Goal: Task Accomplishment & Management: Manage account settings

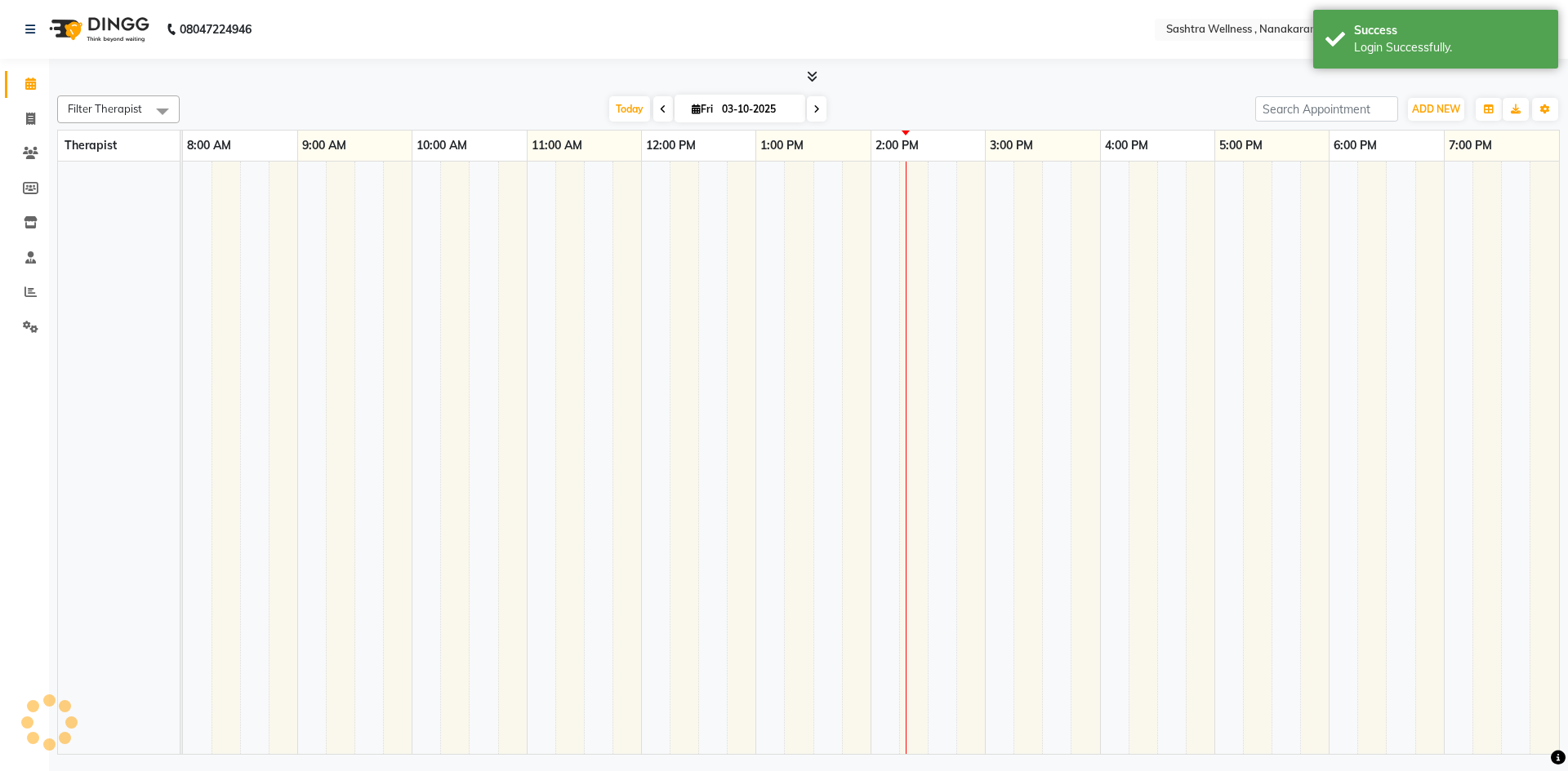
select select "en"
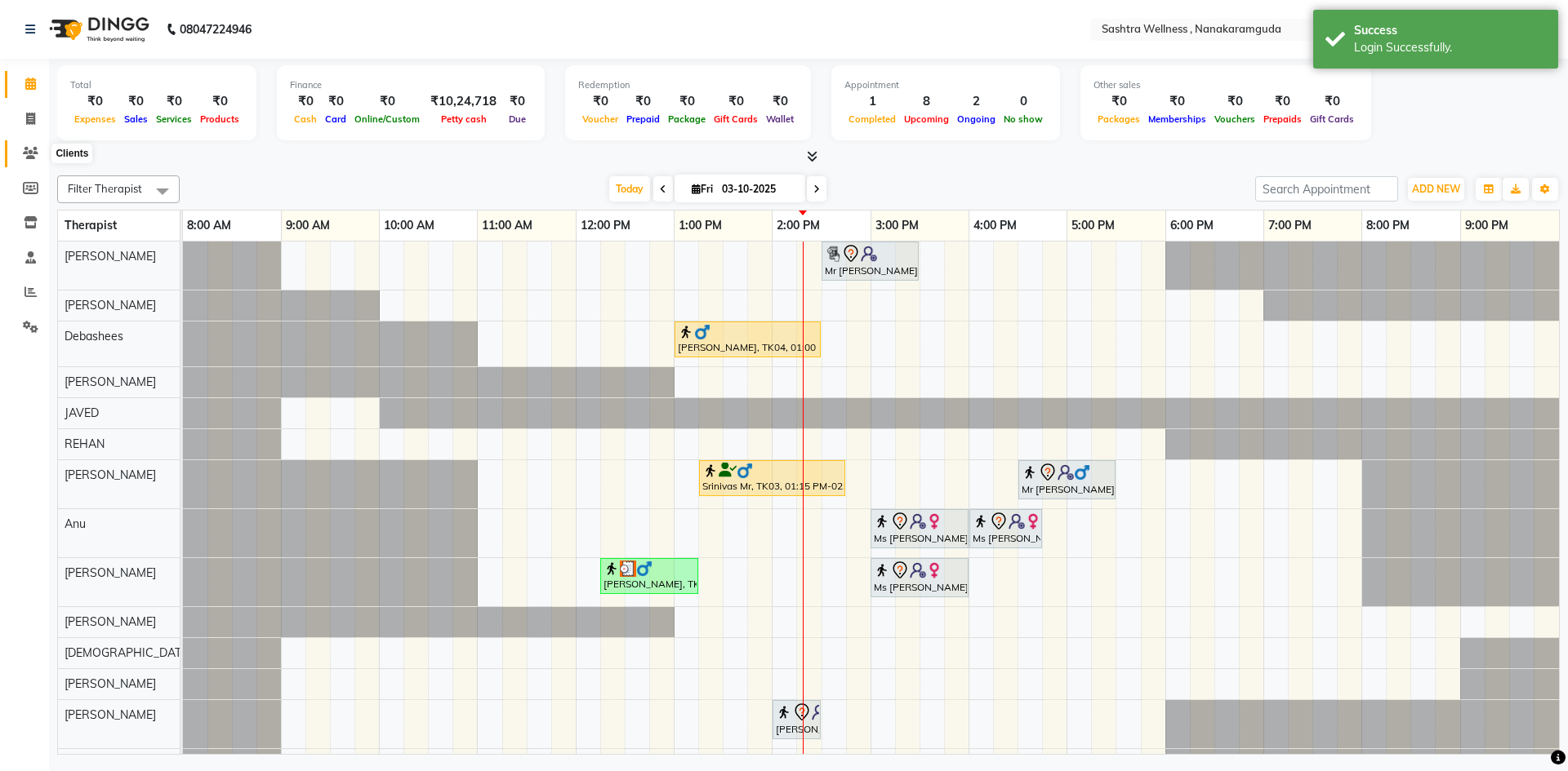
click at [30, 153] on icon at bounding box center [30, 153] width 16 height 12
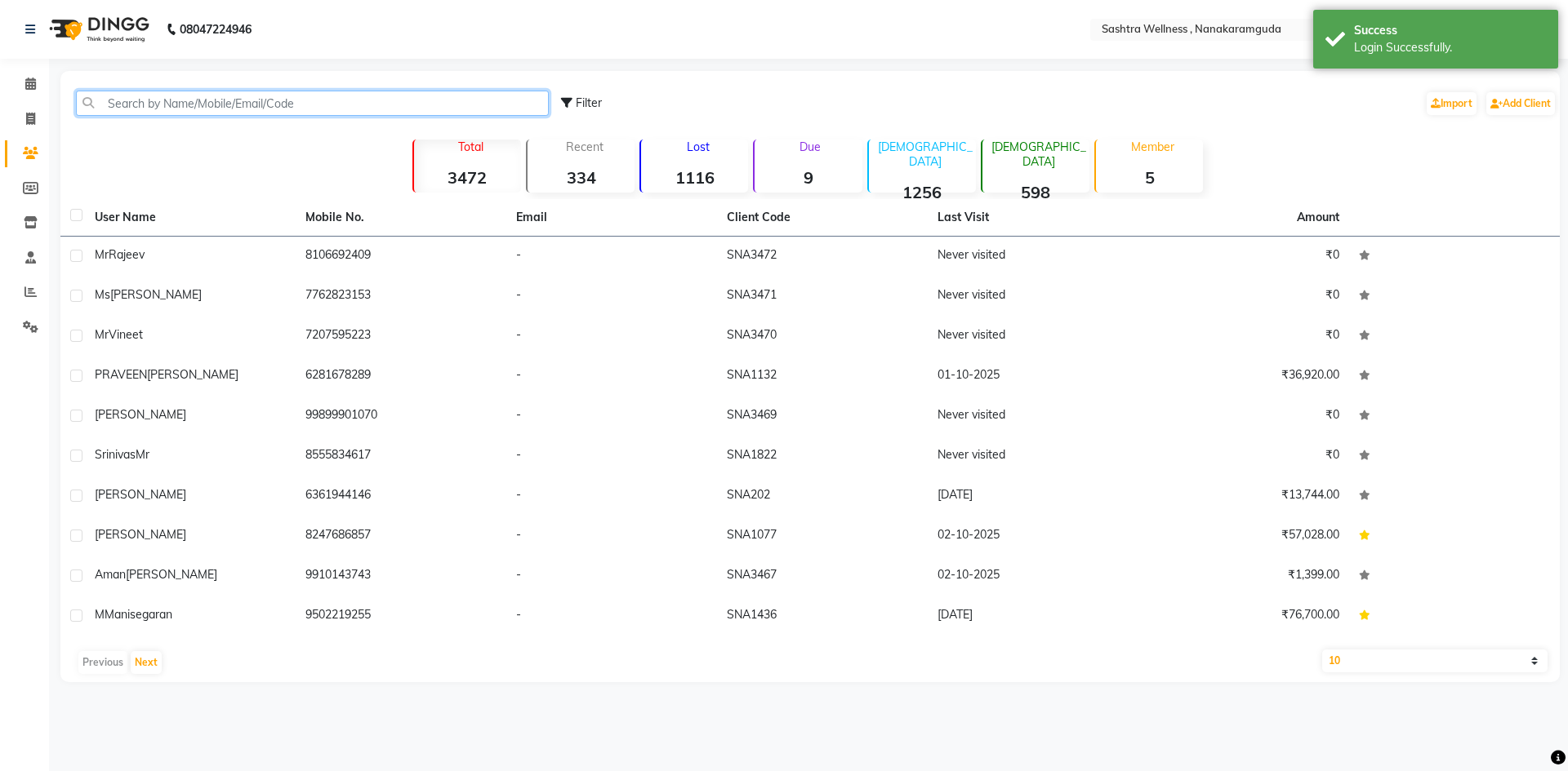
click at [351, 111] on input "text" at bounding box center [312, 103] width 473 height 26
paste input "6361944146"
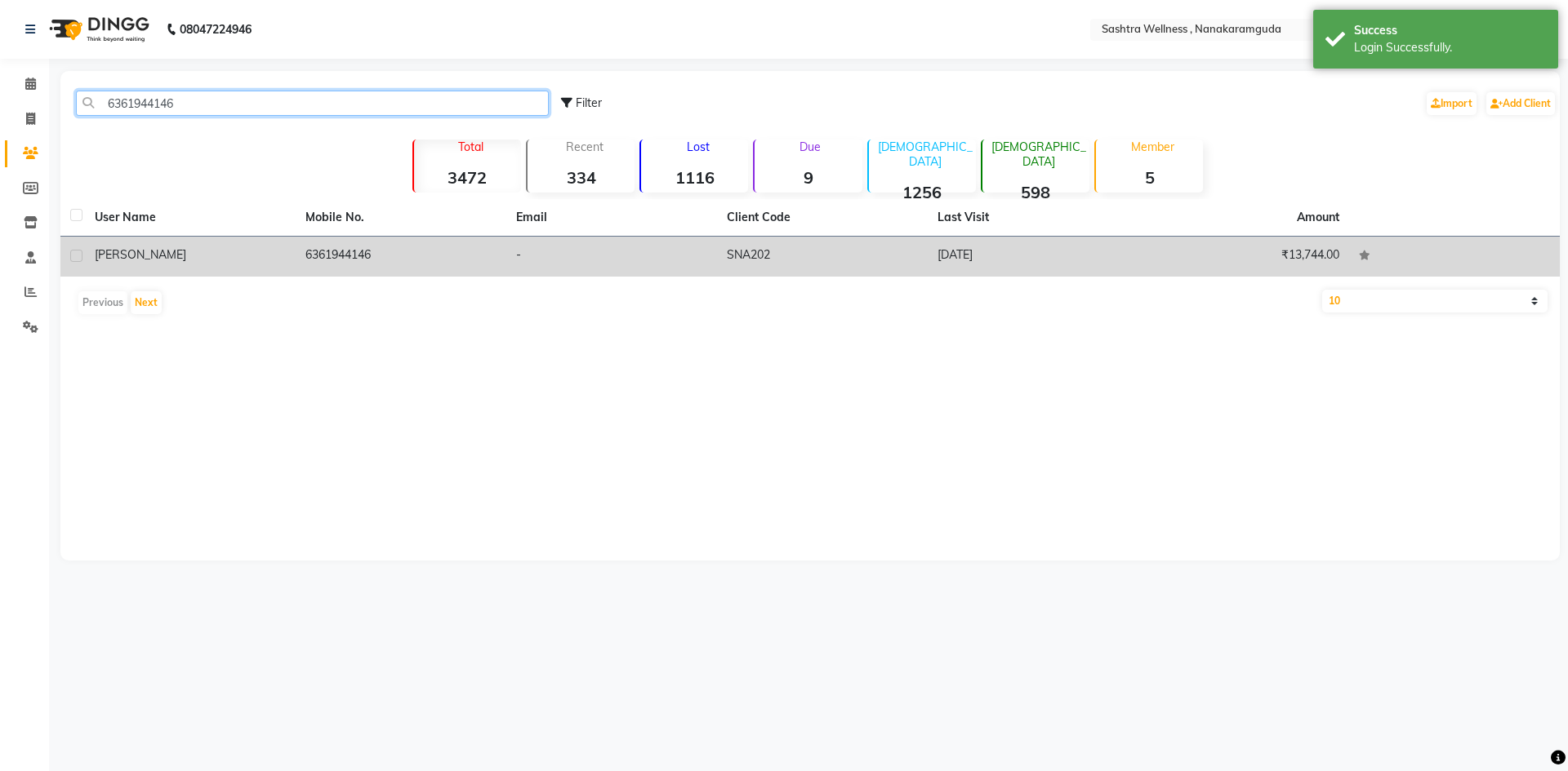
type input "6361944146"
click at [173, 250] on div "Ranjith Kumar" at bounding box center [190, 254] width 191 height 17
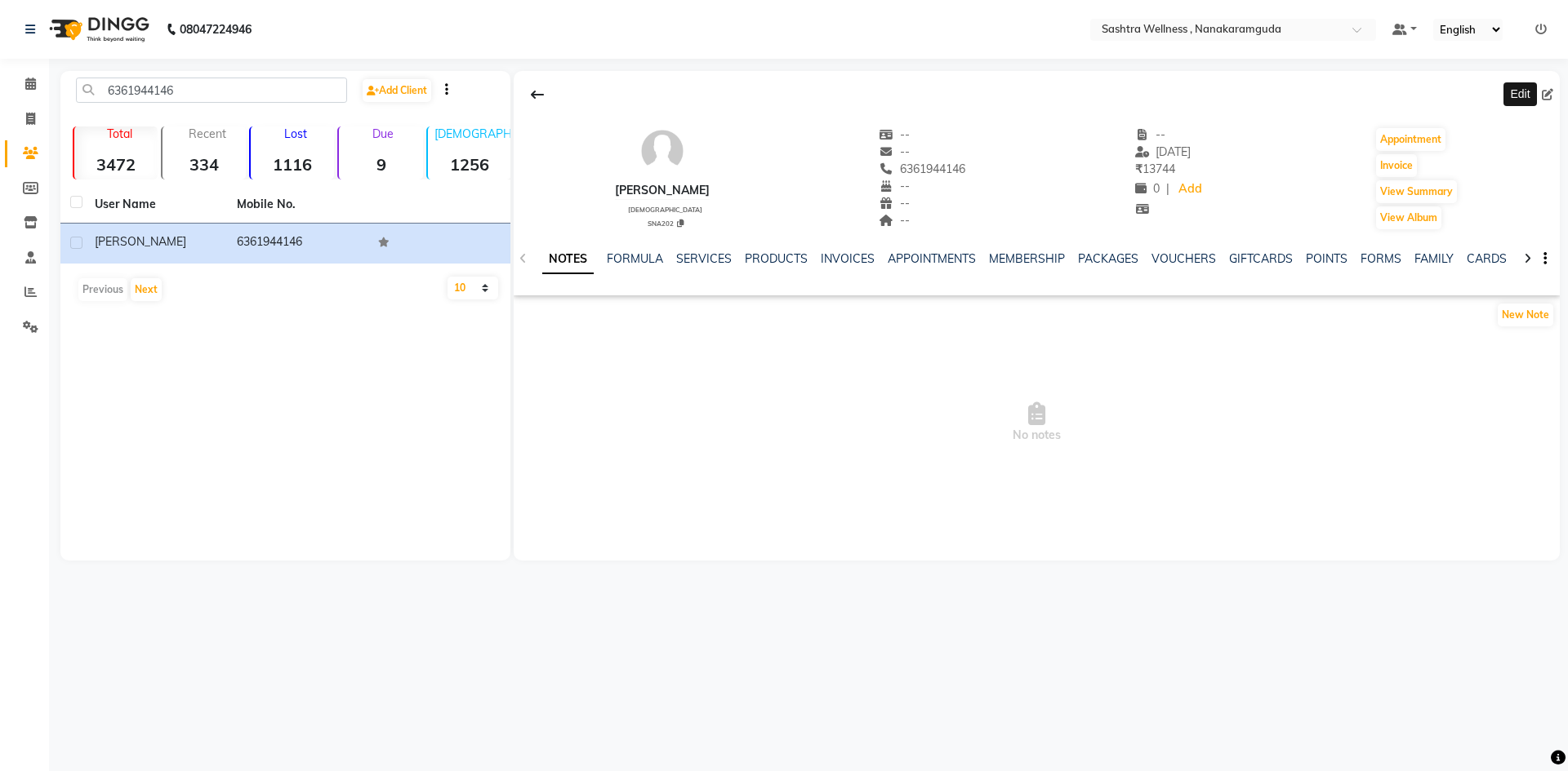
click at [1552, 86] on span at bounding box center [1550, 94] width 18 height 17
click at [1552, 95] on icon at bounding box center [1547, 95] width 12 height 12
select select "male"
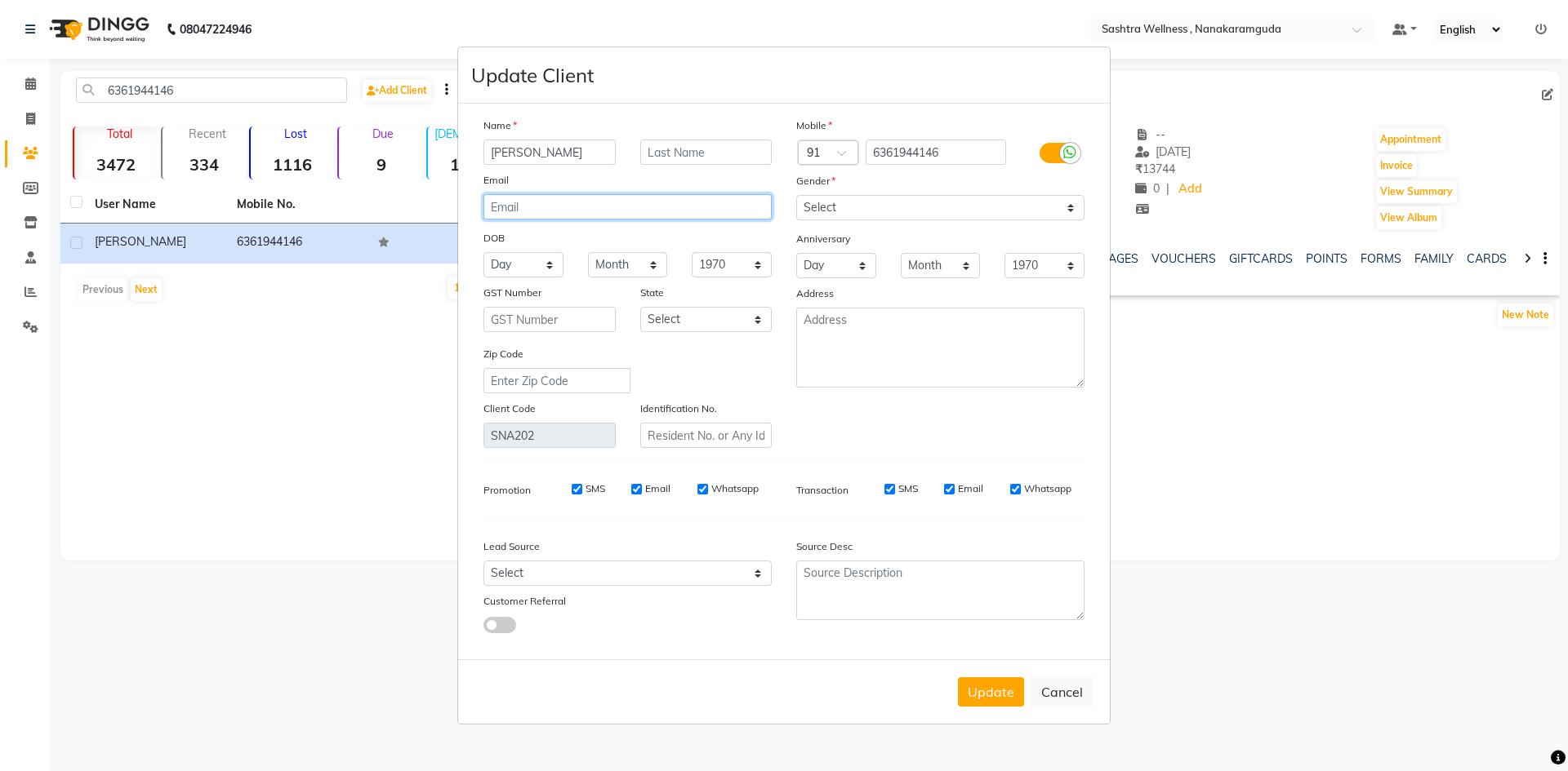
click at [667, 210] on input "email" at bounding box center [628, 207] width 288 height 26
type input "ranjith2308@gmail.com"
click at [997, 694] on button "Update" at bounding box center [990, 693] width 66 height 29
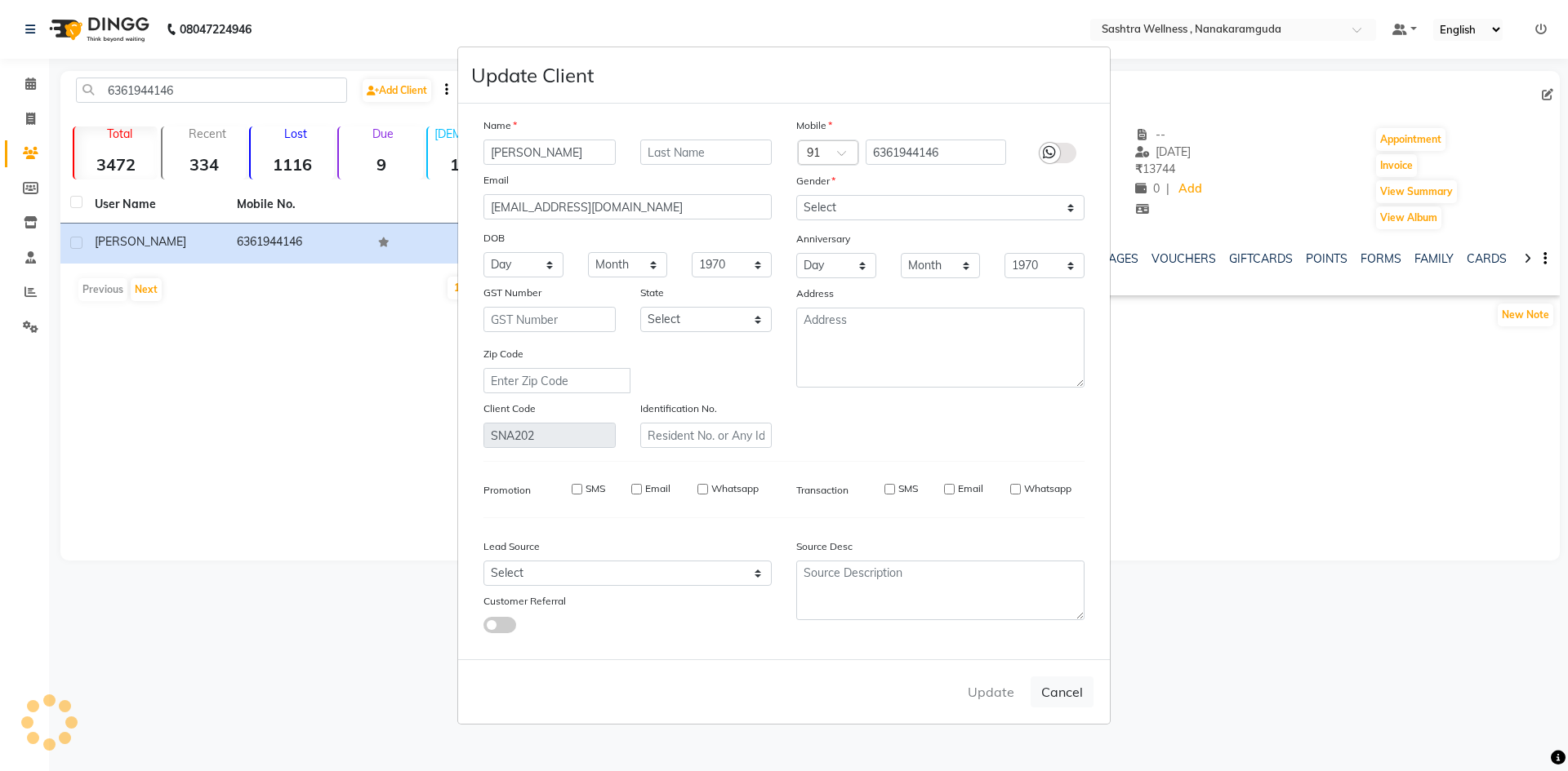
select select
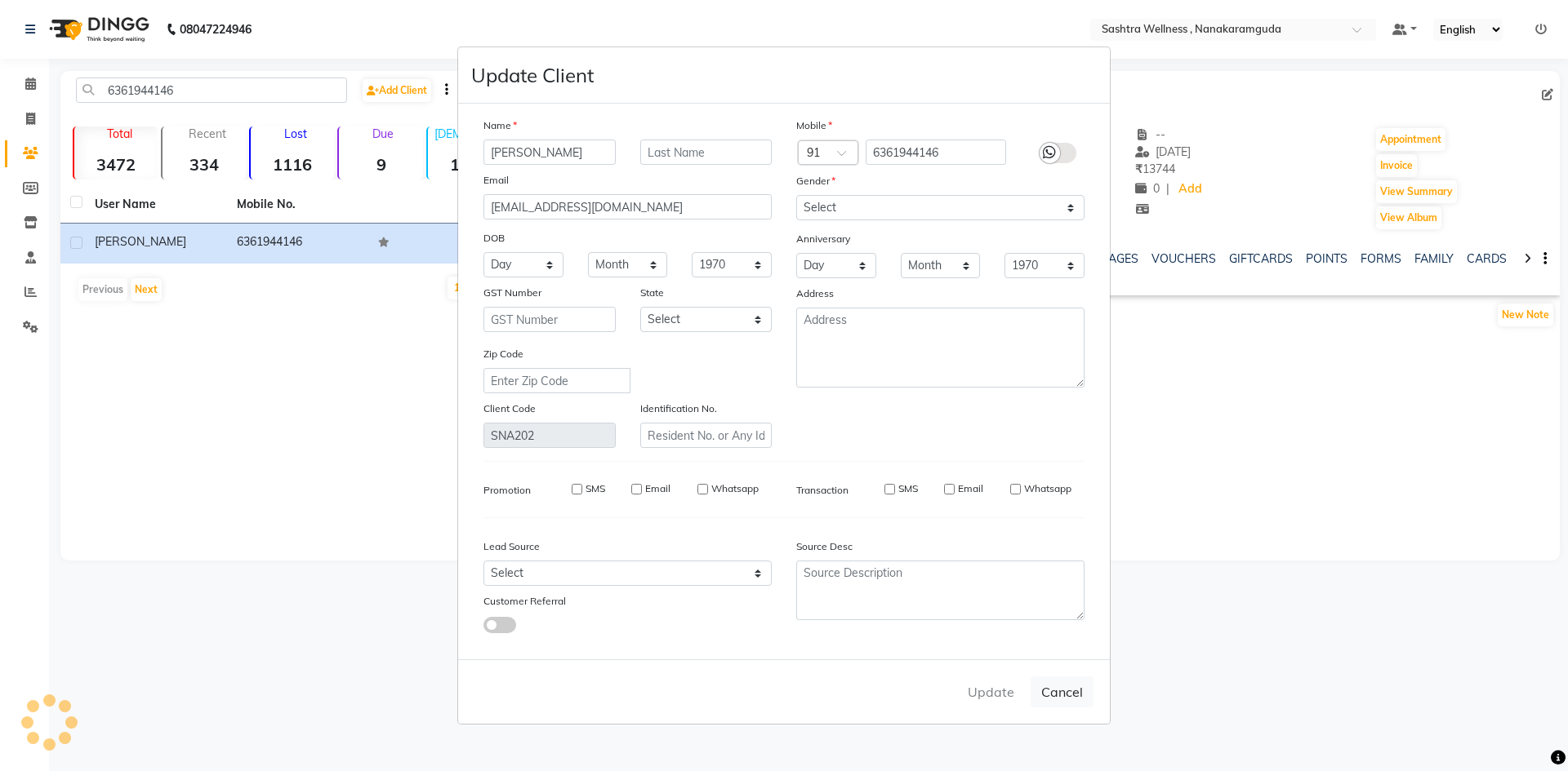
select select
checkbox input "false"
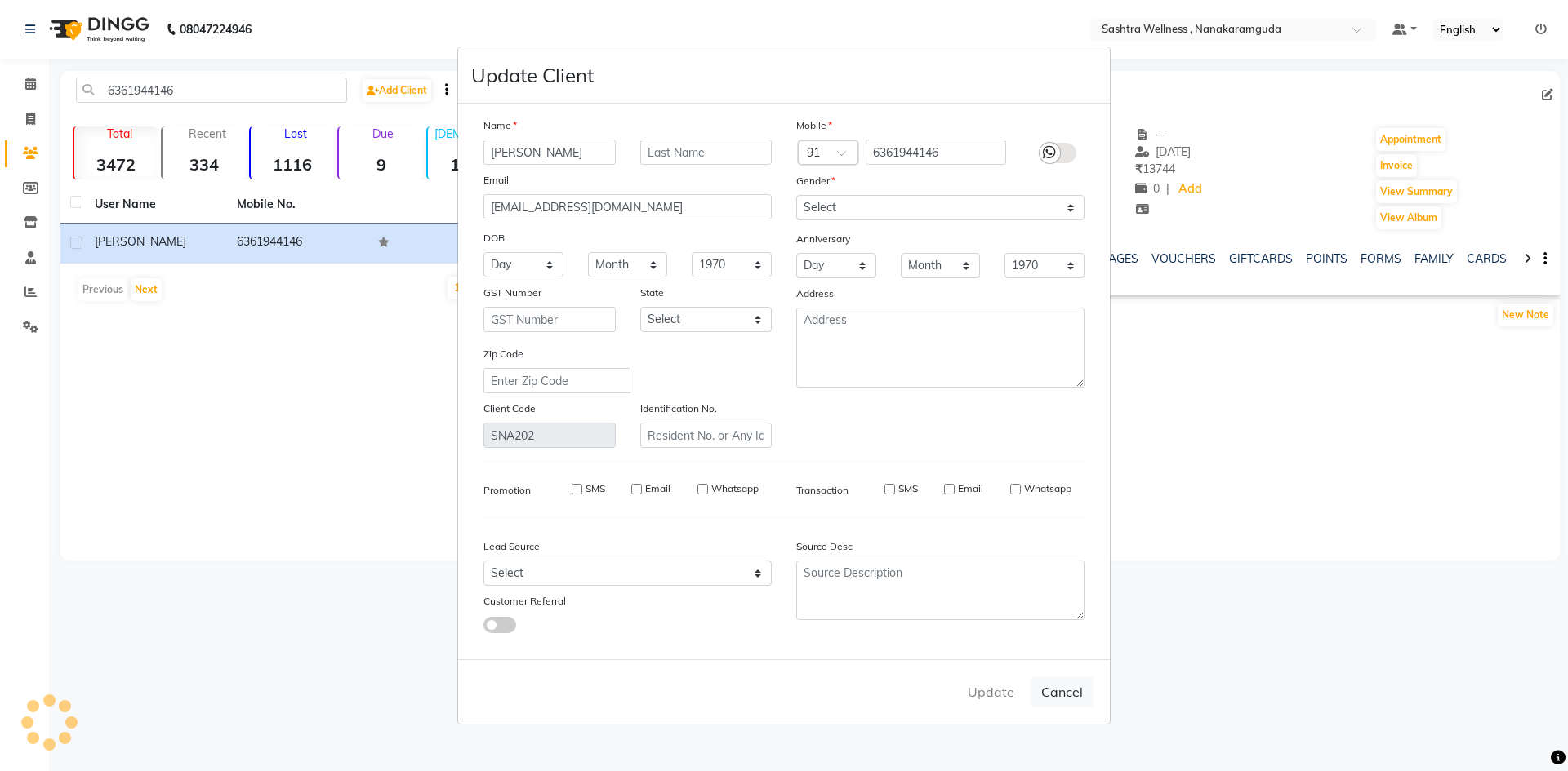
checkbox input "false"
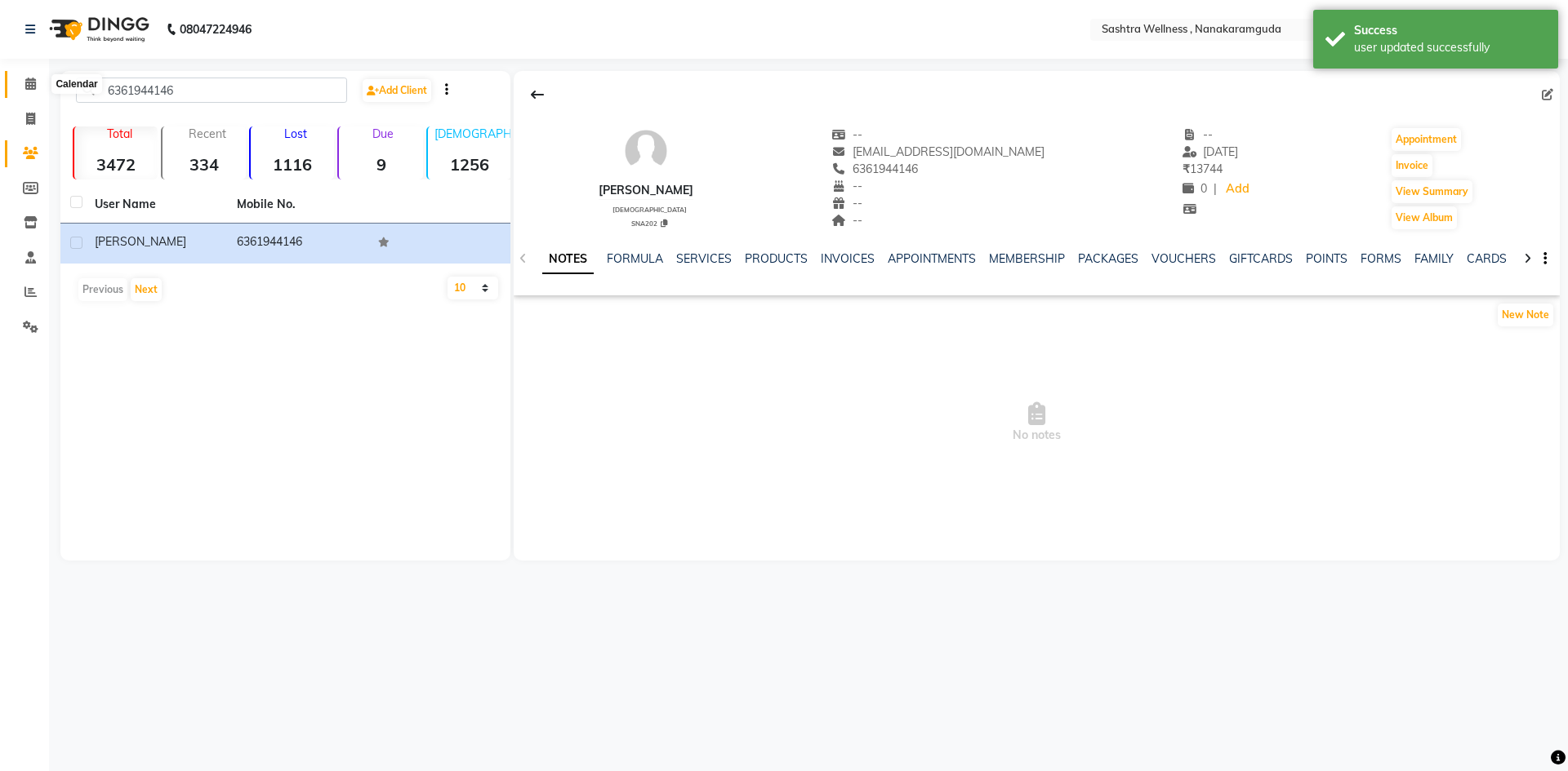
click at [29, 88] on icon at bounding box center [30, 83] width 11 height 12
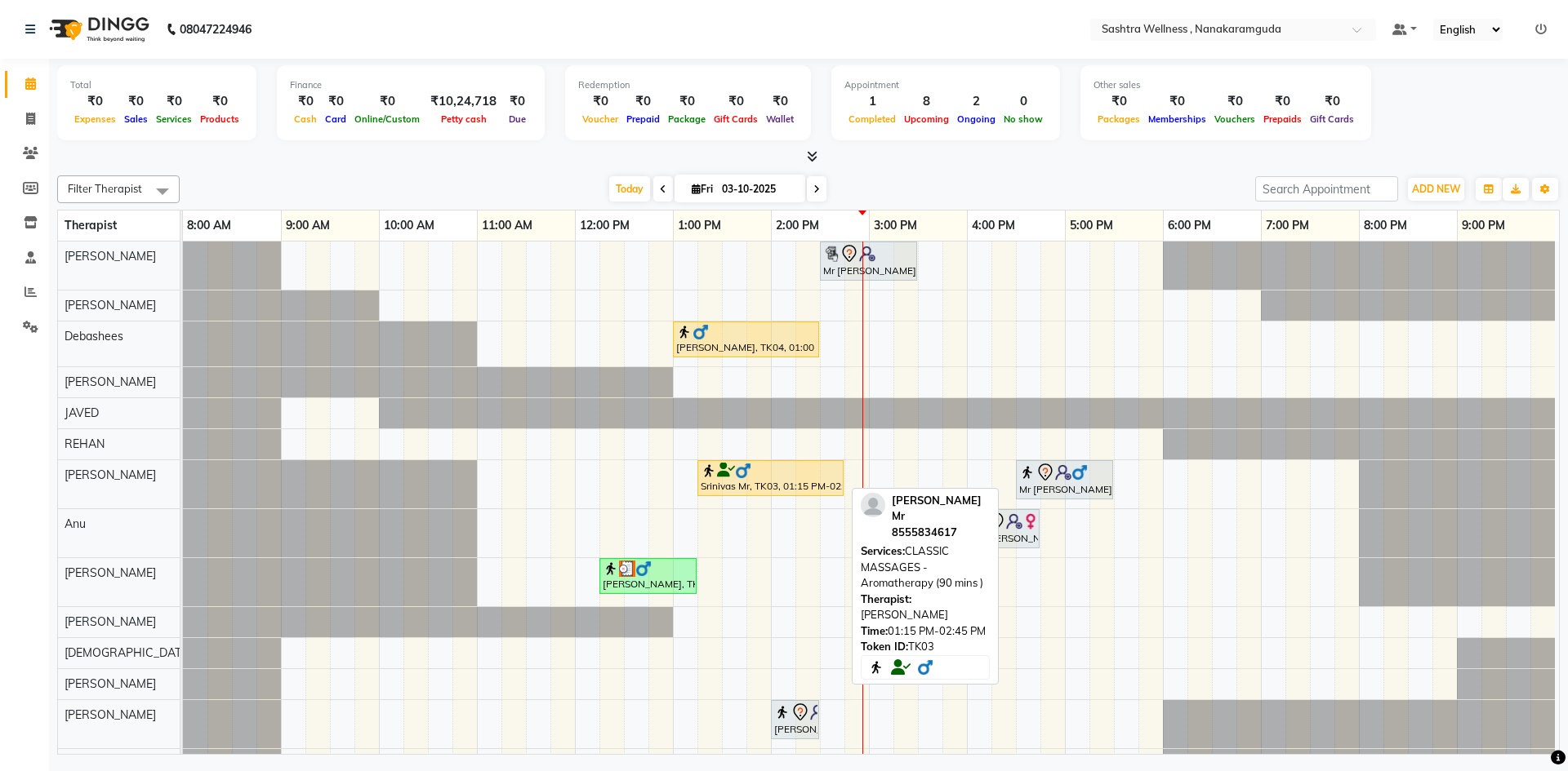
click at [810, 465] on div at bounding box center [770, 471] width 139 height 17
select select "1"
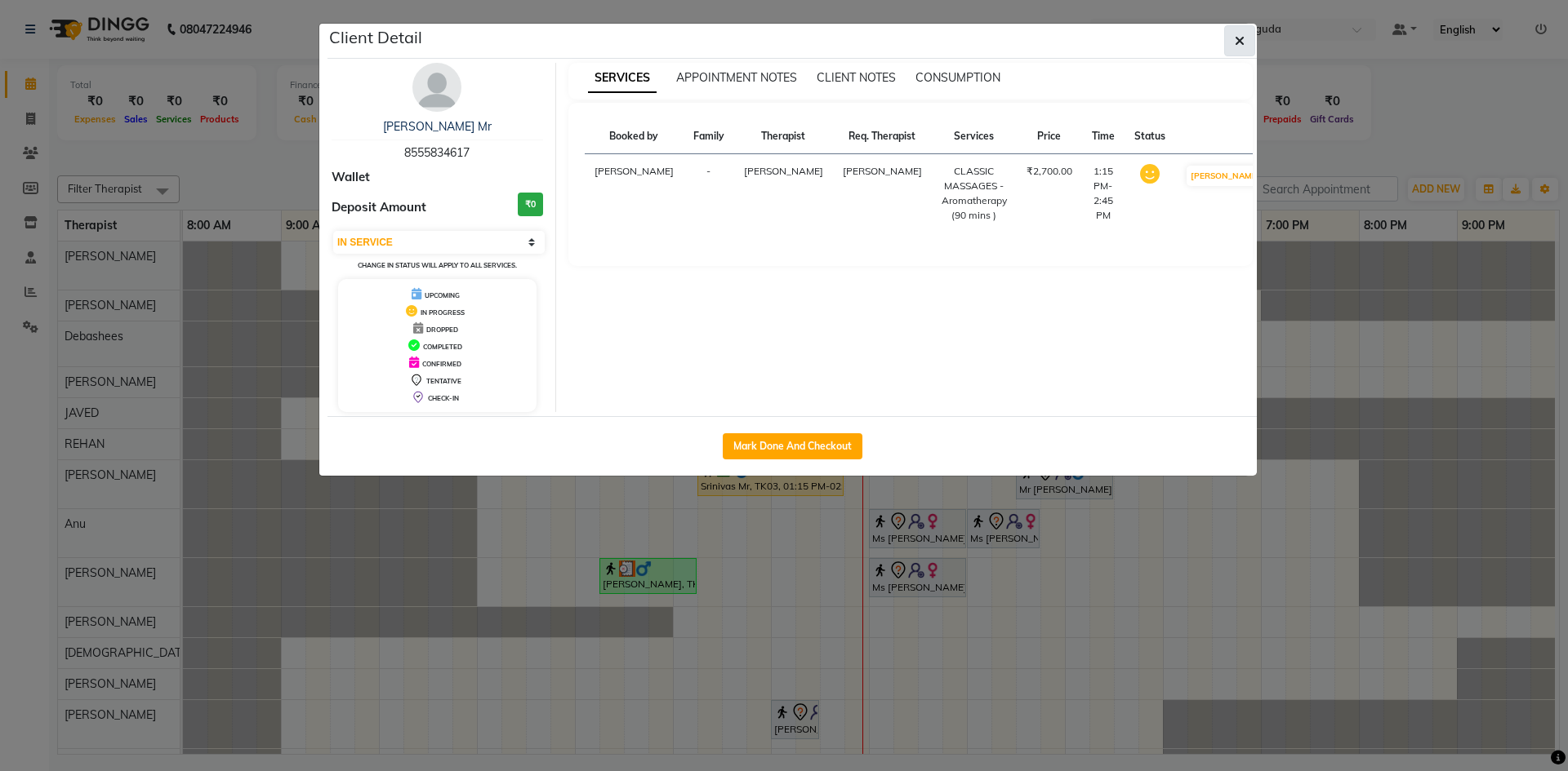
click at [1228, 35] on button "button" at bounding box center [1239, 41] width 31 height 31
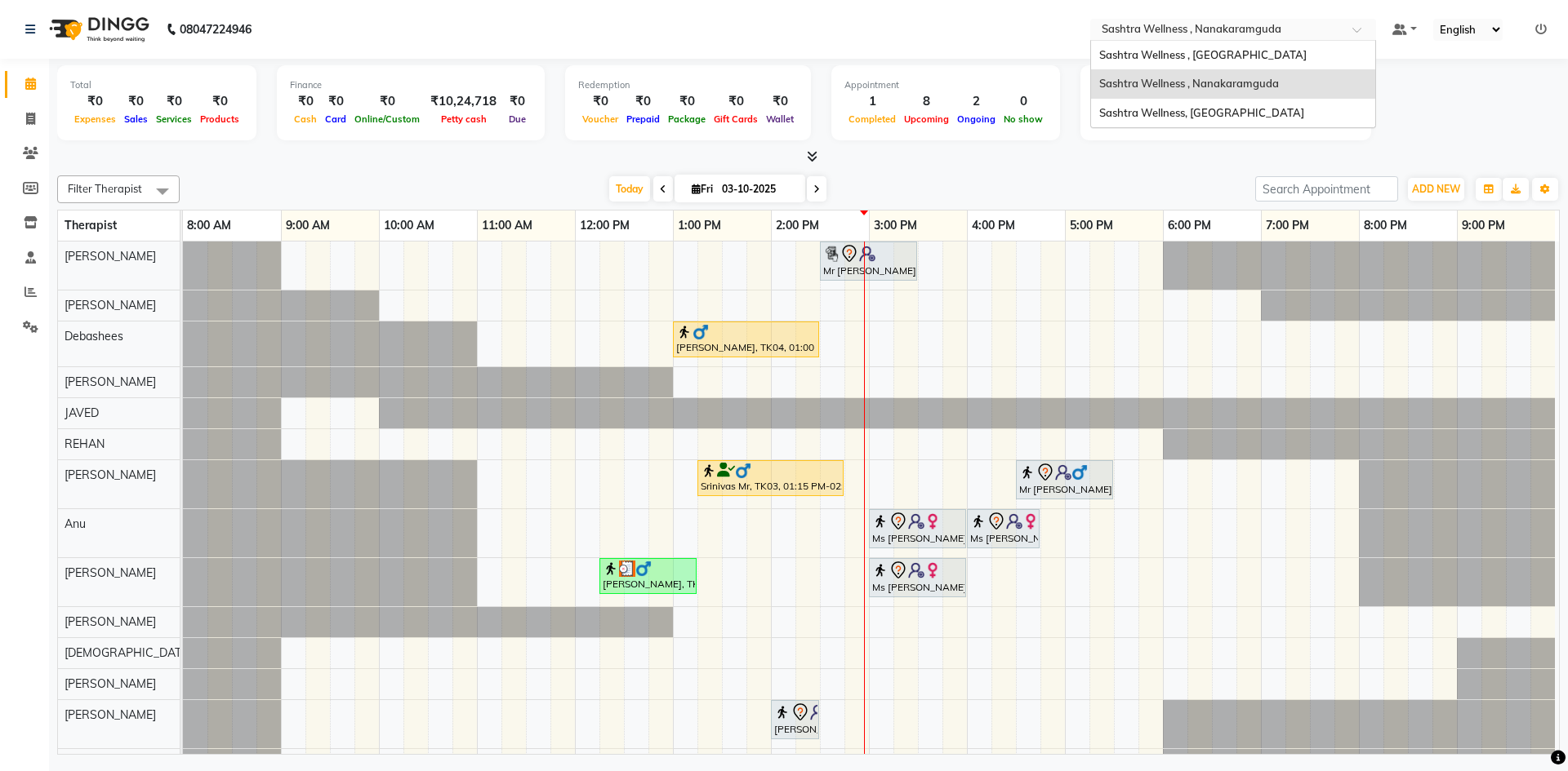
click at [1268, 32] on input "text" at bounding box center [1216, 30] width 236 height 17
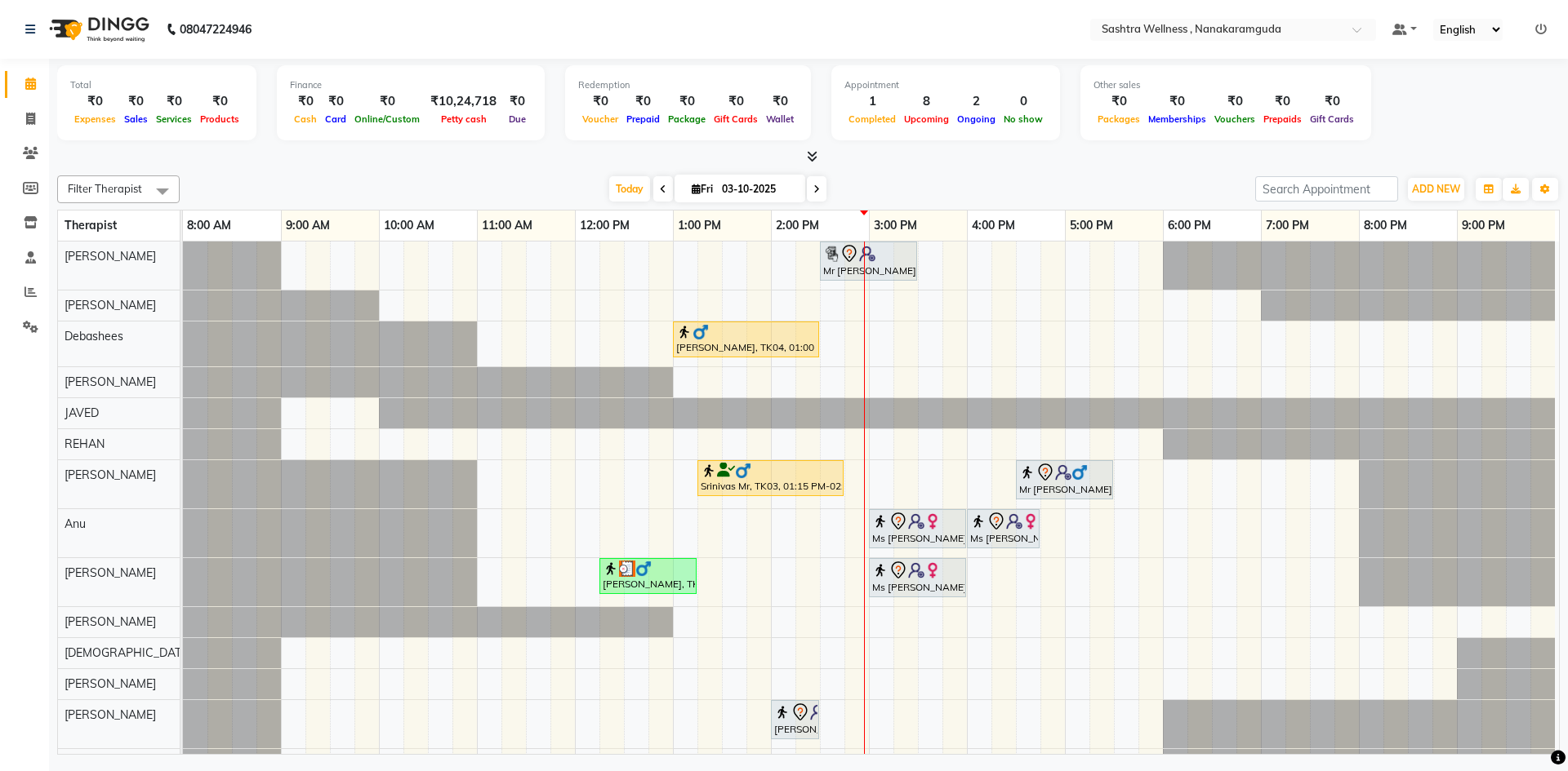
click at [1469, 133] on div "Total ₹0 Expenses ₹0 Sales ₹0 Services ₹0 Products Finance ₹0 Cash ₹0 Card ₹0 O…" at bounding box center [808, 106] width 1502 height 80
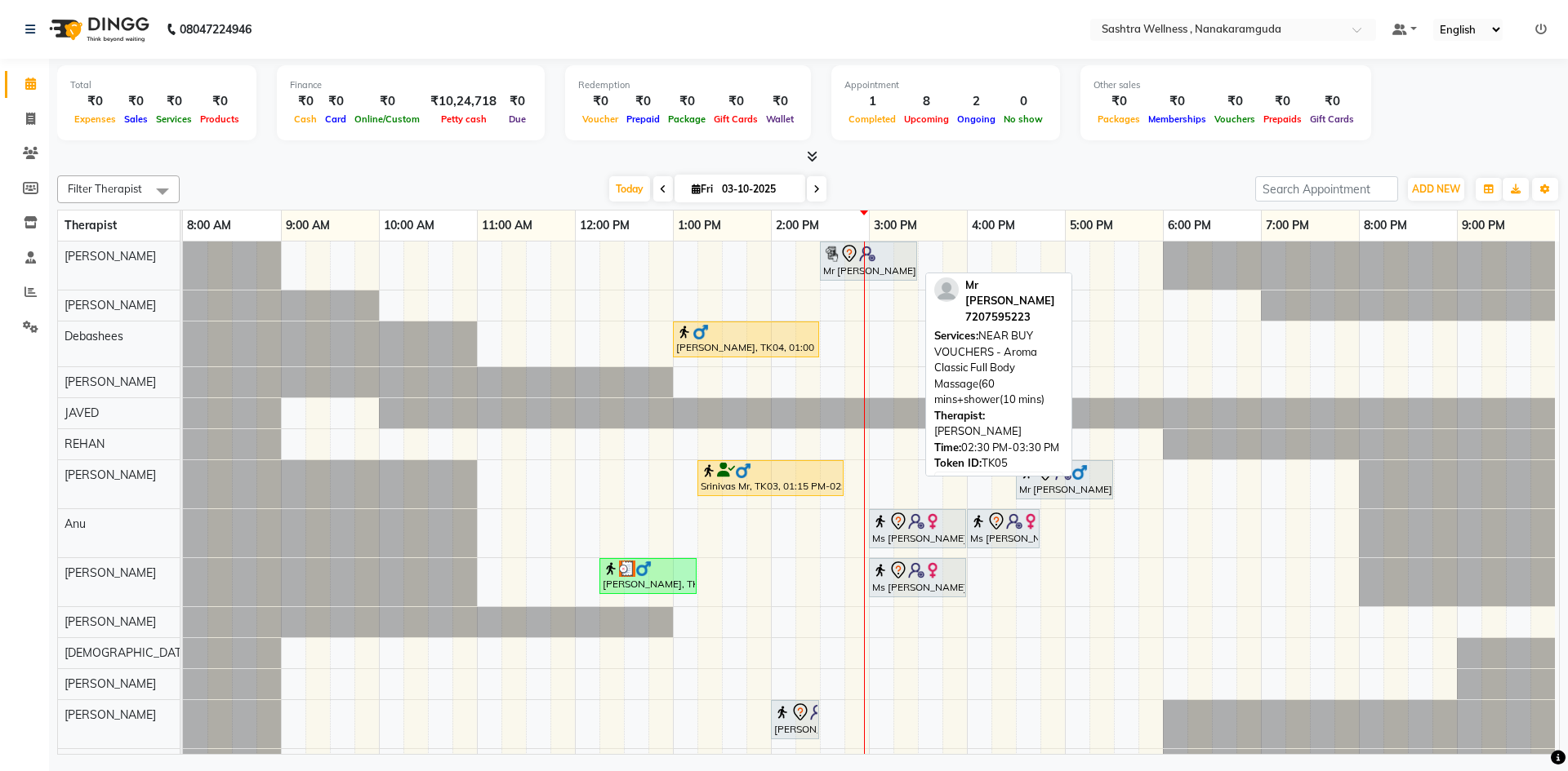
click at [824, 255] on img at bounding box center [831, 253] width 17 height 17
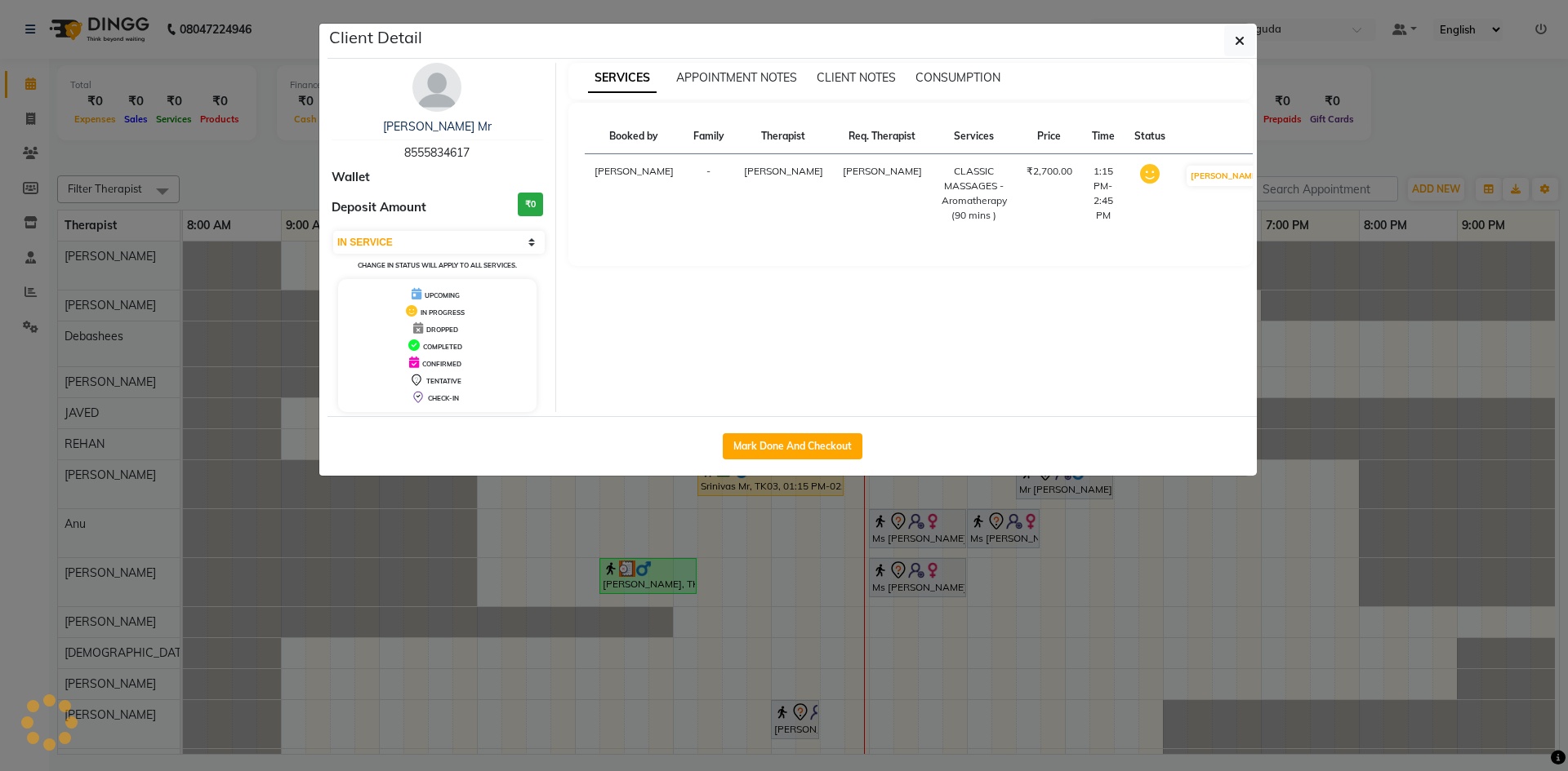
select select "7"
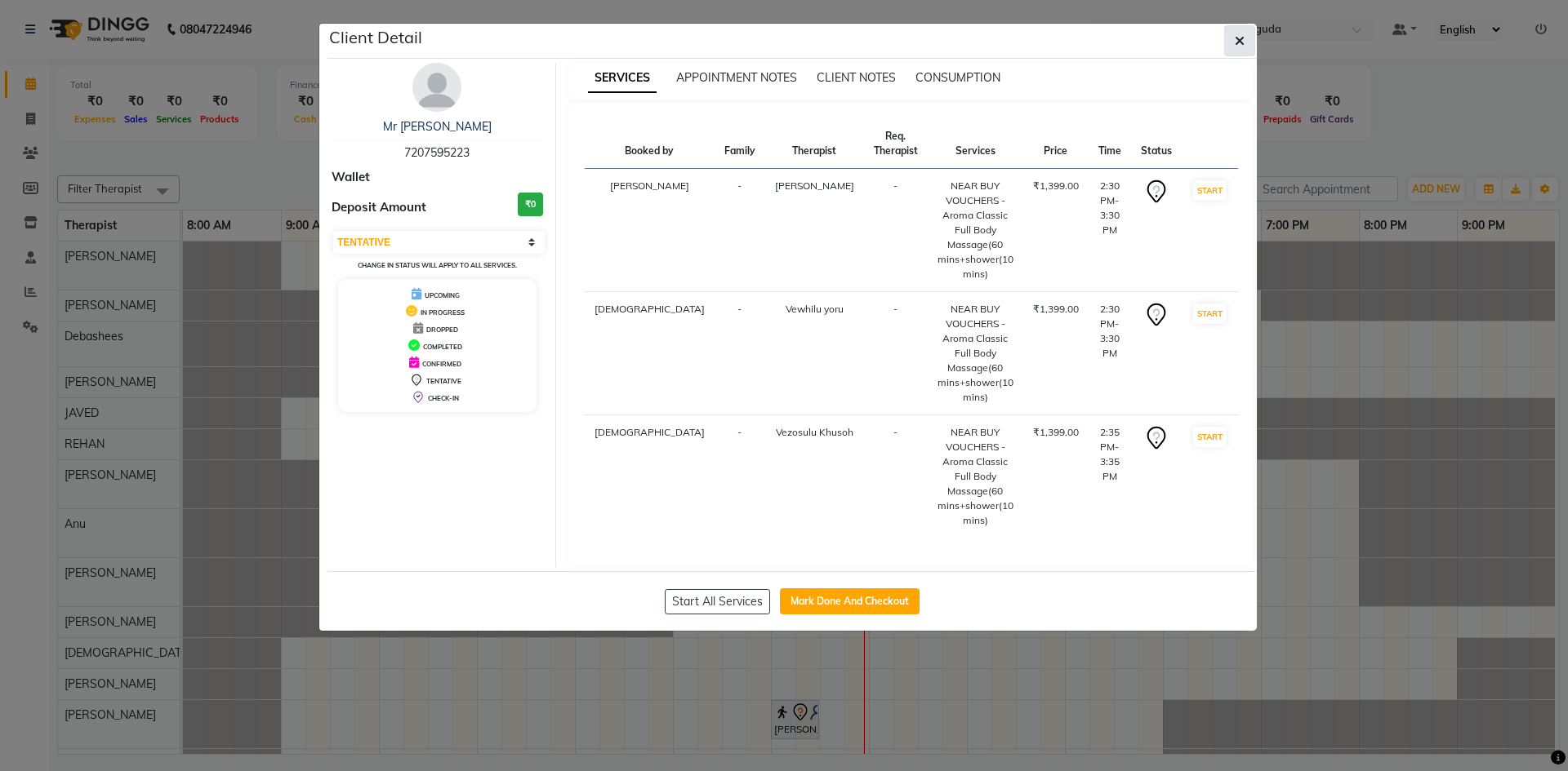
click at [1239, 32] on span "button" at bounding box center [1239, 40] width 10 height 17
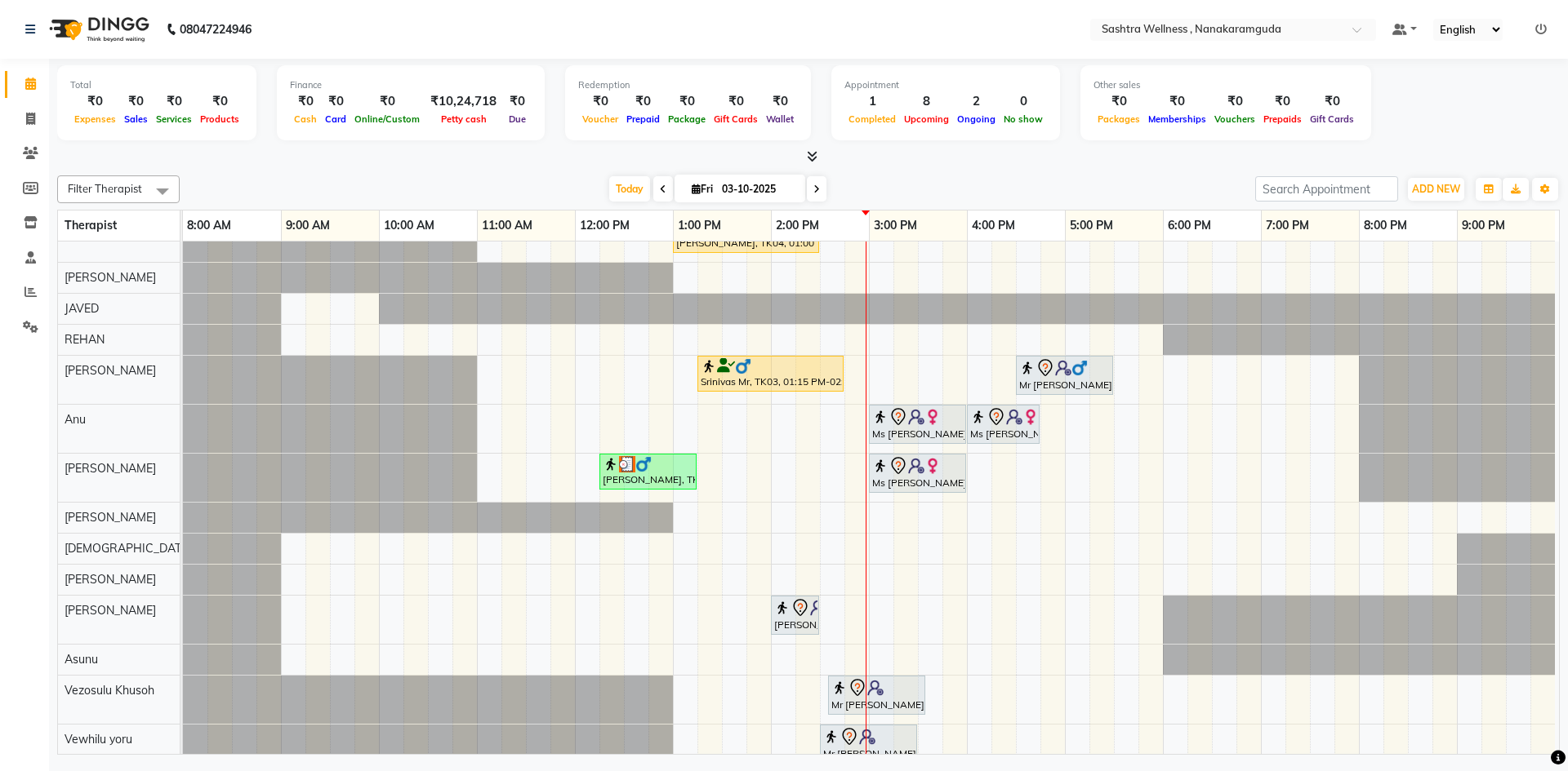
scroll to position [167, 0]
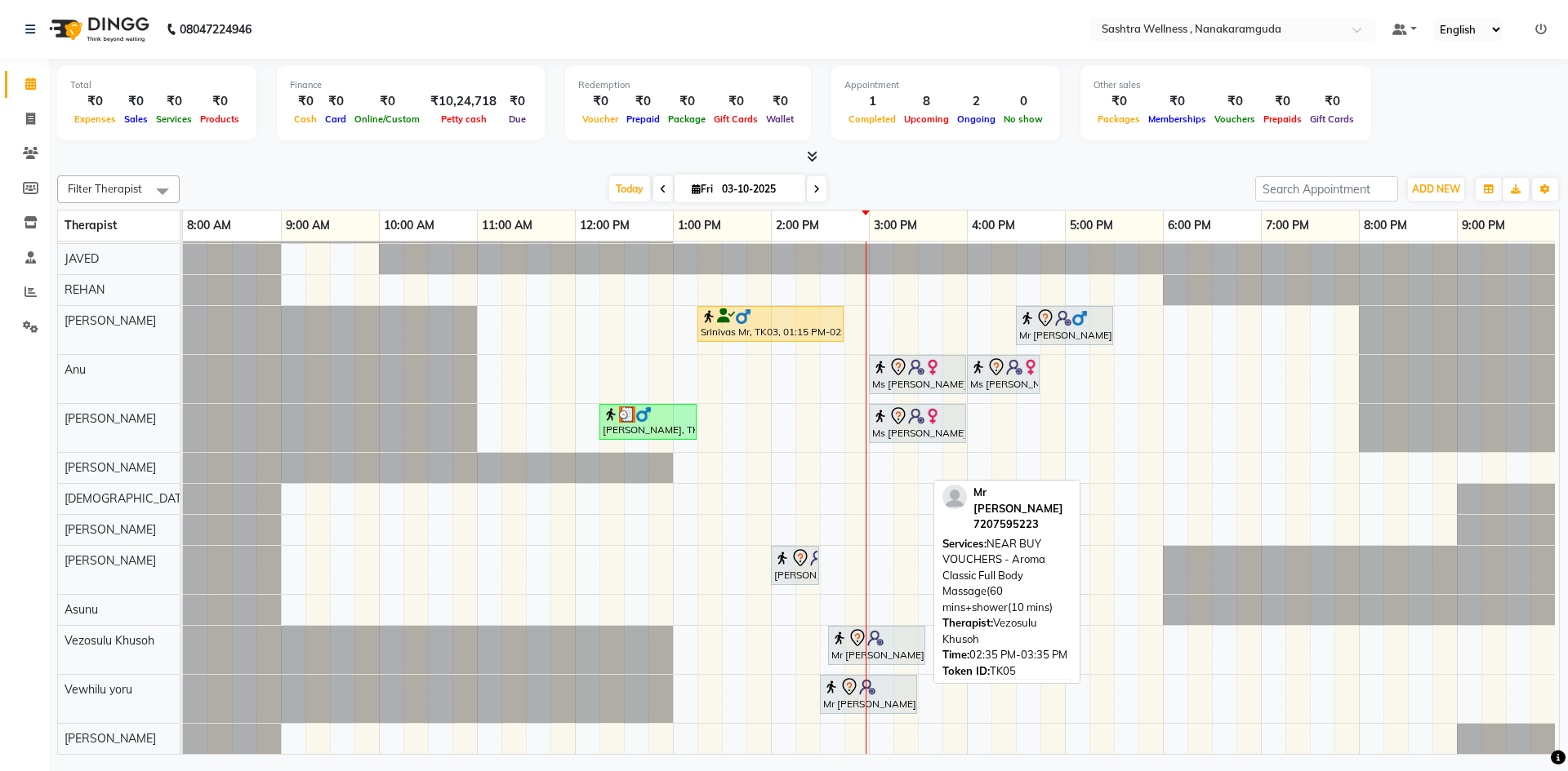
click at [874, 632] on img at bounding box center [875, 638] width 17 height 17
select select "7"
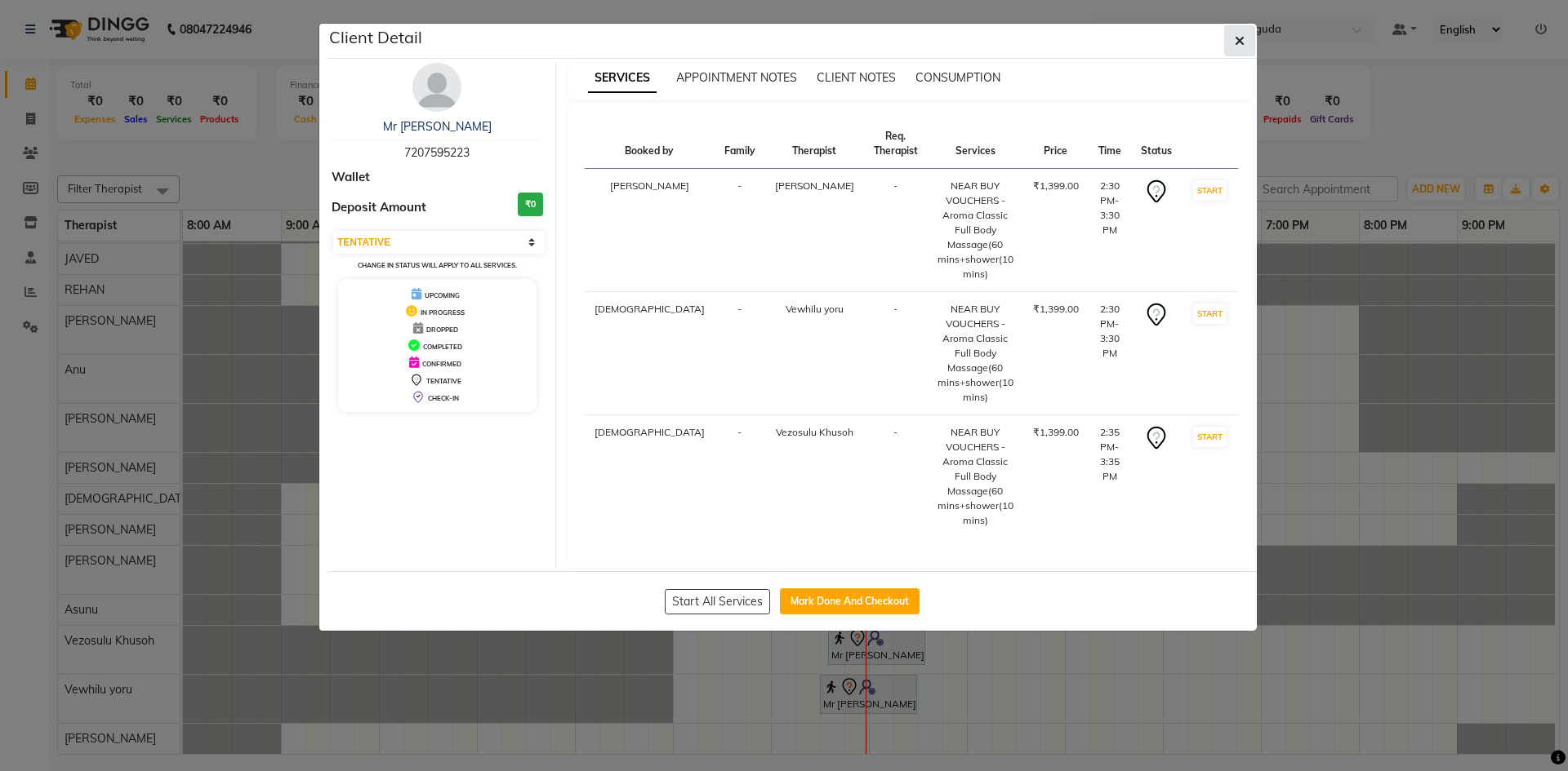
click at [1237, 44] on icon "button" at bounding box center [1239, 40] width 10 height 13
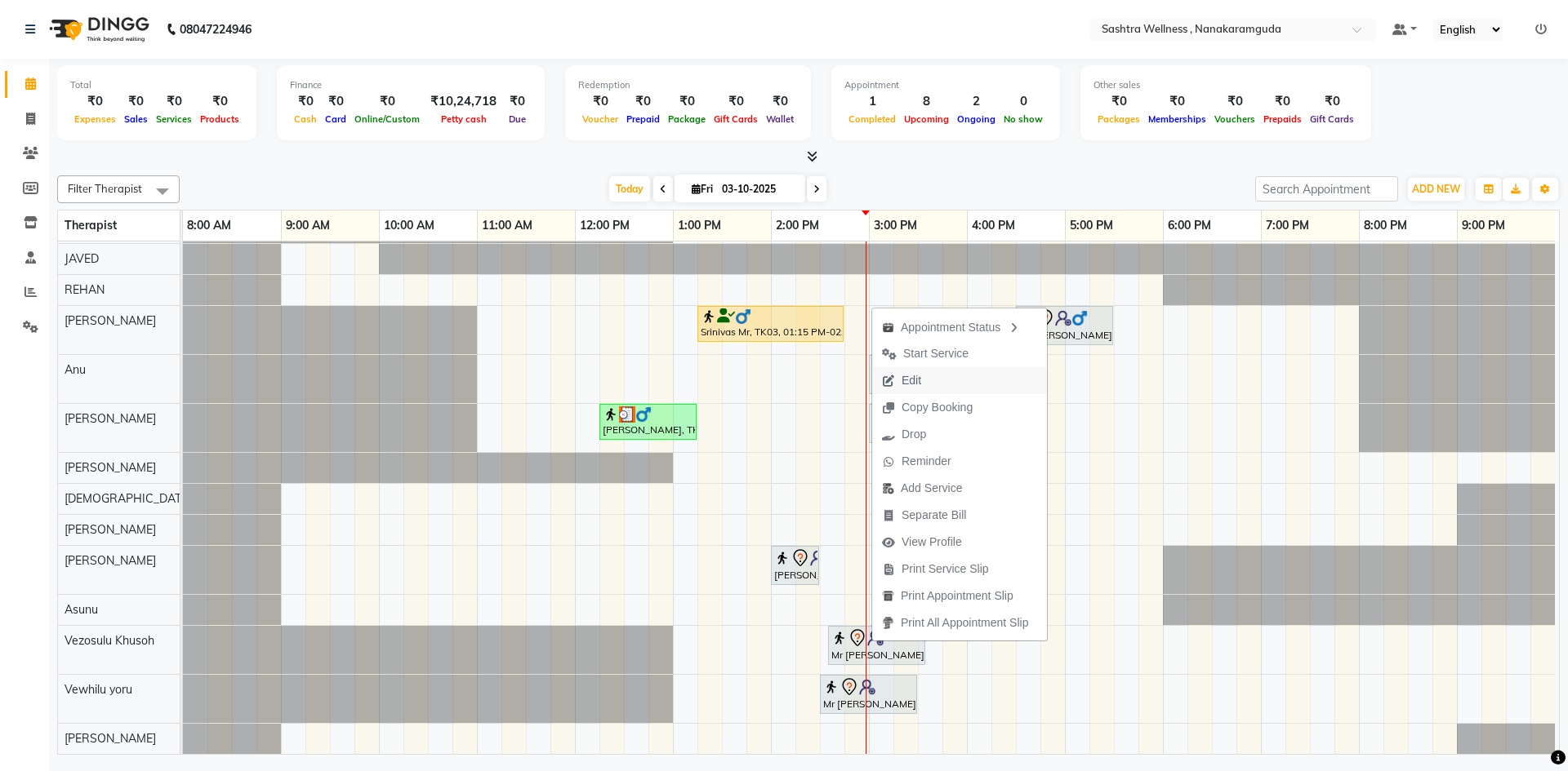
click at [932, 377] on button "Edit" at bounding box center [960, 380] width 175 height 26
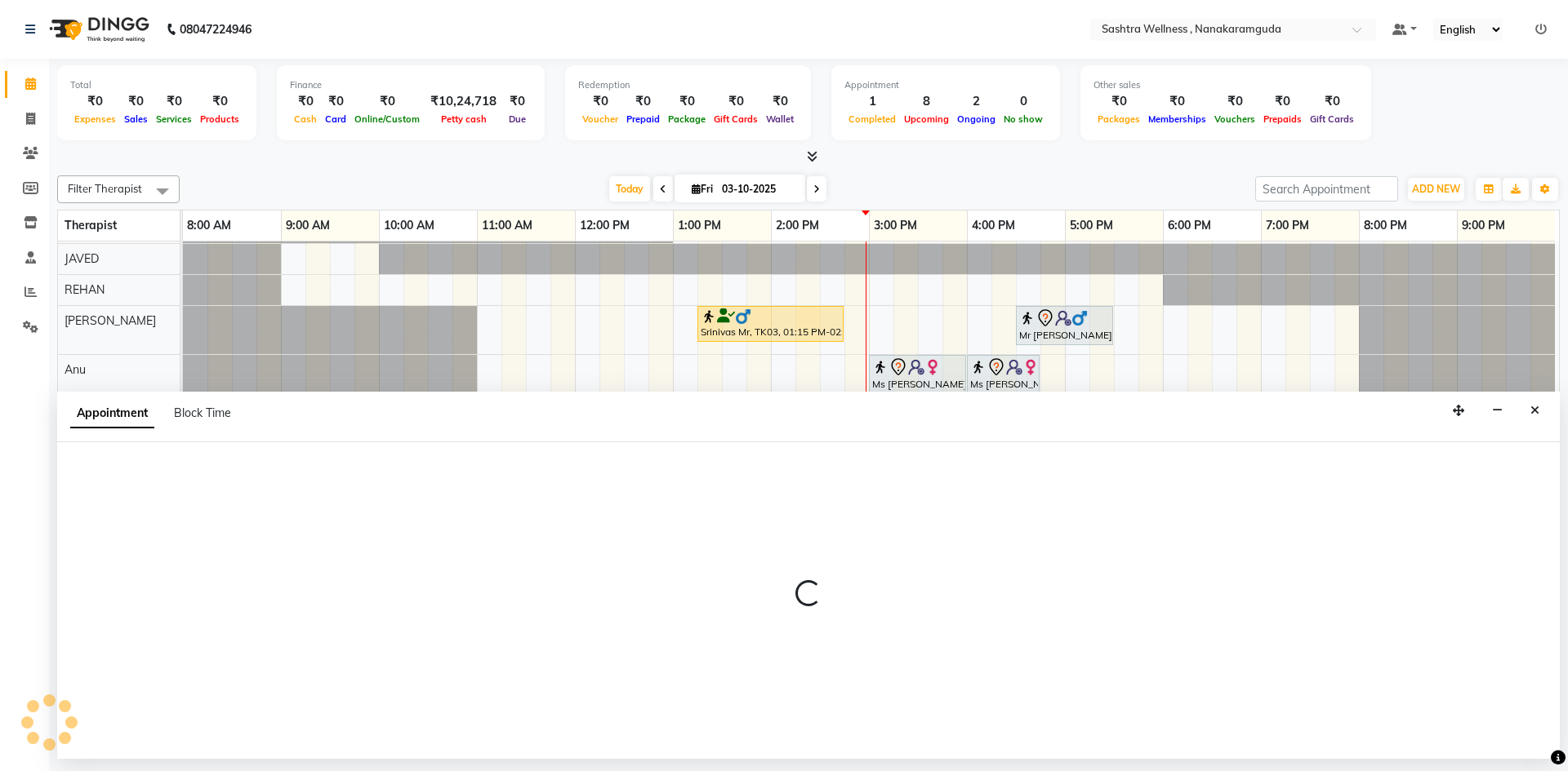
select select "tentative"
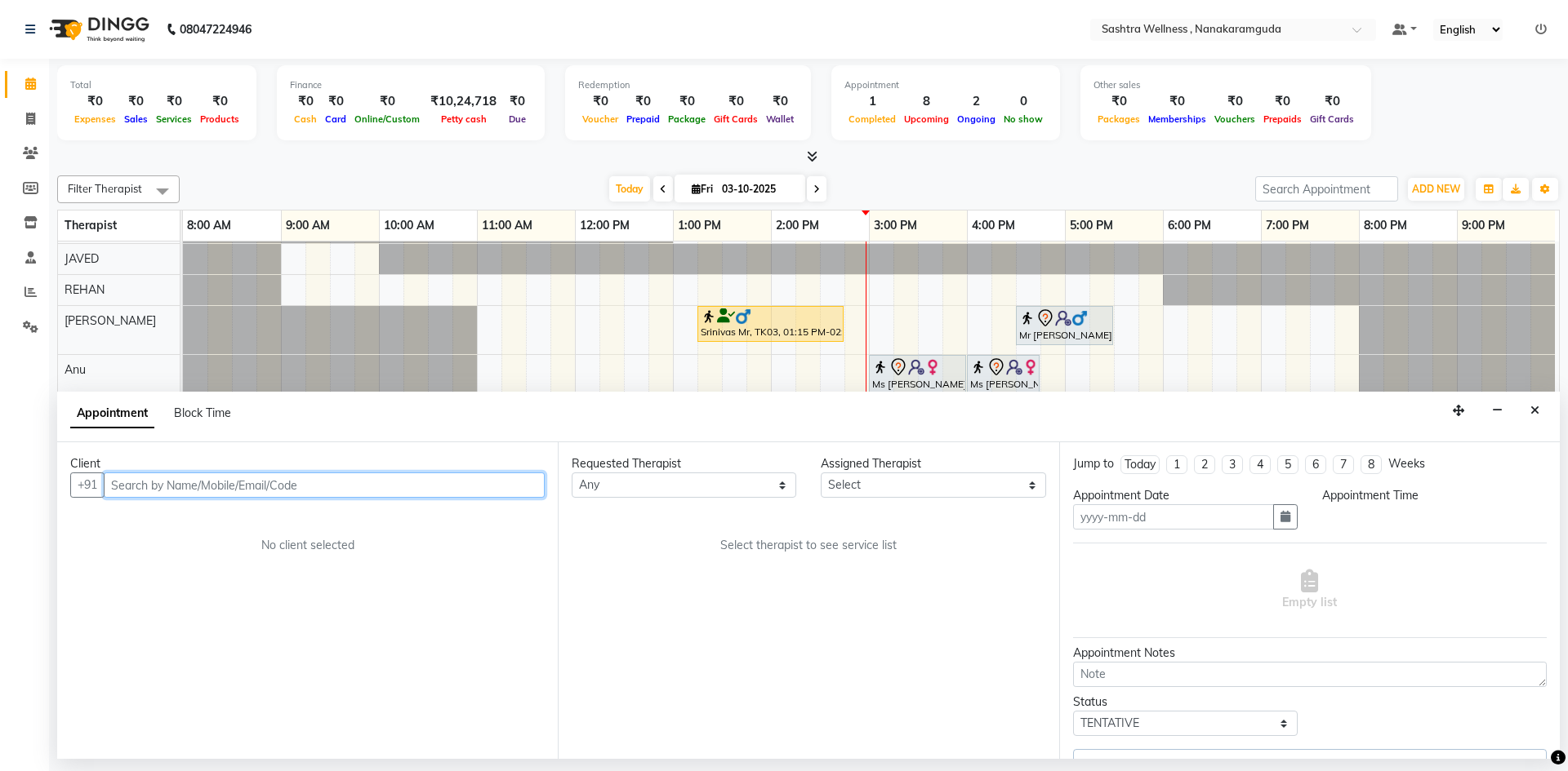
type input "03-10-2025"
select select "92991"
select select "870"
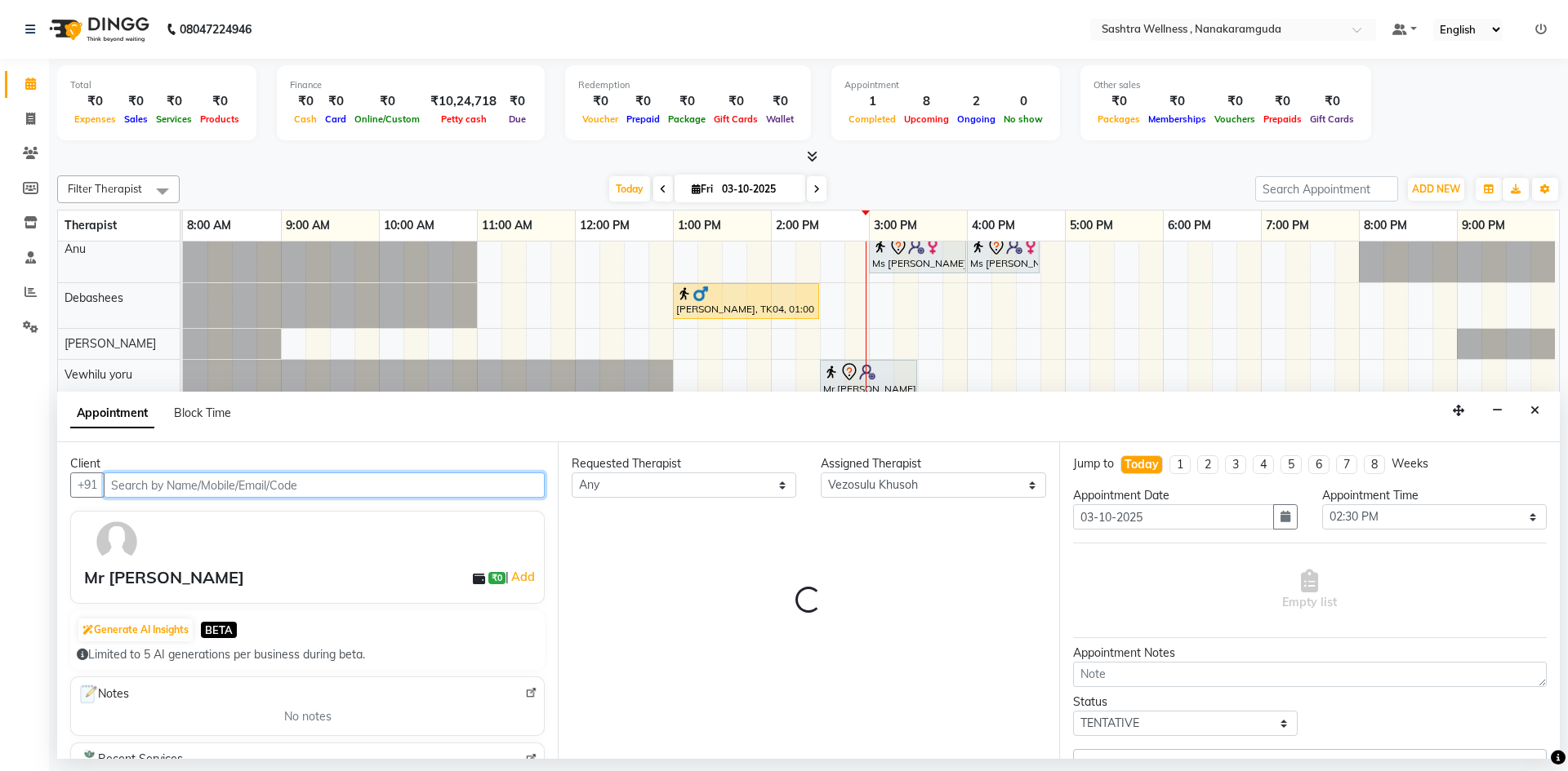
scroll to position [167, 8]
select select "4470"
select select "4467"
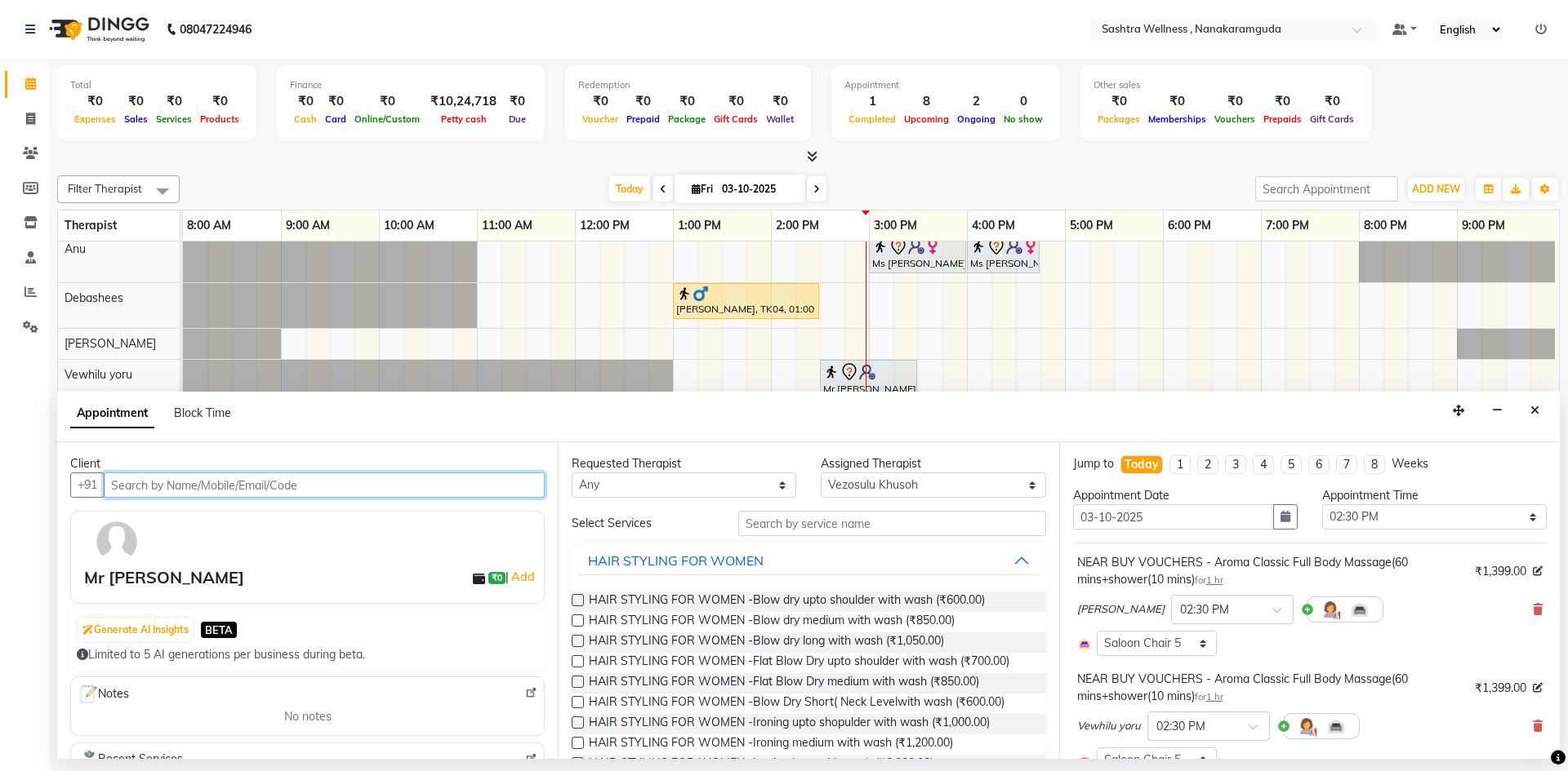
scroll to position [326, 0]
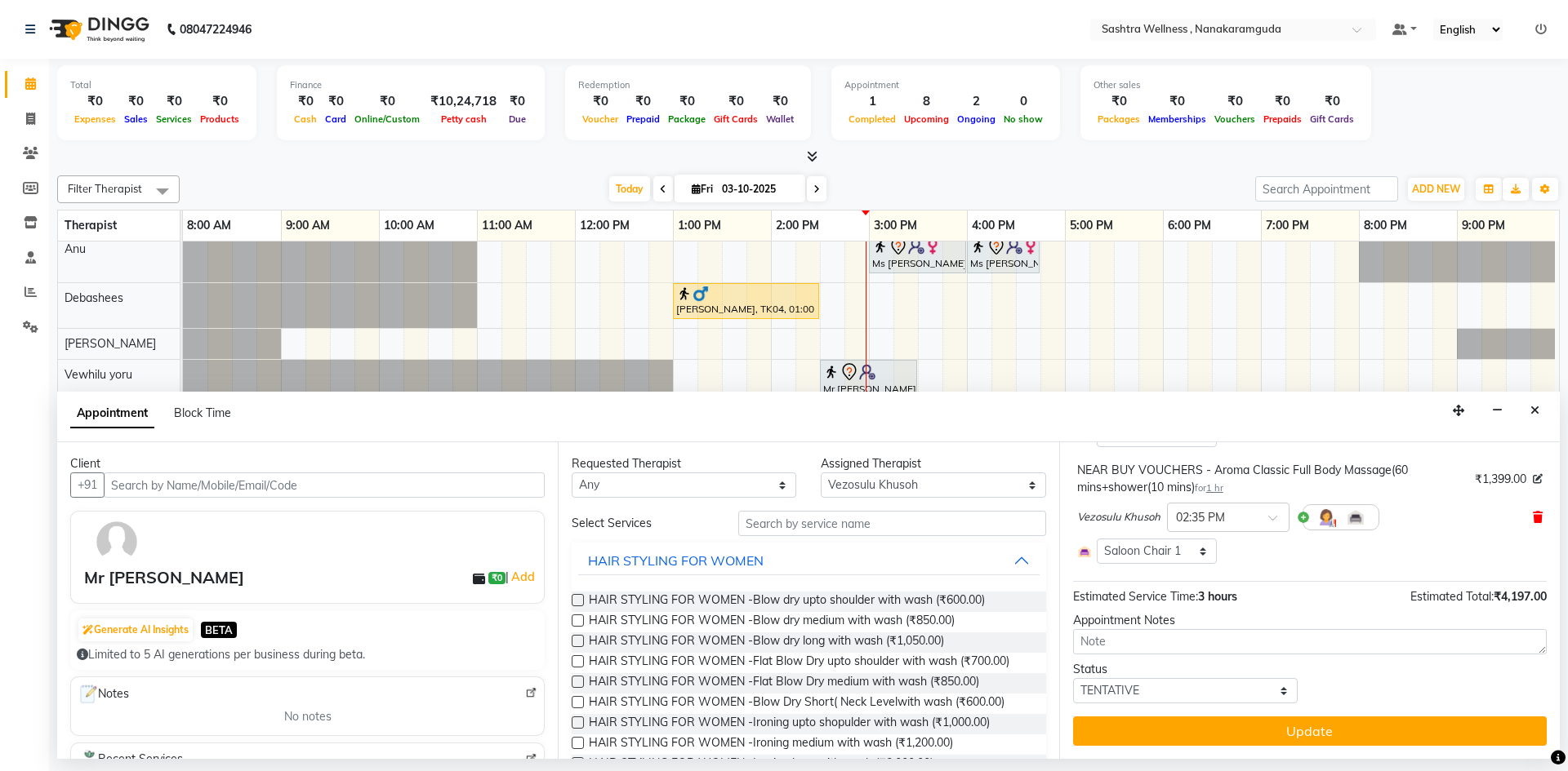
click at [1533, 520] on icon at bounding box center [1538, 518] width 10 height 12
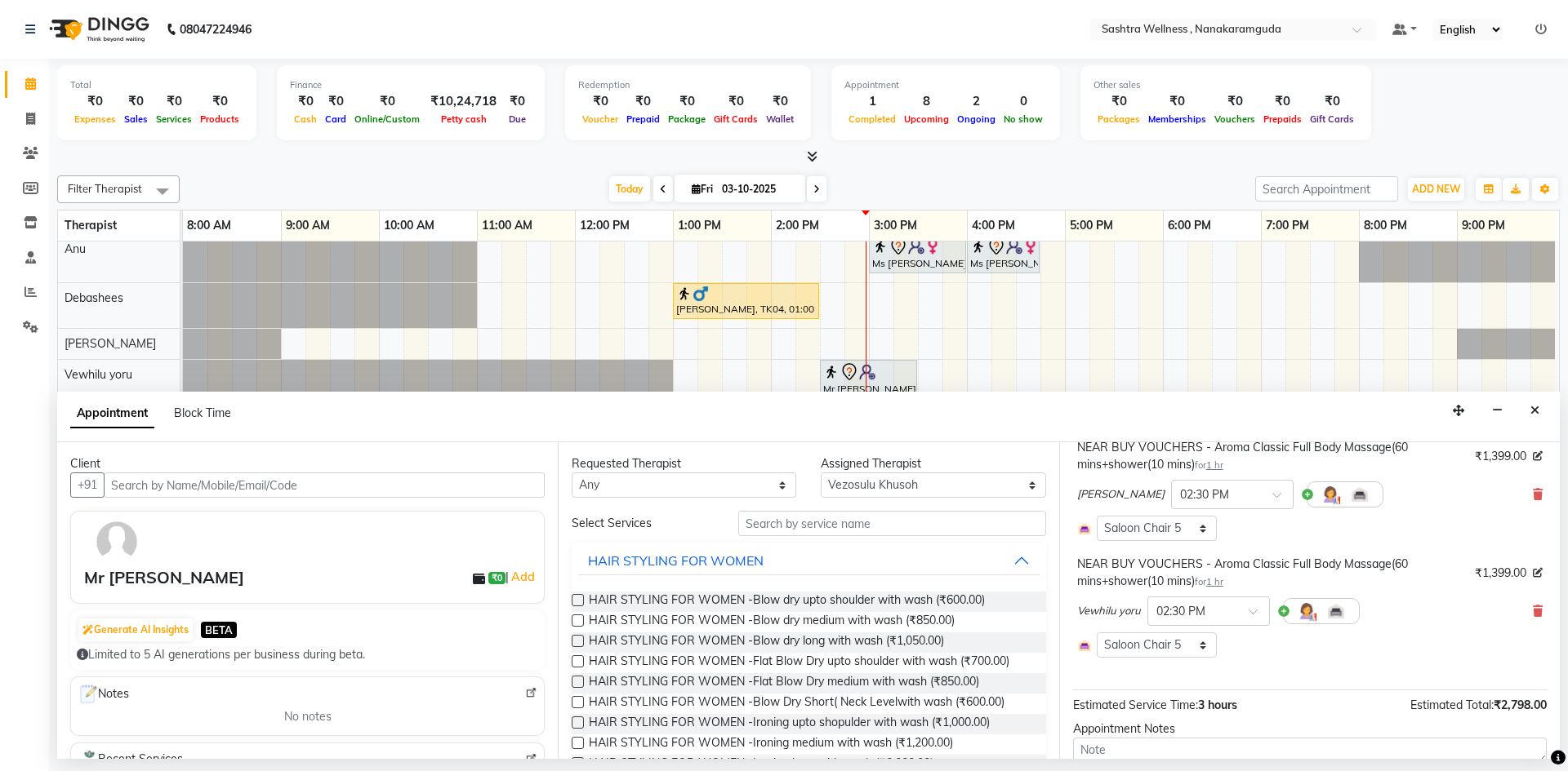
scroll to position [224, 0]
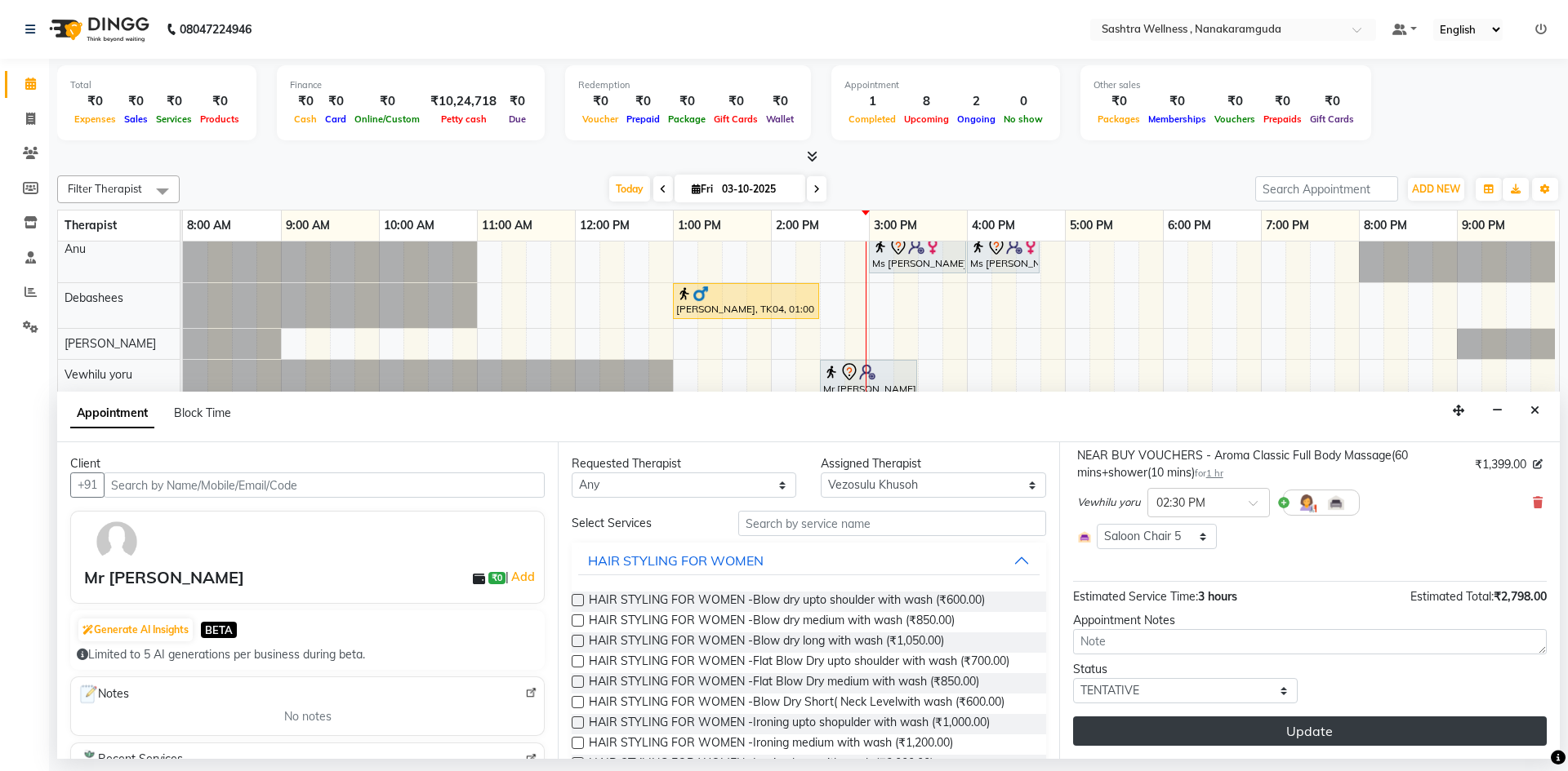
click at [1369, 743] on button "Update" at bounding box center [1310, 732] width 474 height 29
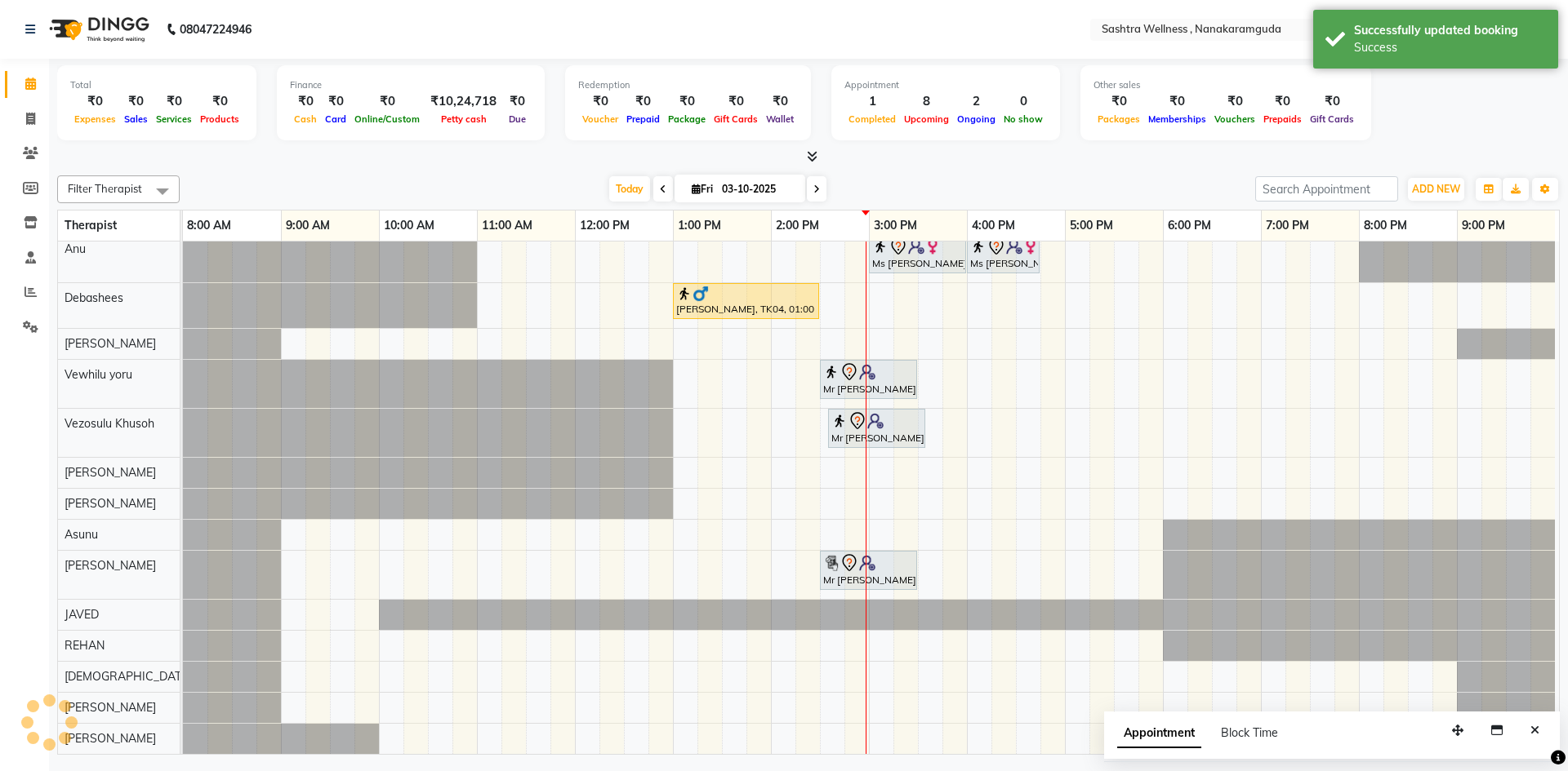
scroll to position [148, 8]
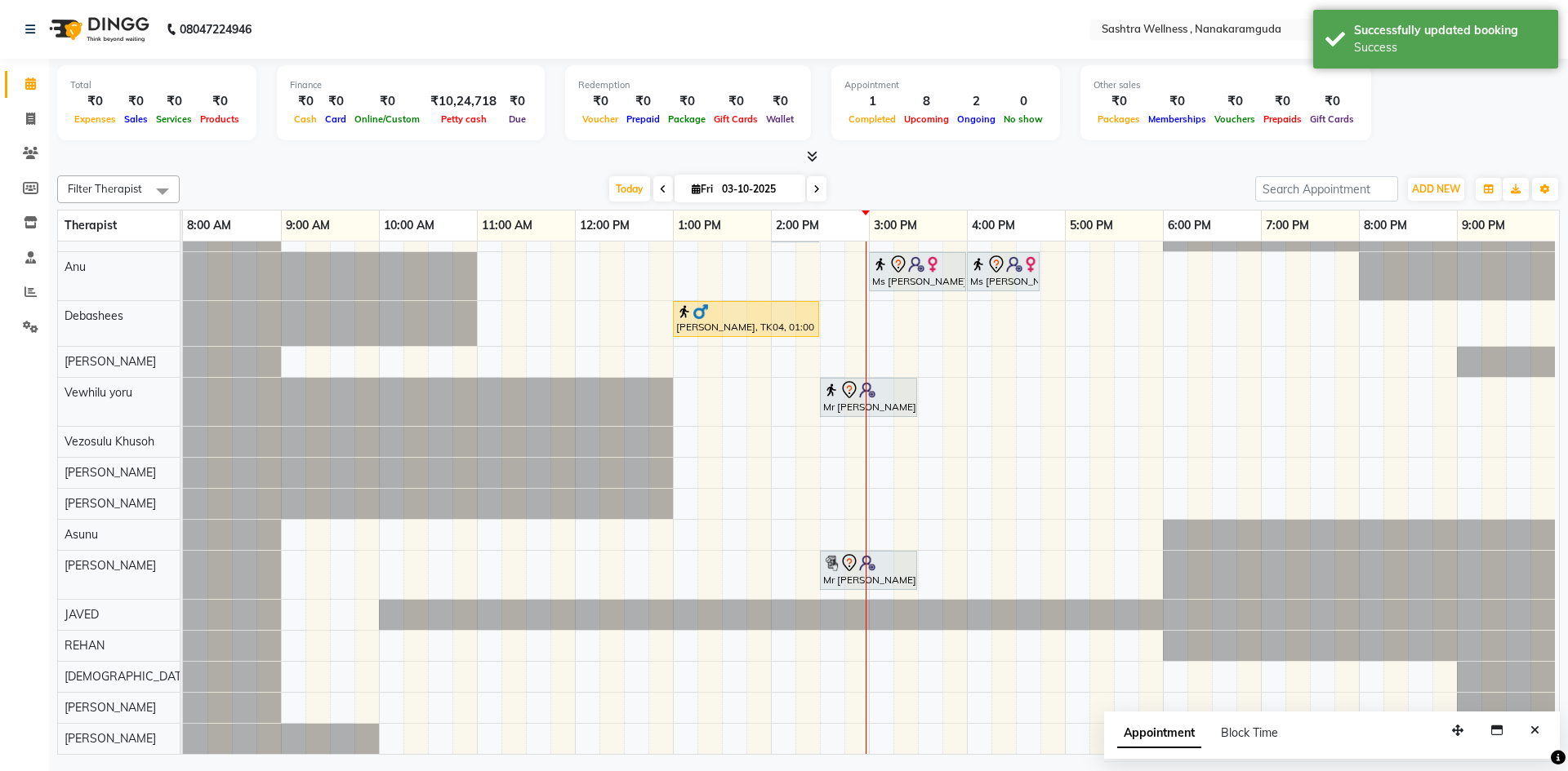
click at [98, 180] on span "Filter Therapist" at bounding box center [118, 189] width 123 height 27
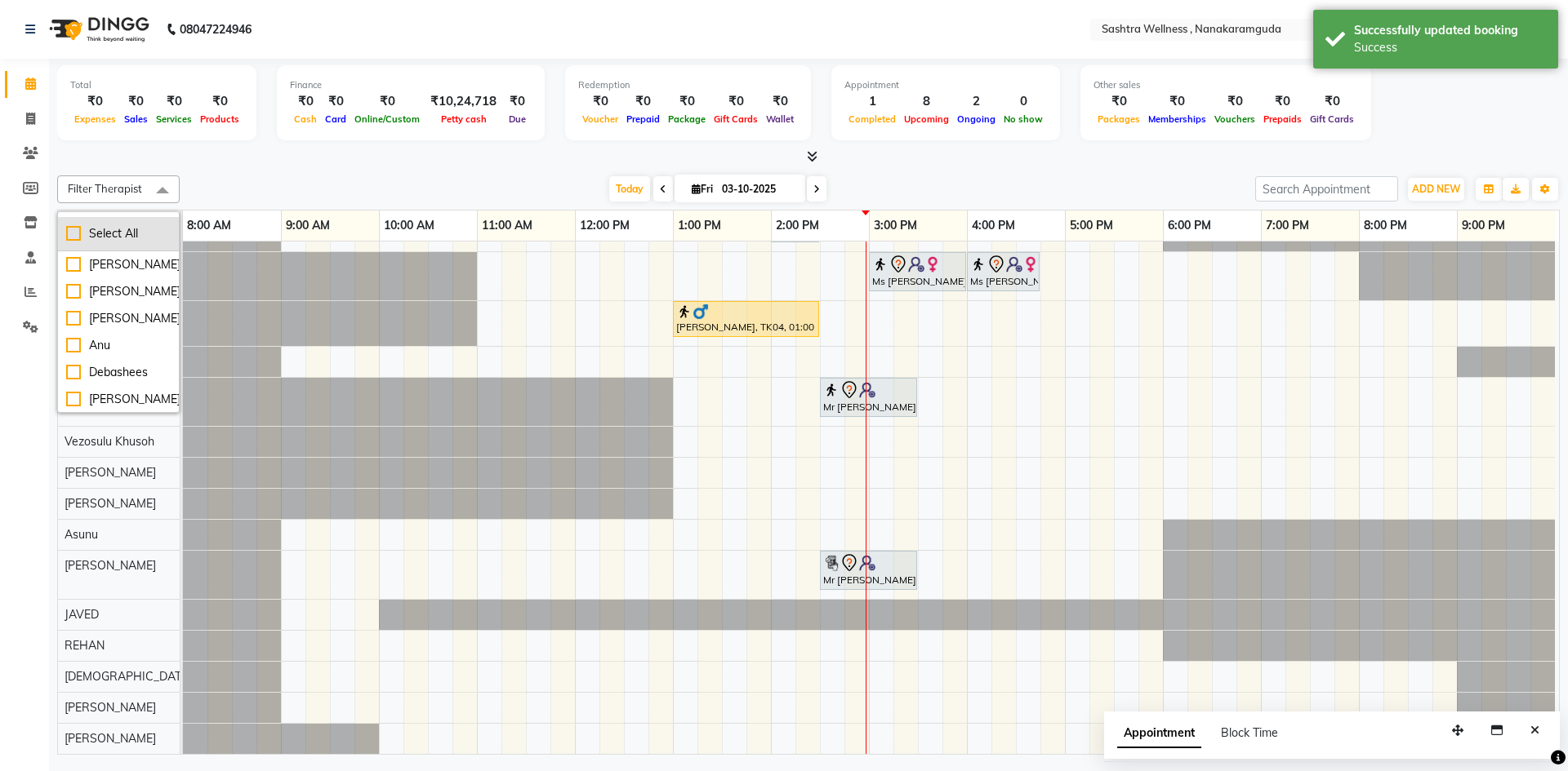
click at [110, 231] on div "Select All" at bounding box center [118, 233] width 105 height 17
checkbox input "true"
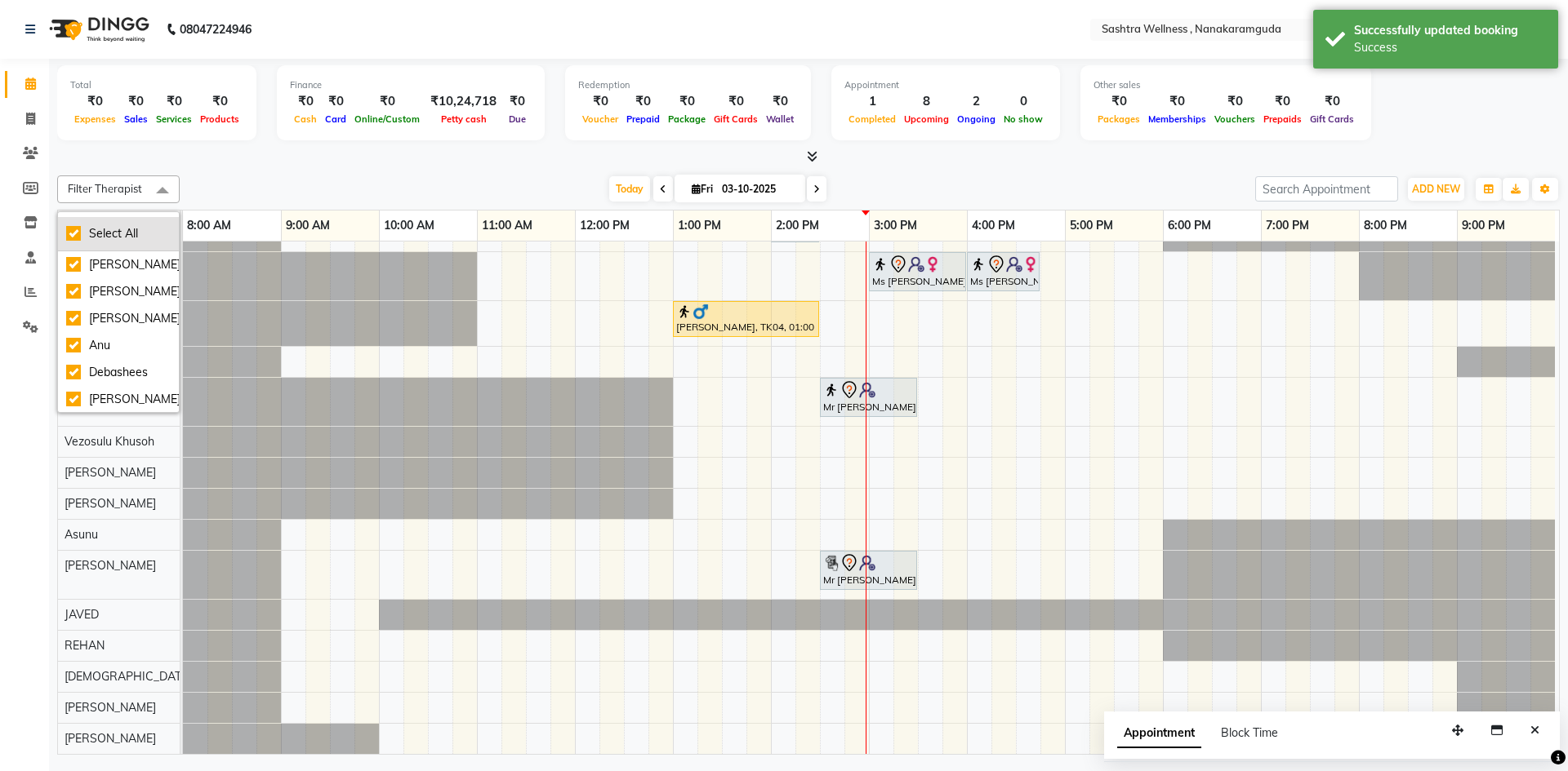
checkbox input "true"
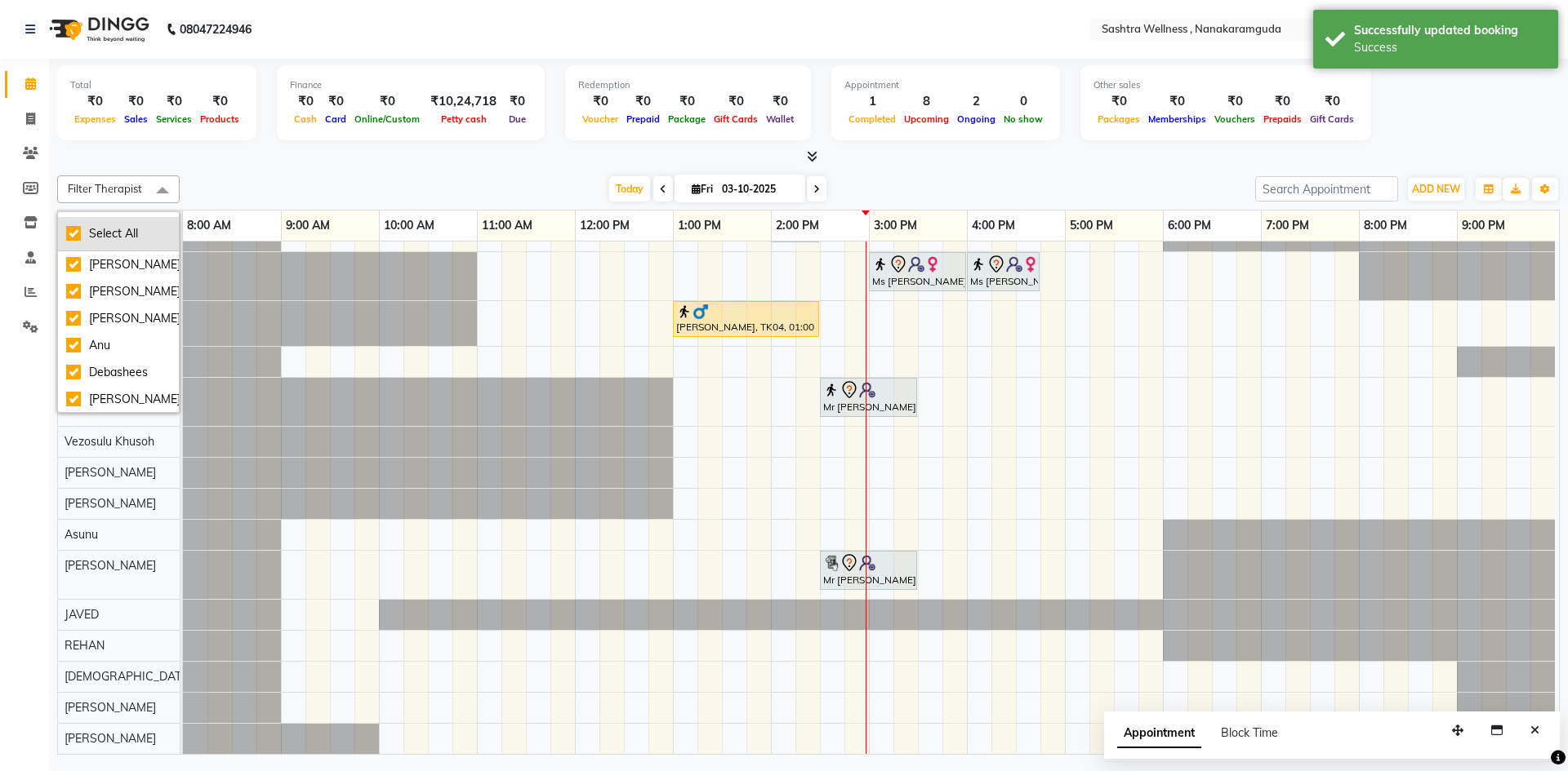
checkbox input "true"
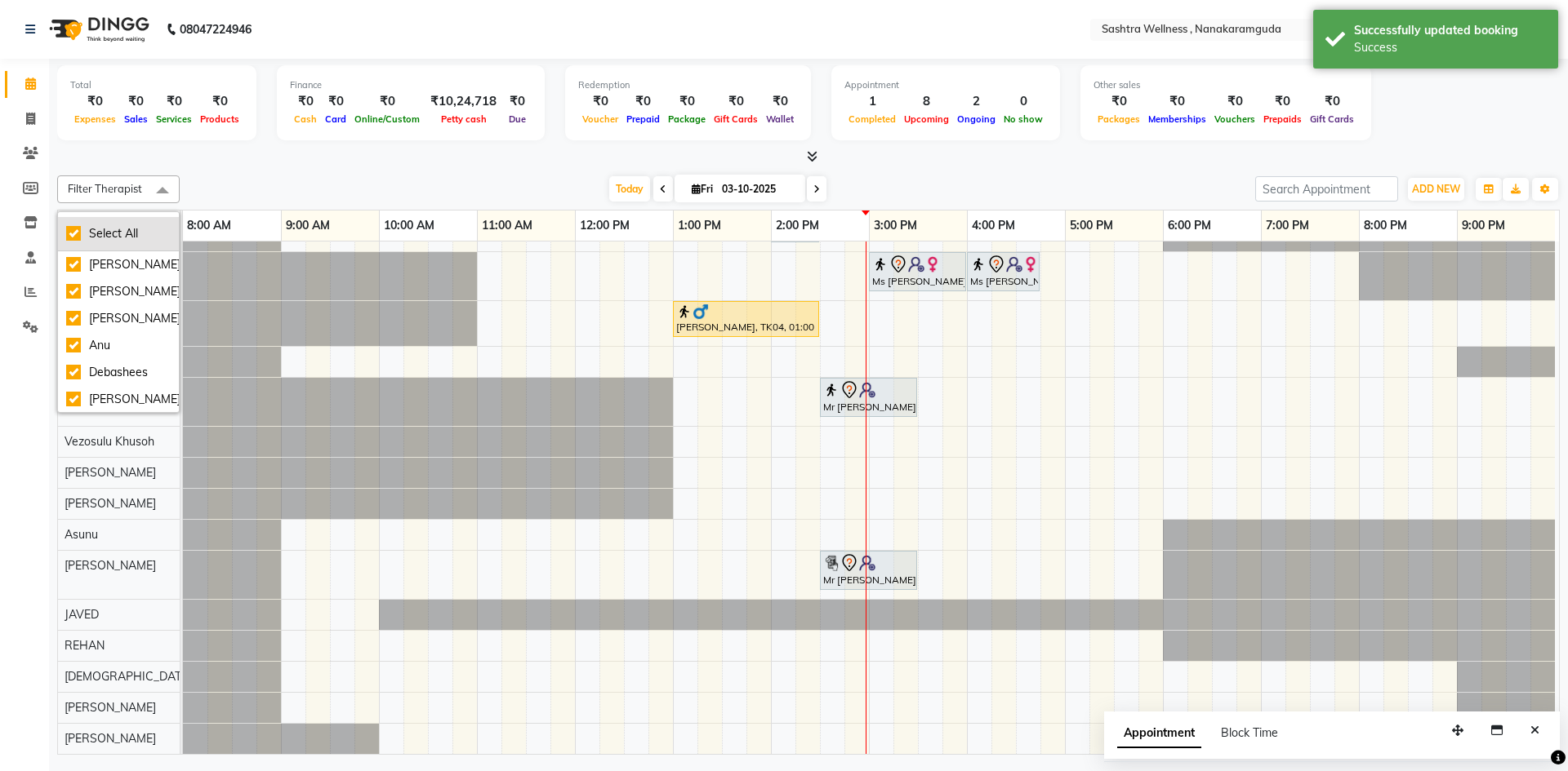
checkbox input "true"
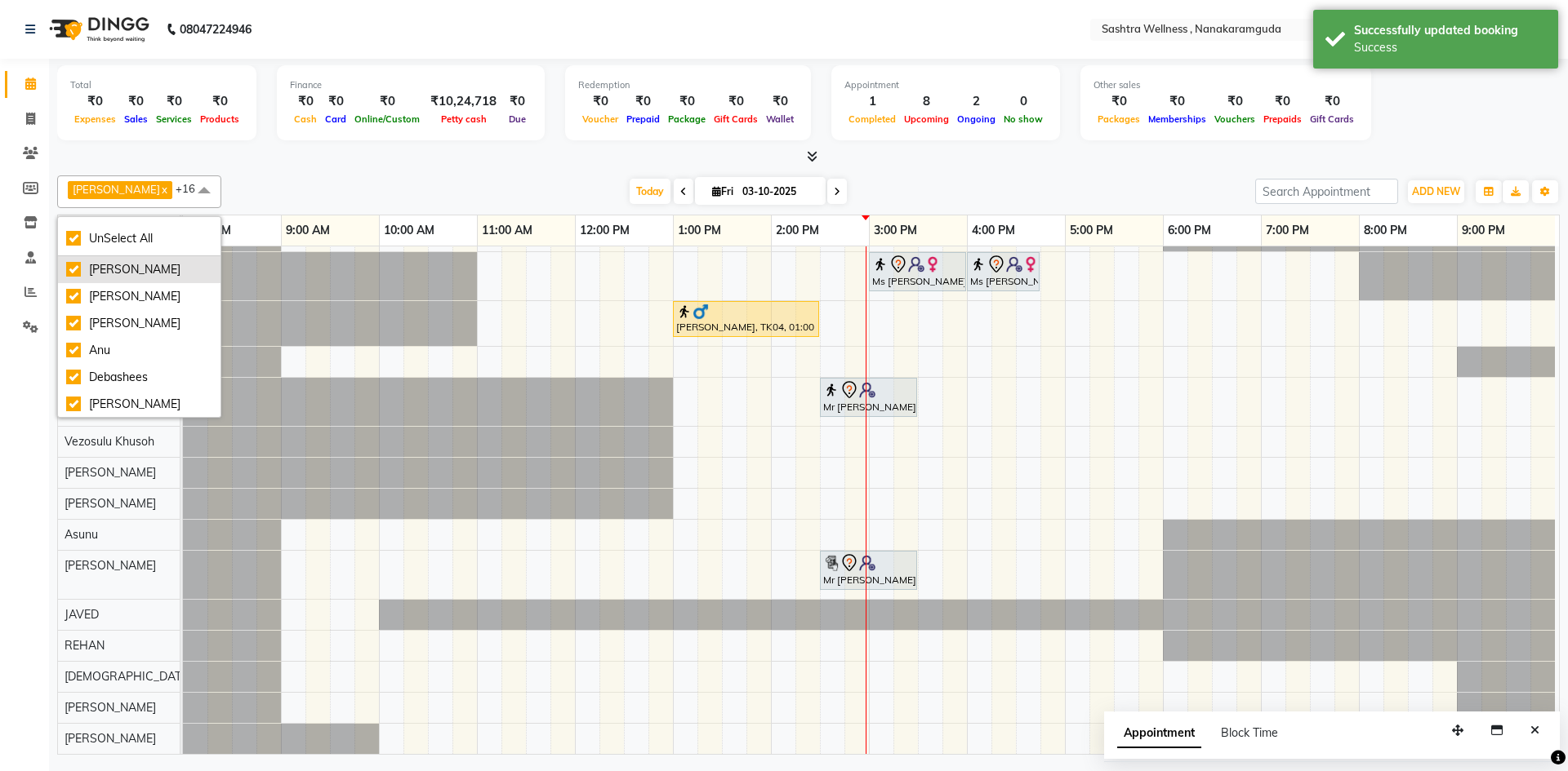
click at [111, 264] on div "[PERSON_NAME]" at bounding box center [138, 269] width 146 height 17
checkbox input "false"
click at [110, 286] on li "[PERSON_NAME]" at bounding box center [139, 296] width 163 height 26
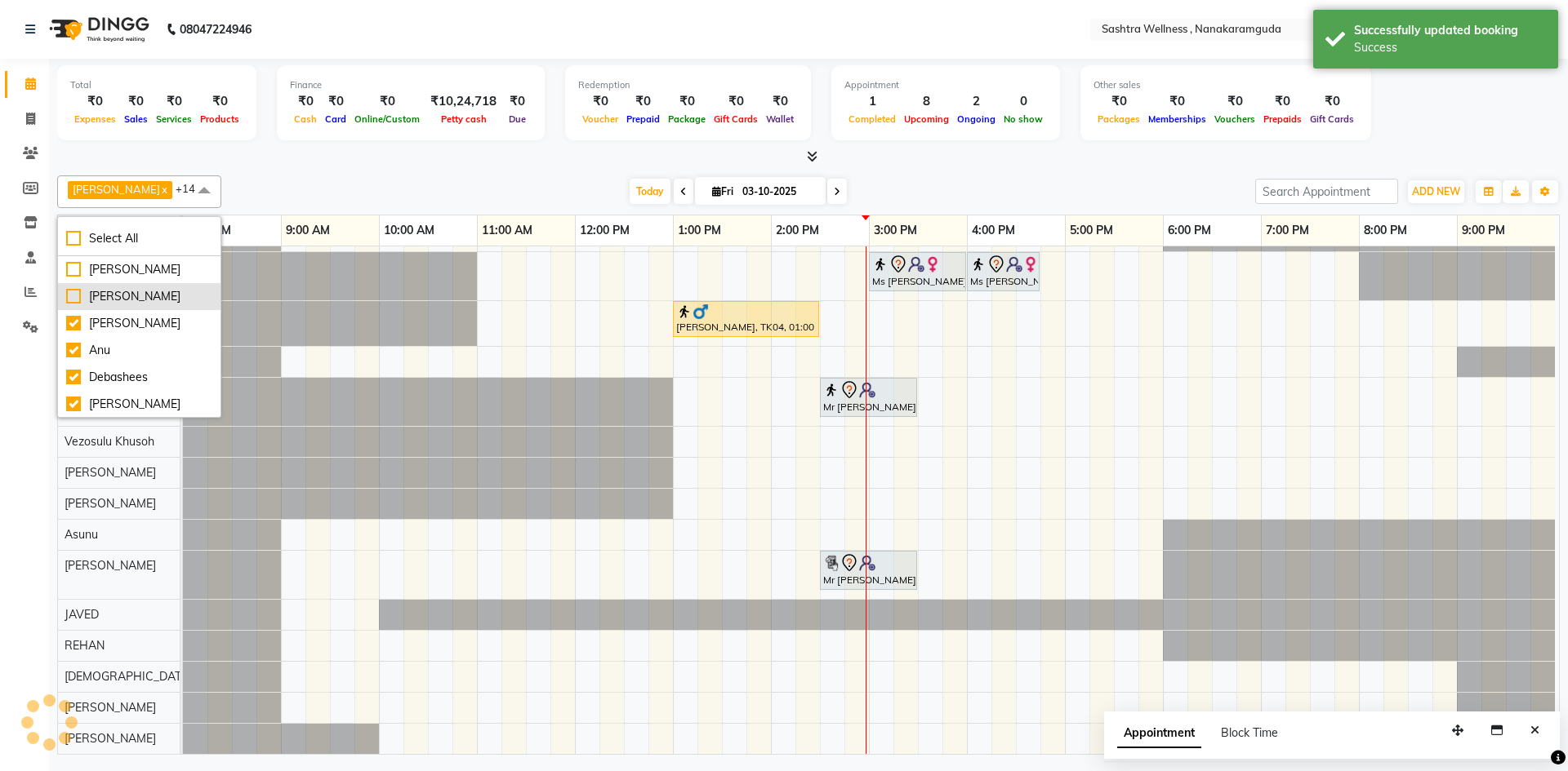
scroll to position [56, 8]
click at [109, 306] on li "[PERSON_NAME]" at bounding box center [139, 296] width 163 height 26
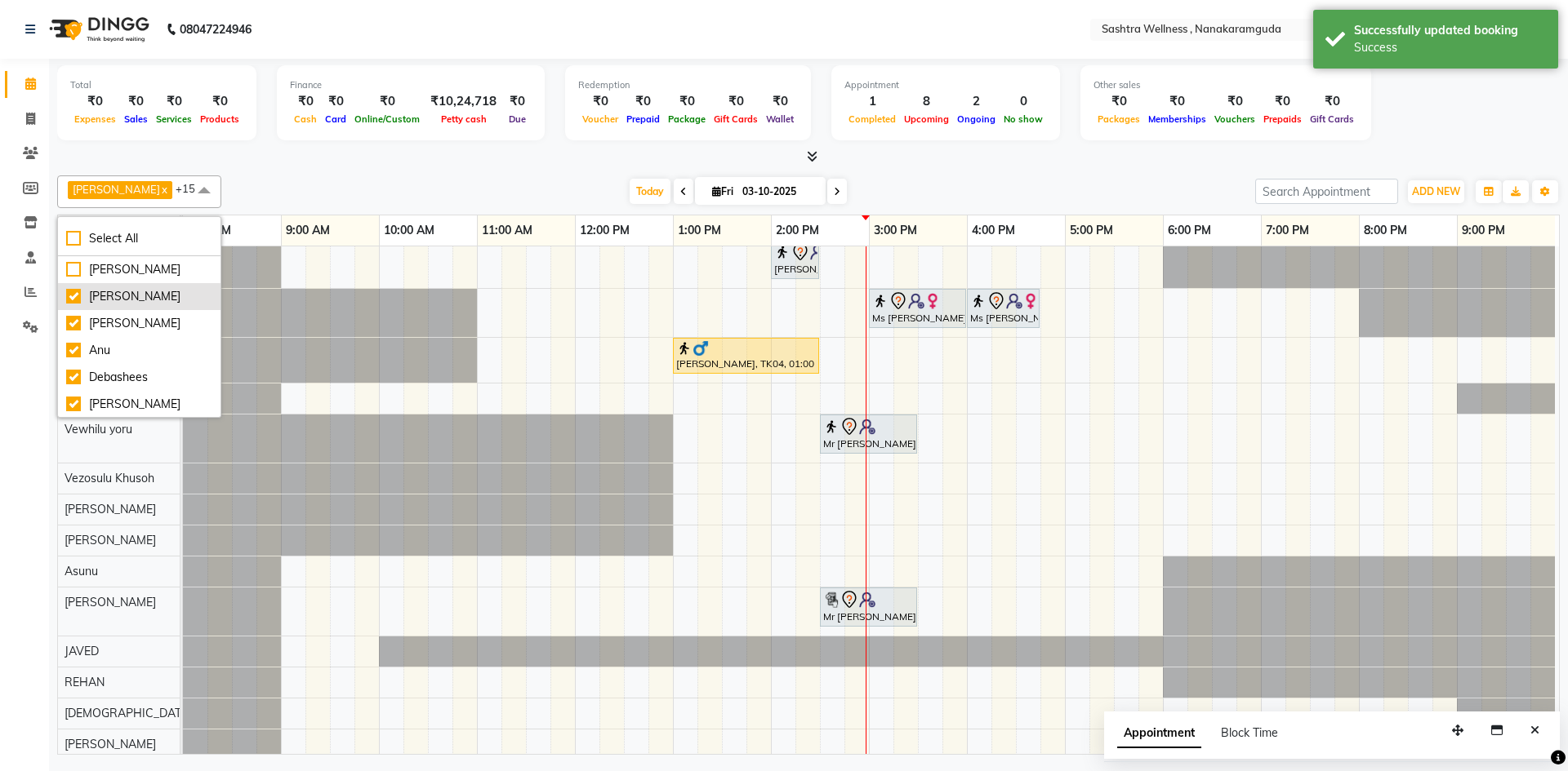
scroll to position [65, 8]
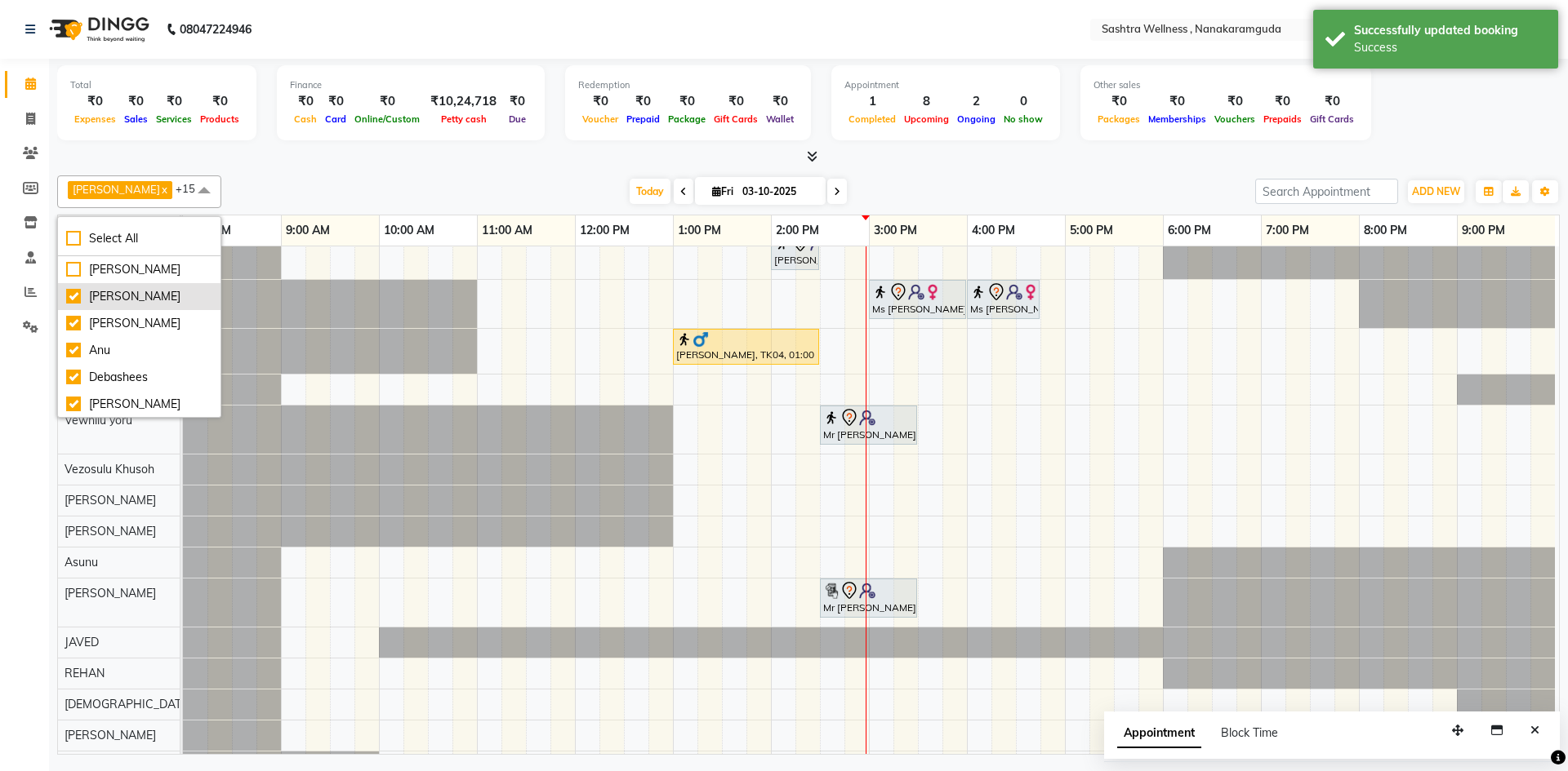
click at [111, 294] on div "[PERSON_NAME]" at bounding box center [138, 296] width 146 height 17
checkbox input "false"
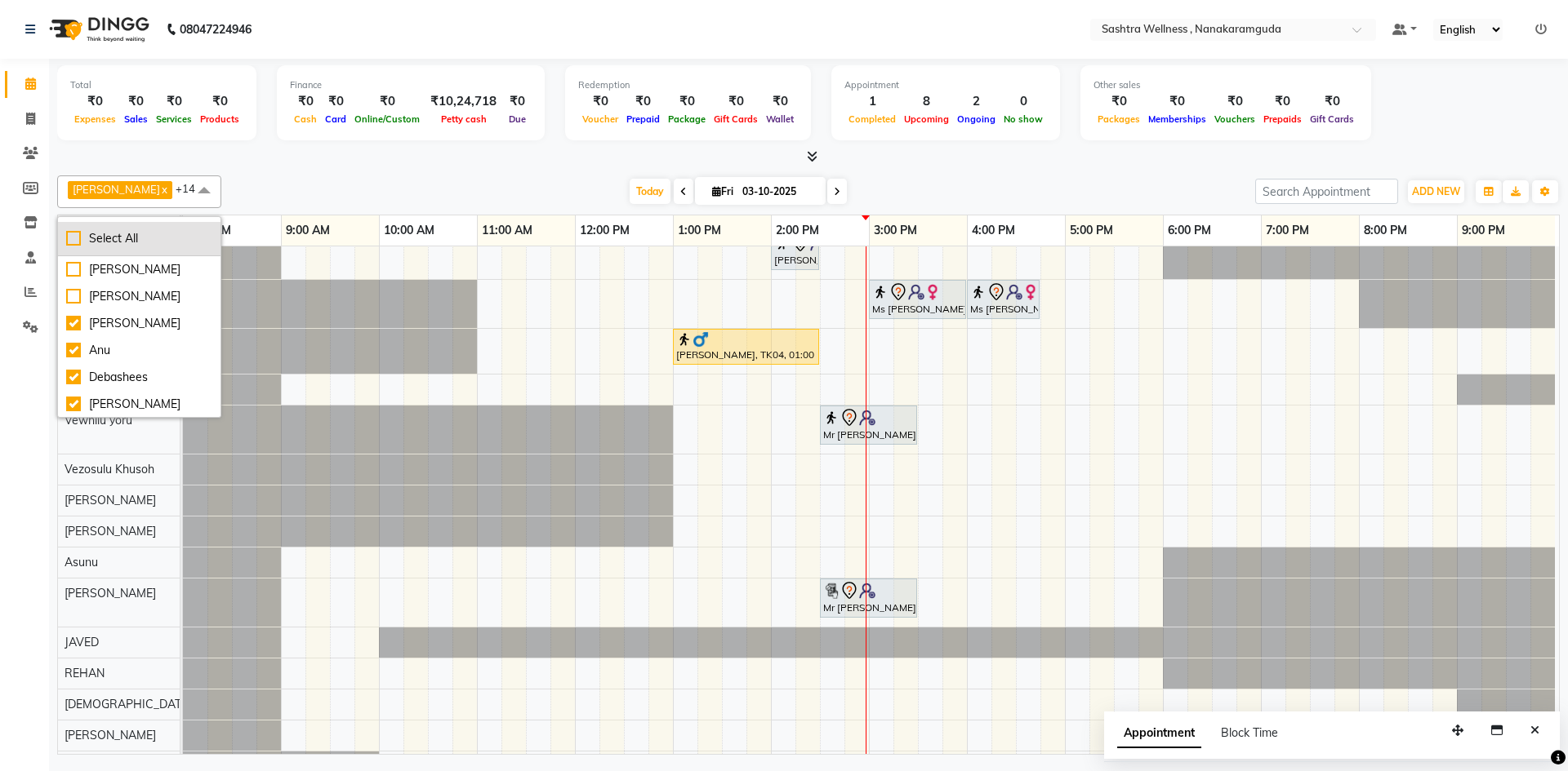
click at [119, 251] on li "Select All" at bounding box center [139, 238] width 163 height 34
checkbox input "true"
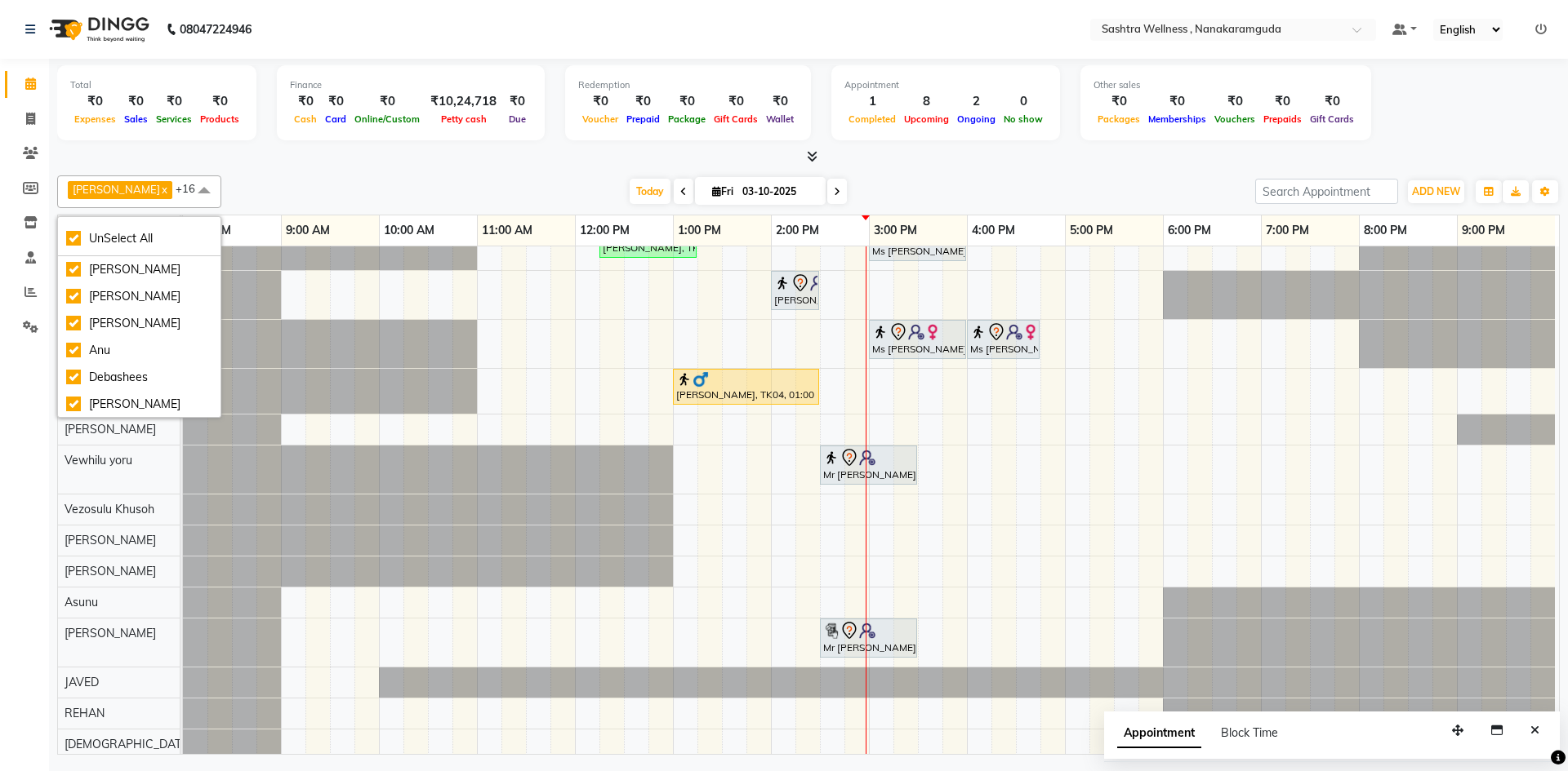
scroll to position [314, 0]
click at [115, 397] on div "[PERSON_NAME]" at bounding box center [138, 403] width 146 height 17
checkbox input "false"
click at [117, 353] on div "[DEMOGRAPHIC_DATA]" at bounding box center [138, 349] width 146 height 17
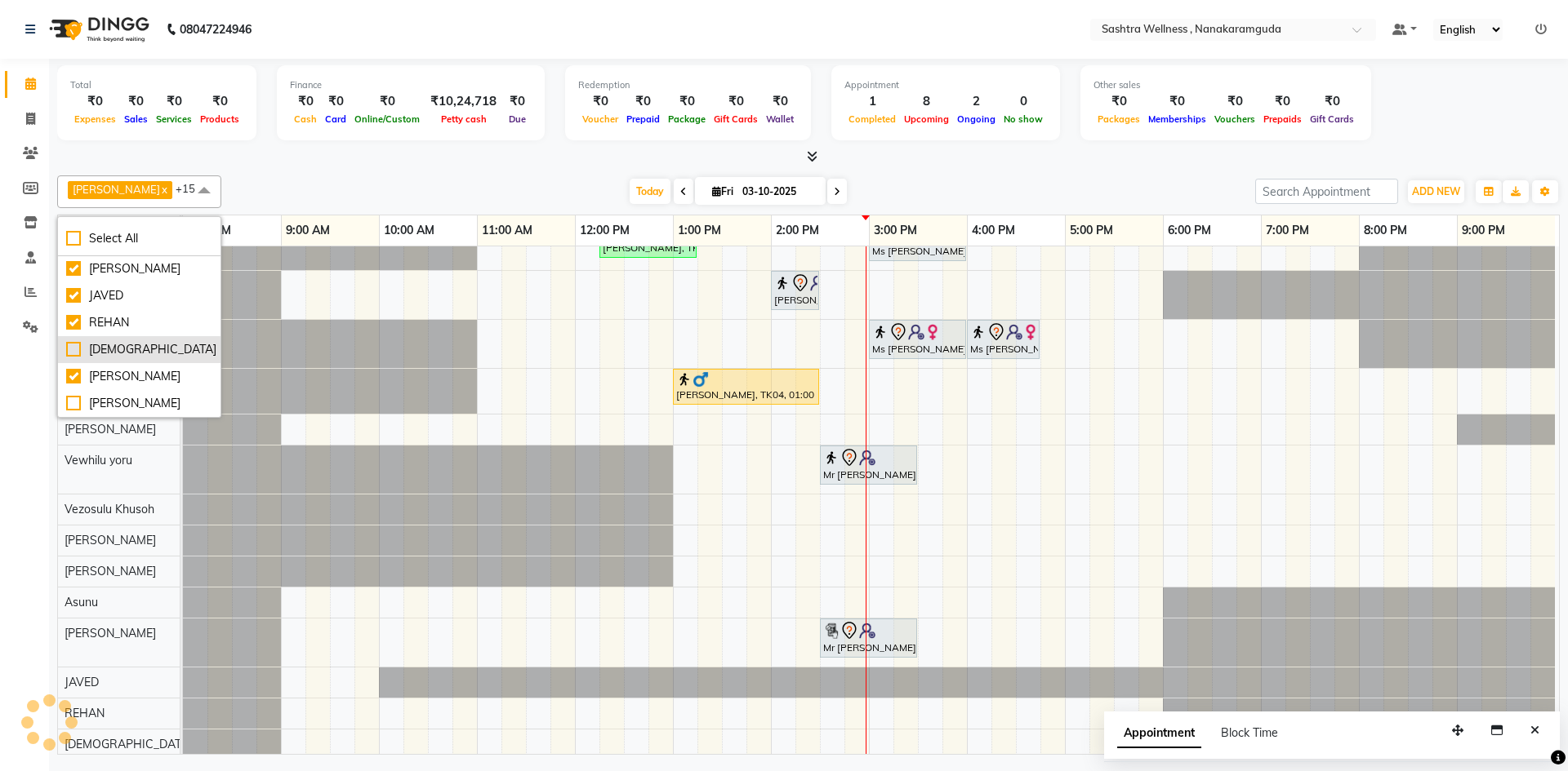
checkbox input "false"
click at [110, 369] on div "[PERSON_NAME]" at bounding box center [138, 376] width 146 height 17
checkbox input "false"
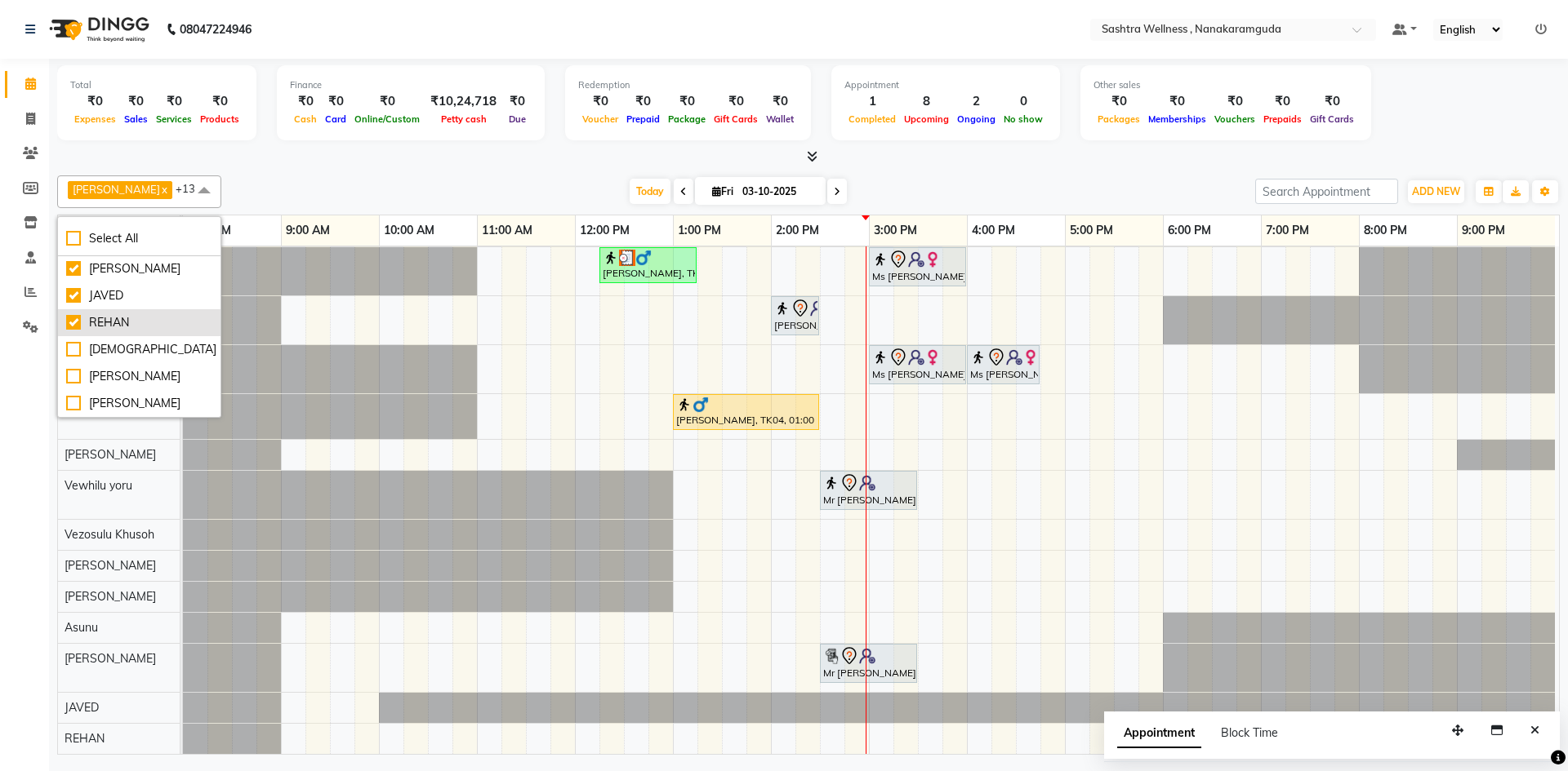
scroll to position [0, 0]
click at [113, 305] on li "JAVED" at bounding box center [139, 295] width 163 height 26
checkbox input "false"
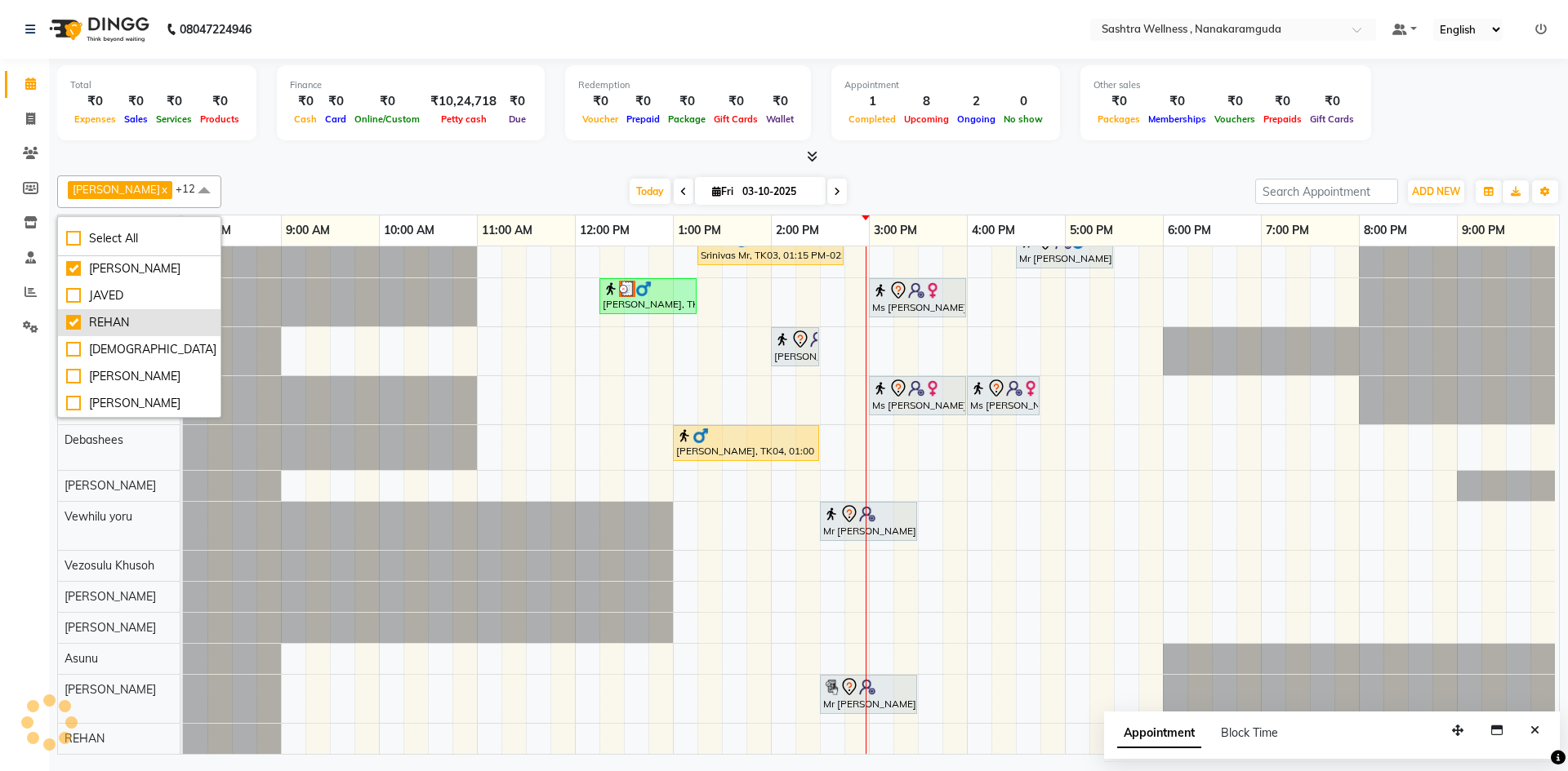
click at [113, 314] on div "REHAN" at bounding box center [138, 322] width 146 height 17
checkbox input "false"
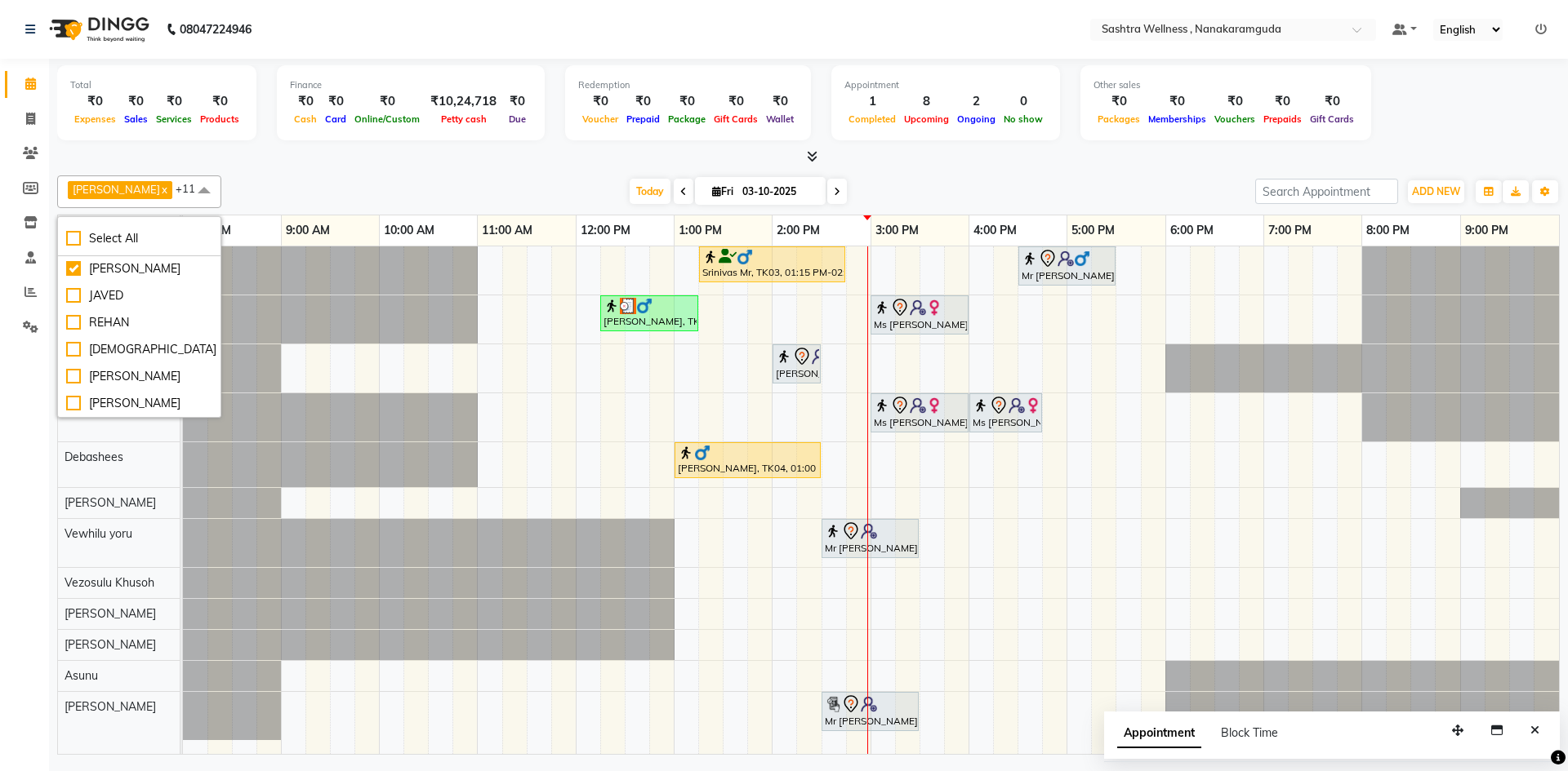
click at [250, 298] on div at bounding box center [330, 319] width 294 height 48
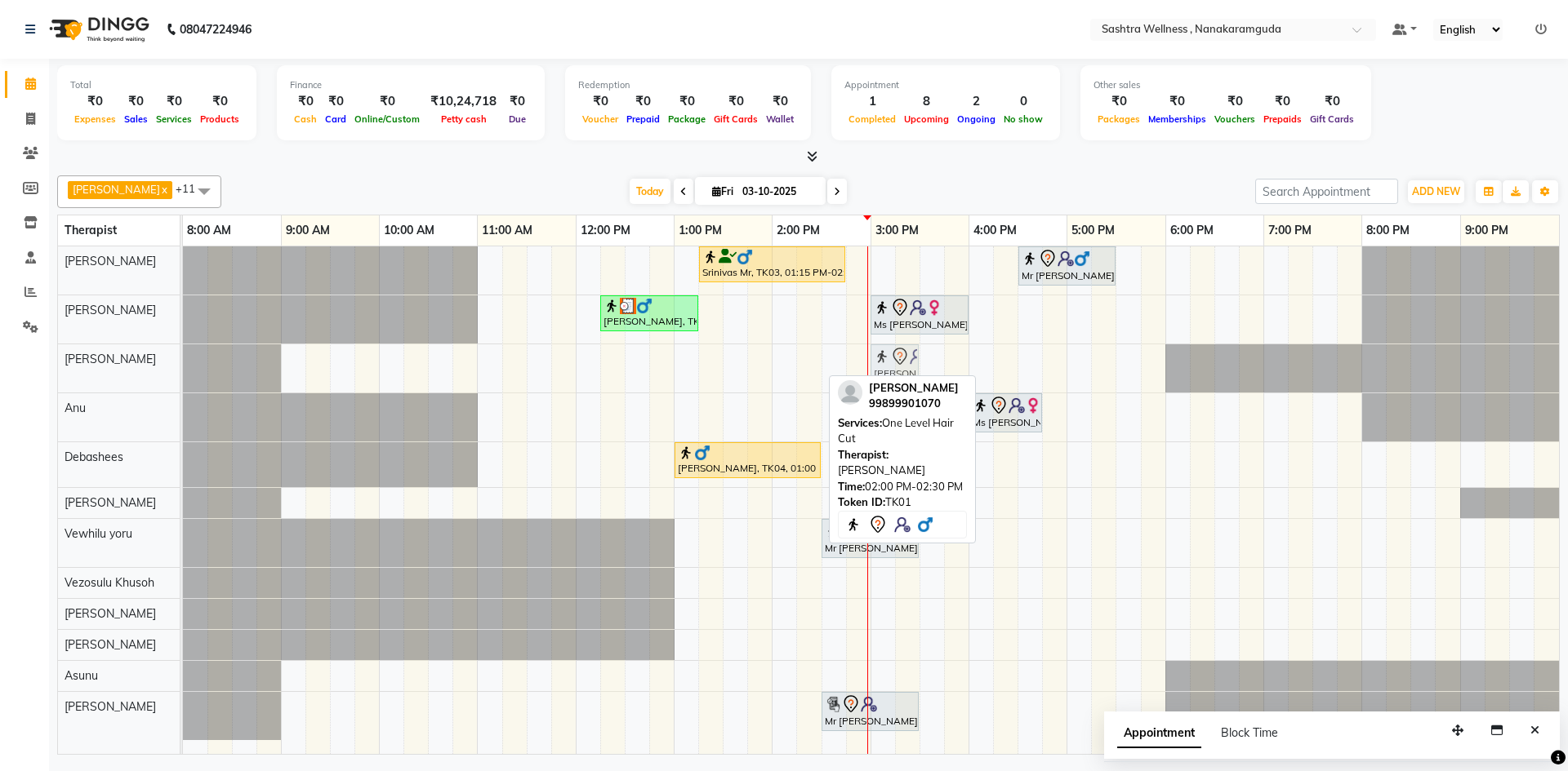
drag, startPoint x: 797, startPoint y: 353, endPoint x: 893, endPoint y: 346, distance: 96.3
click at [183, 346] on div "sravanthi, TK01, 02:00 PM-02:30 PM, One Level Hair Cut sravanthi, TK01, 02:00 P…" at bounding box center [183, 368] width 0 height 48
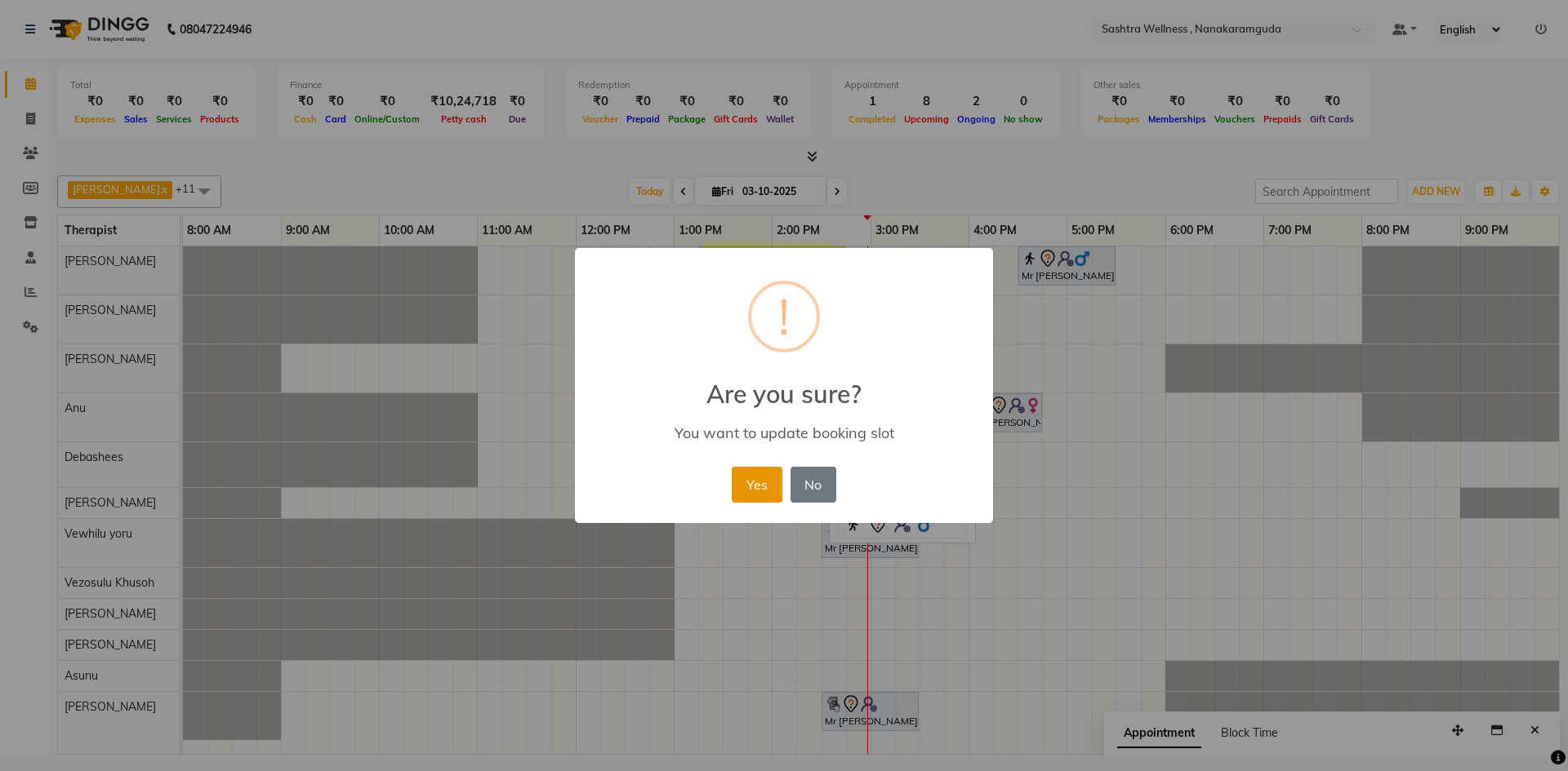
click at [757, 475] on button "Yes" at bounding box center [757, 485] width 50 height 36
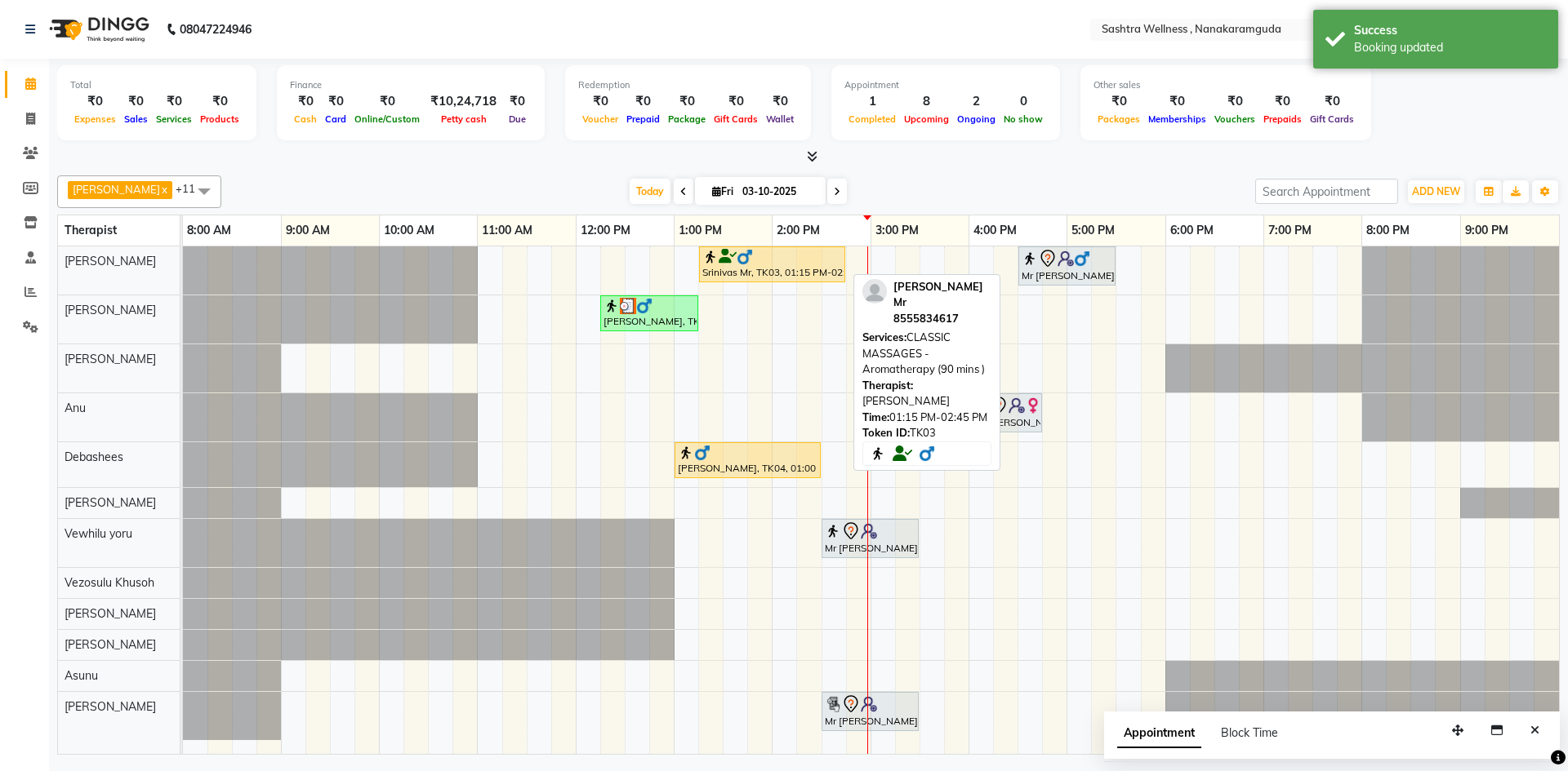
click at [771, 275] on div "Srinivas Mr, TK03, 01:15 PM-02:45 PM, CLASSIC MASSAGES -Aromatherapy (90 mins )" at bounding box center [772, 265] width 143 height 31
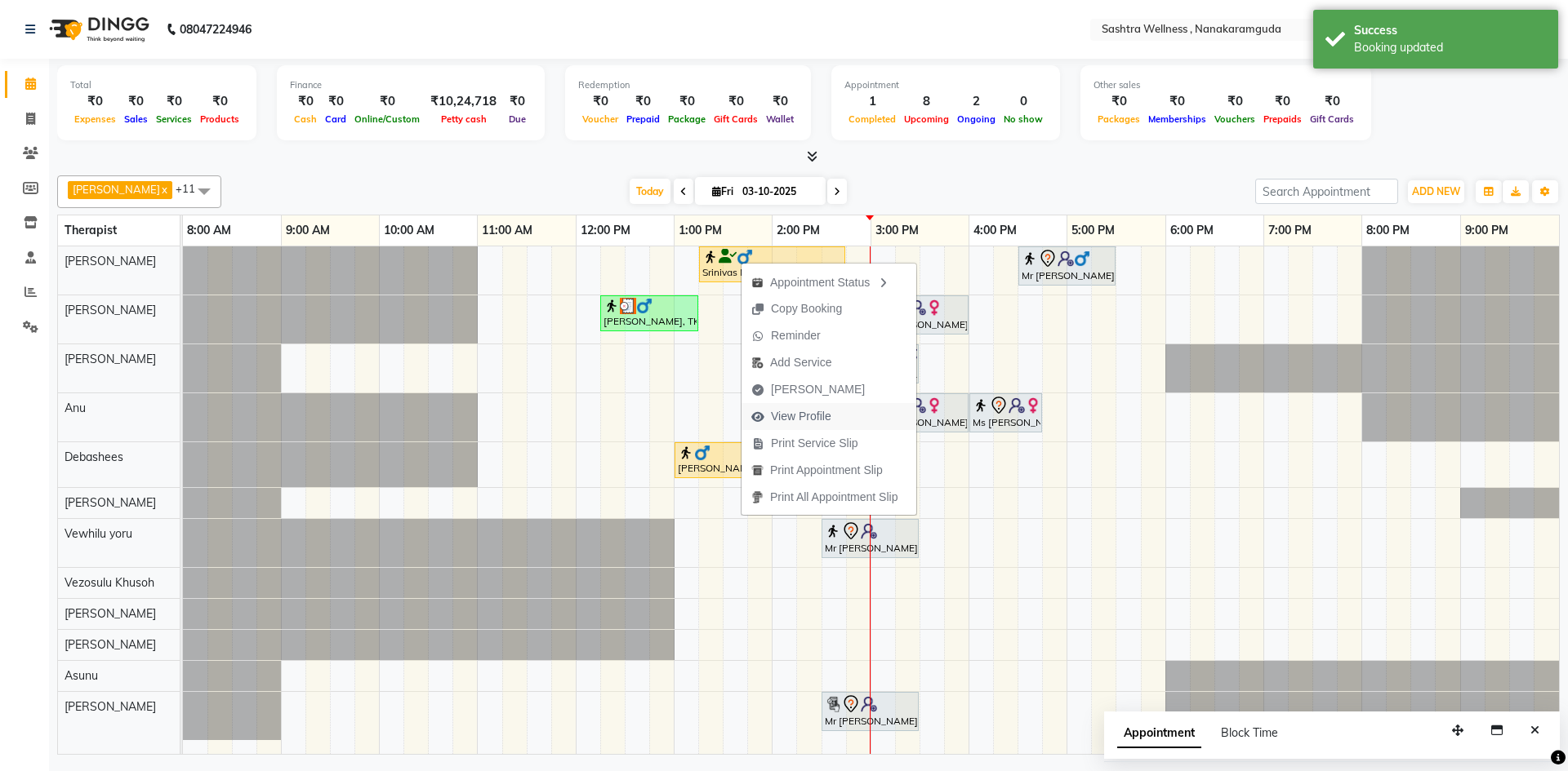
click at [818, 413] on span "View Profile" at bounding box center [802, 416] width 61 height 17
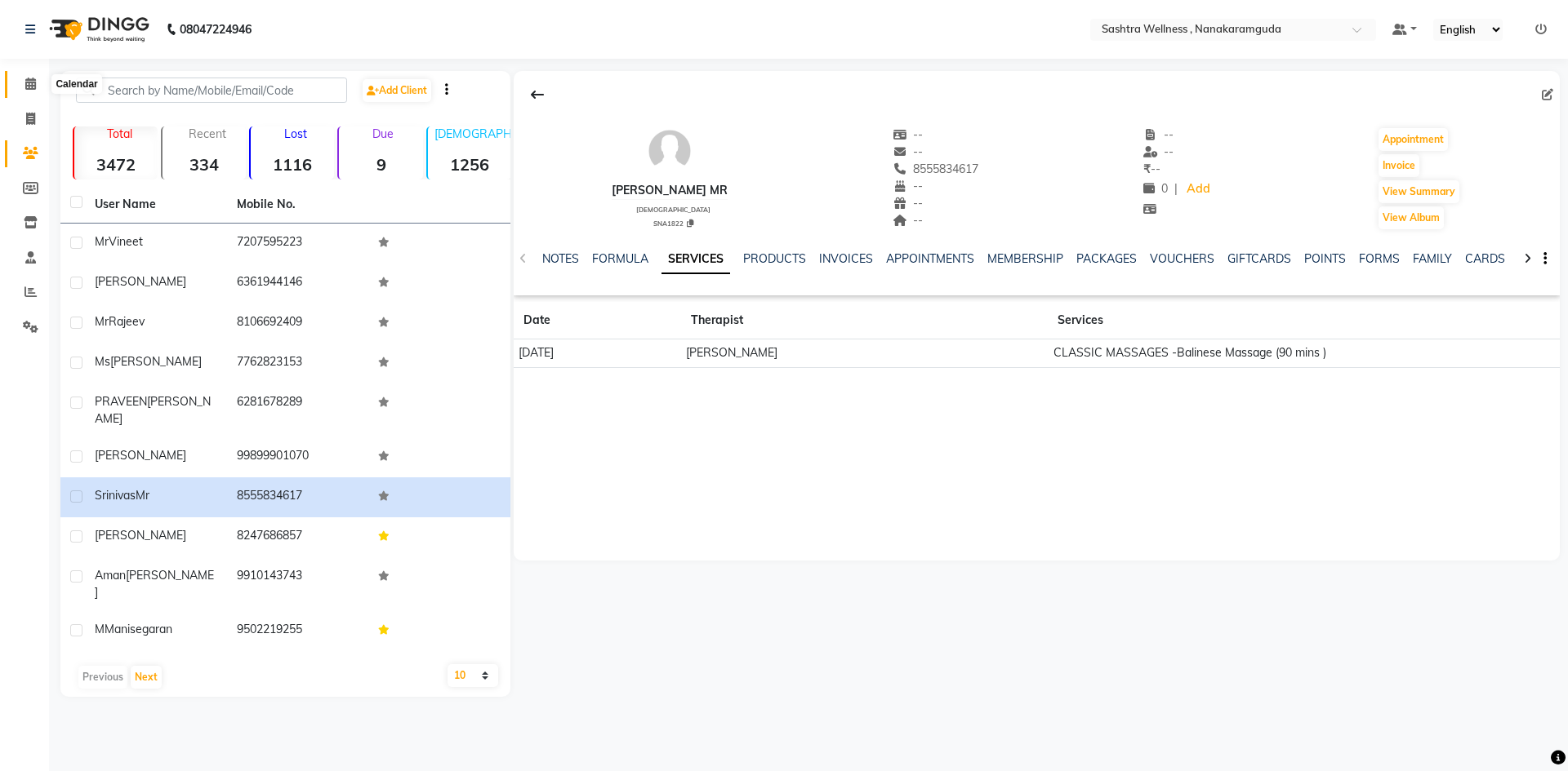
click at [34, 89] on icon at bounding box center [30, 83] width 11 height 12
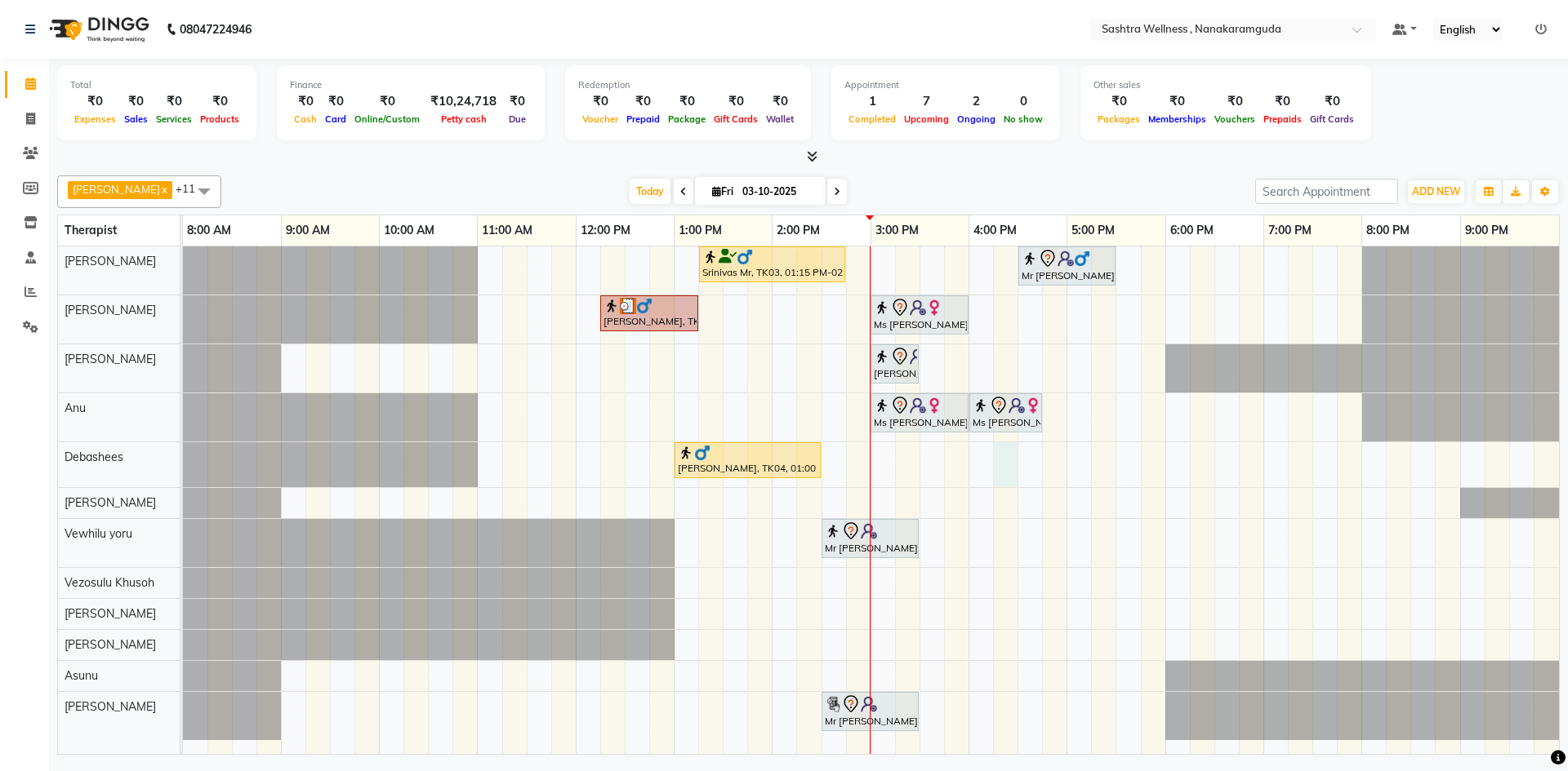
click at [1010, 468] on div "Srinivas Mr, TK03, 01:15 PM-02:45 PM, CLASSIC MASSAGES -Aromatherapy (90 mins )…" at bounding box center [870, 500] width 1376 height 508
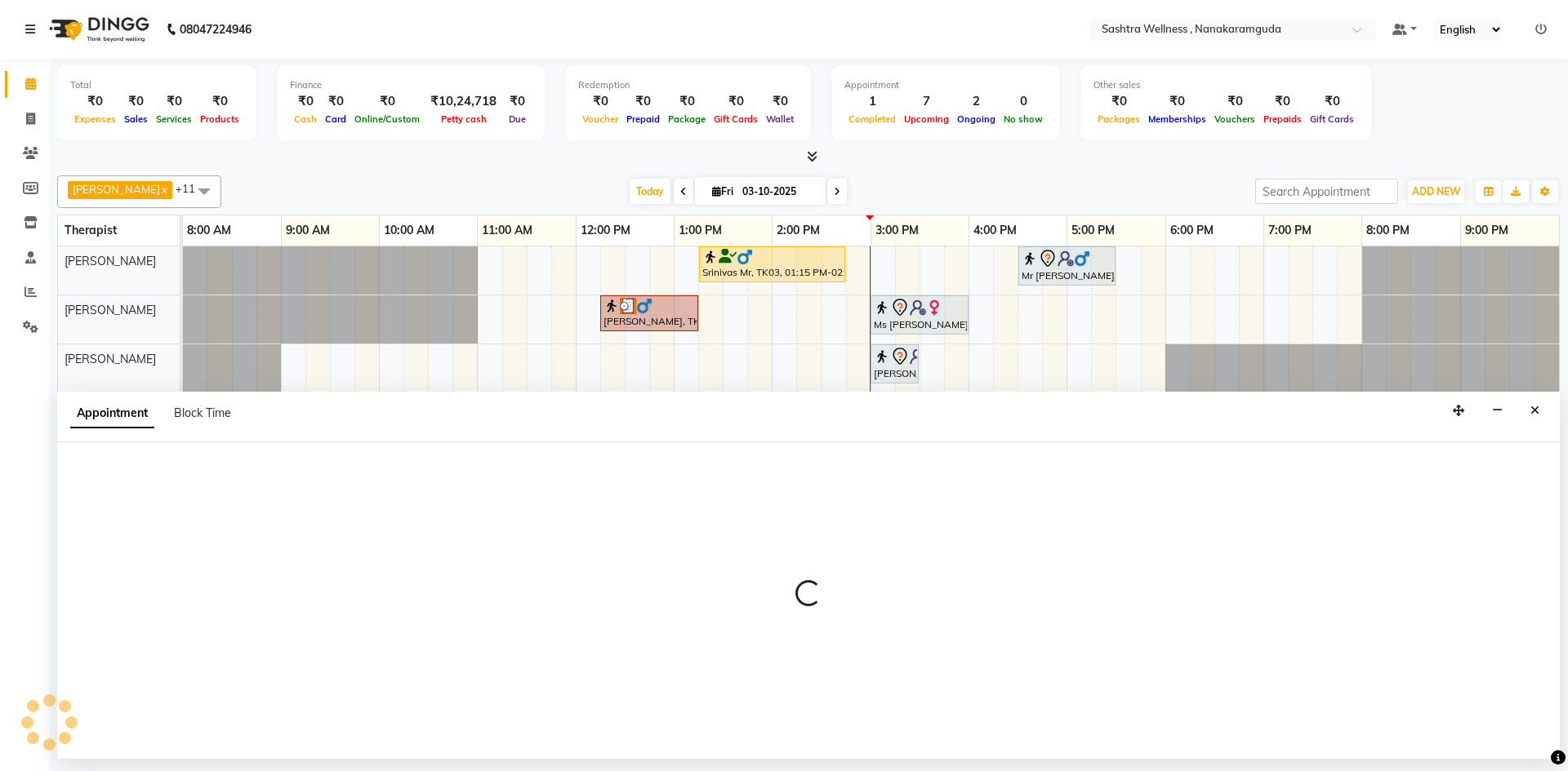
select select "75739"
select select "tentative"
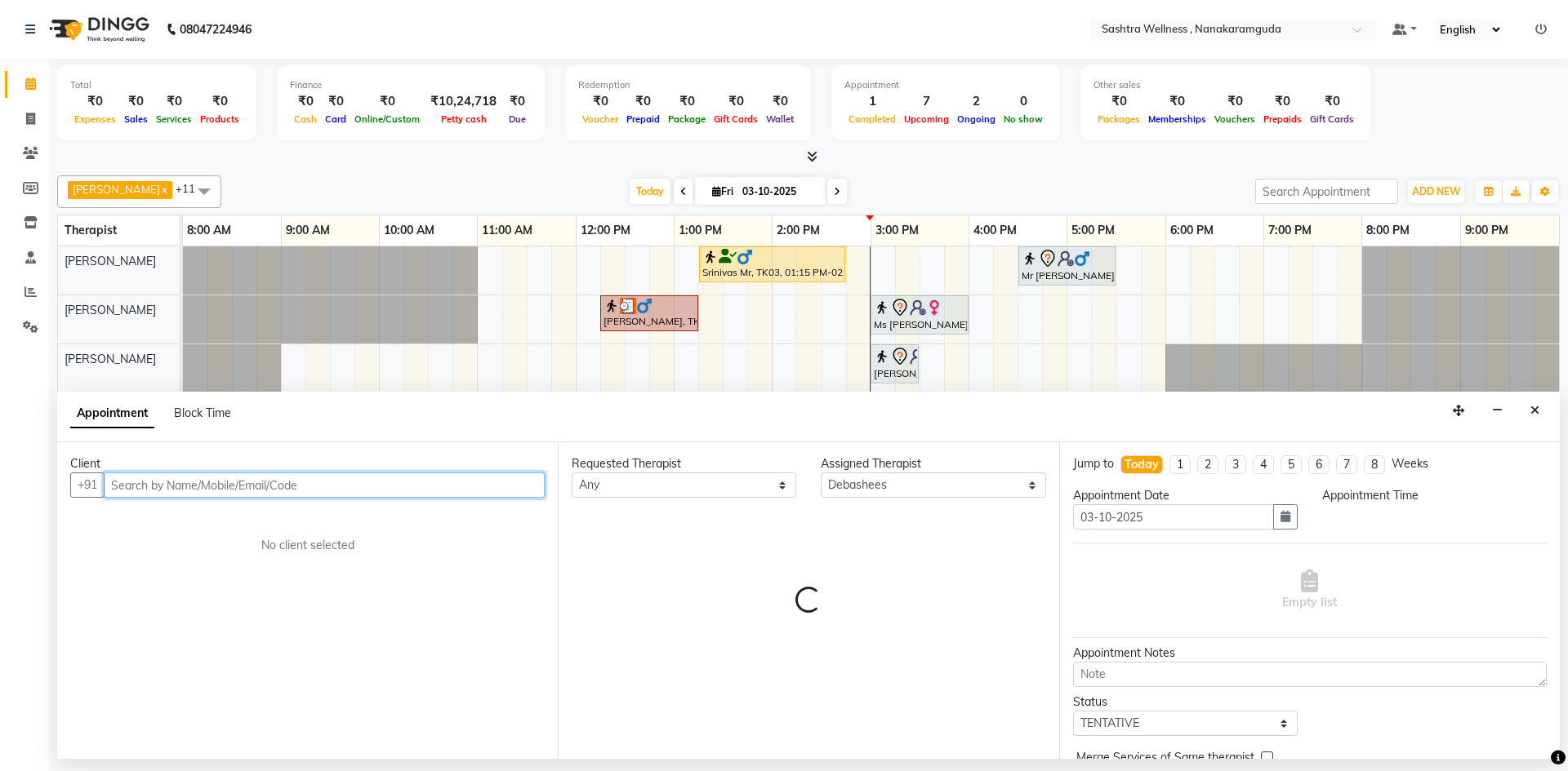
select select "975"
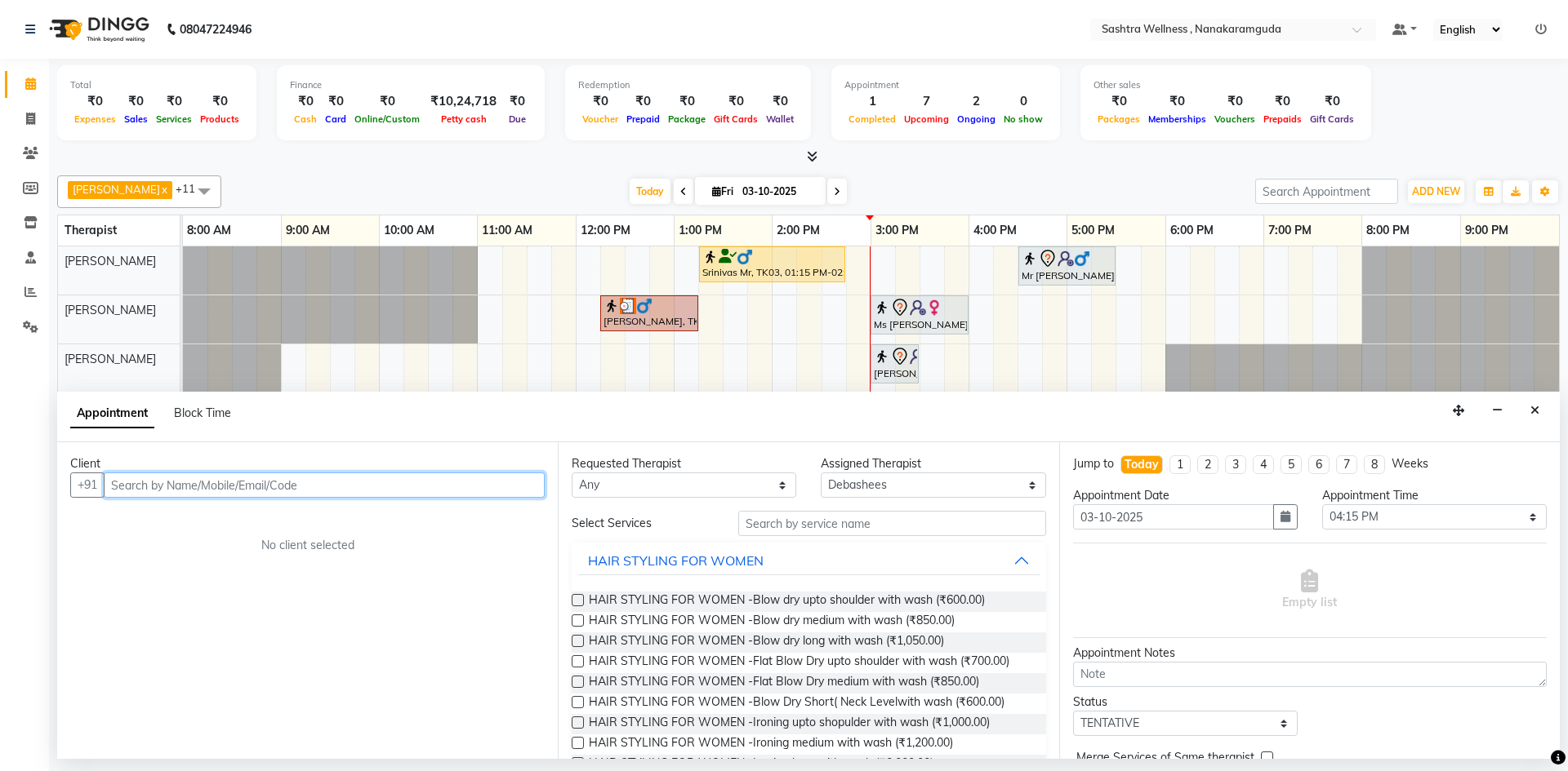
click at [484, 486] on input "text" at bounding box center [324, 486] width 441 height 26
click at [1536, 411] on icon "Close" at bounding box center [1535, 411] width 9 height 12
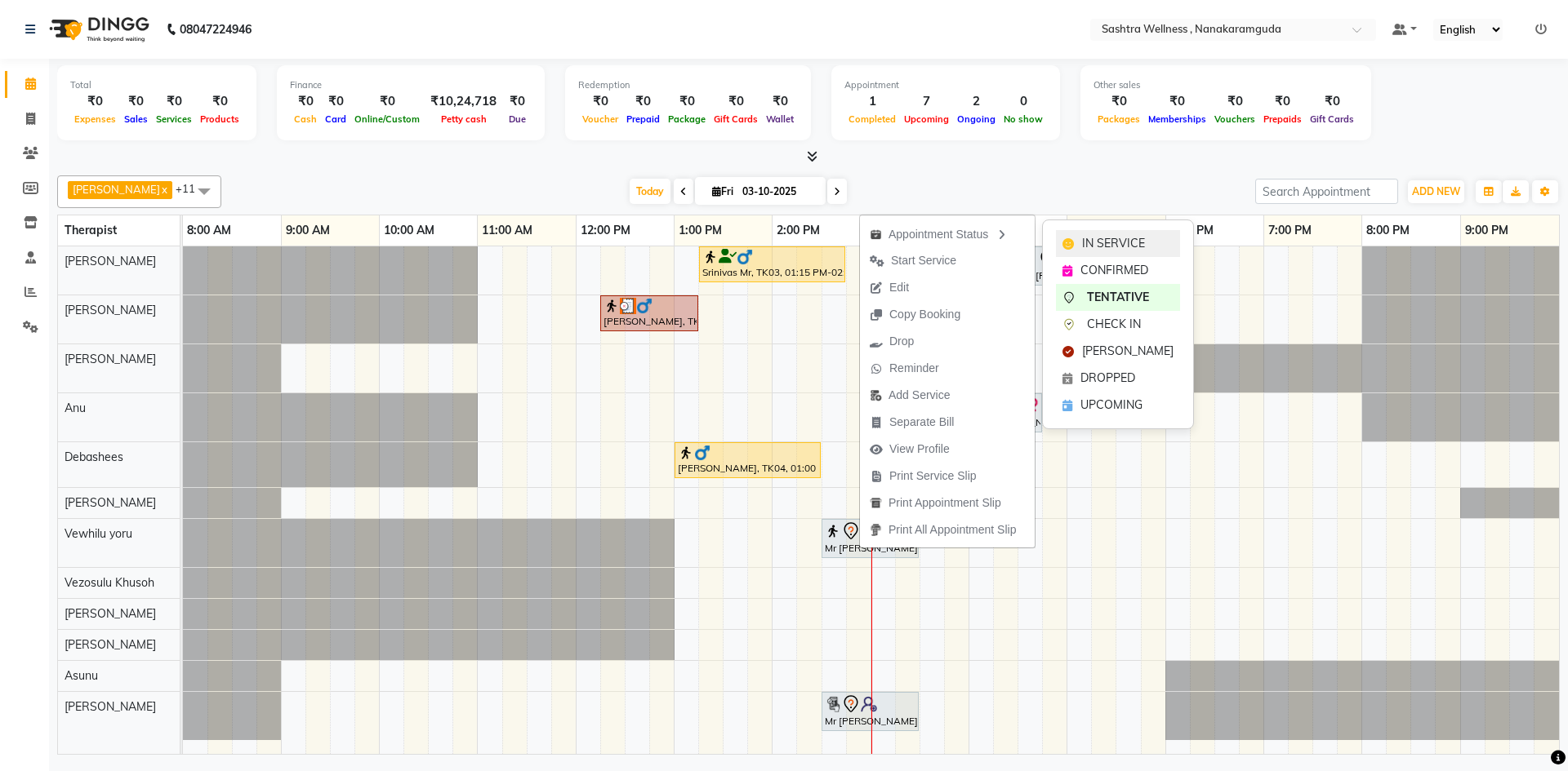
click at [1102, 238] on span "IN SERVICE" at bounding box center [1114, 243] width 63 height 17
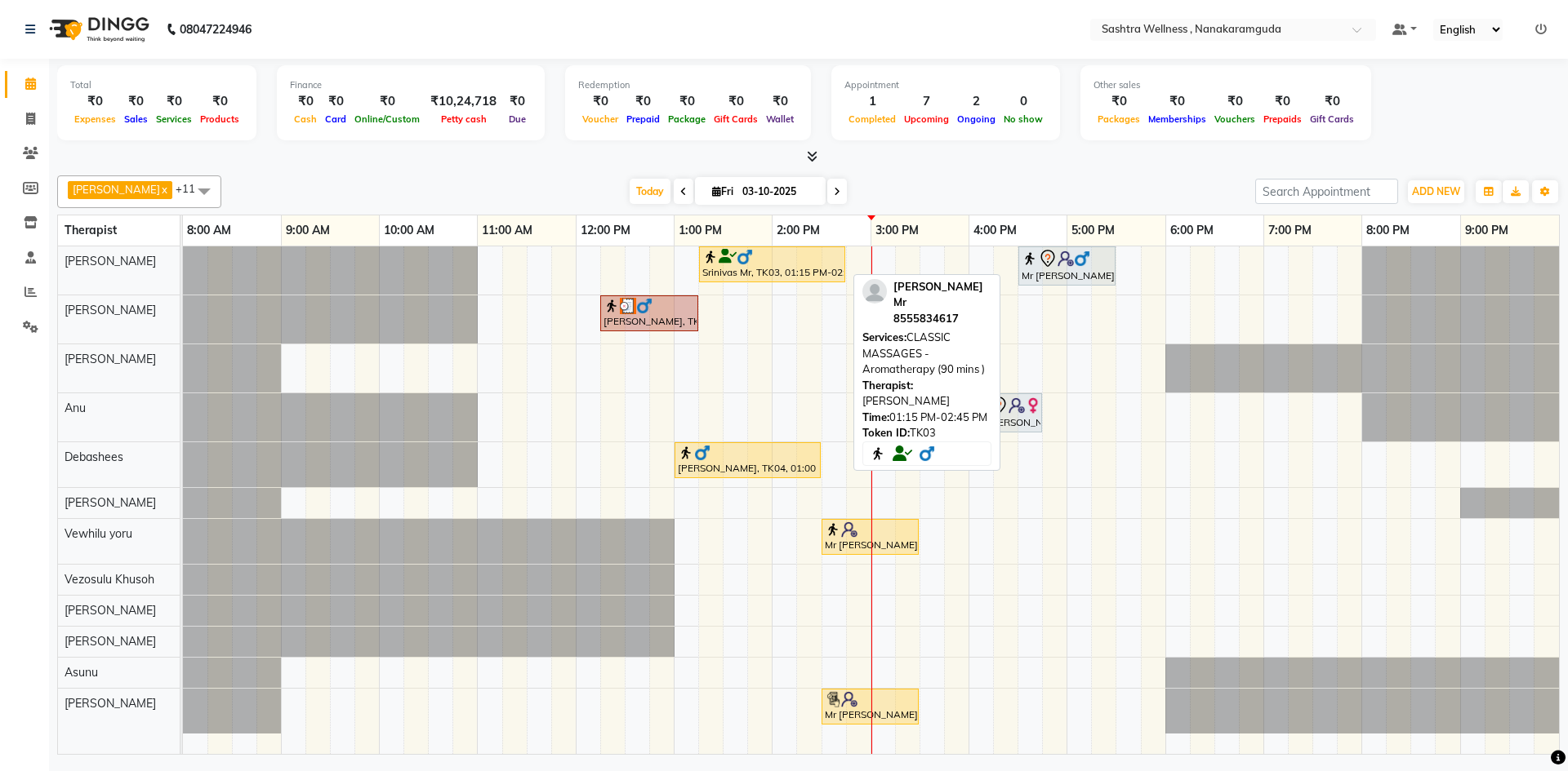
click at [773, 255] on div at bounding box center [772, 257] width 139 height 17
select select "1"
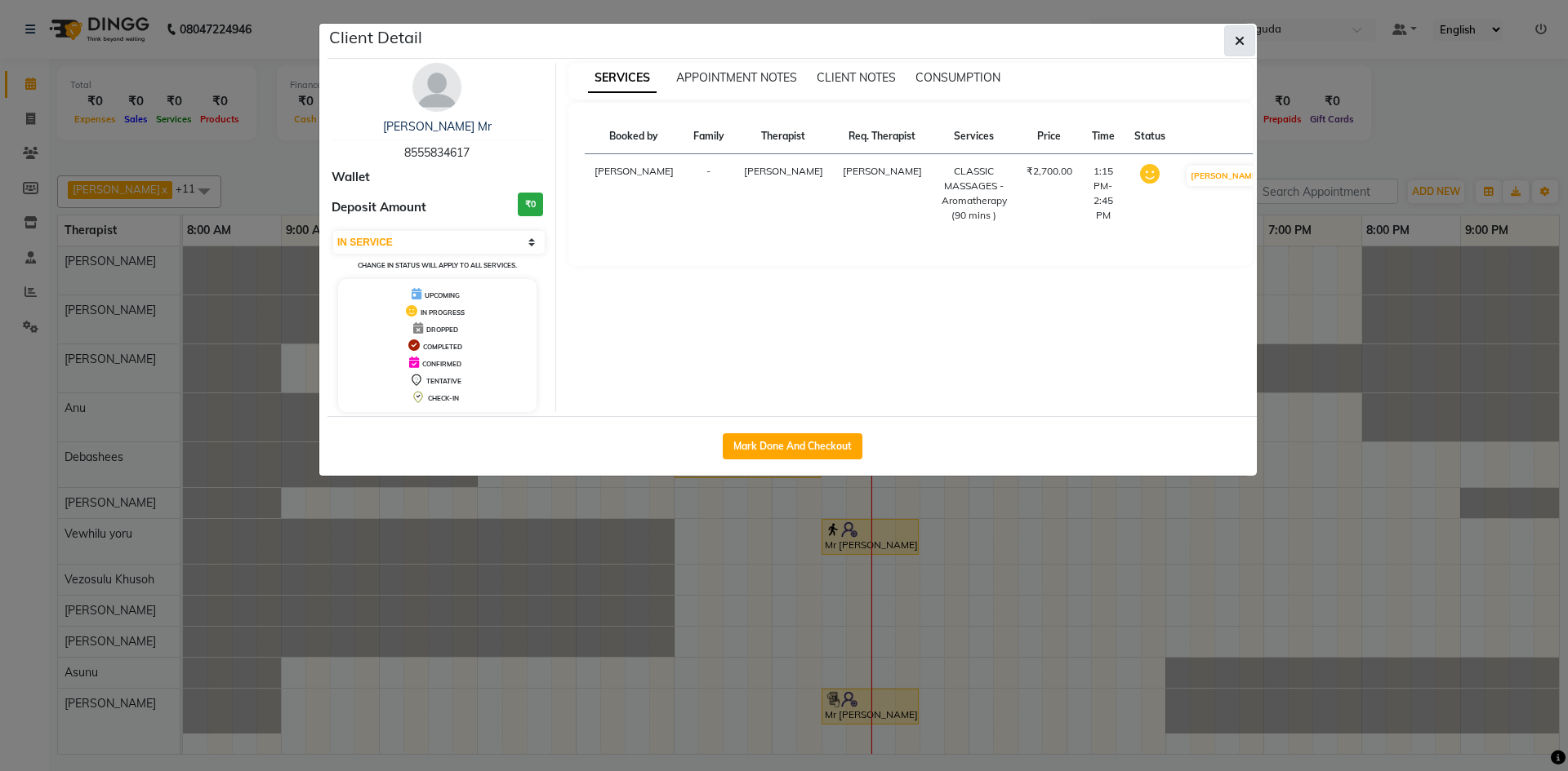
click at [1241, 41] on icon "button" at bounding box center [1239, 40] width 10 height 13
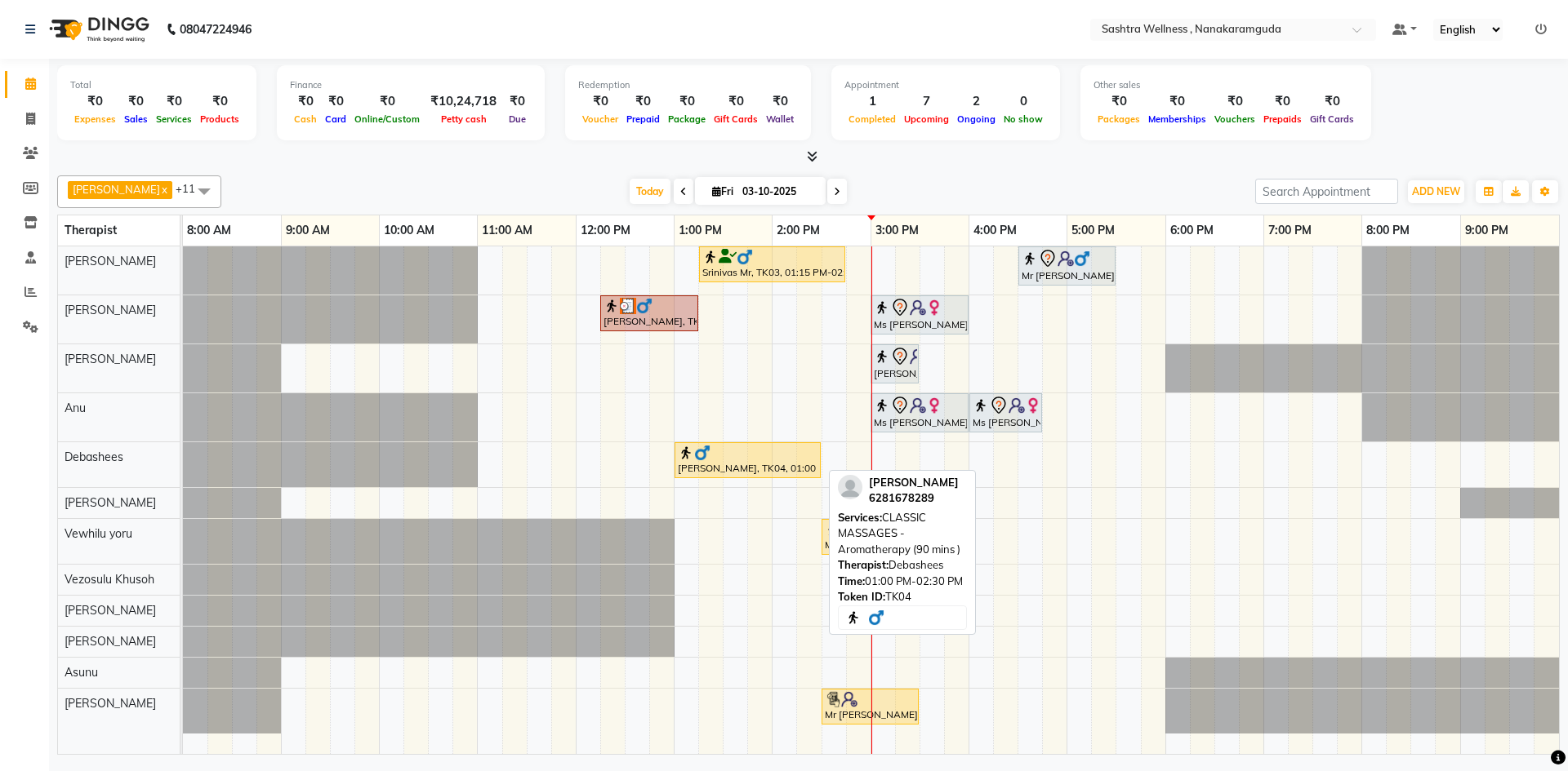
click at [763, 467] on div "[PERSON_NAME], TK04, 01:00 PM-02:30 PM, CLASSIC MASSAGES -Aromatherapy (90 mins…" at bounding box center [748, 461] width 143 height 31
select select "1"
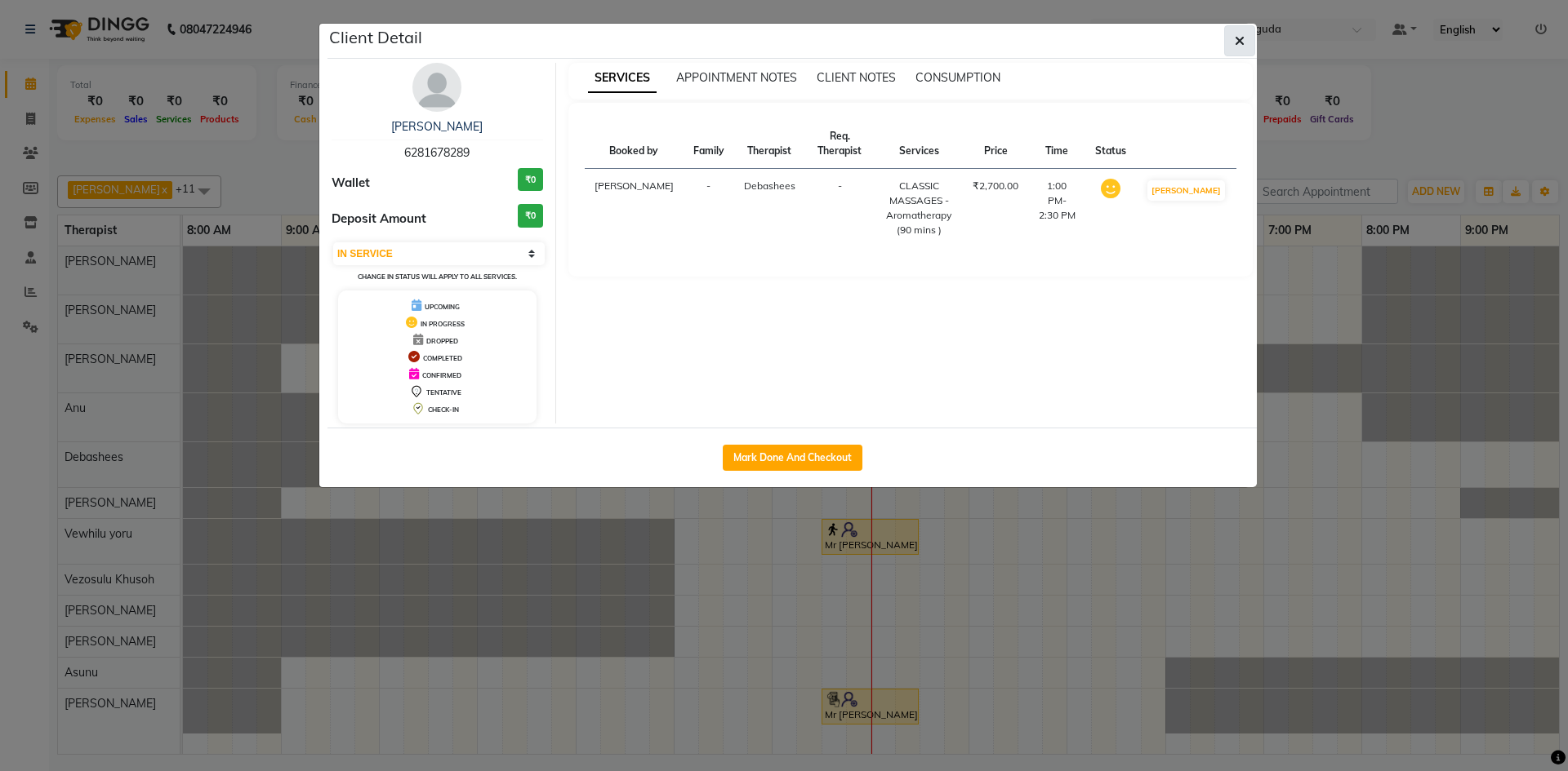
click at [1237, 49] on button "button" at bounding box center [1239, 41] width 31 height 31
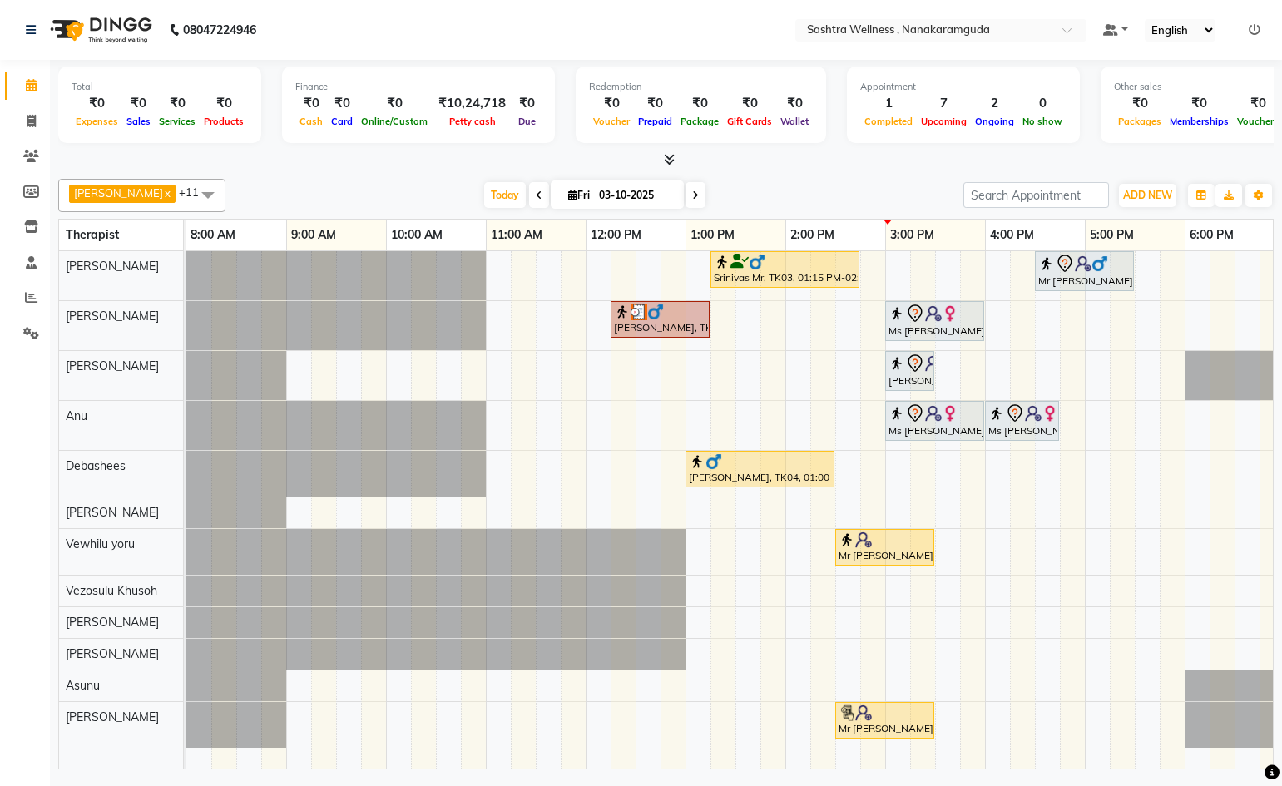
click at [948, 551] on div "Srinivas Mr, TK03, 01:15 PM-02:45 PM, CLASSIC MASSAGES -Aromatherapy (90 mins )…" at bounding box center [885, 510] width 1398 height 518
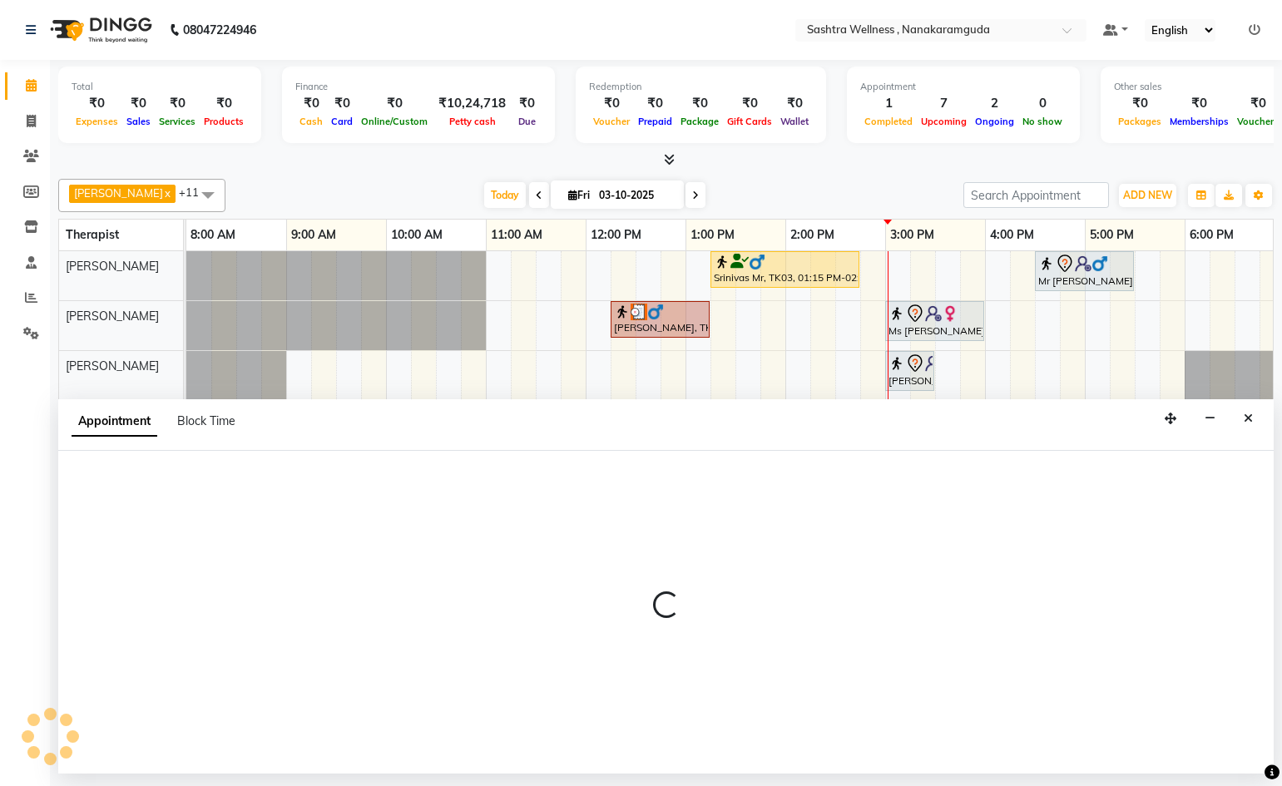
select select "92992"
select select "930"
select select "tentative"
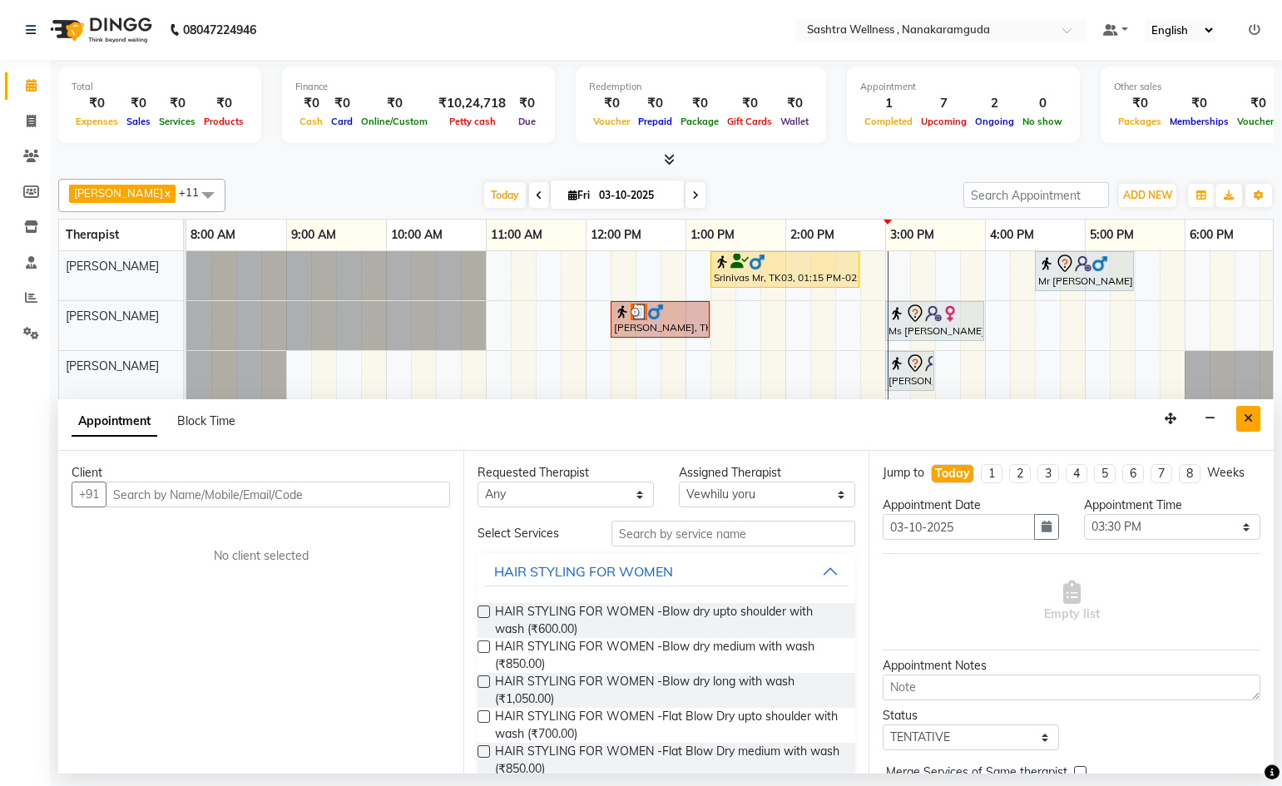
click at [1249, 419] on icon "Close" at bounding box center [1248, 419] width 9 height 12
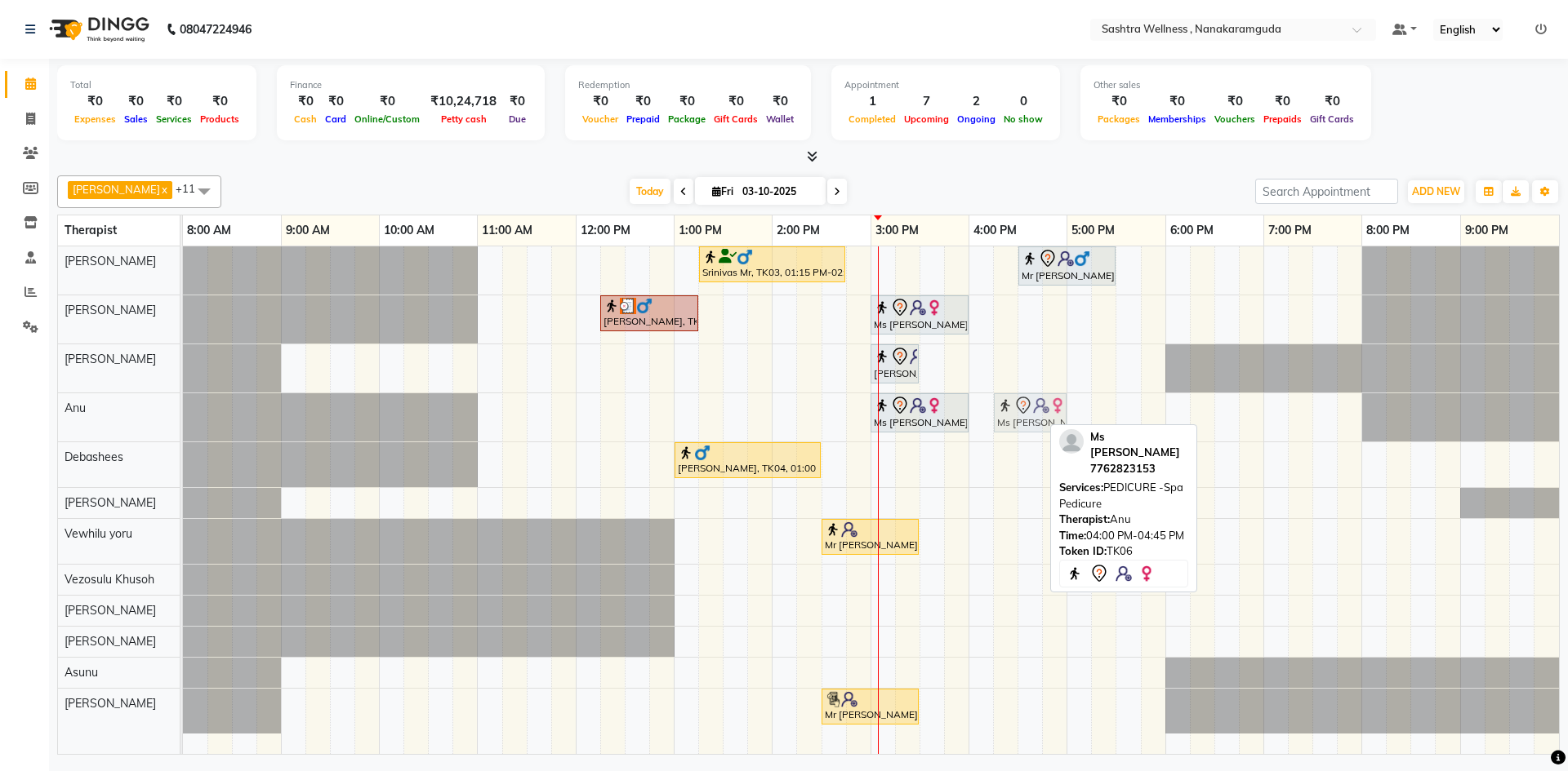
drag, startPoint x: 1004, startPoint y: 411, endPoint x: 1023, endPoint y: 411, distance: 19.0
click at [183, 411] on div "Ms Vibha, TK06, 03:00 PM-04:00 PM, FACIALS -Soothing Remedy Ms Vibha, TK06, 04:…" at bounding box center [183, 417] width 0 height 48
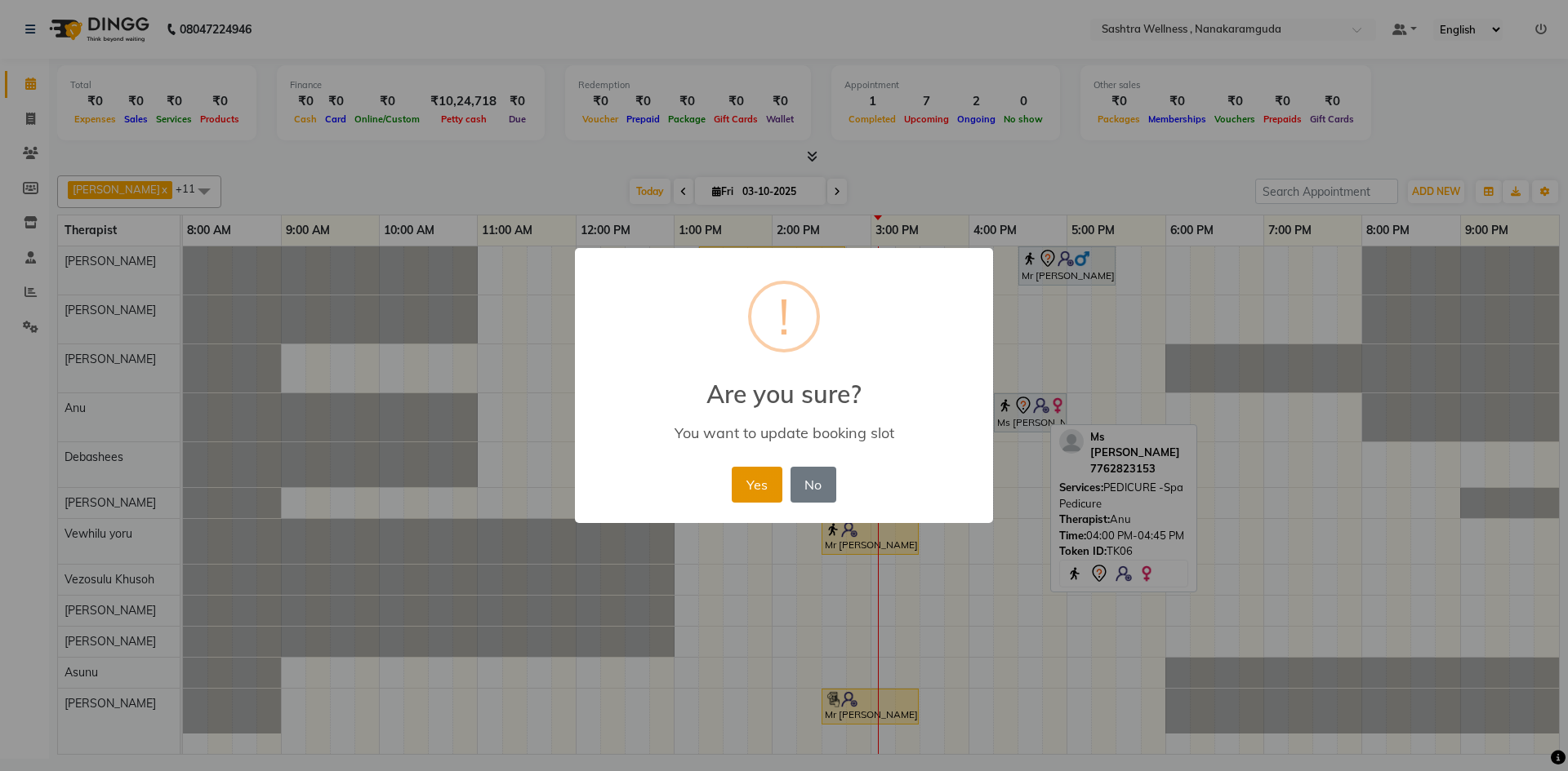
click at [763, 485] on button "Yes" at bounding box center [757, 485] width 50 height 36
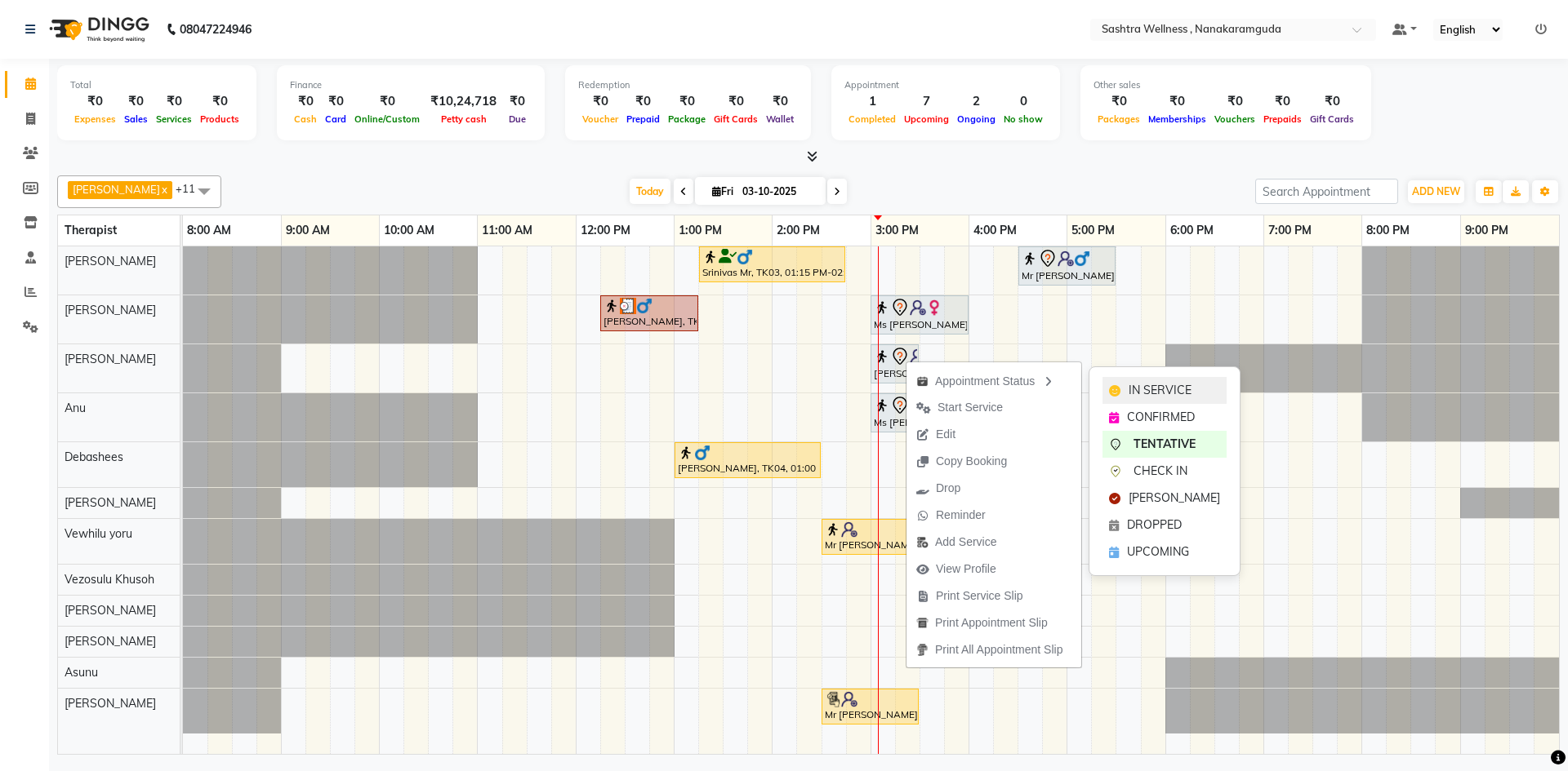
click at [1135, 383] on span "IN SERVICE" at bounding box center [1160, 389] width 63 height 17
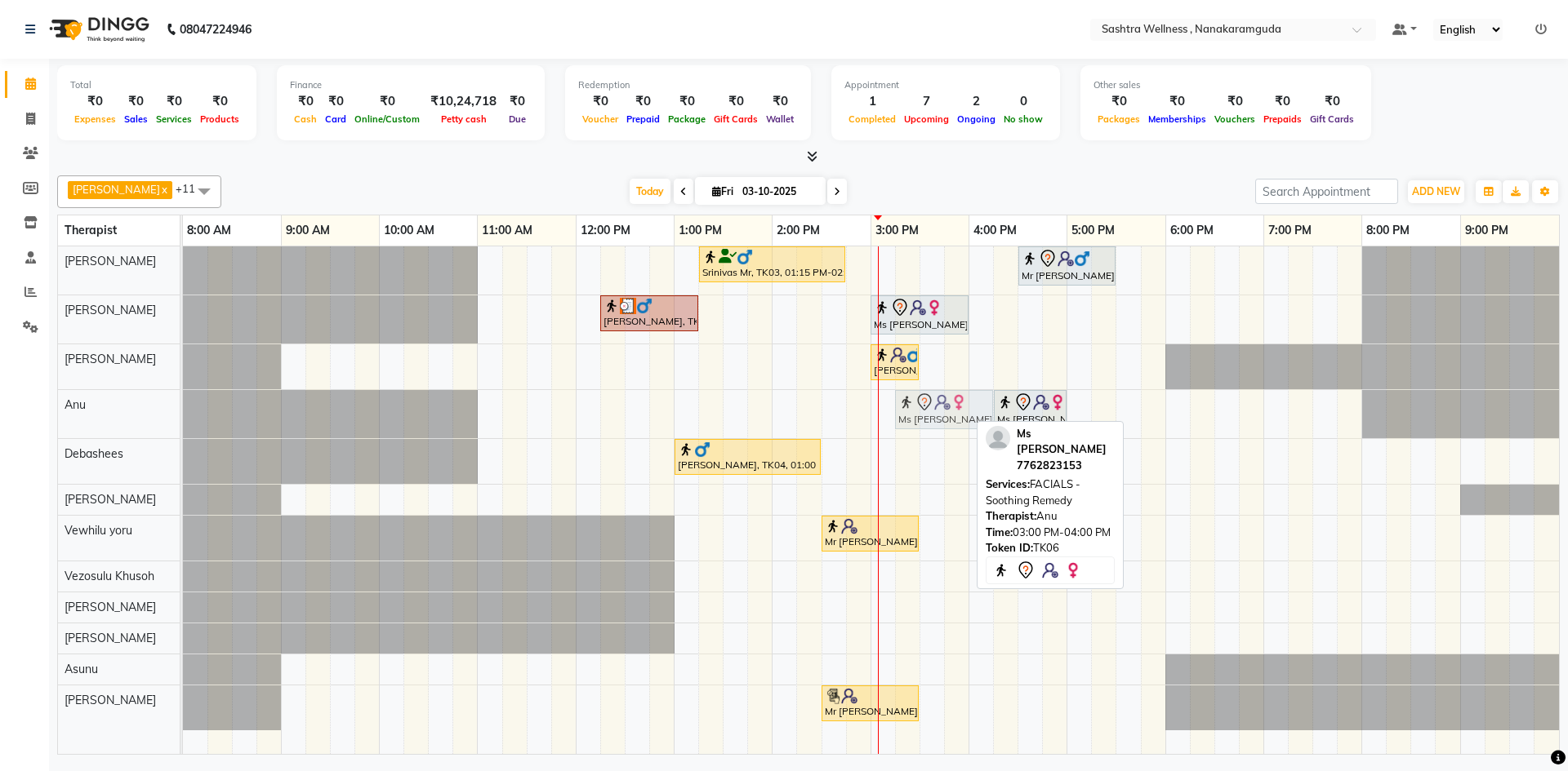
drag, startPoint x: 888, startPoint y: 415, endPoint x: 904, endPoint y: 415, distance: 16.0
click at [183, 415] on div "Ms Vibha, TK06, 03:00 PM-04:00 PM, FACIALS -Soothing Remedy Ms Vibha, TK06, 04:…" at bounding box center [183, 414] width 0 height 48
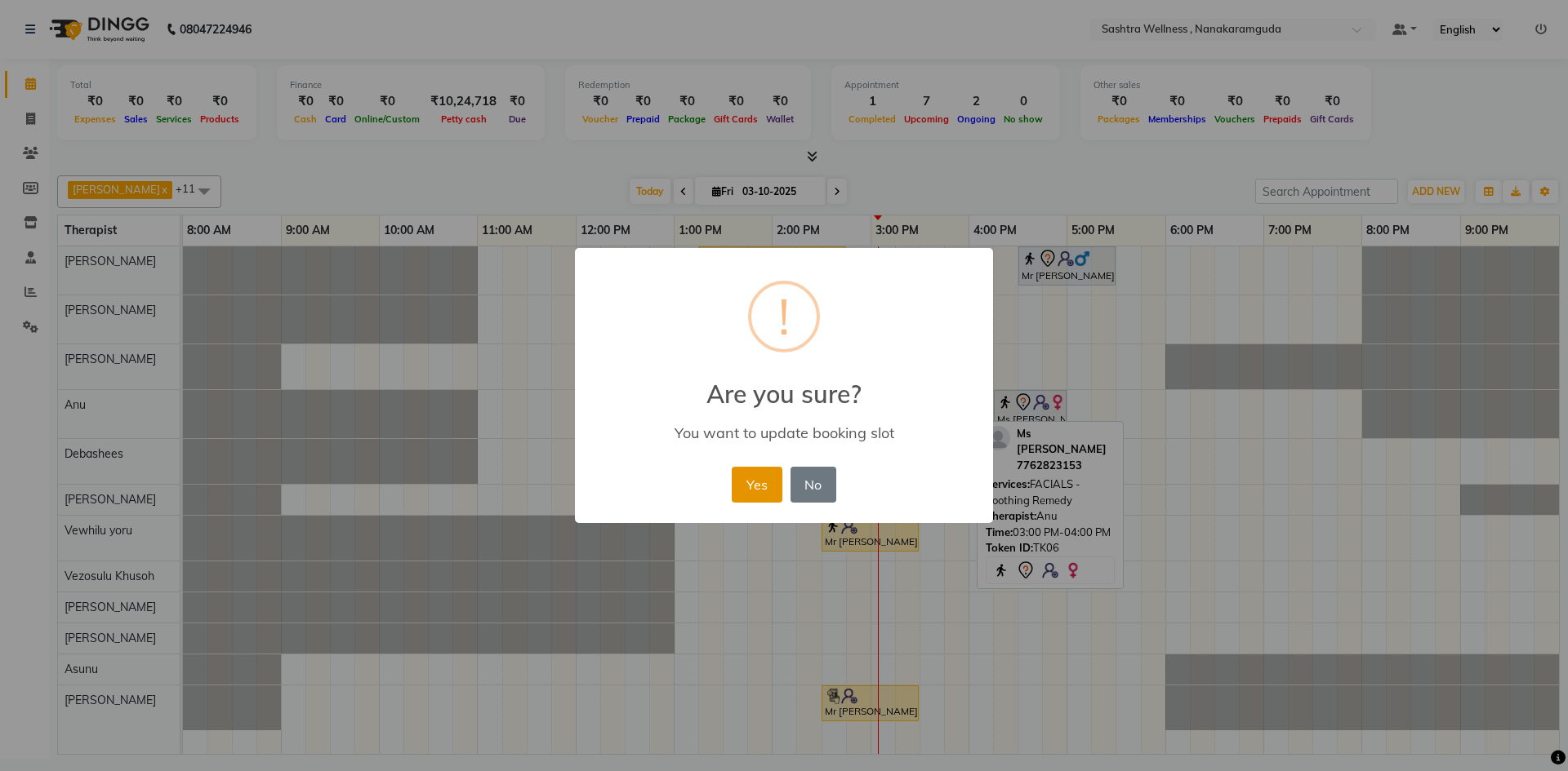
click at [757, 485] on button "Yes" at bounding box center [757, 485] width 50 height 36
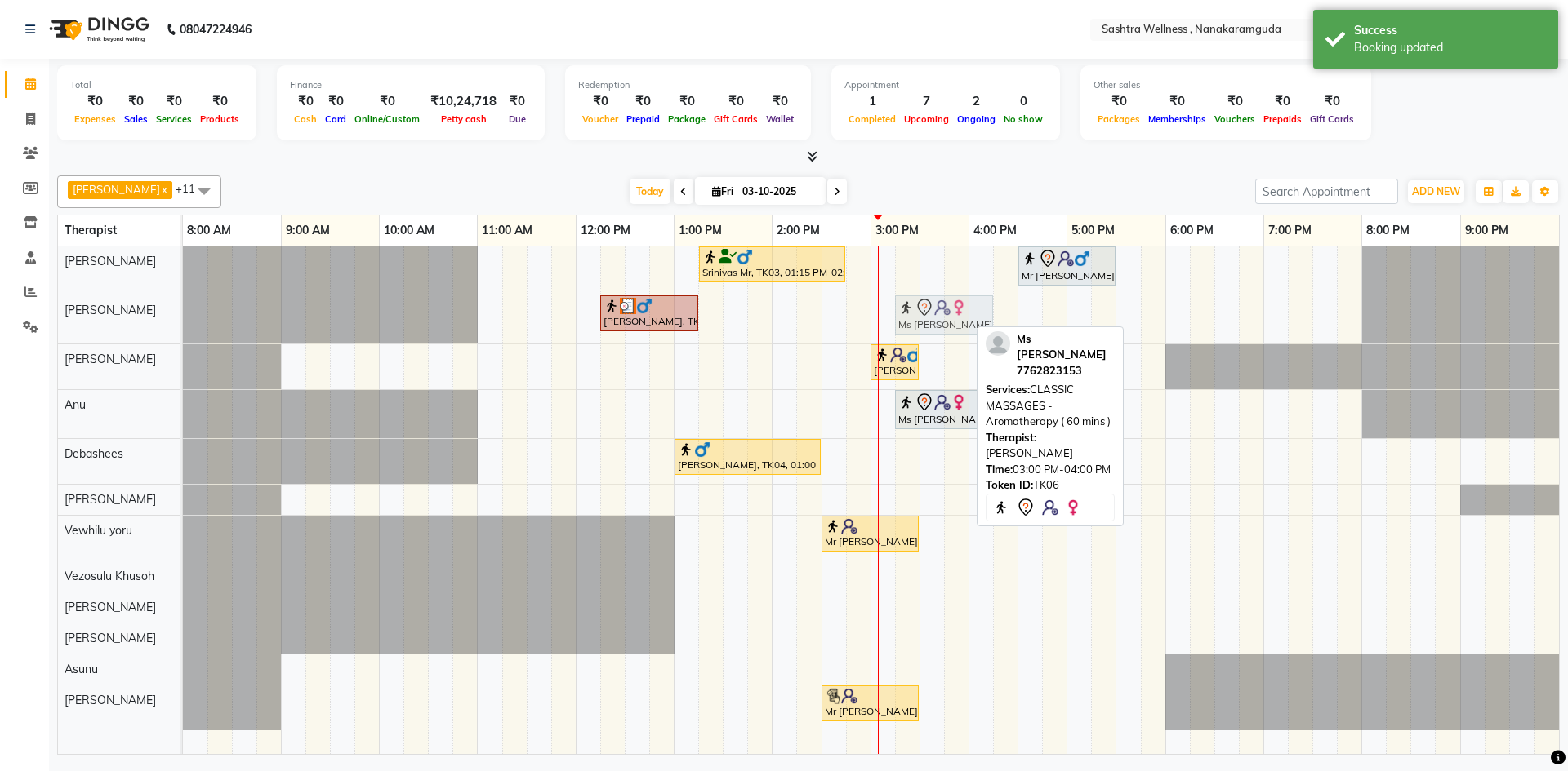
drag, startPoint x: 906, startPoint y: 309, endPoint x: 928, endPoint y: 307, distance: 22.1
click at [183, 307] on div "Ranjith Kumar, TK02, 12:15 PM-01:15 PM, CLASSIC MASSAGES -Aromatherapy ( 60 min…" at bounding box center [183, 319] width 0 height 48
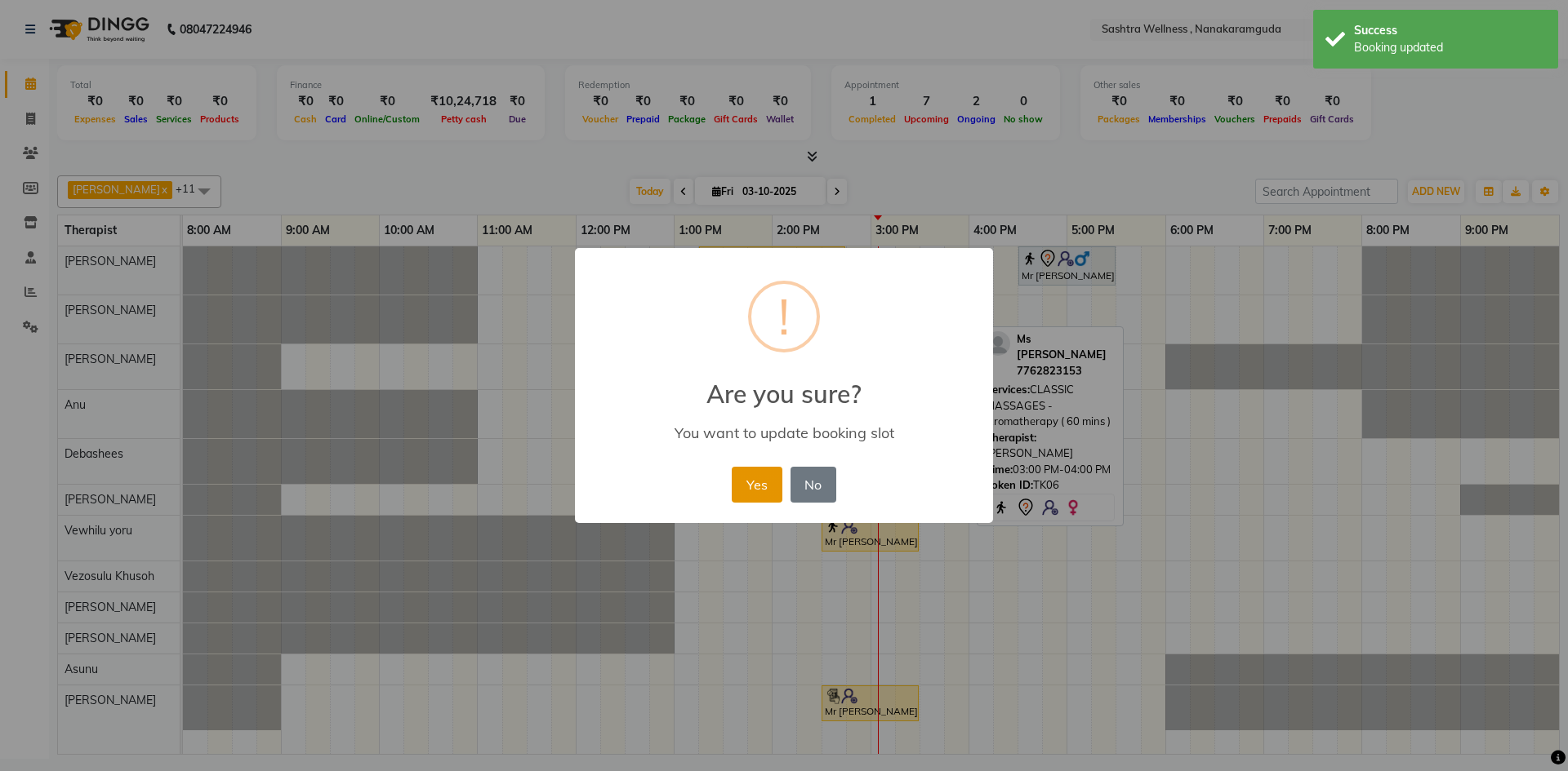
click at [768, 477] on button "Yes" at bounding box center [757, 485] width 50 height 36
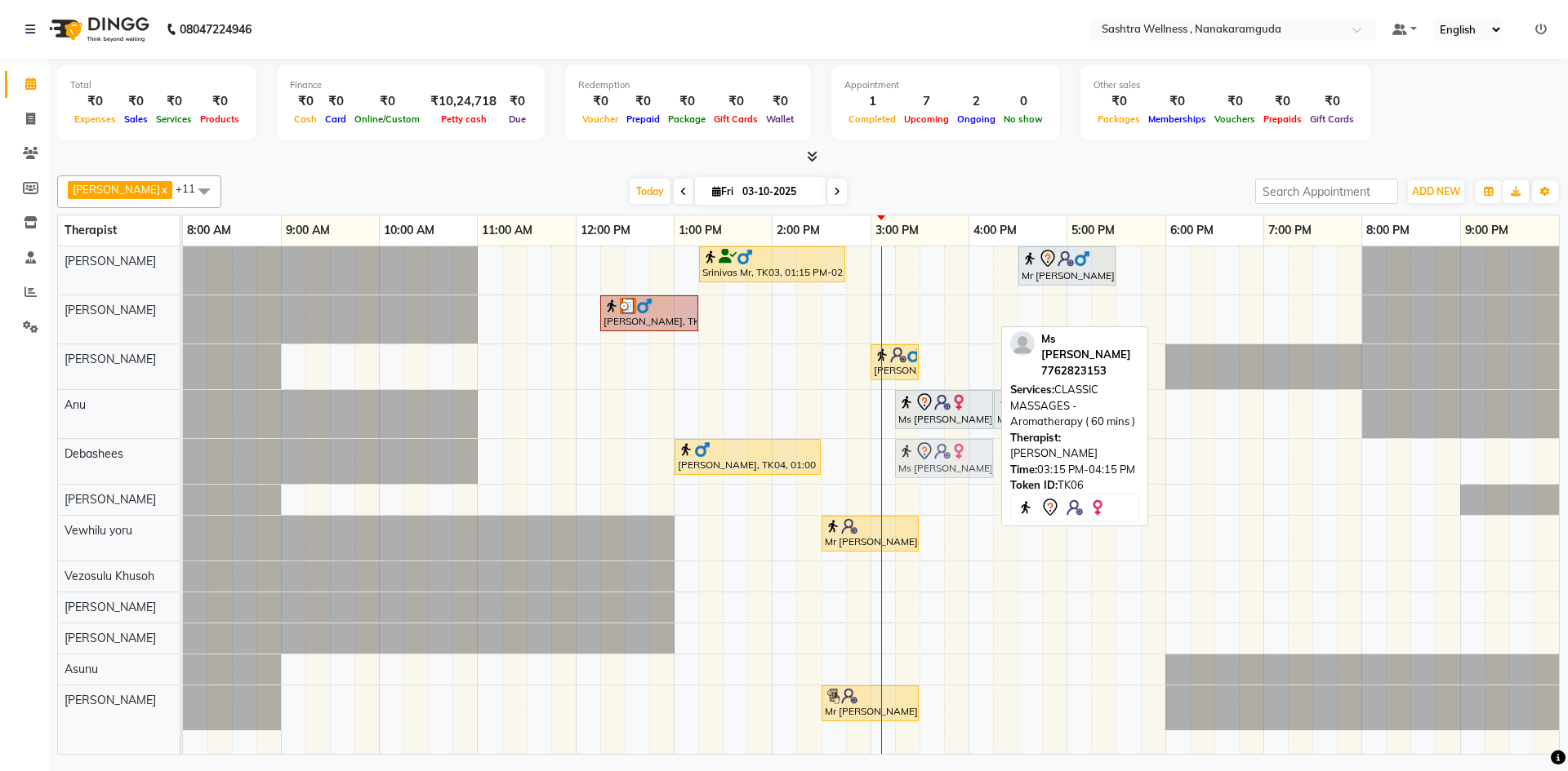
drag, startPoint x: 929, startPoint y: 312, endPoint x: 931, endPoint y: 437, distance: 125.0
click at [931, 441] on tbody "Srinivas Mr, TK03, 01:15 PM-02:45 PM, CLASSIC MASSAGES -Aromatherapy (90 mins )…" at bounding box center [870, 488] width 1376 height 485
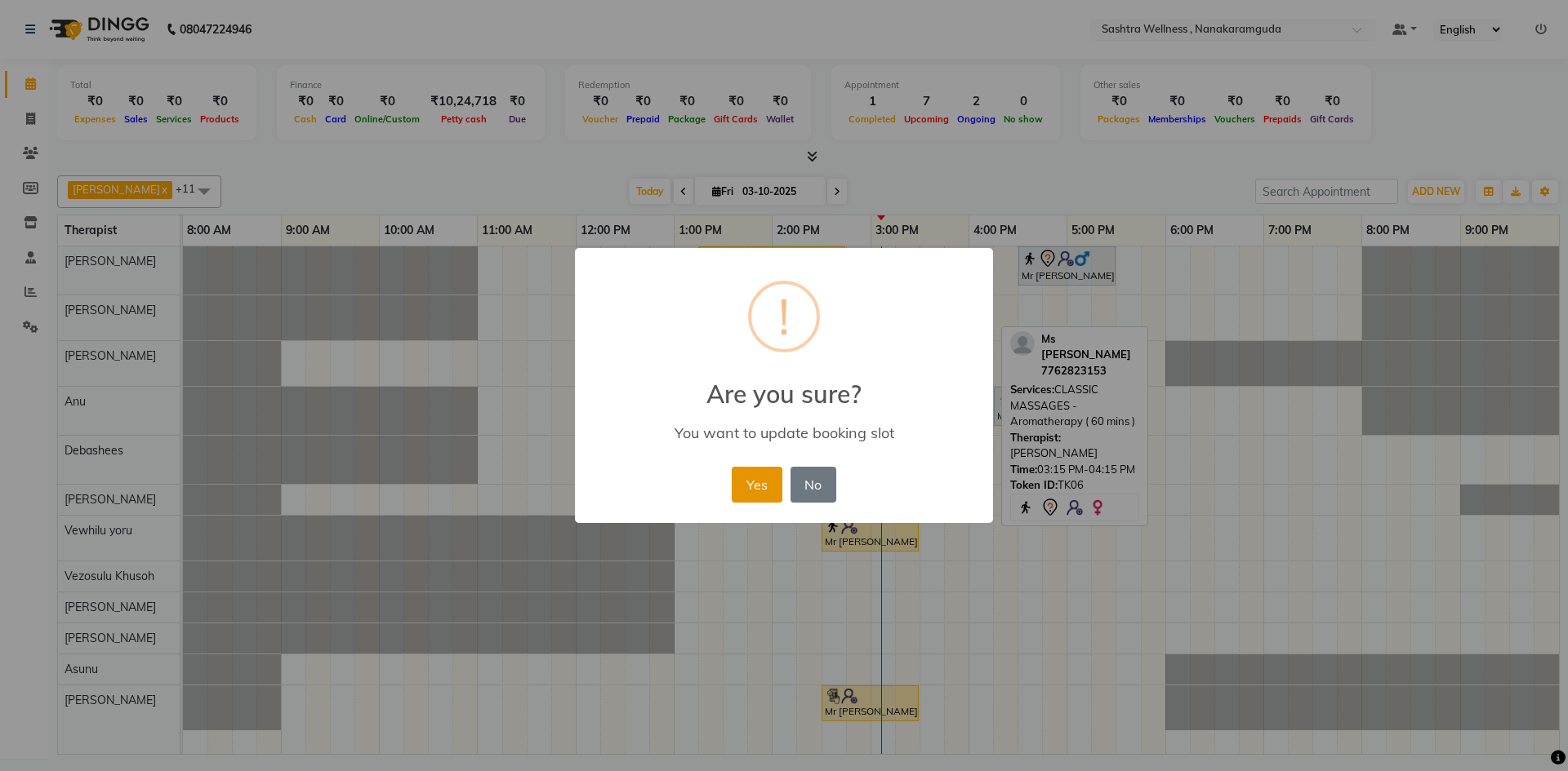
click at [766, 488] on button "Yes" at bounding box center [757, 485] width 50 height 36
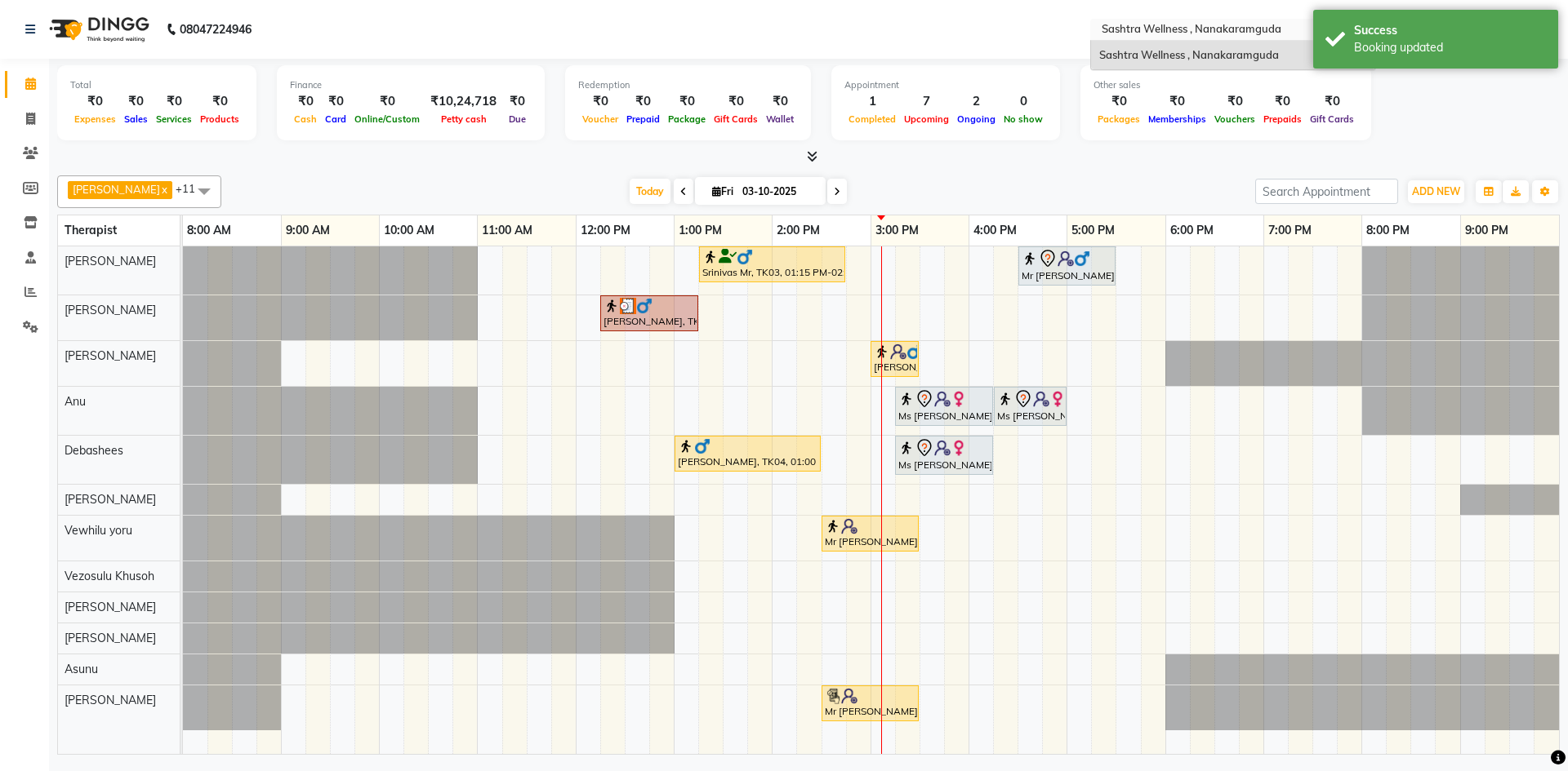
click at [1180, 29] on input "text" at bounding box center [1216, 30] width 236 height 17
click at [1156, 173] on div "Karishma x sophie x Arbaz Khan x Anu x Debashees x Sudhakar x Vewhilu yoru x Ve…" at bounding box center [808, 462] width 1502 height 587
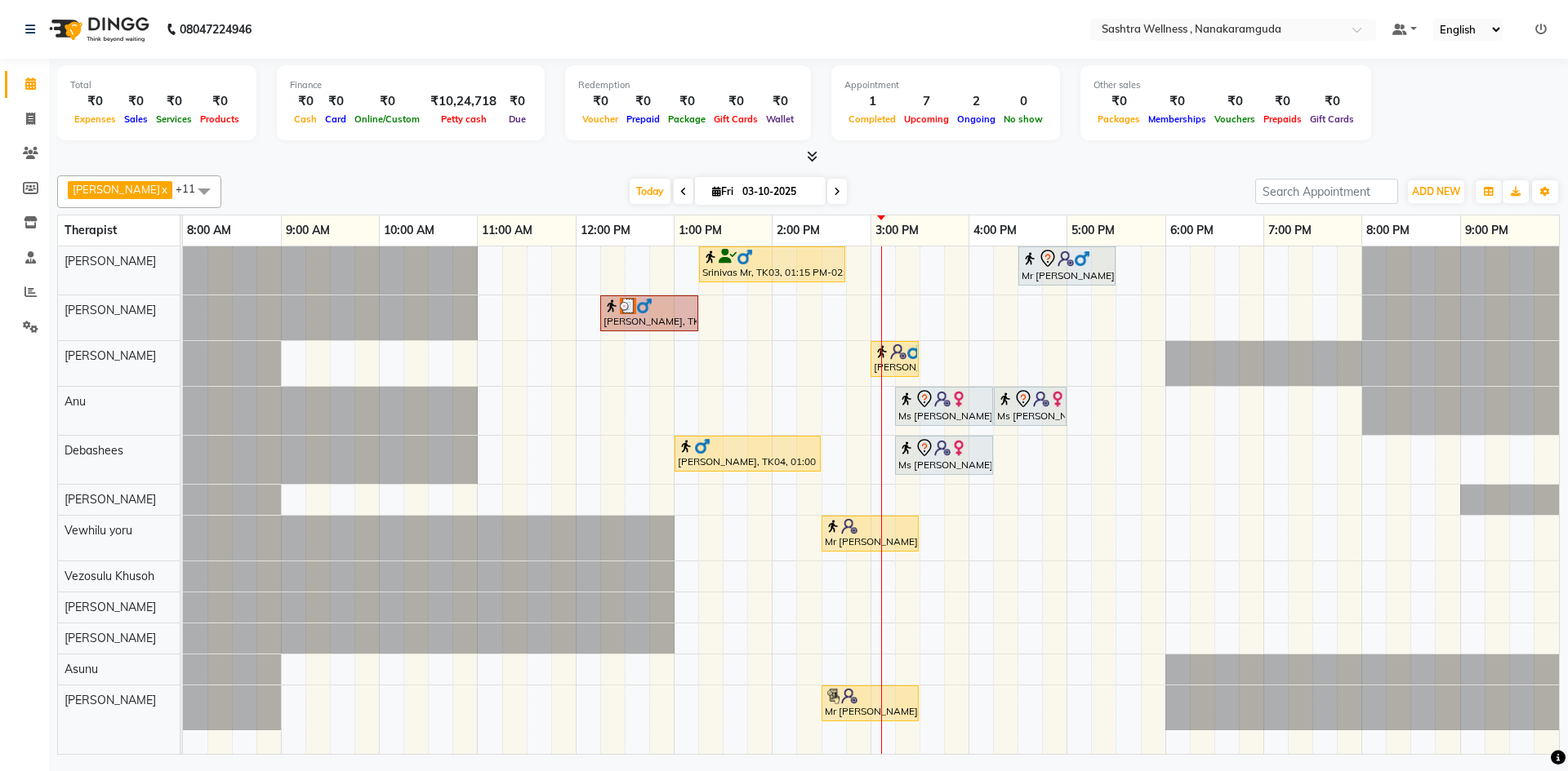
click at [1161, 333] on div "Srinivas Mr, TK03, 01:15 PM-02:45 PM, CLASSIC MASSAGES -Aromatherapy (90 mins )…" at bounding box center [870, 500] width 1376 height 508
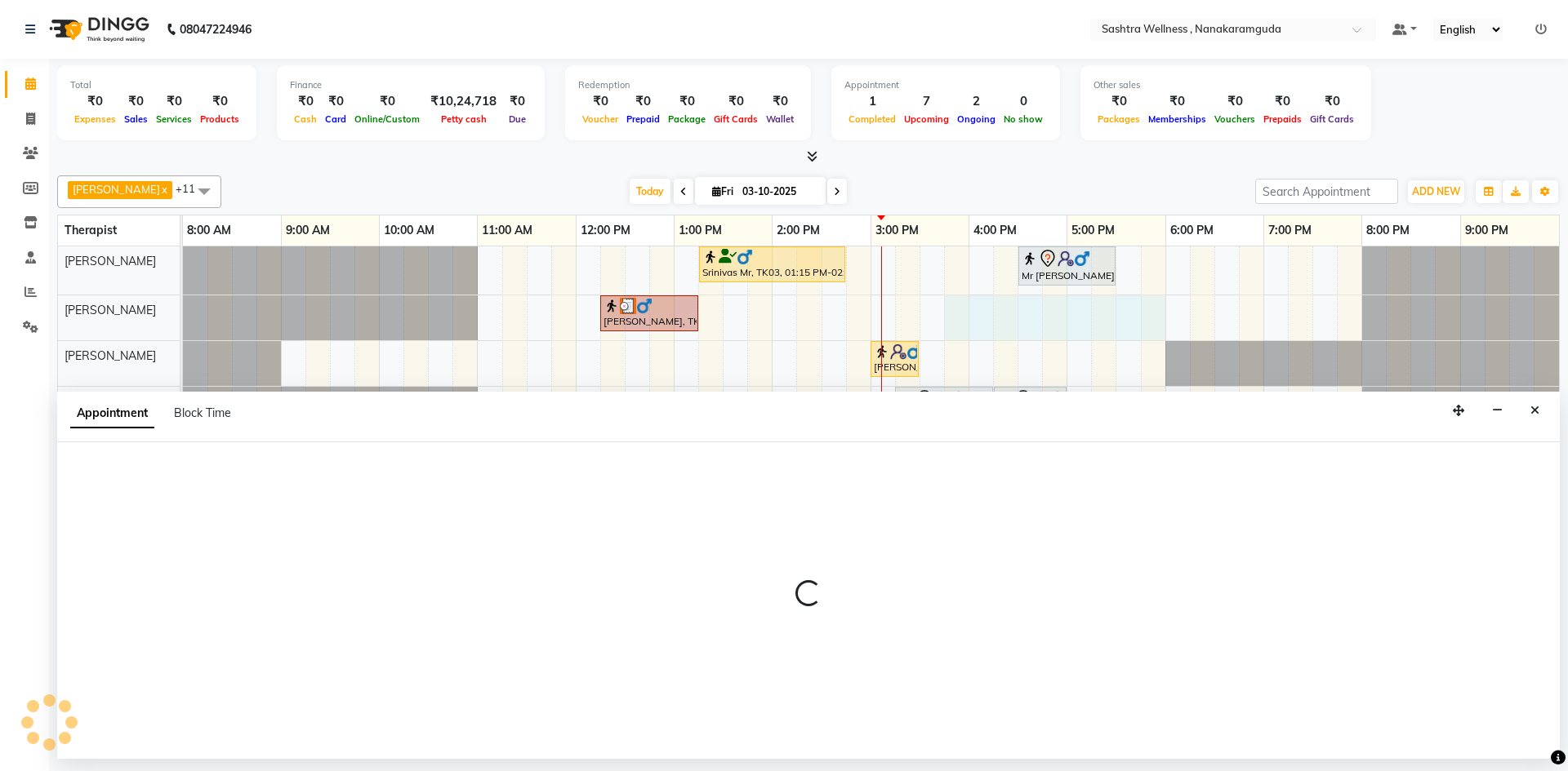
drag, startPoint x: 1543, startPoint y: 262, endPoint x: 1093, endPoint y: 680, distance: 614.2
select select "88333"
select select "945"
select select "tentative"
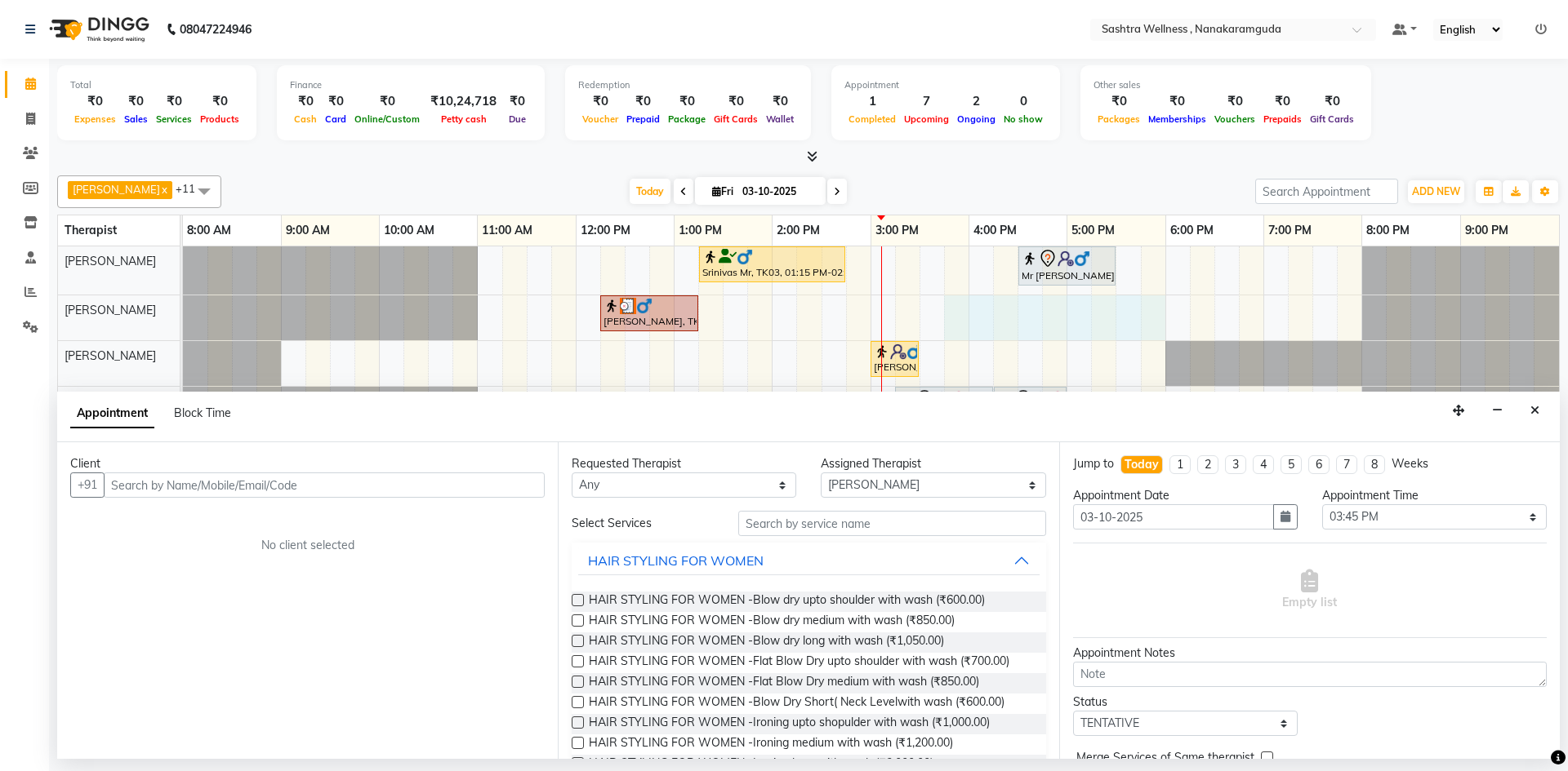
drag, startPoint x: 1093, startPoint y: 680, endPoint x: 1536, endPoint y: 25, distance: 790.7
click at [1536, 25] on icon at bounding box center [1542, 29] width 12 height 12
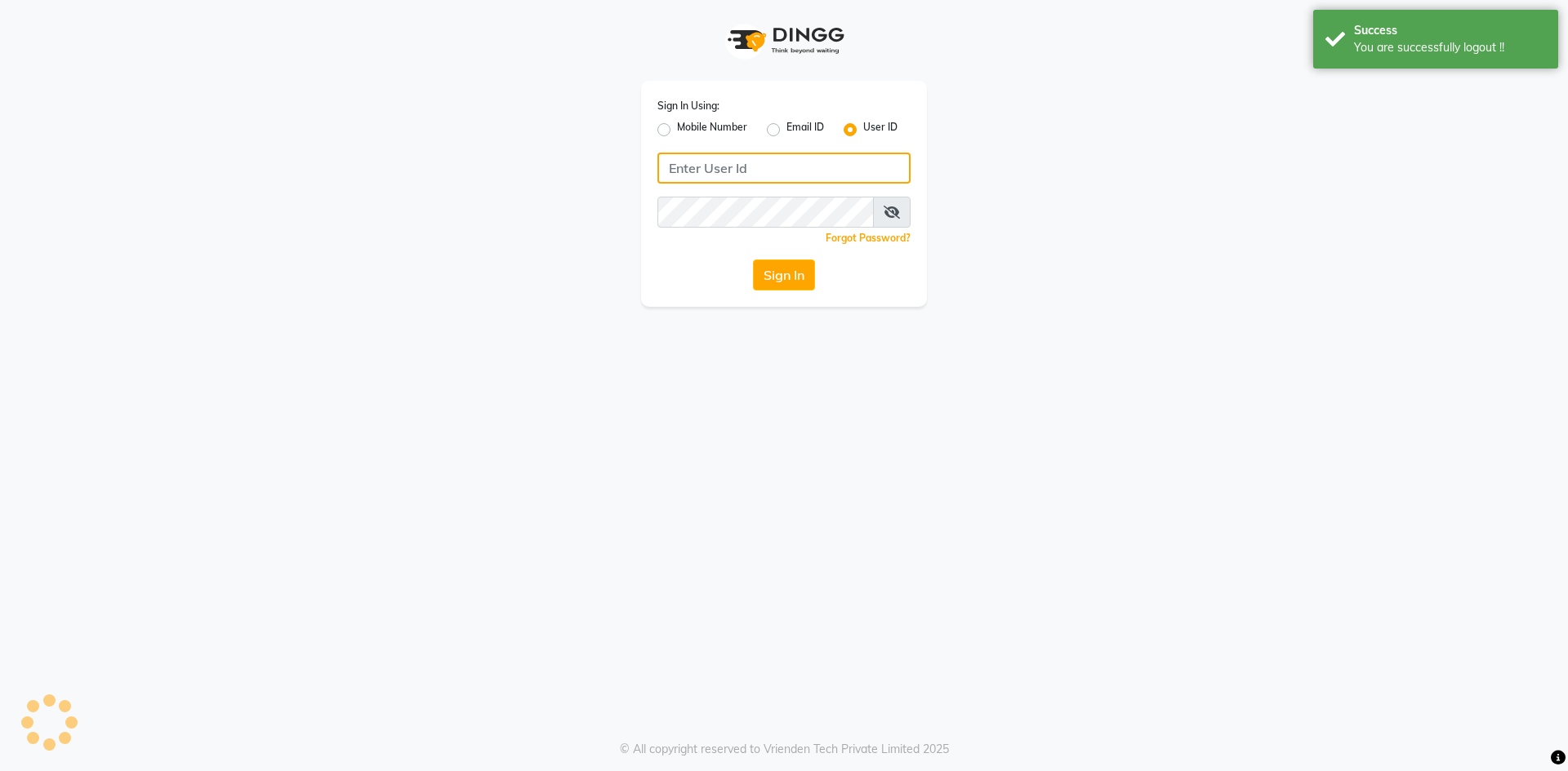
type input "8919070740"
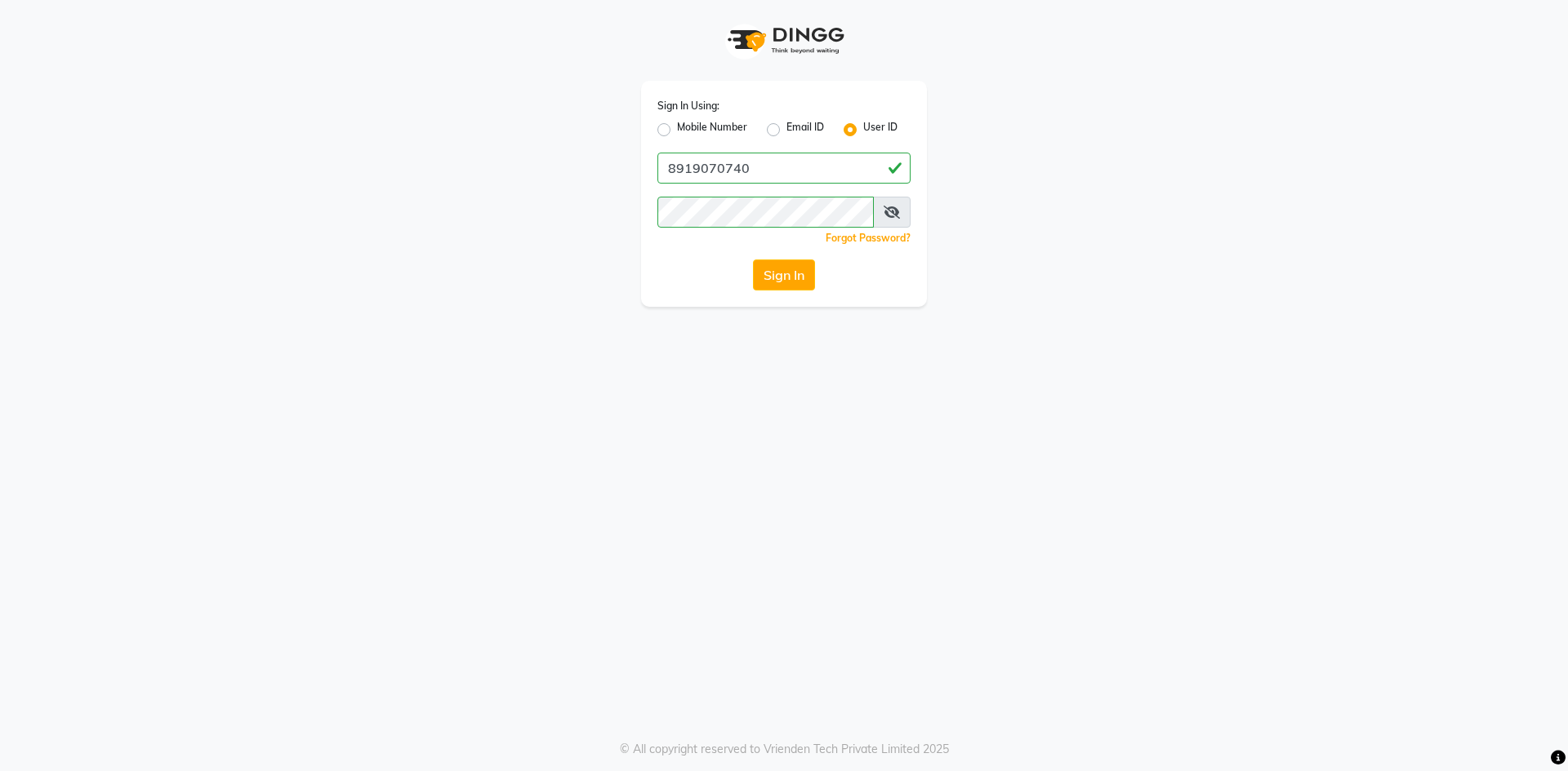
click at [707, 143] on div "Sign In Using: Mobile Number Email ID User ID 8919070740 Remember me Forgot Pas…" at bounding box center [783, 193] width 286 height 227
click at [708, 118] on div "Sign In Using: Mobile Number Email ID User ID" at bounding box center [784, 118] width 253 height 42
click at [731, 124] on label "Mobile Number" at bounding box center [712, 129] width 71 height 20
click at [688, 124] on input "Mobile Number" at bounding box center [682, 125] width 11 height 11
radio input "true"
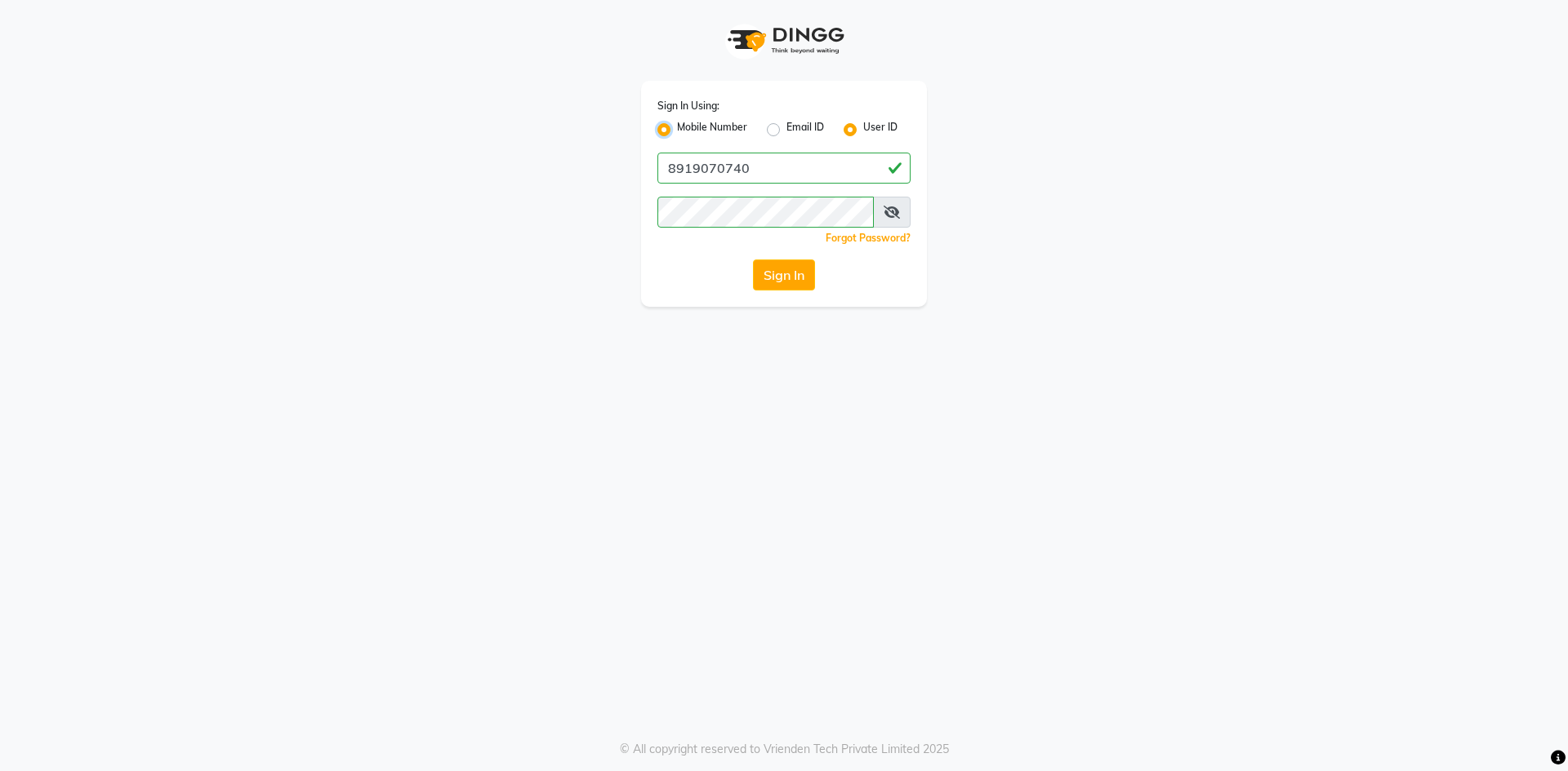
radio input "false"
click at [761, 158] on input "Username" at bounding box center [811, 169] width 198 height 31
type input "9281094731"
click at [789, 299] on div "Sign In Using: Mobile Number Email ID User ID Country Code × +91 9281094731 Rem…" at bounding box center [783, 193] width 286 height 227
click at [787, 272] on button "Sign In" at bounding box center [783, 276] width 62 height 31
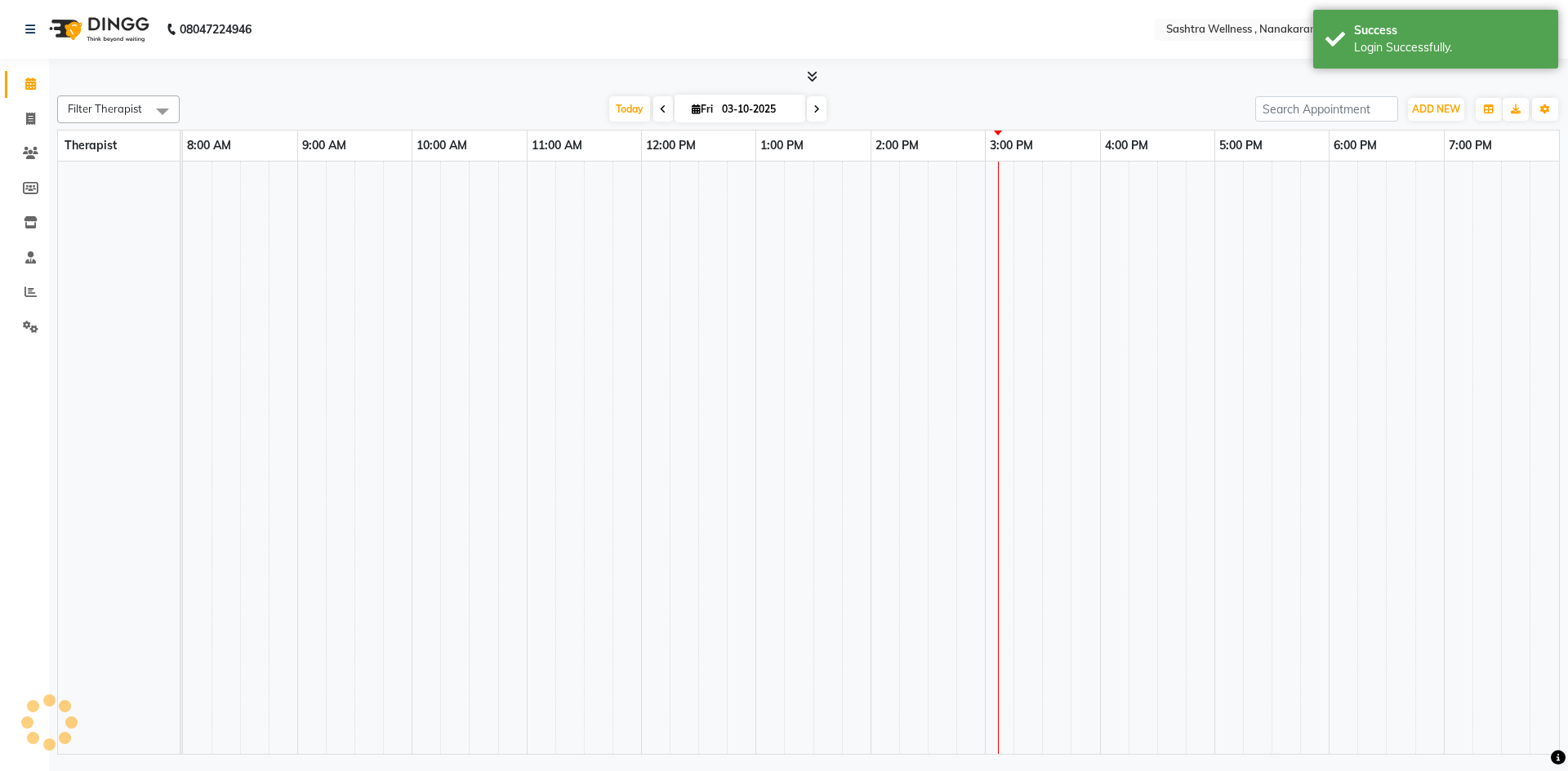
select select "en"
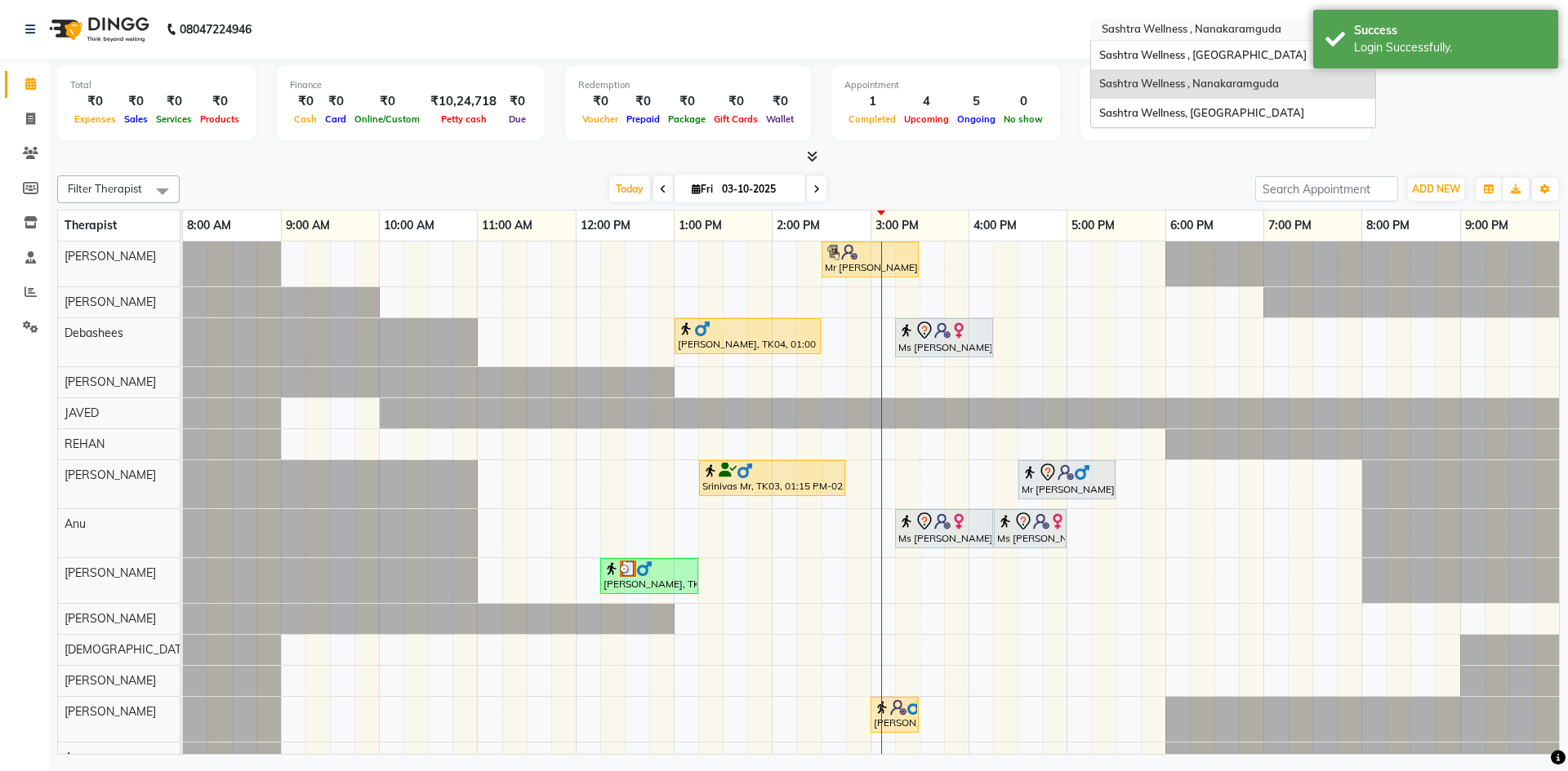
click at [1158, 26] on input "text" at bounding box center [1216, 30] width 236 height 17
click at [1176, 51] on span "Sashtra Wellness , Golconda Fort" at bounding box center [1202, 54] width 207 height 13
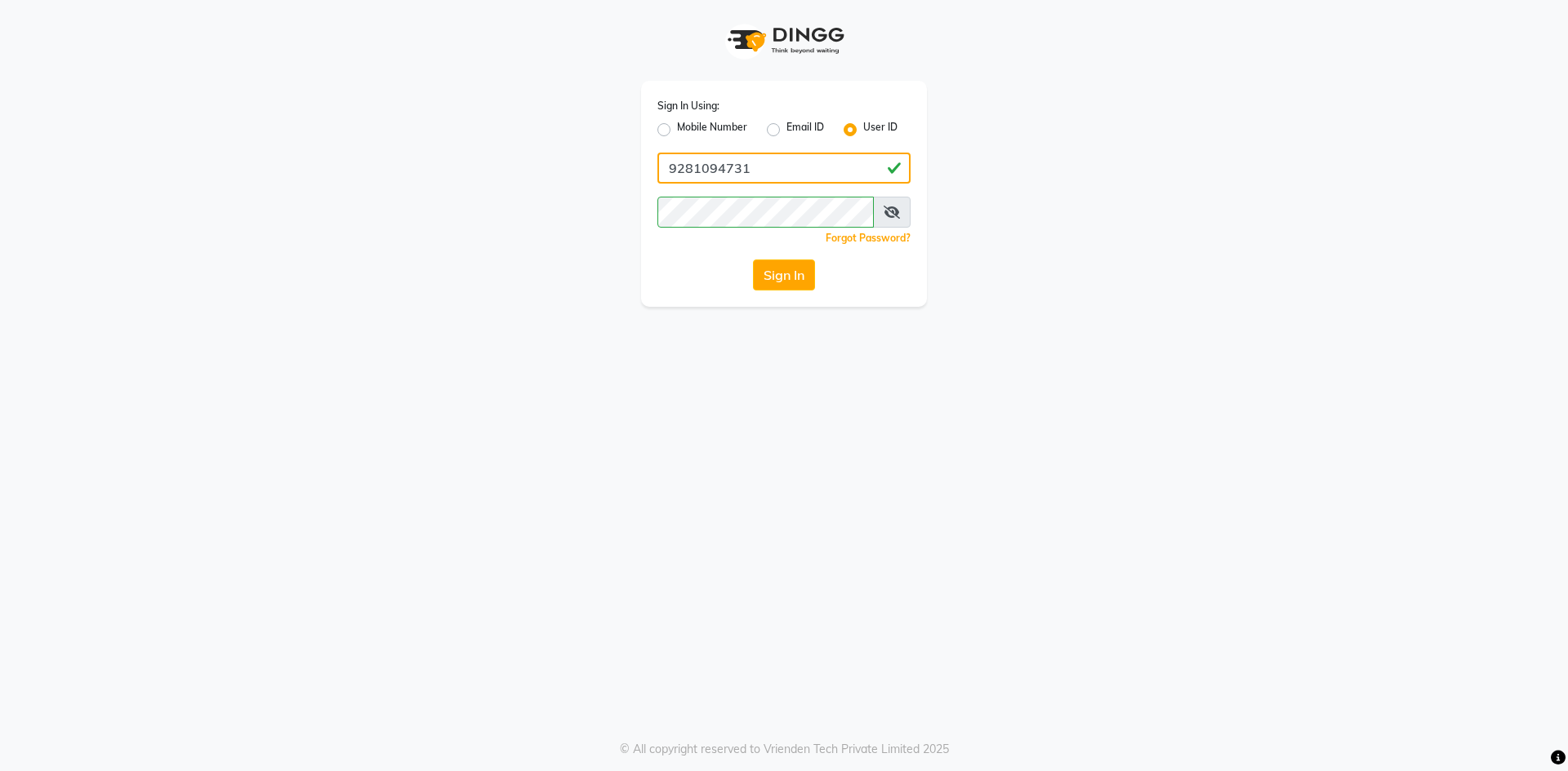
click at [863, 162] on input "9281094731" at bounding box center [784, 169] width 253 height 31
type input "8919070740"
click at [814, 274] on button "Sign In" at bounding box center [783, 276] width 62 height 31
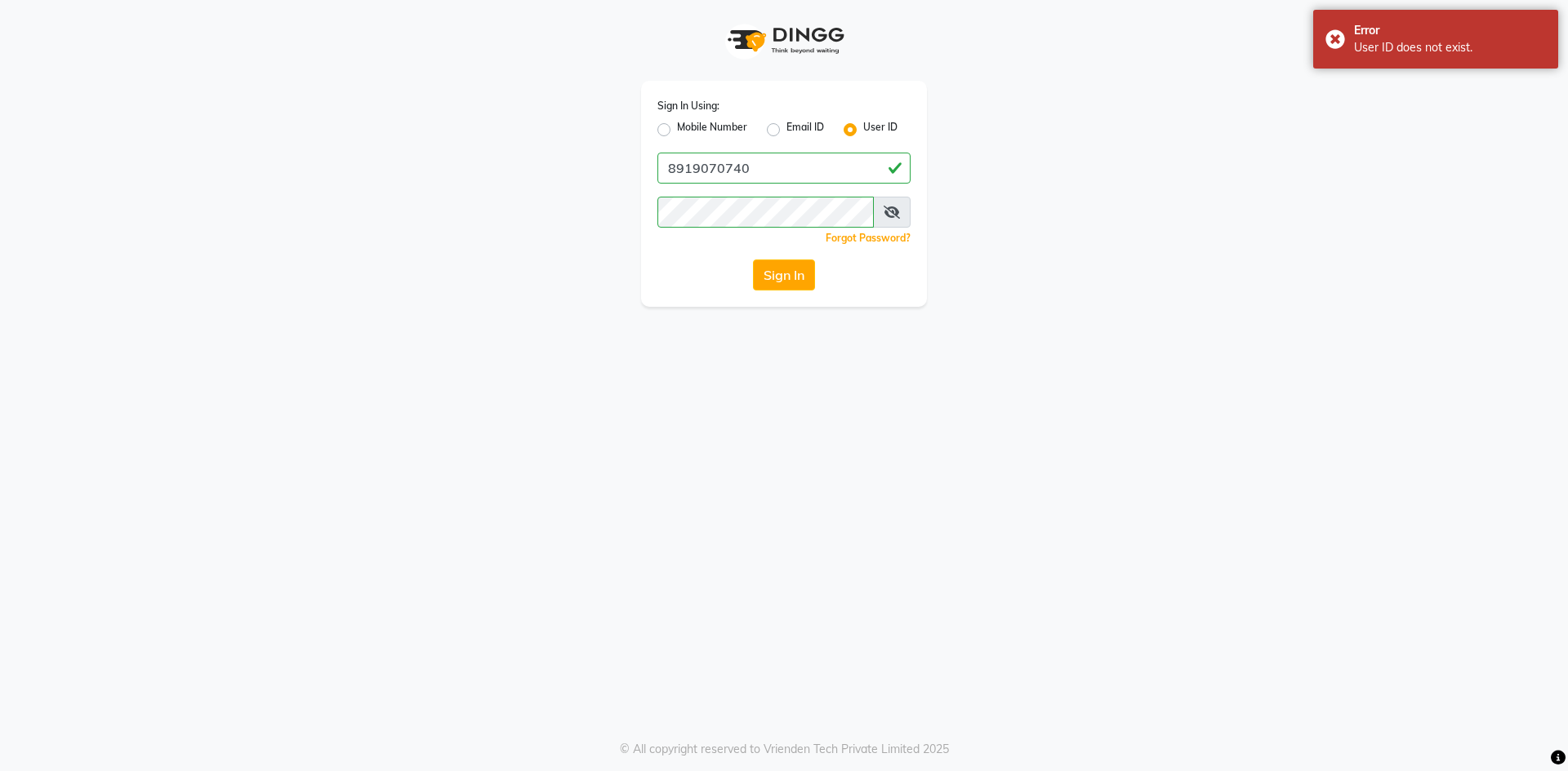
click at [677, 128] on label "Mobile Number" at bounding box center [712, 129] width 71 height 20
click at [677, 128] on input "Mobile Number" at bounding box center [682, 125] width 11 height 11
radio input "true"
radio input "false"
click at [777, 162] on input "Username" at bounding box center [811, 169] width 198 height 31
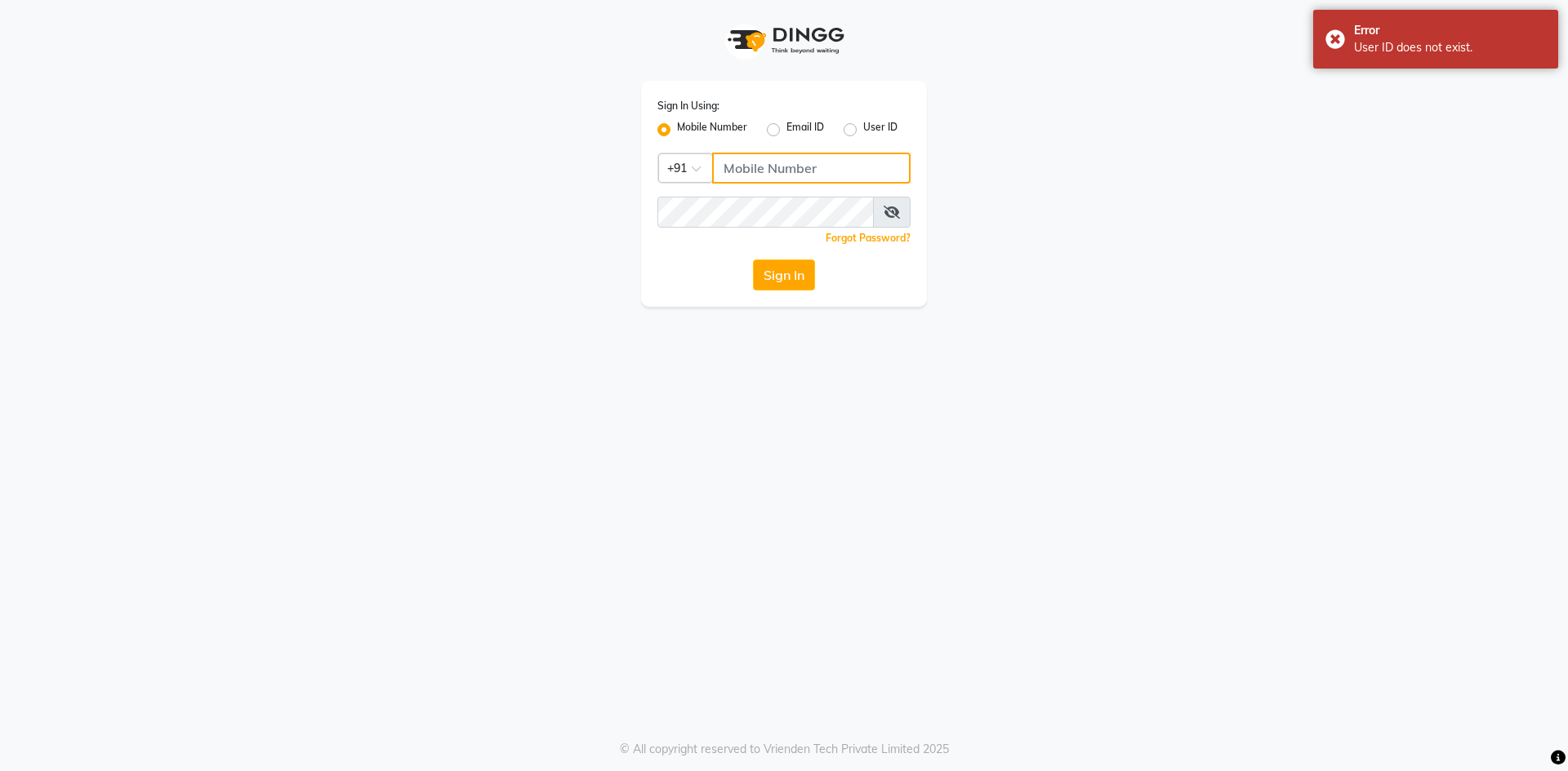
type input "8919070740"
click at [794, 280] on button "Sign In" at bounding box center [783, 276] width 62 height 31
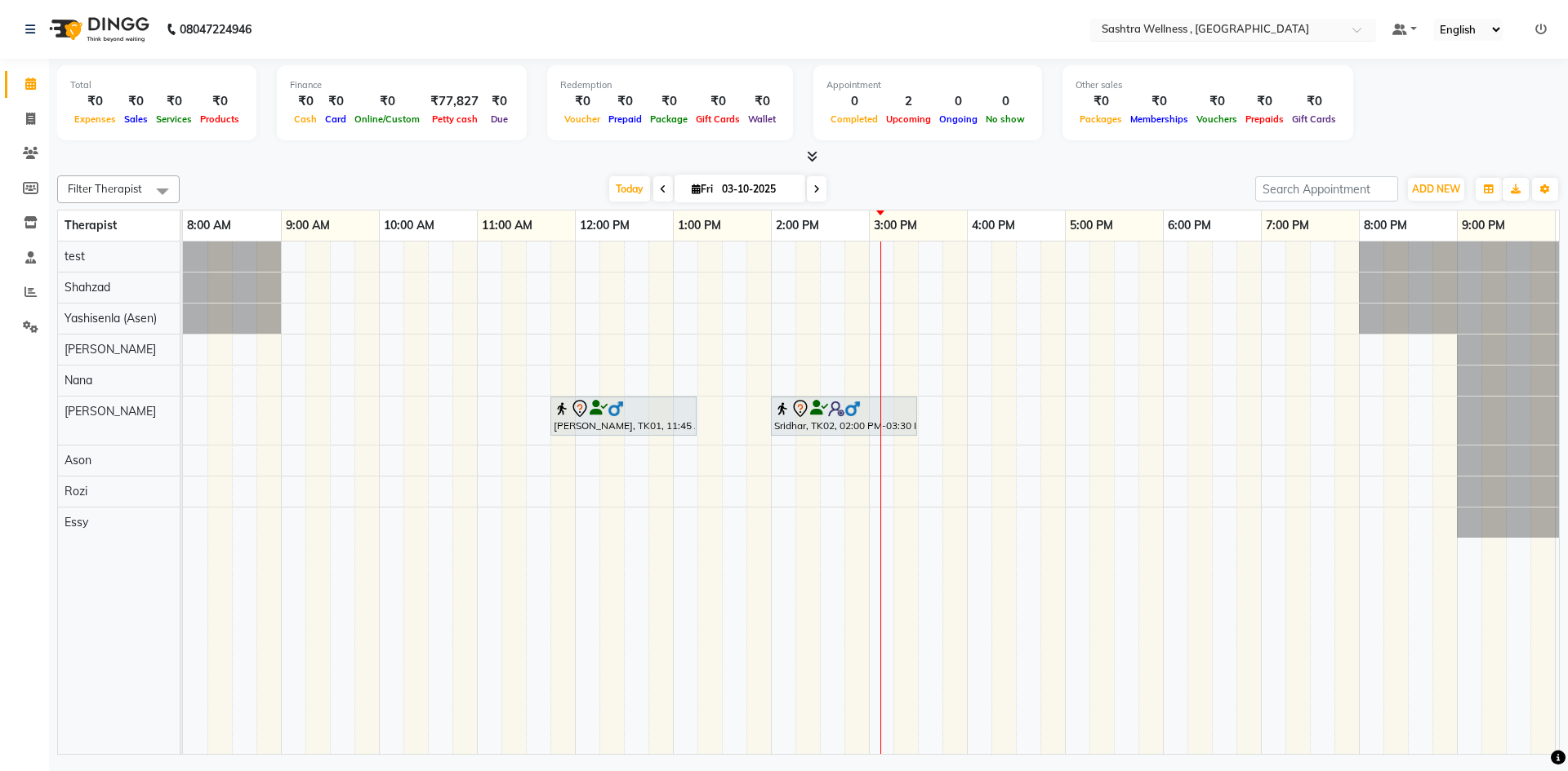
click at [1180, 32] on input "text" at bounding box center [1216, 30] width 236 height 17
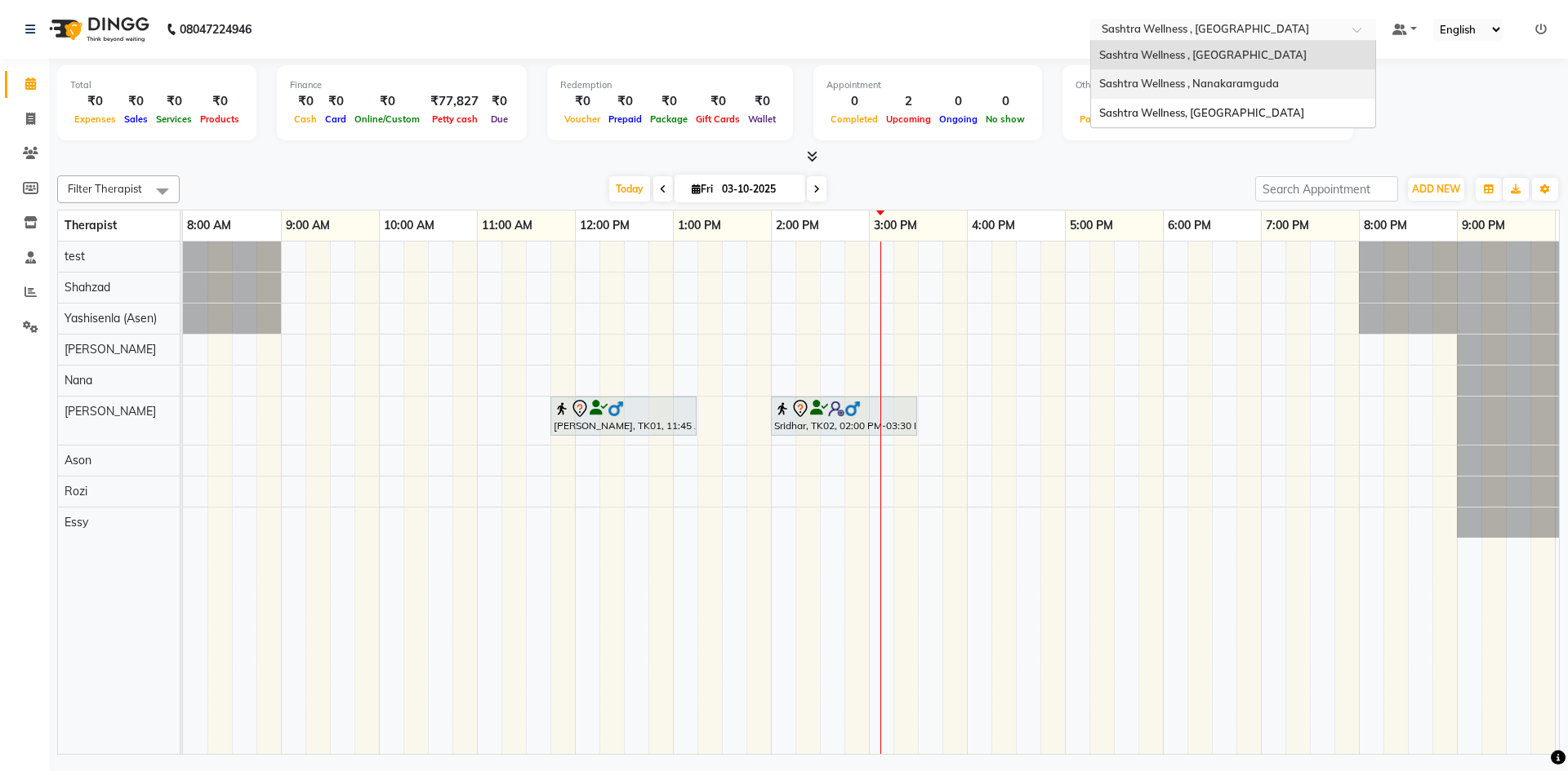
click at [1170, 78] on span "Sashtra Wellness , Nanakaramguda" at bounding box center [1188, 82] width 180 height 13
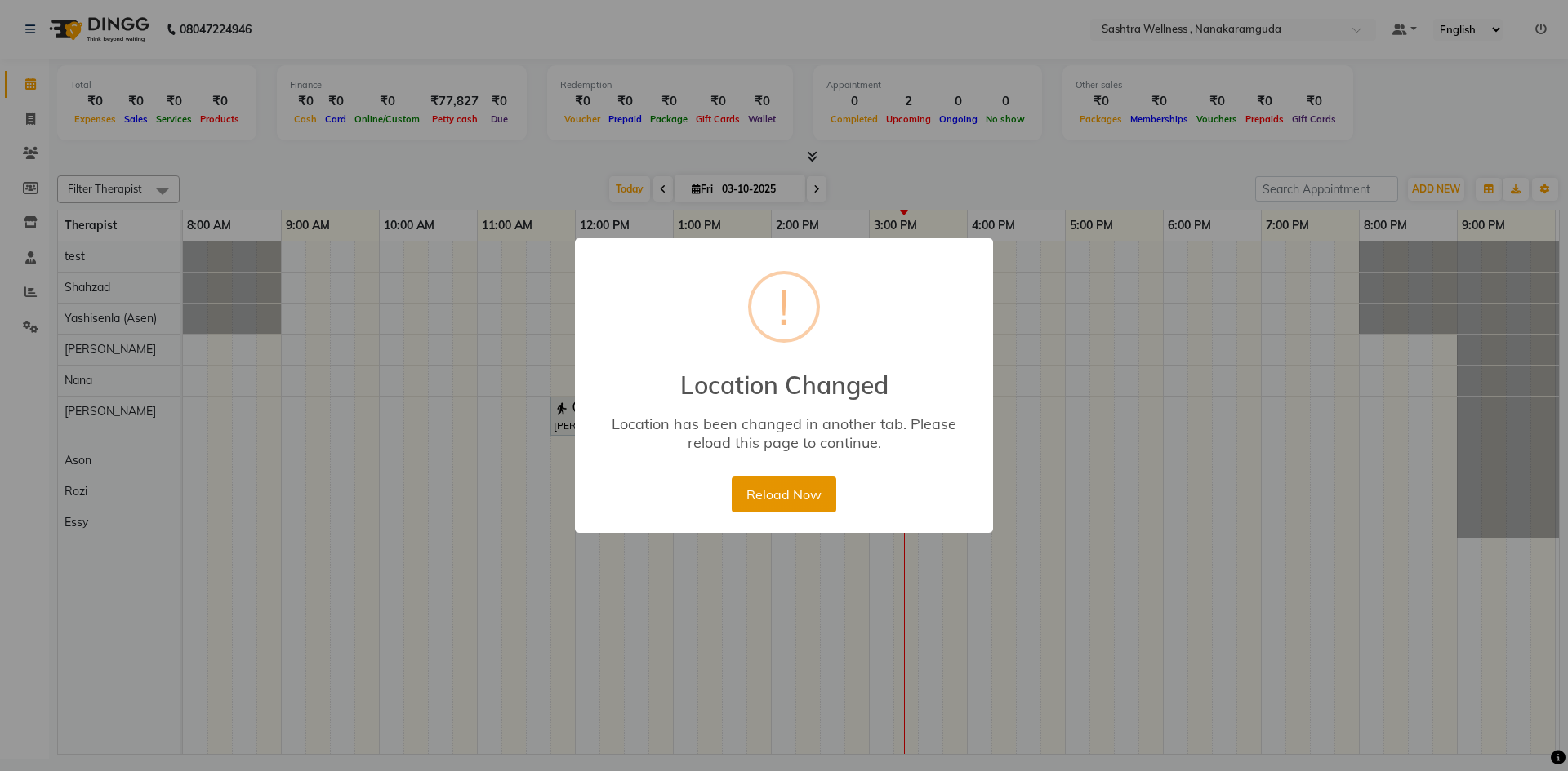
click at [749, 488] on button "Reload Now" at bounding box center [784, 494] width 104 height 36
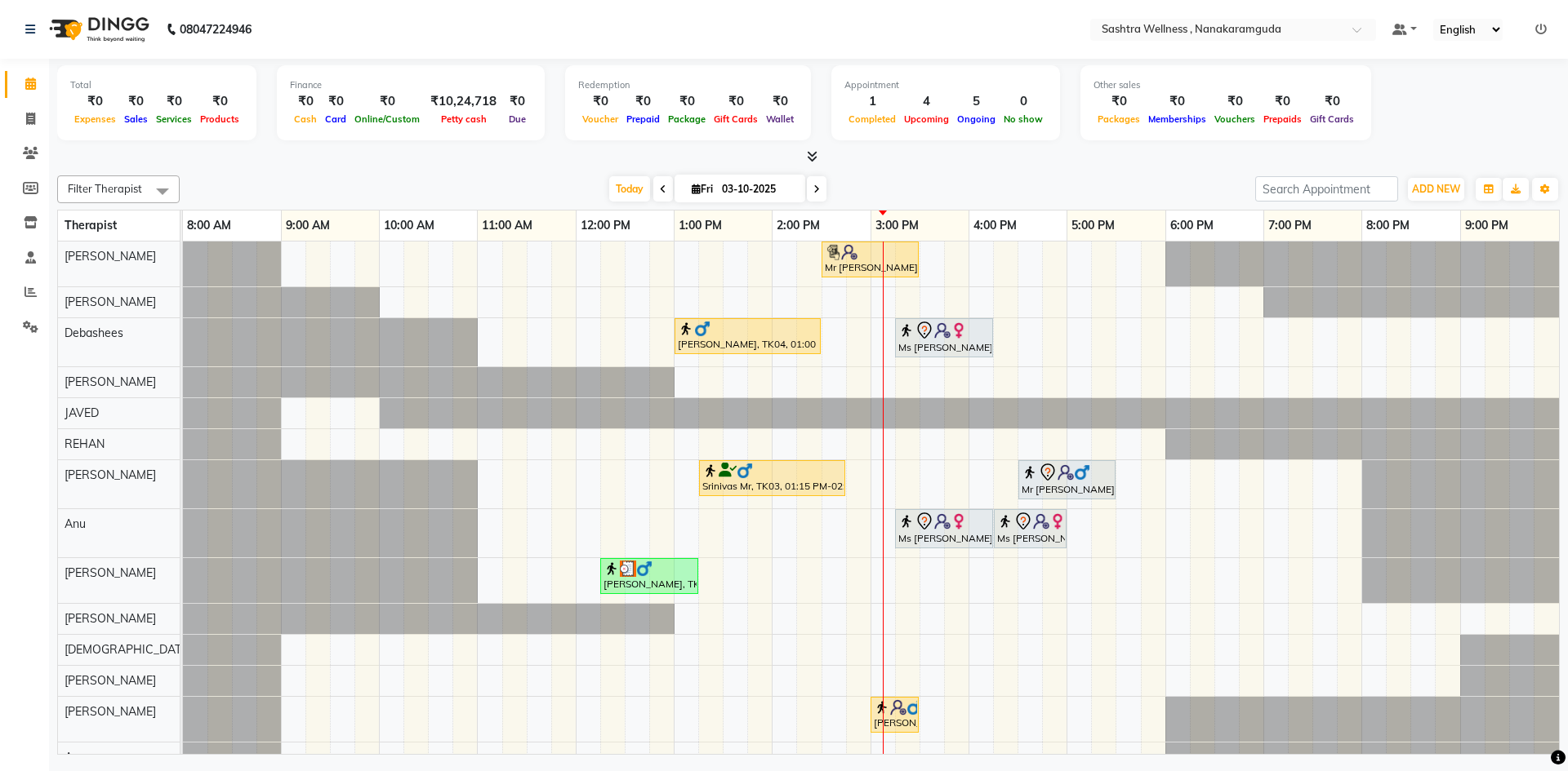
click at [975, 576] on div "Mr [PERSON_NAME], TK05, 02:30 PM-03:30 PM, NEAR BUY VOUCHERS - Aroma Classic Fu…" at bounding box center [870, 561] width 1376 height 640
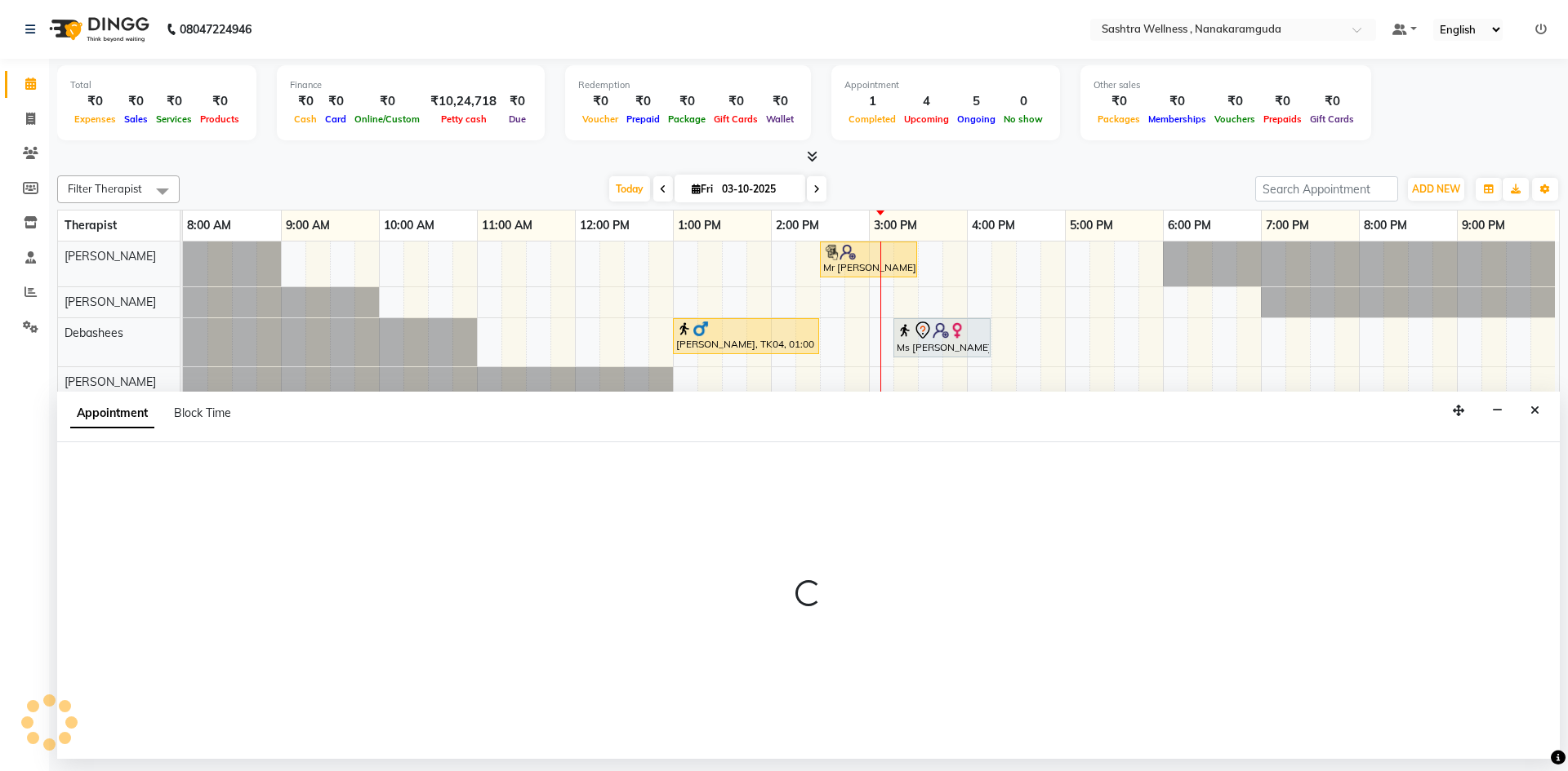
select select "88333"
select select "960"
select select "tentative"
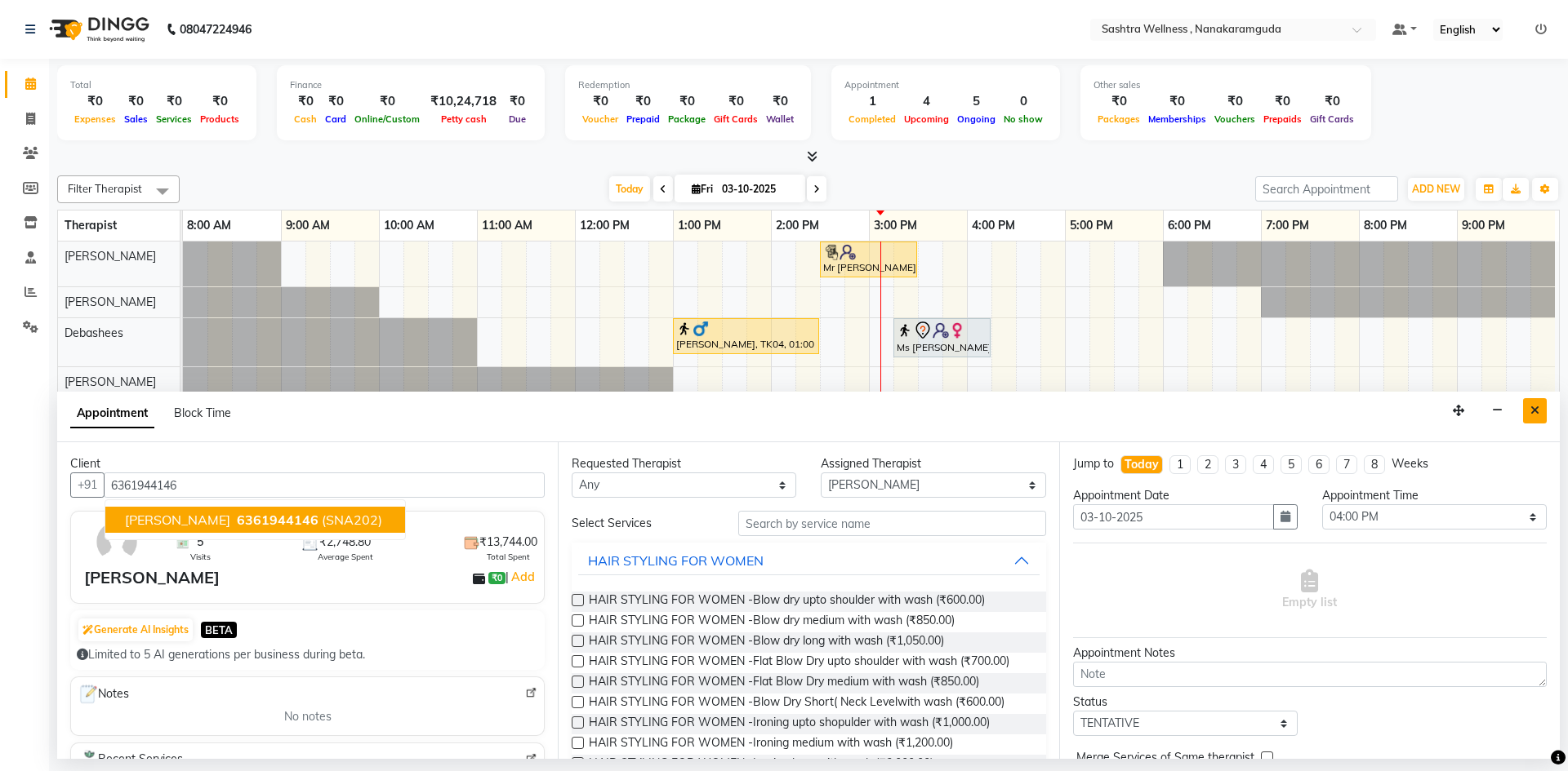
type input "6361944146"
click at [1534, 414] on icon "Close" at bounding box center [1535, 411] width 9 height 12
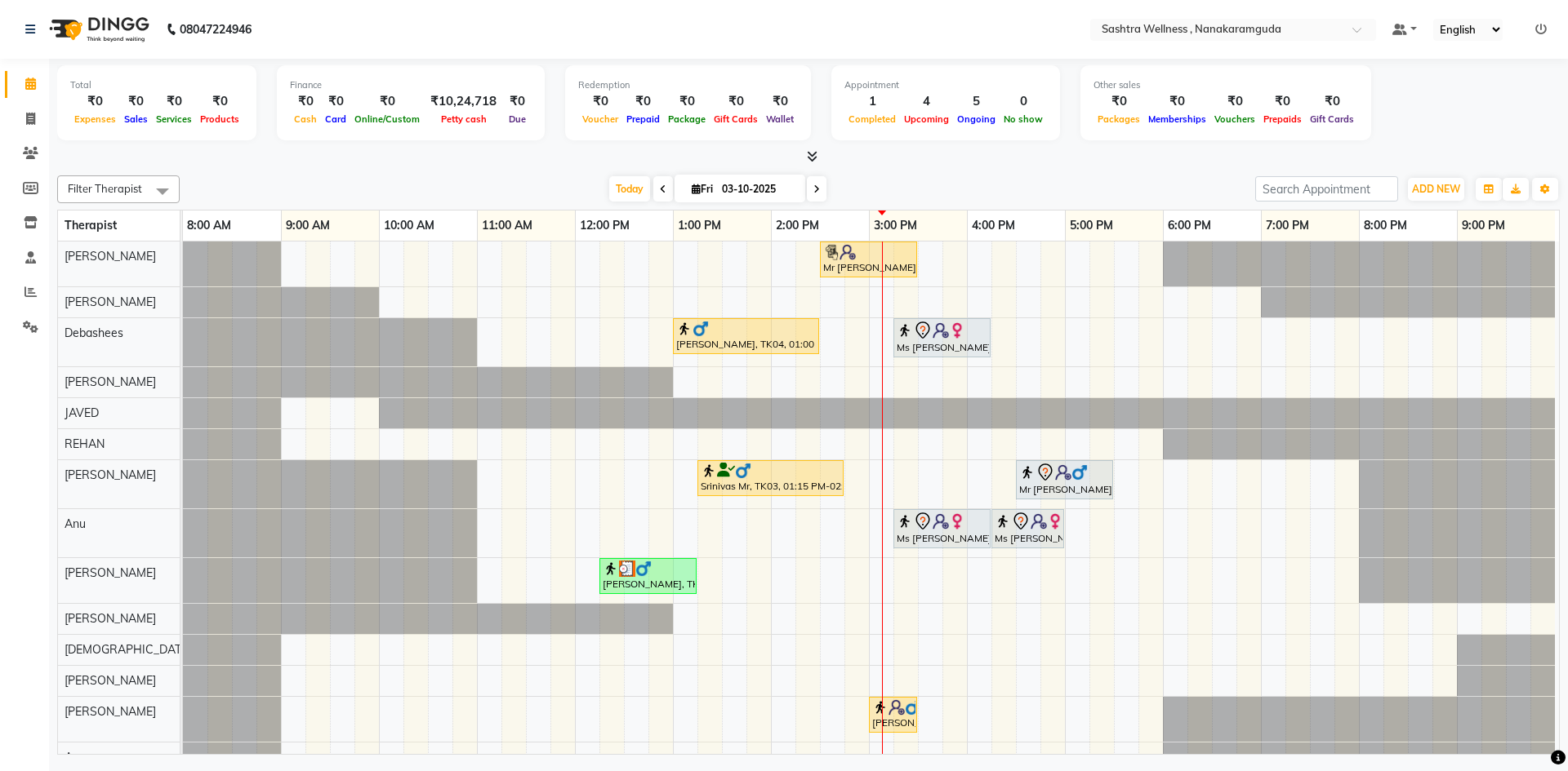
click at [136, 187] on span "Filter Therapist" at bounding box center [105, 188] width 75 height 13
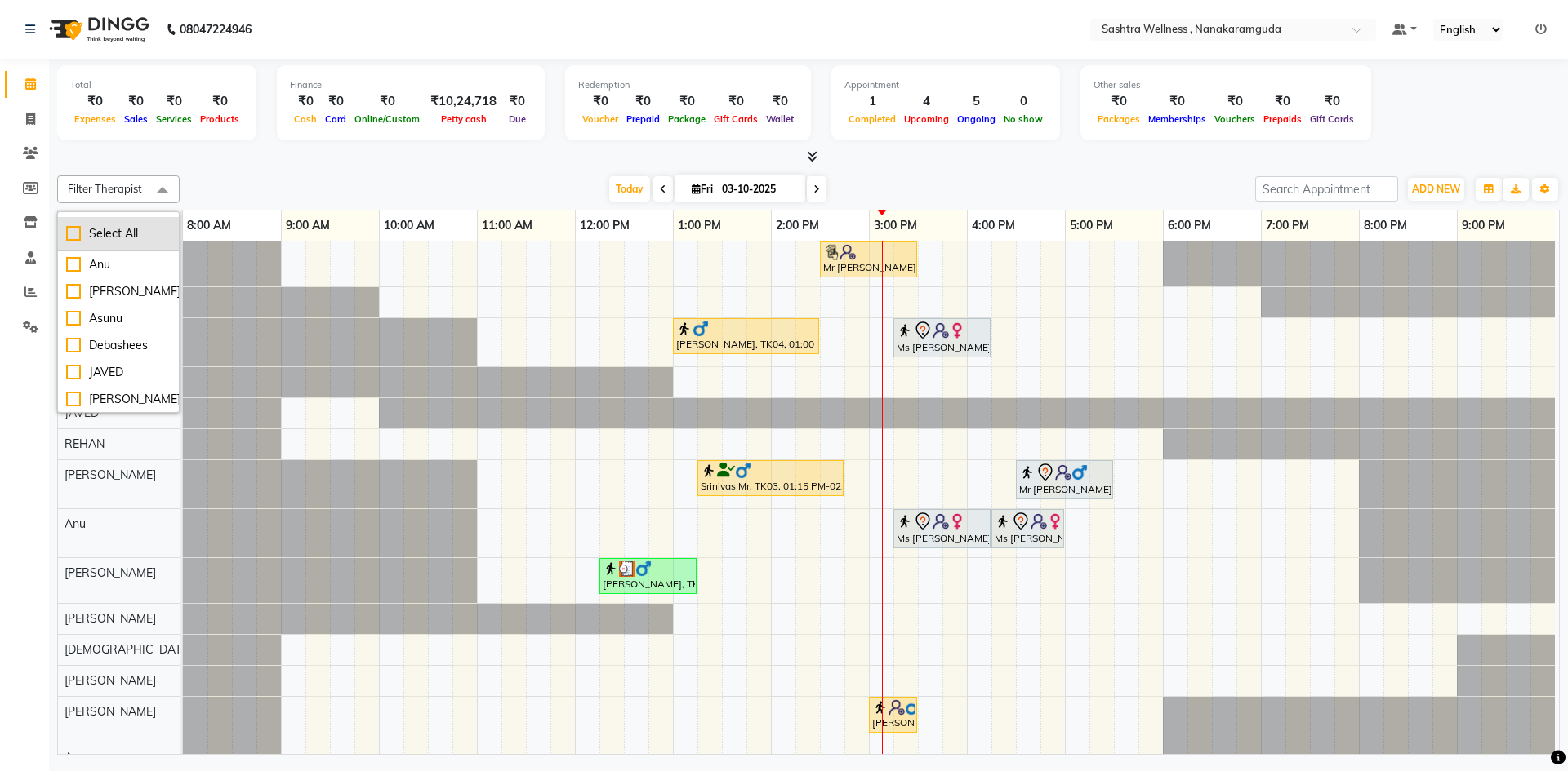
click at [129, 236] on div "Select All" at bounding box center [118, 233] width 105 height 17
checkbox input "true"
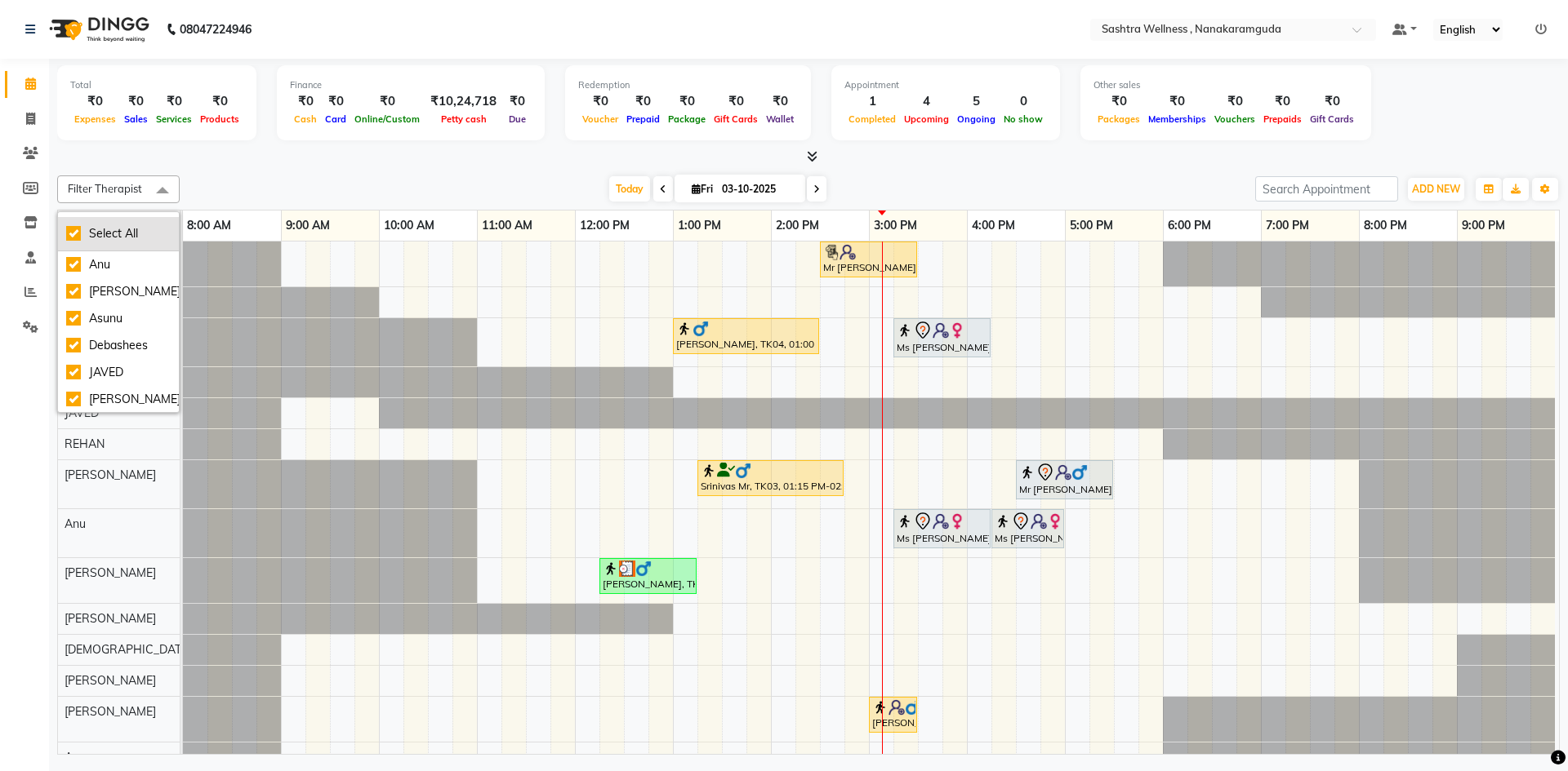
checkbox input "true"
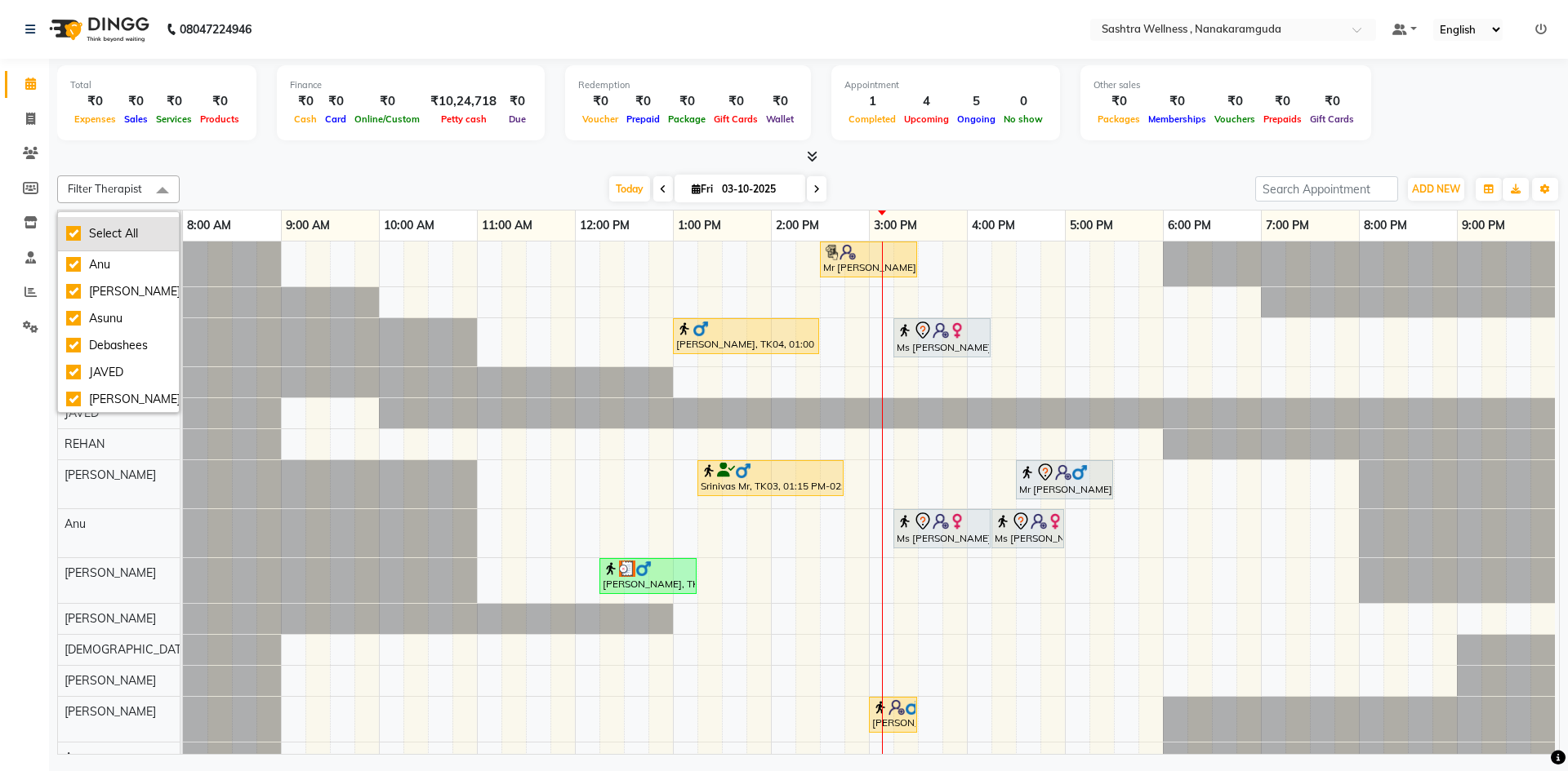
checkbox input "true"
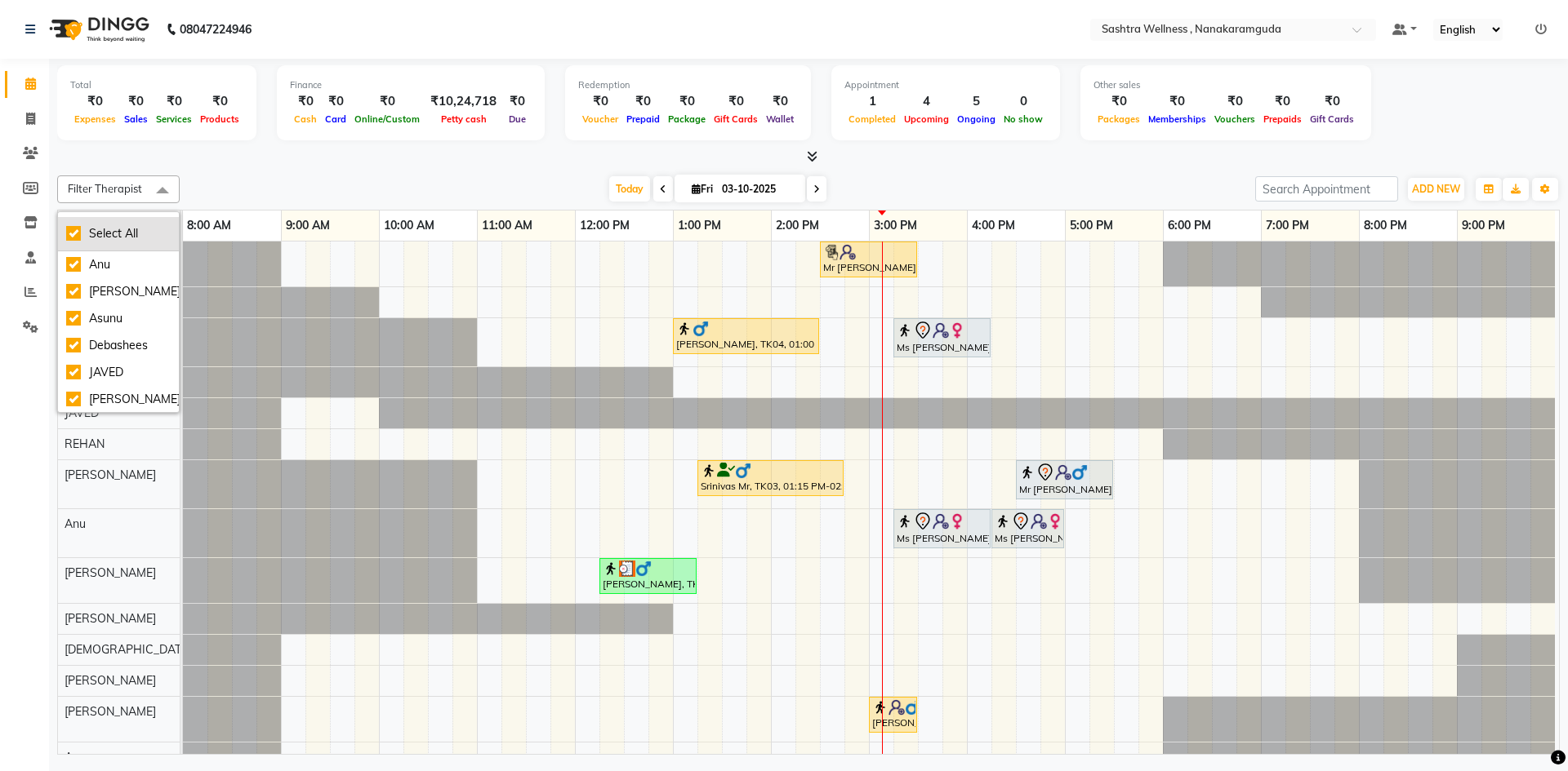
checkbox input "true"
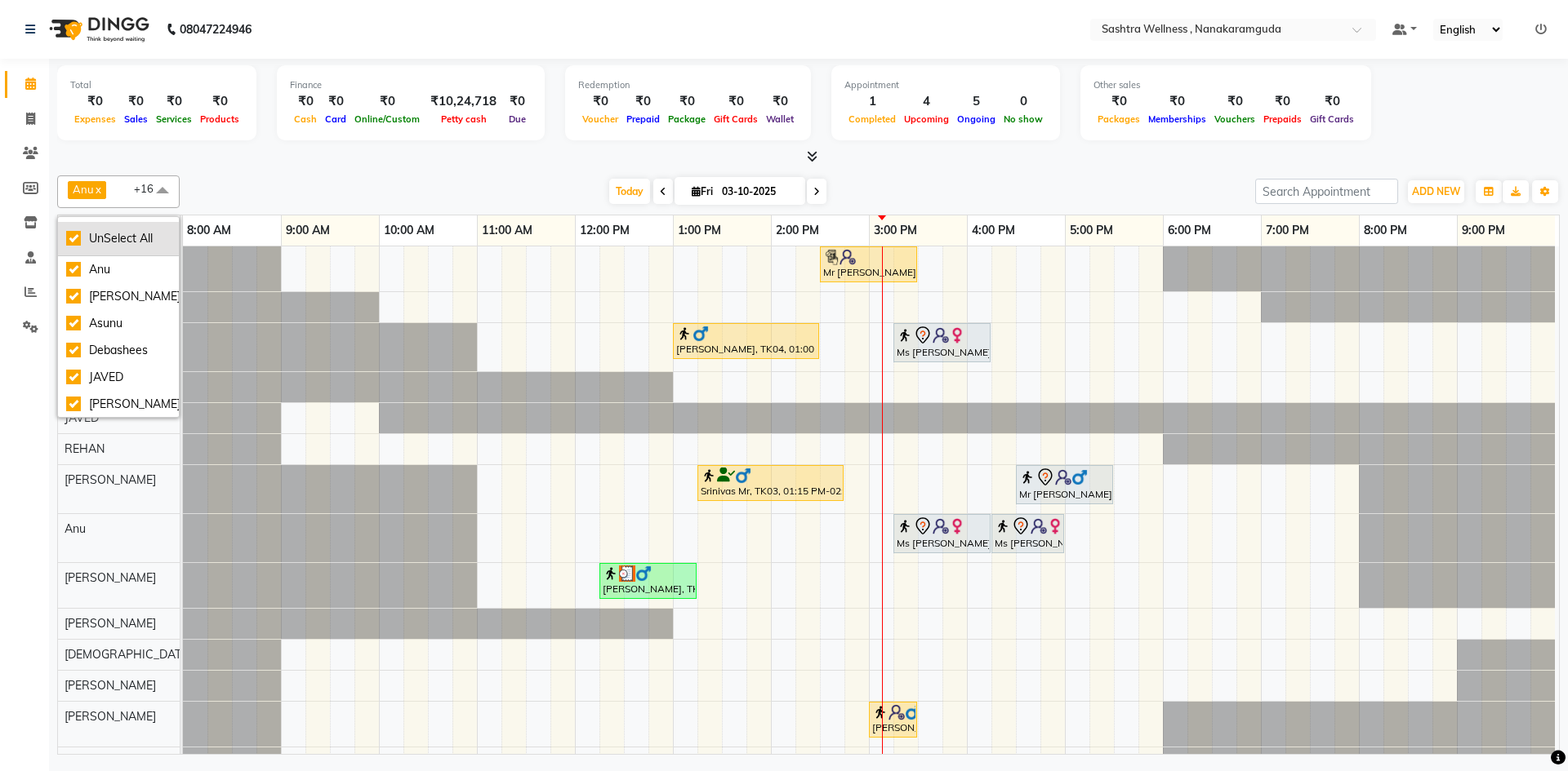
click at [130, 242] on div "UnSelect All" at bounding box center [118, 238] width 105 height 17
checkbox input "false"
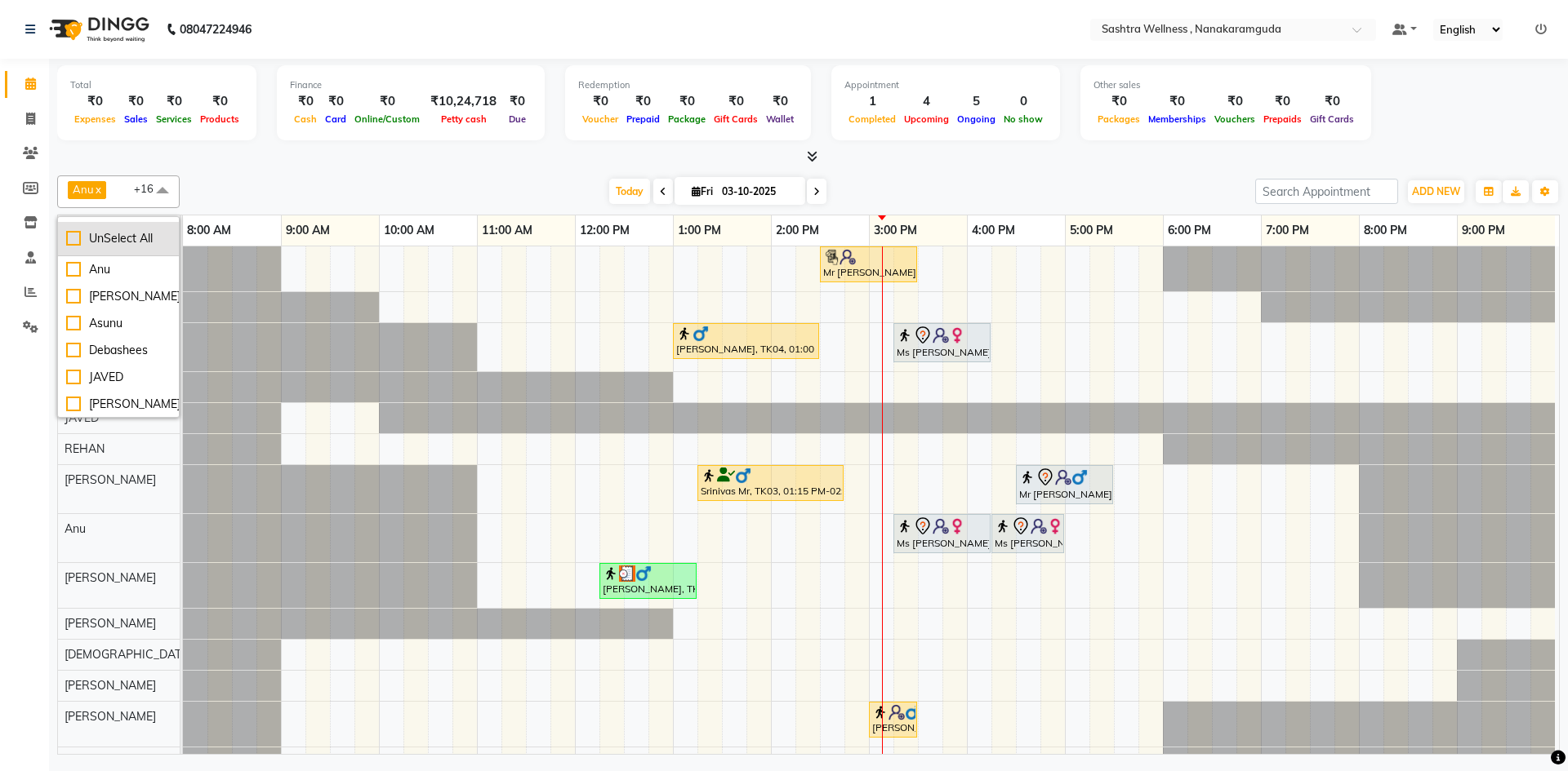
checkbox input "false"
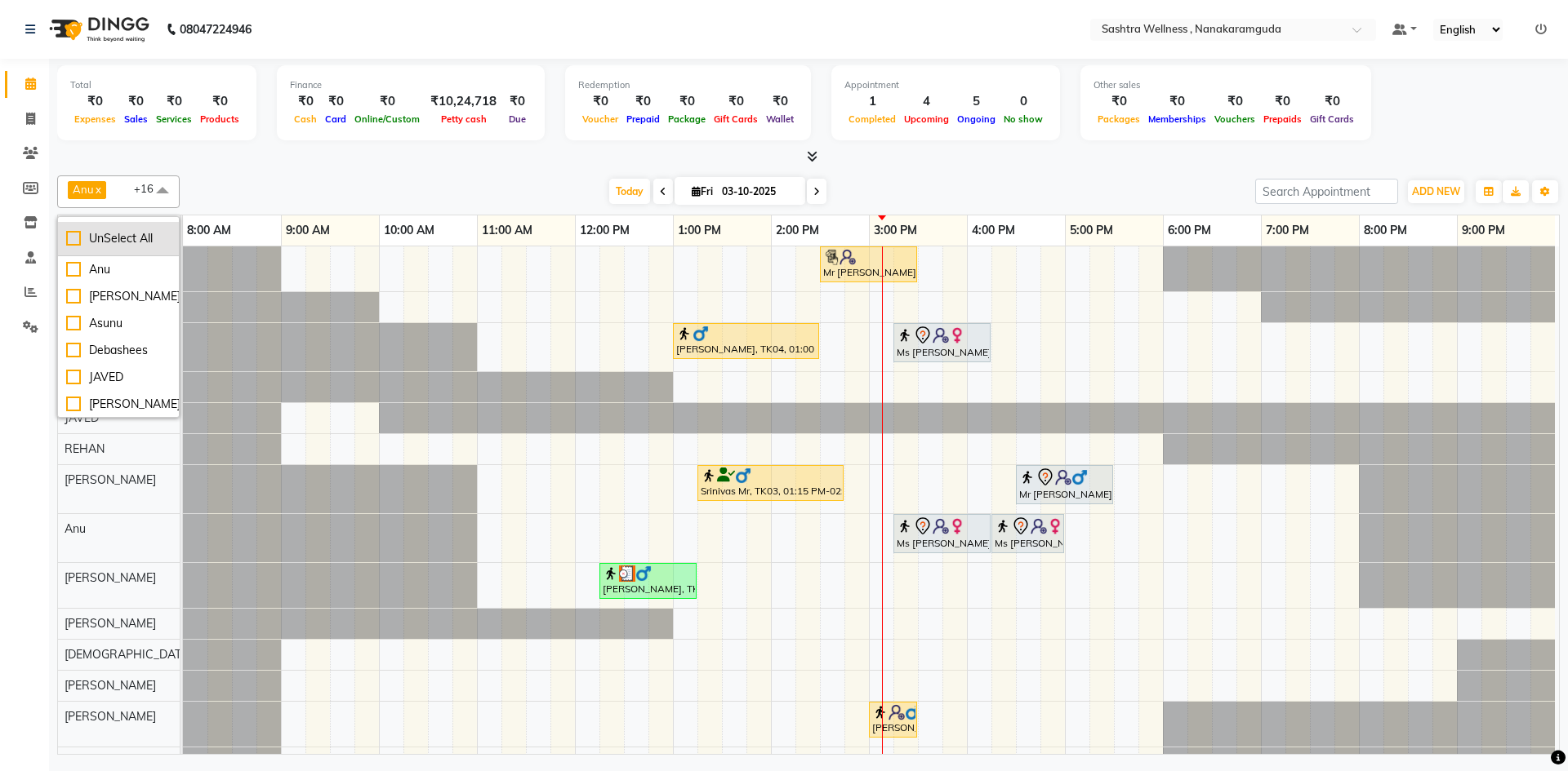
checkbox input "false"
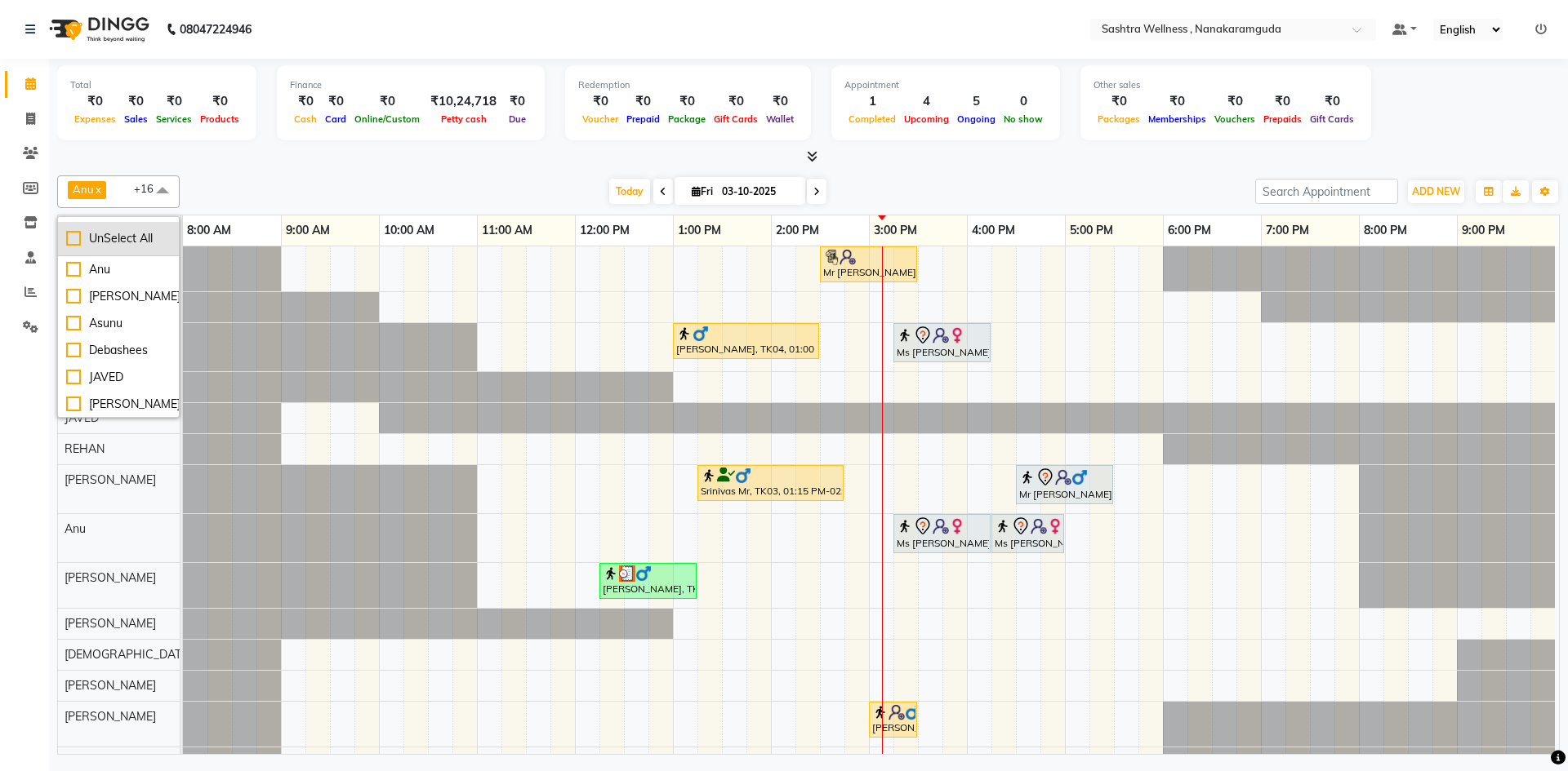
checkbox input "false"
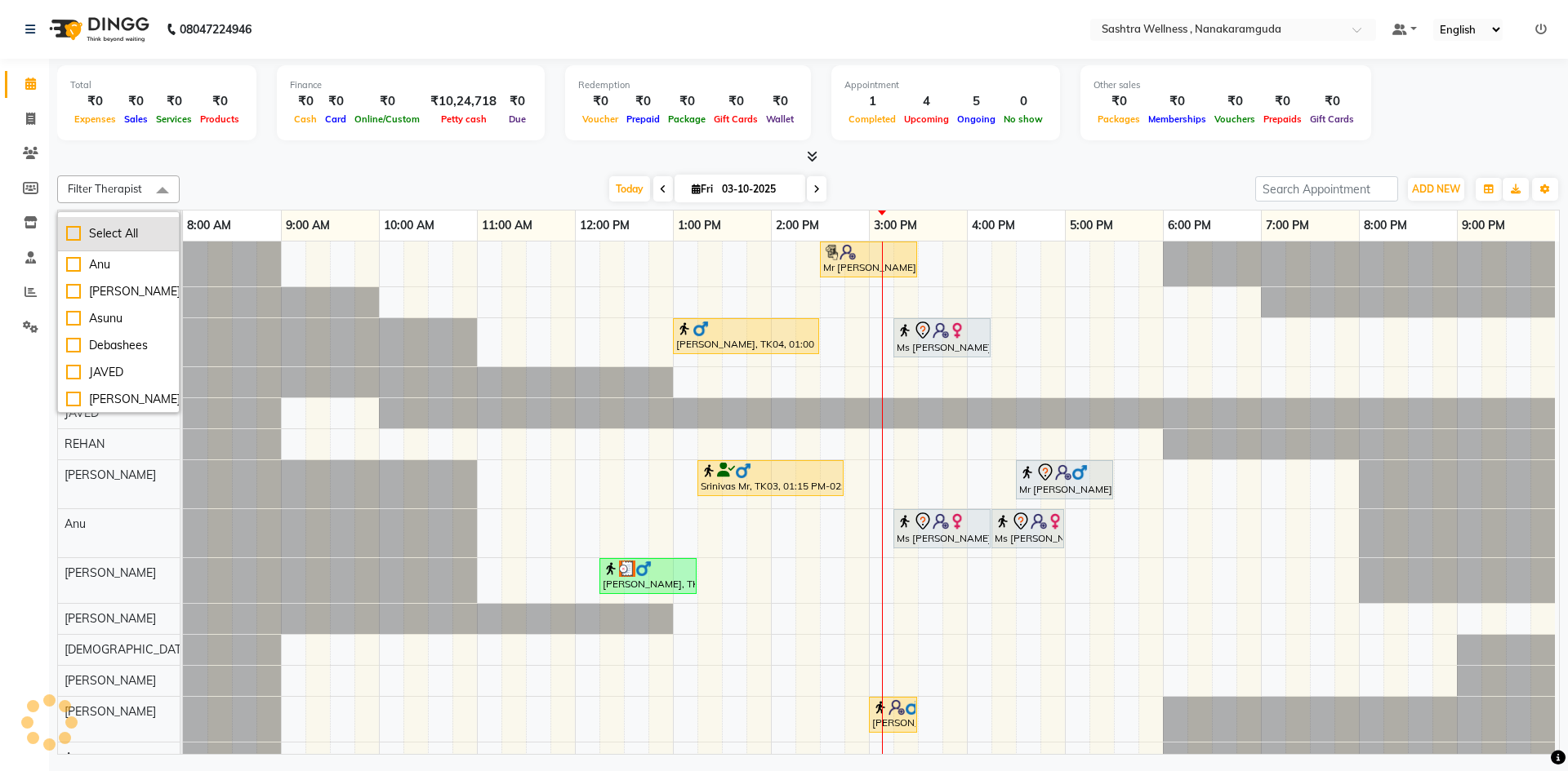
click at [130, 242] on li "Select All" at bounding box center [118, 233] width 121 height 34
checkbox input "true"
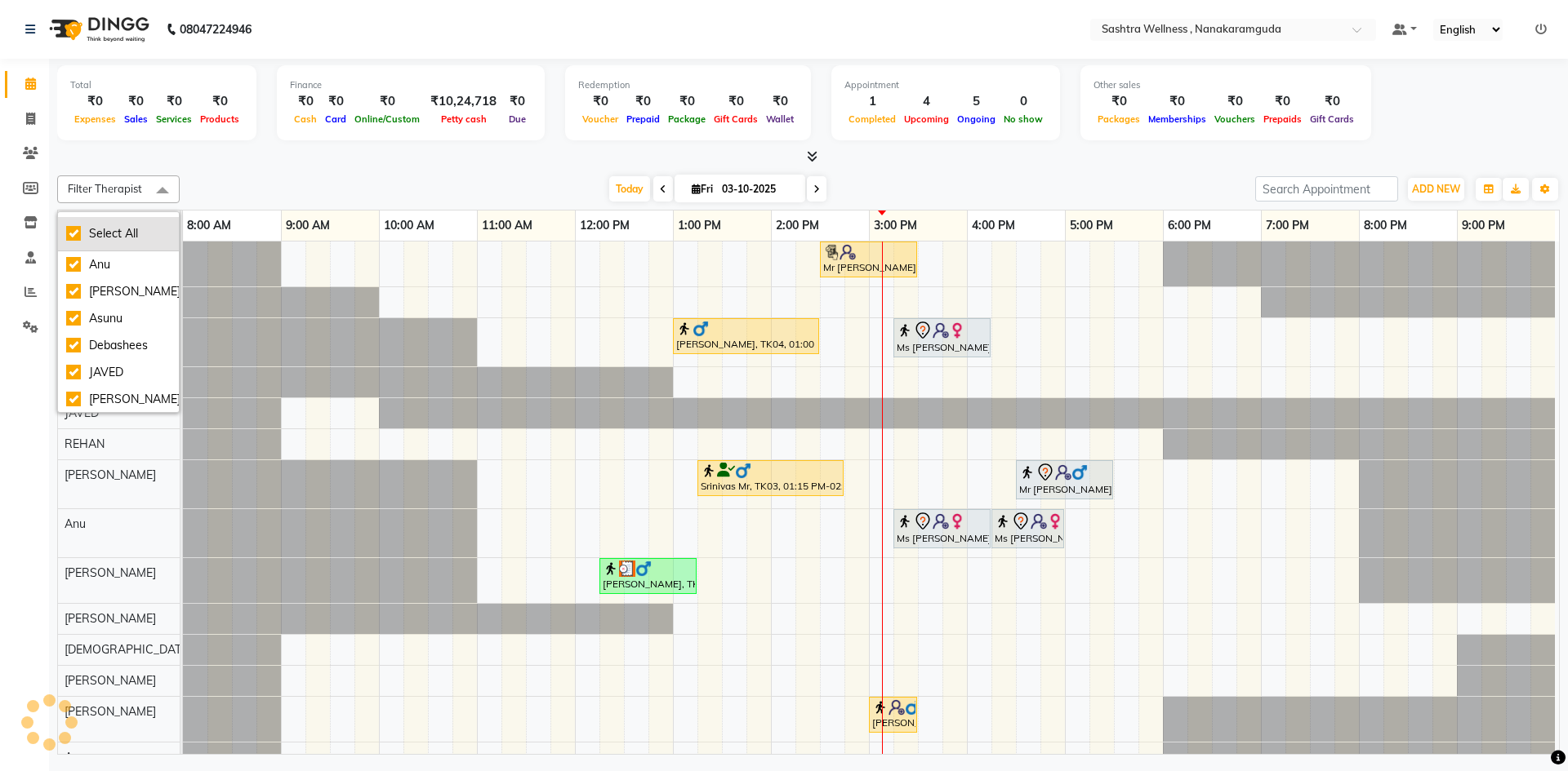
checkbox input "true"
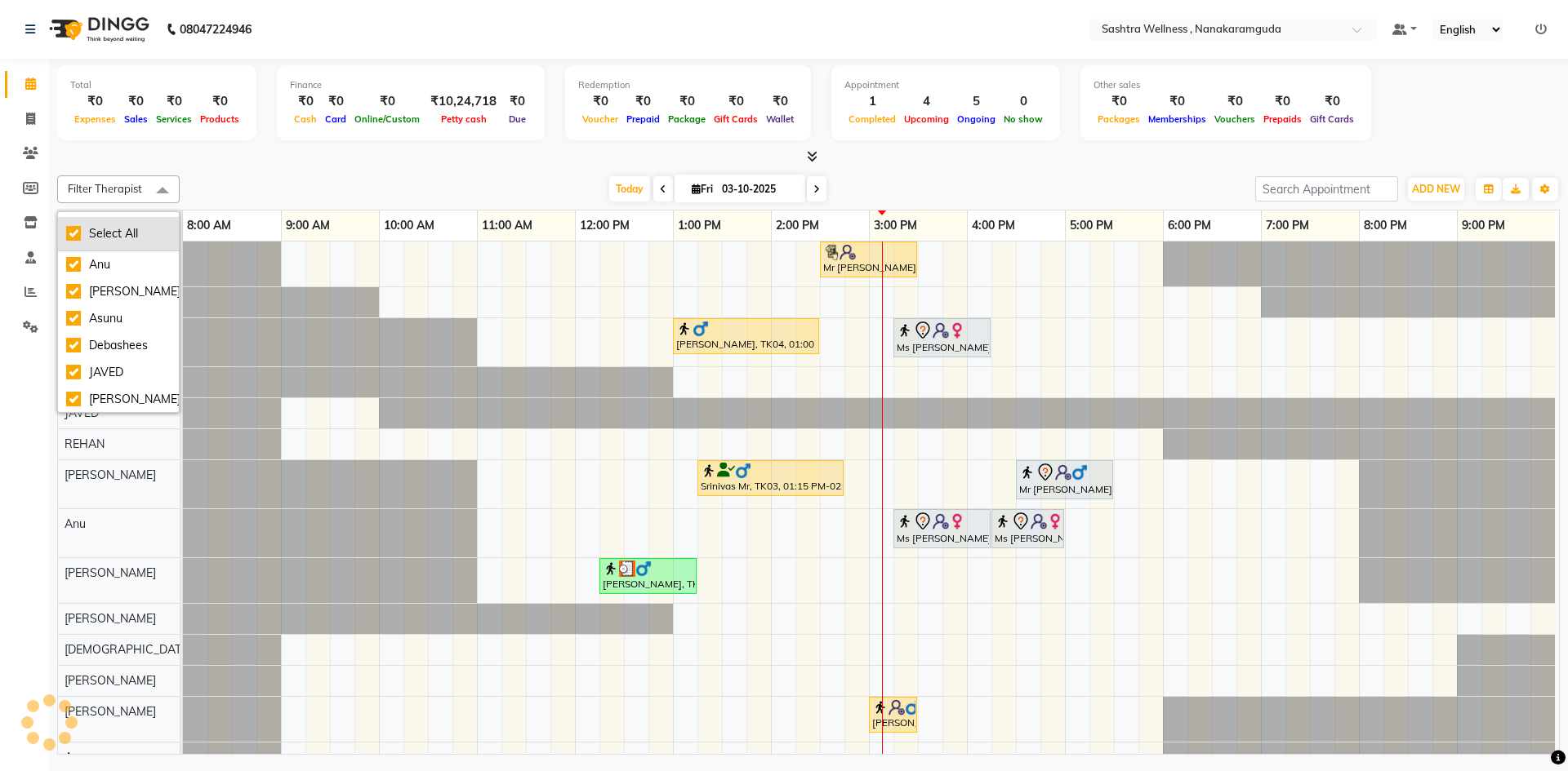
checkbox input "true"
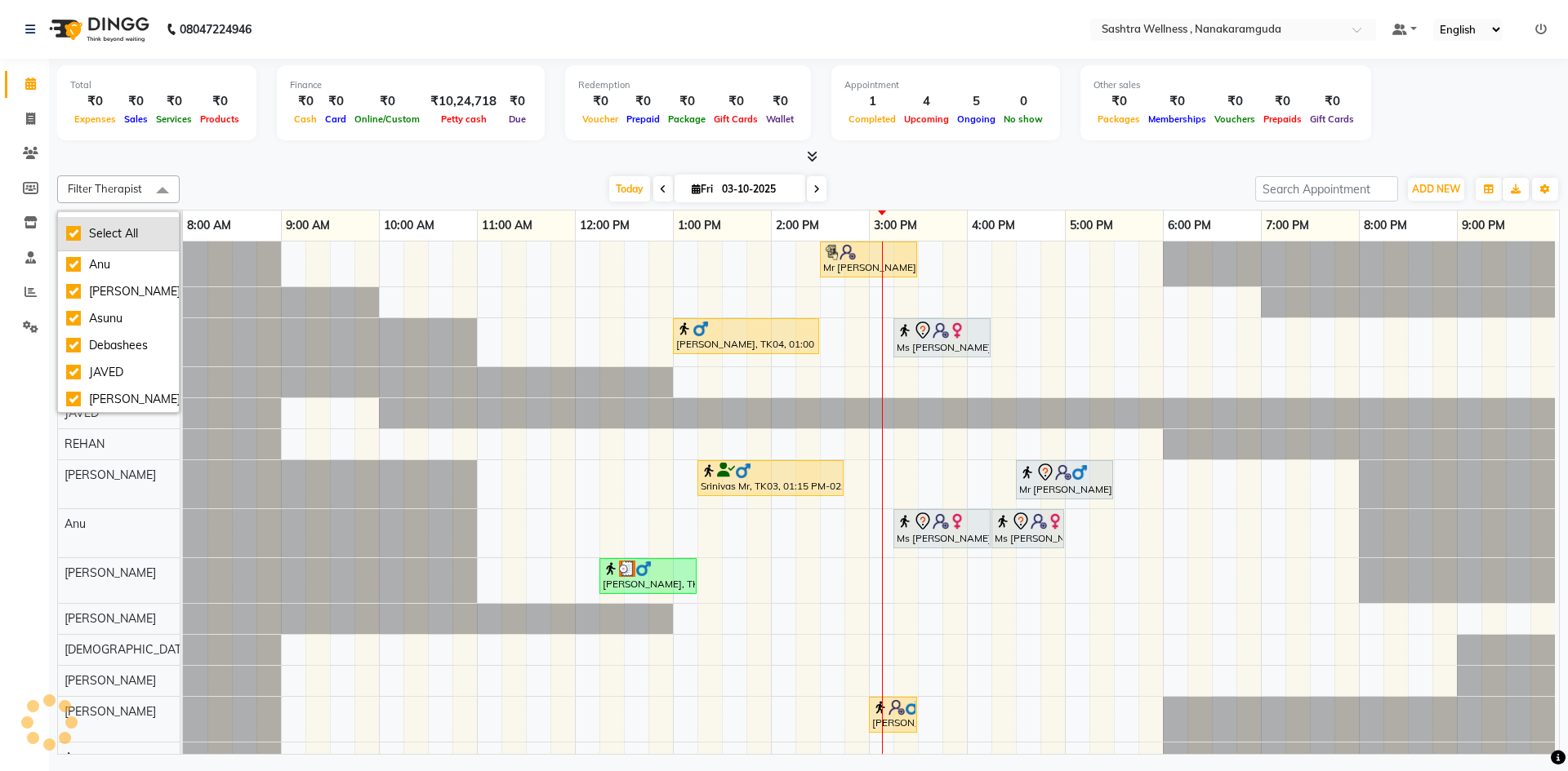
checkbox input "true"
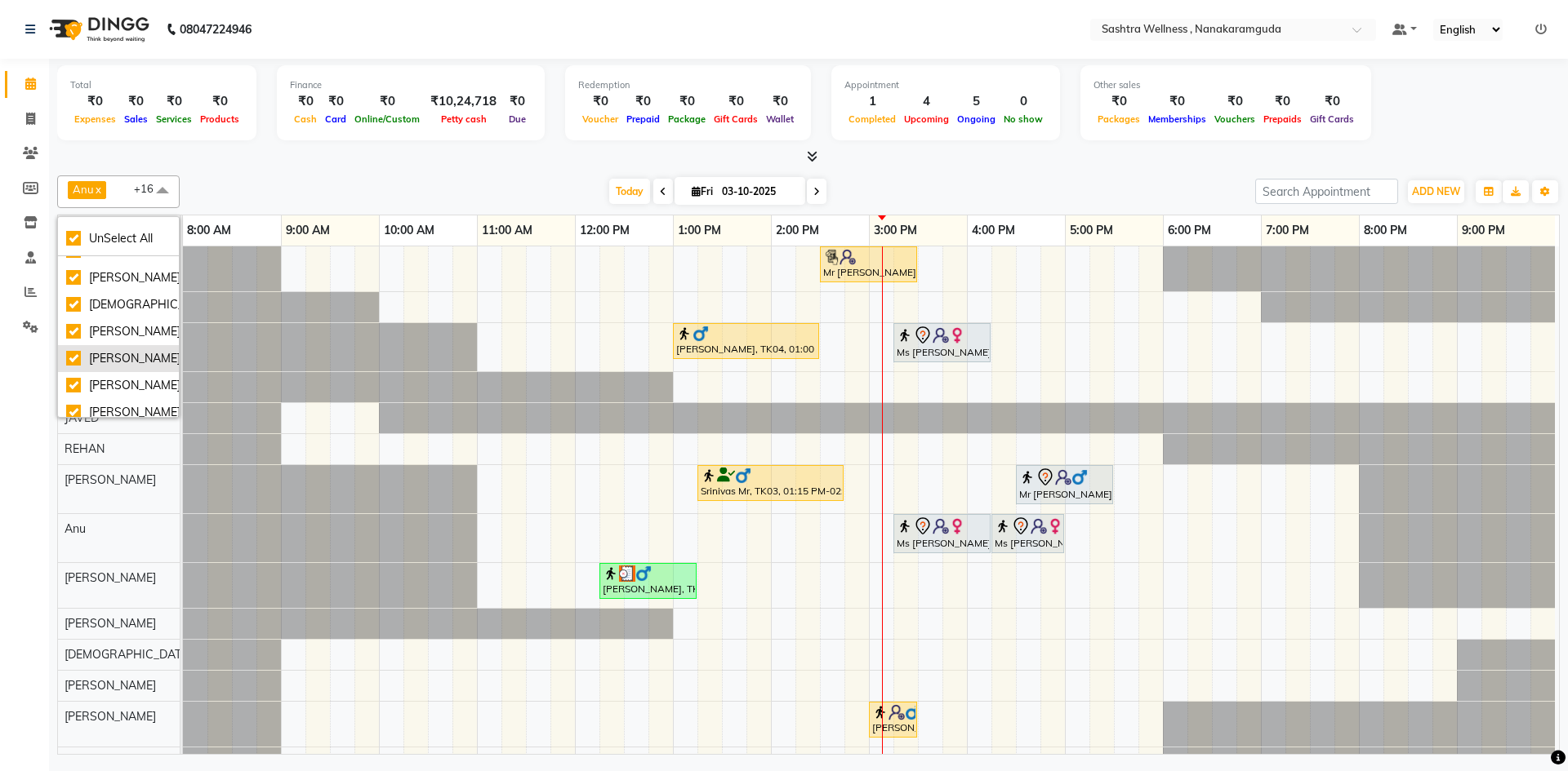
scroll to position [245, 0]
click at [124, 314] on div "[PERSON_NAME]" at bounding box center [118, 321] width 105 height 17
checkbox input "false"
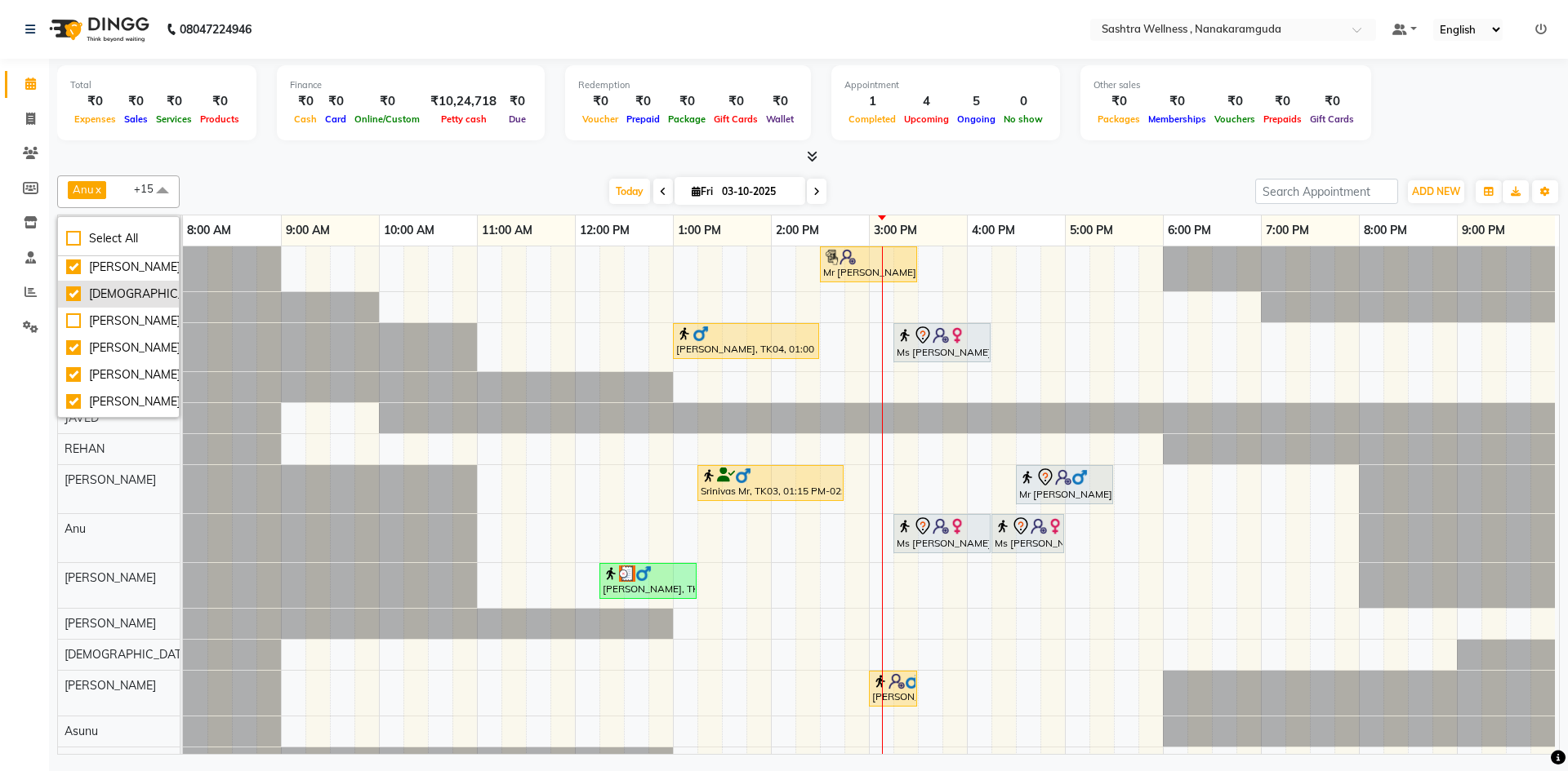
click at [126, 294] on div "[DEMOGRAPHIC_DATA]" at bounding box center [118, 293] width 105 height 17
checkbox input "false"
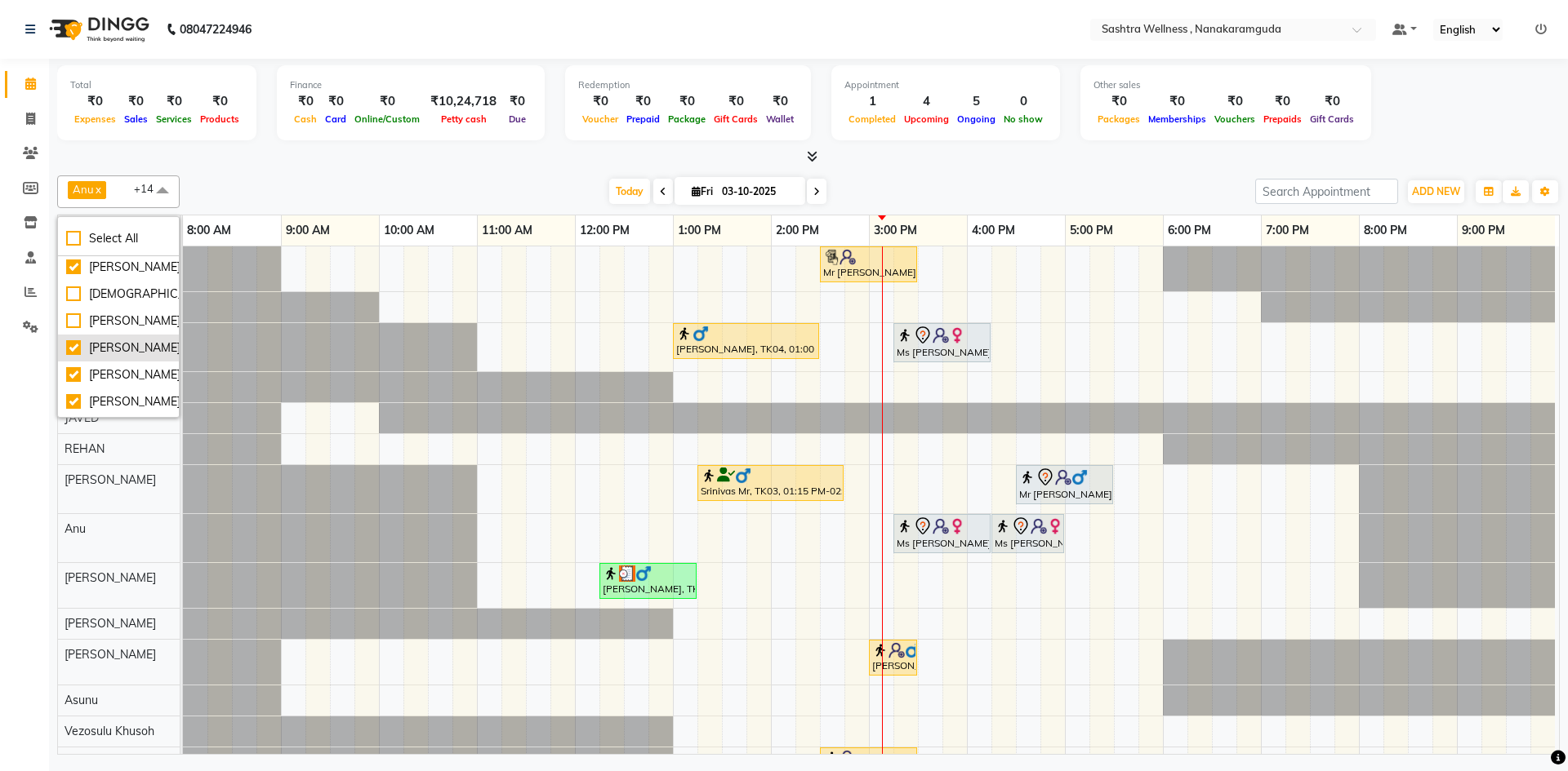
click at [130, 340] on div "[PERSON_NAME]" at bounding box center [118, 347] width 105 height 17
checkbox input "false"
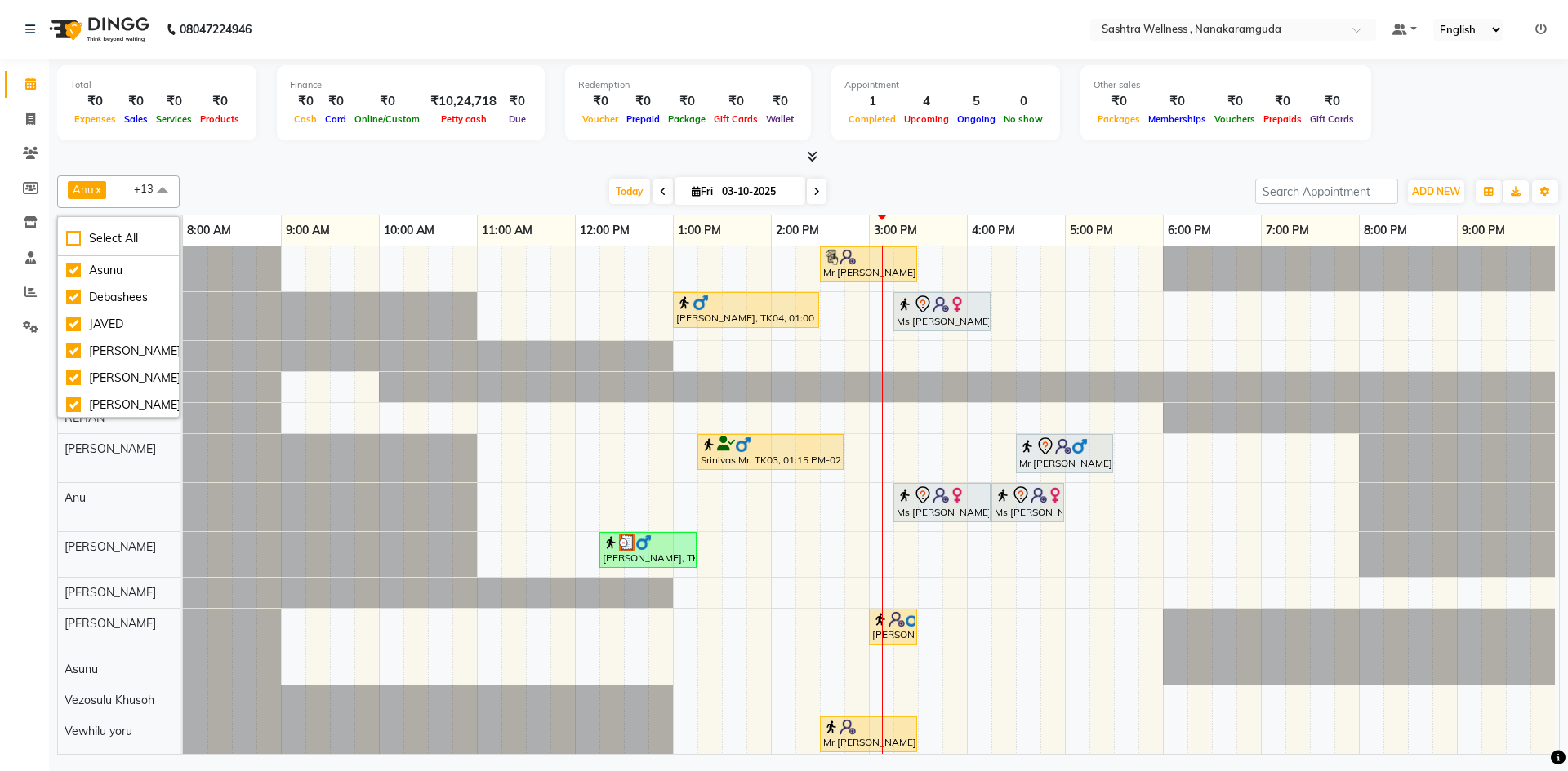
scroll to position [0, 0]
click at [203, 348] on div at bounding box center [427, 356] width 490 height 30
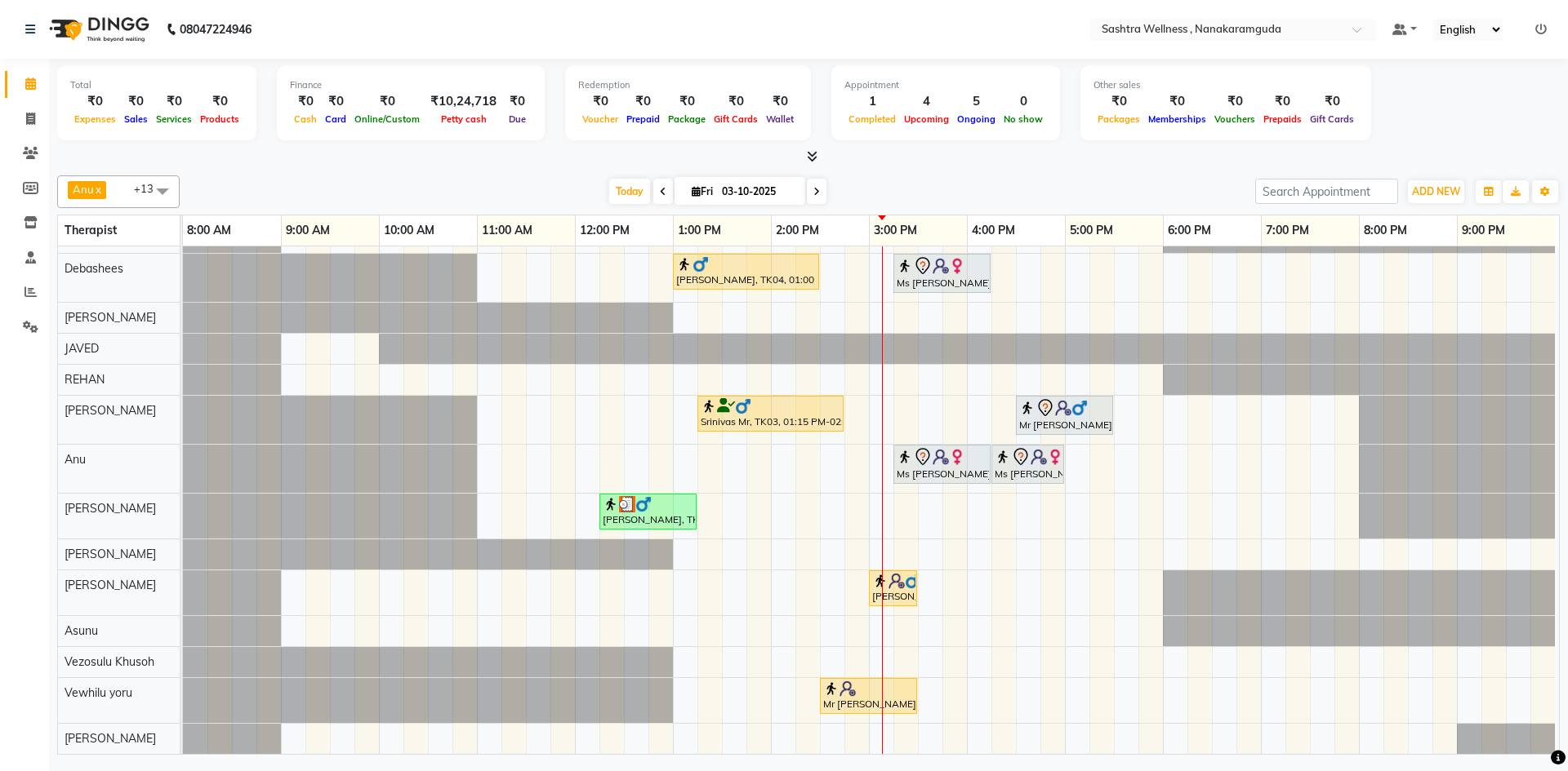
click at [966, 505] on div "Mr Vineet, TK05, 02:30 PM-03:30 PM, NEAR BUY VOUCHERS - Aroma Classic Full Body…" at bounding box center [870, 481] width 1376 height 546
select select "88333"
select select "945"
select select "tentative"
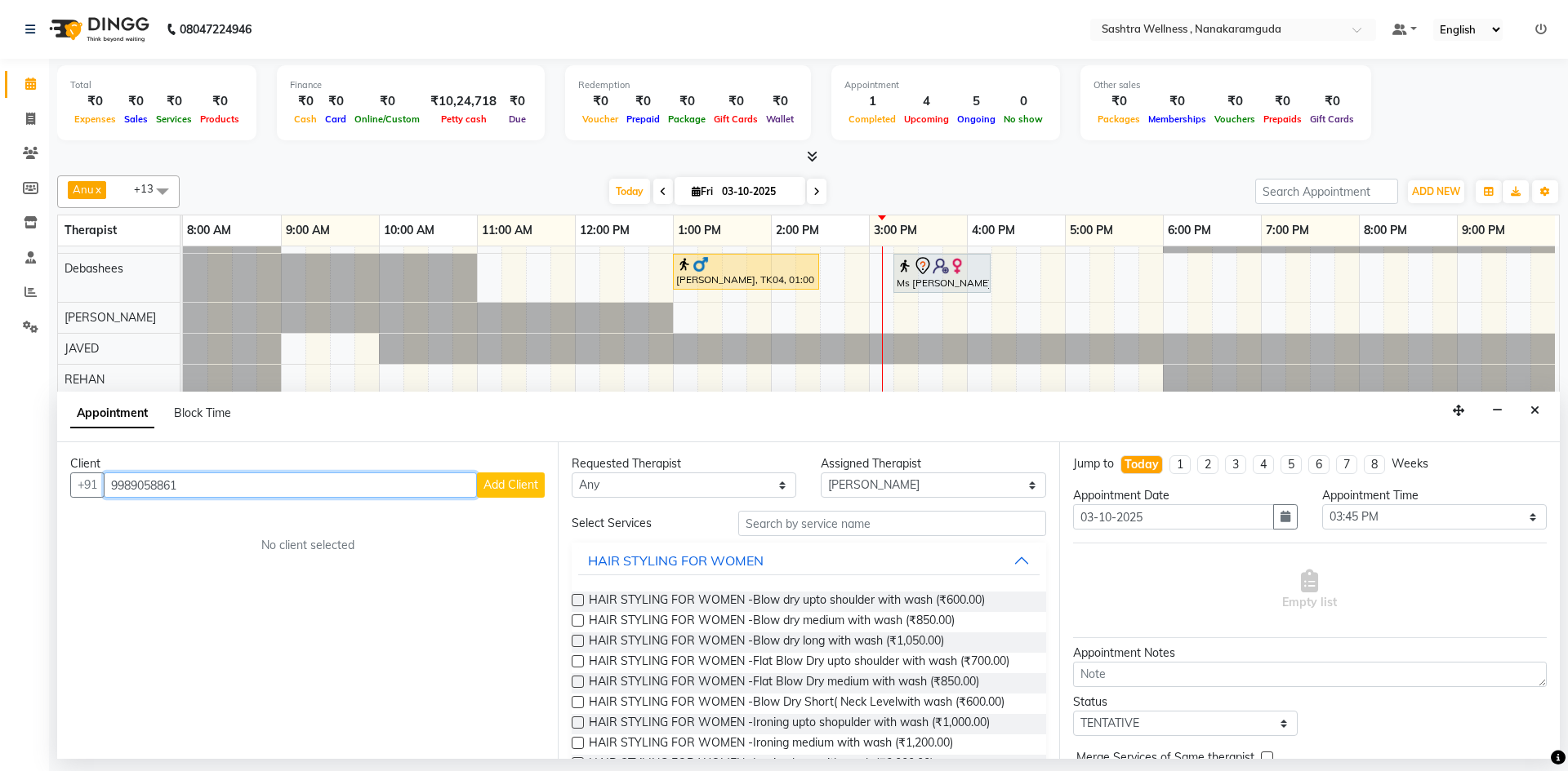
click at [142, 489] on input "9989058861" at bounding box center [290, 486] width 373 height 26
type input "9989058861"
click at [516, 485] on span "Add Client" at bounding box center [511, 485] width 55 height 15
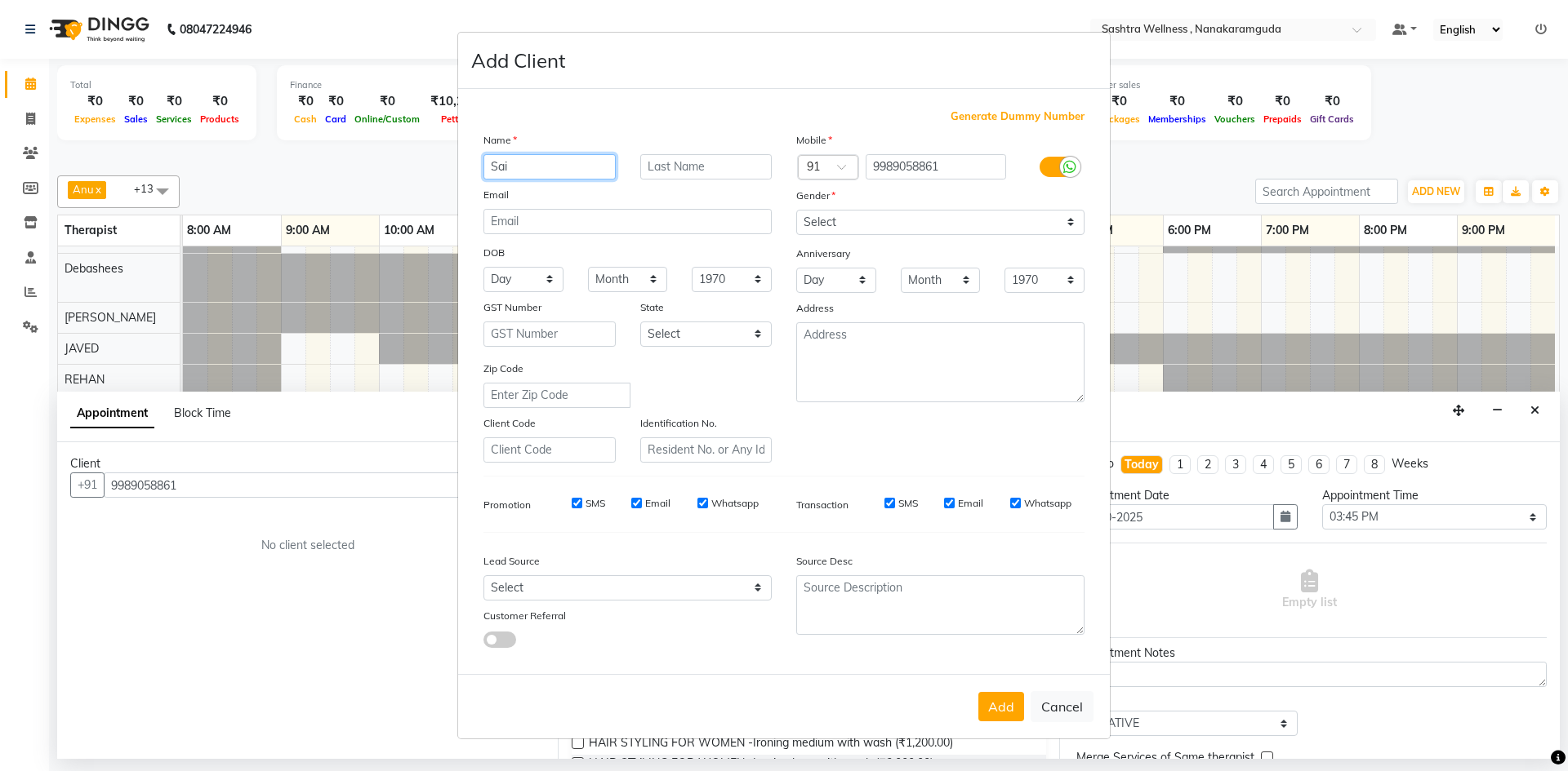
type input "Sai"
type input "Ram"
click at [899, 225] on select "Select [DEMOGRAPHIC_DATA] [DEMOGRAPHIC_DATA] Other Prefer Not To Say" at bounding box center [940, 223] width 288 height 26
select select "[DEMOGRAPHIC_DATA]"
click at [796, 210] on select "Select [DEMOGRAPHIC_DATA] [DEMOGRAPHIC_DATA] Other Prefer Not To Say" at bounding box center [940, 223] width 288 height 26
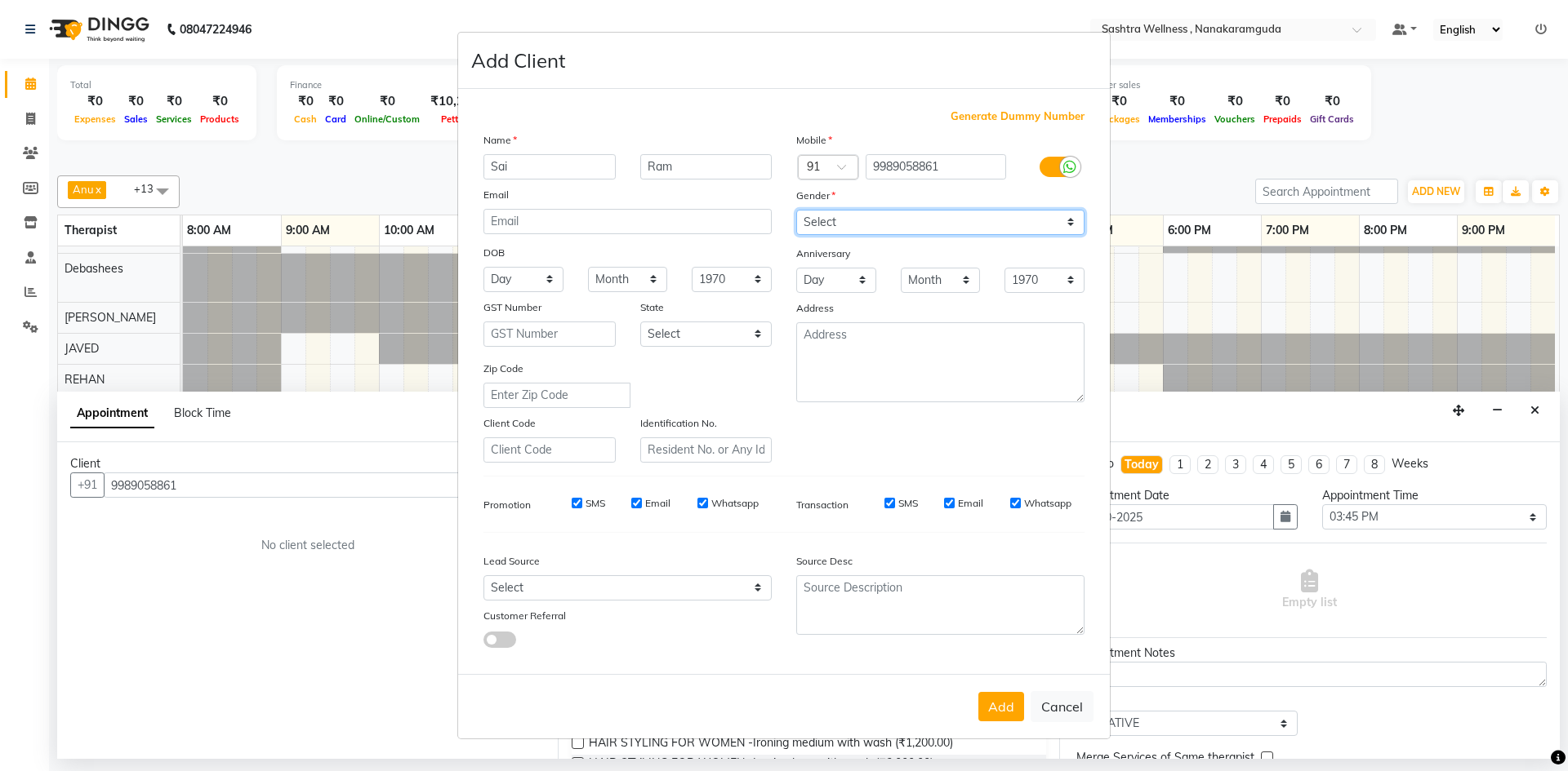
click at [864, 212] on select "Select [DEMOGRAPHIC_DATA] [DEMOGRAPHIC_DATA] Other Prefer Not To Say" at bounding box center [940, 223] width 288 height 26
click at [796, 210] on select "Select [DEMOGRAPHIC_DATA] [DEMOGRAPHIC_DATA] Other Prefer Not To Say" at bounding box center [940, 223] width 288 height 26
click at [1005, 706] on button "Add" at bounding box center [1001, 707] width 46 height 29
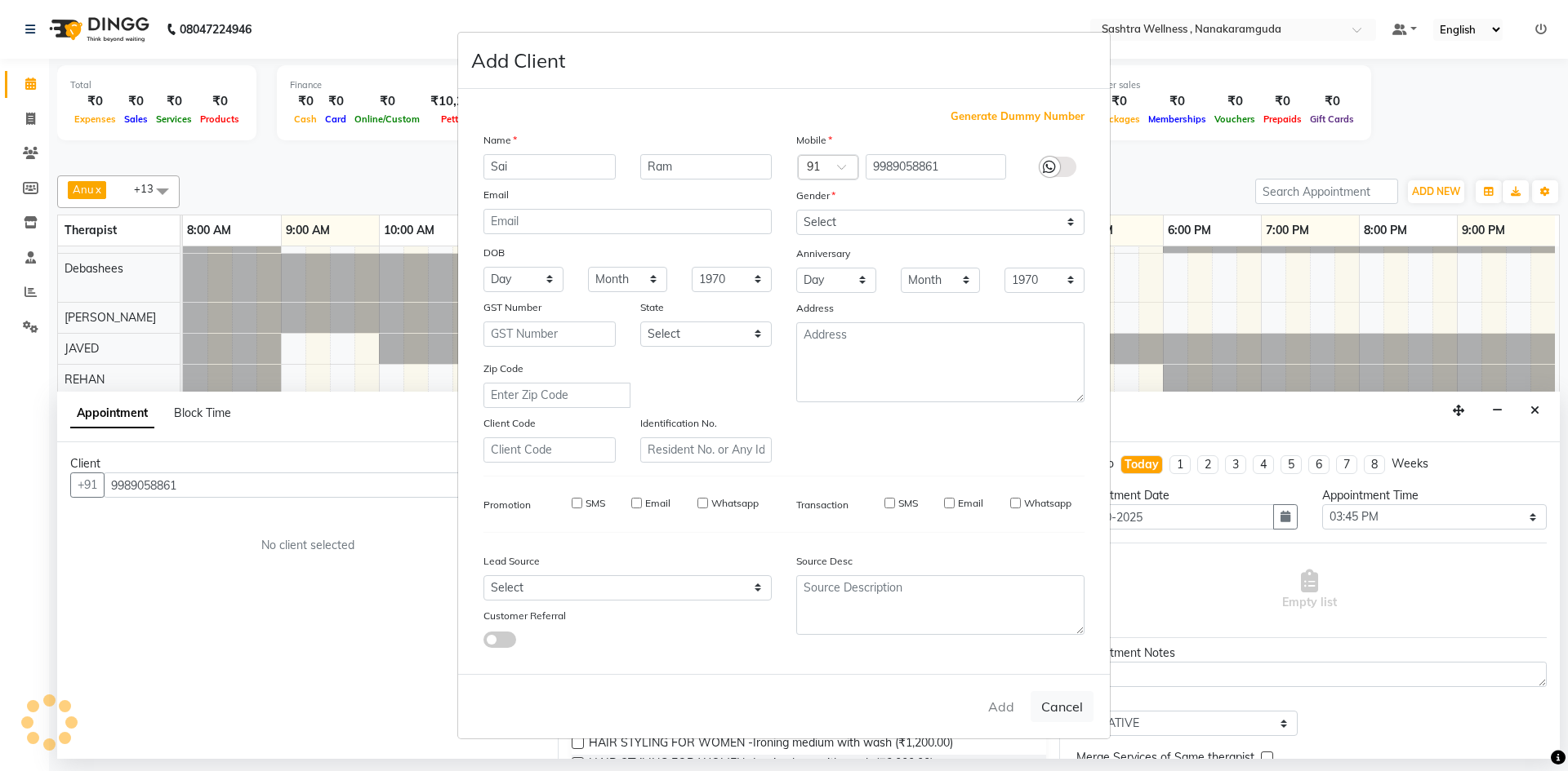
select select
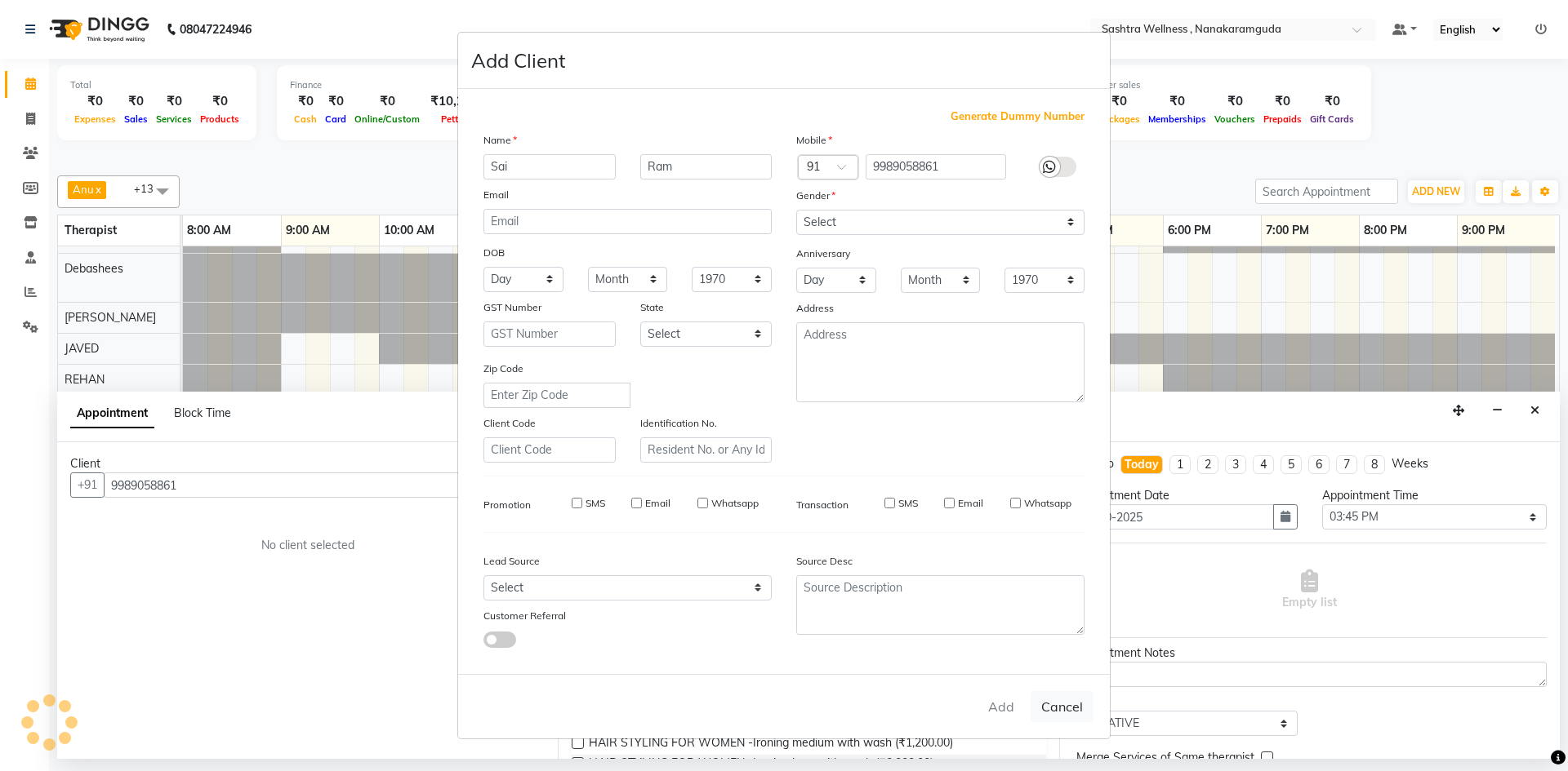
select select
checkbox input "false"
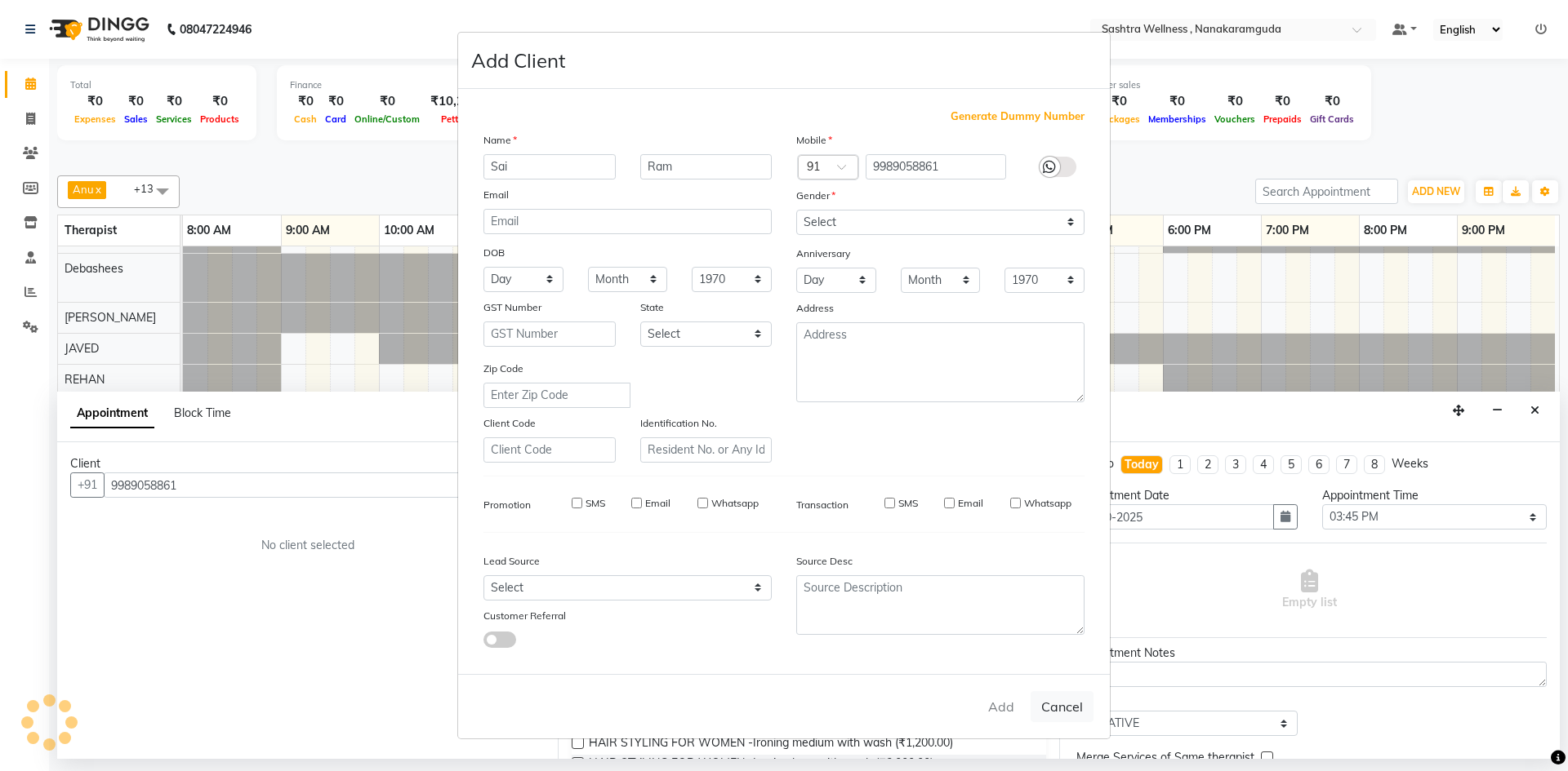
checkbox input "false"
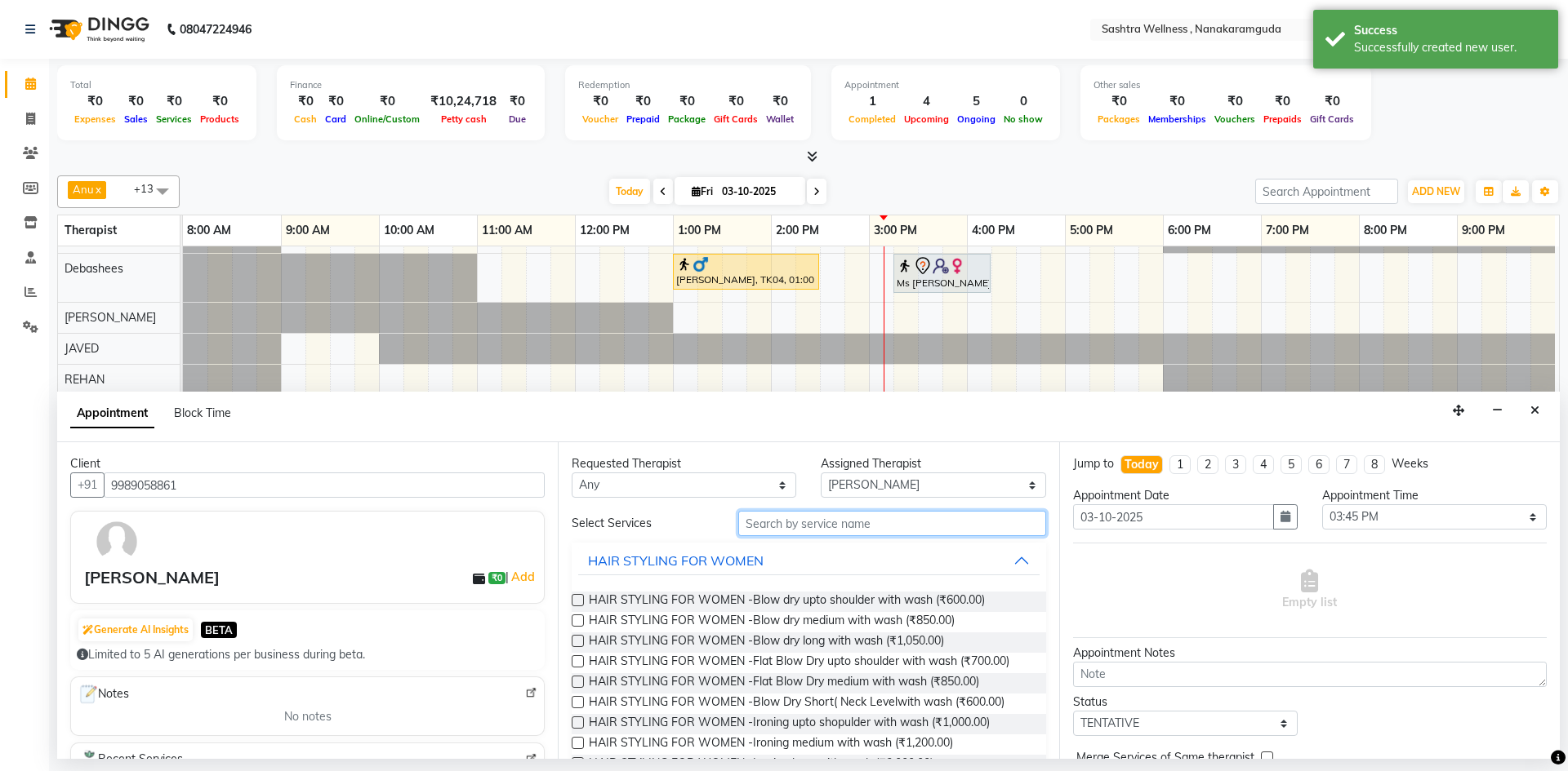
click at [808, 520] on input "text" at bounding box center [892, 524] width 308 height 26
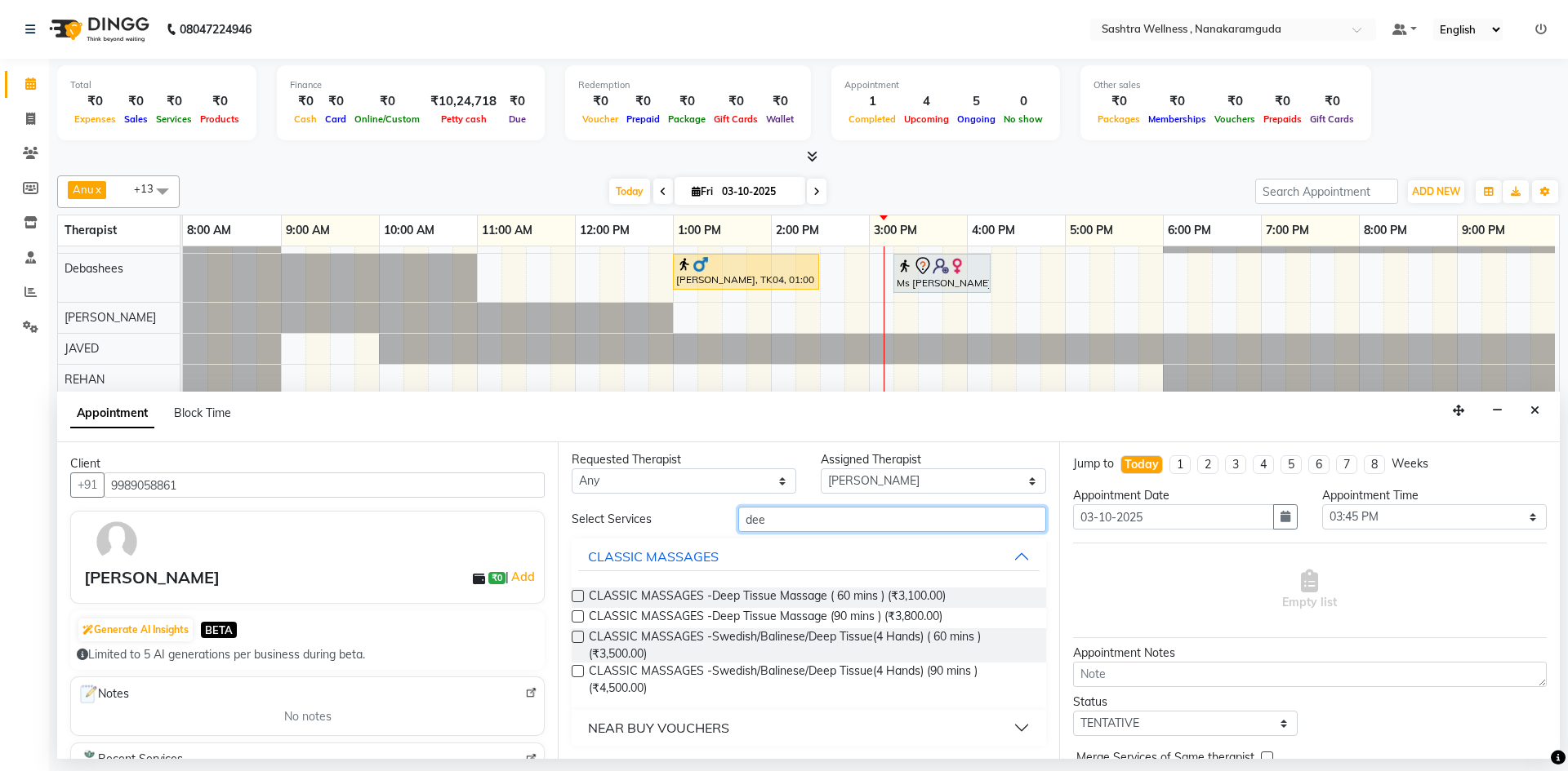
scroll to position [4, 0]
type input "dee"
click at [868, 619] on span "CLASSIC MASSAGES -Deep Tissue Massage (90 mins ) (₹3,800.00)" at bounding box center [765, 618] width 353 height 21
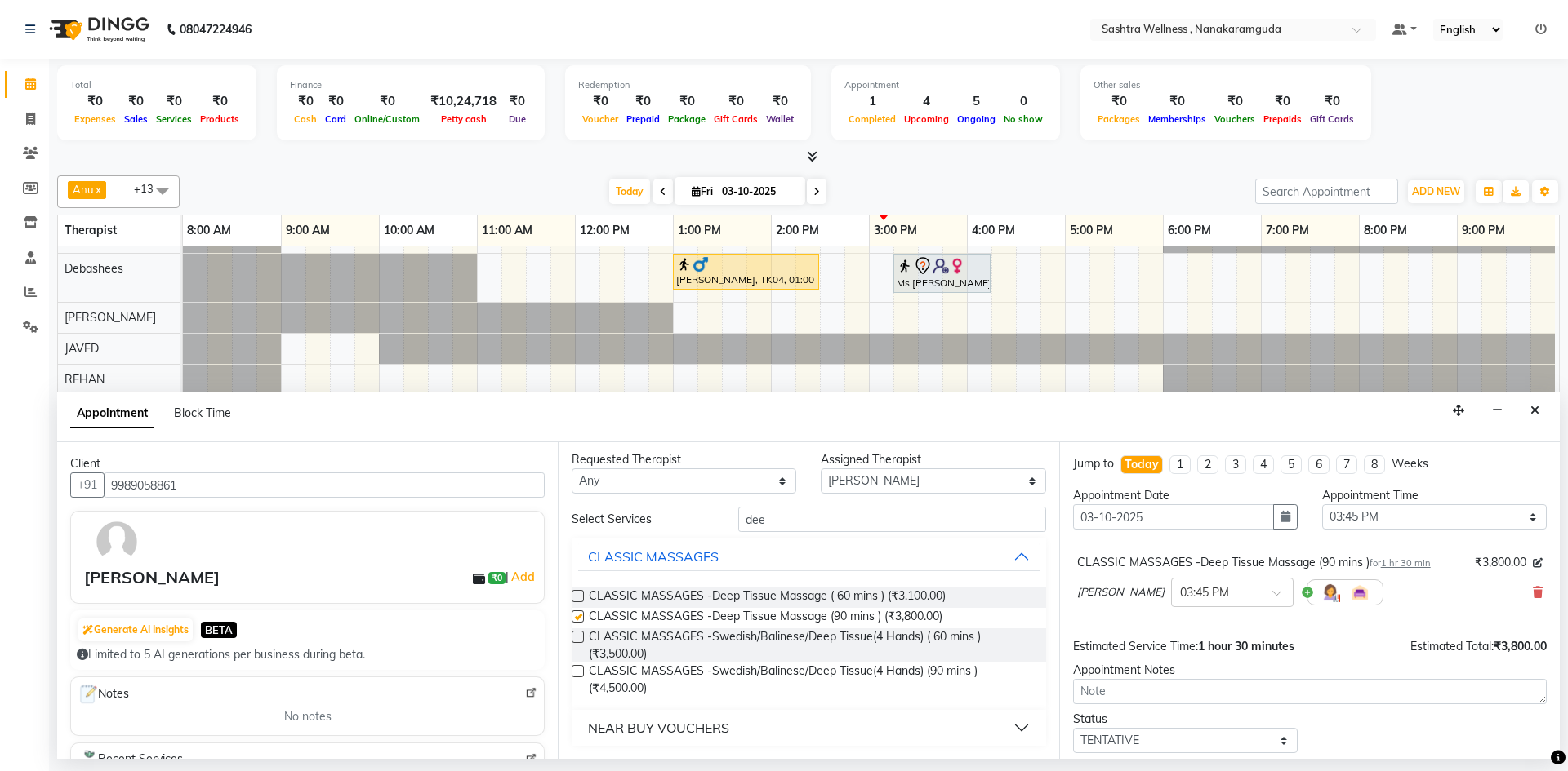
checkbox input "false"
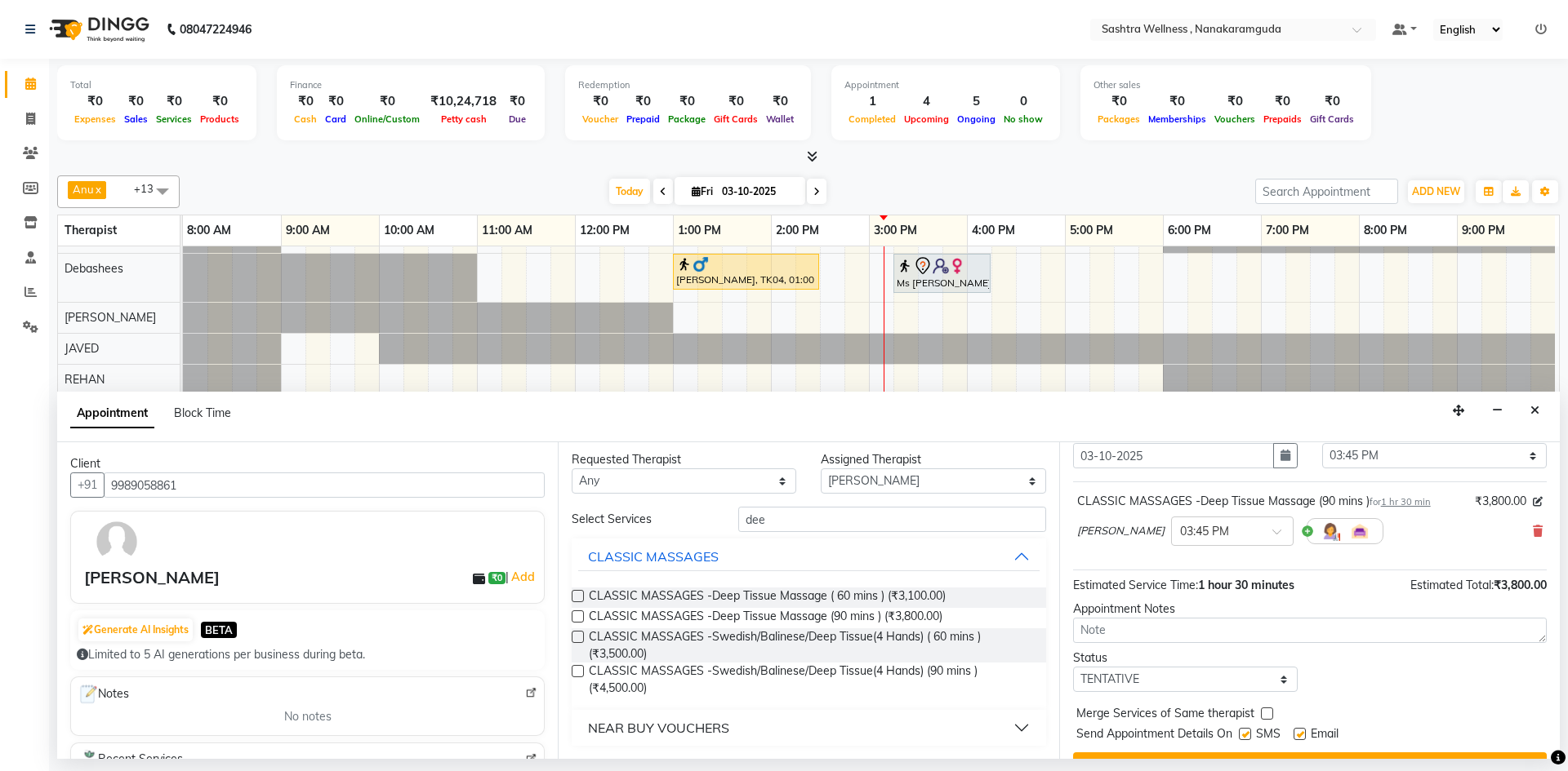
scroll to position [97, 0]
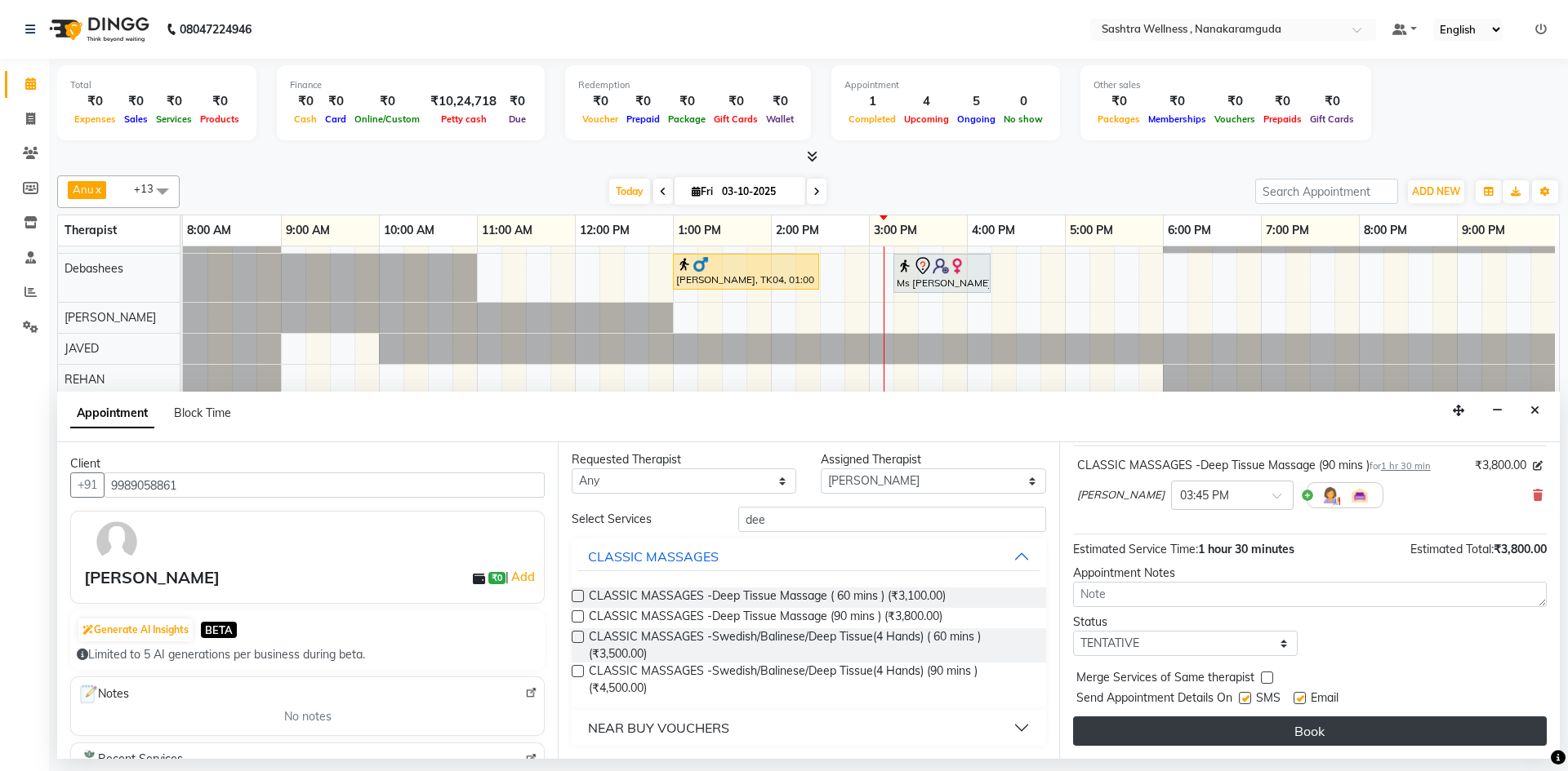
click at [1221, 723] on button "Book" at bounding box center [1310, 732] width 474 height 29
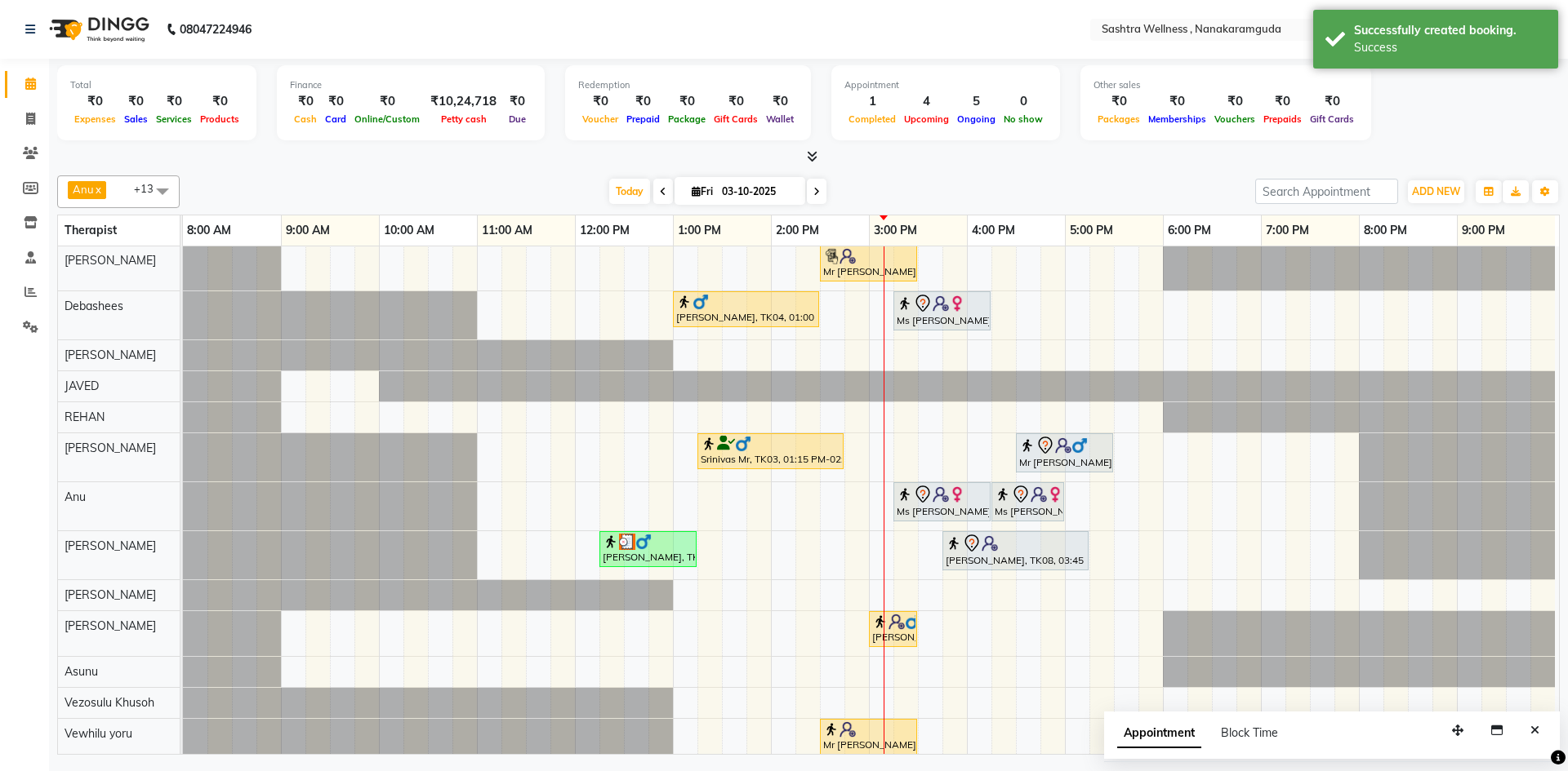
scroll to position [0, 0]
click at [136, 195] on span "+13" at bounding box center [151, 189] width 35 height 17
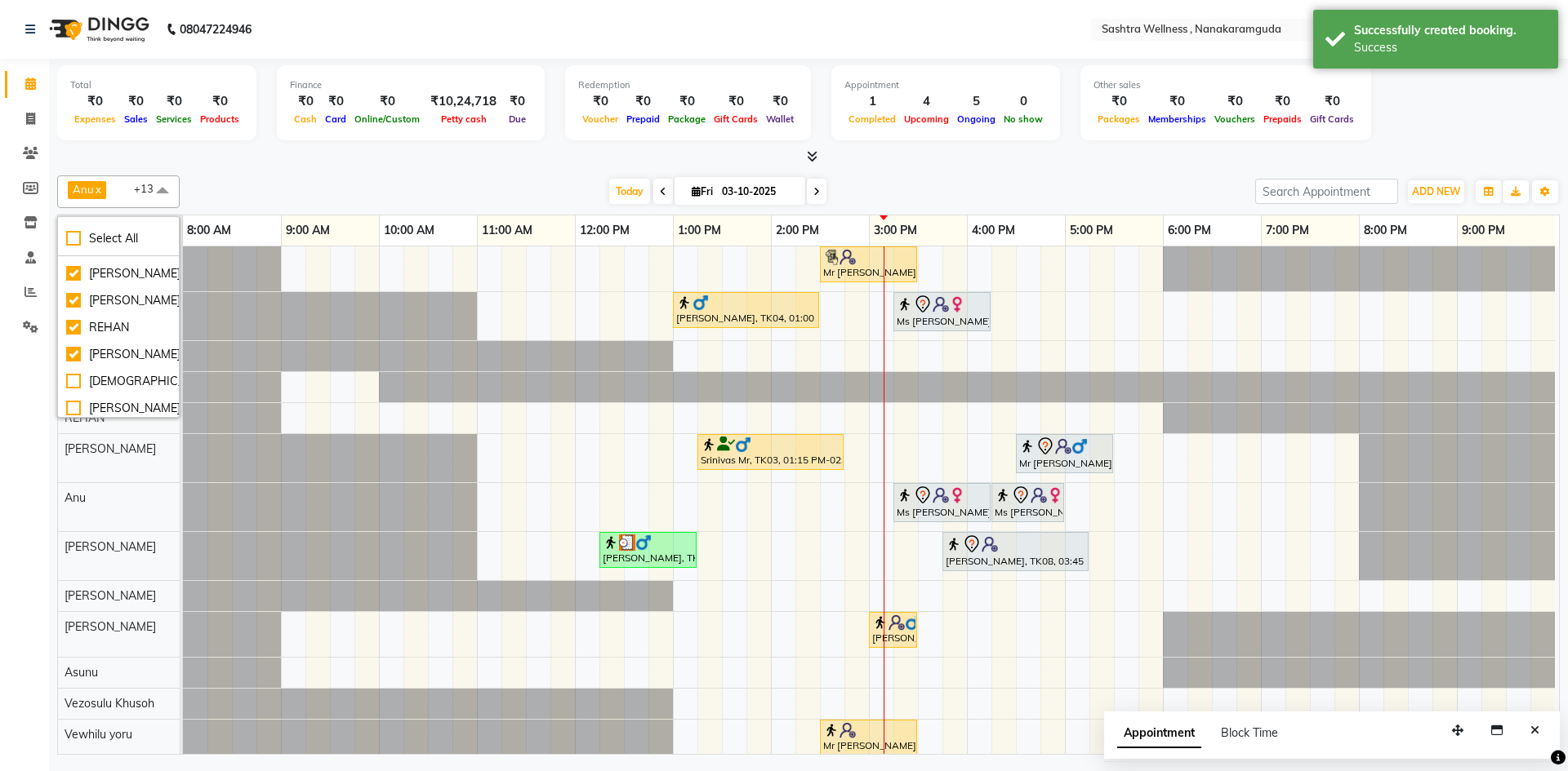
scroll to position [81, 0]
click at [99, 295] on div "JAVED" at bounding box center [118, 295] width 105 height 17
checkbox input "false"
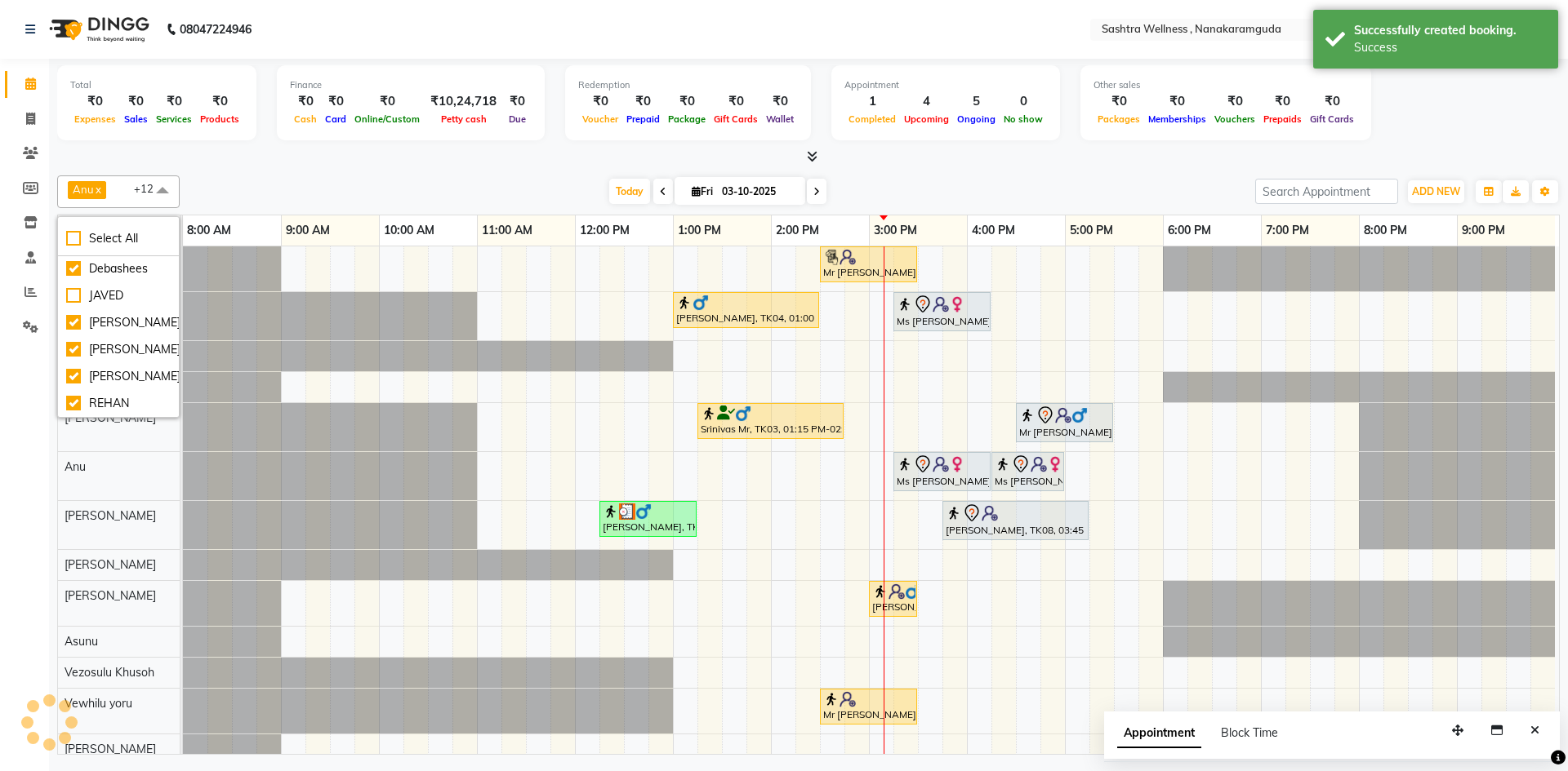
scroll to position [23, 0]
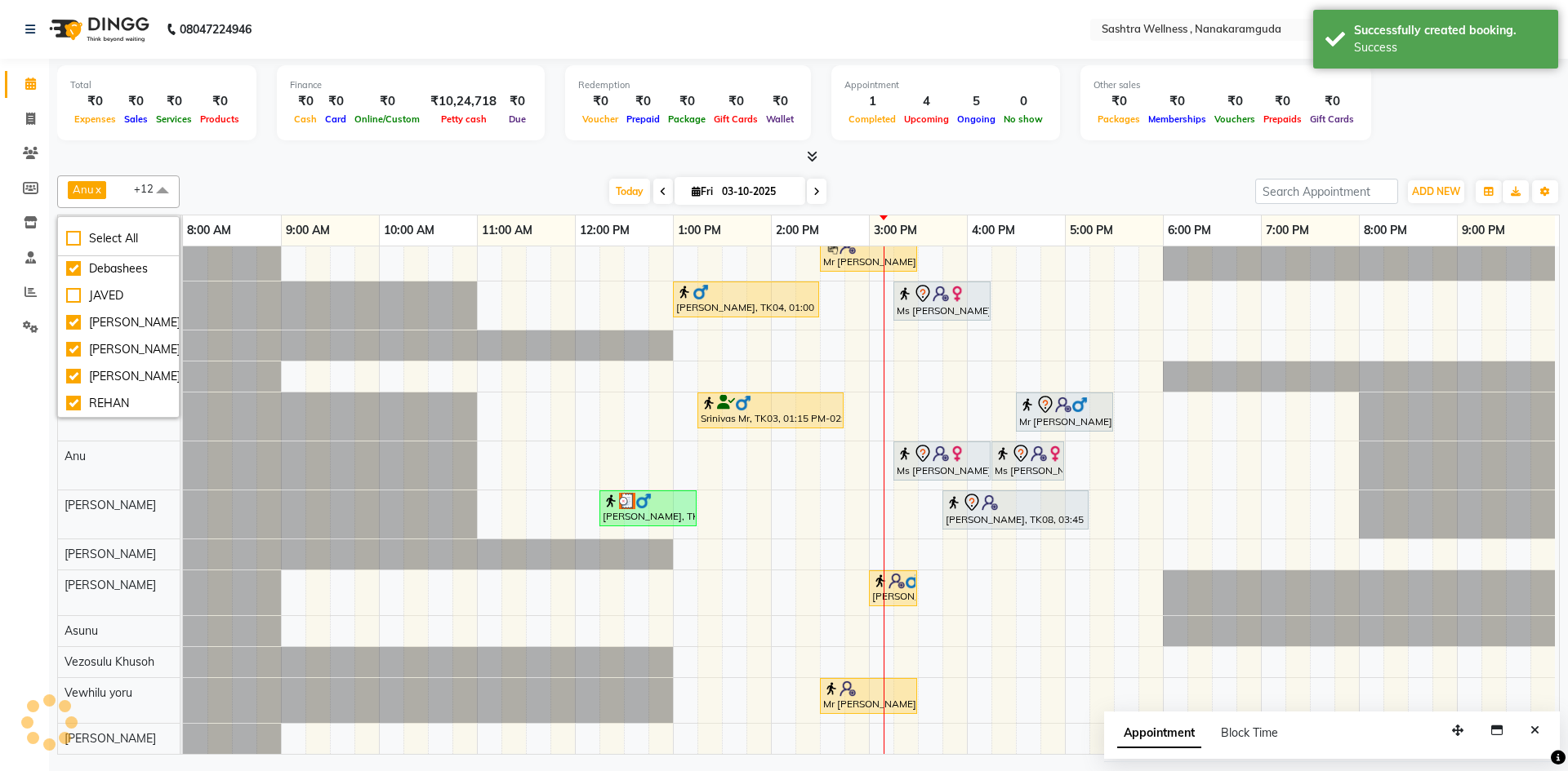
click at [183, 428] on div at bounding box center [183, 416] width 0 height 48
select select "88331"
select select "tentative"
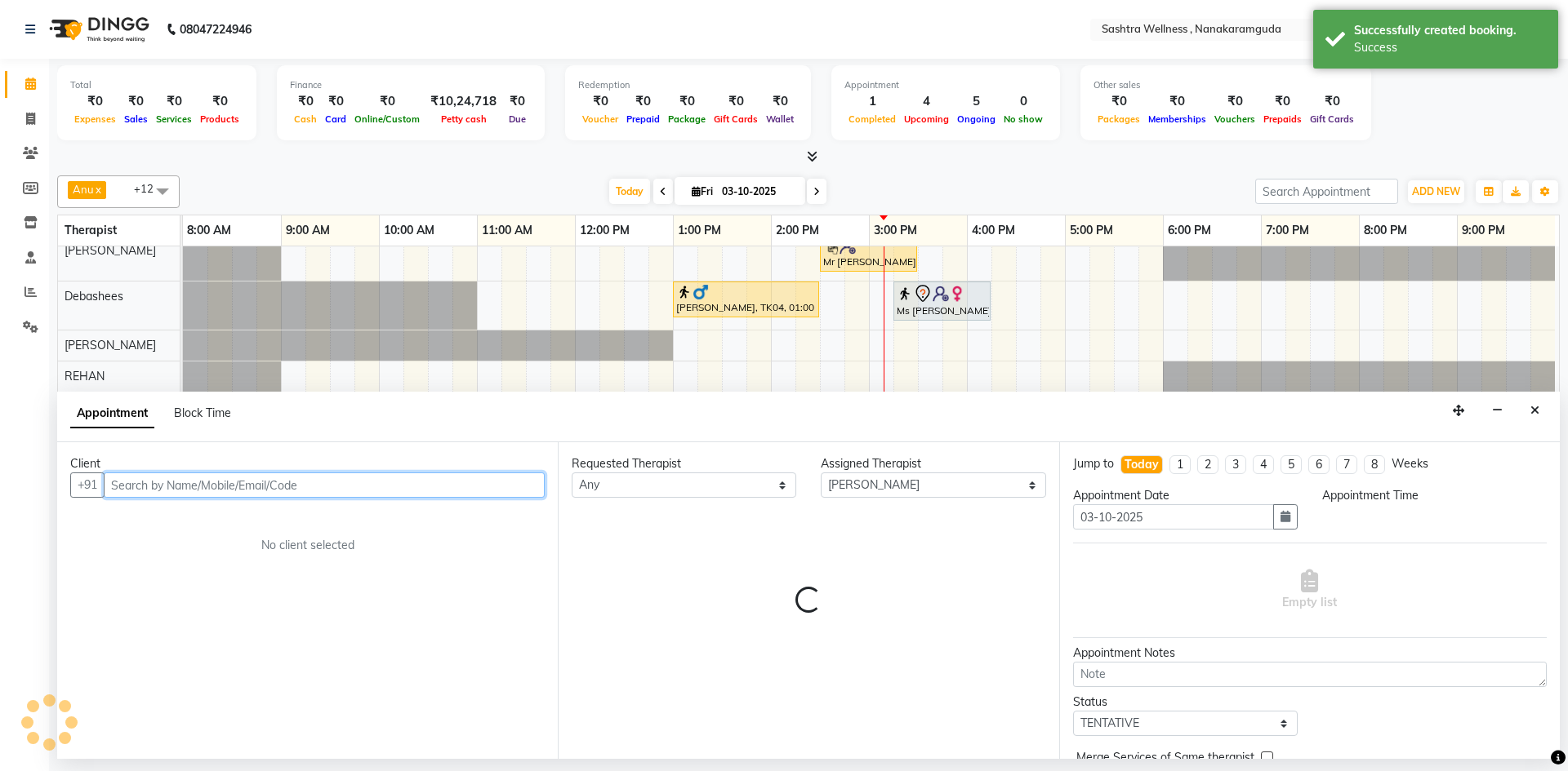
select select "615"
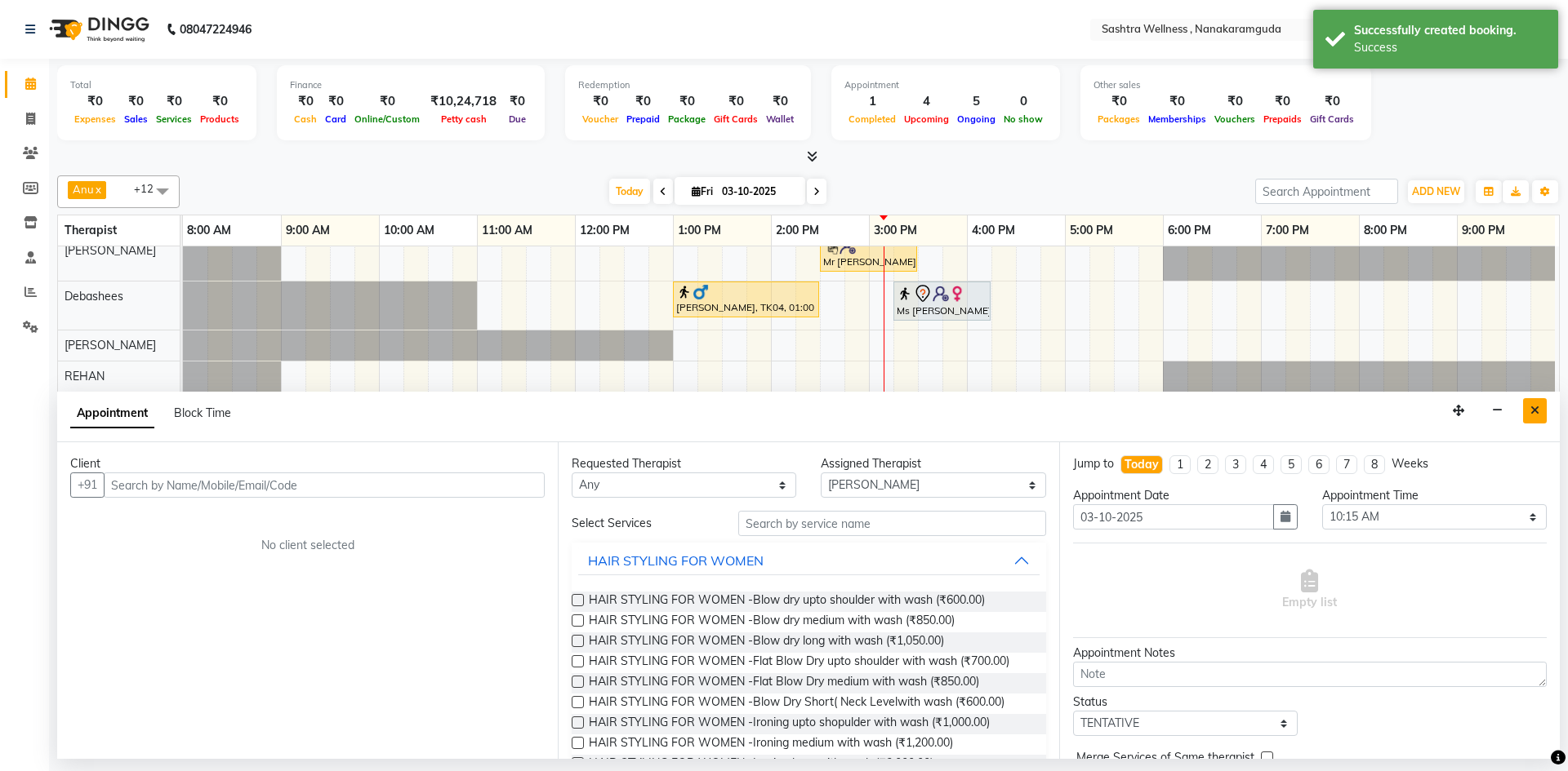
click at [1533, 406] on icon "Close" at bounding box center [1535, 411] width 9 height 12
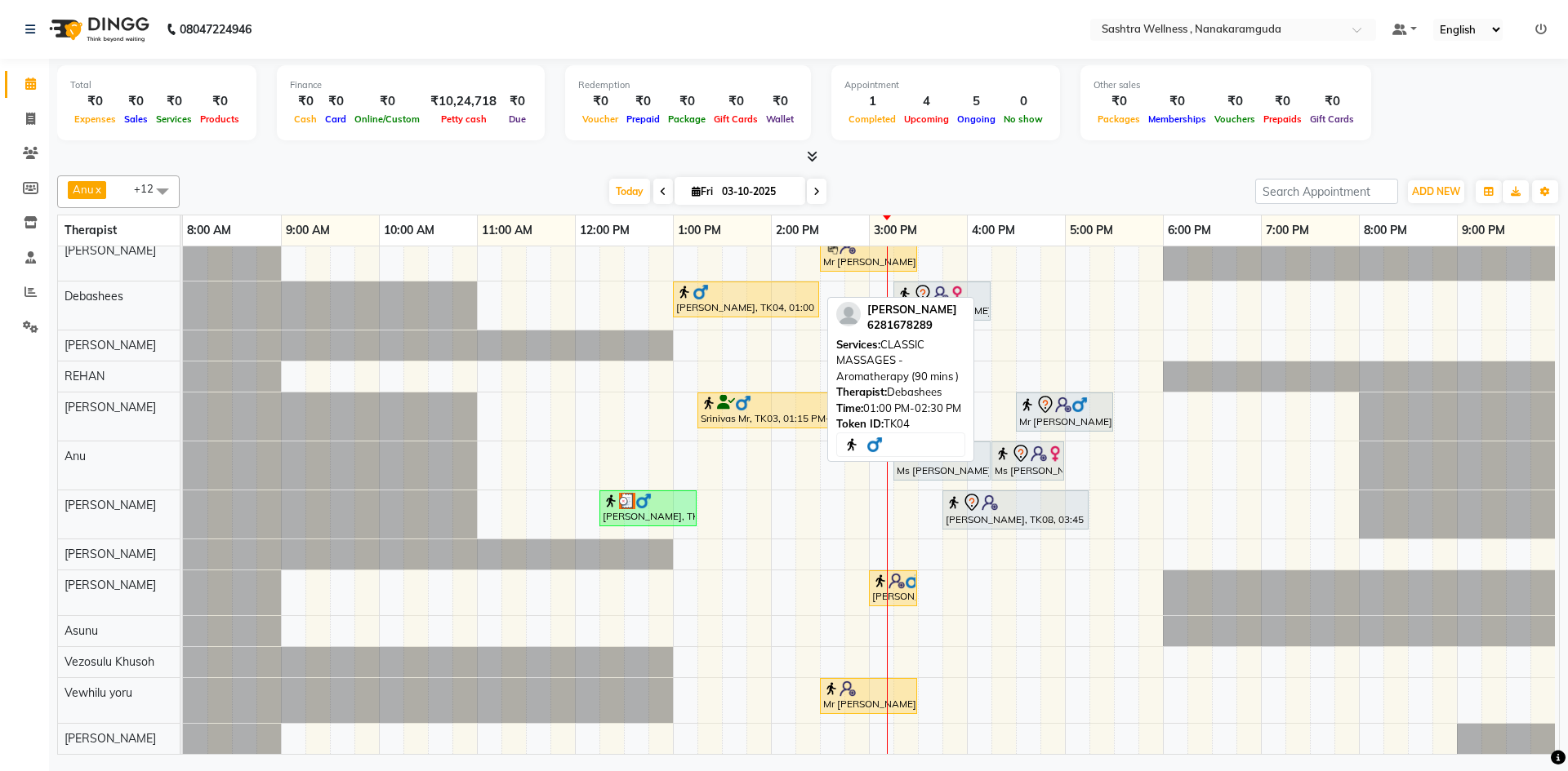
click at [757, 290] on div "[PERSON_NAME], TK04, 01:00 PM-02:30 PM, CLASSIC MASSAGES -Aromatherapy (90 mins…" at bounding box center [746, 300] width 143 height 31
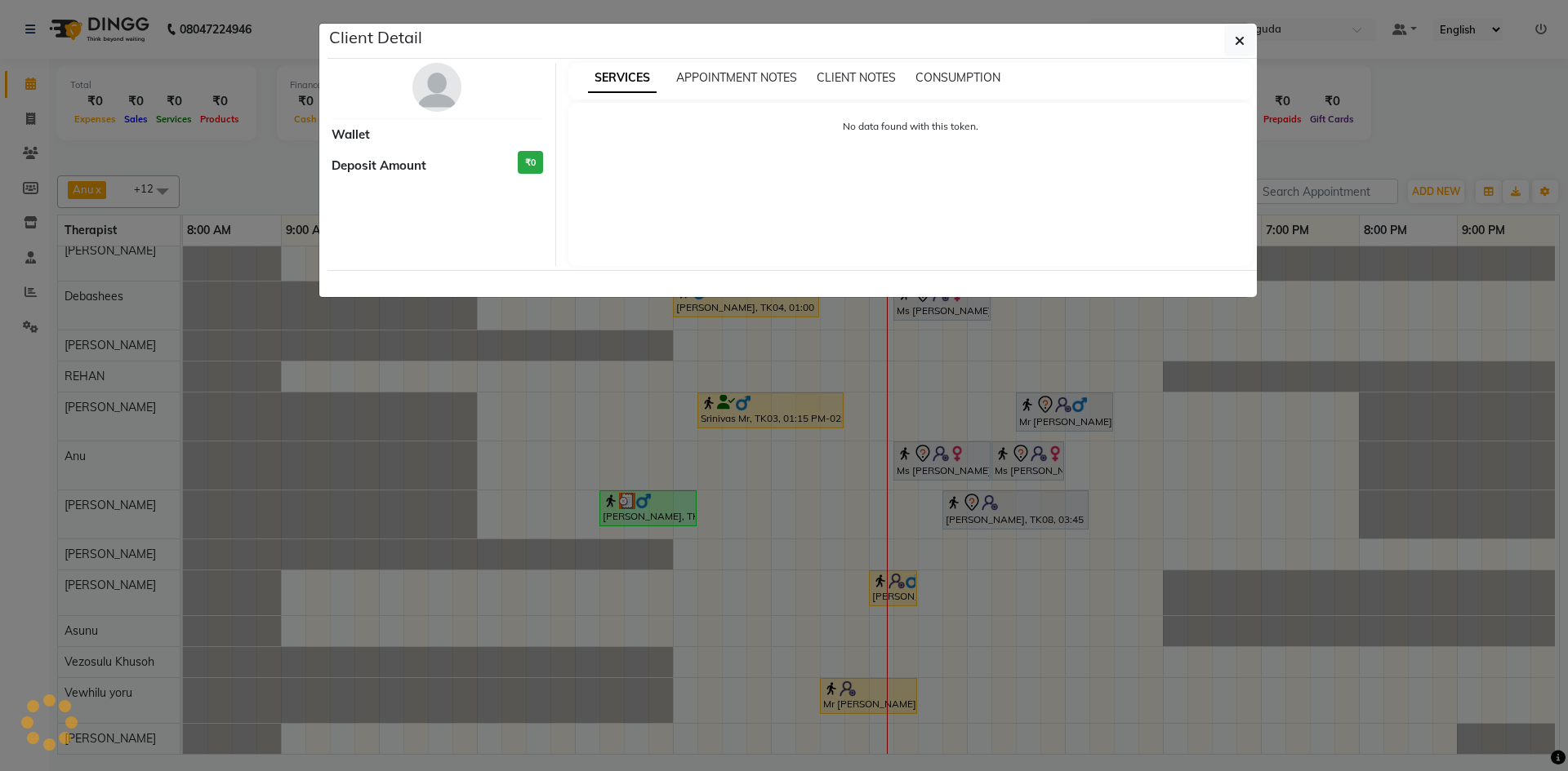
select select "1"
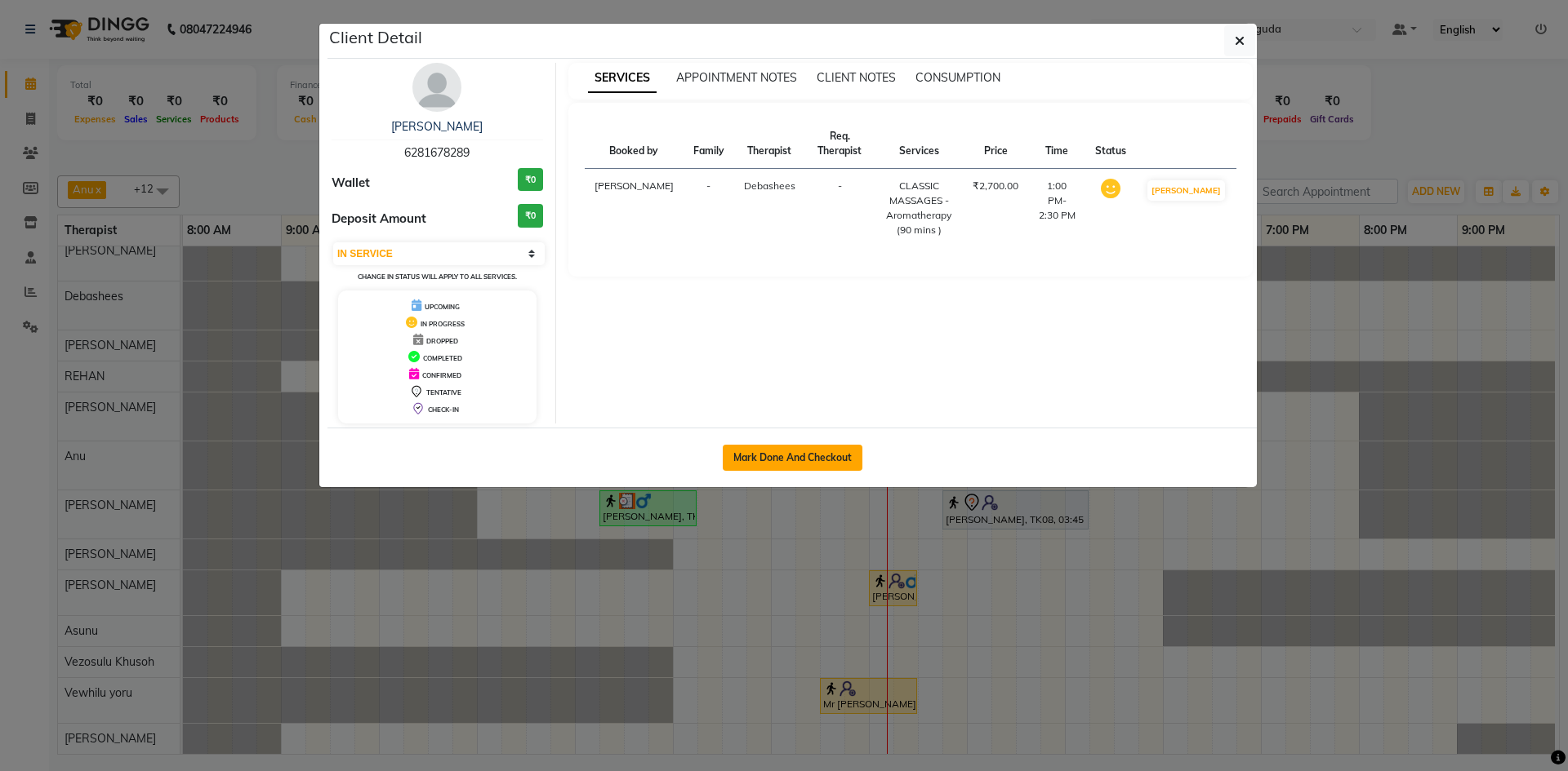
click at [830, 468] on button "Mark Done And Checkout" at bounding box center [793, 458] width 139 height 26
select select "service"
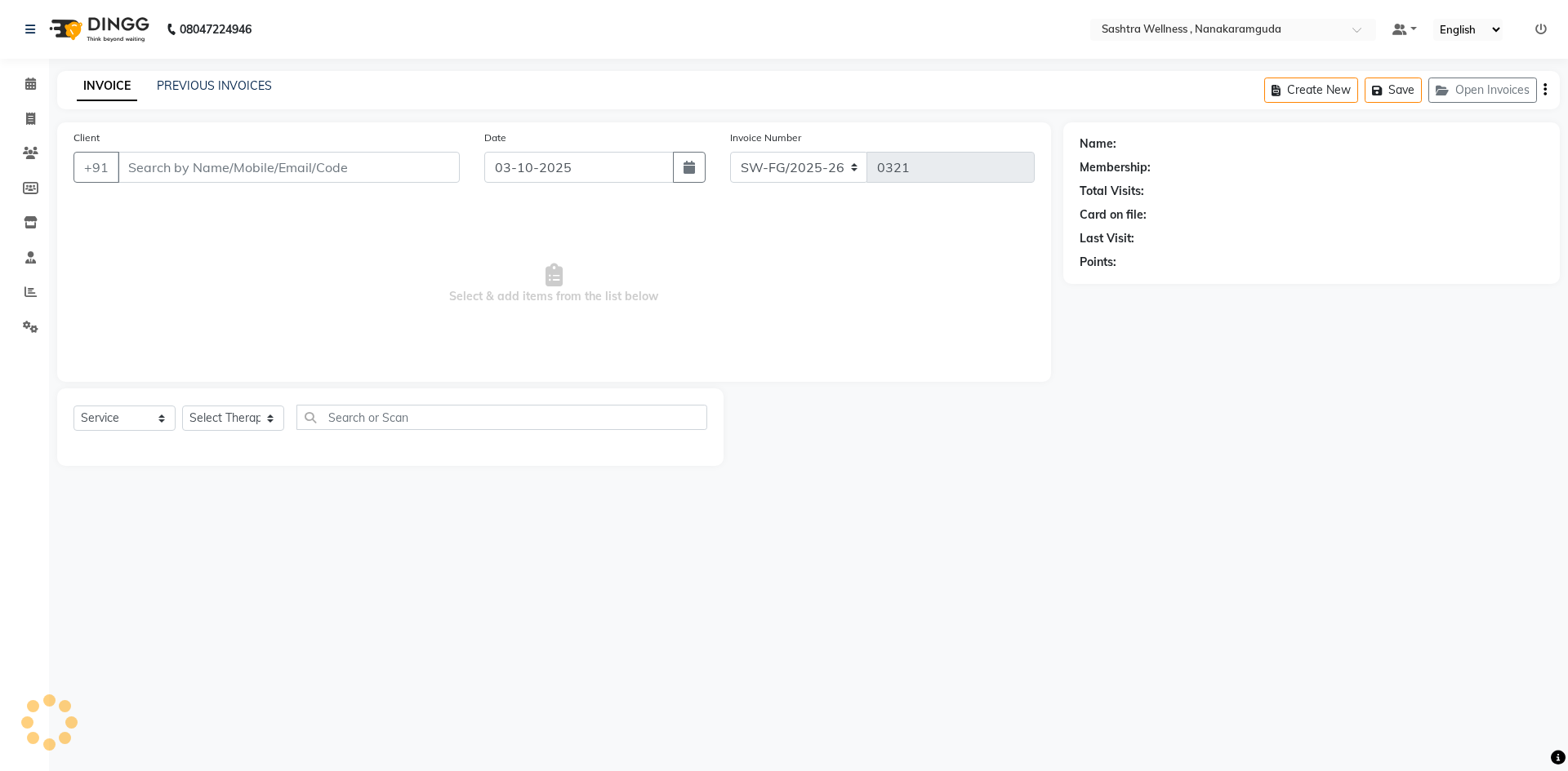
select select "3"
type input "6281678289"
select select "75739"
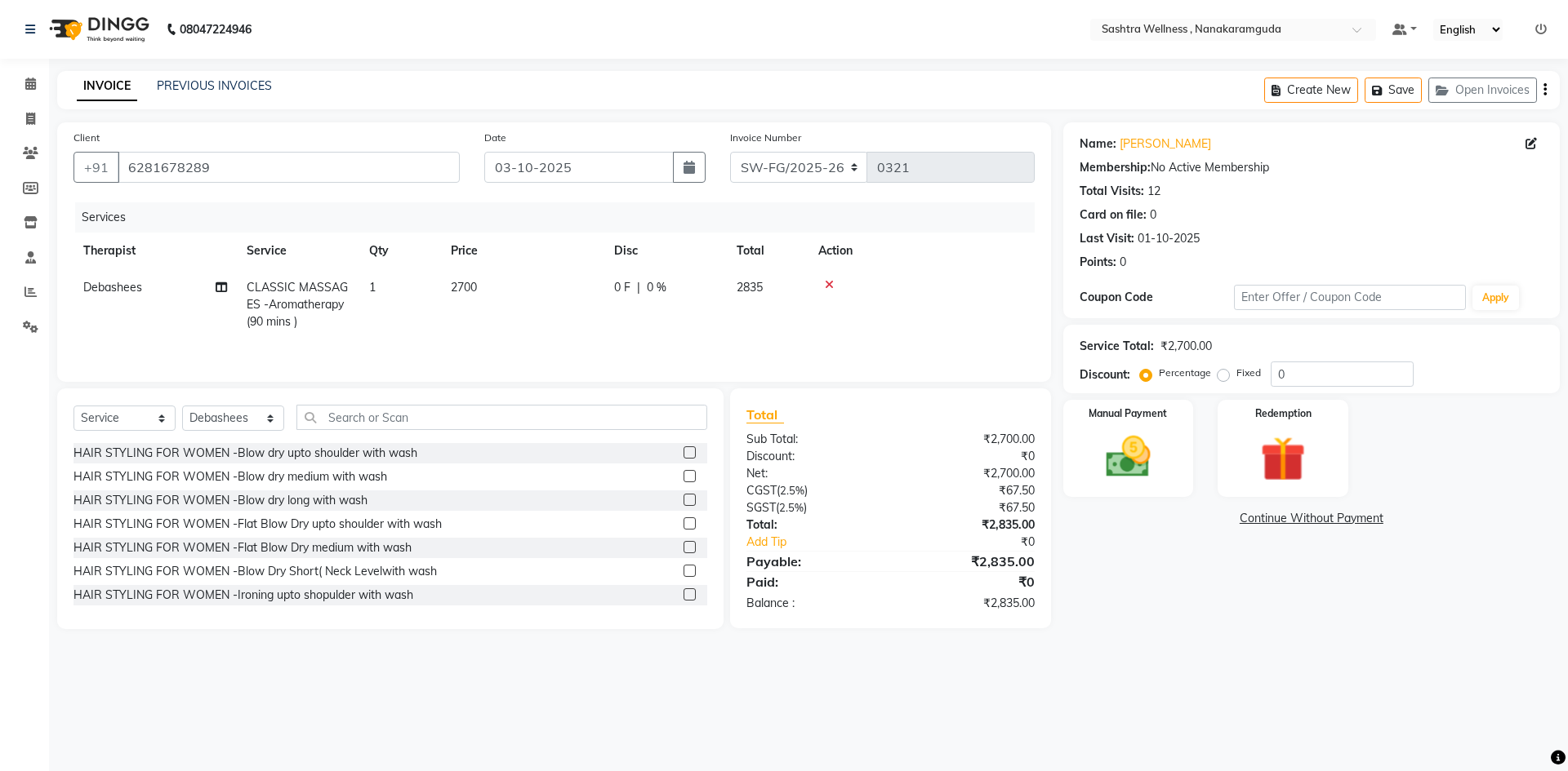
click at [1236, 374] on label "Fixed" at bounding box center [1248, 373] width 25 height 15
click at [1222, 374] on input "Fixed" at bounding box center [1227, 373] width 12 height 12
radio input "true"
click at [1344, 385] on input "0" at bounding box center [1342, 375] width 143 height 26
type input "335"
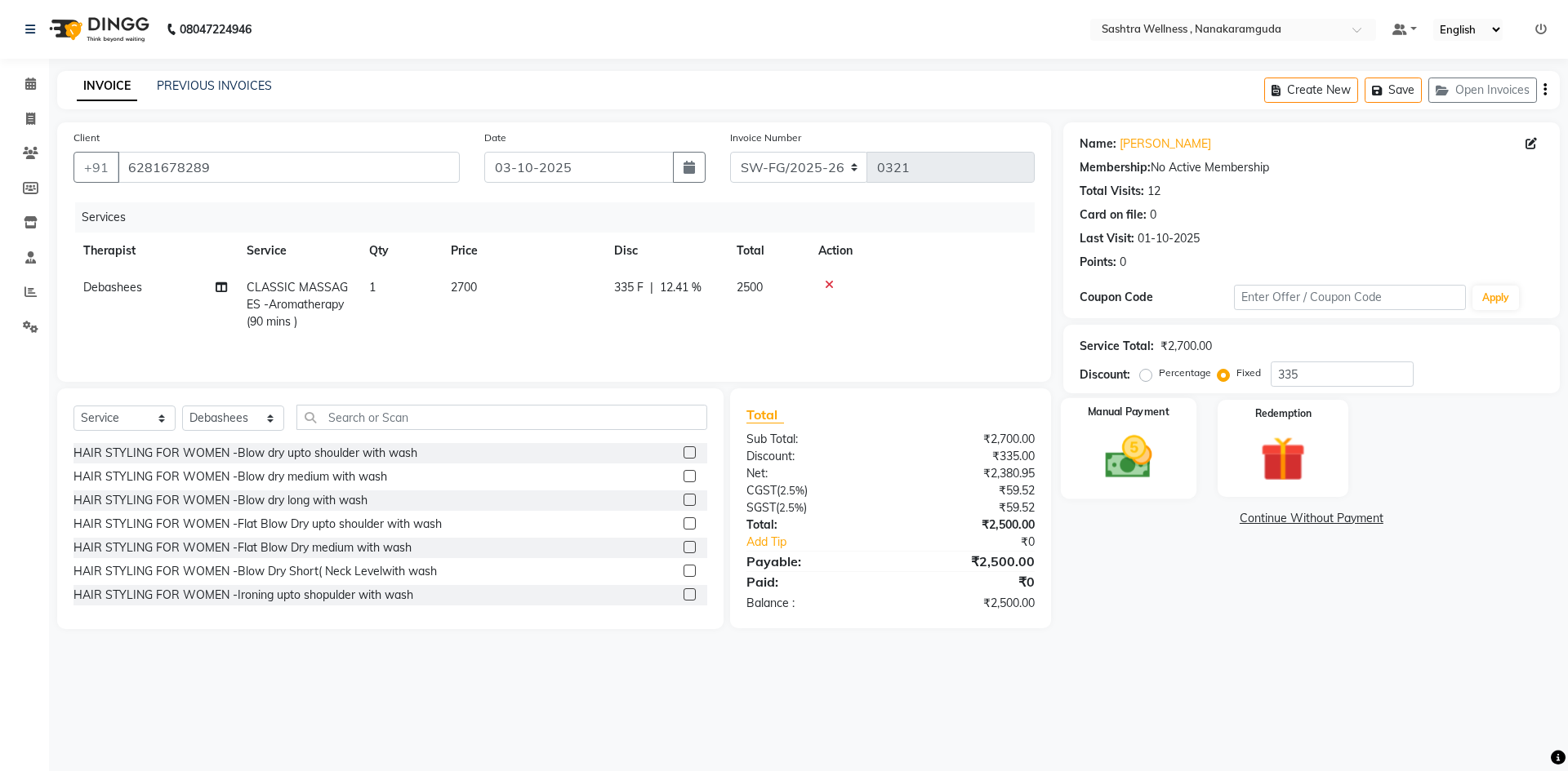
click at [1155, 447] on img at bounding box center [1127, 457] width 76 height 54
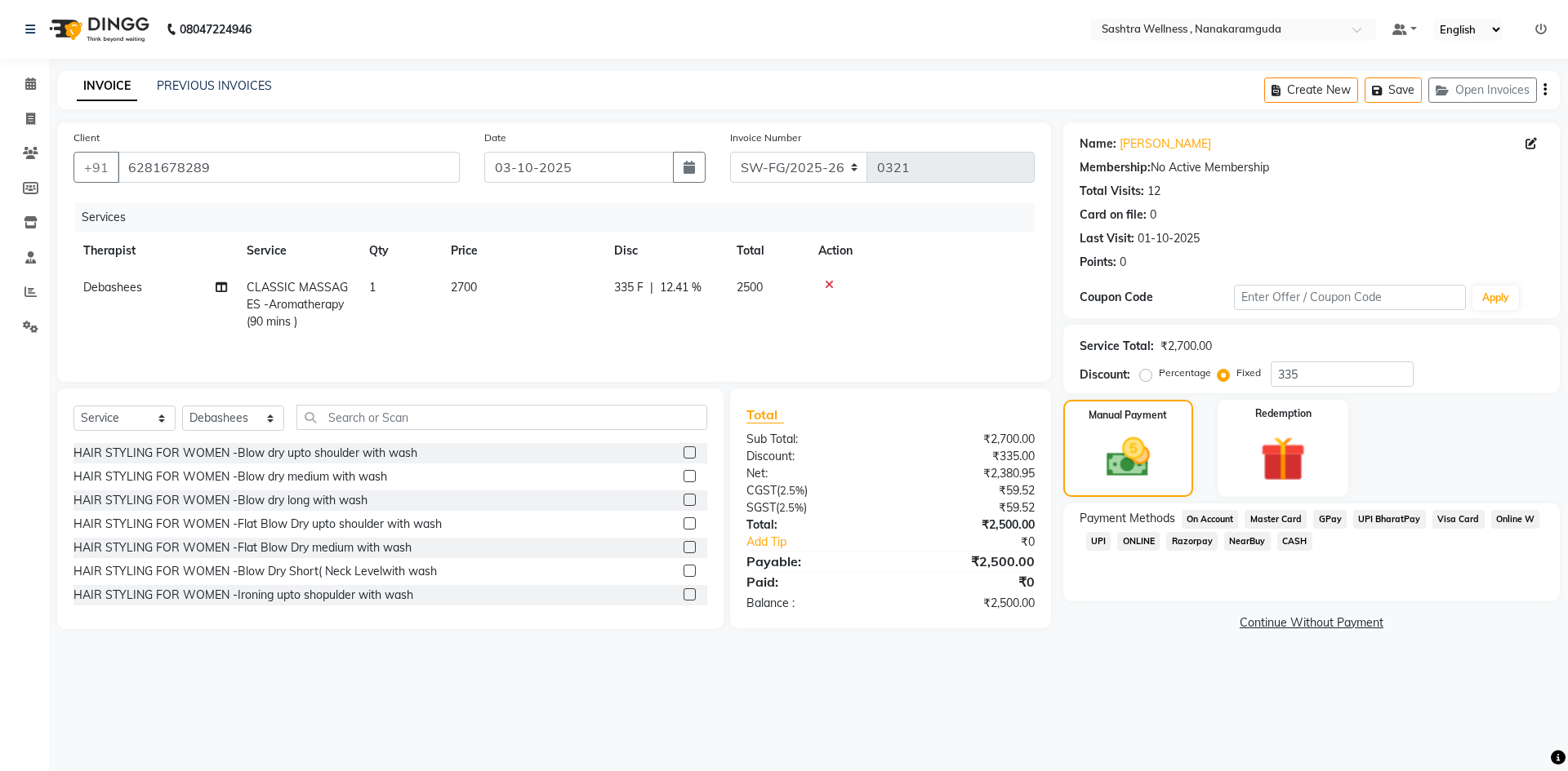
click at [1293, 541] on span "CASH" at bounding box center [1295, 541] width 35 height 19
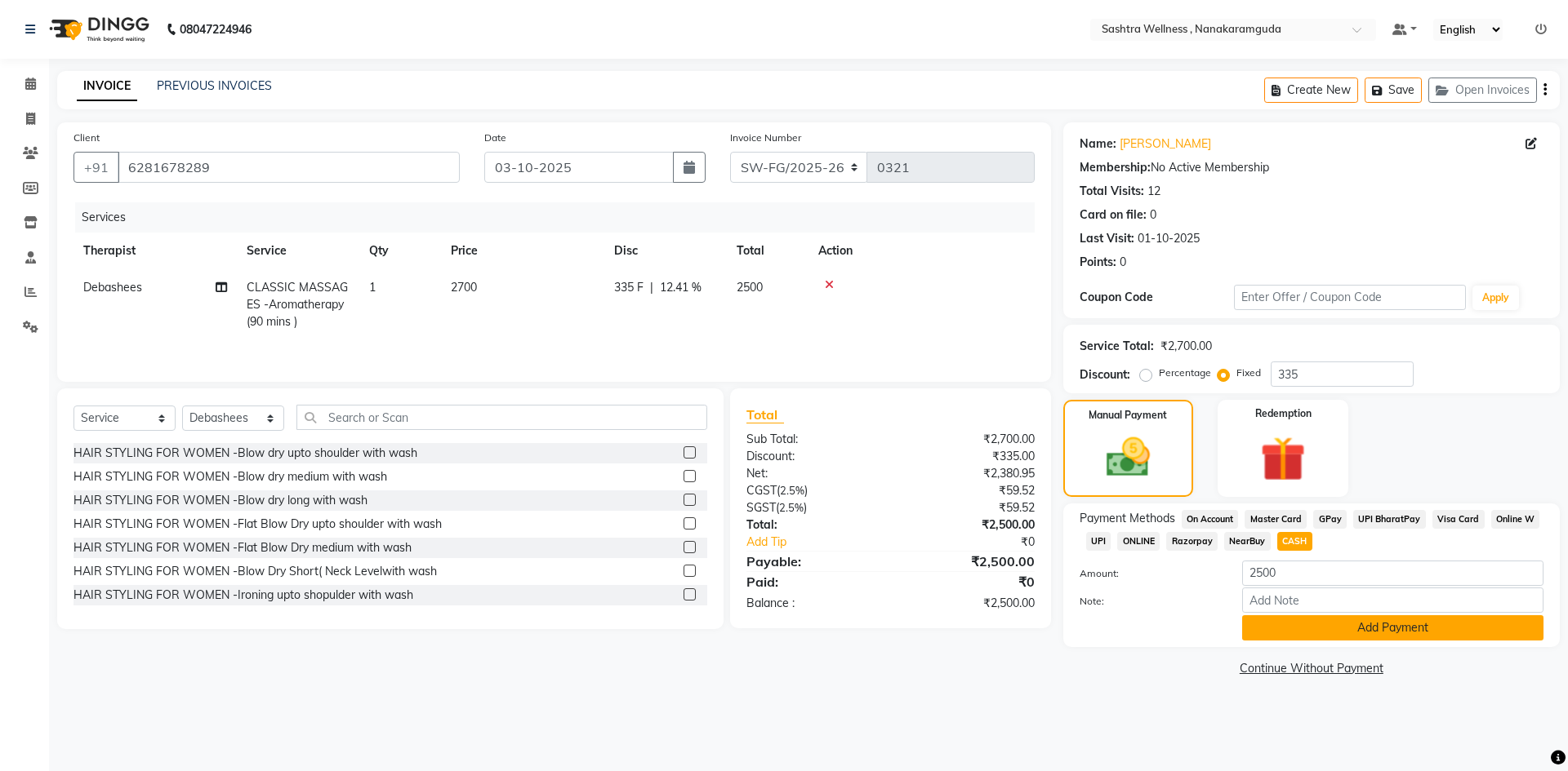
click at [1310, 619] on button "Add Payment" at bounding box center [1392, 628] width 301 height 26
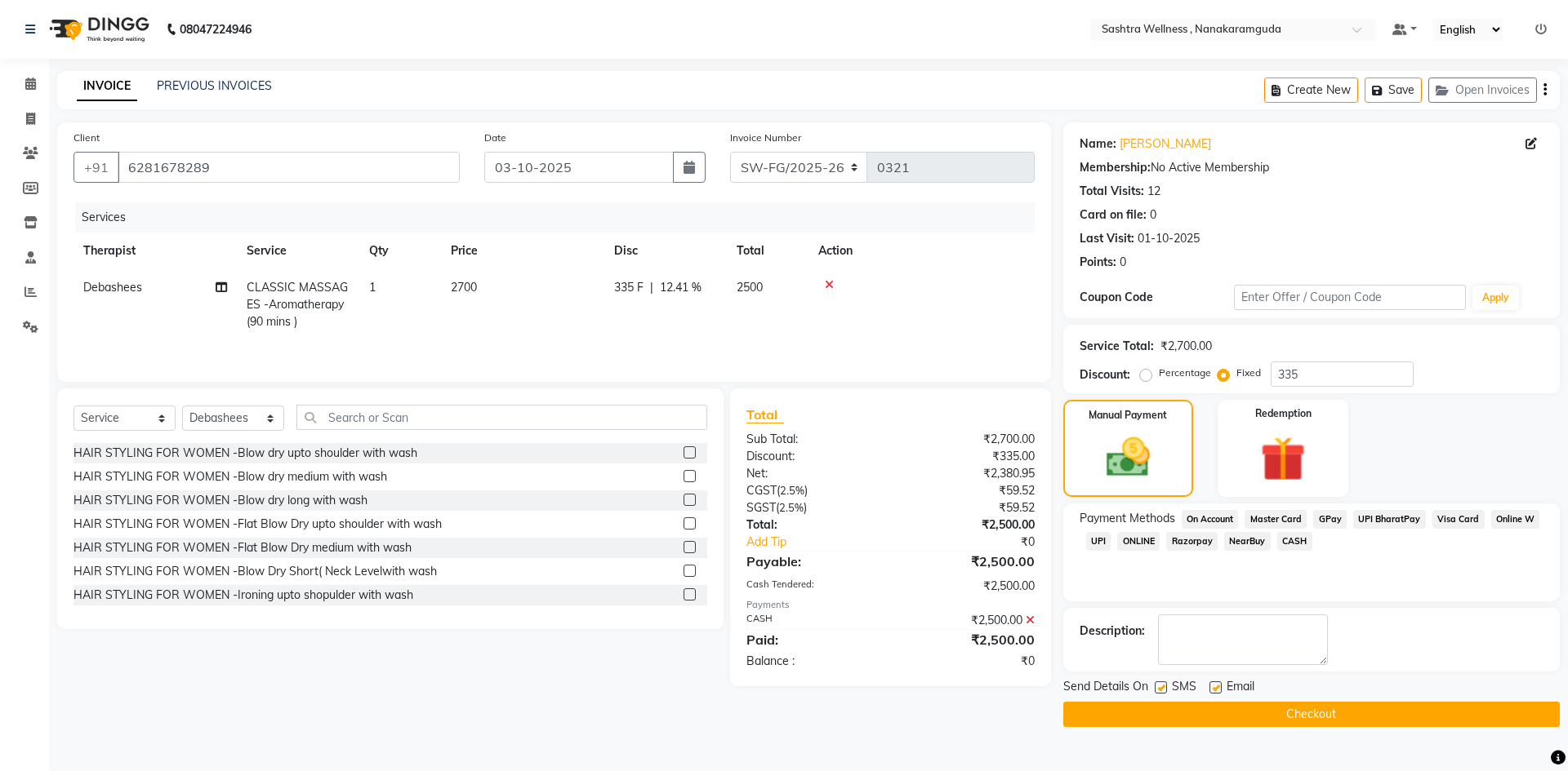
click at [1271, 720] on button "Checkout" at bounding box center [1312, 715] width 497 height 26
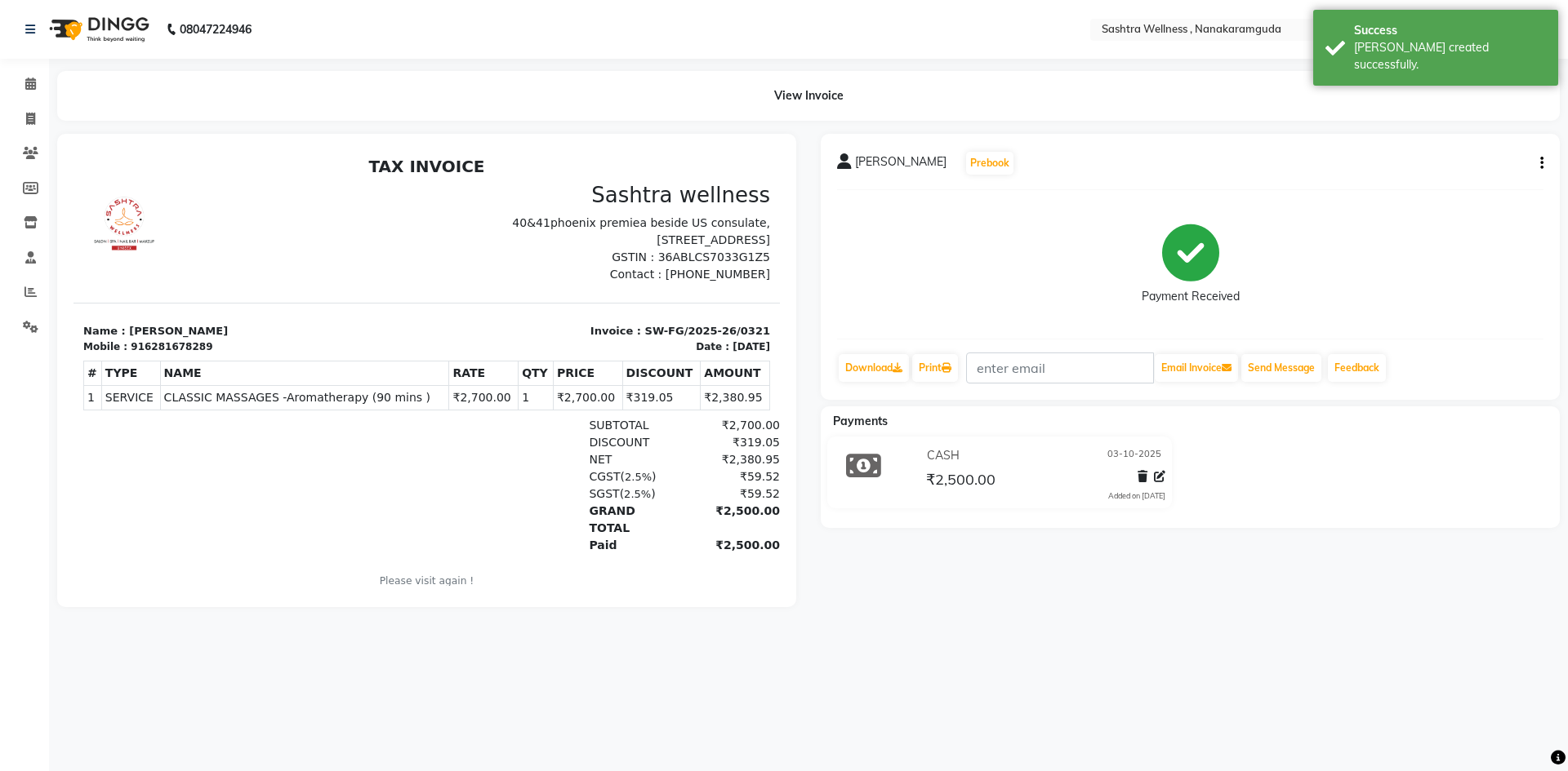
click at [27, 66] on div "Calendar Invoice Clients Members Inventory Staff Reports Settings Completed InP…" at bounding box center [110, 396] width 221 height 700
click at [26, 94] on link "Calendar" at bounding box center [25, 83] width 39 height 26
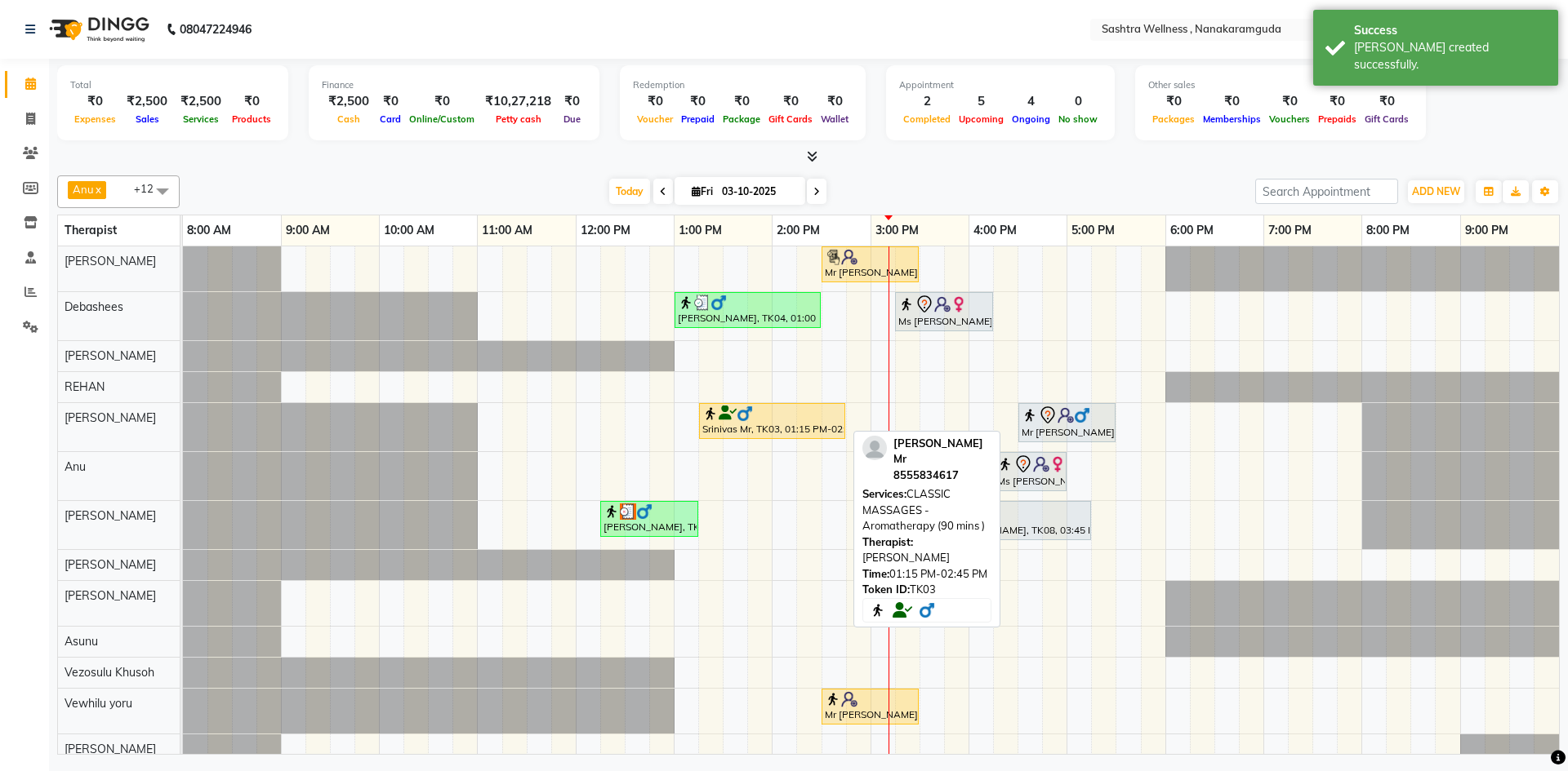
click at [778, 434] on div "Srinivas Mr, TK03, 01:15 PM-02:45 PM, CLASSIC MASSAGES -Aromatherapy (90 mins )" at bounding box center [772, 422] width 143 height 31
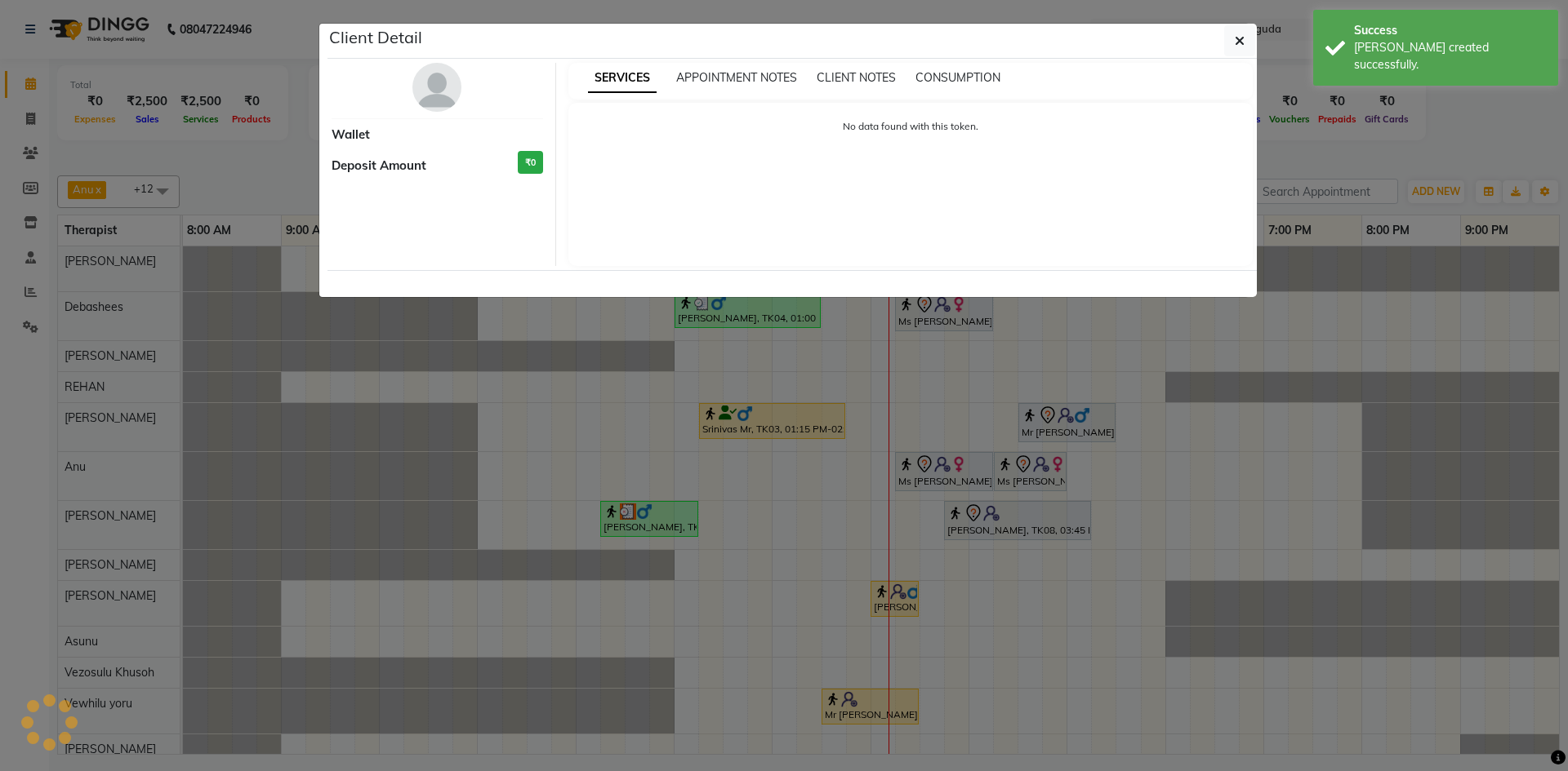
select select "1"
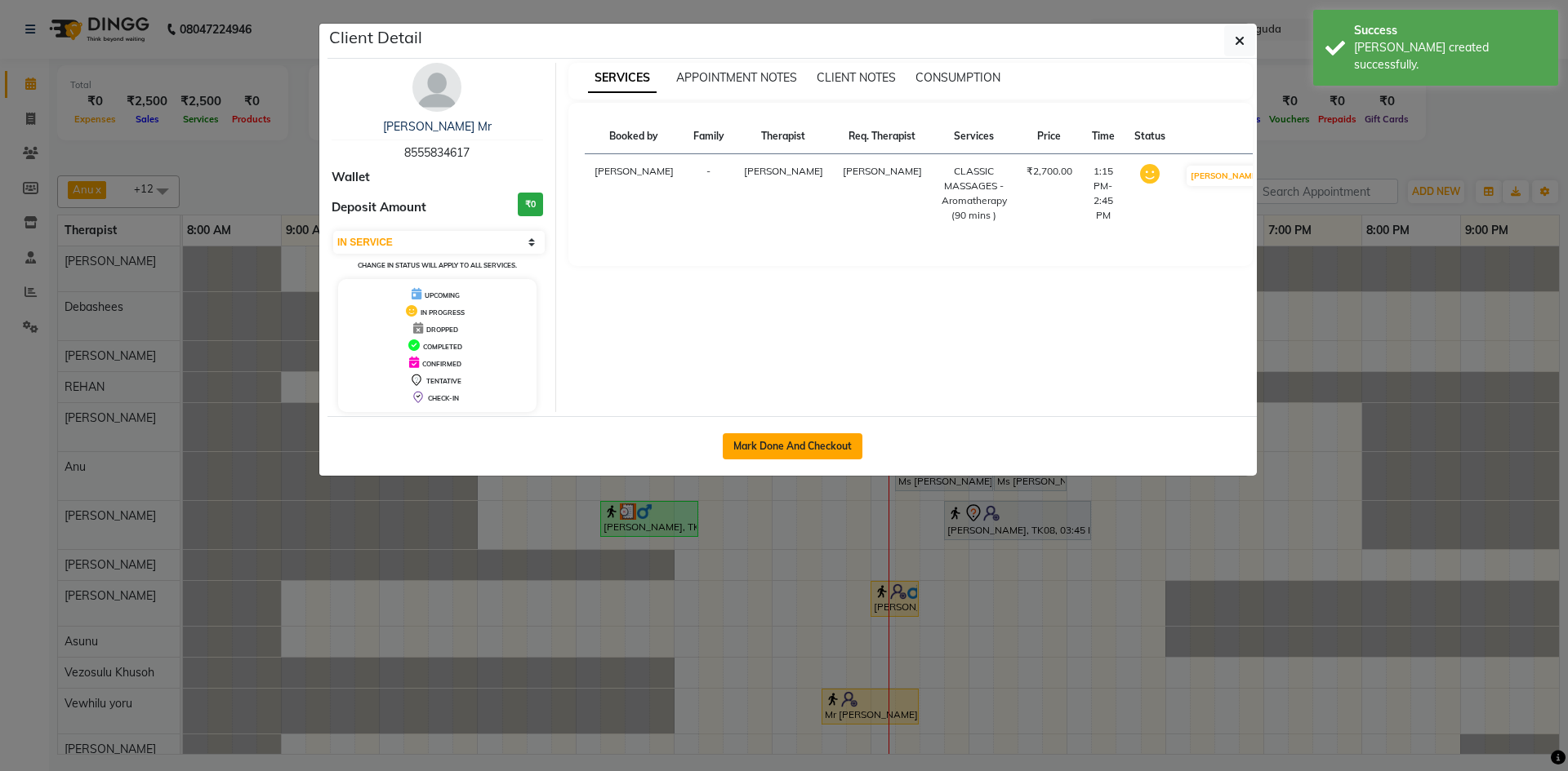
click at [834, 436] on button "Mark Done And Checkout" at bounding box center [793, 446] width 139 height 26
select select "service"
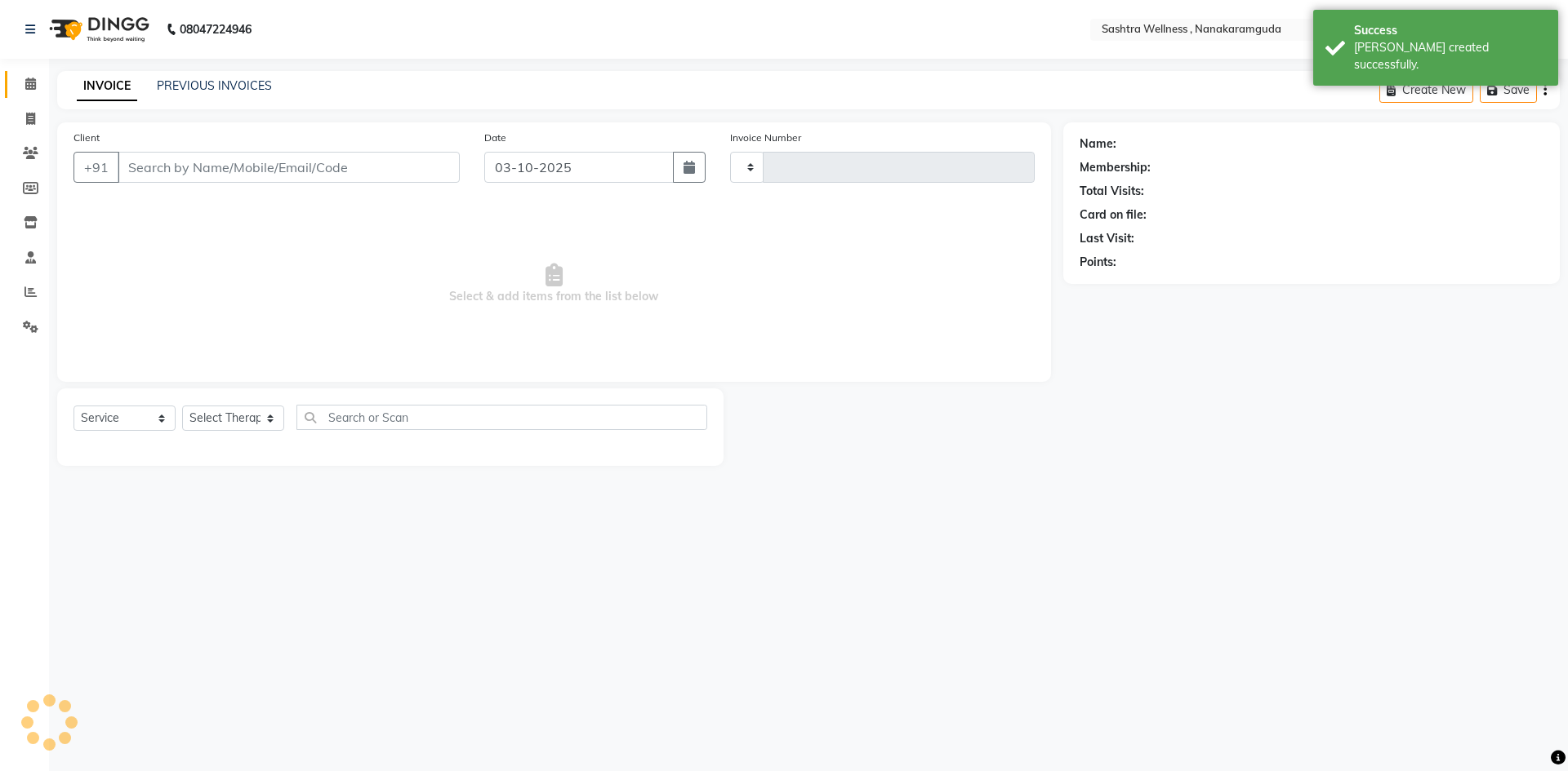
type input "0322"
select select "6669"
type input "8555834617"
select select "88331"
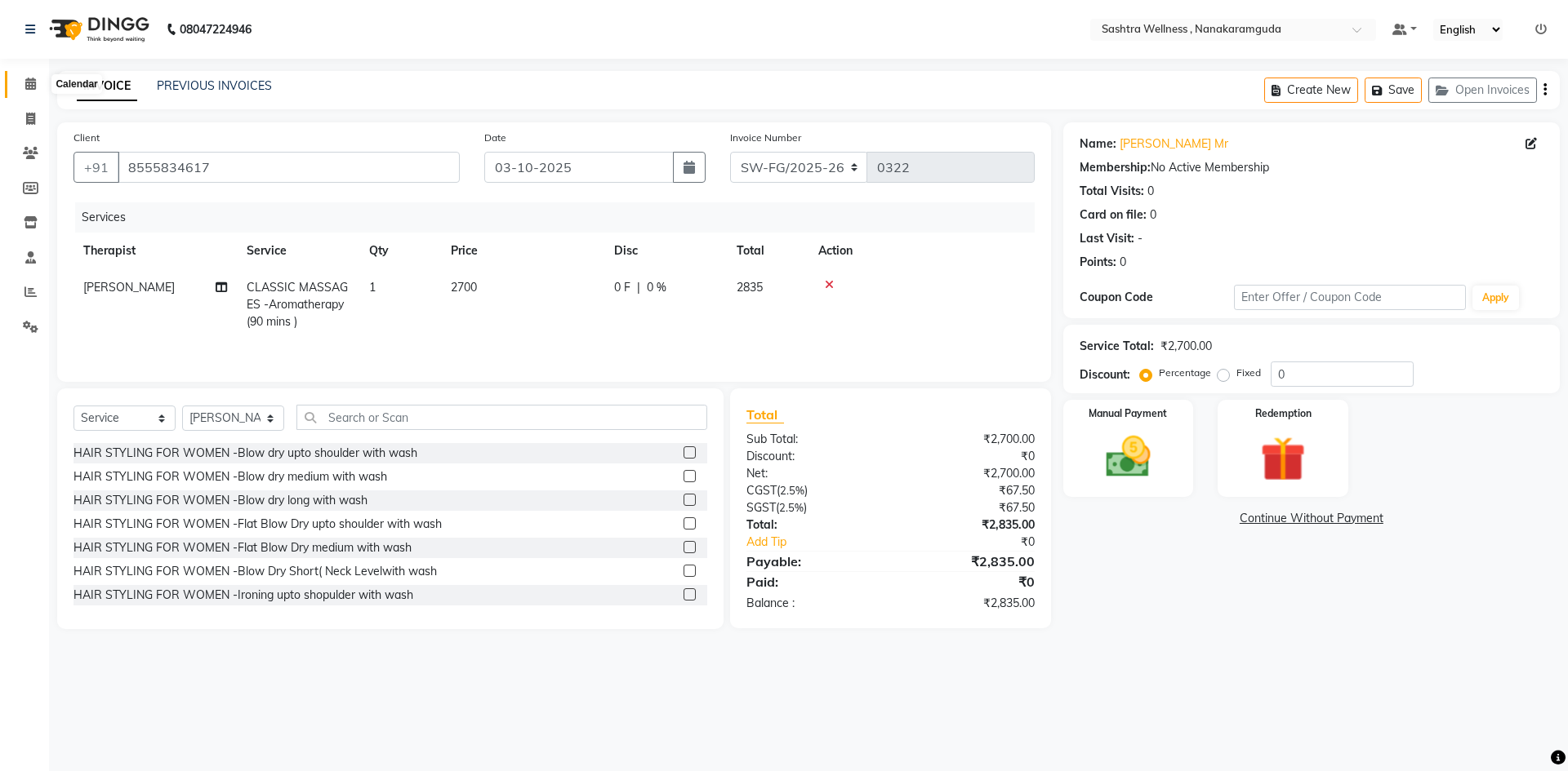
click at [29, 83] on icon at bounding box center [30, 83] width 11 height 12
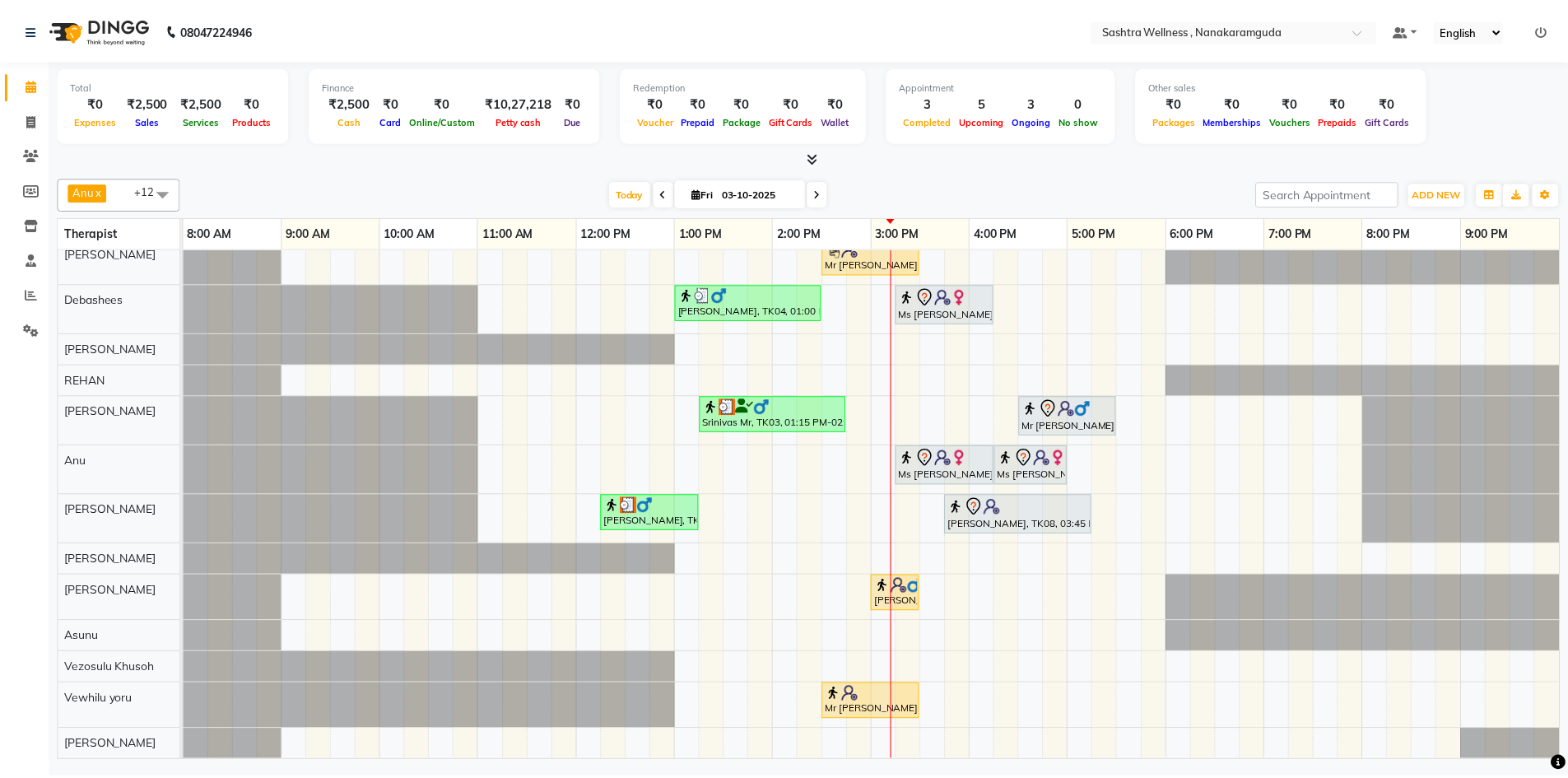
scroll to position [23, 0]
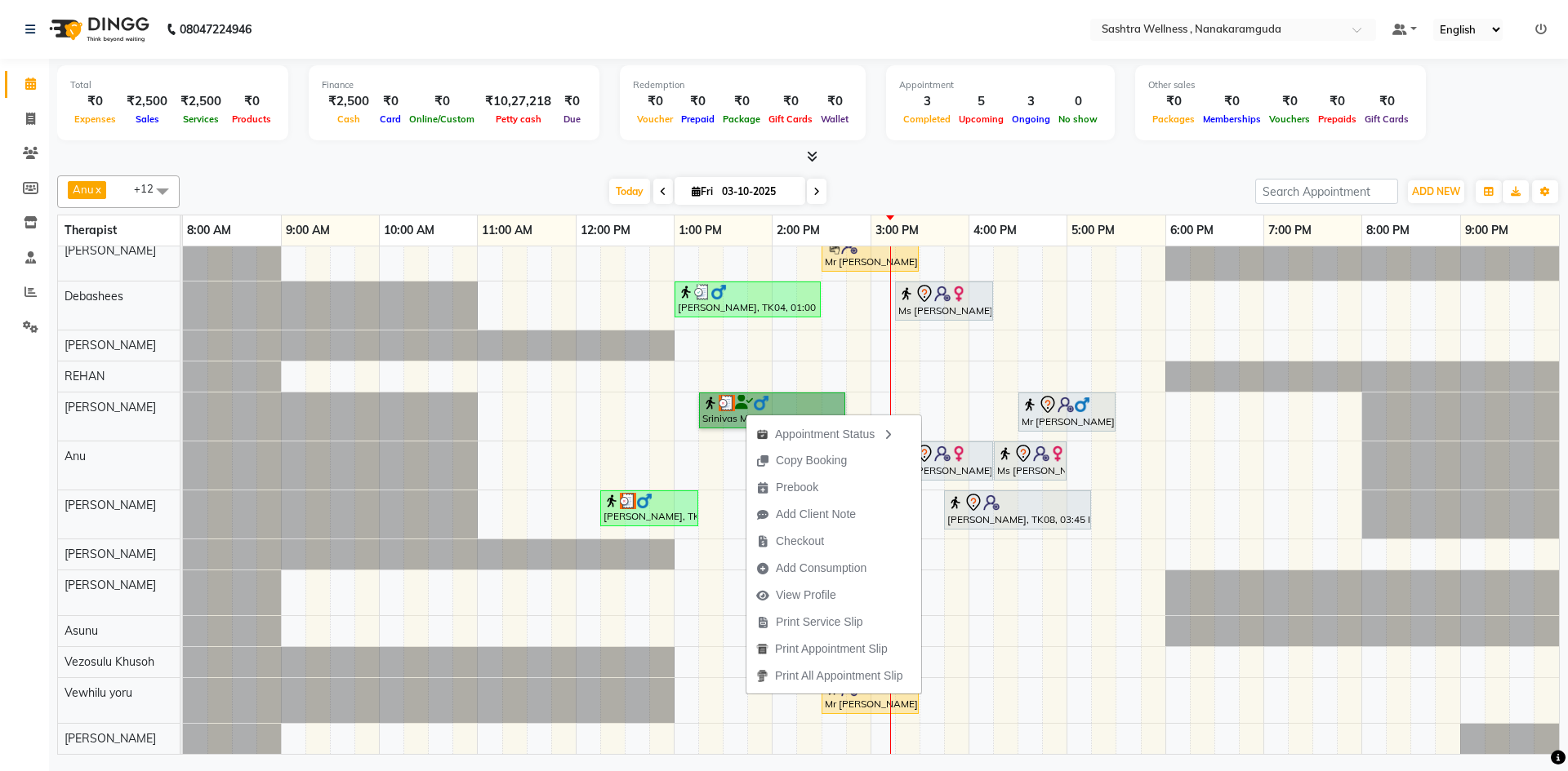
click at [1467, 369] on div at bounding box center [1362, 377] width 393 height 30
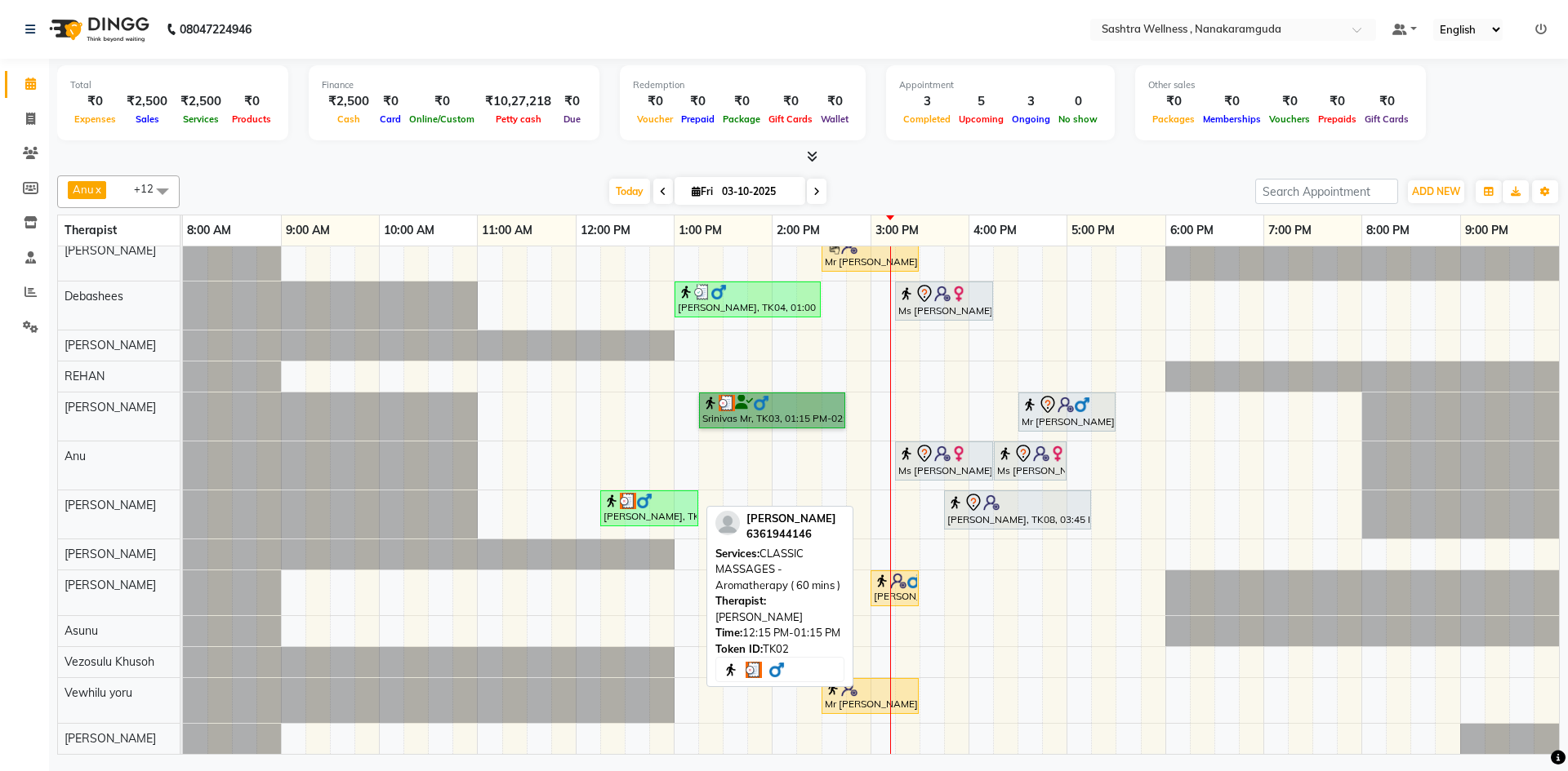
click at [642, 493] on img at bounding box center [644, 501] width 17 height 17
select select "3"
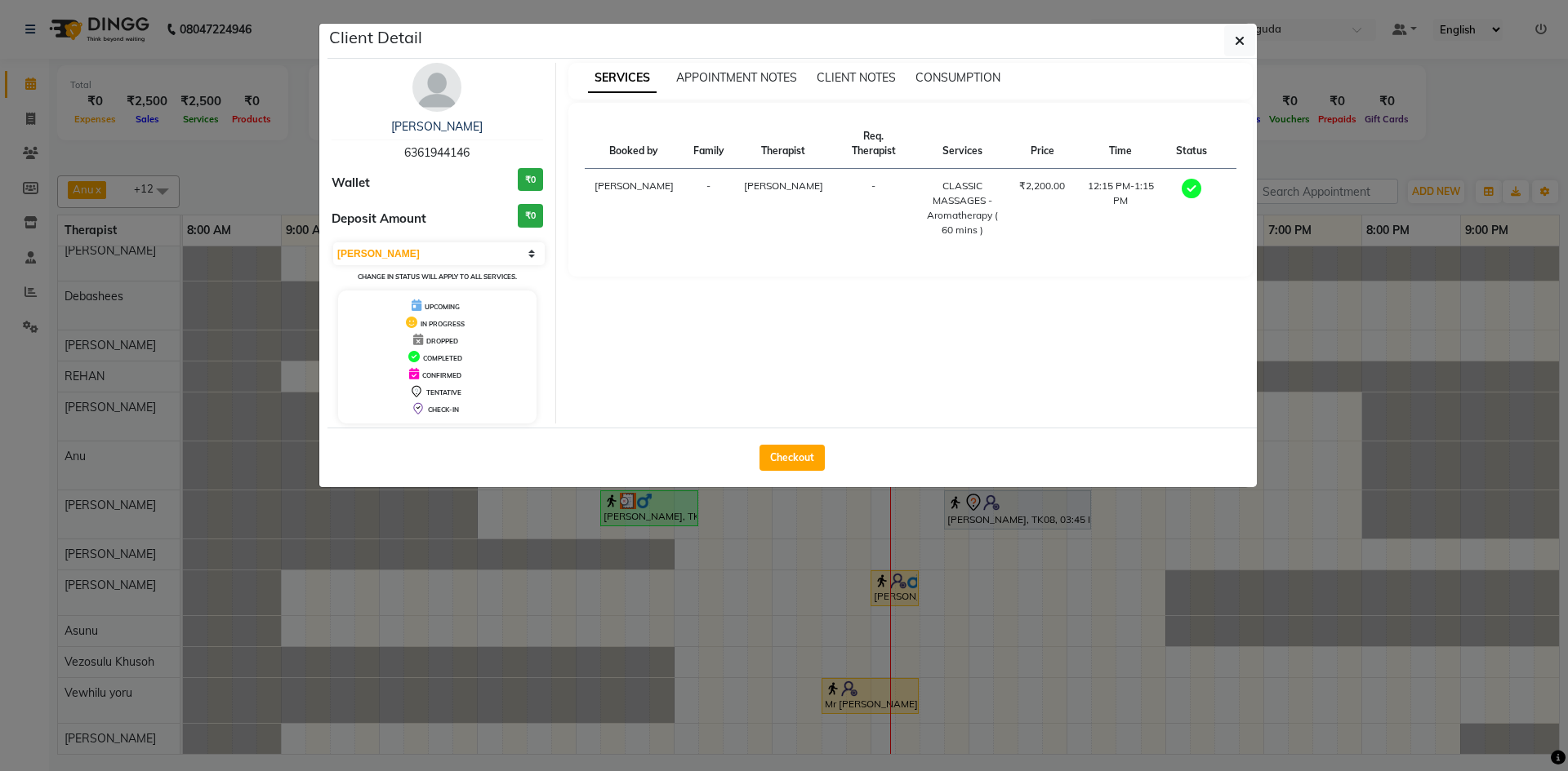
drag, startPoint x: 444, startPoint y: 160, endPoint x: 440, endPoint y: 149, distance: 11.7
click at [444, 160] on div "Ranjith Kumar 6361944146" at bounding box center [438, 140] width 212 height 43
click at [440, 148] on span "6361944146" at bounding box center [437, 152] width 66 height 15
copy span "6361944146"
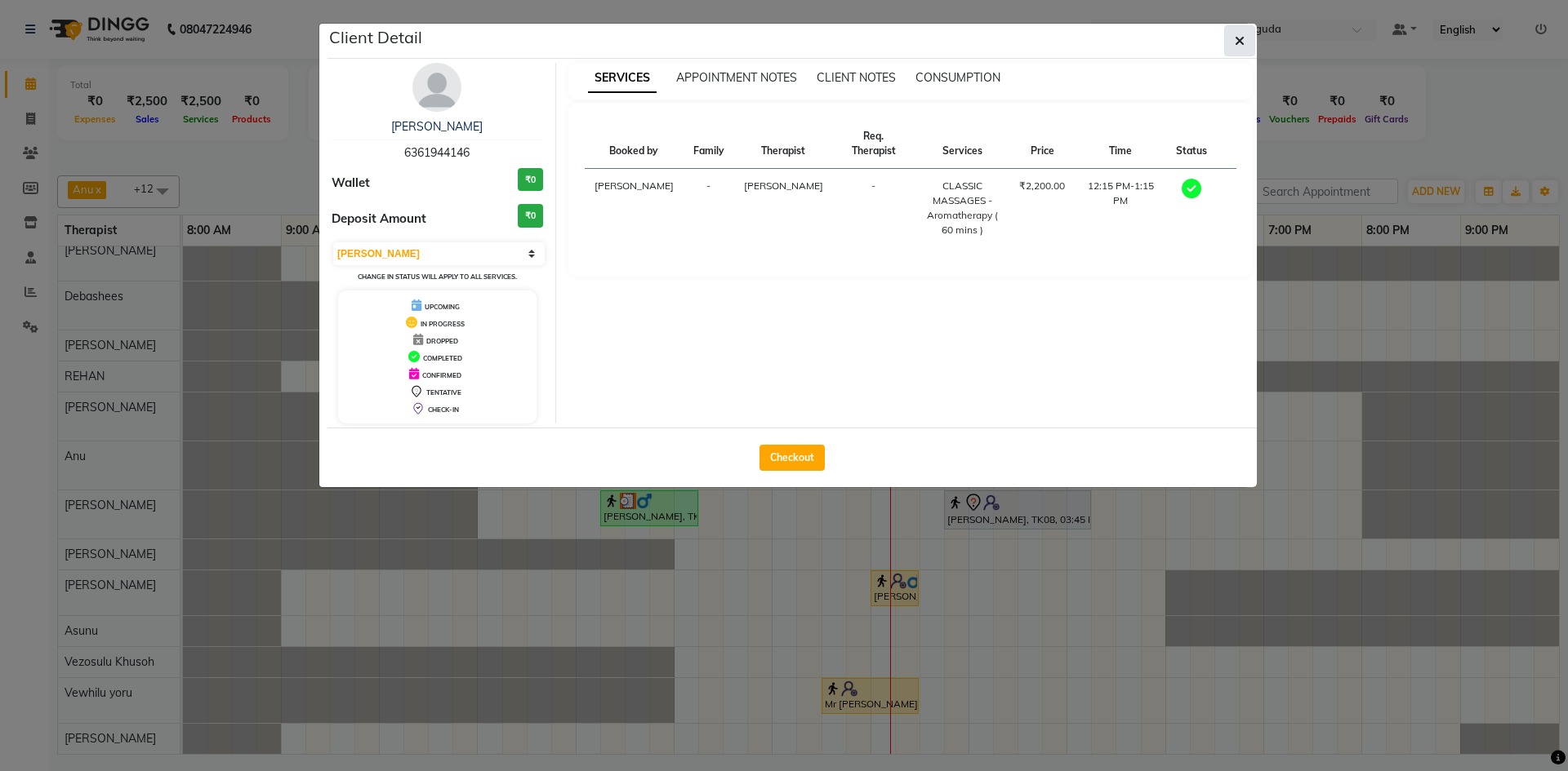
click at [1237, 36] on icon "button" at bounding box center [1239, 40] width 10 height 13
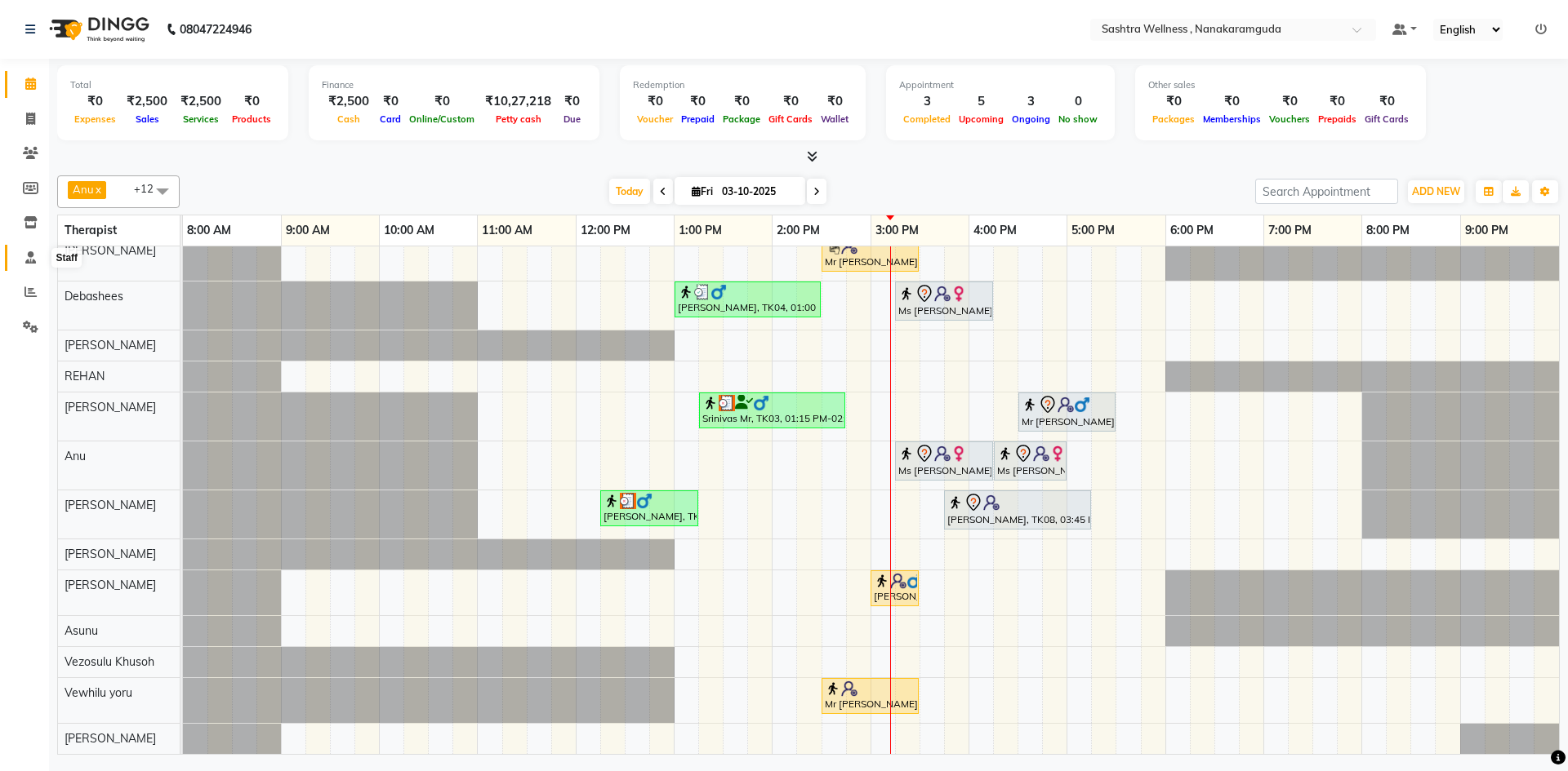
click at [26, 260] on icon at bounding box center [30, 257] width 11 height 12
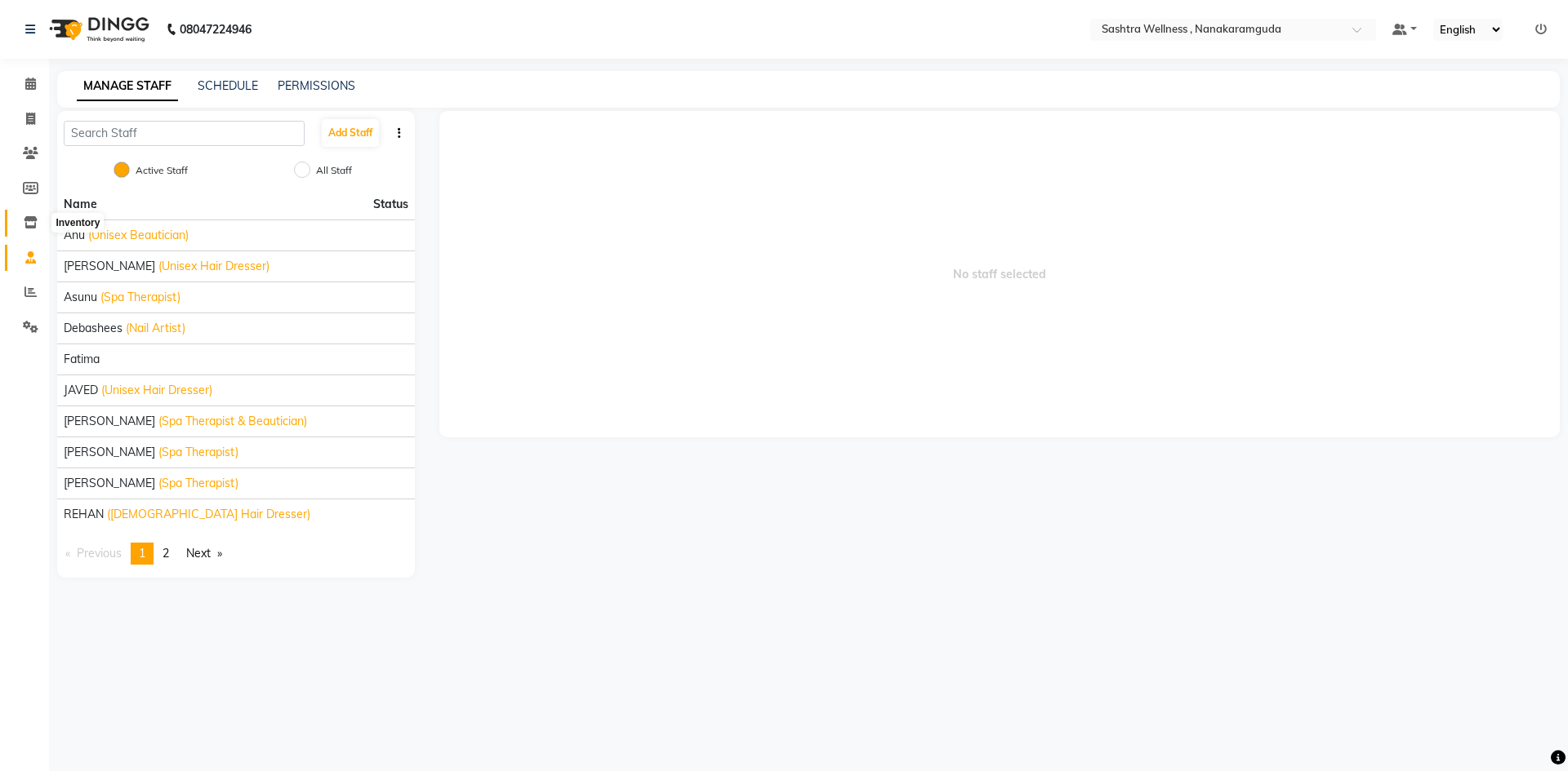
click at [26, 220] on icon at bounding box center [30, 223] width 14 height 12
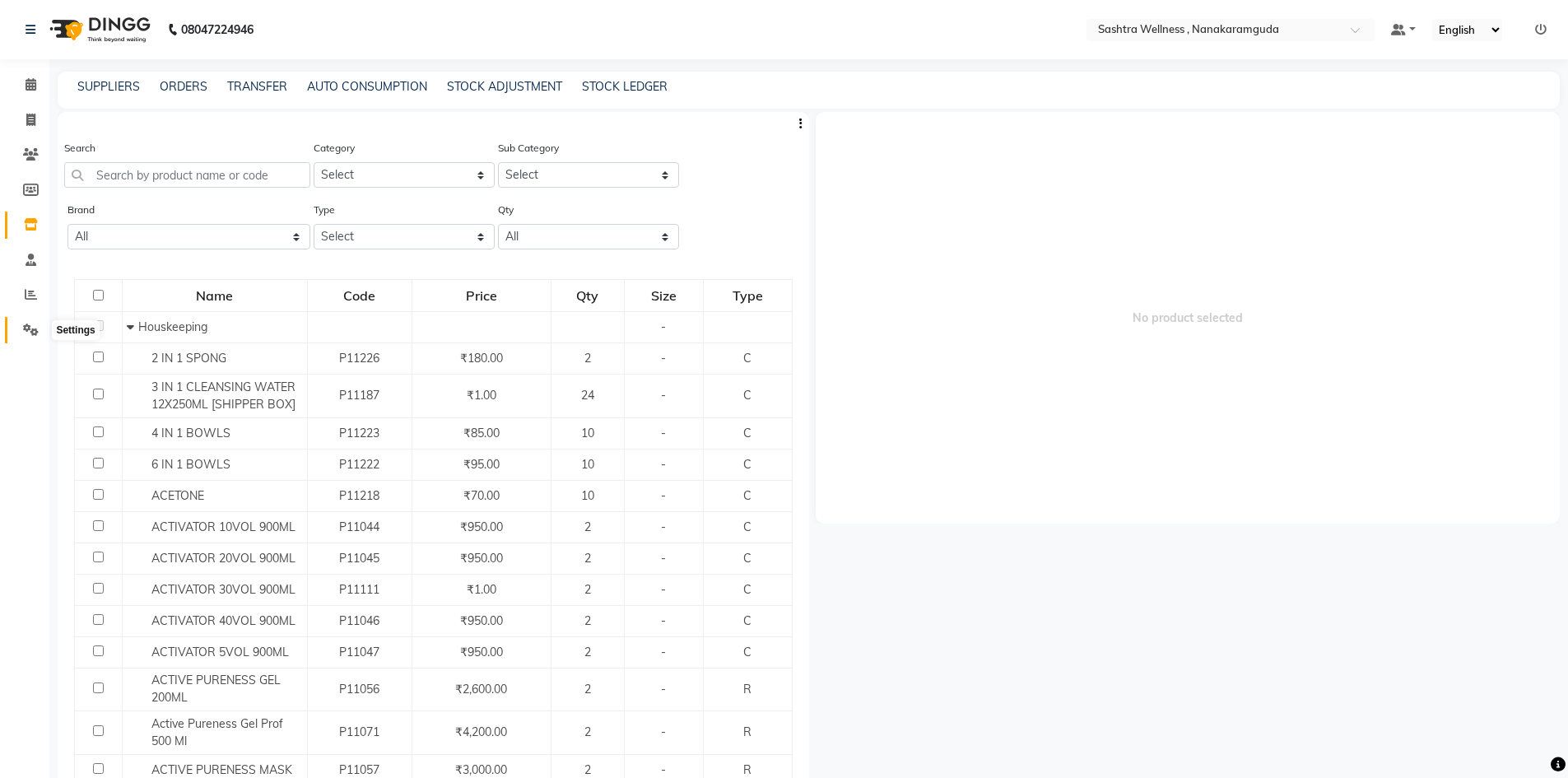
click at [27, 335] on icon at bounding box center [31, 330] width 16 height 12
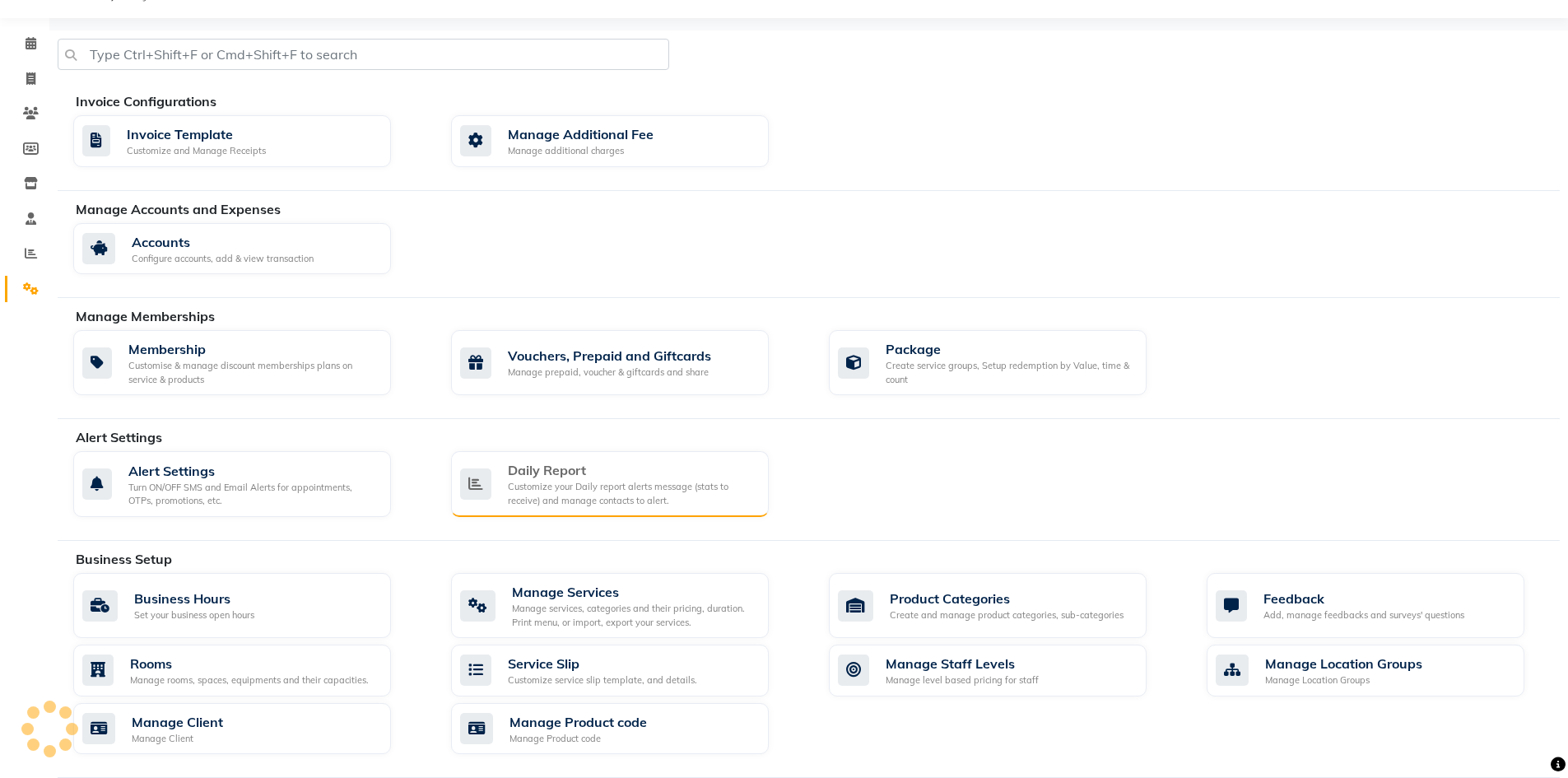
scroll to position [82, 0]
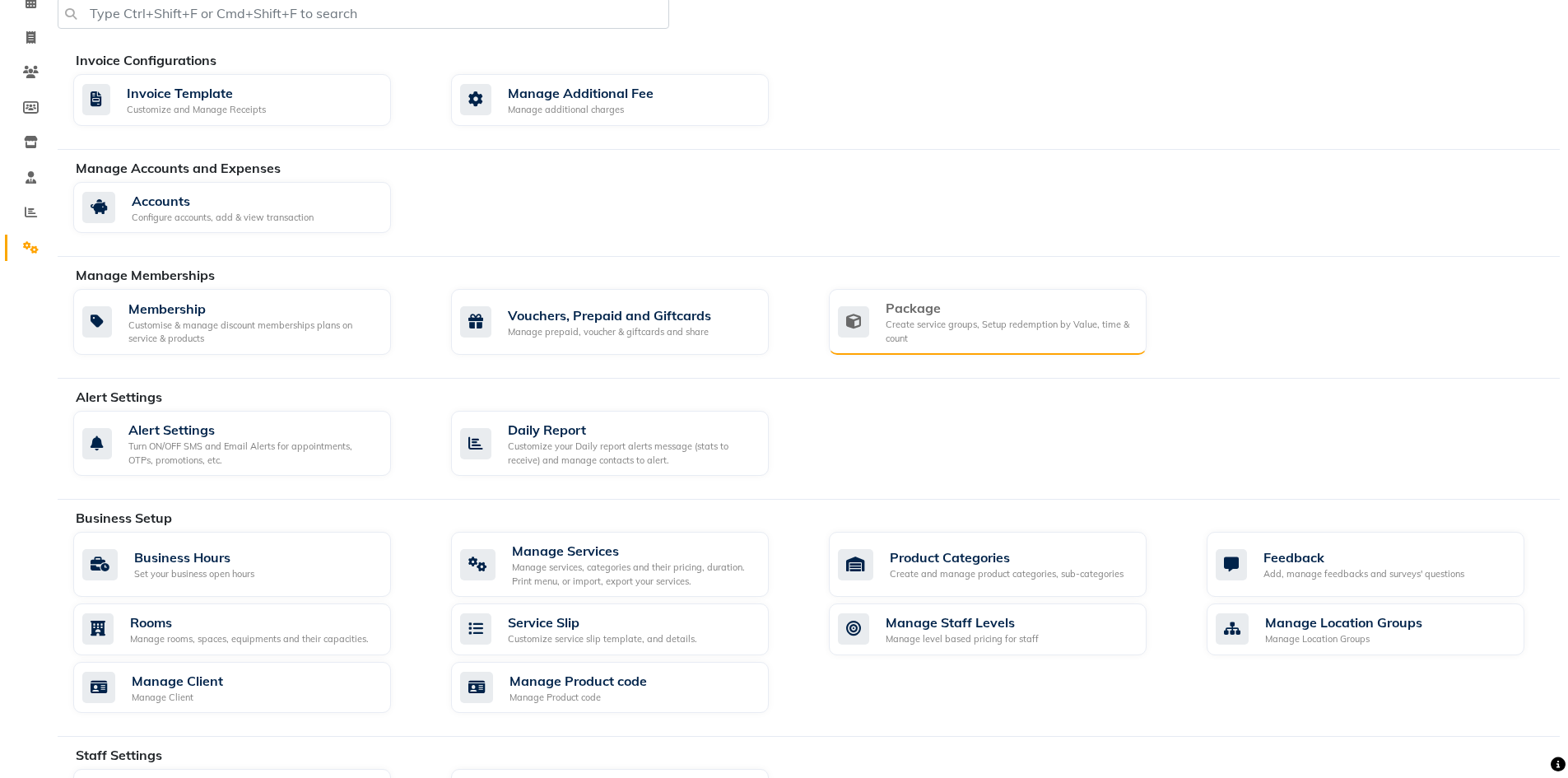
click at [954, 295] on div "Package Create service groups, Setup redemption by Value, time & count" at bounding box center [987, 322] width 318 height 66
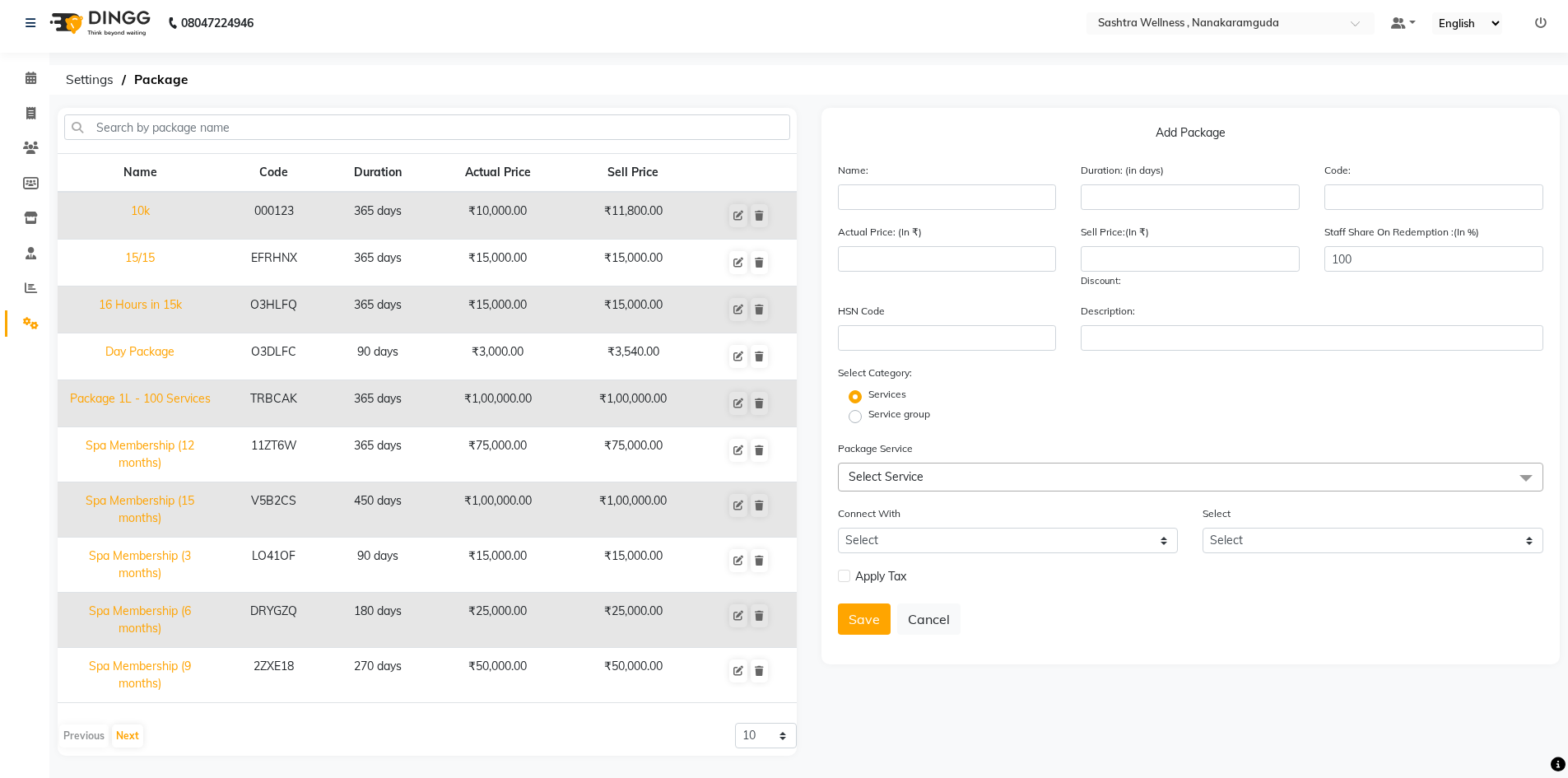
scroll to position [9, 0]
click at [740, 215] on icon at bounding box center [739, 214] width 10 height 10
type input "10k"
type input "365"
type input "000123"
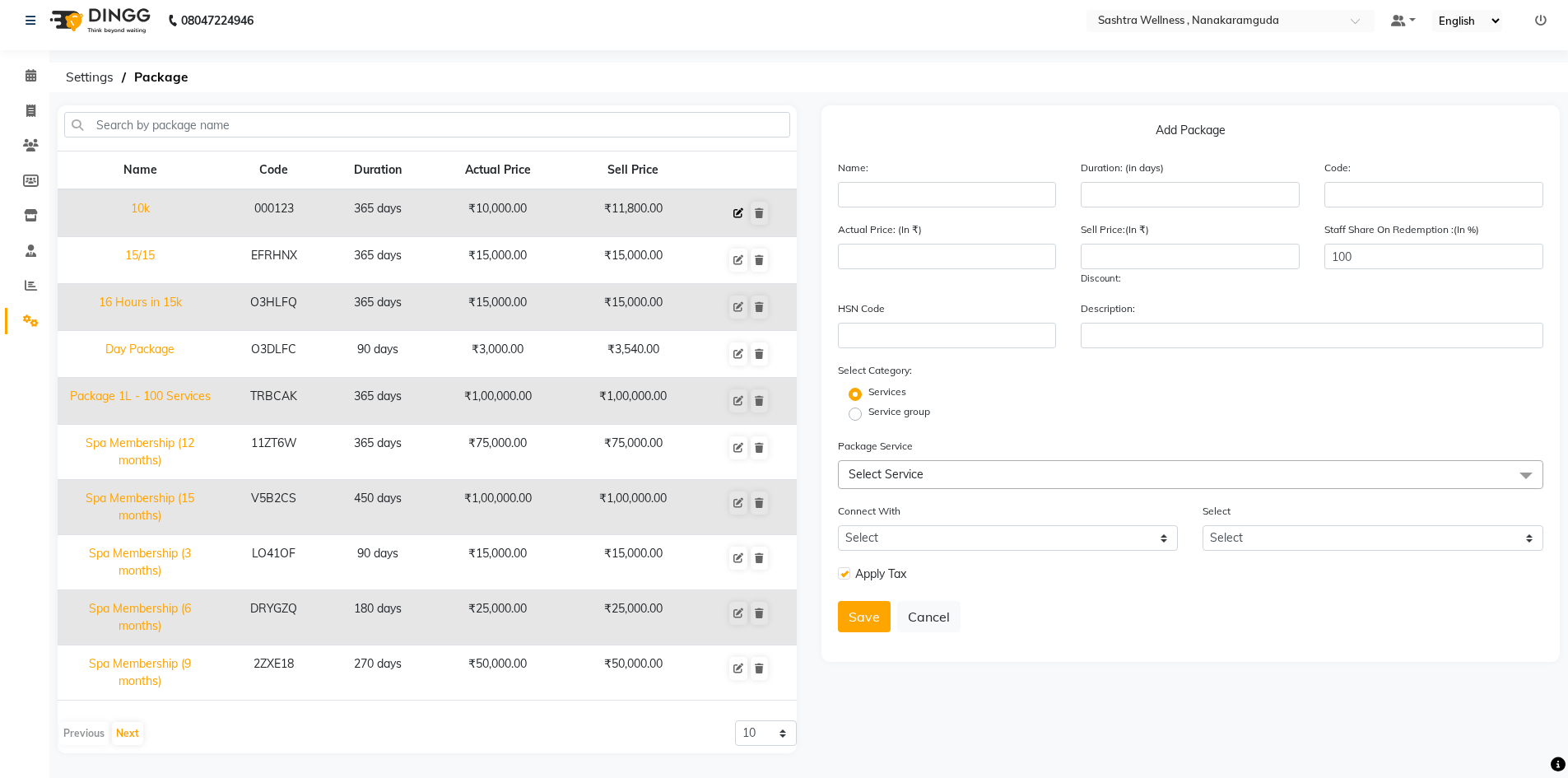
type input "10000"
type input "11800"
checkbox input "true"
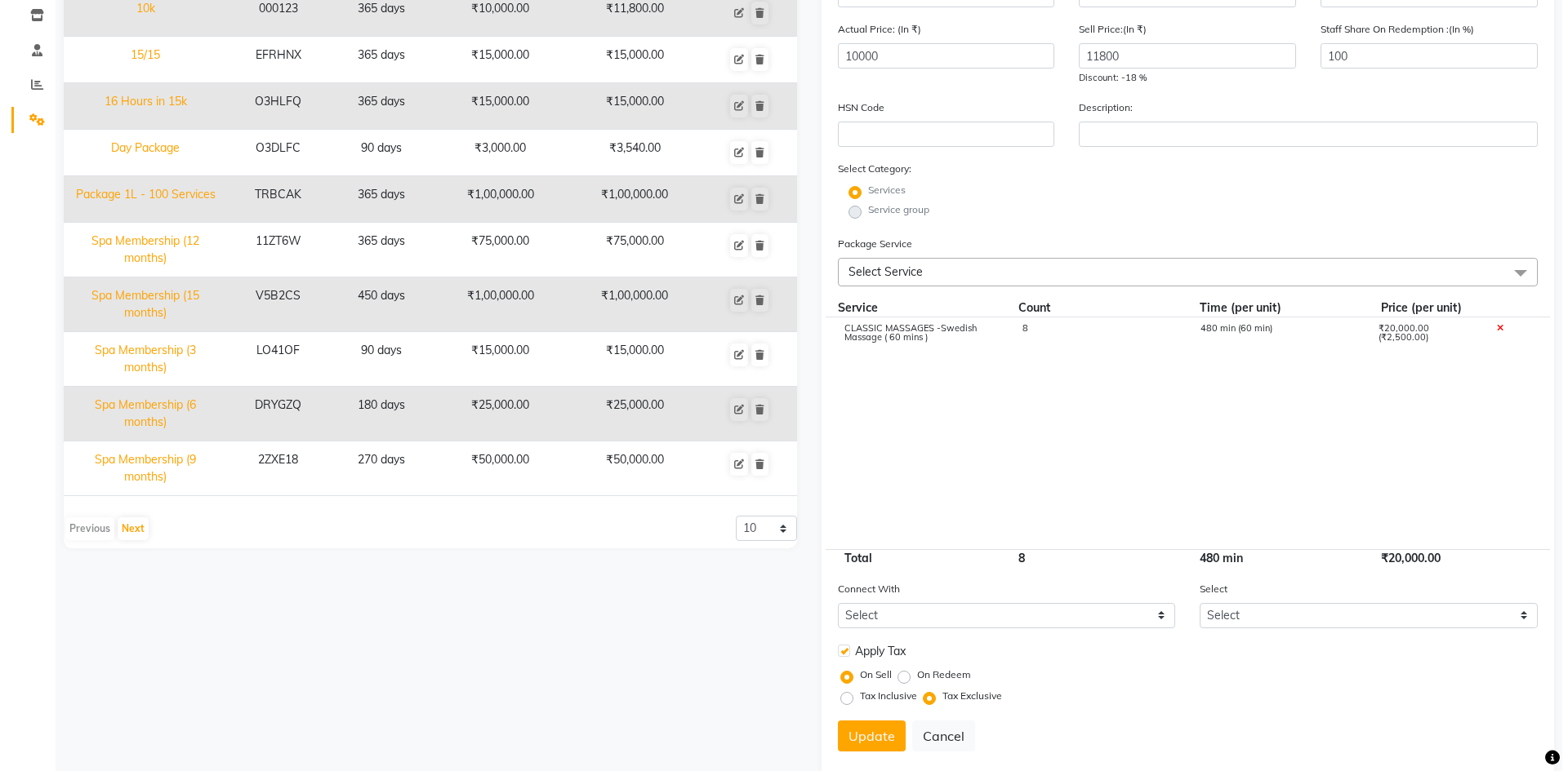
scroll to position [241, 0]
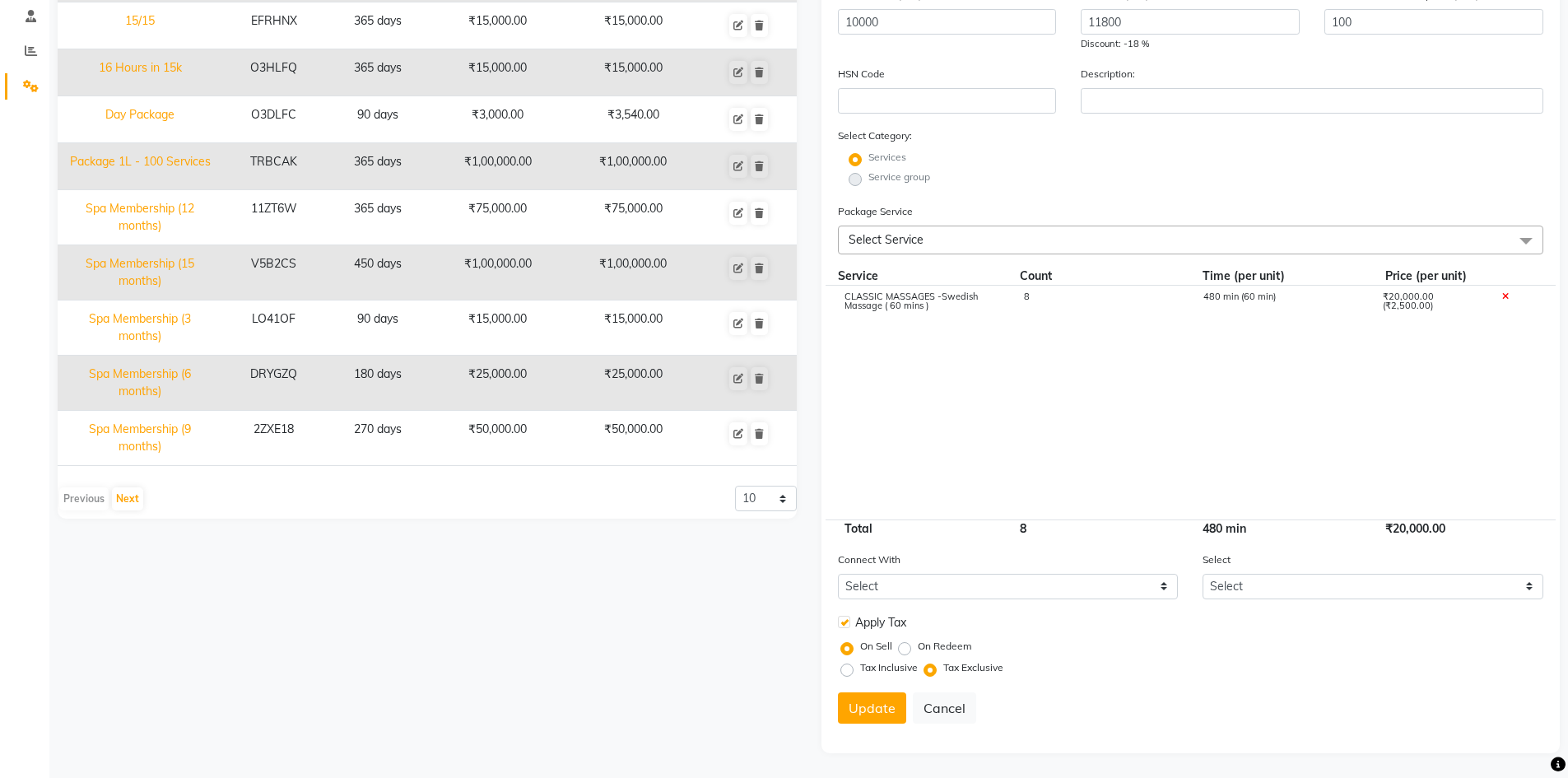
click at [1040, 287] on div "CLASSIC MASSAGES -Swedish Massage ( 60 mins ) 8 480 min (60 min) ₹20,000.00 (₹2…" at bounding box center [1191, 307] width 731 height 42
click at [1041, 302] on div "8" at bounding box center [1100, 306] width 179 height 28
click at [1047, 523] on div "8" at bounding box center [1099, 529] width 183 height 17
click at [1058, 308] on input "8" at bounding box center [1100, 305] width 154 height 26
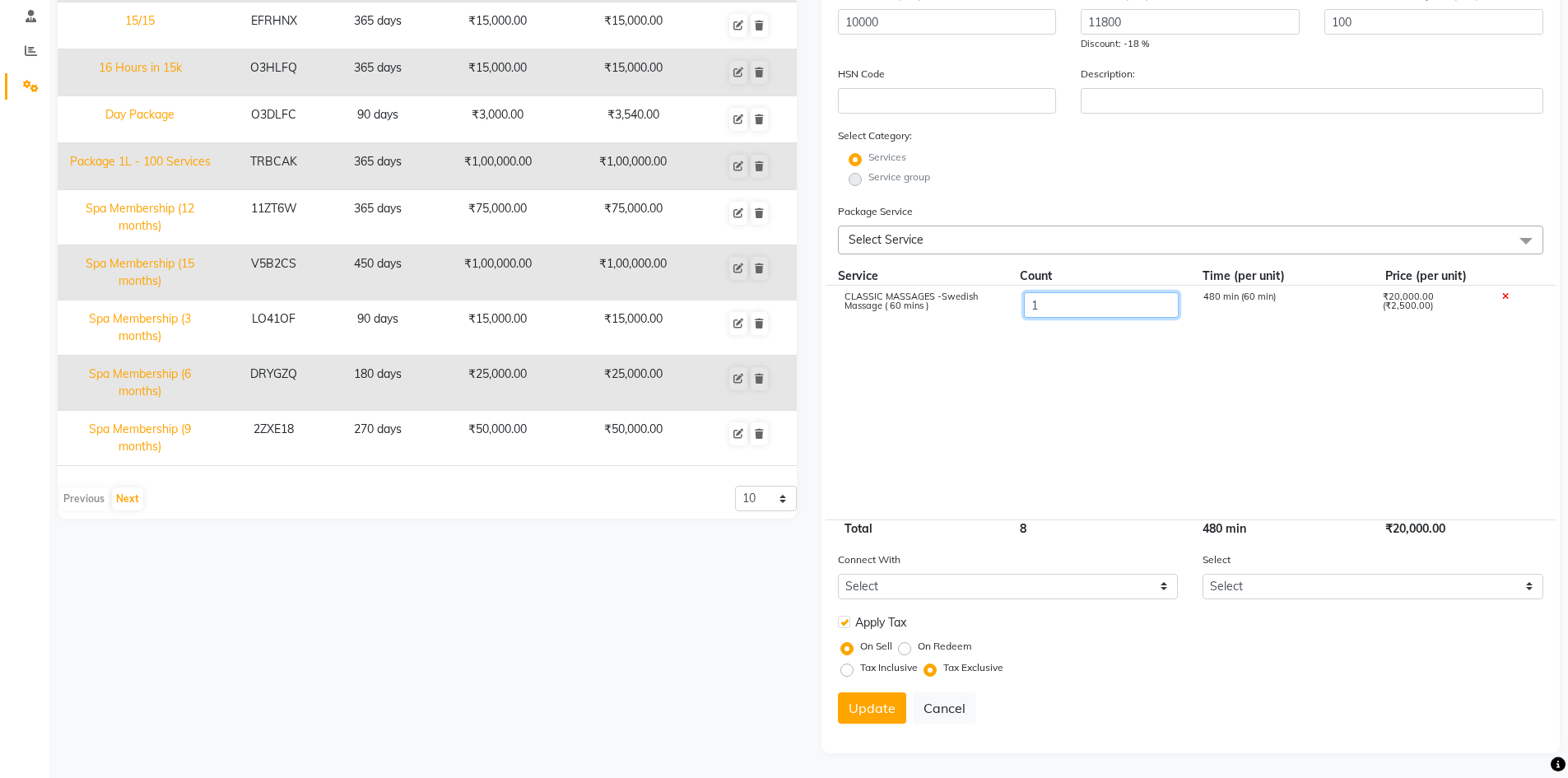
type input "10"
click at [1153, 412] on cdk-virtual-scroll-viewport "CLASSIC MASSAGES -Swedish Massage ( 60 mins ) 10 480 min (60 min) ₹20,000.00 (₹…" at bounding box center [1191, 403] width 706 height 234
click at [858, 709] on button "Update" at bounding box center [872, 709] width 68 height 32
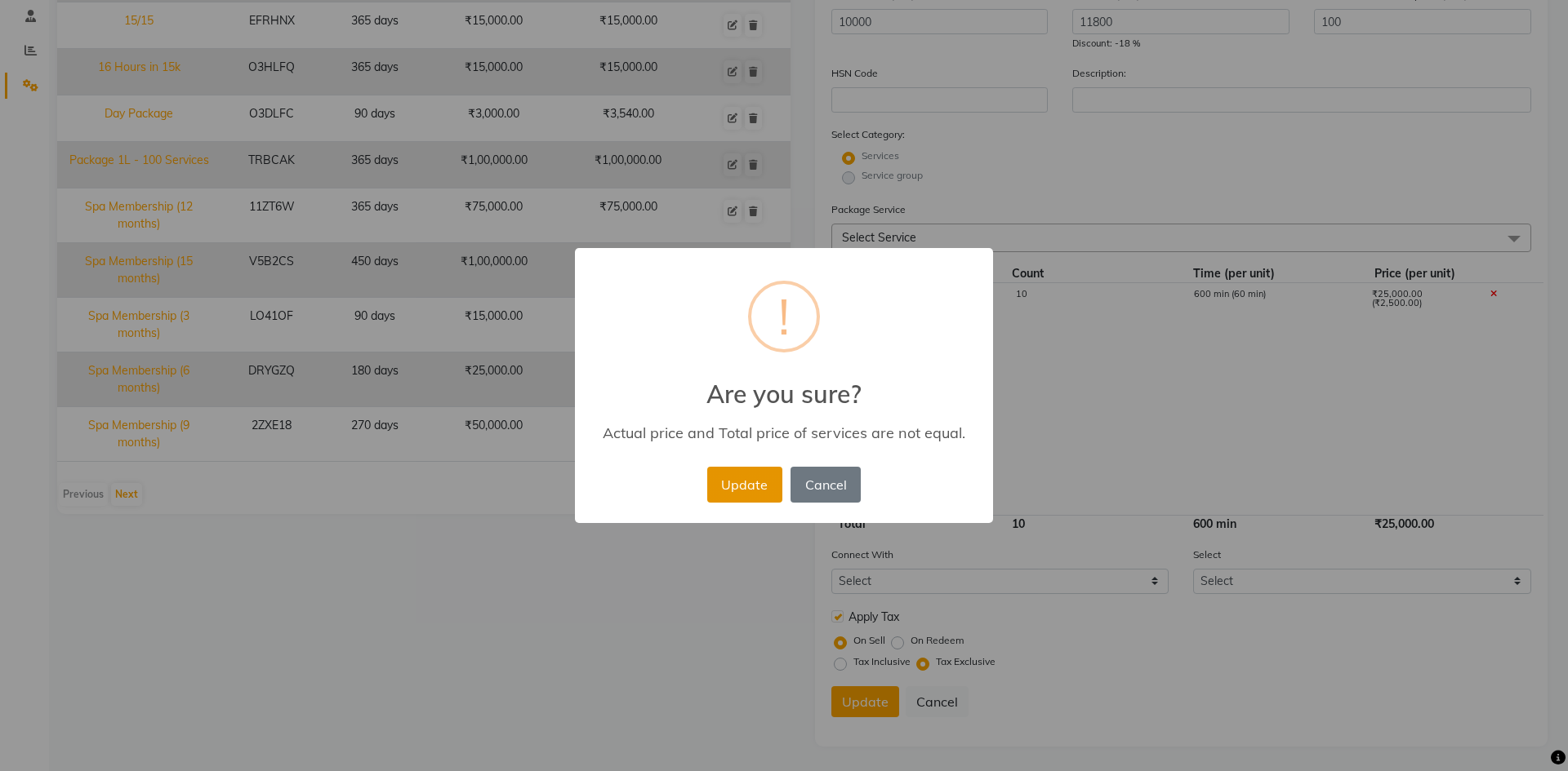
click at [759, 494] on button "Update" at bounding box center [745, 485] width 76 height 36
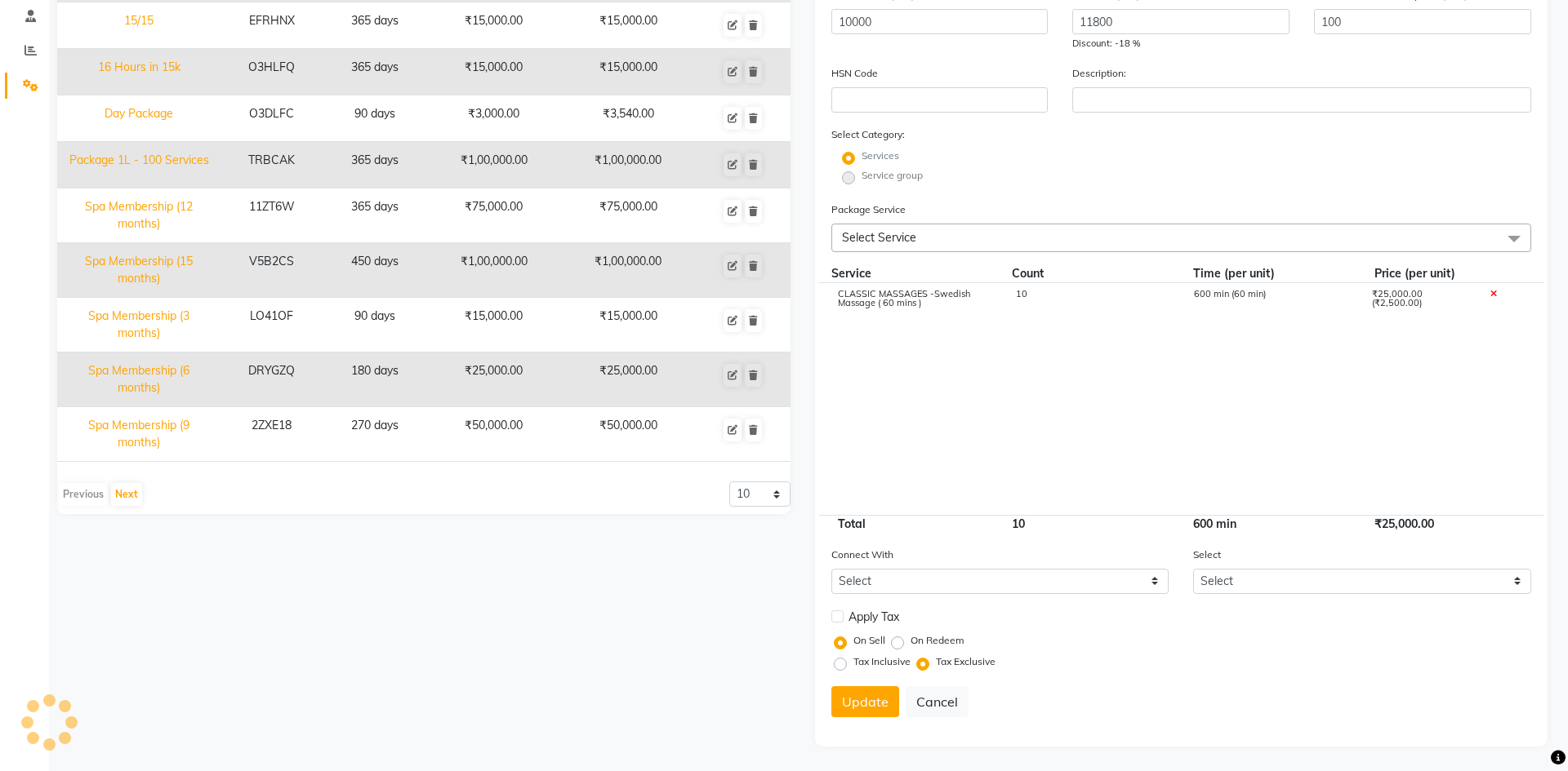
select select
checkbox input "false"
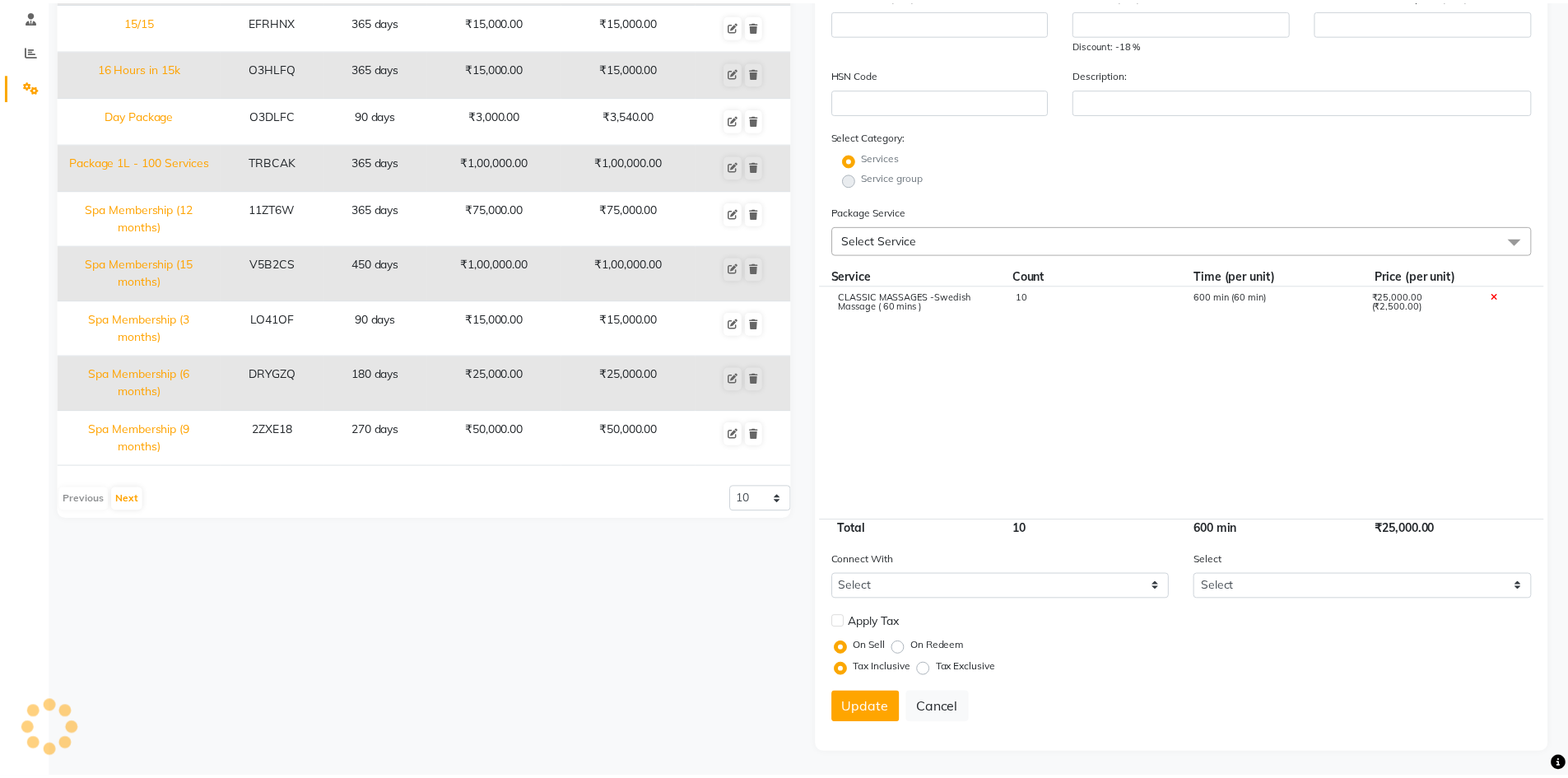
scroll to position [9, 0]
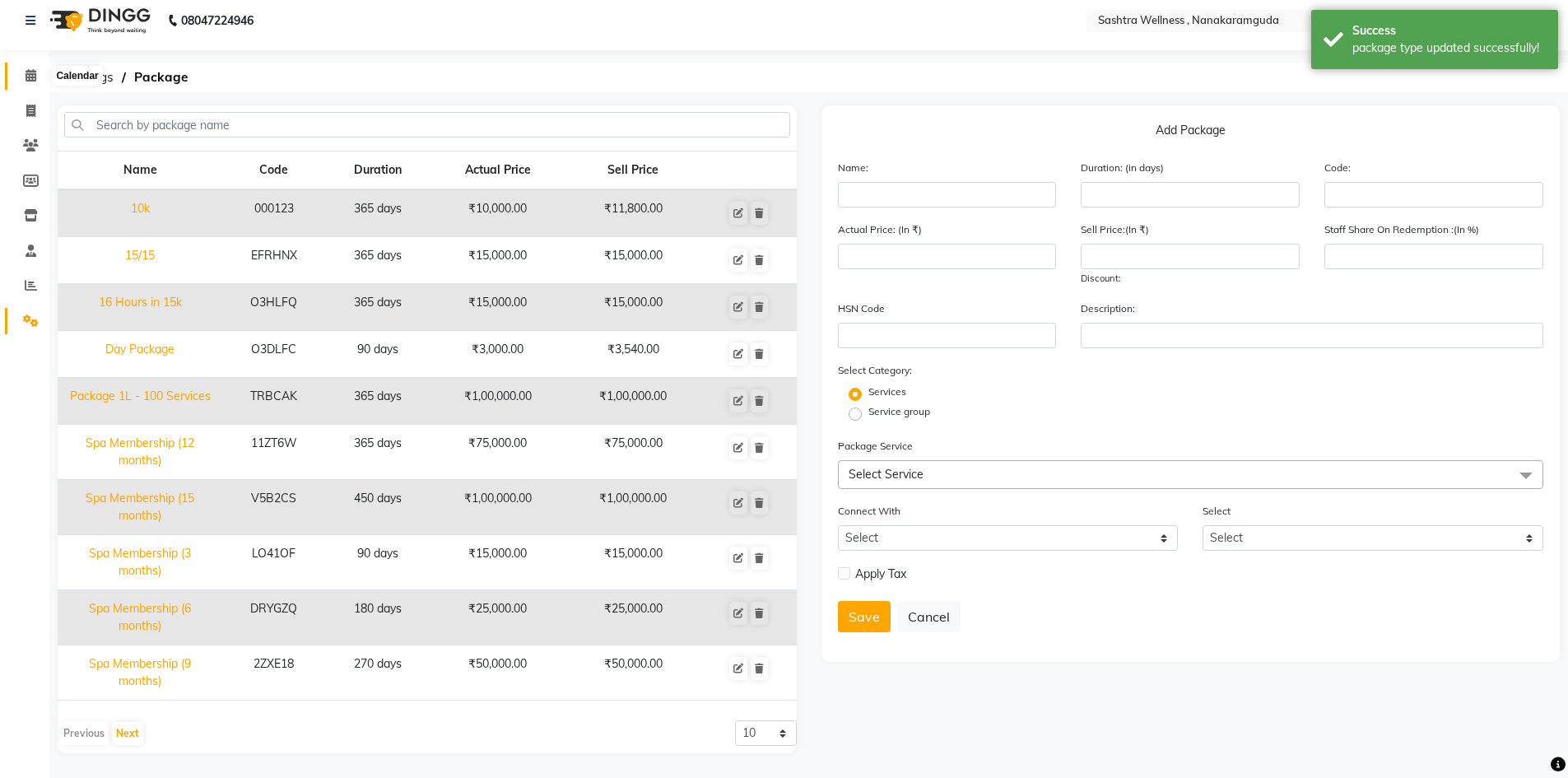
click at [21, 72] on span at bounding box center [31, 75] width 29 height 19
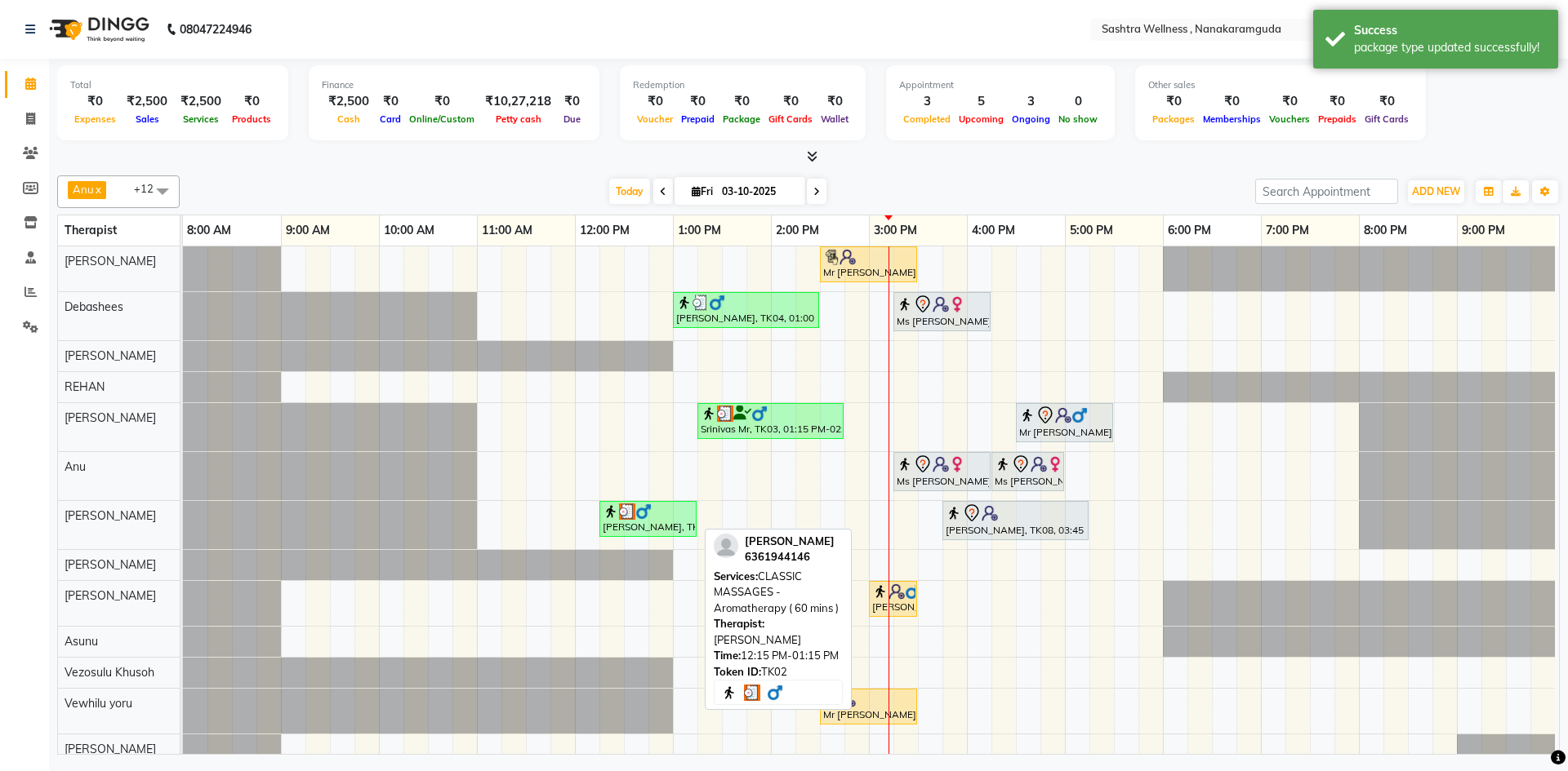
click at [691, 513] on div at bounding box center [648, 511] width 90 height 17
select select "3"
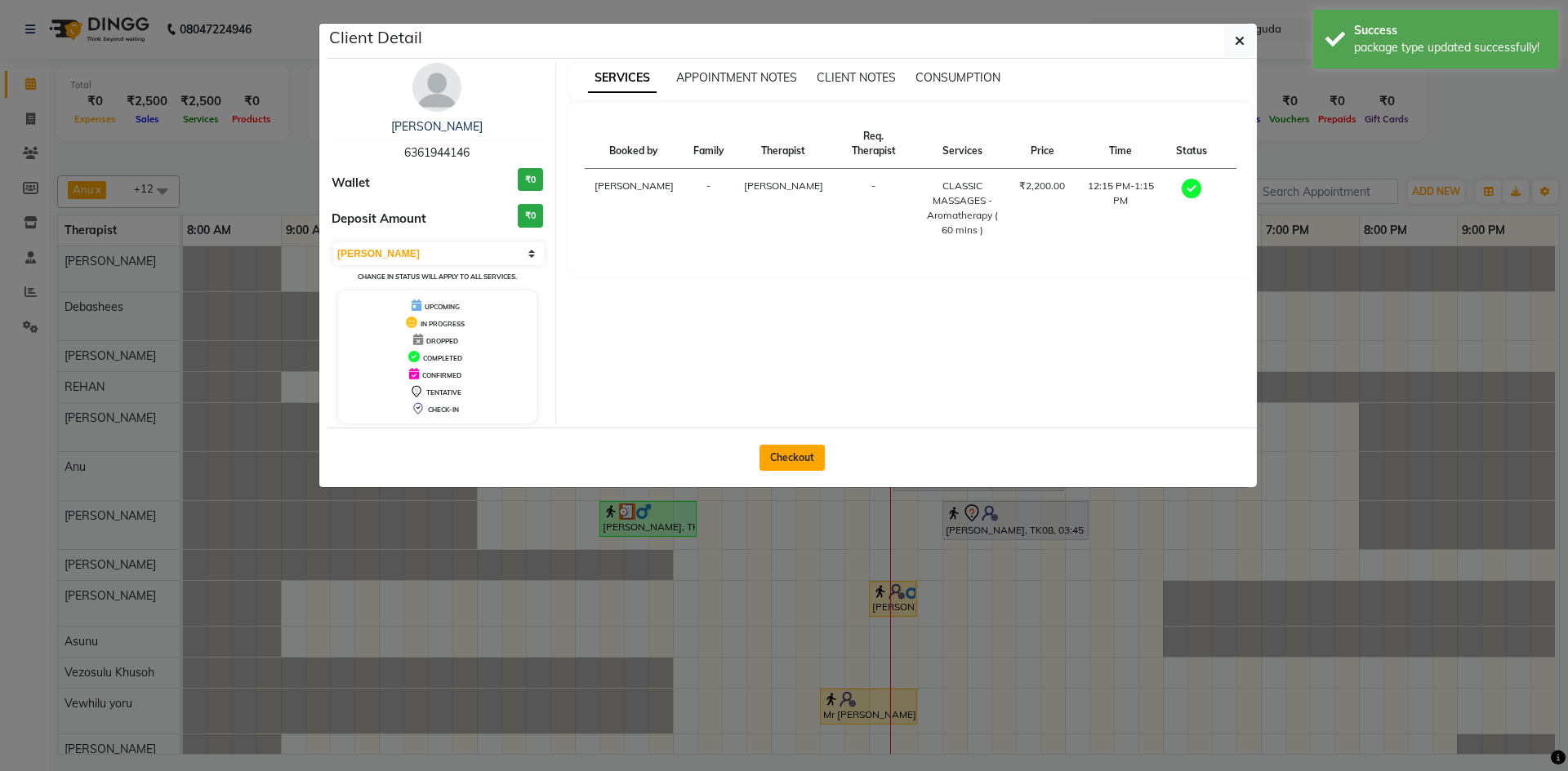
click at [796, 445] on button "Checkout" at bounding box center [792, 458] width 66 height 26
select select "service"
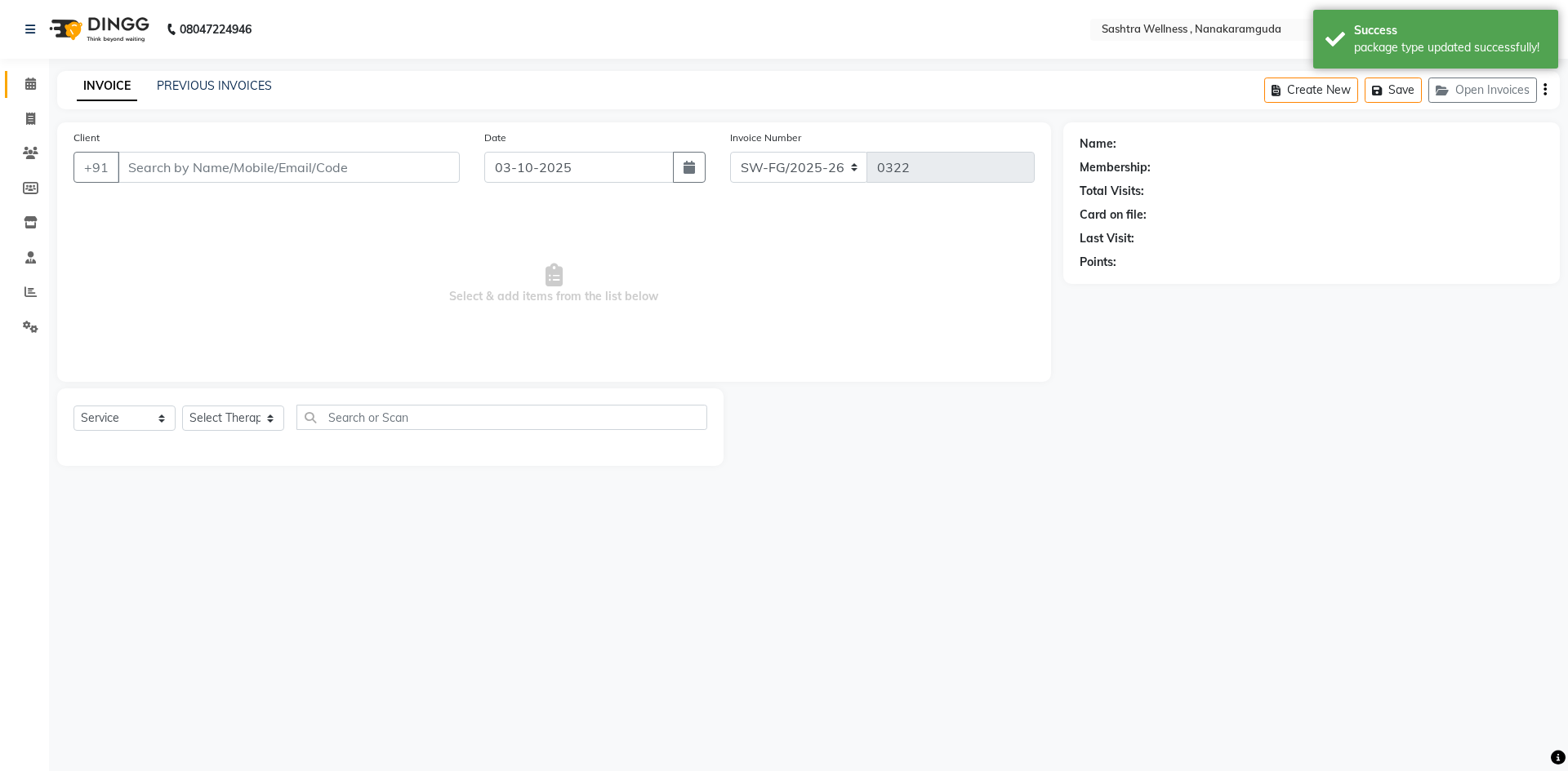
type input "6361944146"
select select "88333"
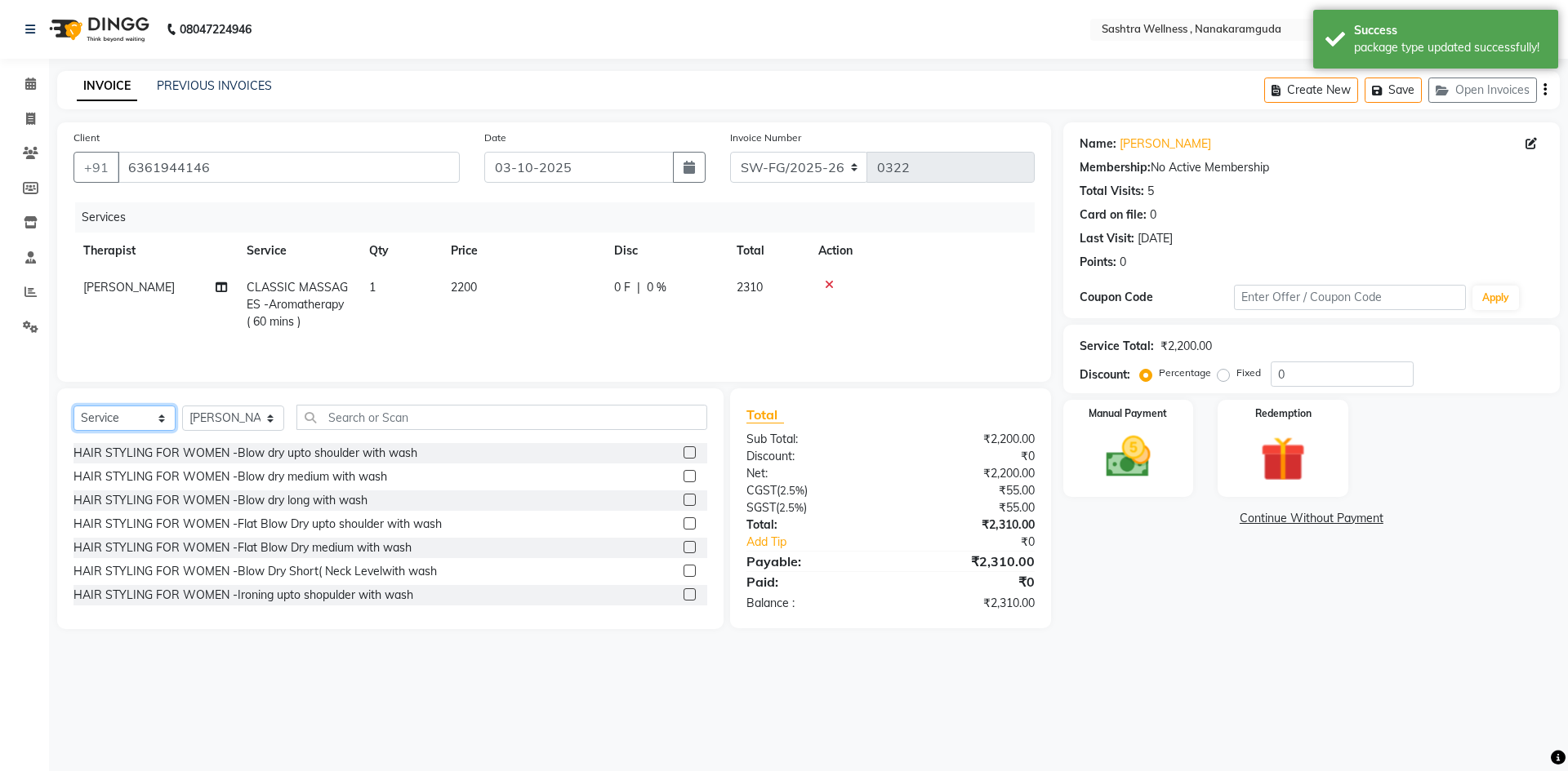
click at [106, 424] on select "Select Service Product Membership Package Voucher Prepaid Gift Card" at bounding box center [125, 419] width 102 height 26
select select "package"
click at [74, 406] on select "Select Service Product Membership Package Voucher Prepaid Gift Card" at bounding box center [125, 419] width 102 height 26
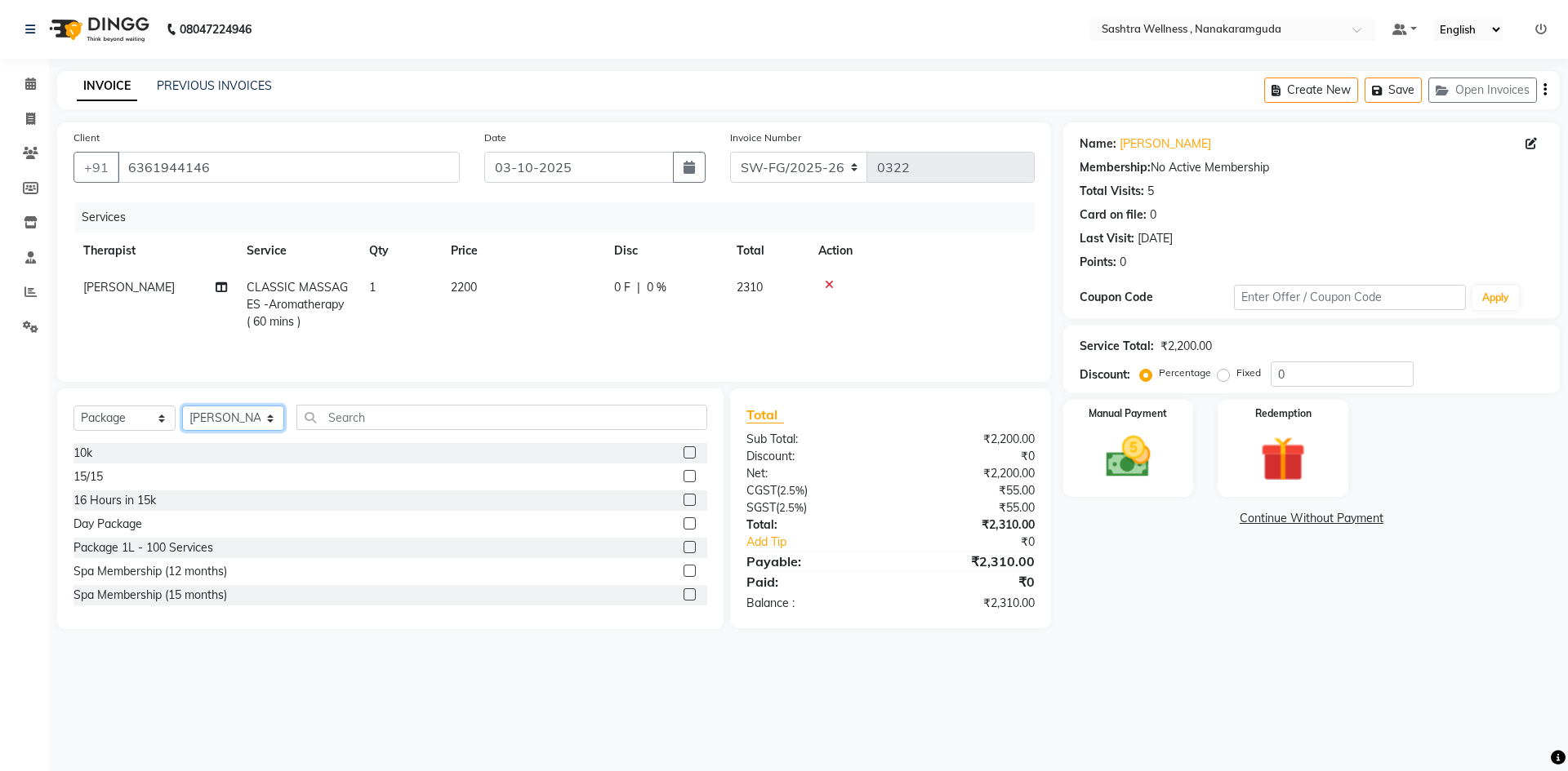
click at [244, 406] on select "Select Therapist Anu Arbaz Khan Asunu Debashees Fatima JAVED Karishma marcy NAN…" at bounding box center [234, 419] width 102 height 26
select select "91031"
click at [183, 406] on select "Select Therapist Anu Arbaz Khan Asunu Debashees Fatima JAVED Karishma marcy NAN…" at bounding box center [234, 419] width 102 height 26
click at [684, 455] on label at bounding box center [690, 452] width 12 height 12
click at [684, 455] on input "checkbox" at bounding box center [689, 453] width 11 height 11
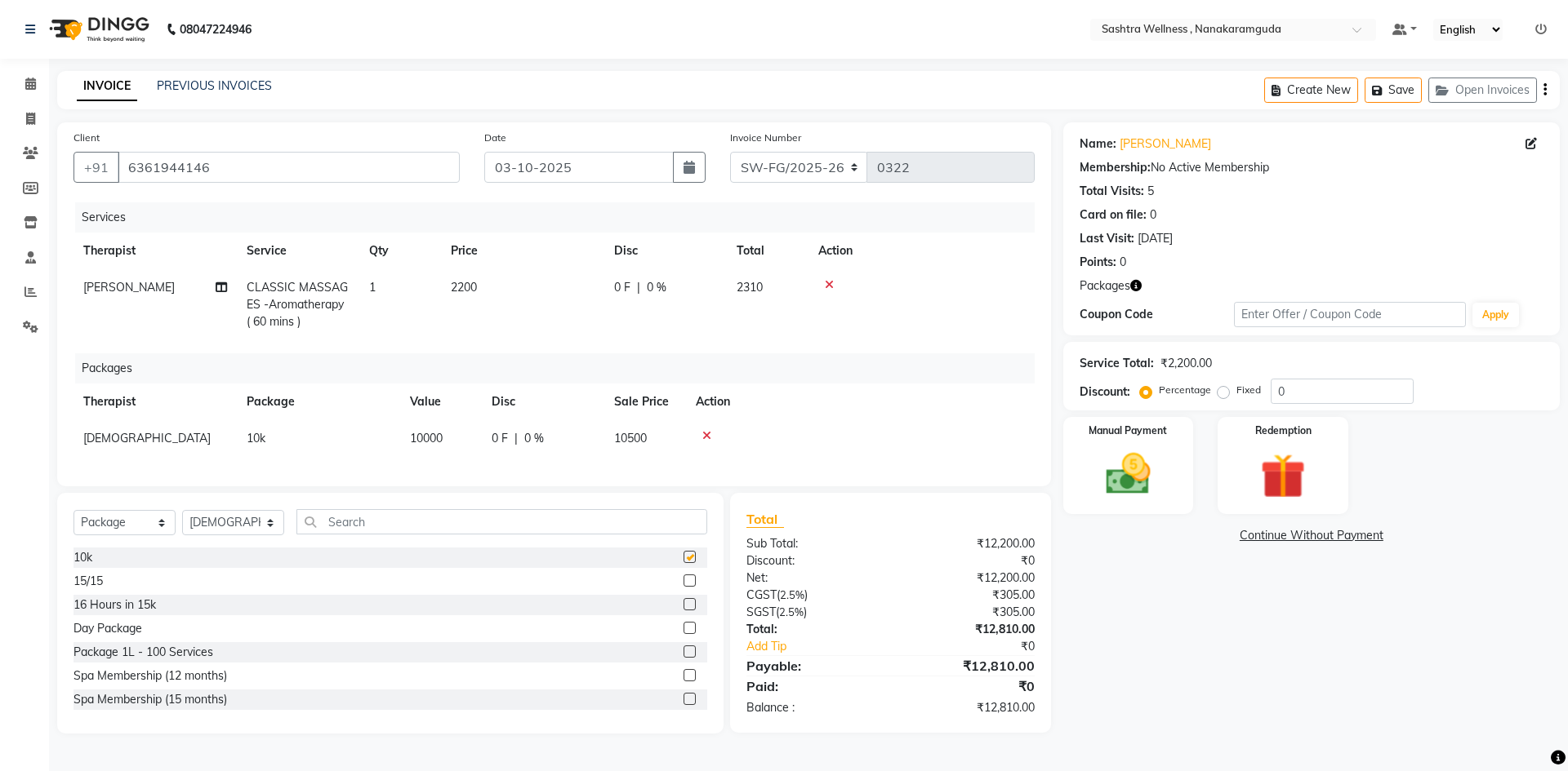
checkbox input "false"
click at [1125, 474] on img at bounding box center [1127, 474] width 76 height 54
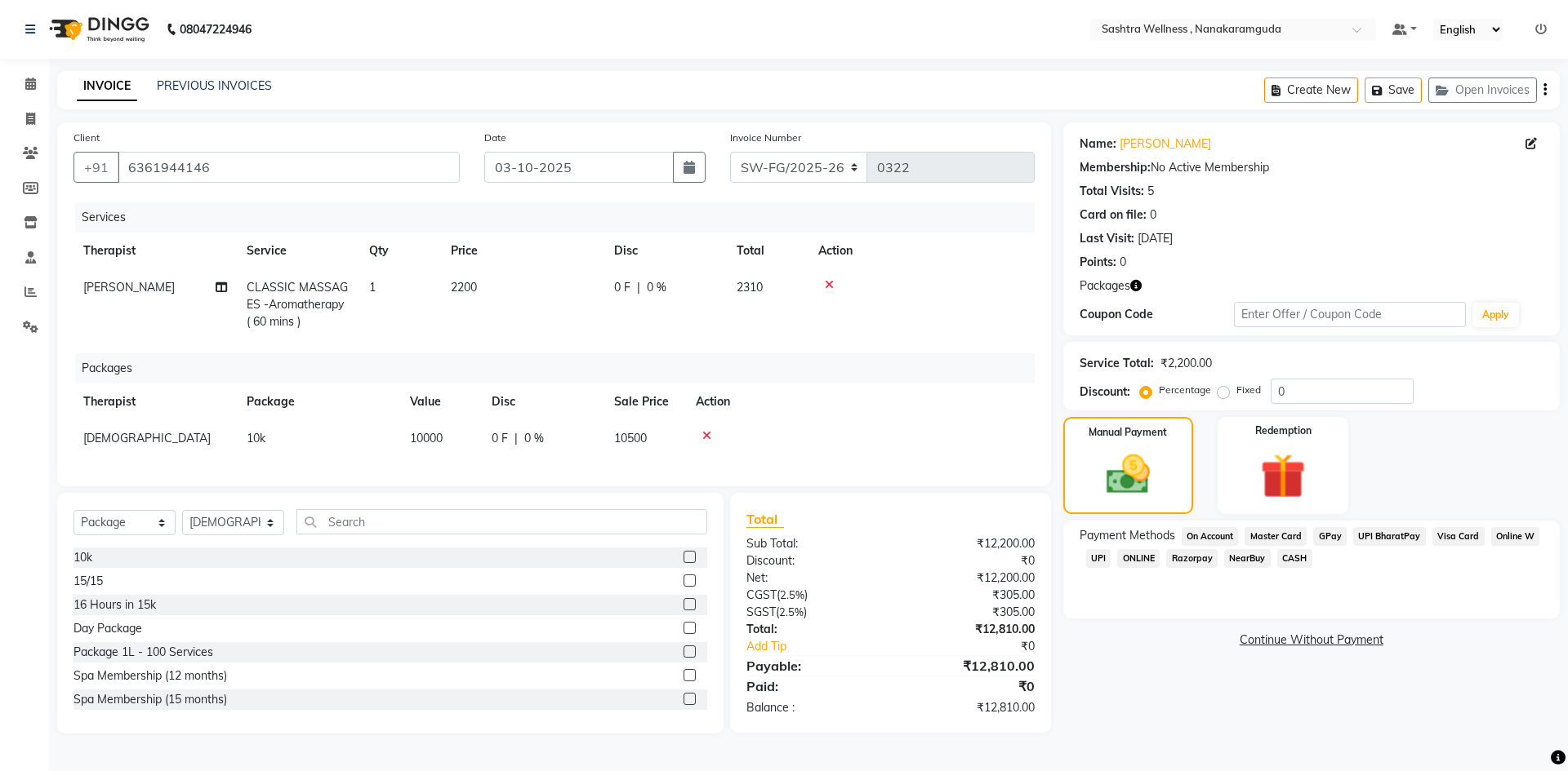
click at [1466, 534] on span "Visa Card" at bounding box center [1458, 537] width 52 height 19
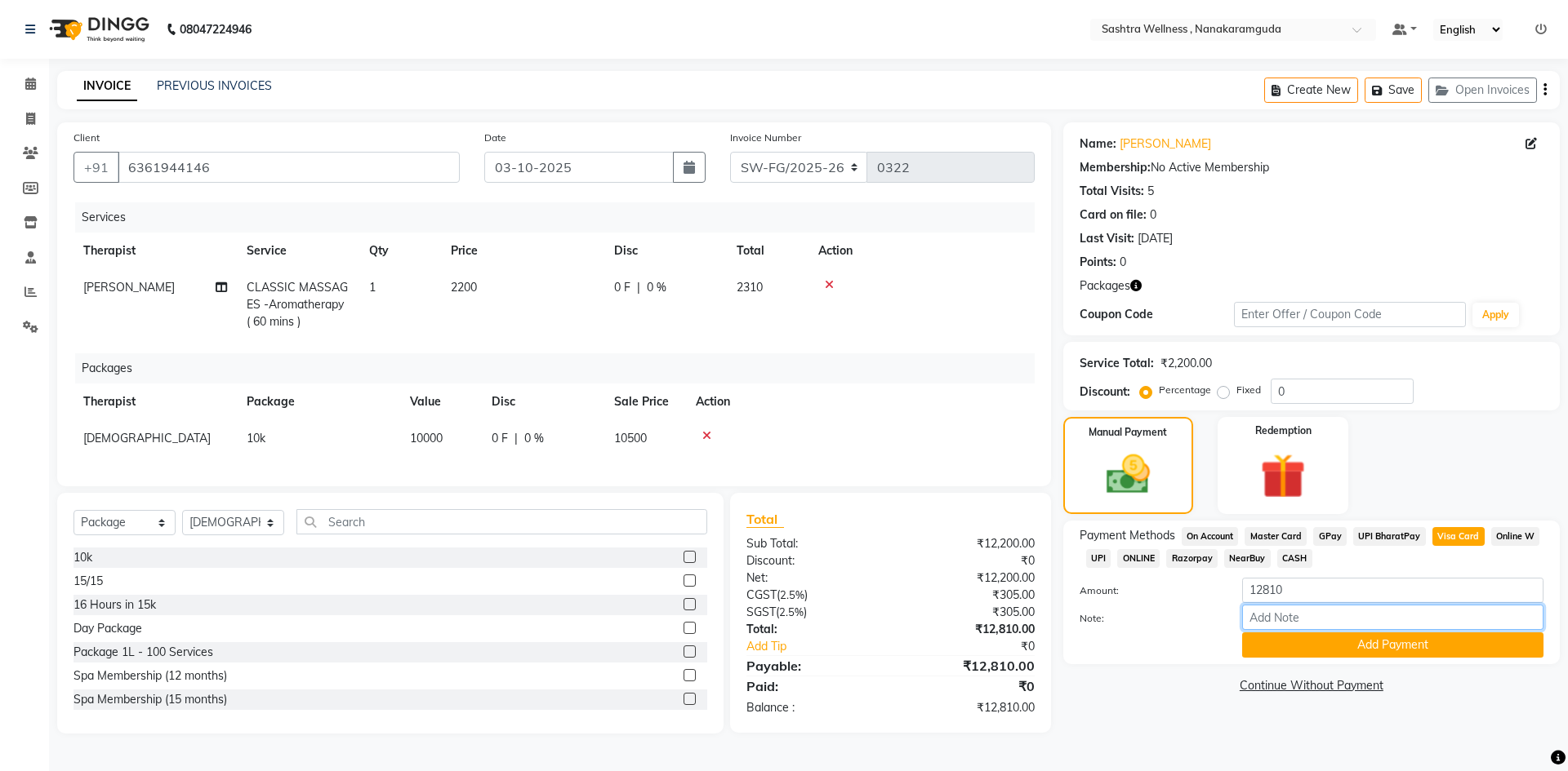
click at [1313, 616] on input "Note:" at bounding box center [1392, 618] width 301 height 26
click at [828, 280] on icon at bounding box center [829, 285] width 9 height 12
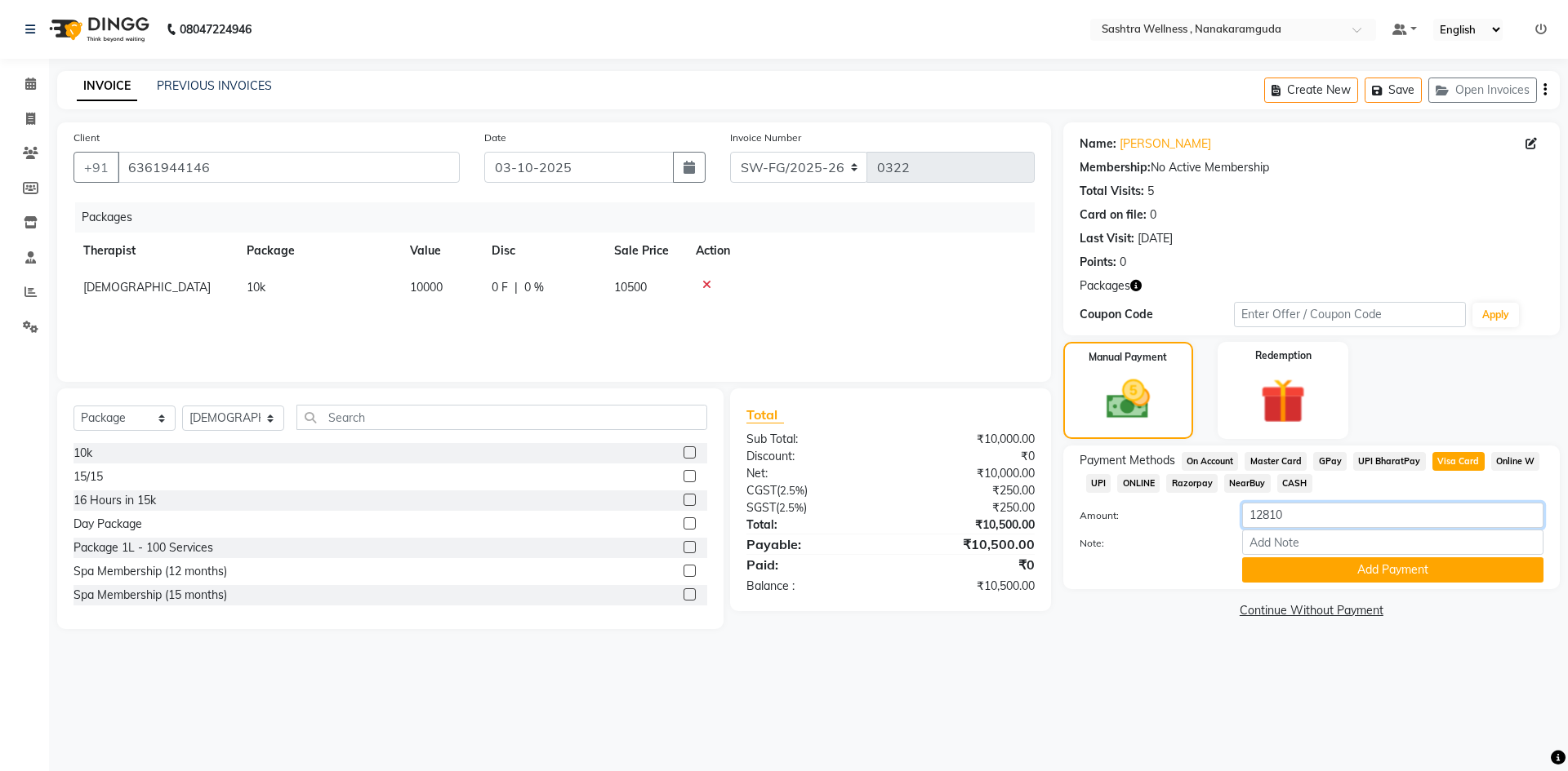
click at [1326, 513] on input "12810" at bounding box center [1392, 516] width 301 height 26
click at [1301, 484] on span "CASH" at bounding box center [1295, 484] width 35 height 19
type input "10500"
click at [1303, 485] on span "CASH" at bounding box center [1295, 484] width 35 height 19
click at [1170, 411] on div "Manual Payment" at bounding box center [1127, 390] width 135 height 100
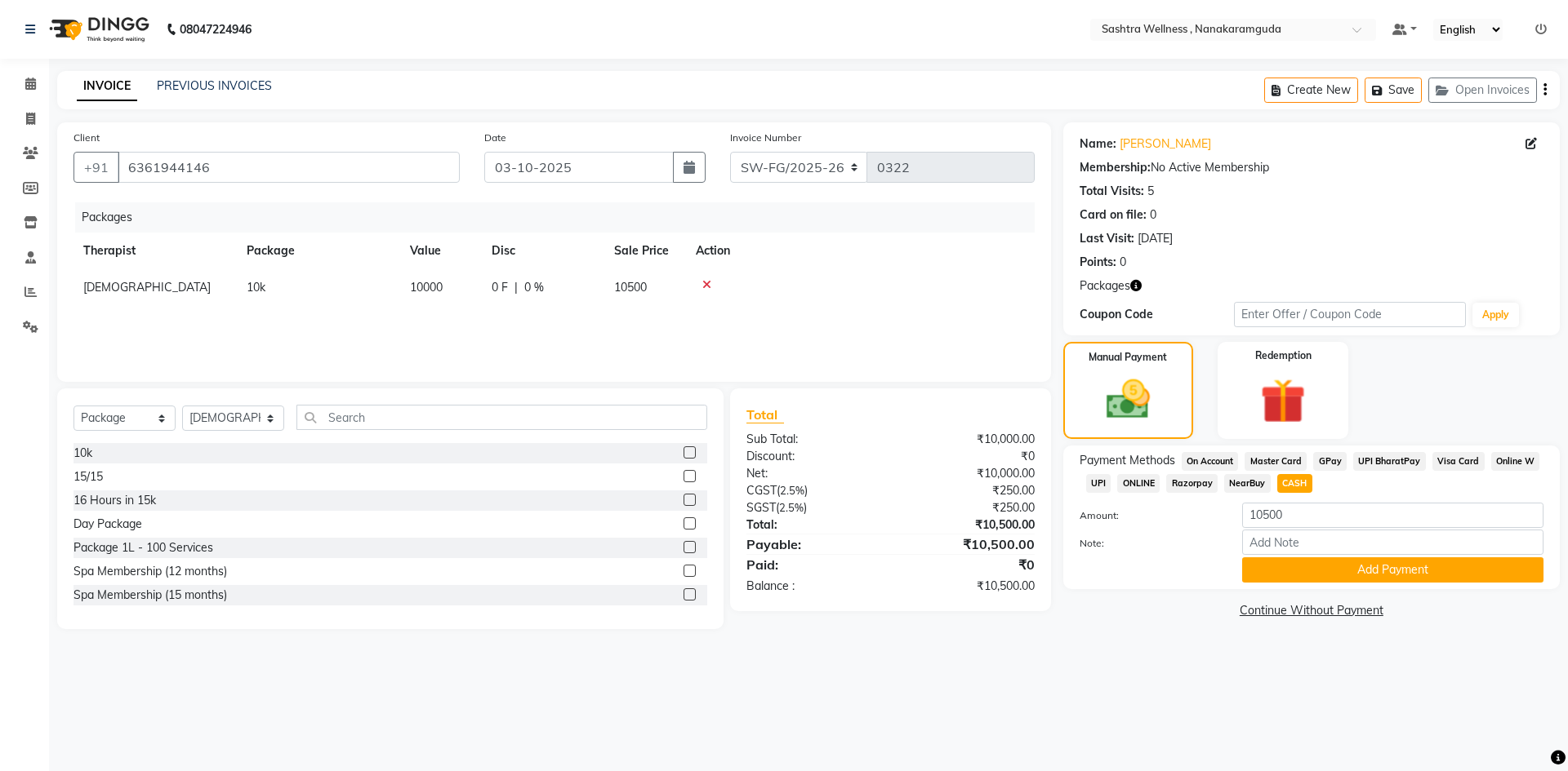
click at [1448, 460] on span "Visa Card" at bounding box center [1458, 461] width 52 height 19
click at [1394, 529] on div "Amount: 10500" at bounding box center [1312, 517] width 489 height 27
click at [1388, 540] on input "Note:" at bounding box center [1392, 542] width 301 height 26
type input "7003"
click at [1414, 571] on button "Add Payment" at bounding box center [1392, 570] width 301 height 26
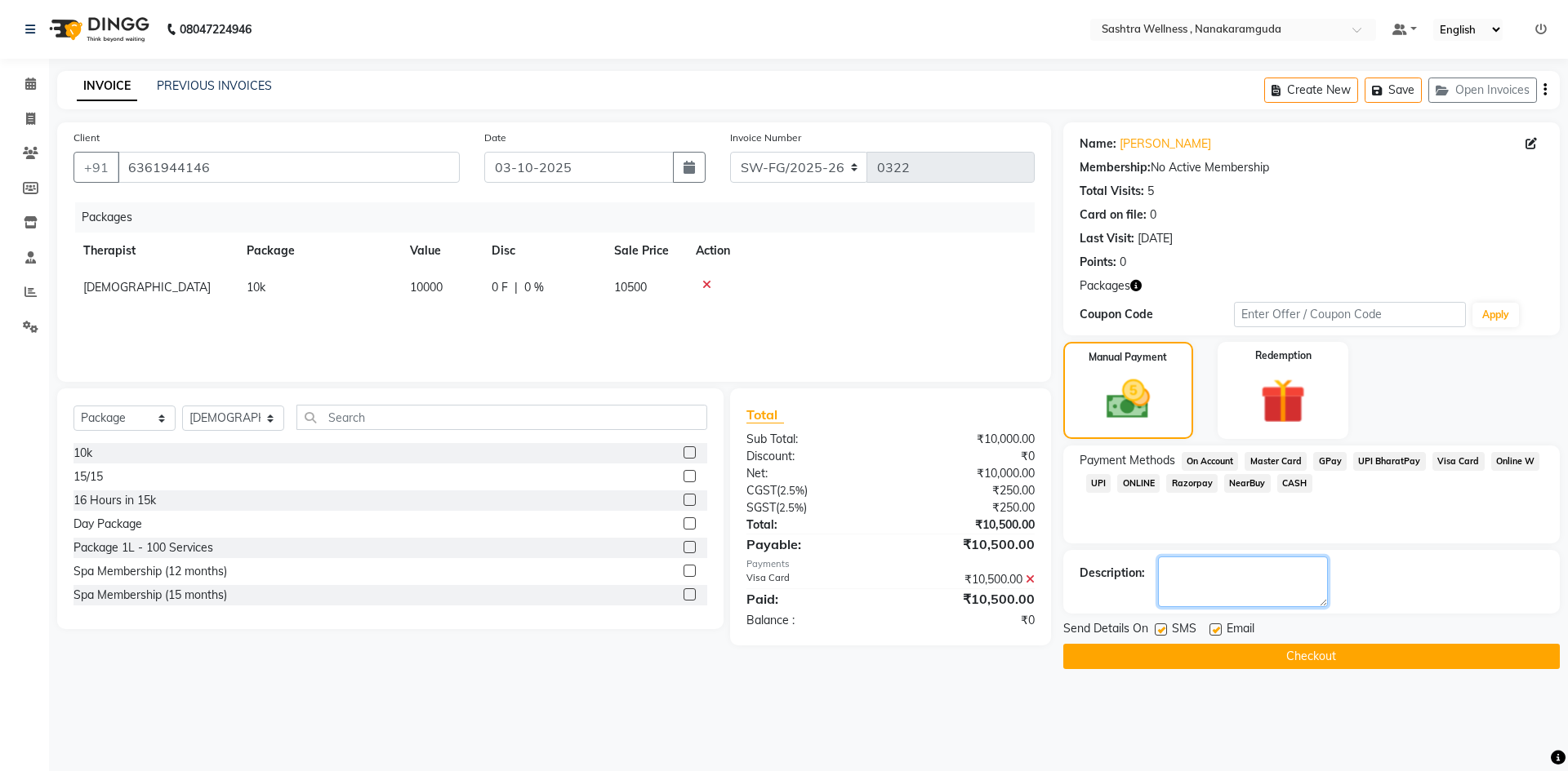
click at [1261, 580] on textarea at bounding box center [1242, 583] width 170 height 51
type textarea "10k package with 10 session"
click at [1337, 645] on button "Checkout" at bounding box center [1312, 657] width 497 height 26
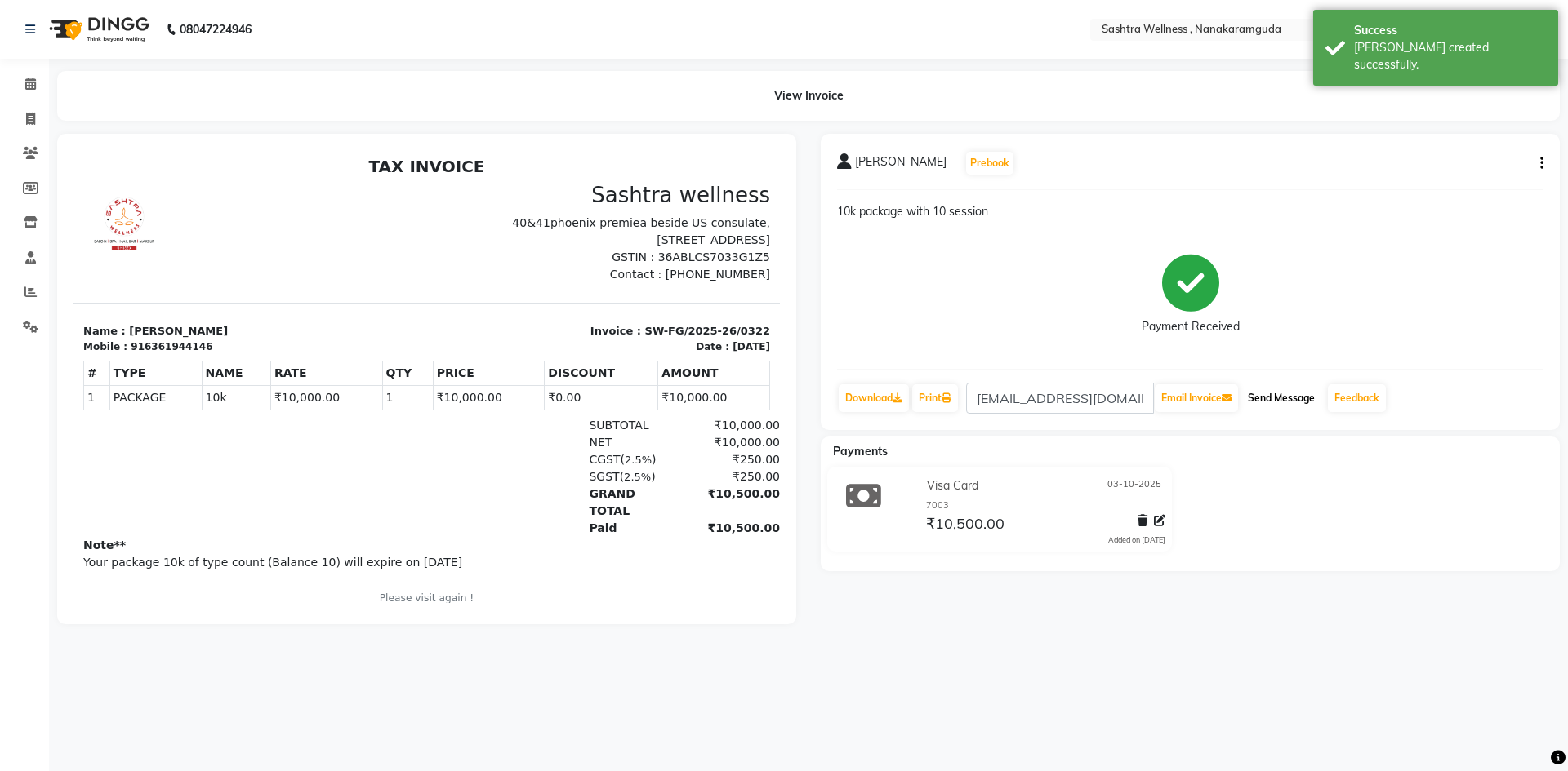
click at [1282, 396] on button "Send Message" at bounding box center [1281, 398] width 80 height 27
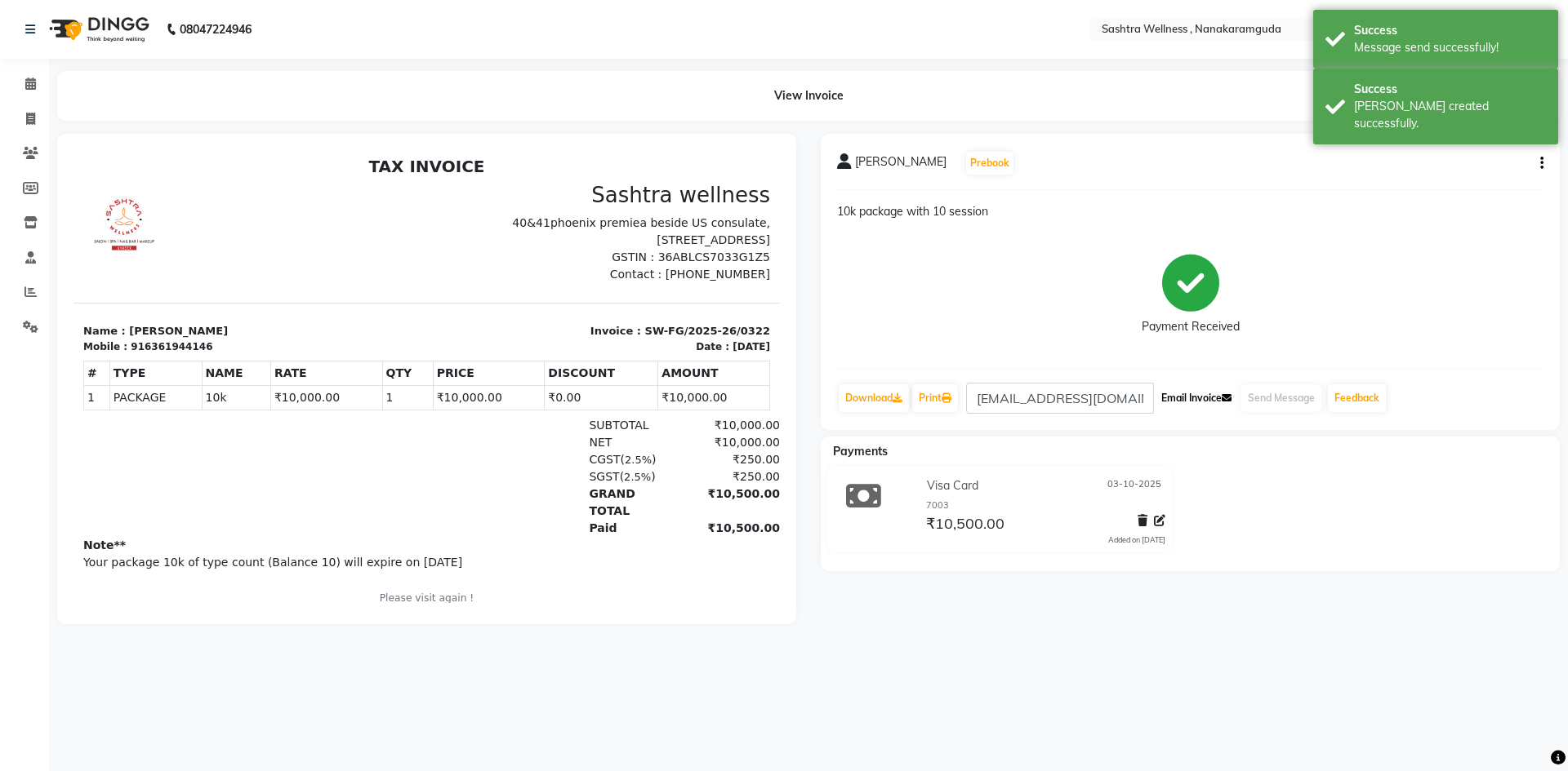
click at [1198, 396] on button "Email Invoice" at bounding box center [1196, 398] width 83 height 27
click at [25, 76] on span at bounding box center [30, 84] width 28 height 19
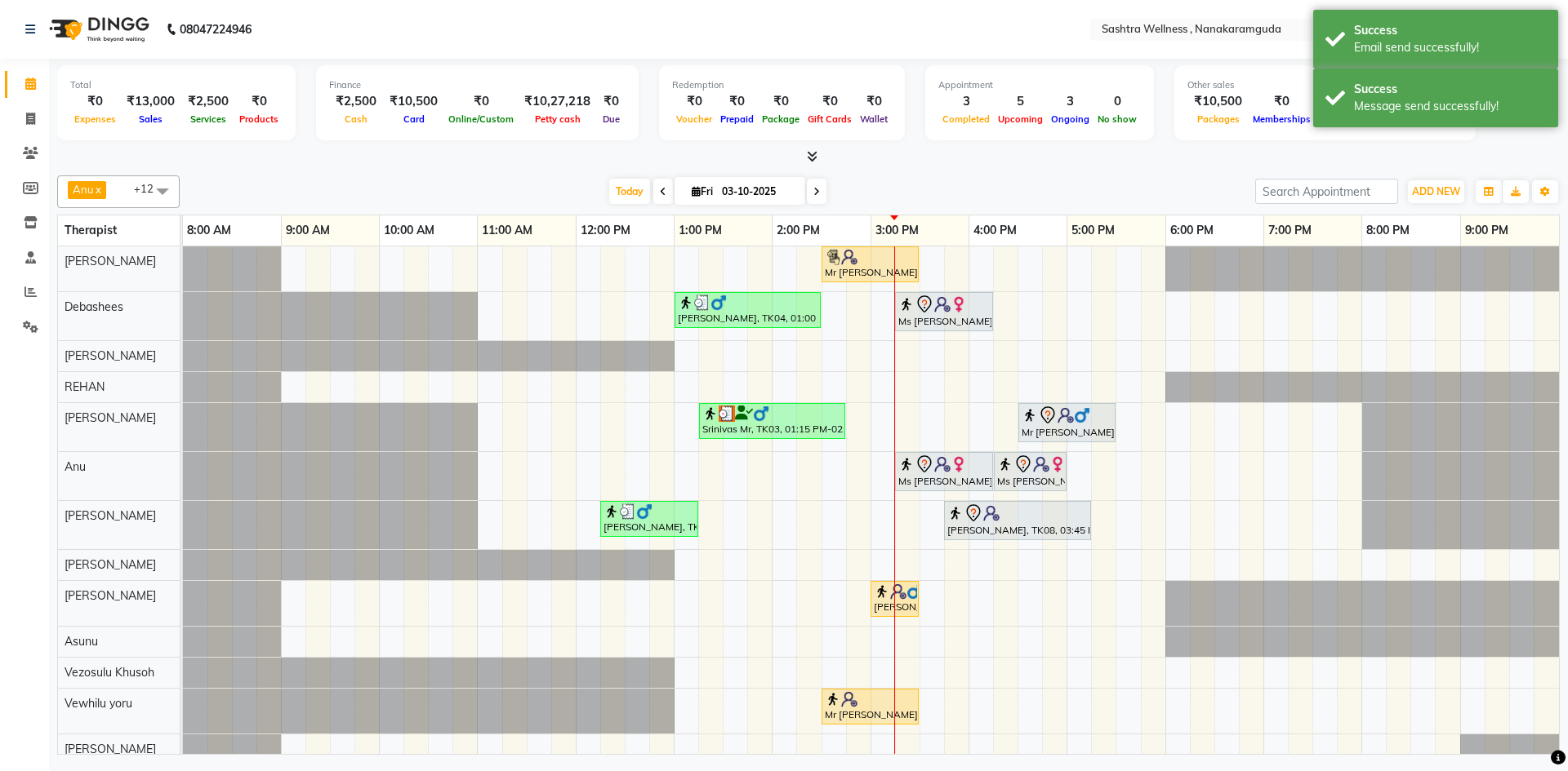
click at [819, 162] on div at bounding box center [808, 156] width 1502 height 17
click at [818, 155] on div at bounding box center [808, 156] width 1502 height 17
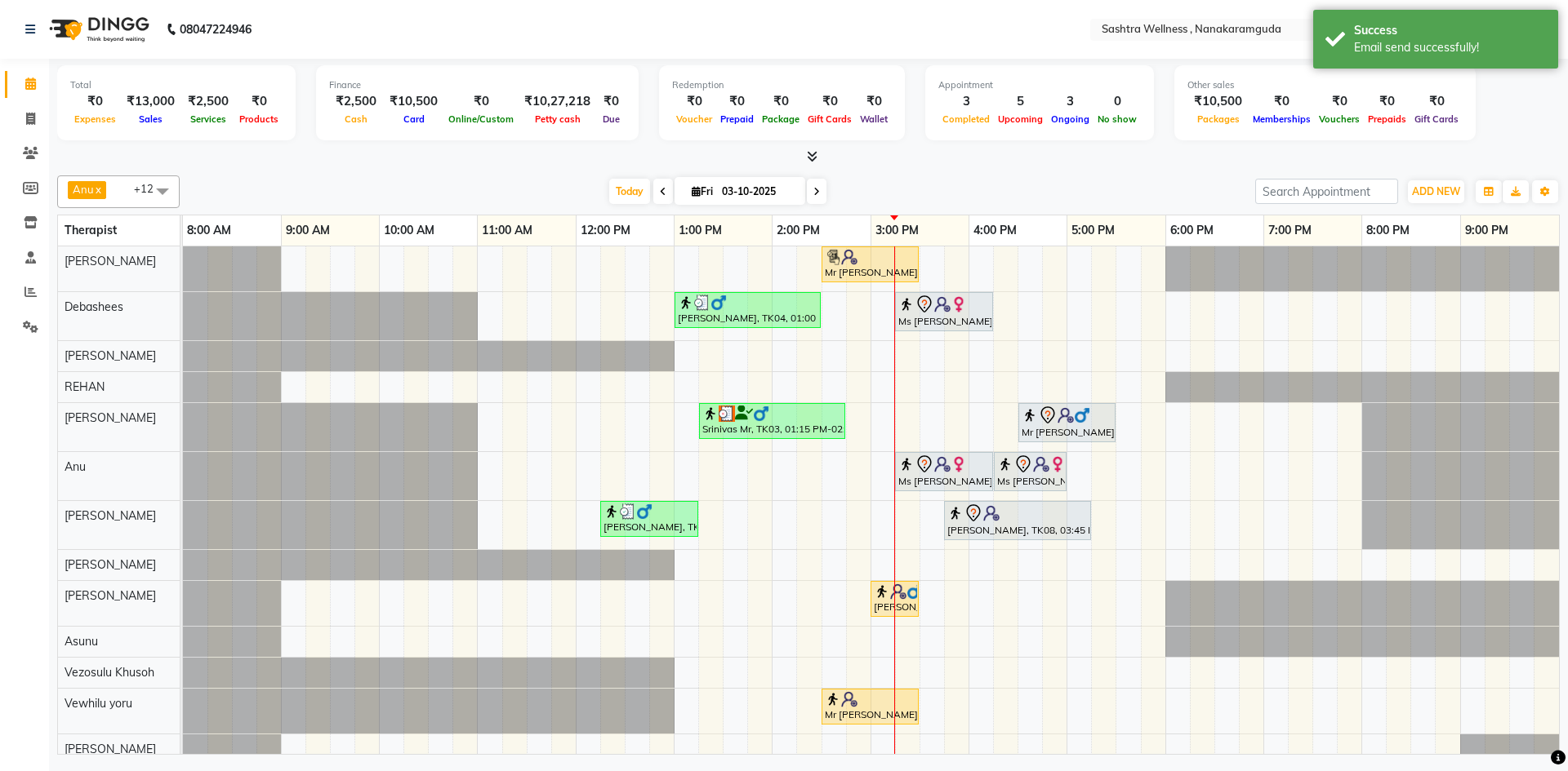
click at [809, 154] on icon at bounding box center [811, 156] width 11 height 12
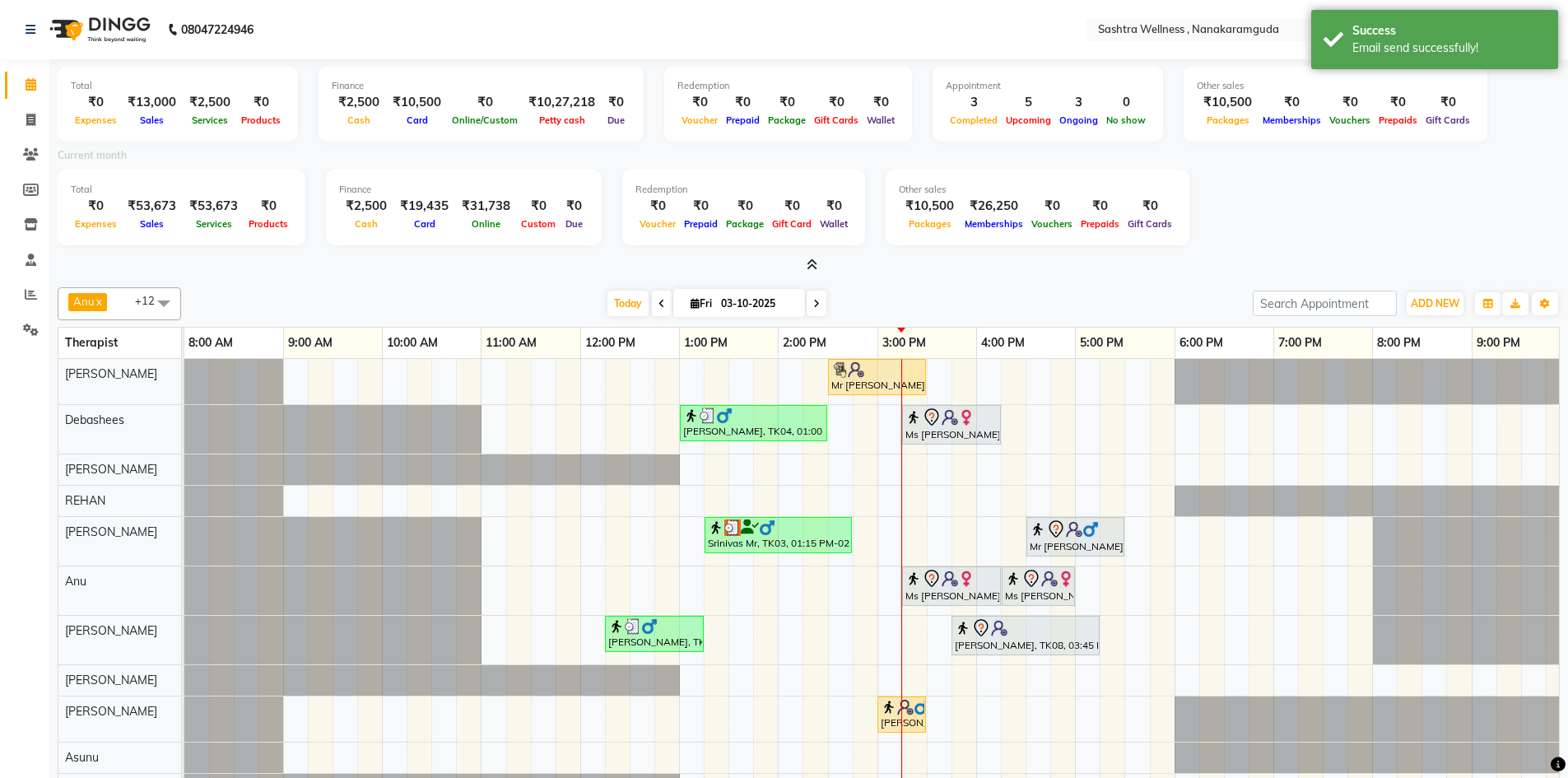
click at [816, 262] on icon at bounding box center [812, 264] width 11 height 12
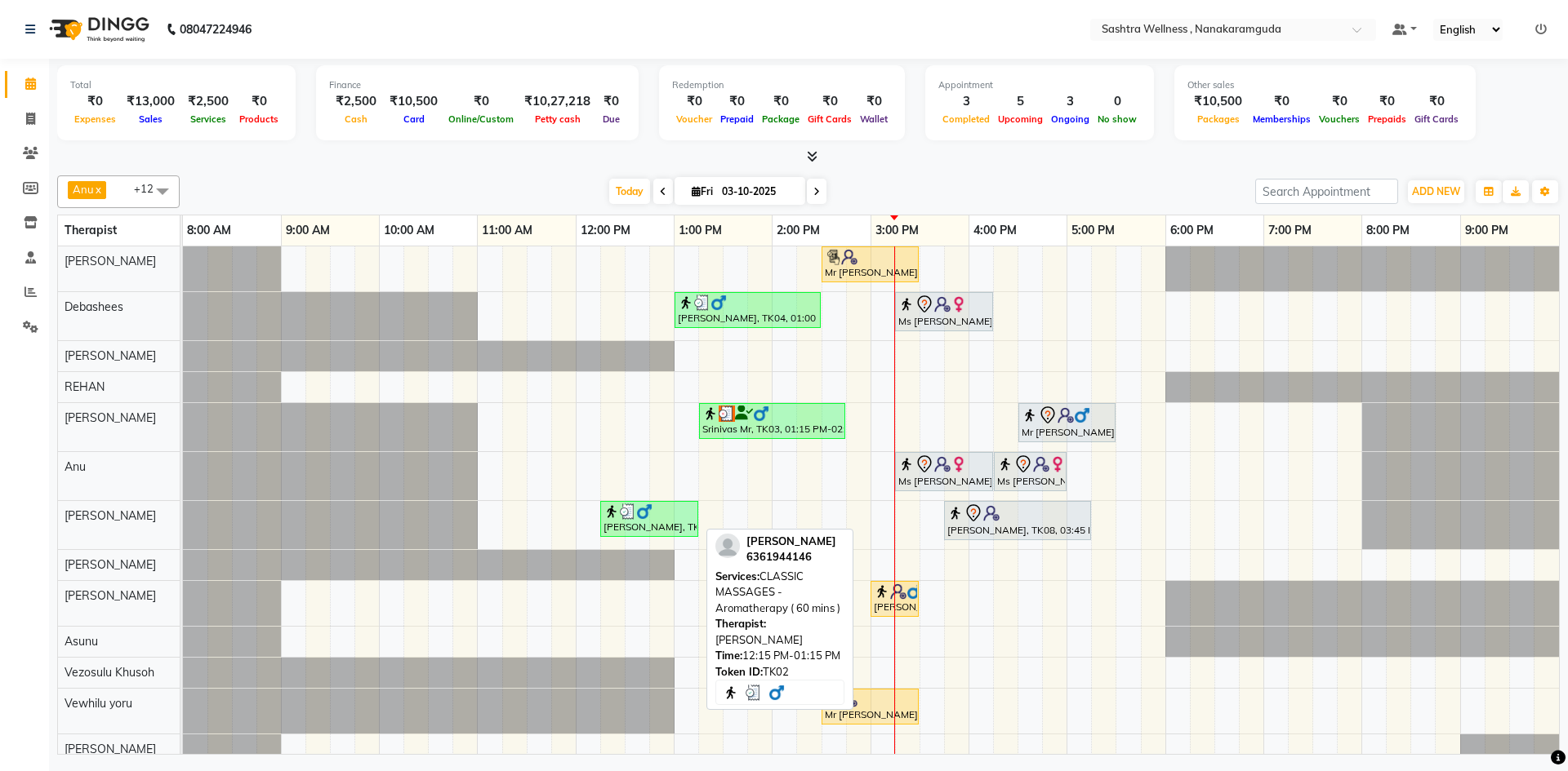
click at [667, 518] on div at bounding box center [649, 511] width 91 height 17
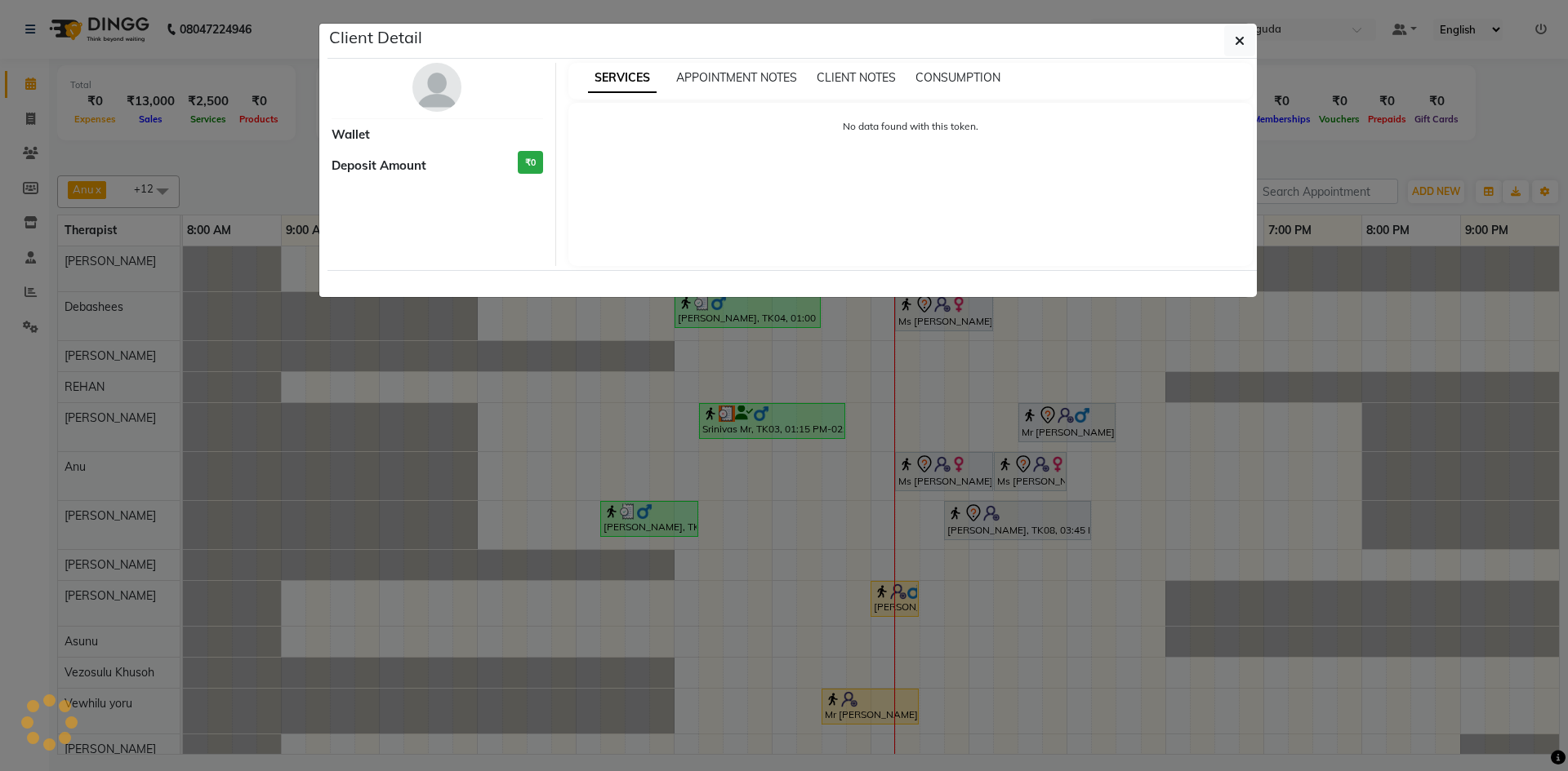
select select "3"
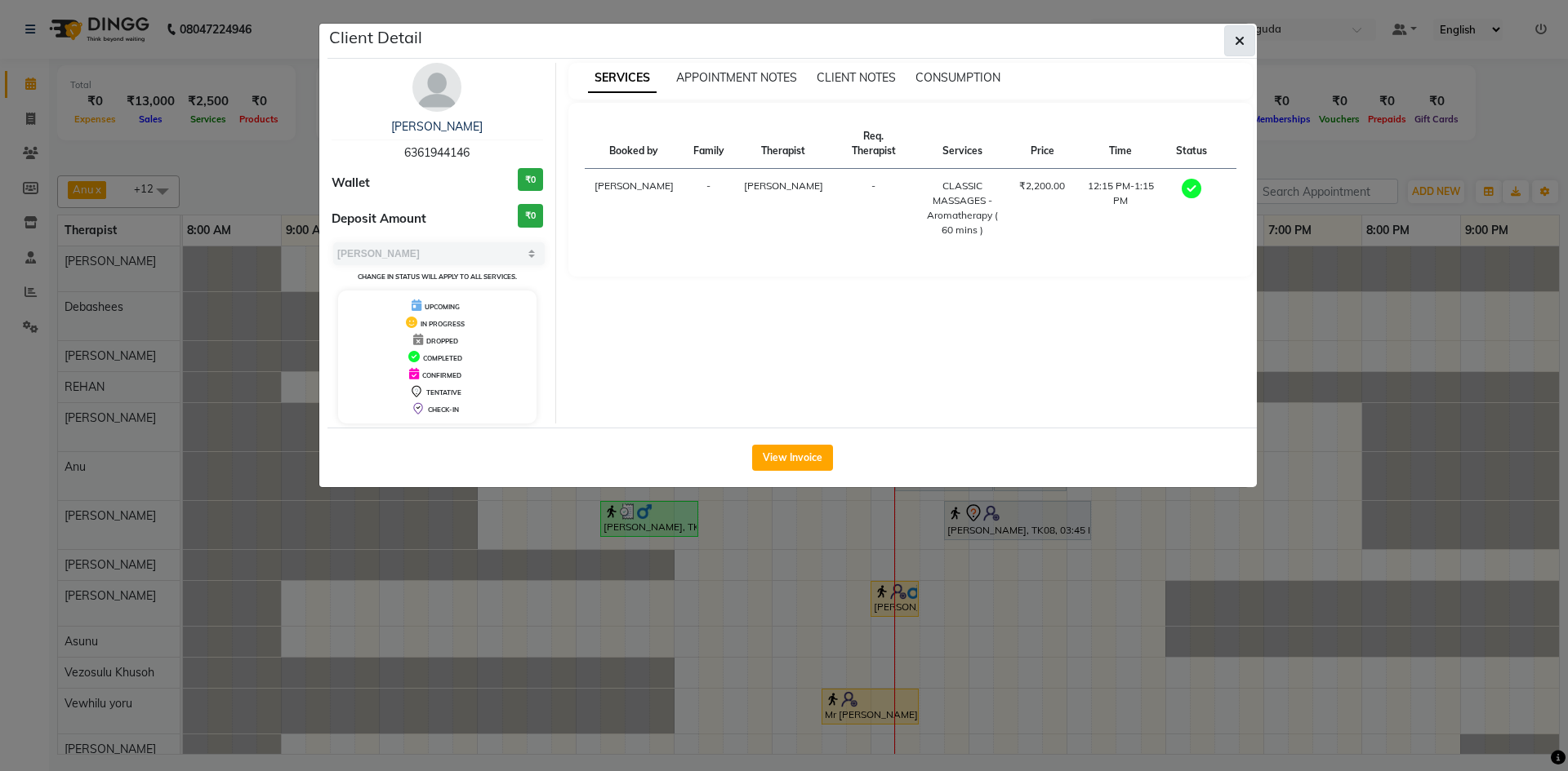
click at [1242, 35] on icon "button" at bounding box center [1239, 40] width 10 height 13
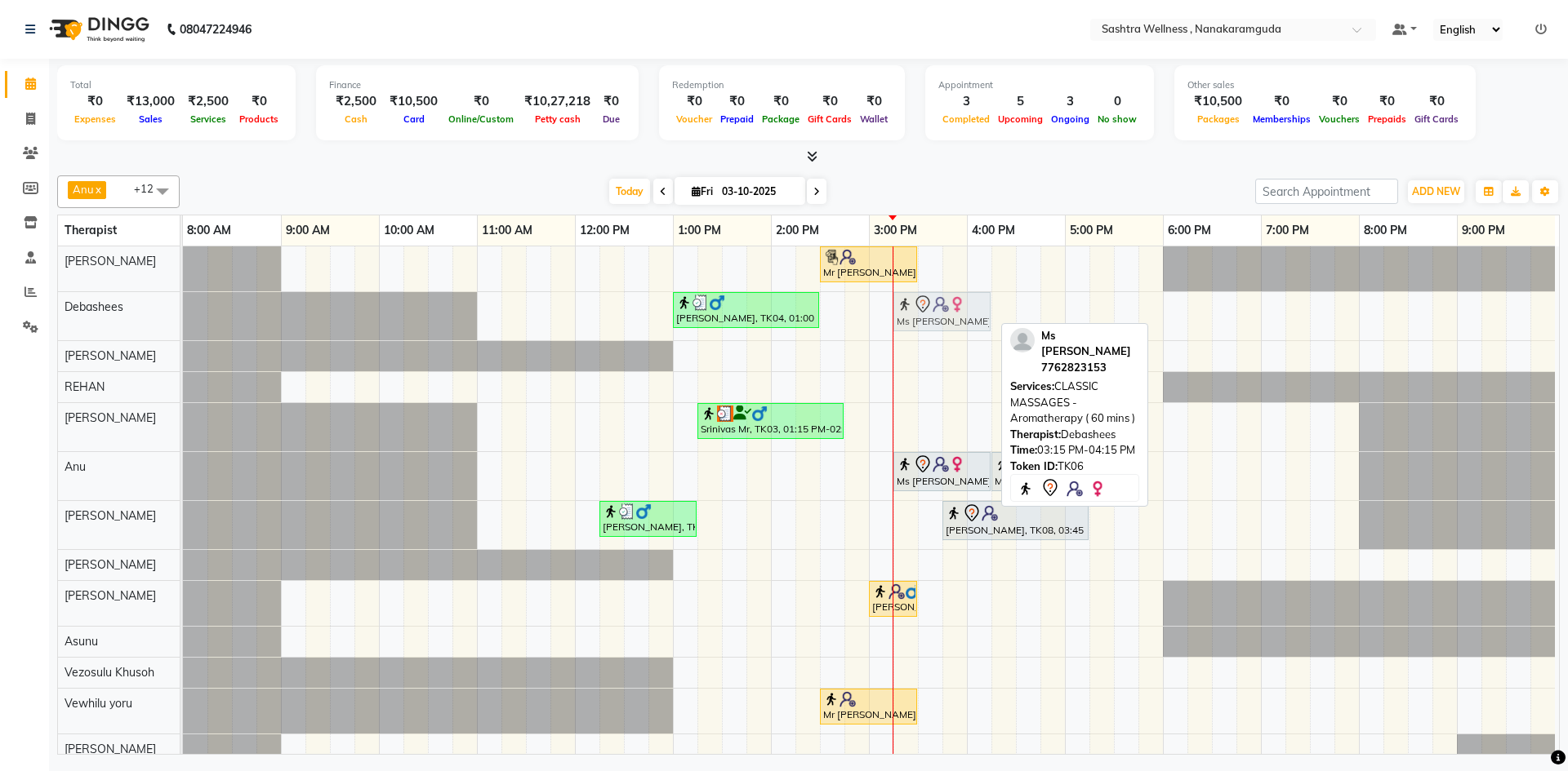
click at [183, 301] on div "PRAVEEN KUMAR, TK04, 01:00 PM-02:30 PM, CLASSIC MASSAGES -Aromatherapy (90 mins…" at bounding box center [183, 316] width 0 height 48
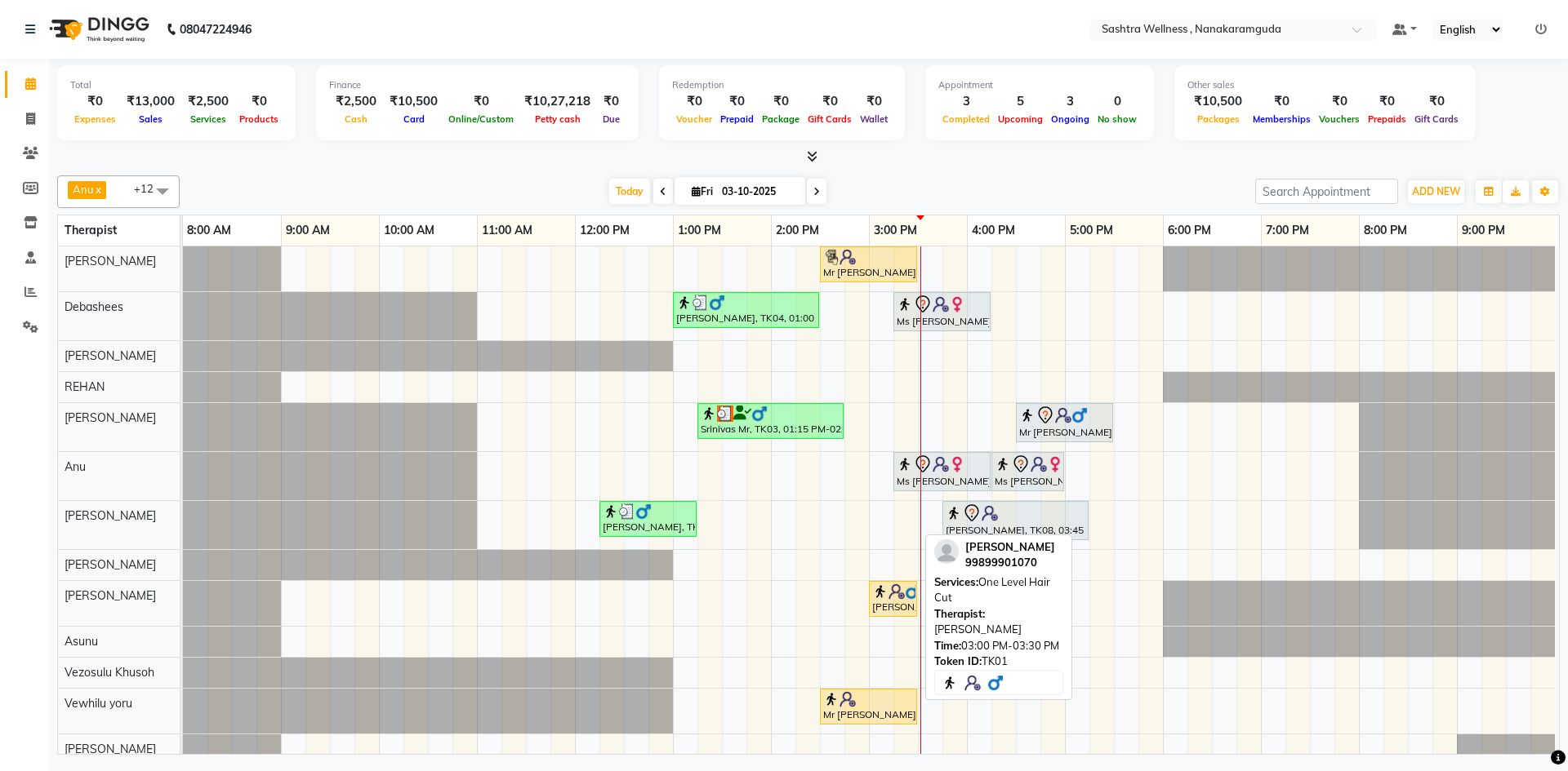
click at [898, 597] on img at bounding box center [896, 591] width 17 height 17
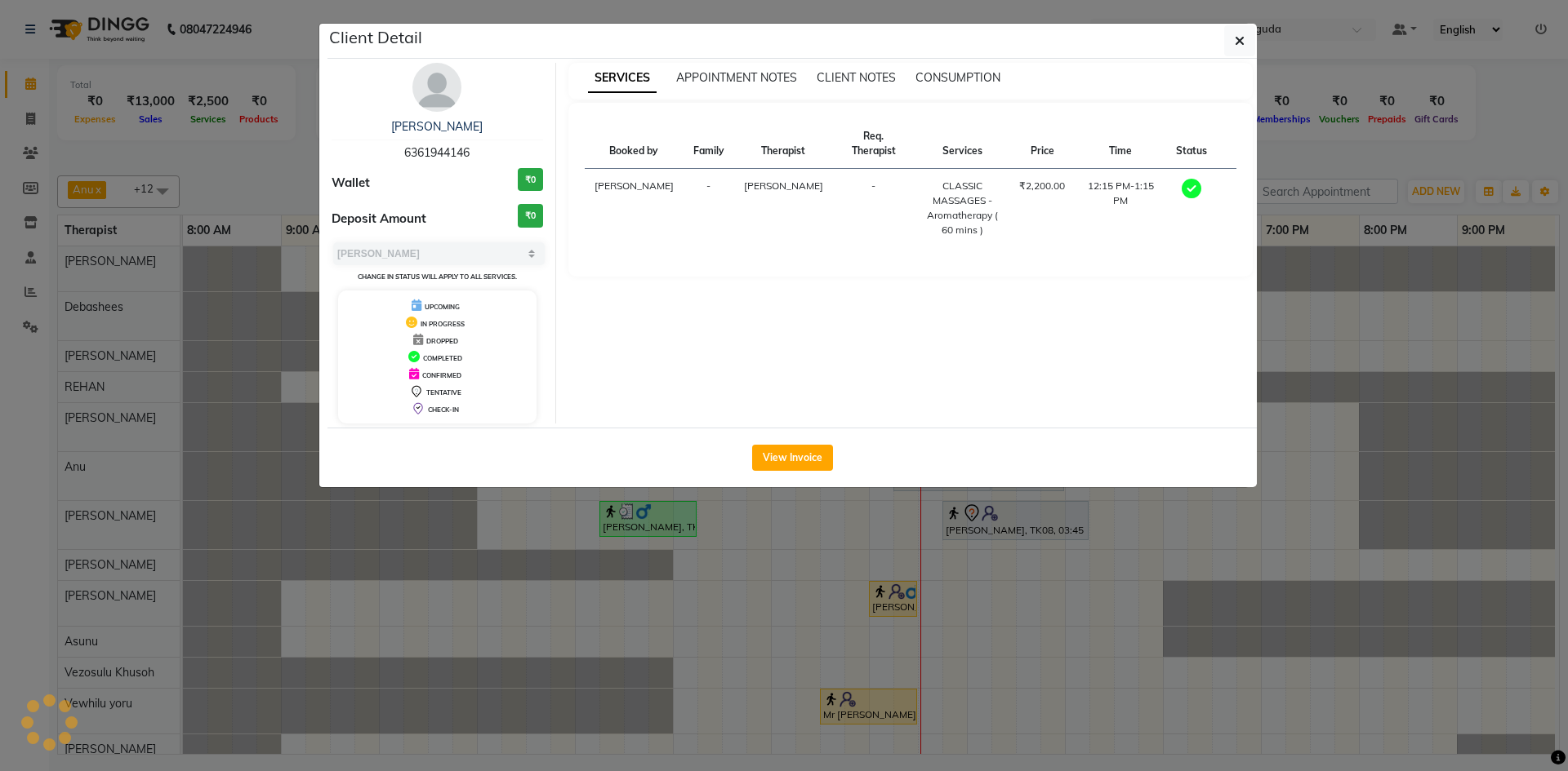
select select "1"
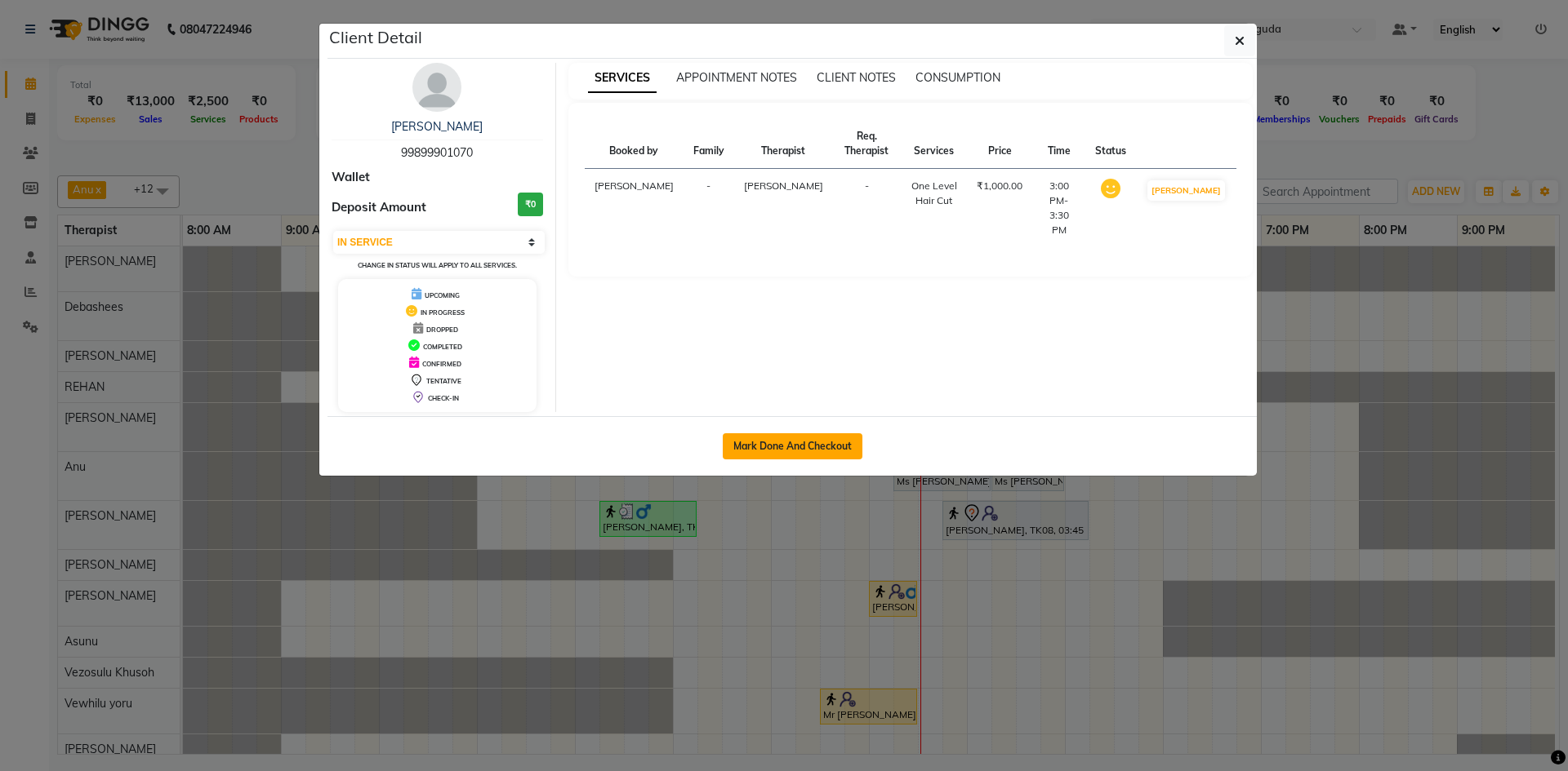
click at [817, 452] on button "Mark Done And Checkout" at bounding box center [793, 446] width 139 height 26
select select "service"
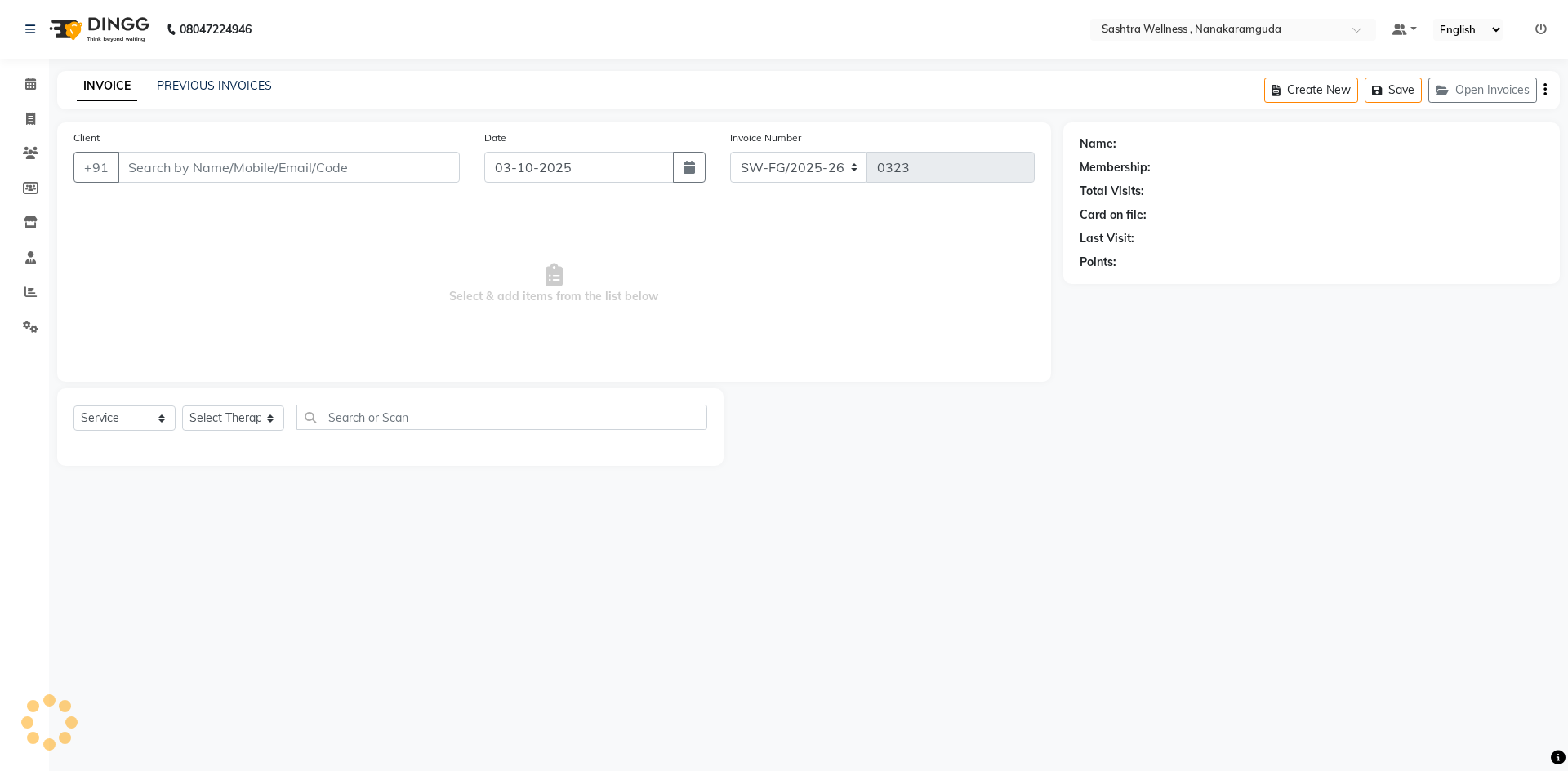
type input "99899901070"
select select "92983"
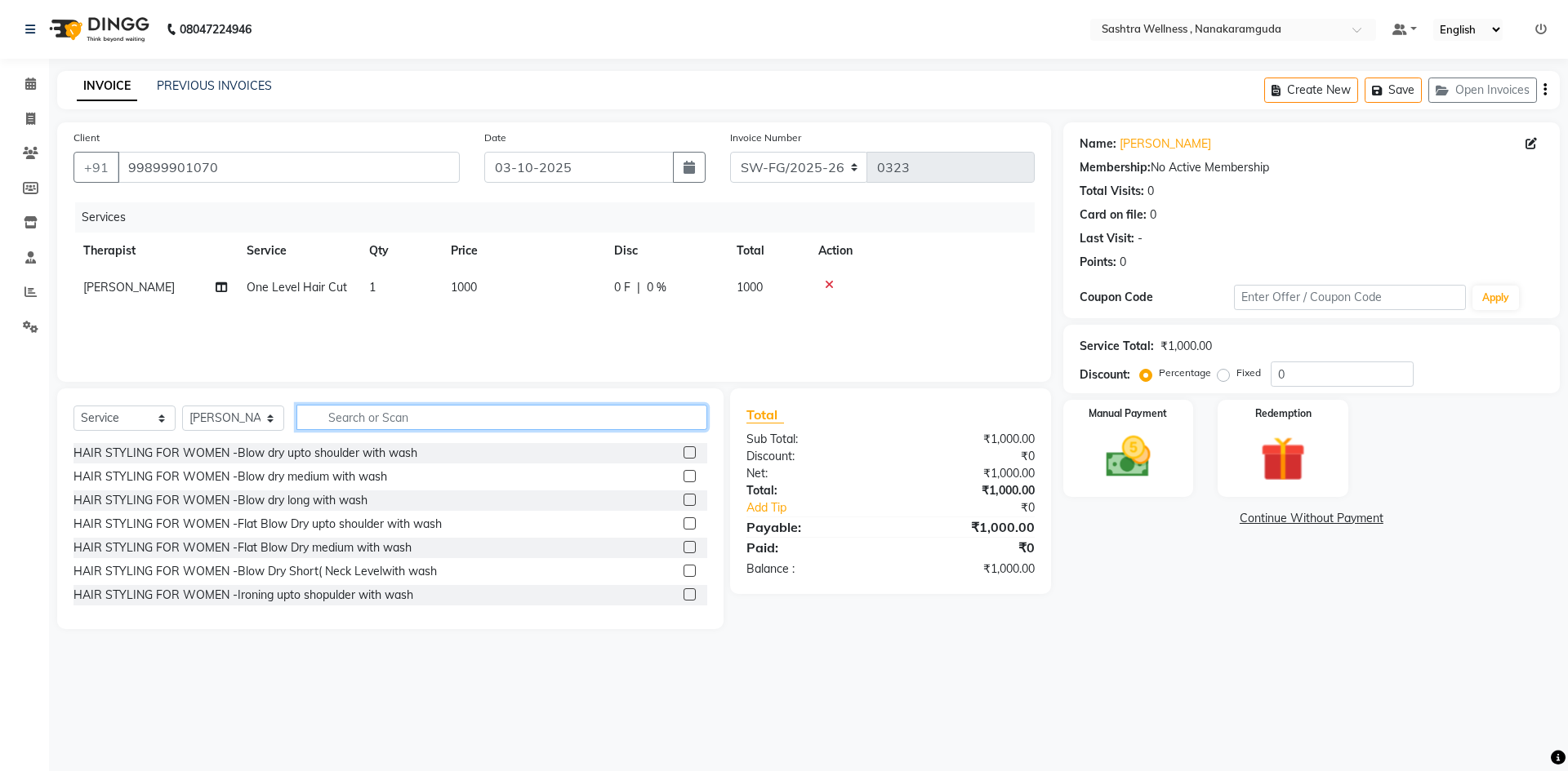
click at [425, 425] on input "text" at bounding box center [501, 418] width 411 height 26
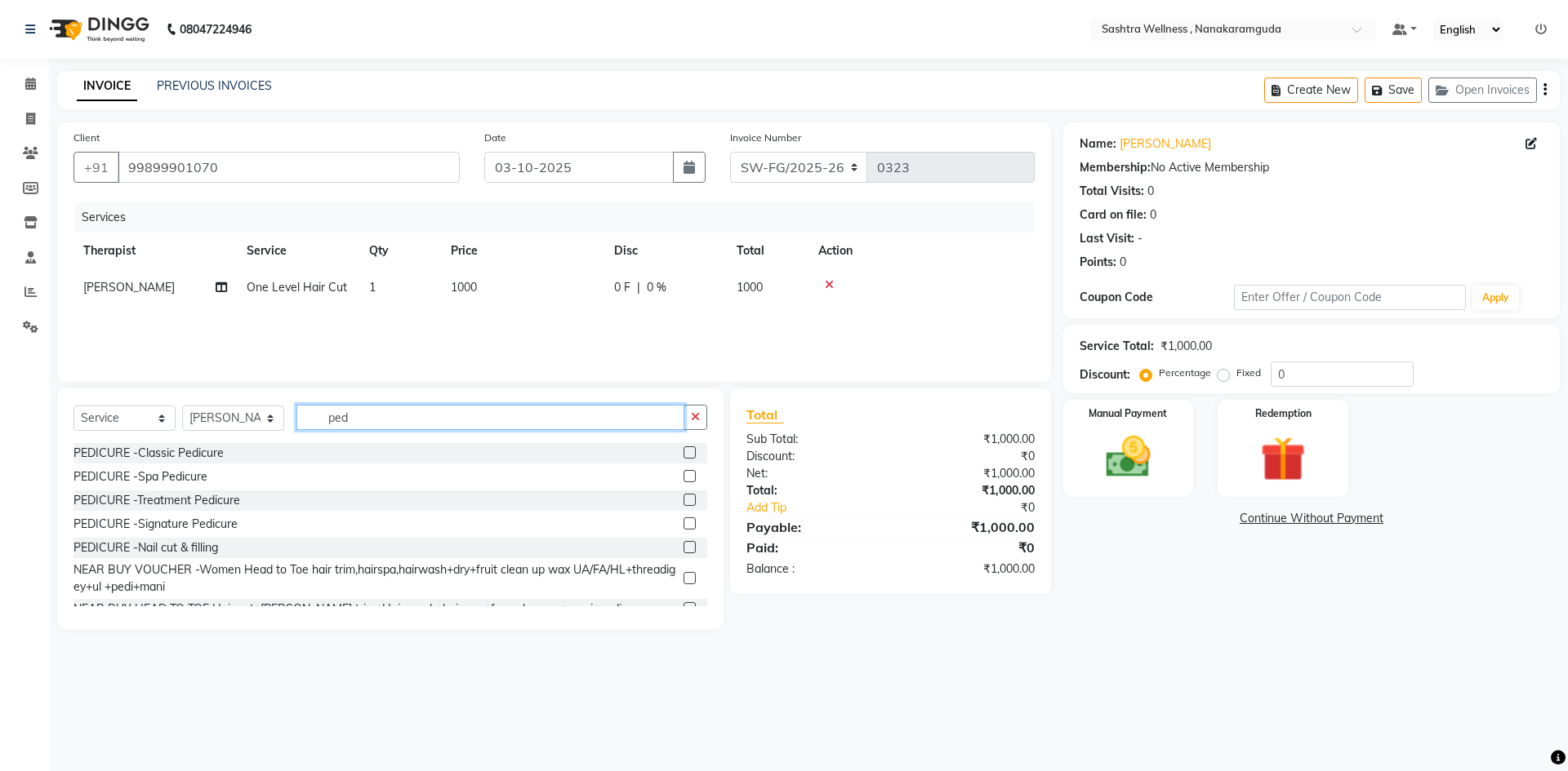
type input "ped"
drag, startPoint x: 671, startPoint y: 450, endPoint x: 662, endPoint y: 457, distance: 11.4
click at [670, 450] on div "PEDICURE -Classic Pedicure" at bounding box center [391, 453] width 634 height 21
click at [38, 85] on span at bounding box center [30, 84] width 28 height 19
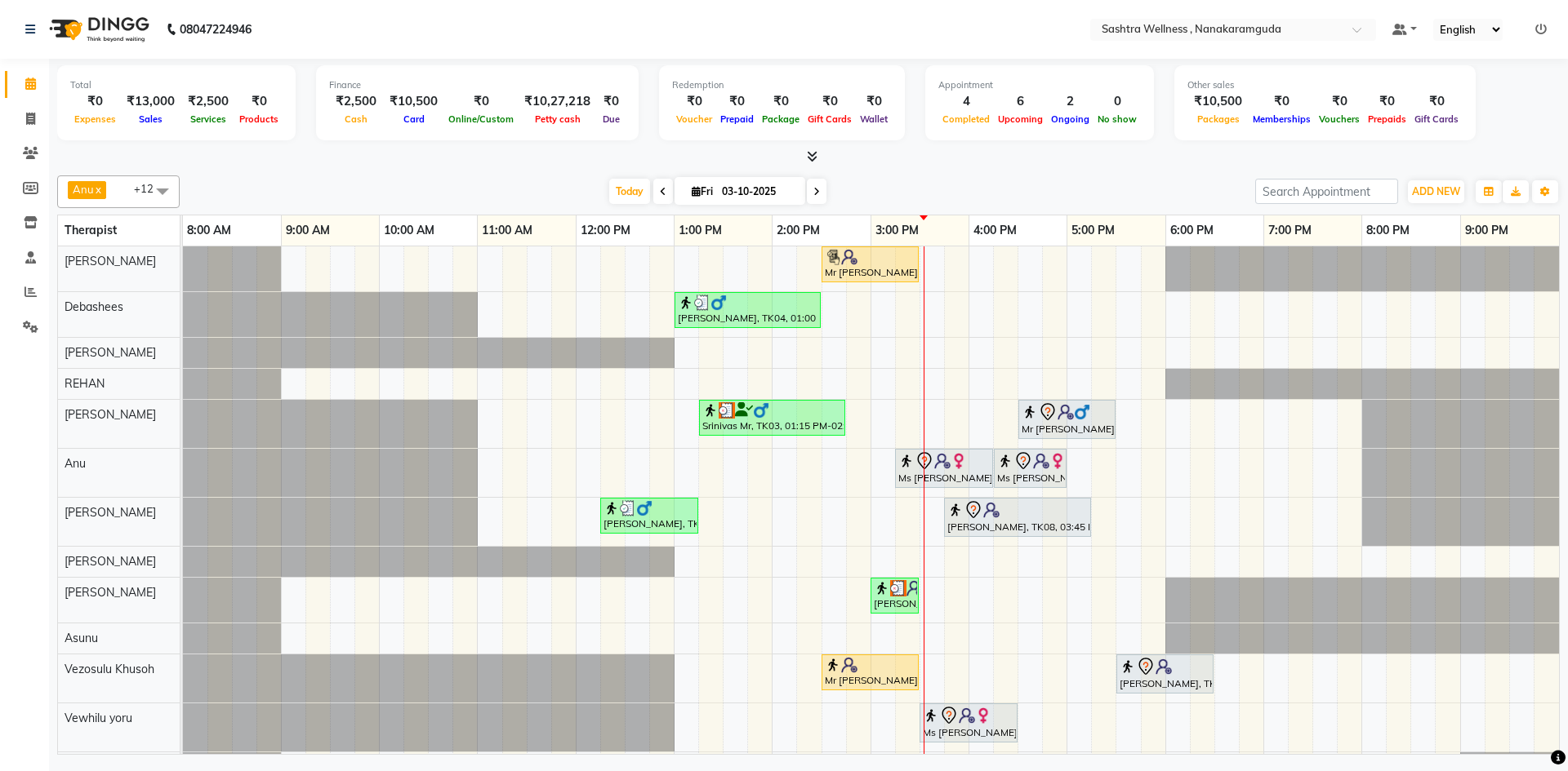
click at [1544, 30] on icon at bounding box center [1542, 29] width 12 height 12
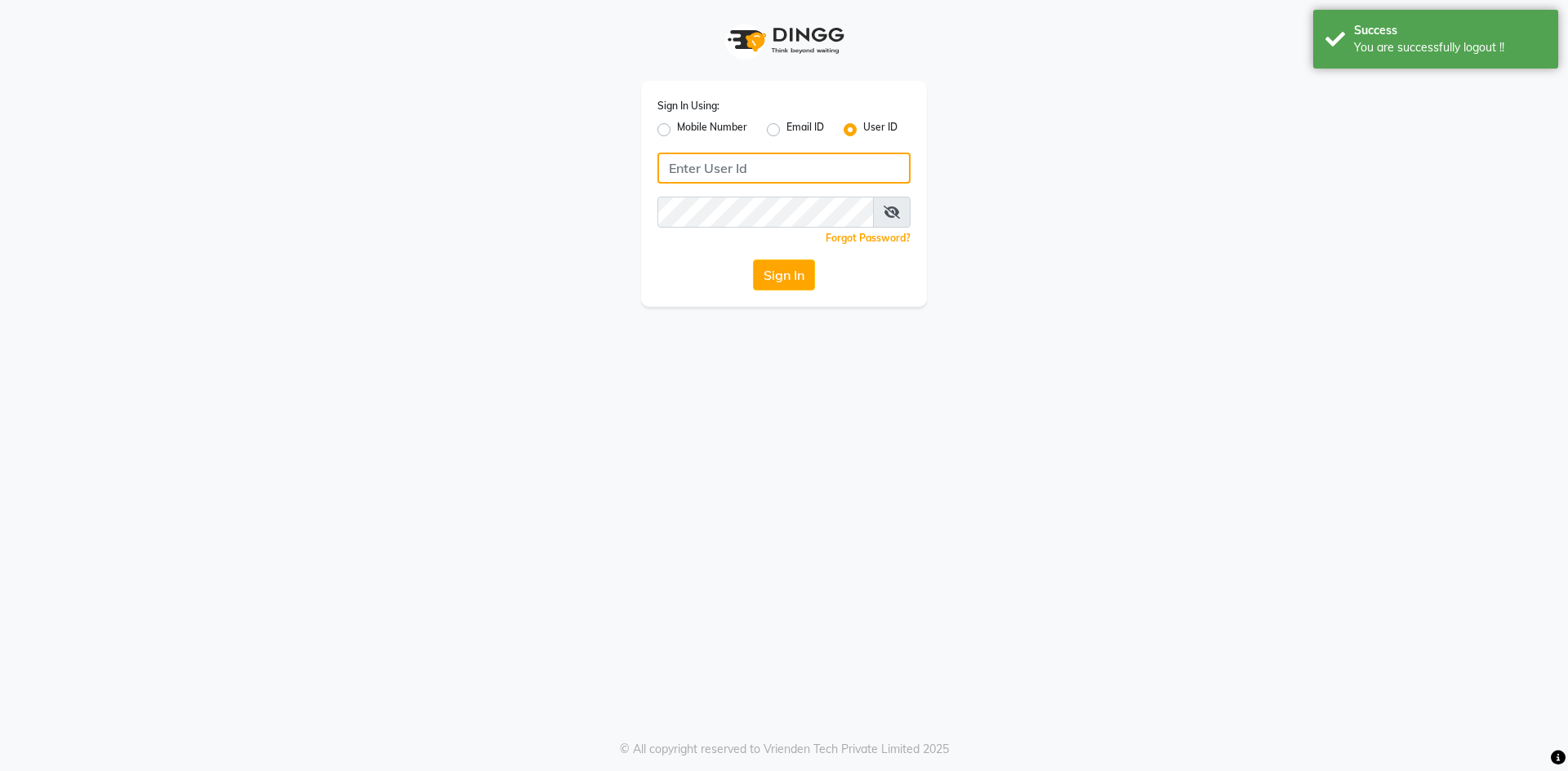
type input "9281094731"
click at [688, 129] on label "Mobile Number" at bounding box center [712, 129] width 71 height 20
click at [688, 129] on input "Mobile Number" at bounding box center [682, 125] width 11 height 11
radio input "true"
radio input "false"
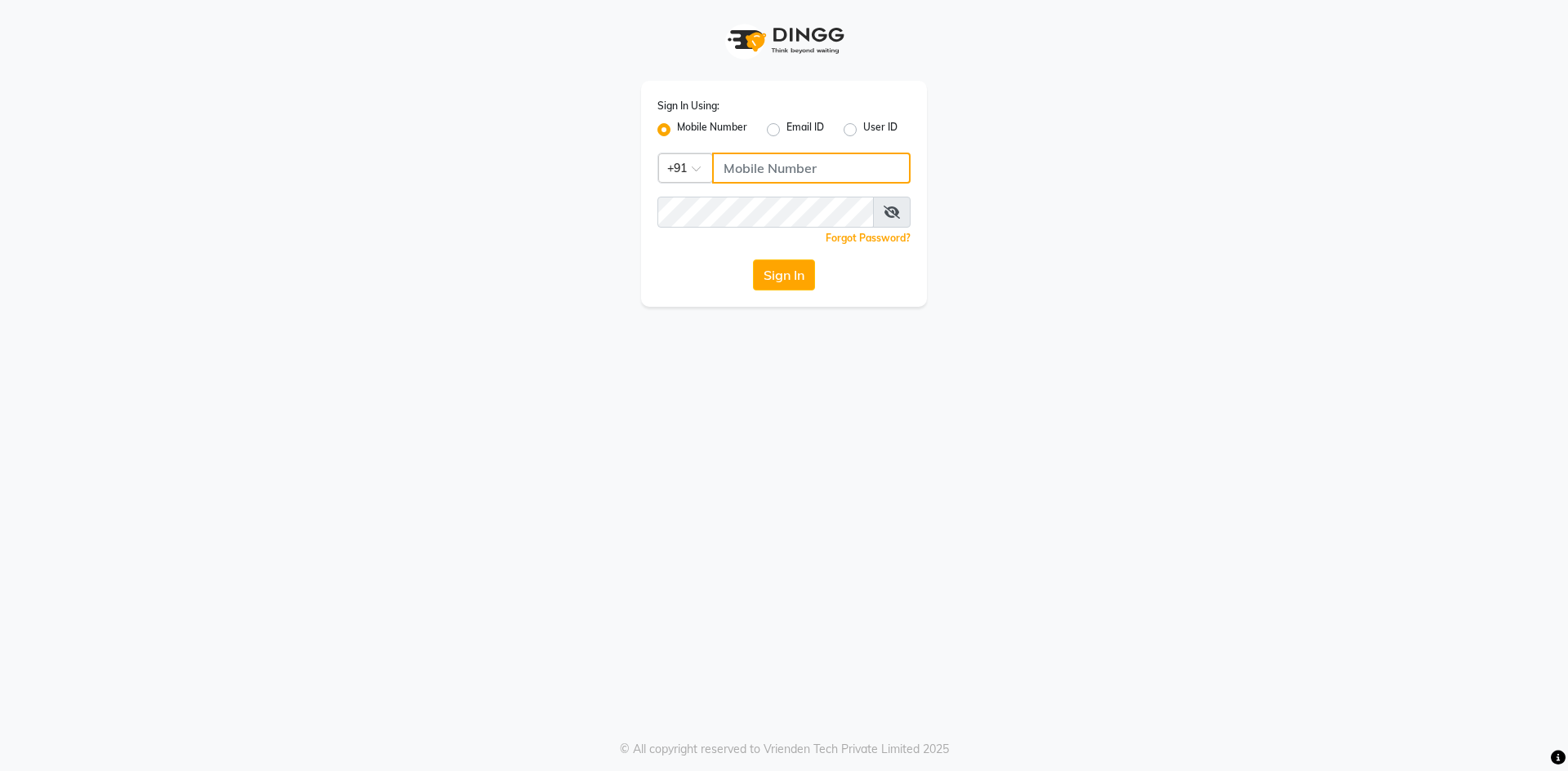
click at [749, 166] on input "Username" at bounding box center [811, 169] width 198 height 31
type input "9281094731"
click at [778, 278] on button "Sign In" at bounding box center [783, 276] width 62 height 31
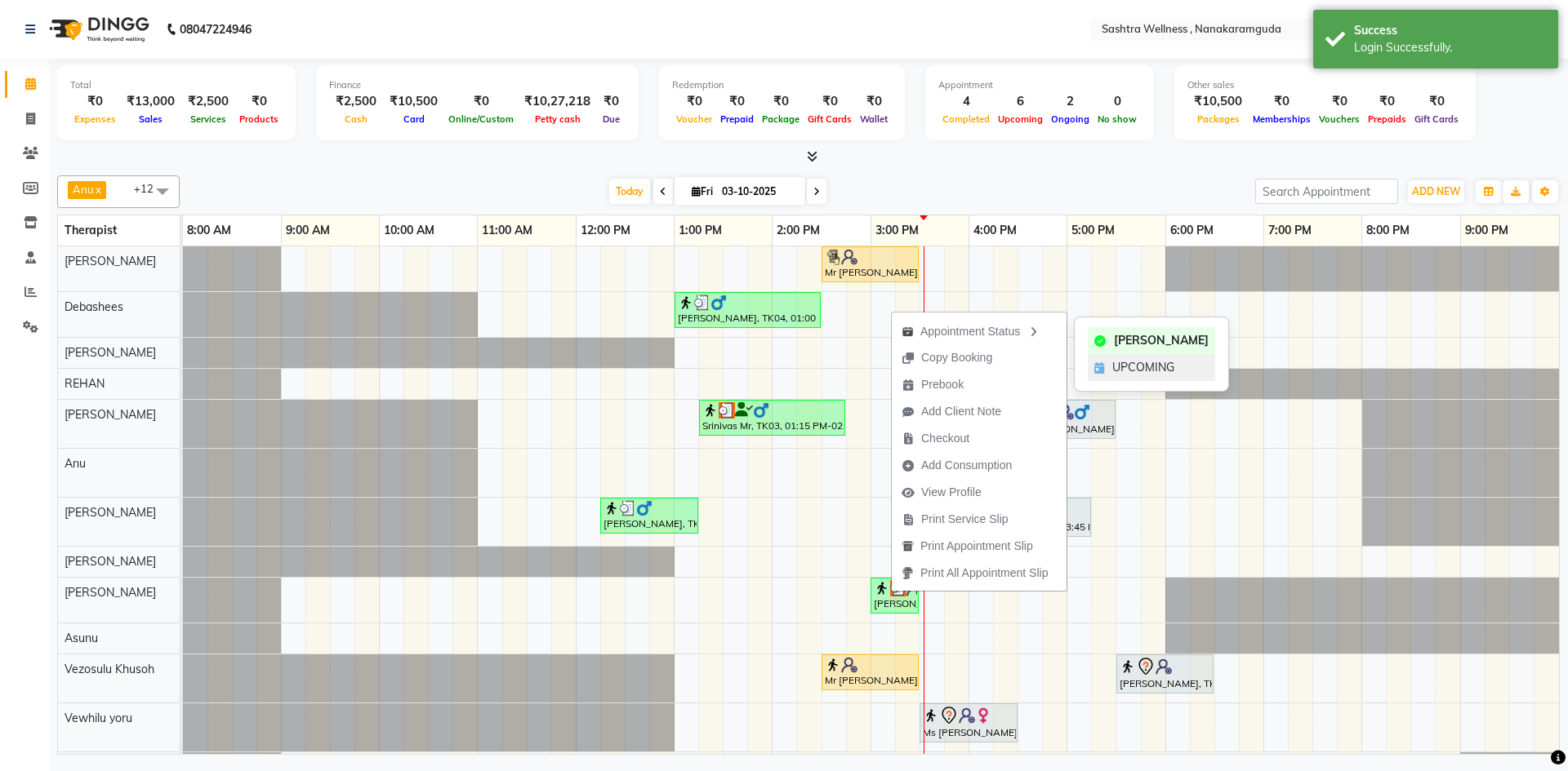
click at [1159, 372] on span "UPCOMING" at bounding box center [1142, 367] width 62 height 17
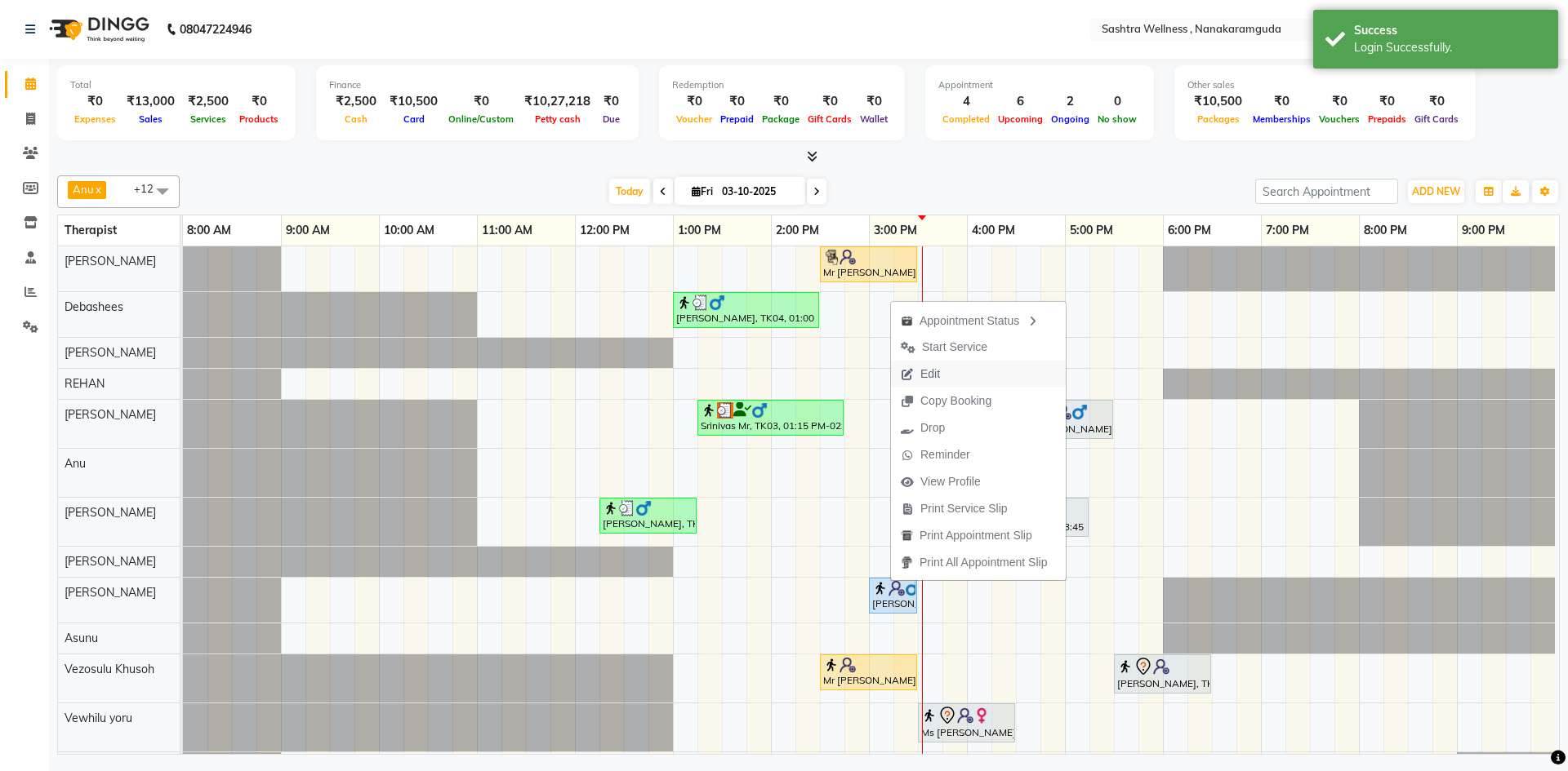
click at [954, 378] on button "Edit" at bounding box center [978, 374] width 175 height 26
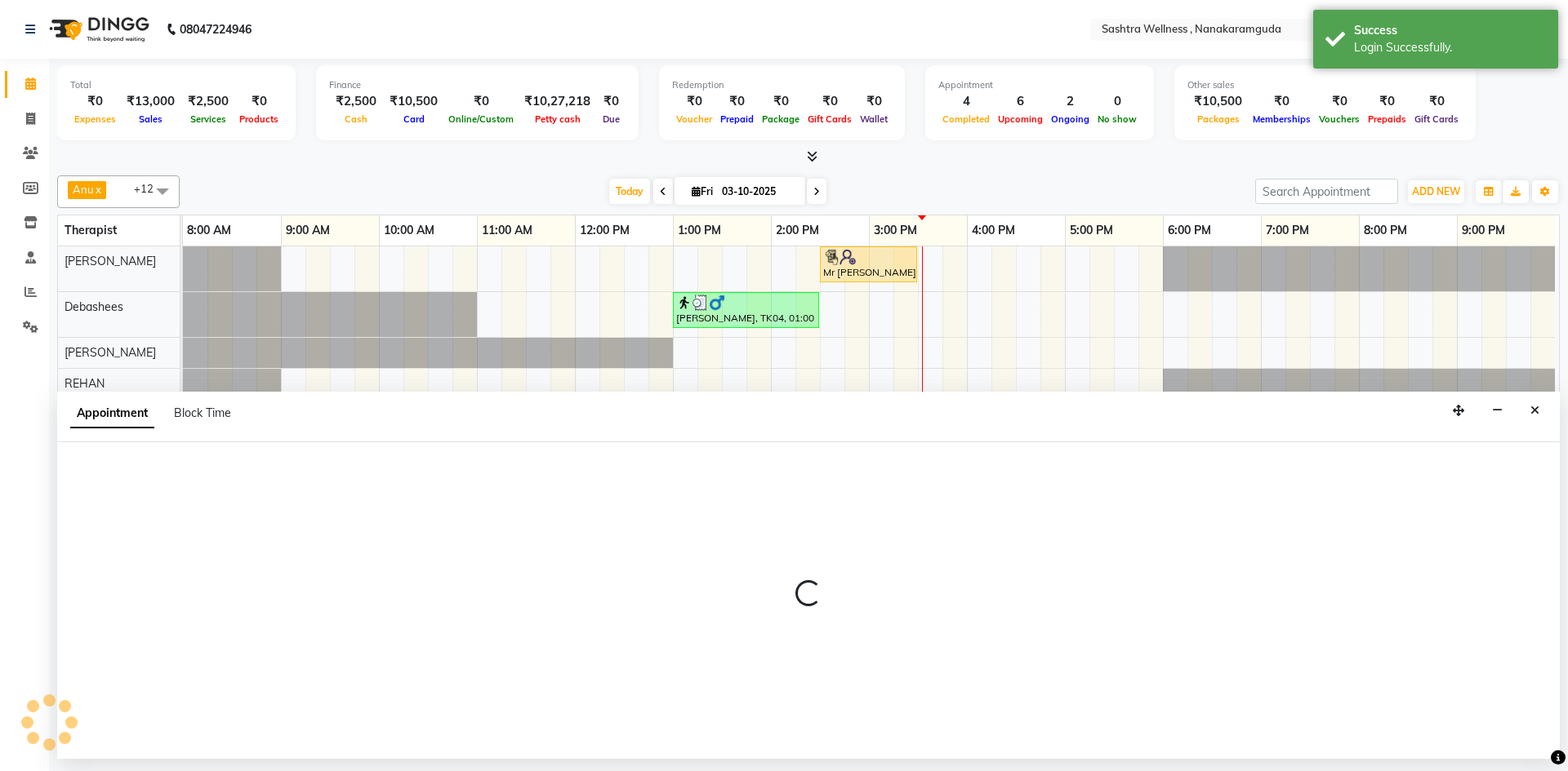
select select "upcoming"
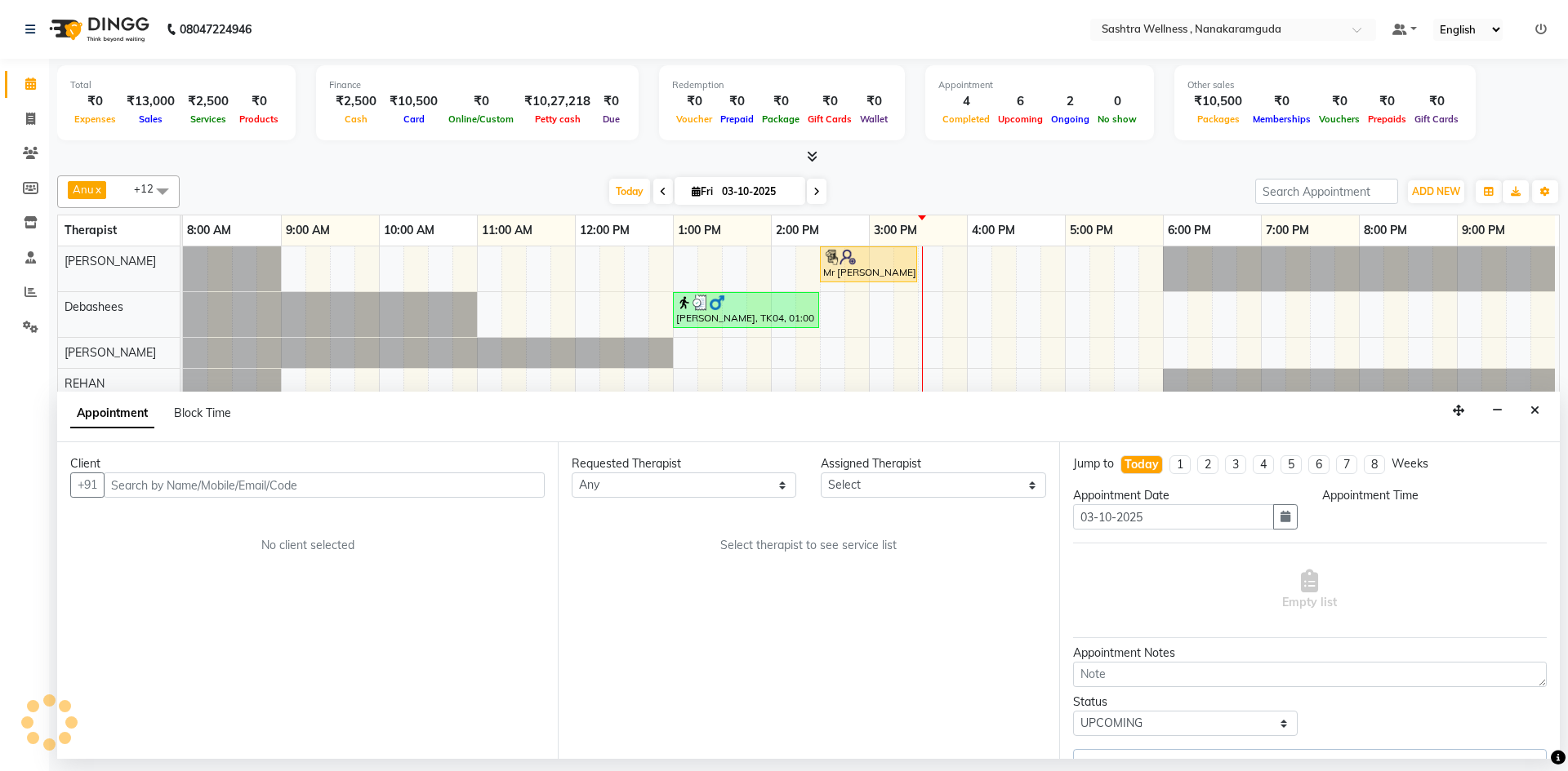
scroll to position [0, 8]
select select "92983"
select select "900"
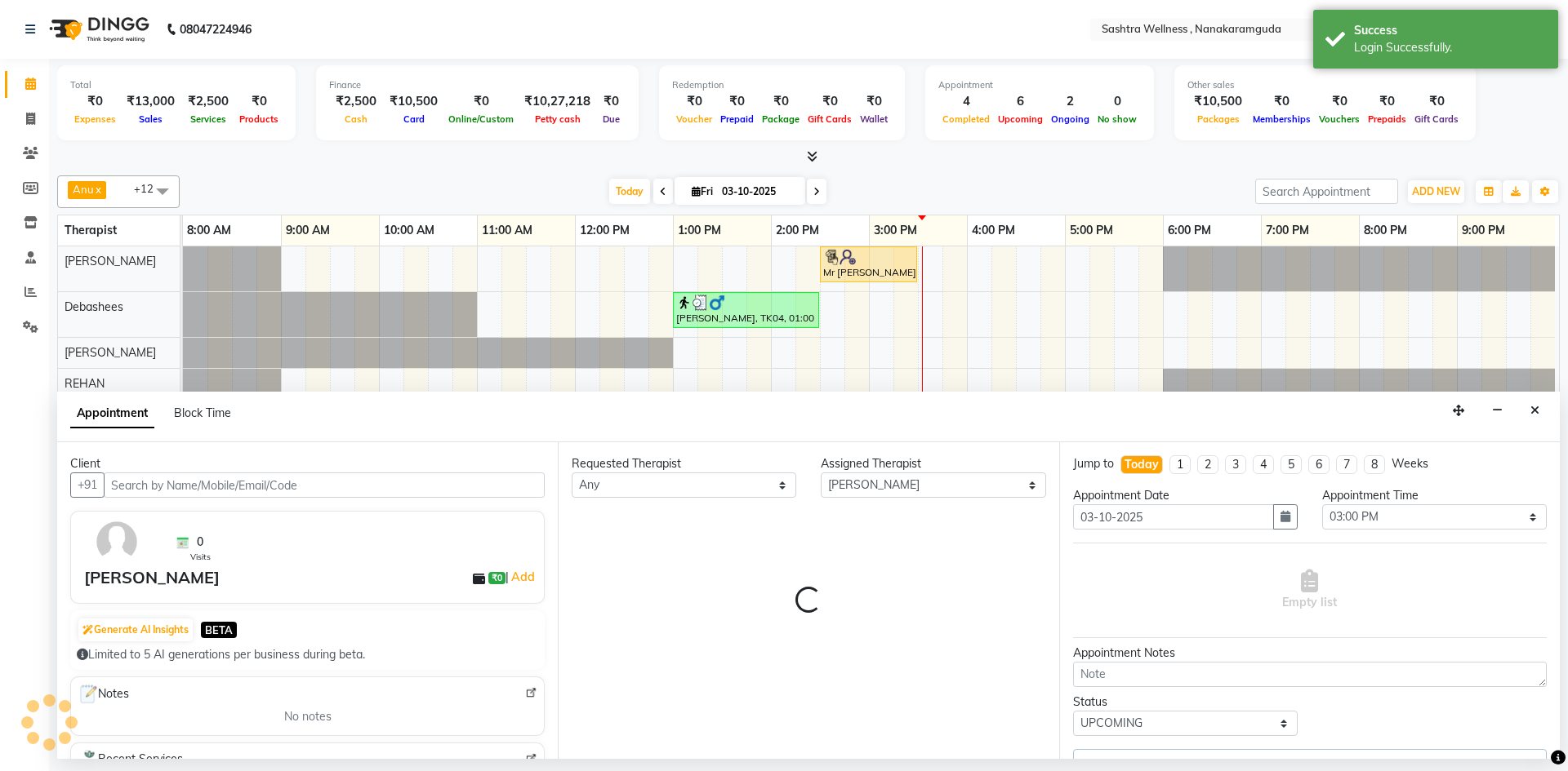
select select "3247"
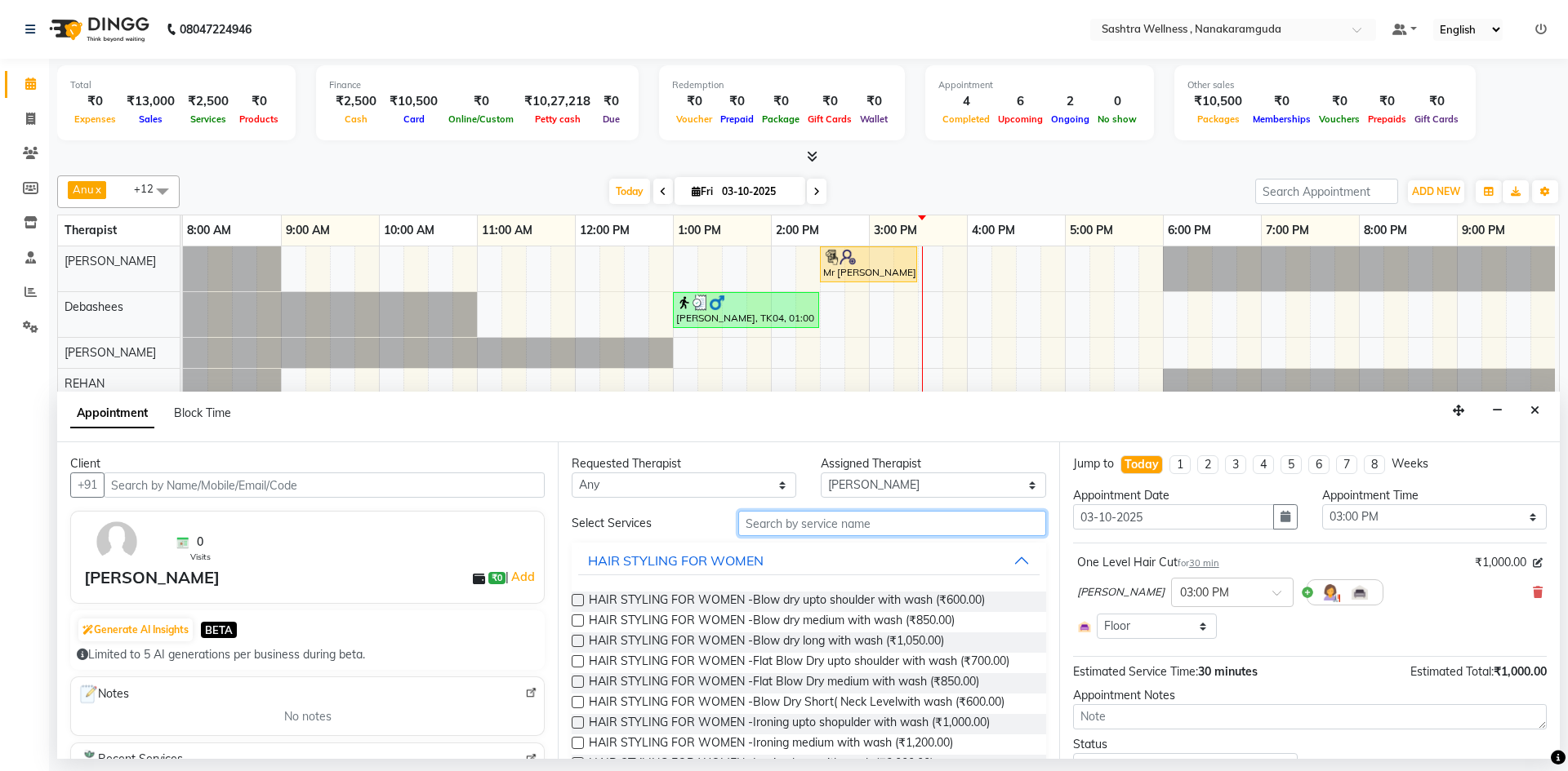
click at [865, 526] on input "text" at bounding box center [892, 524] width 308 height 26
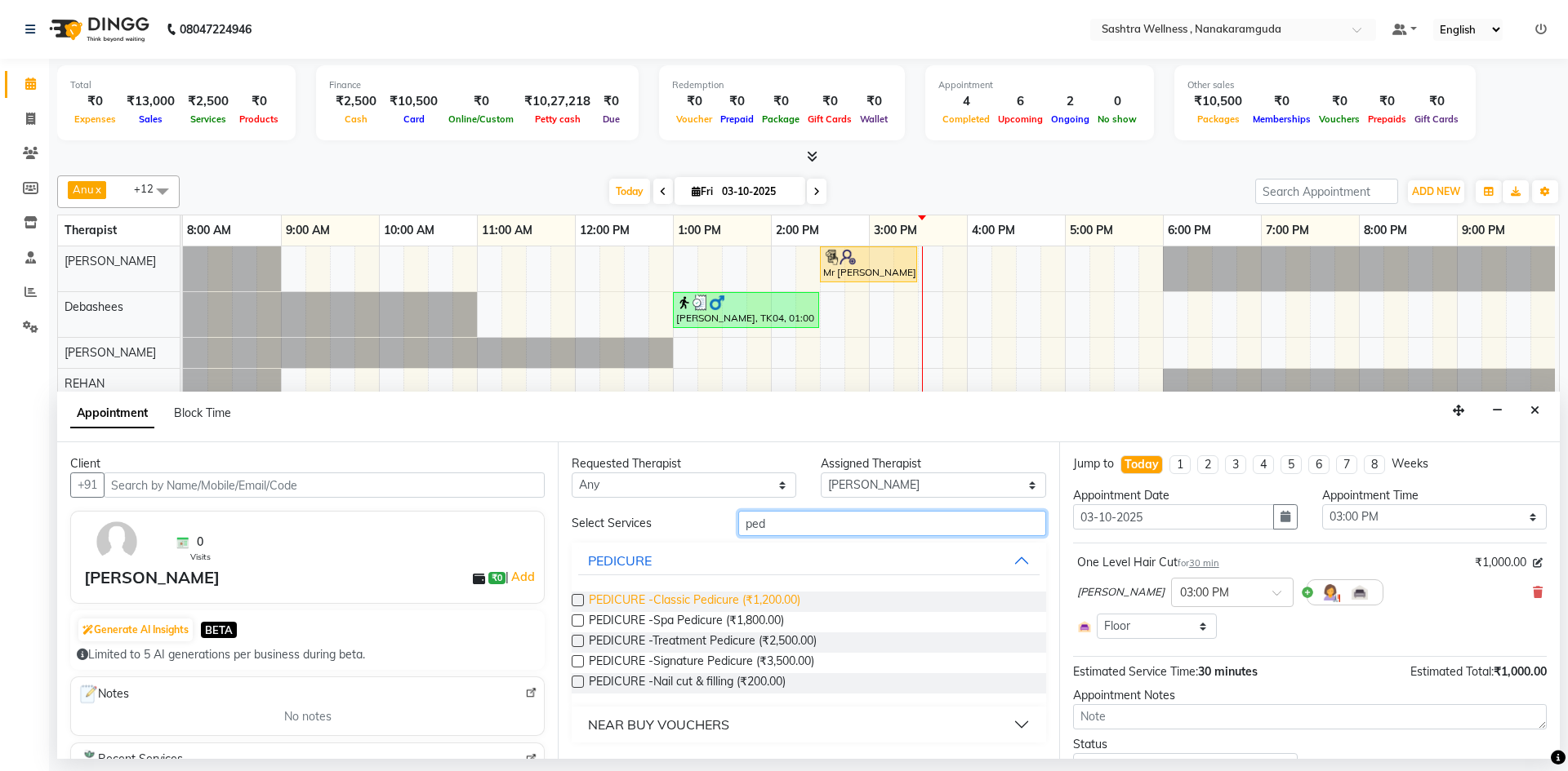
type input "ped"
click at [801, 603] on span "PEDICURE -Classic Pedicure (₹1,200.00)" at bounding box center [695, 601] width 212 height 21
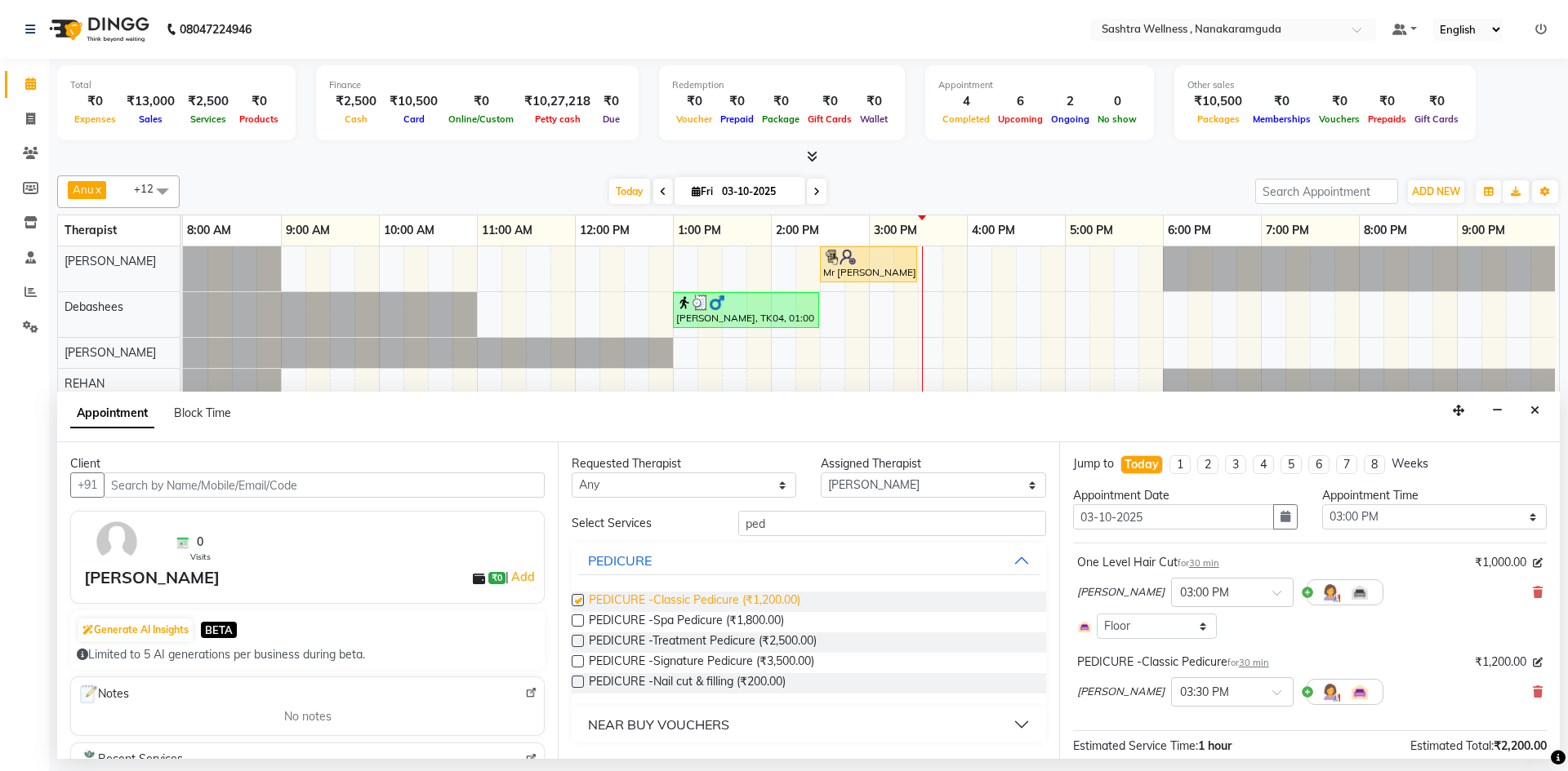
checkbox input "false"
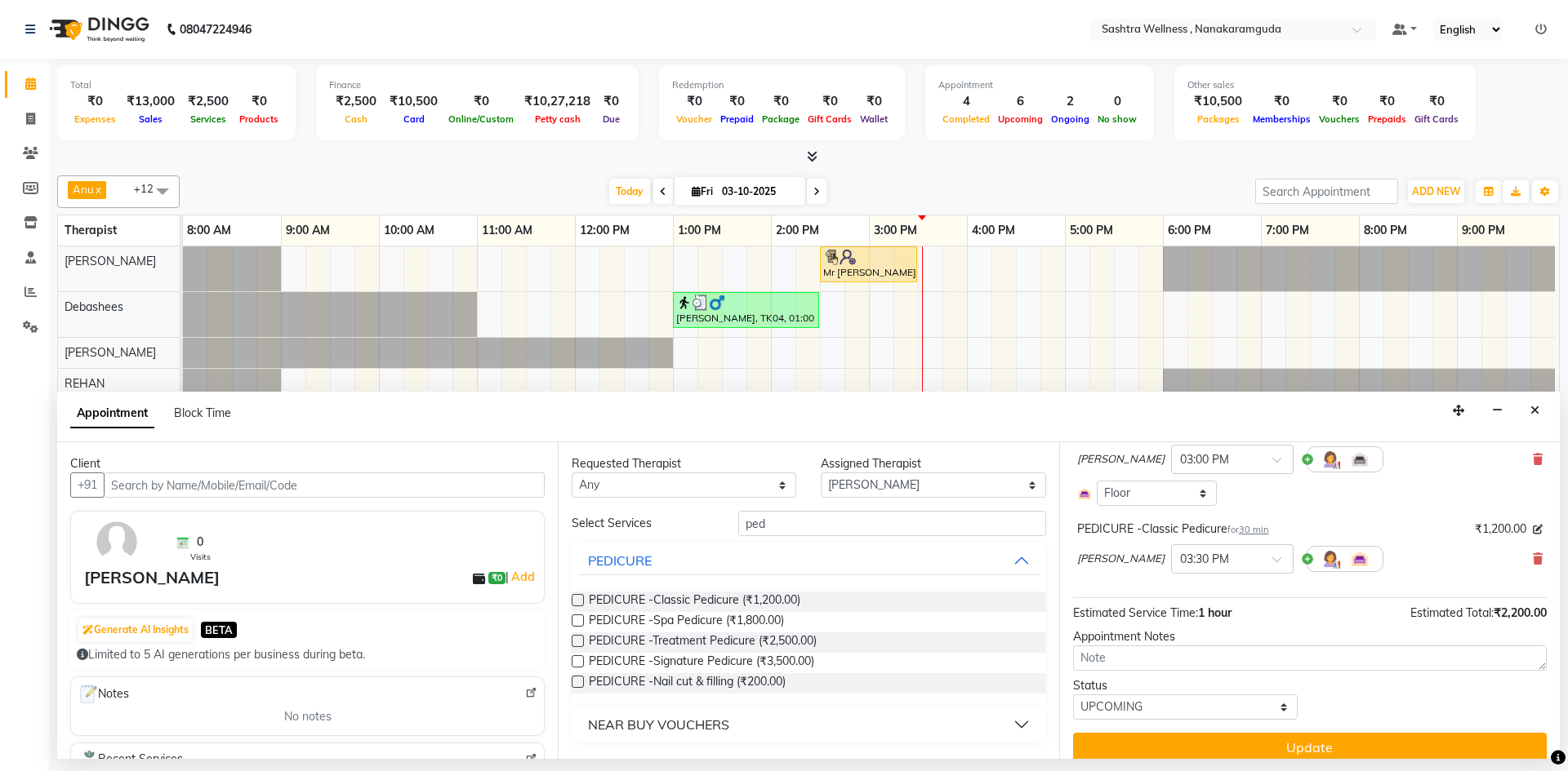
scroll to position [149, 0]
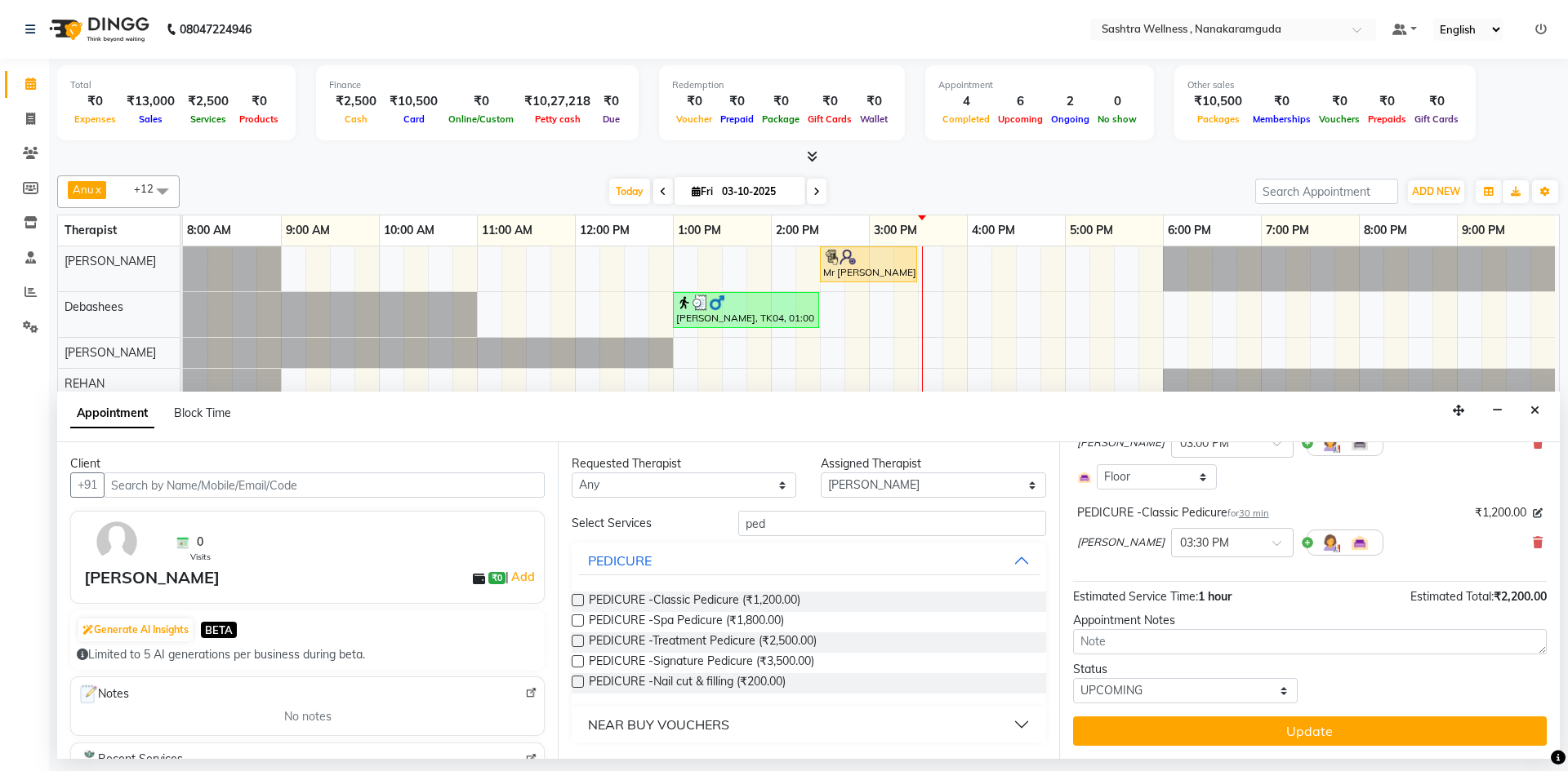
click at [1093, 539] on span "[PERSON_NAME]" at bounding box center [1121, 542] width 87 height 17
click at [1533, 535] on span at bounding box center [1538, 542] width 10 height 17
click at [1533, 513] on icon at bounding box center [1538, 518] width 10 height 12
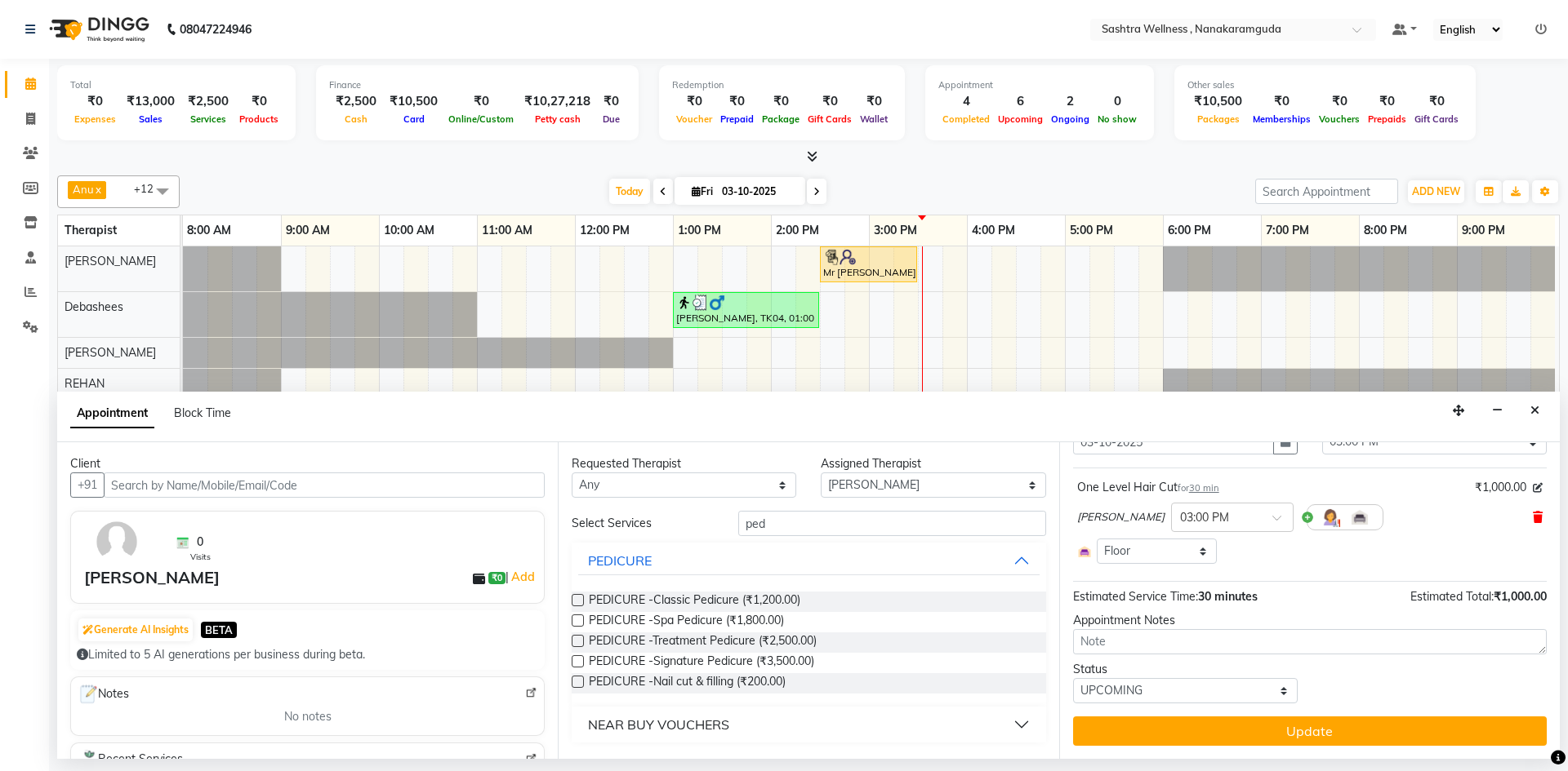
scroll to position [0, 0]
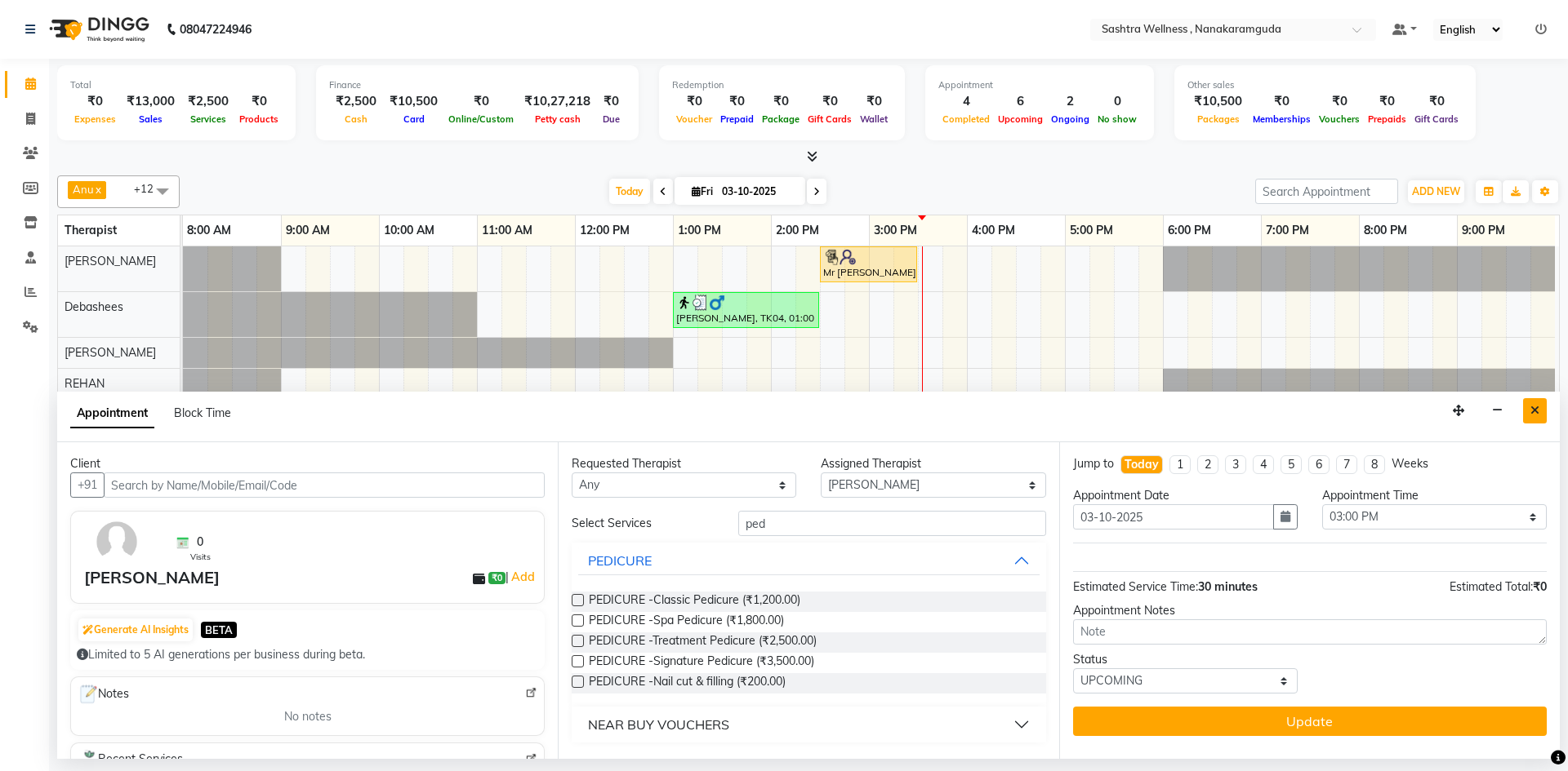
click at [1534, 405] on icon "Close" at bounding box center [1535, 411] width 9 height 12
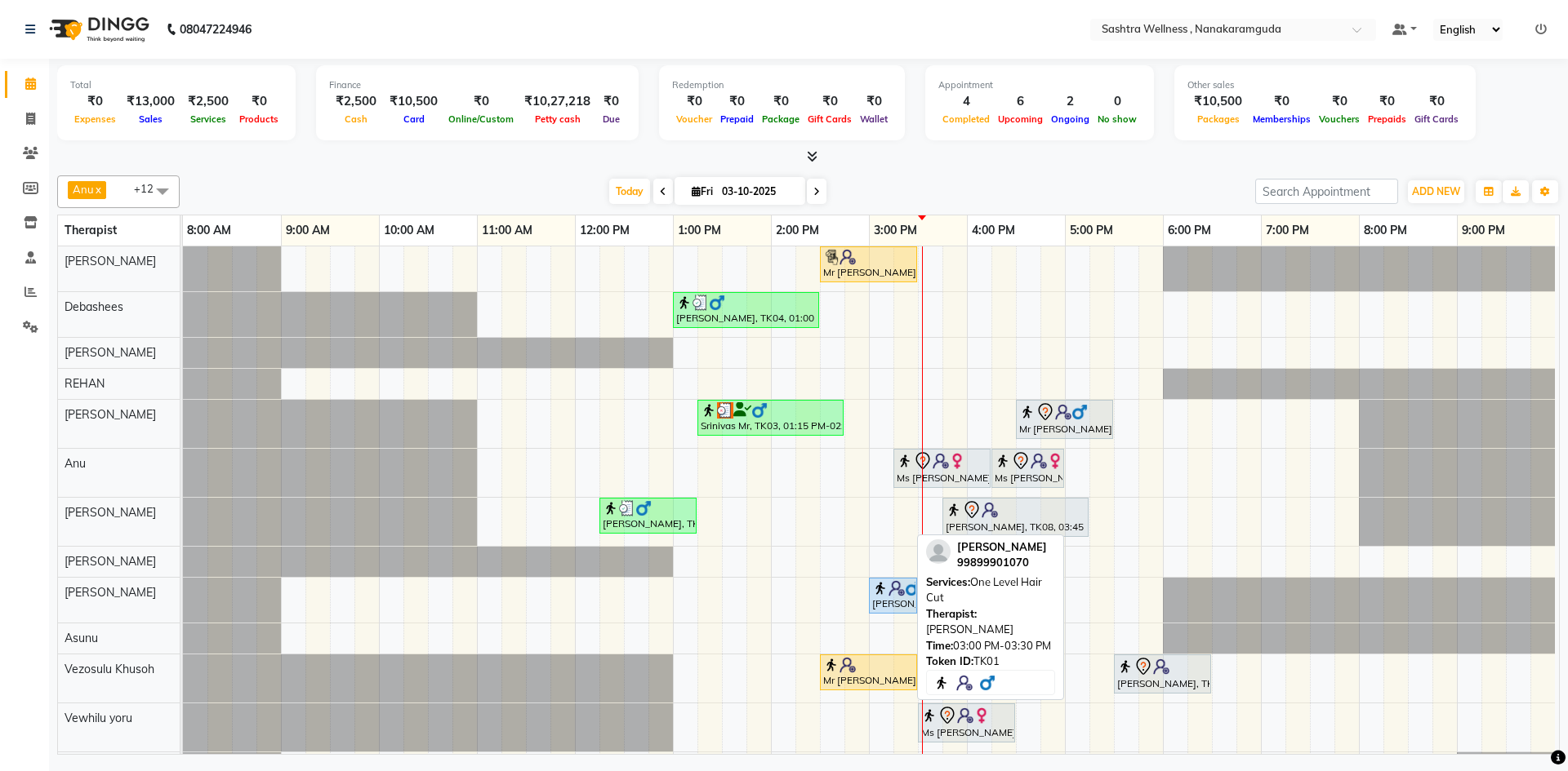
click at [905, 592] on img at bounding box center [913, 589] width 17 height 17
select select "5"
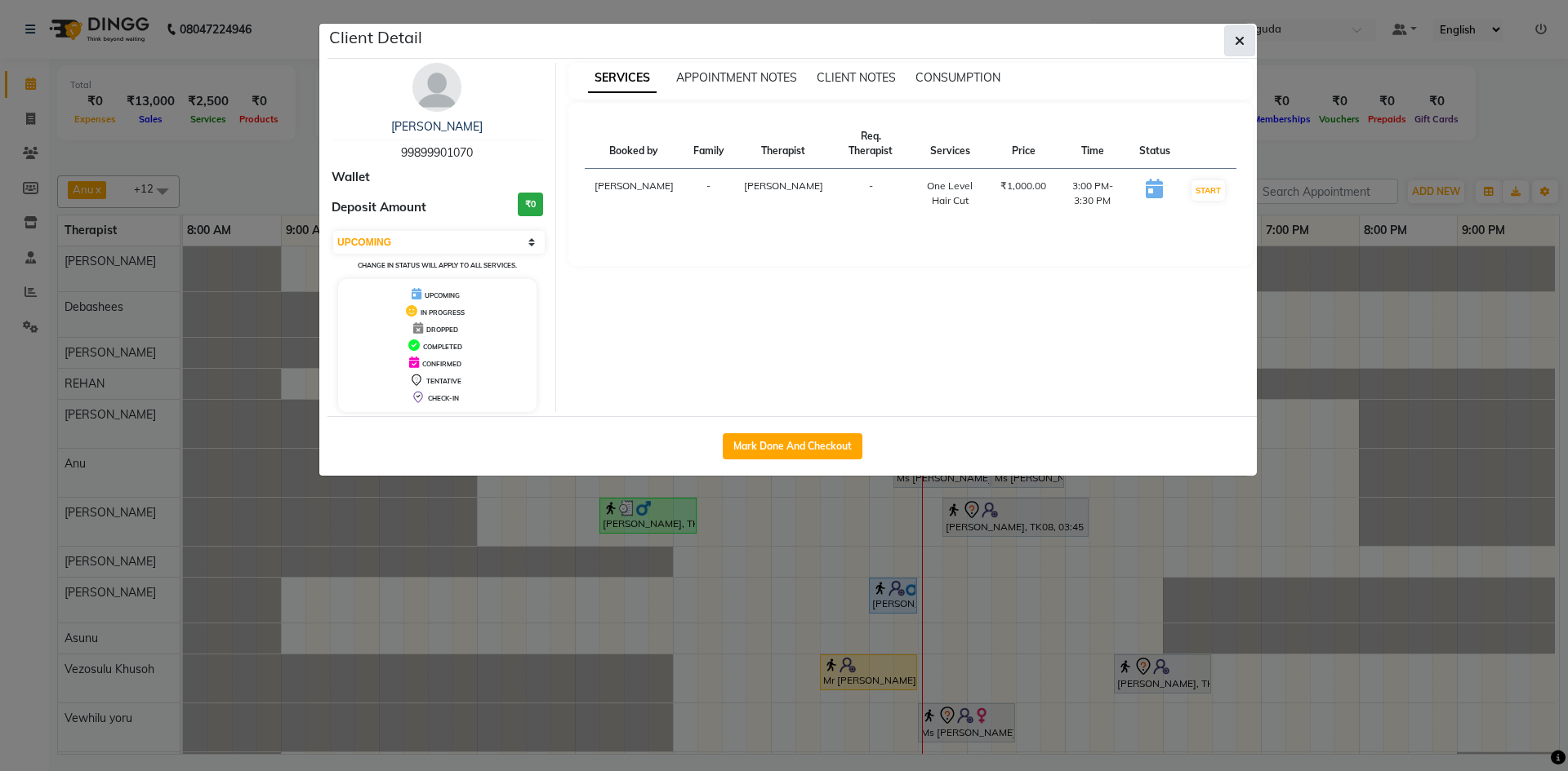
click at [1241, 41] on icon "button" at bounding box center [1239, 40] width 10 height 13
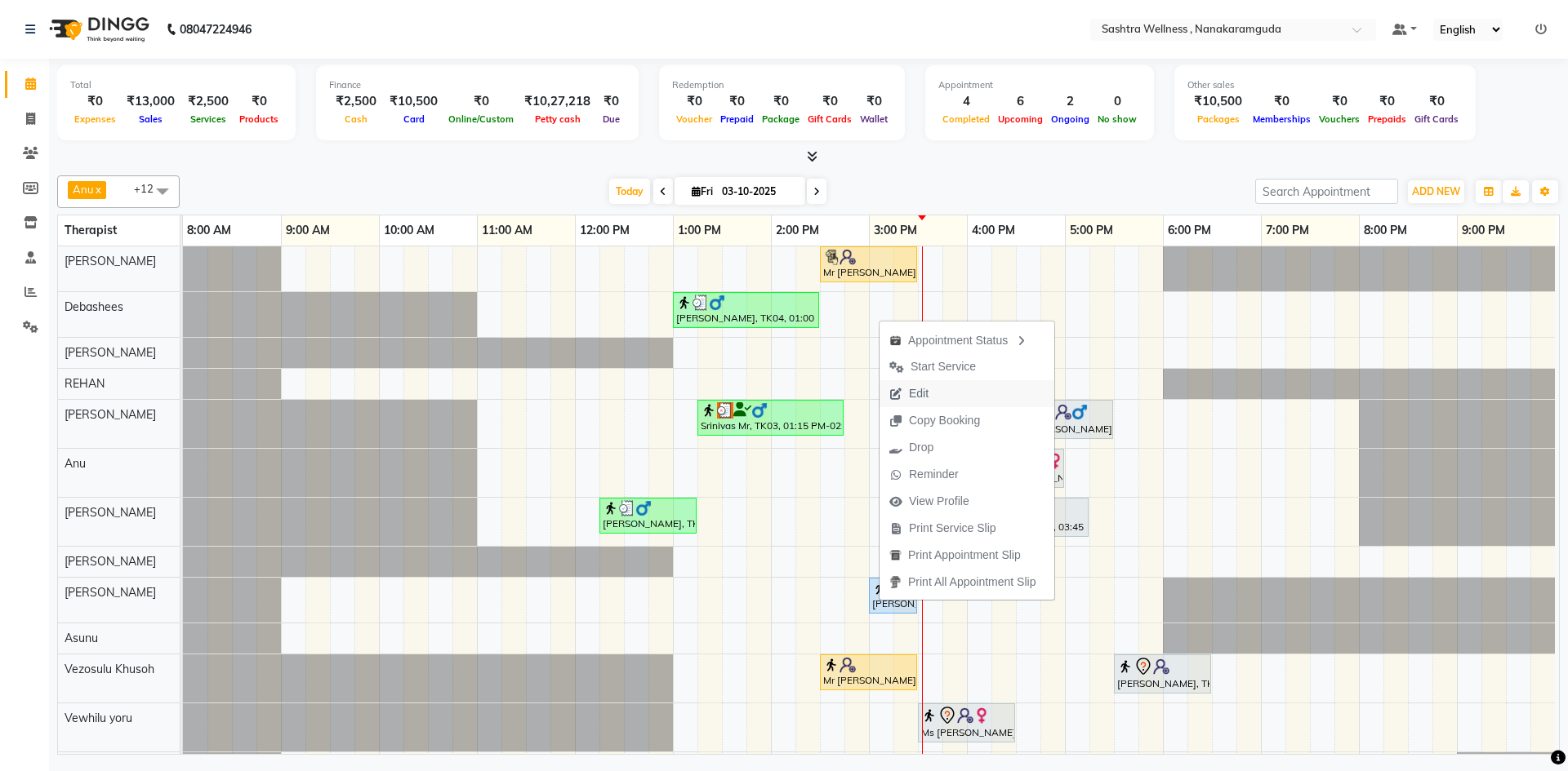
click at [934, 390] on span "Edit" at bounding box center [909, 393] width 59 height 26
select select "900"
select select "upcoming"
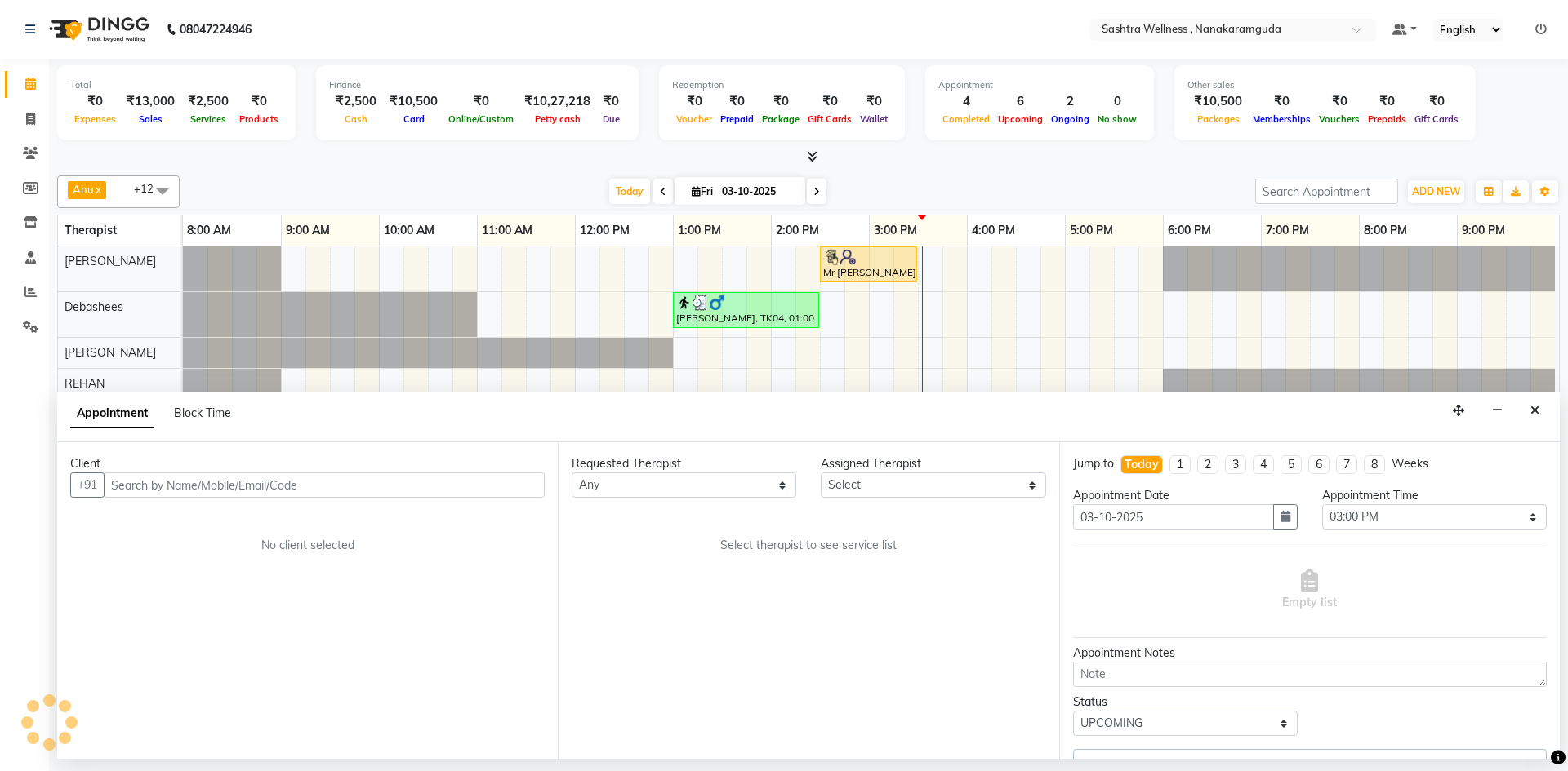
select select "92983"
select select "3247"
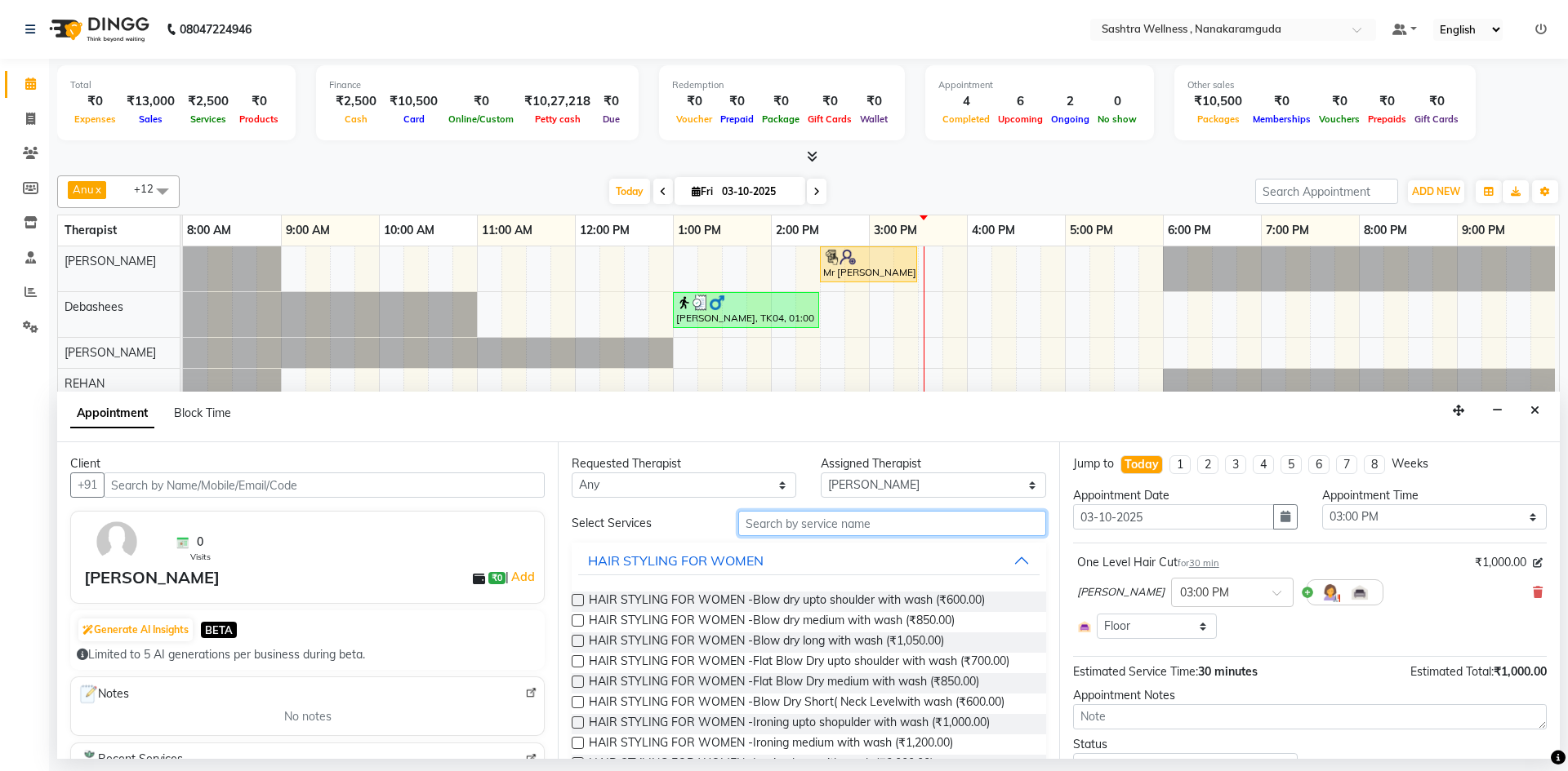
click at [897, 525] on input "text" at bounding box center [892, 524] width 308 height 26
type input "ped"
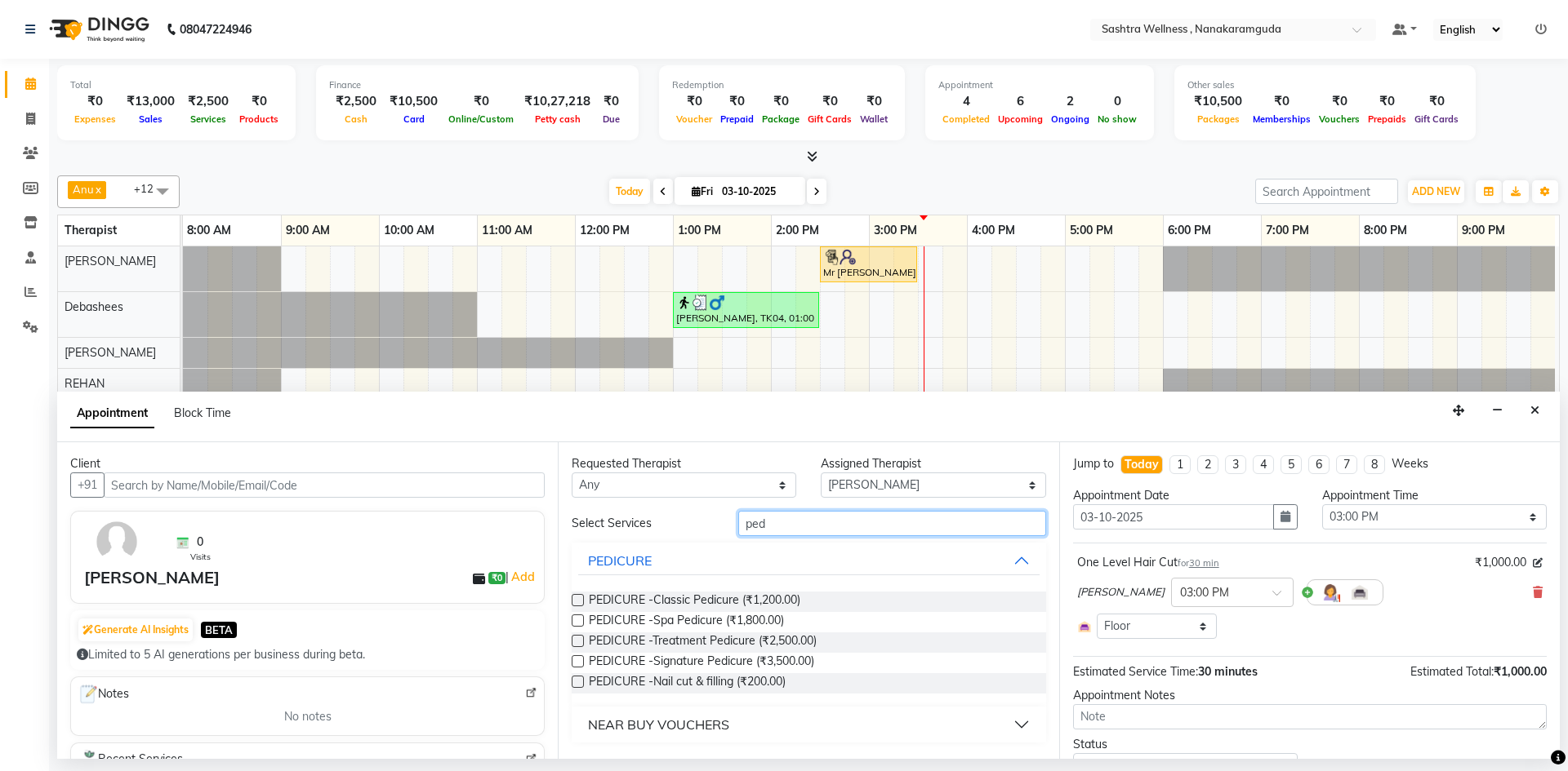
click at [885, 530] on input "ped" at bounding box center [892, 524] width 308 height 26
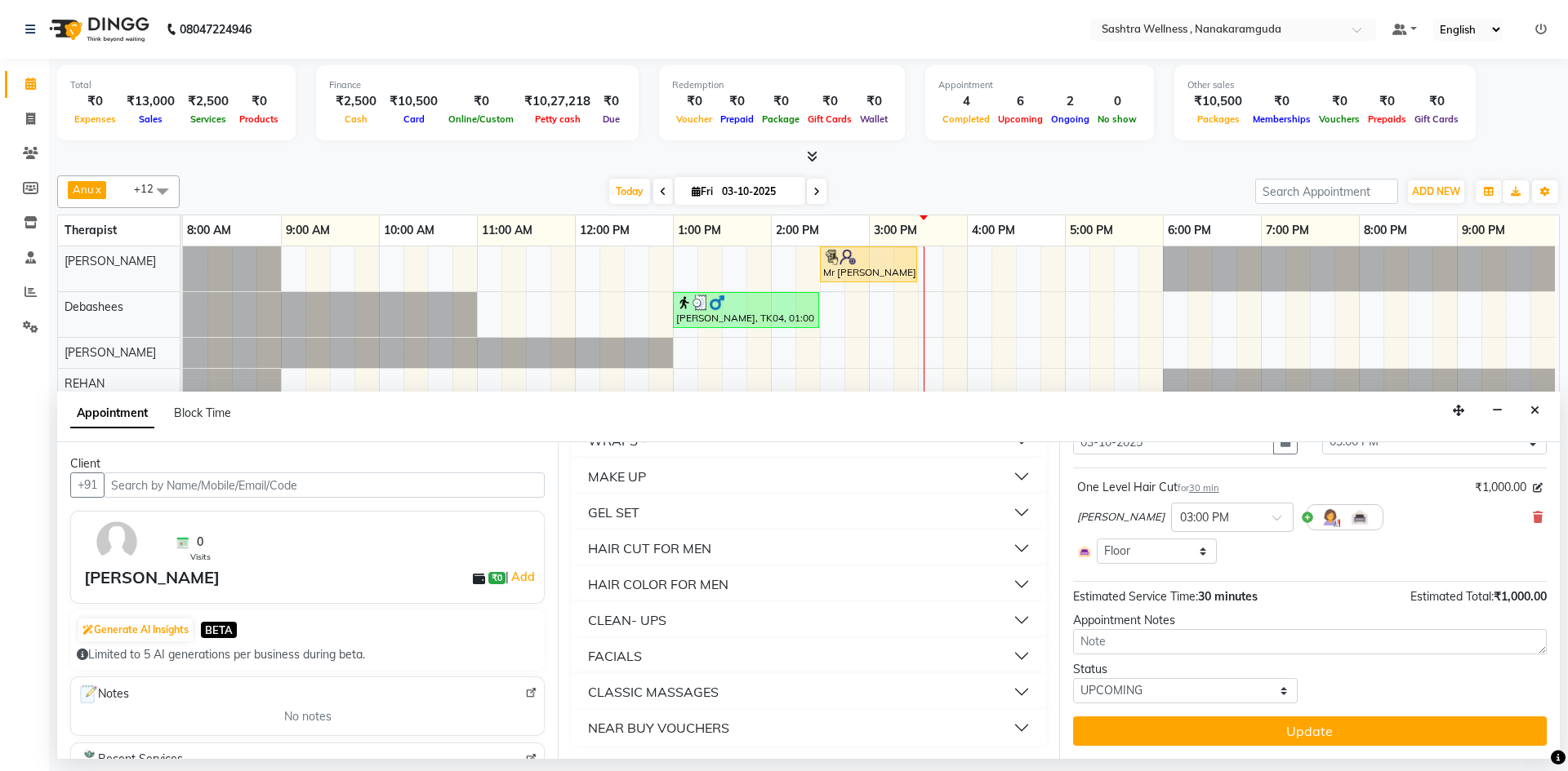
scroll to position [41, 0]
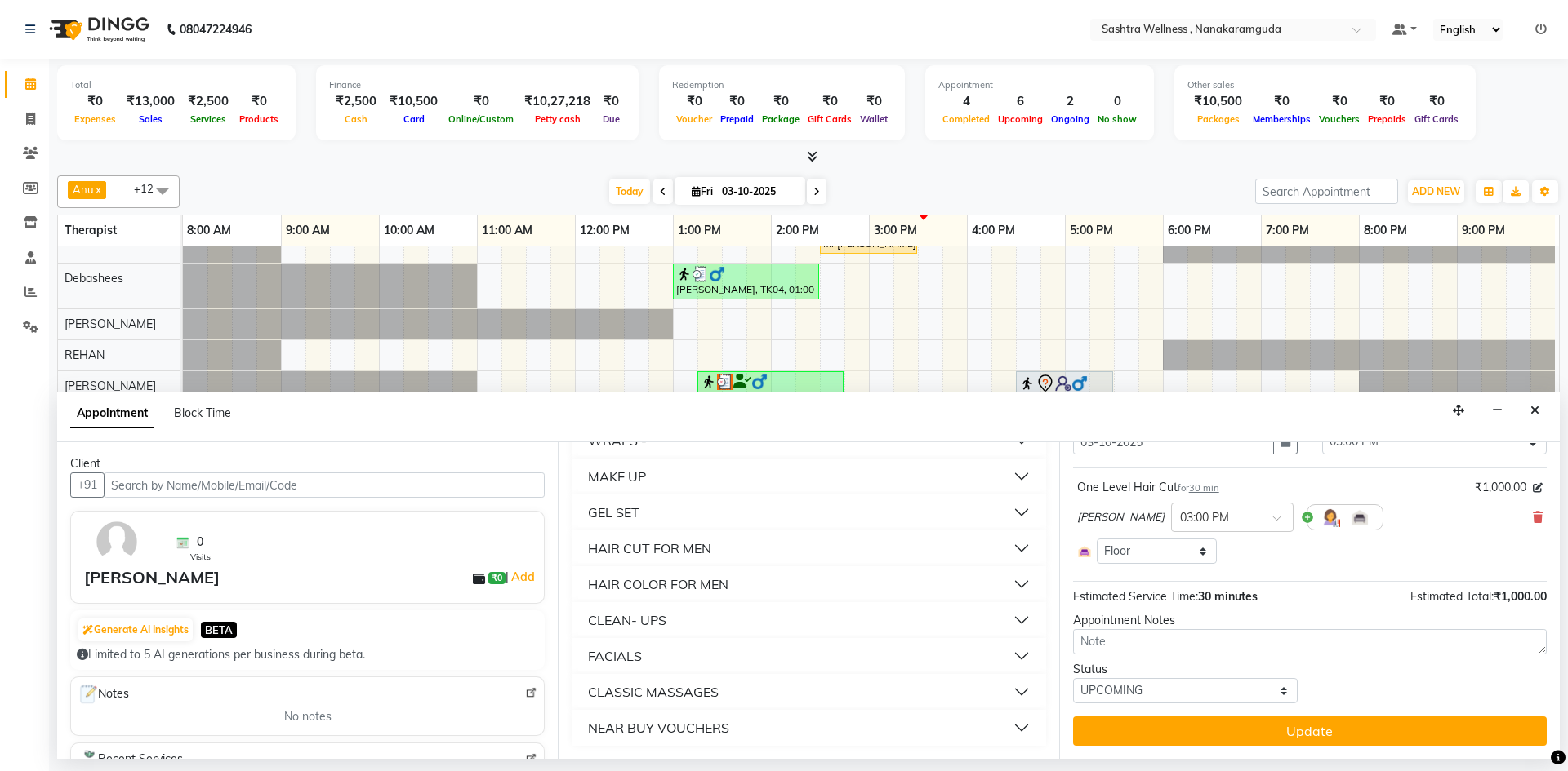
click at [1537, 416] on button "Close" at bounding box center [1535, 411] width 24 height 26
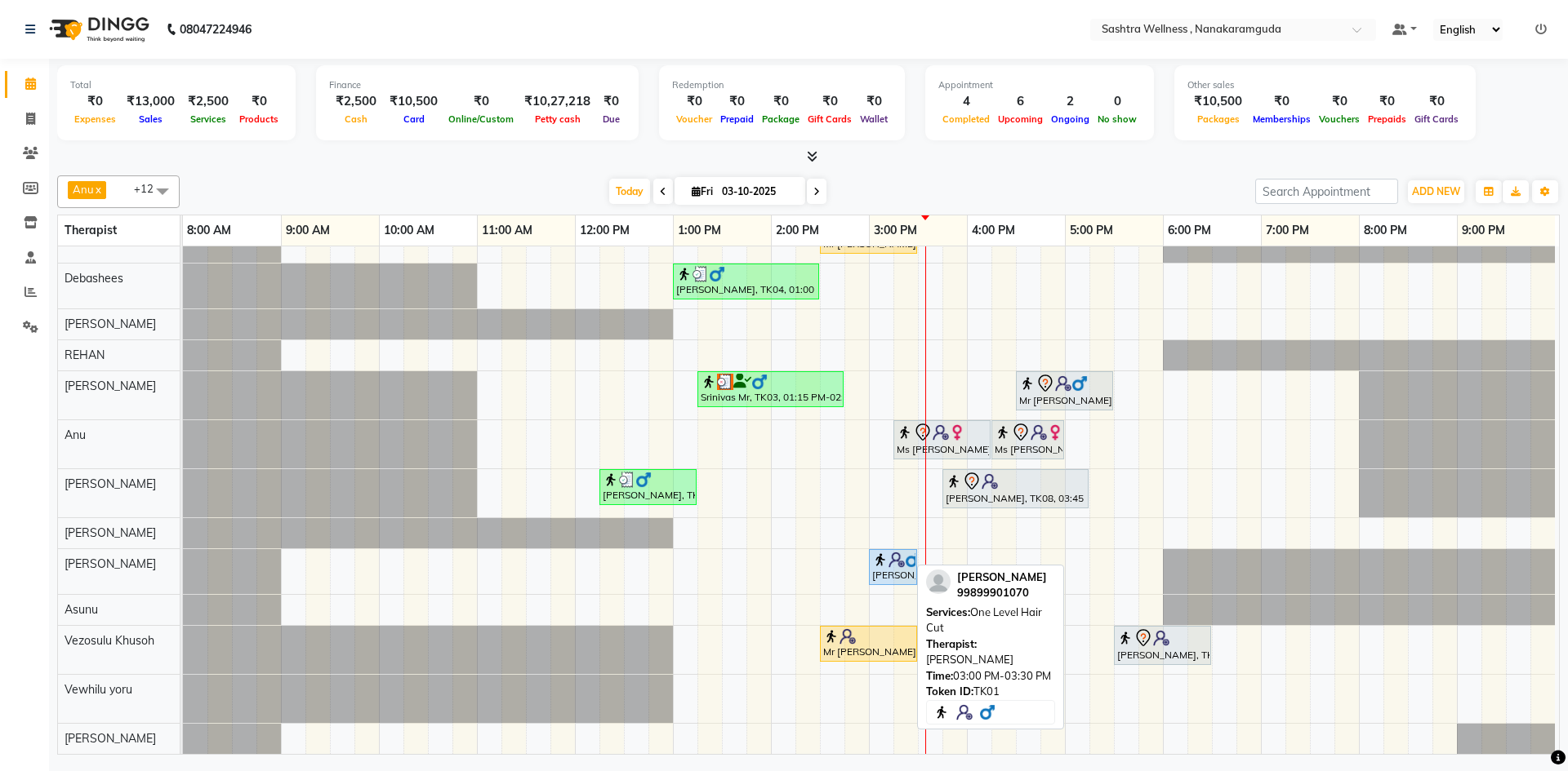
click at [890, 560] on div "[PERSON_NAME], TK01, 03:00 PM-03:30 PM, One Level Hair Cut" at bounding box center [893, 568] width 45 height 31
select select "5"
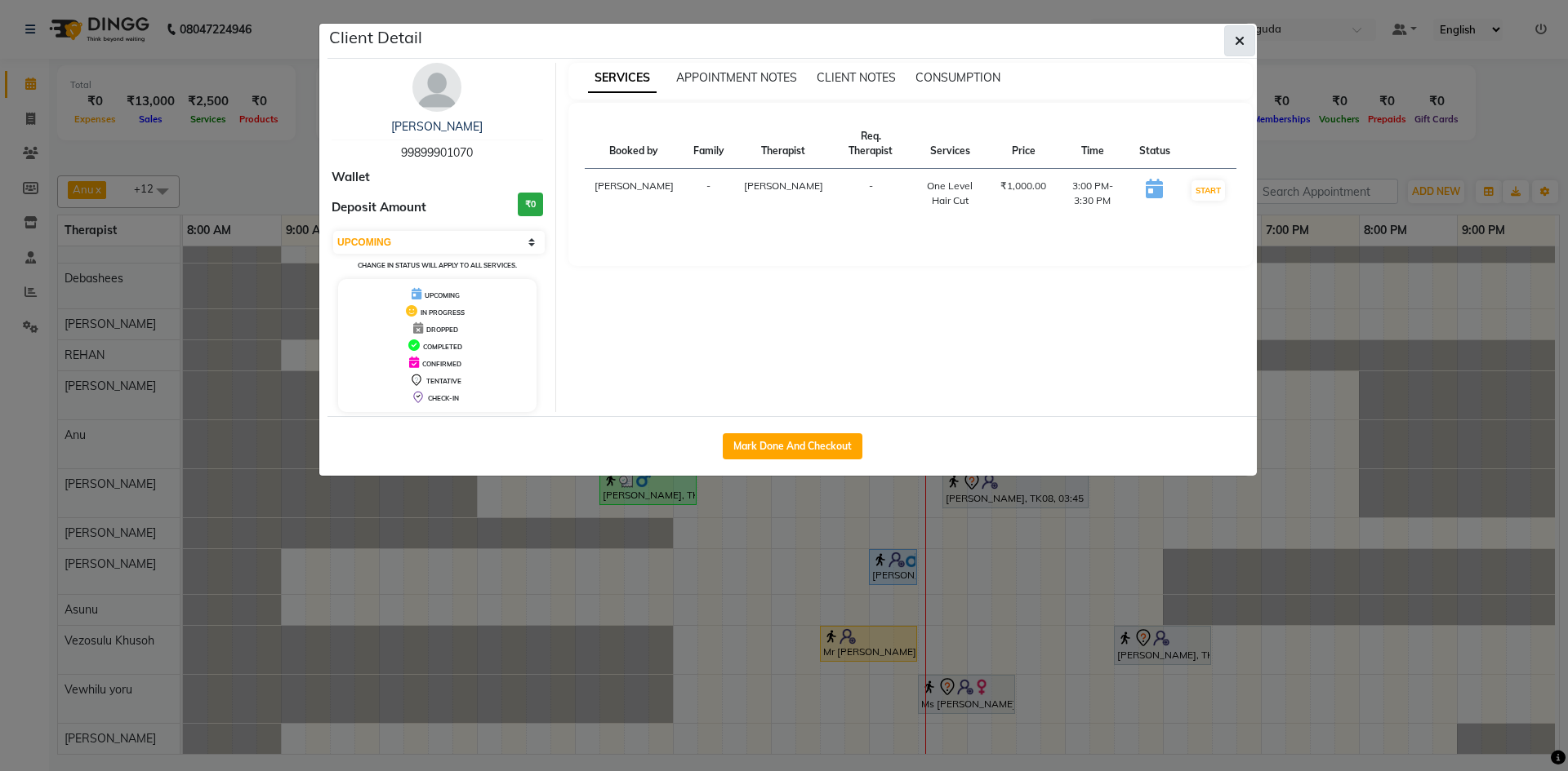
click at [1236, 32] on span "button" at bounding box center [1239, 40] width 10 height 17
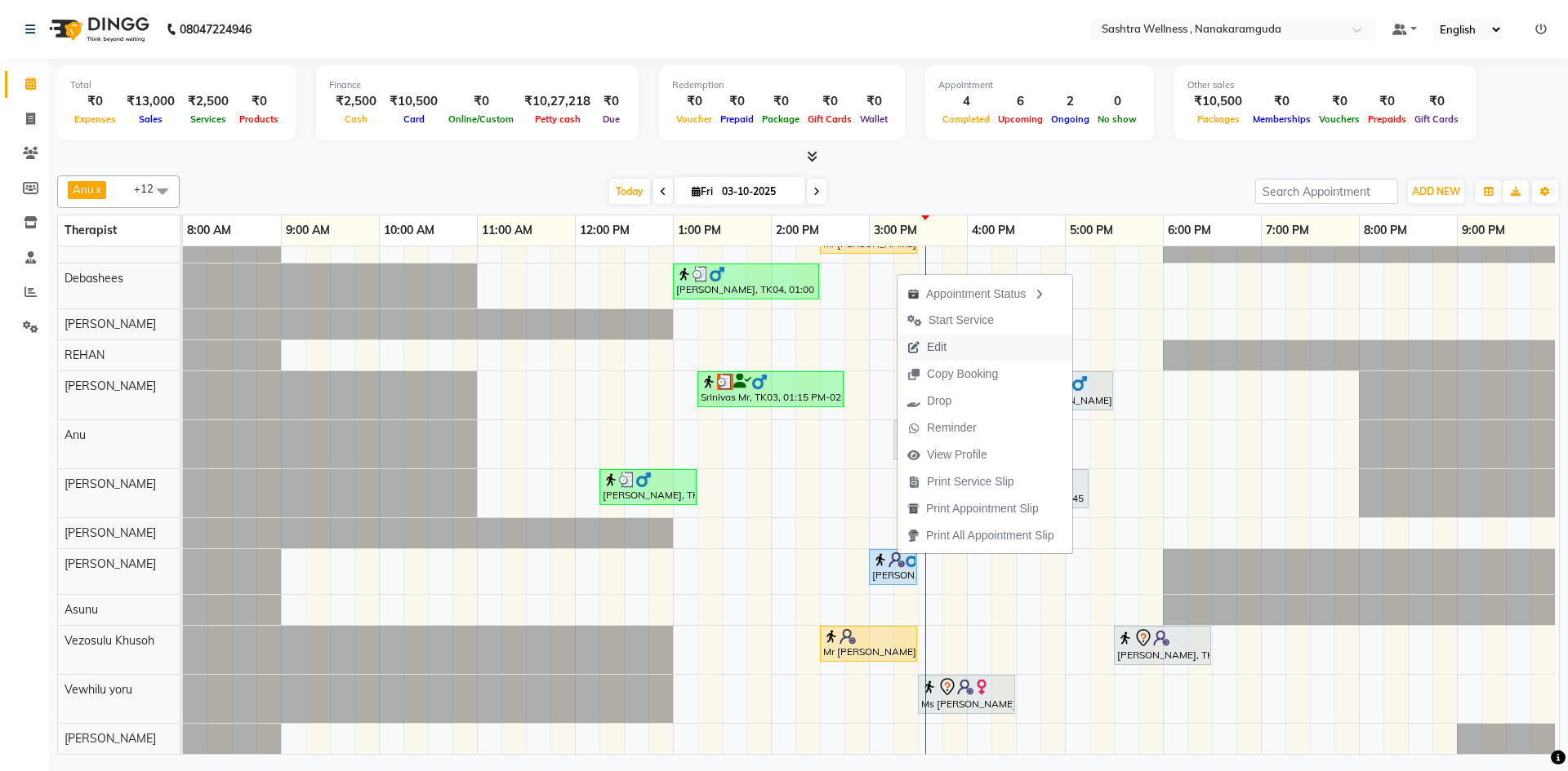
click at [945, 350] on span "Edit" at bounding box center [937, 346] width 20 height 17
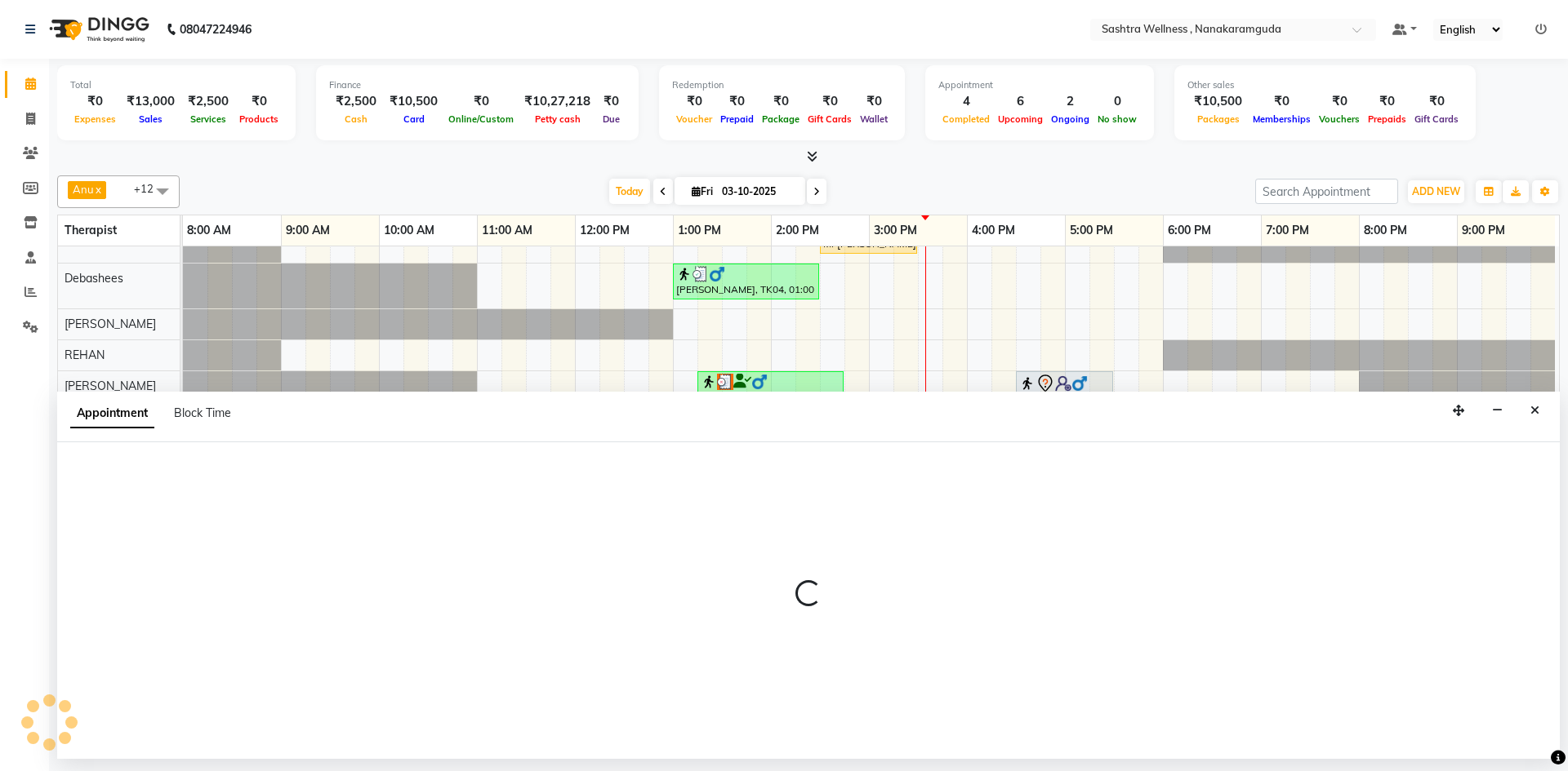
select select "tentative"
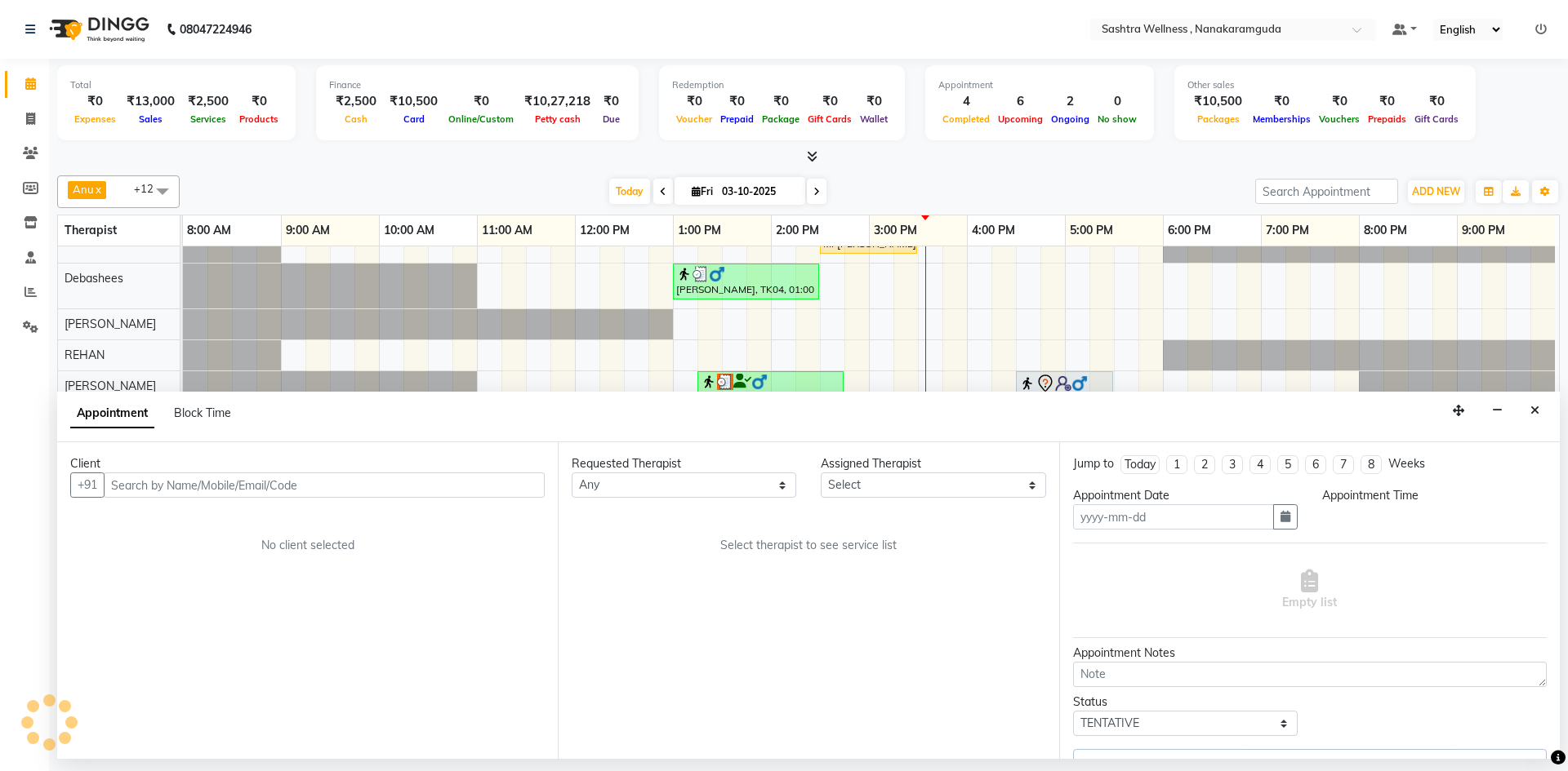
type input "03-10-2025"
select select "92983"
select select "upcoming"
select select "900"
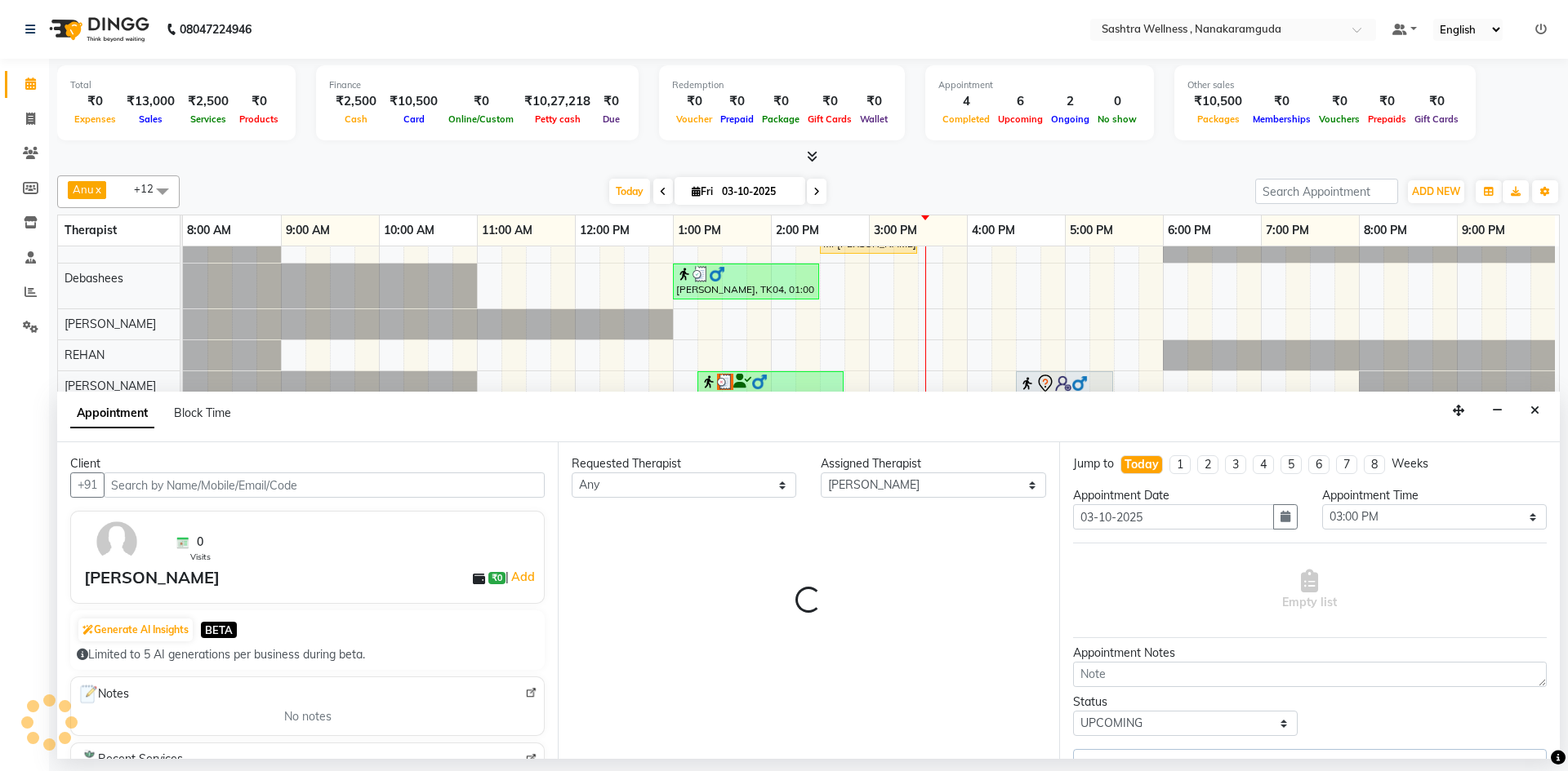
select select "3247"
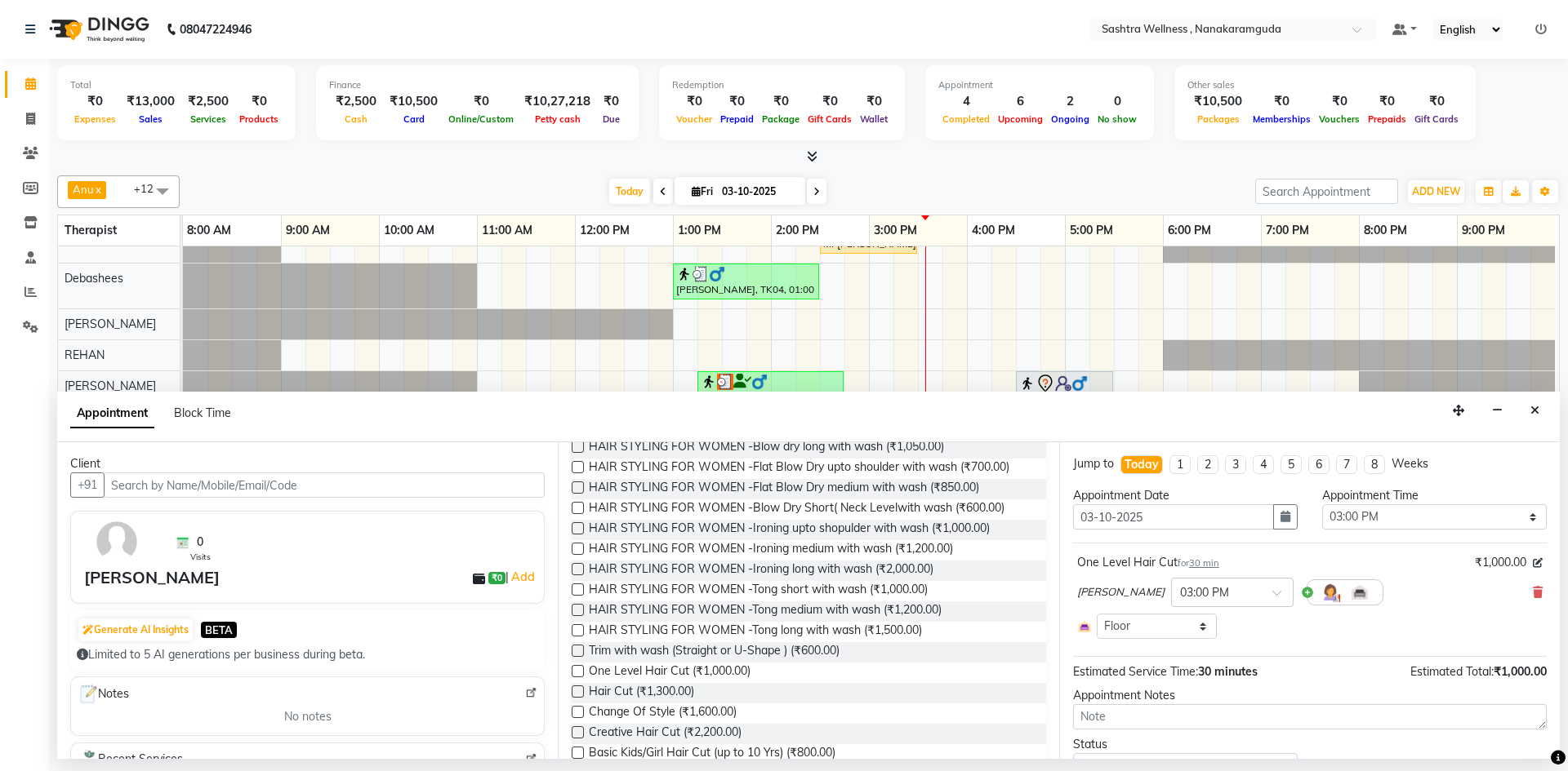
scroll to position [0, 0]
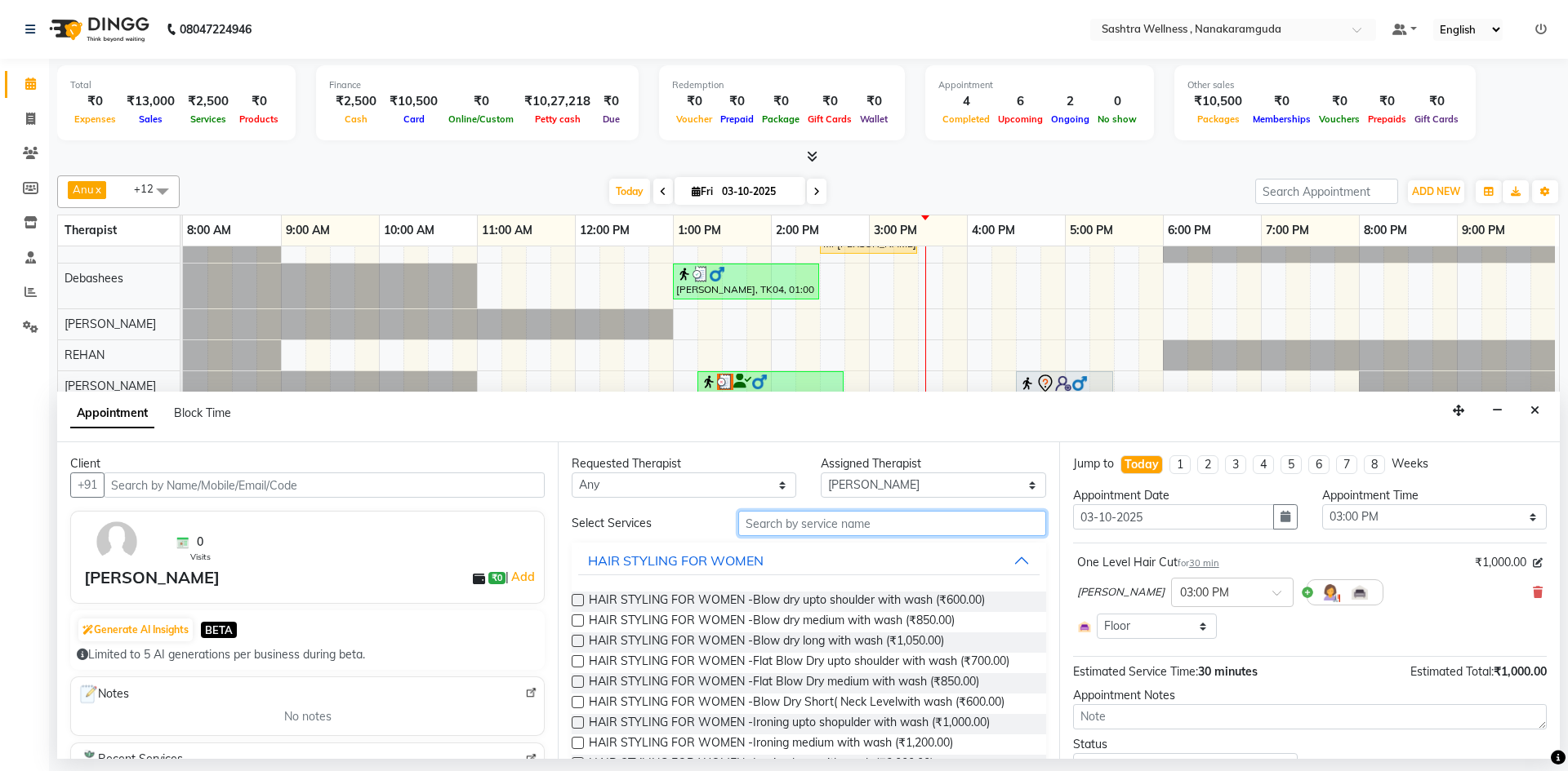
click at [878, 533] on input "text" at bounding box center [892, 524] width 308 height 26
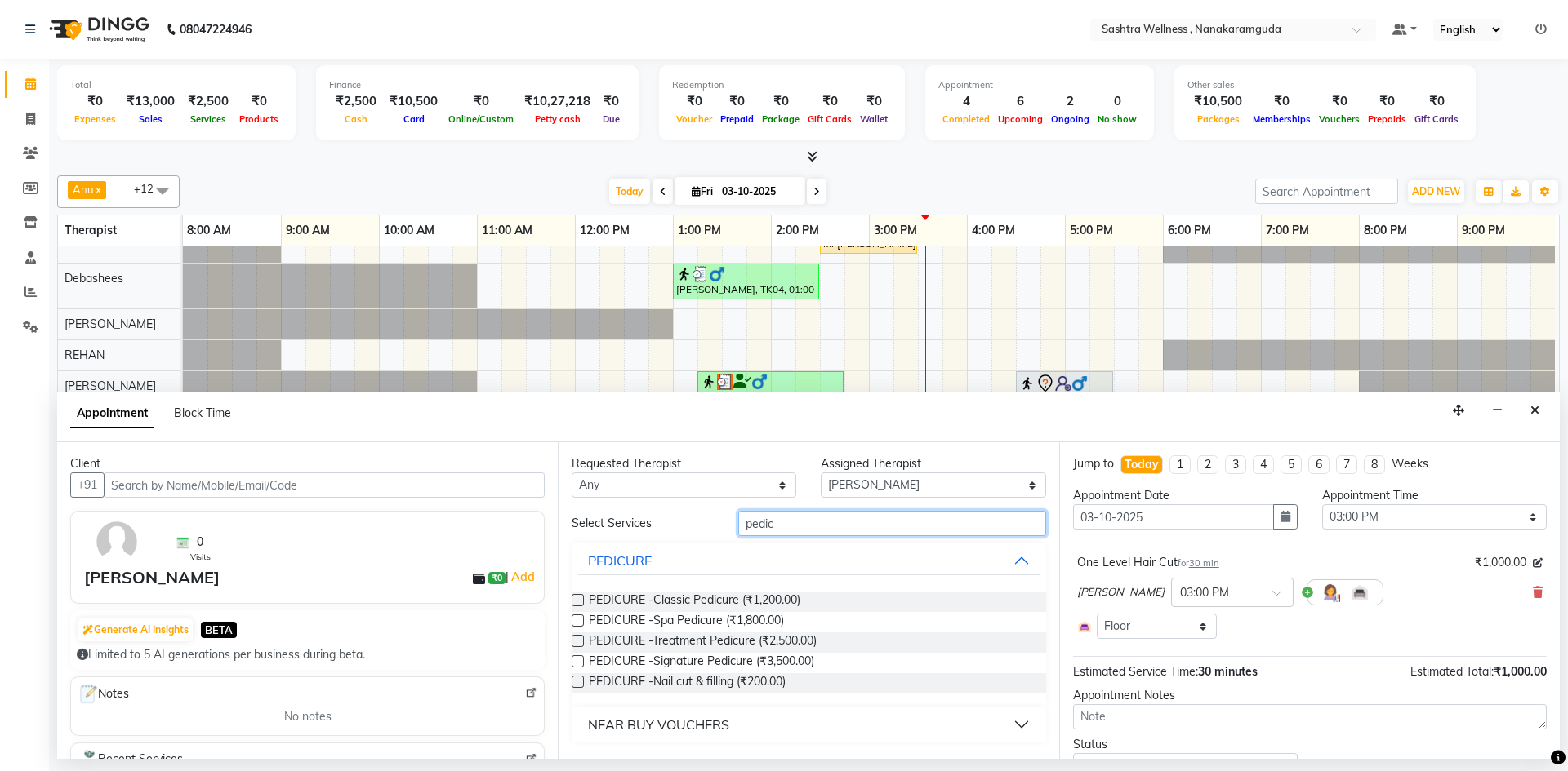
type input "pedic"
click at [911, 480] on select "Select Anu Arbaz Khan Asunu Debashees Fatima JAVED Karishma marcy NANCY REHAN R…" at bounding box center [932, 486] width 225 height 26
select select "88332"
click at [820, 473] on select "Select Anu Arbaz Khan Asunu Debashees Fatima JAVED Karishma marcy NANCY REHAN R…" at bounding box center [932, 486] width 225 height 26
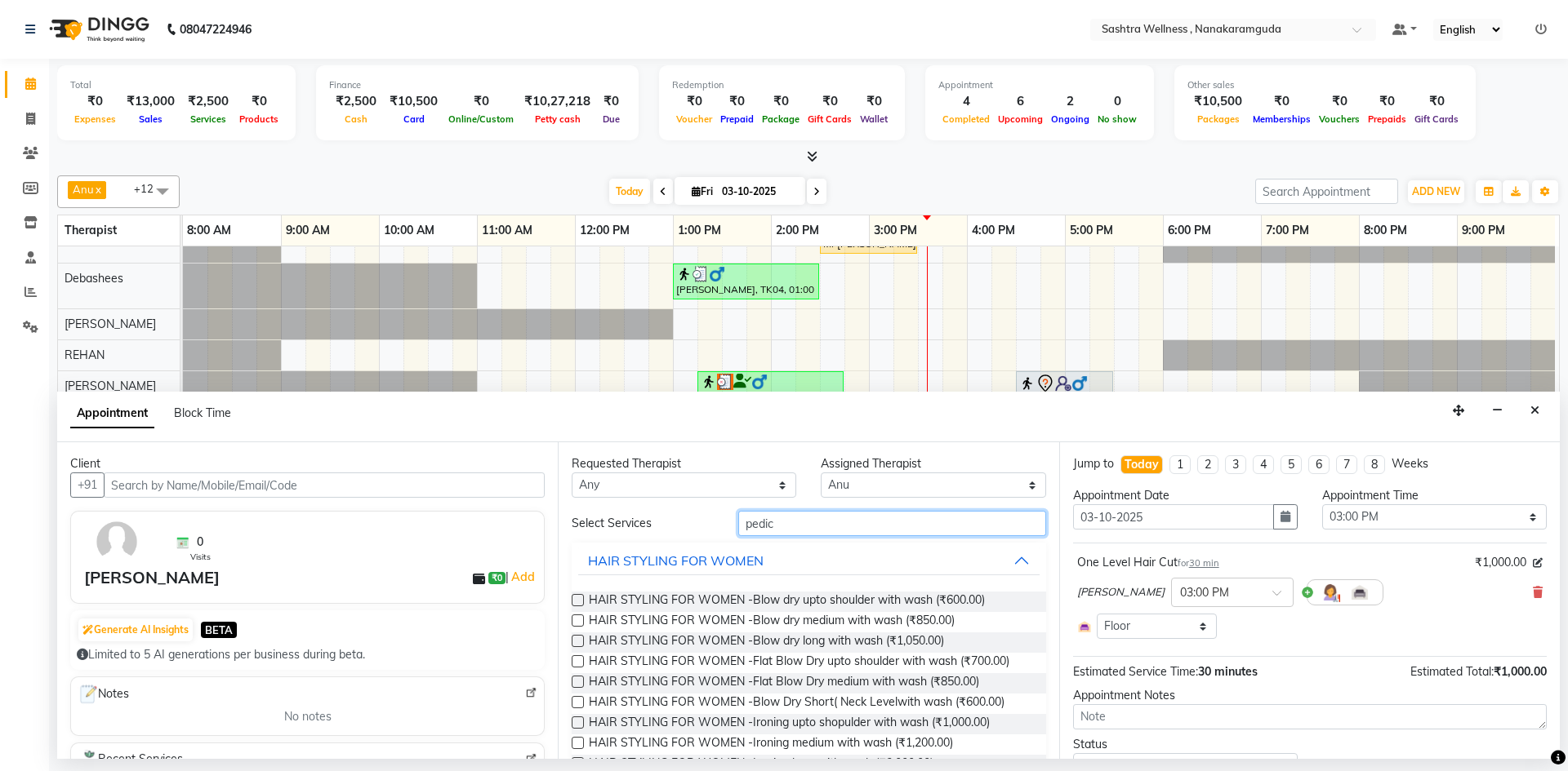
click at [873, 528] on input "pedic" at bounding box center [892, 524] width 308 height 26
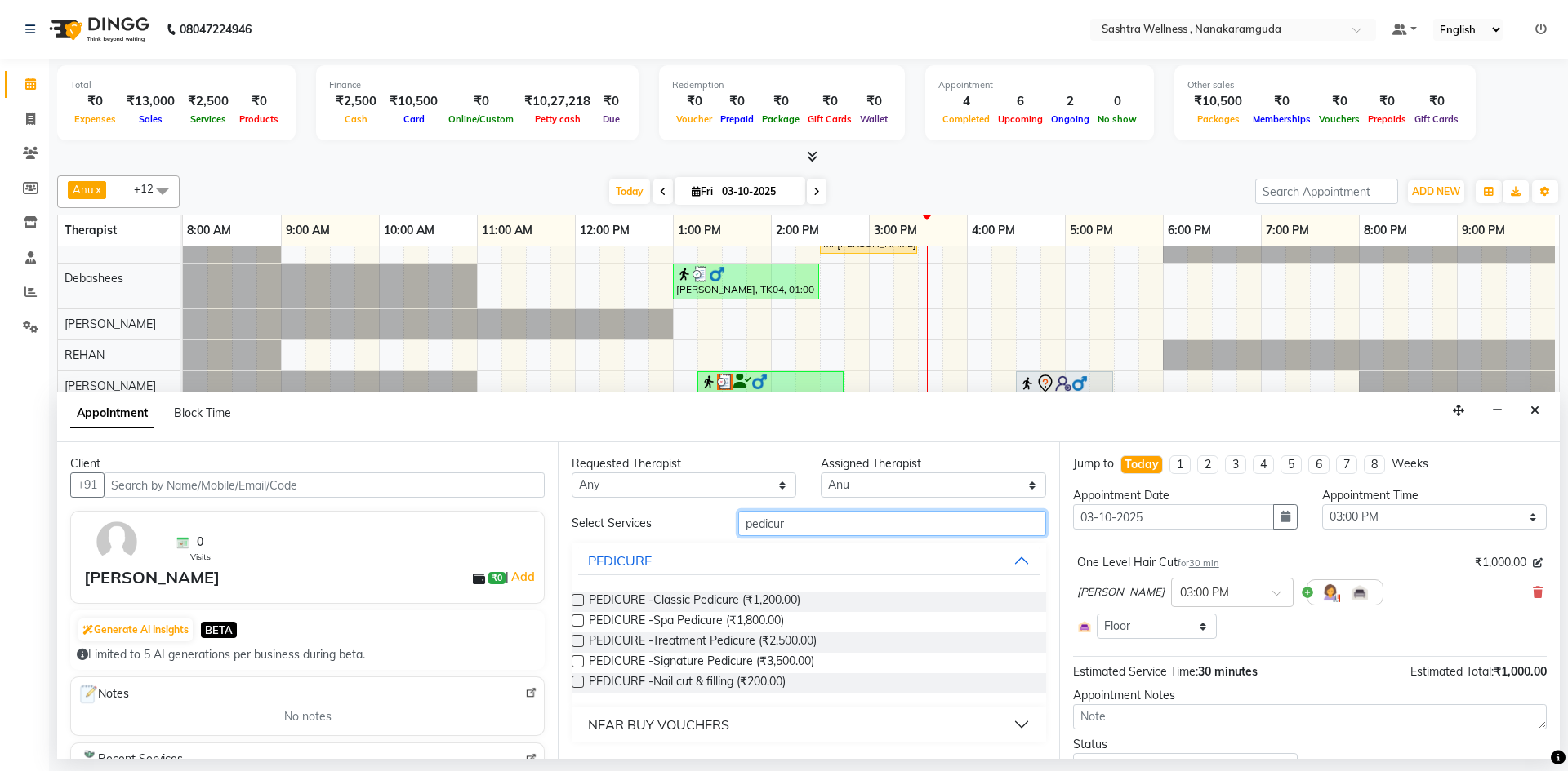
type input "pedicur"
click at [845, 607] on div "PEDICURE -Classic Pedicure (₹1,200.00)" at bounding box center [809, 601] width 474 height 21
click at [686, 605] on span "PEDICURE -Classic Pedicure (₹1,200.00)" at bounding box center [695, 601] width 212 height 21
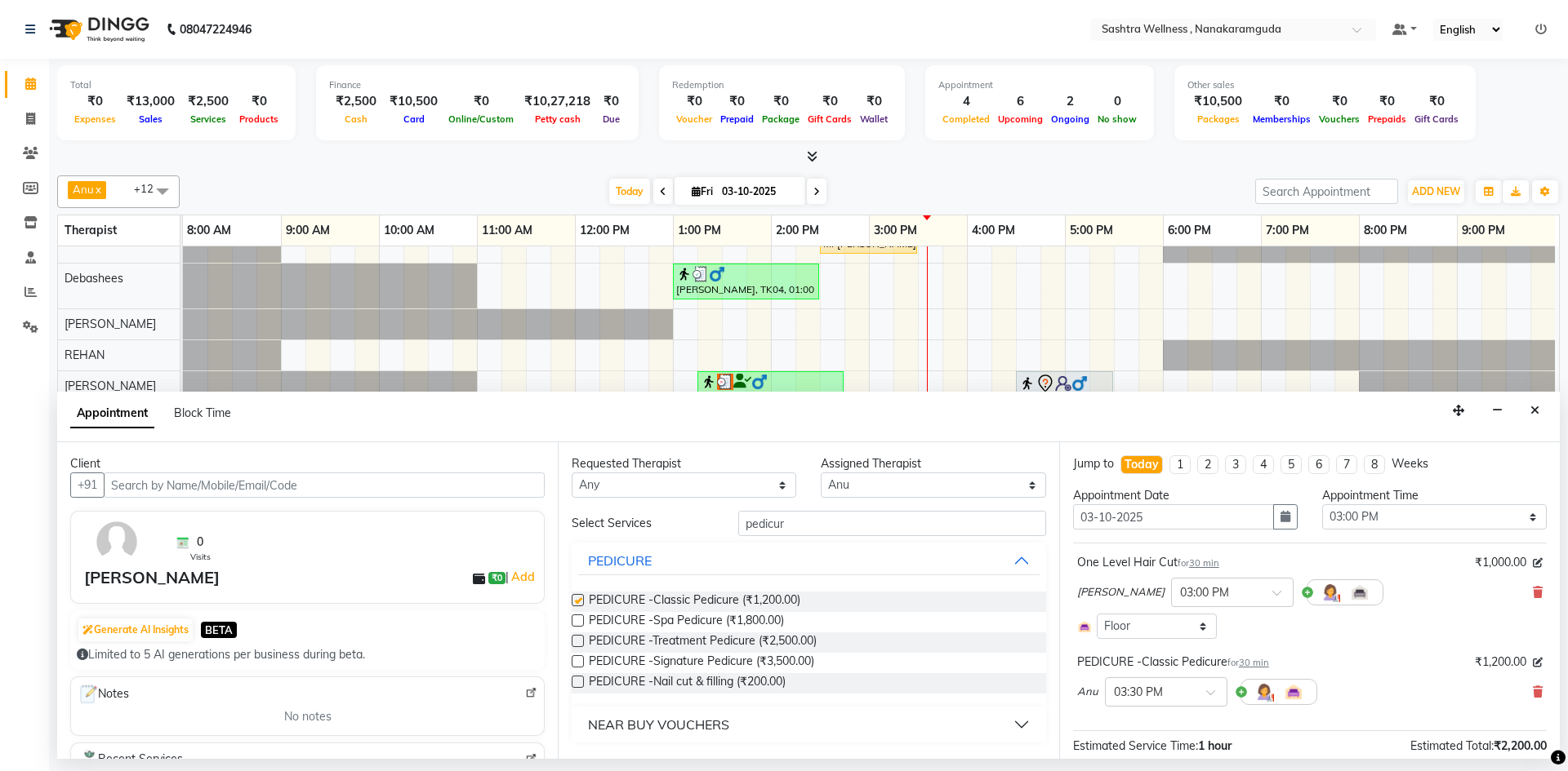
checkbox input "false"
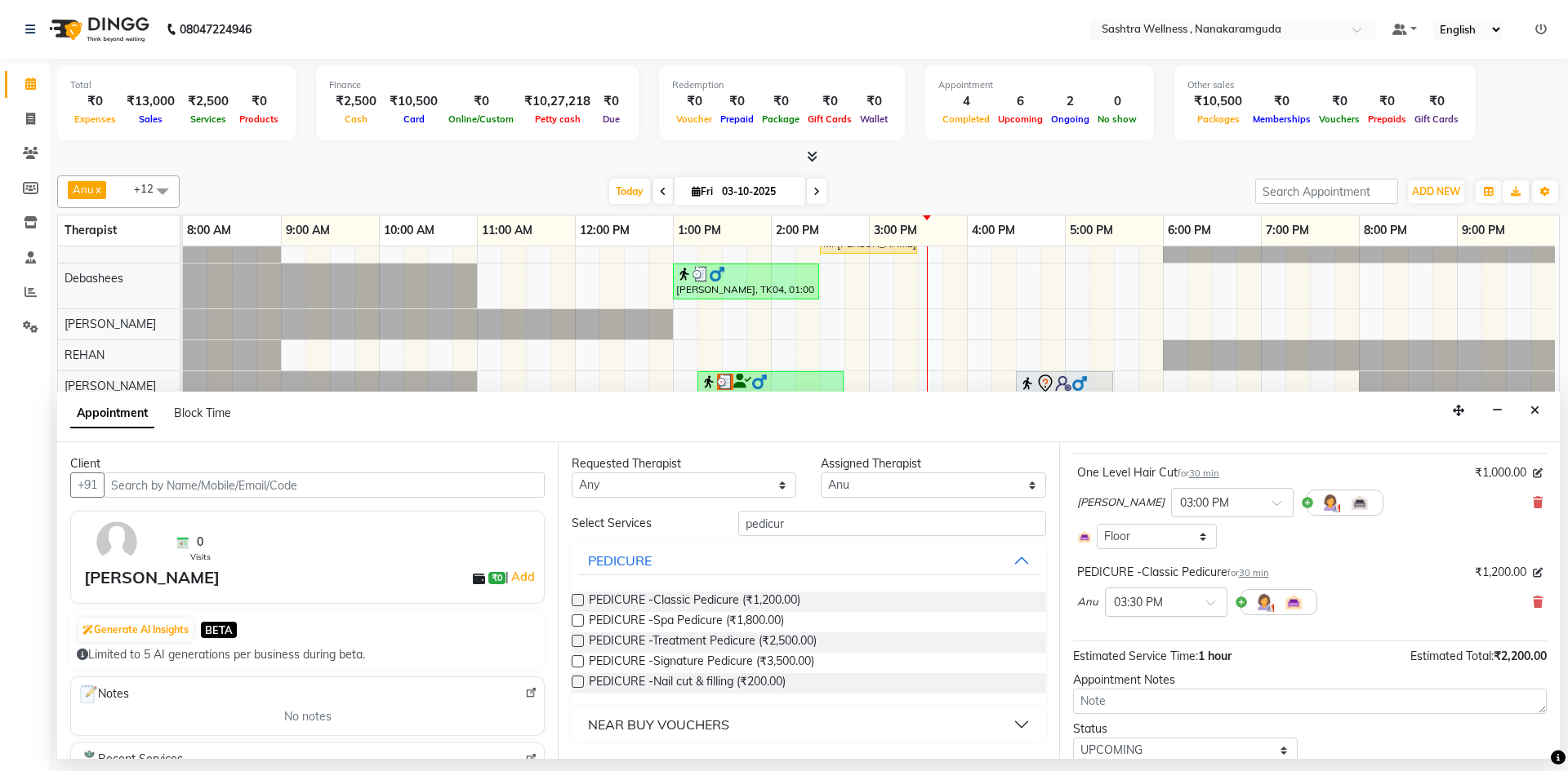
scroll to position [149, 0]
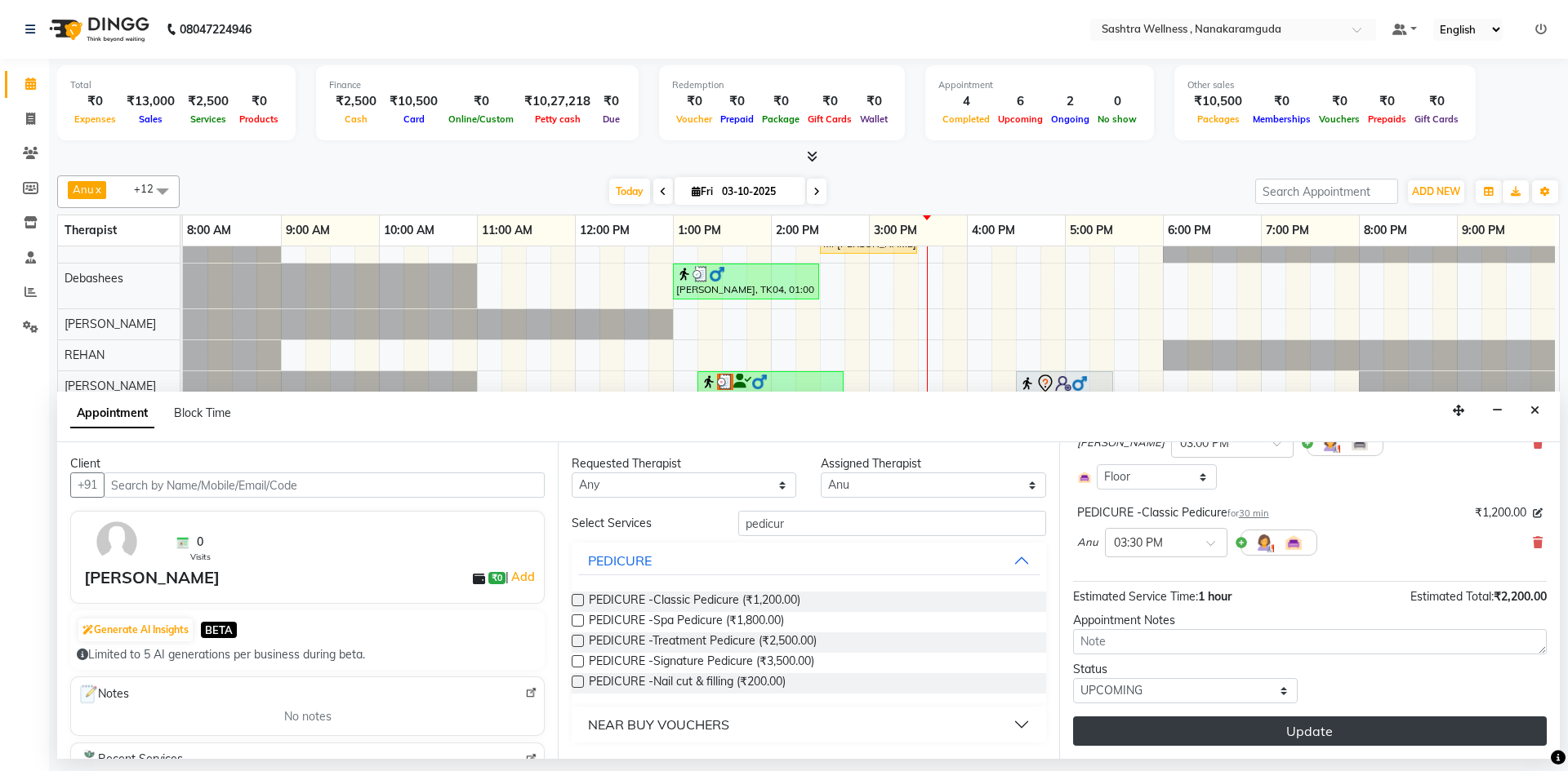
click at [1307, 730] on button "Update" at bounding box center [1310, 732] width 474 height 29
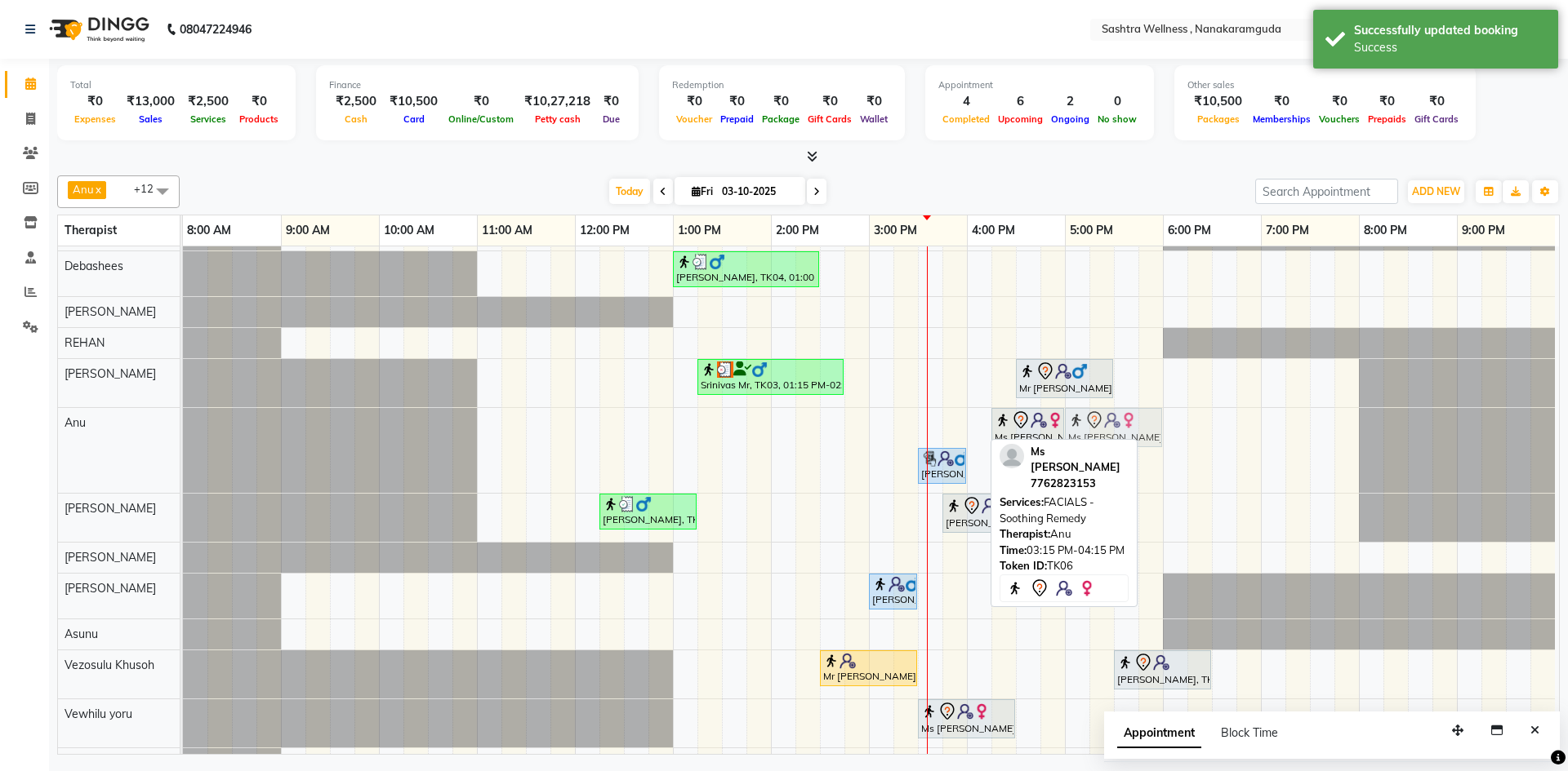
drag, startPoint x: 950, startPoint y: 429, endPoint x: 1127, endPoint y: 436, distance: 177.1
click at [183, 436] on div "Ms Vibha, TK06, 03:15 PM-04:15 PM, FACIALS -Soothing Remedy Ms Vibha, TK06, 04:…" at bounding box center [183, 450] width 0 height 85
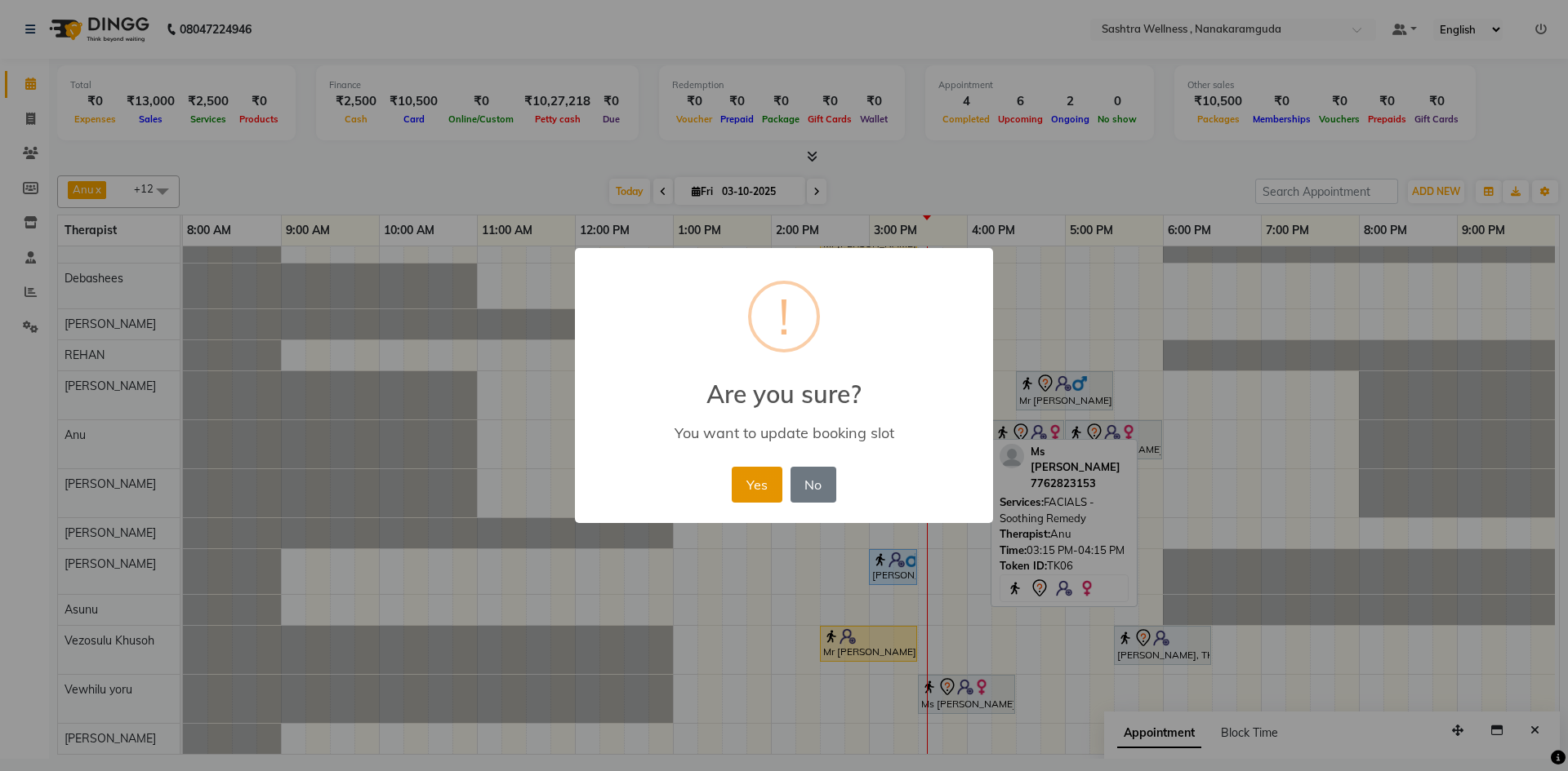
click at [764, 491] on button "Yes" at bounding box center [757, 485] width 50 height 36
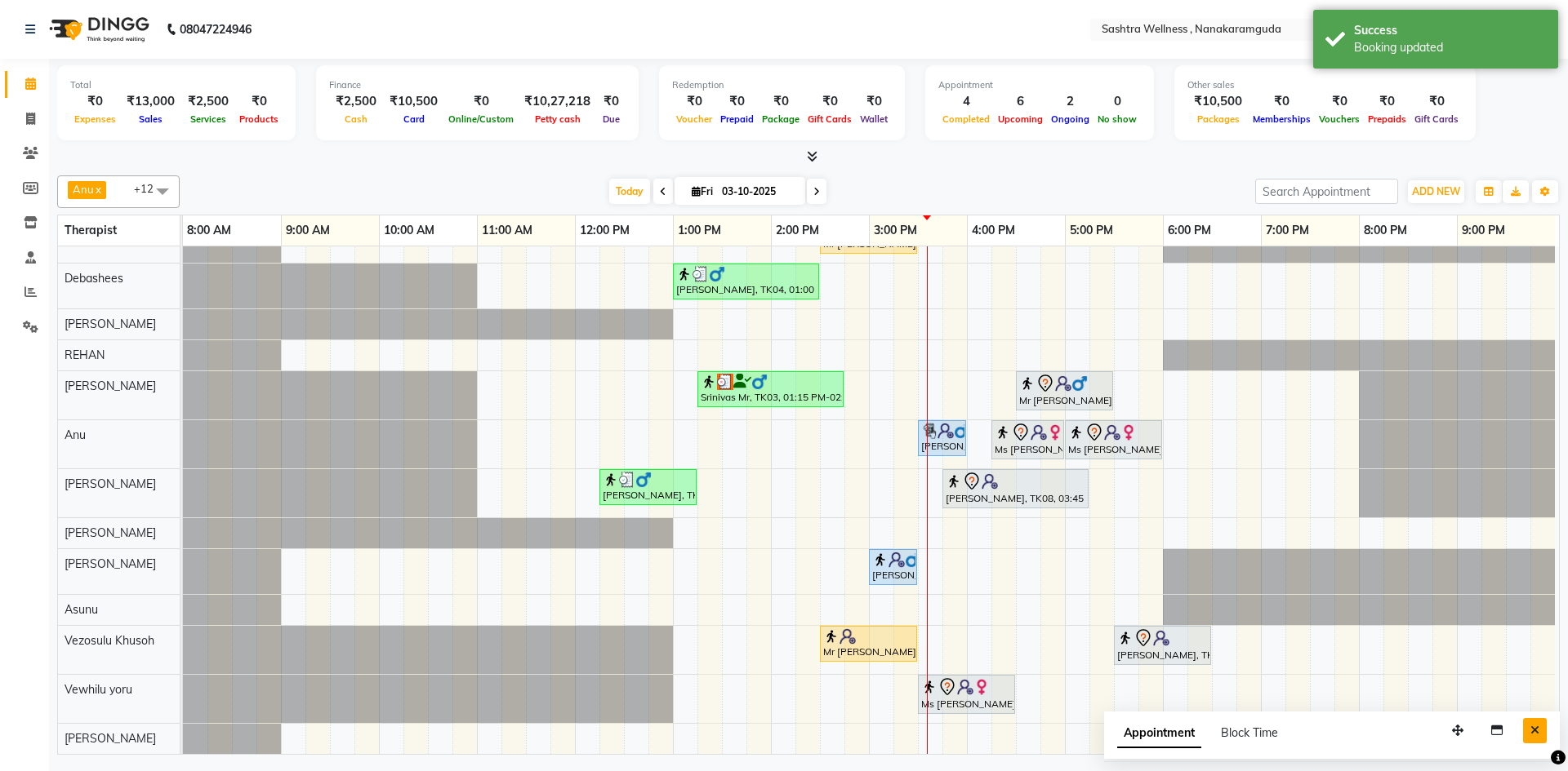
click at [1526, 730] on button "Close" at bounding box center [1535, 731] width 24 height 26
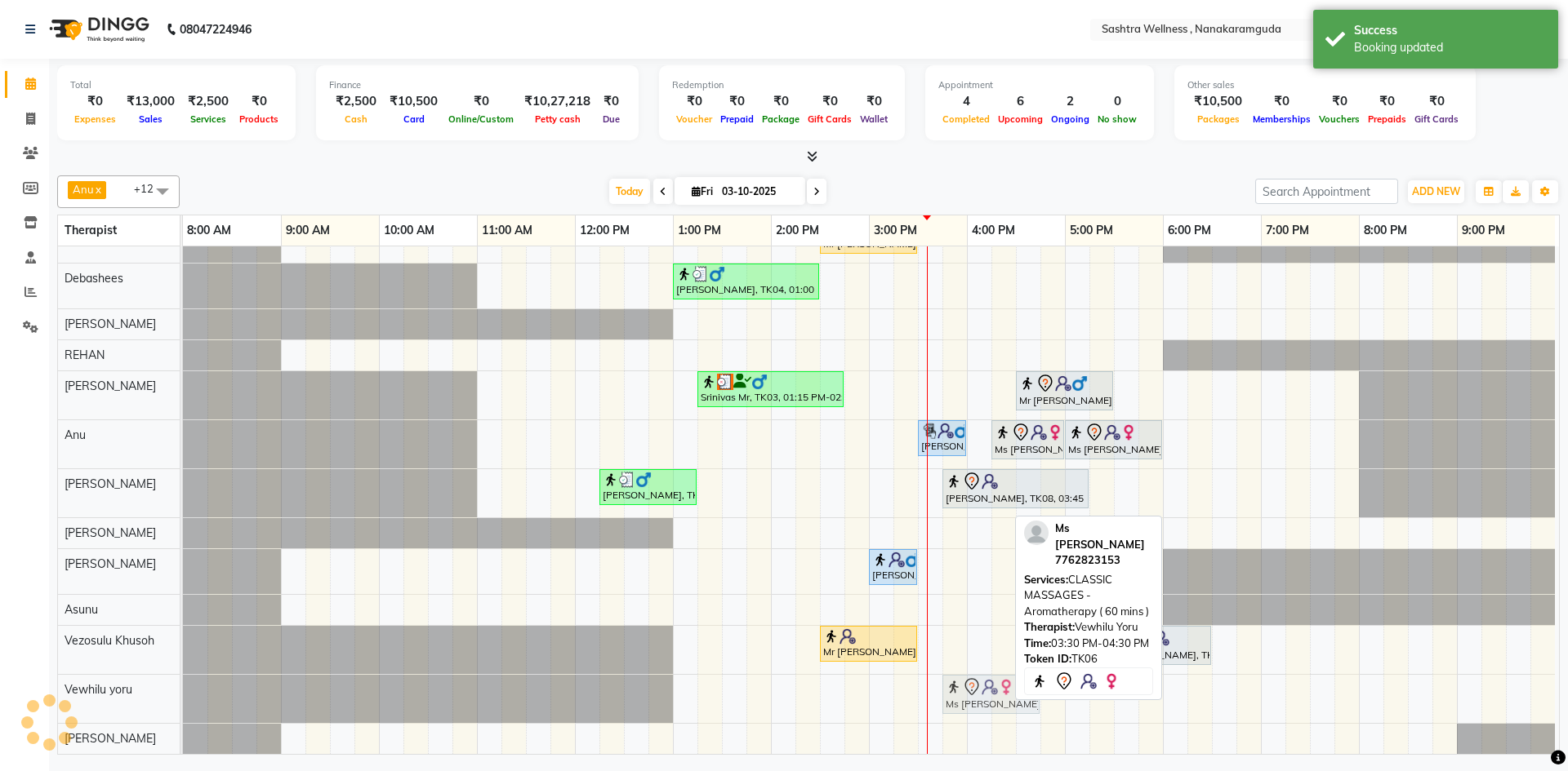
drag, startPoint x: 943, startPoint y: 690, endPoint x: 964, endPoint y: 690, distance: 21.0
click at [183, 690] on div "Ms Vibha, TK06, 03:30 PM-04:30 PM, CLASSIC MASSAGES -Aromatherapy ( 60 mins ) M…" at bounding box center [183, 698] width 0 height 48
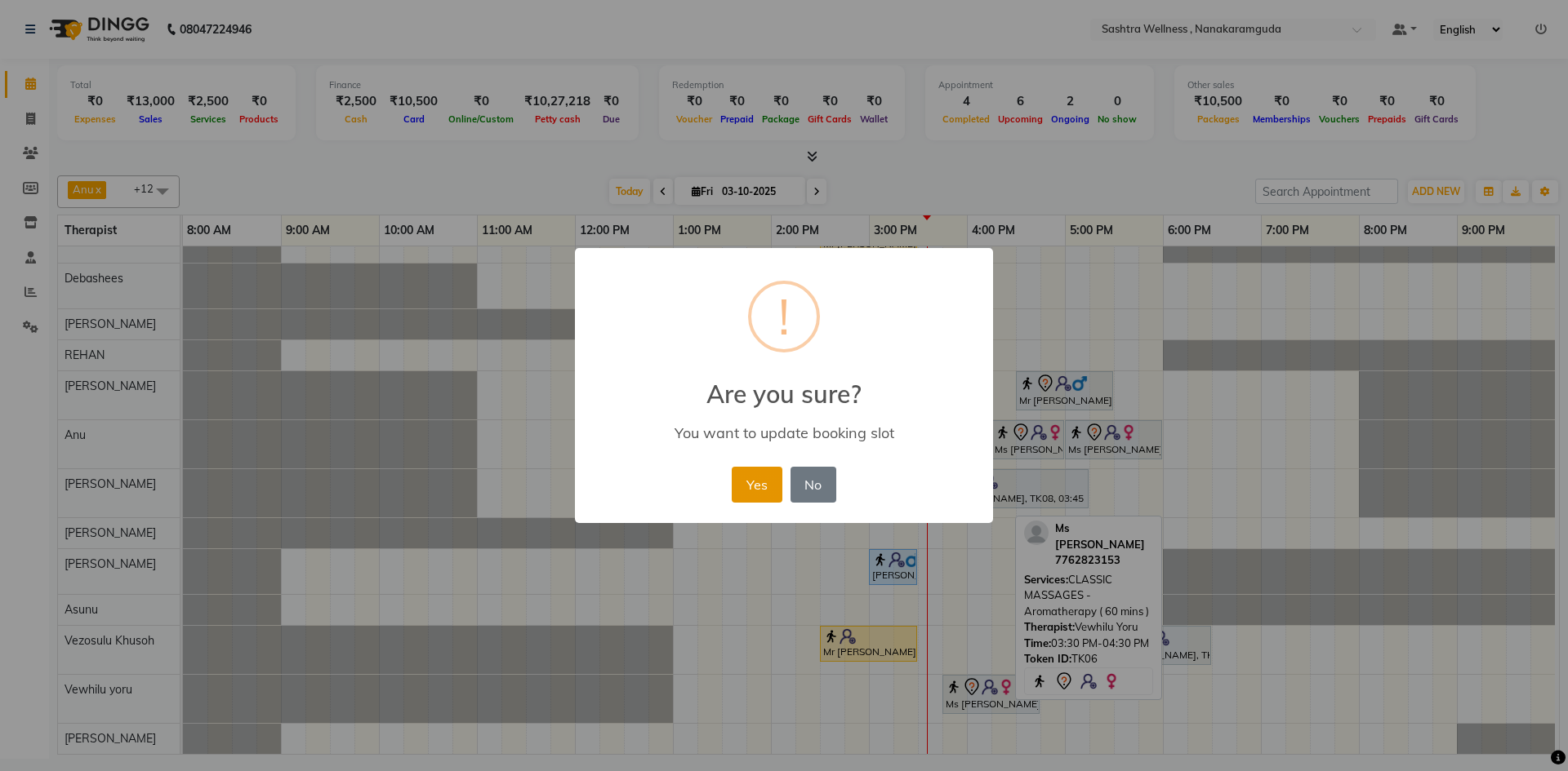
click at [747, 475] on button "Yes" at bounding box center [757, 485] width 50 height 36
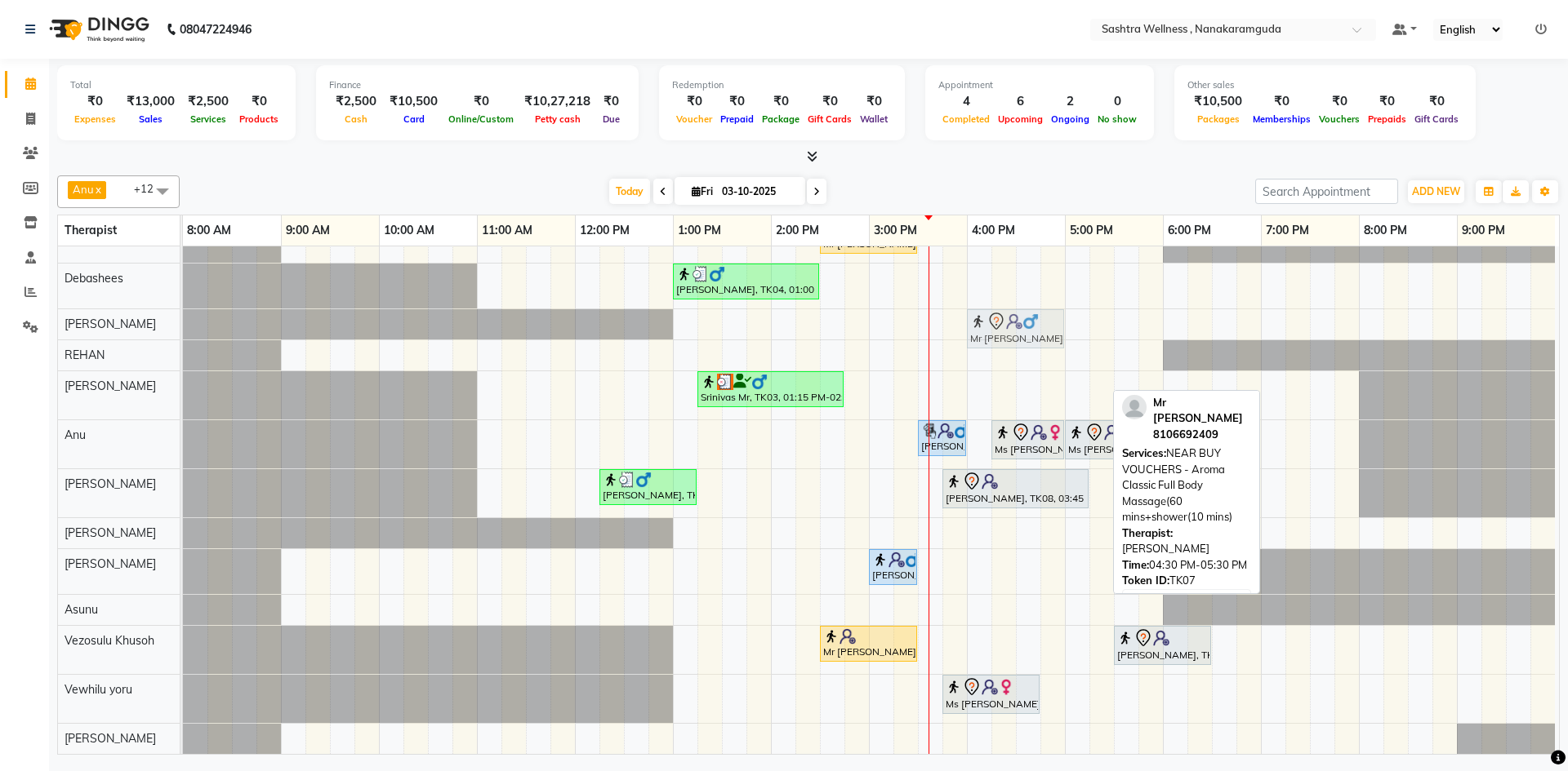
drag, startPoint x: 1024, startPoint y: 383, endPoint x: 979, endPoint y: 323, distance: 75.0
click at [979, 323] on tbody "Mr Vineet, TK05, 02:30 PM-03:30 PM, NEAR BUY VOUCHERS - Aroma Classic Full Body…" at bounding box center [868, 486] width 1372 height 537
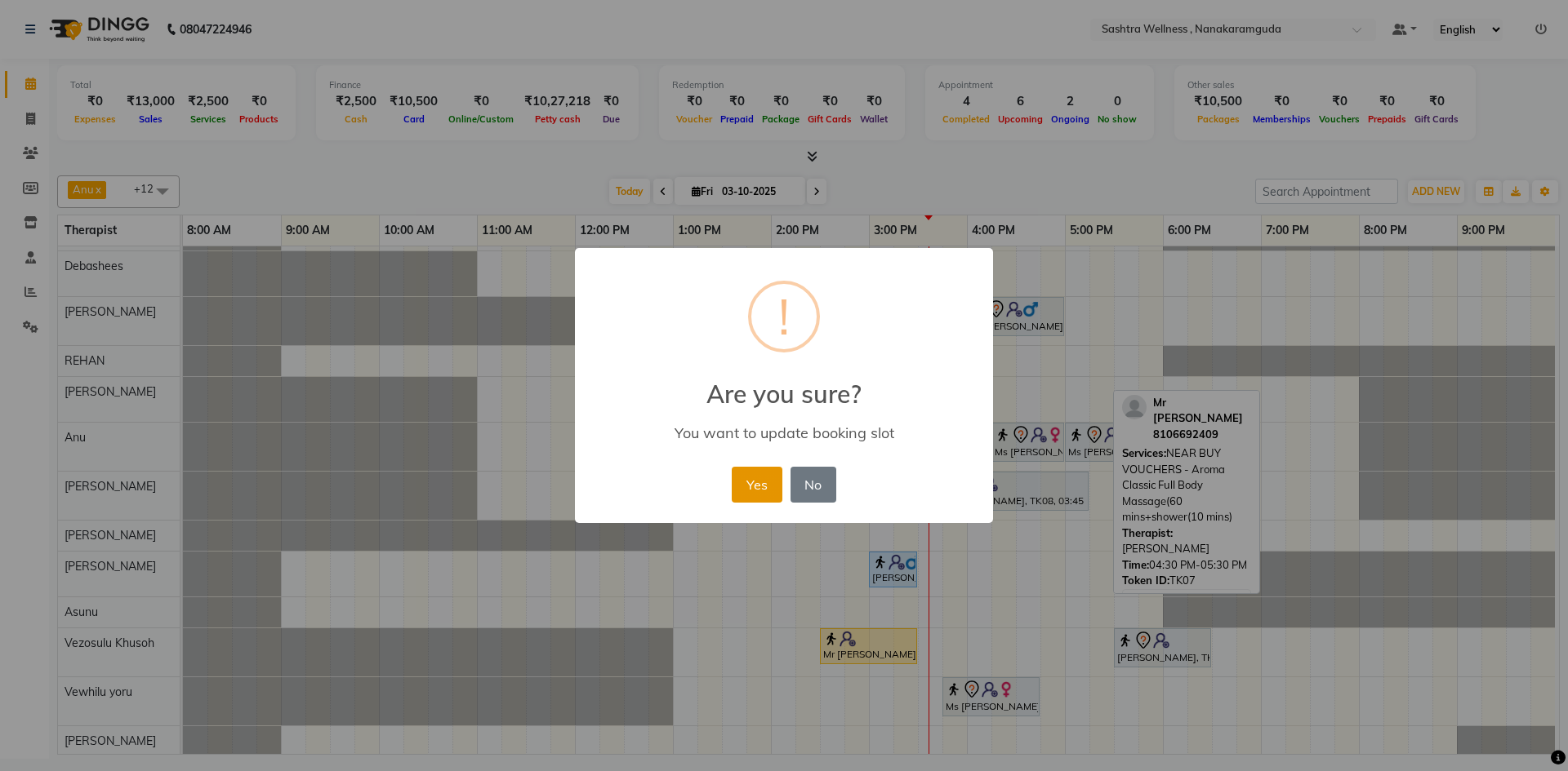
click at [764, 483] on button "Yes" at bounding box center [757, 485] width 50 height 36
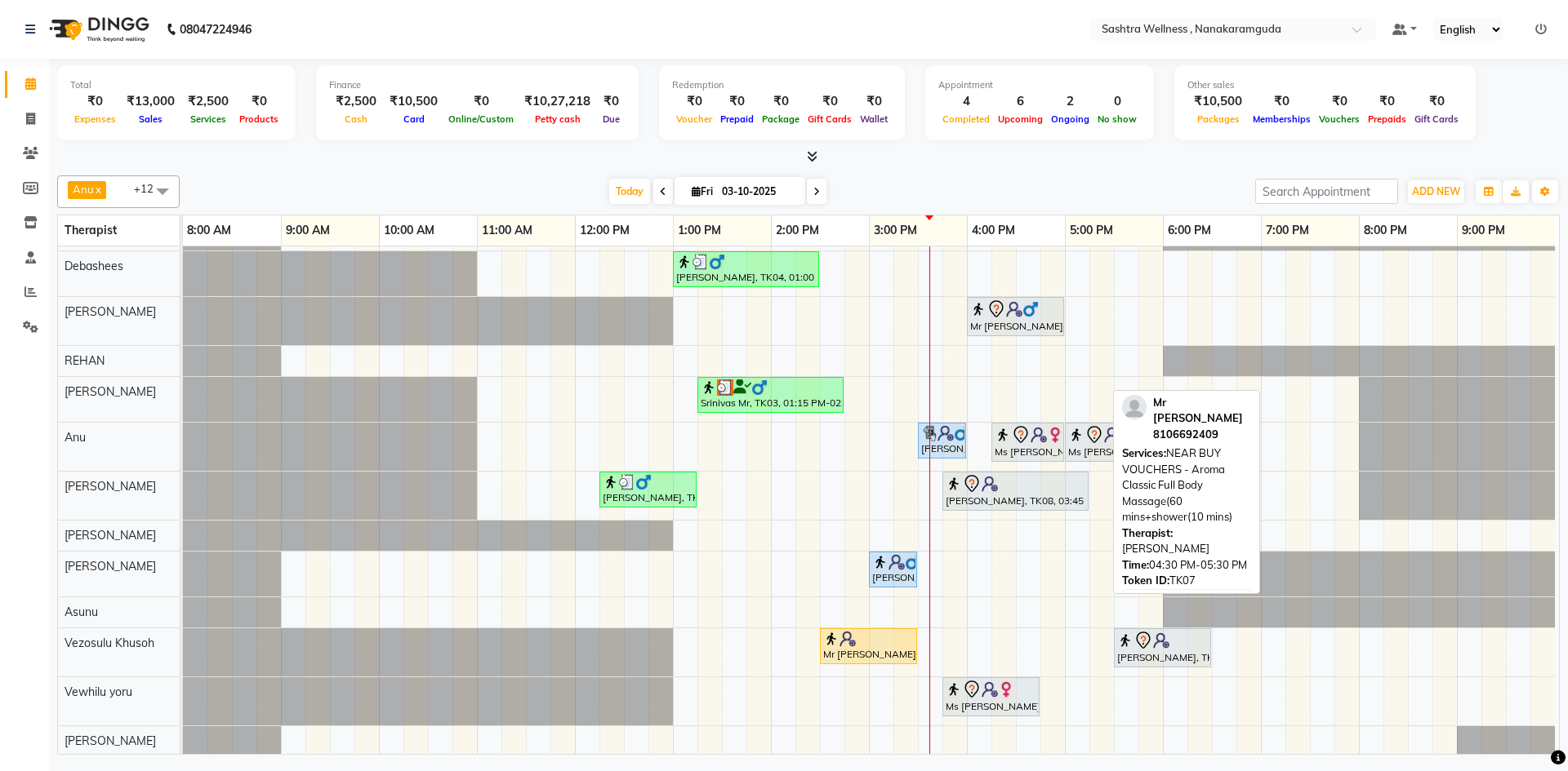
click at [659, 189] on icon at bounding box center [662, 192] width 7 height 10
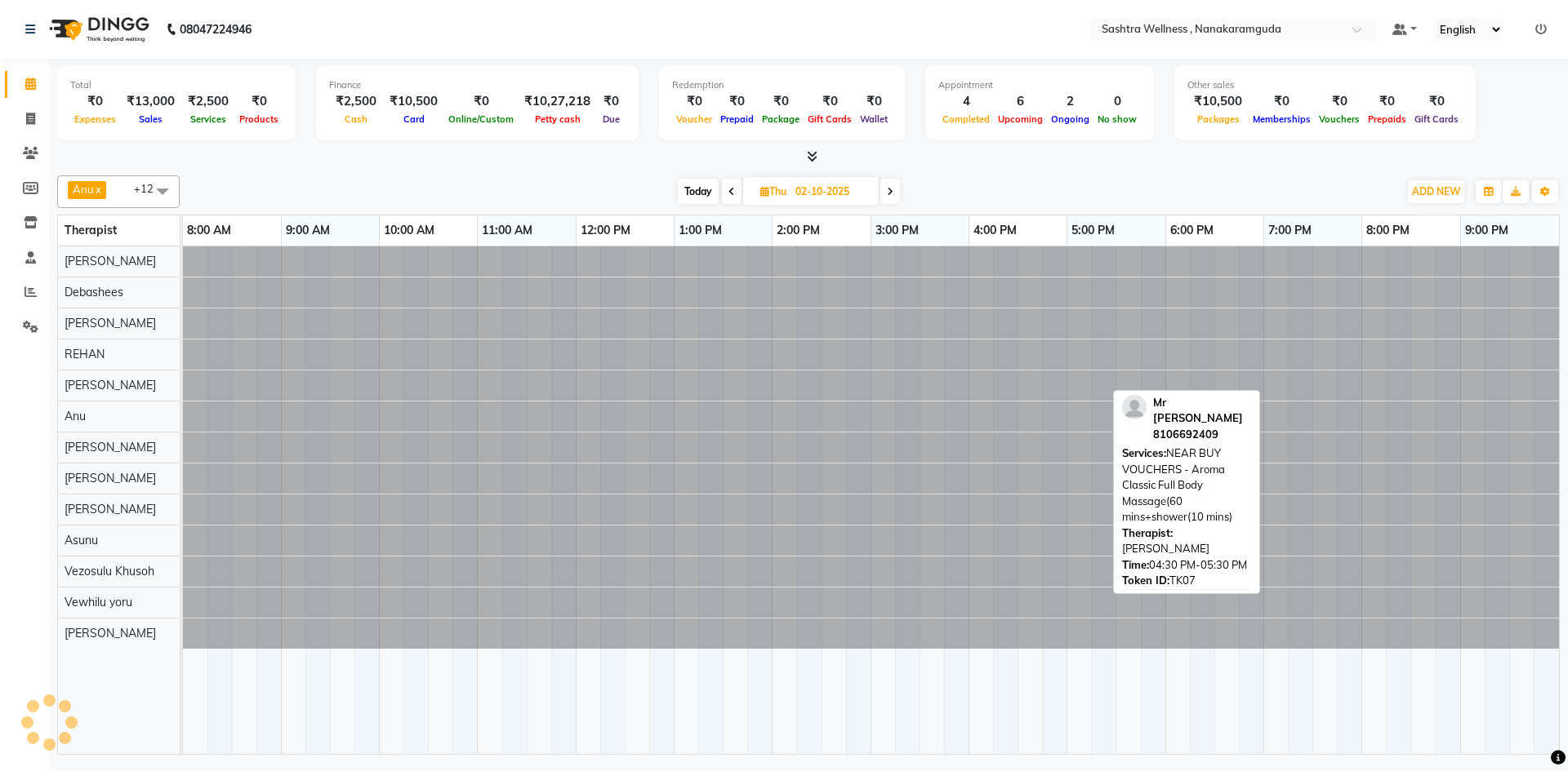
scroll to position [0, 0]
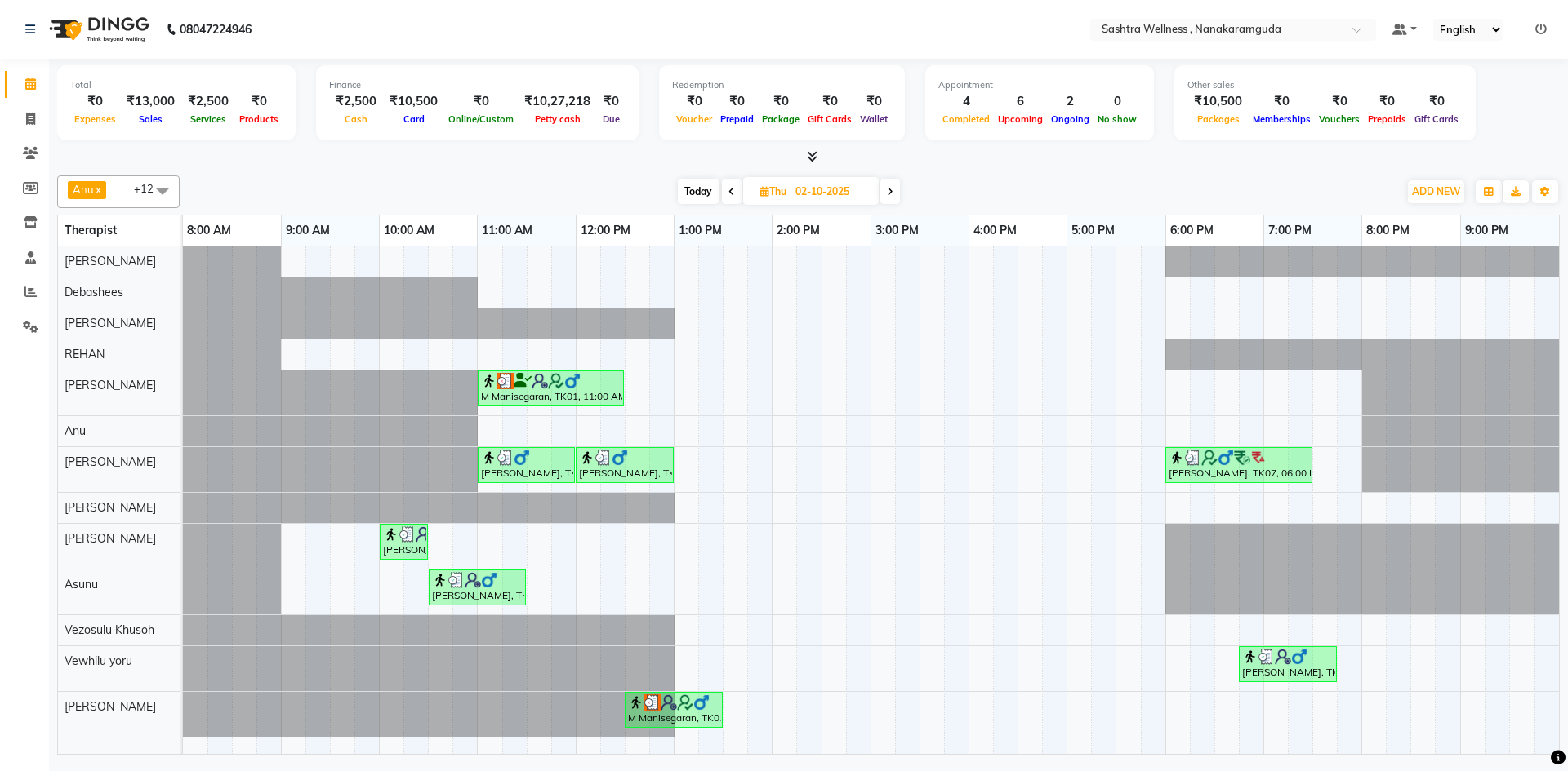
click at [893, 188] on icon at bounding box center [890, 192] width 7 height 10
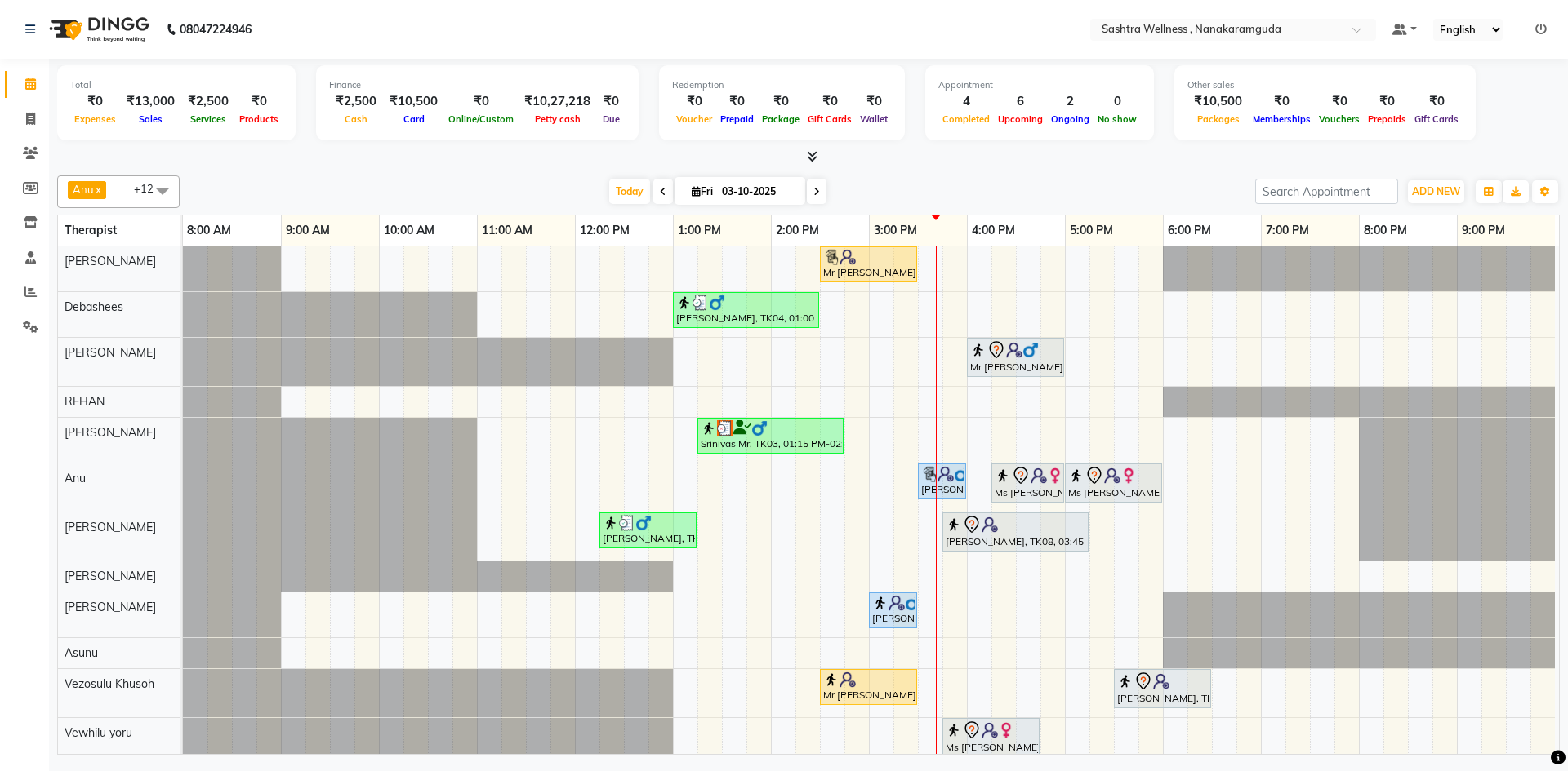
scroll to position [56, 0]
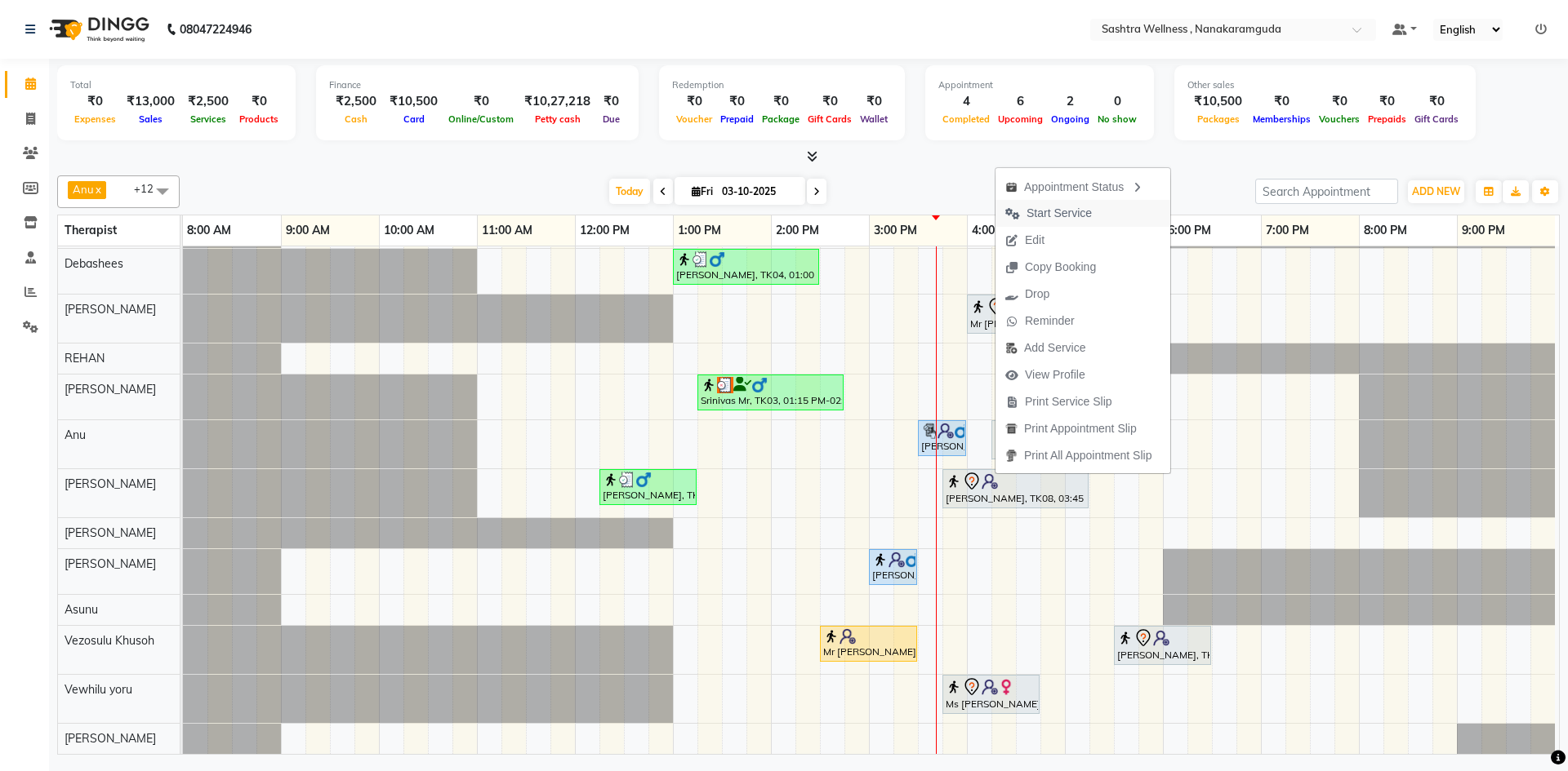
click at [1065, 210] on span "Start Service" at bounding box center [1059, 213] width 66 height 17
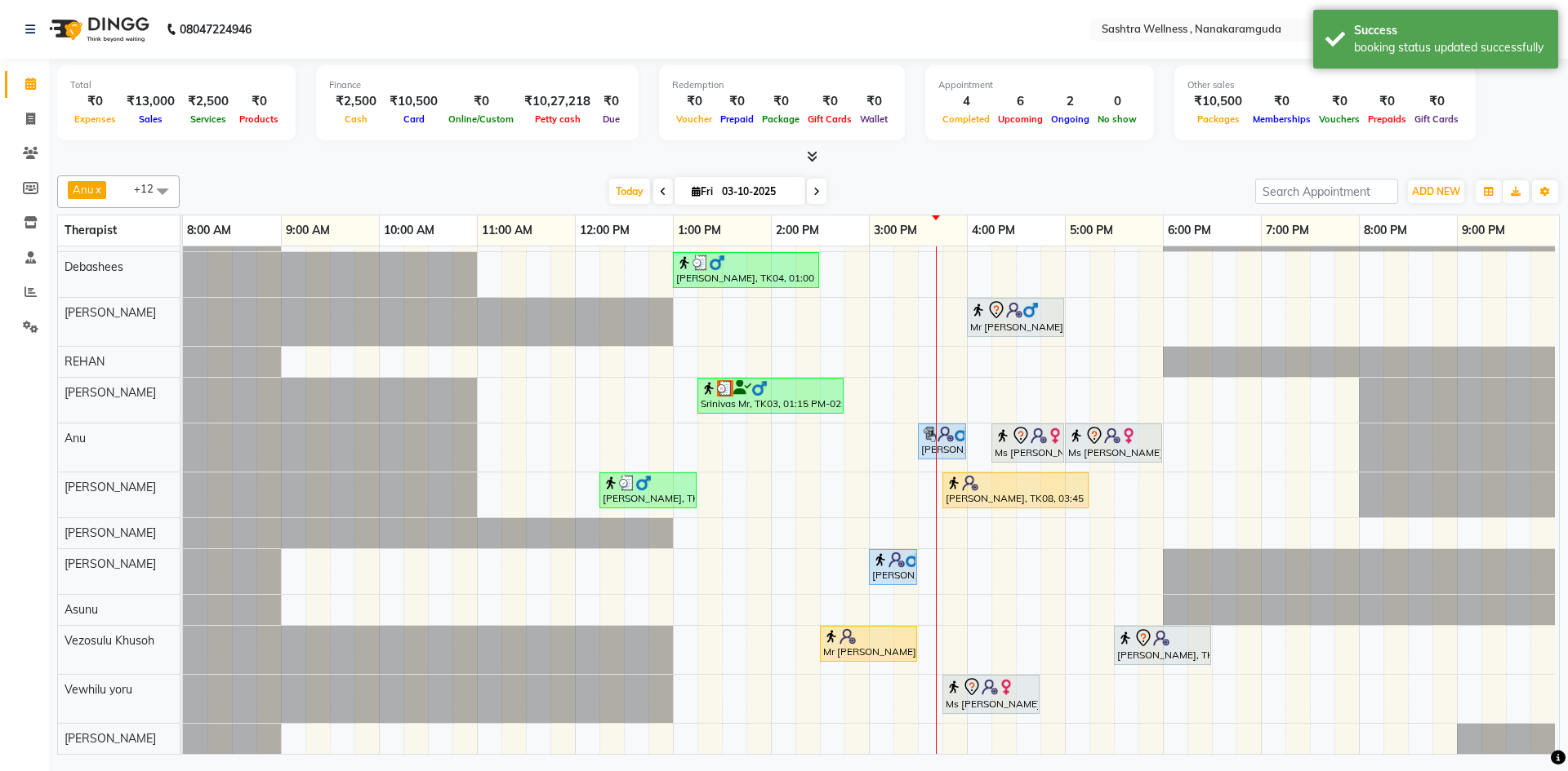
scroll to position [0, 0]
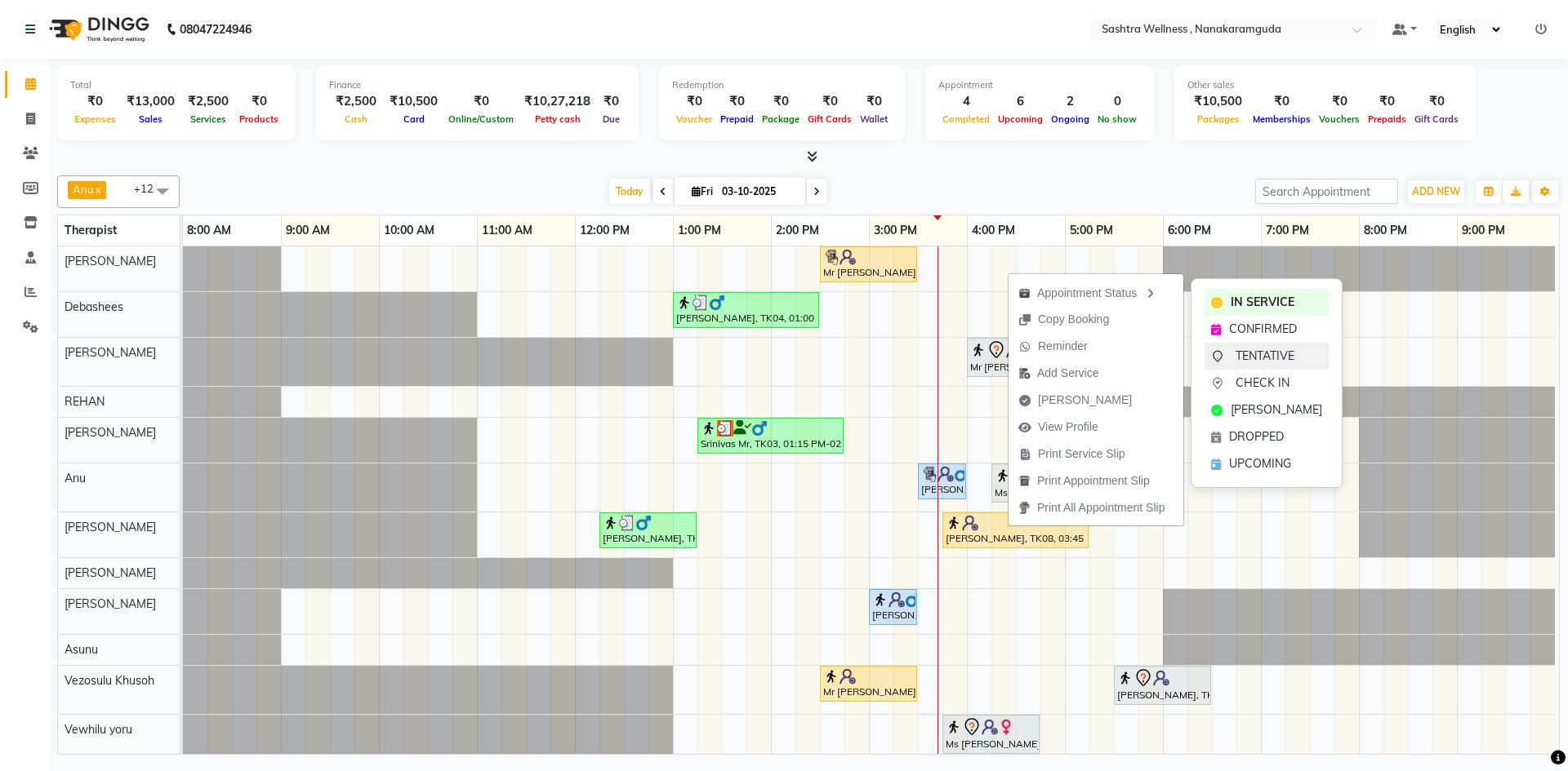
click at [1257, 353] on span "TENTATIVE" at bounding box center [1265, 356] width 59 height 17
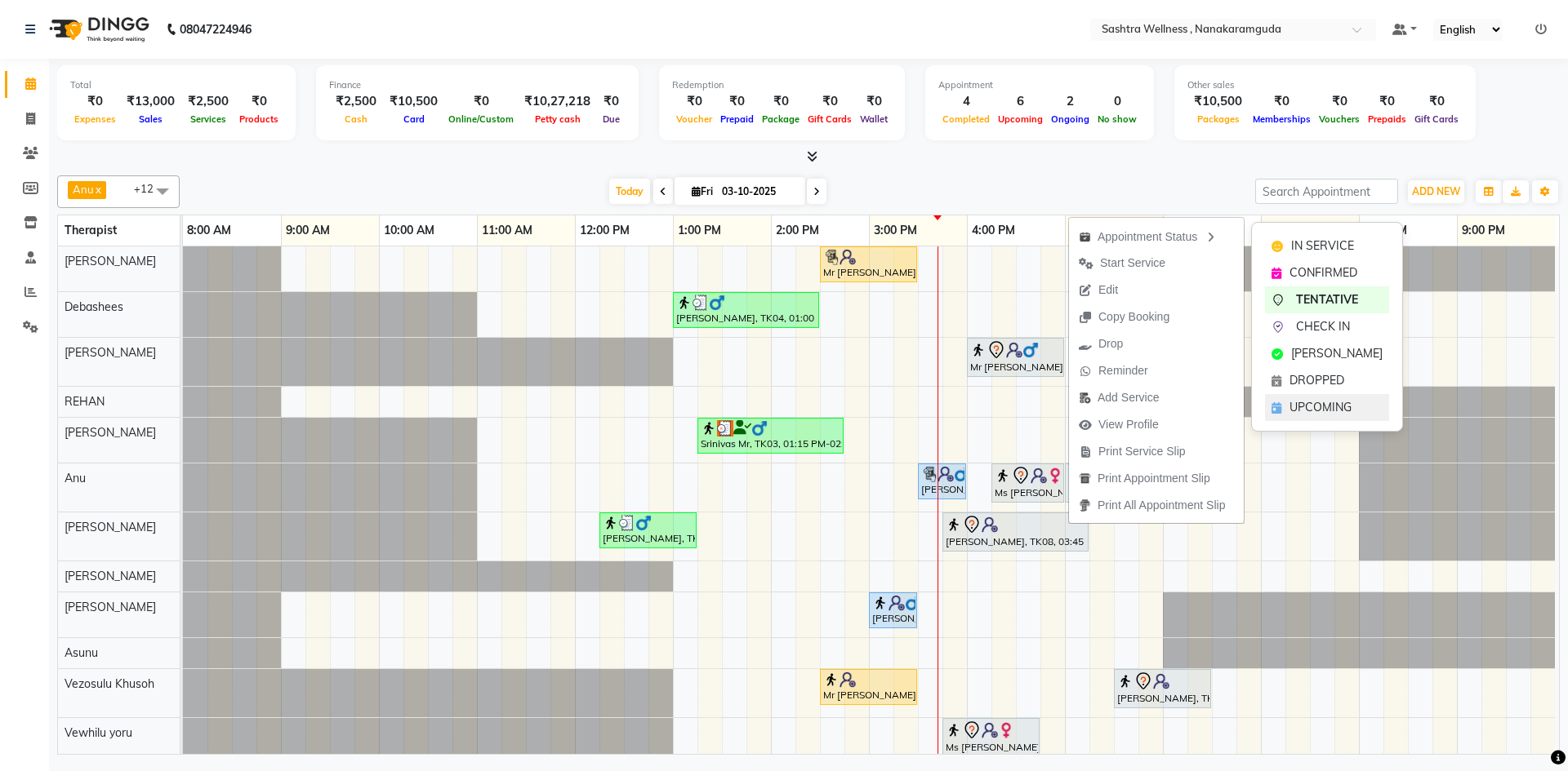
click at [1314, 400] on span "UPCOMING" at bounding box center [1320, 407] width 62 height 17
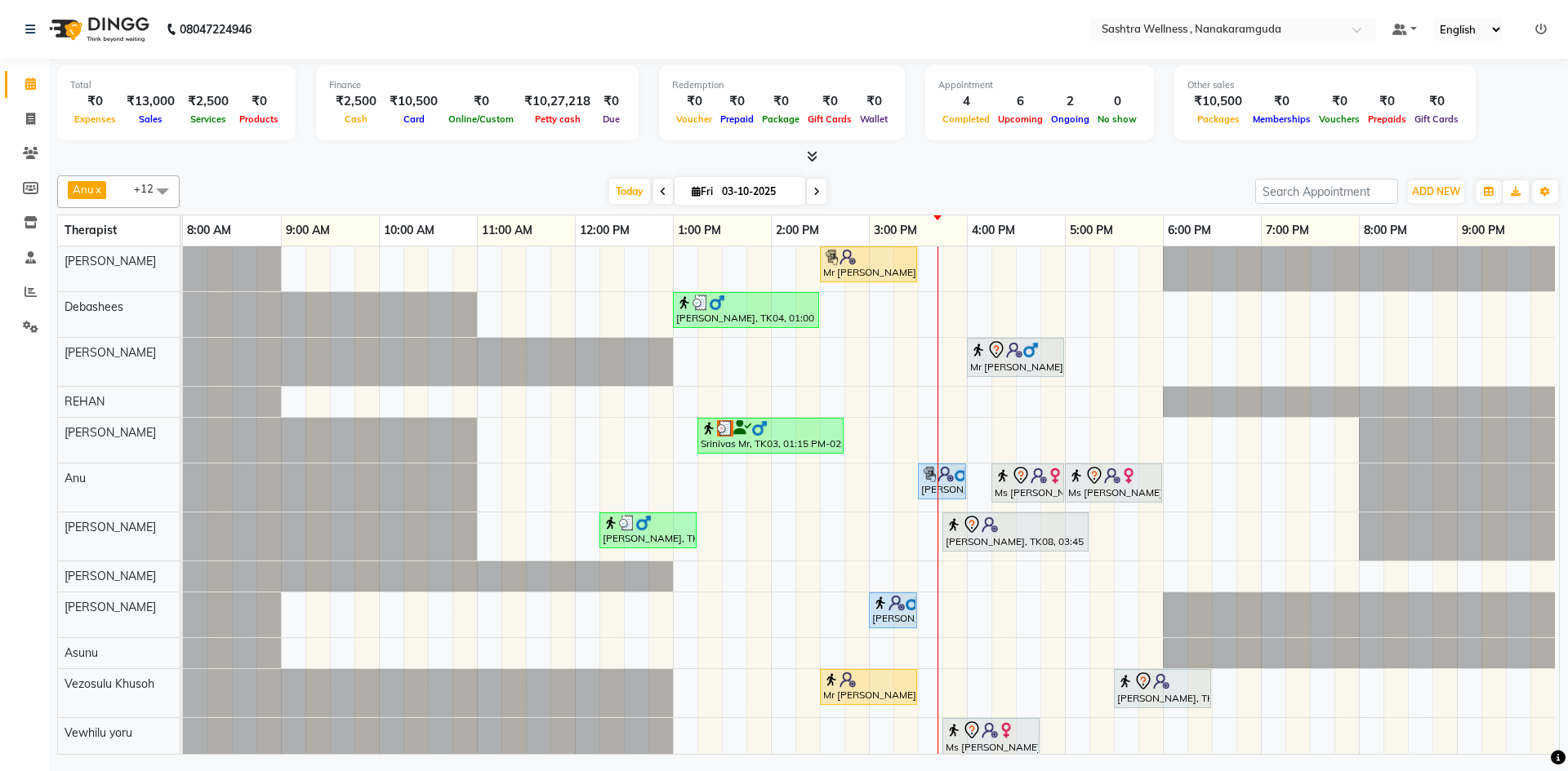
click at [813, 189] on icon at bounding box center [816, 192] width 7 height 10
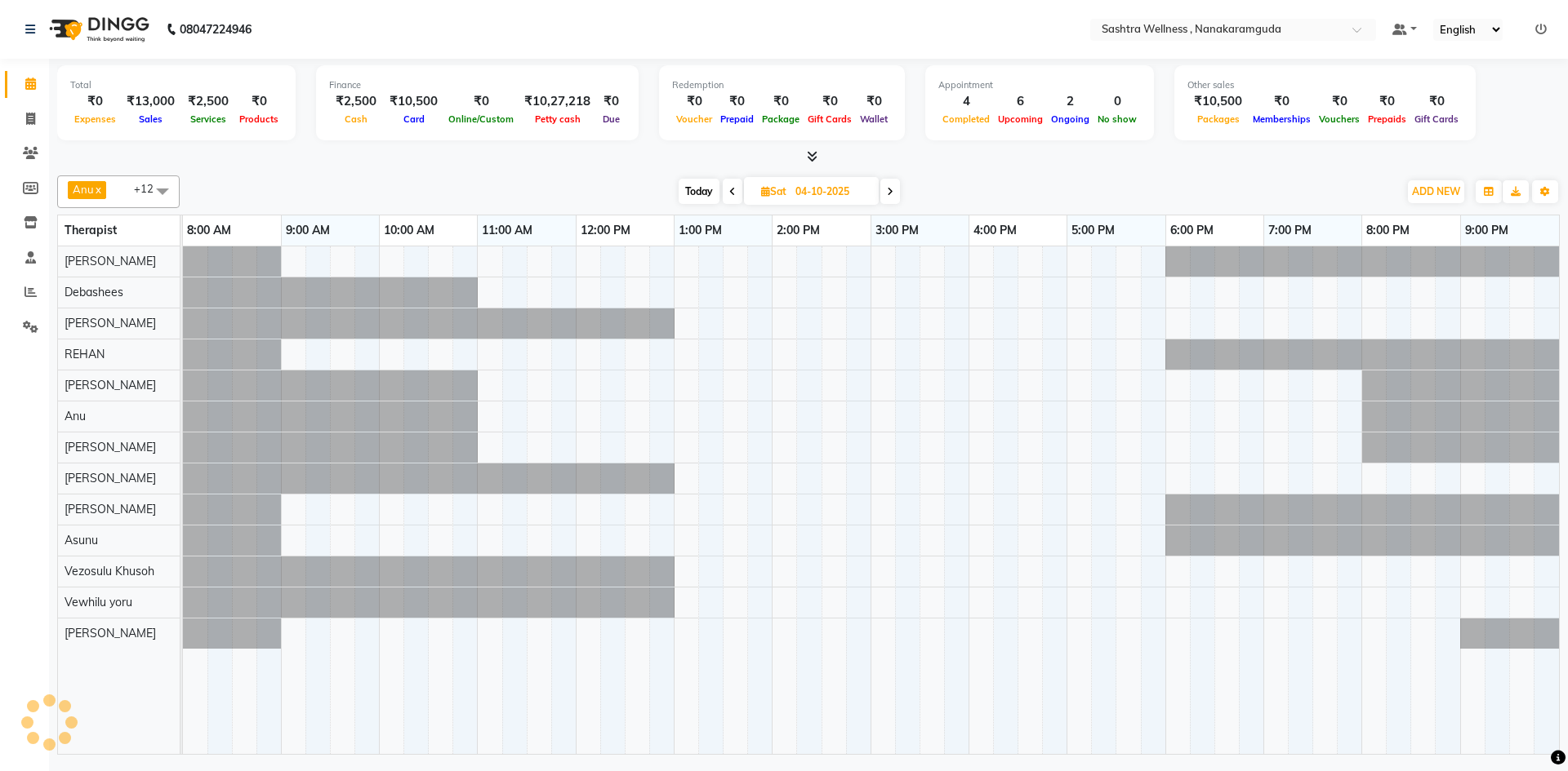
click at [730, 187] on icon at bounding box center [732, 192] width 7 height 10
type input "03-10-2025"
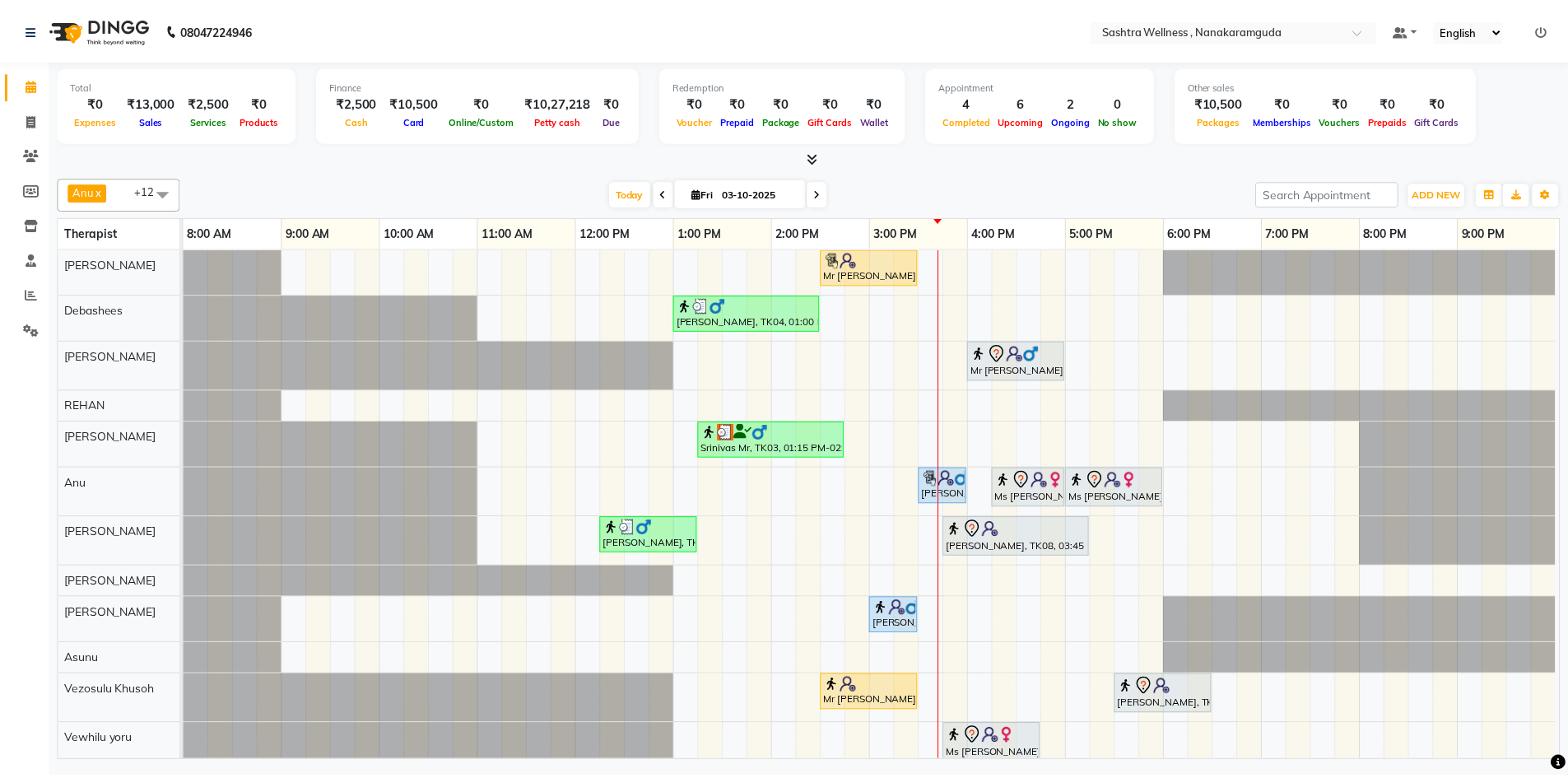
scroll to position [56, 0]
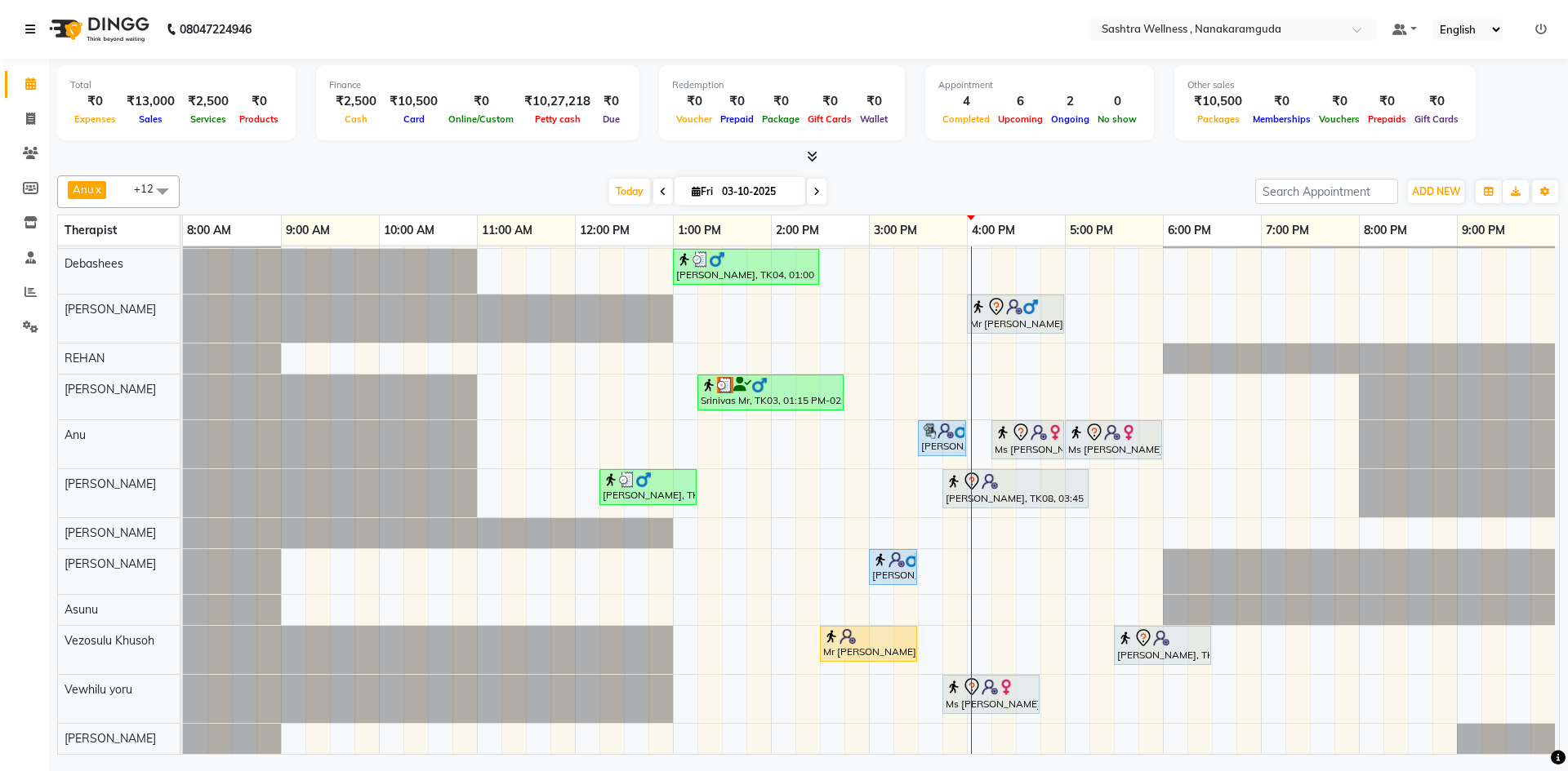
click at [28, 26] on icon at bounding box center [30, 29] width 10 height 12
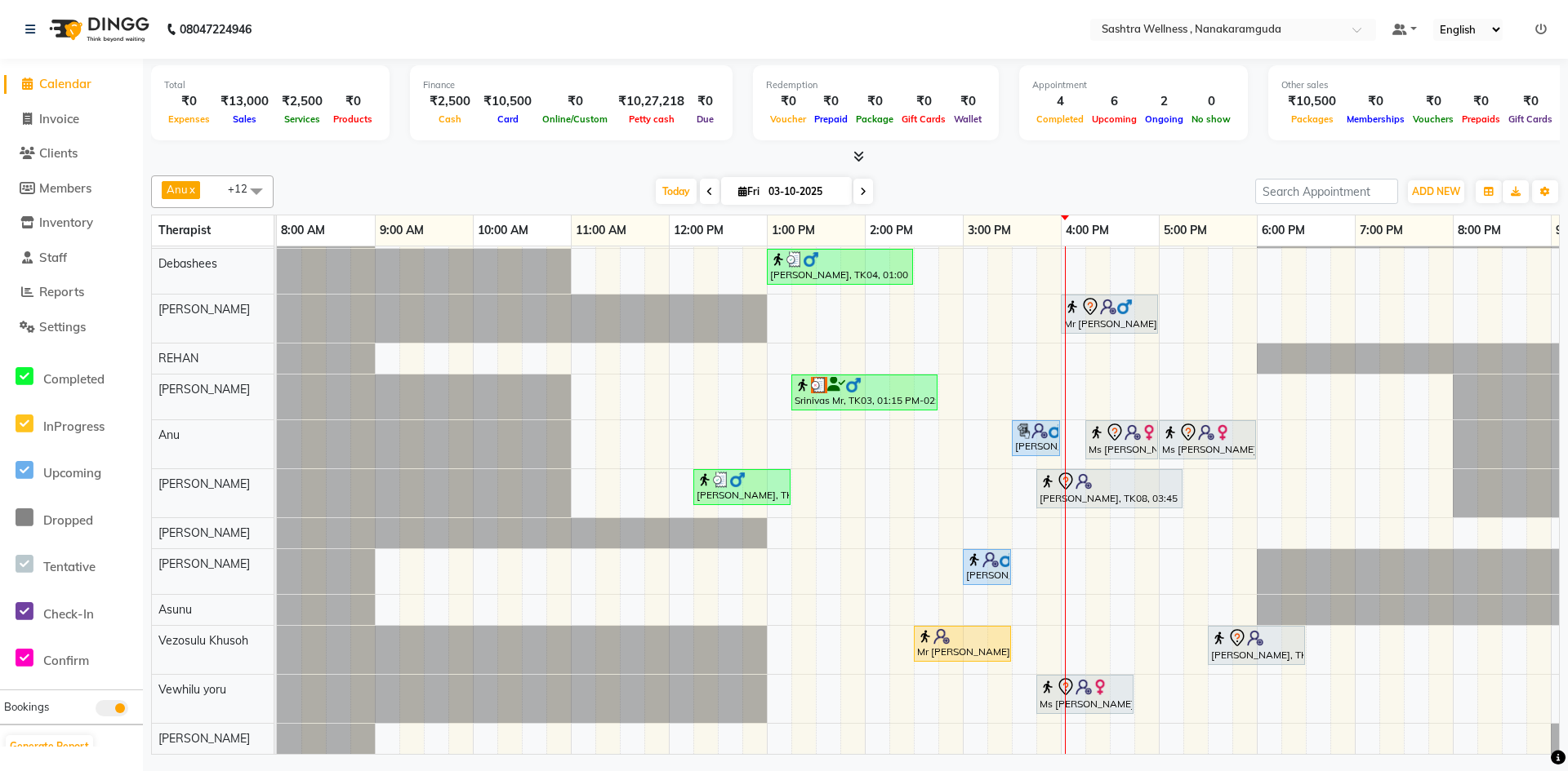
click at [23, 27] on div "08047224946" at bounding box center [137, 29] width 250 height 46
click at [25, 27] on div "08047224946" at bounding box center [137, 29] width 250 height 46
drag, startPoint x: 25, startPoint y: 27, endPoint x: 42, endPoint y: 26, distance: 17.0
click at [31, 27] on div "08047224946" at bounding box center [137, 29] width 250 height 46
click at [26, 31] on icon at bounding box center [30, 29] width 10 height 12
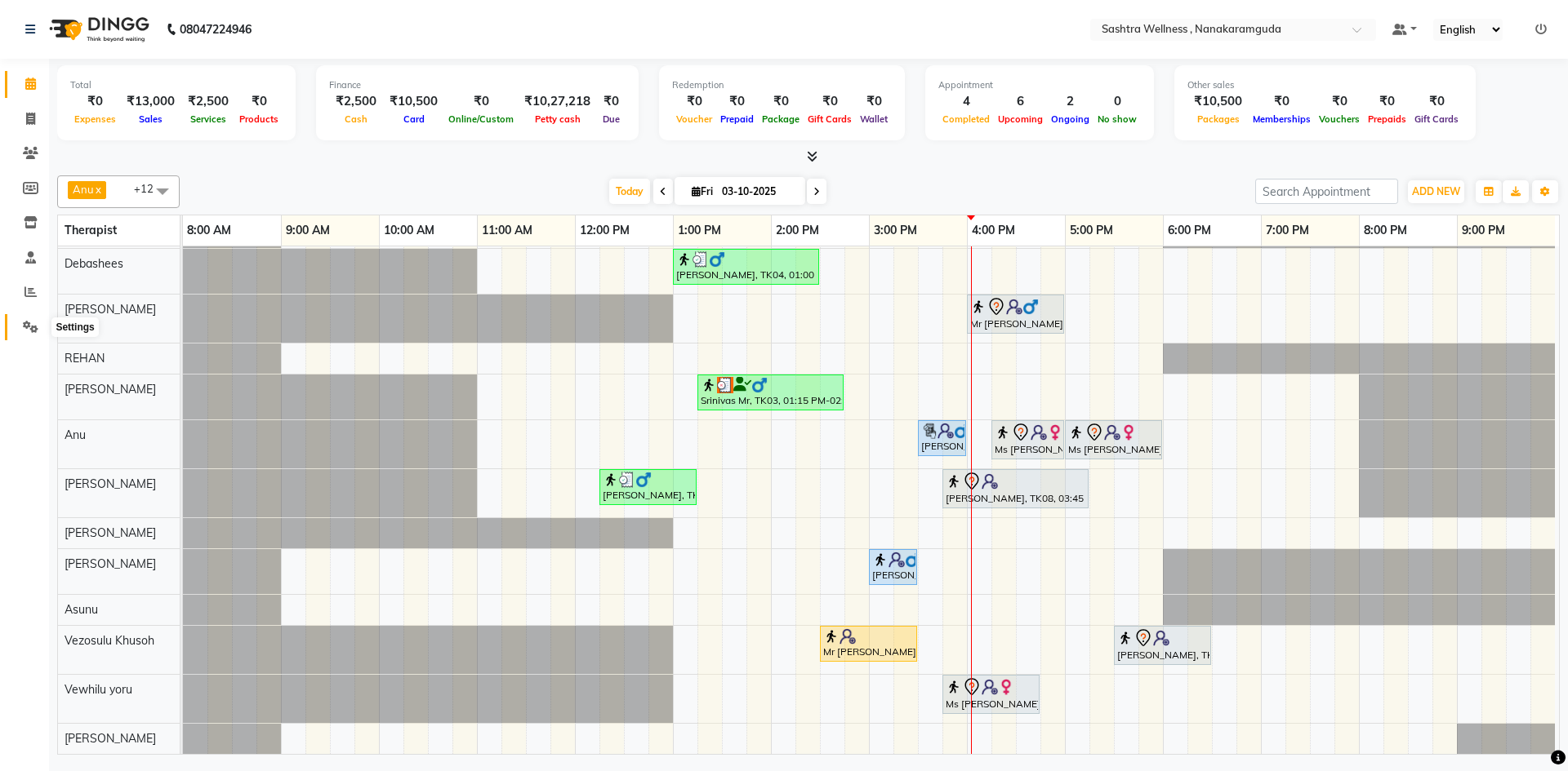
click at [26, 319] on span at bounding box center [30, 328] width 28 height 19
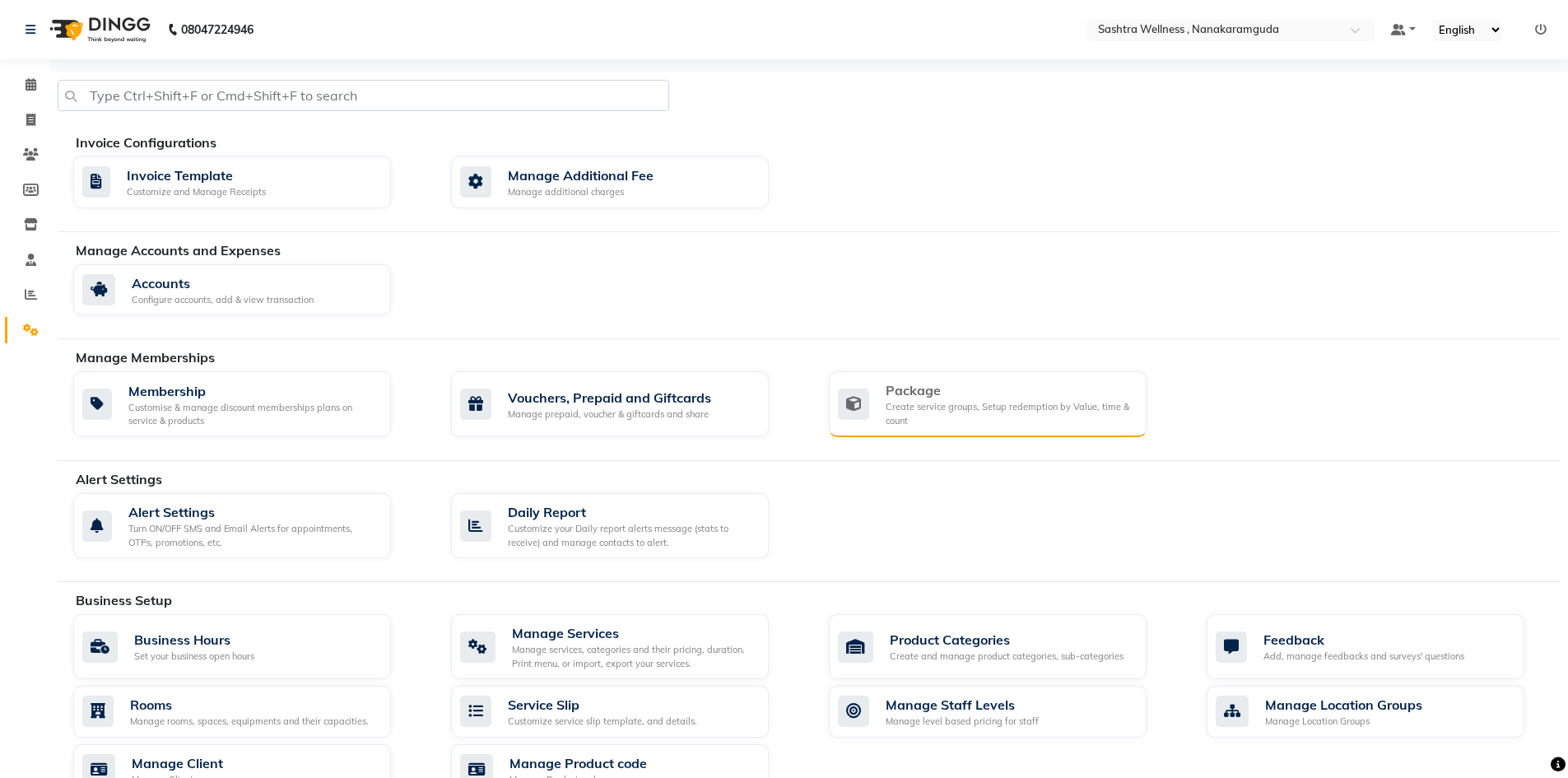
click at [916, 407] on div "Create service groups, Setup redemption by Value, time & count" at bounding box center [1009, 413] width 247 height 27
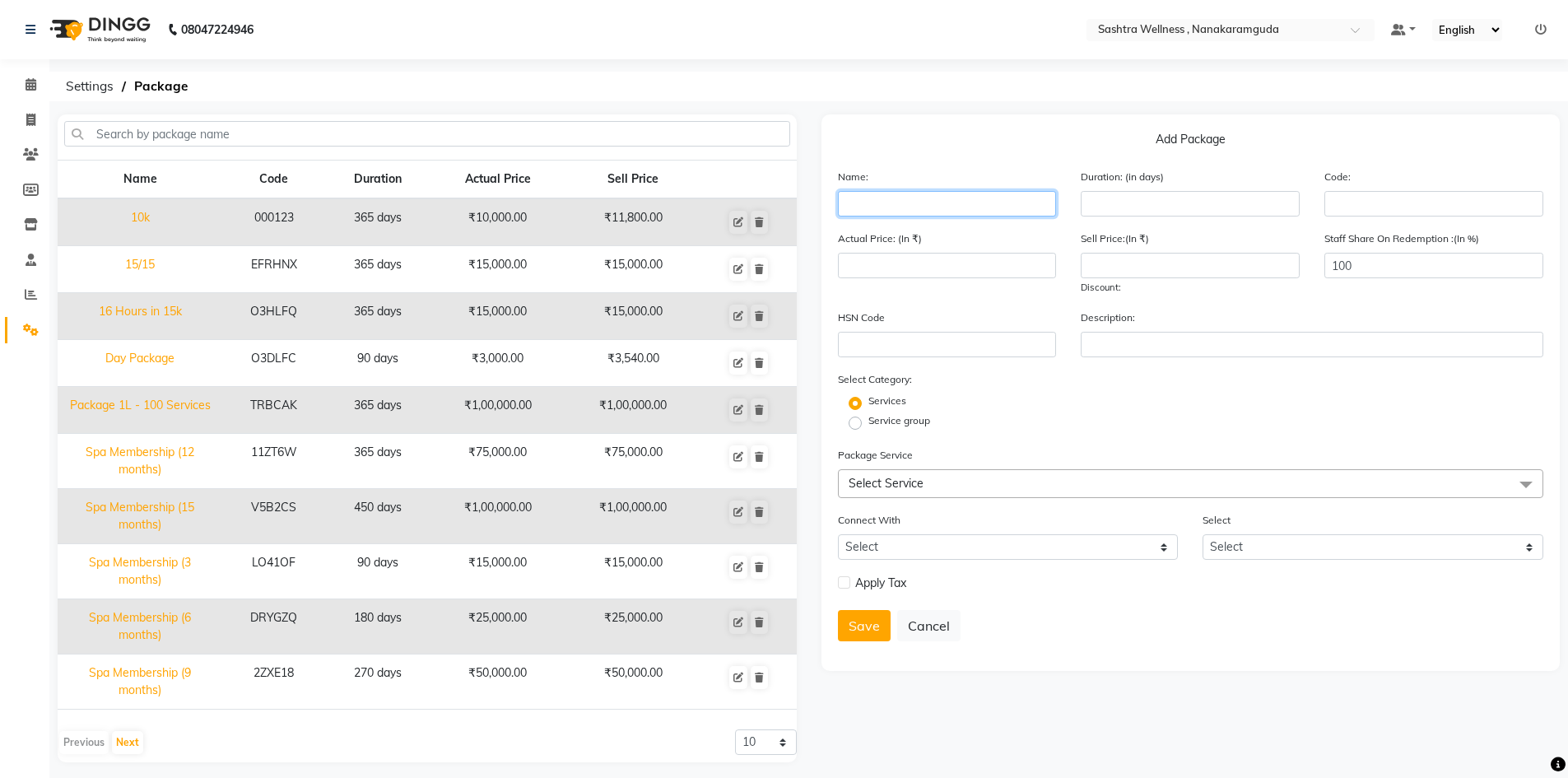
click at [916, 201] on input "text" at bounding box center [947, 204] width 219 height 26
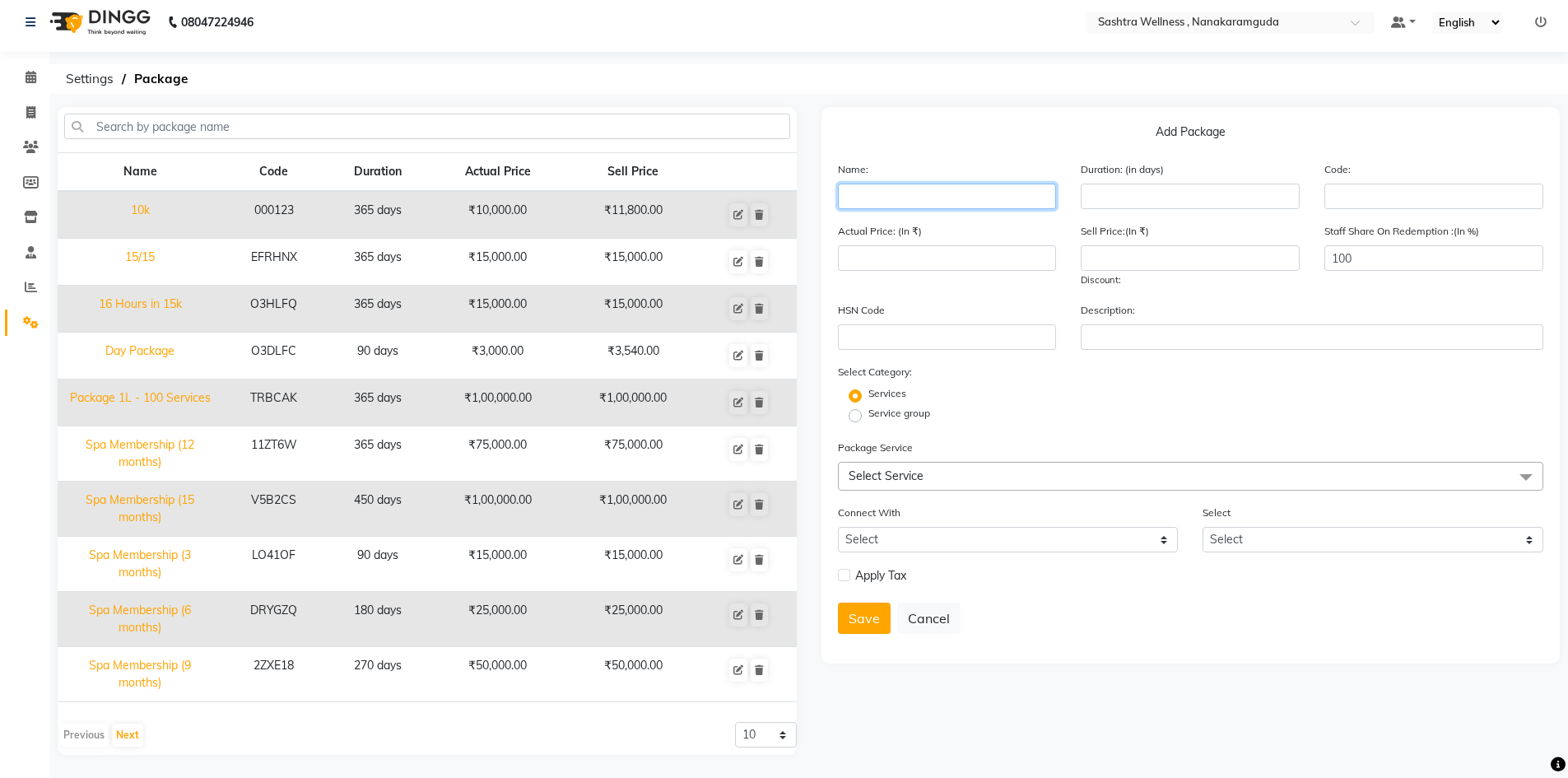
scroll to position [9, 0]
click at [930, 200] on input "text" at bounding box center [947, 195] width 219 height 26
type input "25k Special Package"
click at [1176, 198] on input "number" at bounding box center [1190, 195] width 219 height 26
type input "365"
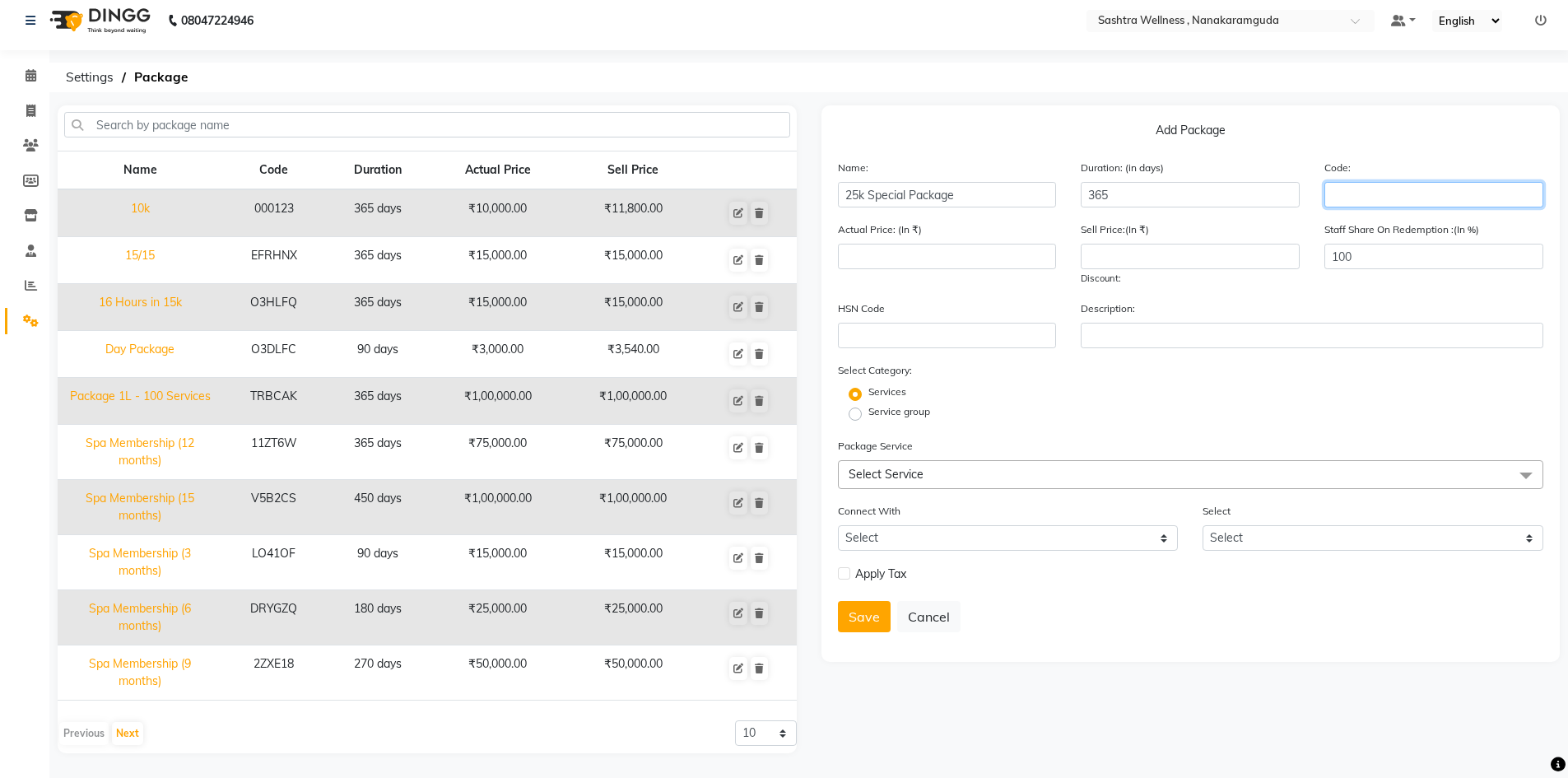
click at [1352, 196] on input "text" at bounding box center [1433, 195] width 219 height 26
click at [861, 247] on input "number" at bounding box center [947, 256] width 219 height 26
type input "25000"
drag, startPoint x: 27, startPoint y: 82, endPoint x: 32, endPoint y: 91, distance: 10.3
click at [27, 82] on span at bounding box center [31, 75] width 29 height 19
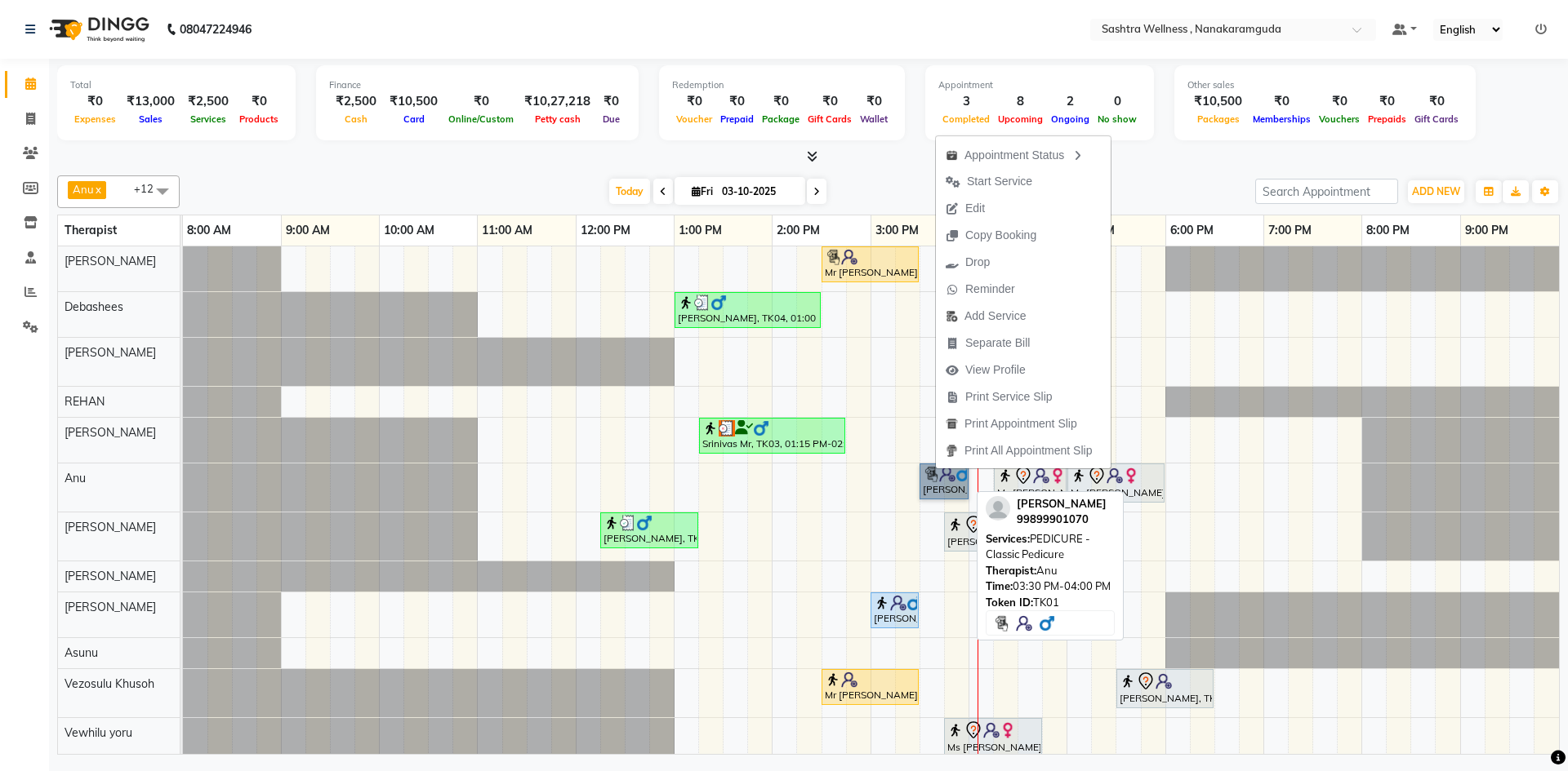
click at [953, 493] on link "sravanthi, TK01, 03:30 PM-04:00 PM, PEDICURE -Classic Pedicure" at bounding box center [944, 482] width 49 height 36
select select "5"
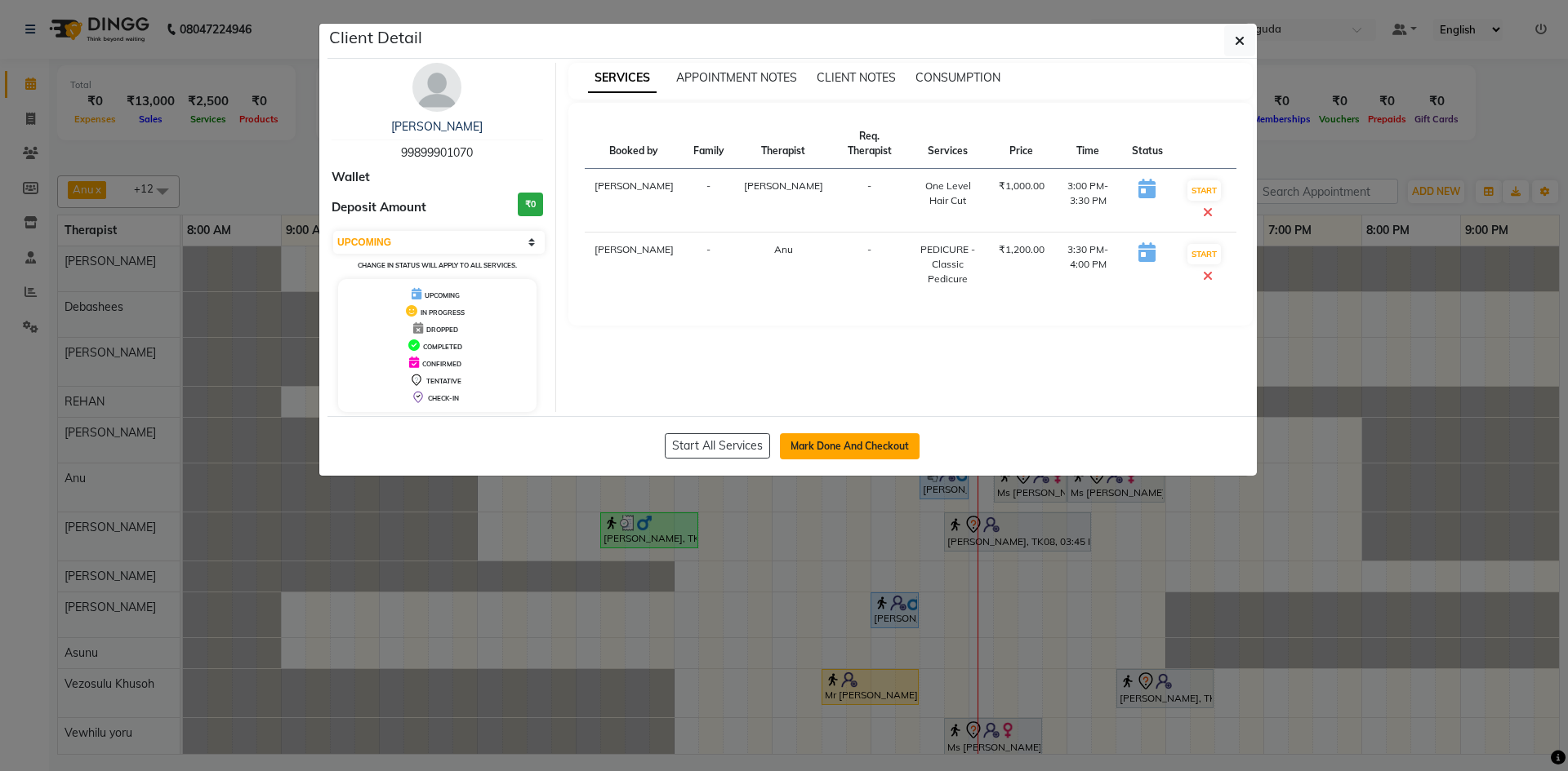
click at [862, 440] on button "Mark Done And Checkout" at bounding box center [850, 446] width 139 height 26
select select "service"
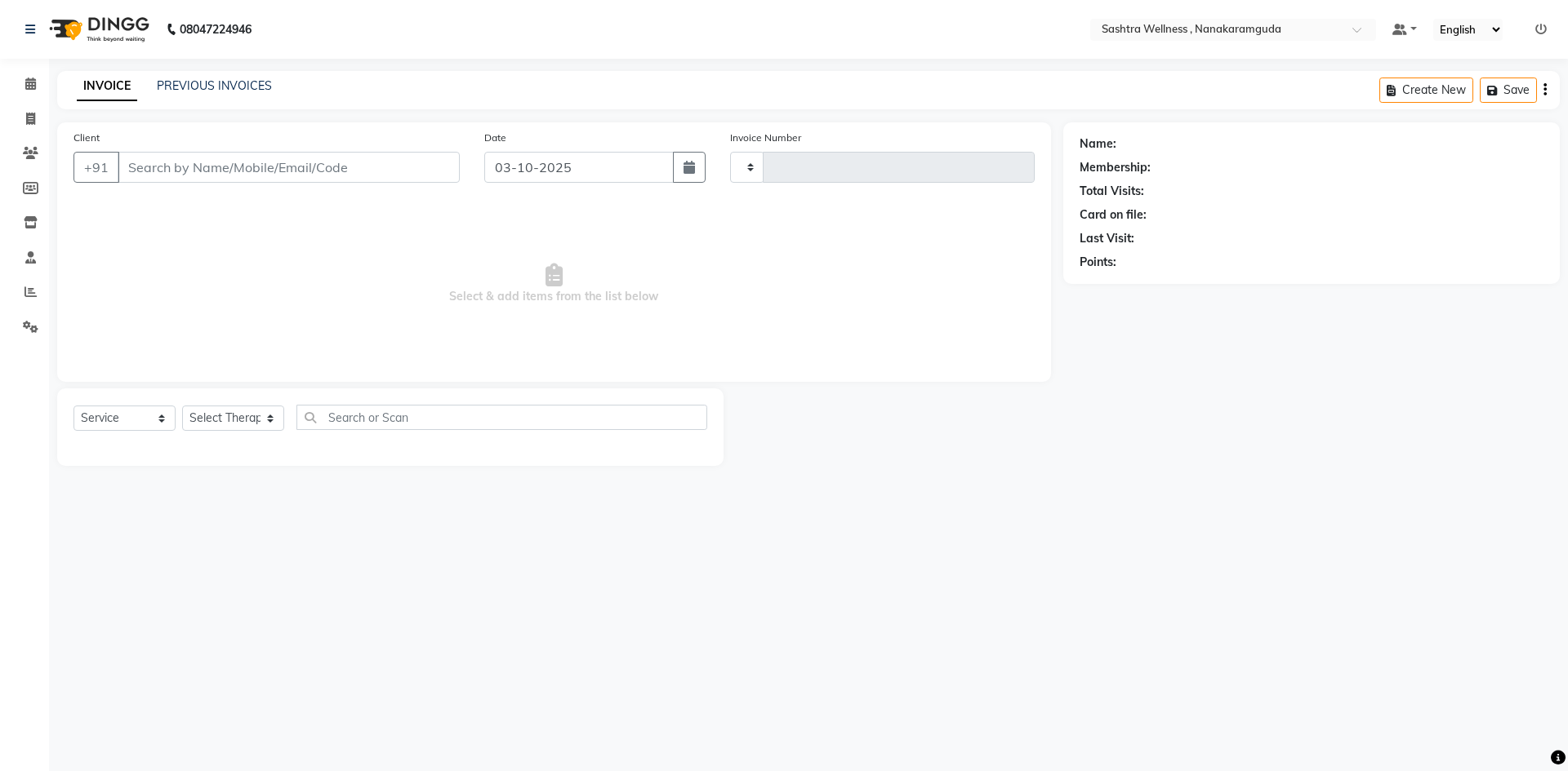
type input "0323"
select select "6669"
type input "99899901070"
select select "88332"
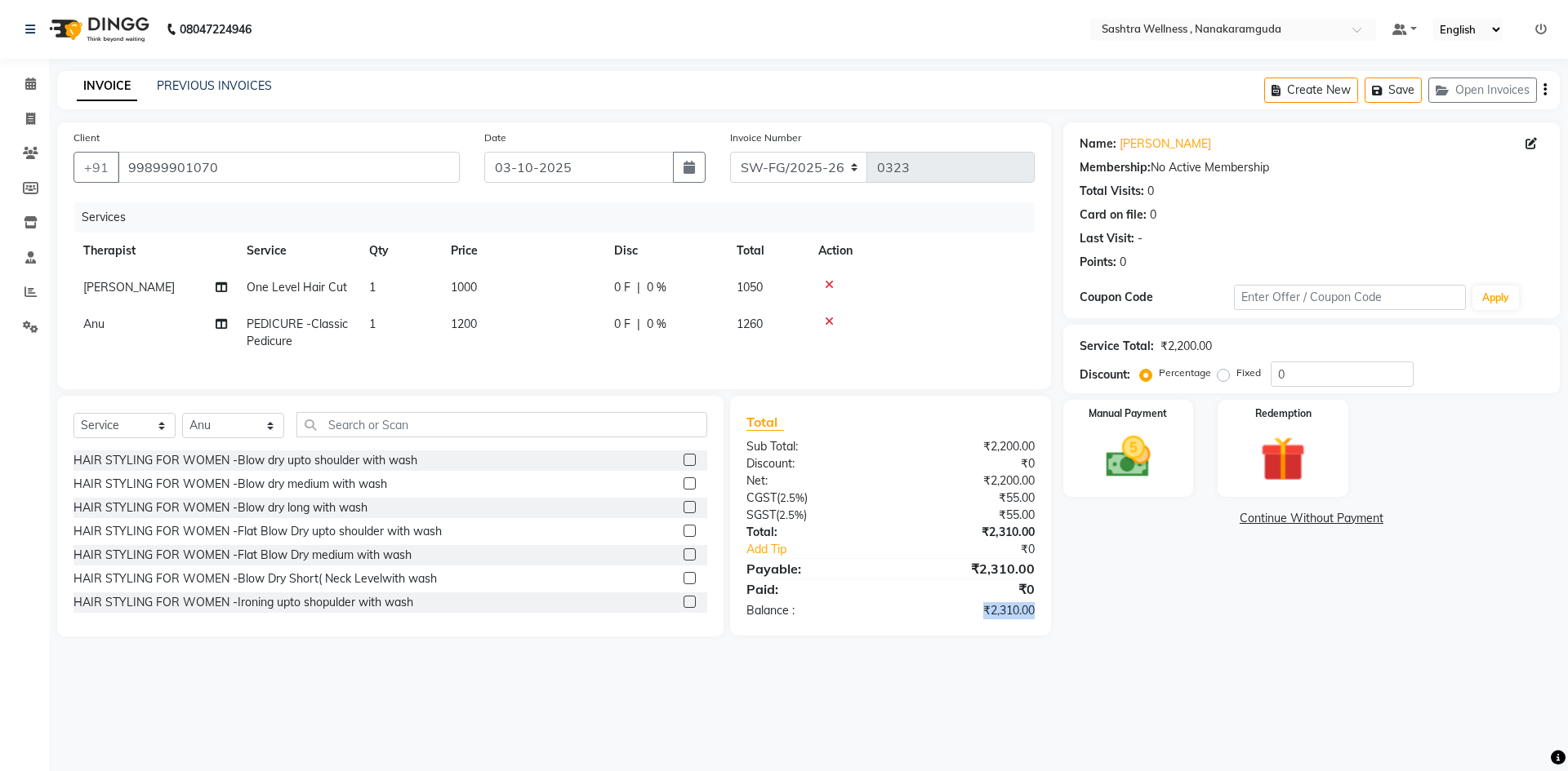
drag, startPoint x: 976, startPoint y: 626, endPoint x: 1052, endPoint y: 624, distance: 76.0
click at [1039, 620] on div "₹2,310.00" at bounding box center [967, 610] width 156 height 17
click at [1085, 637] on div "Name: Sravanthi Membership: No Active Membership Total Visits: 0 Card on file: …" at bounding box center [1318, 380] width 508 height 514
click at [1121, 427] on div "Manual Payment" at bounding box center [1127, 448] width 135 height 100
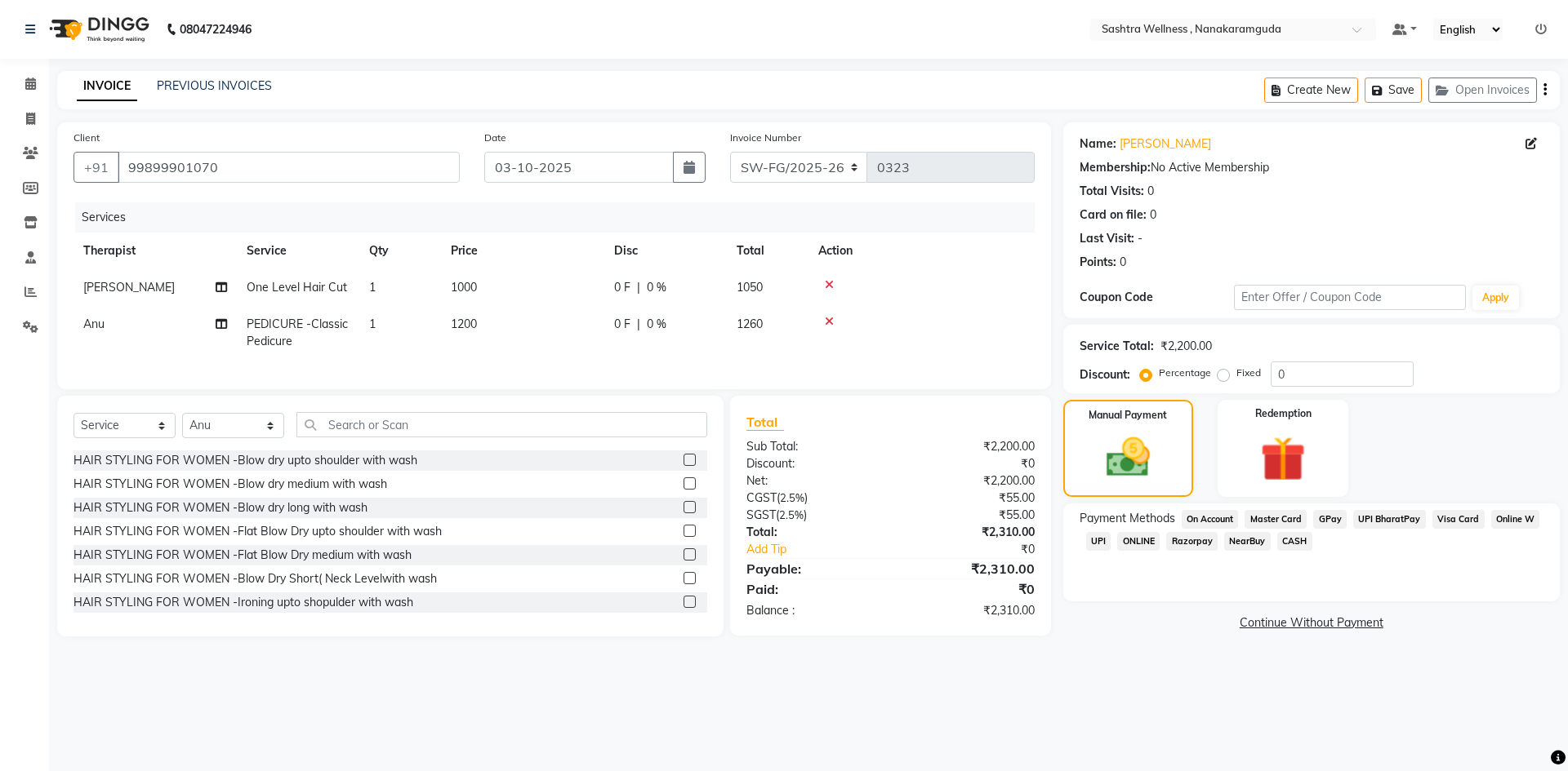
click at [1477, 516] on span "Visa Card" at bounding box center [1458, 519] width 52 height 19
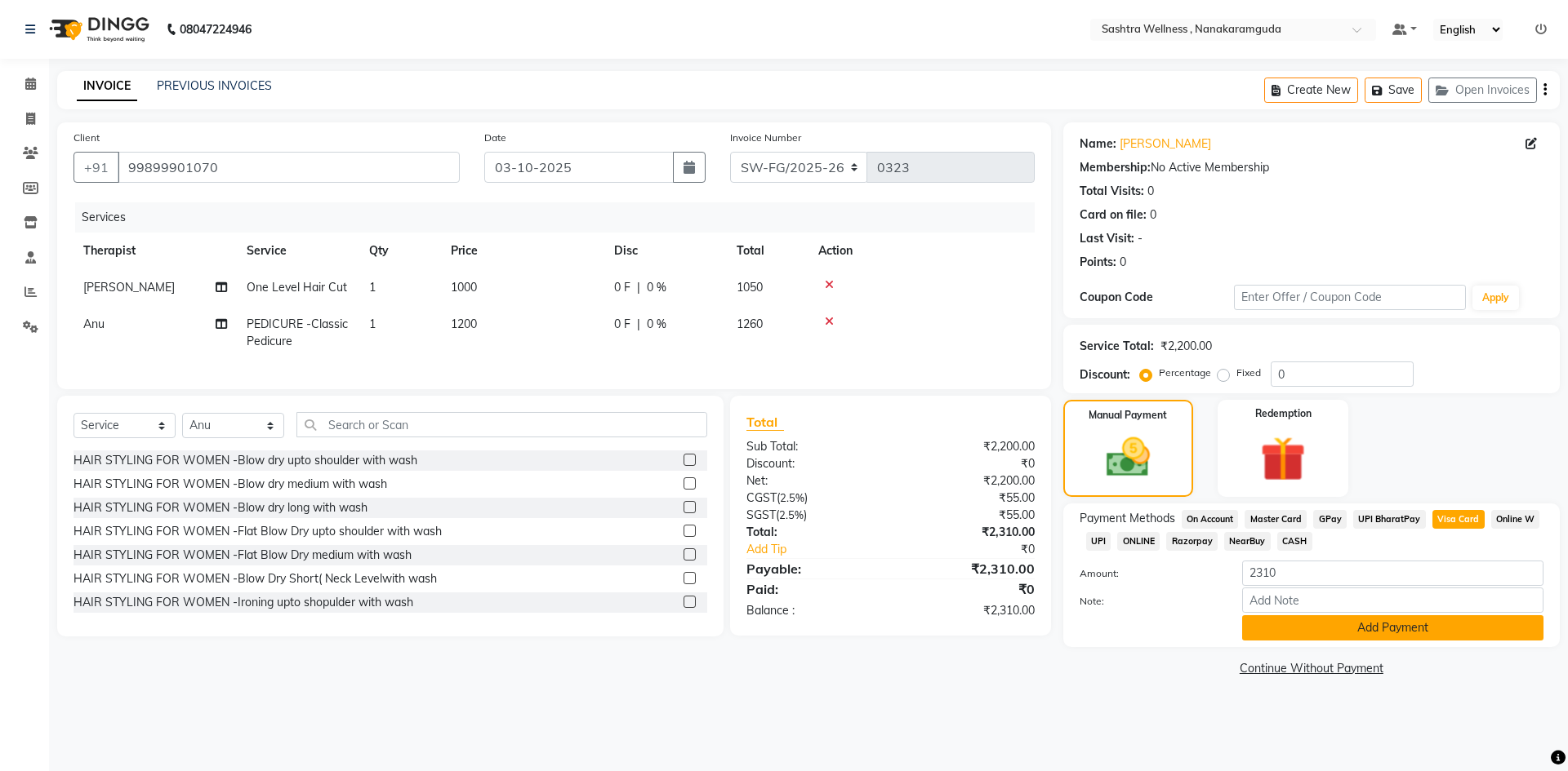
click at [1355, 623] on button "Add Payment" at bounding box center [1392, 628] width 301 height 26
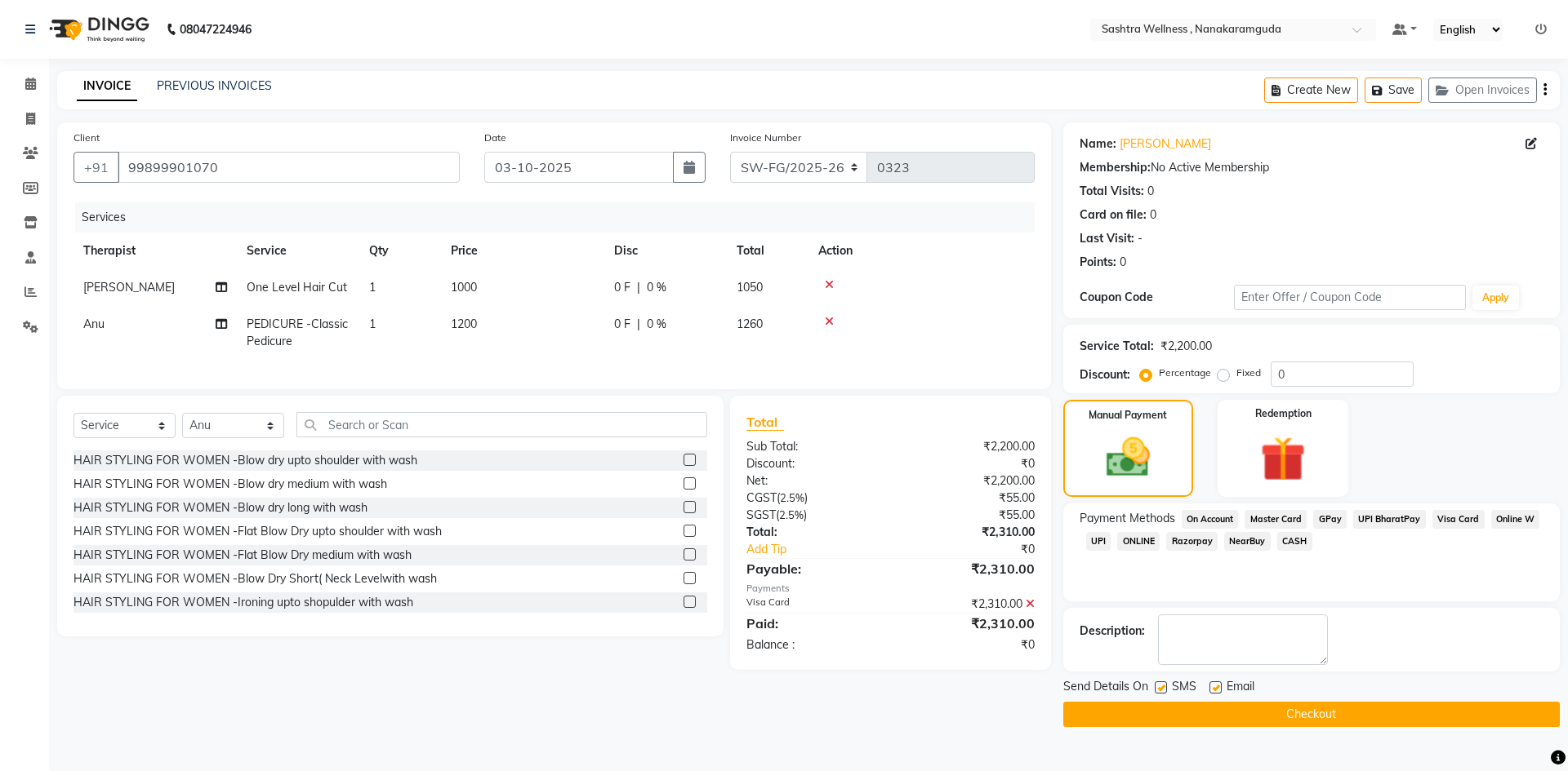
click at [1345, 716] on button "Checkout" at bounding box center [1312, 715] width 497 height 26
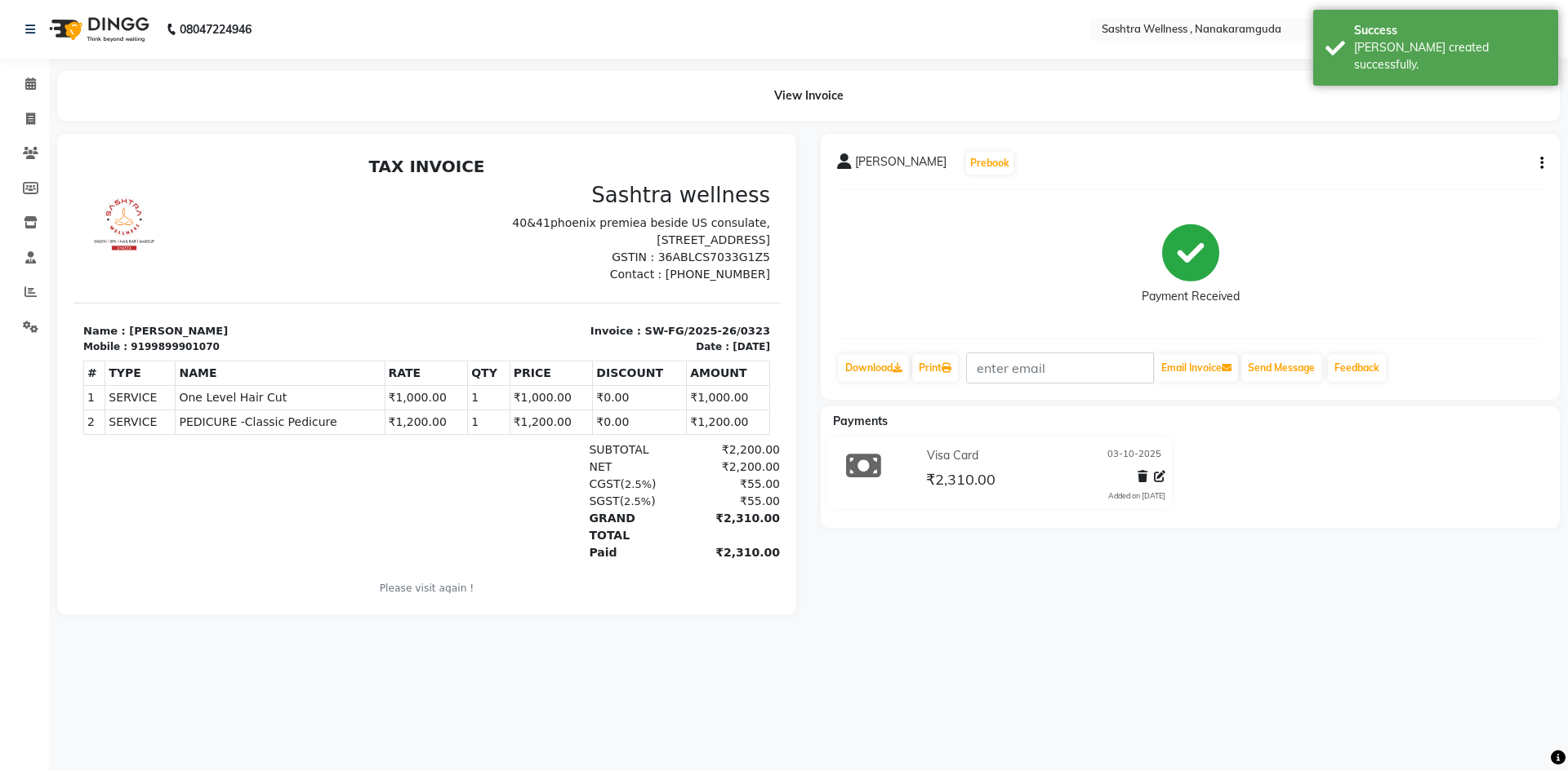
click at [45, 88] on div "View Invoice" at bounding box center [809, 95] width 1527 height 50
click at [38, 85] on span at bounding box center [30, 84] width 28 height 19
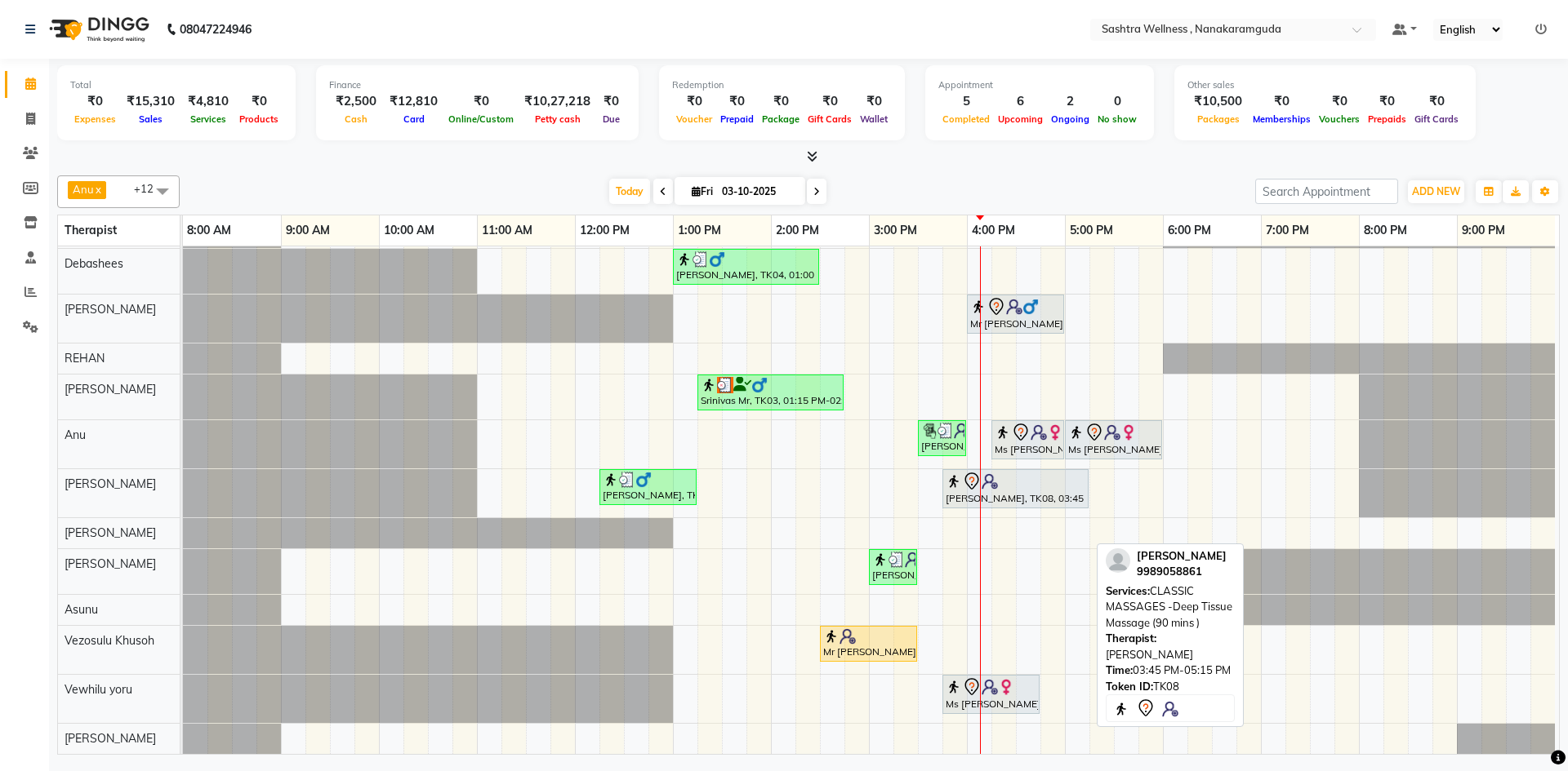
scroll to position [56, 0]
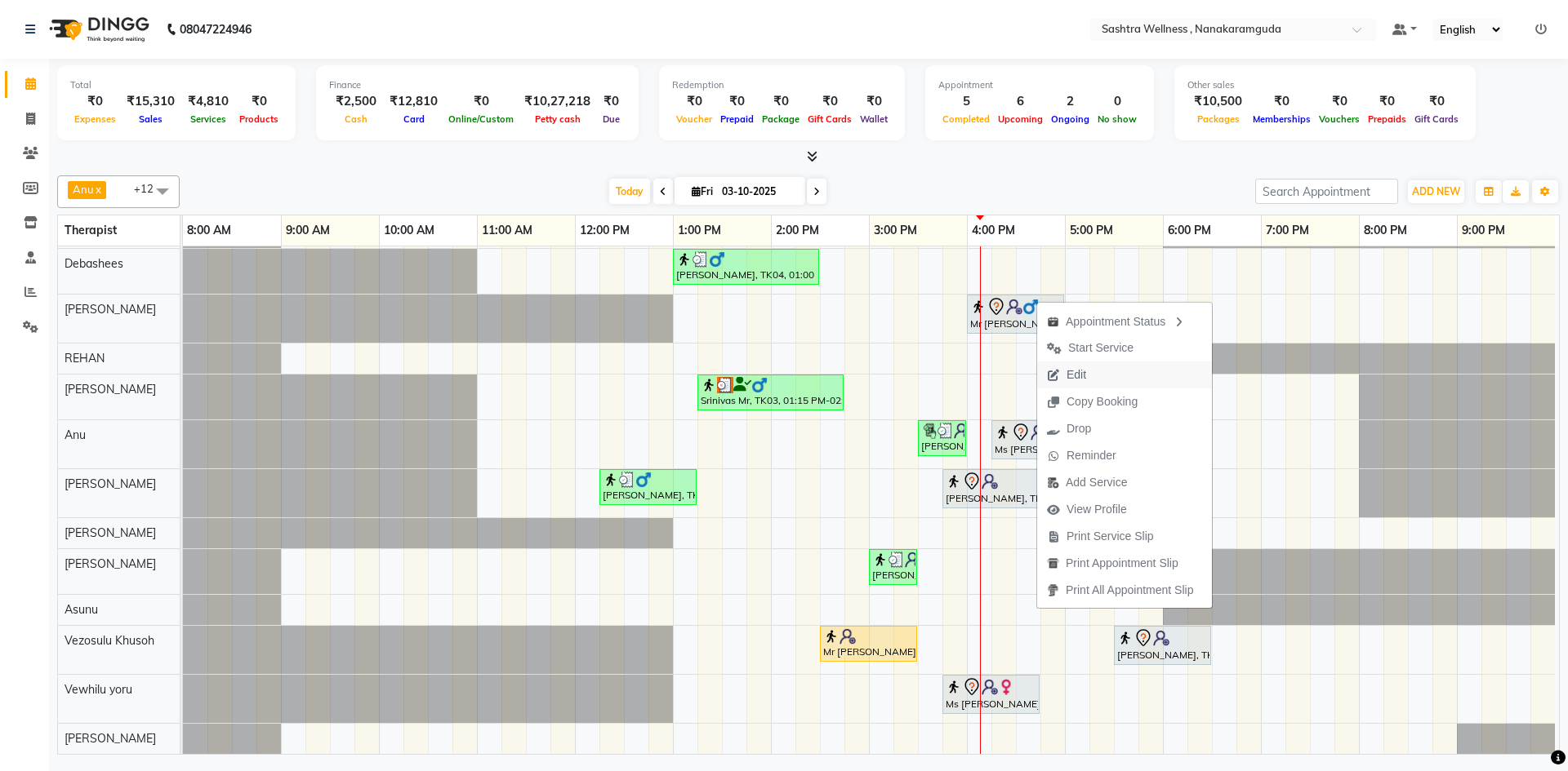
click at [1096, 368] on span "Edit" at bounding box center [1067, 375] width 59 height 26
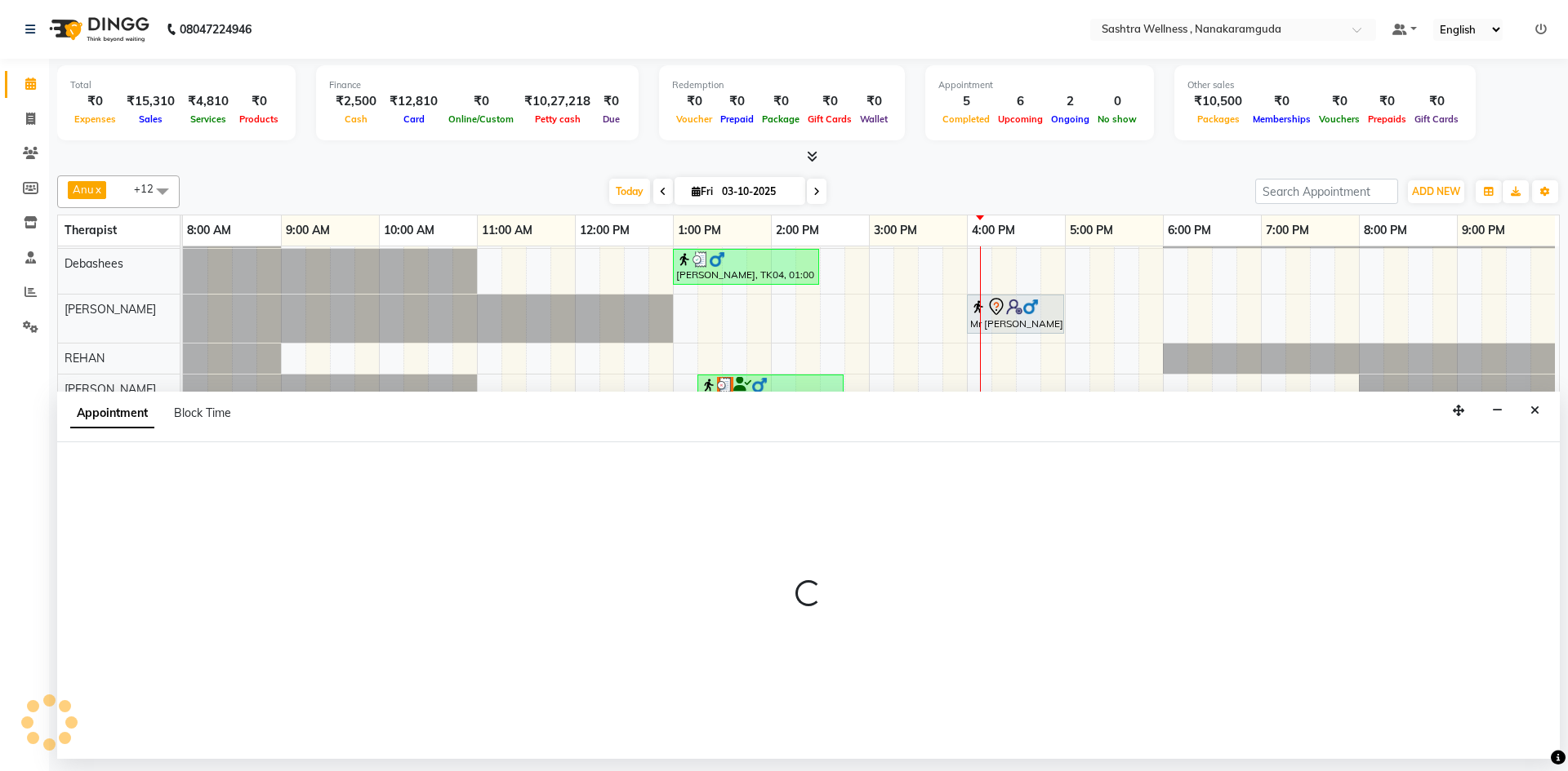
select select "tentative"
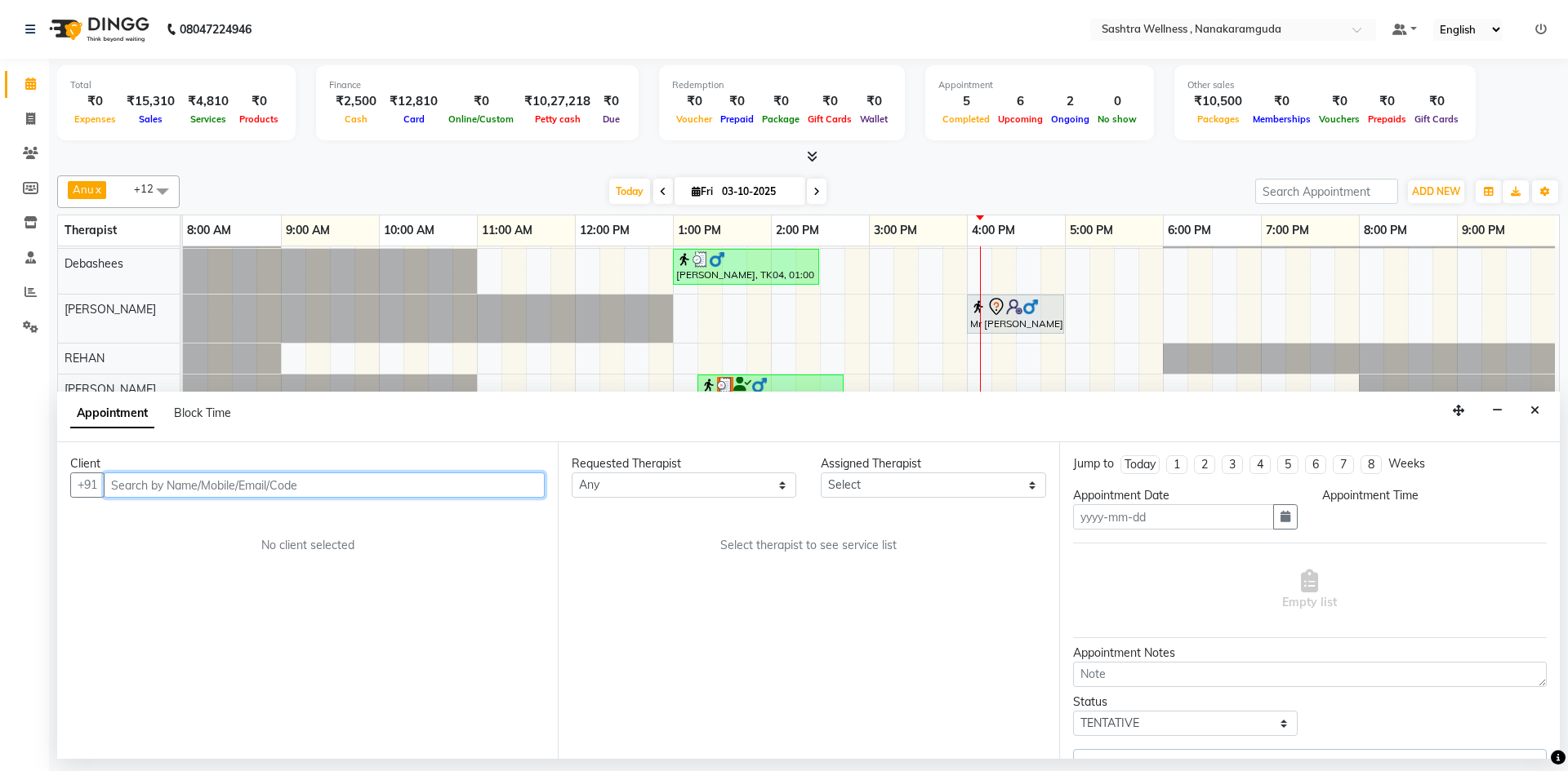
type input "03-10-2025"
select select "76678"
select select "960"
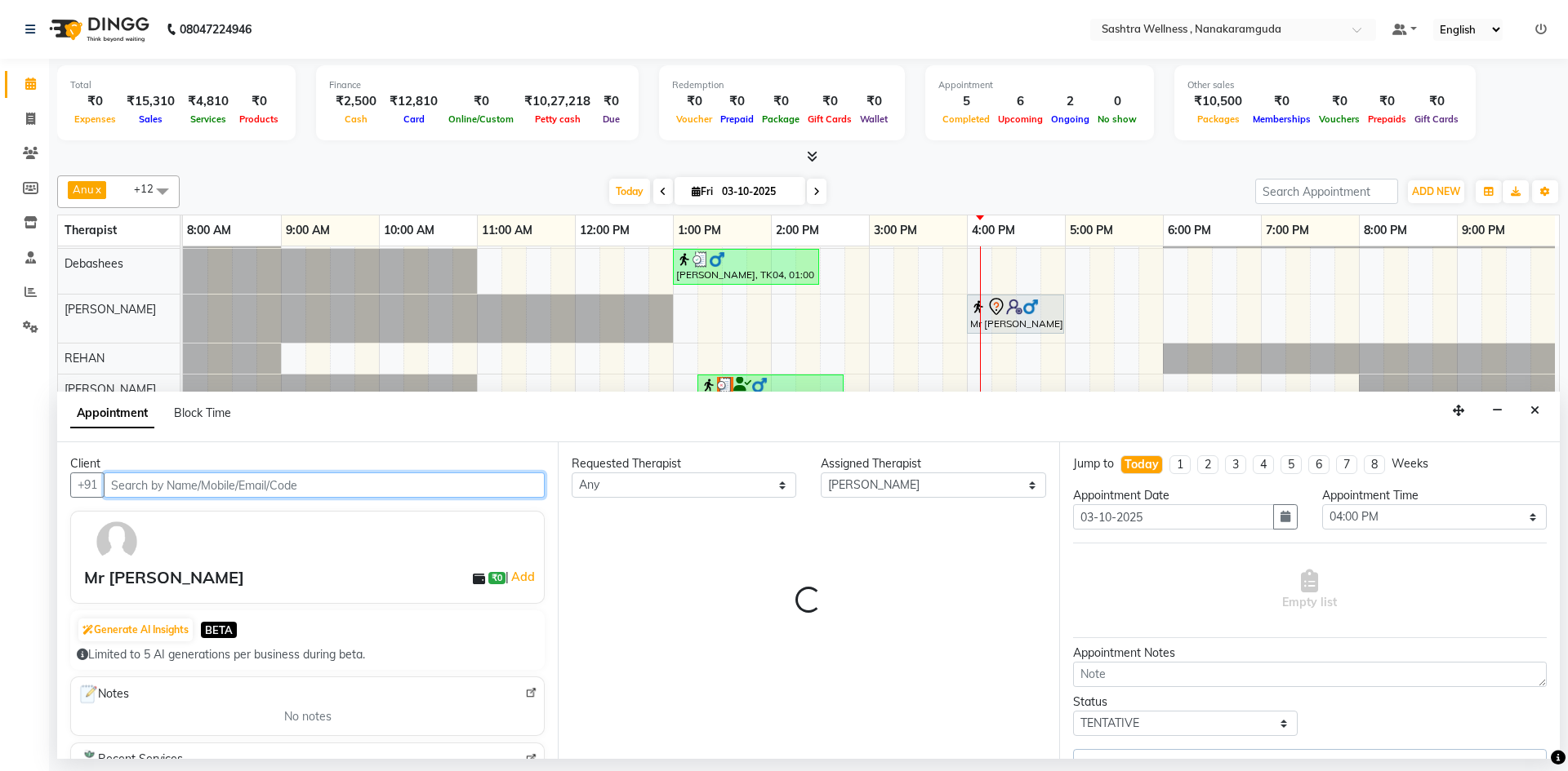
scroll to position [56, 8]
select select "4468"
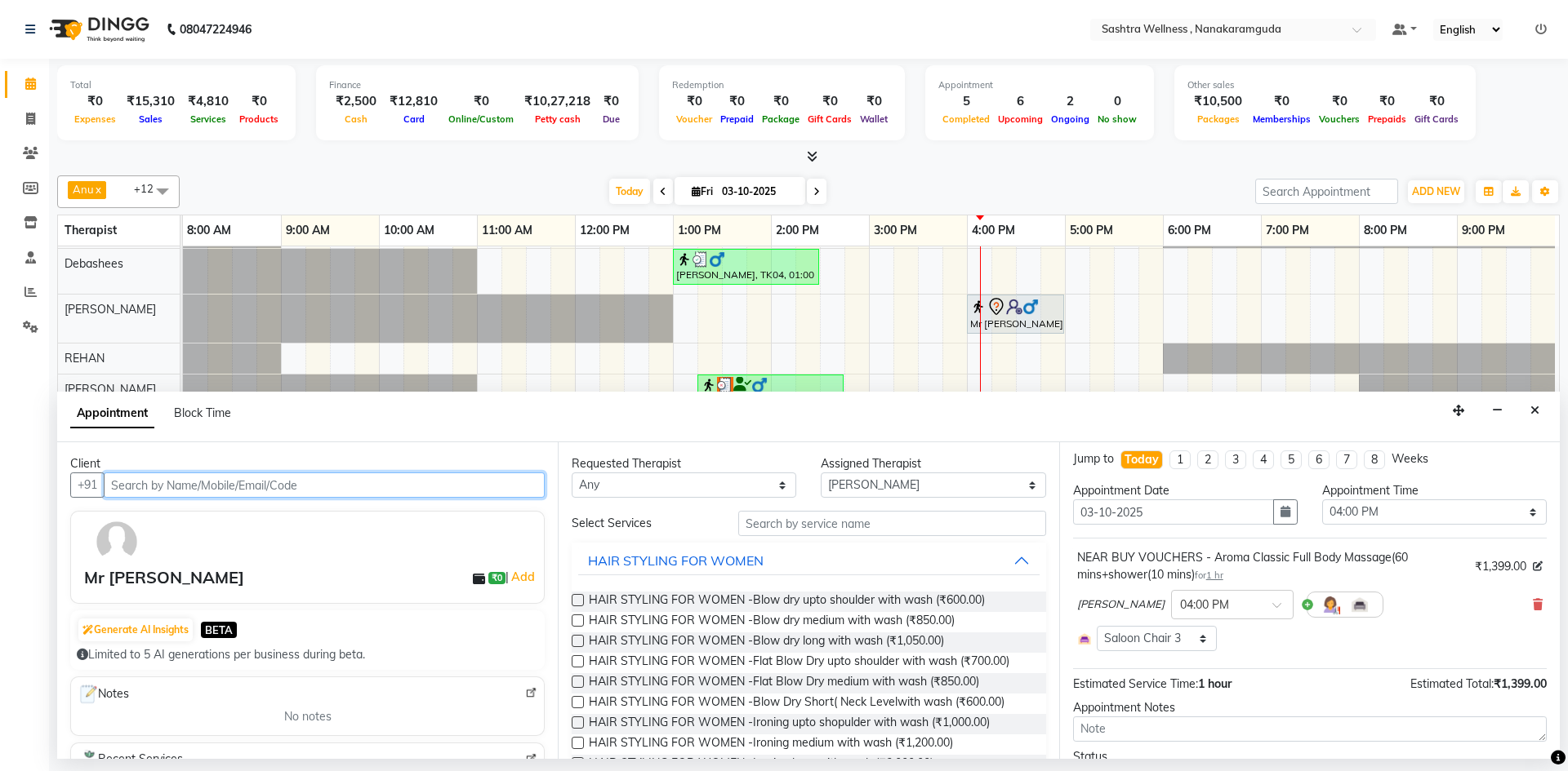
scroll to position [0, 0]
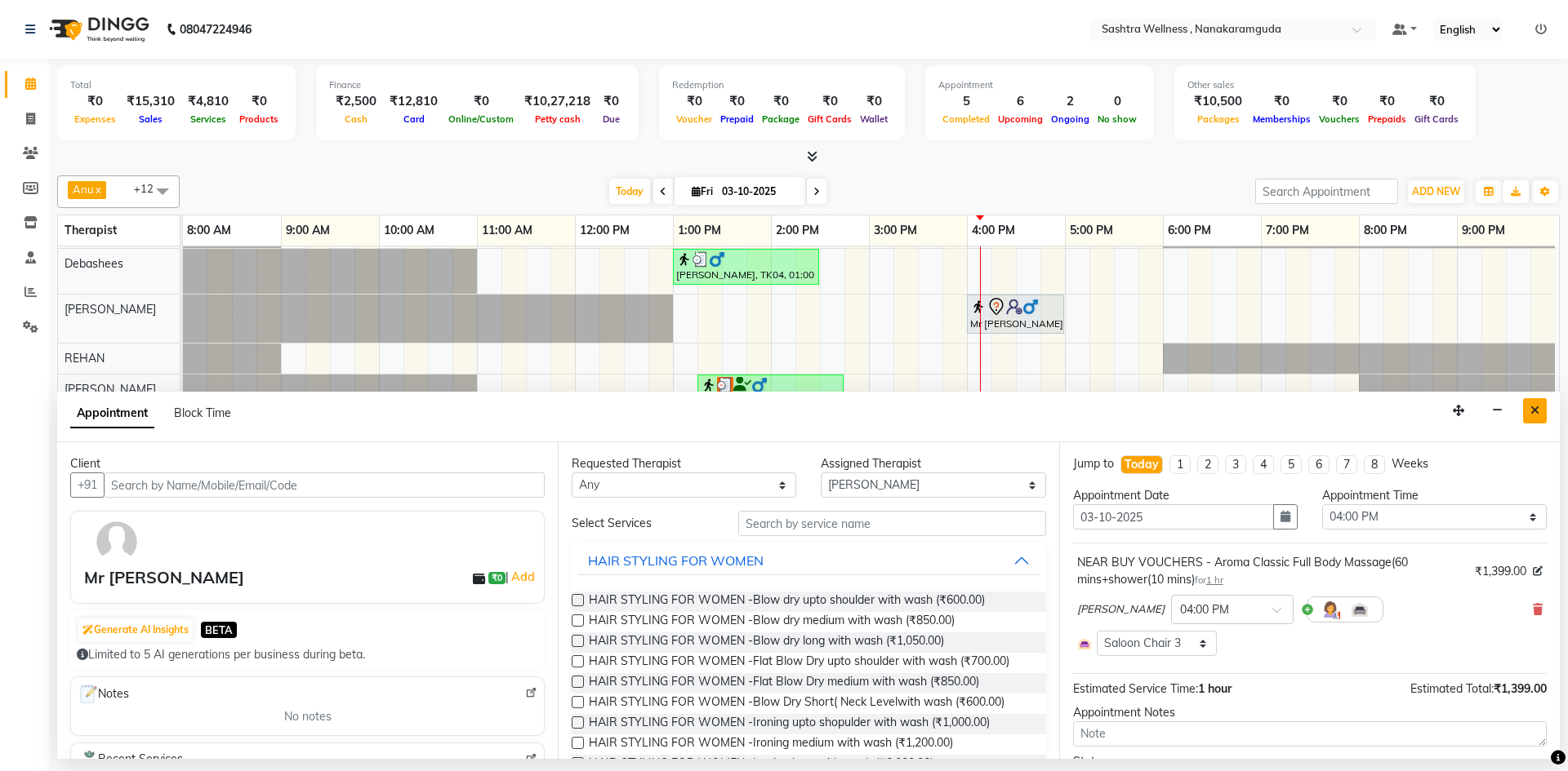
click at [1526, 408] on button "Close" at bounding box center [1535, 411] width 24 height 26
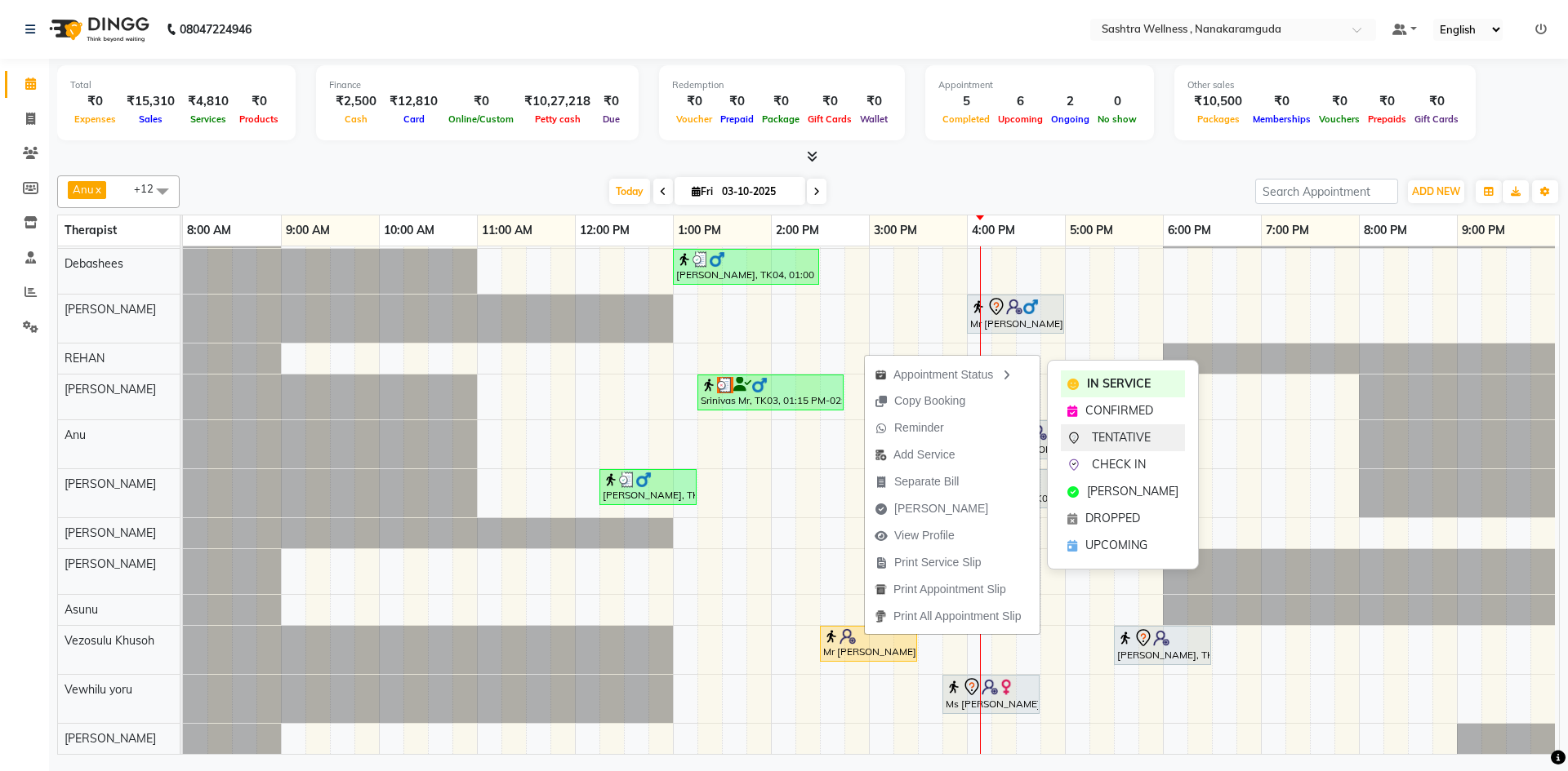
click at [1122, 437] on span "TENTATIVE" at bounding box center [1122, 437] width 59 height 17
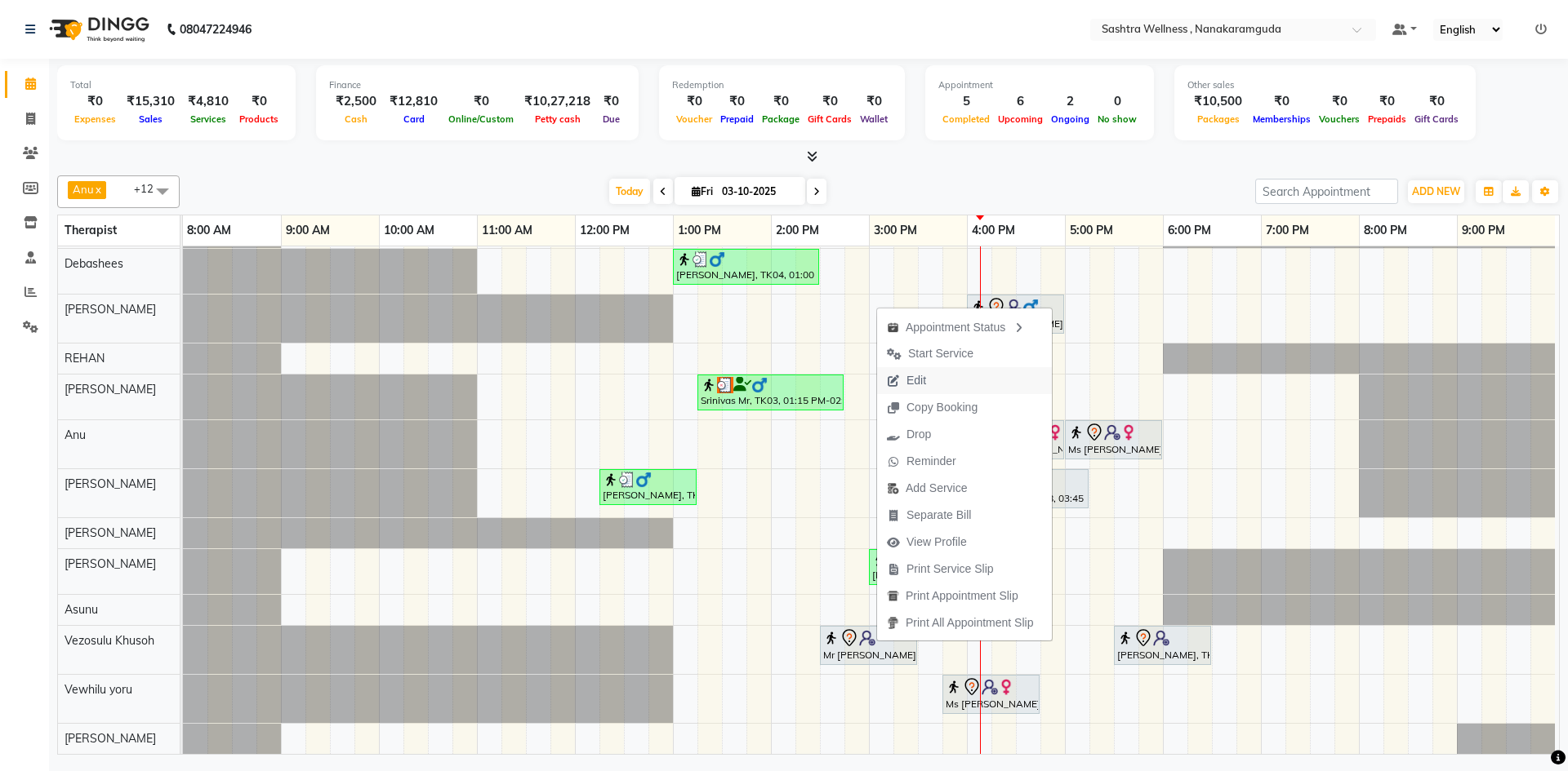
click at [944, 377] on button "Edit" at bounding box center [965, 380] width 175 height 26
select select "870"
select select "tentative"
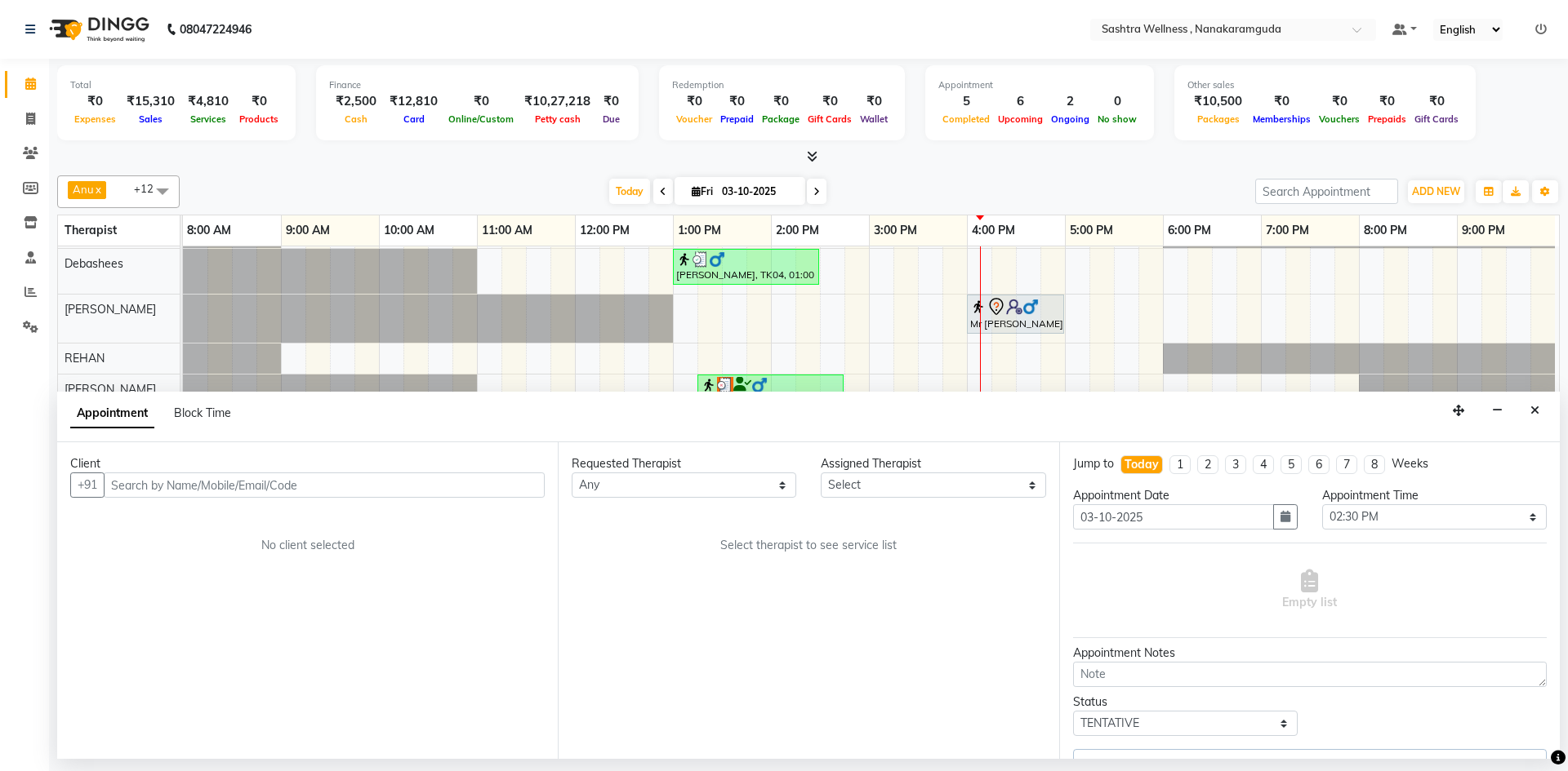
scroll to position [56, 8]
select select "92991"
select select "4470"
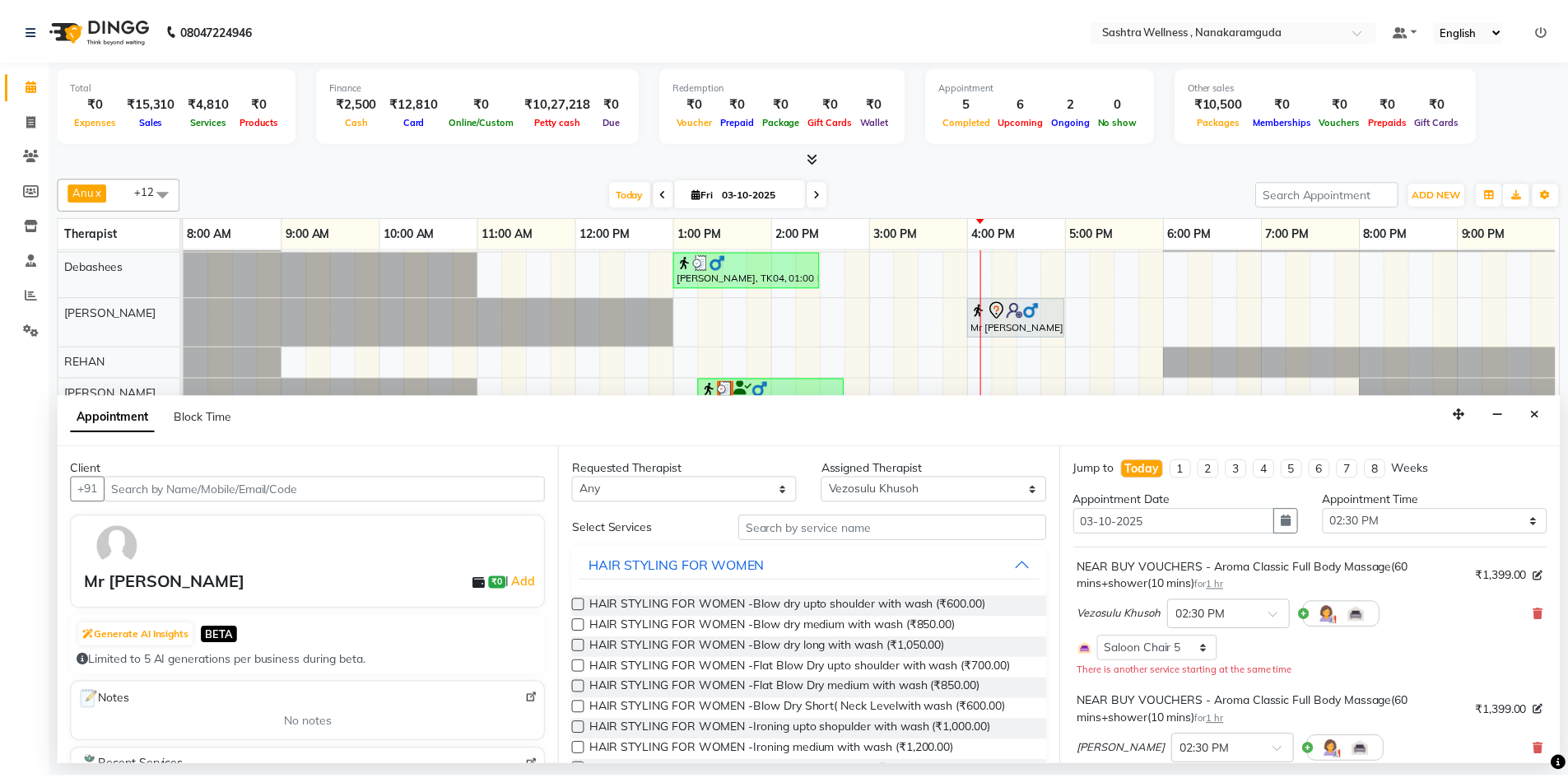
scroll to position [229, 0]
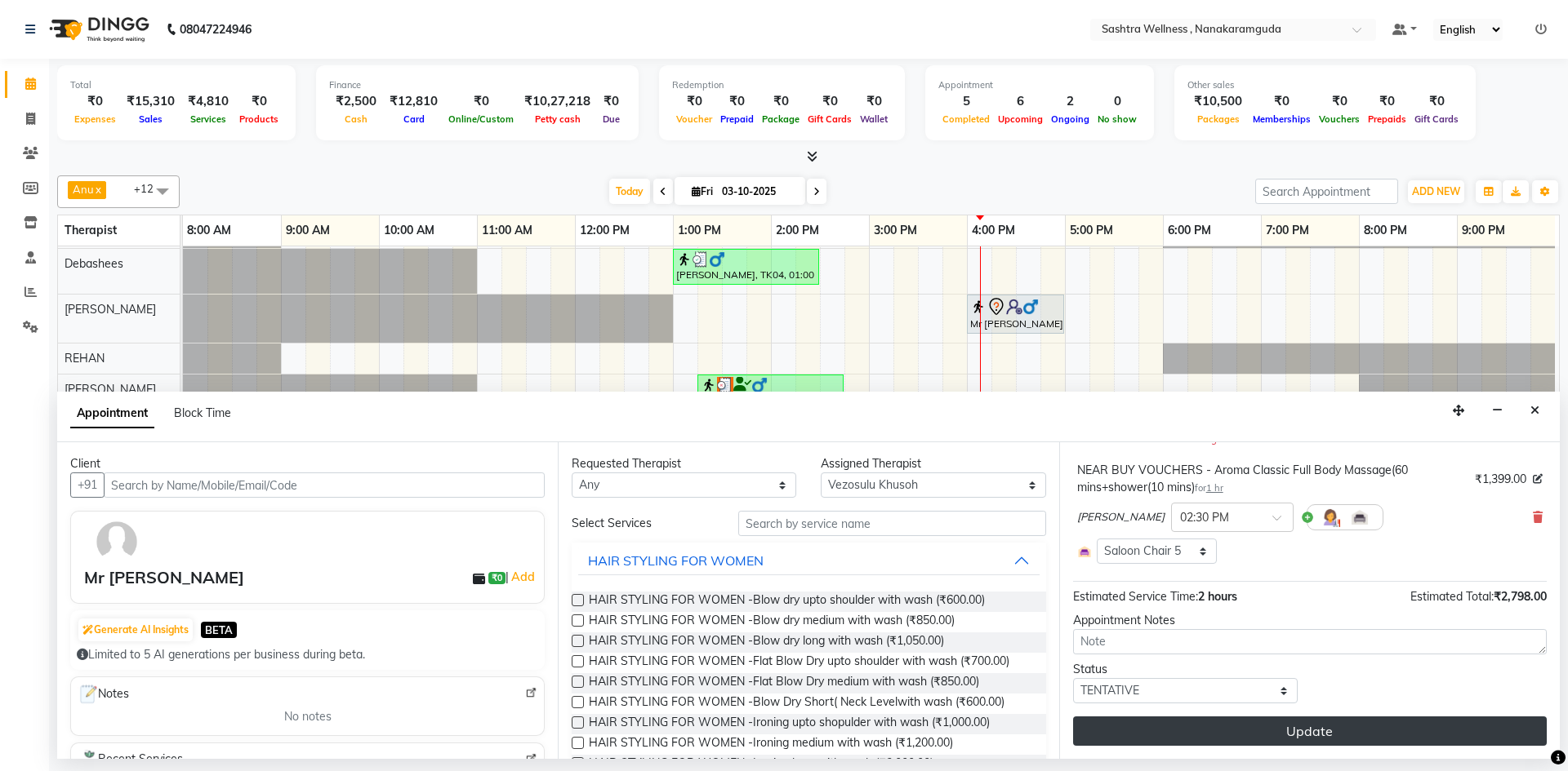
click at [1365, 739] on button "Update" at bounding box center [1310, 732] width 474 height 29
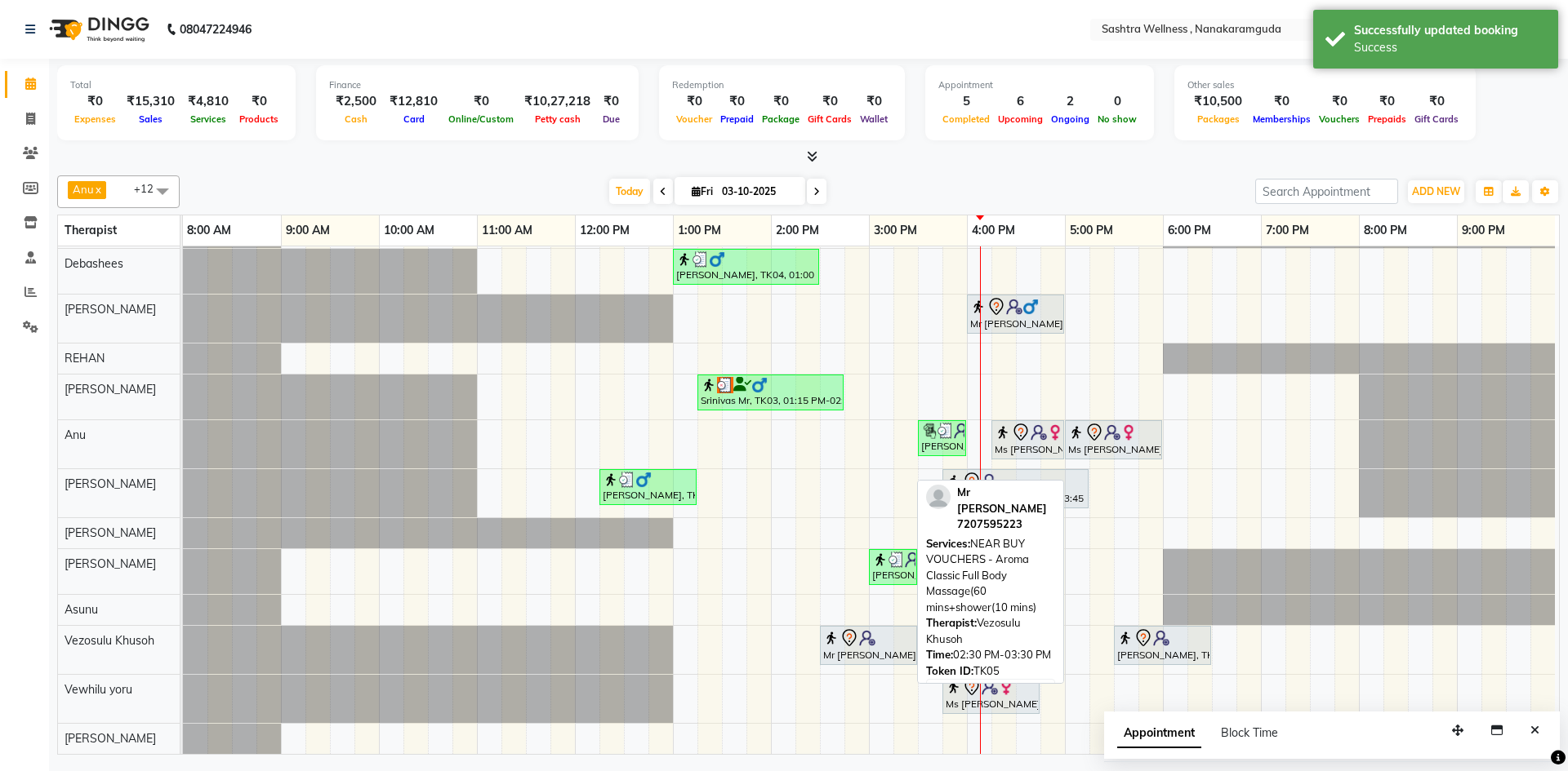
click at [841, 635] on icon at bounding box center [850, 639] width 20 height 20
select select "7"
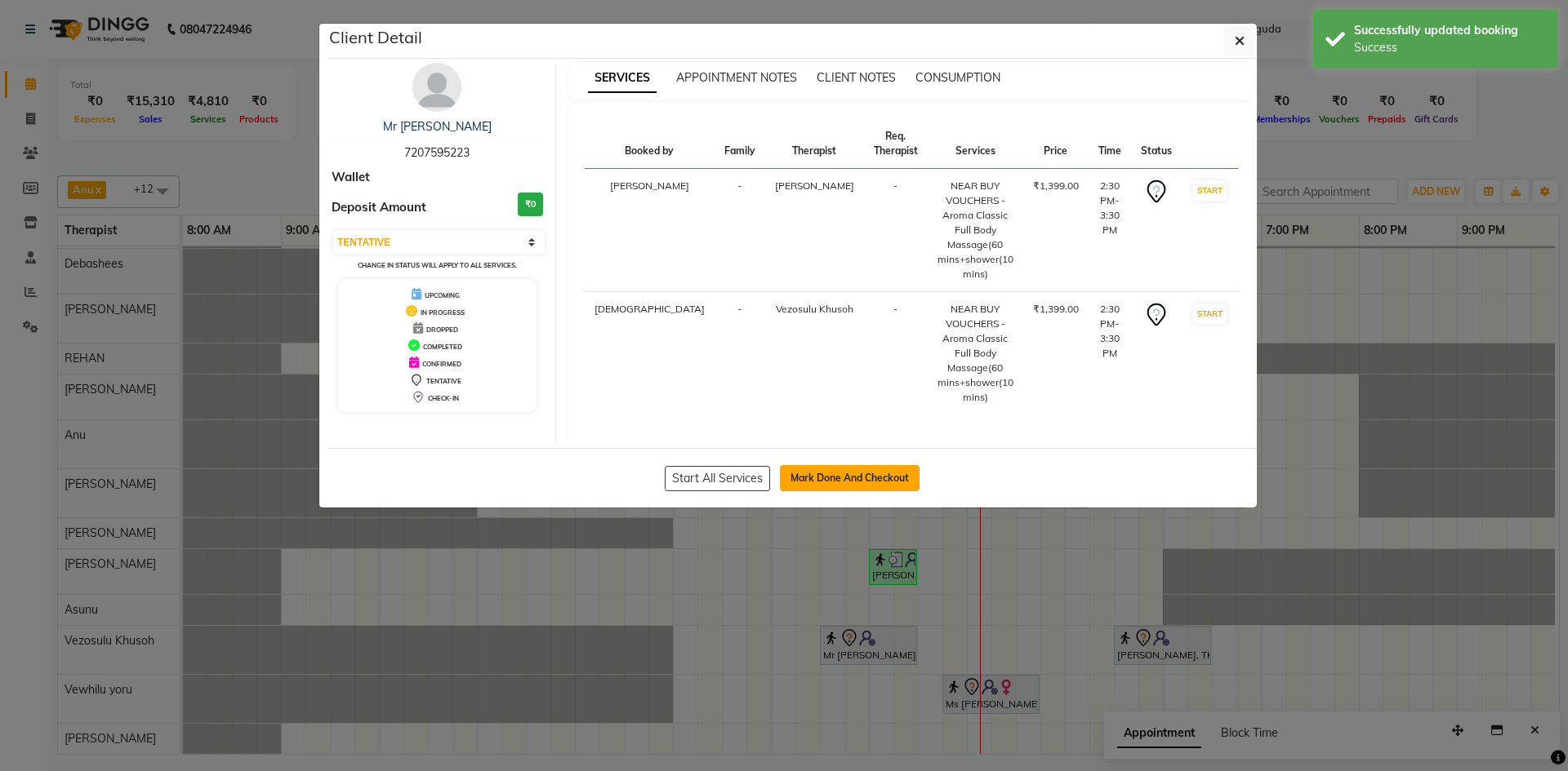
click at [855, 472] on button "Mark Done And Checkout" at bounding box center [850, 478] width 139 height 26
select select "service"
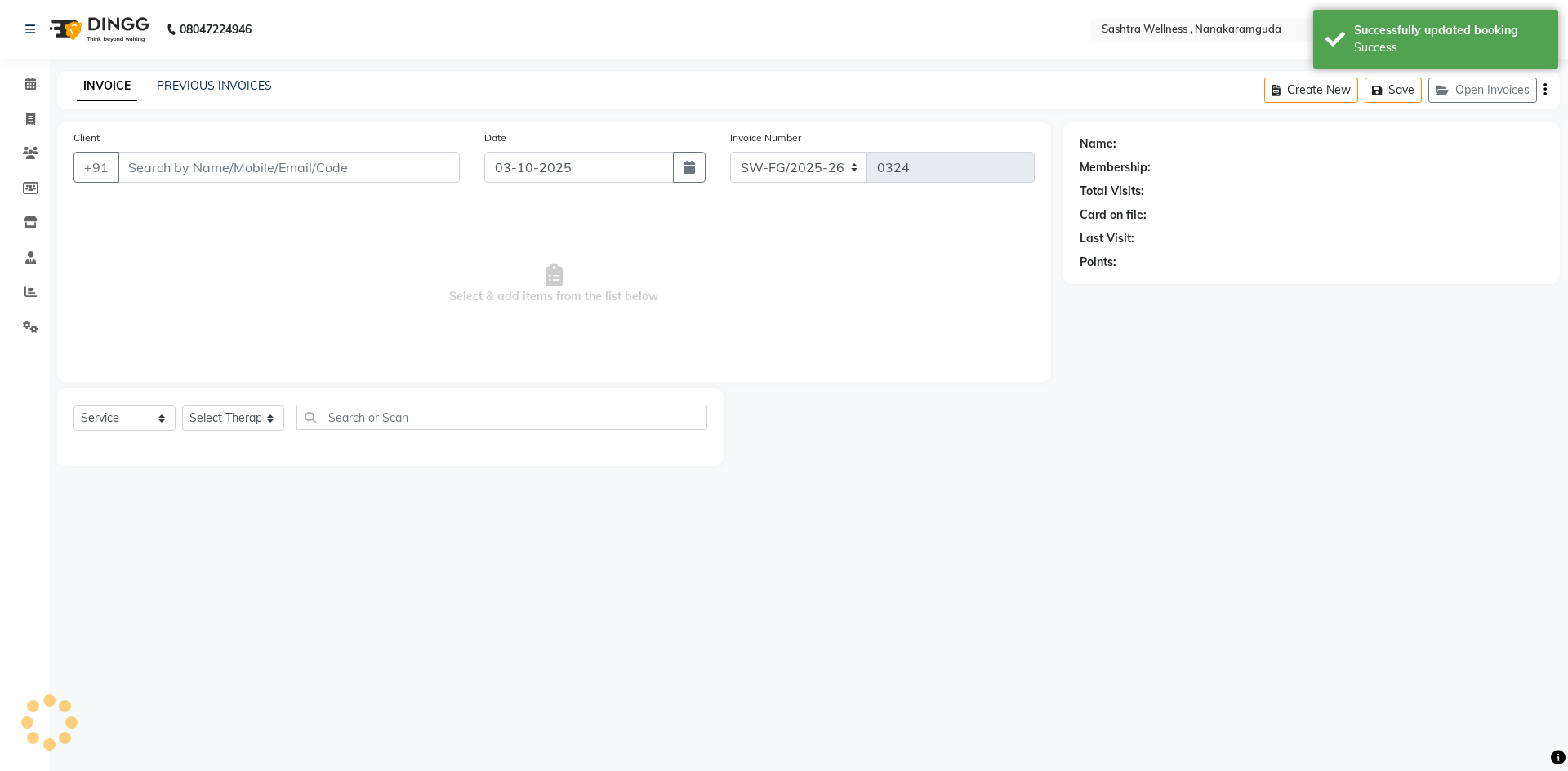
type input "7207595223"
select select "66853"
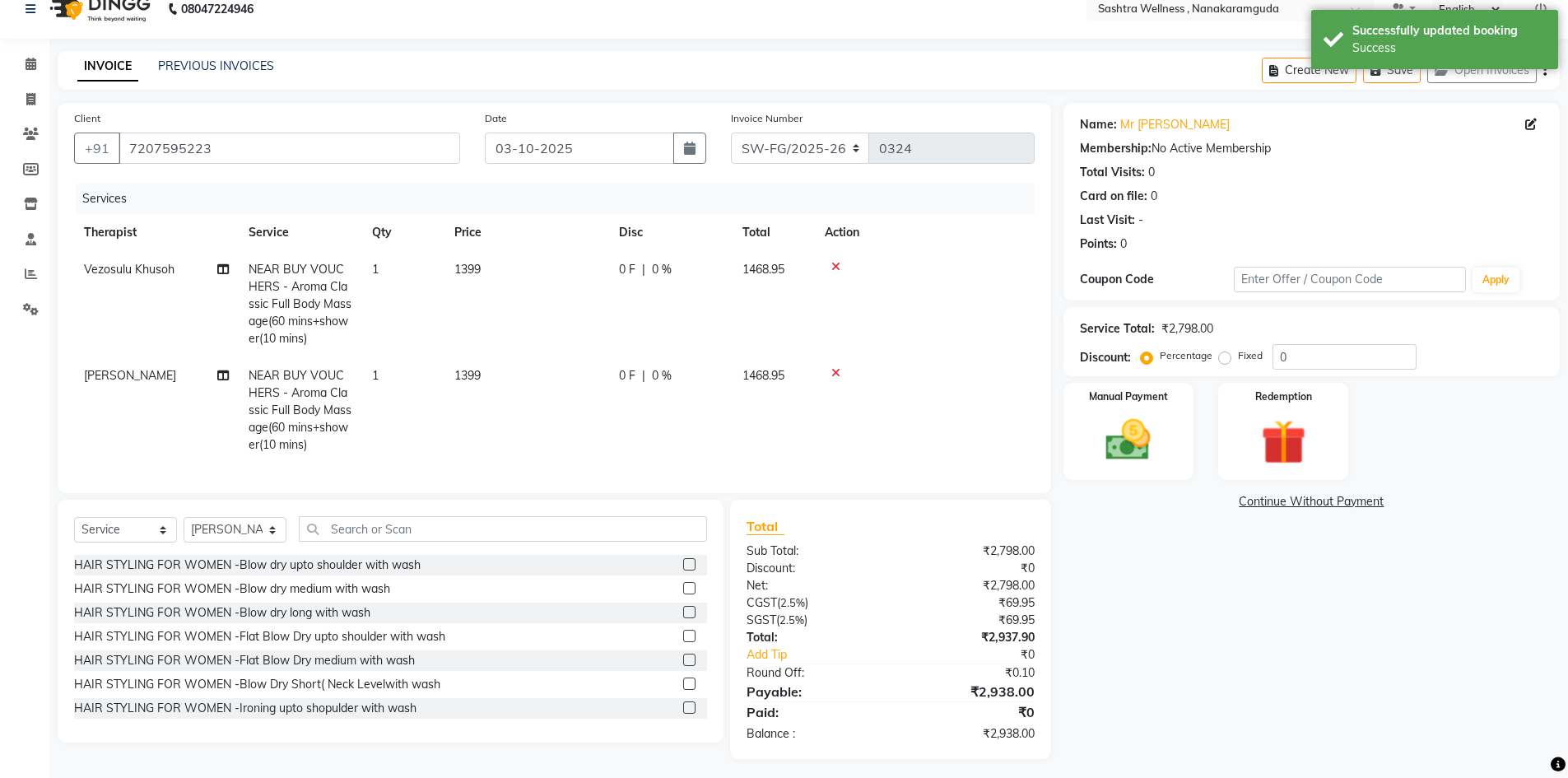
scroll to position [39, 0]
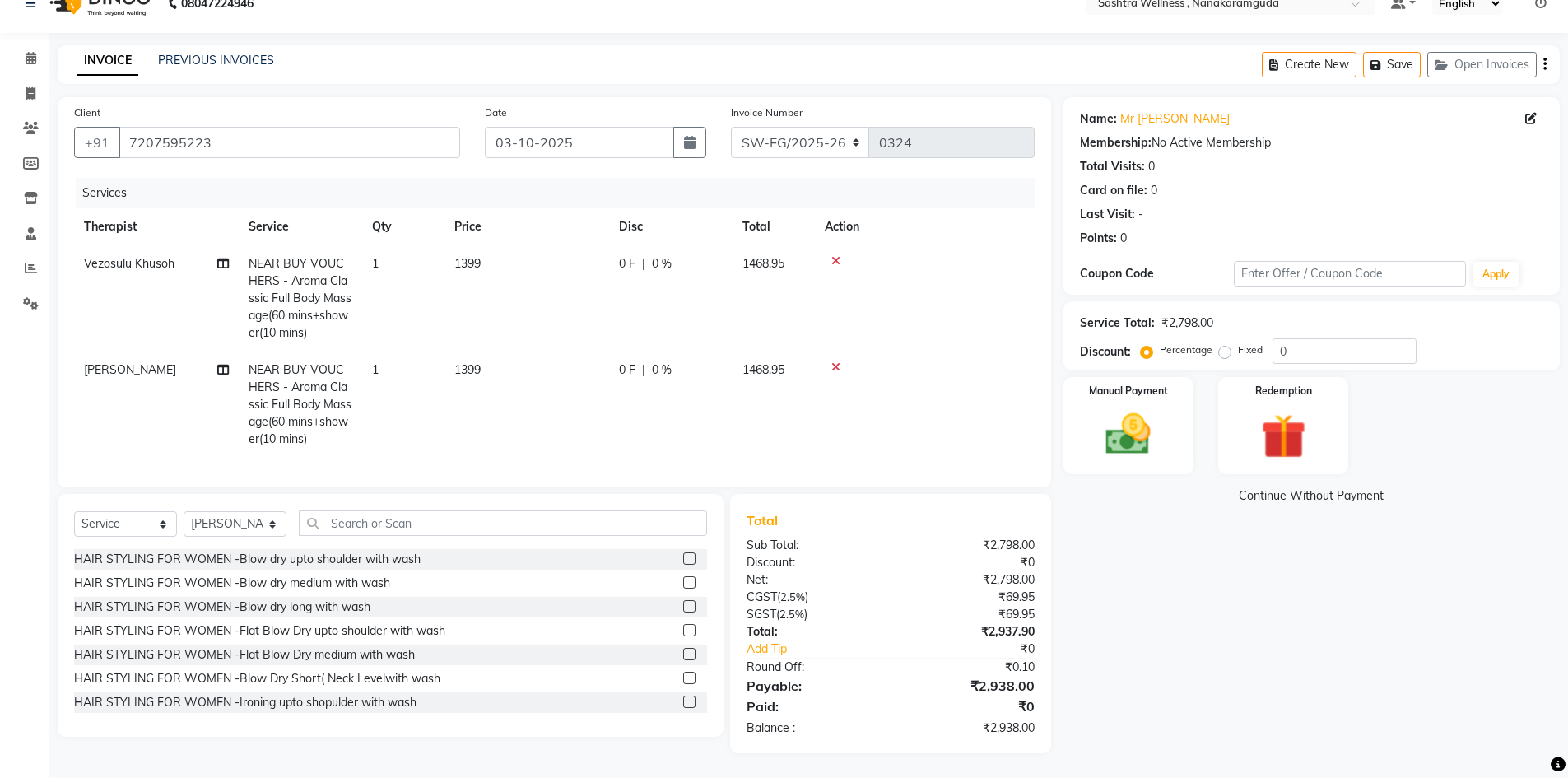
click at [459, 256] on span "1399" at bounding box center [467, 263] width 27 height 15
select select "92991"
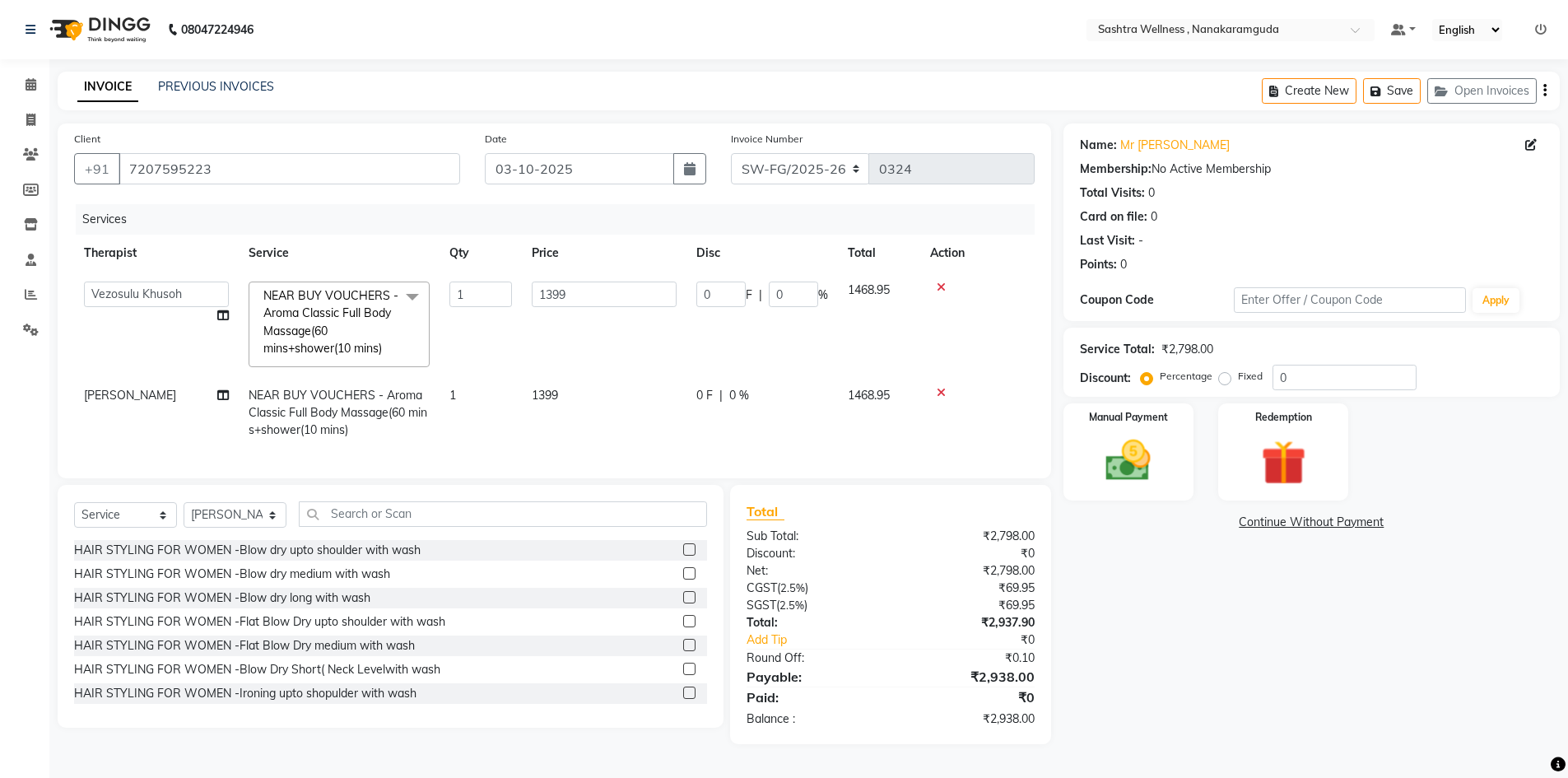
scroll to position [3, 0]
drag, startPoint x: 620, startPoint y: 293, endPoint x: 499, endPoint y: 285, distance: 121.3
click at [499, 285] on tr "Anu Arbaz Khan Asunu Debashees Fatima JAVED Karishma marcy NANCY REHAN Rosie Sh…" at bounding box center [554, 325] width 961 height 106
type input "759"
click at [898, 336] on tr "Anu Arbaz Khan Asunu Debashees Fatima JAVED Karishma marcy NANCY REHAN Rosie Sh…" at bounding box center [554, 325] width 961 height 106
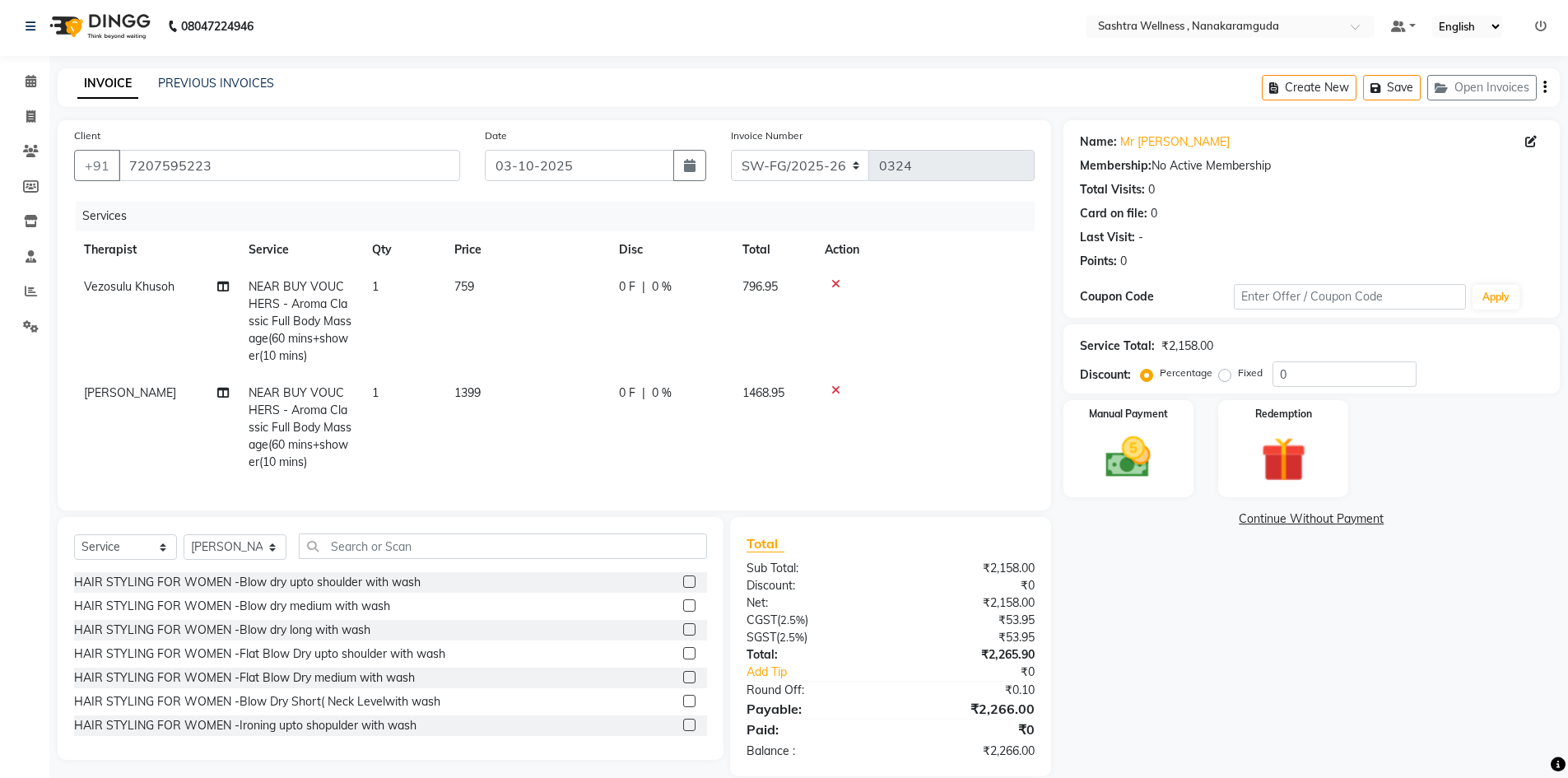
click at [469, 300] on td "759" at bounding box center [526, 321] width 164 height 106
select select "92991"
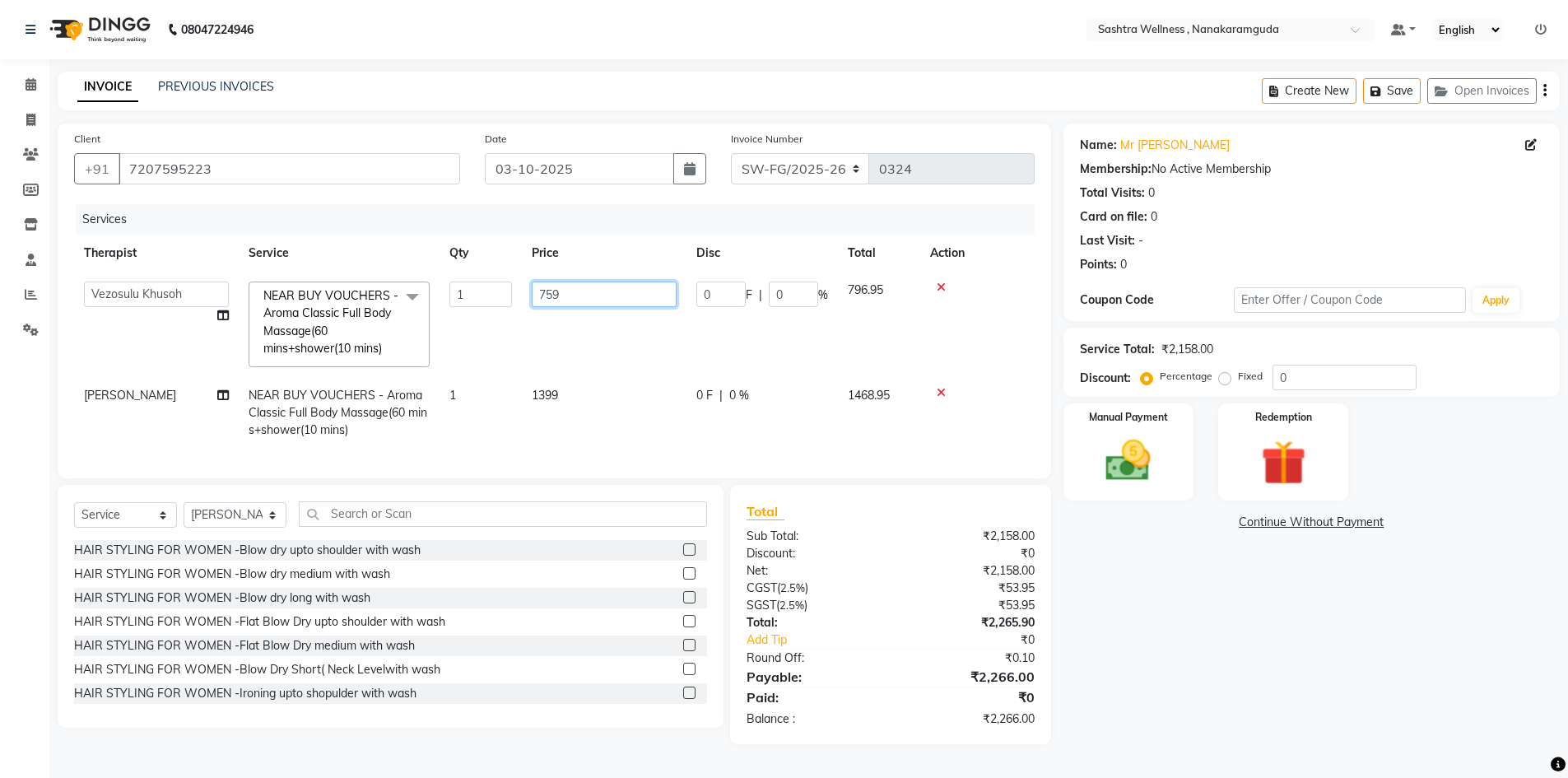
drag, startPoint x: 584, startPoint y: 289, endPoint x: 450, endPoint y: 282, distance: 134.2
click at [450, 282] on tr "Anu Arbaz Khan Asunu Debashees Fatima JAVED Karishma marcy NANCY REHAN Rosie Sh…" at bounding box center [554, 325] width 961 height 106
type input "761"
click at [851, 354] on tr "Anu Arbaz Khan Asunu Debashees Fatima JAVED Karishma marcy NANCY REHAN Rosie Sh…" at bounding box center [554, 325] width 961 height 106
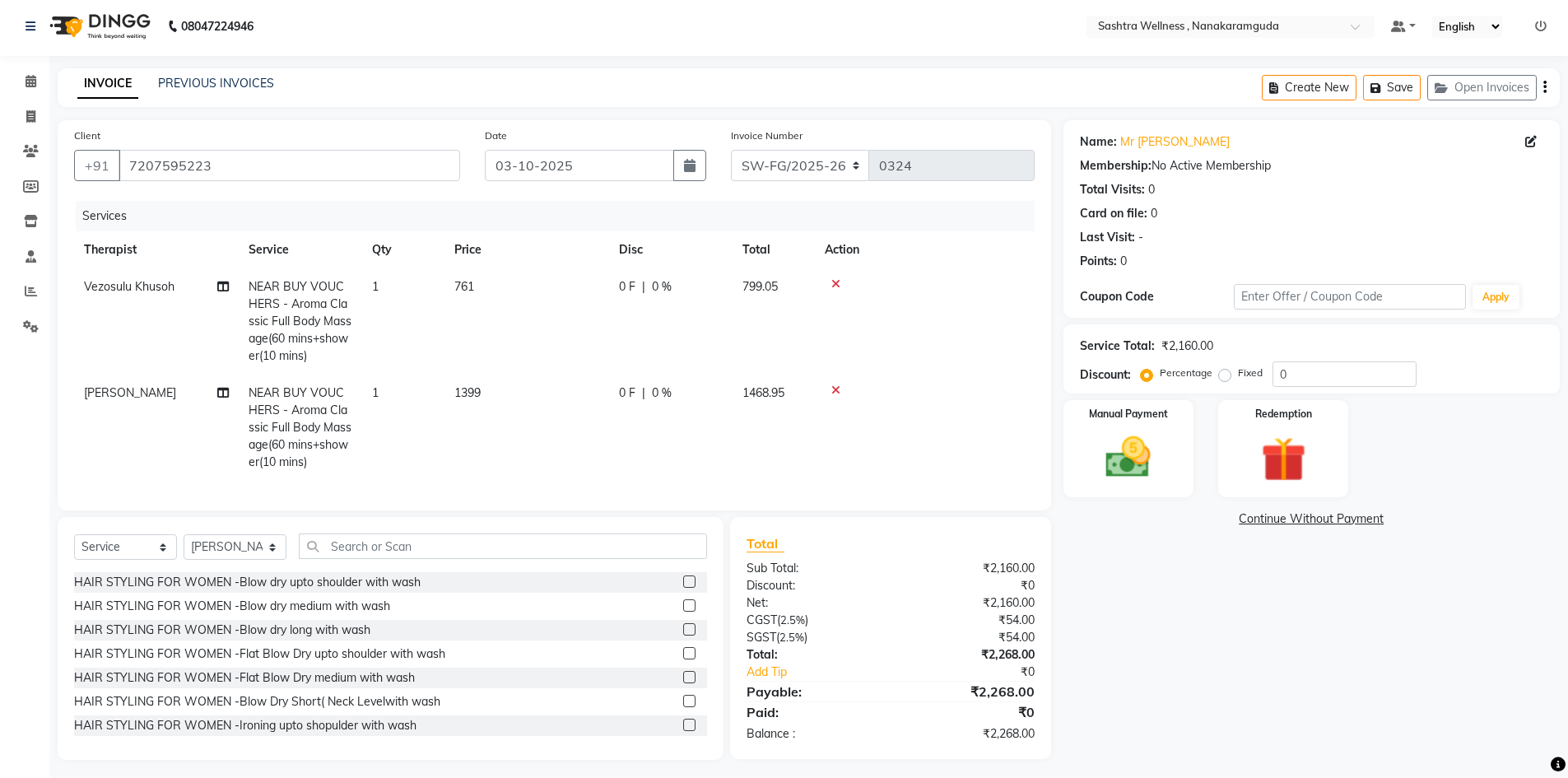
click at [474, 402] on td "1399" at bounding box center [526, 428] width 164 height 106
select select "66853"
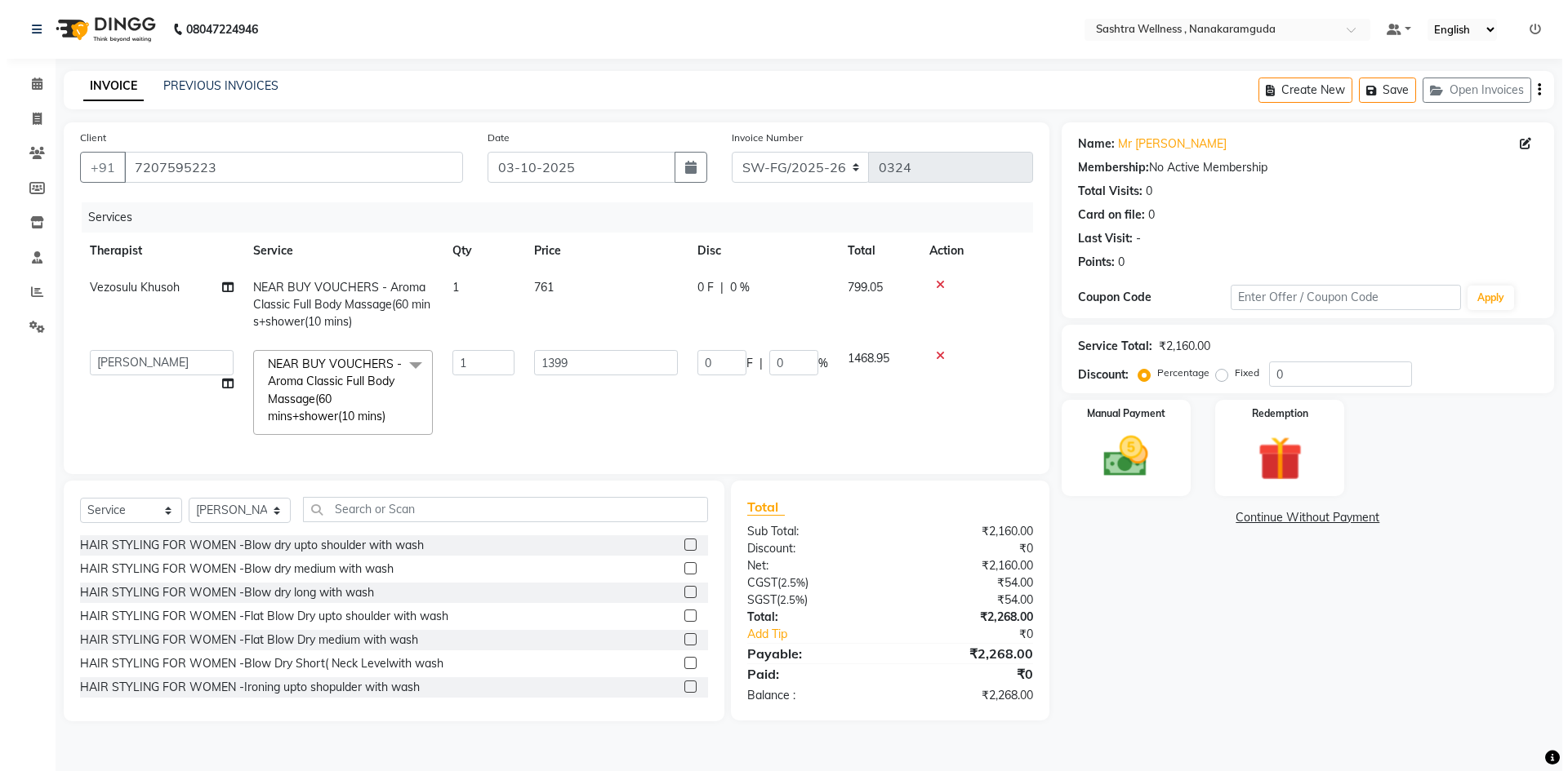
scroll to position [0, 0]
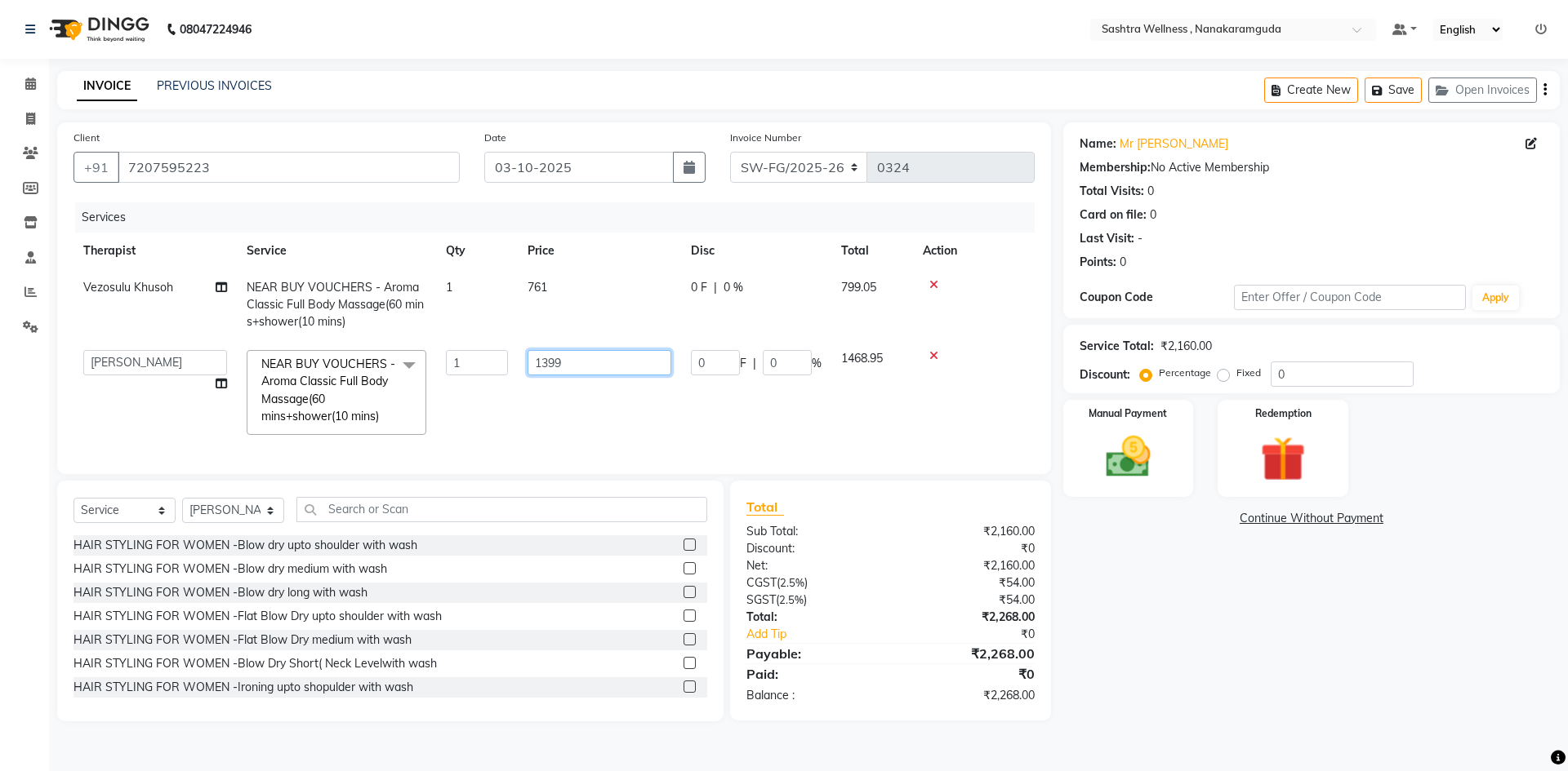
drag, startPoint x: 587, startPoint y: 364, endPoint x: 490, endPoint y: 368, distance: 97.1
click at [490, 368] on tr "Anu Arbaz Khan Asunu Debashees Fatima JAVED Karishma marcy NANCY REHAN Rosie Sh…" at bounding box center [554, 392] width 962 height 105
type input "761"
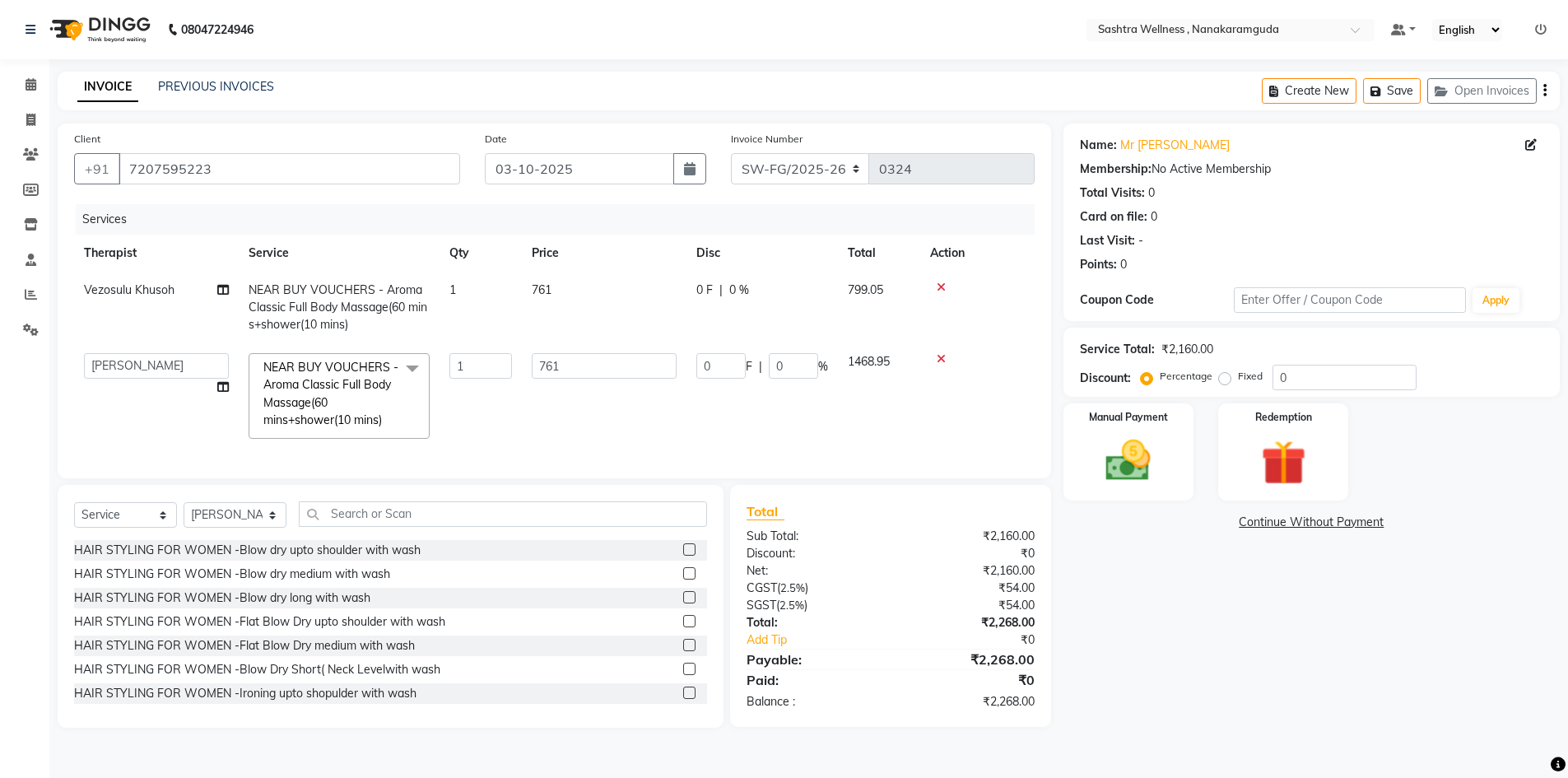
click at [663, 407] on tr "Anu Arbaz Khan Asunu Debashees Fatima JAVED Karishma marcy NANCY REHAN Rosie Sh…" at bounding box center [554, 396] width 961 height 106
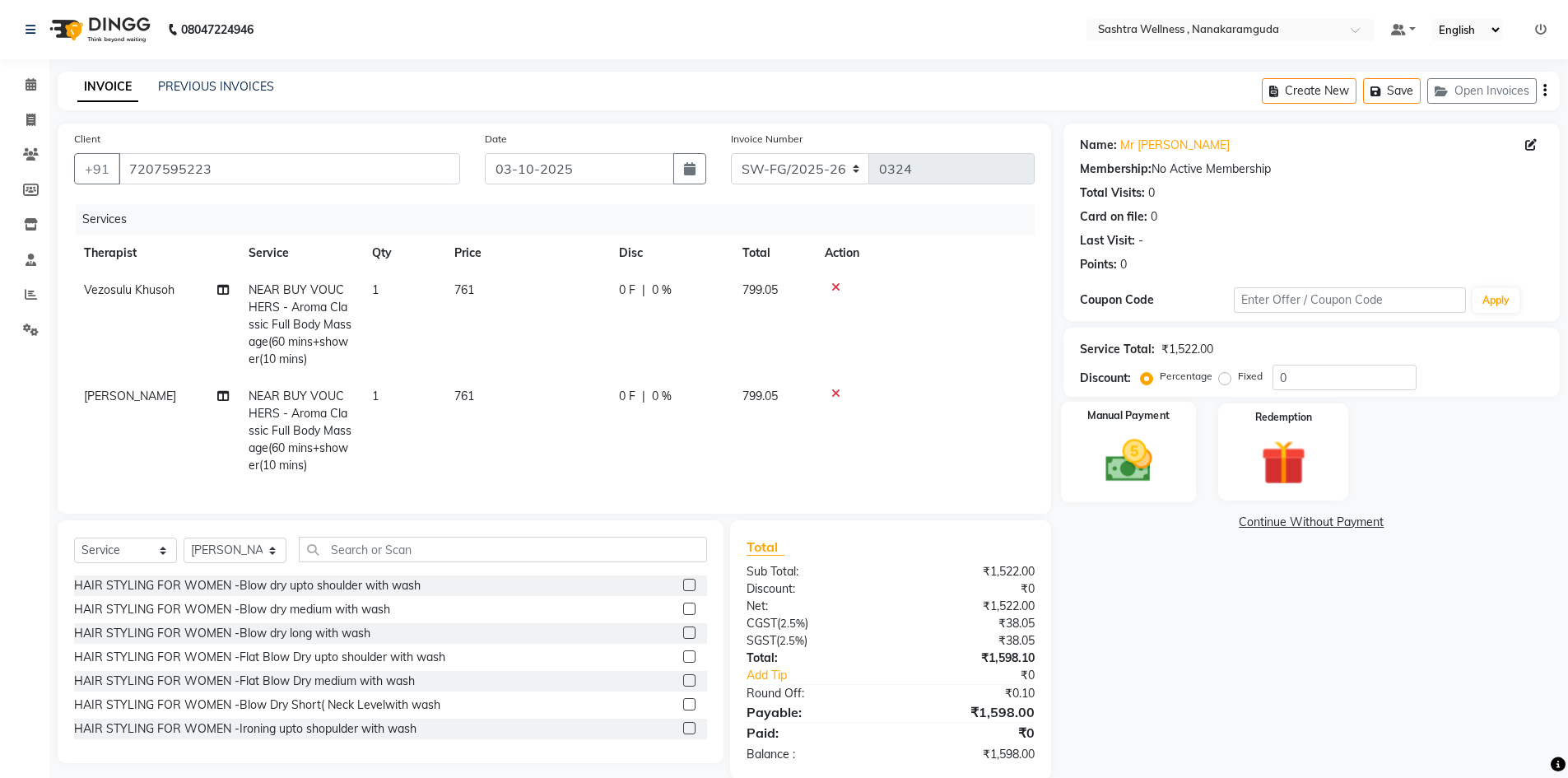
click at [1153, 429] on div "Manual Payment" at bounding box center [1128, 452] width 136 height 101
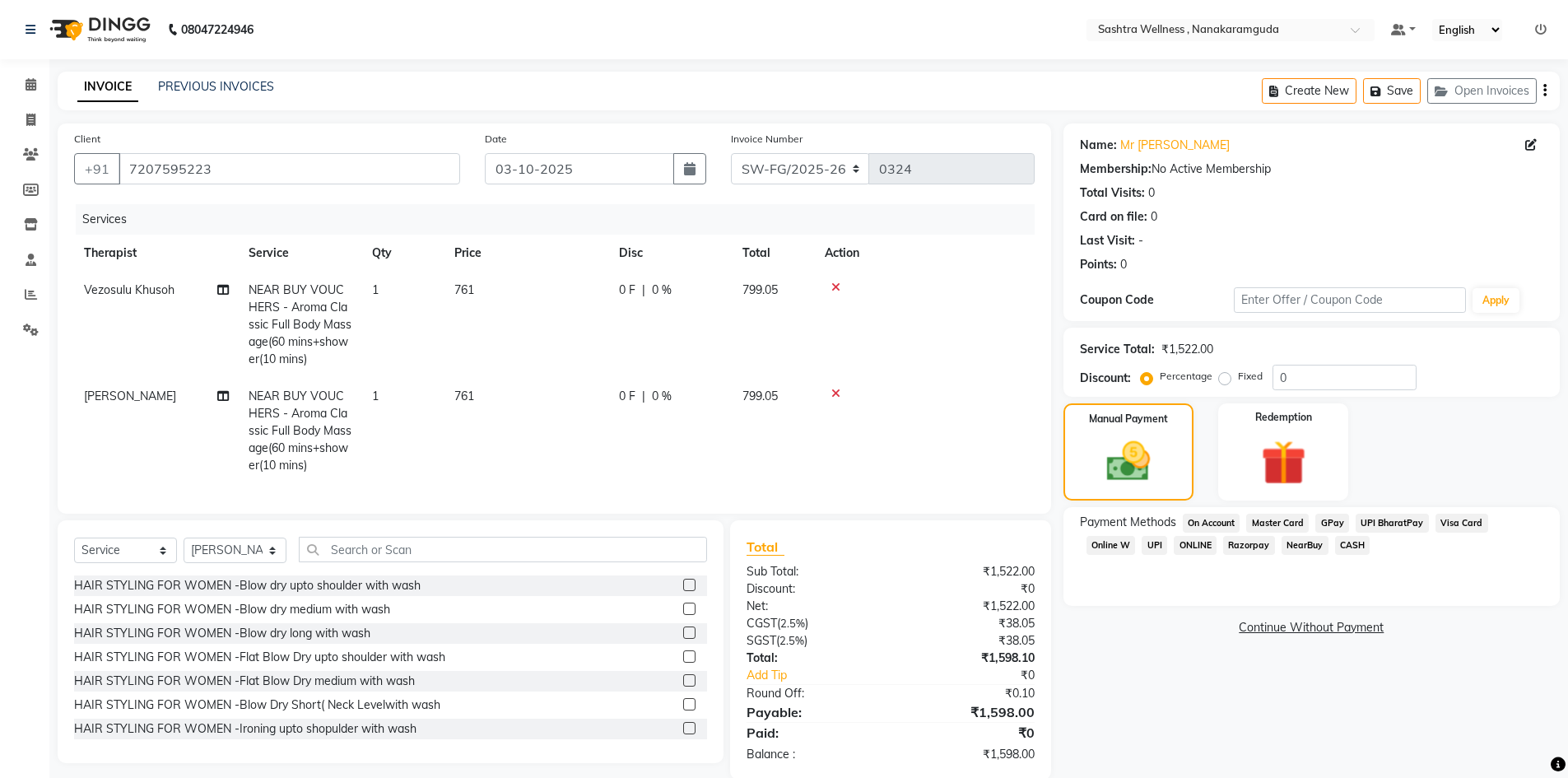
click at [1142, 543] on span "UPI" at bounding box center [1154, 545] width 26 height 19
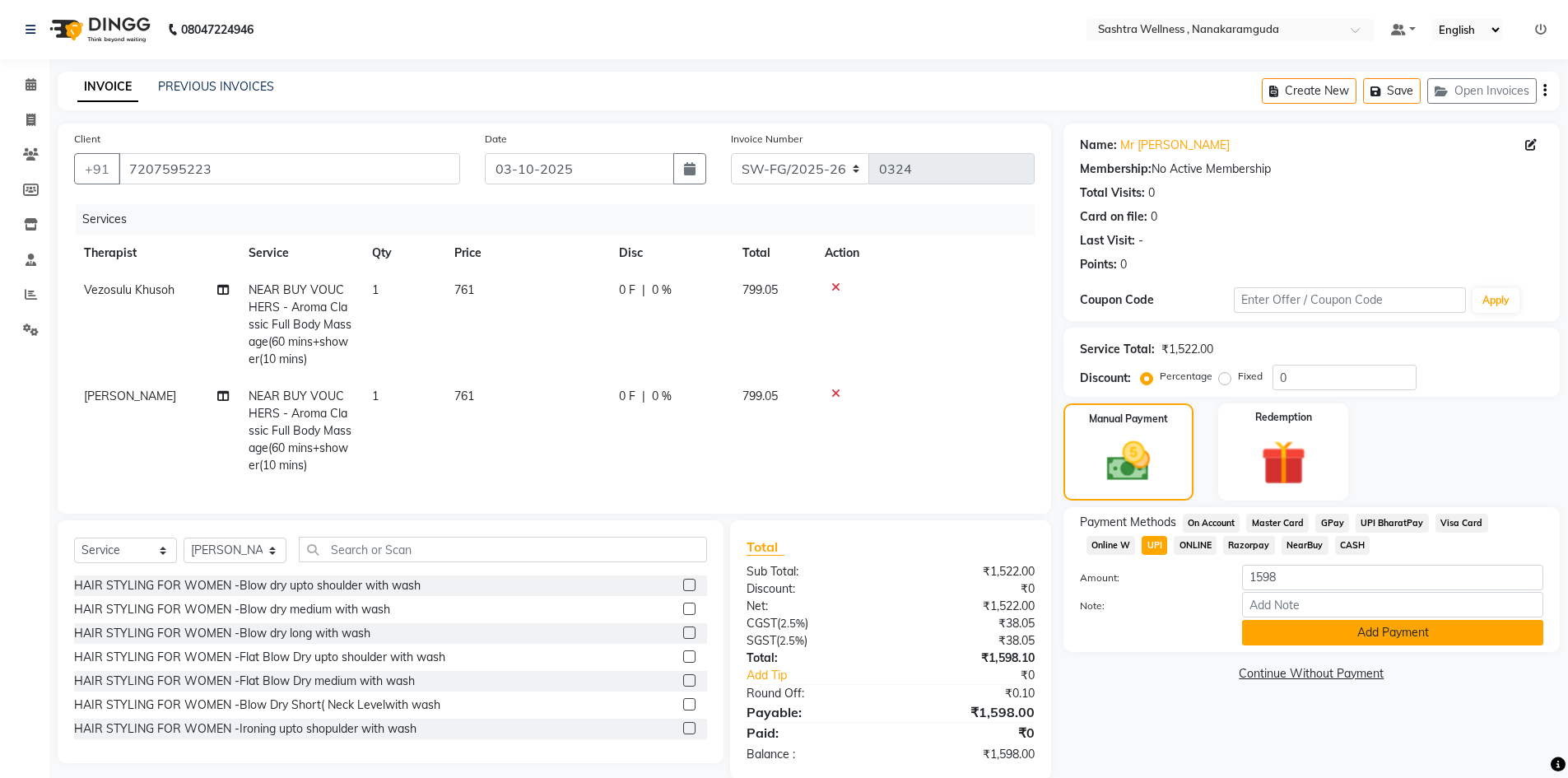
click at [1412, 641] on button "Add Payment" at bounding box center [1393, 633] width 302 height 26
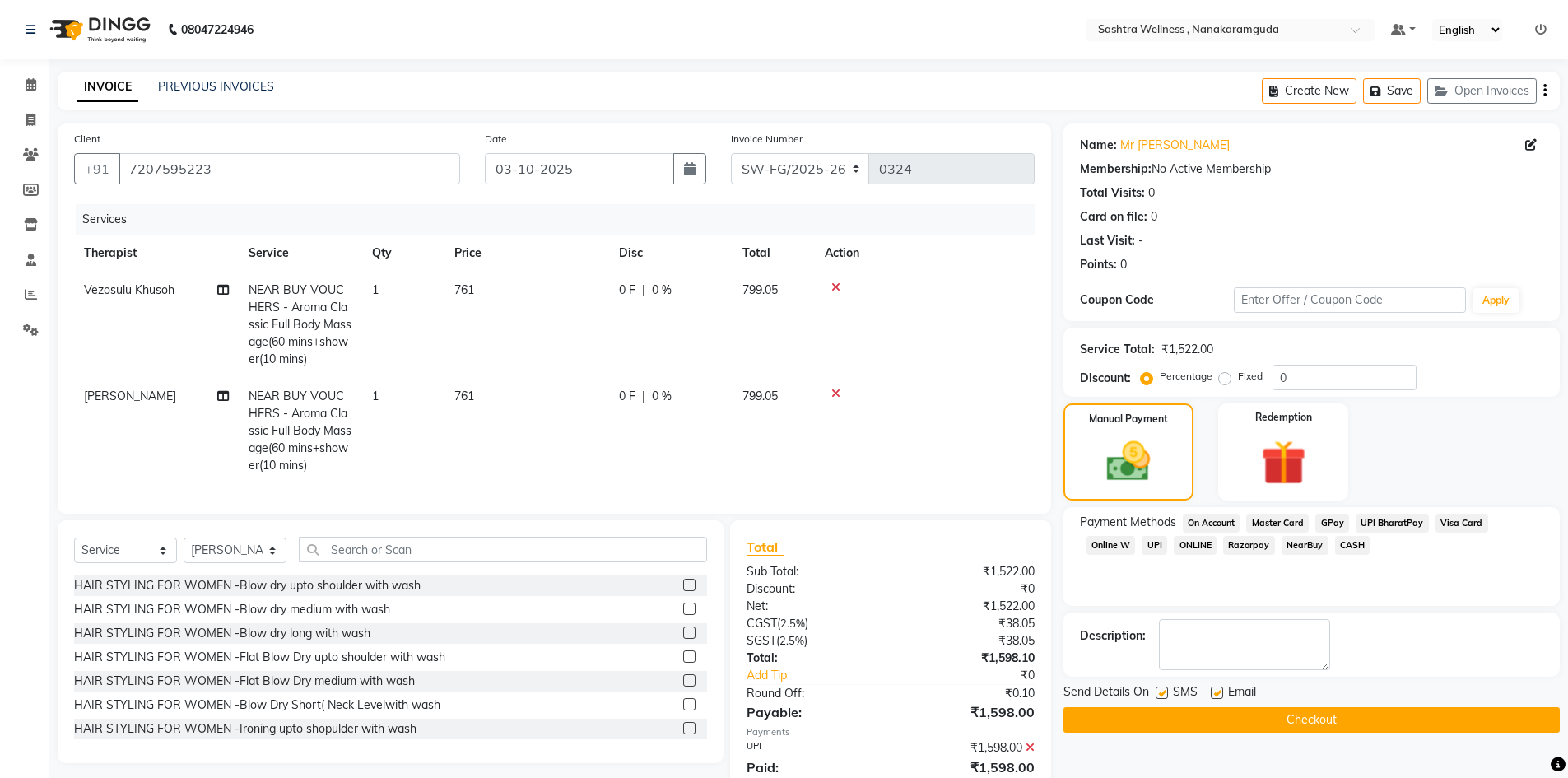
click at [1471, 727] on button "Checkout" at bounding box center [1312, 721] width 497 height 26
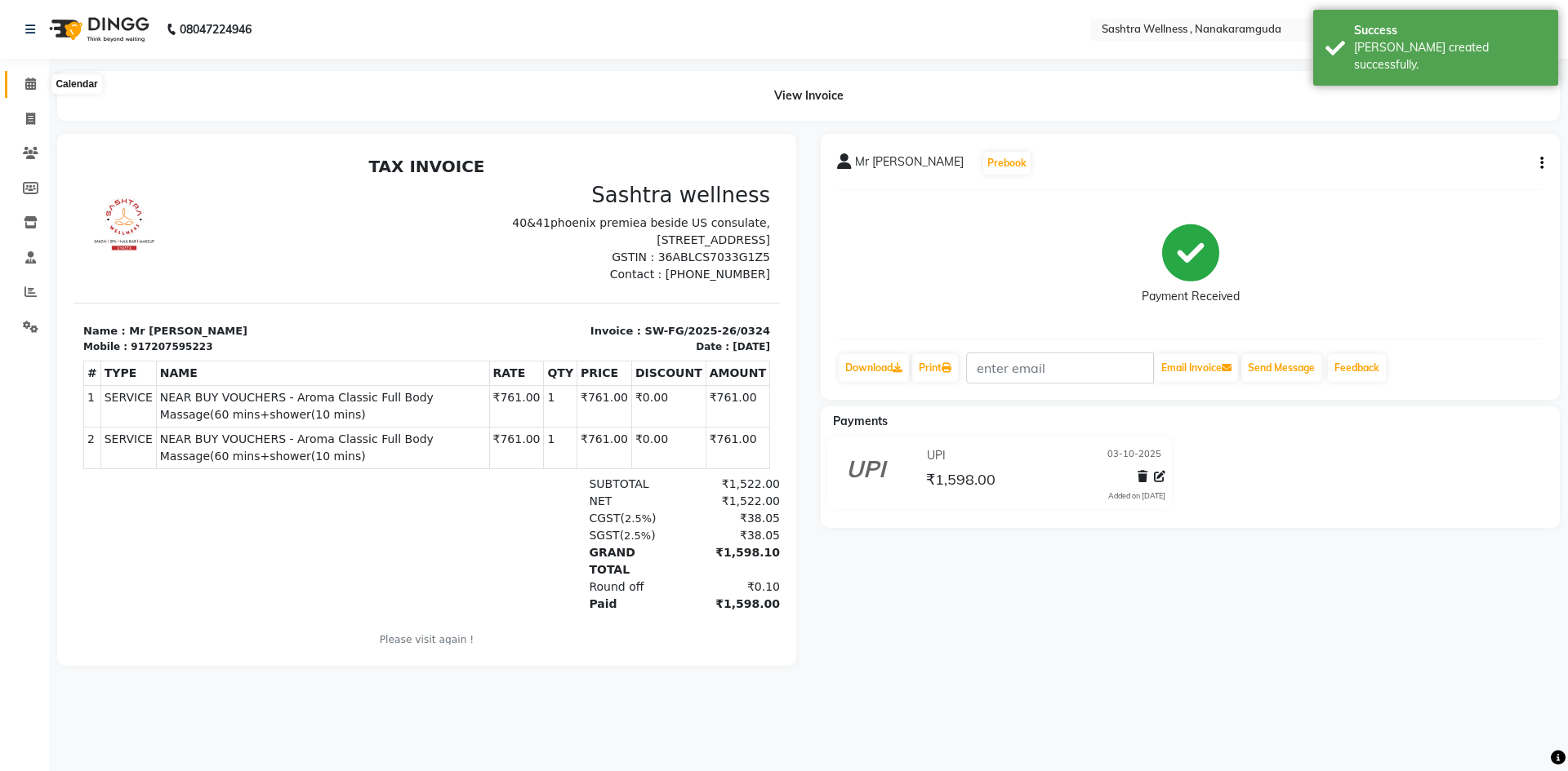
drag, startPoint x: 26, startPoint y: 80, endPoint x: 56, endPoint y: 91, distance: 32.0
click at [26, 80] on icon at bounding box center [30, 83] width 11 height 12
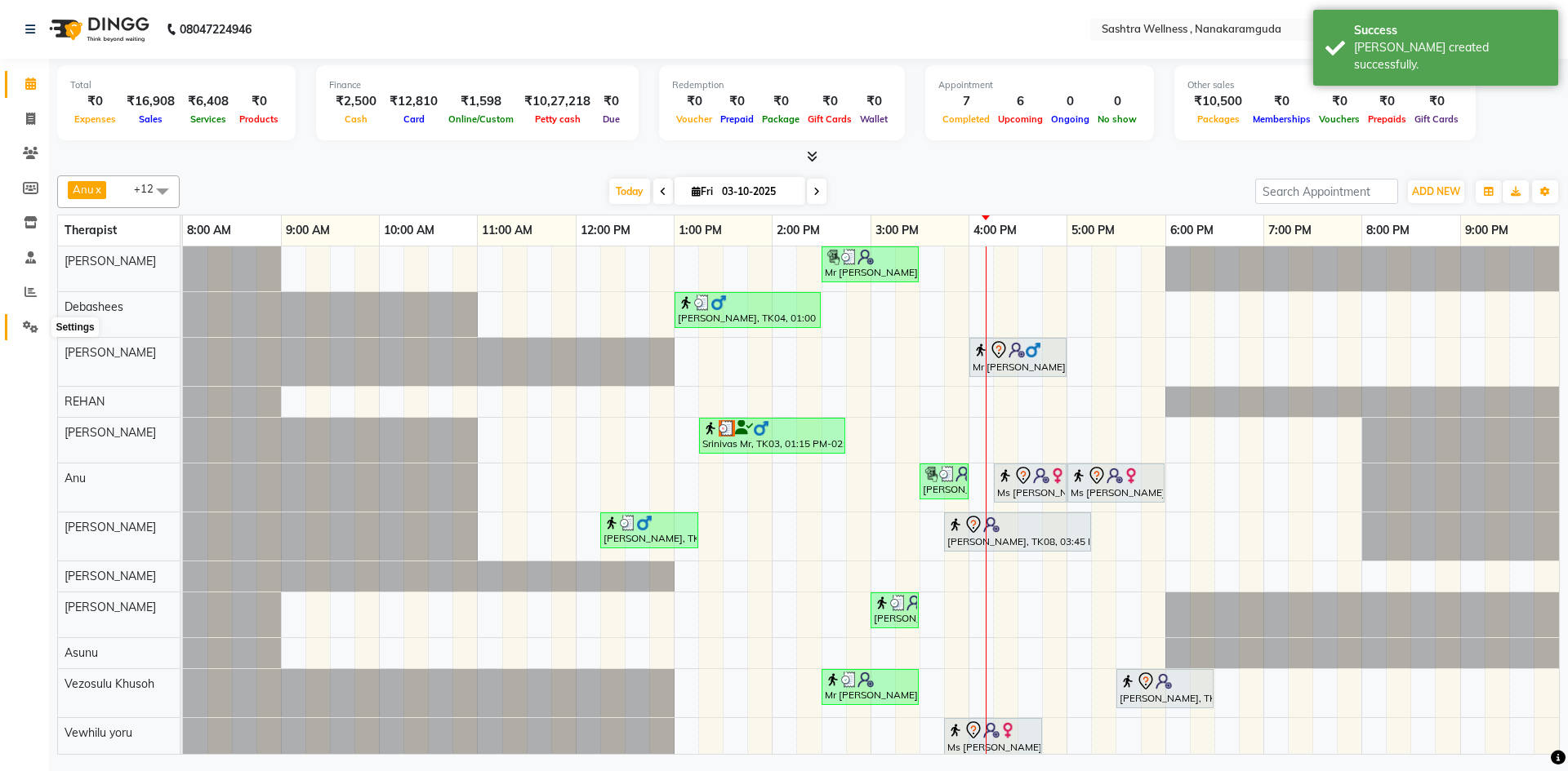
click at [34, 329] on icon at bounding box center [30, 327] width 16 height 12
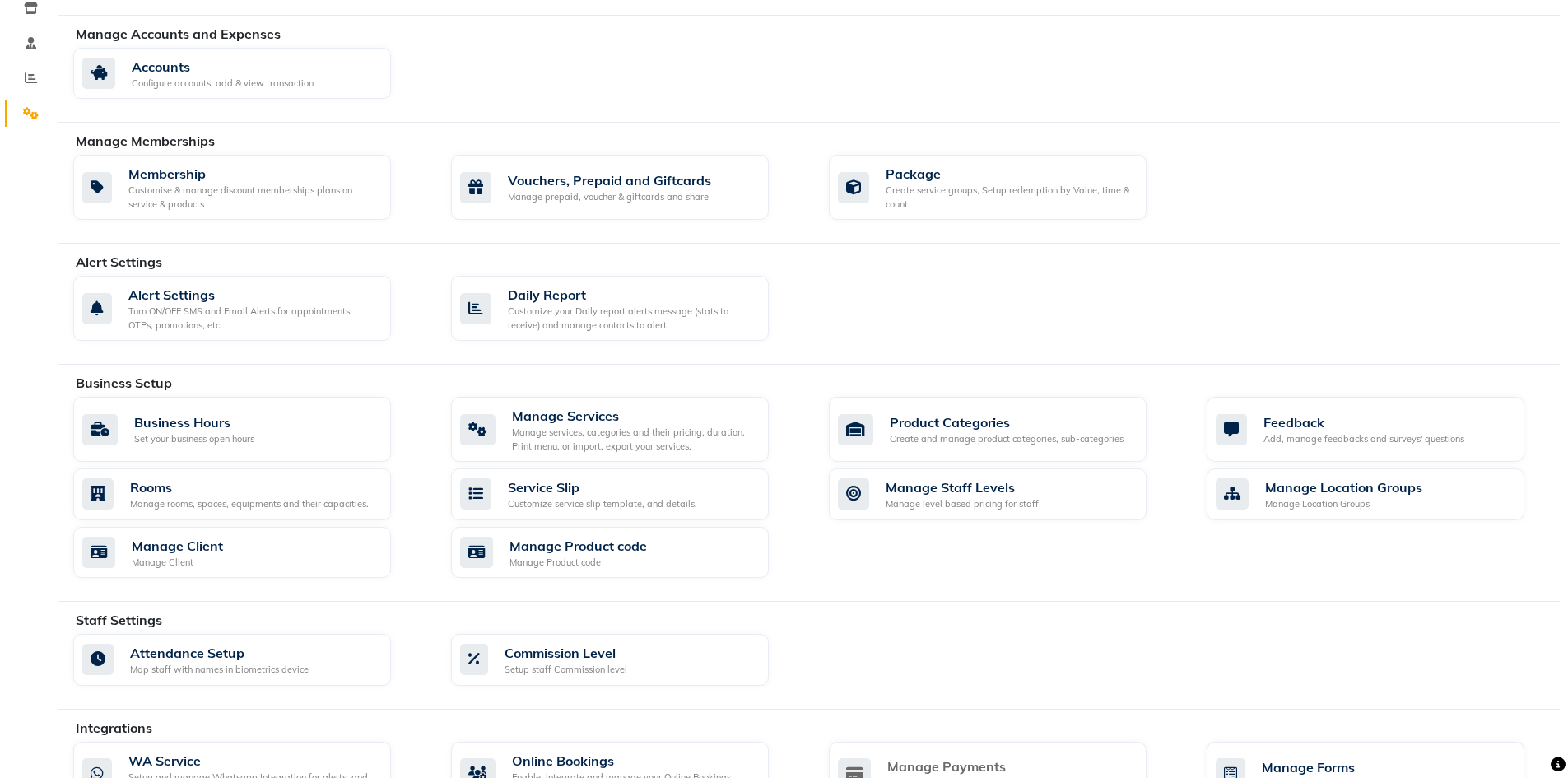
scroll to position [200, 0]
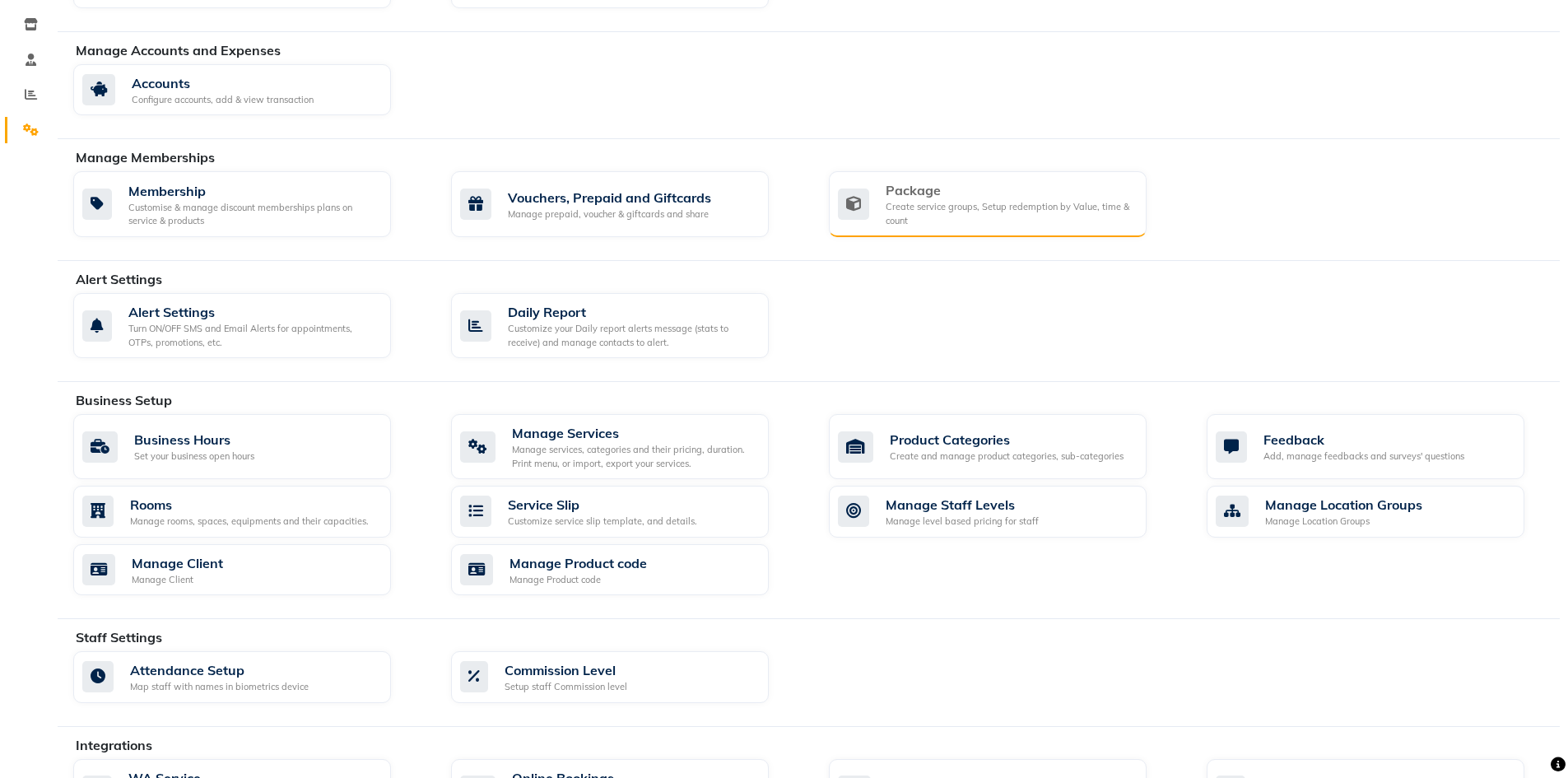
click at [1029, 206] on div "Create service groups, Setup redemption by Value, time & count" at bounding box center [1009, 213] width 247 height 27
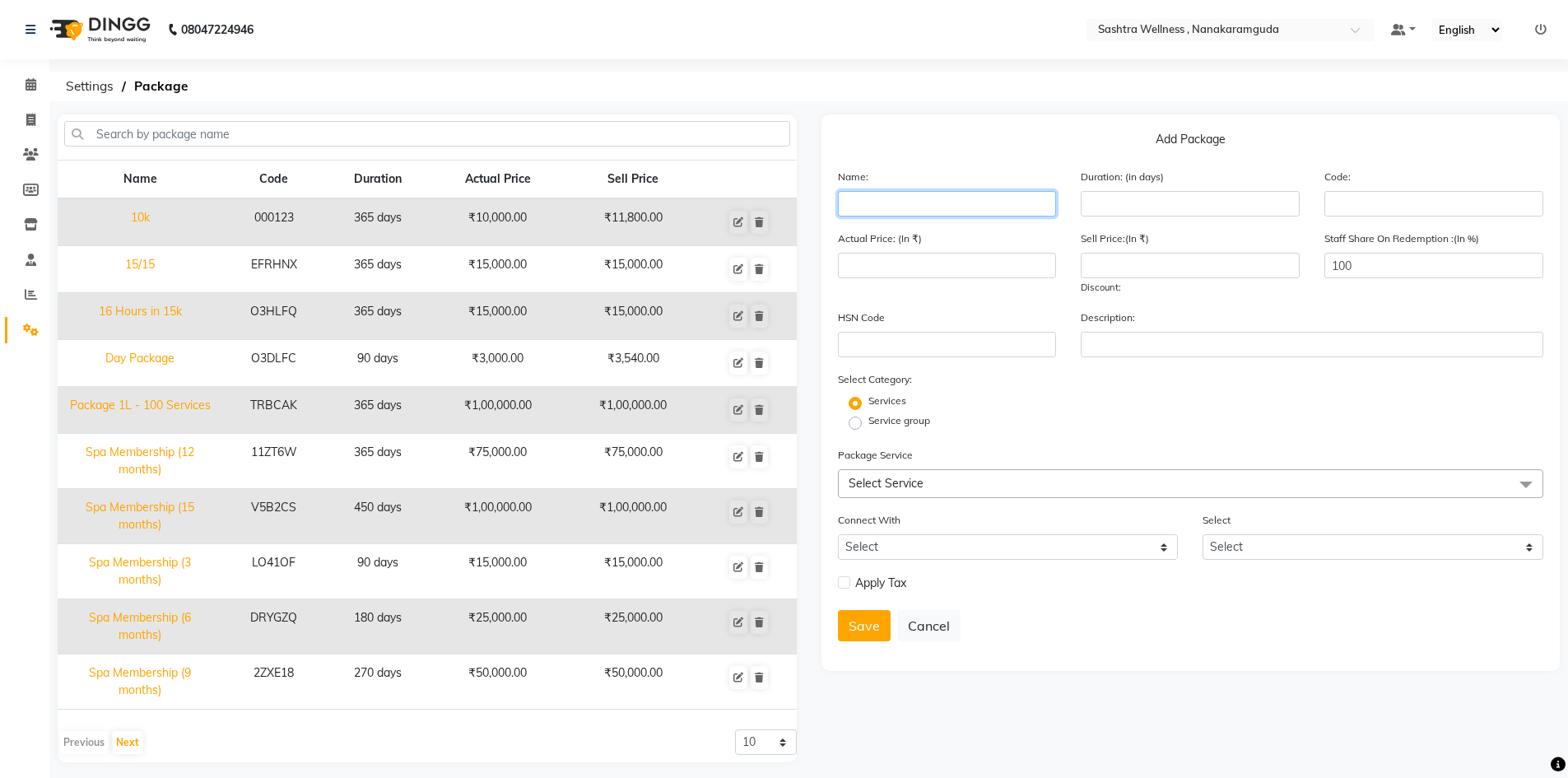
click at [915, 205] on input "text" at bounding box center [947, 204] width 219 height 26
type input "25k Special Package"
click at [1153, 204] on input "number" at bounding box center [1190, 204] width 219 height 26
type input "365"
click at [920, 260] on input "number" at bounding box center [947, 265] width 219 height 26
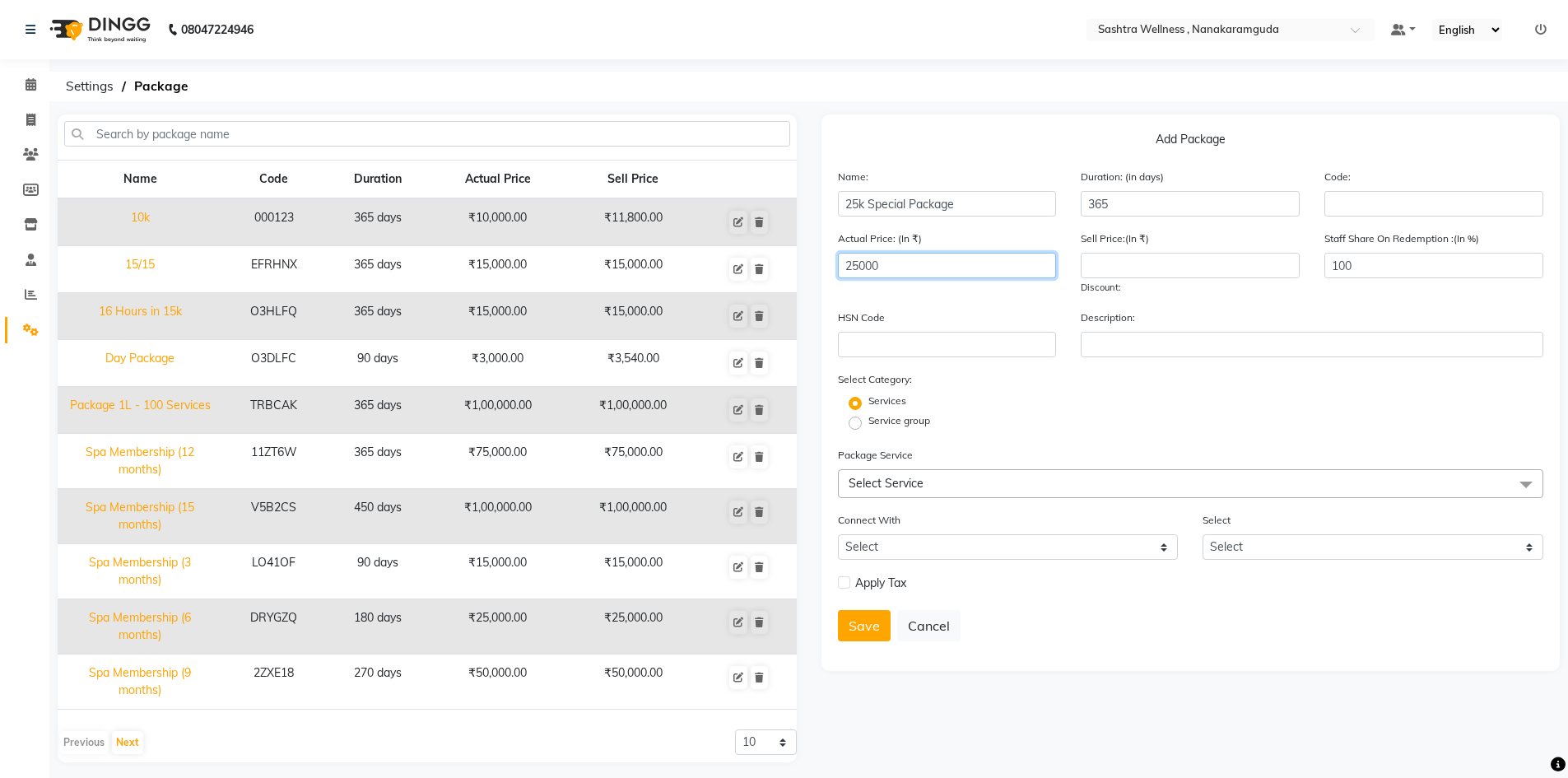
type input "25000"
click at [1125, 267] on input "number" at bounding box center [1190, 265] width 219 height 26
type input "25000"
click at [844, 583] on label at bounding box center [844, 583] width 12 height 12
click at [844, 583] on input "checkbox" at bounding box center [843, 583] width 11 height 11
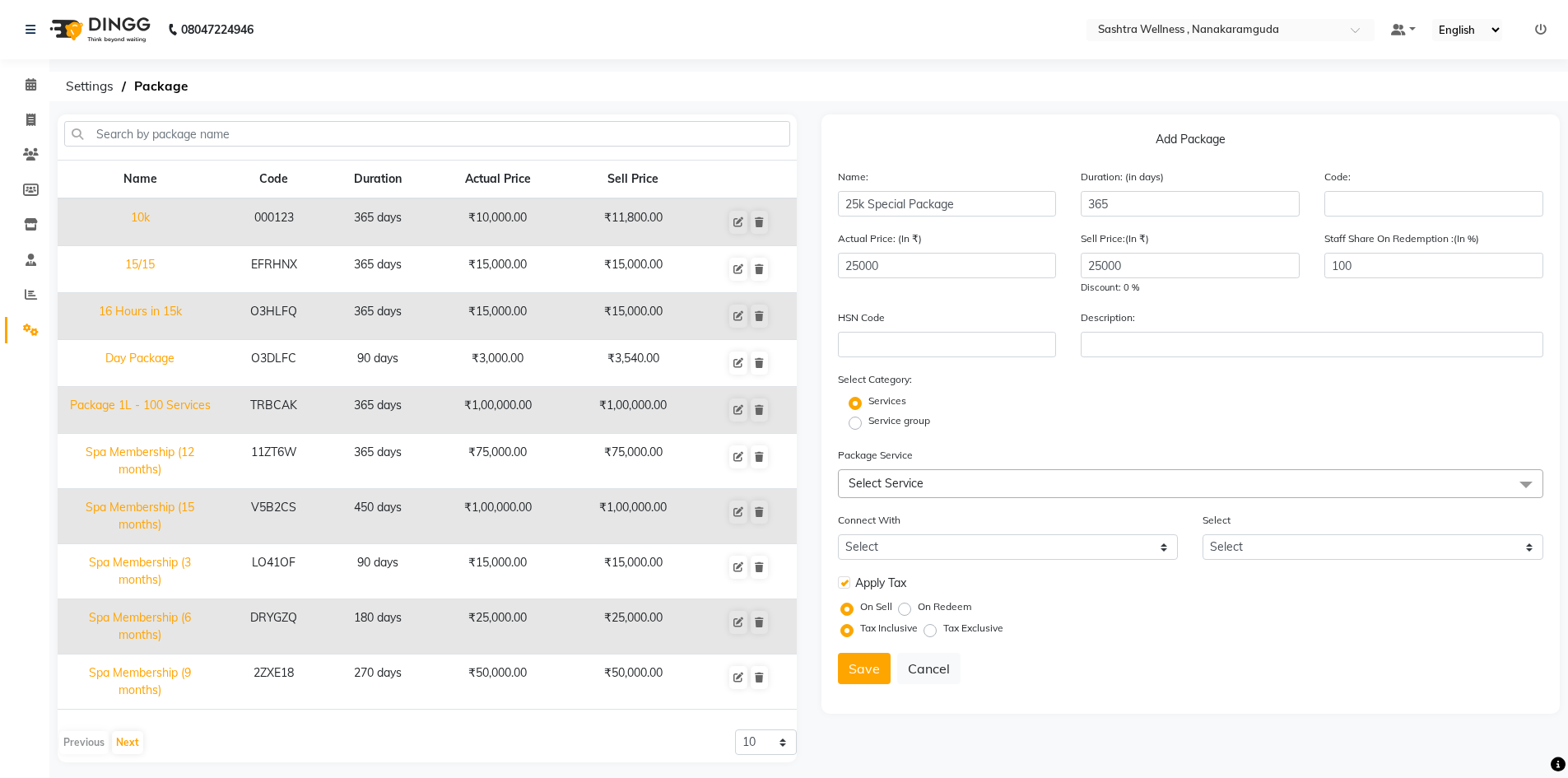
click at [844, 583] on label at bounding box center [844, 583] width 12 height 12
click at [844, 583] on input "checkbox" at bounding box center [843, 583] width 11 height 11
checkbox input "false"
click at [1430, 488] on span "Select Service" at bounding box center [1191, 483] width 706 height 29
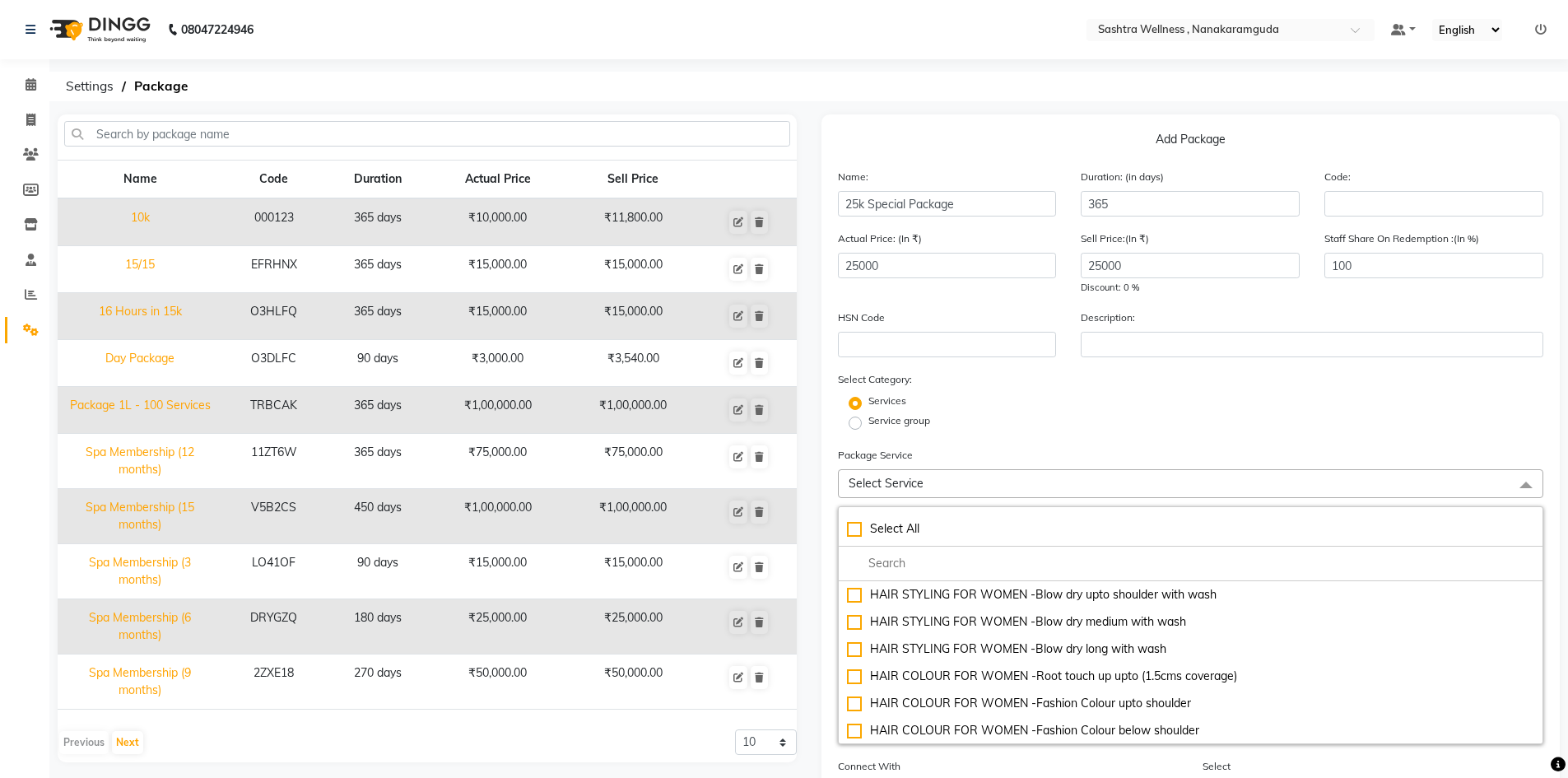
click at [1111, 471] on span "Select Service" at bounding box center [1191, 483] width 706 height 29
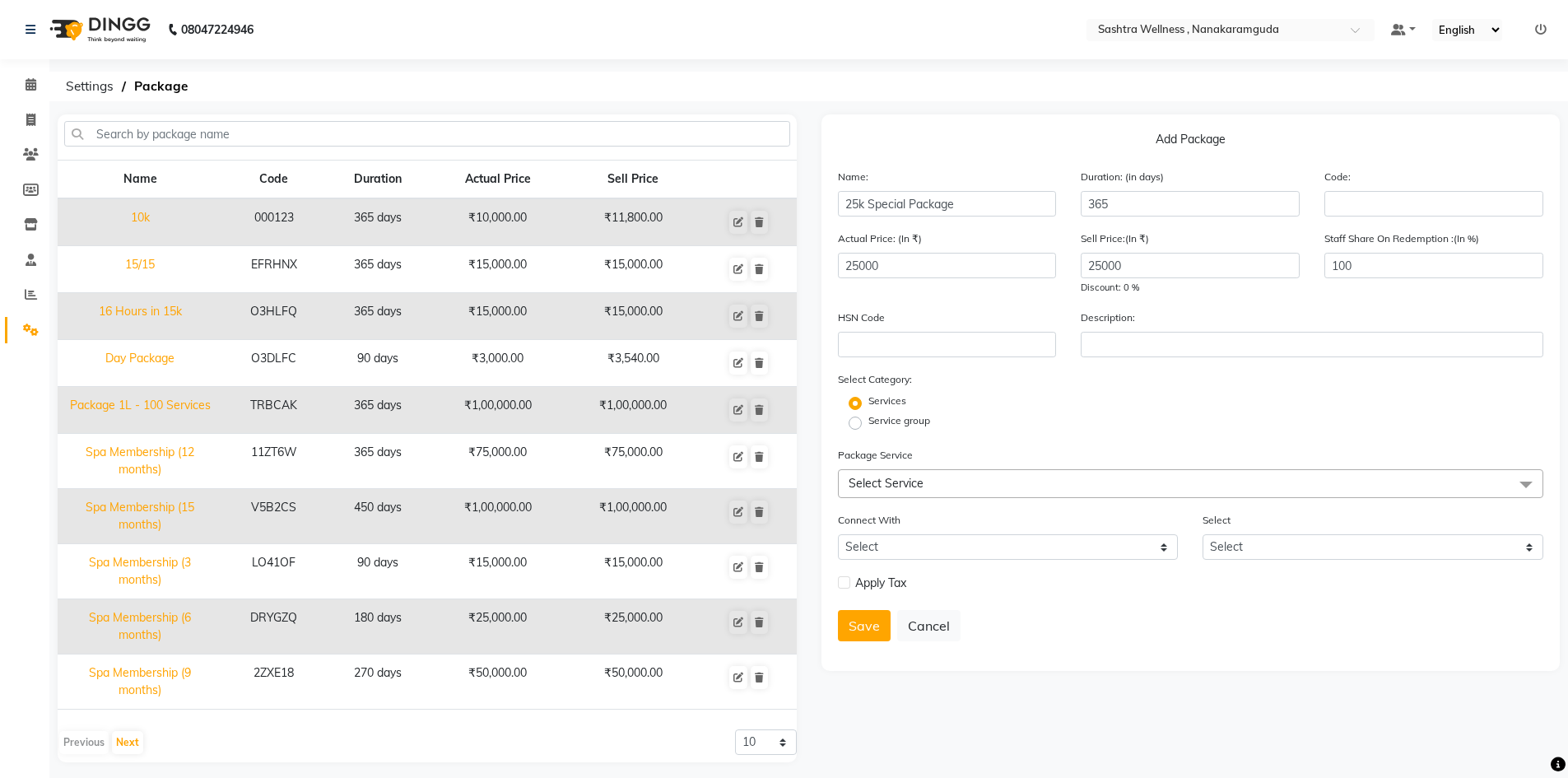
click at [1092, 480] on span "Select Service" at bounding box center [1191, 483] width 706 height 29
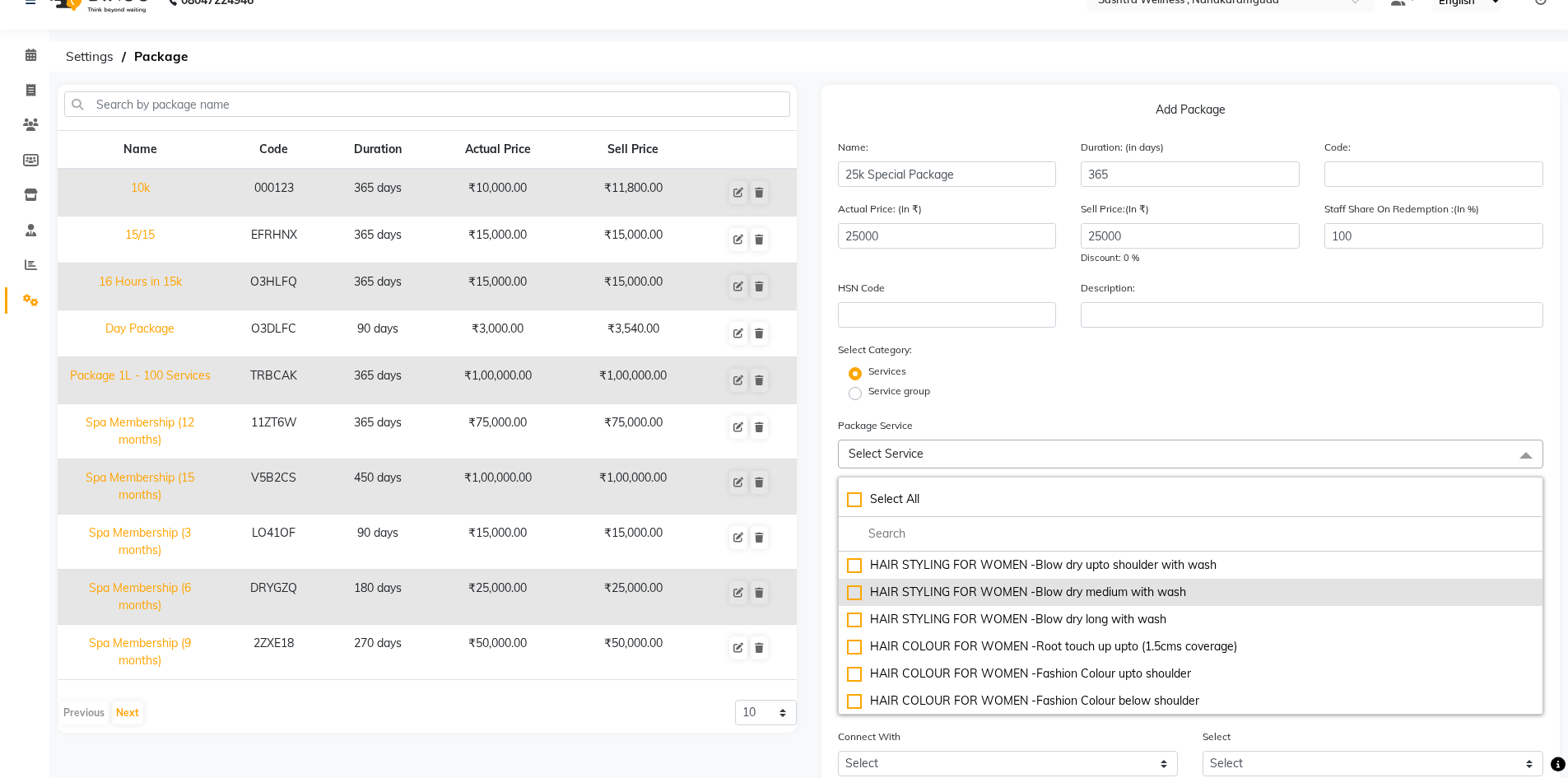
scroll to position [33, 0]
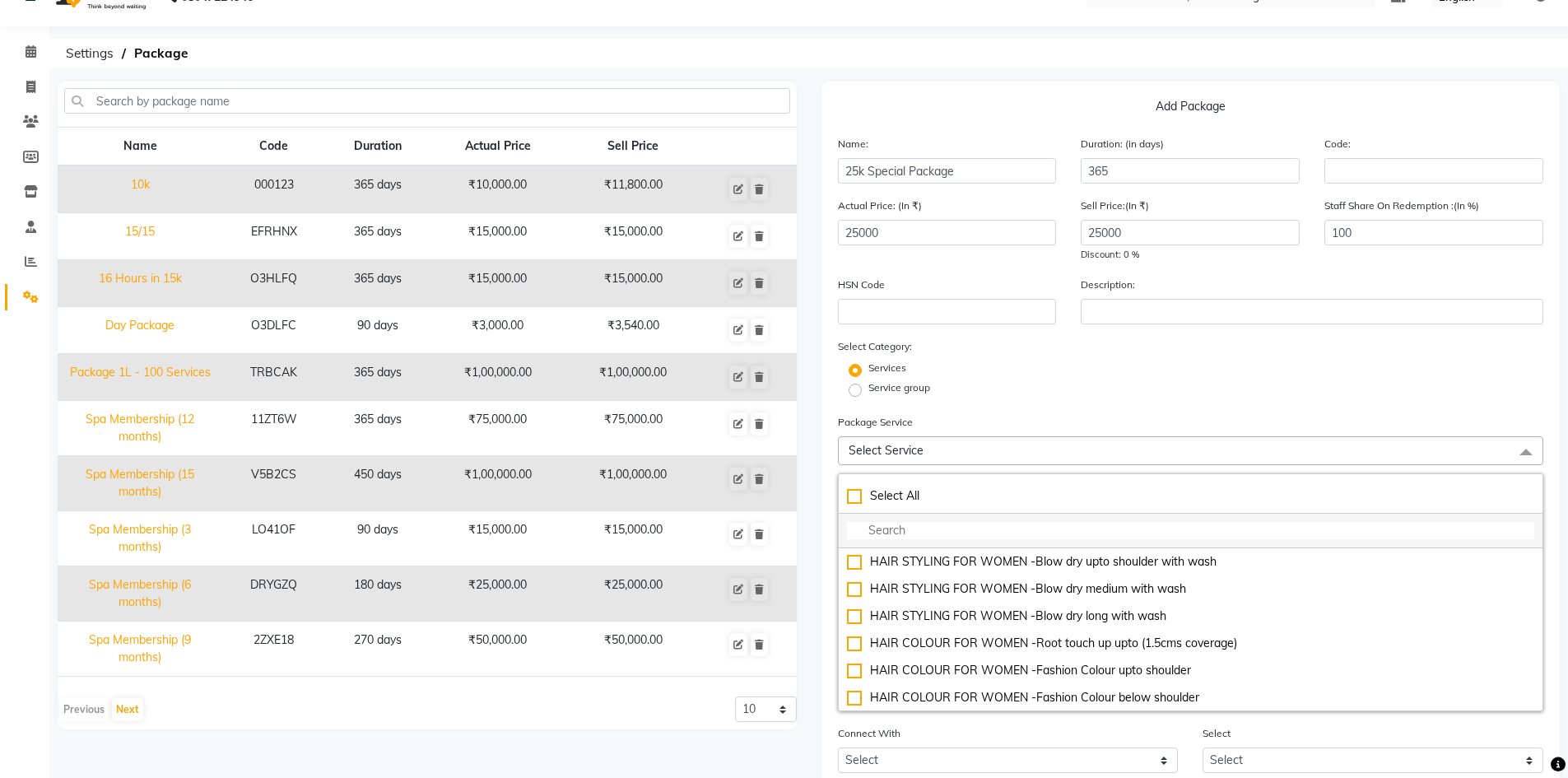
click at [969, 527] on input "multiselect-search" at bounding box center [1191, 531] width 689 height 17
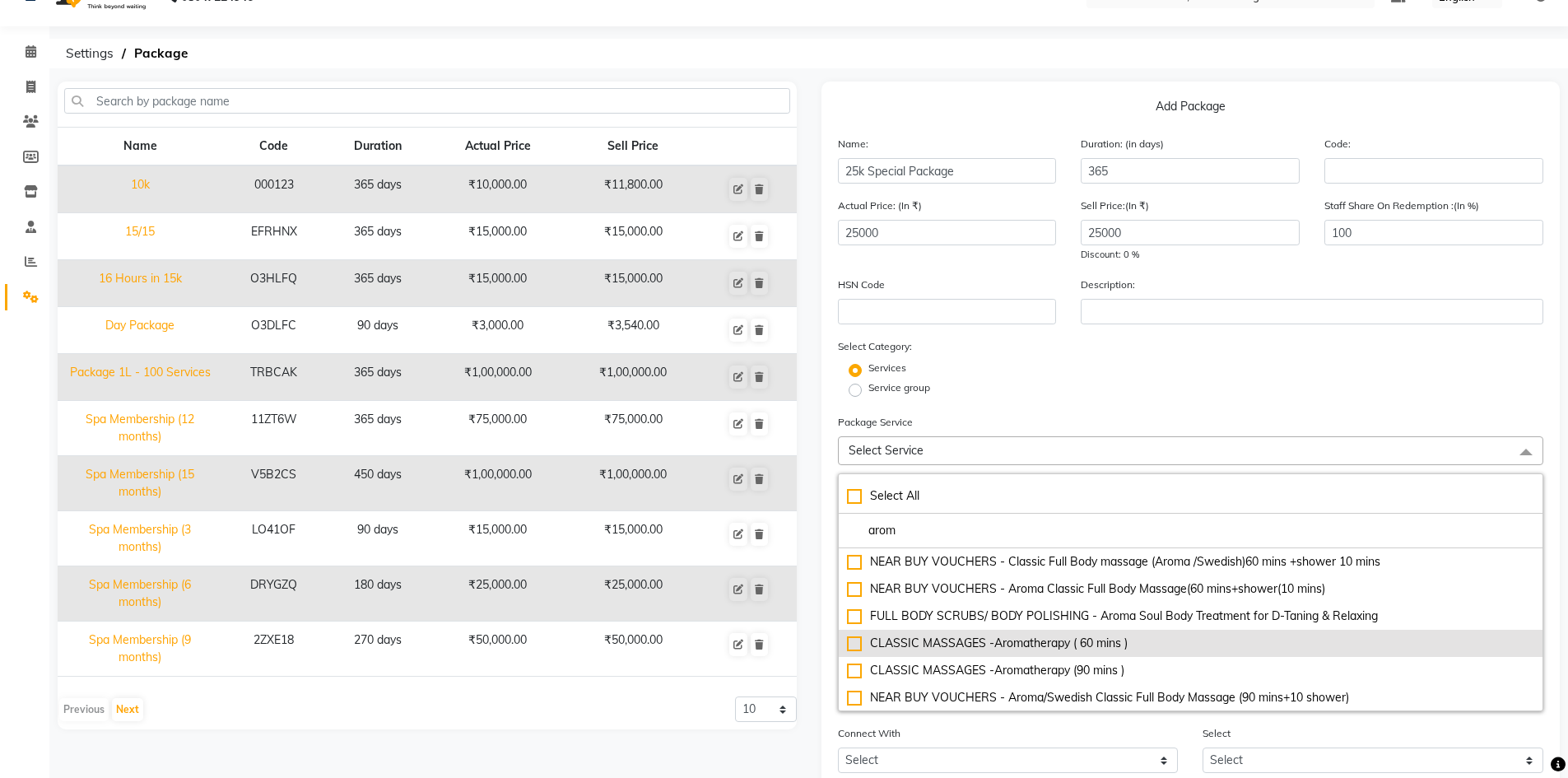
type input "arom"
click at [958, 643] on div "CLASSIC MASSAGES -Aromatherapy ( 60 mins )" at bounding box center [1191, 643] width 689 height 17
checkbox input "true"
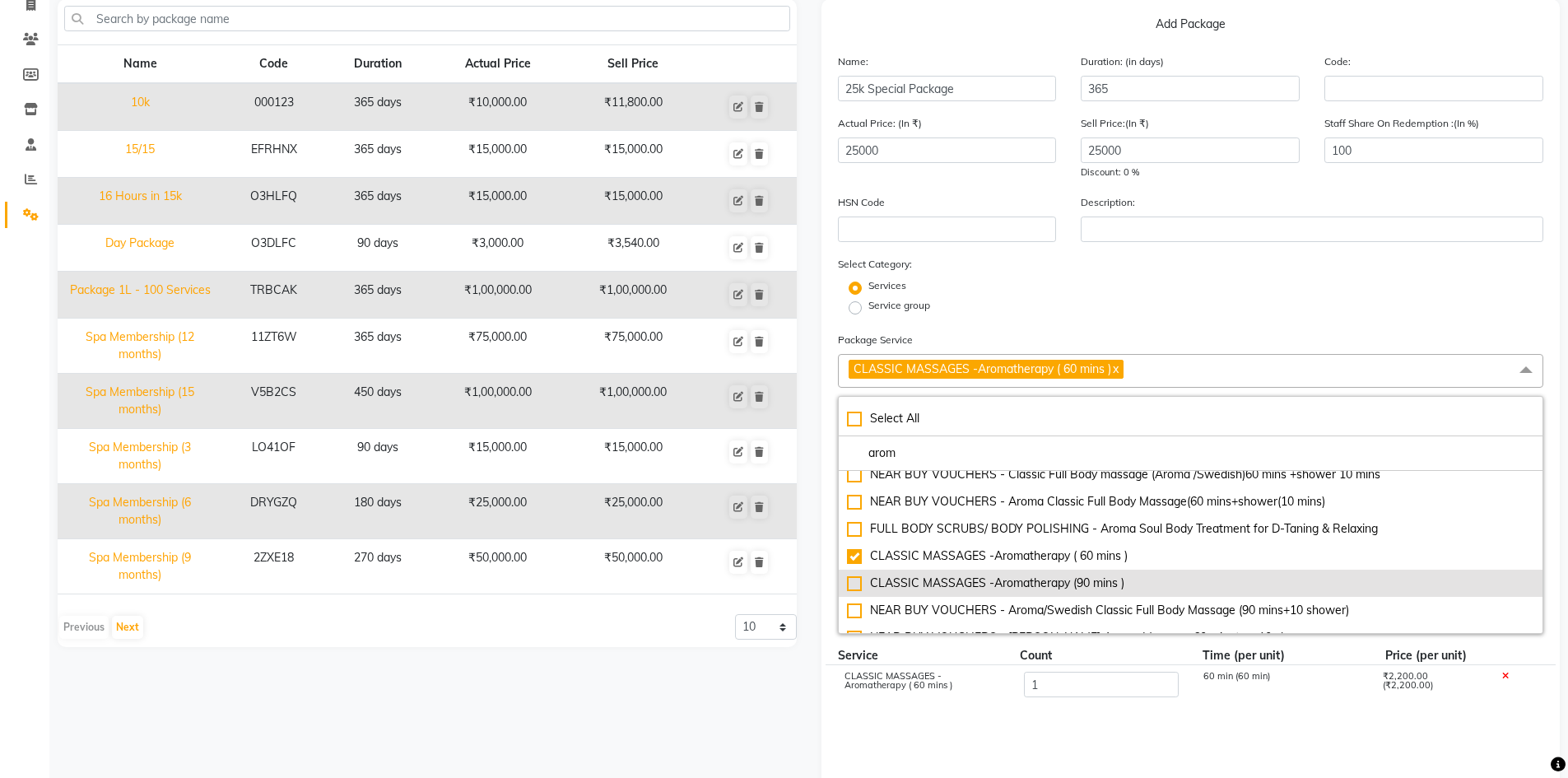
scroll to position [0, 0]
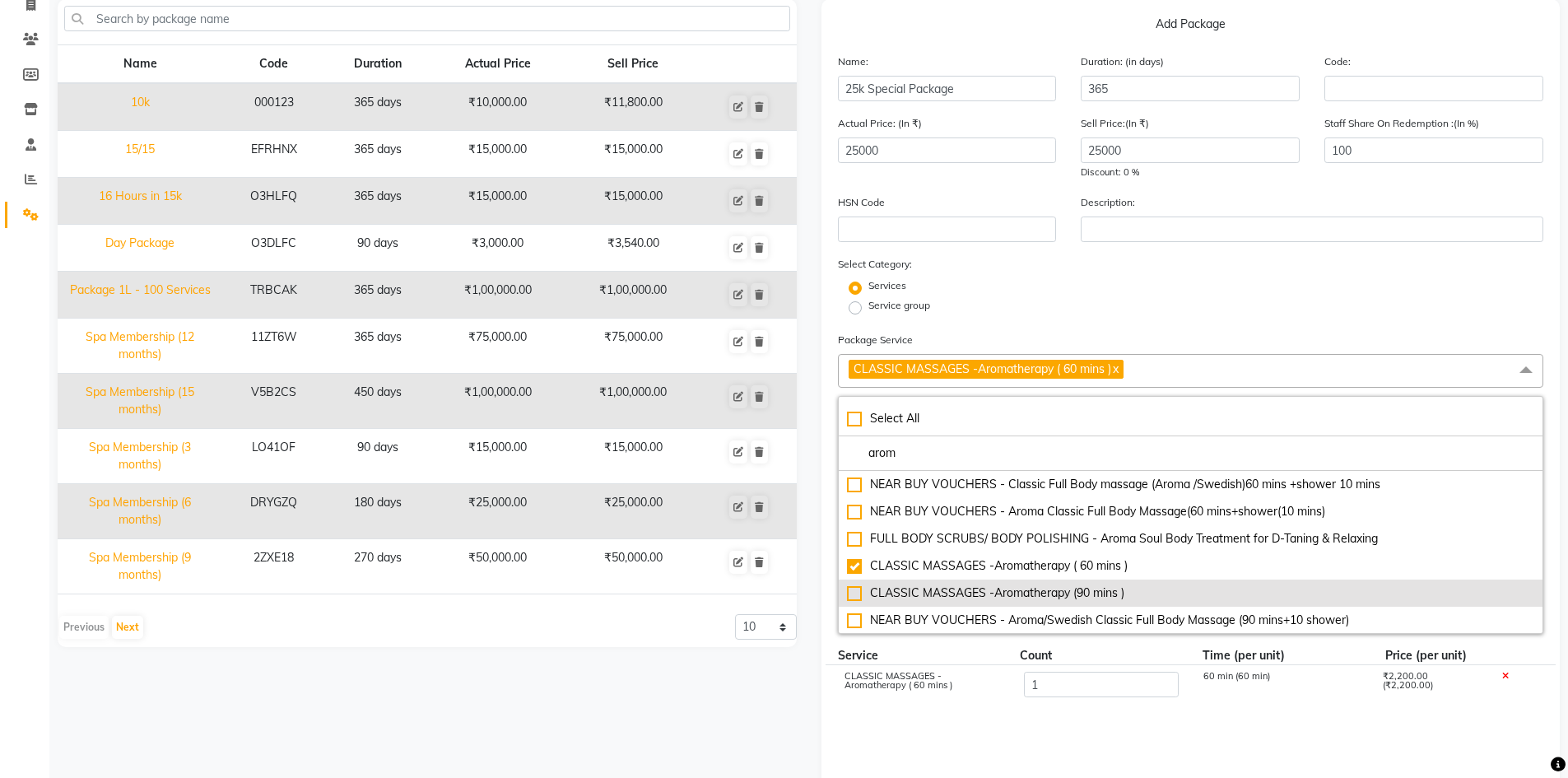
click at [1004, 583] on li "CLASSIC MASSAGES -Aromatherapy (90 mins )" at bounding box center [1191, 593] width 704 height 27
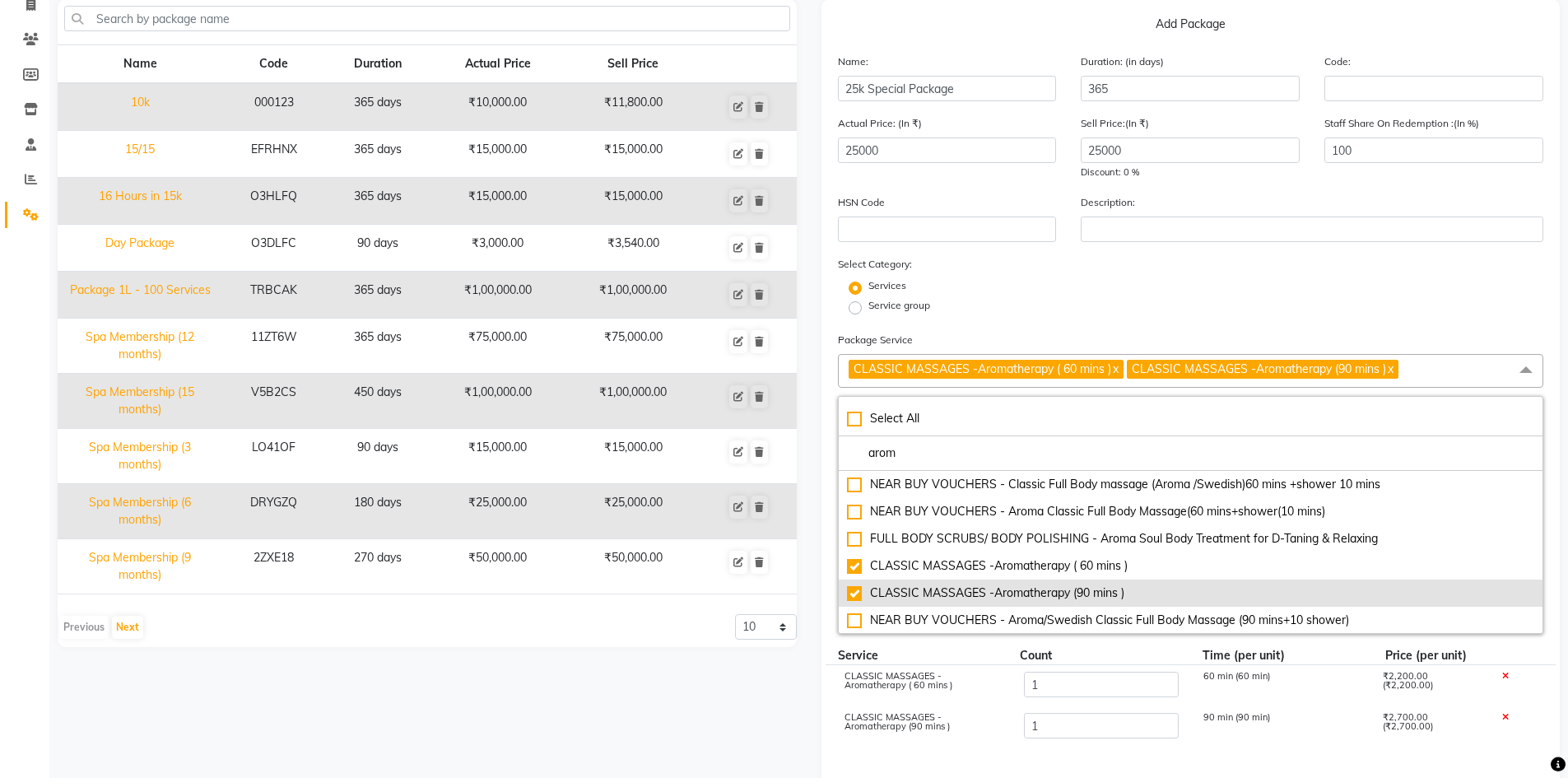
click at [862, 593] on div "CLASSIC MASSAGES -Aromatherapy (90 mins )" at bounding box center [1191, 593] width 689 height 17
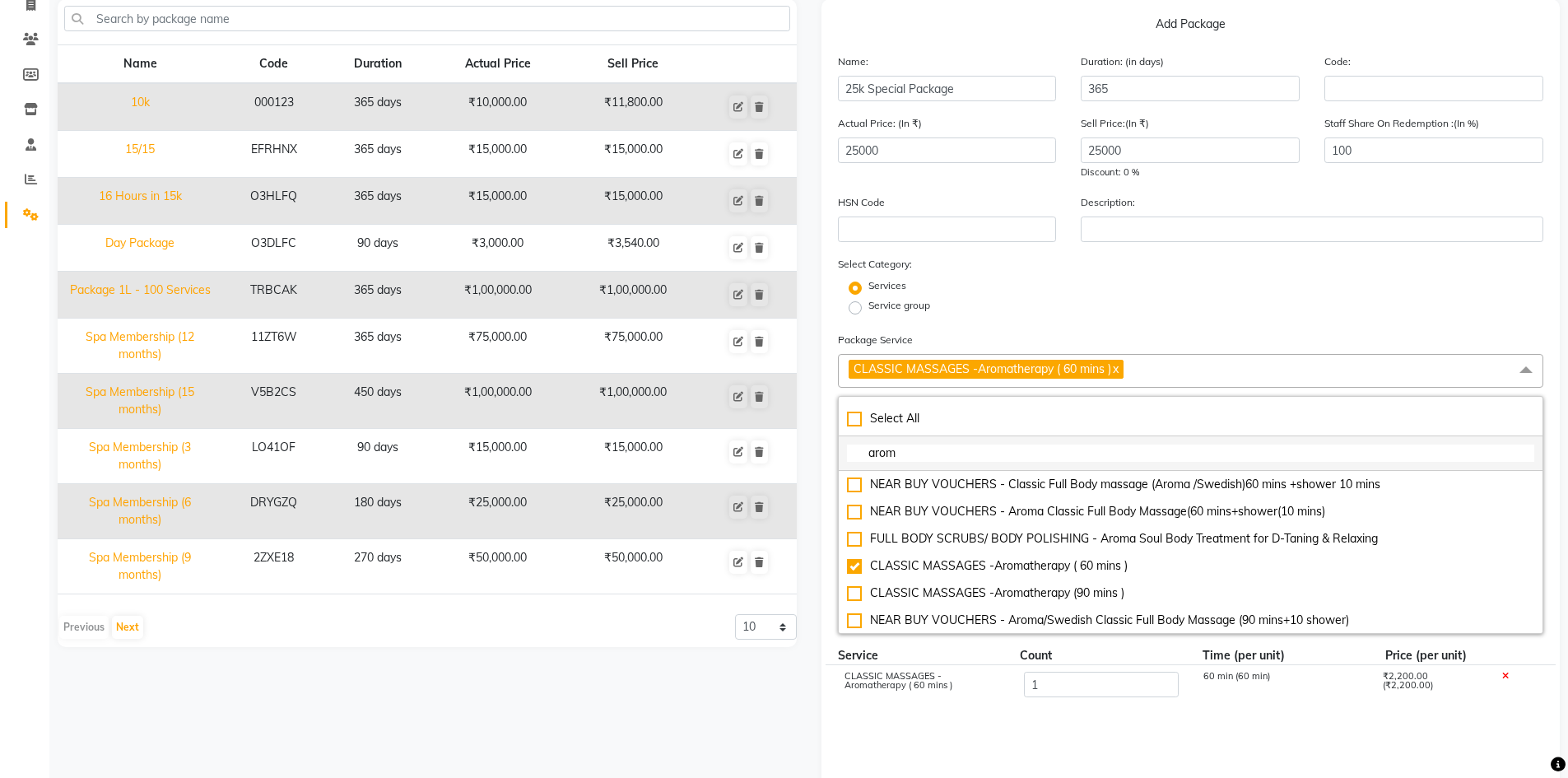
click at [975, 456] on input "arom" at bounding box center [1191, 452] width 689 height 17
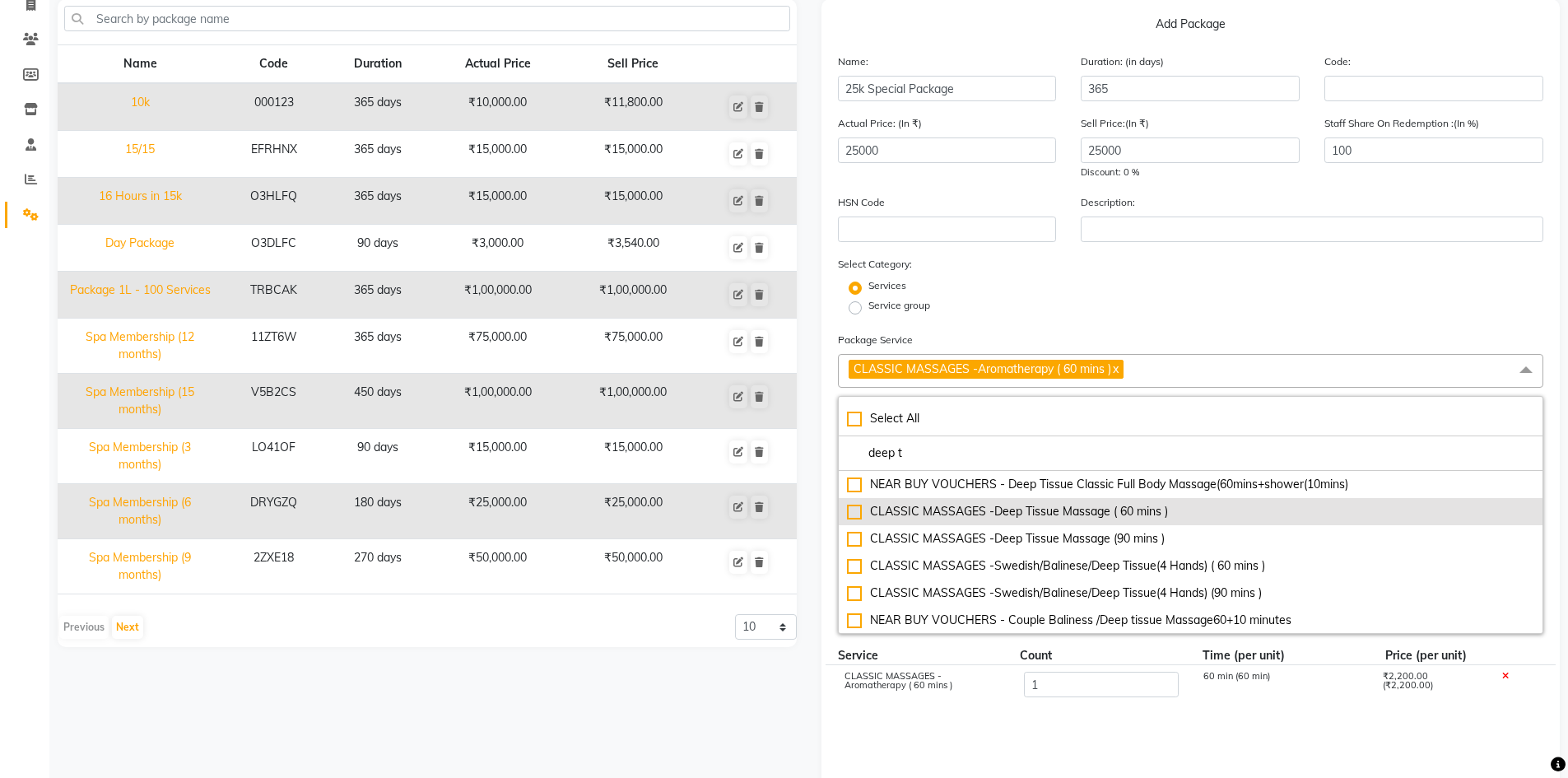
click at [972, 508] on div "CLASSIC MASSAGES -Deep Tissue Massage ( 60 mins )" at bounding box center [1191, 511] width 689 height 17
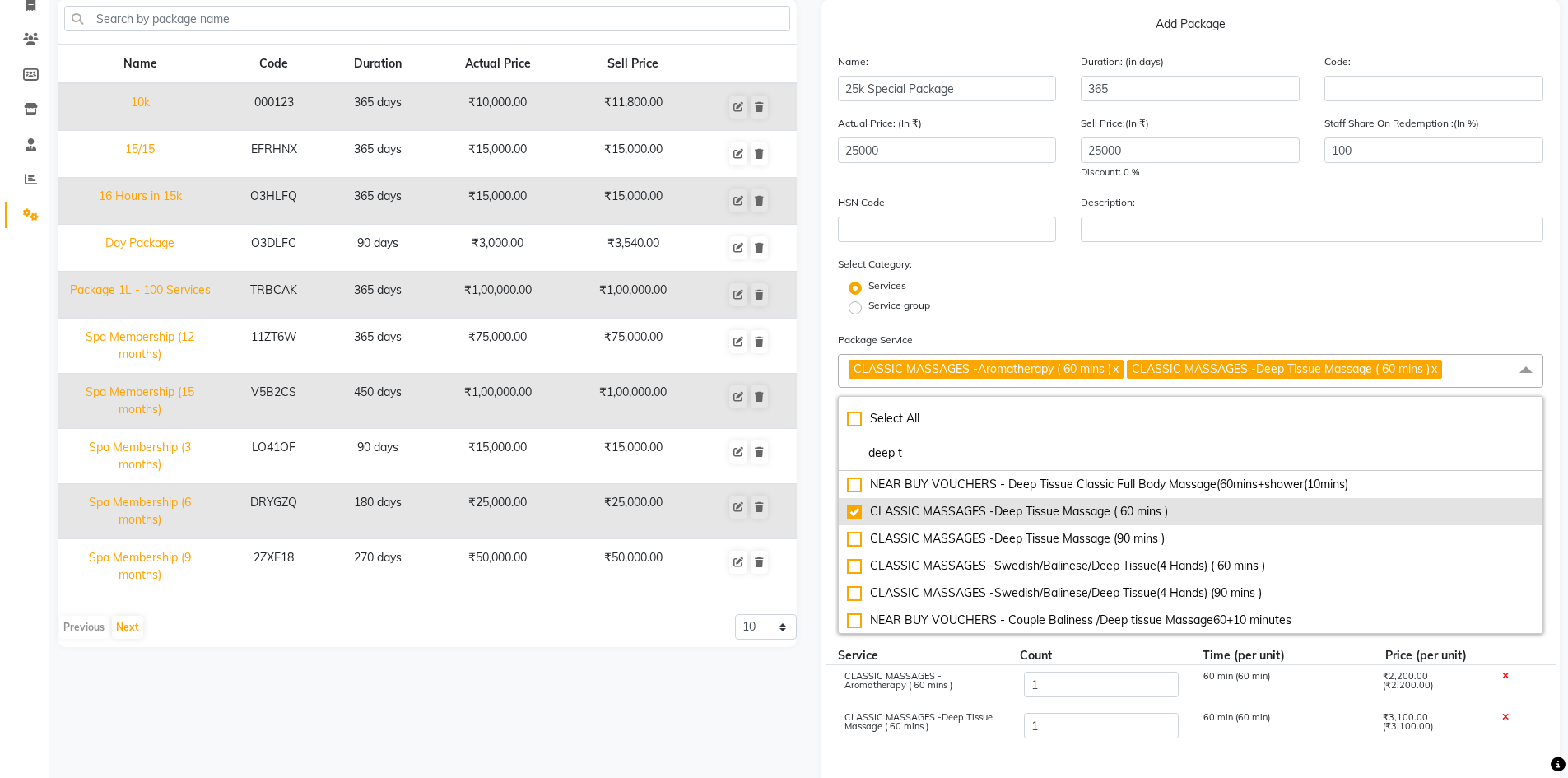
scroll to position [1, 0]
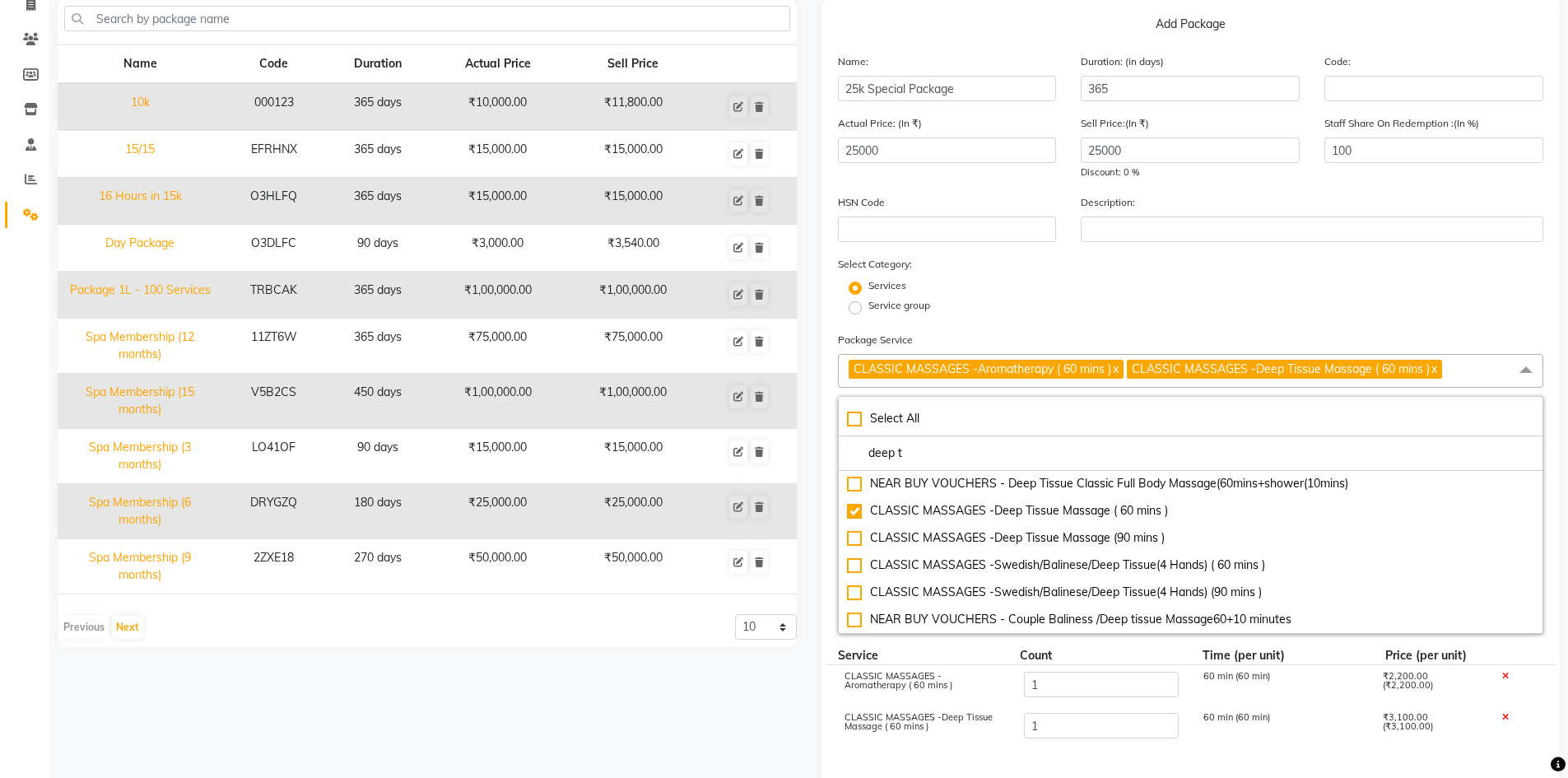
click at [1278, 306] on div "Service group" at bounding box center [1191, 308] width 731 height 20
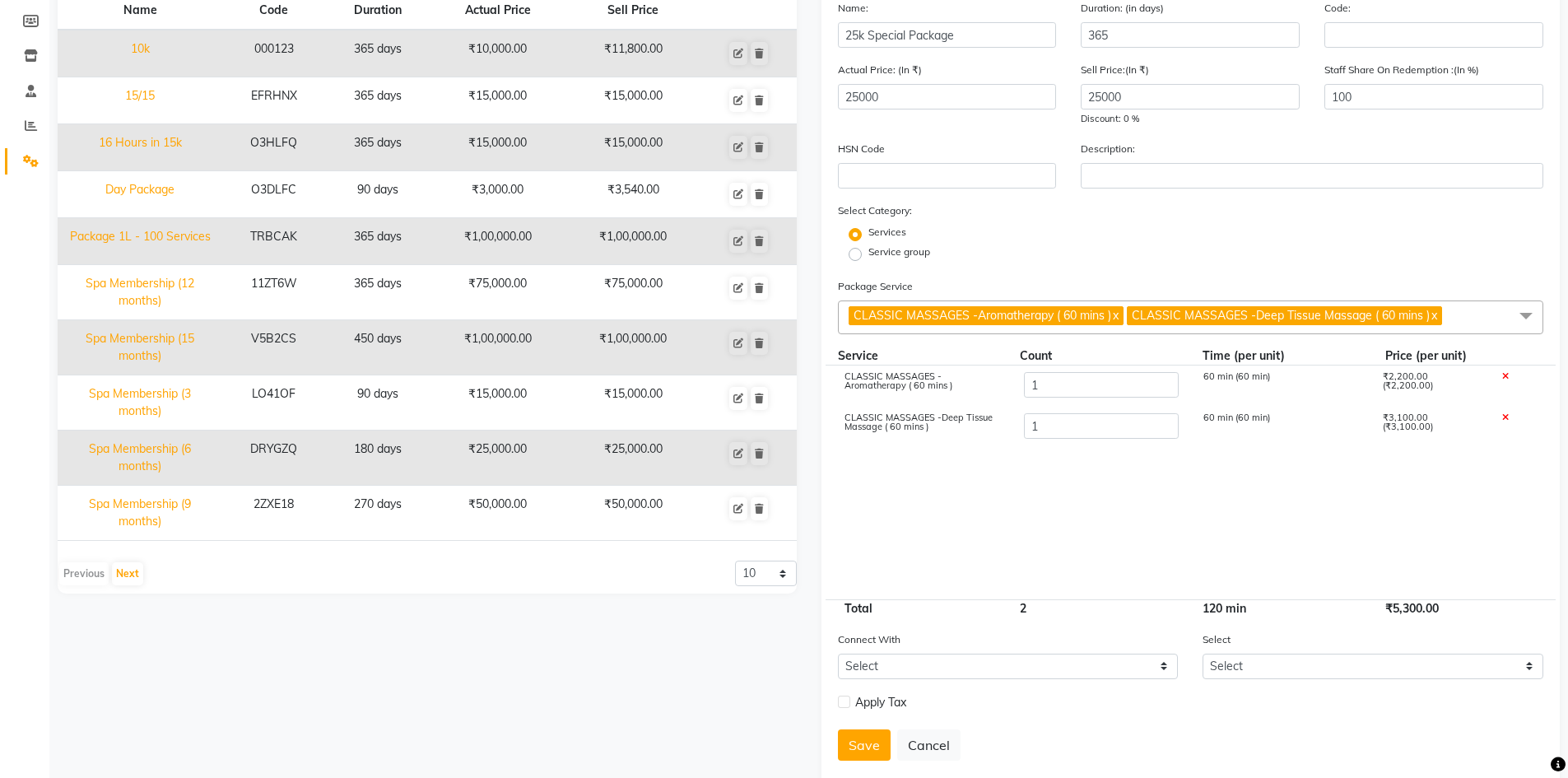
scroll to position [206, 0]
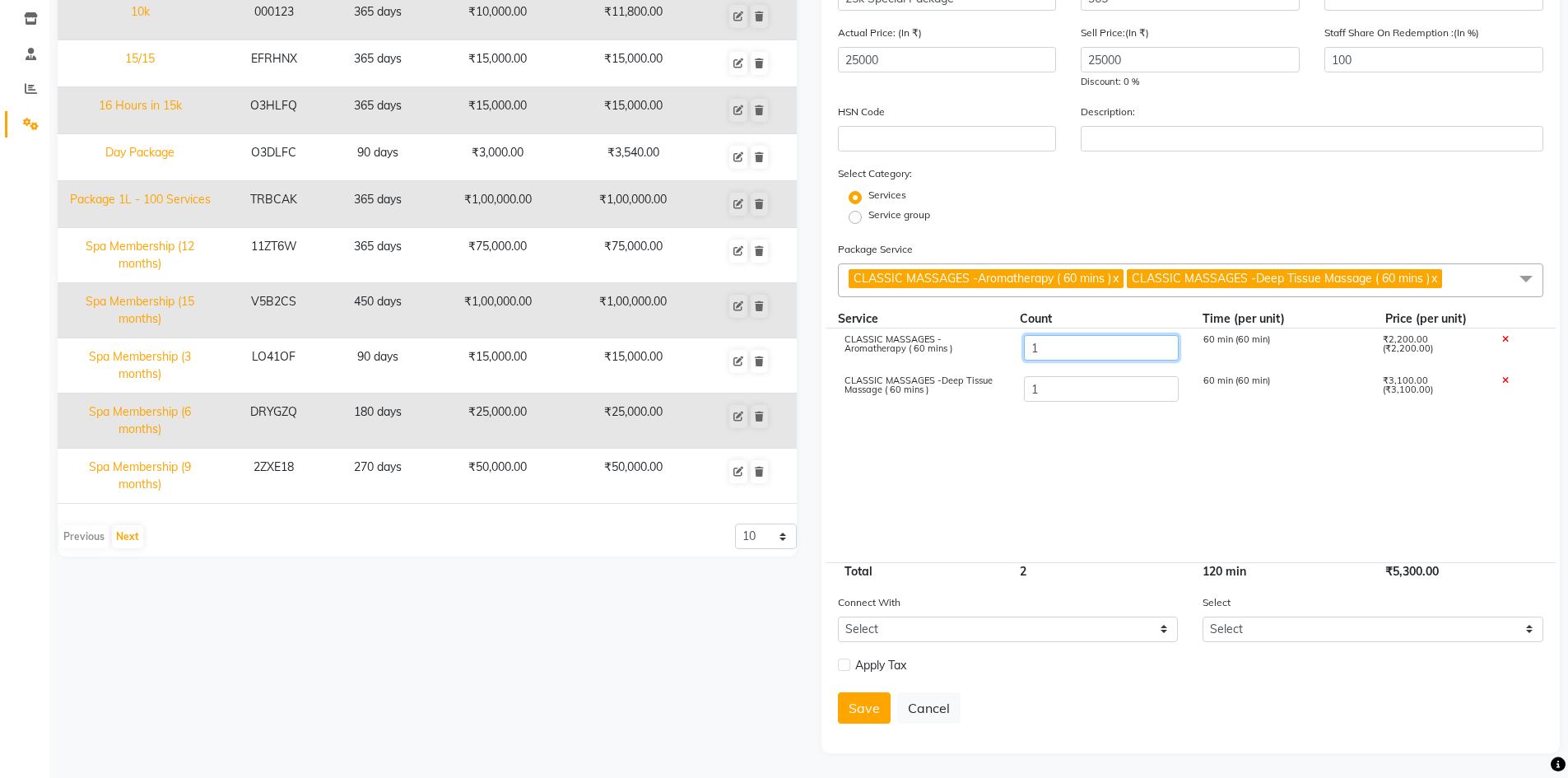
drag, startPoint x: 1074, startPoint y: 350, endPoint x: 766, endPoint y: 275, distance: 317.0
click at [766, 275] on div "Name Code Duration Actual Price Sell Price 10k 000123 365 days ₹10,000.00 ₹11,8…" at bounding box center [809, 332] width 1527 height 845
drag, startPoint x: 1057, startPoint y: 385, endPoint x: 913, endPoint y: 375, distance: 144.3
click at [913, 375] on div "CLASSIC MASSAGES -Deep Tissue Massage ( 60 mins ) 1 60 min (60 min) ₹3,100.00 (…" at bounding box center [1191, 391] width 731 height 42
click at [1029, 475] on cdk-virtual-scroll-viewport "CLASSIC MASSAGES -Aromatherapy ( 60 mins ) 11 660 min (60 min) ₹24,200.00 (₹2,2…" at bounding box center [1191, 445] width 706 height 234
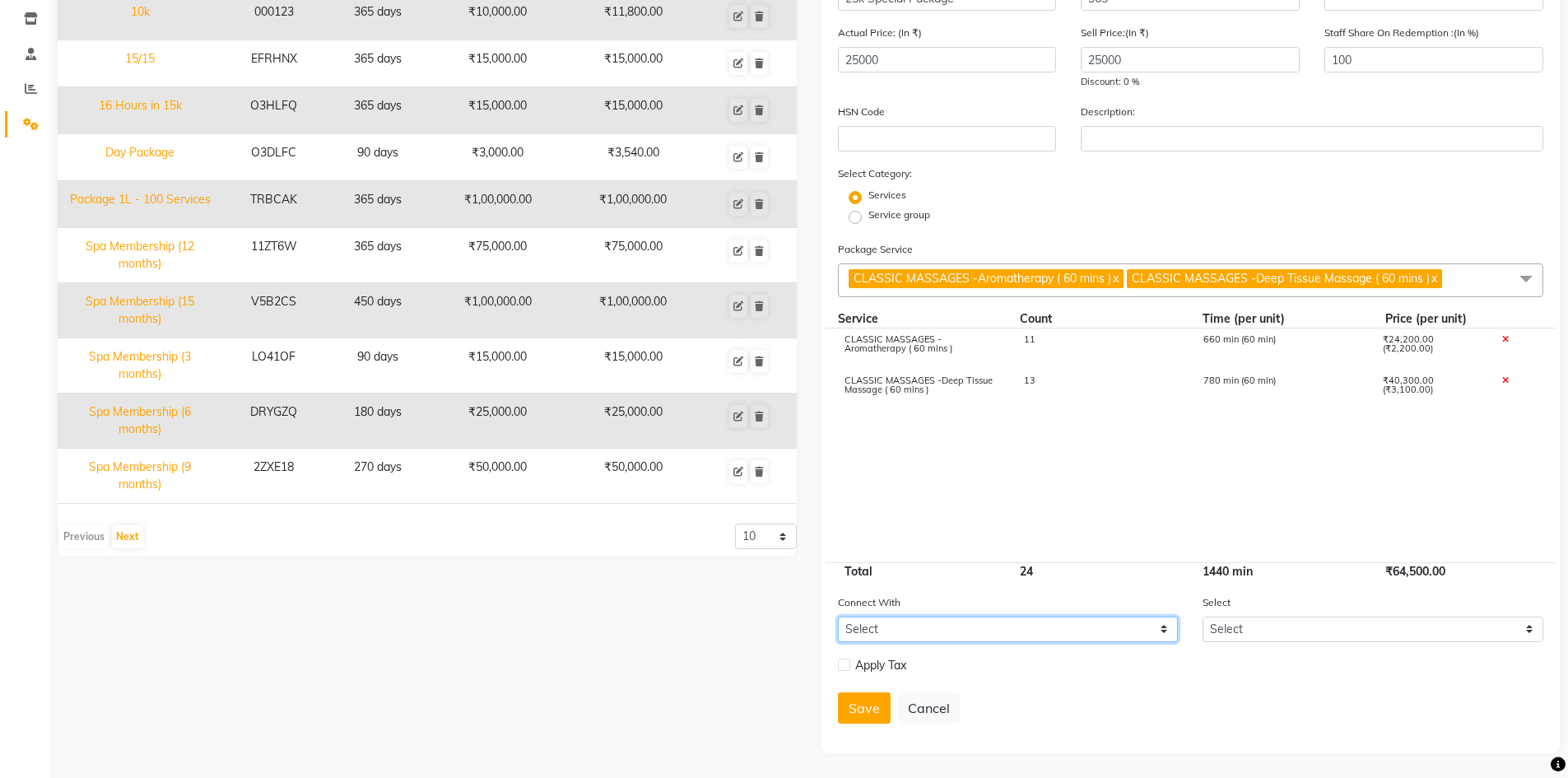
click at [979, 630] on select "Select Membership Prepaid Voucher" at bounding box center [1008, 630] width 341 height 26
click at [1033, 468] on cdk-virtual-scroll-viewport "CLASSIC MASSAGES -Aromatherapy ( 60 mins ) 11 660 min (60 min) ₹24,200.00 (₹2,2…" at bounding box center [1191, 445] width 706 height 234
click at [845, 665] on label at bounding box center [844, 665] width 12 height 12
click at [845, 665] on input "checkbox" at bounding box center [843, 665] width 11 height 11
click at [944, 719] on label "Tax Exclusive" at bounding box center [973, 711] width 60 height 15
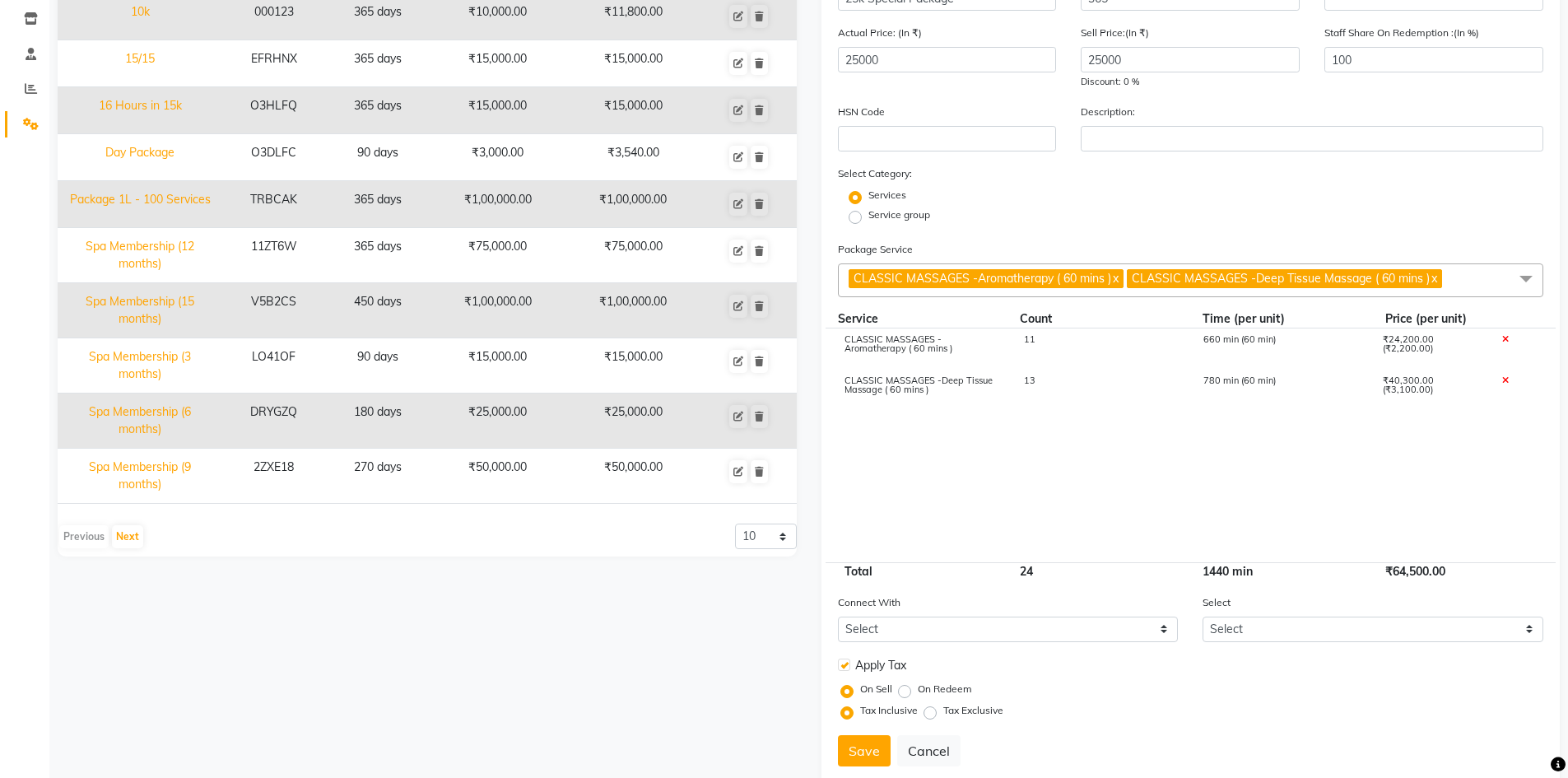
click at [929, 717] on input "Tax Exclusive" at bounding box center [934, 711] width 12 height 12
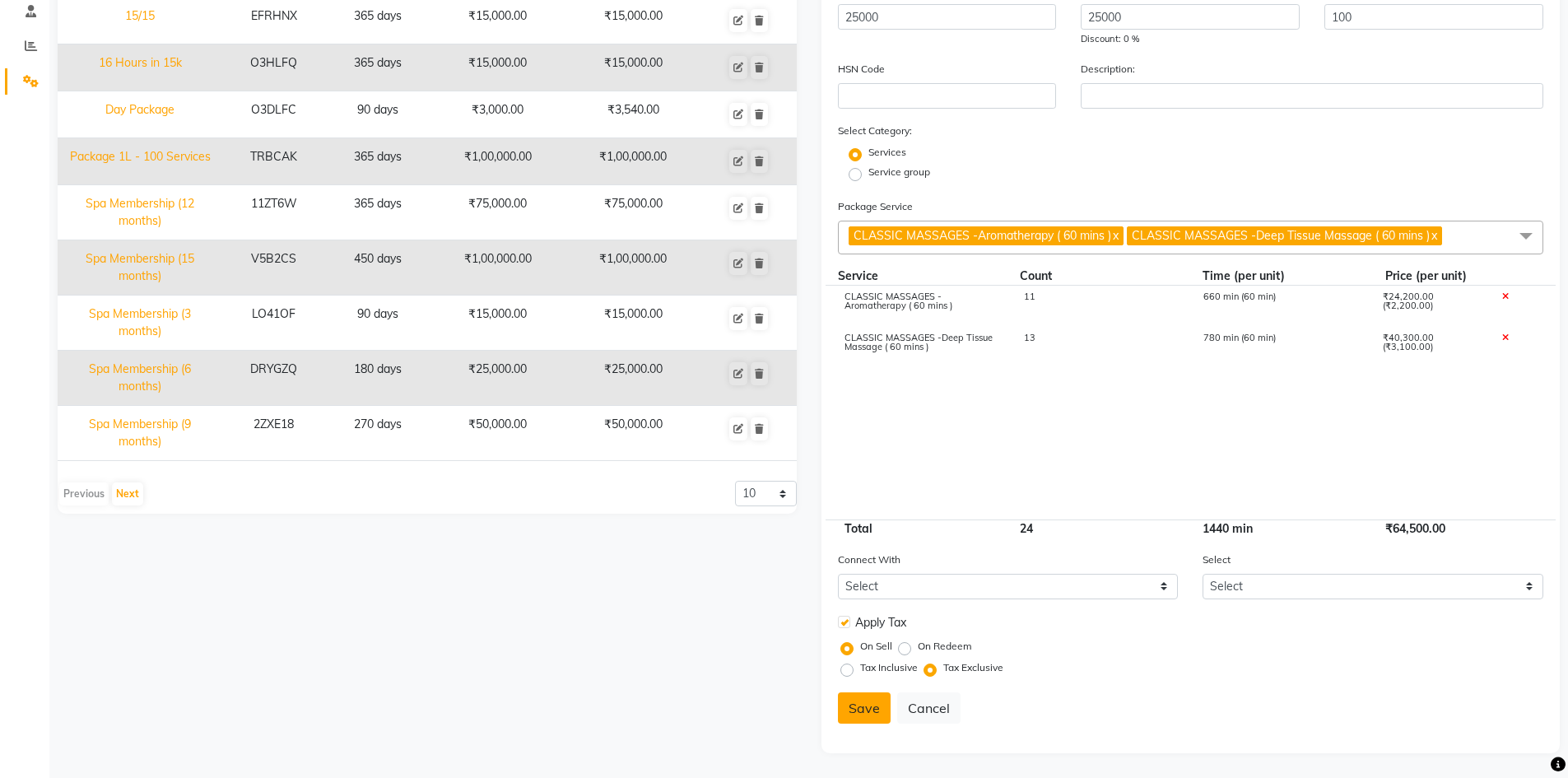
click at [868, 714] on button "Save" at bounding box center [864, 709] width 52 height 32
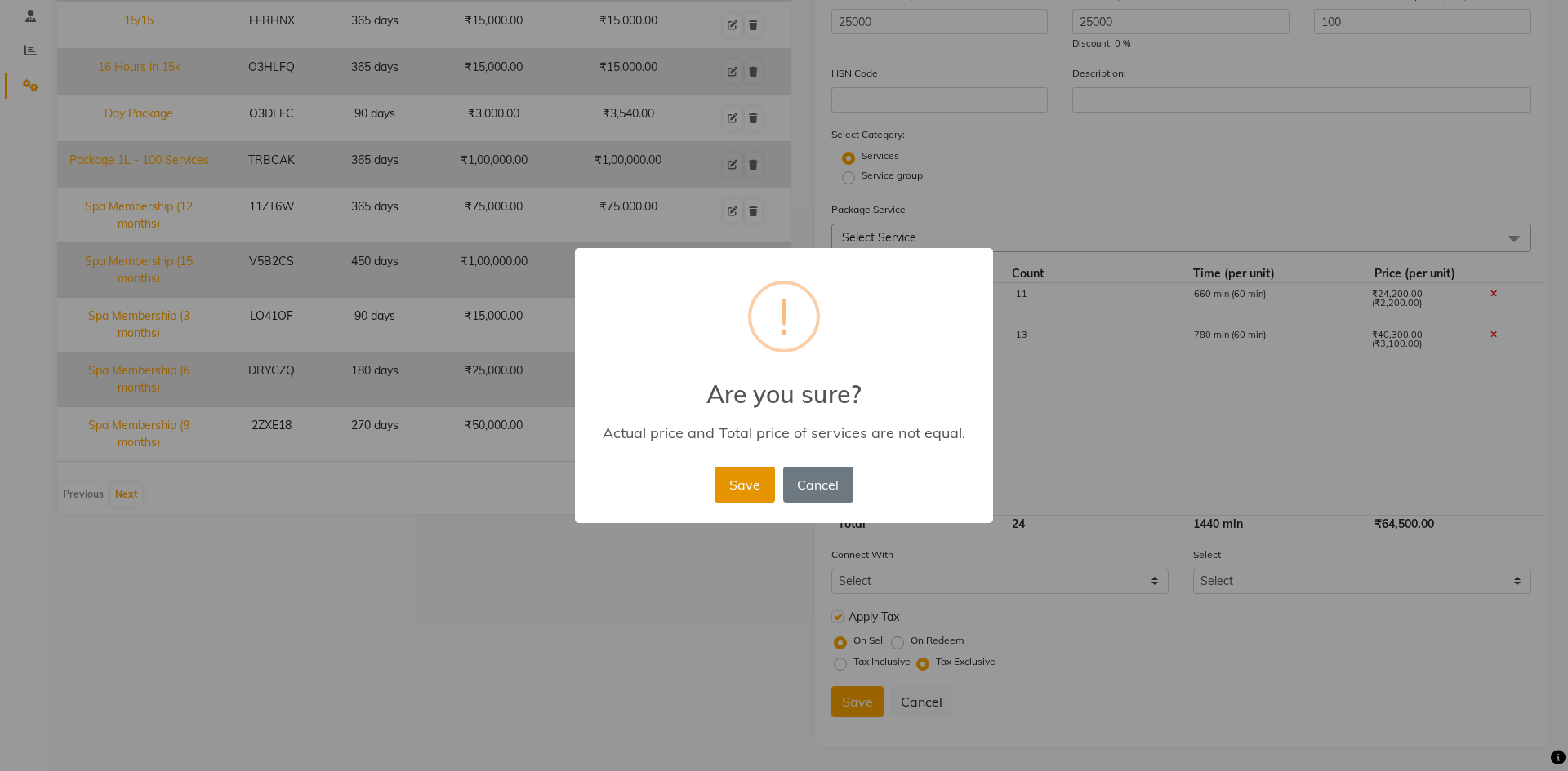
click at [750, 492] on button "Save" at bounding box center [744, 485] width 60 height 36
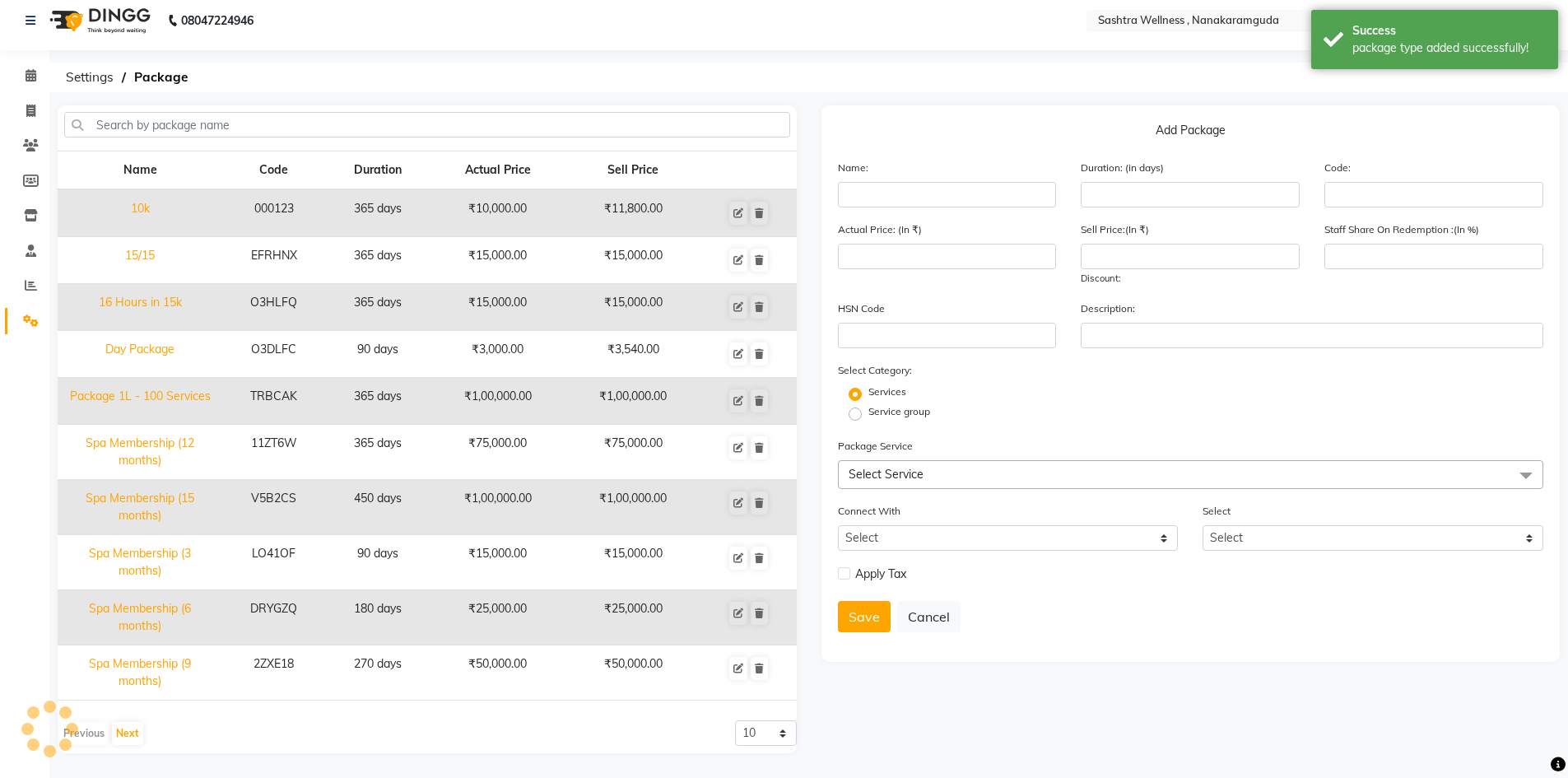
scroll to position [1, 0]
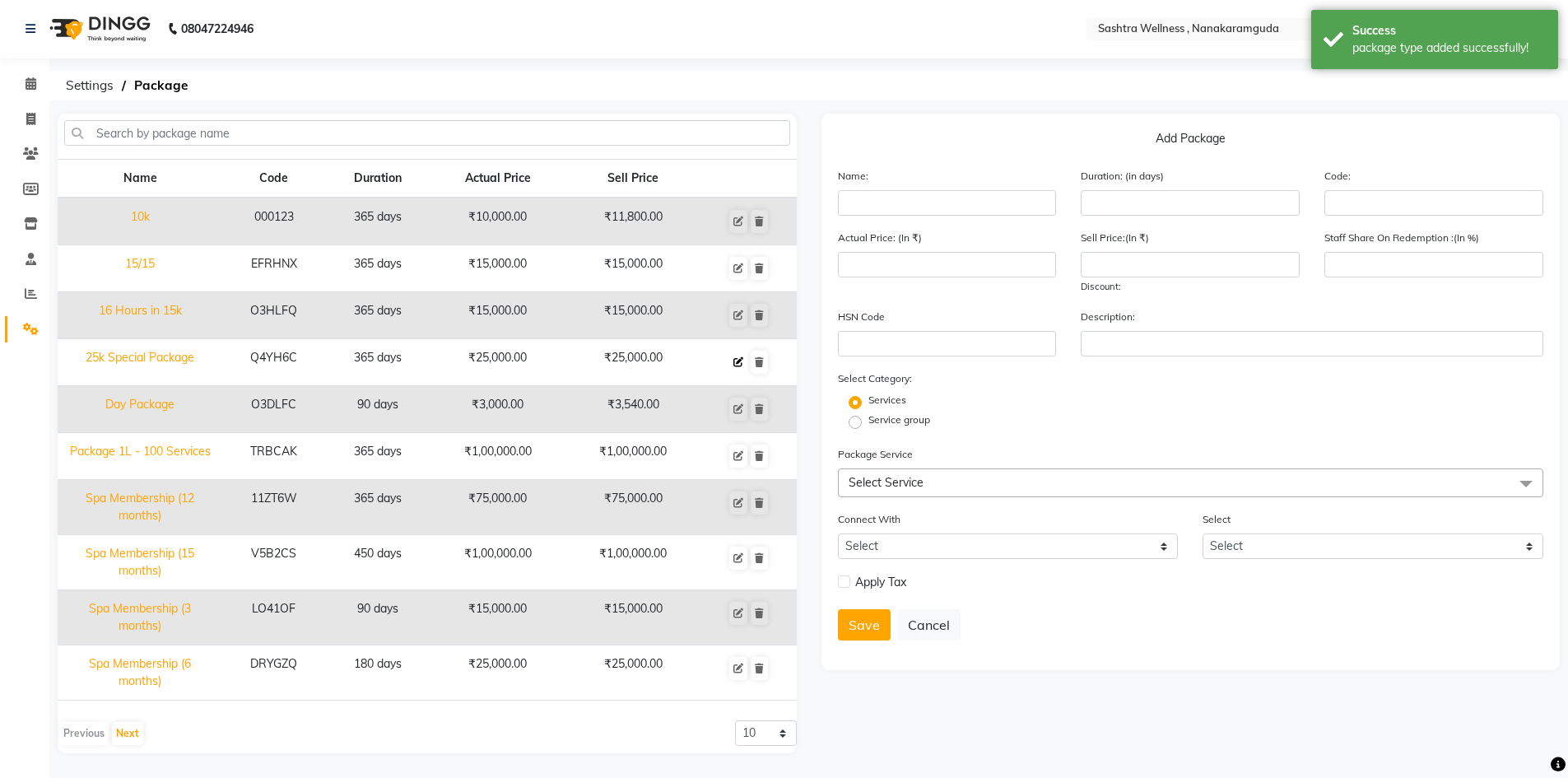
click at [745, 366] on button at bounding box center [738, 362] width 18 height 23
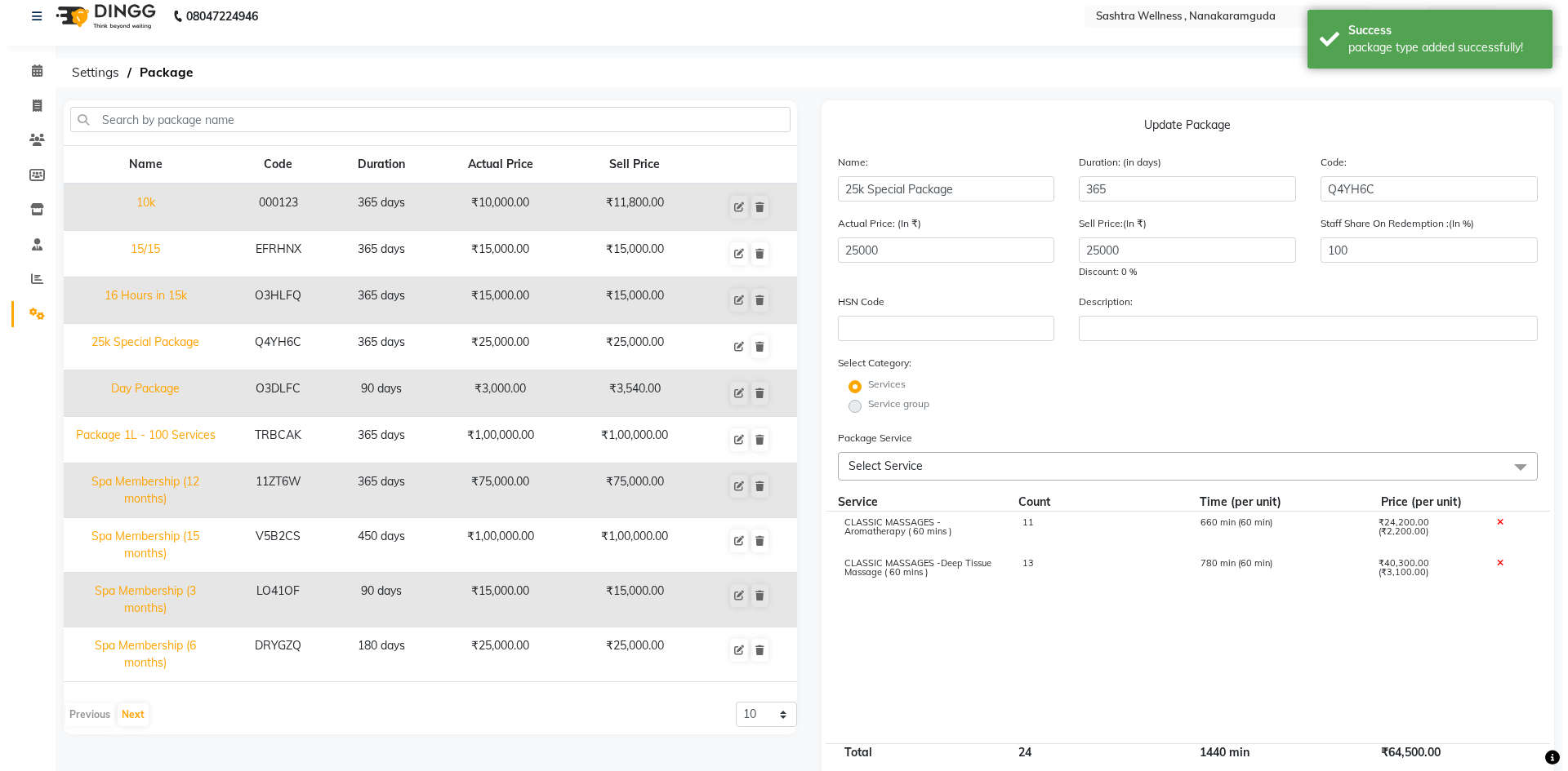
scroll to position [0, 0]
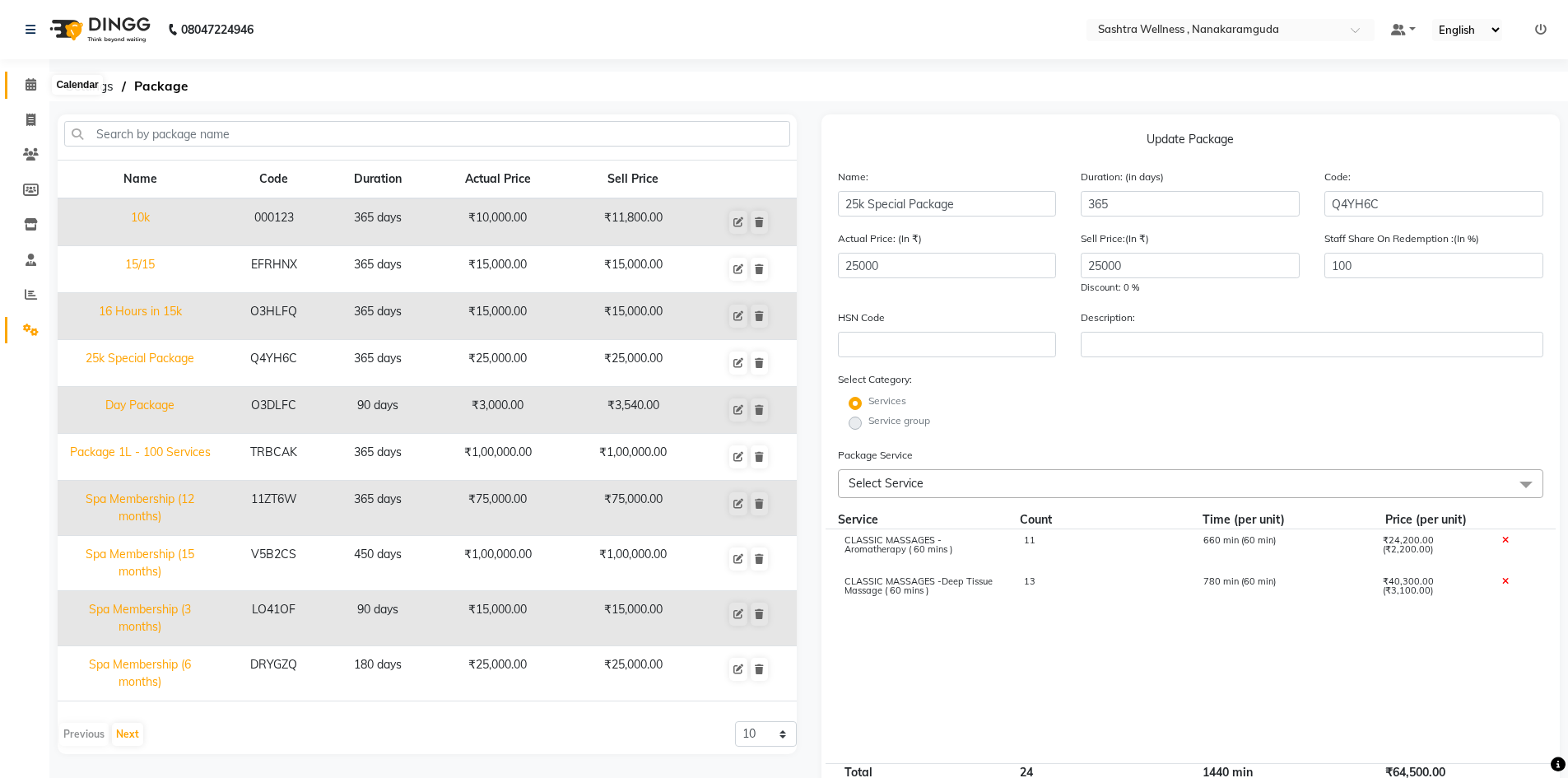
click at [39, 80] on span at bounding box center [31, 85] width 29 height 19
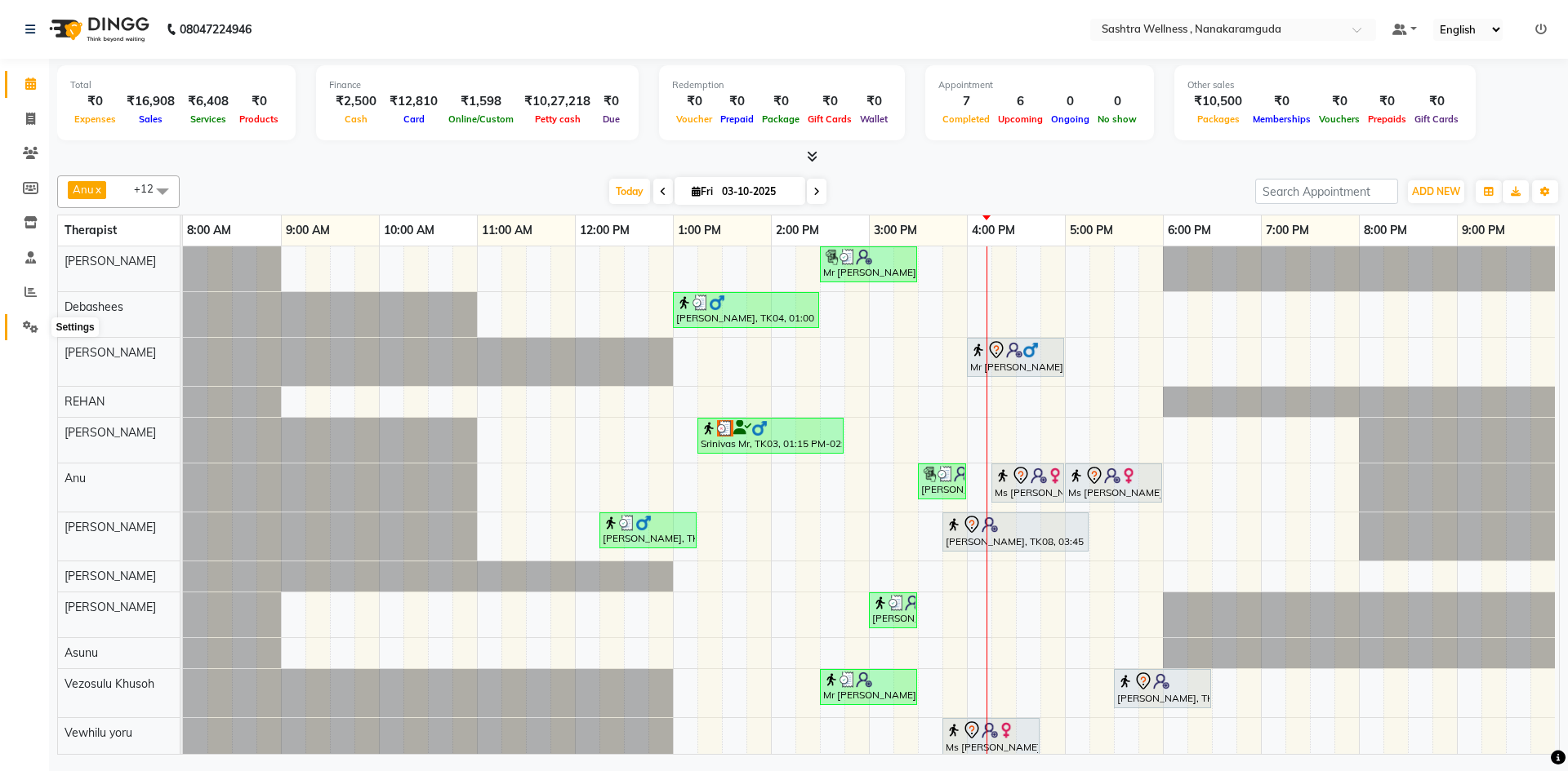
click at [30, 321] on icon at bounding box center [30, 327] width 16 height 12
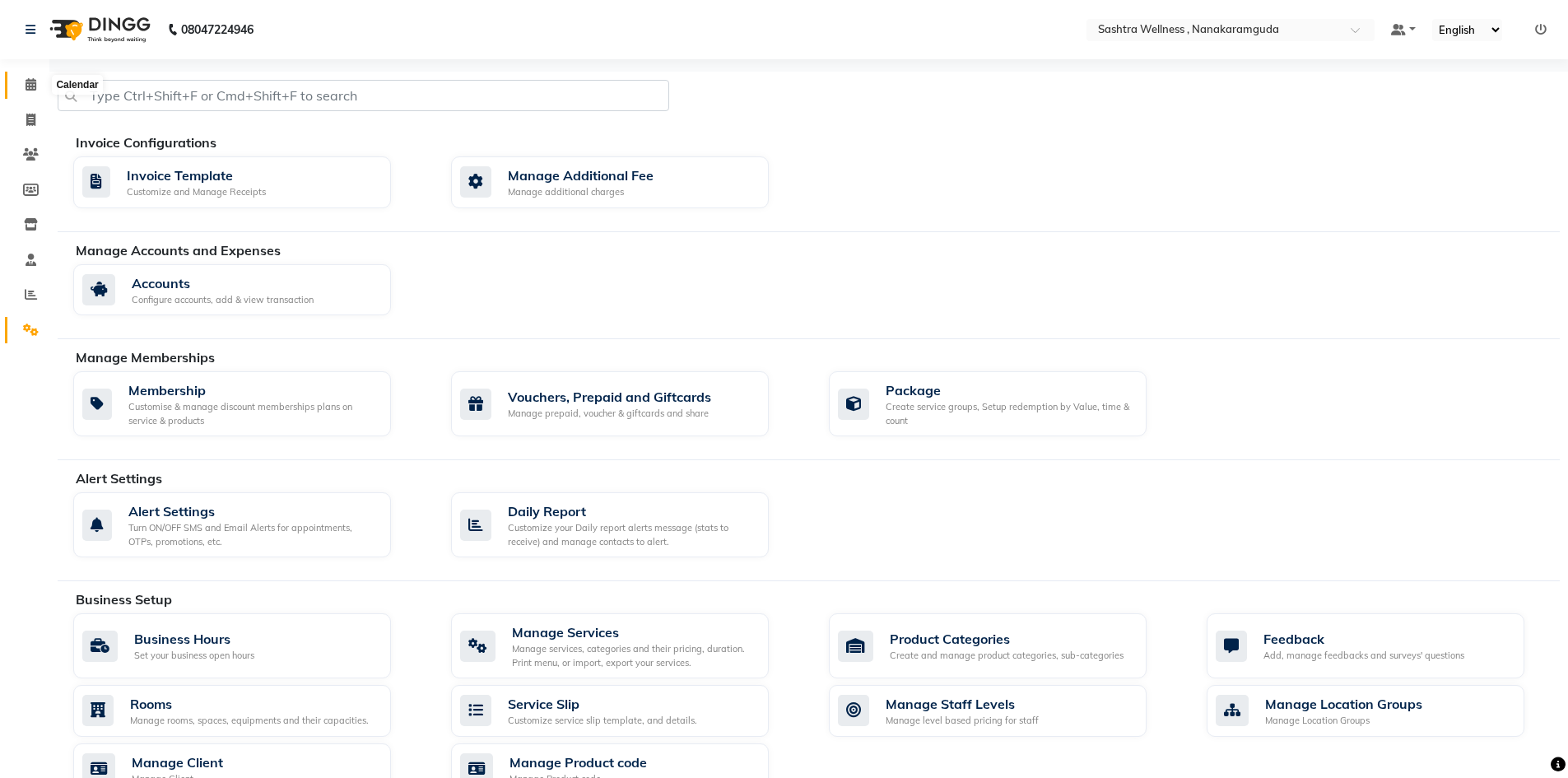
click at [39, 93] on span at bounding box center [31, 85] width 29 height 19
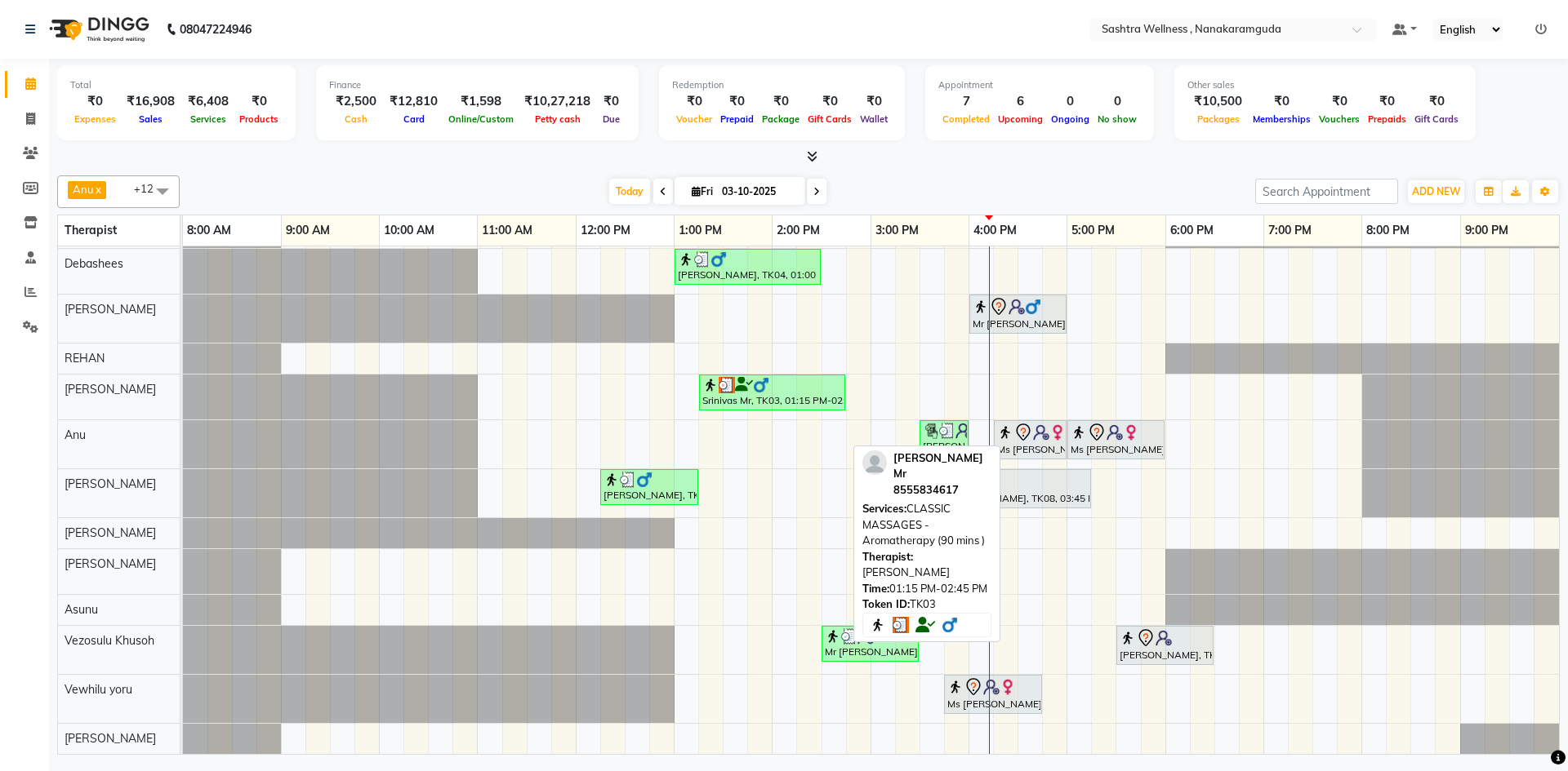
scroll to position [56, 0]
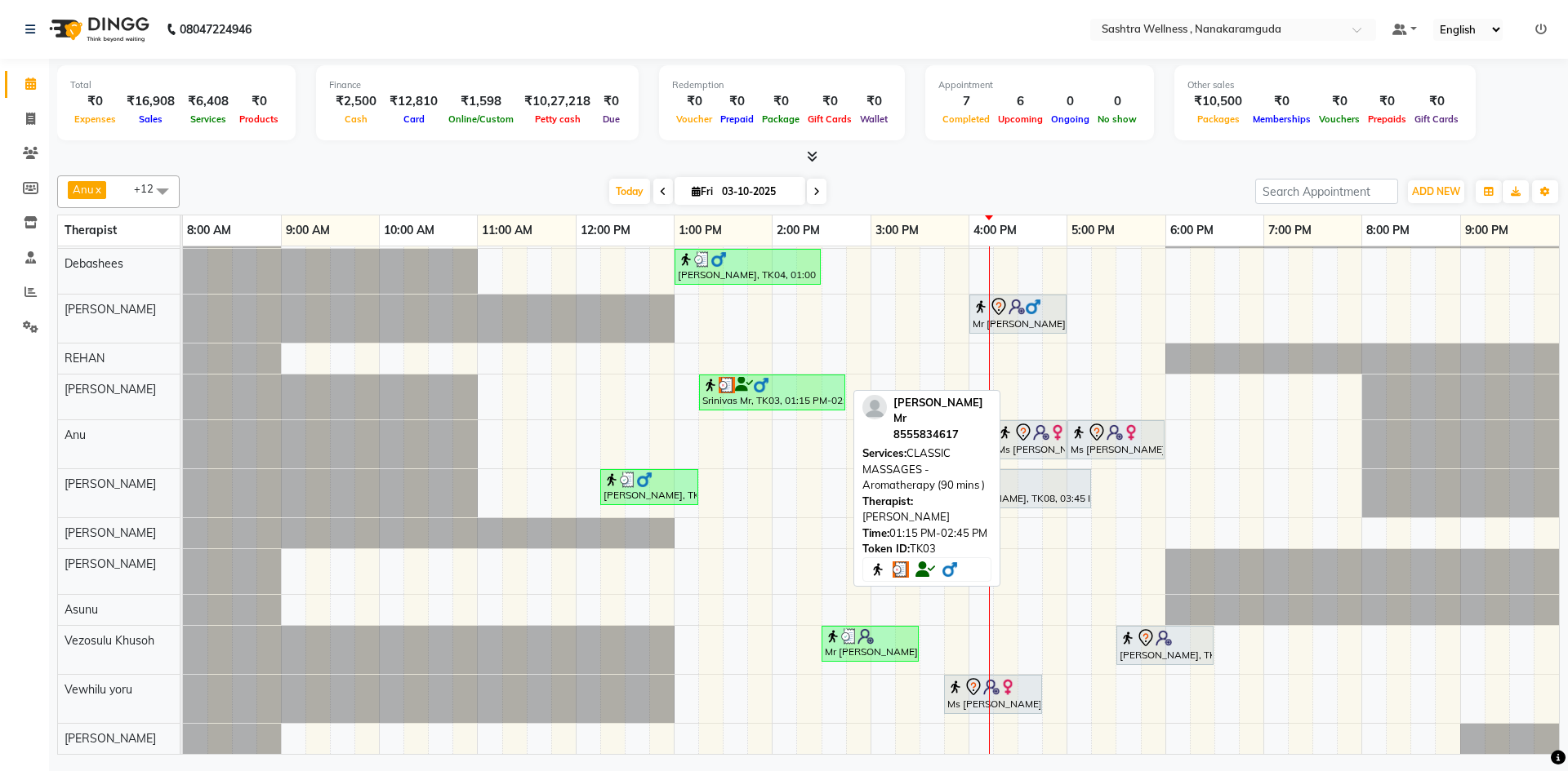
click at [813, 386] on div "Srinivas Mr, TK03, 01:15 PM-02:45 PM, CLASSIC MASSAGES -Aromatherapy (90 mins )" at bounding box center [772, 392] width 143 height 31
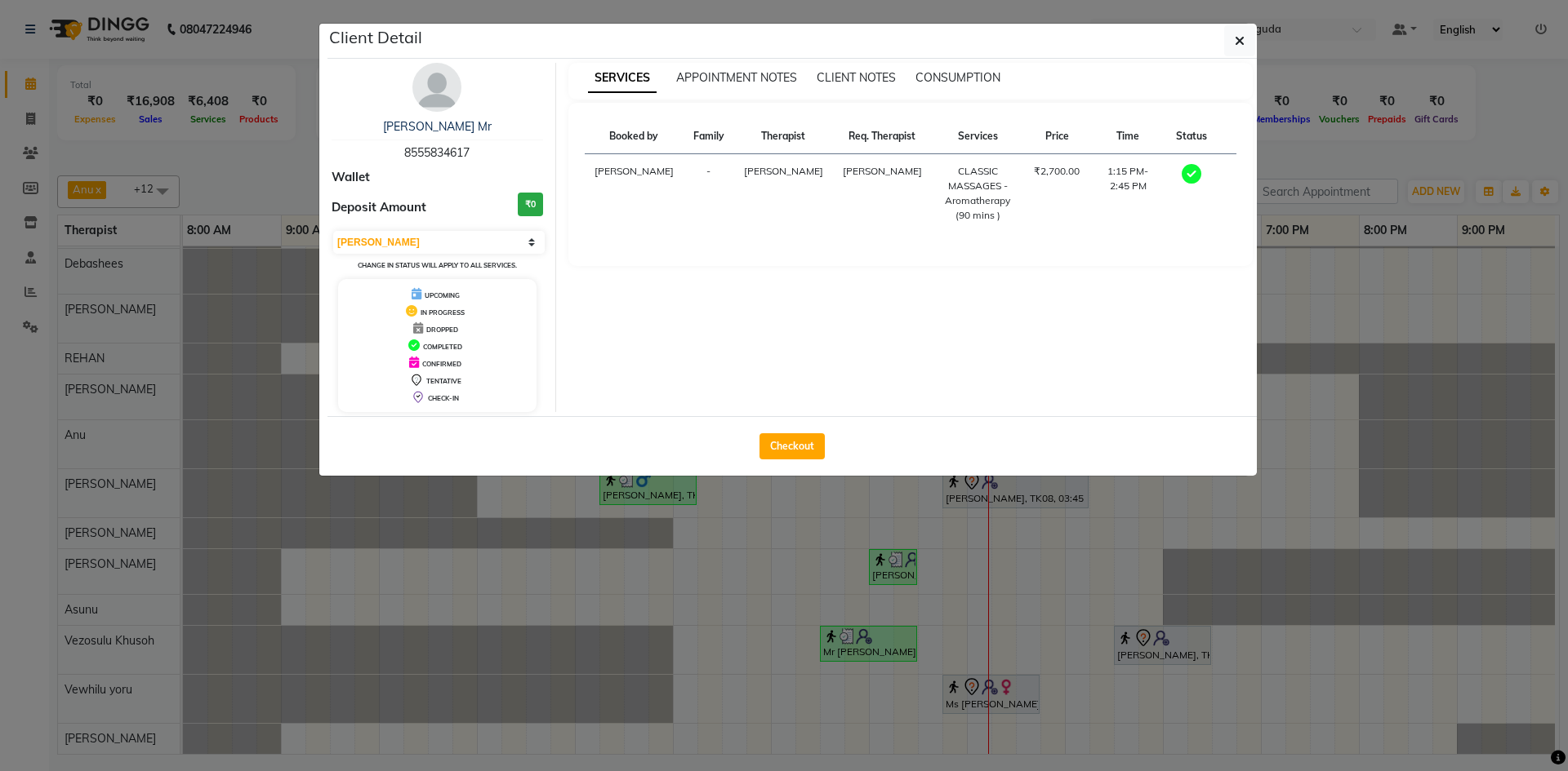
click at [421, 151] on span "8555834617" at bounding box center [437, 152] width 66 height 15
copy span "8555834617"
click at [1243, 29] on button "button" at bounding box center [1239, 41] width 31 height 31
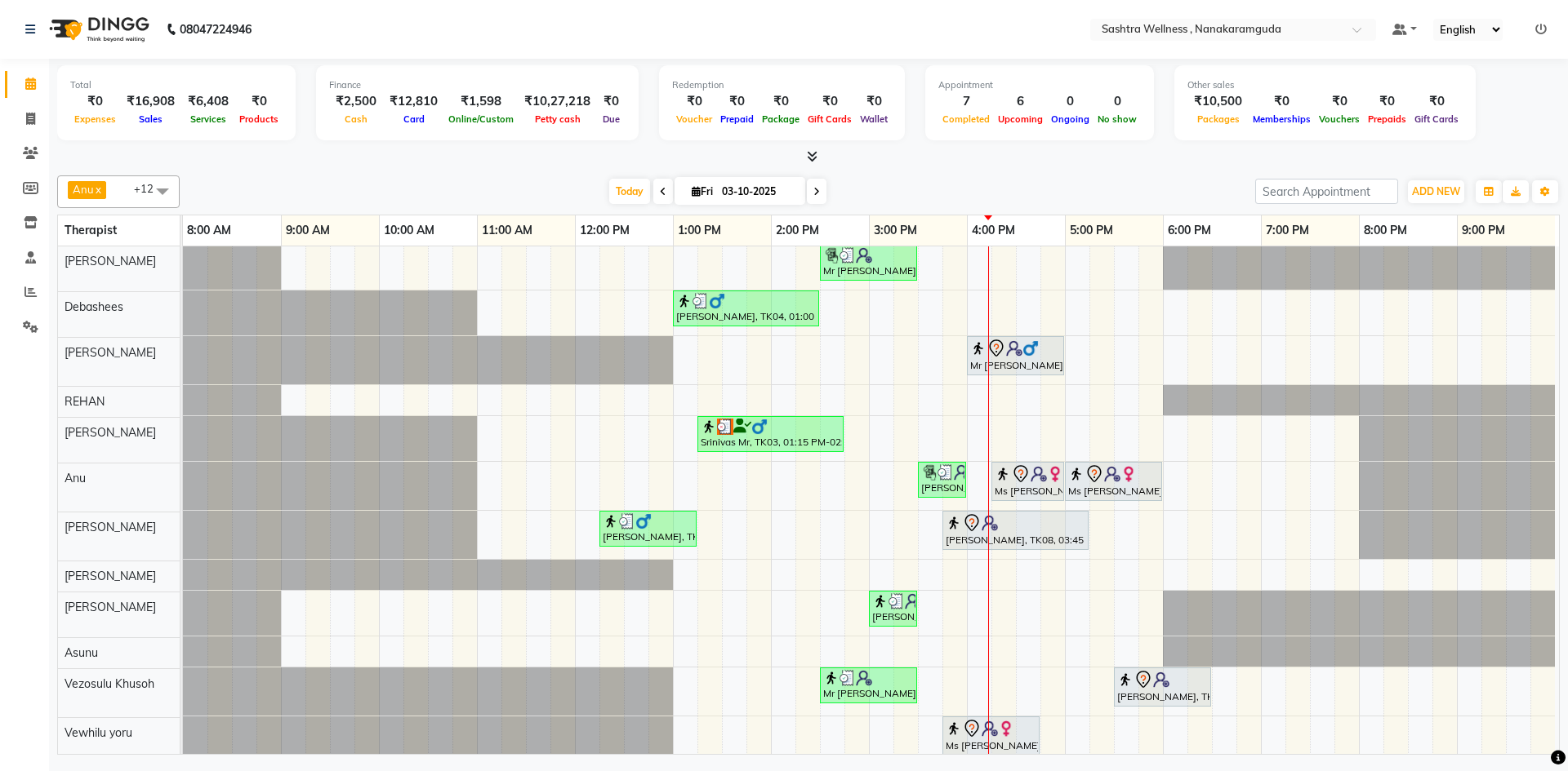
scroll to position [0, 0]
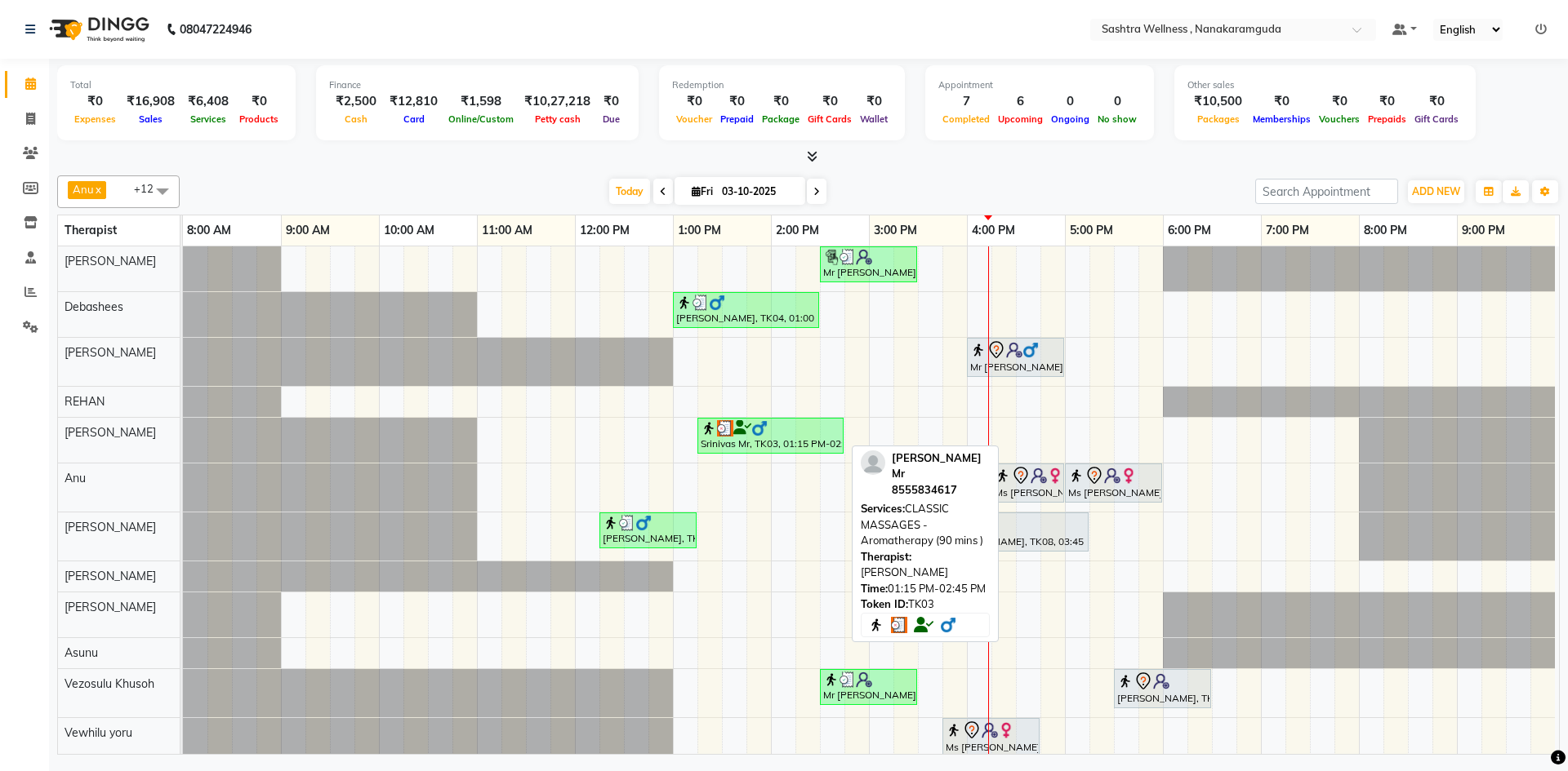
click at [757, 439] on div "Srinivas Mr, TK03, 01:15 PM-02:45 PM, CLASSIC MASSAGES -Aromatherapy (90 mins )" at bounding box center [770, 437] width 143 height 31
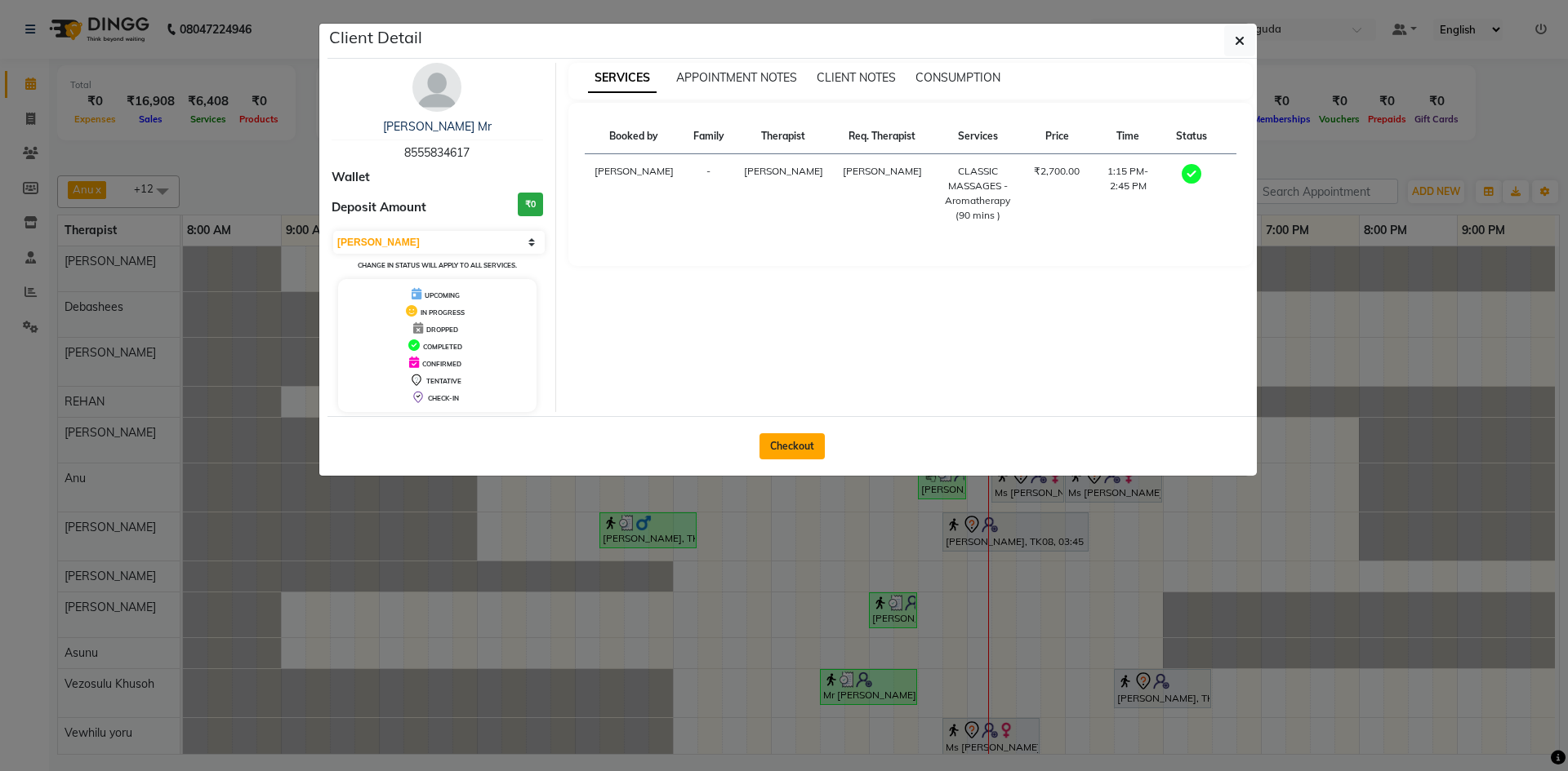
click at [796, 445] on button "Checkout" at bounding box center [792, 446] width 66 height 26
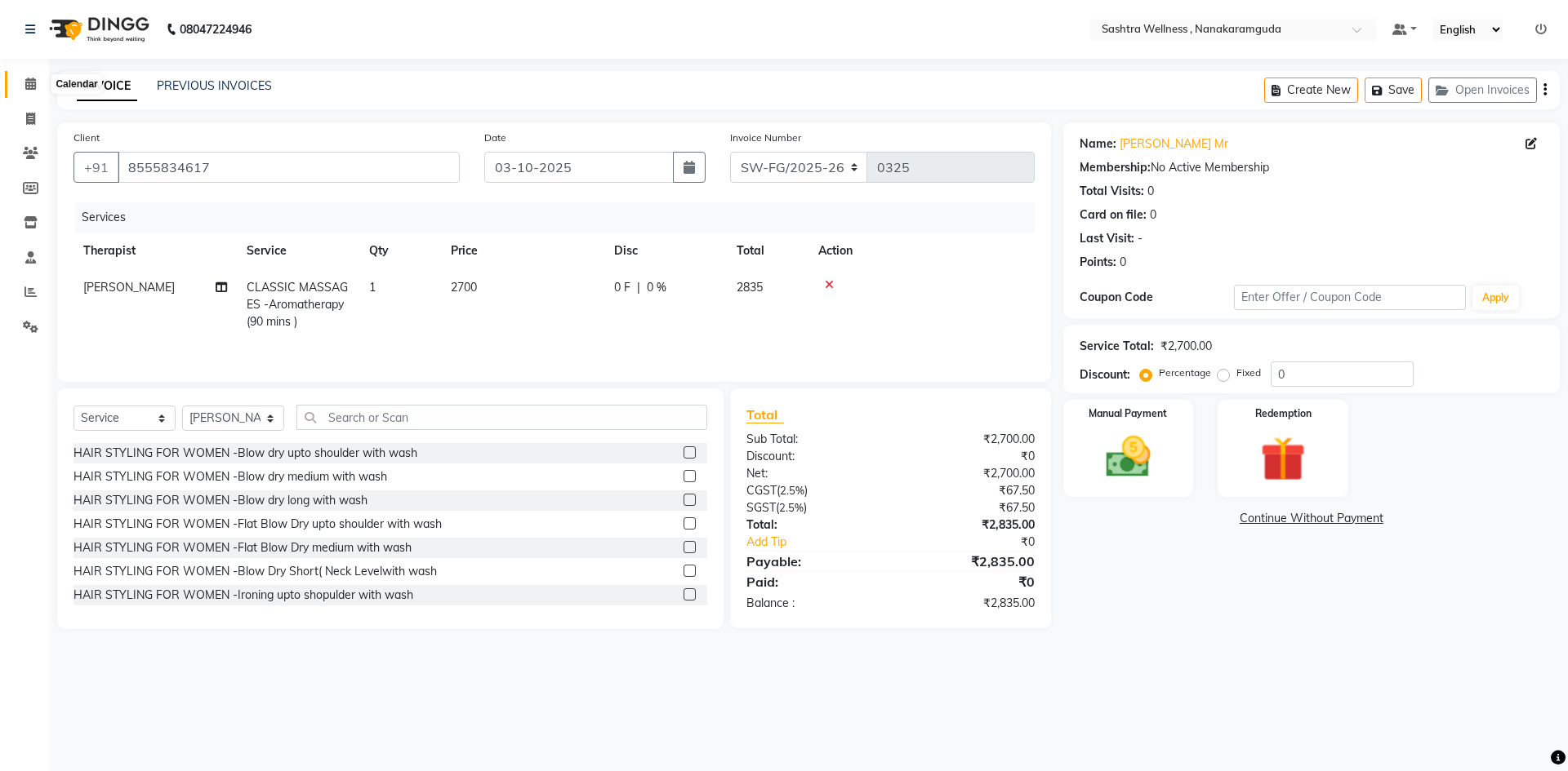
click at [32, 80] on icon at bounding box center [30, 83] width 11 height 12
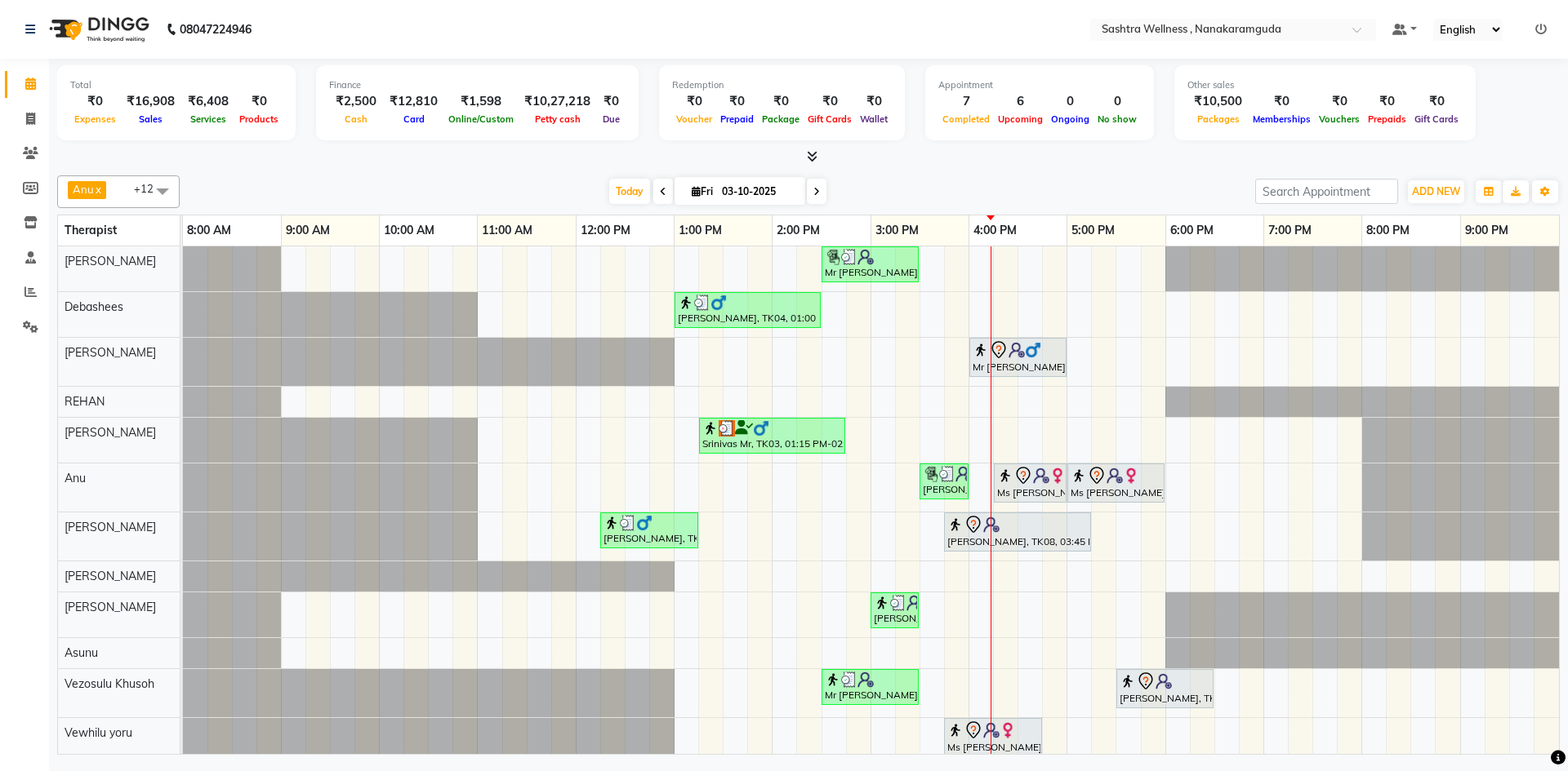
click at [183, 273] on div at bounding box center [183, 269] width 0 height 45
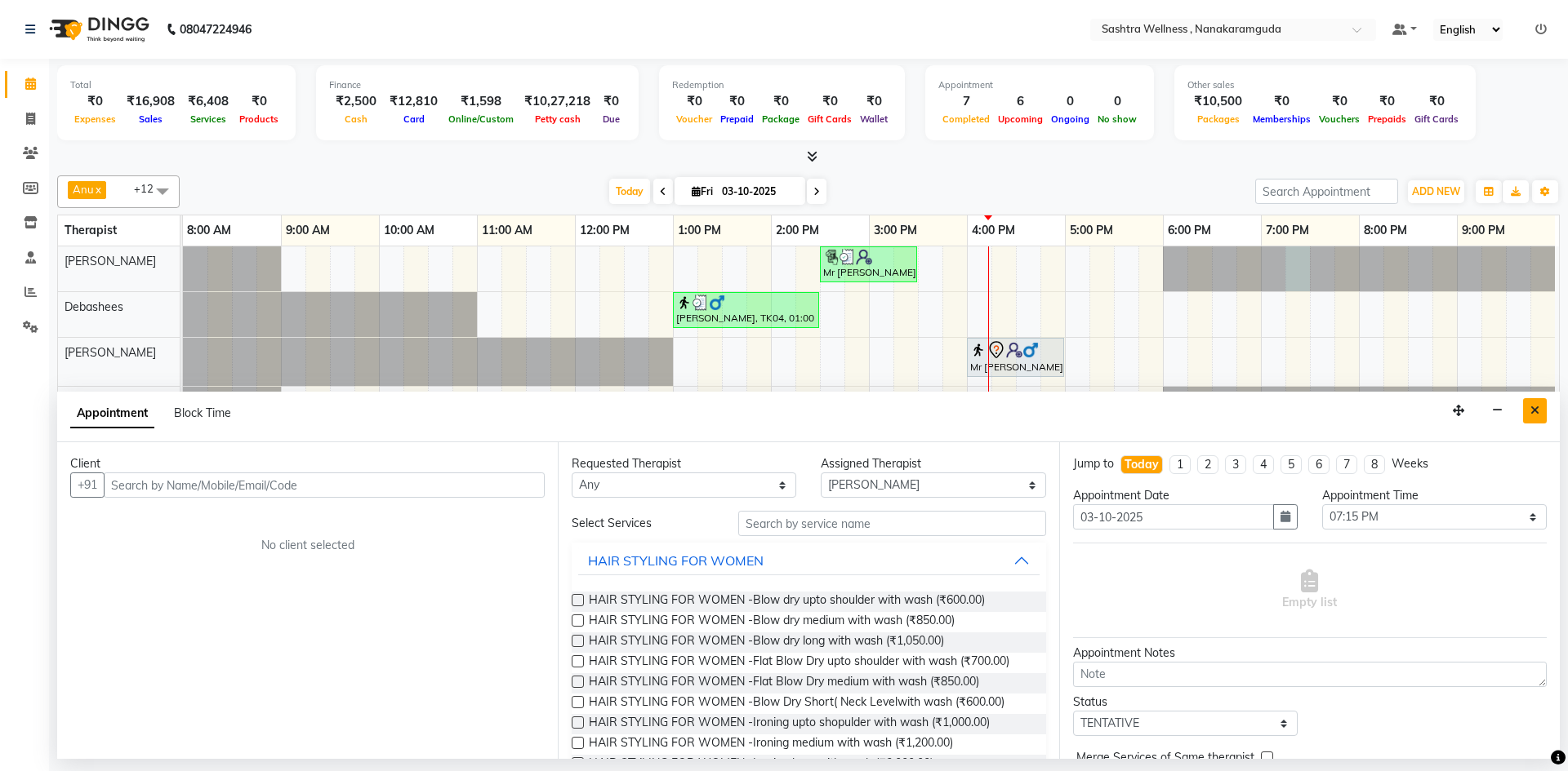
click at [1532, 414] on icon "Close" at bounding box center [1535, 411] width 9 height 12
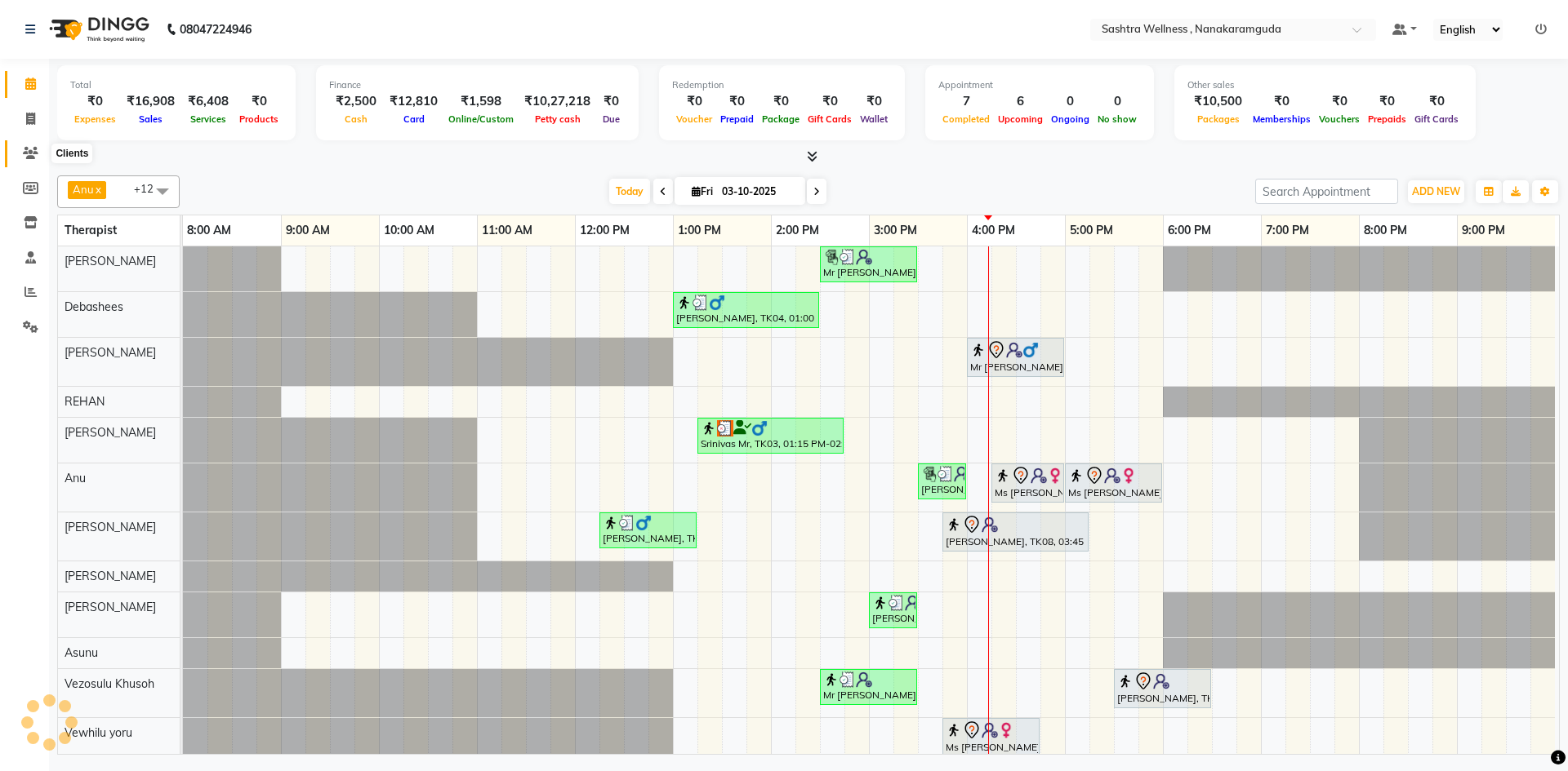
click at [33, 158] on icon at bounding box center [30, 153] width 16 height 12
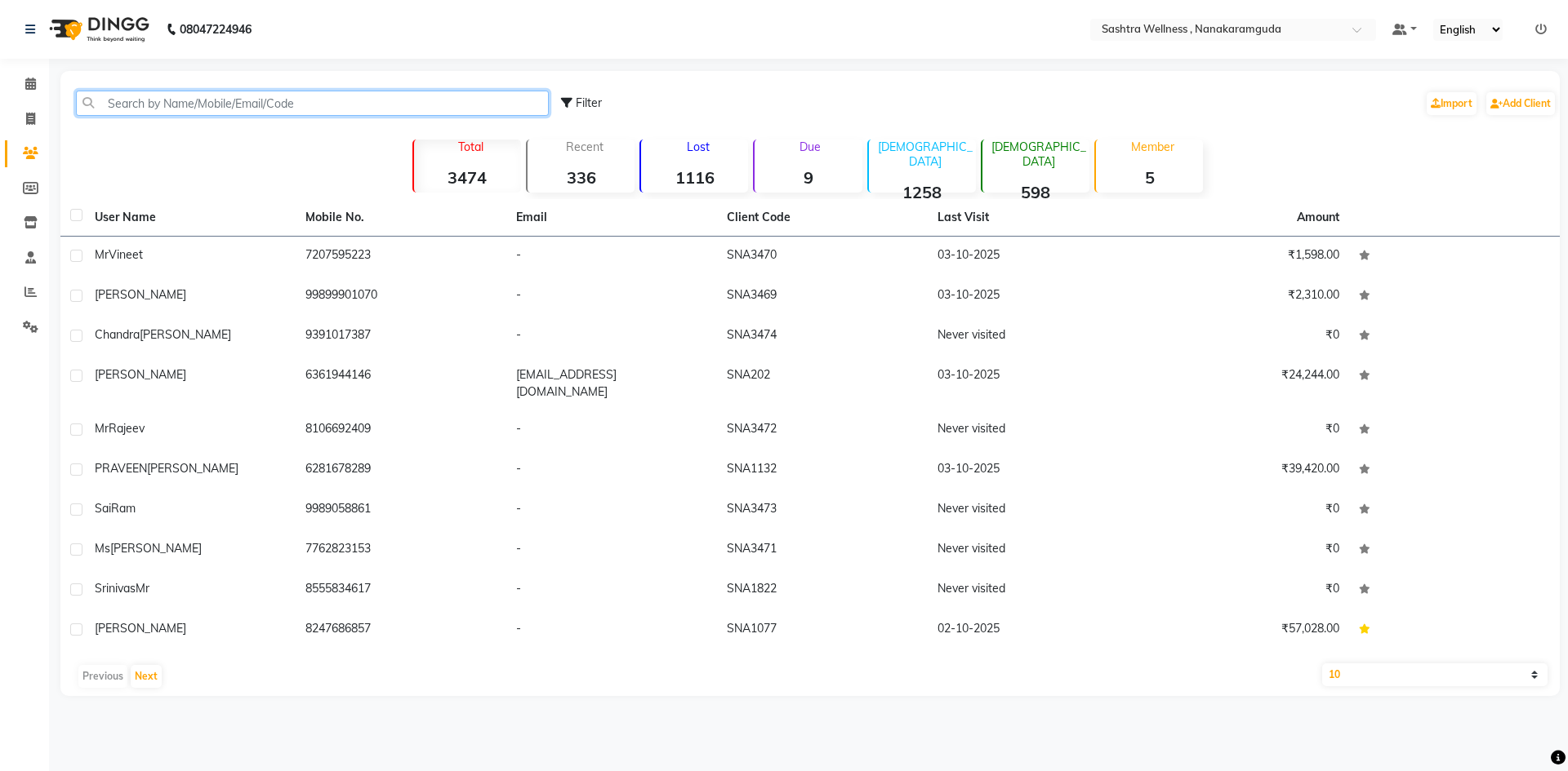
paste input "8555834617"
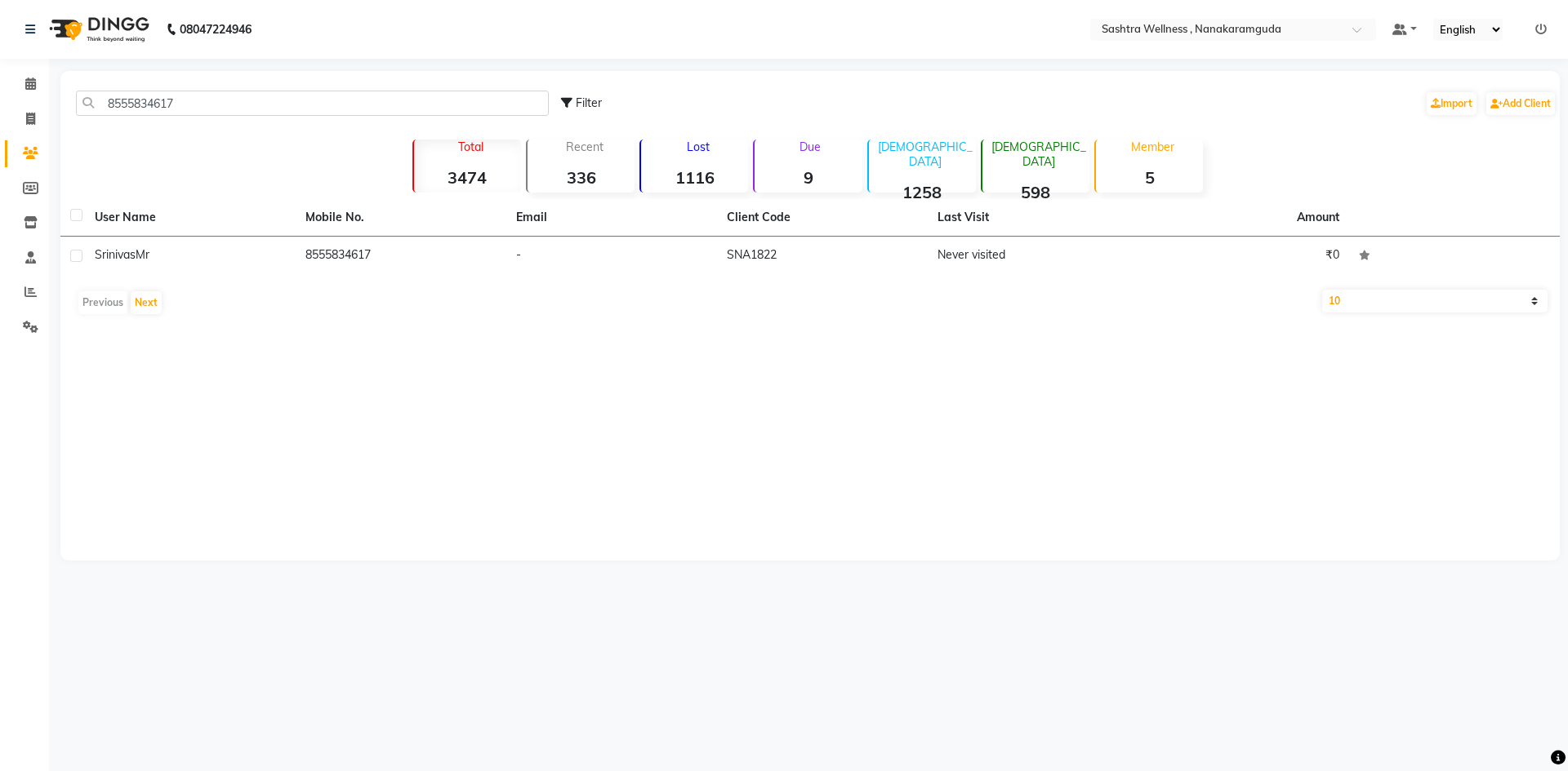
click at [283, 245] on td "Srinivas Mr" at bounding box center [190, 256] width 211 height 40
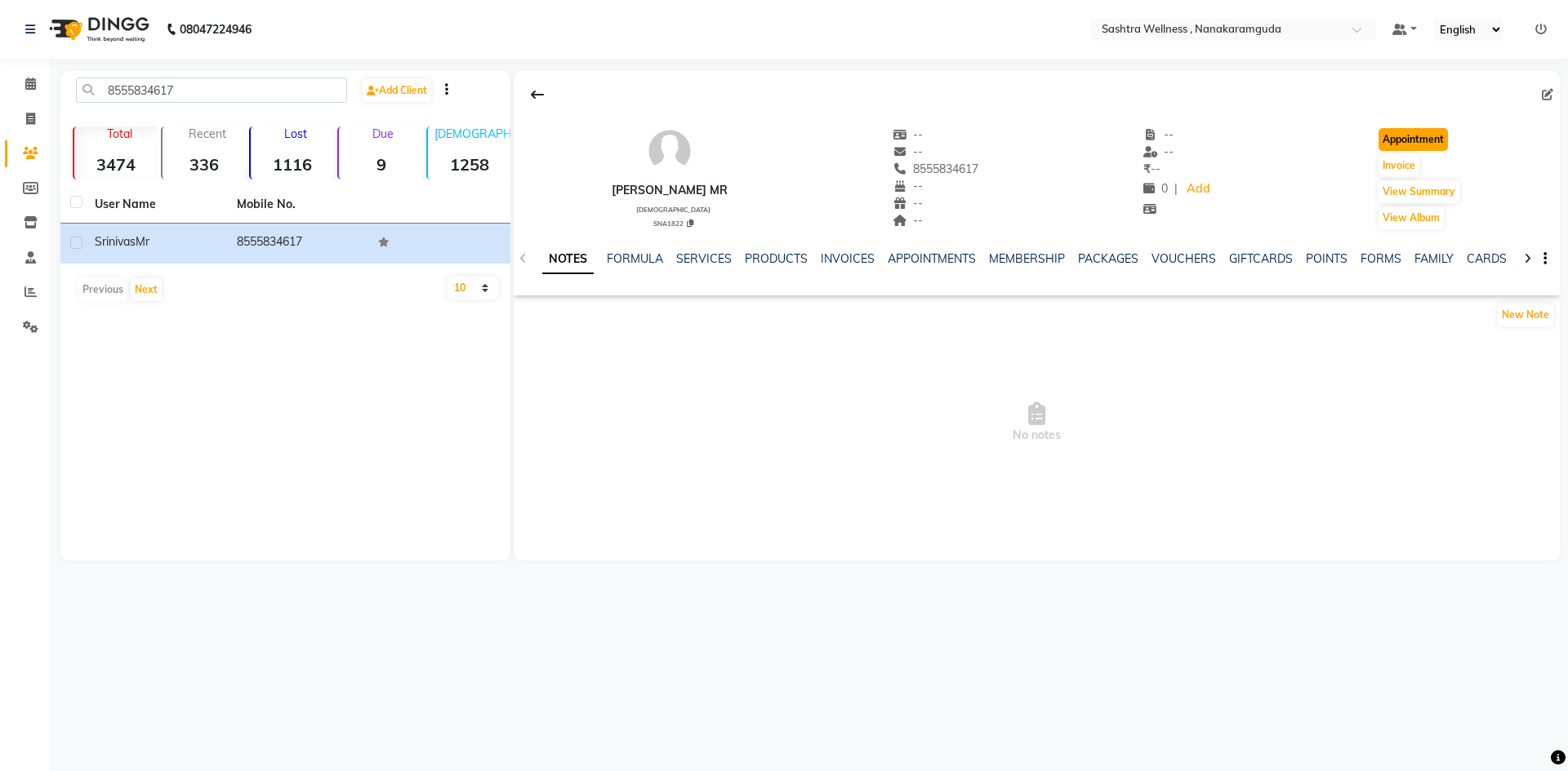
click at [1400, 139] on button "Appointment" at bounding box center [1413, 139] width 70 height 23
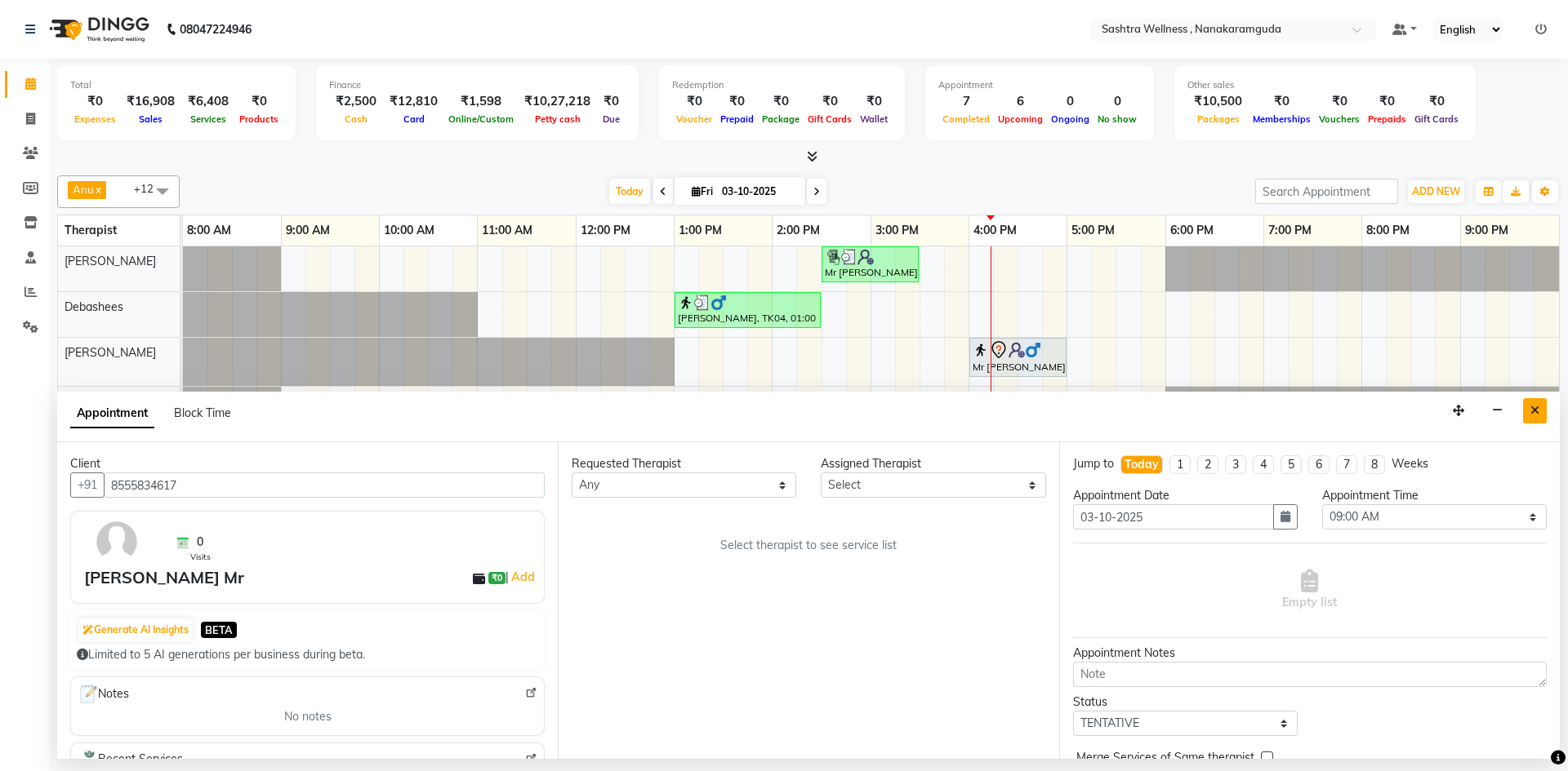
click at [1531, 406] on icon "Close" at bounding box center [1535, 411] width 9 height 12
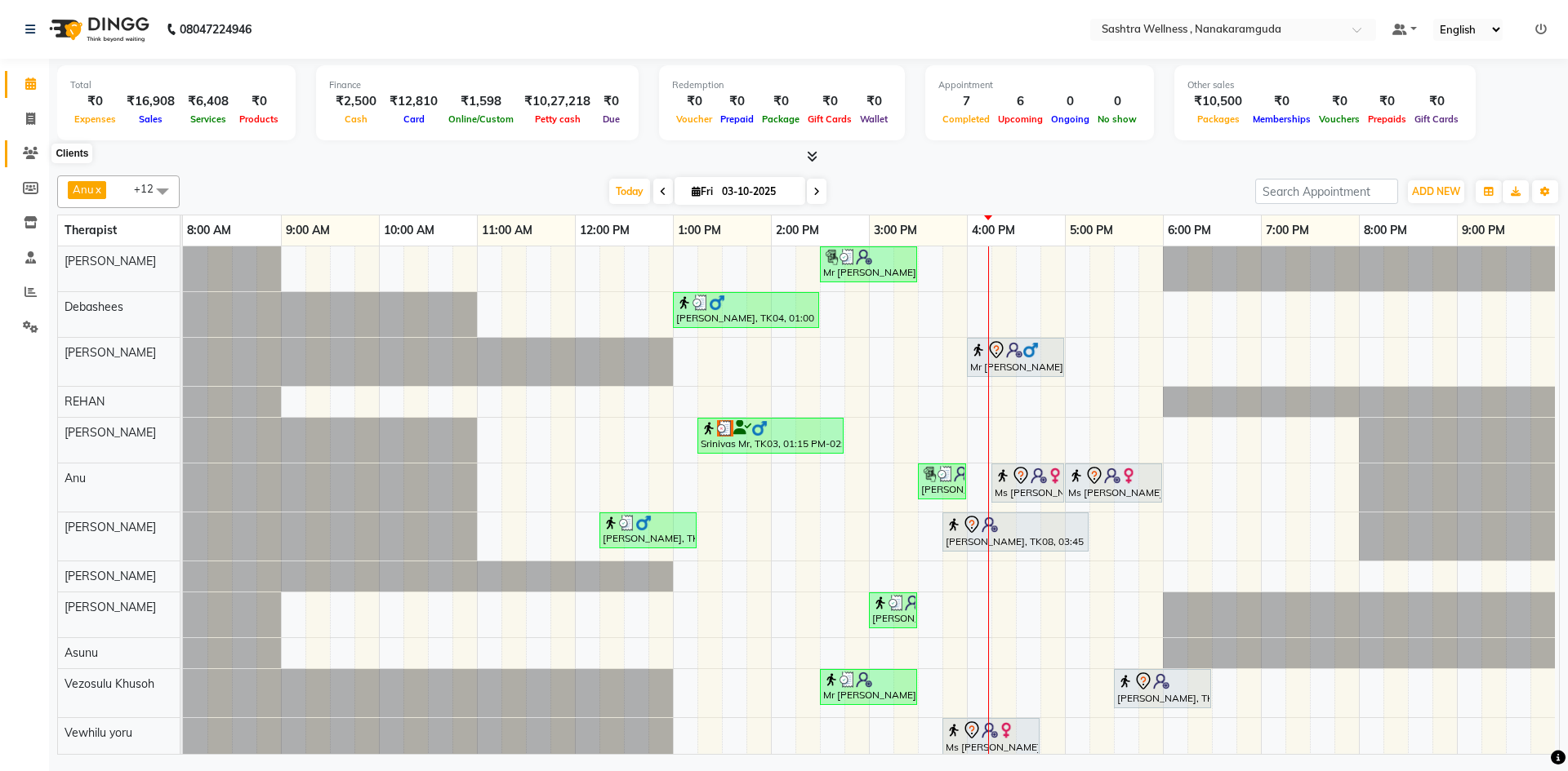
click at [35, 153] on icon at bounding box center [30, 153] width 16 height 12
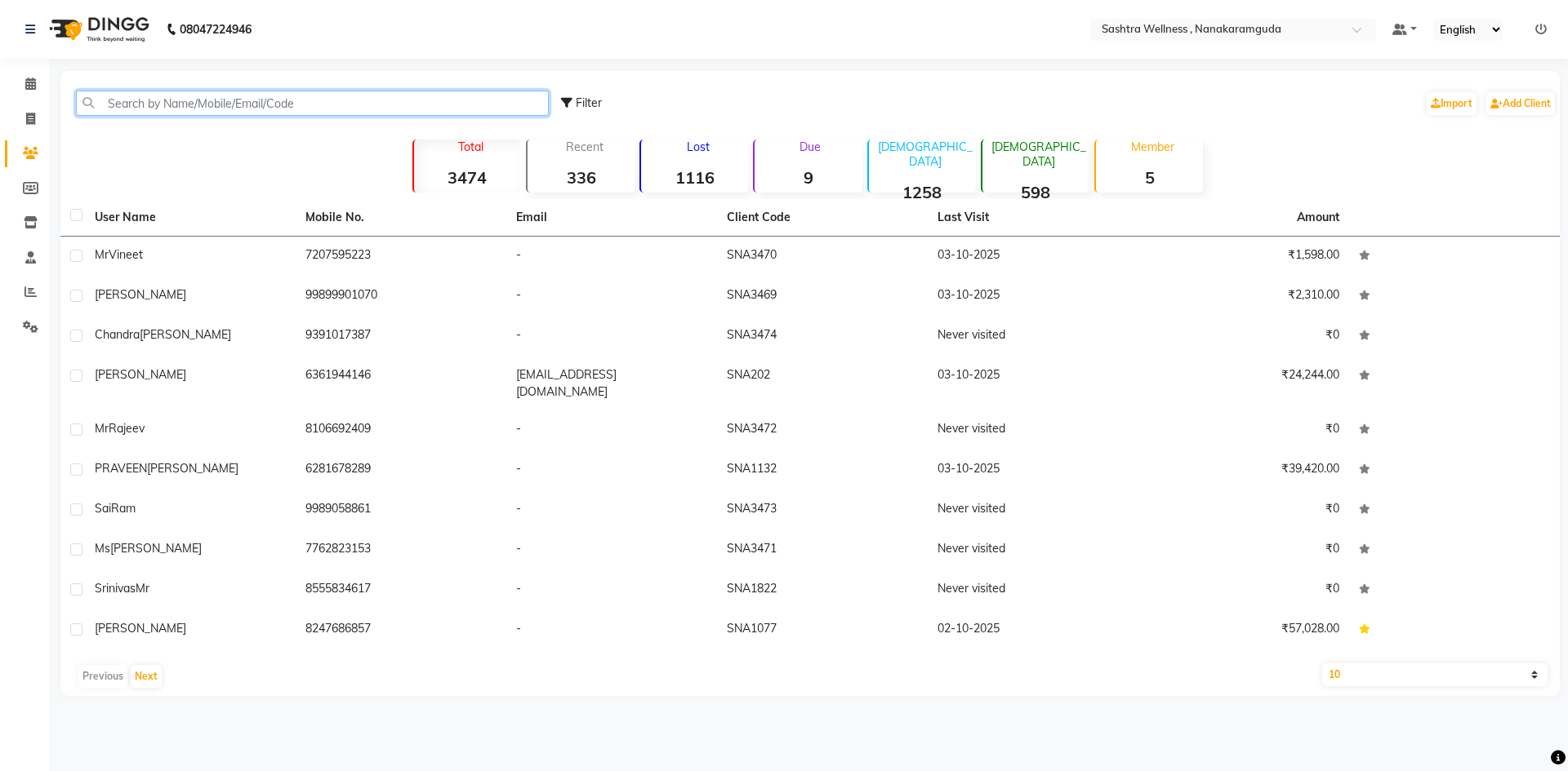
click at [281, 115] on input "text" at bounding box center [312, 103] width 473 height 26
paste input "8555834617"
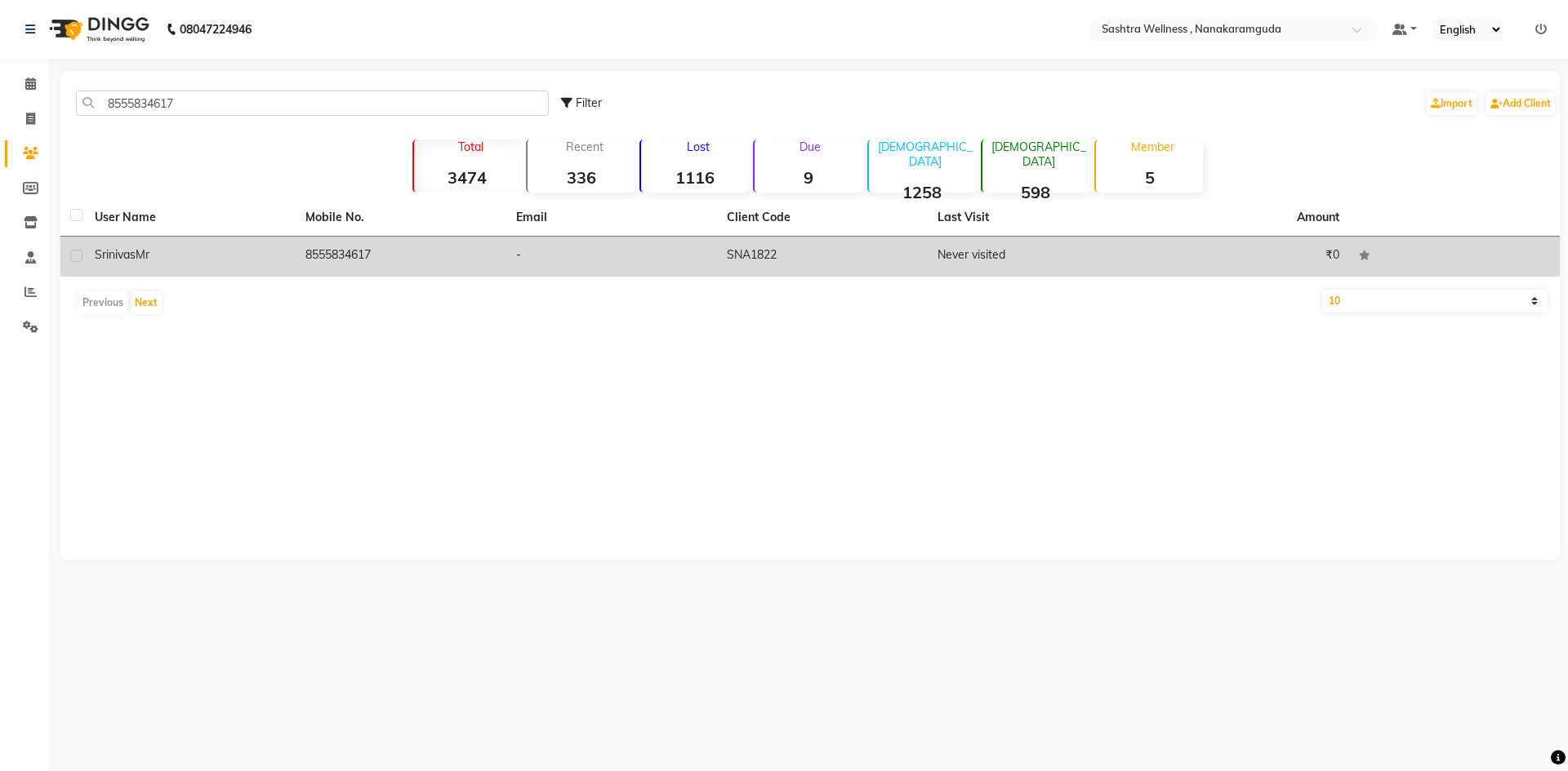
click at [364, 241] on td "8555834617" at bounding box center [400, 256] width 211 height 40
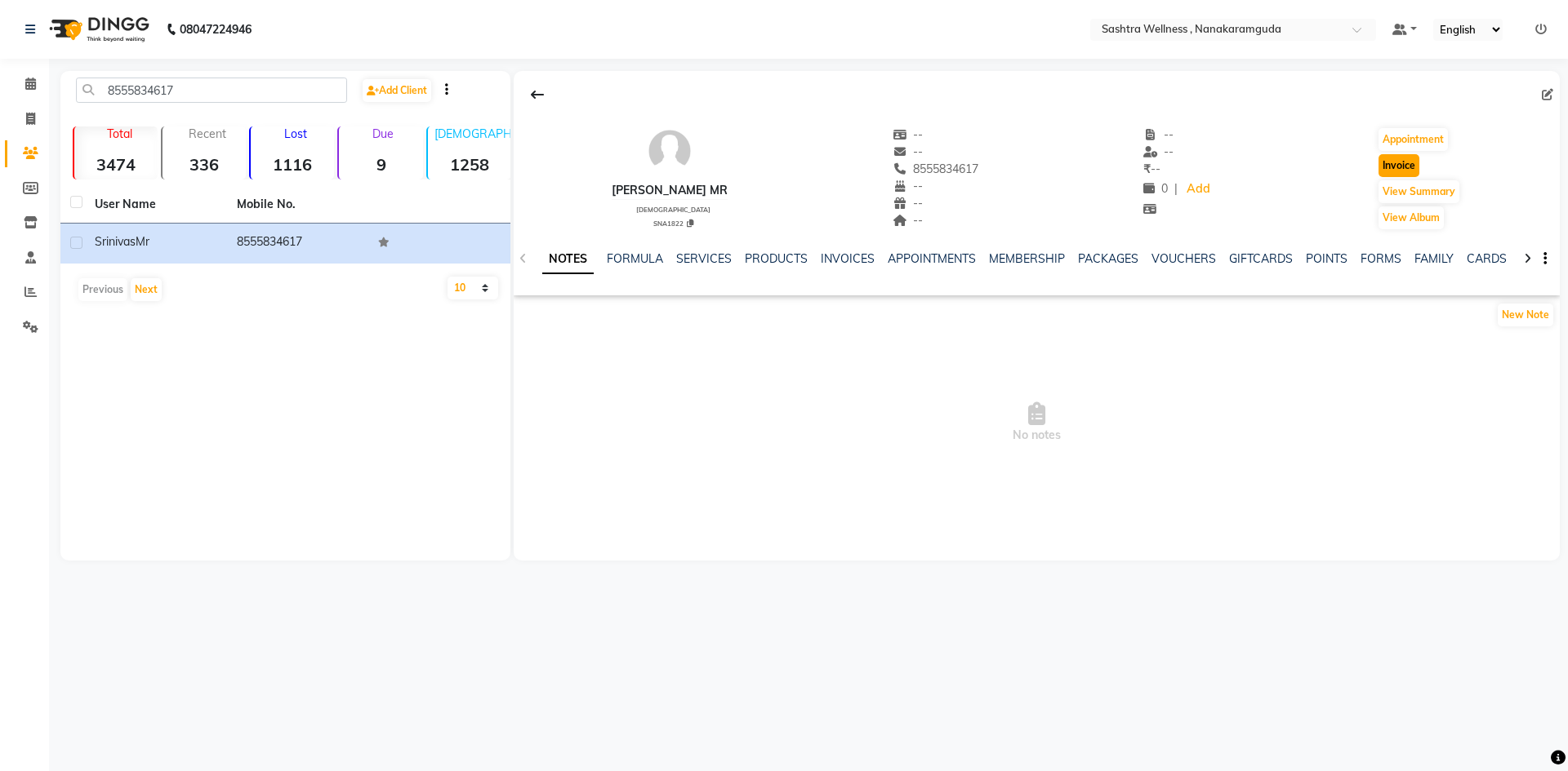
click at [1395, 158] on button "Invoice" at bounding box center [1399, 165] width 41 height 23
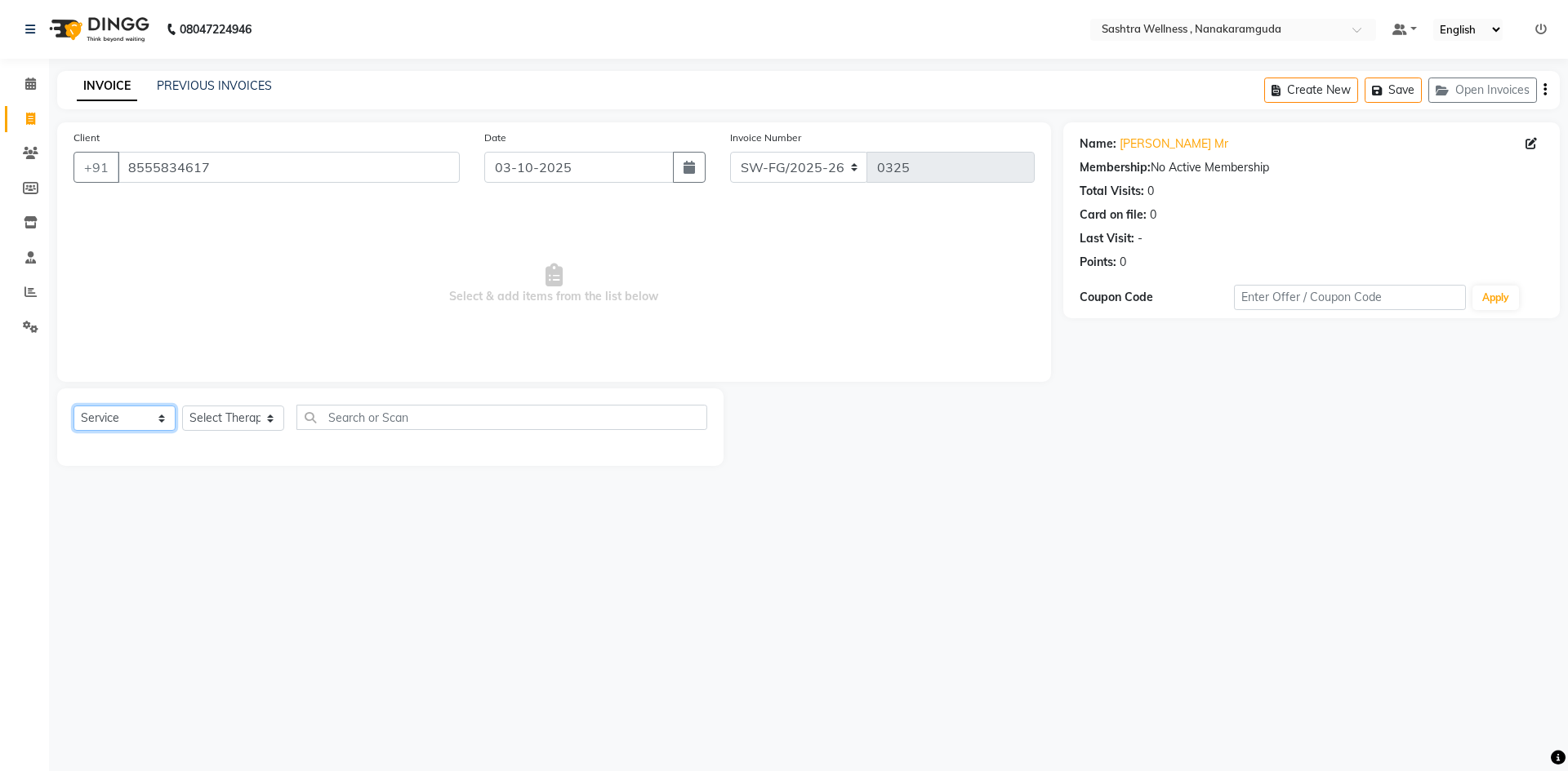
click at [105, 426] on select "Select Service Product Membership Package Voucher Prepaid Gift Card" at bounding box center [125, 419] width 102 height 26
click at [74, 406] on select "Select Service Product Membership Package Voucher Prepaid Gift Card" at bounding box center [125, 419] width 102 height 26
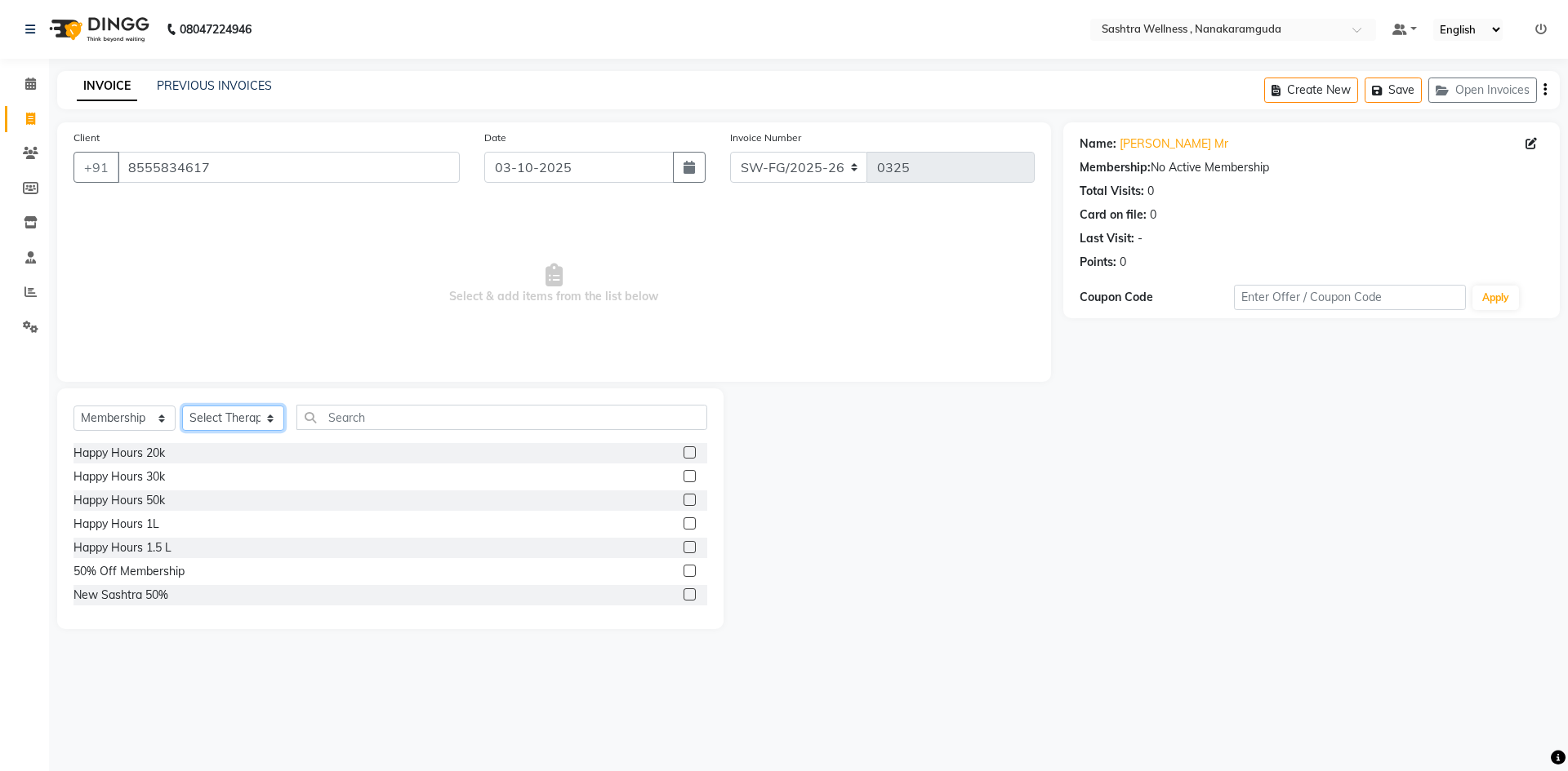
click at [259, 413] on select "Select Therapist Anu Arbaz Khan Asunu Debashees Fatima JAVED Karishma marcy NAN…" at bounding box center [234, 419] width 102 height 26
click at [122, 411] on select "Select Service Product Membership Package Voucher Prepaid Gift Card" at bounding box center [125, 419] width 102 height 26
click at [74, 406] on select "Select Service Product Membership Package Voucher Prepaid Gift Card" at bounding box center [125, 419] width 102 height 26
click at [255, 423] on select "Select Therapist Anu Arbaz Khan Asunu Debashees Fatima JAVED Karishma marcy NAN…" at bounding box center [234, 419] width 102 height 26
click at [183, 406] on select "Select Therapist Anu Arbaz Khan Asunu Debashees Fatima JAVED Karishma marcy NAN…" at bounding box center [234, 419] width 102 height 26
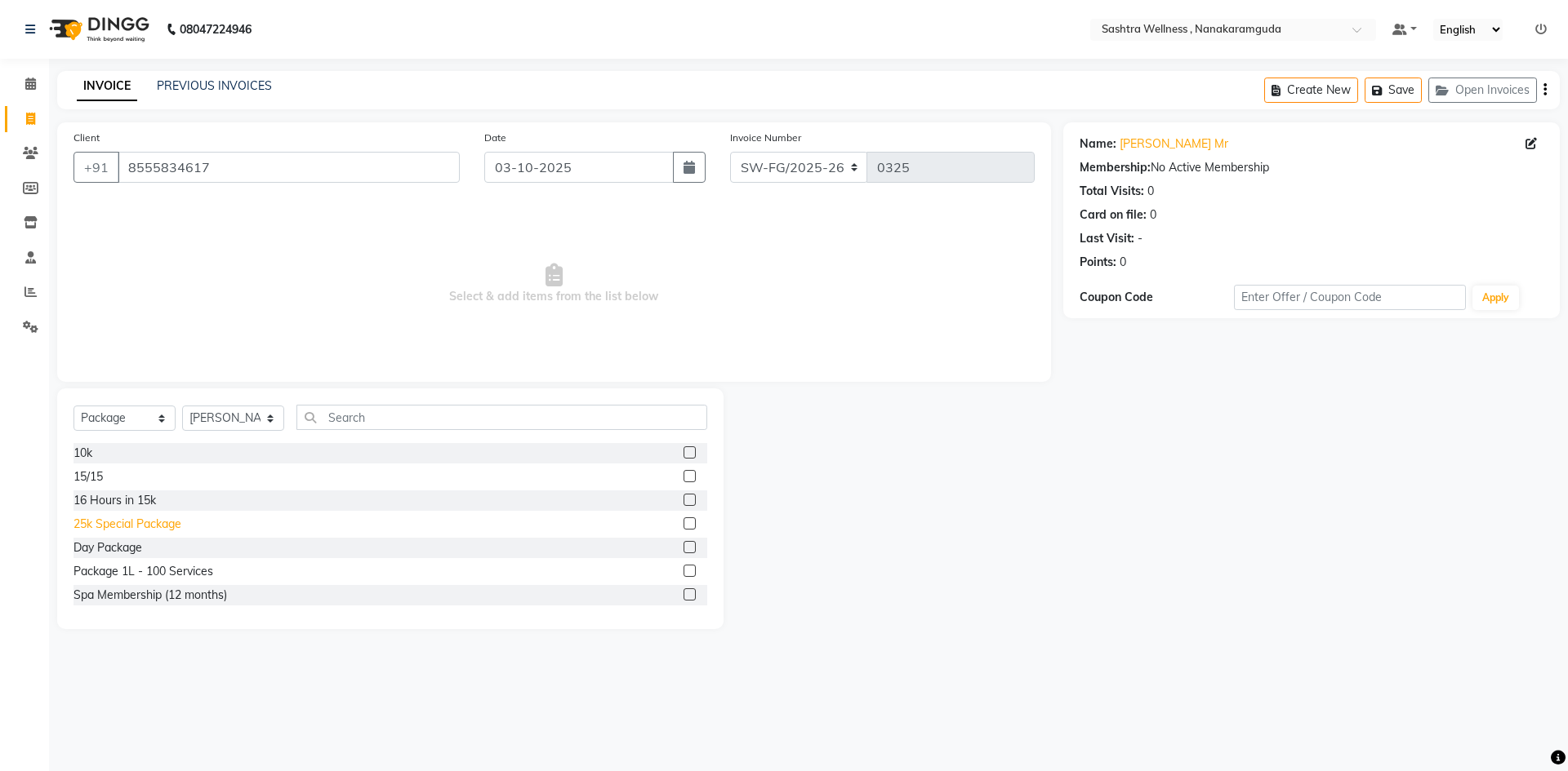
click at [120, 521] on div "25k Special Package" at bounding box center [128, 524] width 108 height 17
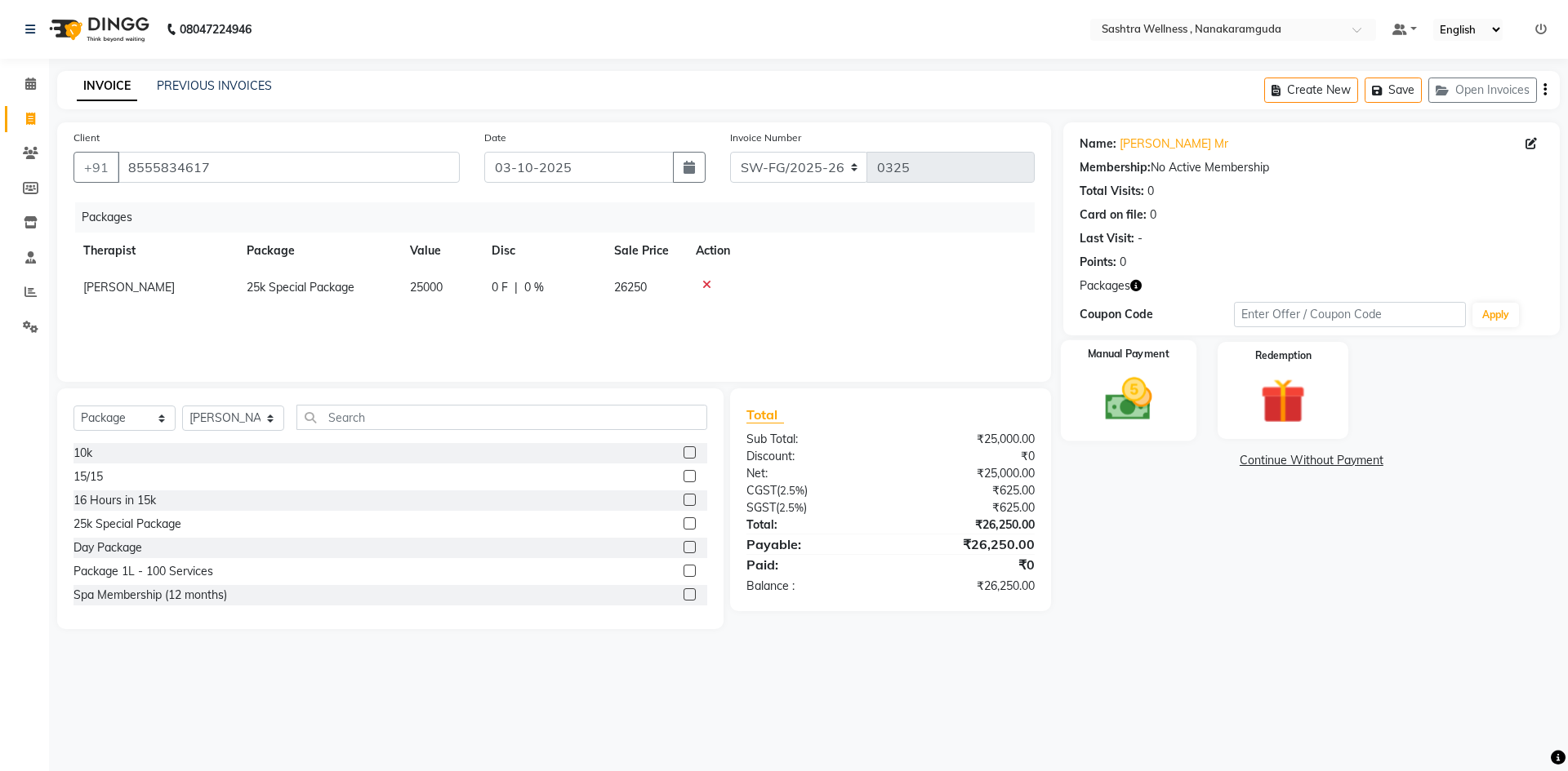
click at [1136, 396] on img at bounding box center [1127, 398] width 76 height 54
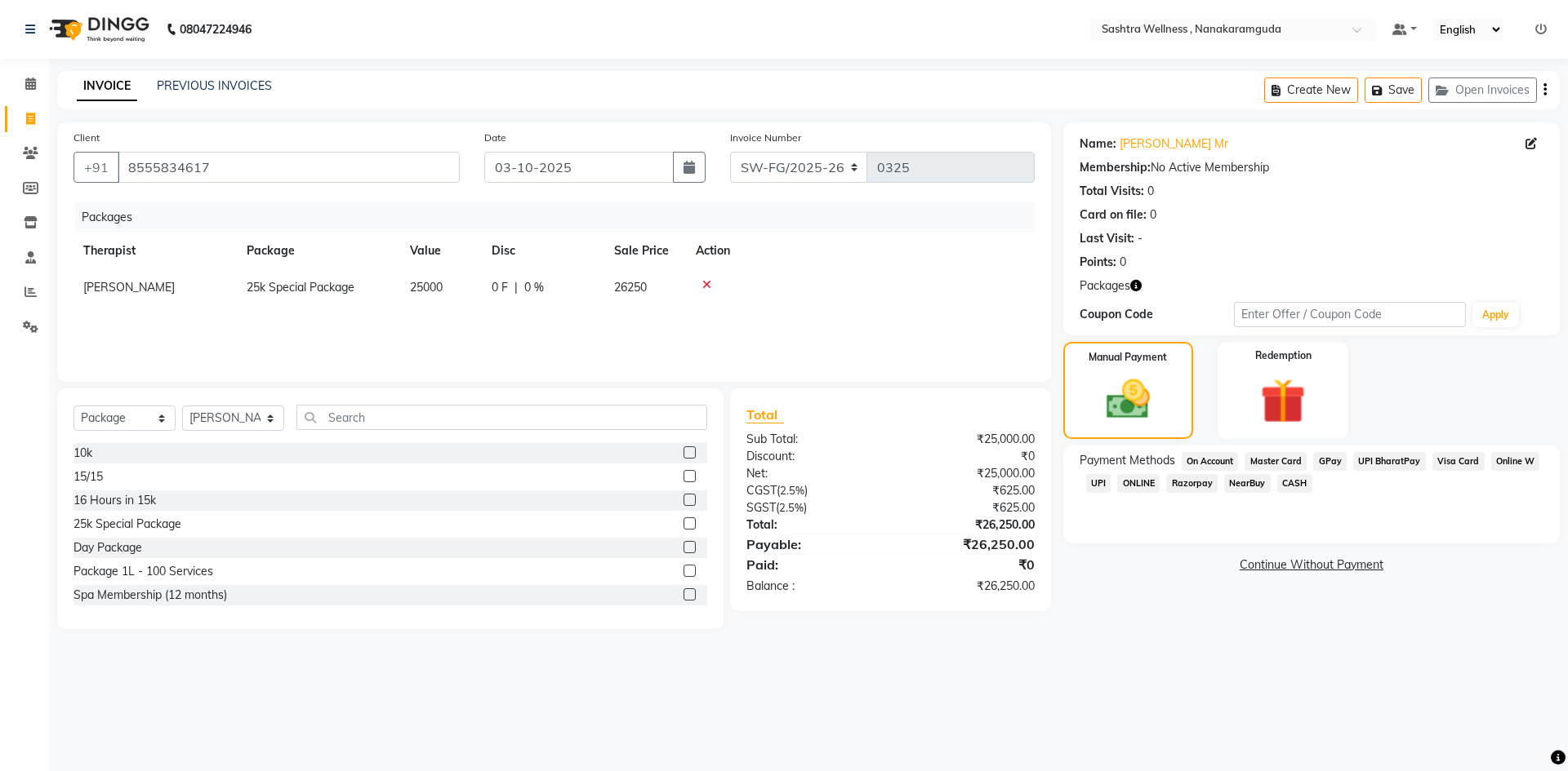
click at [1101, 485] on span "UPI" at bounding box center [1099, 484] width 26 height 19
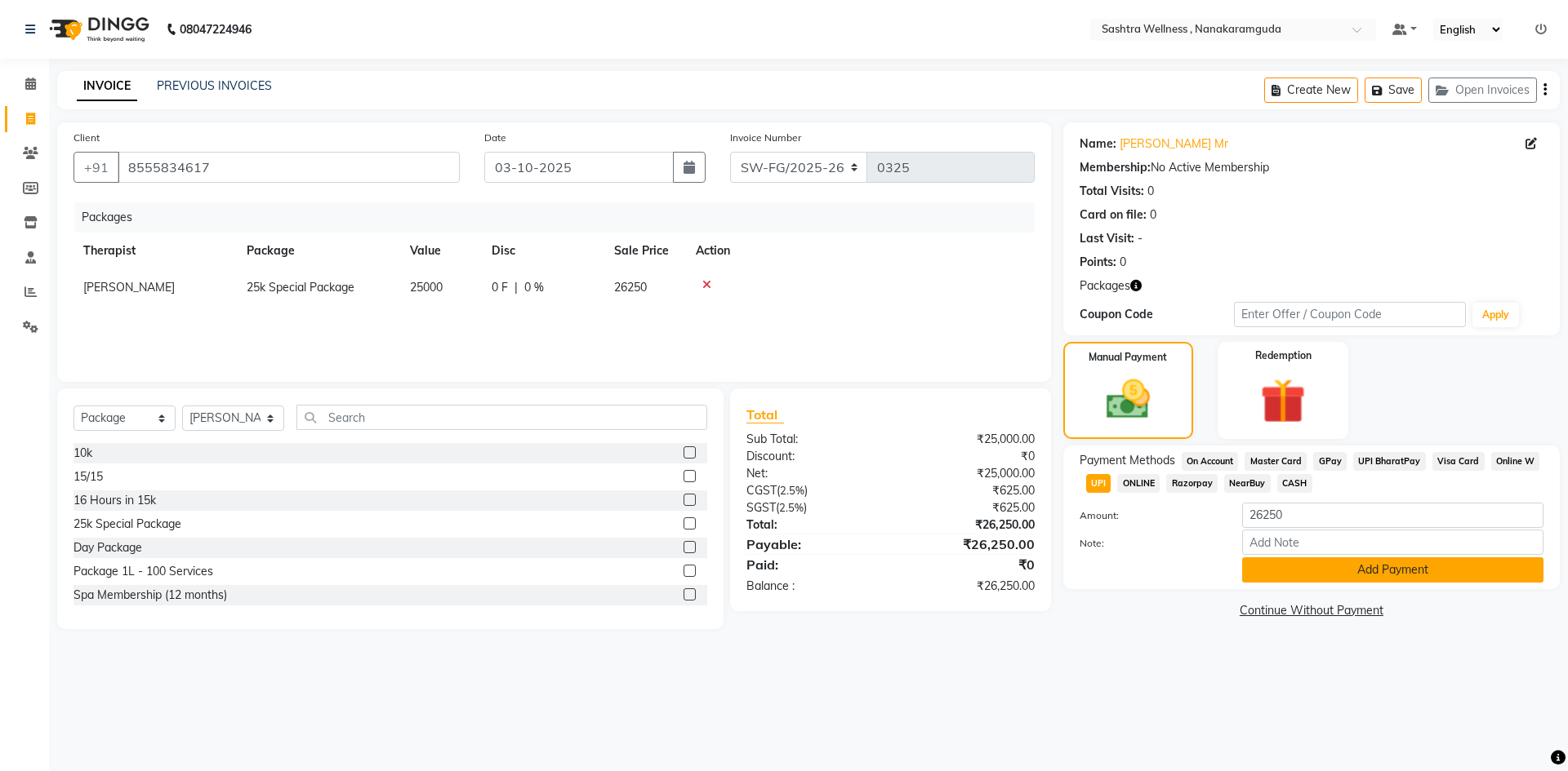
click at [1375, 575] on button "Add Payment" at bounding box center [1392, 570] width 301 height 26
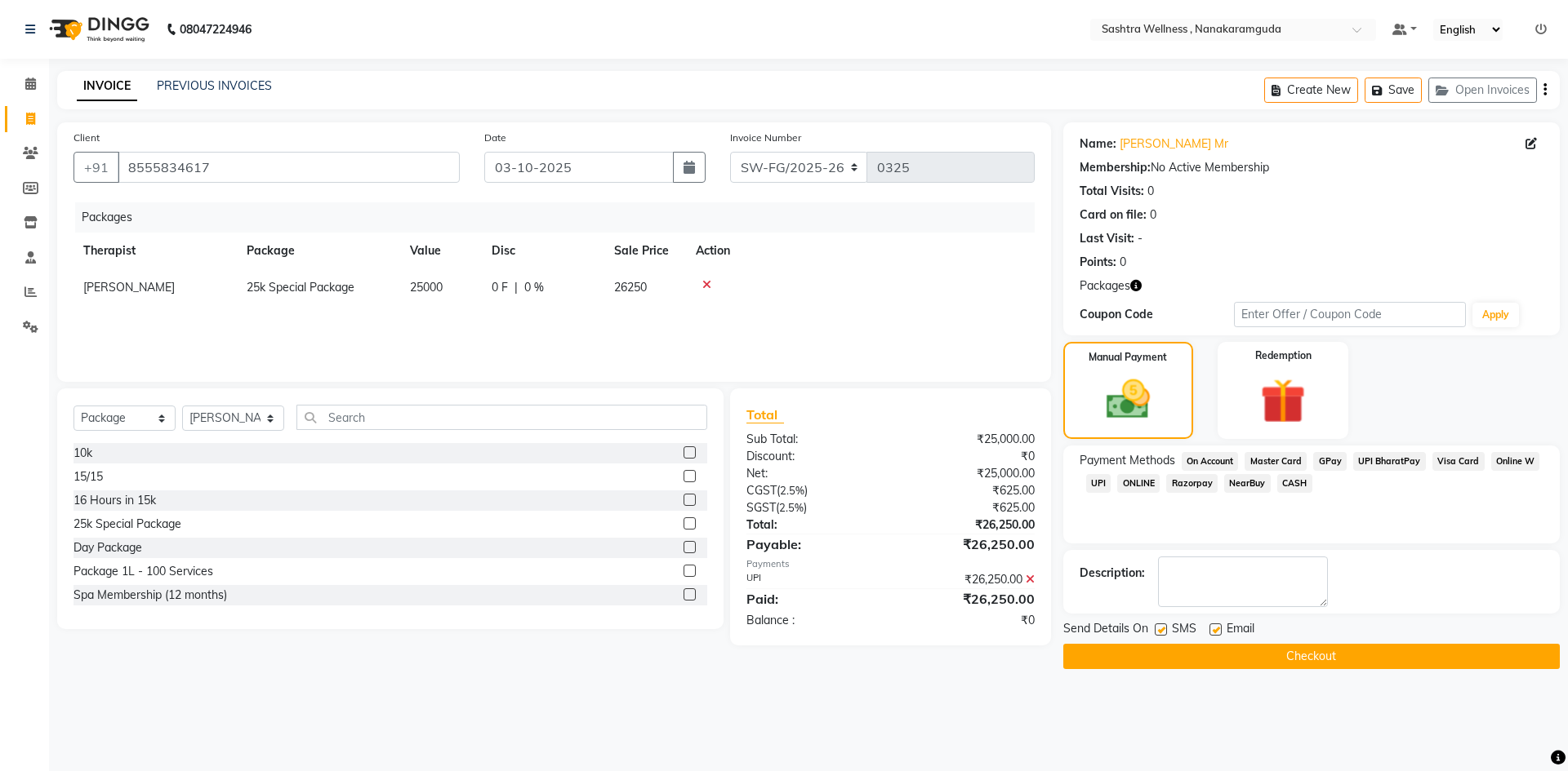
click at [1332, 655] on button "Checkout" at bounding box center [1312, 657] width 497 height 26
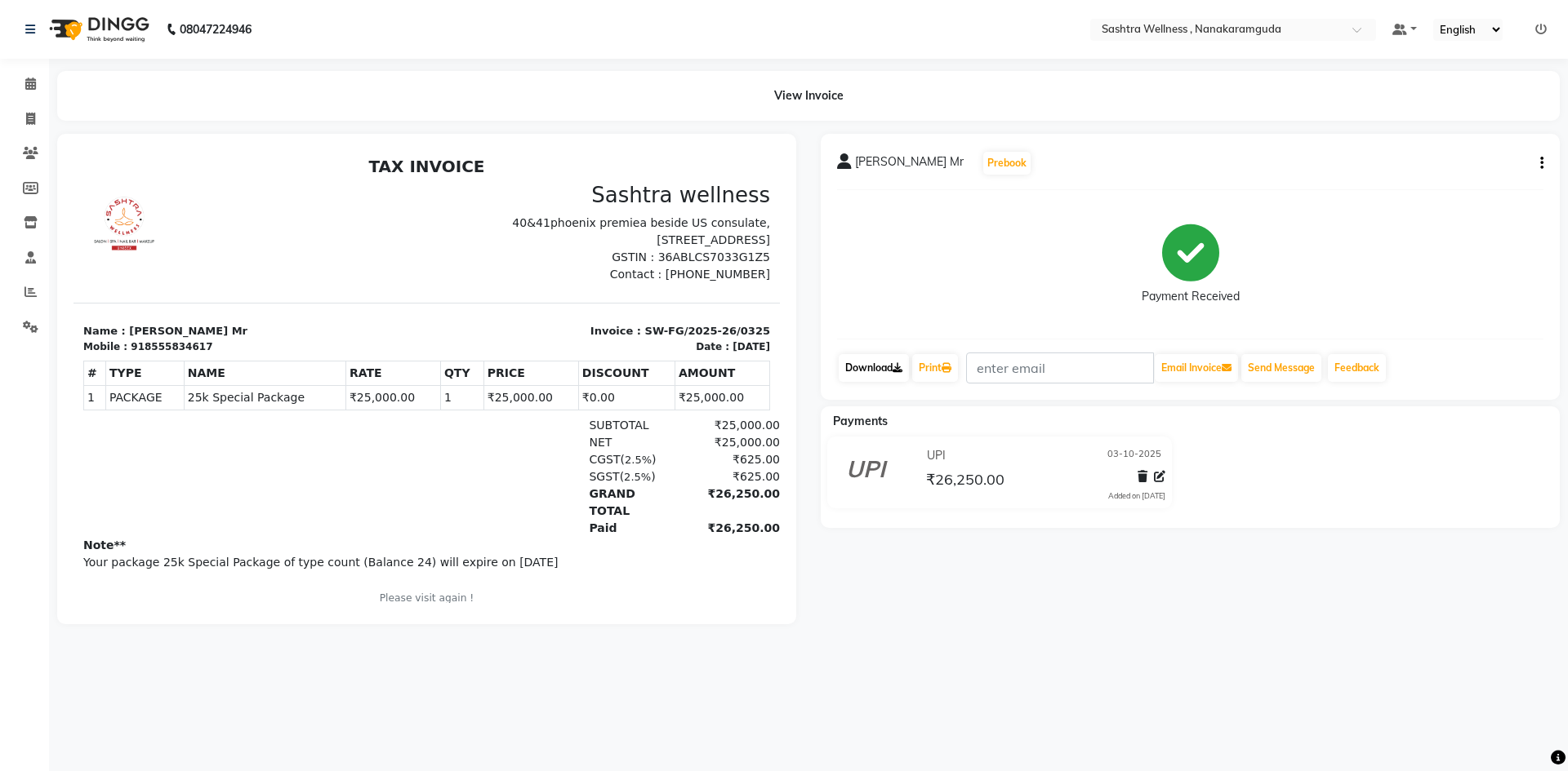
click at [885, 375] on link "Download" at bounding box center [874, 368] width 71 height 27
click at [22, 79] on span at bounding box center [30, 84] width 28 height 19
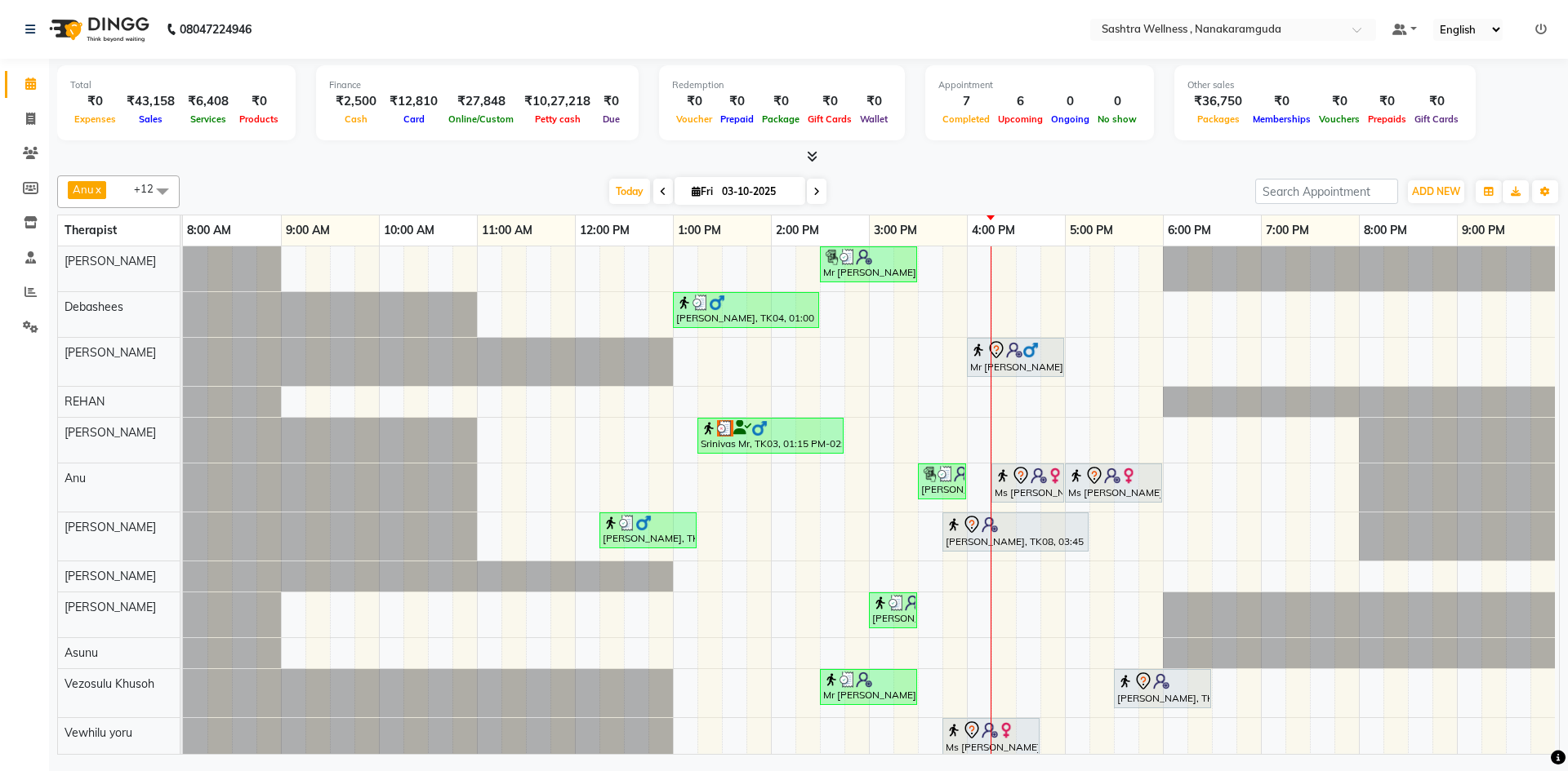
click at [809, 154] on icon at bounding box center [811, 156] width 11 height 12
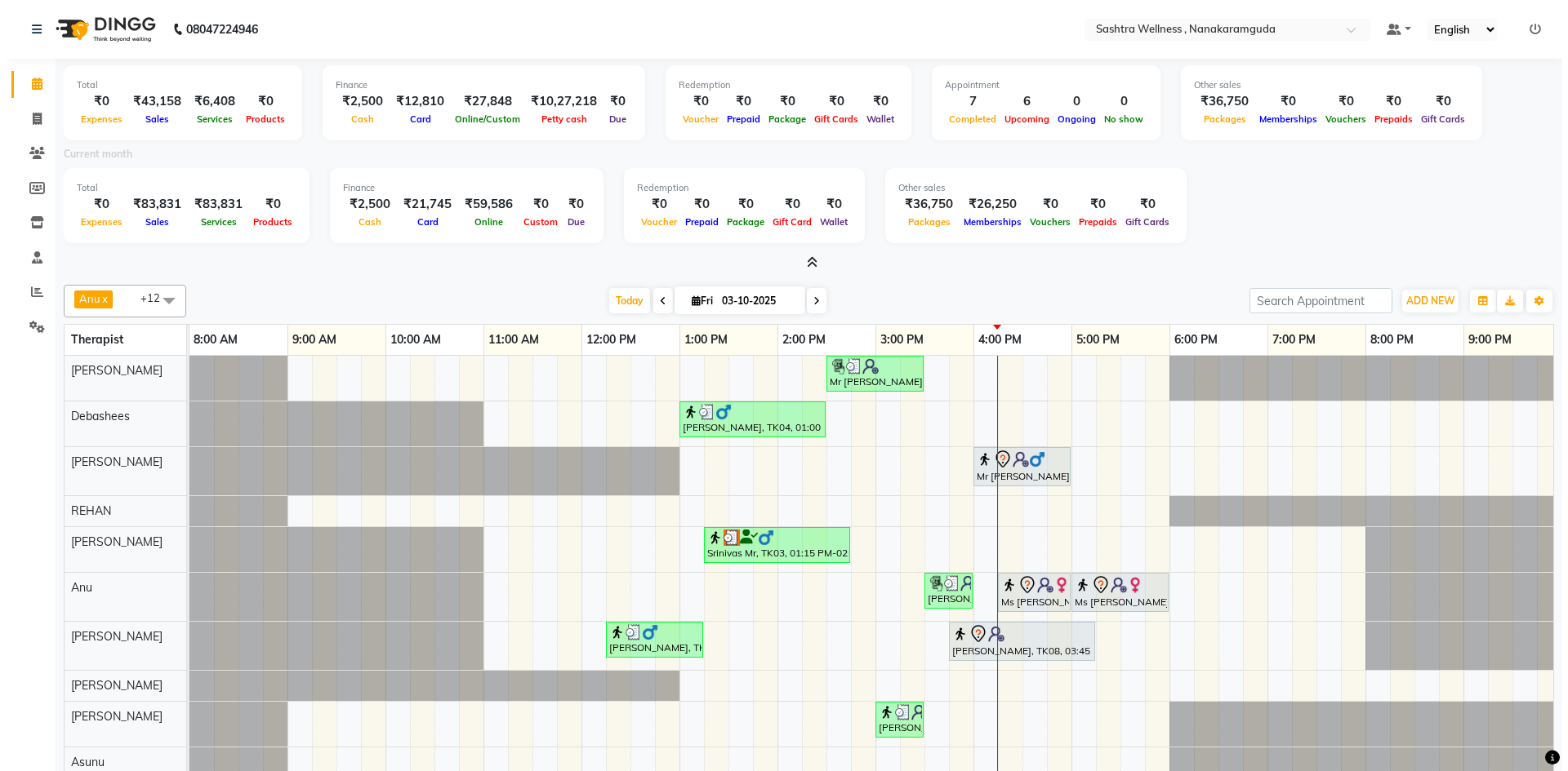
scroll to position [56, 0]
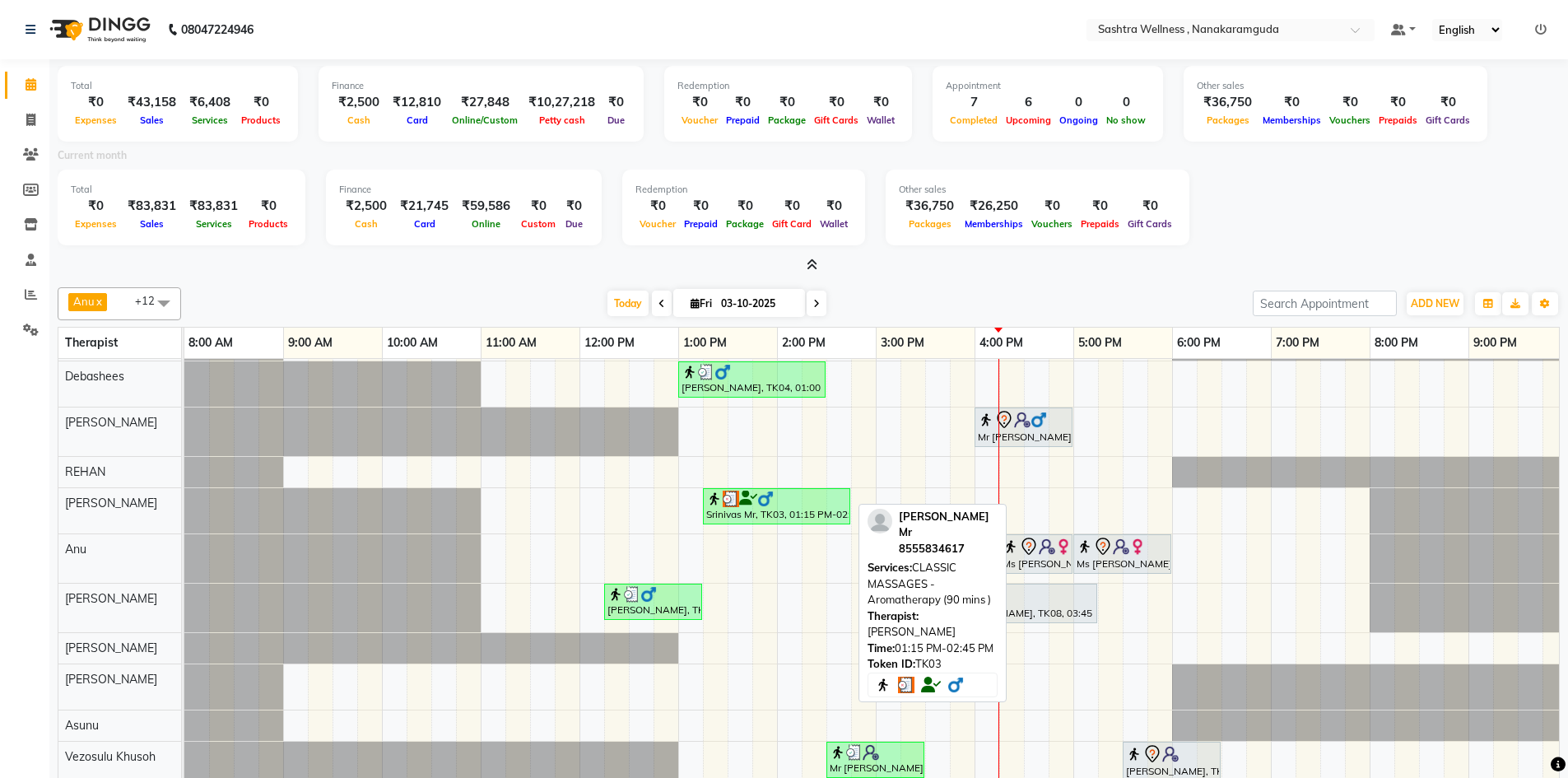
click at [765, 503] on div "Srinivas Mr, TK03, 01:15 PM-02:45 PM, CLASSIC MASSAGES -Aromatherapy (90 mins )" at bounding box center [777, 507] width 144 height 32
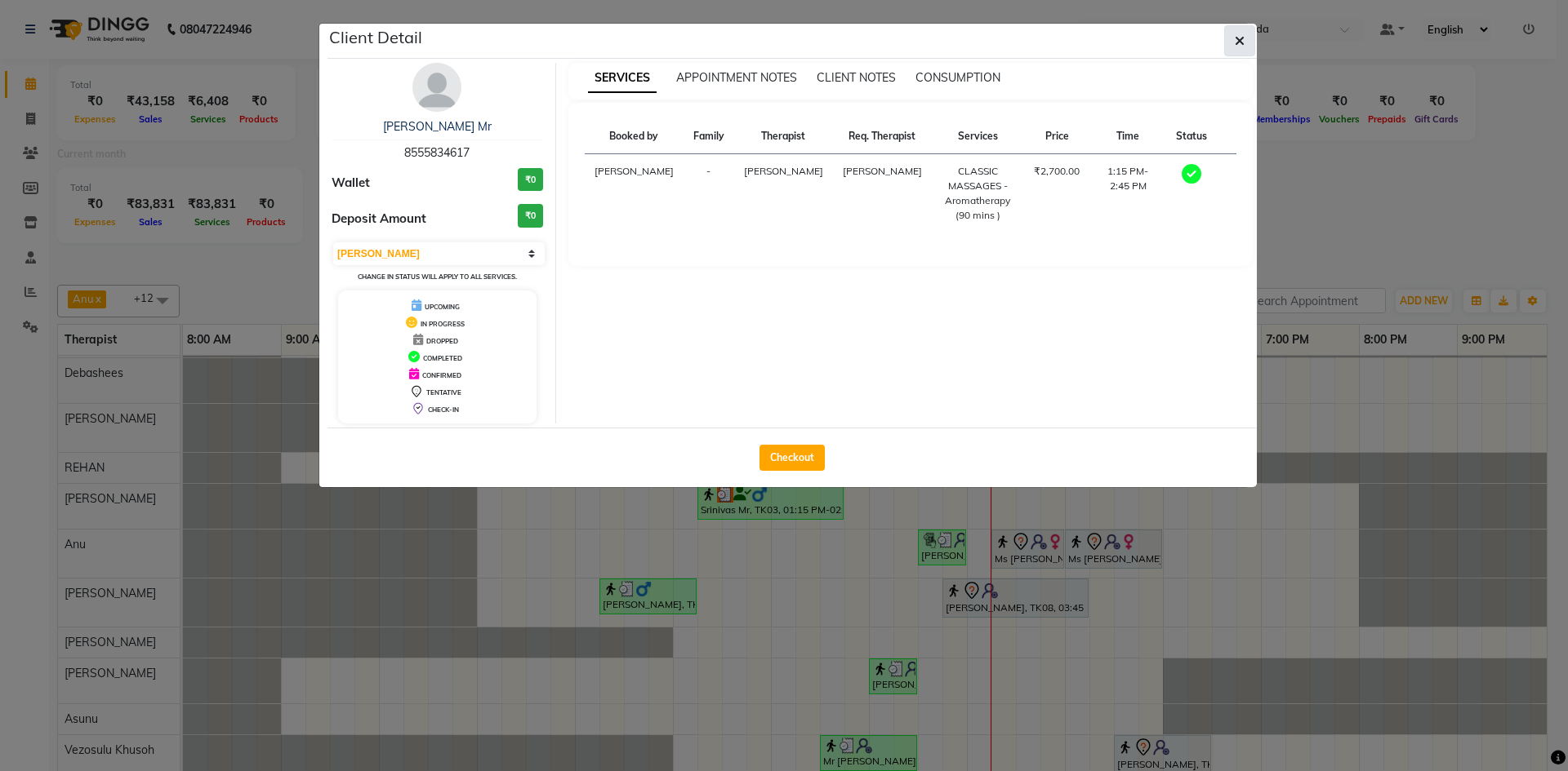
click at [1247, 36] on button "button" at bounding box center [1239, 41] width 31 height 31
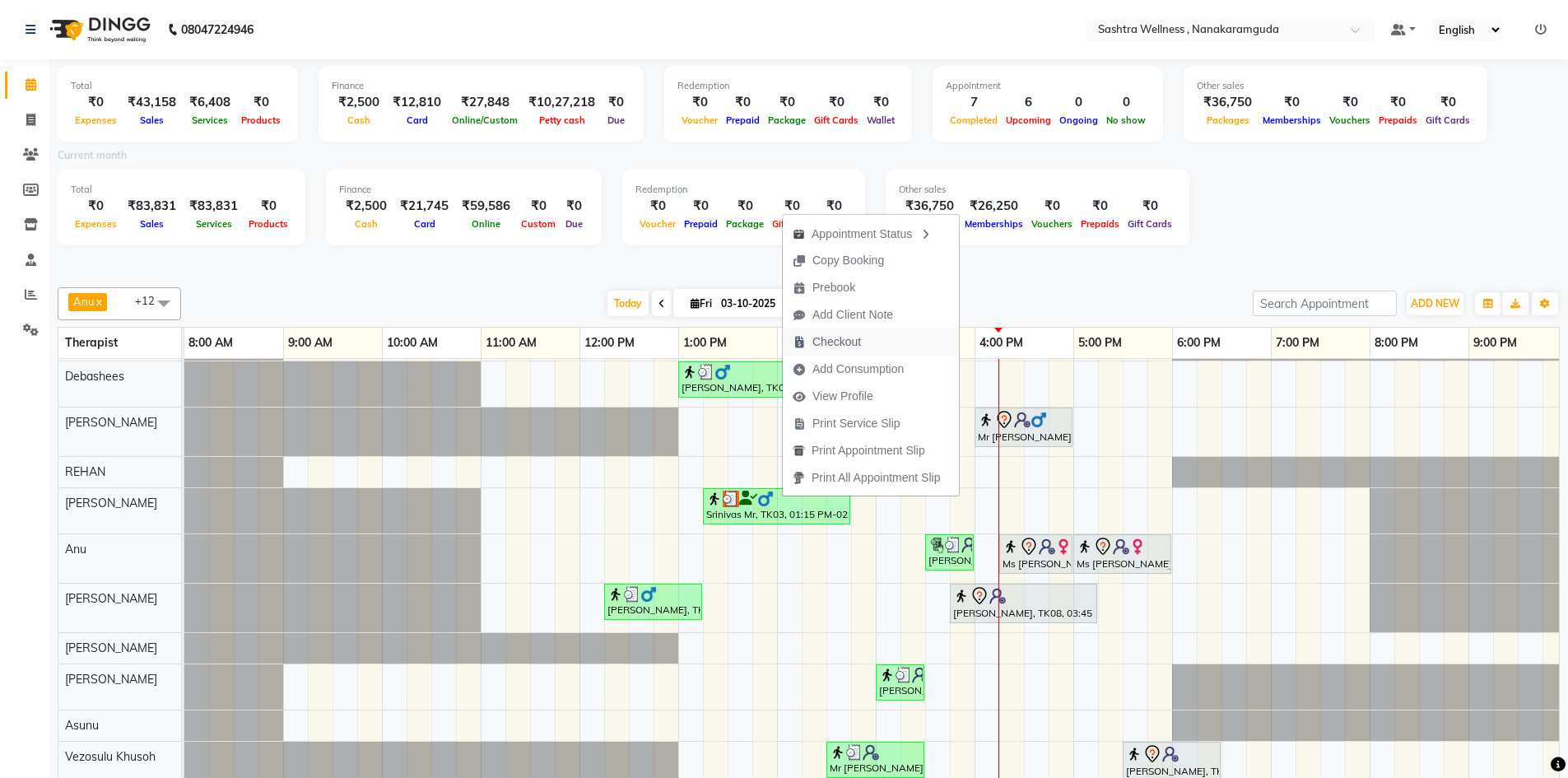
click at [855, 348] on span "Checkout" at bounding box center [836, 341] width 48 height 17
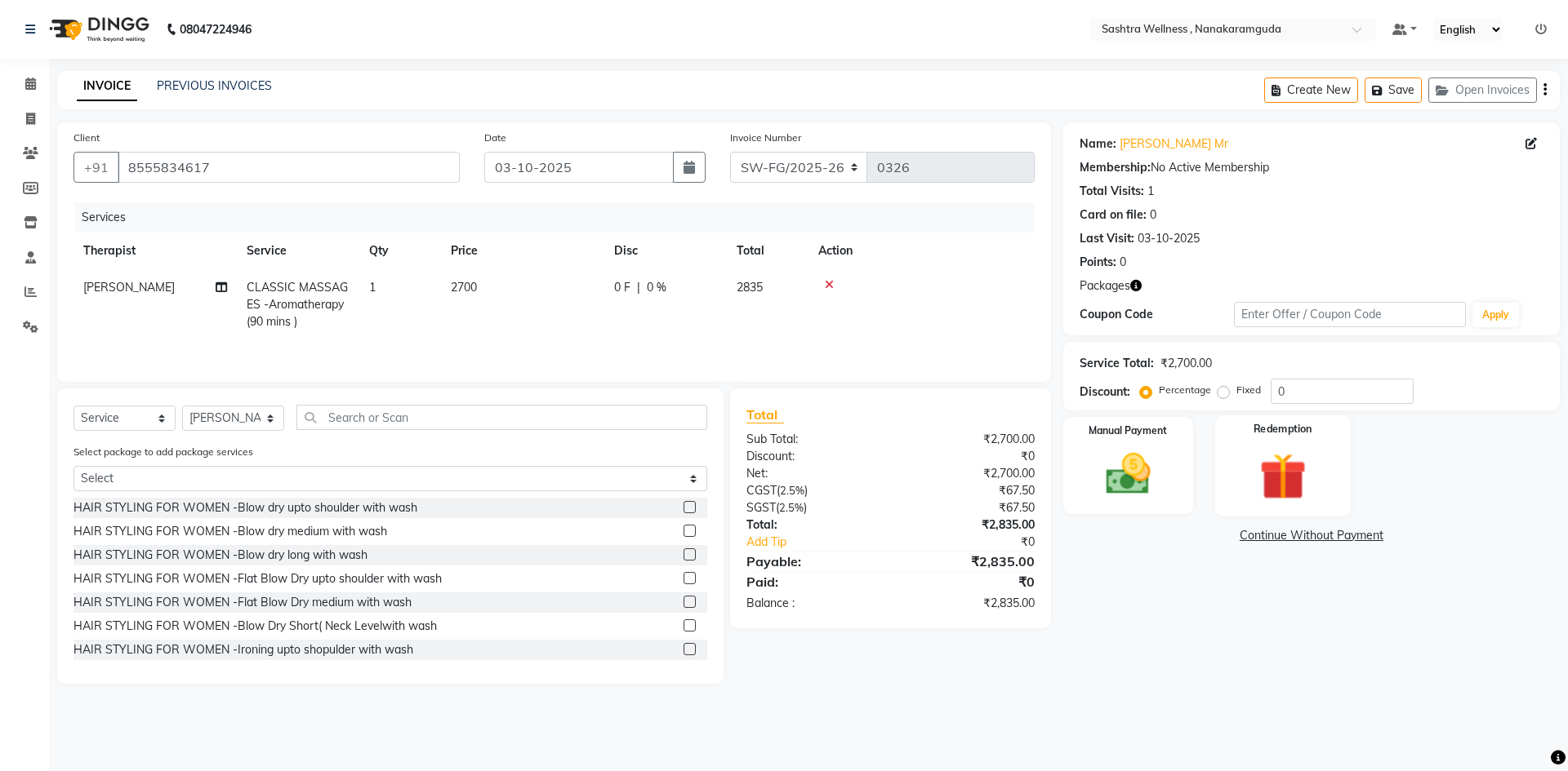
click at [1312, 481] on img at bounding box center [1281, 476] width 76 height 58
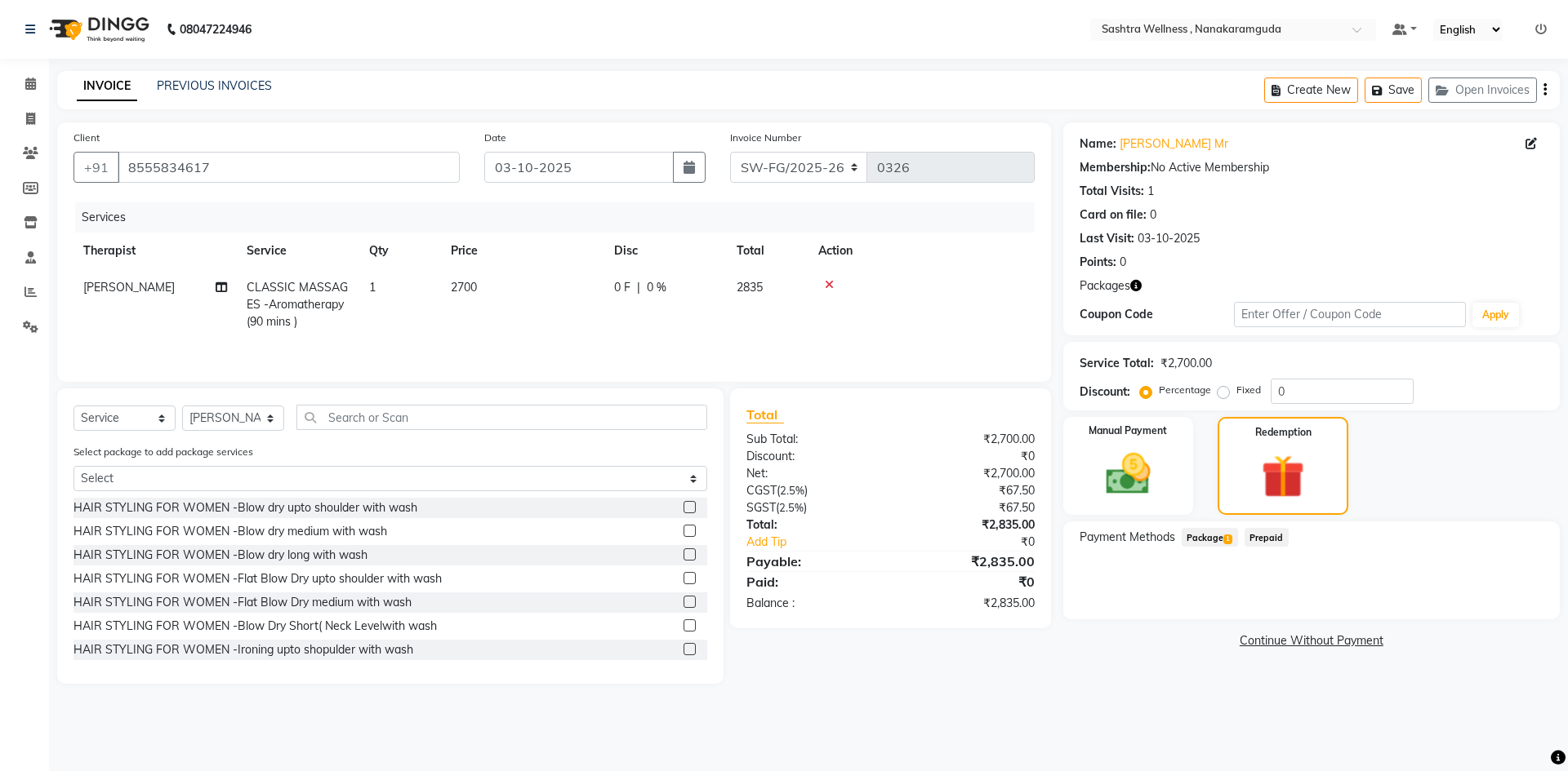
click at [1215, 539] on span "Package 1" at bounding box center [1209, 537] width 56 height 19
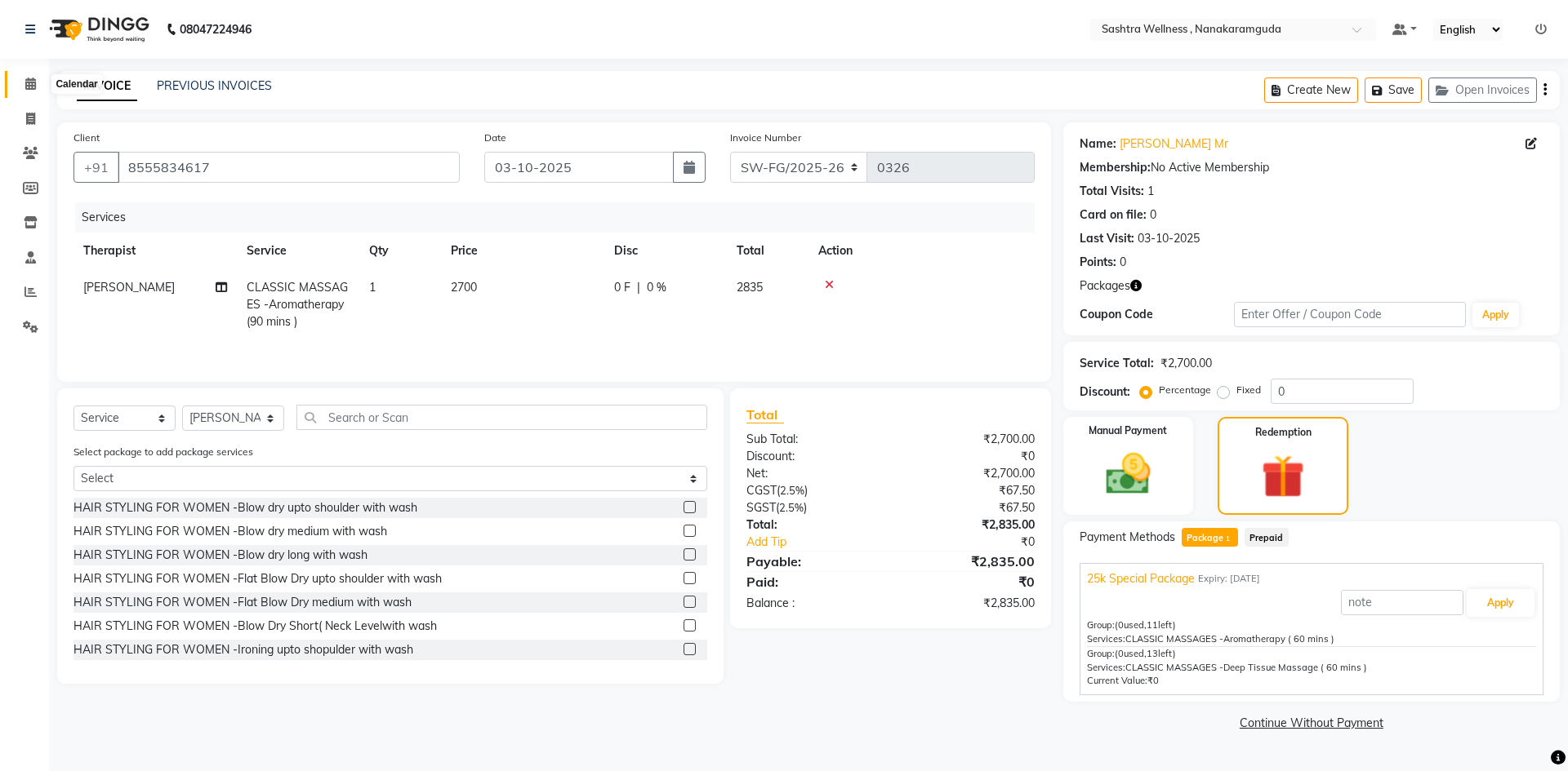
click at [29, 86] on icon at bounding box center [30, 83] width 11 height 12
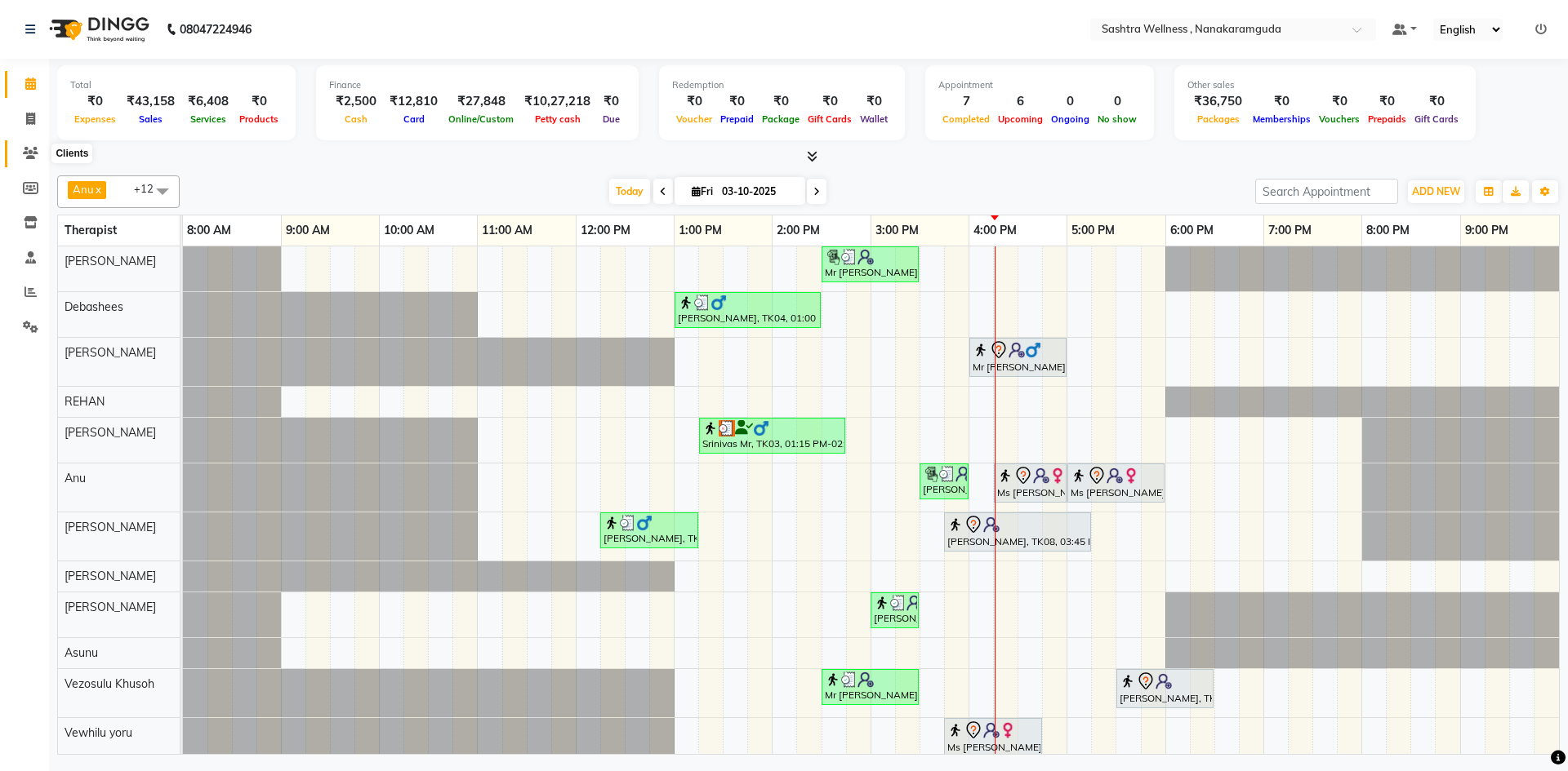
click at [26, 161] on span at bounding box center [30, 153] width 28 height 19
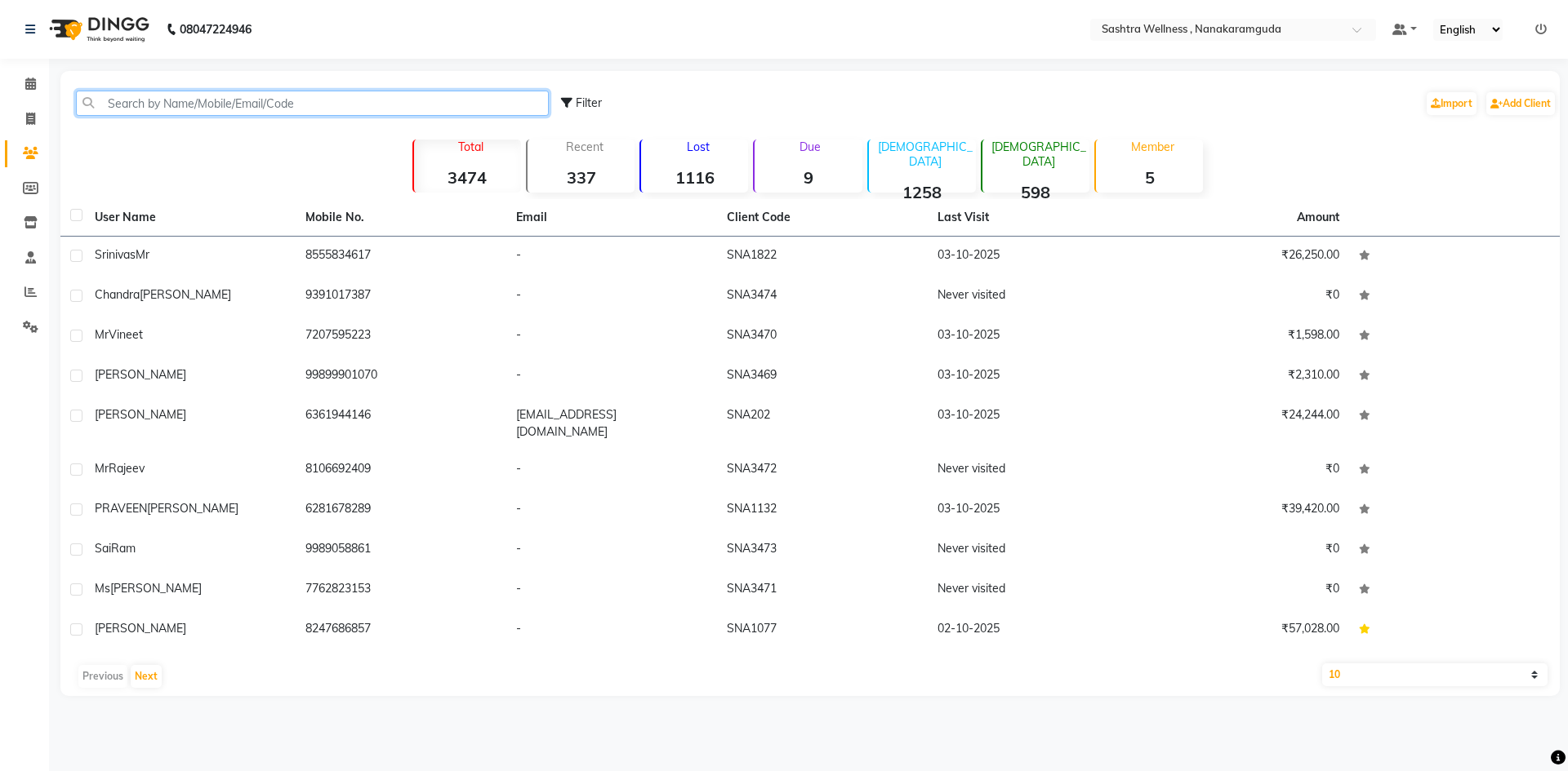
paste input "8555834617"
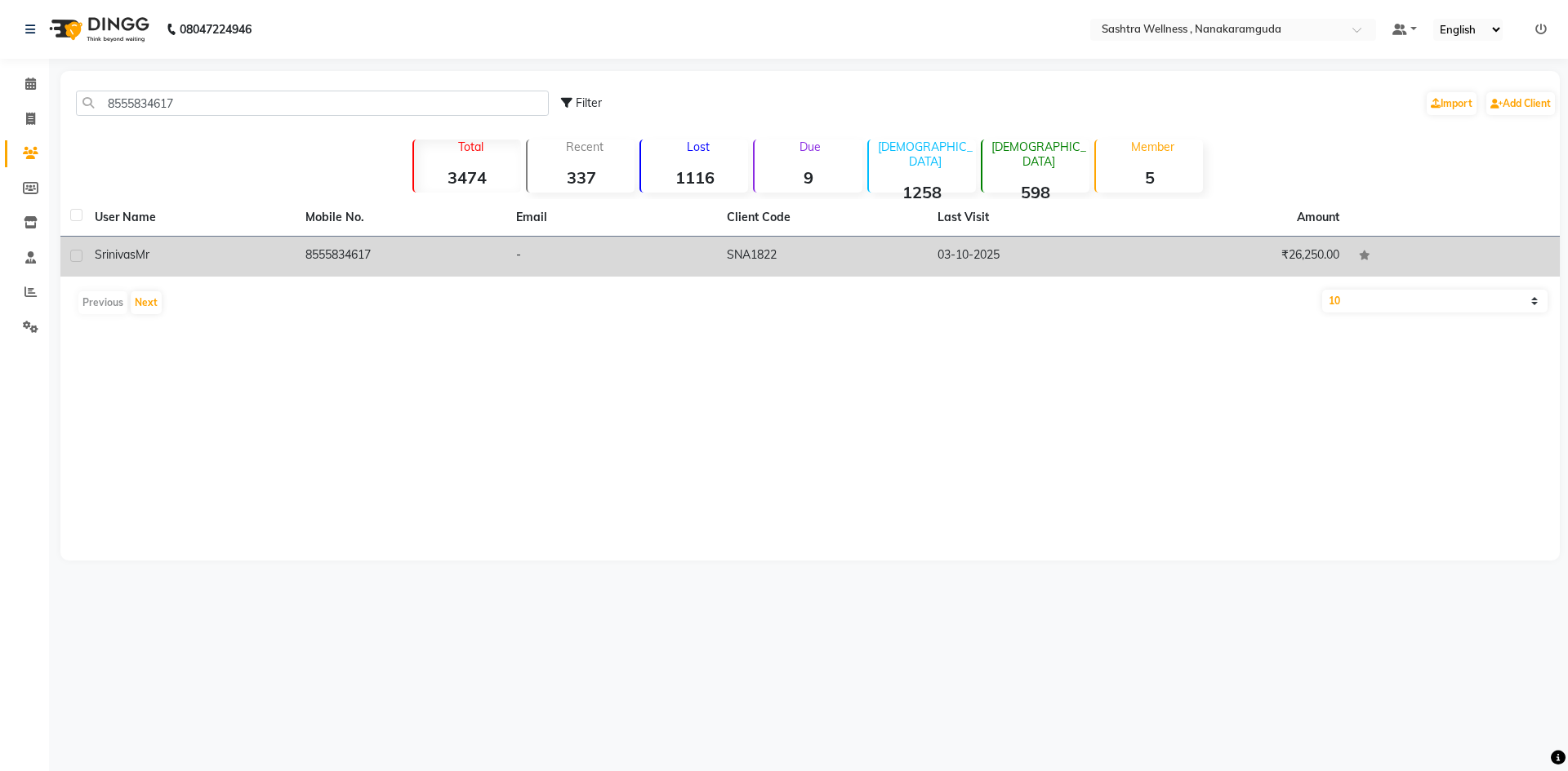
click at [522, 260] on td "-" at bounding box center [611, 256] width 211 height 40
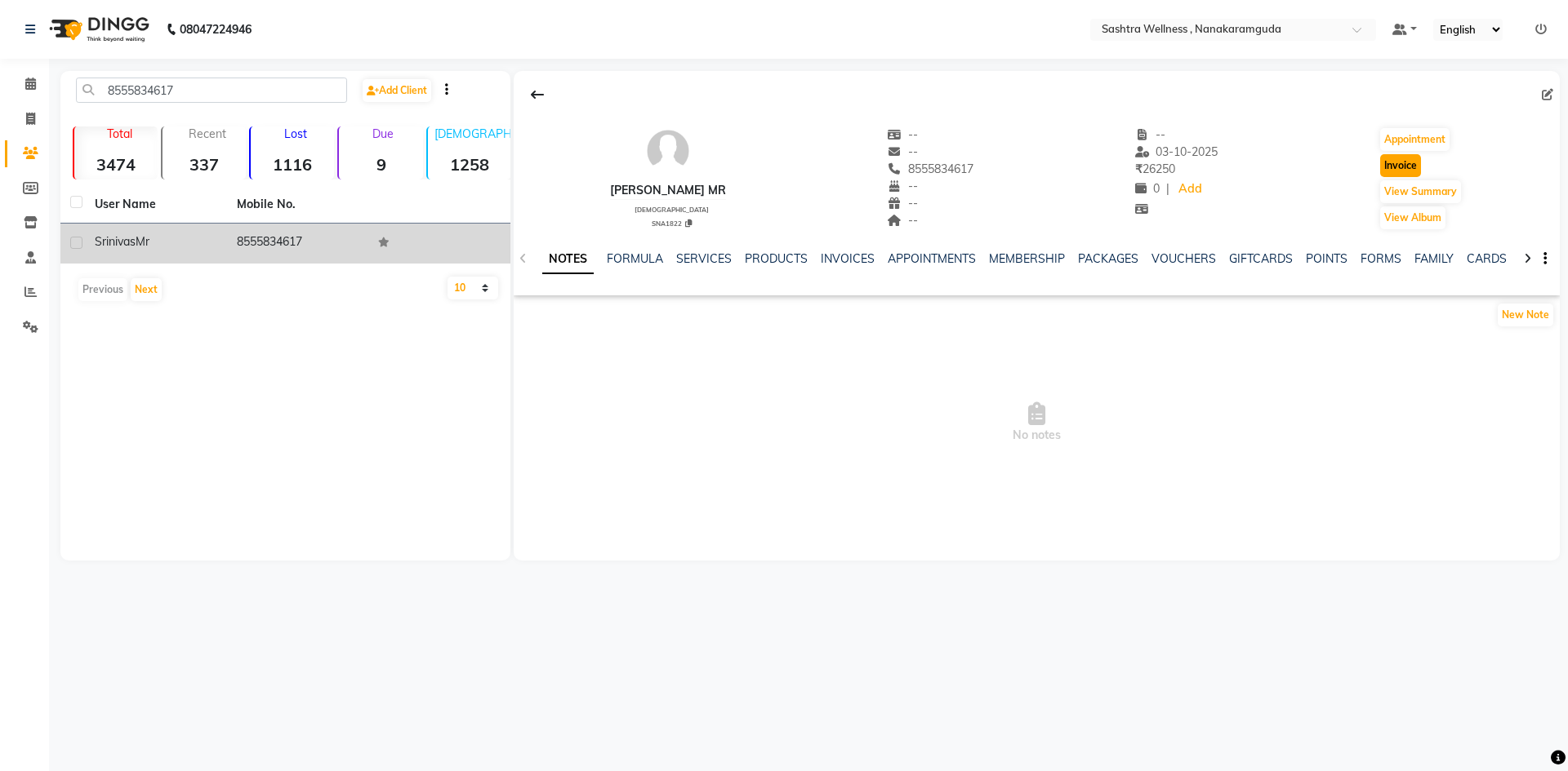
click at [1404, 163] on button "Invoice" at bounding box center [1400, 165] width 41 height 23
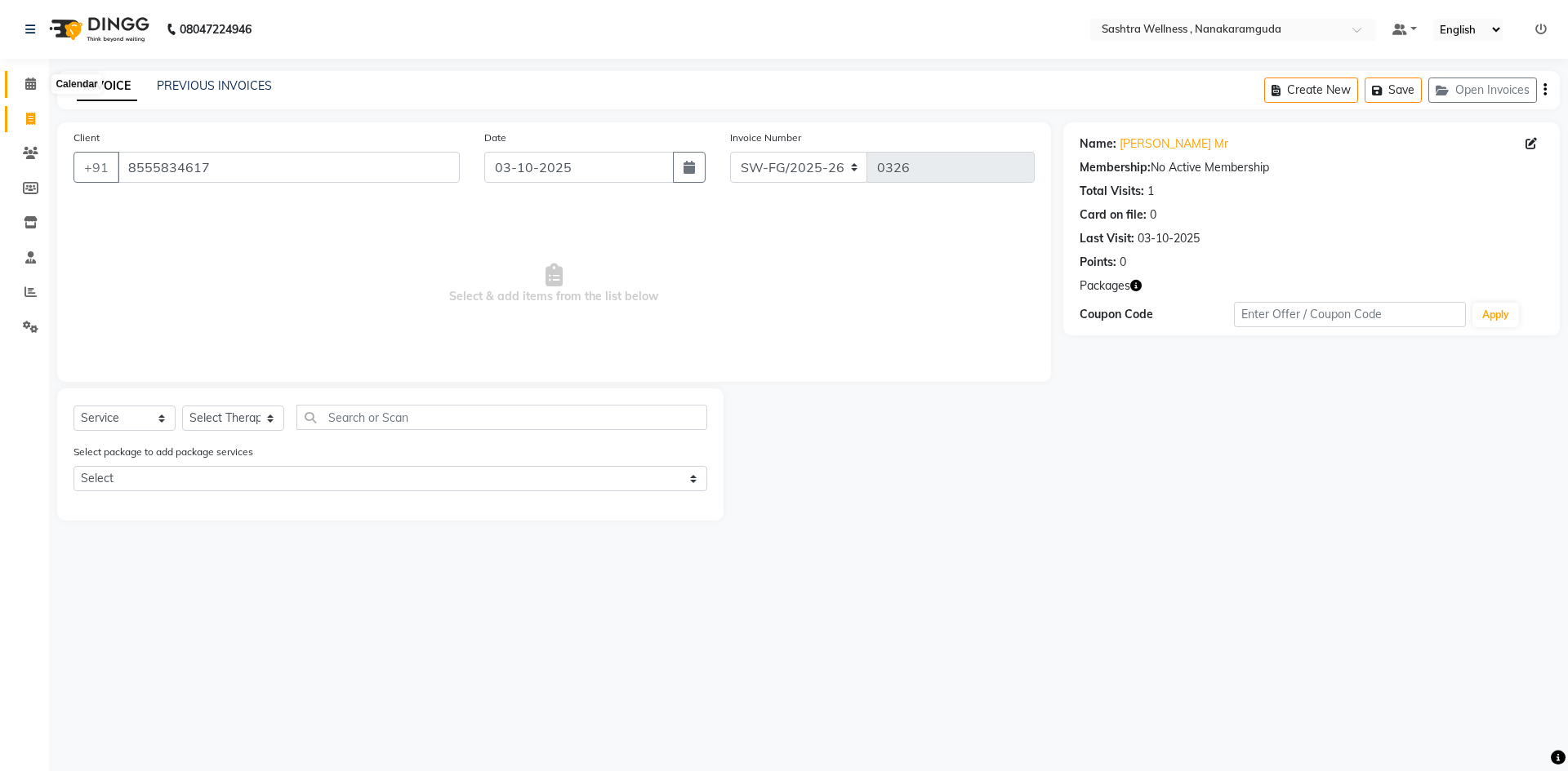
click at [34, 77] on icon at bounding box center [30, 83] width 11 height 12
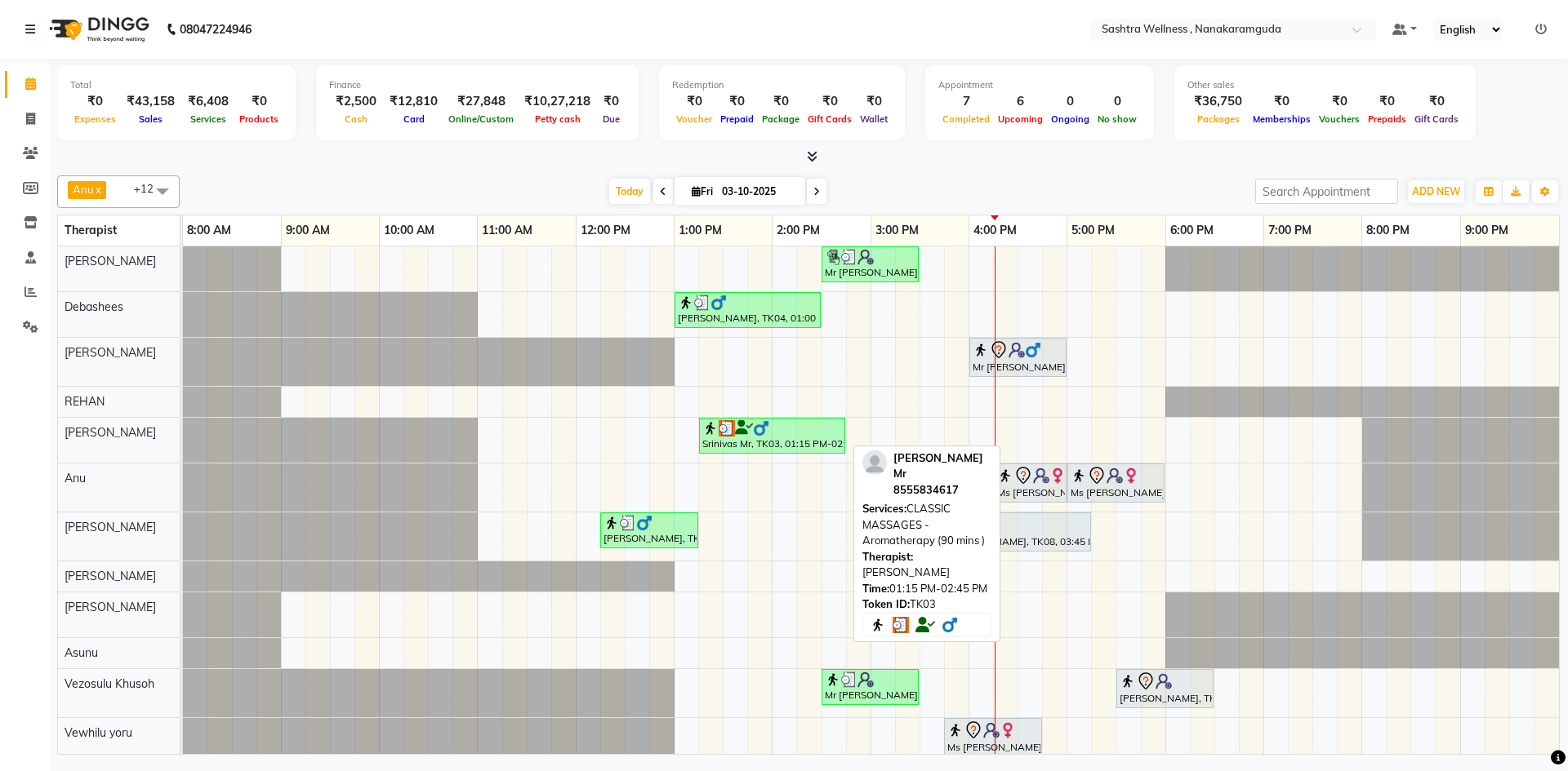
click at [745, 429] on icon at bounding box center [744, 428] width 18 height 1
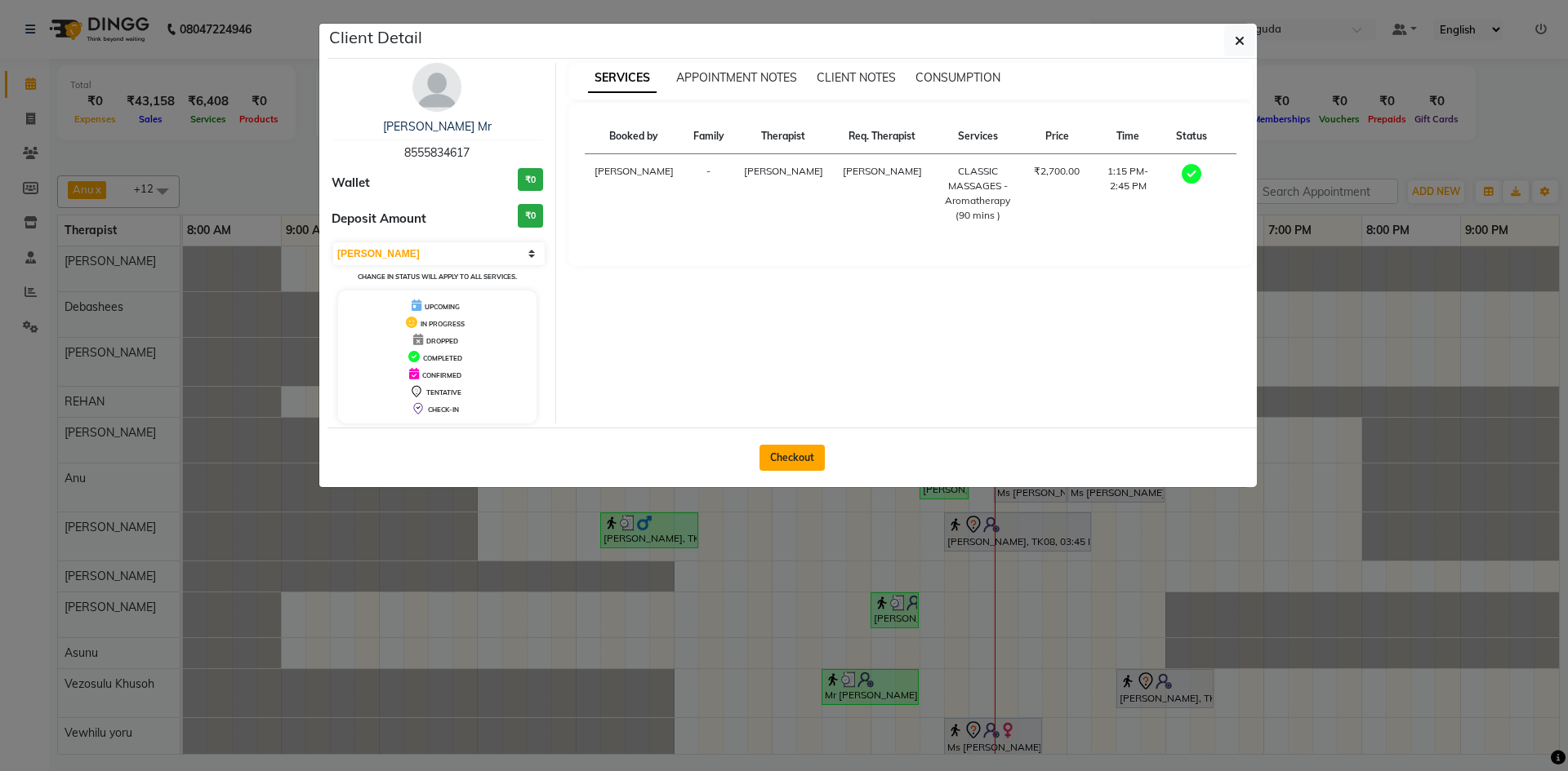
click at [817, 460] on button "Checkout" at bounding box center [792, 458] width 66 height 26
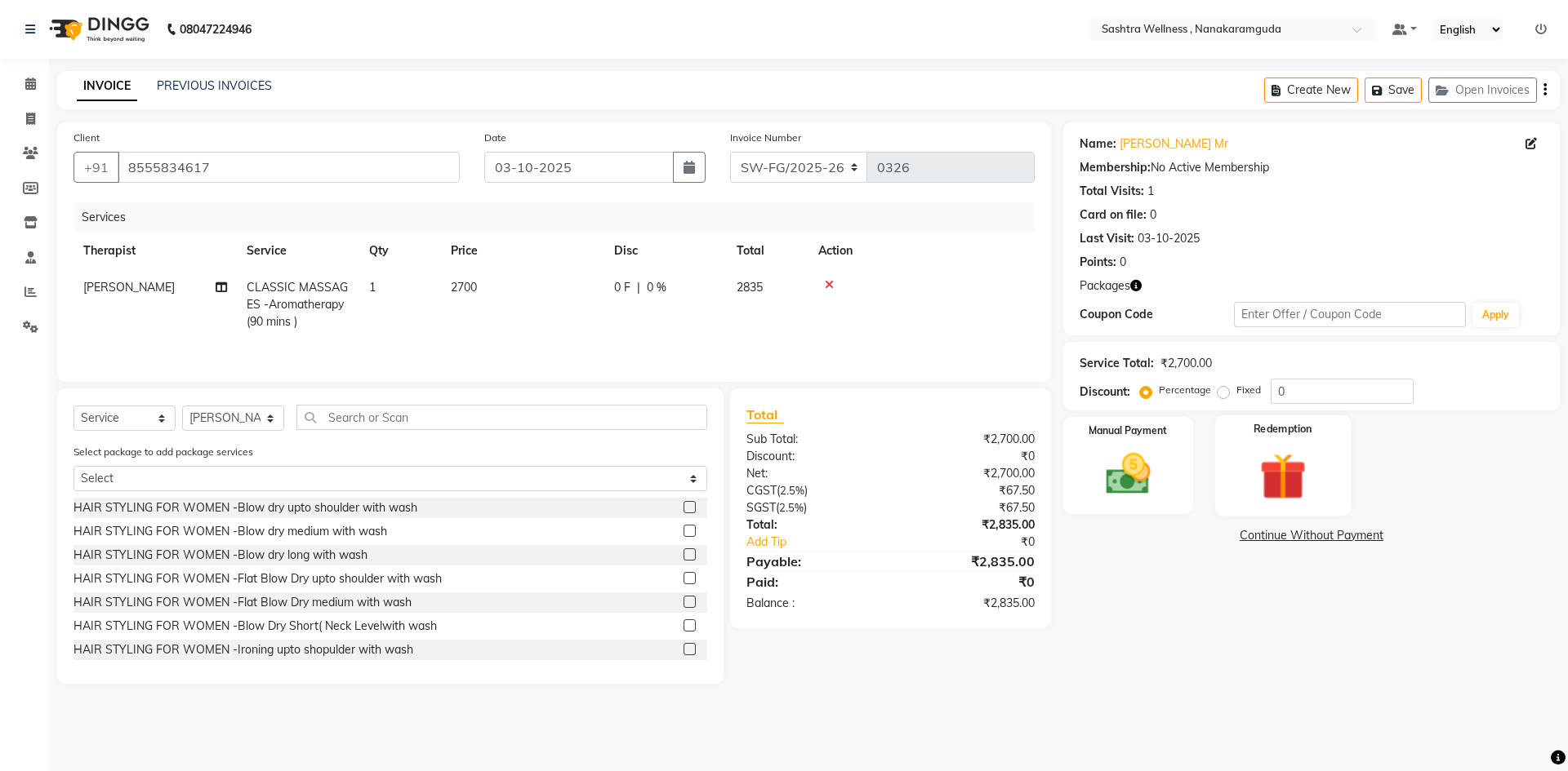
click at [1311, 495] on img at bounding box center [1281, 476] width 76 height 58
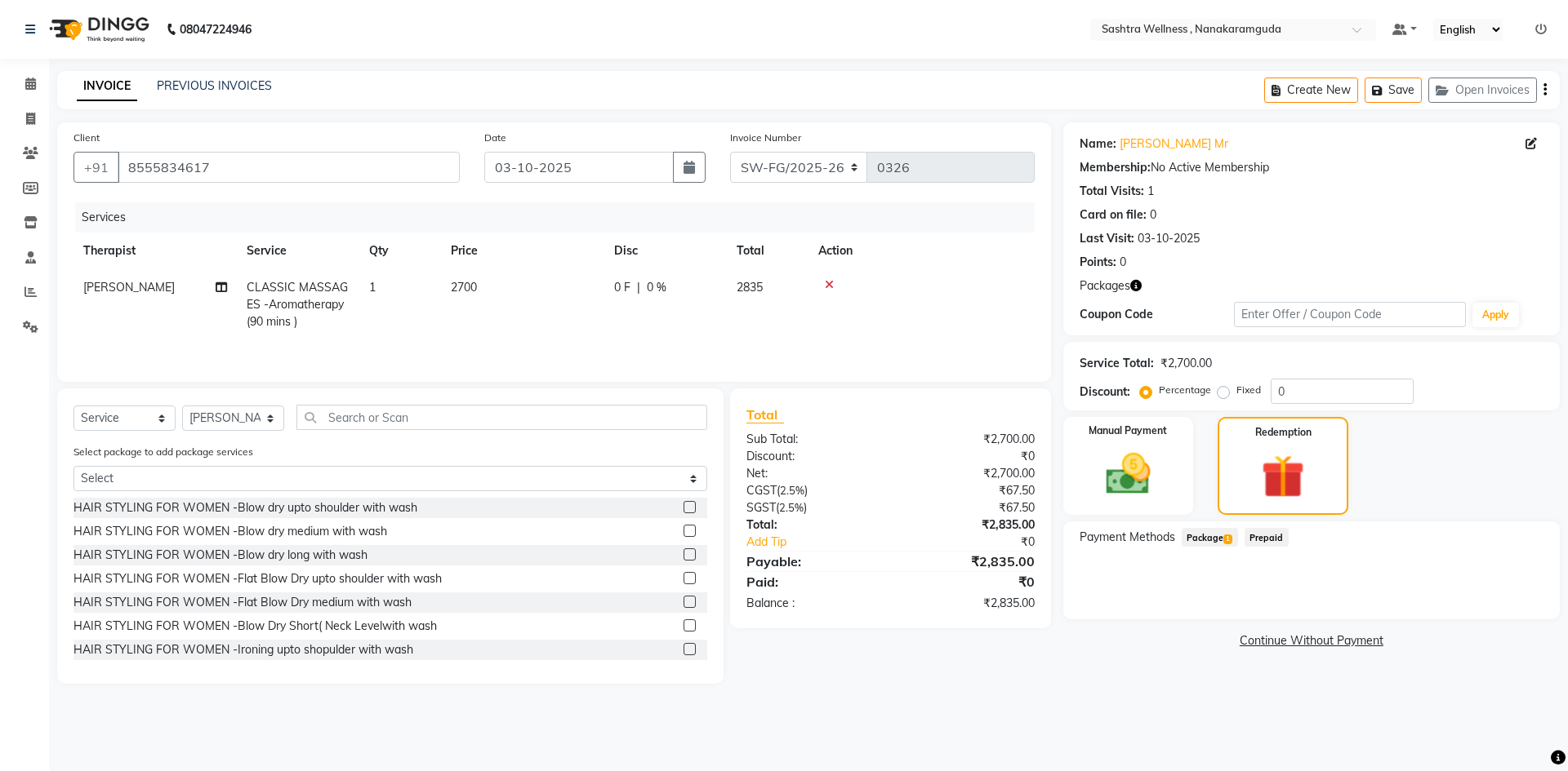
click at [1210, 538] on span "Package 1" at bounding box center [1209, 537] width 56 height 19
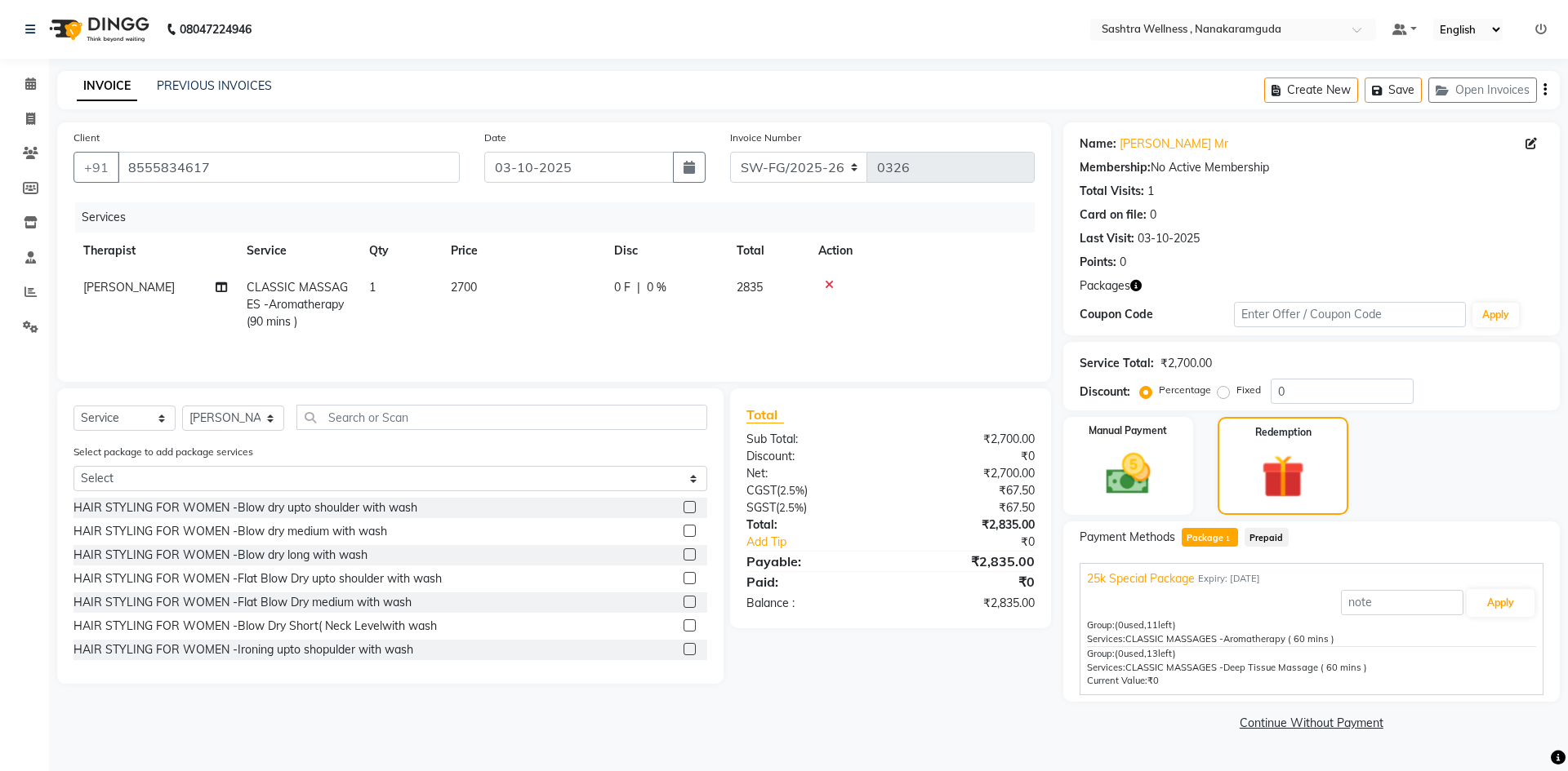
click at [1283, 630] on div "Group: (0 used, 11 left) Services: CLASSIC MASSAGES -Aromatherapy ( 60 mins )" at bounding box center [1312, 633] width 449 height 28
click at [1228, 663] on span "CLASSIC MASSAGES -Deep Tissue Massage ( 60 mins )" at bounding box center [1246, 668] width 241 height 12
click at [1228, 666] on span "CLASSIC MASSAGES -Deep Tissue Massage ( 60 mins )" at bounding box center [1246, 668] width 241 height 12
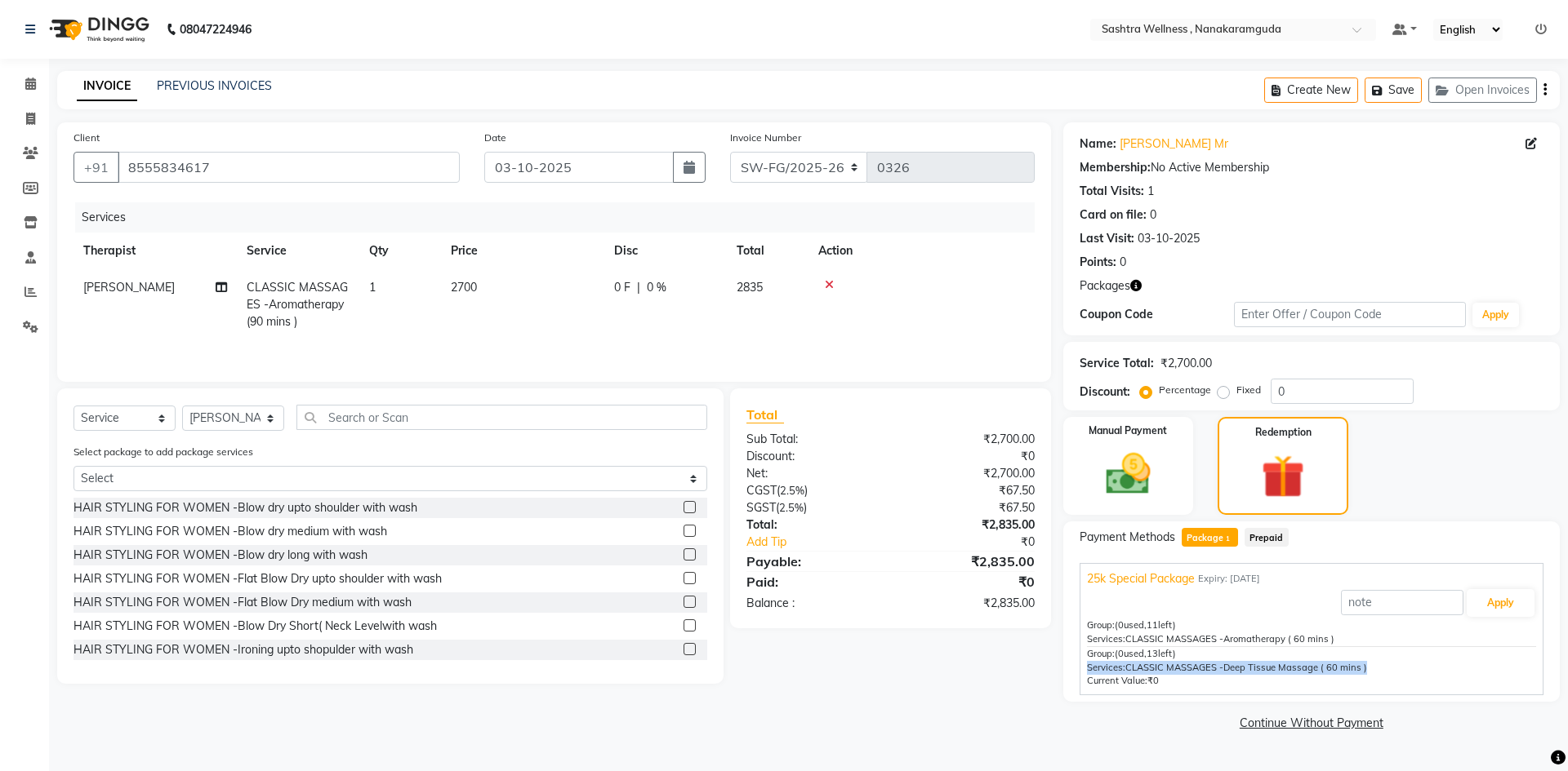
click at [1242, 669] on span "CLASSIC MASSAGES -Deep Tissue Massage ( 60 mins )" at bounding box center [1246, 668] width 241 height 12
click at [1373, 672] on div "Services: CLASSIC MASSAGES -Deep Tissue Massage ( 60 mins )" at bounding box center [1312, 668] width 449 height 14
click at [1359, 601] on input "text" at bounding box center [1402, 603] width 123 height 26
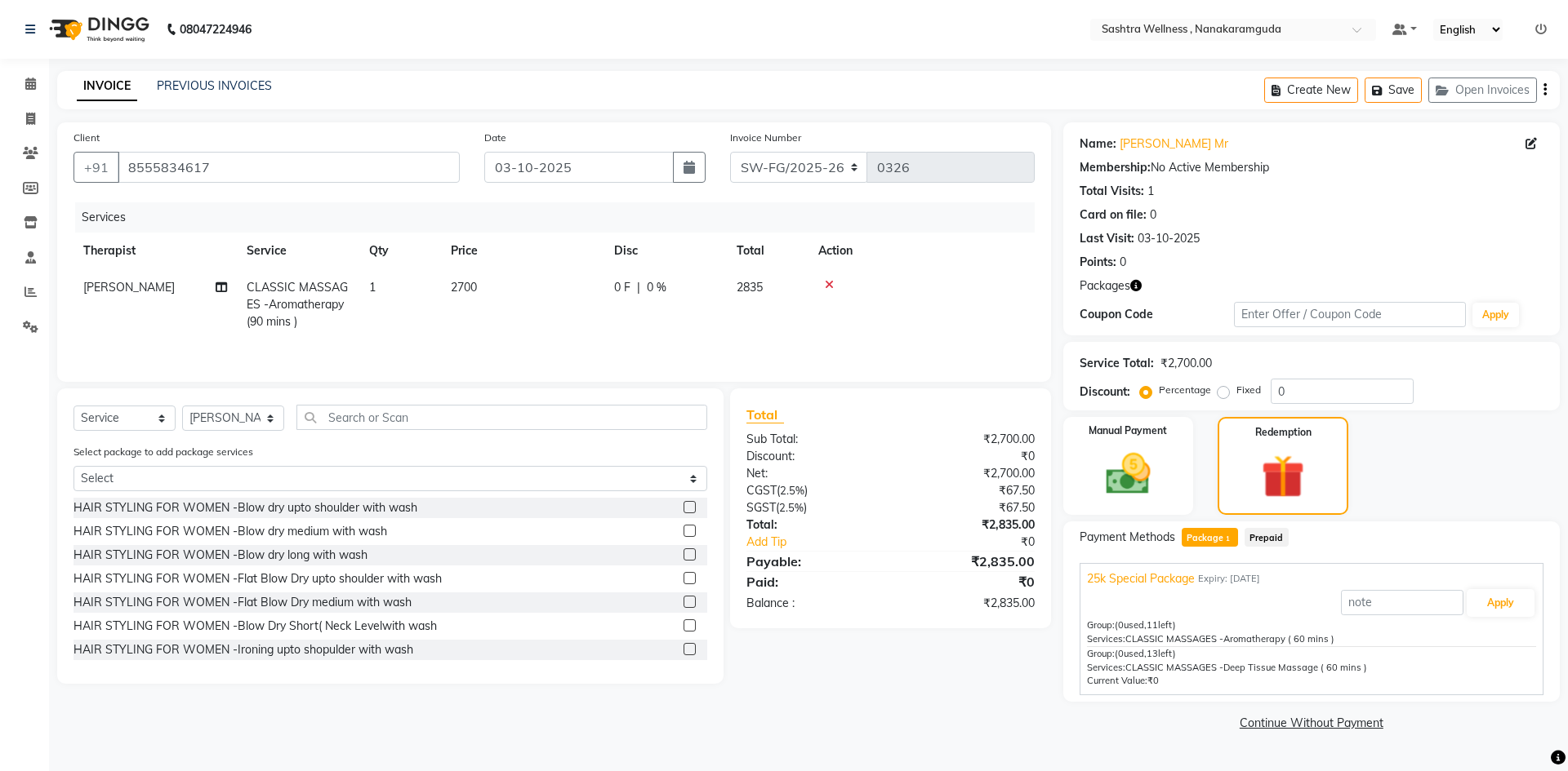
click at [284, 288] on span "CLASSIC MASSAGES -Aromatherapy (90 mins )" at bounding box center [296, 304] width 101 height 49
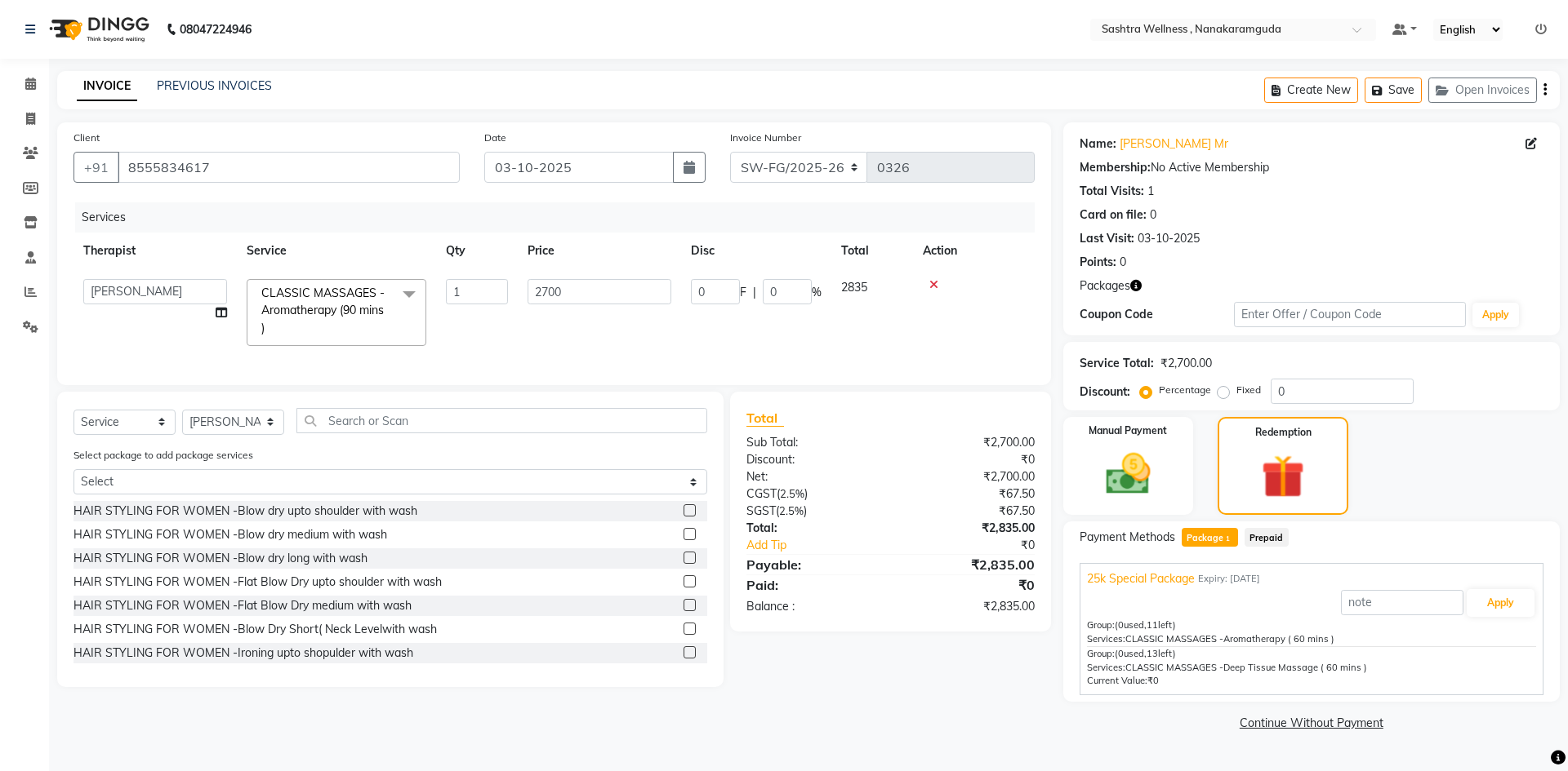
click at [308, 297] on span "CLASSIC MASSAGES -Aromatherapy (90 mins )" at bounding box center [323, 310] width 124 height 50
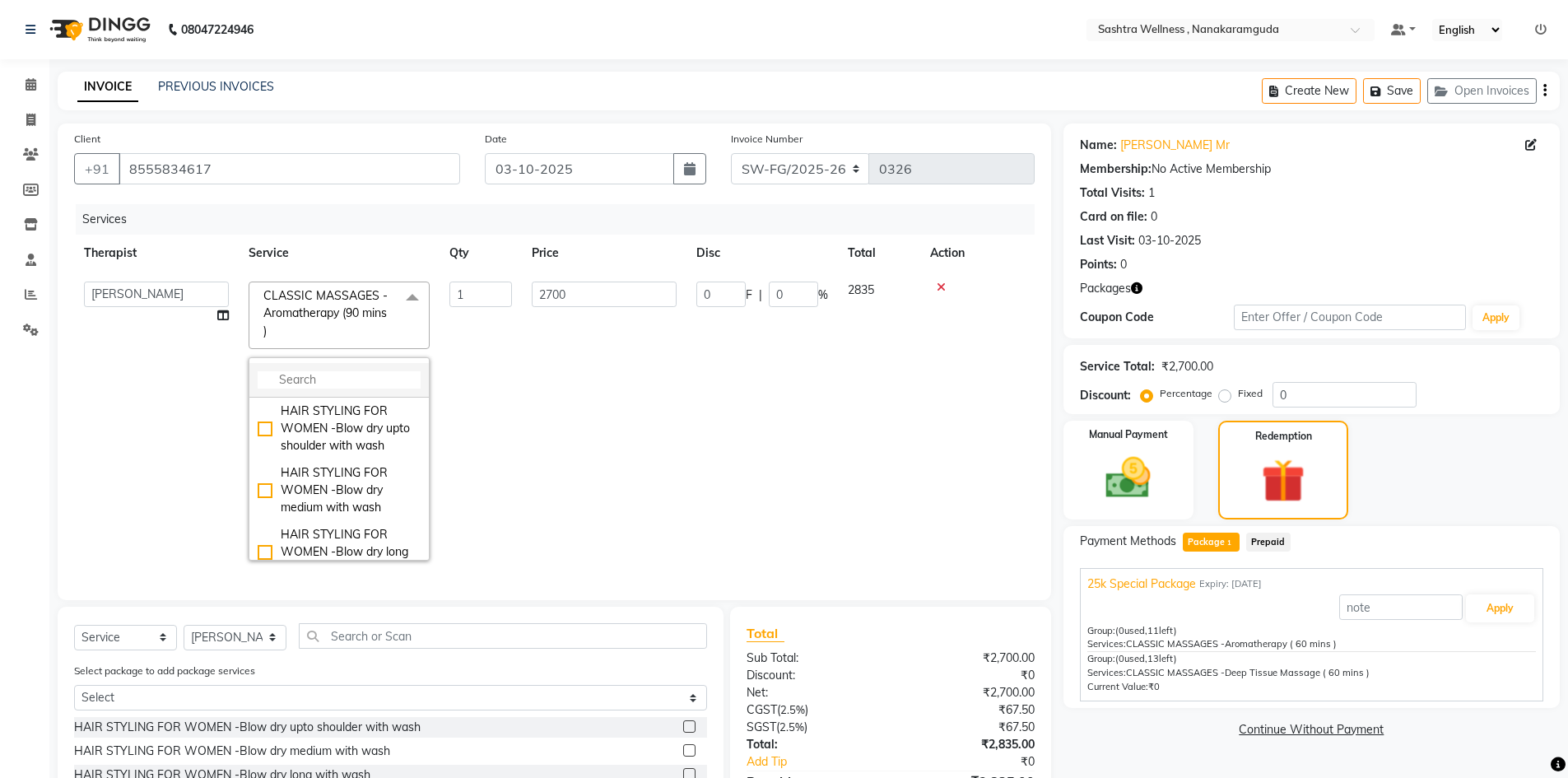
click at [300, 368] on li at bounding box center [338, 380] width 179 height 35
click at [303, 372] on input "multiselect-search" at bounding box center [338, 379] width 163 height 17
click at [356, 518] on div "CLASSIC MASSAGES -Aromatherapy ( 60 mins )" at bounding box center [338, 516] width 163 height 35
click at [763, 440] on td "0 F | 0 %" at bounding box center [762, 422] width 151 height 299
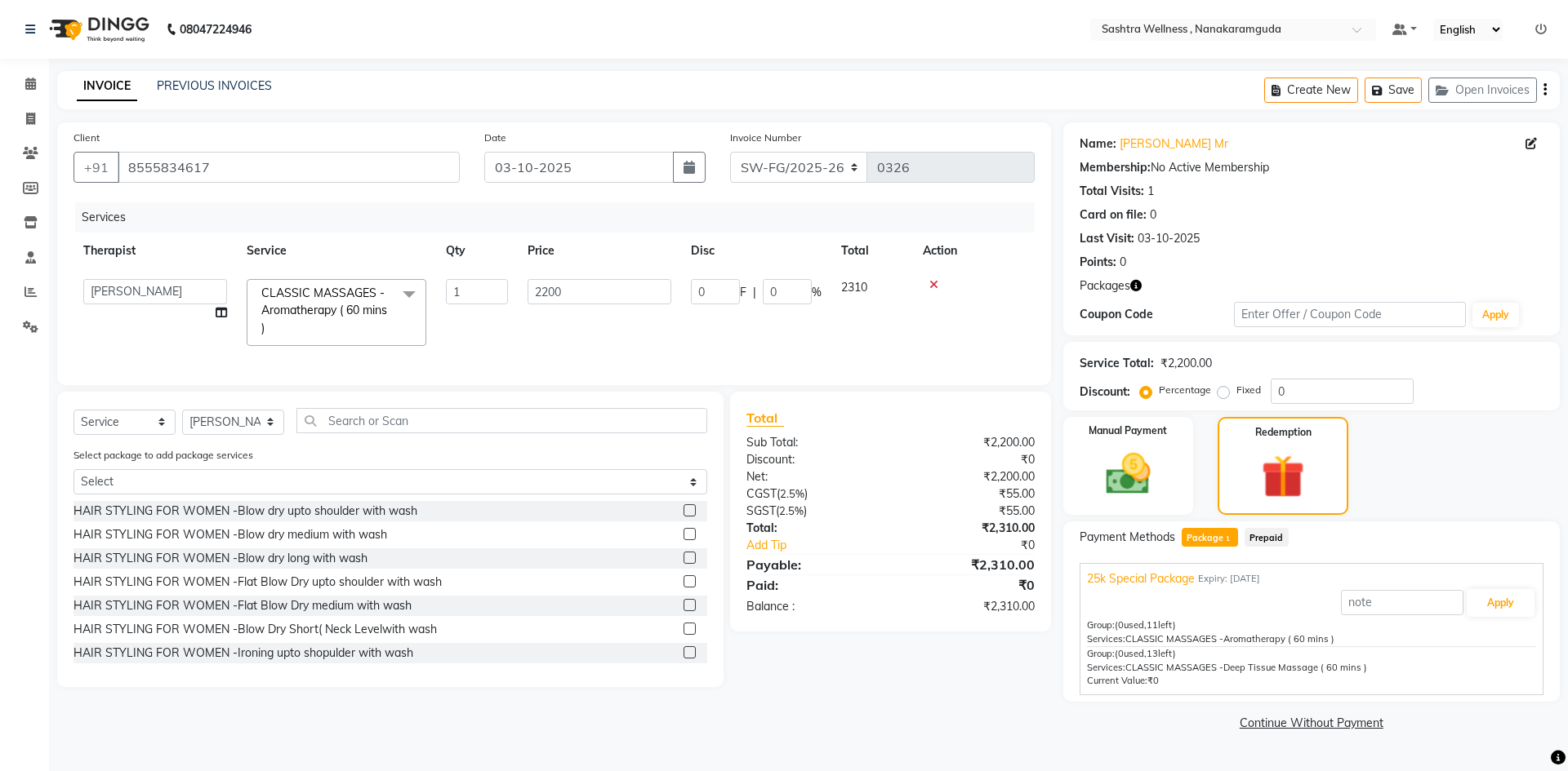
click at [1287, 634] on span "CLASSIC MASSAGES -Aromatherapy ( 60 mins )" at bounding box center [1229, 640] width 209 height 12
click at [1175, 631] on span "(0 used, 11 left)" at bounding box center [1145, 626] width 61 height 12
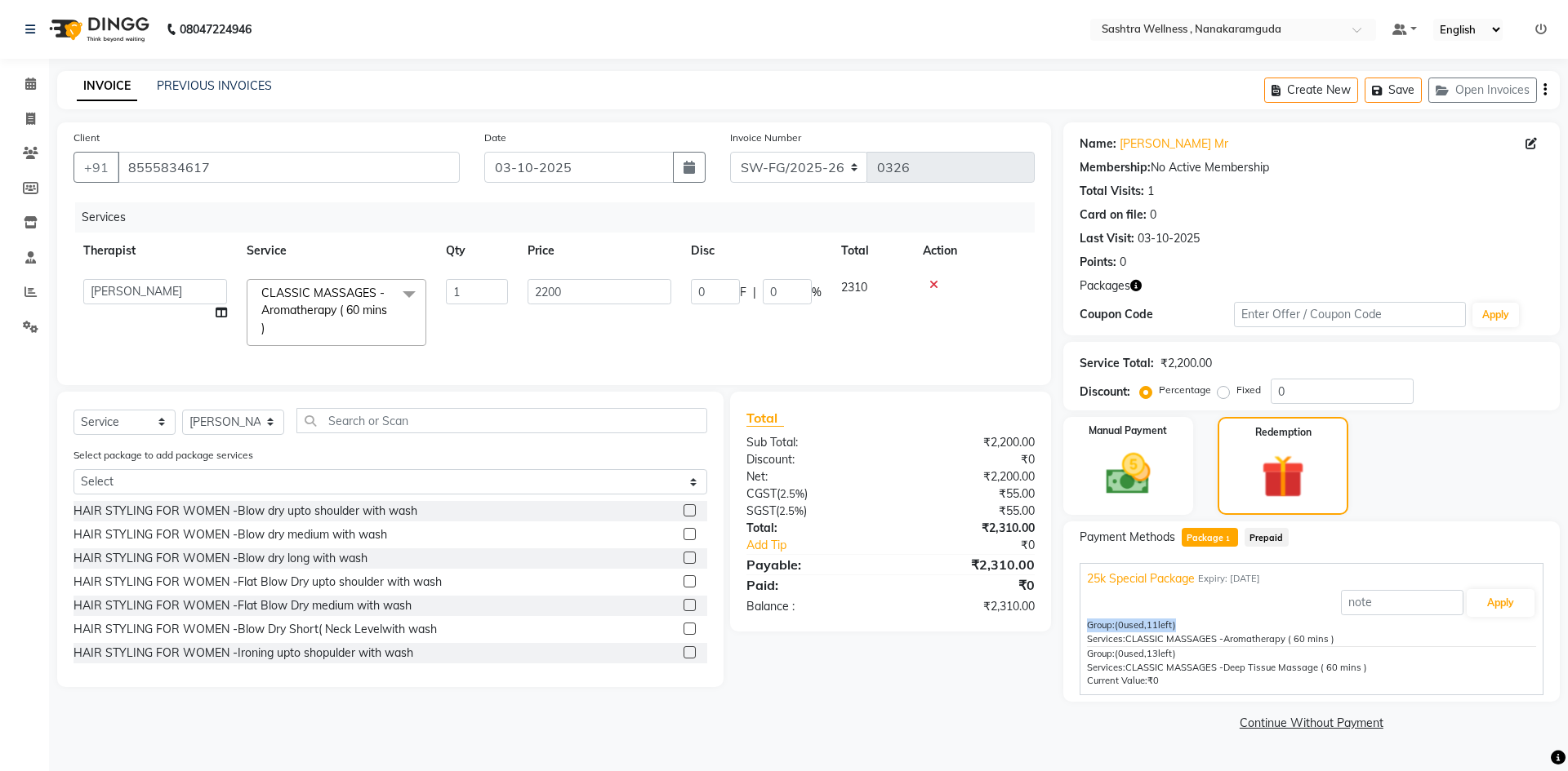
click at [1175, 631] on span "(0 used, 11 left)" at bounding box center [1145, 626] width 61 height 12
click at [1367, 639] on div "Services: CLASSIC MASSAGES -Aromatherapy ( 60 mins )" at bounding box center [1312, 640] width 449 height 14
click at [1273, 633] on div "Services: CLASSIC MASSAGES -Aromatherapy ( 60 mins )" at bounding box center [1312, 640] width 449 height 14
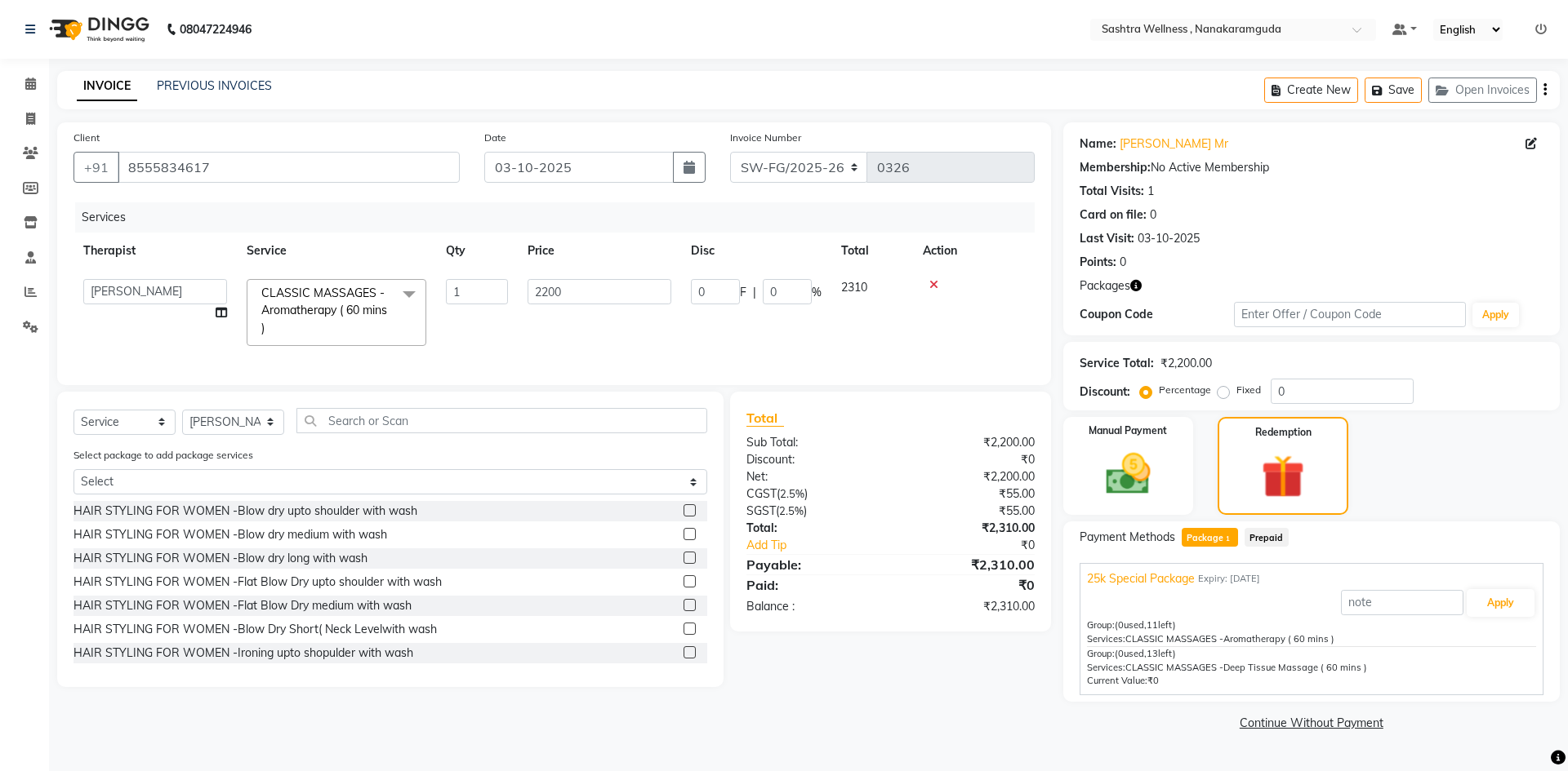
click at [1146, 650] on span "(0 used, 13 left)" at bounding box center [1145, 654] width 61 height 12
click at [1179, 632] on div "Group: (0 used, 11 left) Services: CLASSIC MASSAGES -Aromatherapy ( 60 mins )" at bounding box center [1312, 633] width 449 height 28
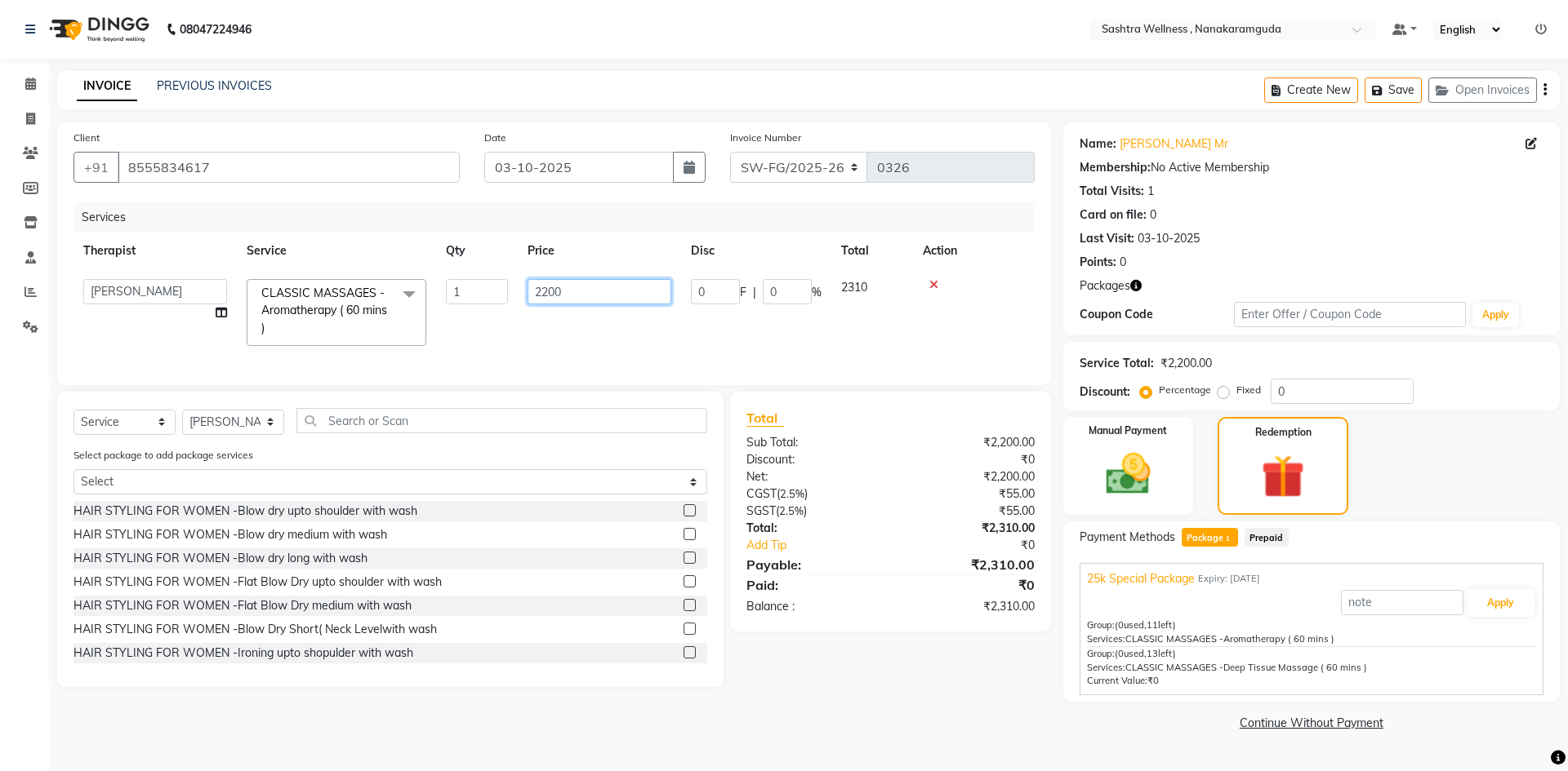
click at [603, 289] on input "2200" at bounding box center [600, 292] width 143 height 26
click at [518, 325] on td "2200" at bounding box center [600, 313] width 163 height 86
click at [1207, 538] on span "Package 1" at bounding box center [1209, 537] width 56 height 19
click at [1169, 628] on span "(0 used, 11 left)" at bounding box center [1145, 626] width 61 height 12
click at [1277, 529] on span "Prepaid" at bounding box center [1266, 537] width 44 height 19
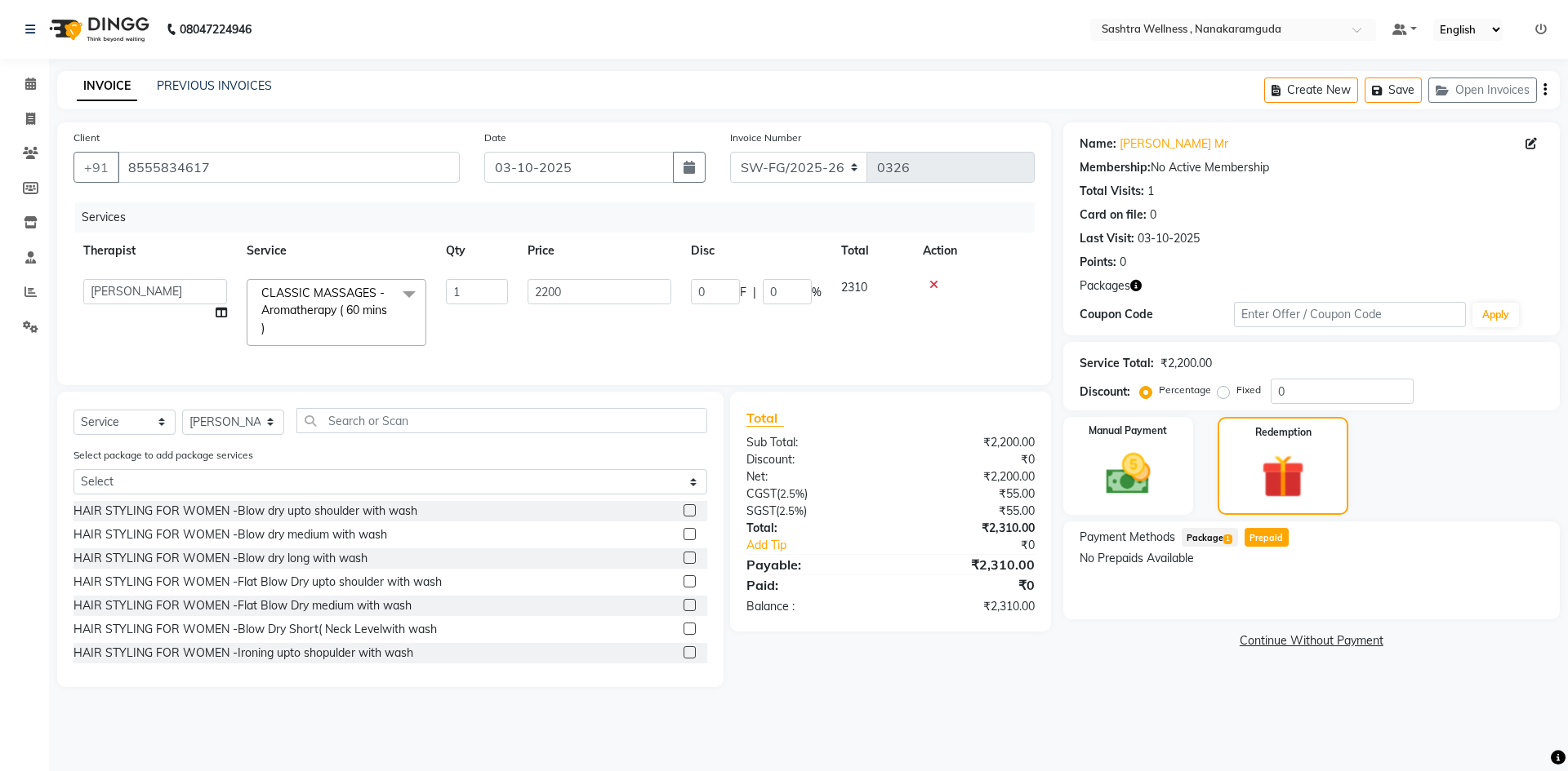
click at [1188, 538] on span "Package 1" at bounding box center [1209, 537] width 56 height 19
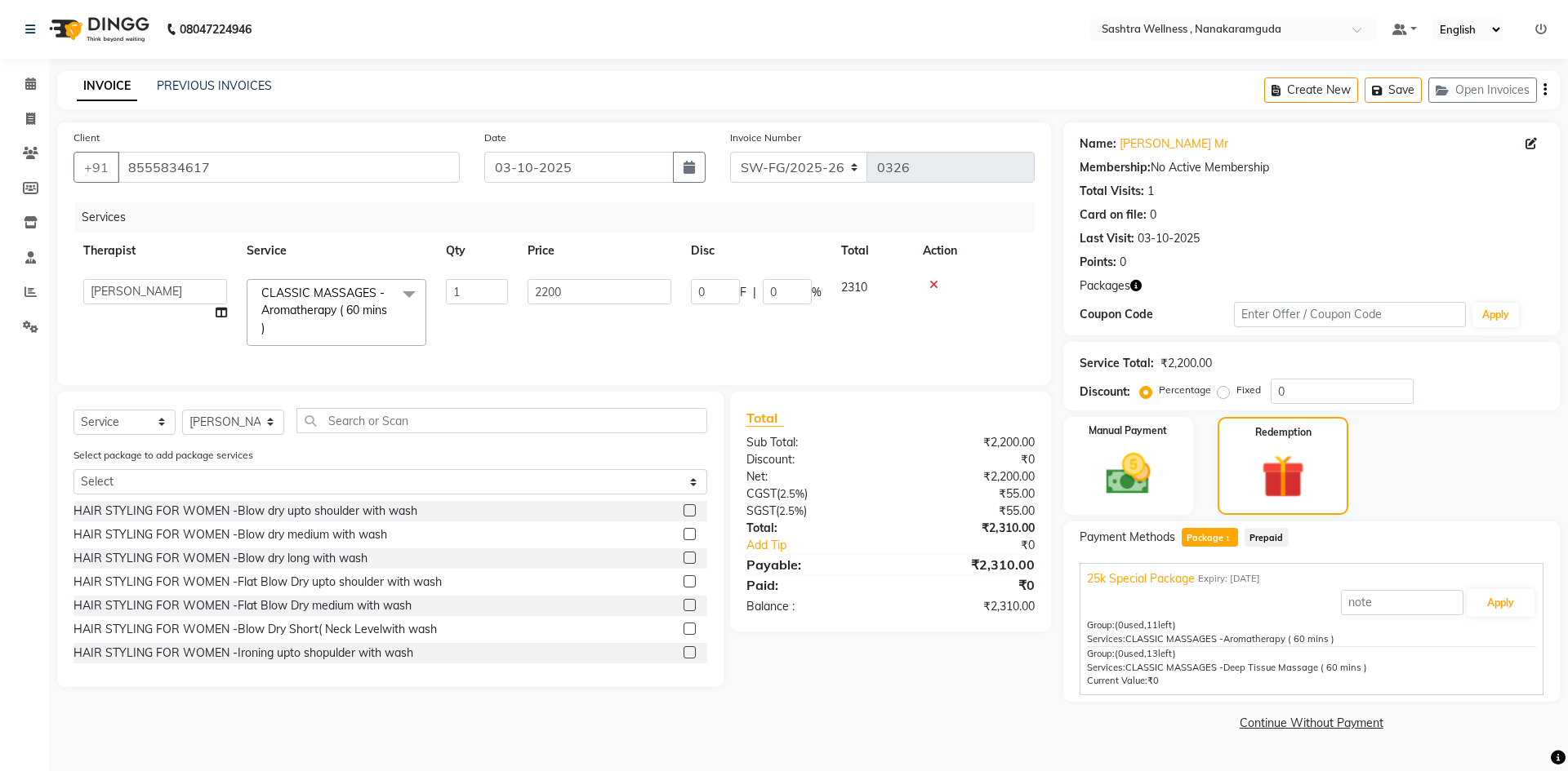
drag, startPoint x: 1198, startPoint y: 585, endPoint x: 1174, endPoint y: 582, distance: 24.2
click at [1197, 585] on div "25k Special Package Expiry: 03-10-2026" at bounding box center [1312, 579] width 449 height 17
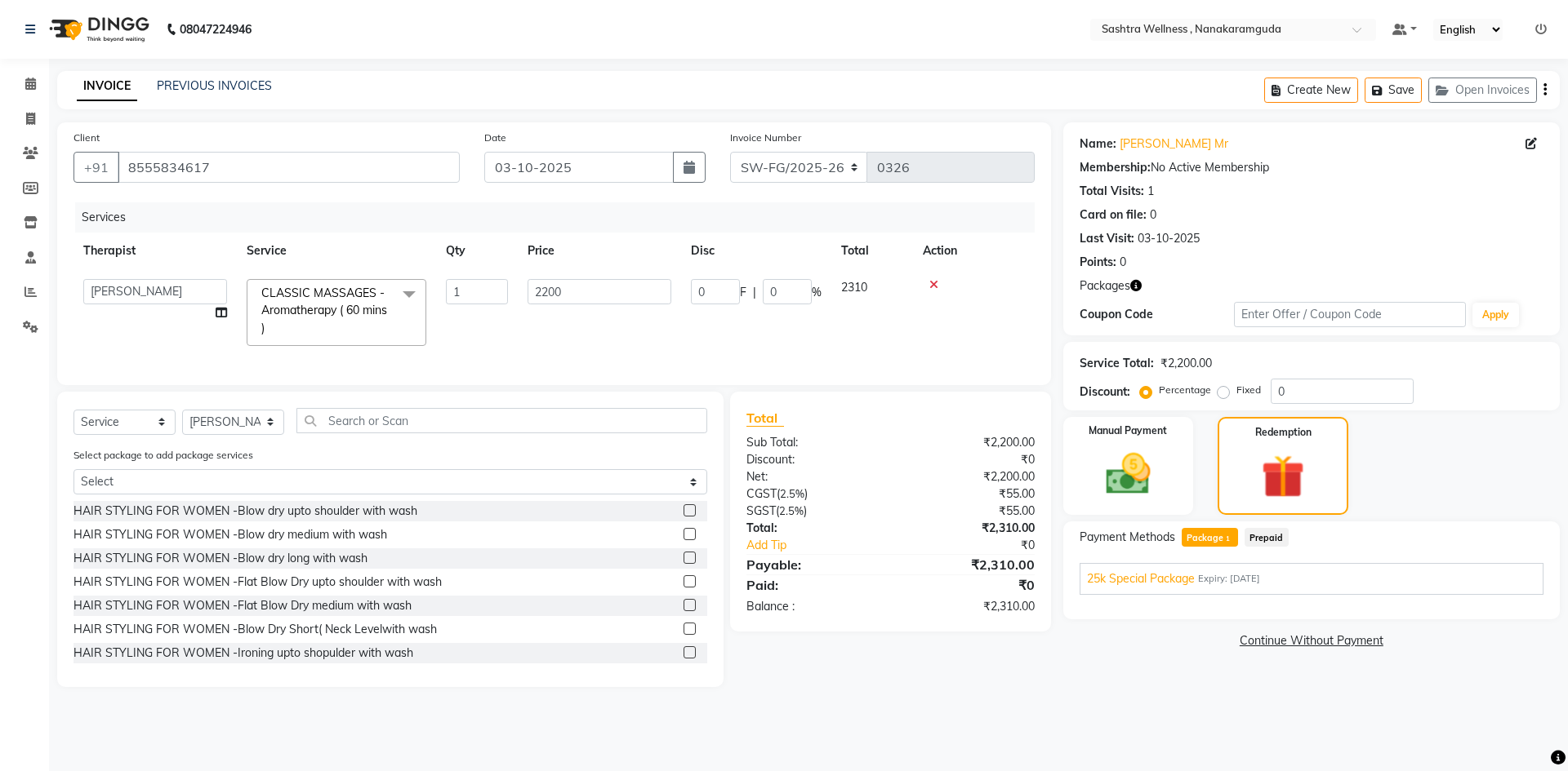
click at [1158, 577] on span "25k Special Package" at bounding box center [1141, 579] width 108 height 17
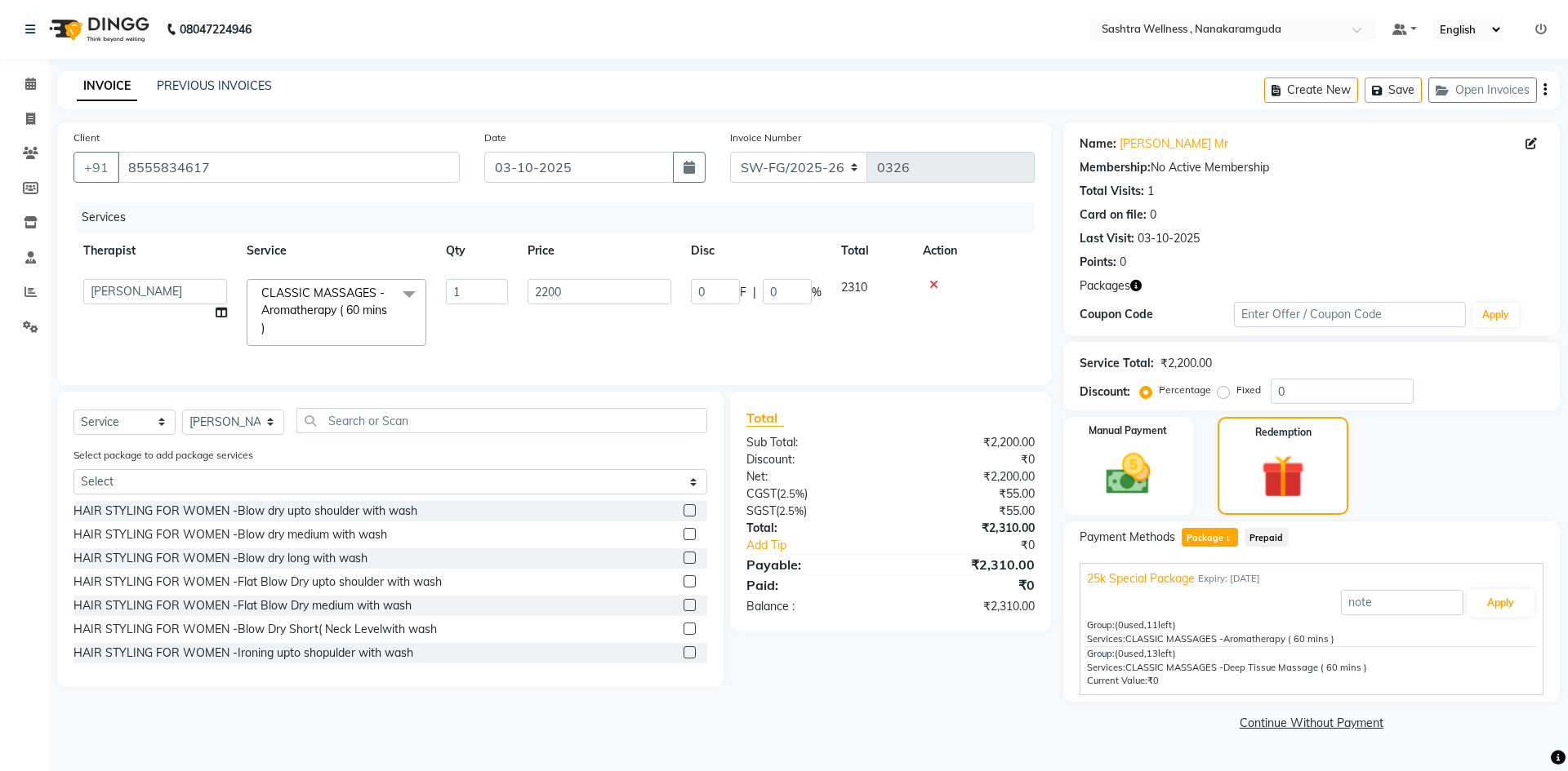
click at [1158, 577] on span "25k Special Package" at bounding box center [1141, 579] width 108 height 17
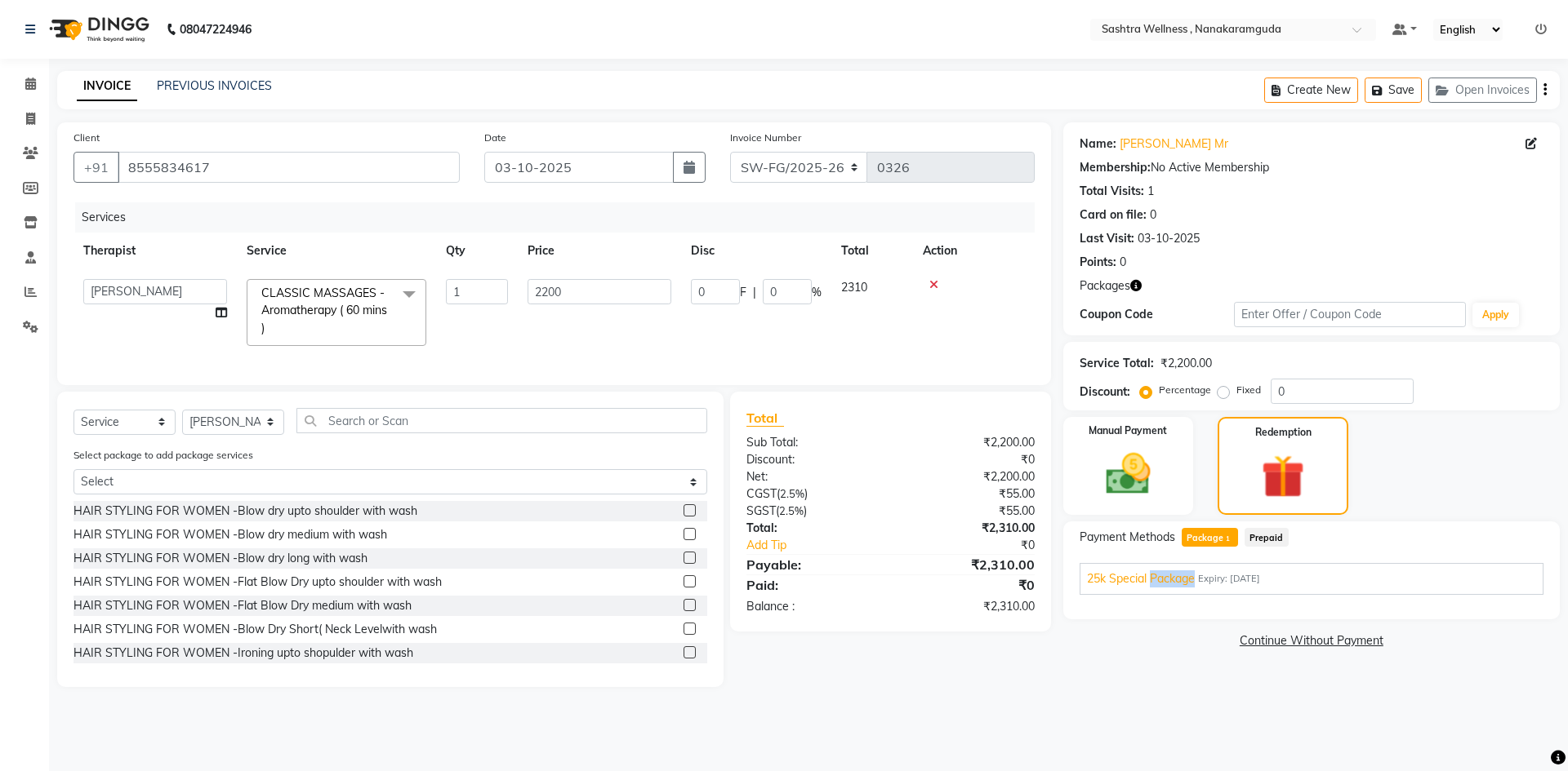
click at [1158, 577] on span "25k Special Package" at bounding box center [1141, 579] width 108 height 17
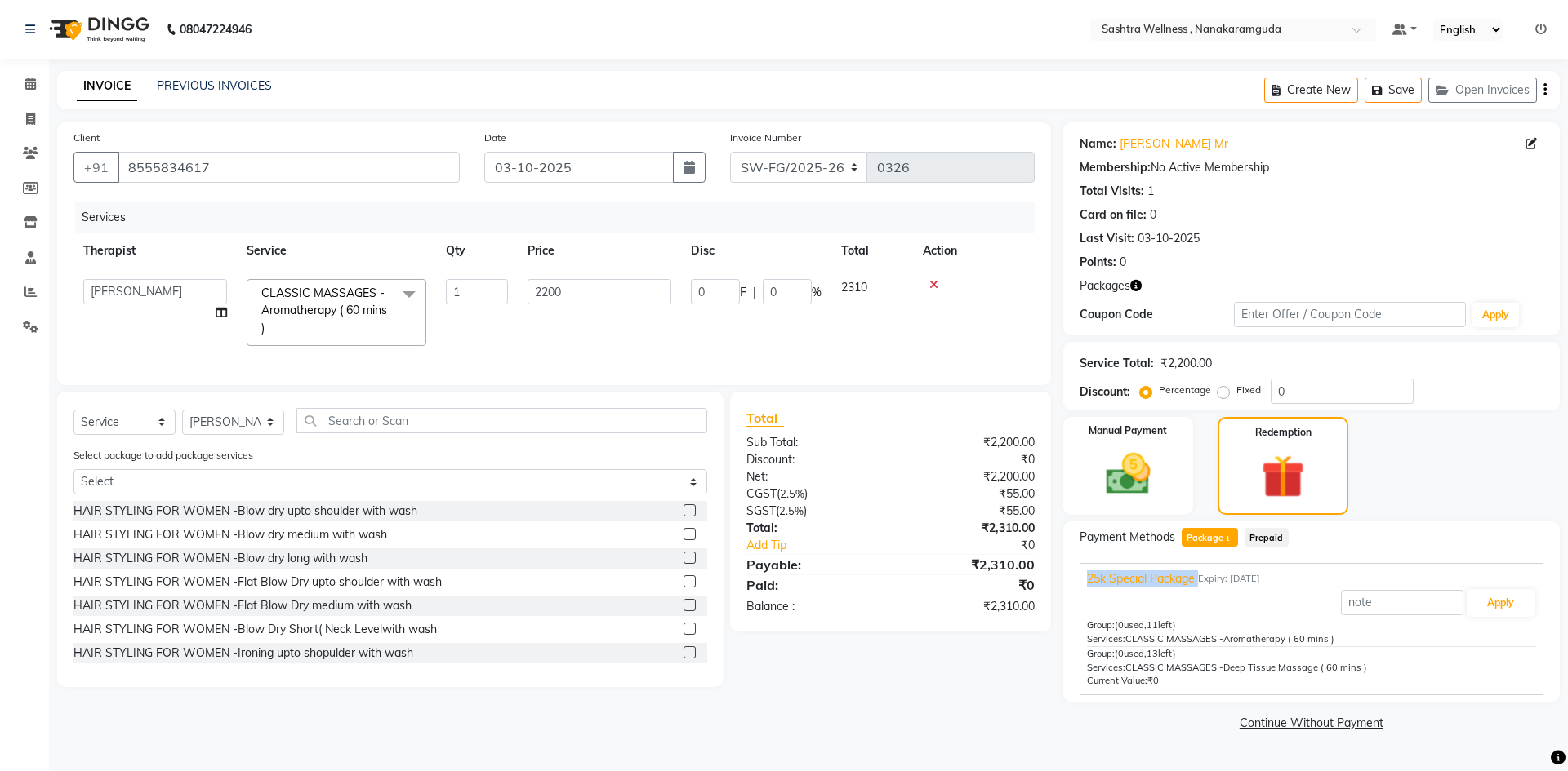
click at [1173, 581] on span "25k Special Package" at bounding box center [1141, 579] width 108 height 17
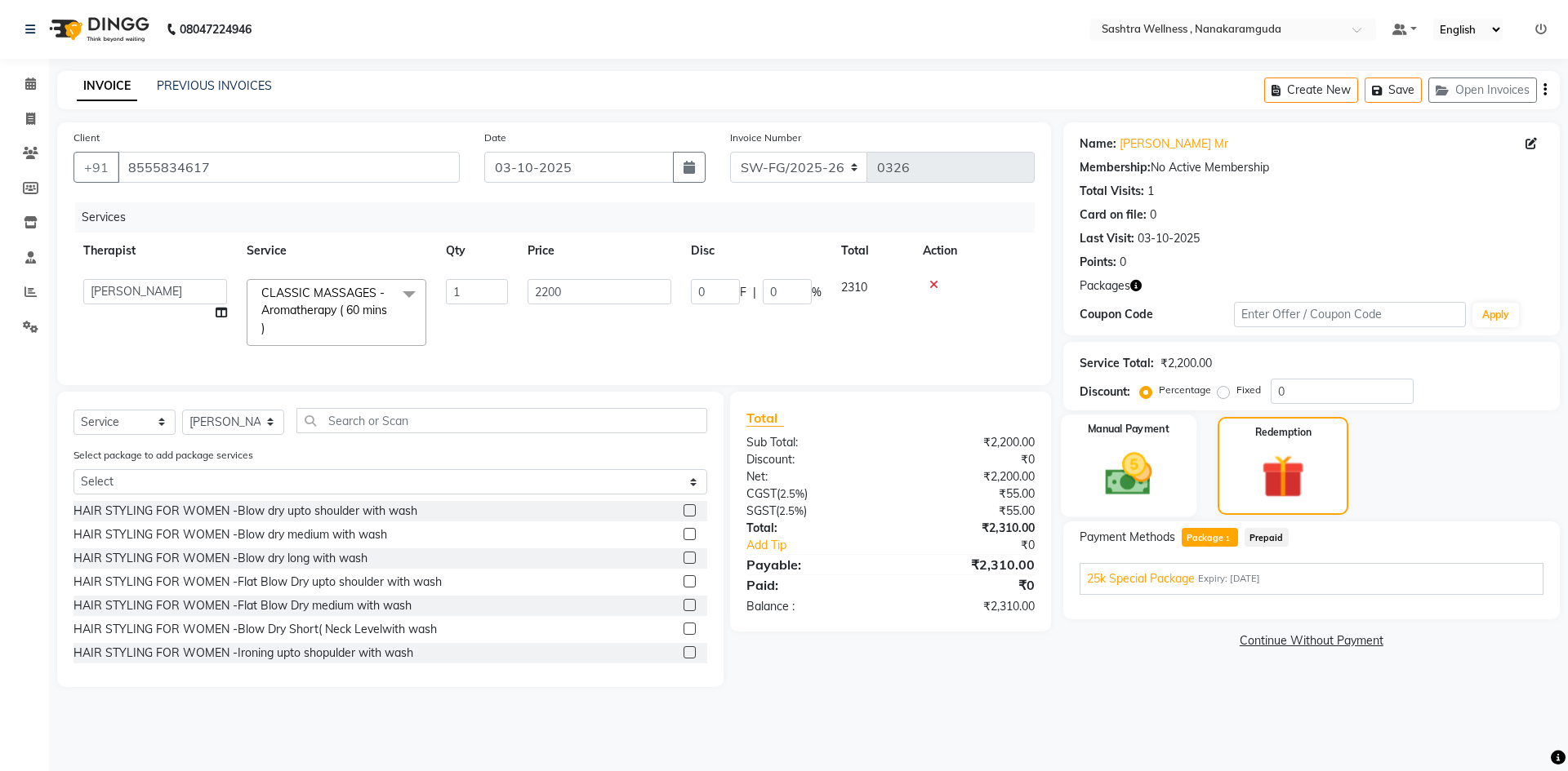
click at [1140, 468] on img at bounding box center [1127, 474] width 76 height 54
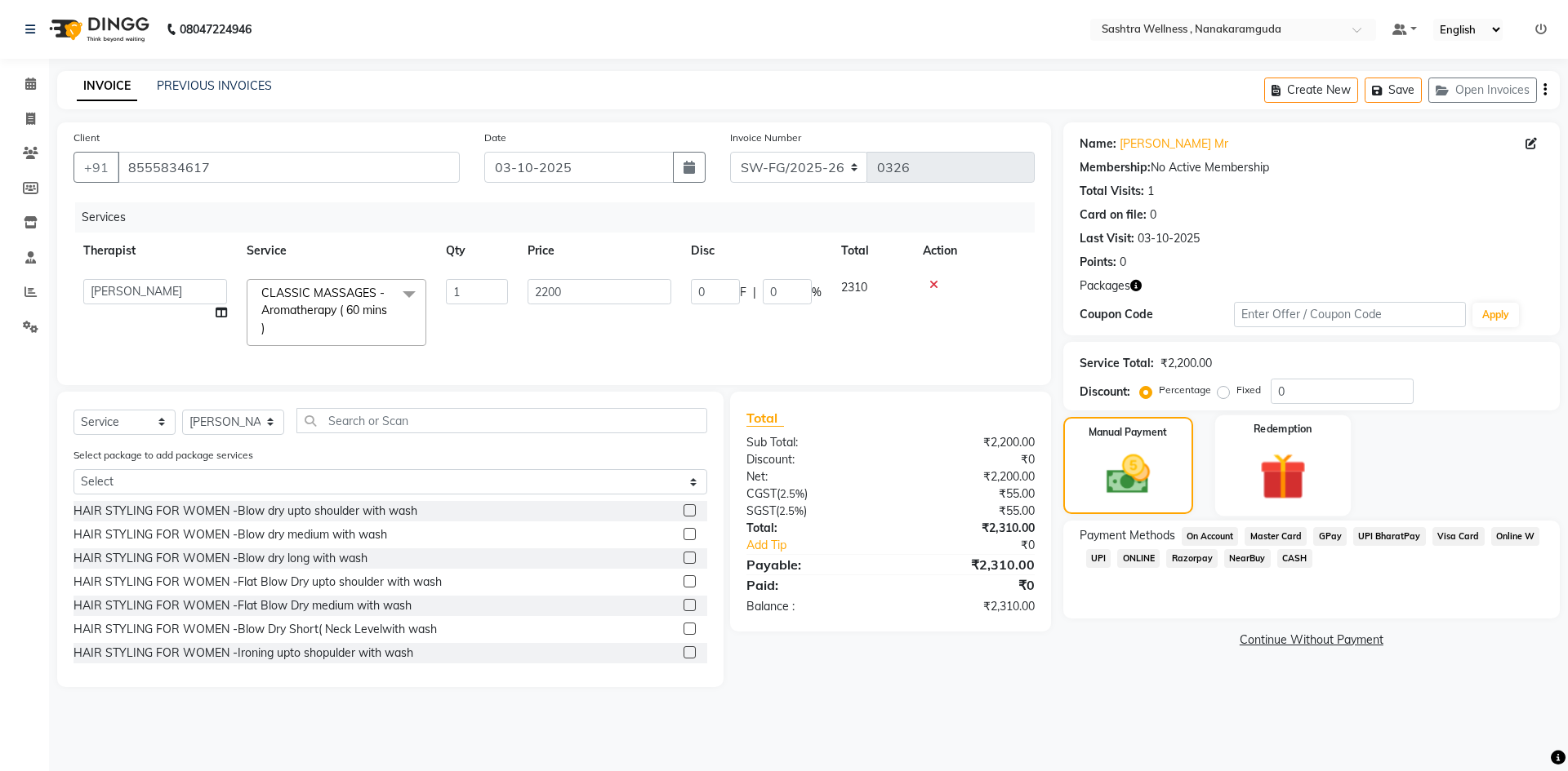
drag, startPoint x: 1328, startPoint y: 467, endPoint x: 1322, endPoint y: 475, distance: 10.0
click at [1326, 467] on div "Redemption" at bounding box center [1282, 466] width 135 height 100
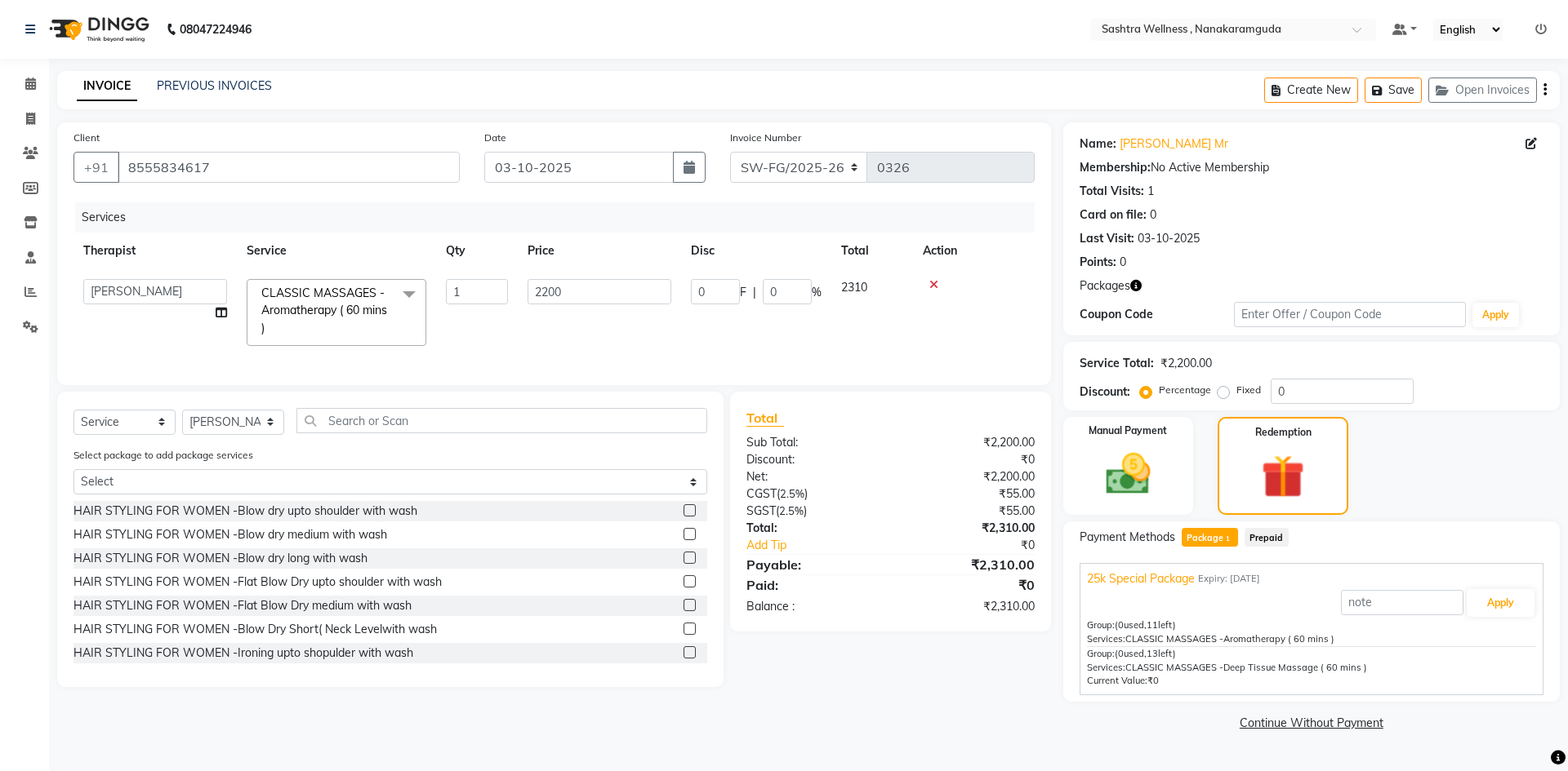
click at [1216, 536] on span "Package 1" at bounding box center [1209, 537] width 56 height 19
click at [1136, 289] on icon "button" at bounding box center [1136, 285] width 12 height 12
click at [1074, 302] on div "1. 25k Special Package :" at bounding box center [1051, 300] width 123 height 17
click at [1494, 593] on button "Apply" at bounding box center [1500, 603] width 68 height 27
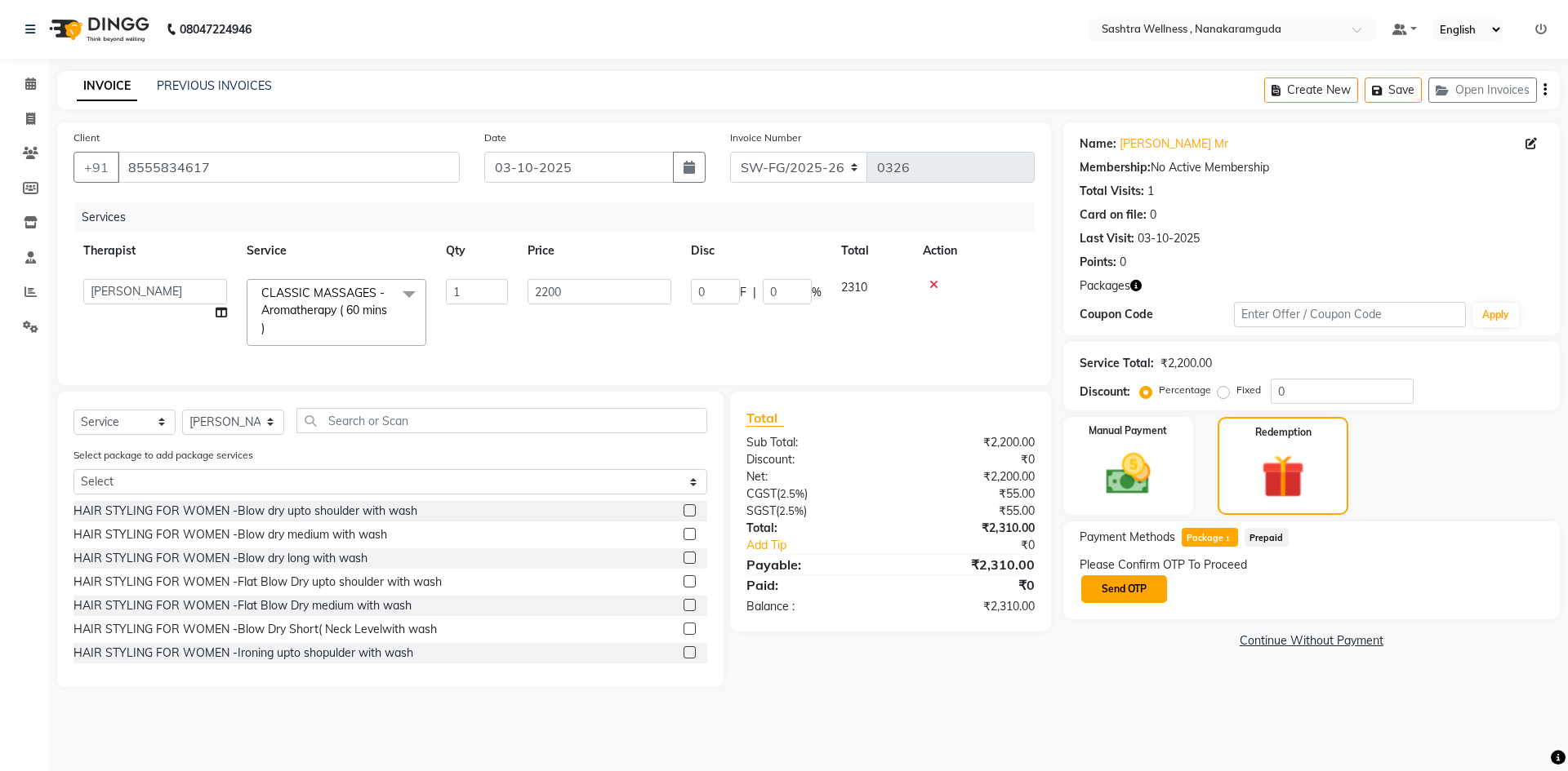
click at [1107, 582] on button "Send OTP" at bounding box center [1124, 590] width 85 height 27
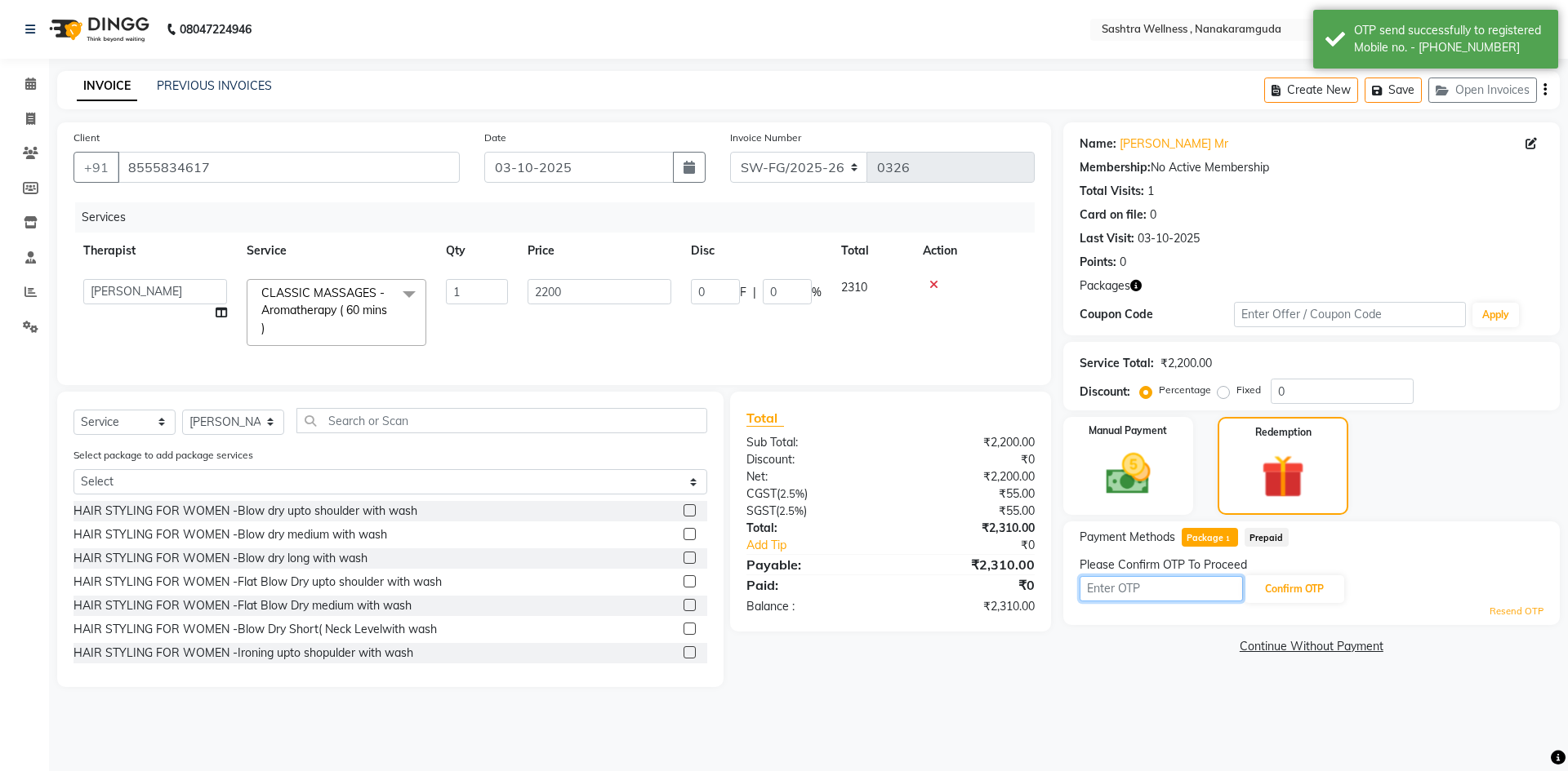
click at [1156, 587] on input "text" at bounding box center [1161, 590] width 163 height 26
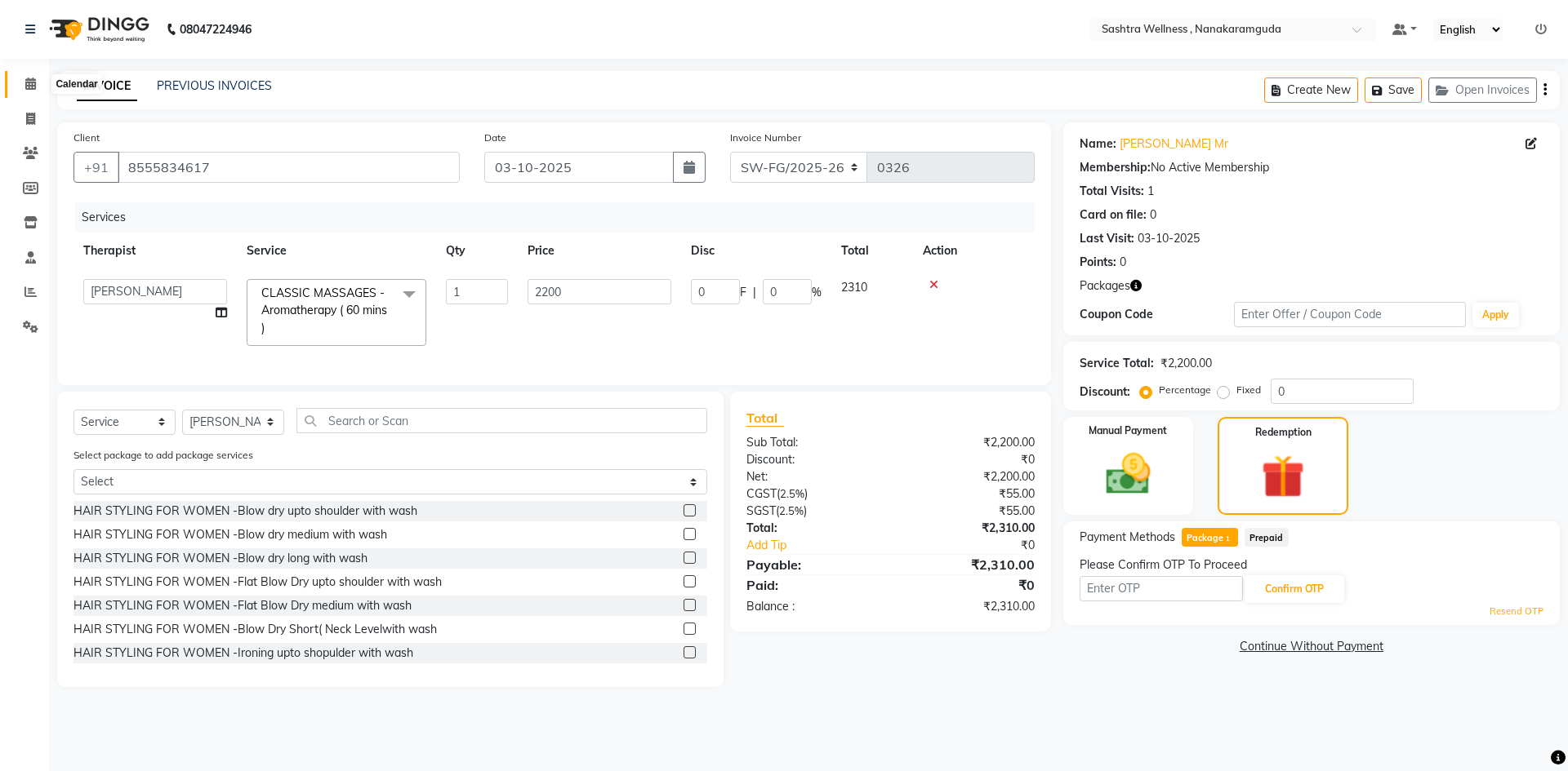
click at [27, 92] on span at bounding box center [30, 84] width 28 height 19
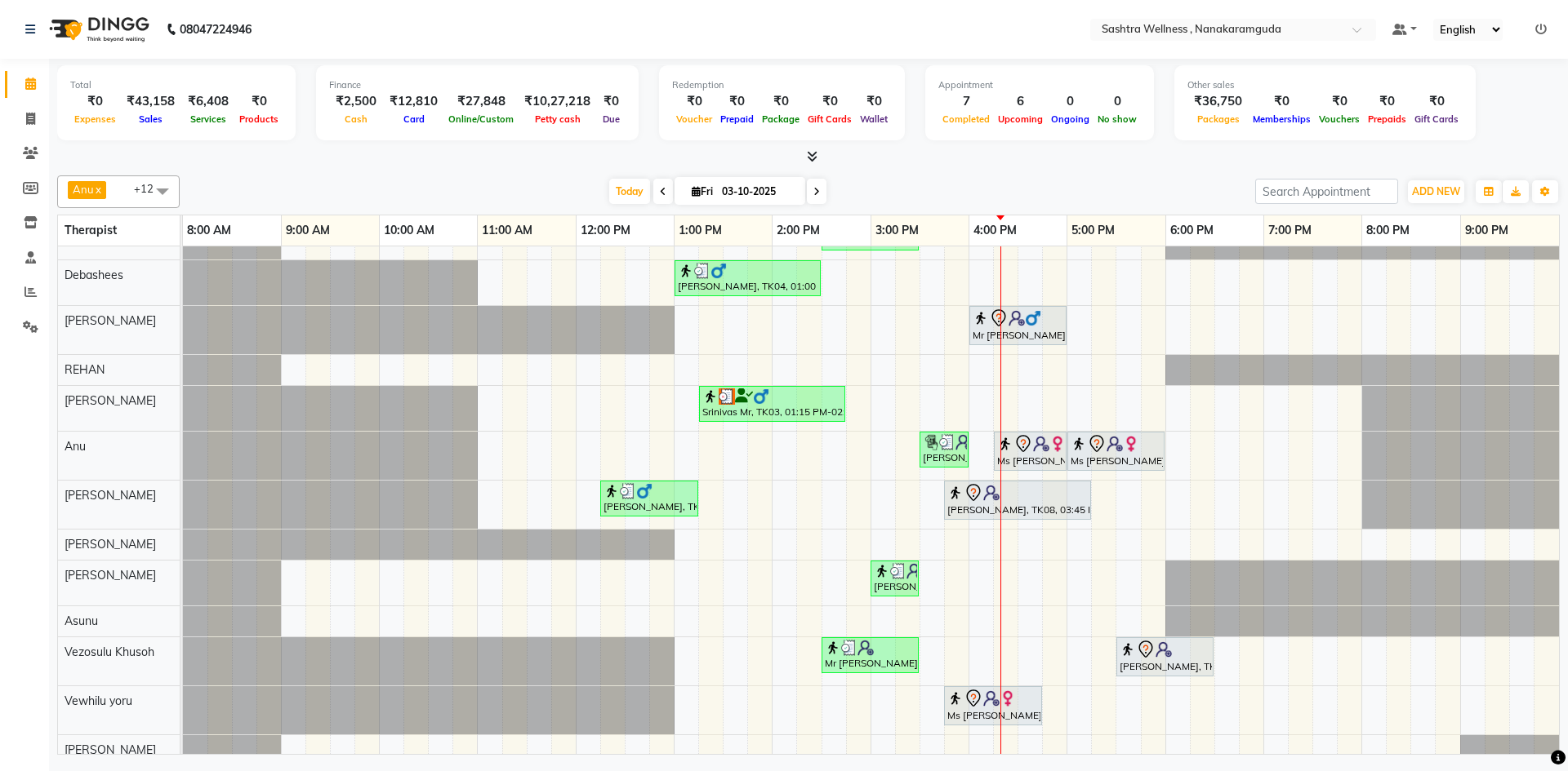
scroll to position [43, 0]
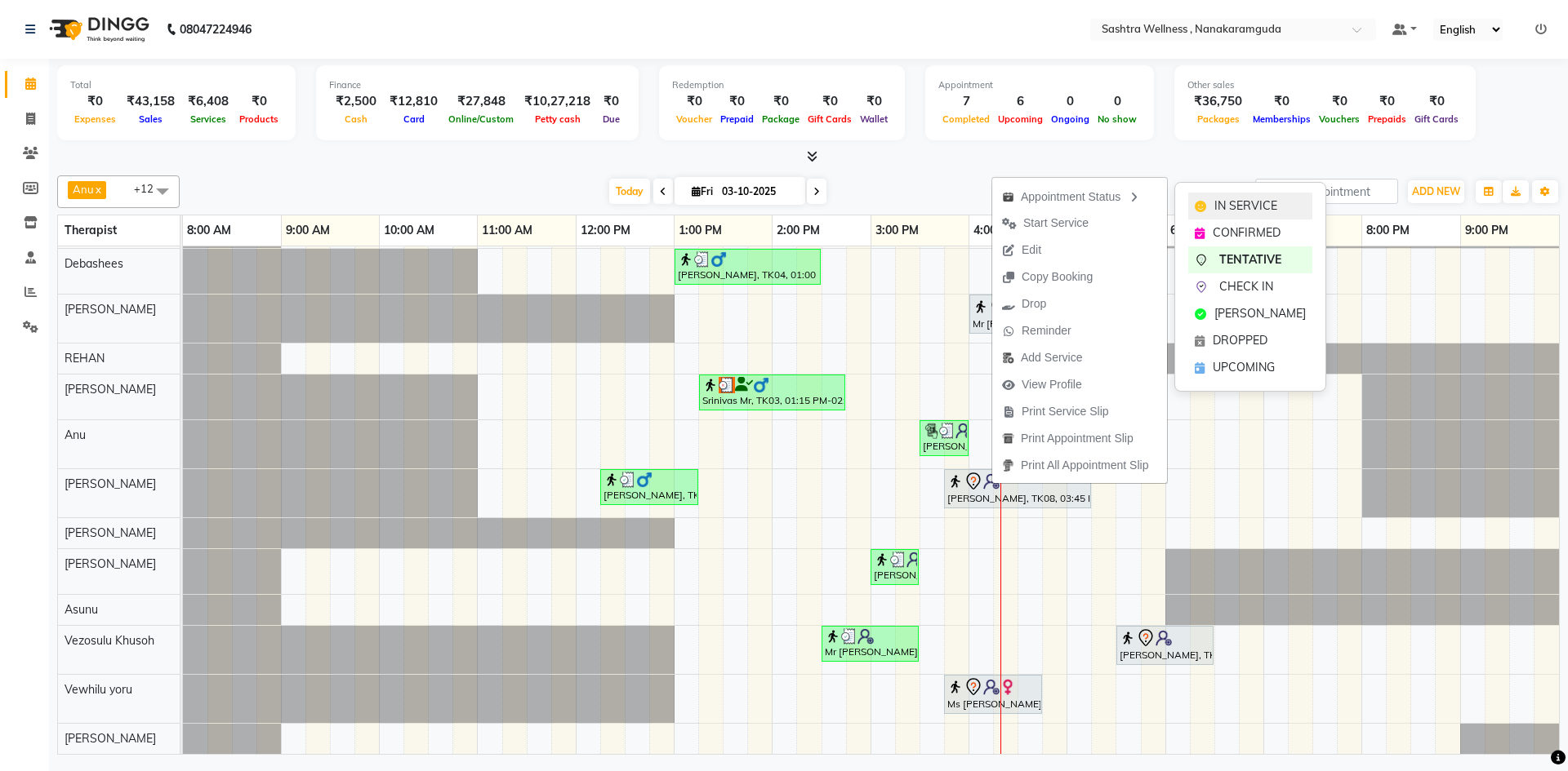
click at [1257, 209] on span "IN SERVICE" at bounding box center [1246, 205] width 63 height 17
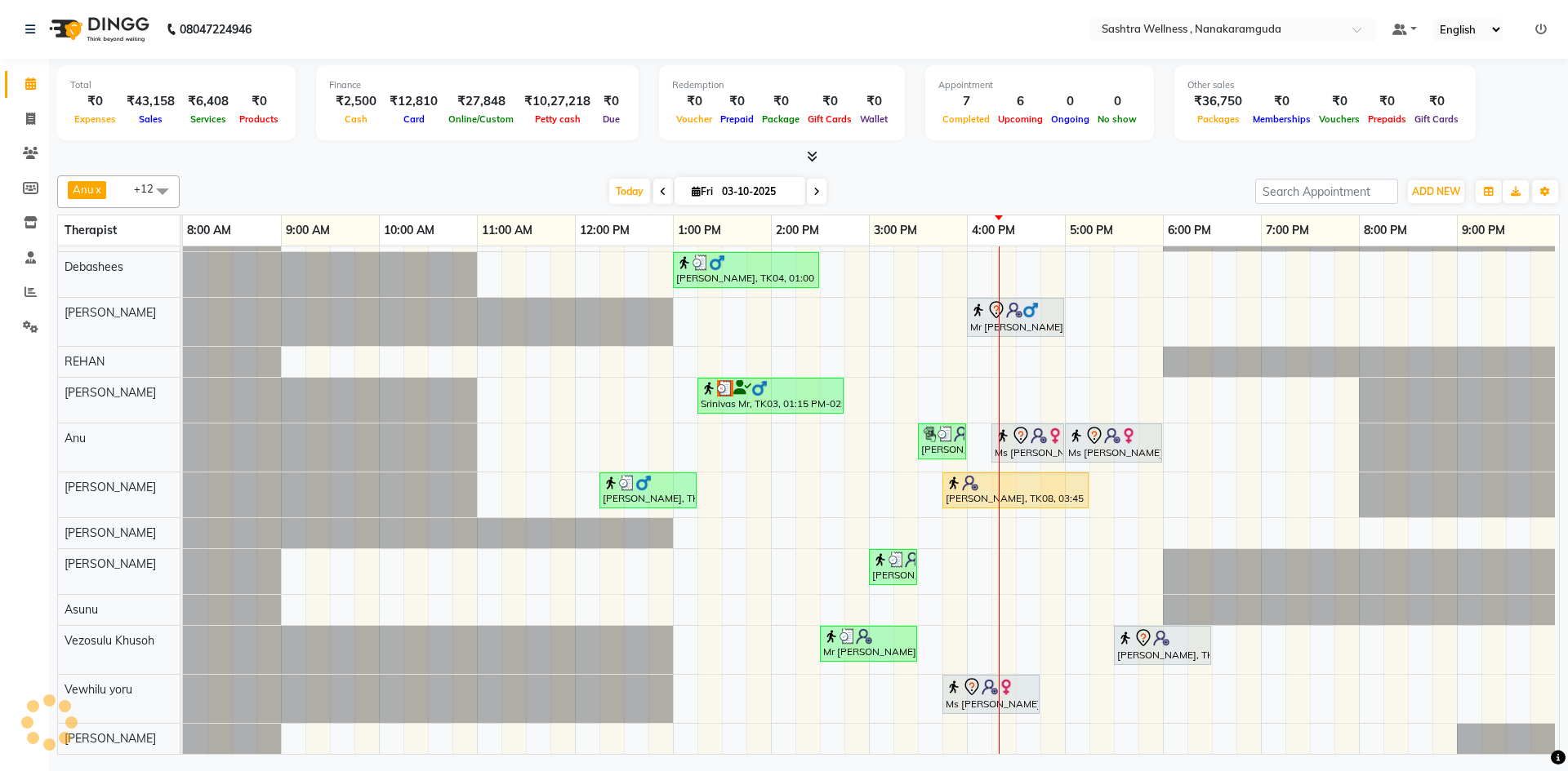
scroll to position [52, 0]
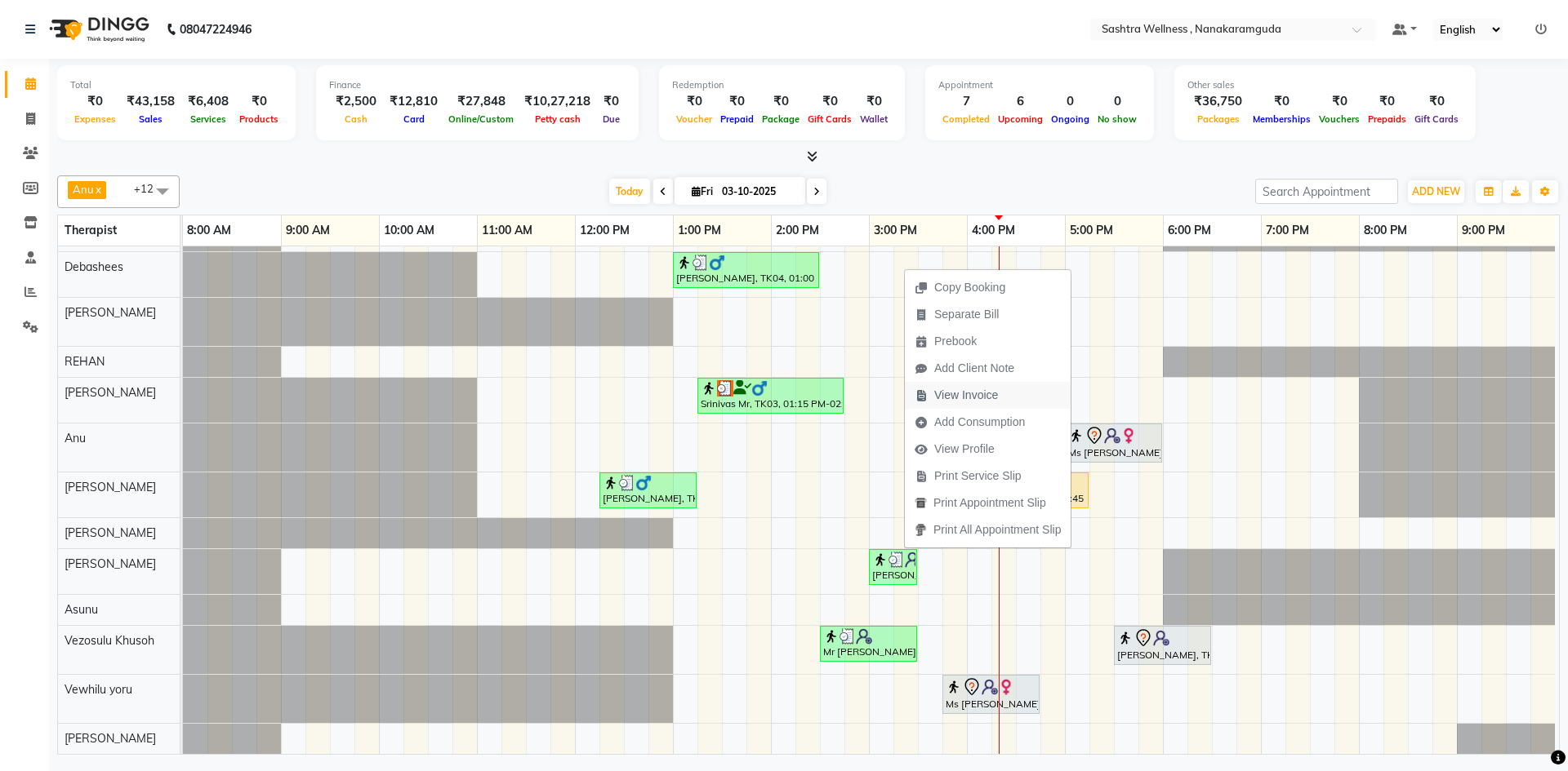
click at [965, 396] on span "View Invoice" at bounding box center [966, 394] width 64 height 17
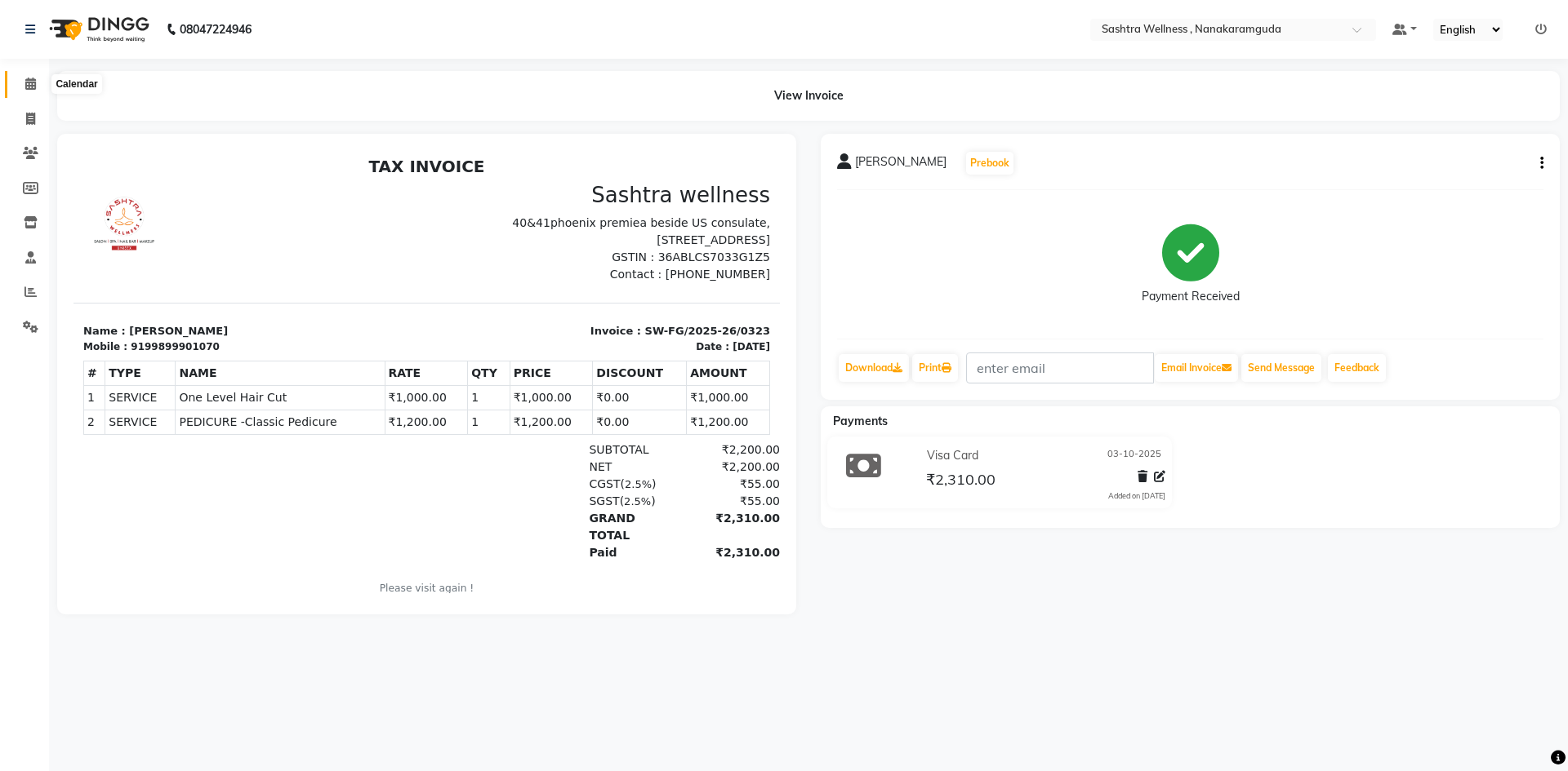
click at [35, 79] on icon at bounding box center [30, 83] width 11 height 12
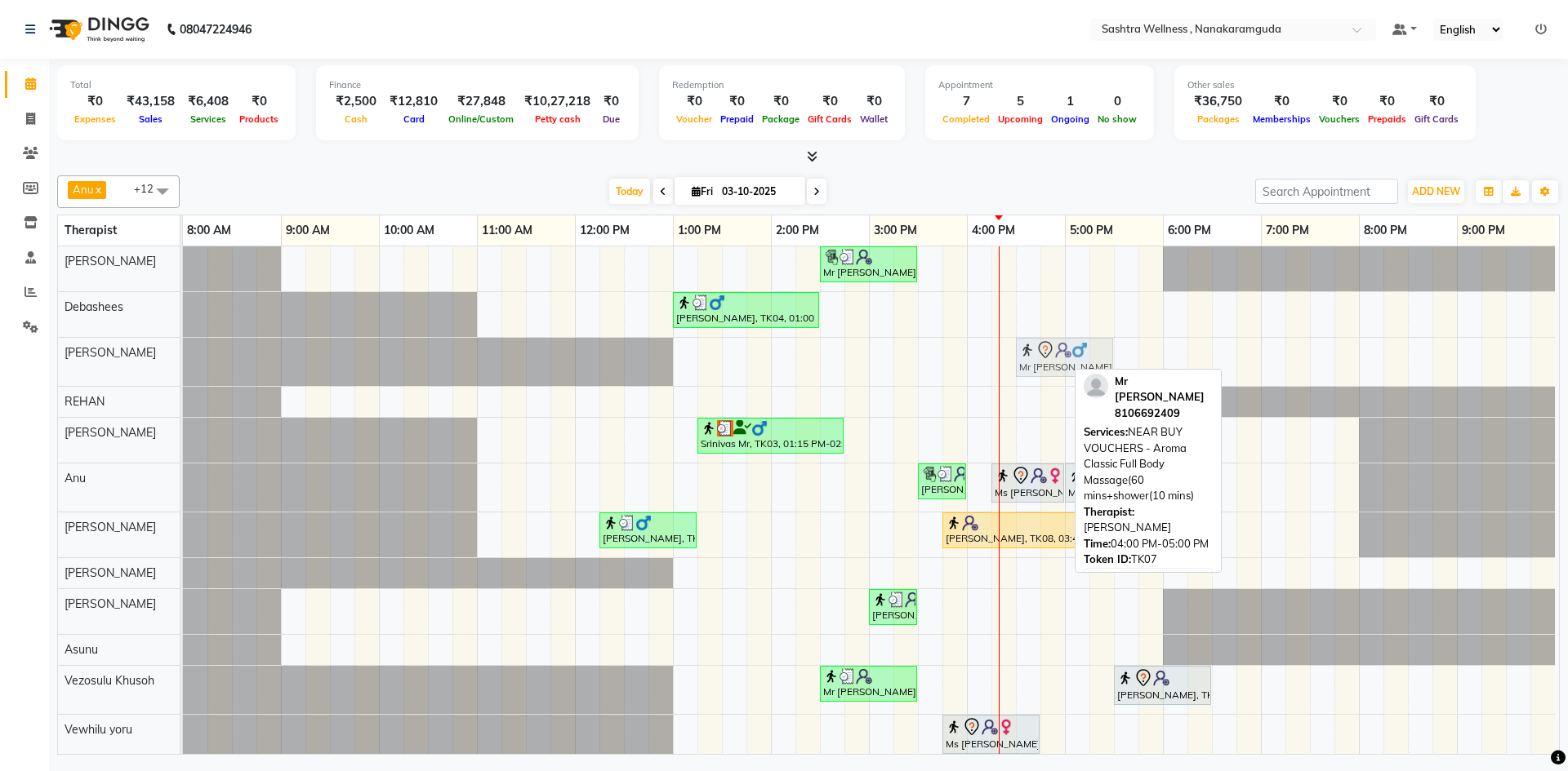
drag, startPoint x: 1008, startPoint y: 362, endPoint x: 1051, endPoint y: 367, distance: 43.3
click at [183, 367] on div "Mr Rajeev, TK07, 04:00 PM-05:00 PM, NEAR BUY VOUCHERS - Aroma Classic Full Body…" at bounding box center [183, 362] width 0 height 48
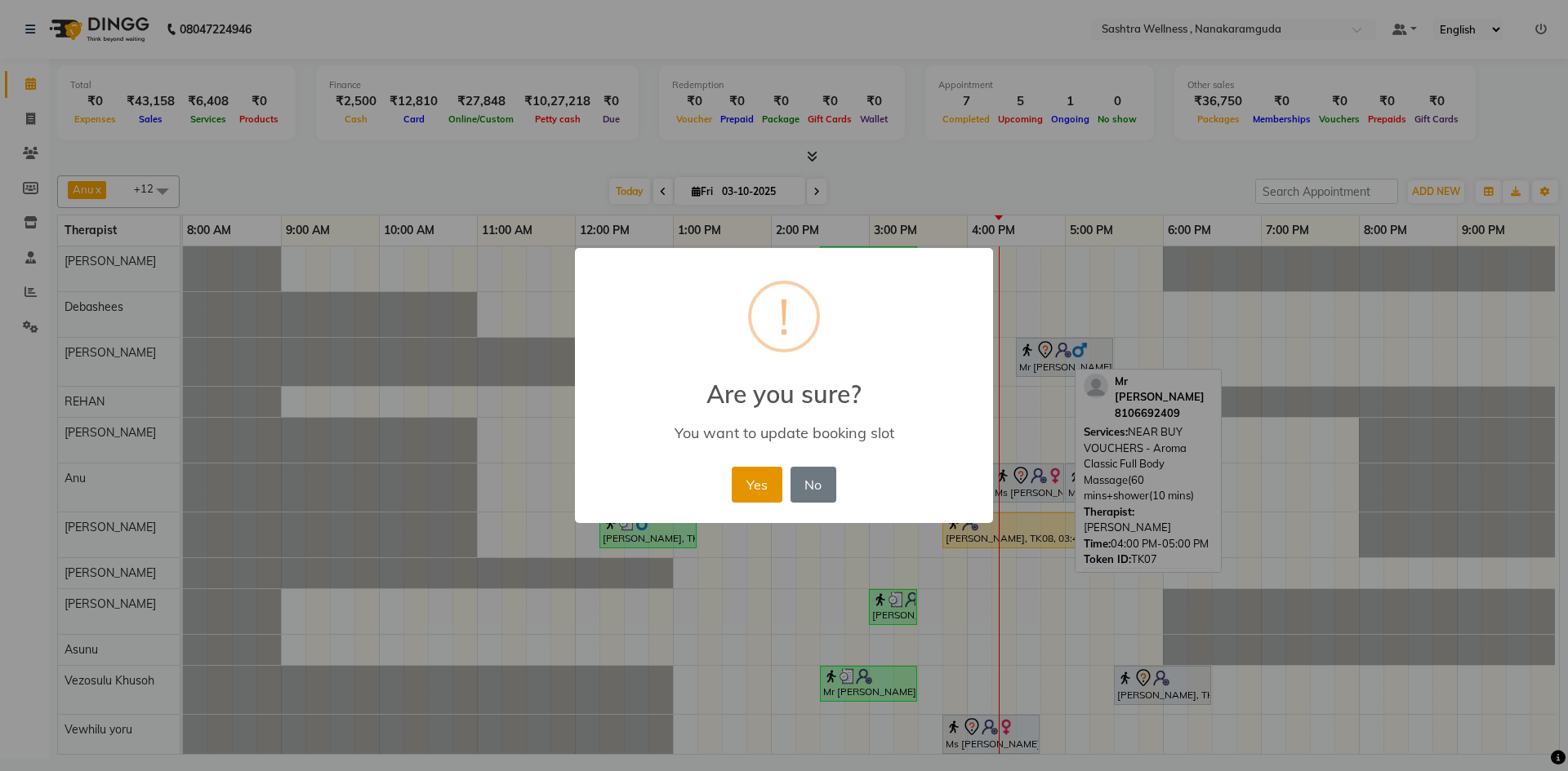
click at [761, 482] on button "Yes" at bounding box center [757, 485] width 50 height 36
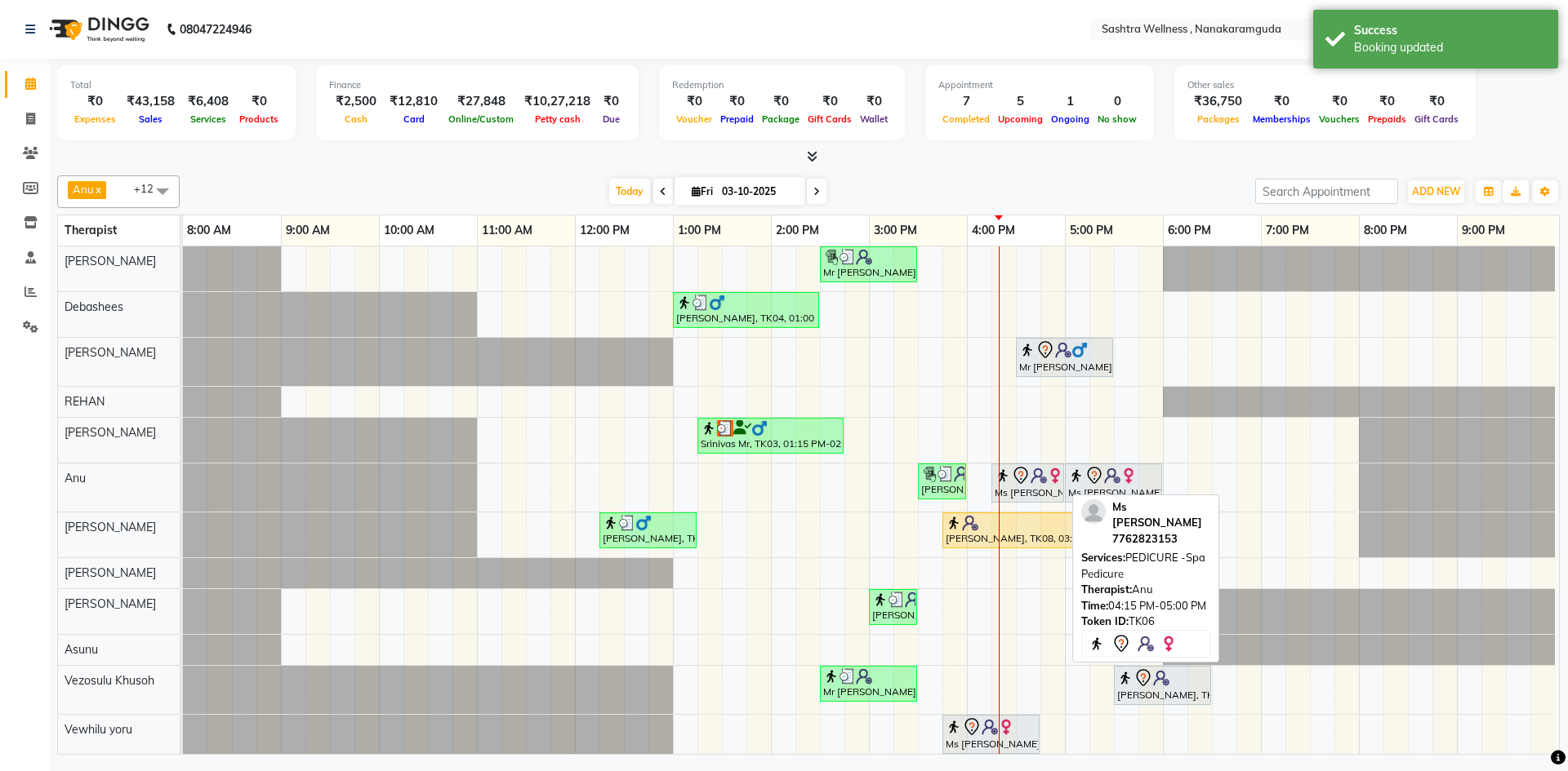
click at [1057, 480] on img at bounding box center [1055, 476] width 17 height 17
click at [1039, 488] on div "Ms [PERSON_NAME], TK06, 04:15 PM-05:00 PM, PEDICURE -Spa Pedicure" at bounding box center [1027, 483] width 70 height 34
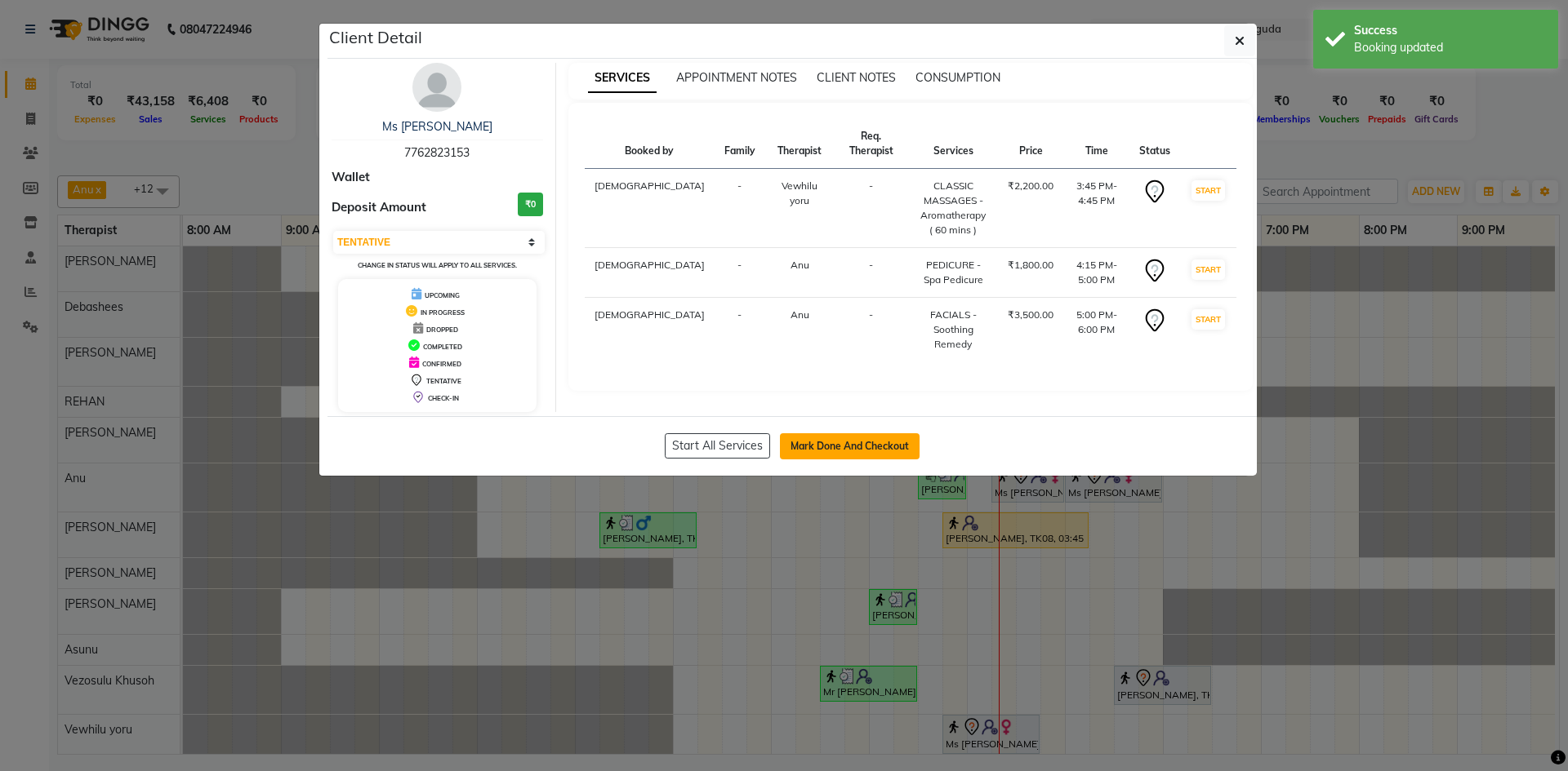
click at [806, 444] on button "Mark Done And Checkout" at bounding box center [850, 446] width 139 height 26
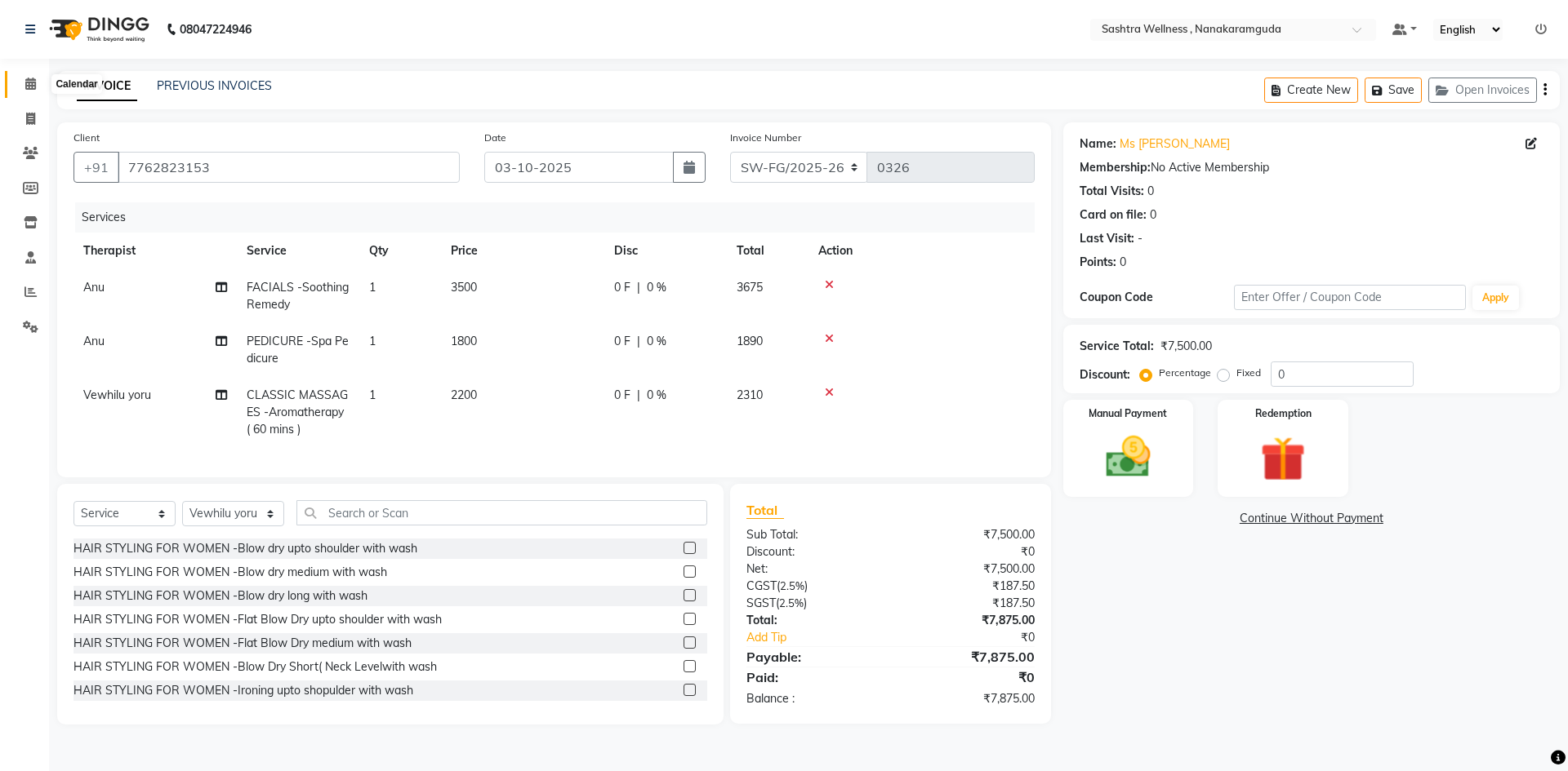
click at [35, 77] on icon at bounding box center [30, 83] width 11 height 12
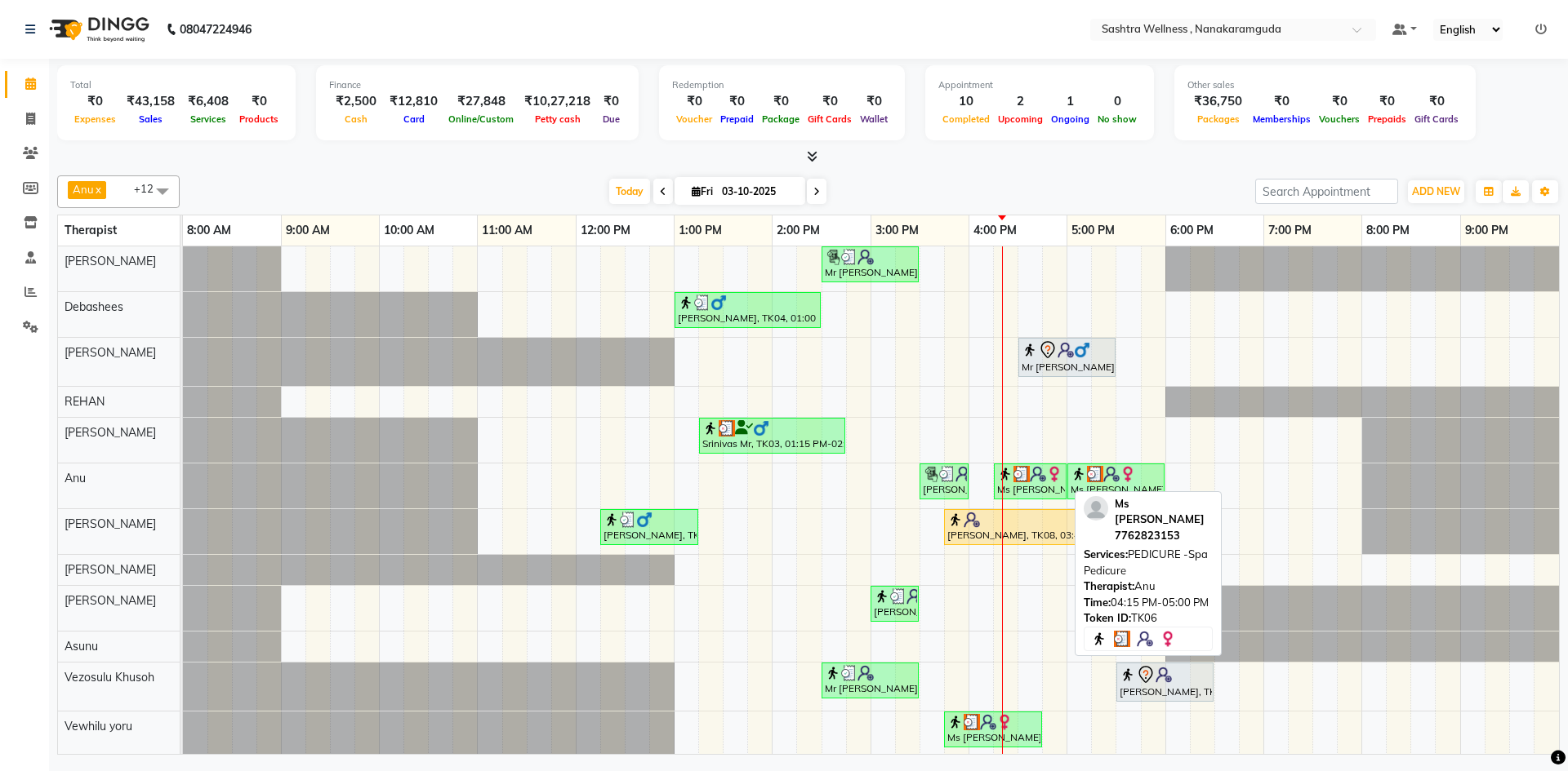
click at [1024, 483] on div "Ms [PERSON_NAME], TK06, 04:15 PM-05:00 PM, PEDICURE -Spa Pedicure" at bounding box center [1029, 482] width 70 height 31
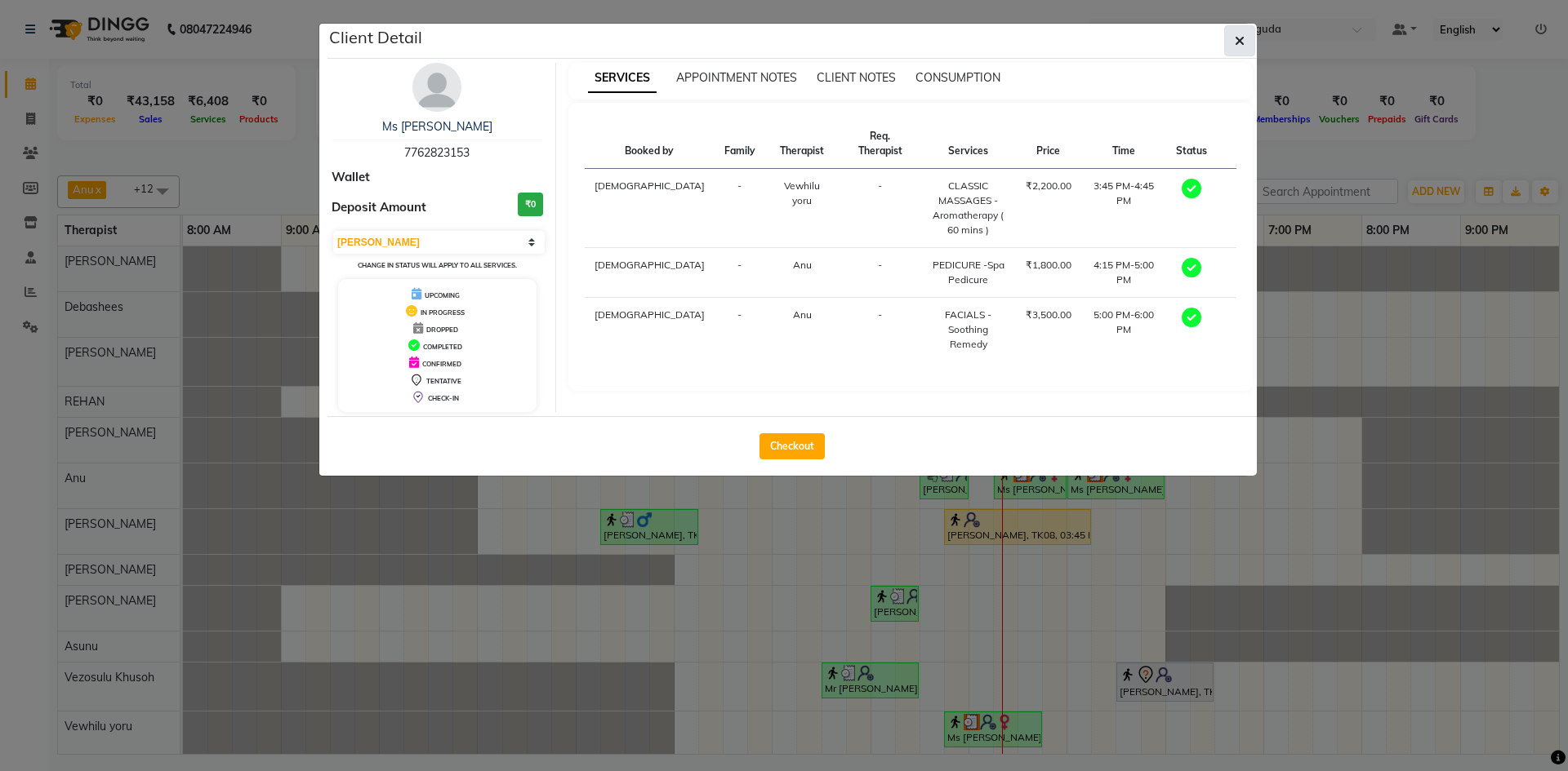
click at [1238, 32] on span "button" at bounding box center [1239, 40] width 10 height 17
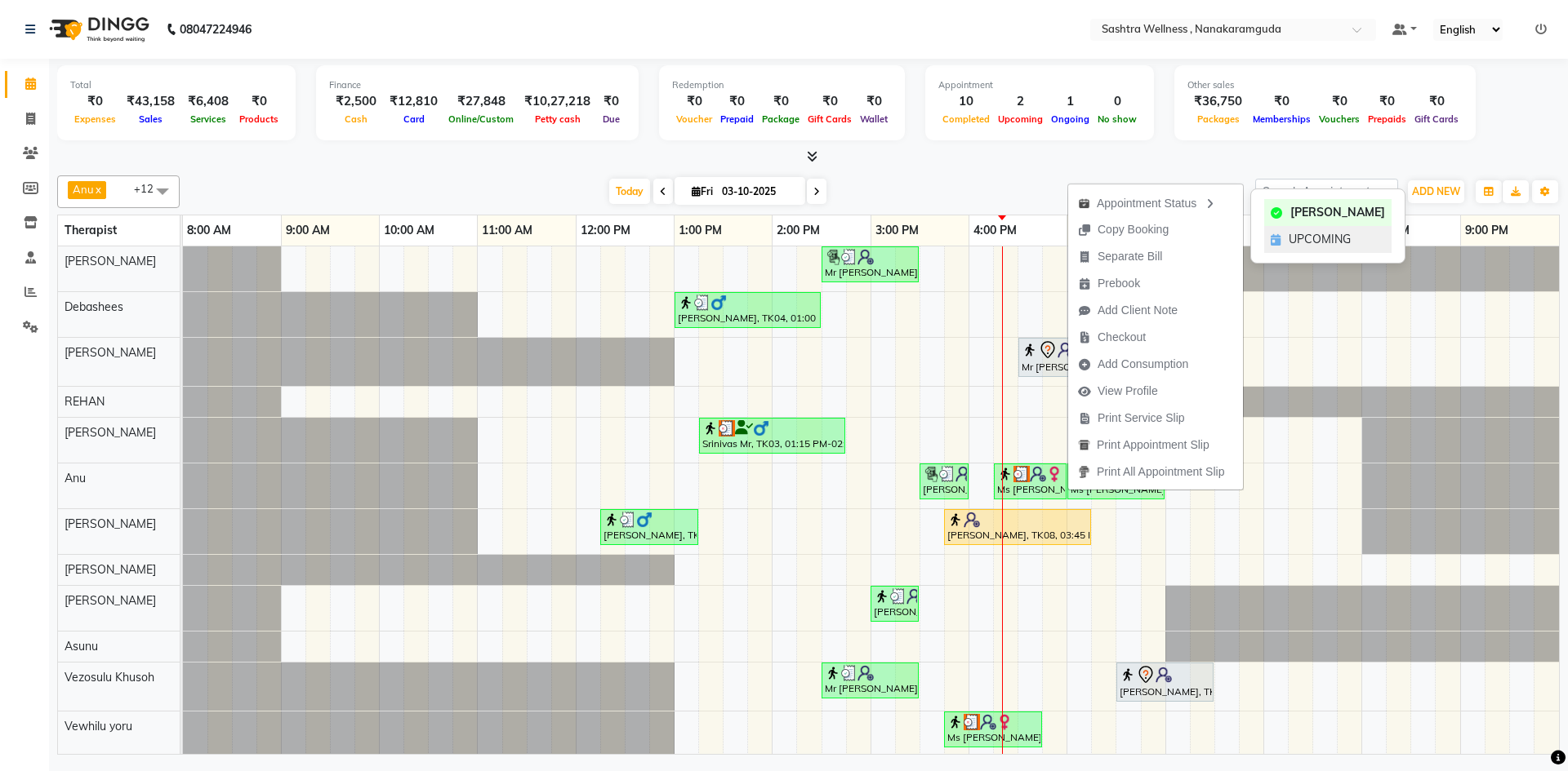
click at [1335, 236] on span "UPCOMING" at bounding box center [1319, 239] width 62 height 17
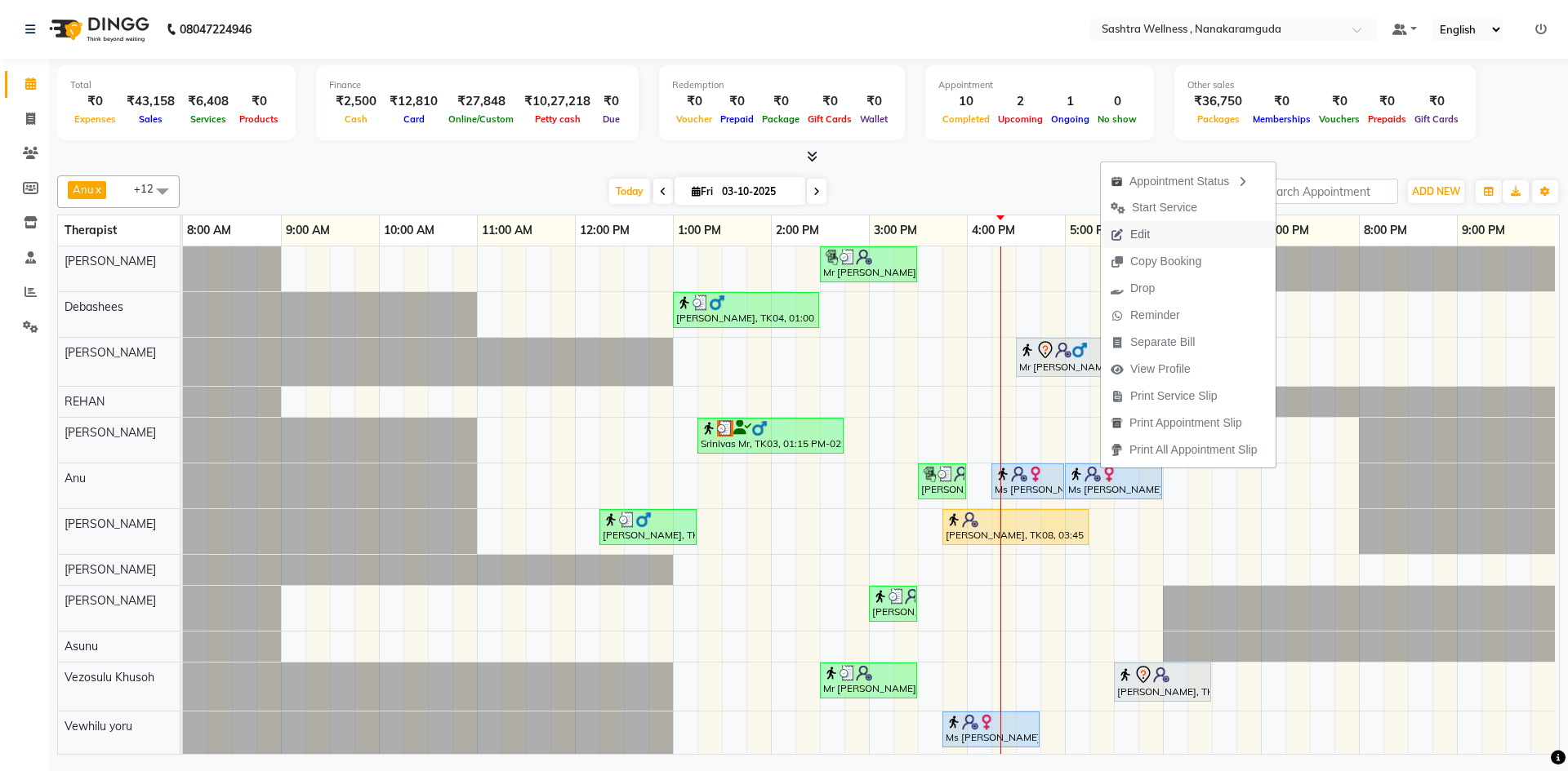
click at [1153, 238] on span "Edit" at bounding box center [1130, 234] width 59 height 26
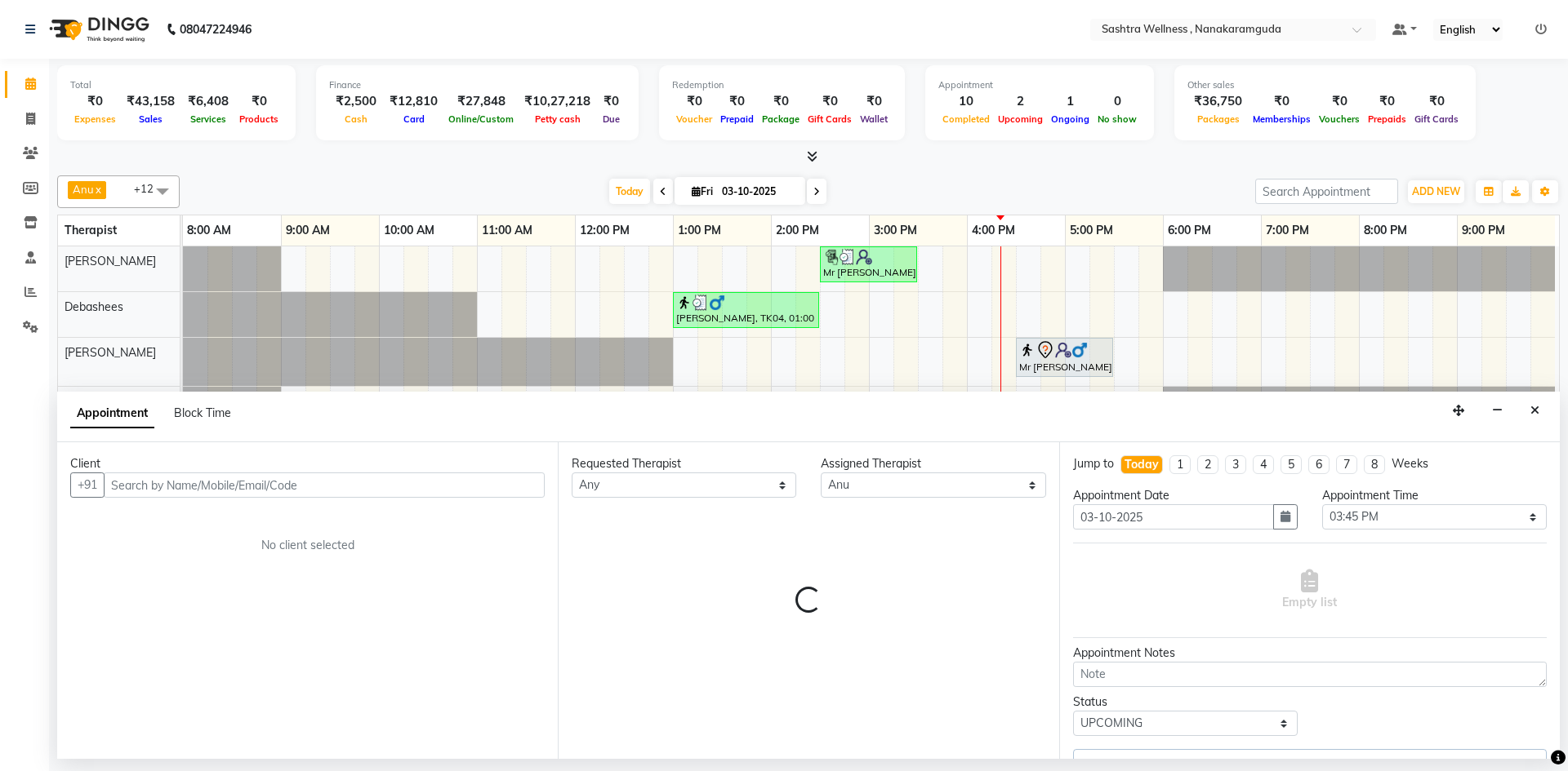
scroll to position [0, 8]
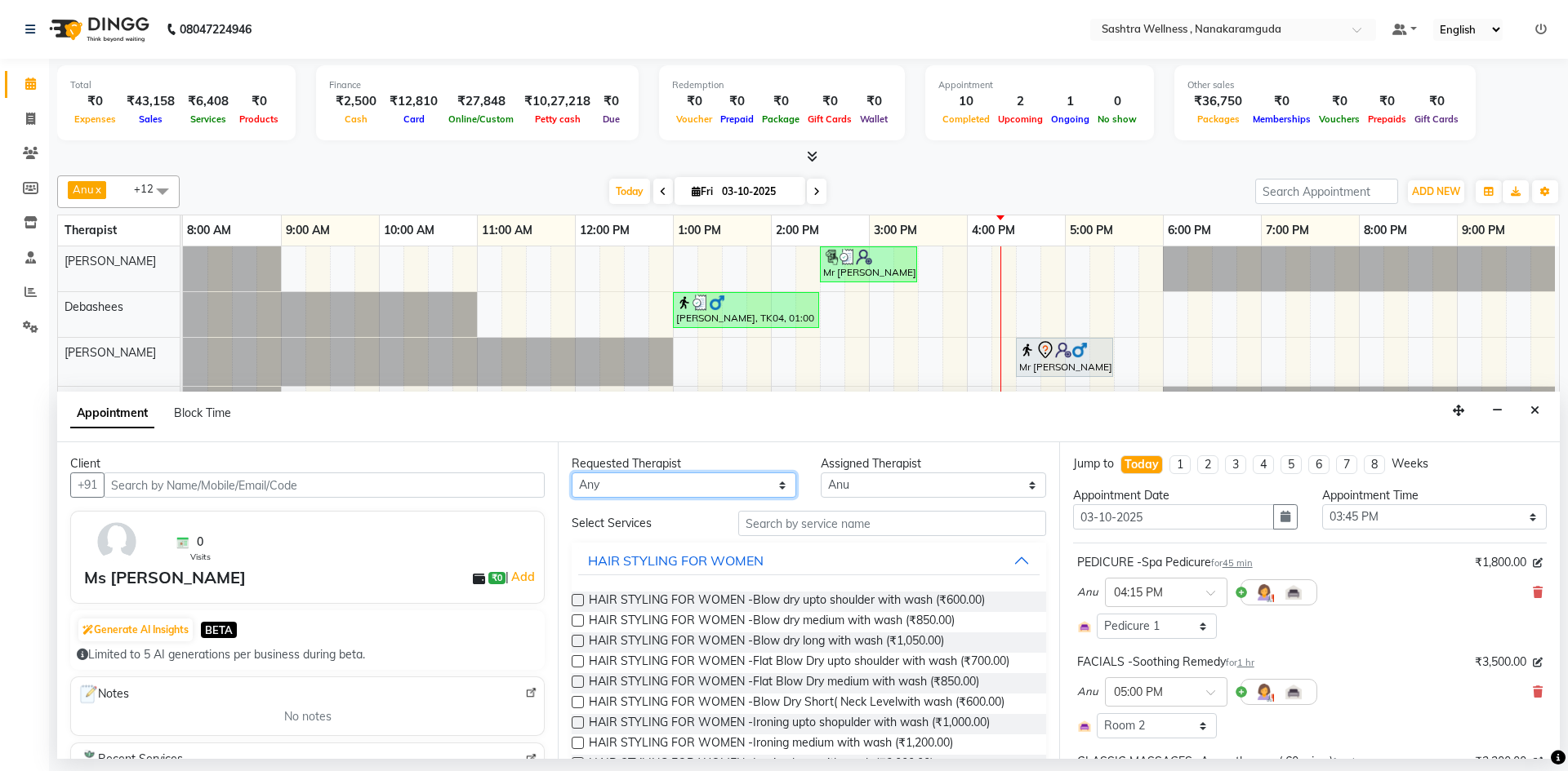
click at [690, 490] on select "Any Anu Arbaz Khan Asunu Debashees Fatima JAVED Karishma marcy NANCY REHAN Rosi…" at bounding box center [684, 486] width 225 height 26
click at [572, 473] on select "Any Anu Arbaz Khan Asunu Debashees Fatima JAVED Karishma marcy NANCY REHAN Rosi…" at bounding box center [684, 486] width 225 height 26
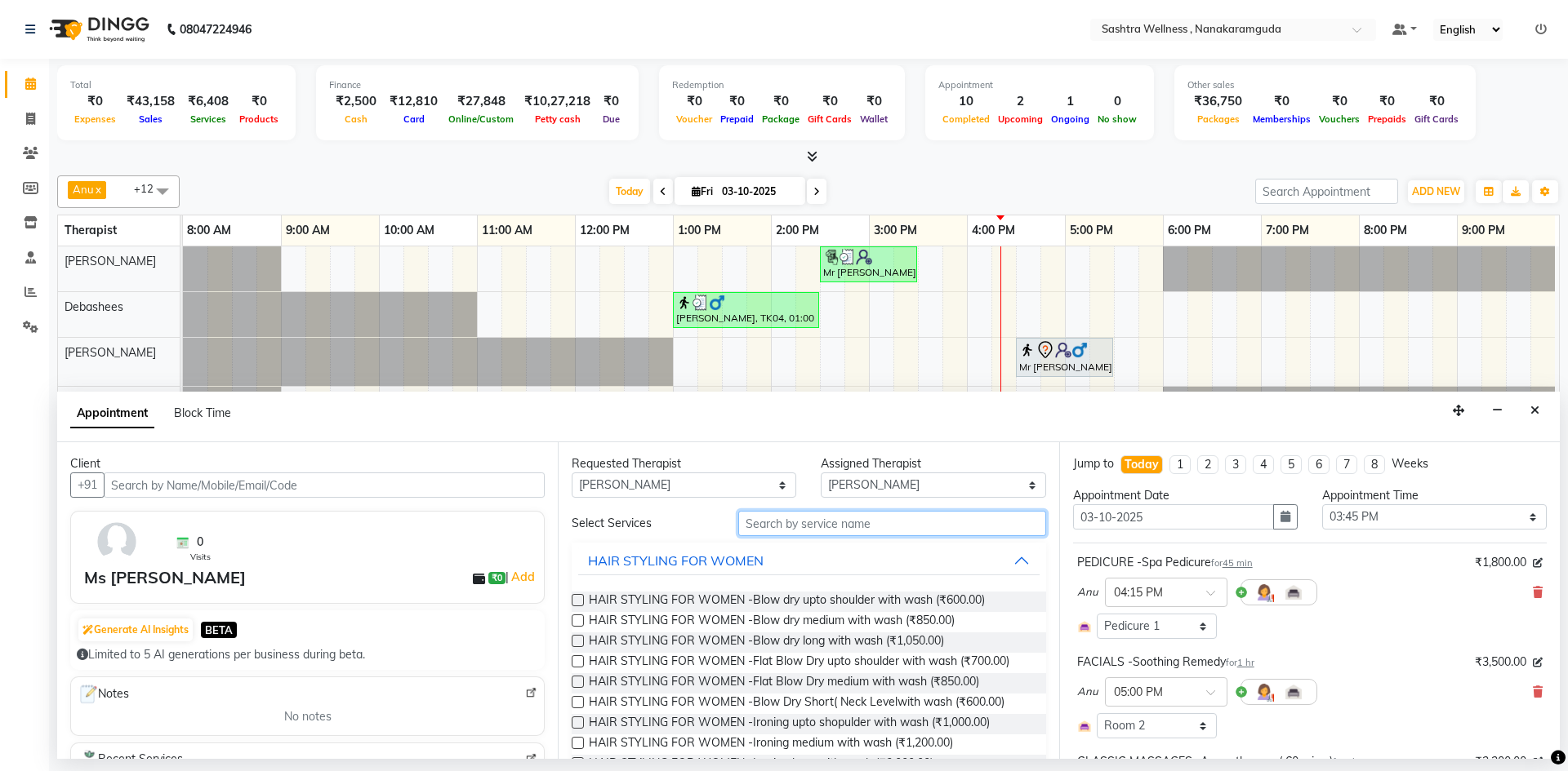
click at [891, 522] on input "text" at bounding box center [892, 524] width 308 height 26
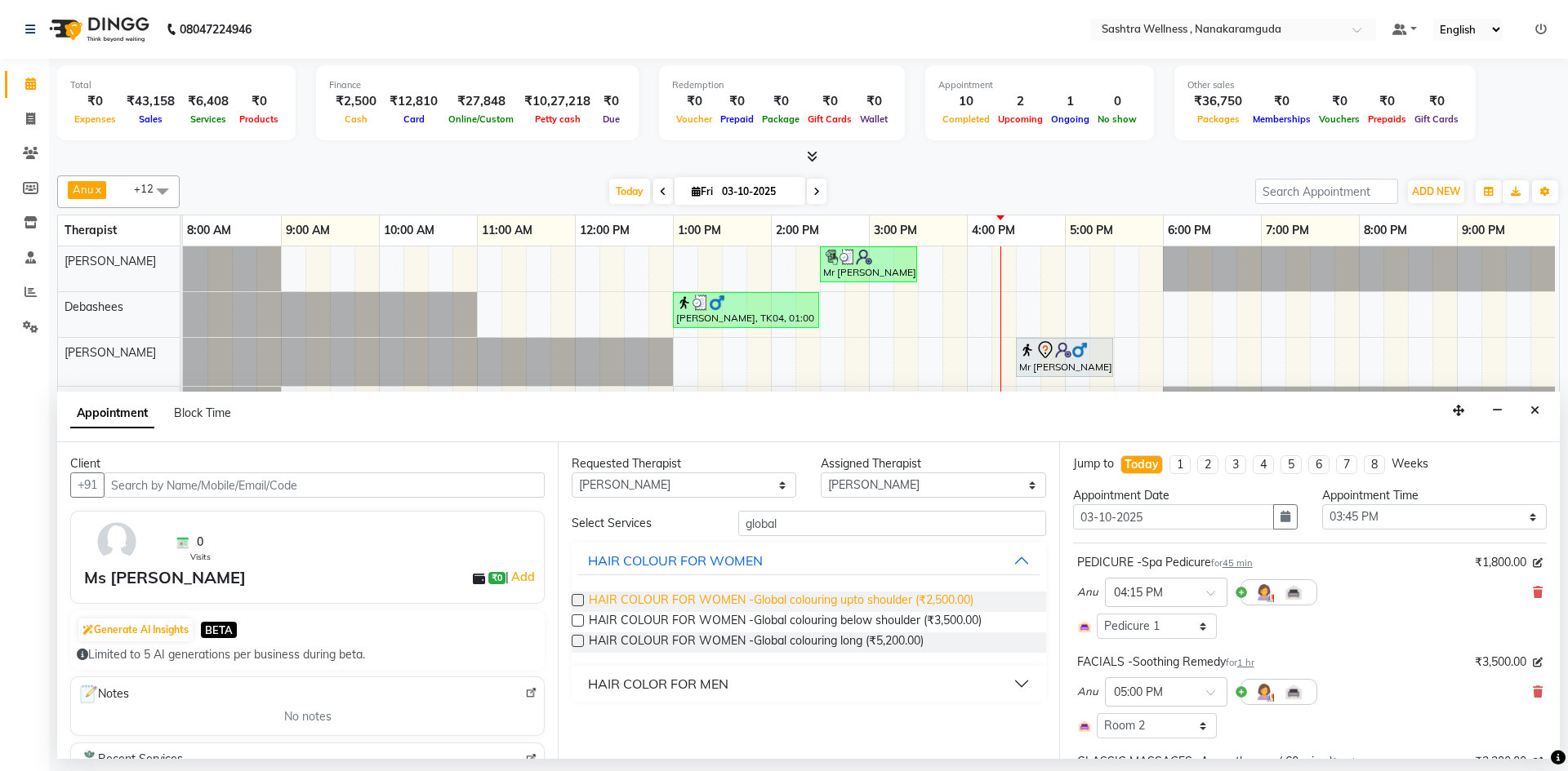
click at [876, 609] on span "HAIR COLOUR FOR WOMEN -Global colouring upto shoulder (₹2,500.00)" at bounding box center [781, 601] width 385 height 21
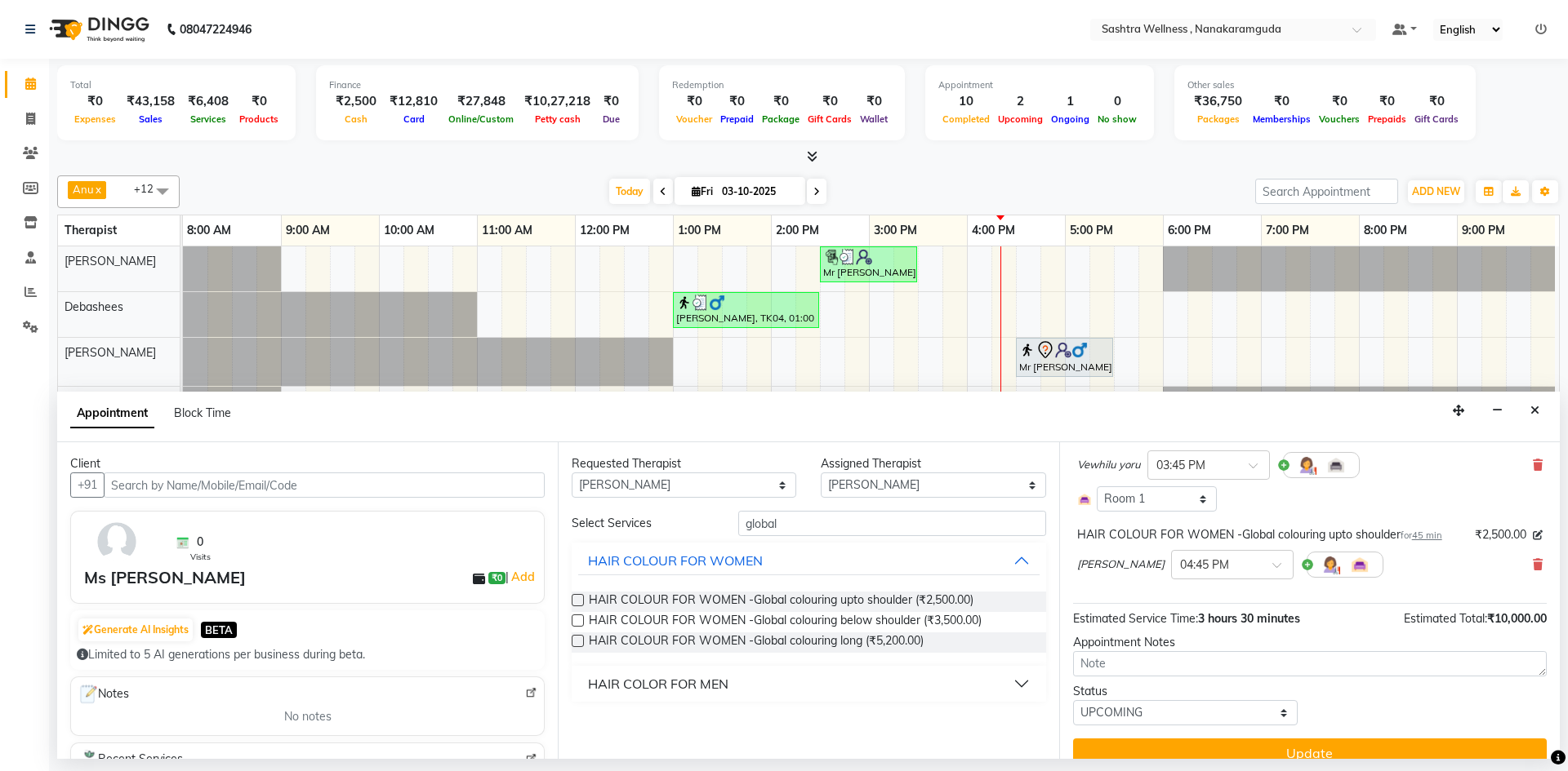
scroll to position [348, 0]
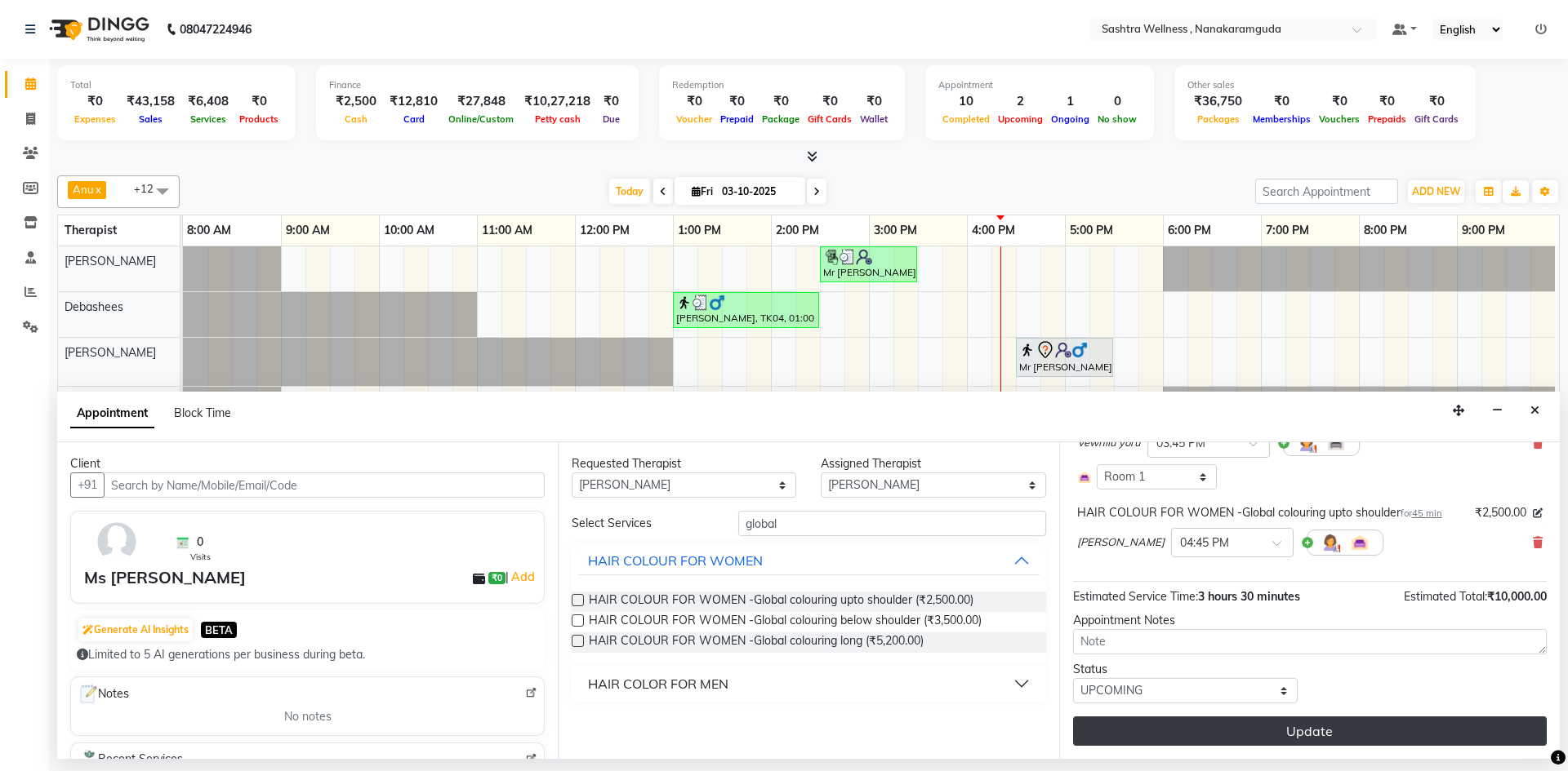
click at [1348, 722] on button "Update" at bounding box center [1310, 732] width 474 height 29
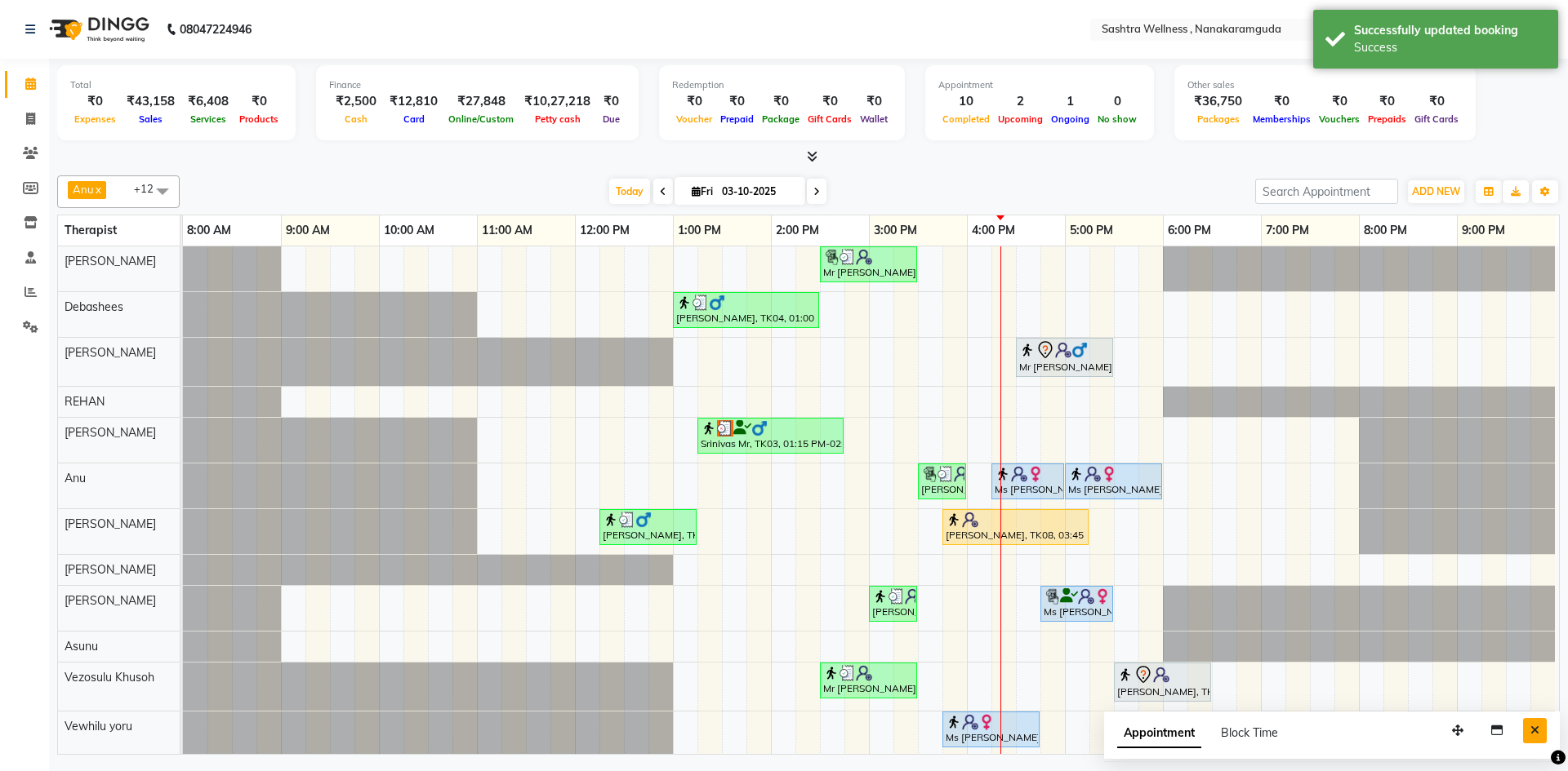
click at [1538, 729] on icon "Close" at bounding box center [1535, 731] width 9 height 12
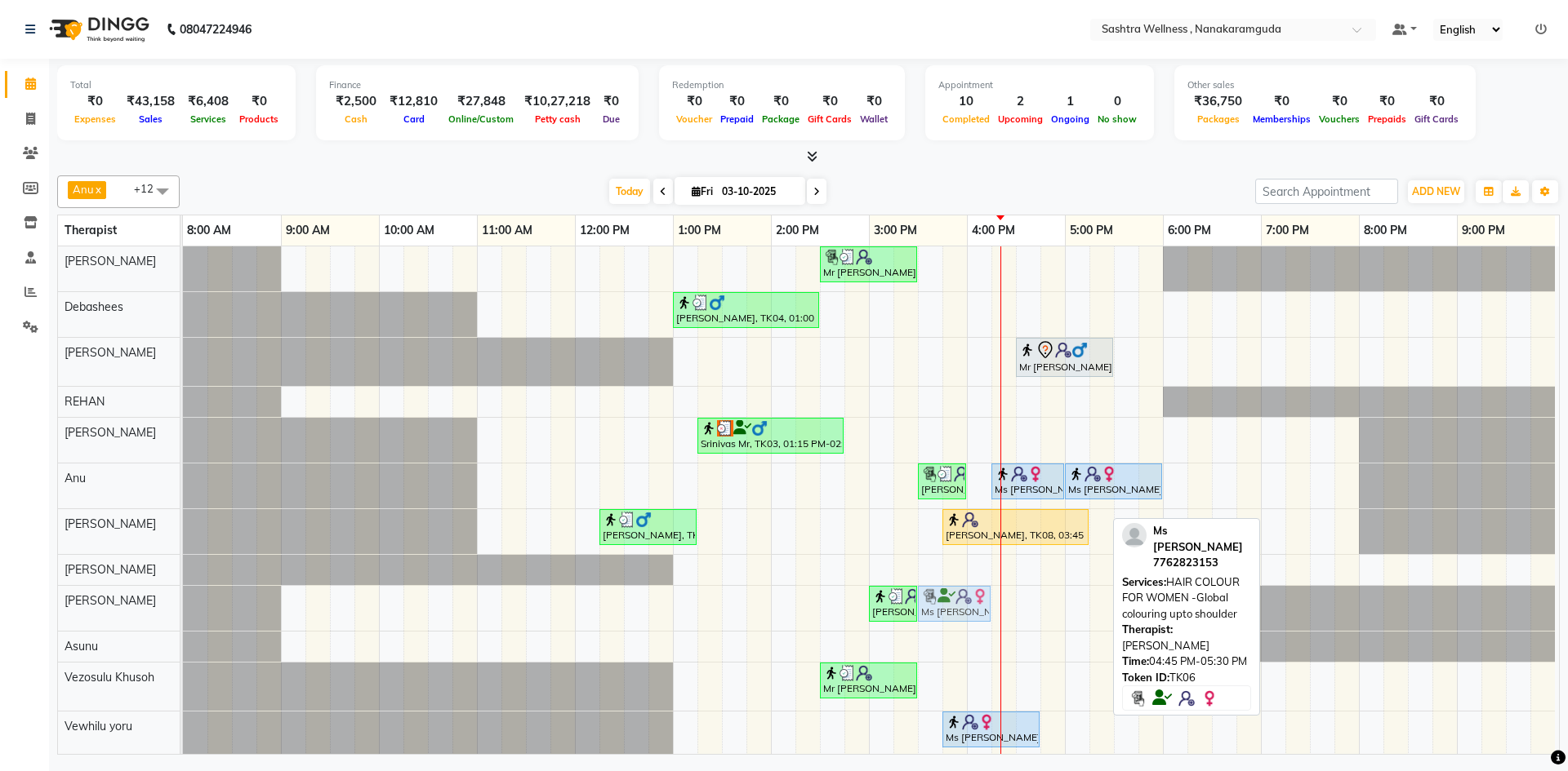
drag, startPoint x: 1064, startPoint y: 606, endPoint x: 954, endPoint y: 616, distance: 110.5
click at [183, 616] on div "sravanthi, TK01, 03:00 PM-03:30 PM, One Level Hair Cut Ms Vibha, TK06, 04:45 PM…" at bounding box center [183, 609] width 0 height 45
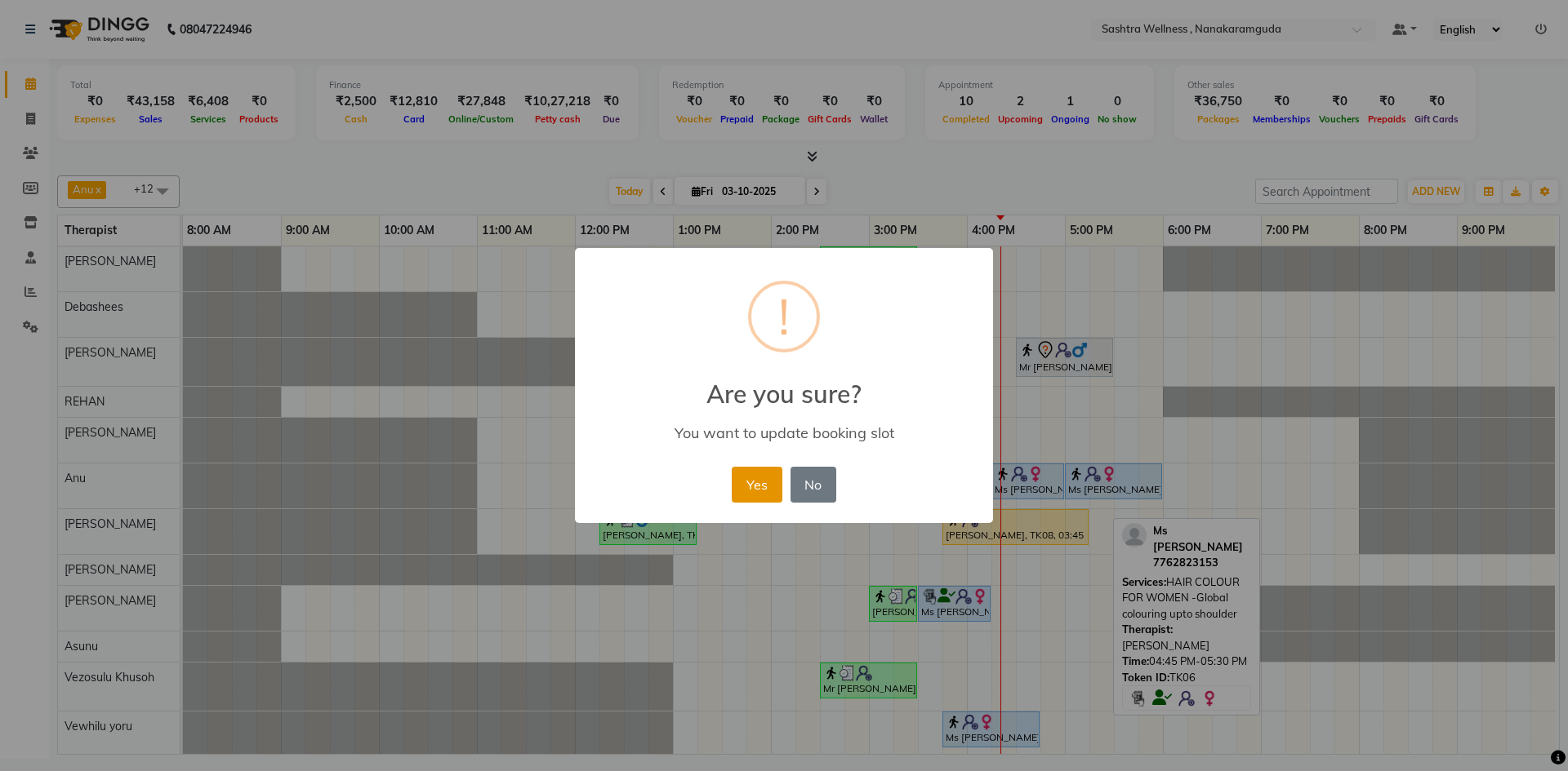
click at [747, 488] on button "Yes" at bounding box center [757, 485] width 50 height 36
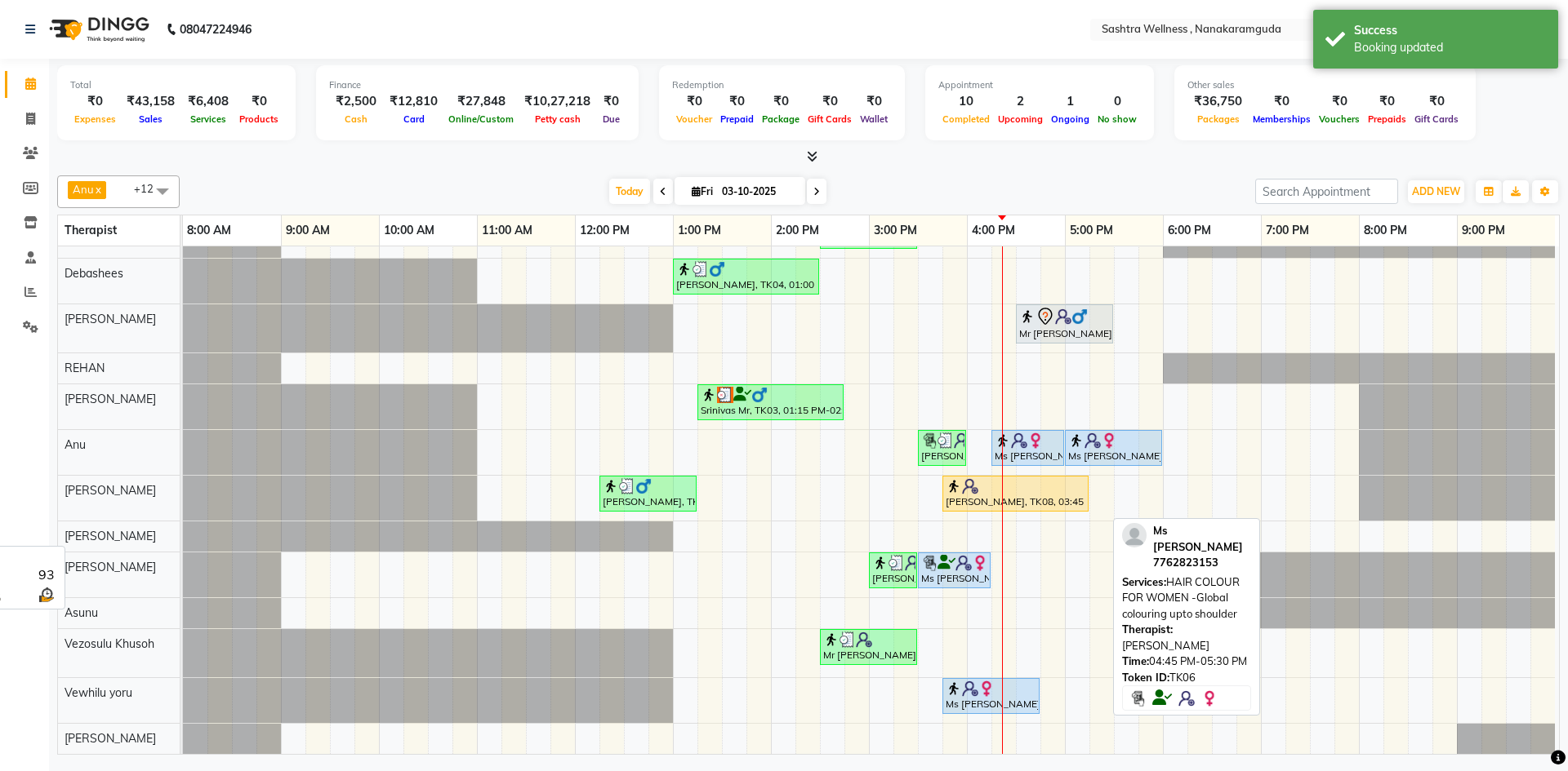
scroll to position [46, 8]
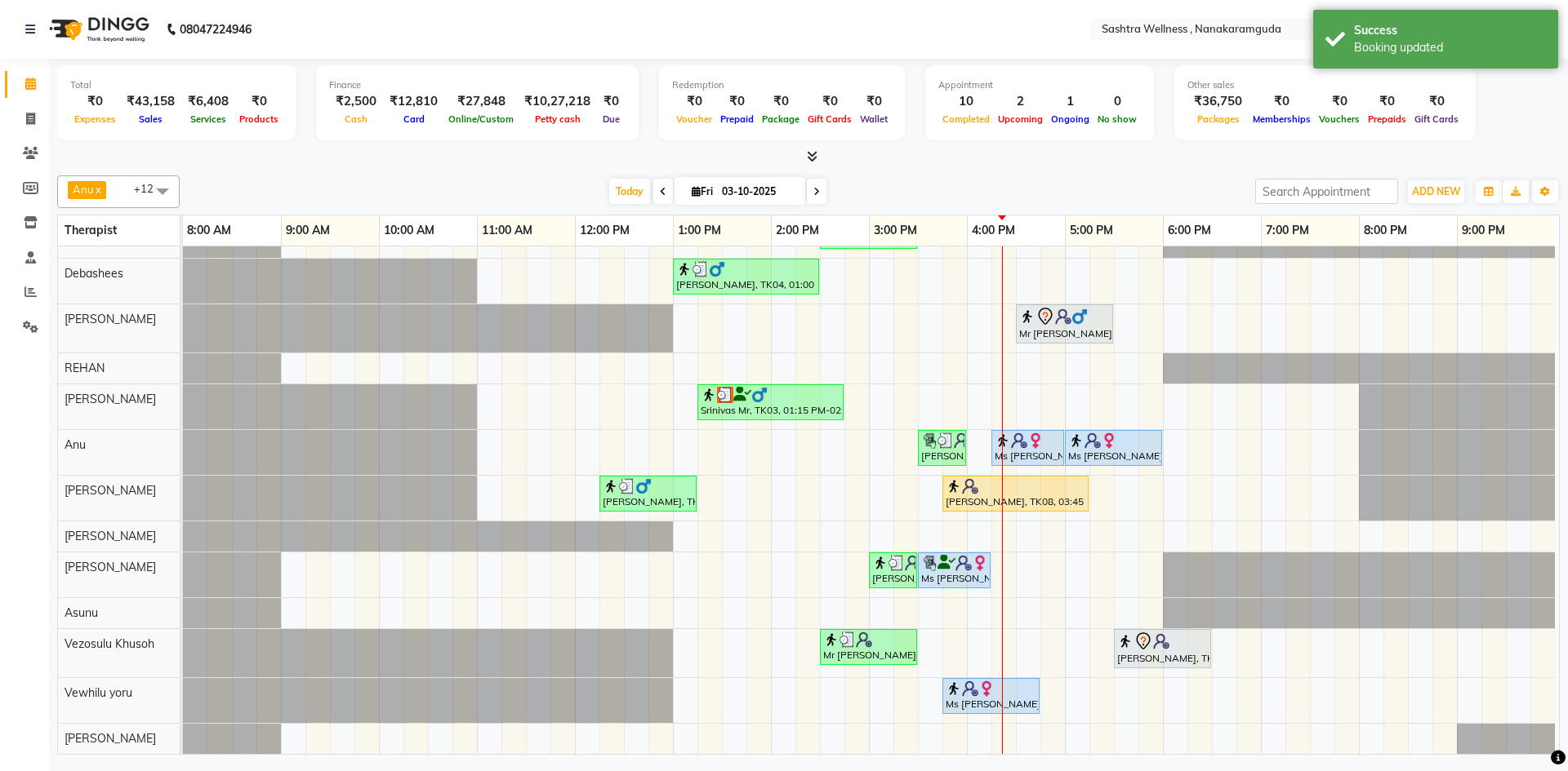
drag, startPoint x: 885, startPoint y: 557, endPoint x: 882, endPoint y: 634, distance: 77.1
click at [877, 698] on div "Mr Vineet, TK05, 02:30 PM-03:30 PM, NEAR BUY VOUCHERS - Aroma Classic Full Body…" at bounding box center [870, 484] width 1376 height 541
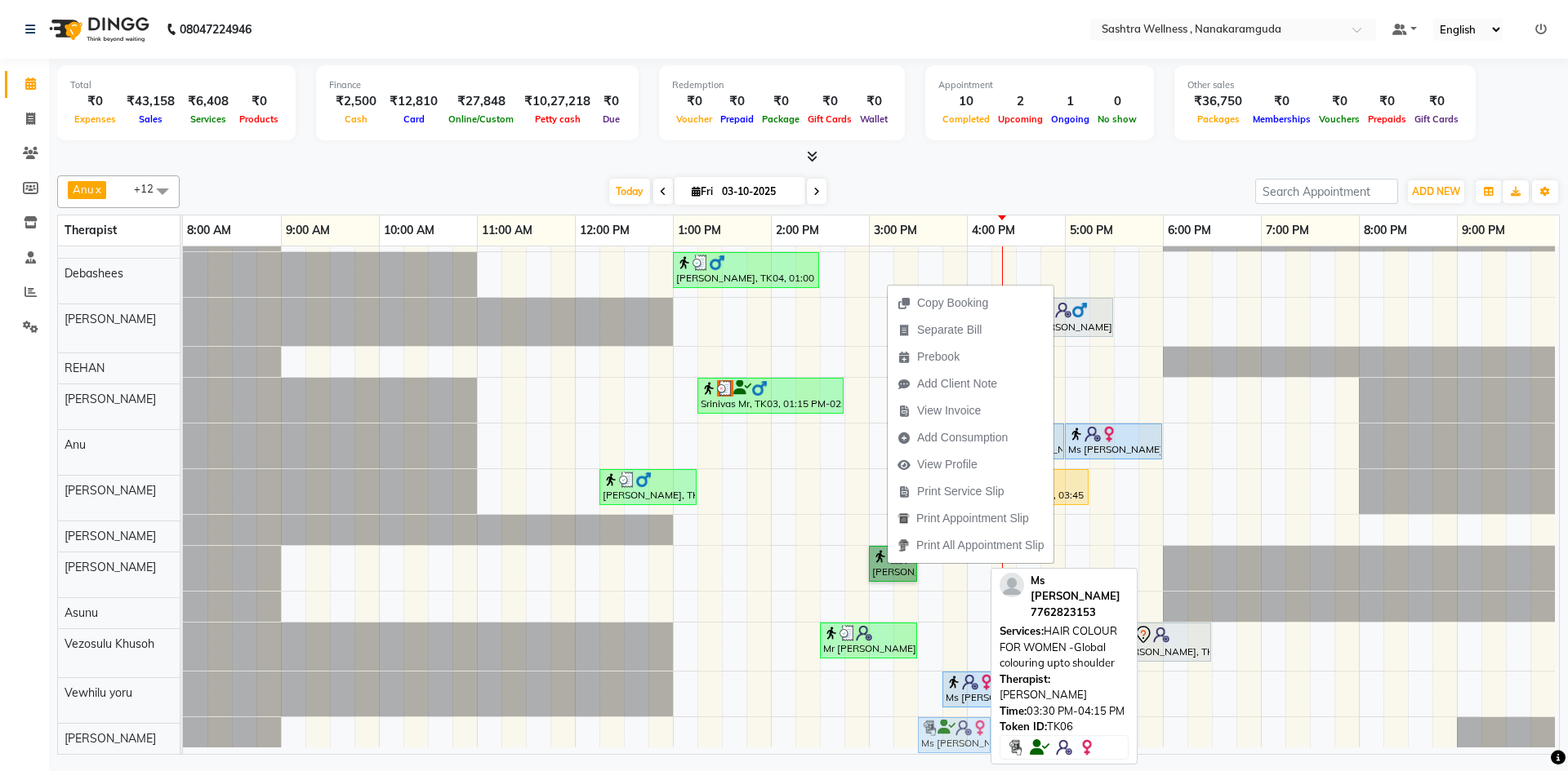
drag, startPoint x: 949, startPoint y: 567, endPoint x: 947, endPoint y: 729, distance: 162.0
click at [947, 729] on tbody "Mr Vineet, TK05, 02:30 PM-03:30 PM, NEAR BUY VOUCHERS - Aroma Classic Full Body…" at bounding box center [868, 478] width 1372 height 541
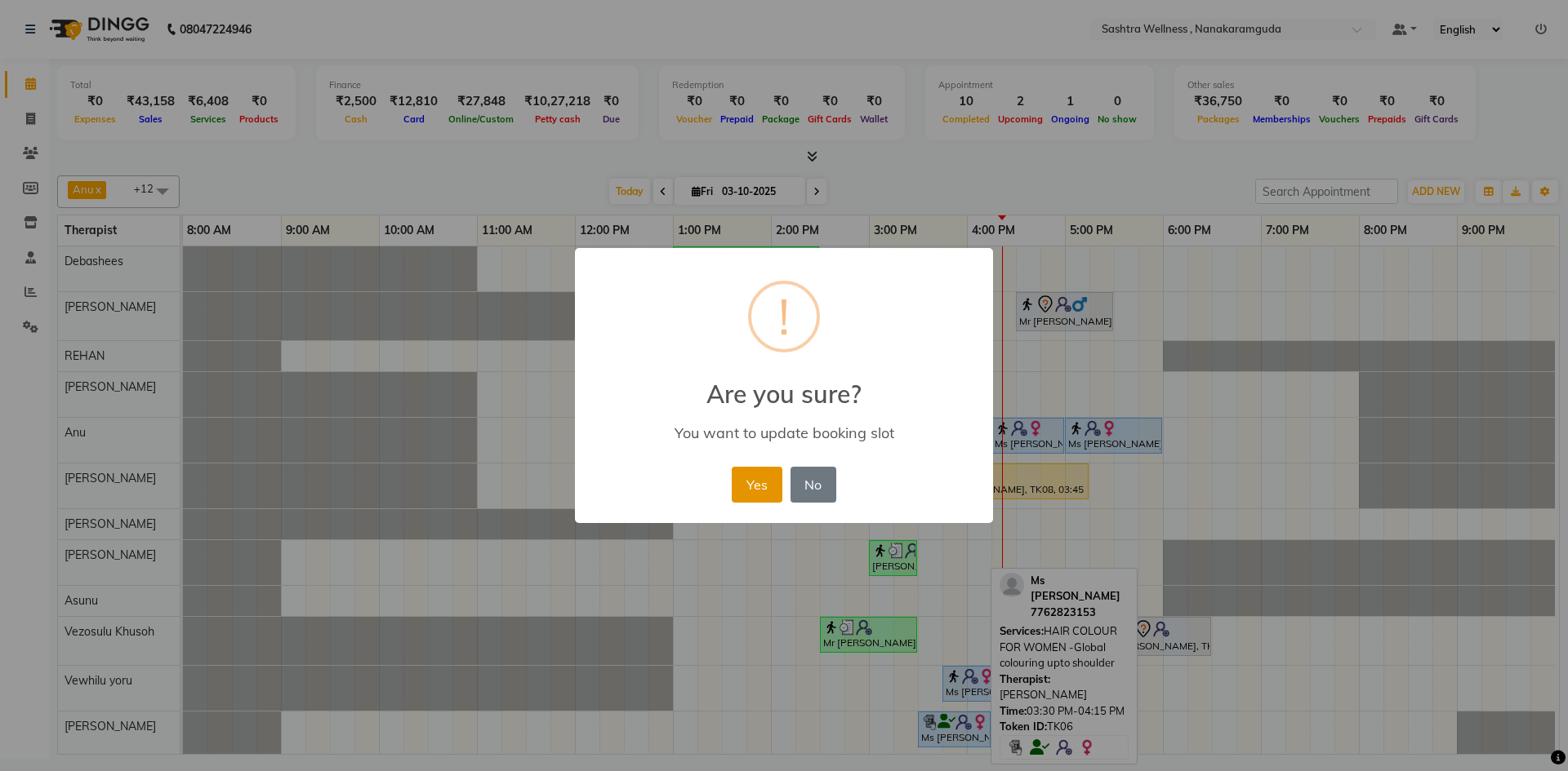
click at [758, 492] on button "Yes" at bounding box center [757, 485] width 50 height 36
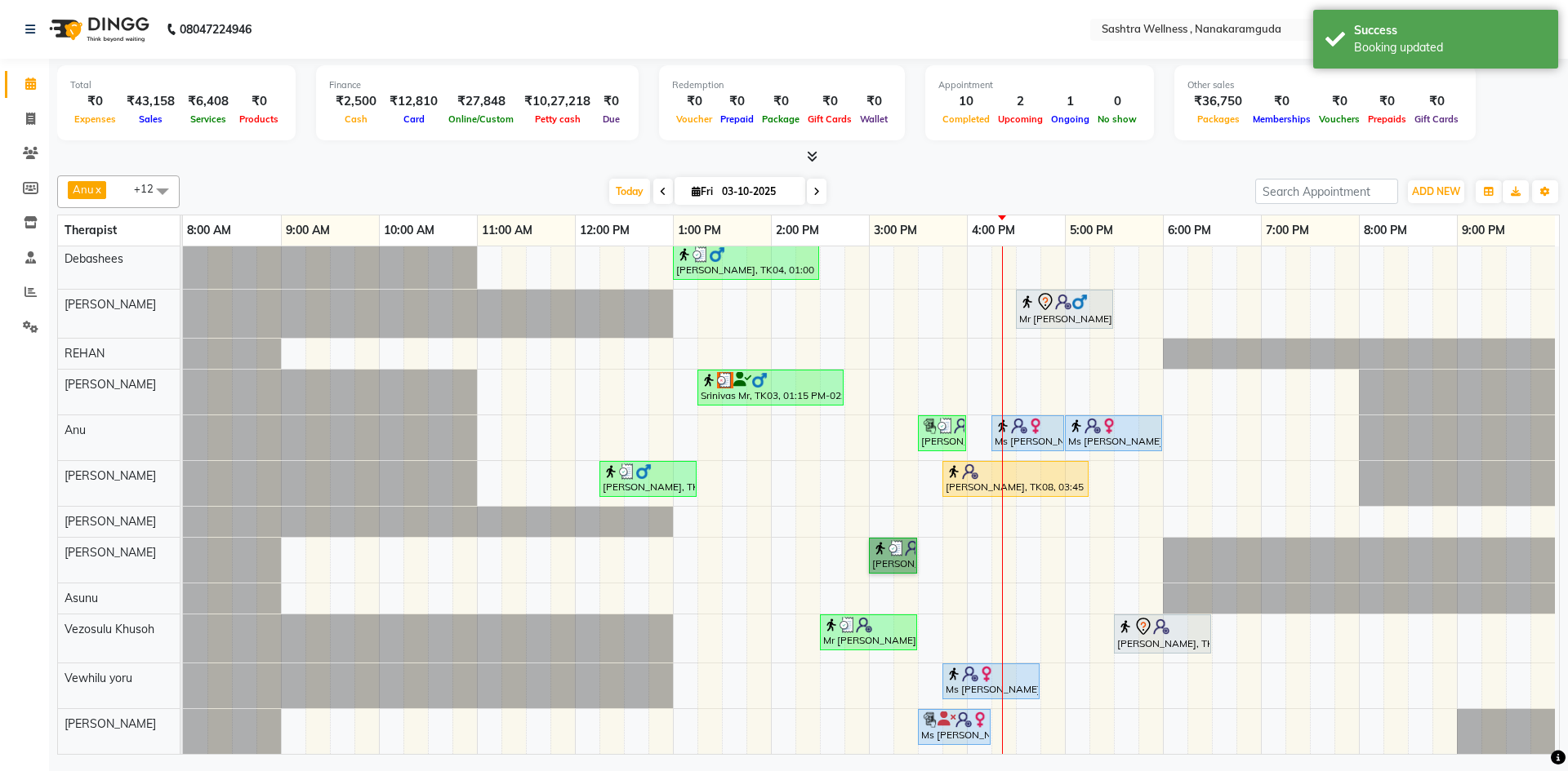
scroll to position [61, 0]
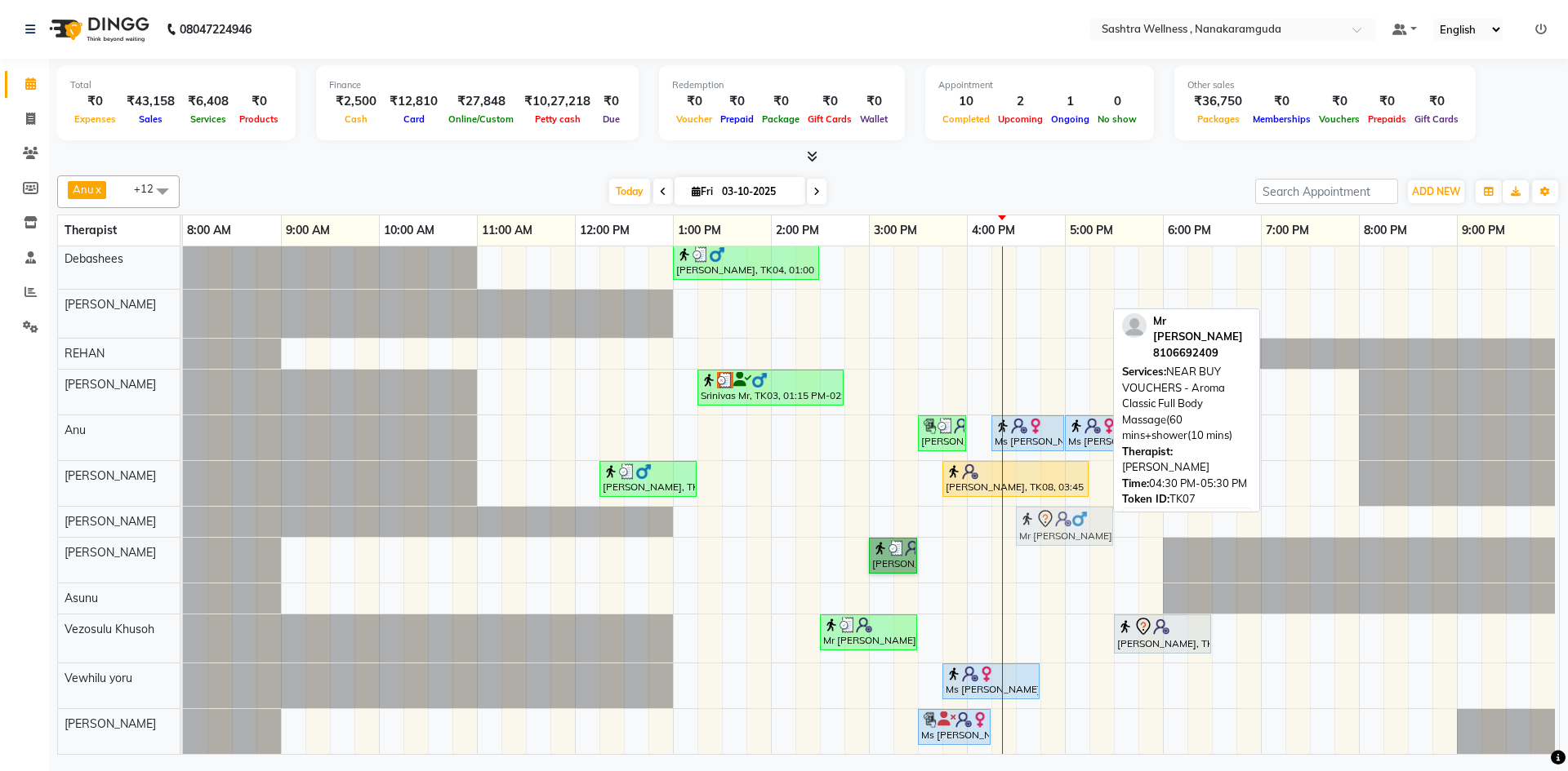
drag, startPoint x: 1049, startPoint y: 303, endPoint x: 1060, endPoint y: 500, distance: 197.3
click at [1060, 500] on tbody "Mr Vineet, TK05, 02:30 PM-03:30 PM, NEAR BUY VOUCHERS - Aroma Classic Full Body…" at bounding box center [868, 476] width 1372 height 556
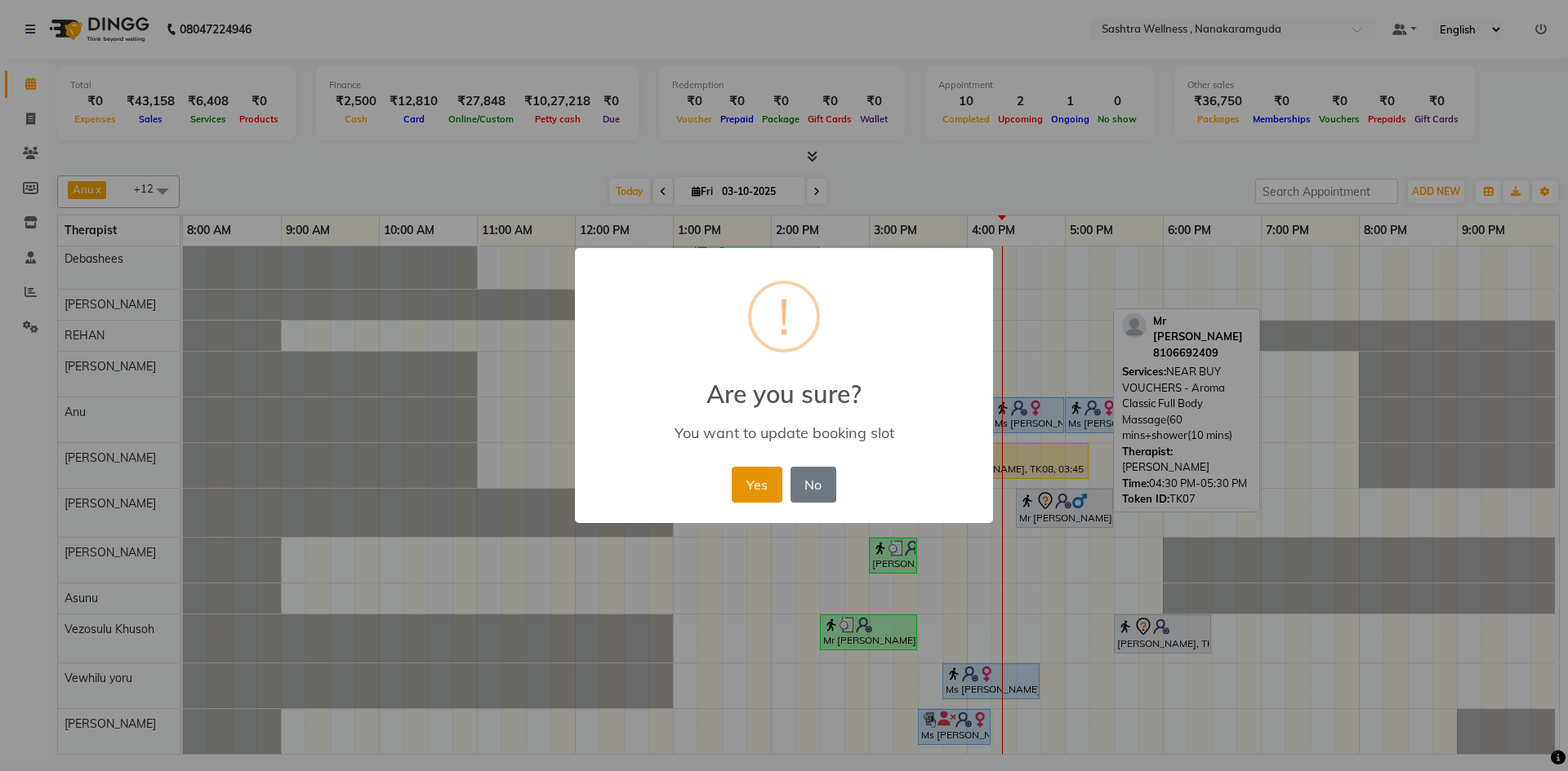
click at [762, 489] on button "Yes" at bounding box center [757, 485] width 50 height 36
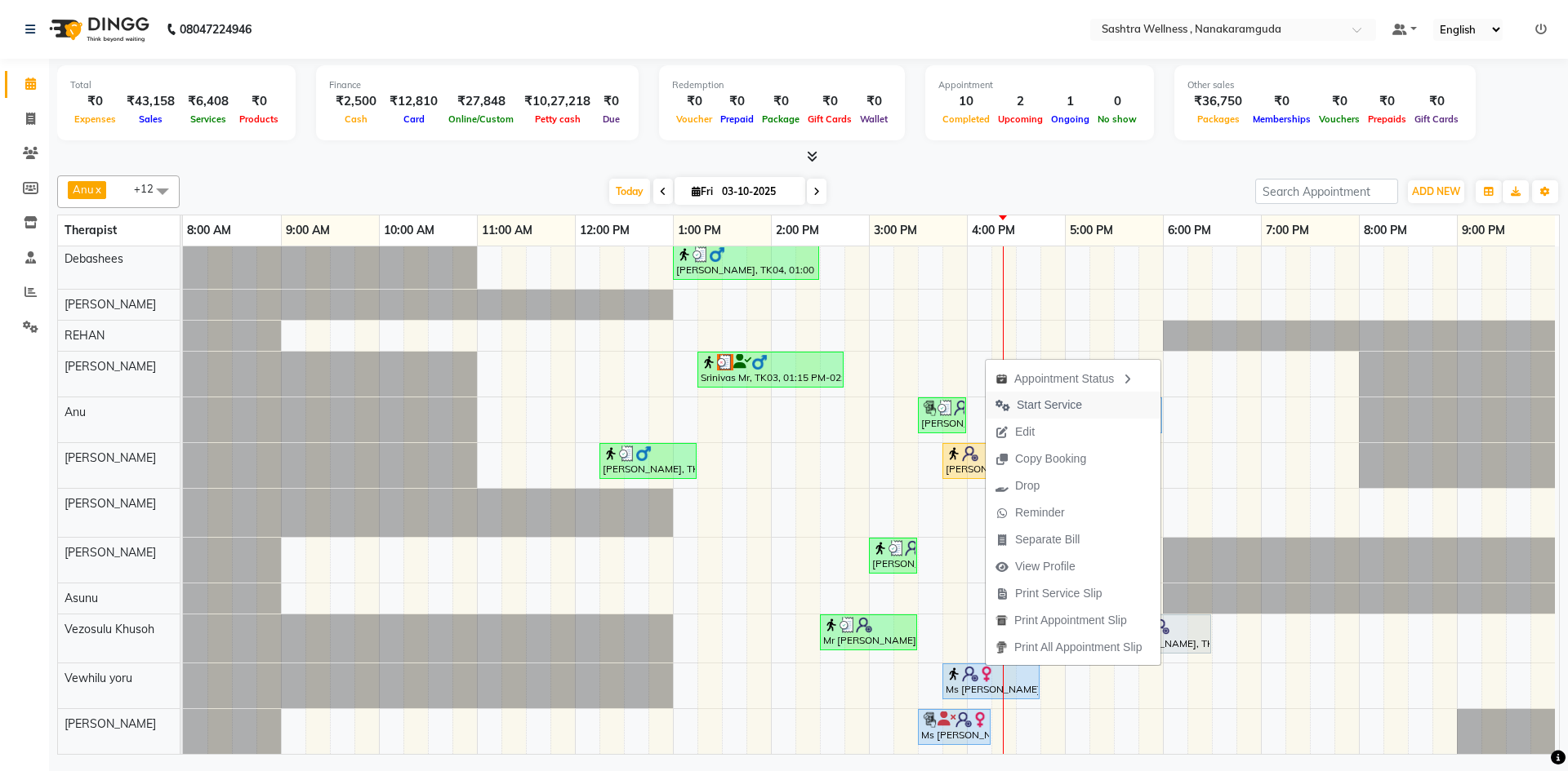
click at [1090, 404] on span "Start Service" at bounding box center [1038, 404] width 106 height 26
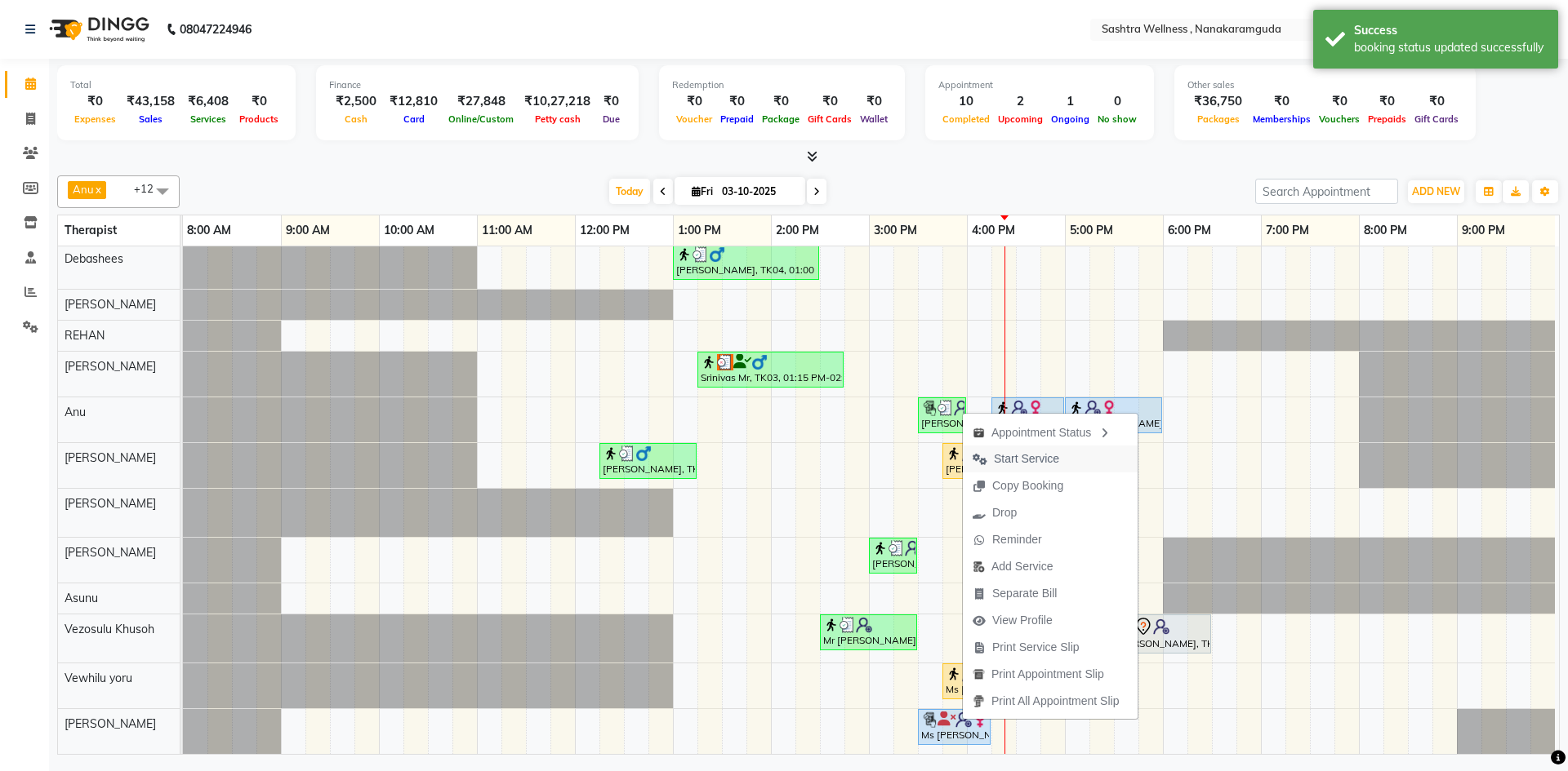
click at [1027, 462] on span "Start Service" at bounding box center [1026, 458] width 66 height 17
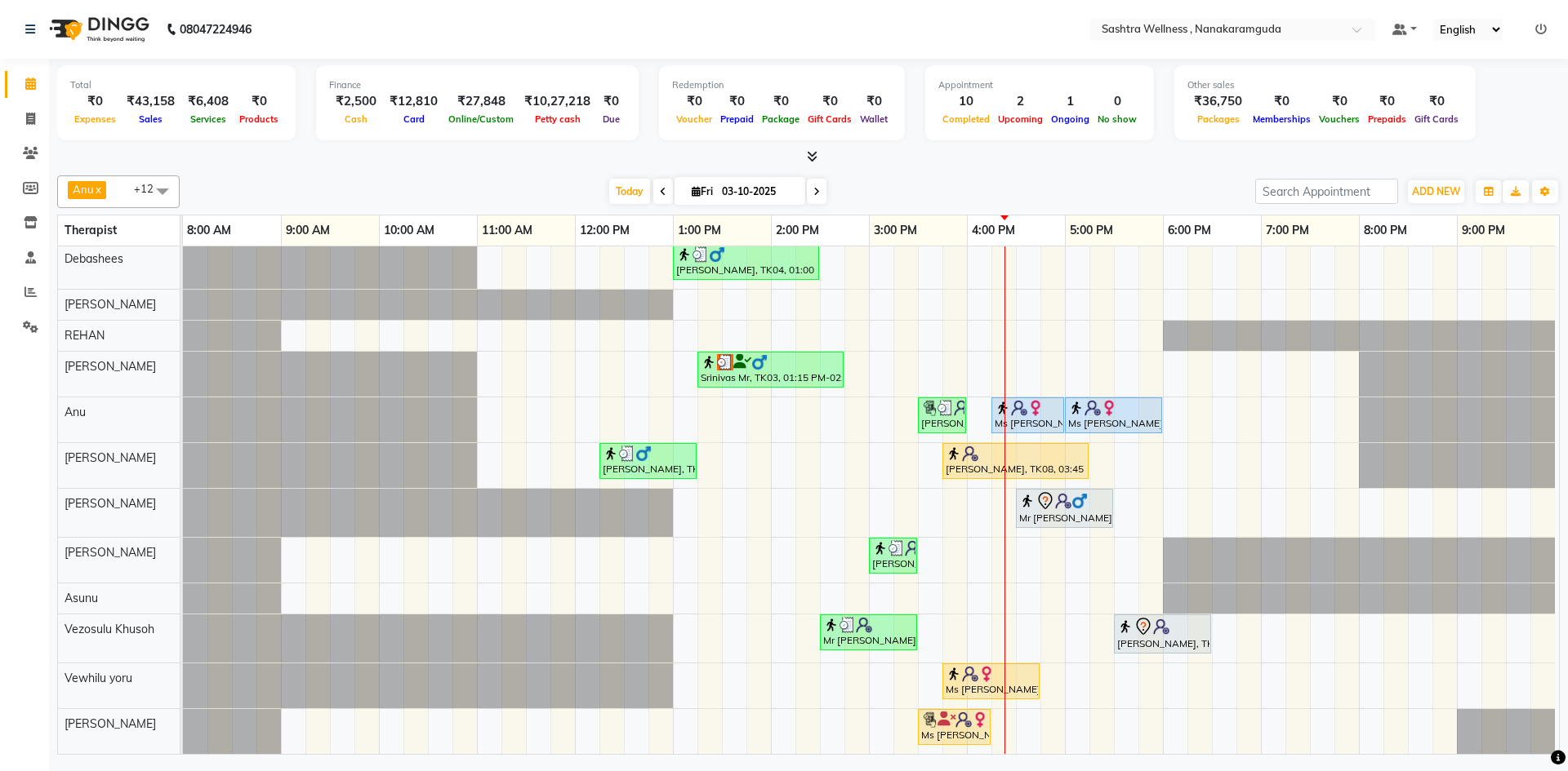
click at [124, 193] on span "Anu x Arbaz Khan x Asunu x Debashees x Karishma x marcy x NANCY x REHAN x Rosie…" at bounding box center [118, 191] width 123 height 32
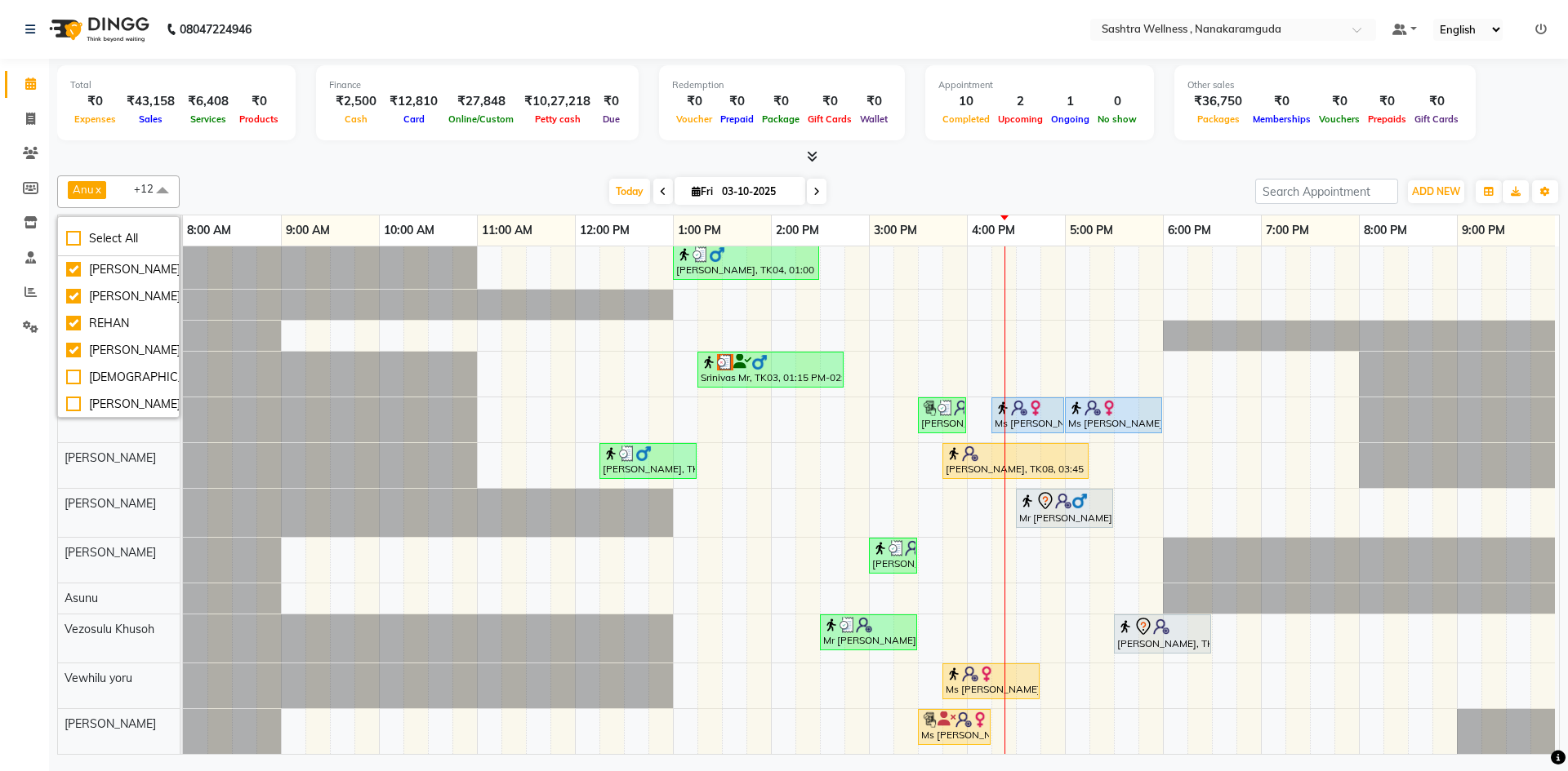
scroll to position [171, 0]
click at [125, 309] on div "REHAN" at bounding box center [118, 314] width 105 height 17
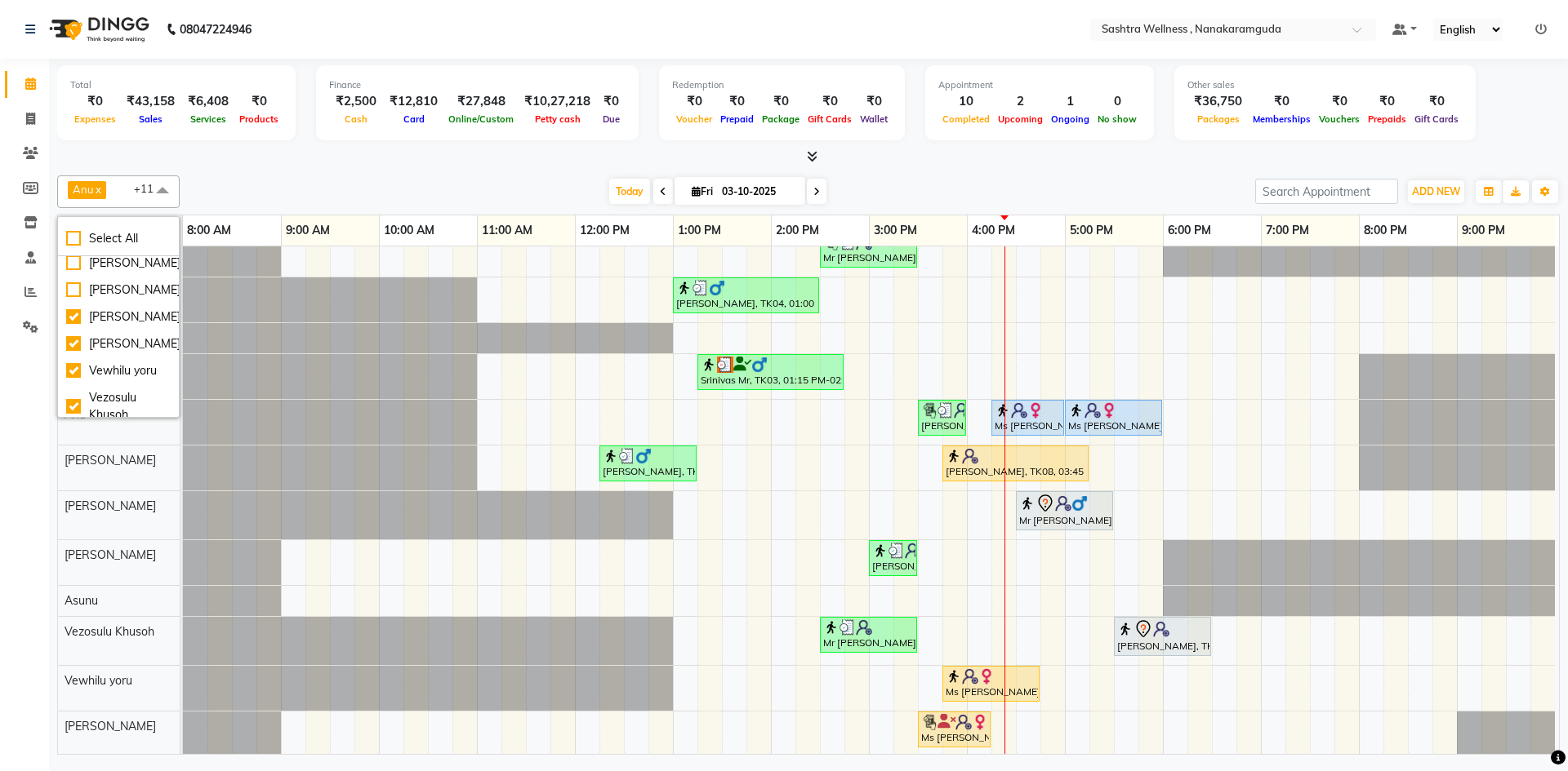
scroll to position [314, 0]
click at [241, 401] on div at bounding box center [330, 423] width 294 height 45
click at [1541, 192] on icon "button" at bounding box center [1545, 192] width 10 height 10
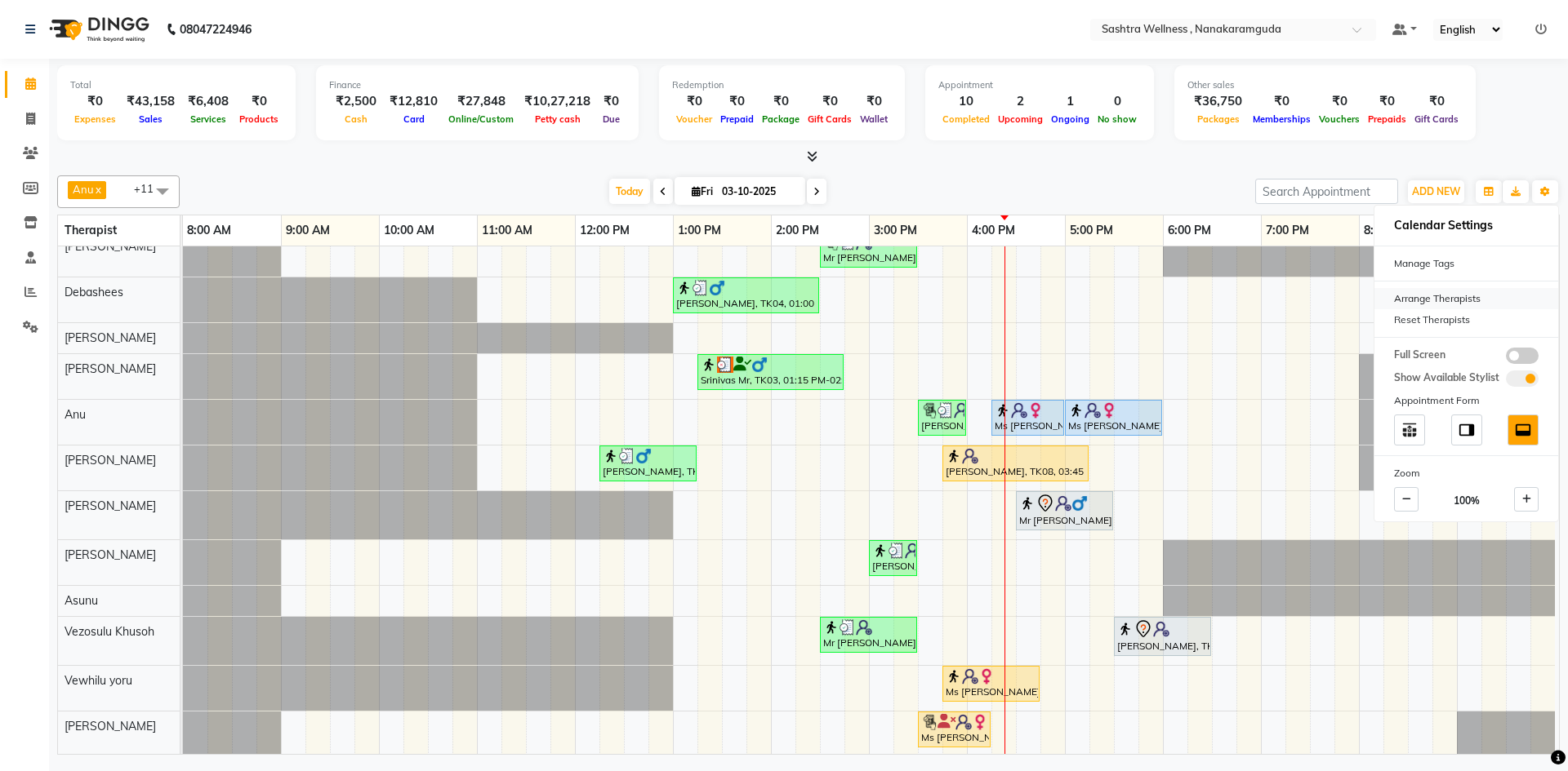
click at [1433, 305] on div "Arrange Therapists" at bounding box center [1466, 299] width 183 height 22
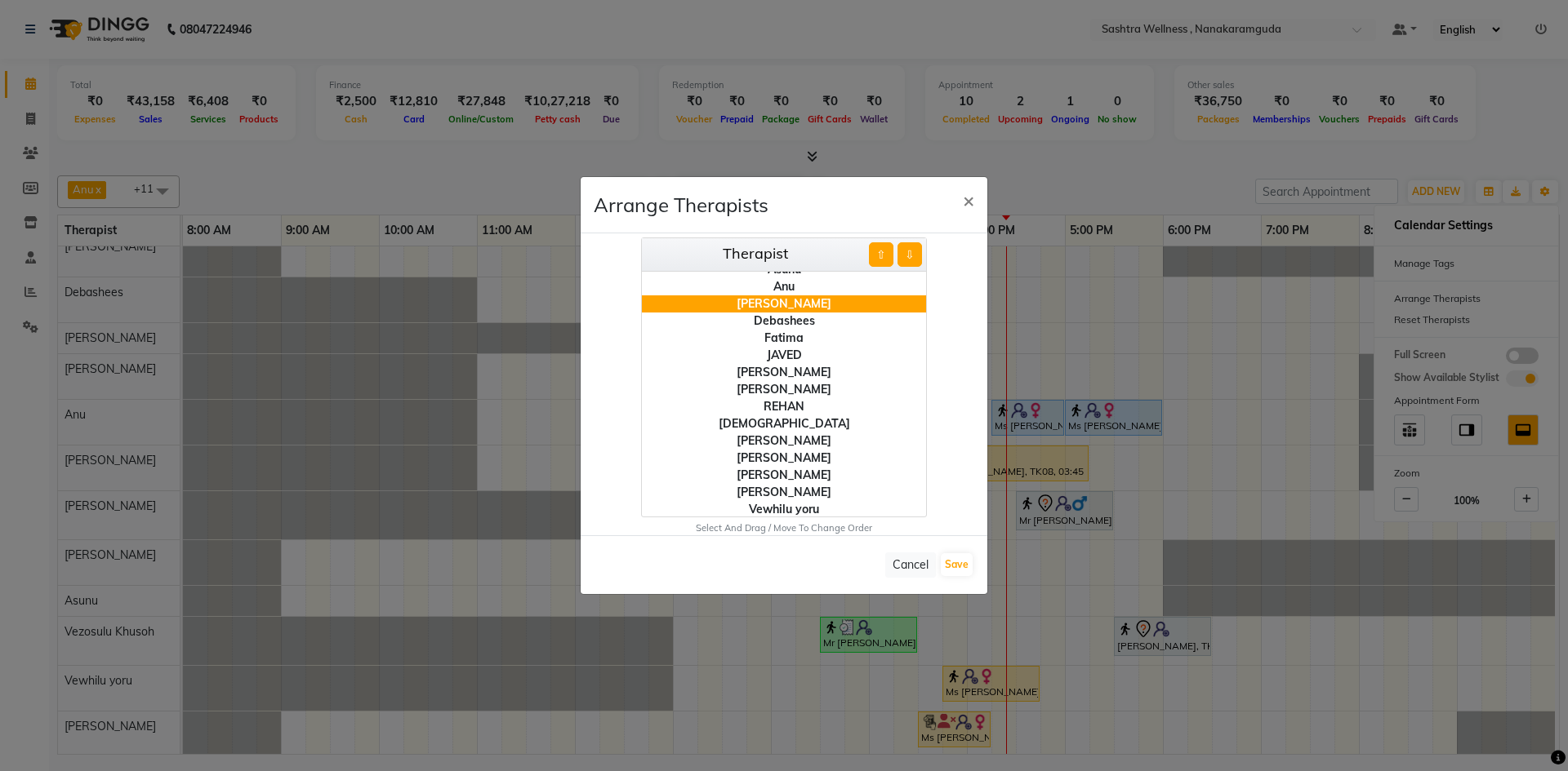
scroll to position [64, 0]
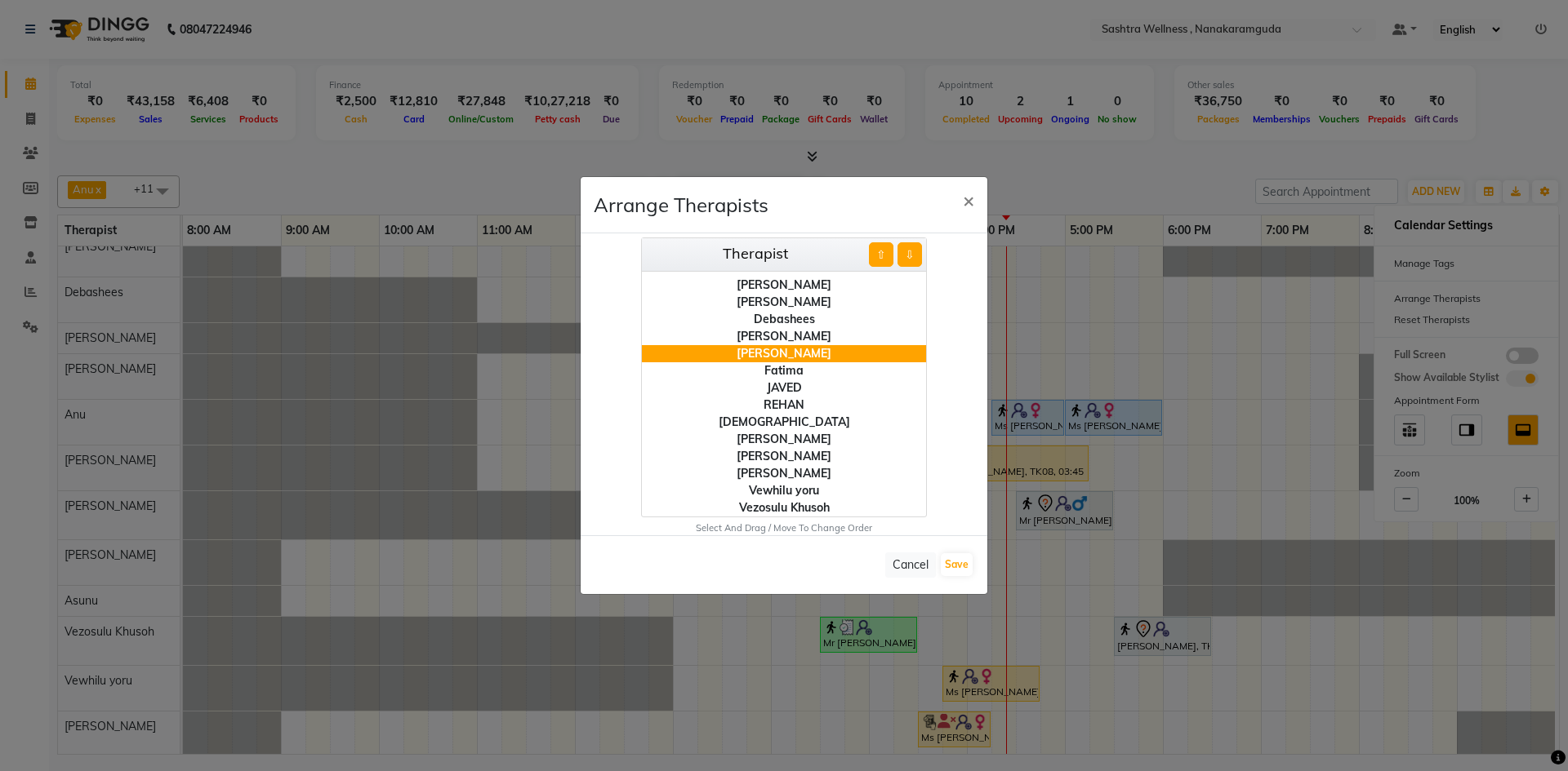
click at [787, 474] on div "[PERSON_NAME]" at bounding box center [784, 473] width 285 height 17
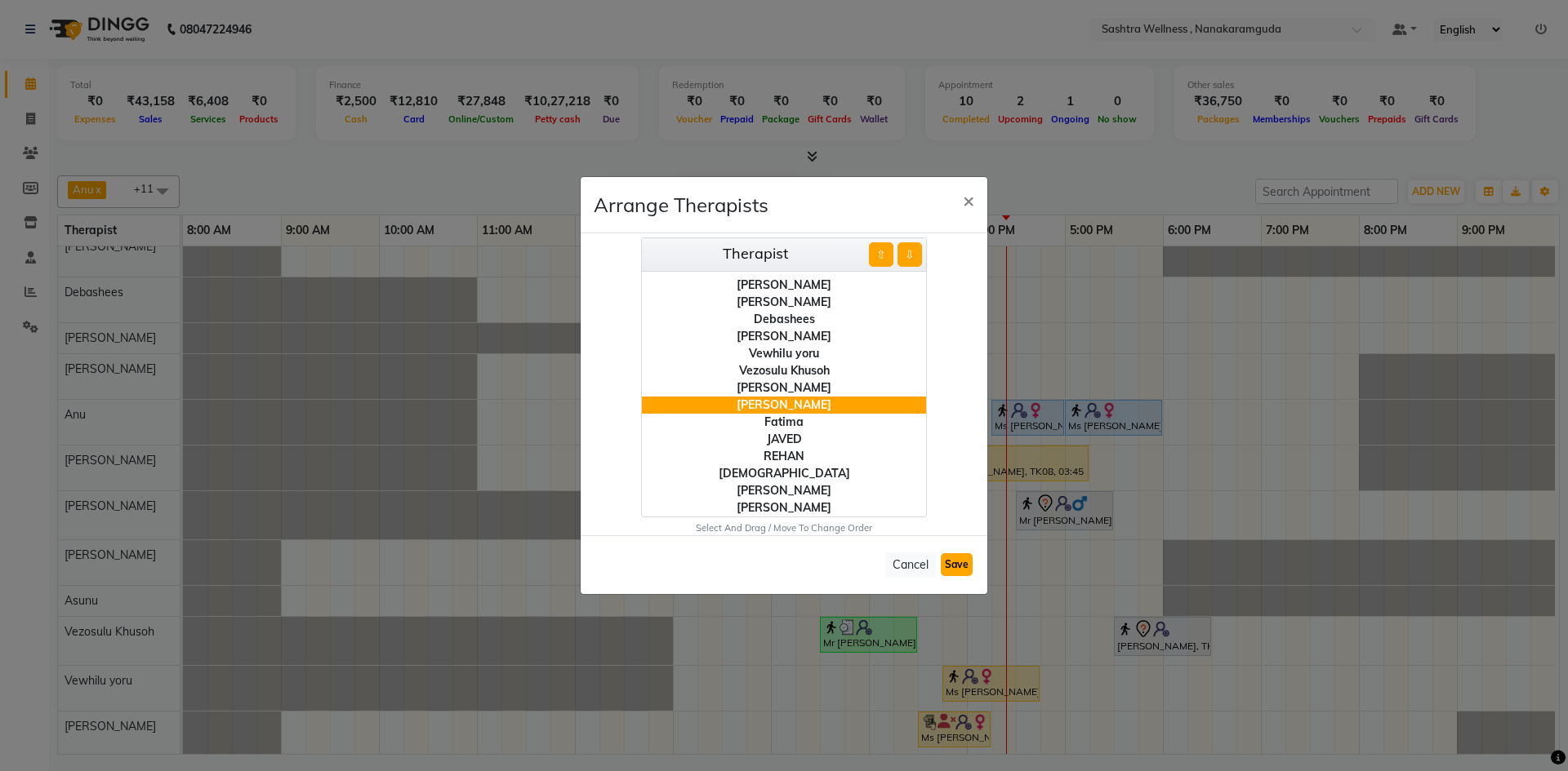
click at [958, 557] on button "Save" at bounding box center [957, 564] width 31 height 23
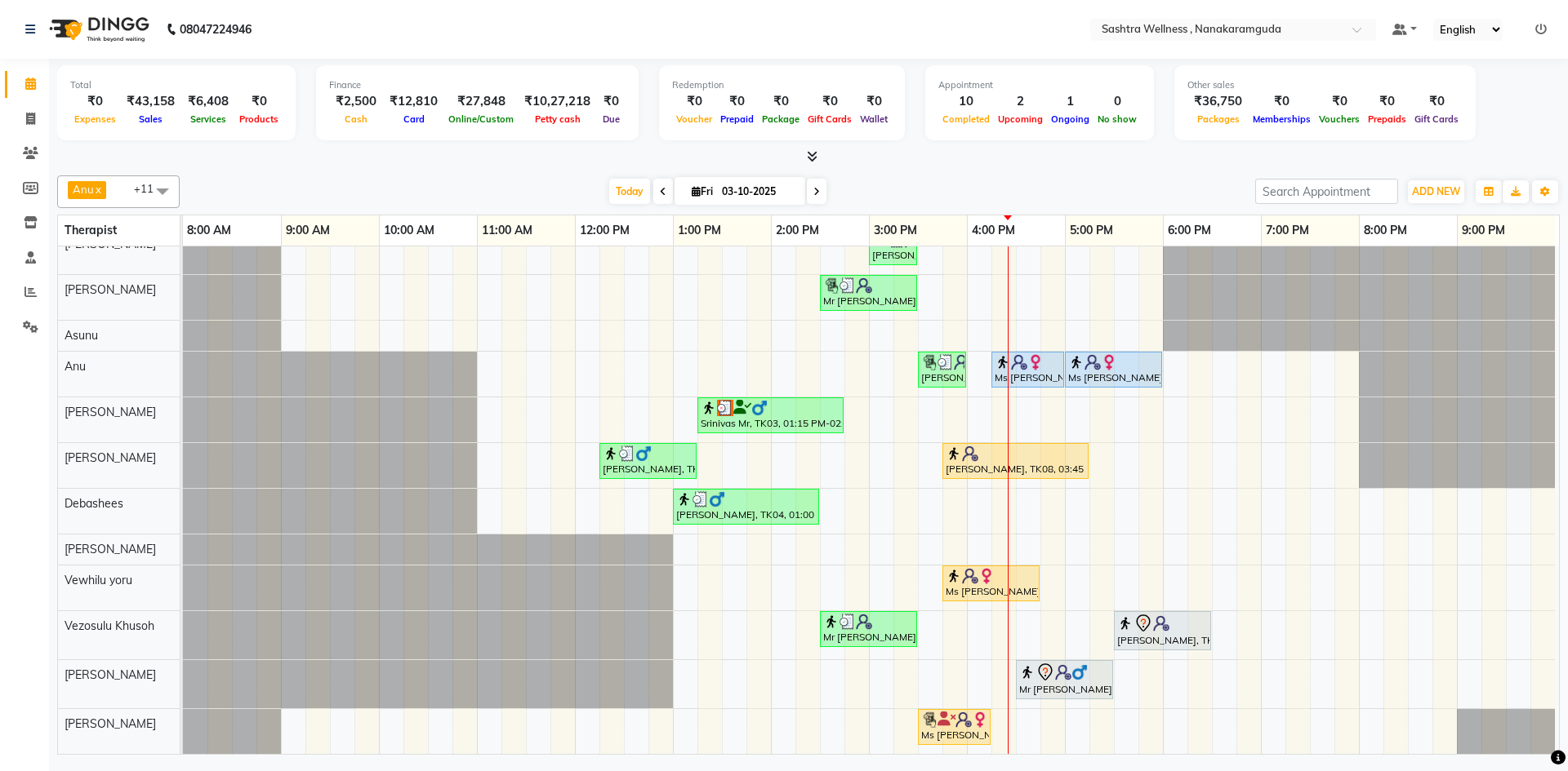
scroll to position [29, 0]
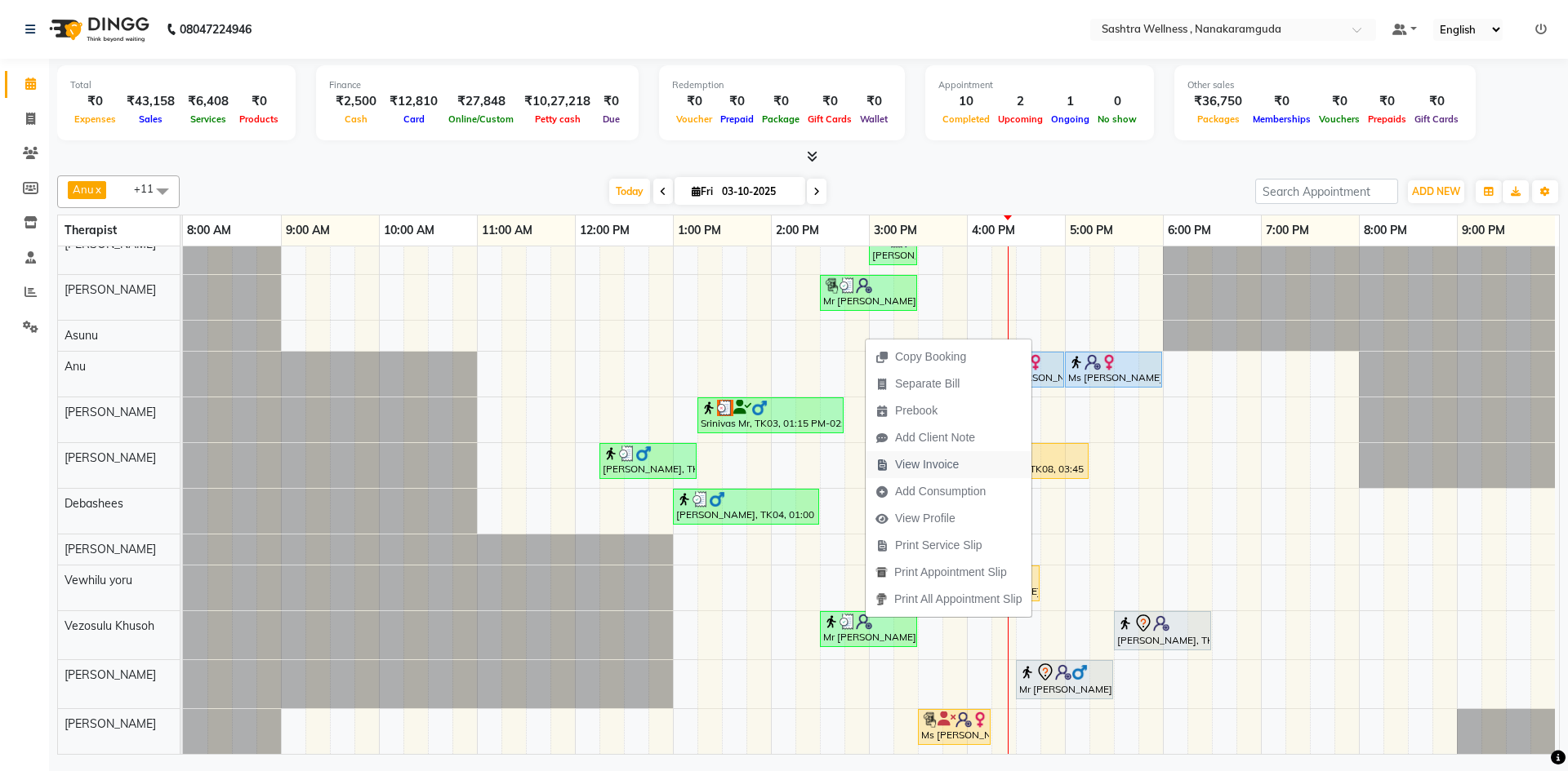
click at [925, 465] on span "View Invoice" at bounding box center [926, 464] width 64 height 17
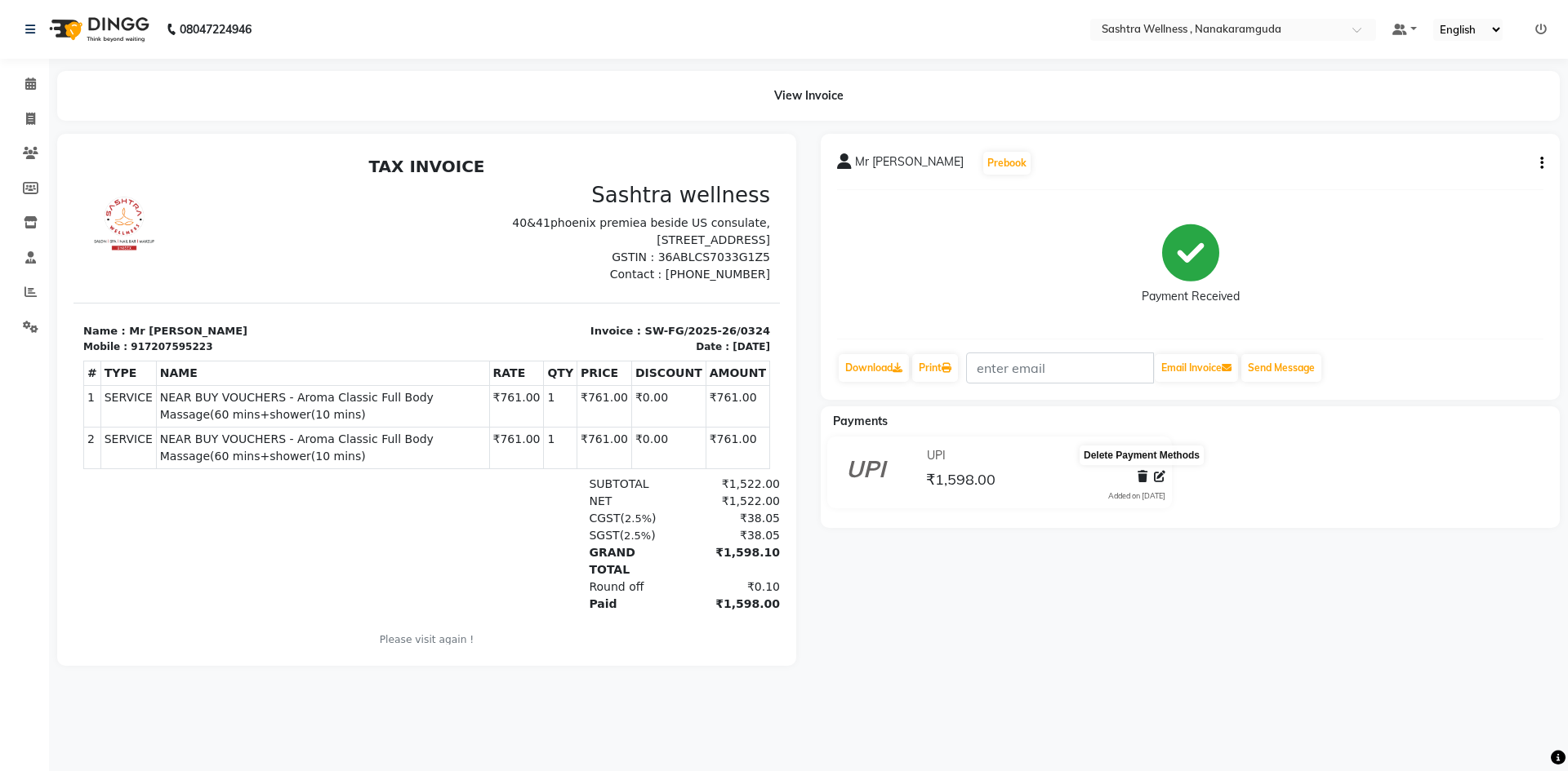
click at [1141, 475] on icon at bounding box center [1142, 477] width 10 height 12
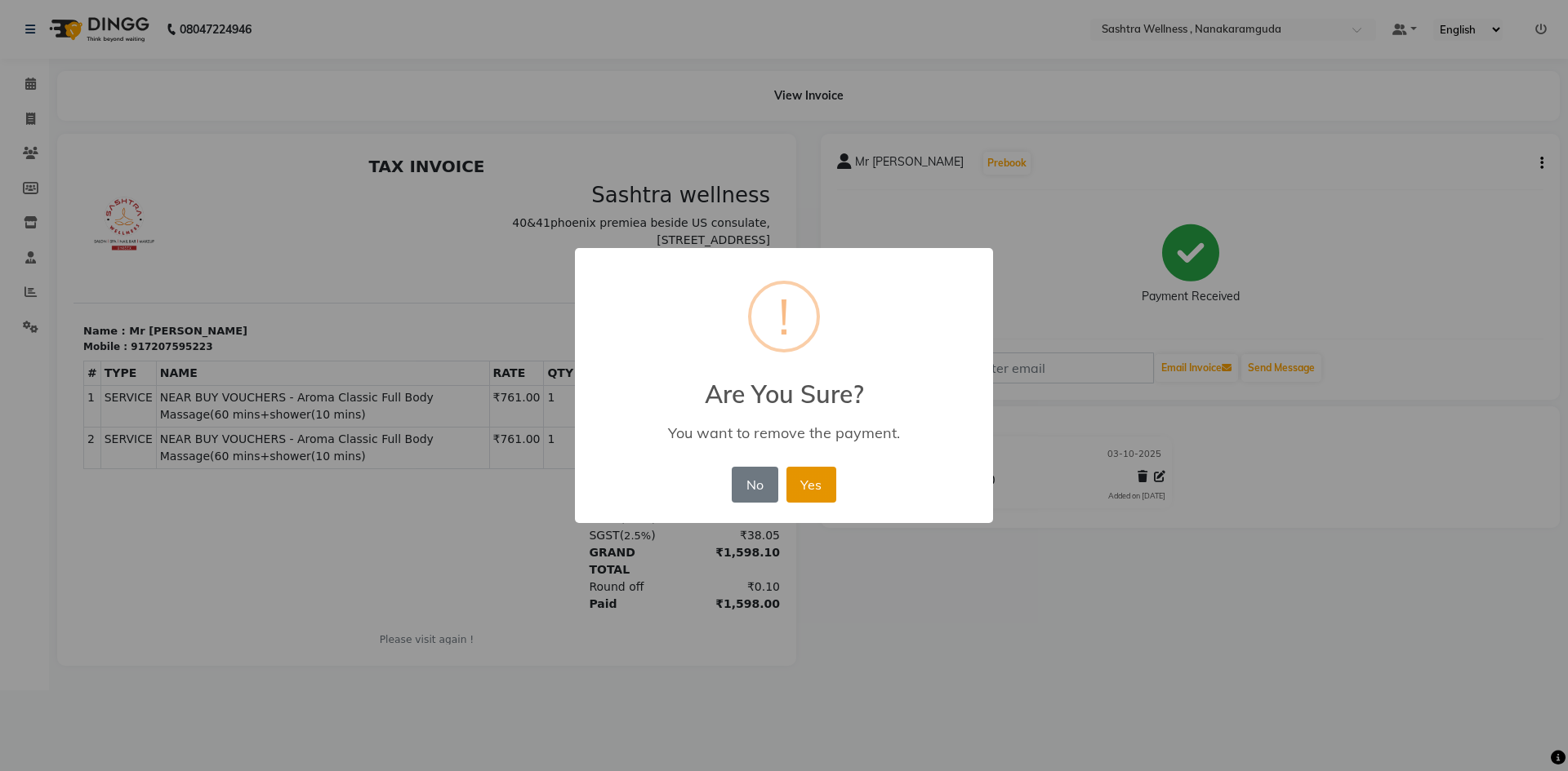
click at [813, 486] on button "Yes" at bounding box center [810, 485] width 50 height 36
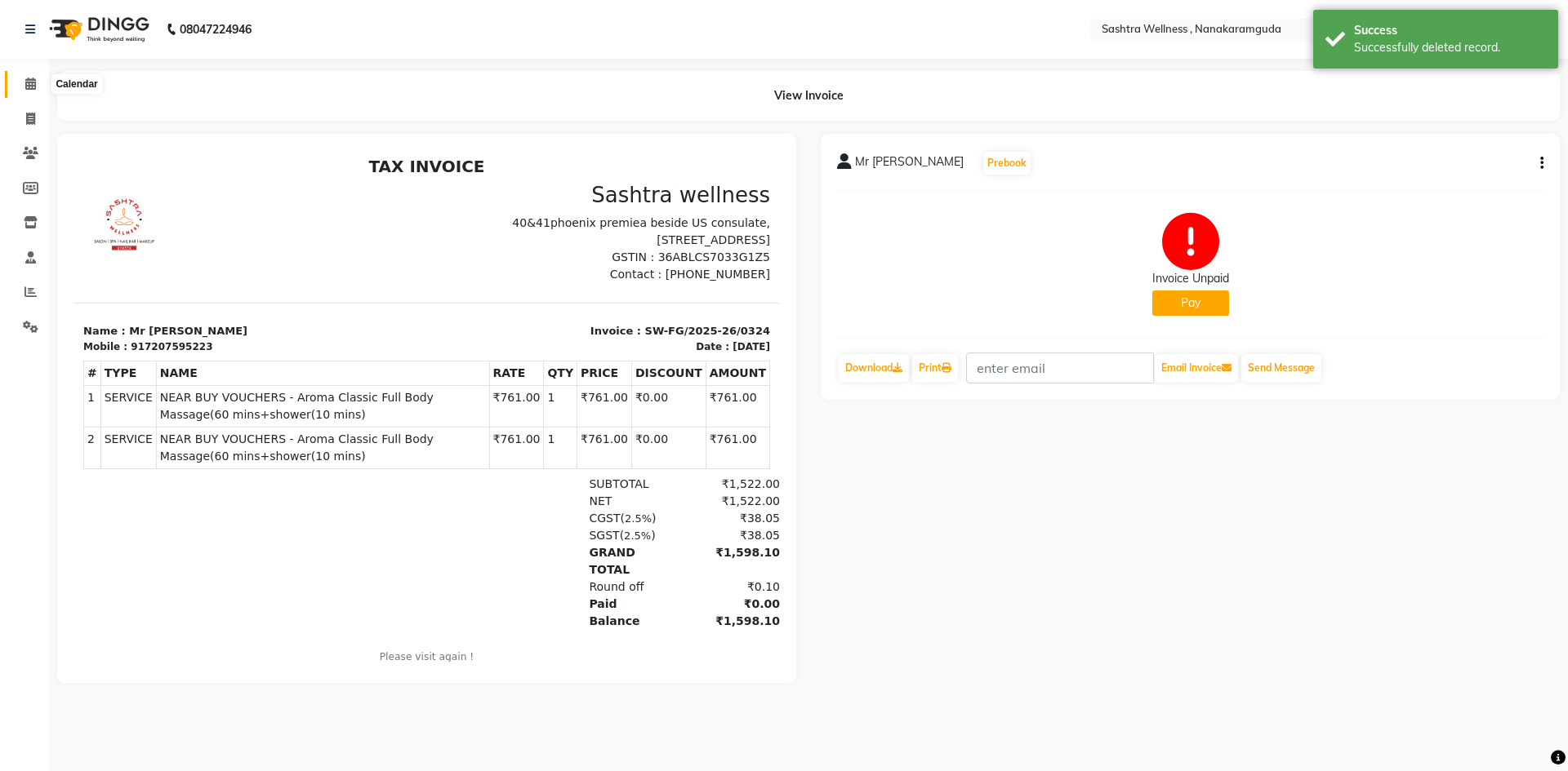
click at [34, 82] on icon at bounding box center [30, 83] width 11 height 12
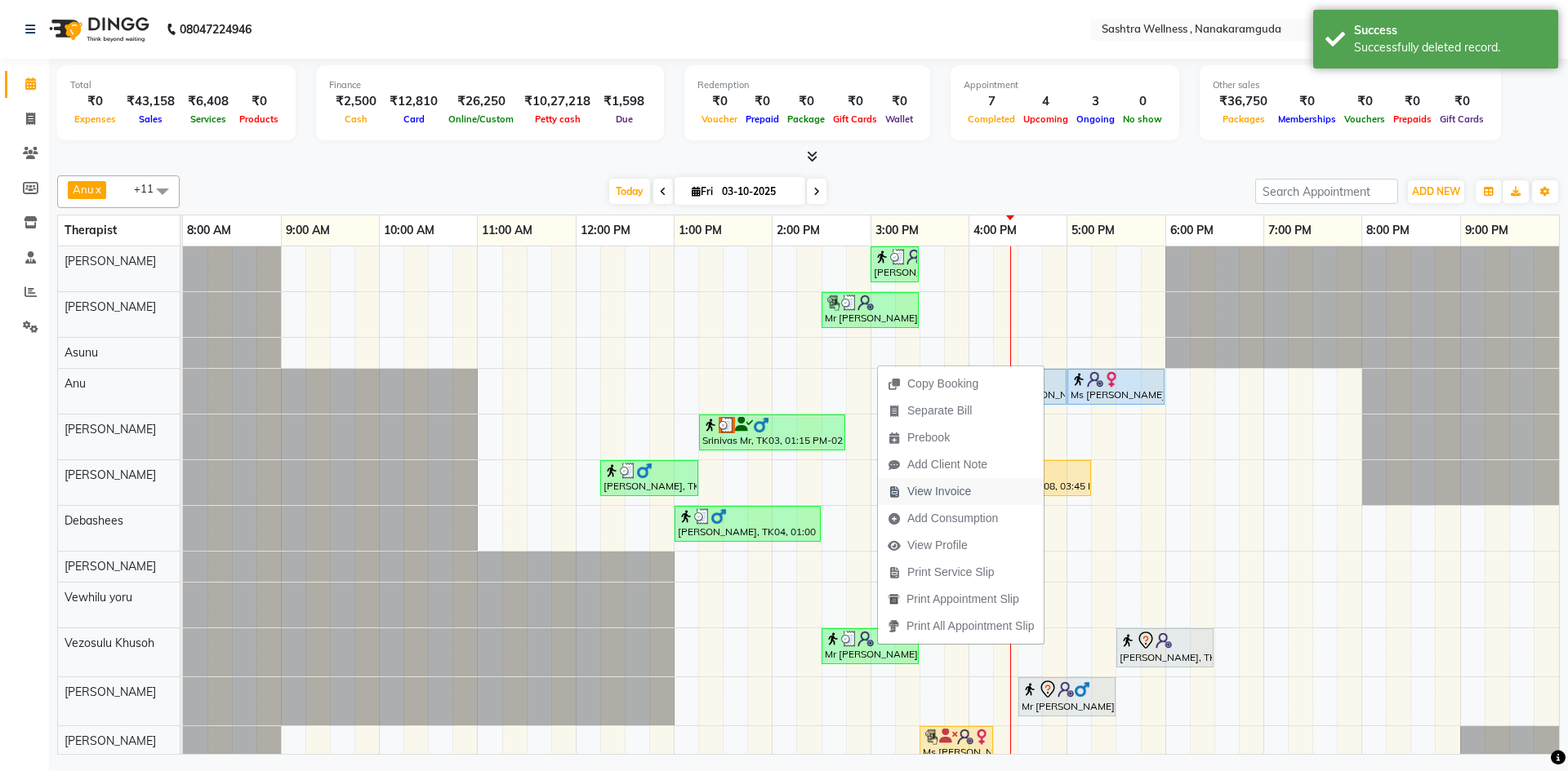
click at [974, 496] on span "View Invoice" at bounding box center [929, 491] width 103 height 26
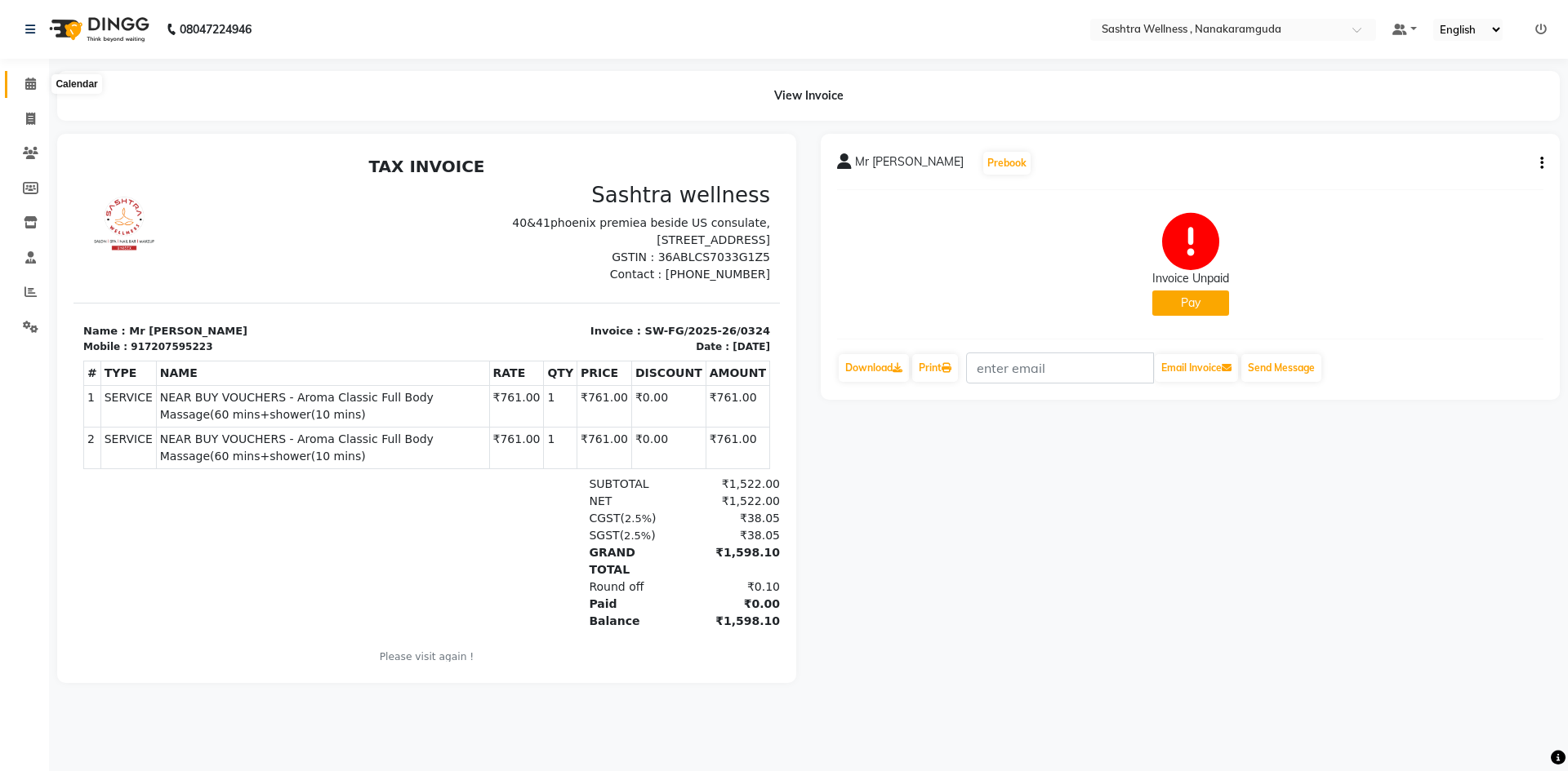
click at [33, 80] on icon at bounding box center [30, 83] width 11 height 12
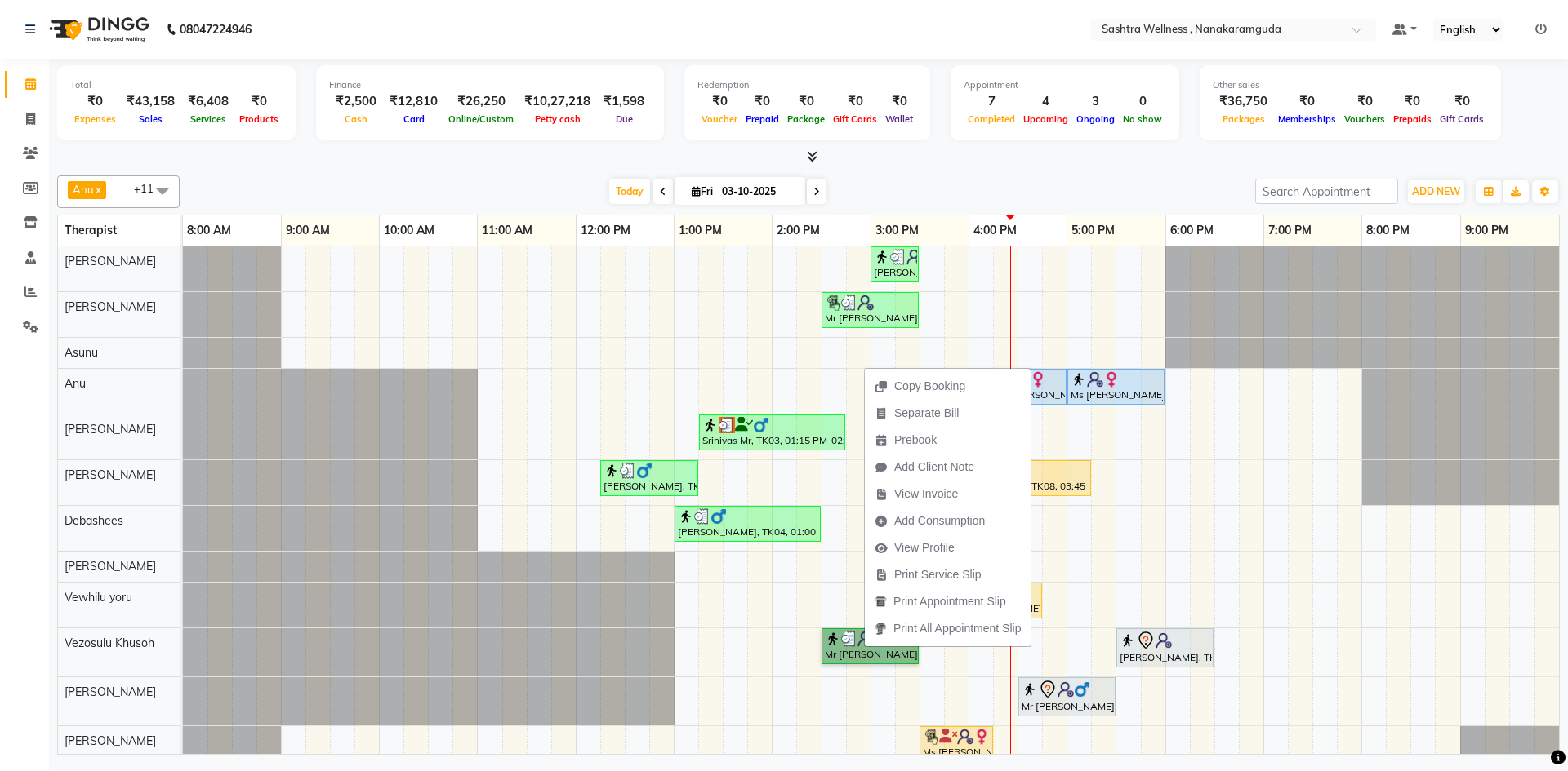
drag, startPoint x: 842, startPoint y: 657, endPoint x: 848, endPoint y: 347, distance: 310.1
click at [848, 347] on div "sravanthi, TK01, 03:00 PM-03:30 PM, One Level Hair Cut Mr Vineet, TK05, 02:30 P…" at bounding box center [870, 508] width 1376 height 525
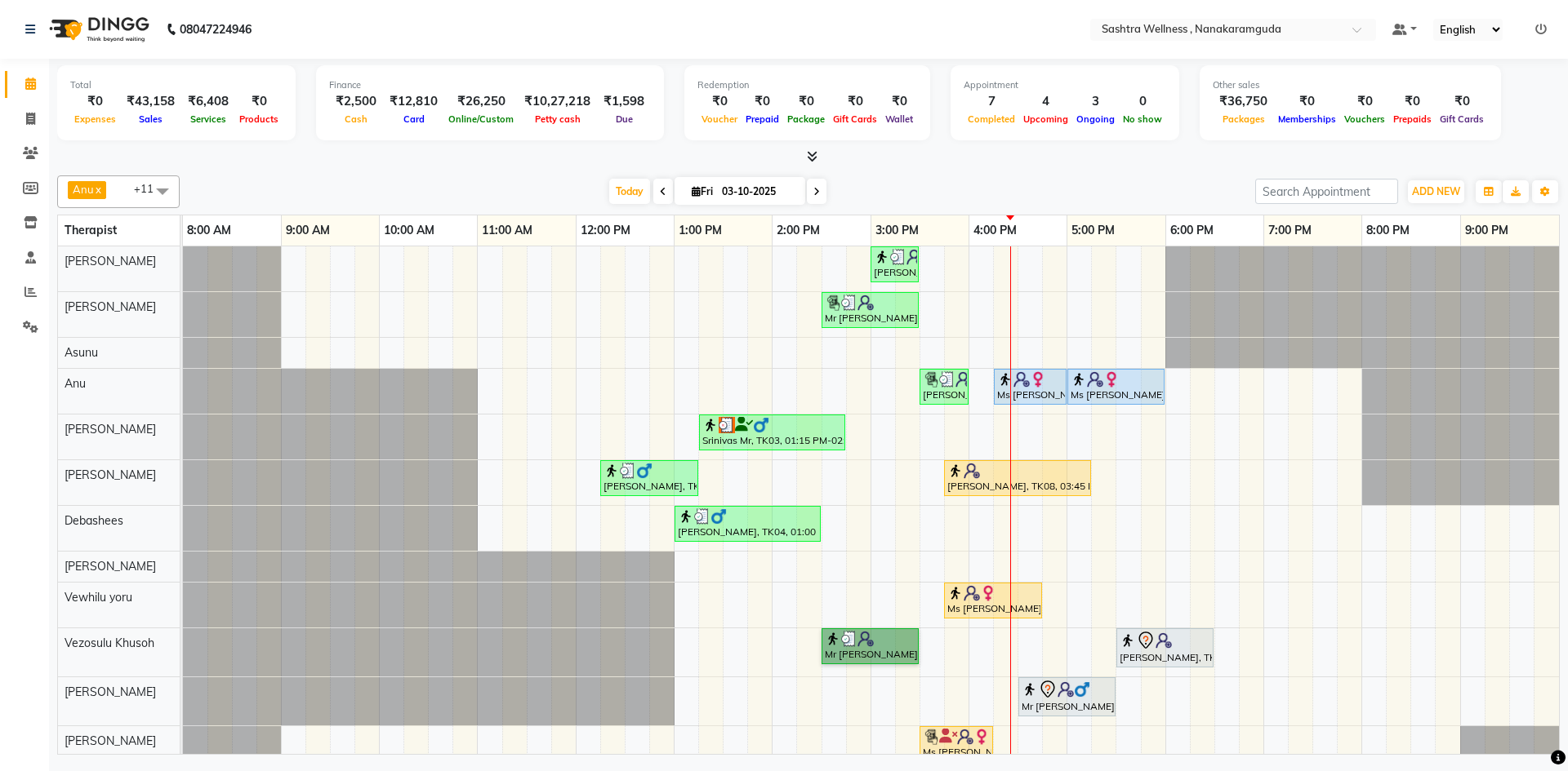
drag, startPoint x: 859, startPoint y: 652, endPoint x: 853, endPoint y: 351, distance: 301.1
click at [853, 351] on div "sravanthi, TK01, 03:00 PM-03:30 PM, One Level Hair Cut Mr Vineet, TK05, 02:30 P…" at bounding box center [870, 508] width 1376 height 525
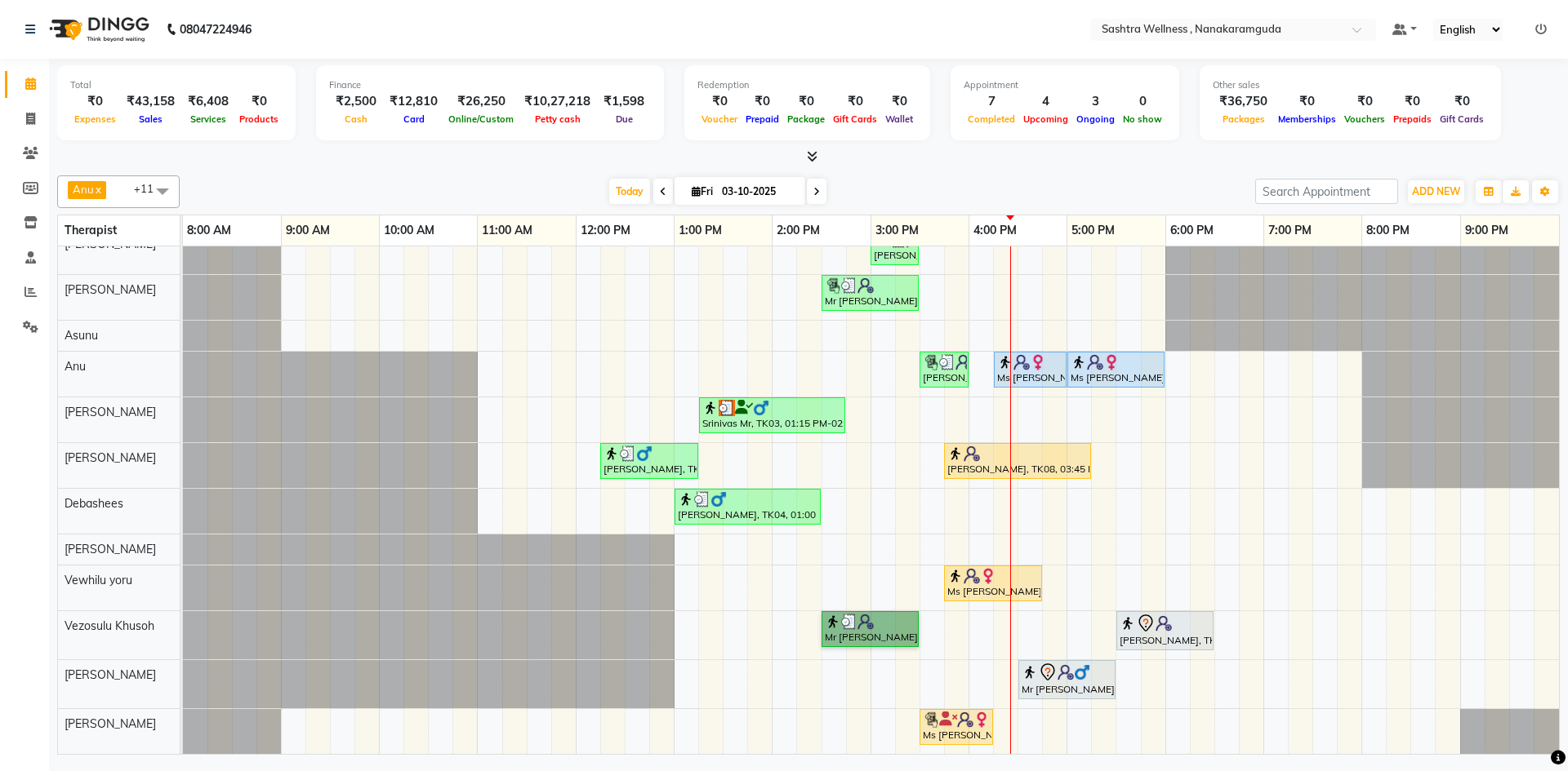
scroll to position [29, 0]
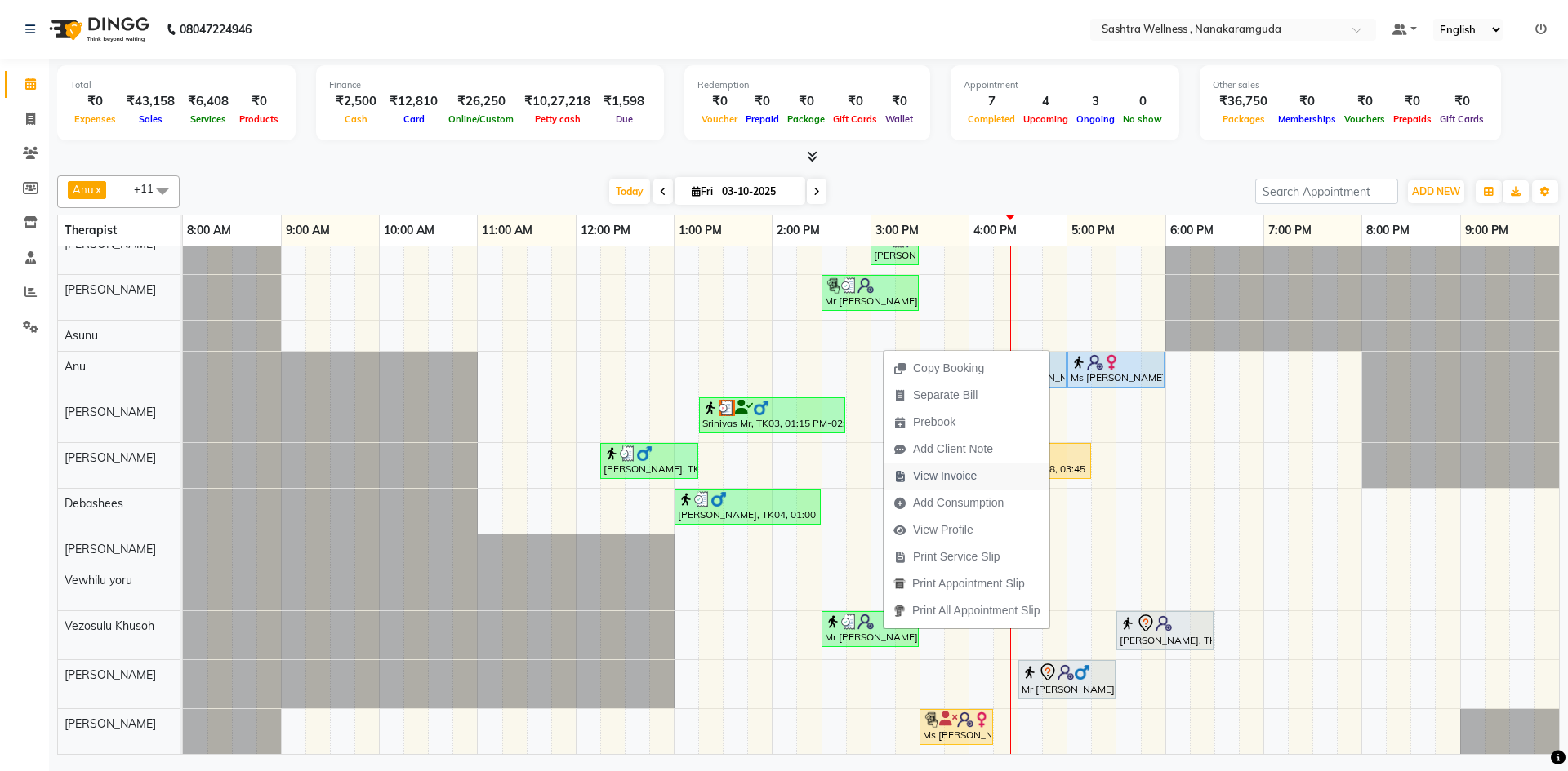
click at [931, 469] on span "View Invoice" at bounding box center [944, 476] width 64 height 17
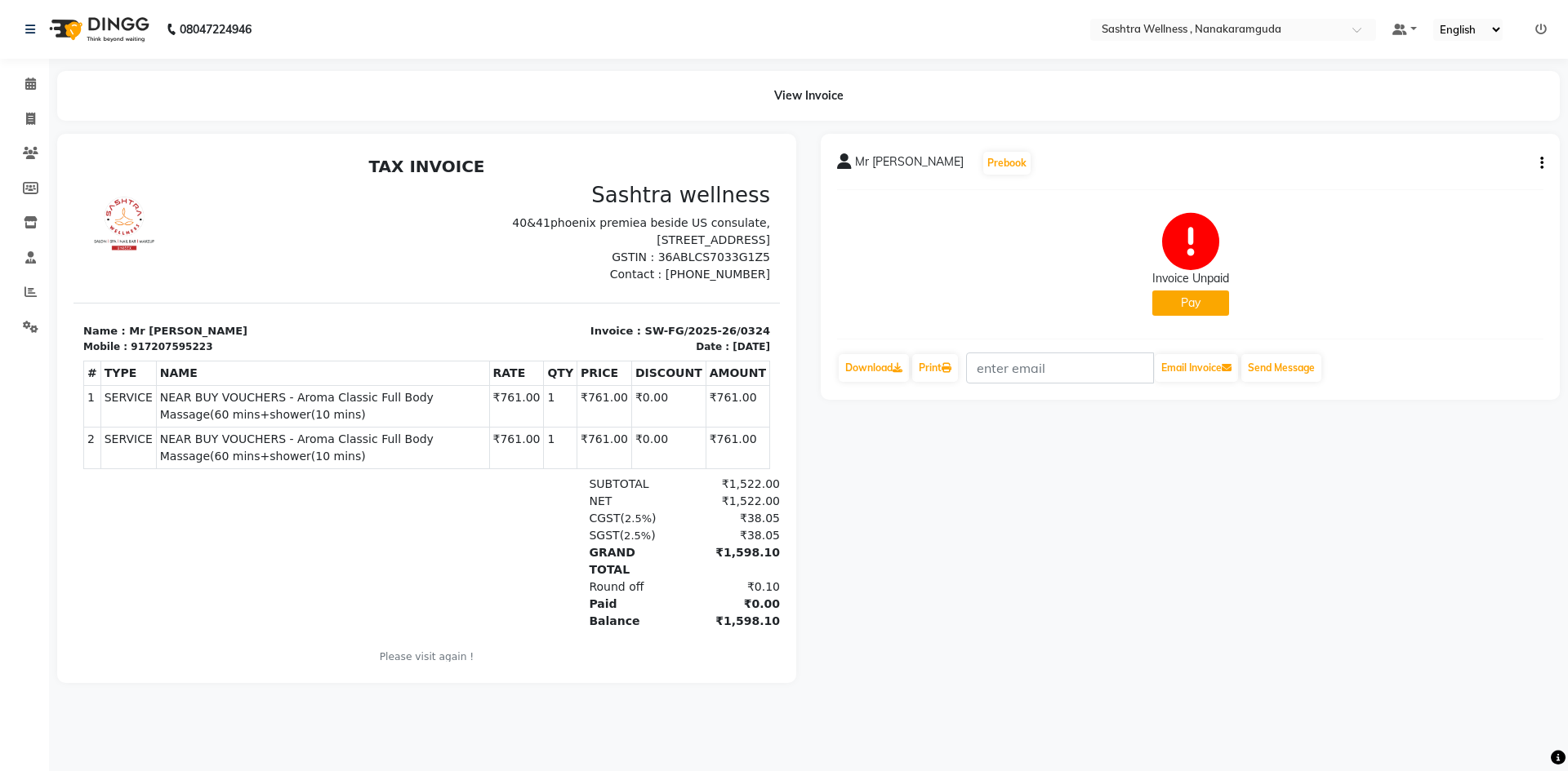
click at [1211, 308] on button "Pay" at bounding box center [1190, 303] width 77 height 26
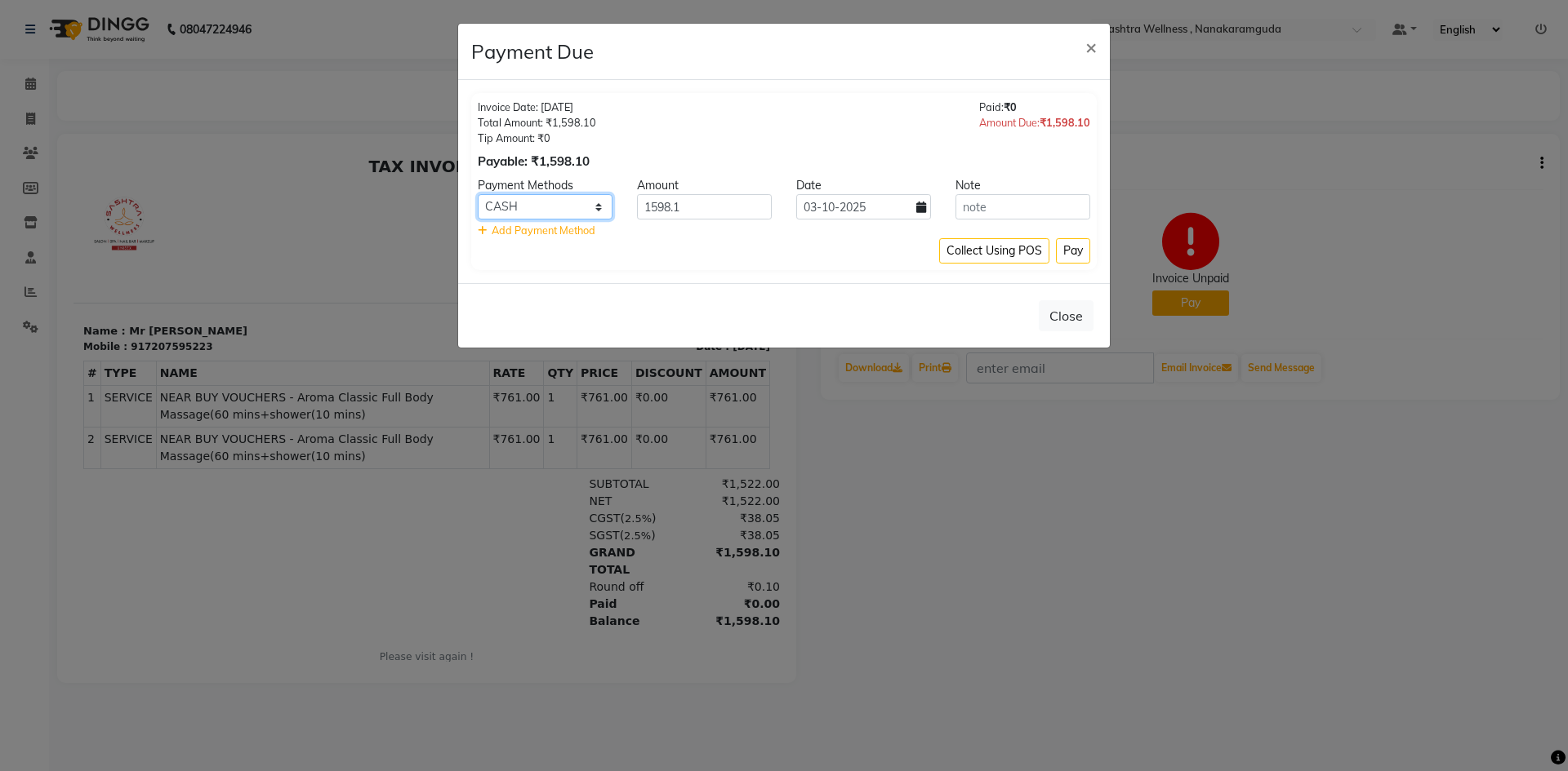
click at [492, 215] on select "On Account Master Card GPay UPI BharatPay Visa Card Online W UPI ONLINE Razorpa…" at bounding box center [545, 207] width 134 height 26
click at [478, 194] on select "On Account Master Card GPay UPI BharatPay Visa Card Online W UPI ONLINE Razorpa…" at bounding box center [545, 207] width 134 height 26
click at [1079, 256] on button "Pay" at bounding box center [1072, 251] width 34 height 26
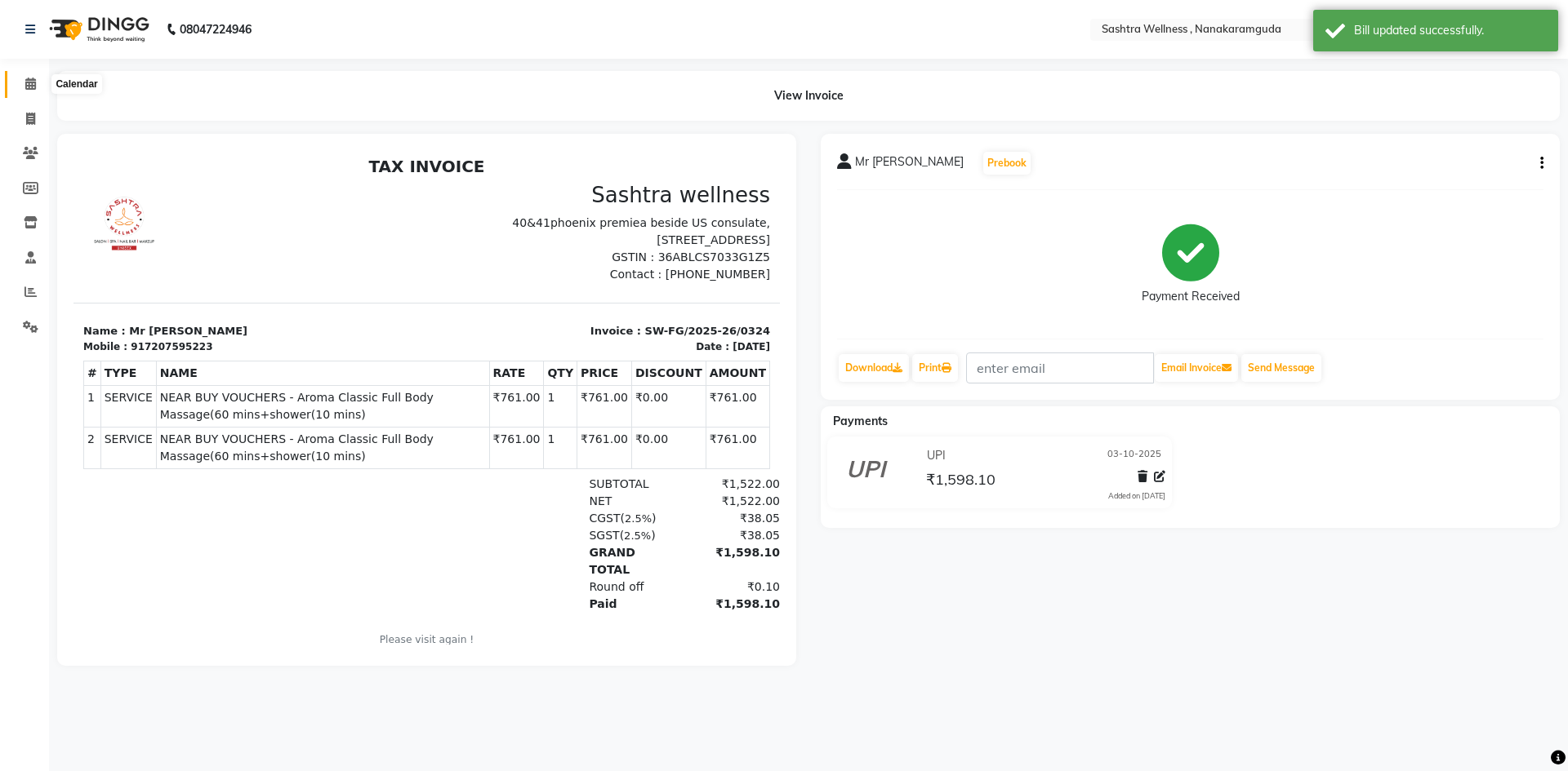
click at [21, 83] on span at bounding box center [30, 84] width 28 height 19
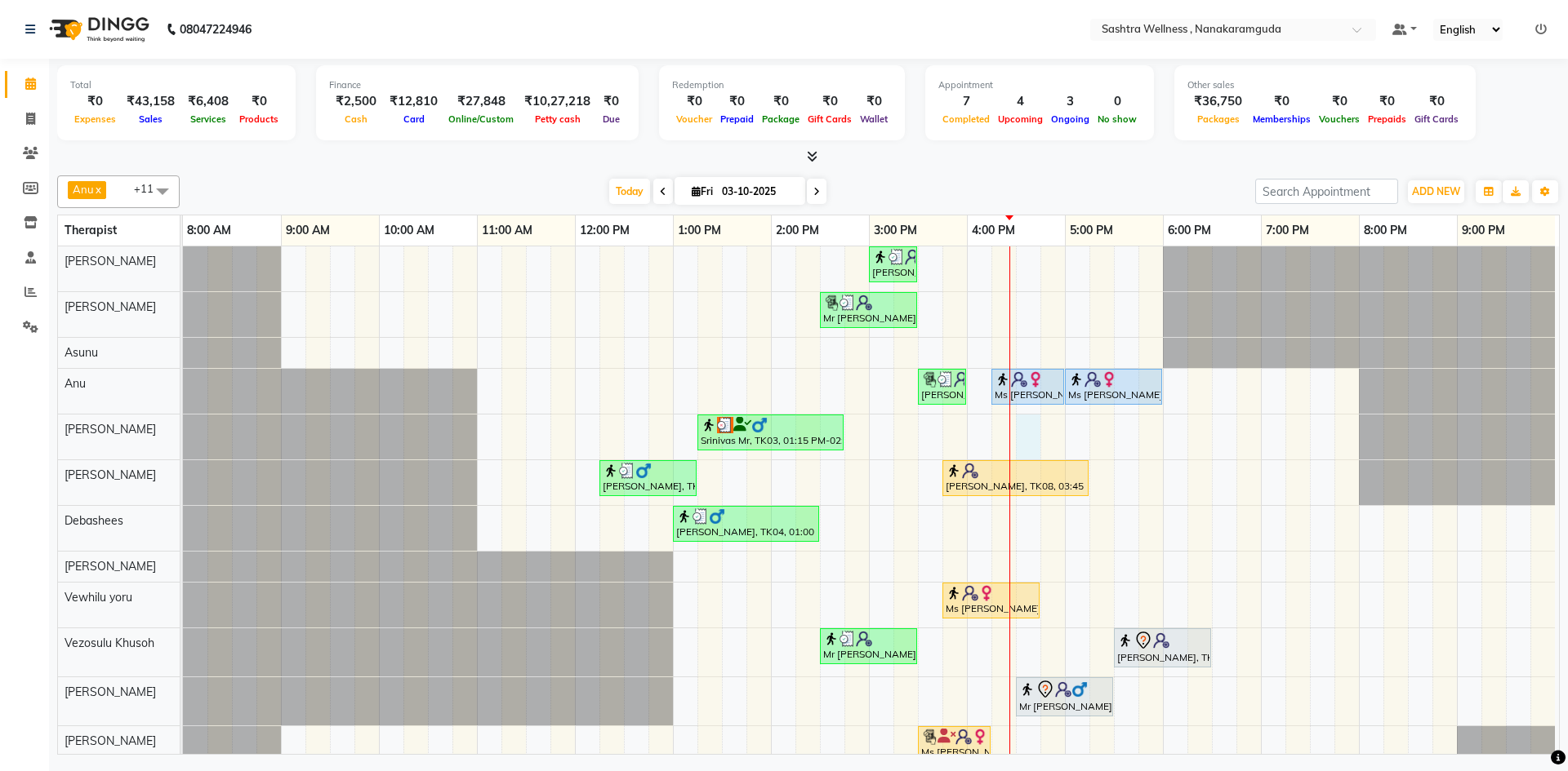
click at [1023, 437] on div "sravanthi, TK01, 03:00 PM-03:30 PM, One Level Hair Cut Mr Vineet, TK05, 02:30 P…" at bounding box center [870, 508] width 1376 height 525
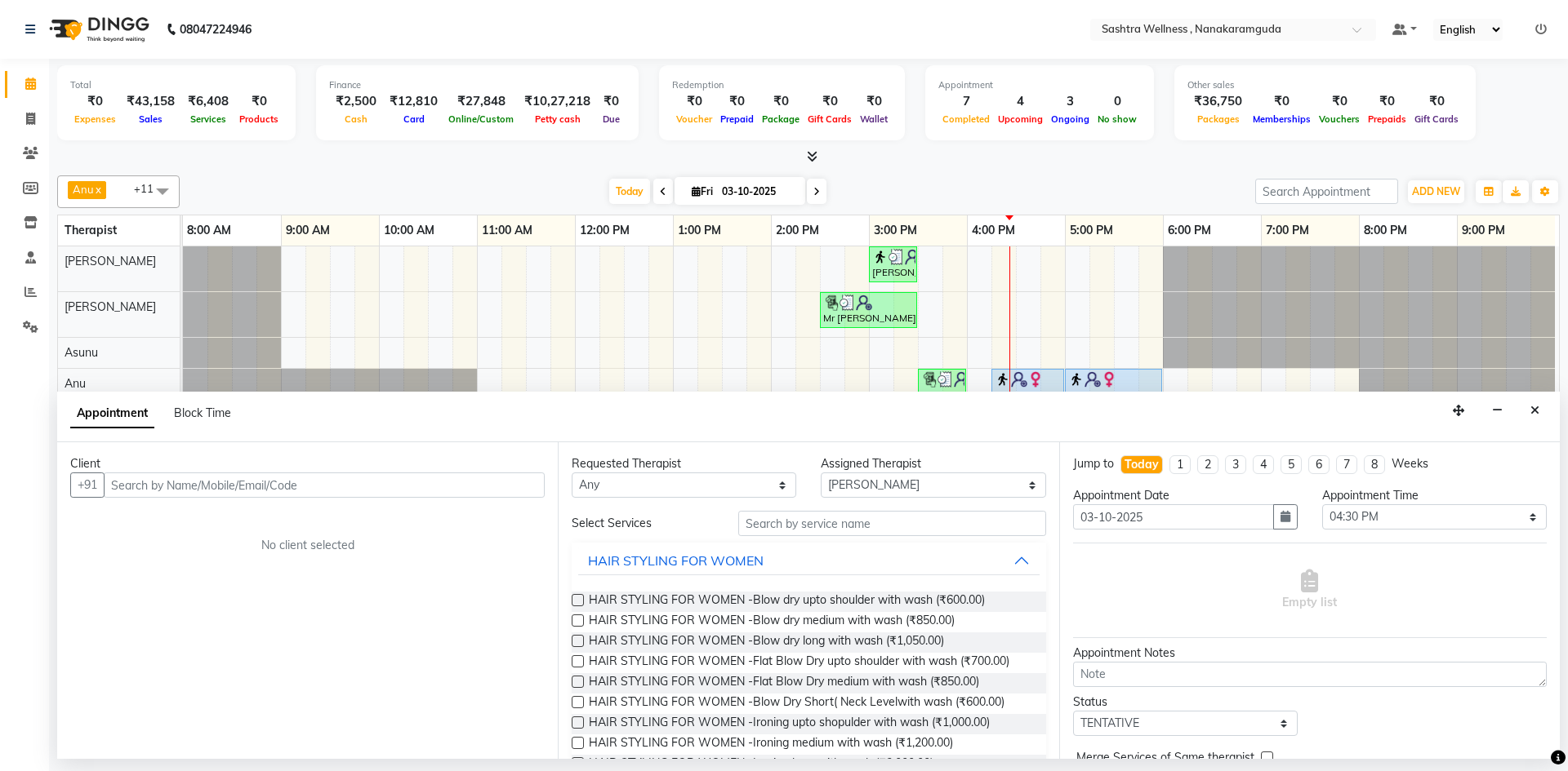
click at [198, 484] on input "text" at bounding box center [324, 486] width 441 height 26
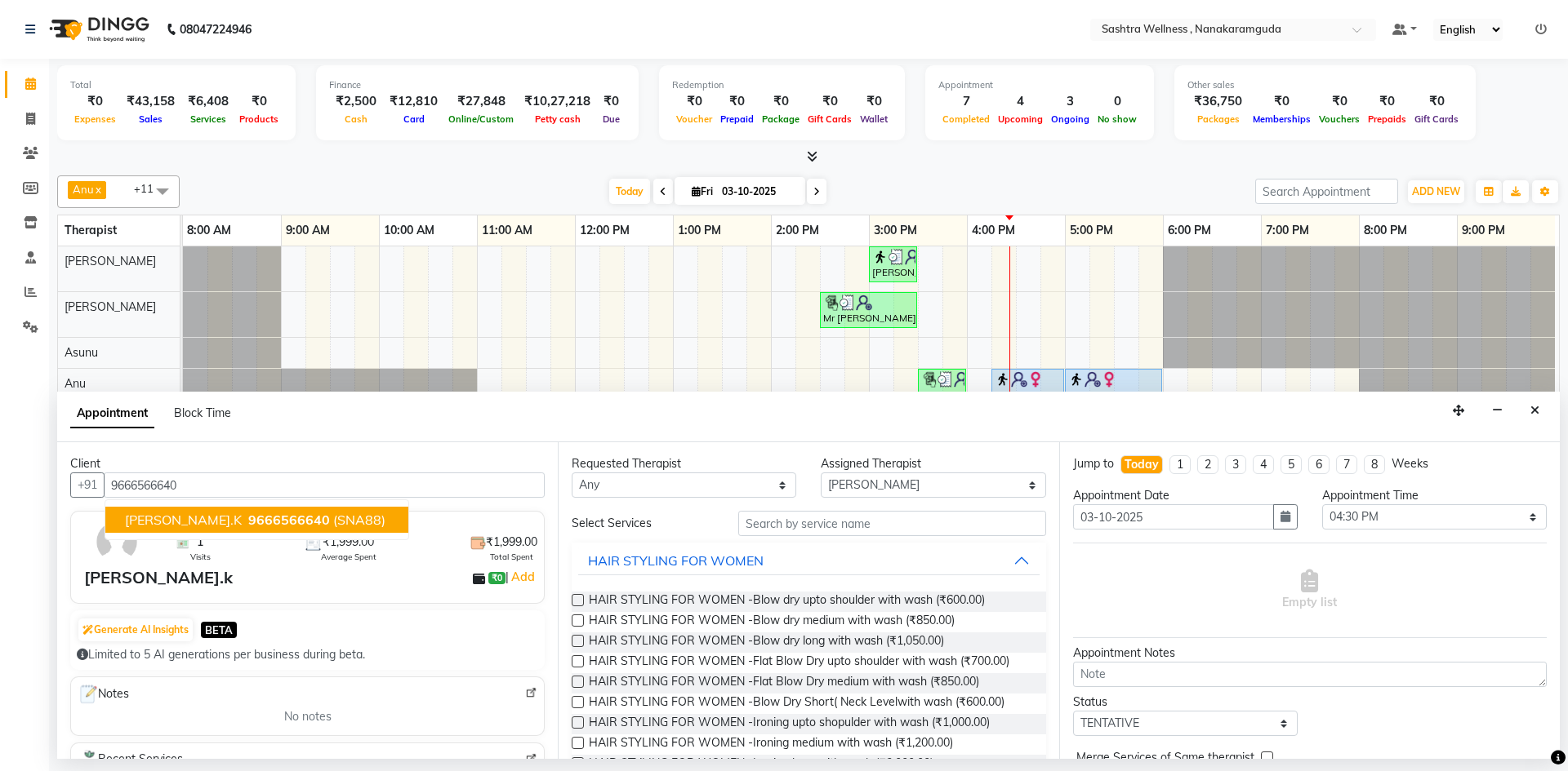
click at [248, 521] on span "9666566640" at bounding box center [288, 520] width 81 height 17
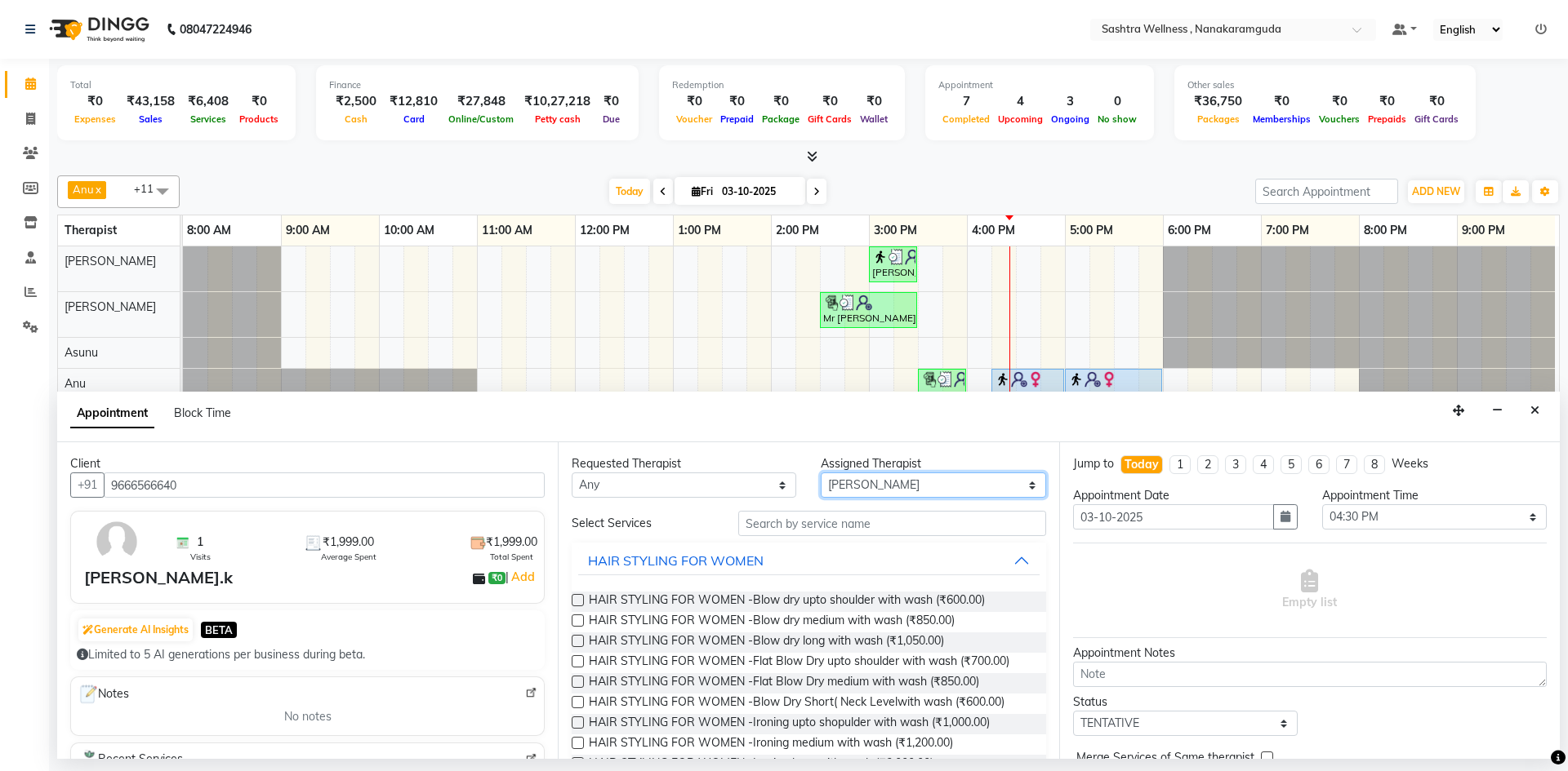
click at [955, 488] on select "Select Anu Arbaz Khan Asunu Debashees Fatima JAVED Karishma marcy NANCY REHAN R…" at bounding box center [932, 486] width 225 height 26
click at [820, 473] on select "Select Anu Arbaz Khan Asunu Debashees Fatima JAVED Karishma marcy NANCY REHAN R…" at bounding box center [932, 486] width 225 height 26
click at [829, 521] on input "text" at bounding box center [892, 524] width 308 height 26
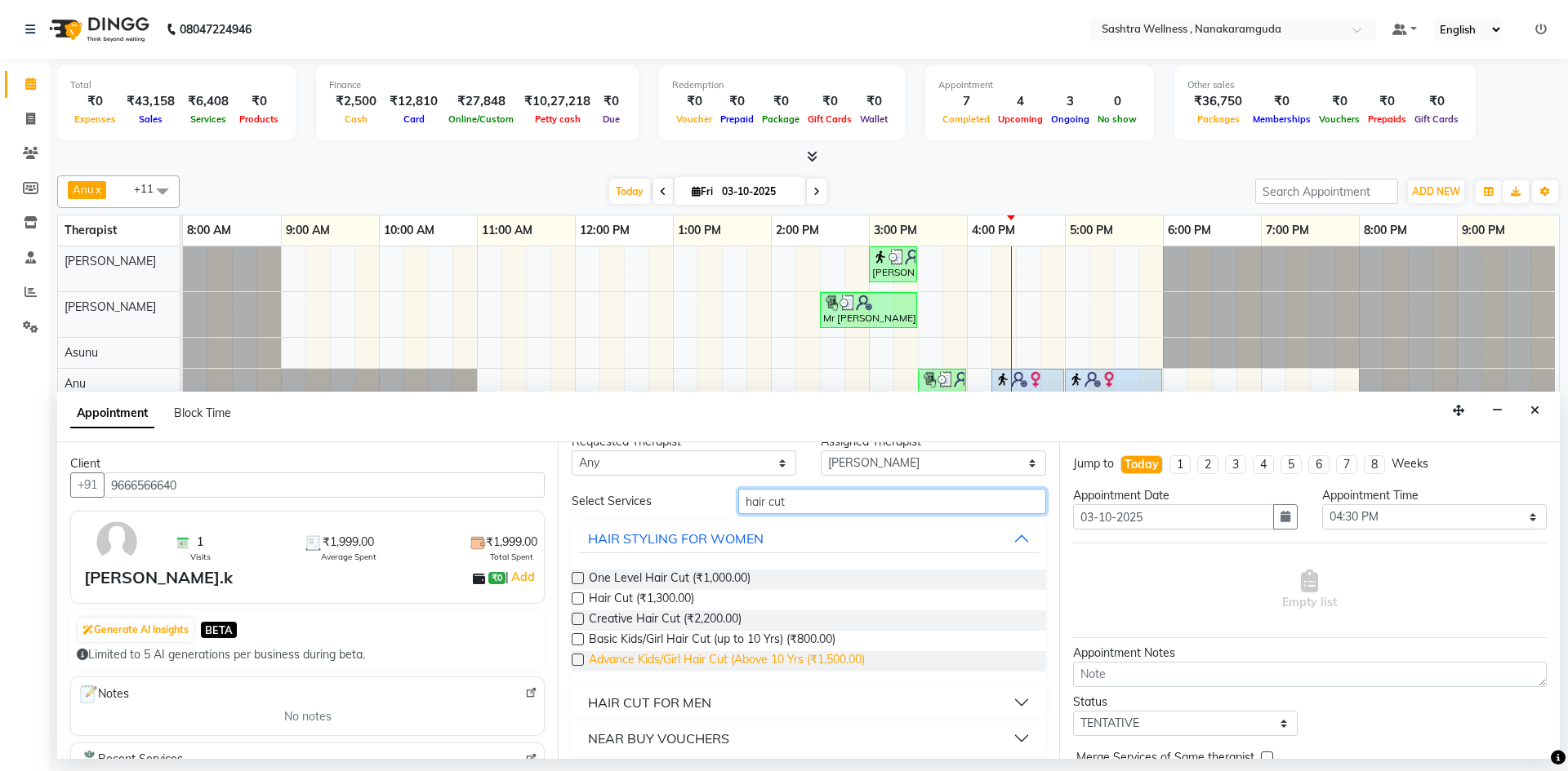
scroll to position [32, 0]
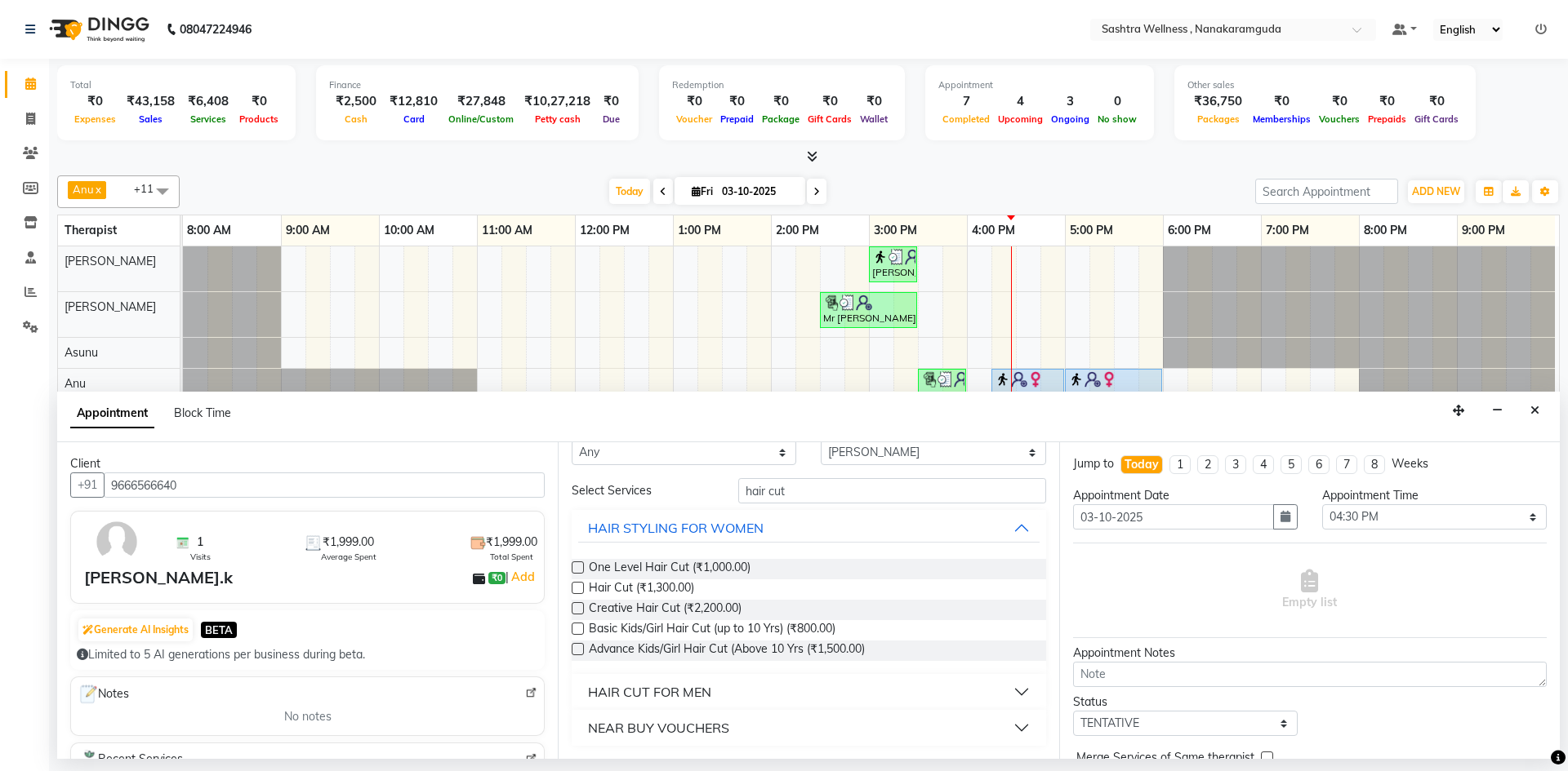
click at [711, 689] on div "HAIR CUT FOR MEN" at bounding box center [650, 693] width 124 height 20
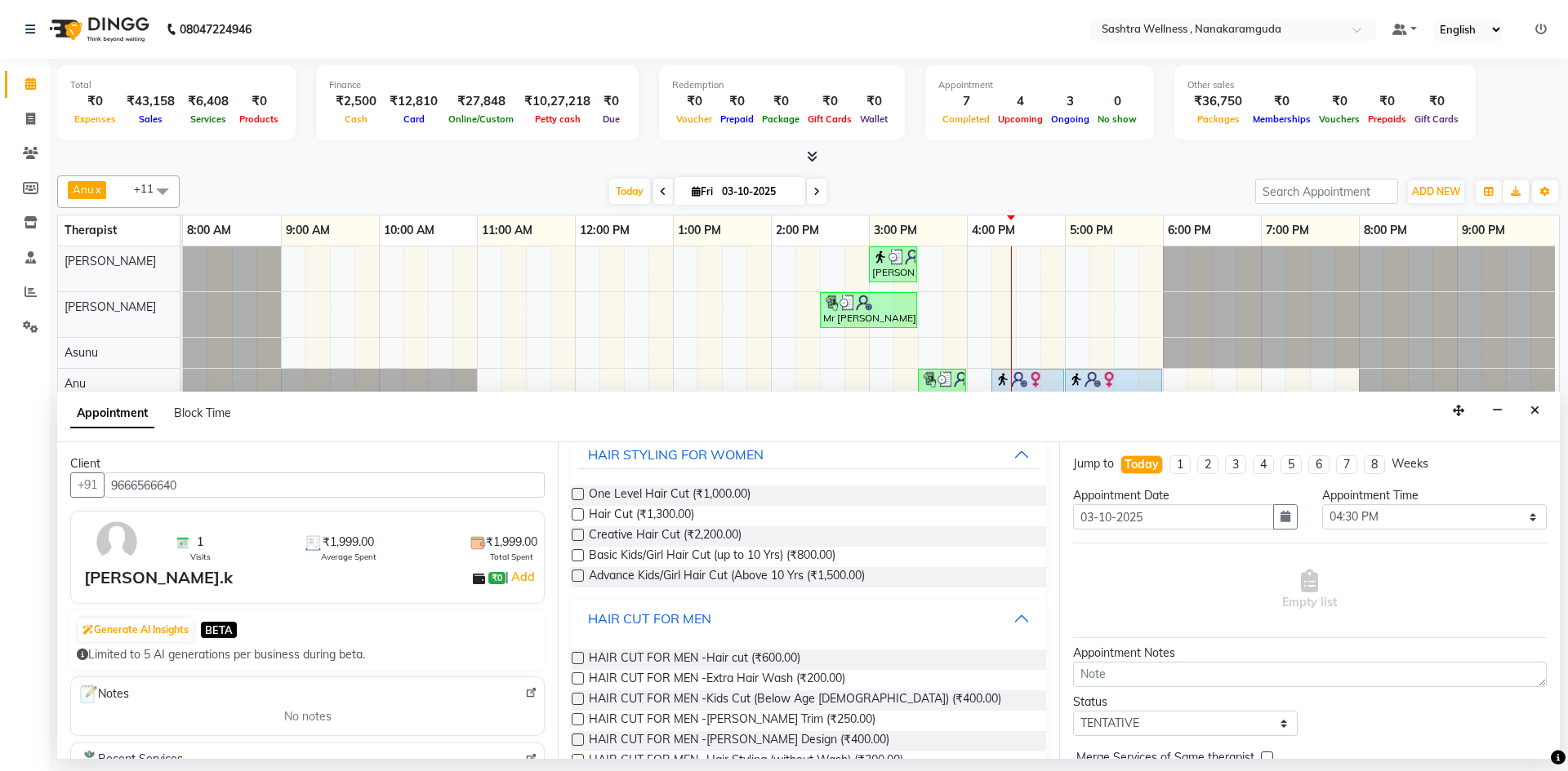
scroll to position [196, 0]
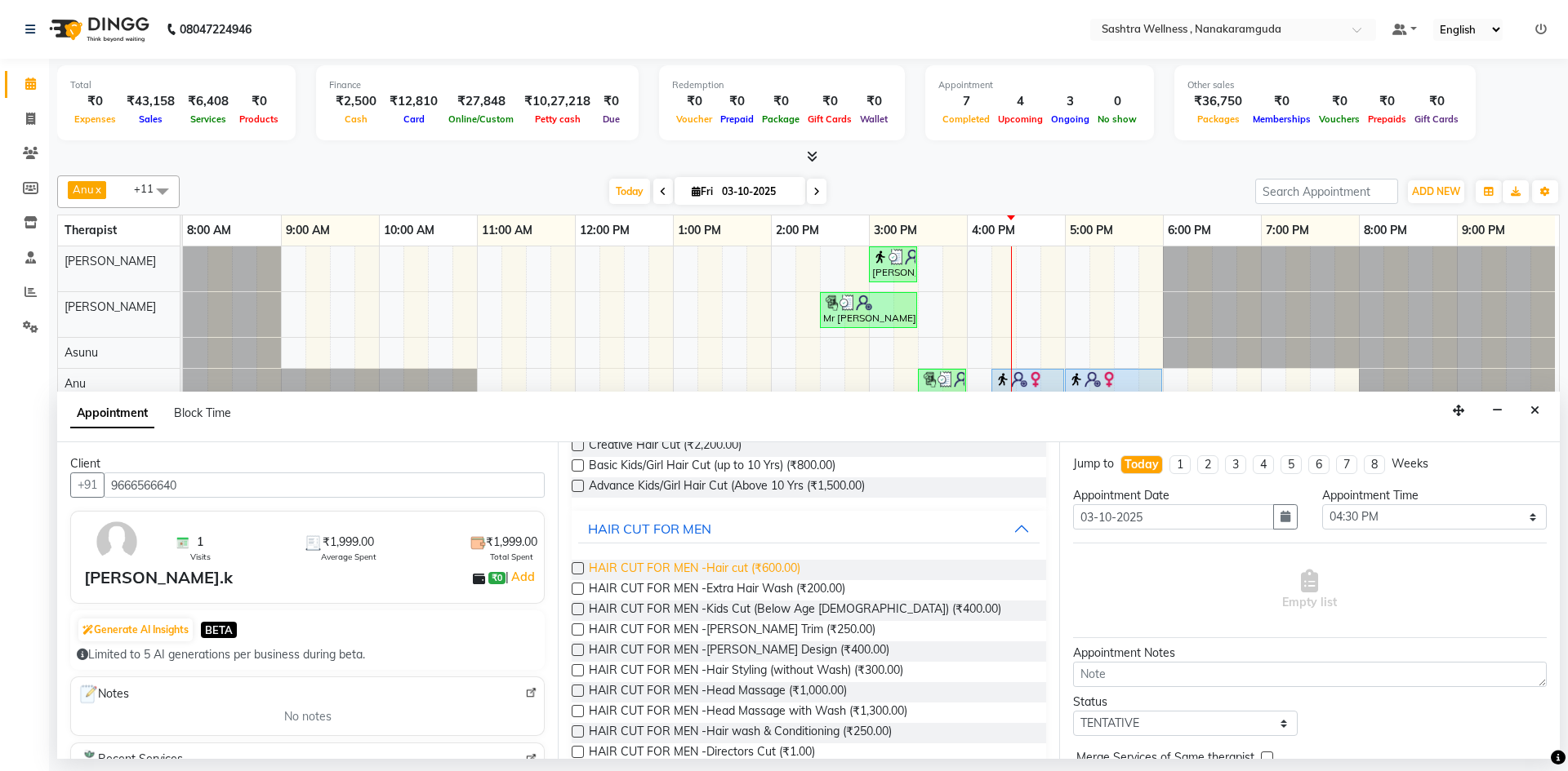
click at [780, 568] on span "HAIR CUT FOR MEN -Hair cut (₹600.00)" at bounding box center [695, 570] width 212 height 21
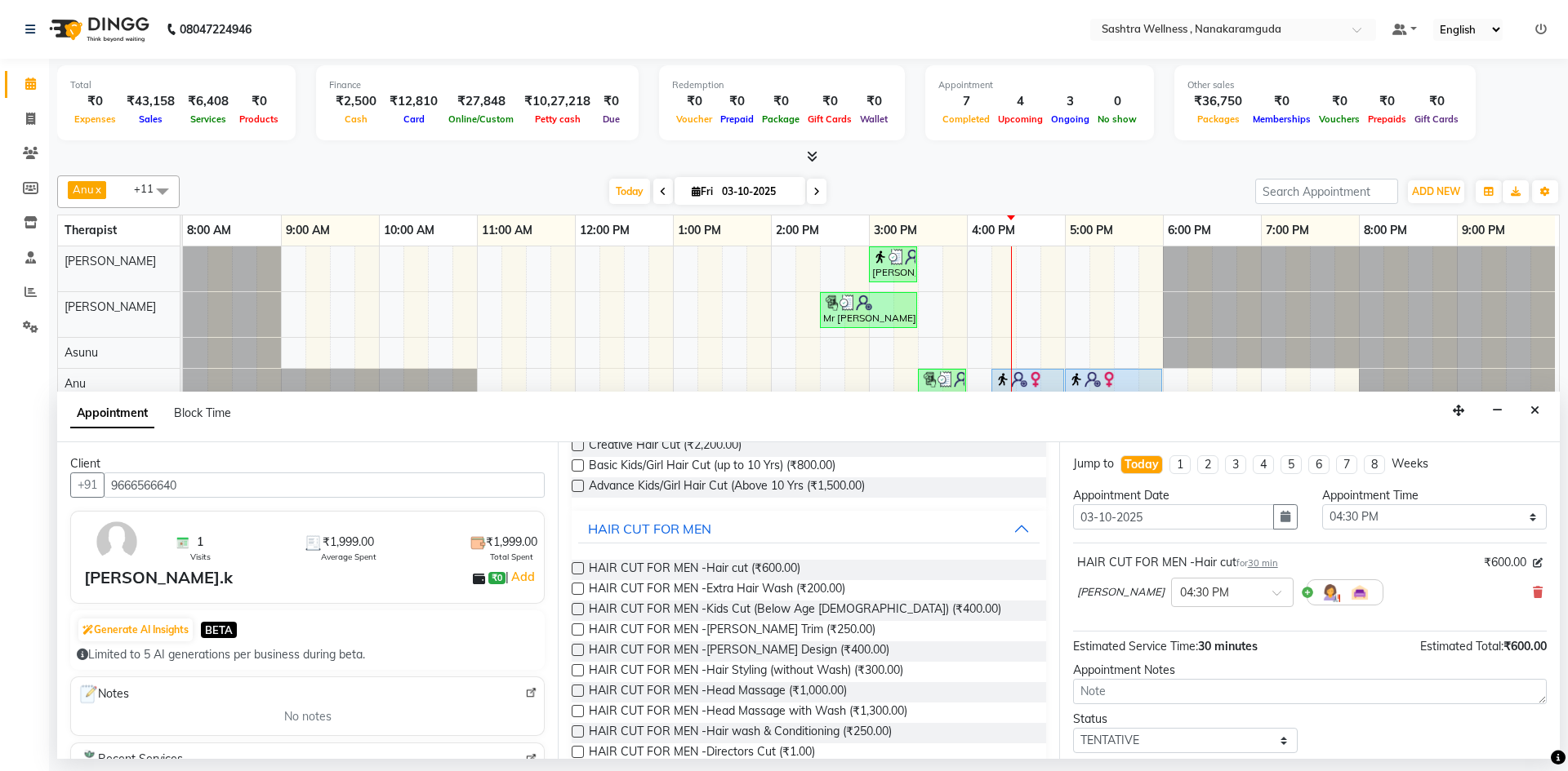
scroll to position [97, 0]
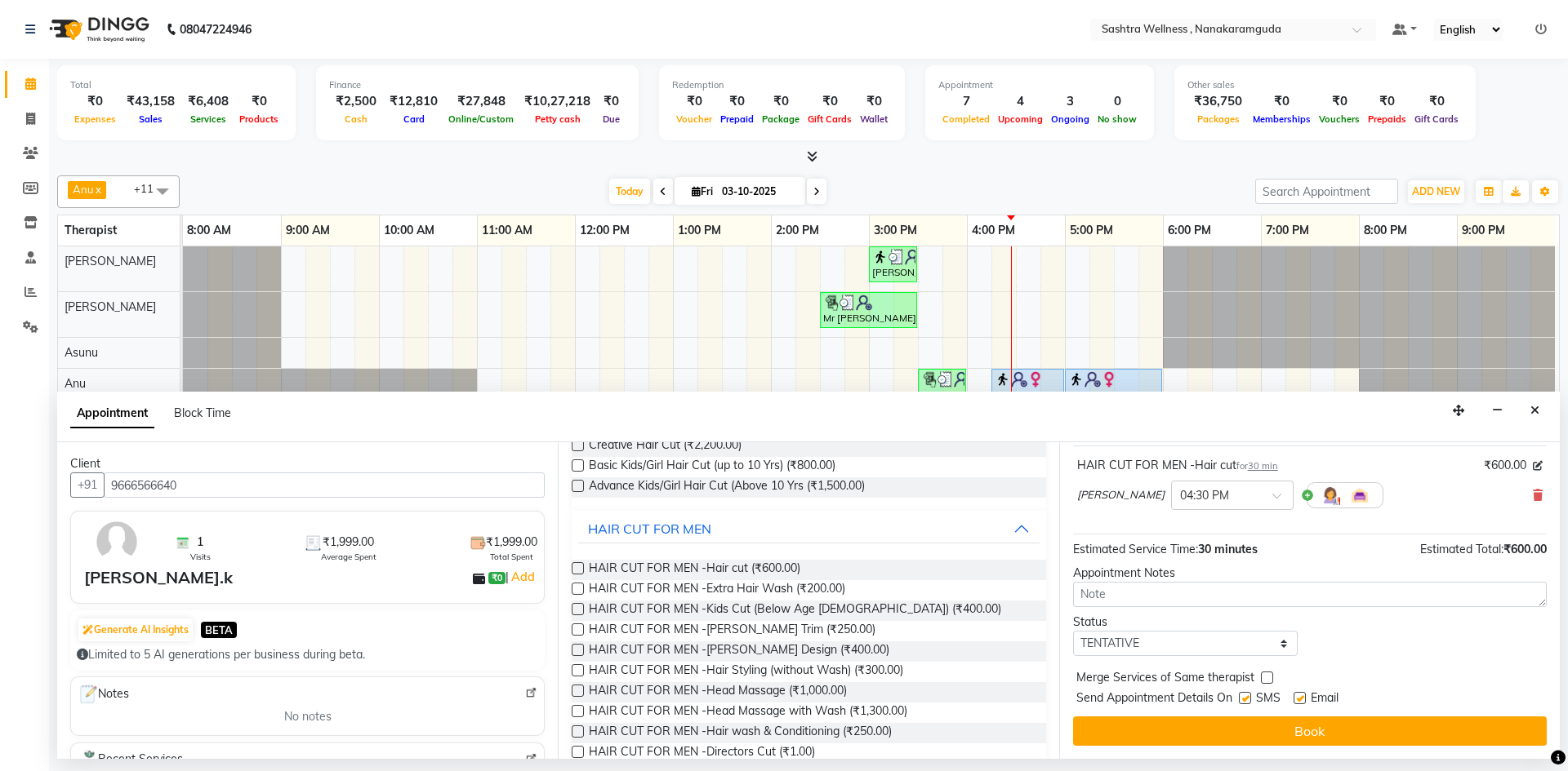
click at [1314, 749] on div "Jump to Today 1 2 3 4 5 6 7 8 Weeks Appointment Date 03-10-2025 Appointment Tim…" at bounding box center [1309, 600] width 500 height 317
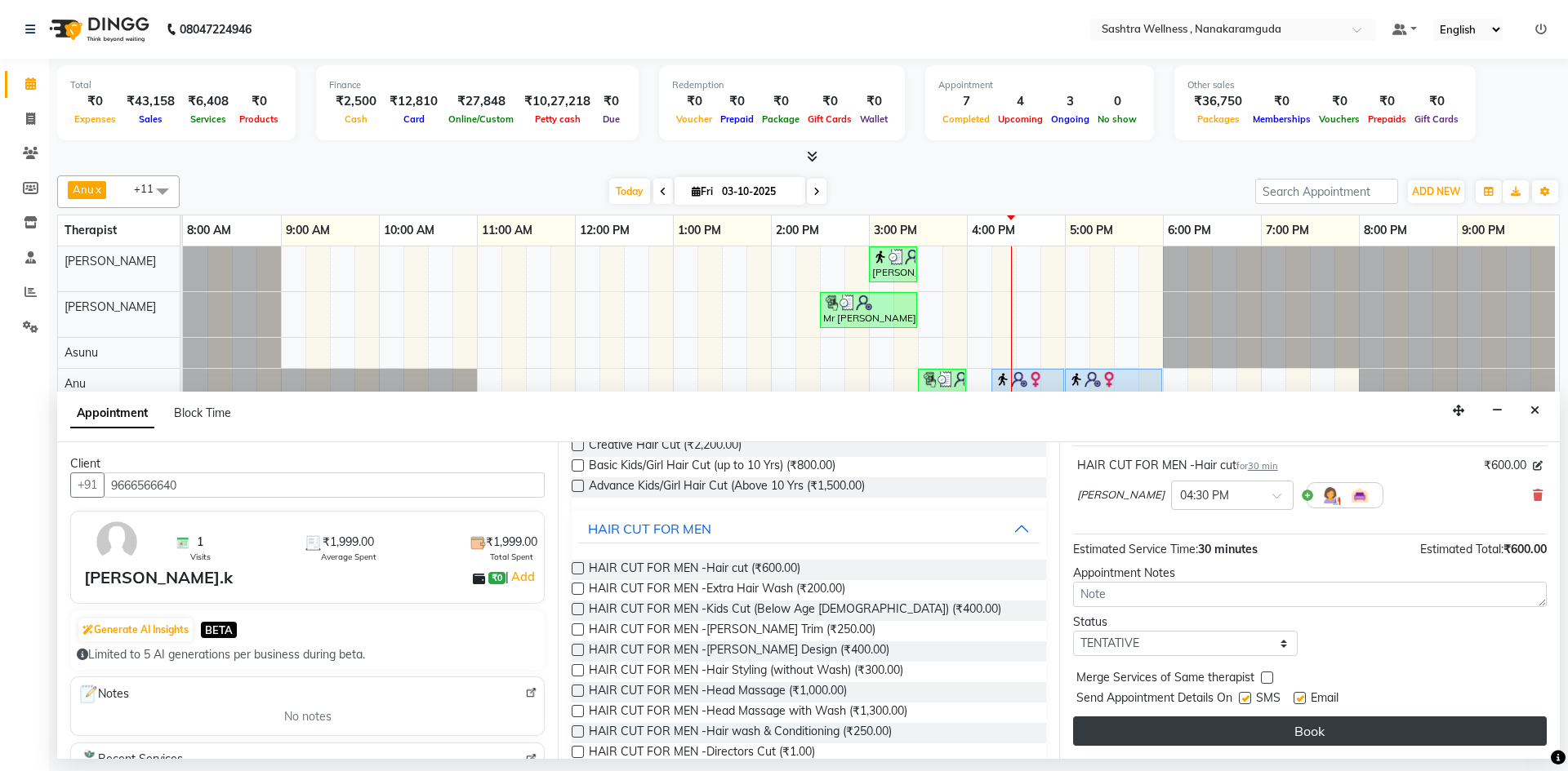
click at [1308, 728] on button "Book" at bounding box center [1310, 732] width 474 height 29
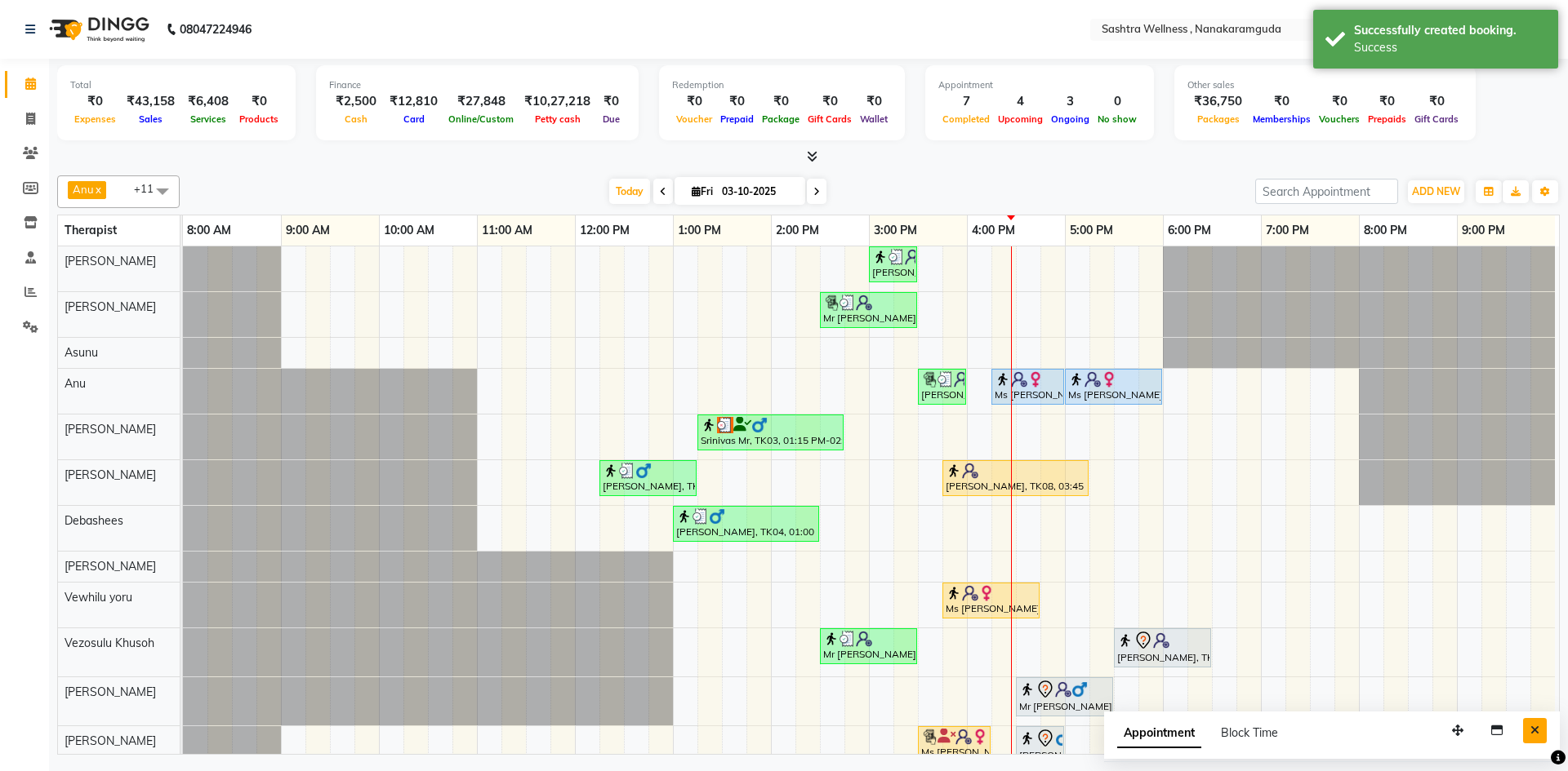
click at [1530, 731] on button "Close" at bounding box center [1535, 731] width 24 height 26
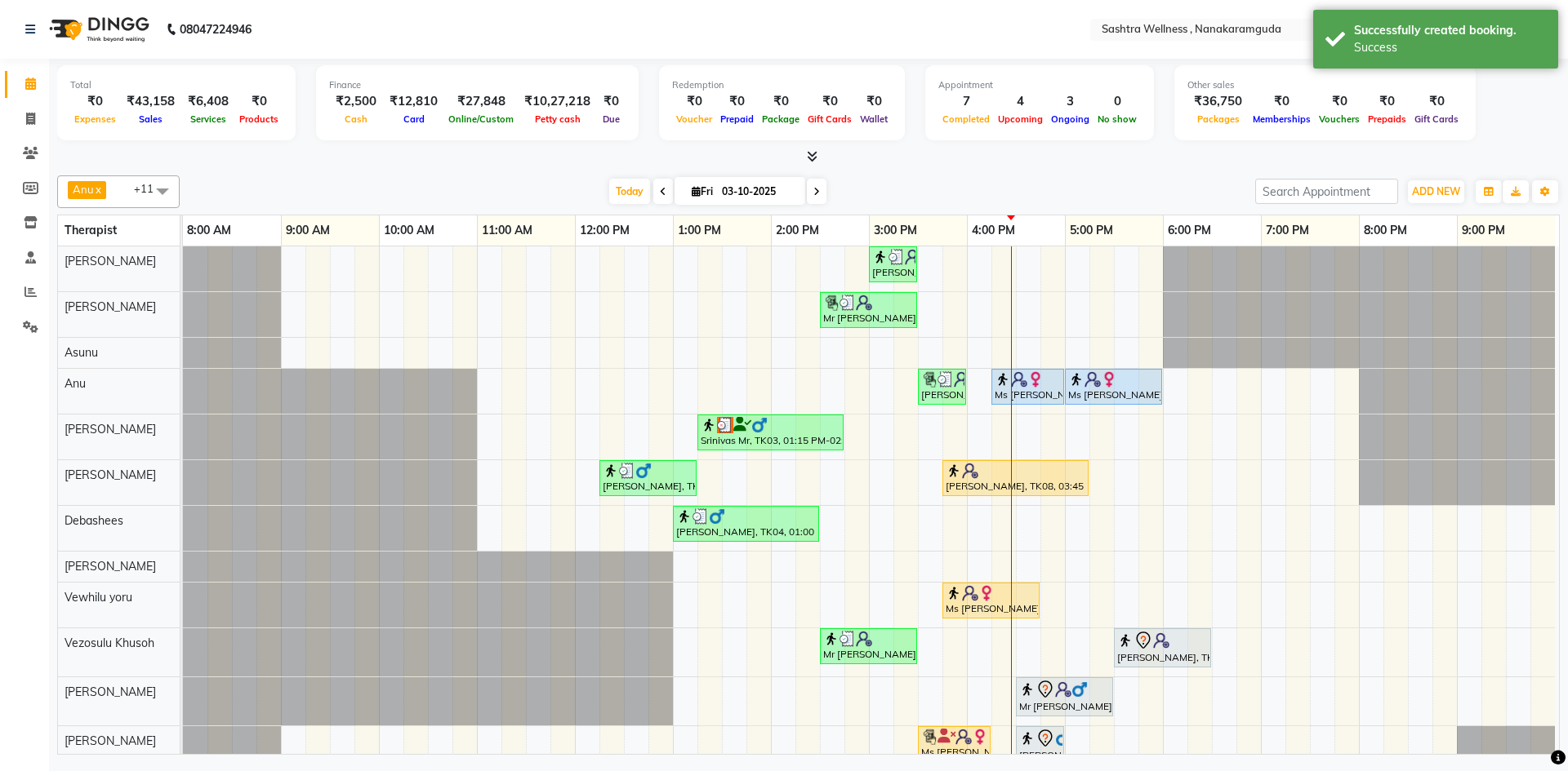
scroll to position [32, 0]
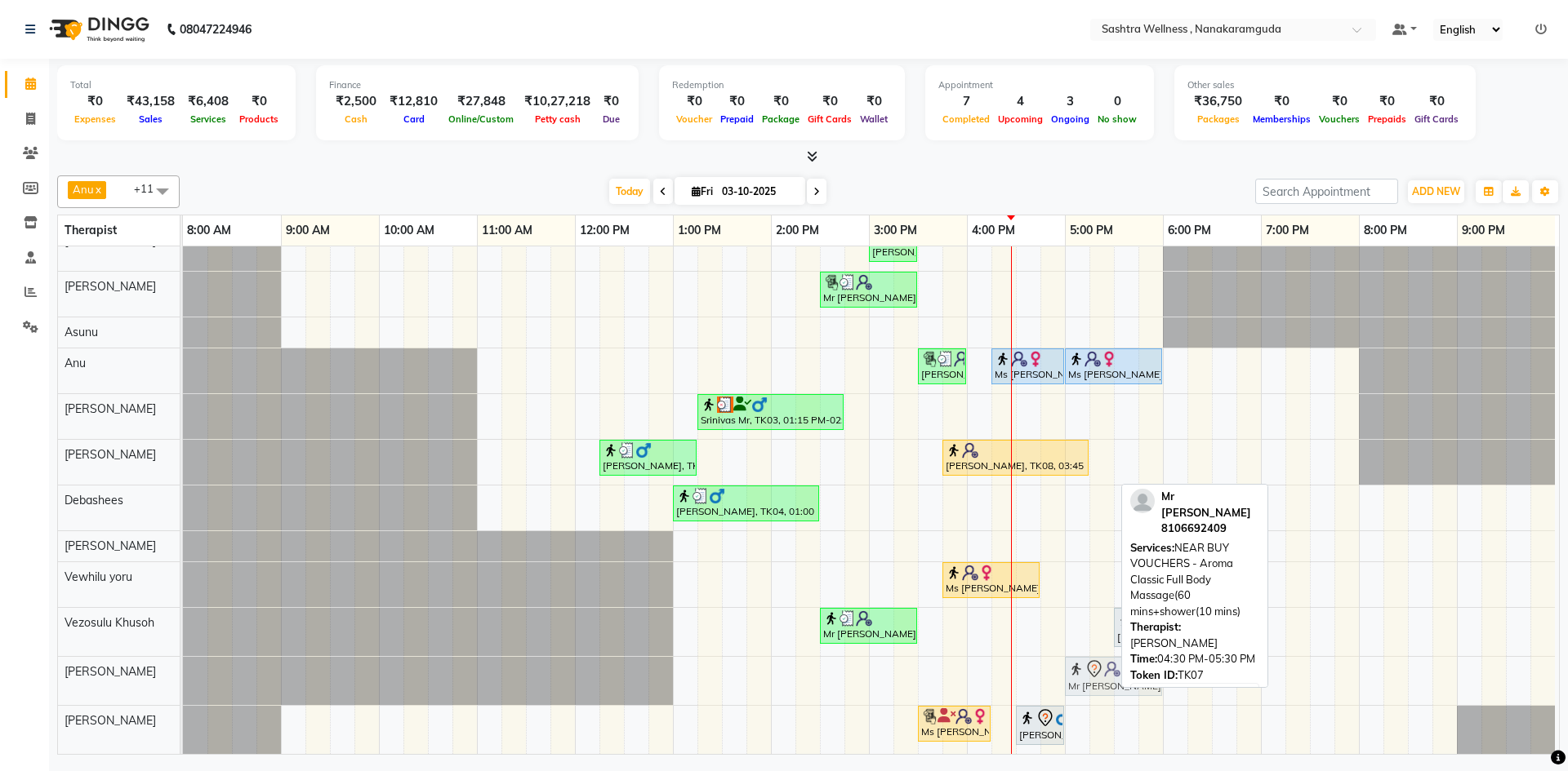
drag, startPoint x: 1044, startPoint y: 667, endPoint x: 1084, endPoint y: 664, distance: 40.1
click at [183, 664] on div "Mr Rajeev, TK07, 04:30 PM-05:30 PM, NEAR BUY VOUCHERS - Aroma Classic Full Body…" at bounding box center [183, 681] width 0 height 48
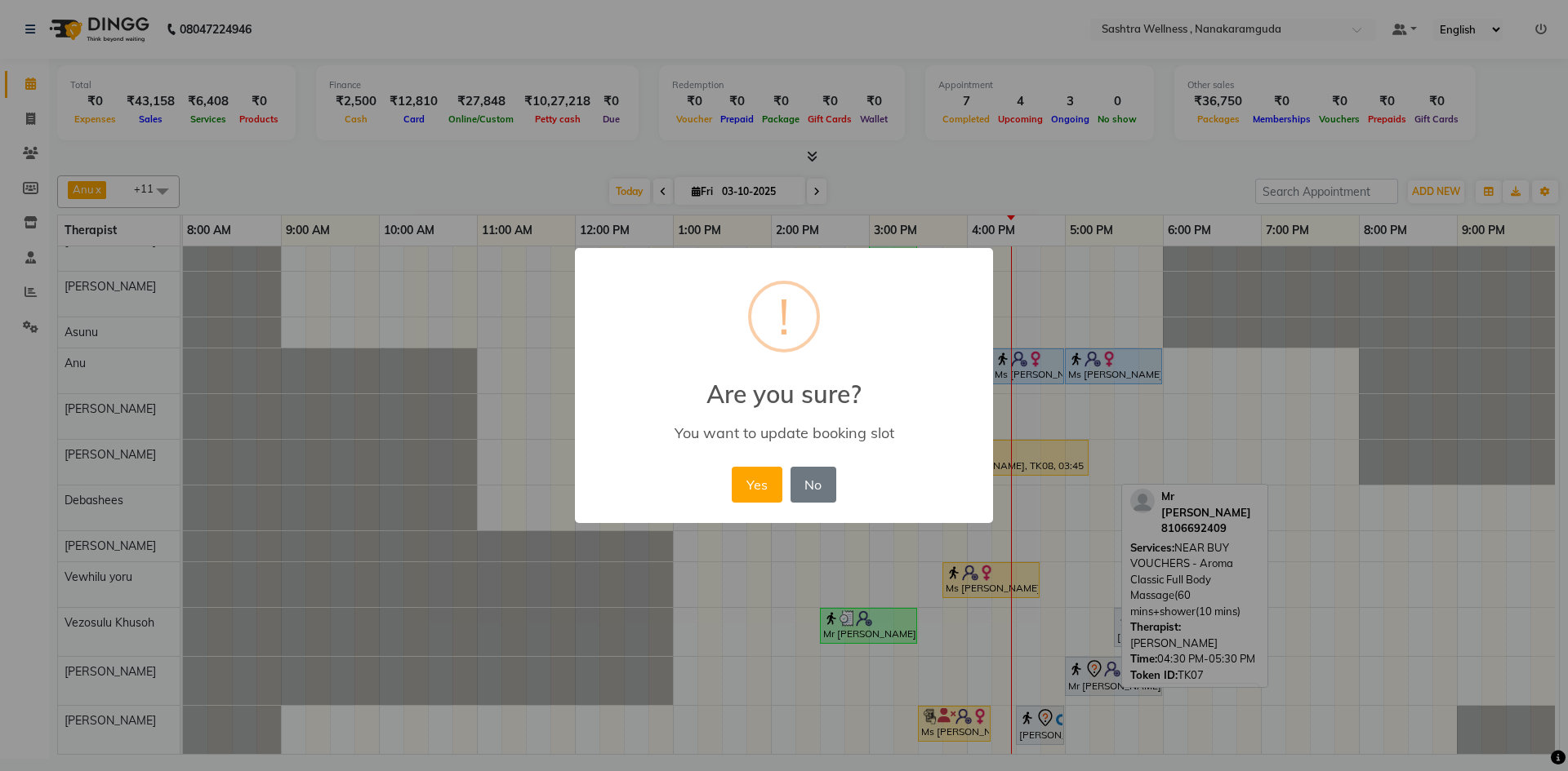
drag, startPoint x: 759, startPoint y: 485, endPoint x: 760, endPoint y: 493, distance: 8.1
click at [759, 485] on button "Yes" at bounding box center [757, 485] width 50 height 36
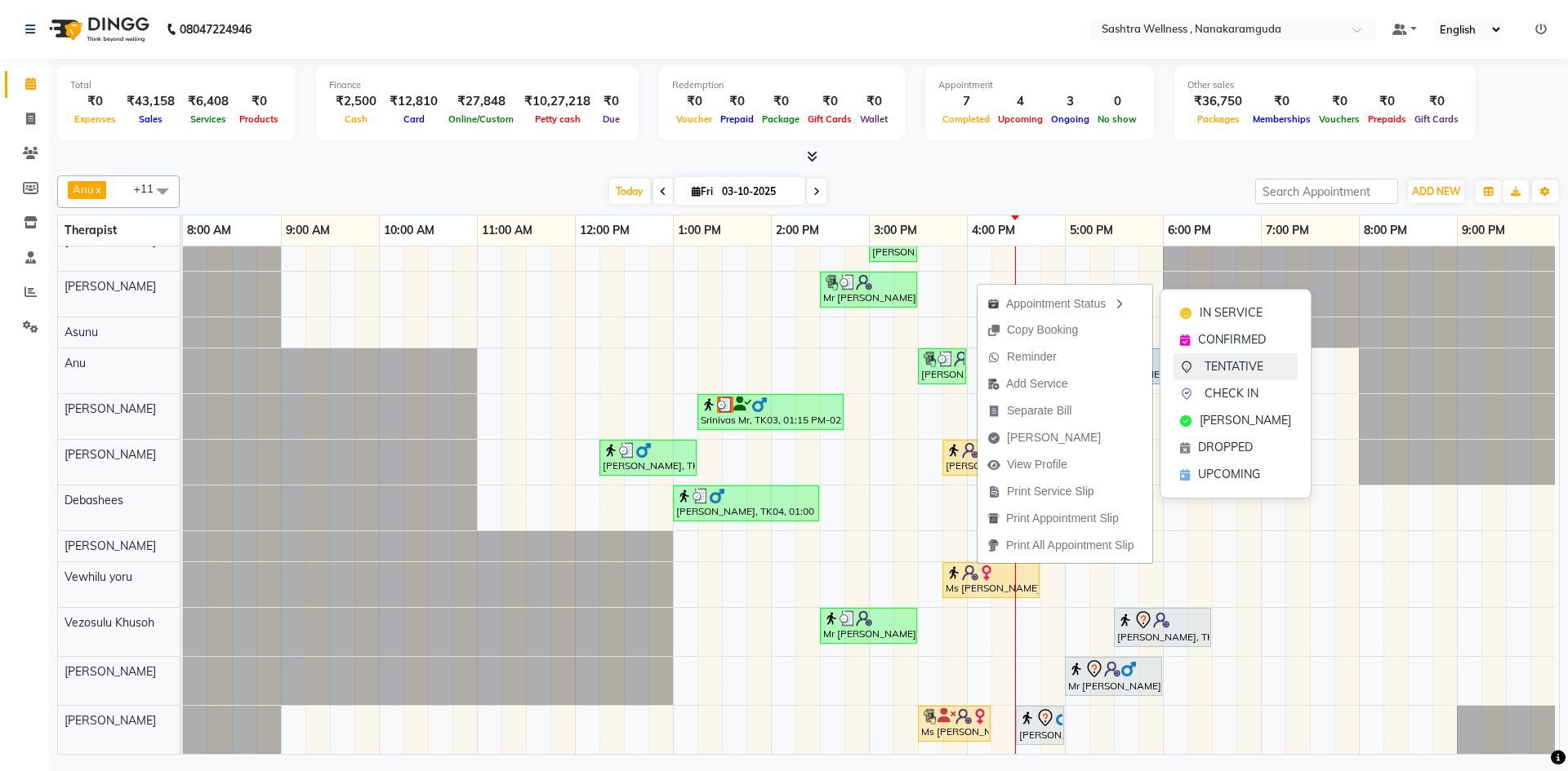
click at [1243, 367] on span "TENTATIVE" at bounding box center [1234, 366] width 59 height 17
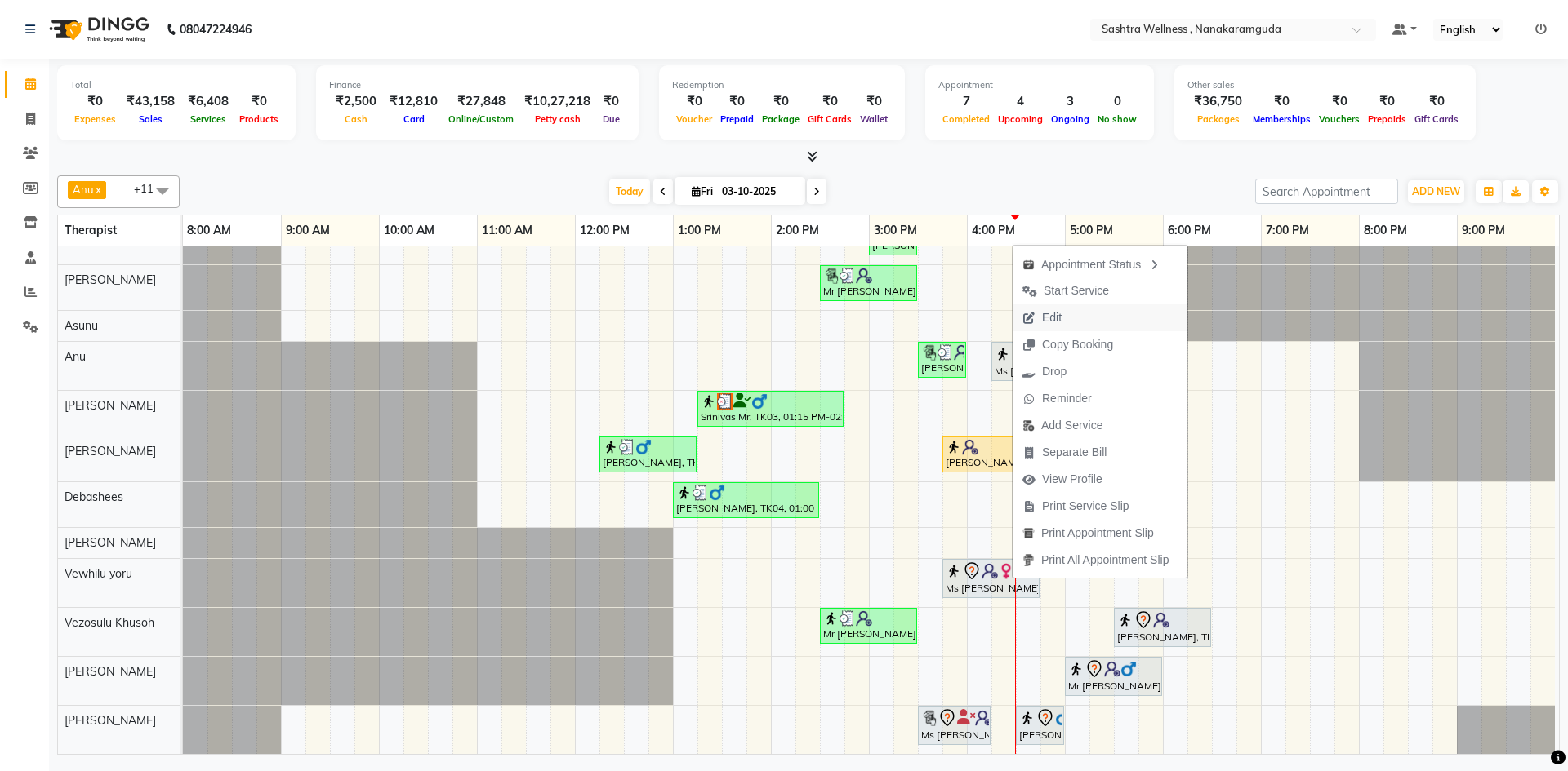
click at [1069, 317] on span "Edit" at bounding box center [1042, 317] width 59 height 26
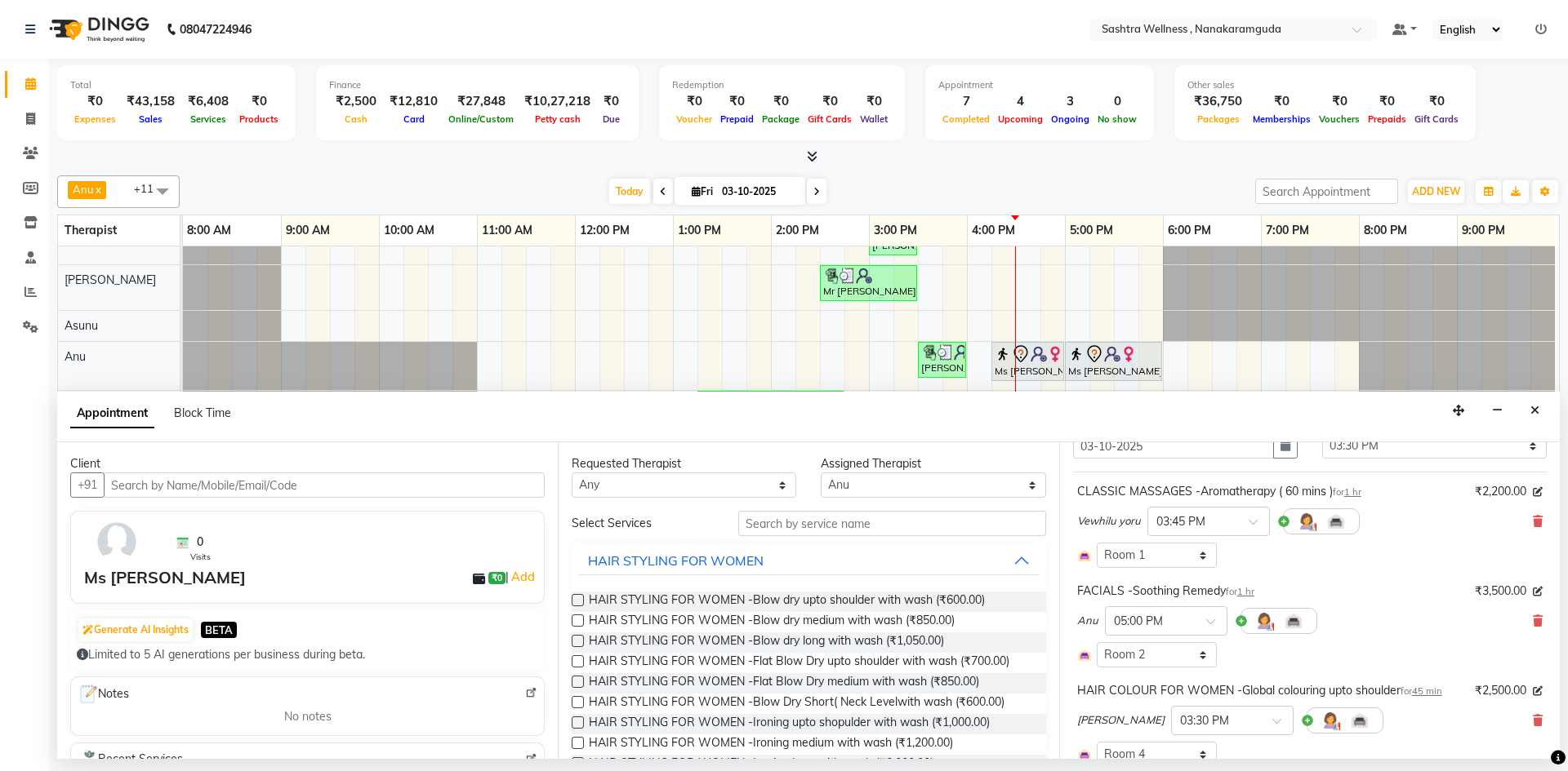
scroll to position [0, 0]
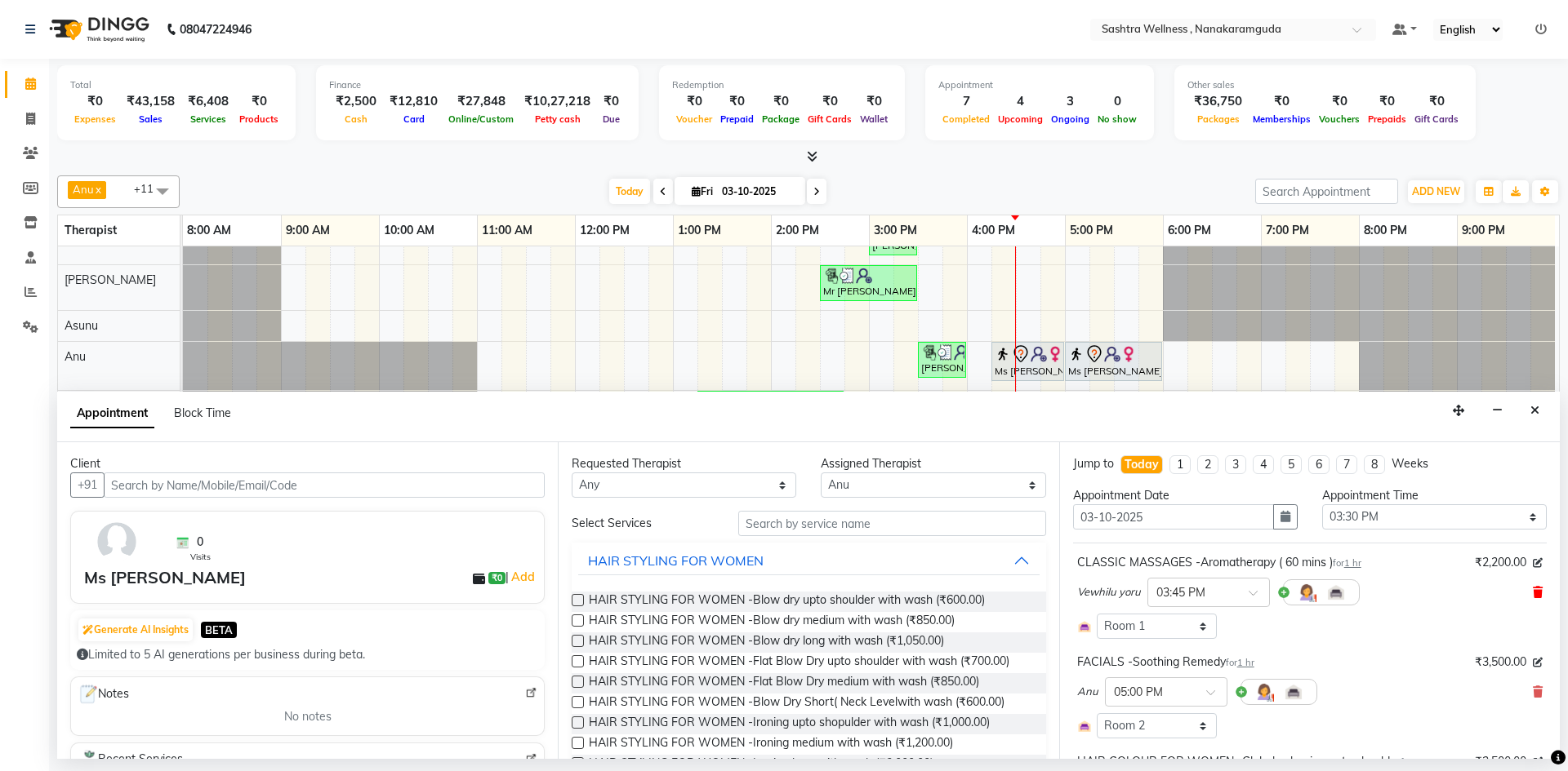
click at [1533, 591] on icon at bounding box center [1538, 592] width 10 height 12
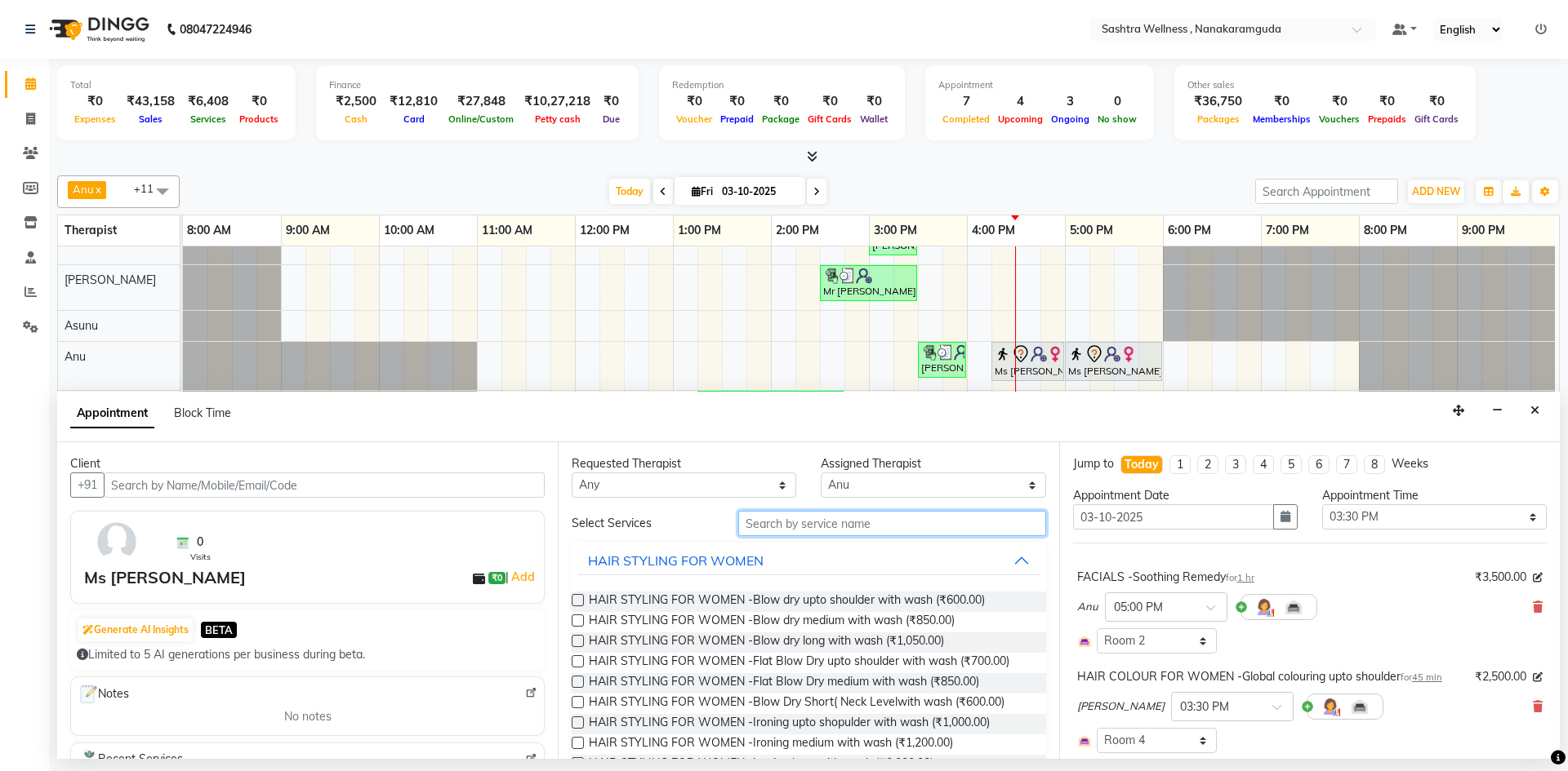
click at [909, 528] on input "text" at bounding box center [892, 524] width 308 height 26
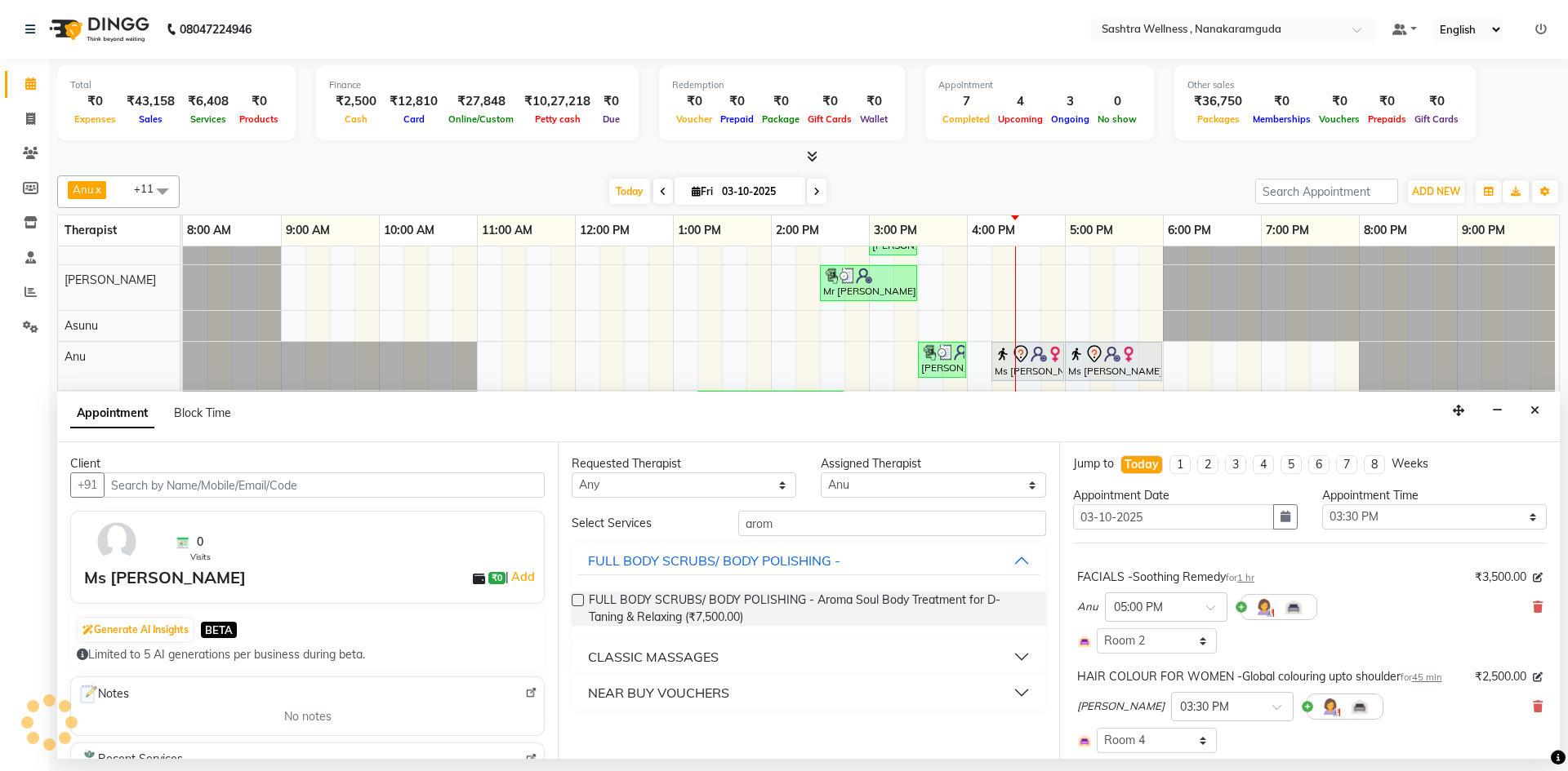
click at [802, 642] on div "CLASSIC MASSAGES" at bounding box center [809, 657] width 474 height 36
click at [798, 655] on button "CLASSIC MASSAGES" at bounding box center [808, 657] width 460 height 29
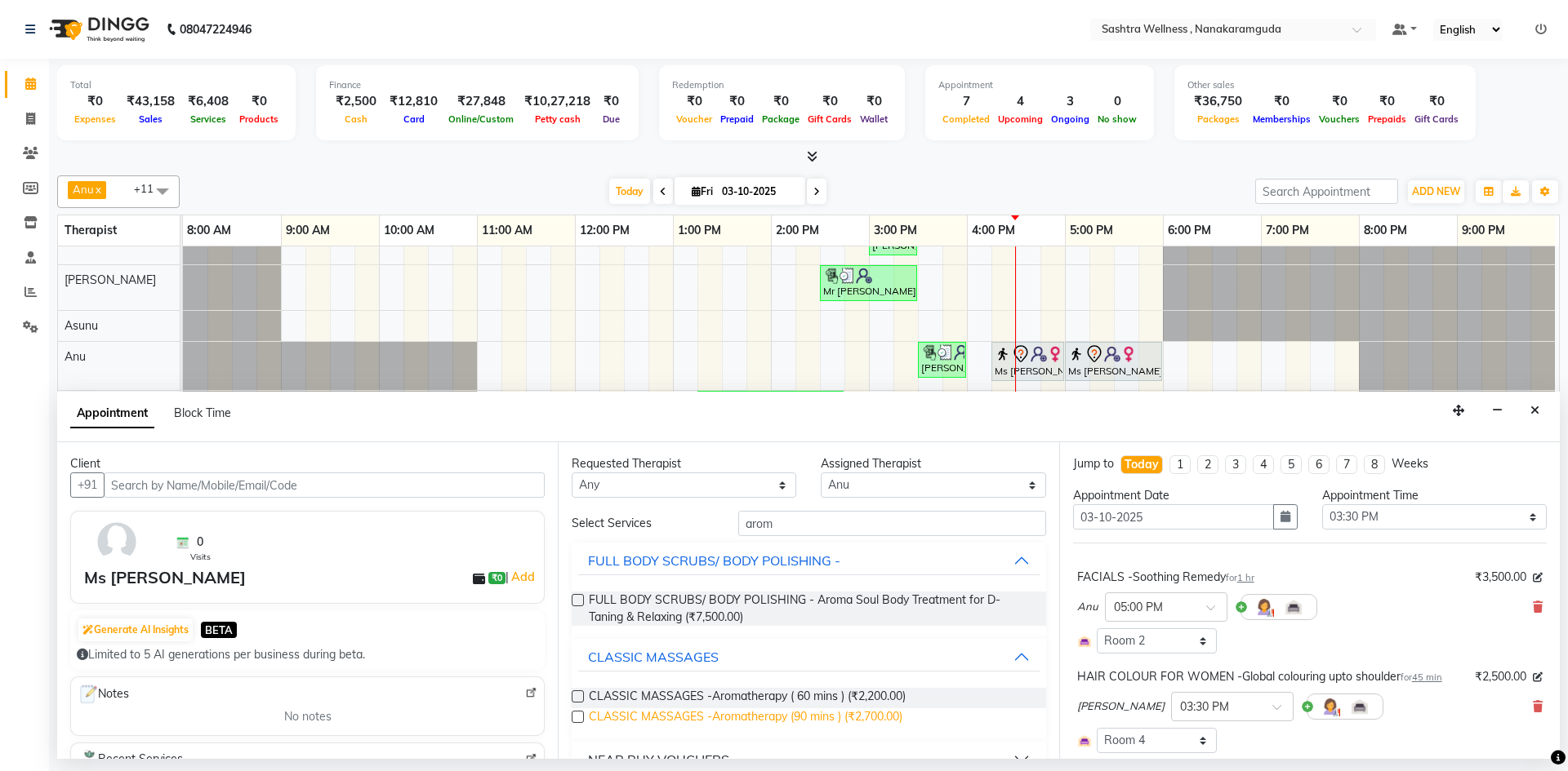
click at [803, 713] on span "CLASSIC MASSAGES -Aromatherapy (90 mins ) (₹2,700.00)" at bounding box center [746, 718] width 314 height 21
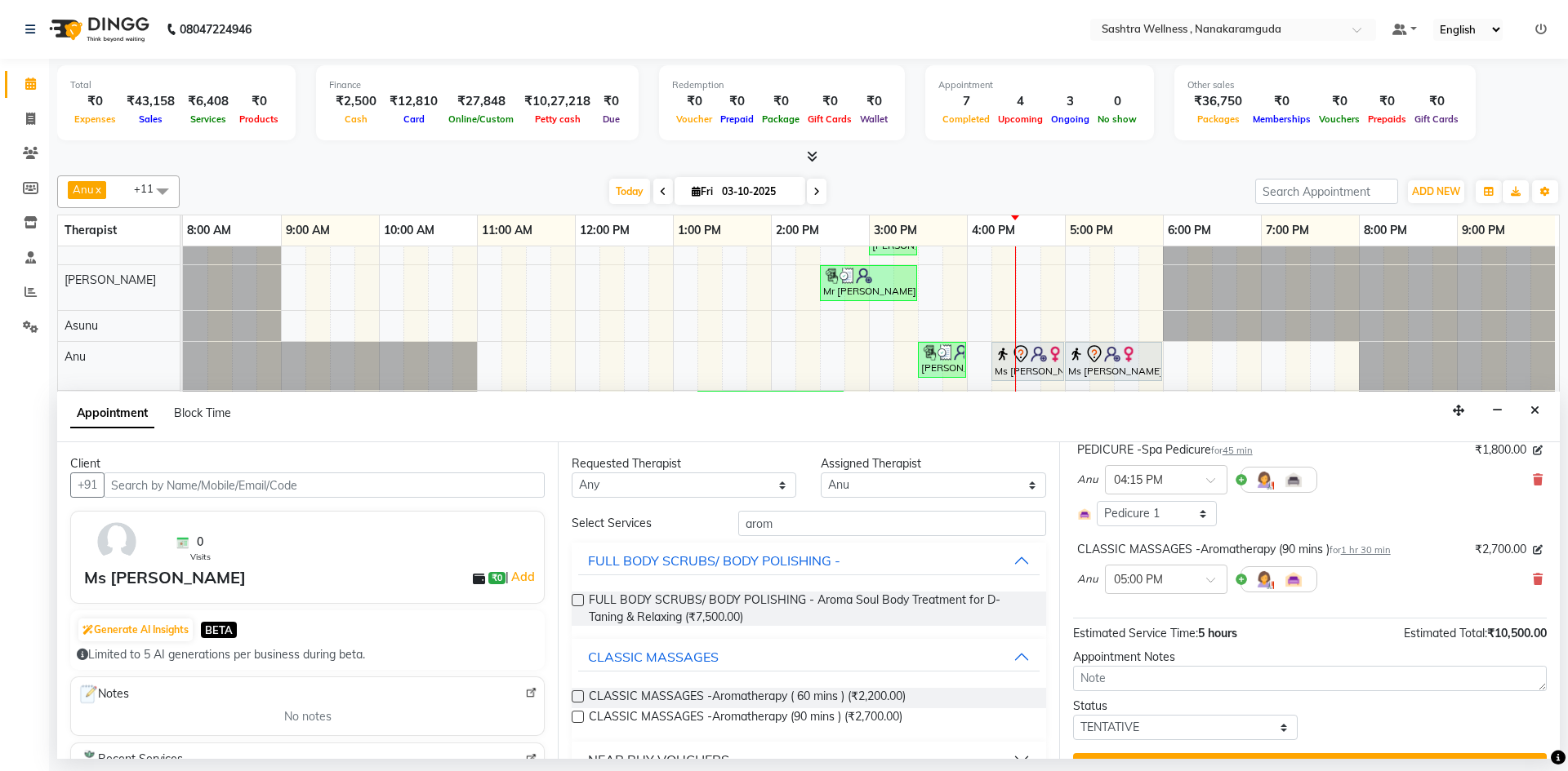
scroll to position [363, 0]
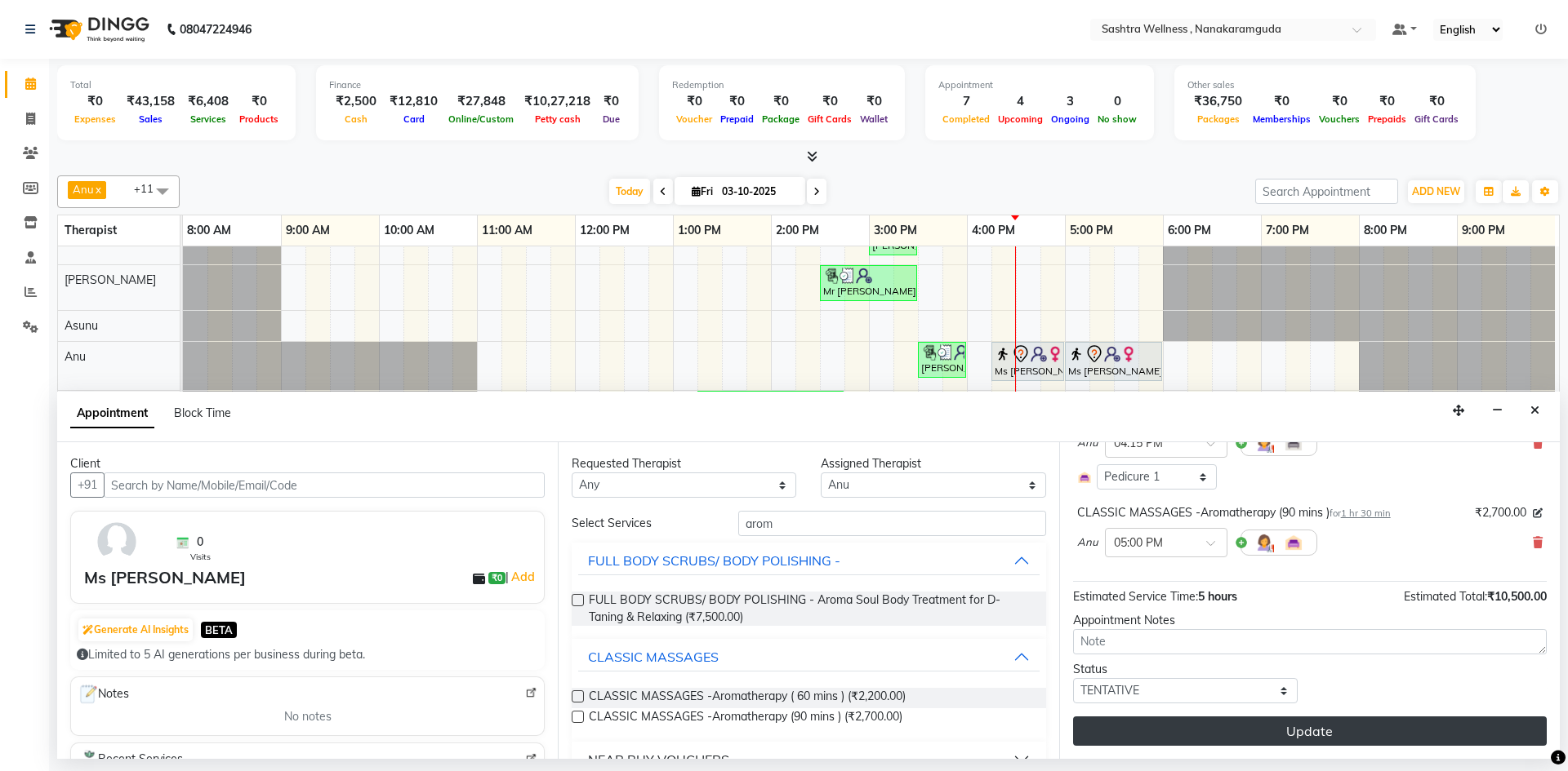
click at [1385, 738] on button "Update" at bounding box center [1310, 732] width 474 height 29
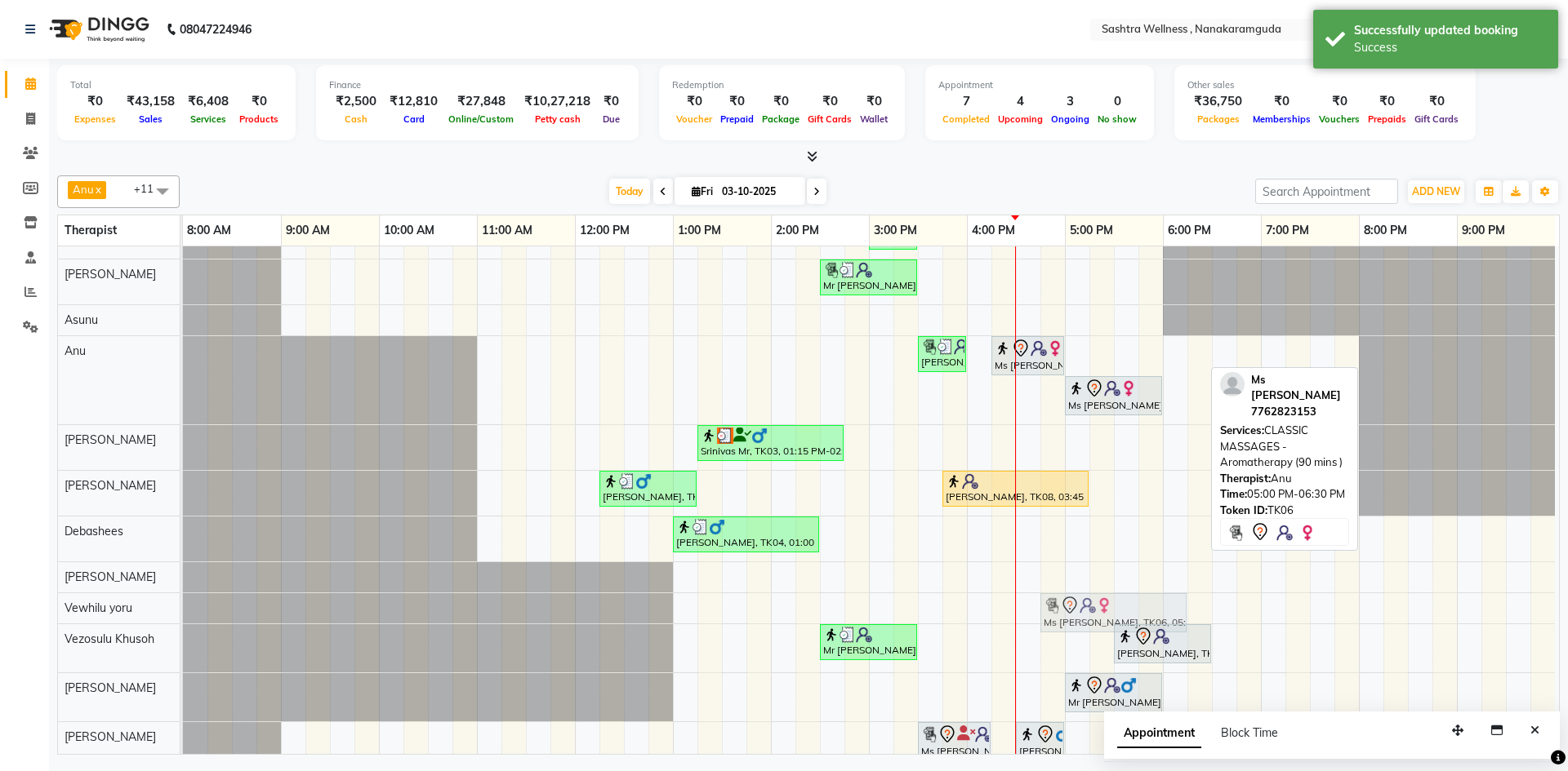
drag, startPoint x: 1112, startPoint y: 358, endPoint x: 1096, endPoint y: 596, distance: 238.5
click at [1079, 609] on tbody "sravanthi, TK01, 03:00 PM-03:30 PM, One Level Hair Cut Mr Vineet, TK05, 02:30 P…" at bounding box center [868, 492] width 1372 height 557
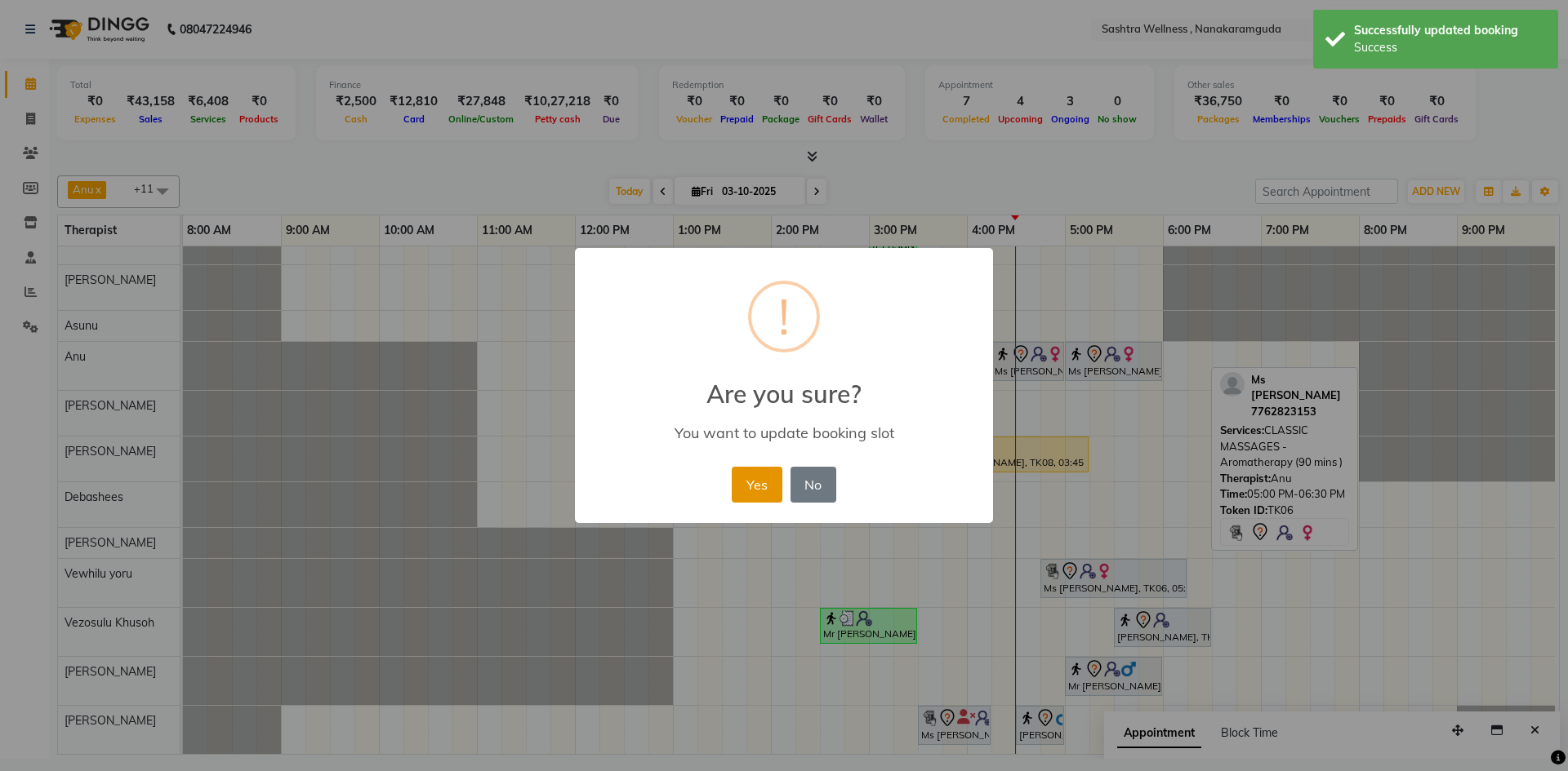
click at [739, 486] on button "Yes" at bounding box center [757, 485] width 50 height 36
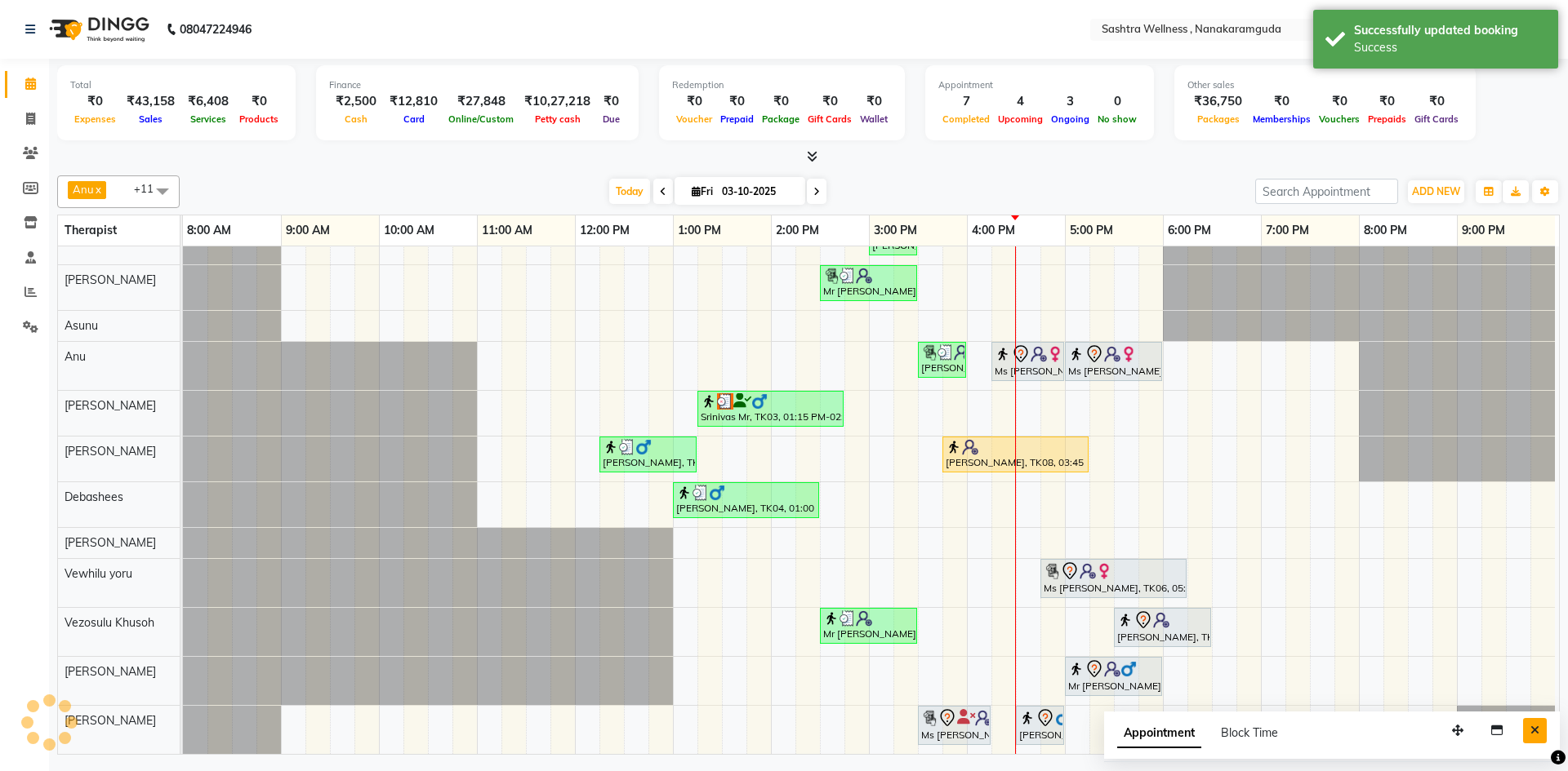
click at [1532, 732] on icon "Close" at bounding box center [1535, 731] width 9 height 12
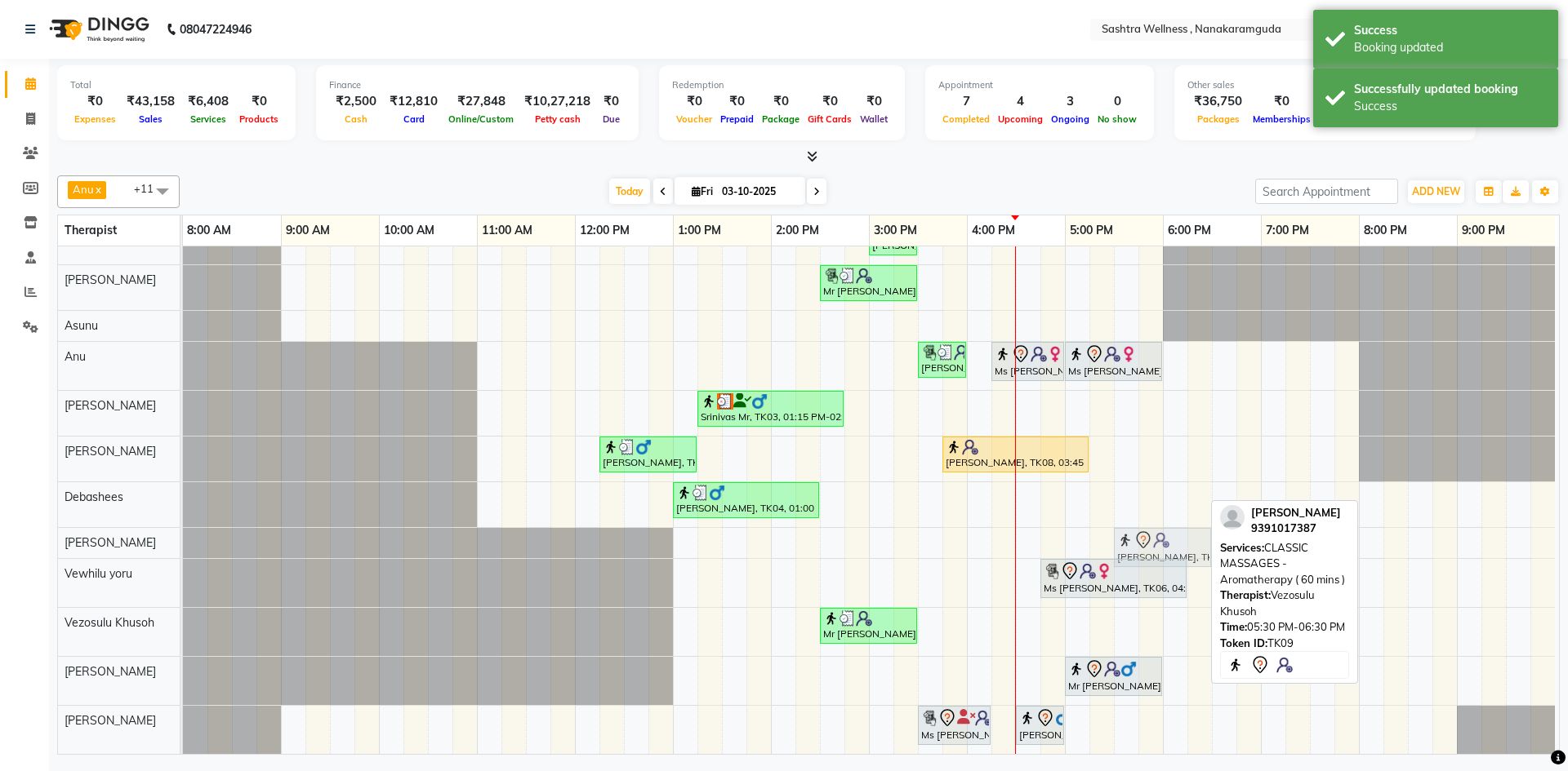
drag, startPoint x: 1122, startPoint y: 619, endPoint x: 1122, endPoint y: 546, distance: 73.0
click at [1122, 539] on tbody "sravanthi, TK01, 03:00 PM-03:30 PM, One Level Hair Cut Mr Vineet, TK05, 02:30 P…" at bounding box center [868, 487] width 1372 height 535
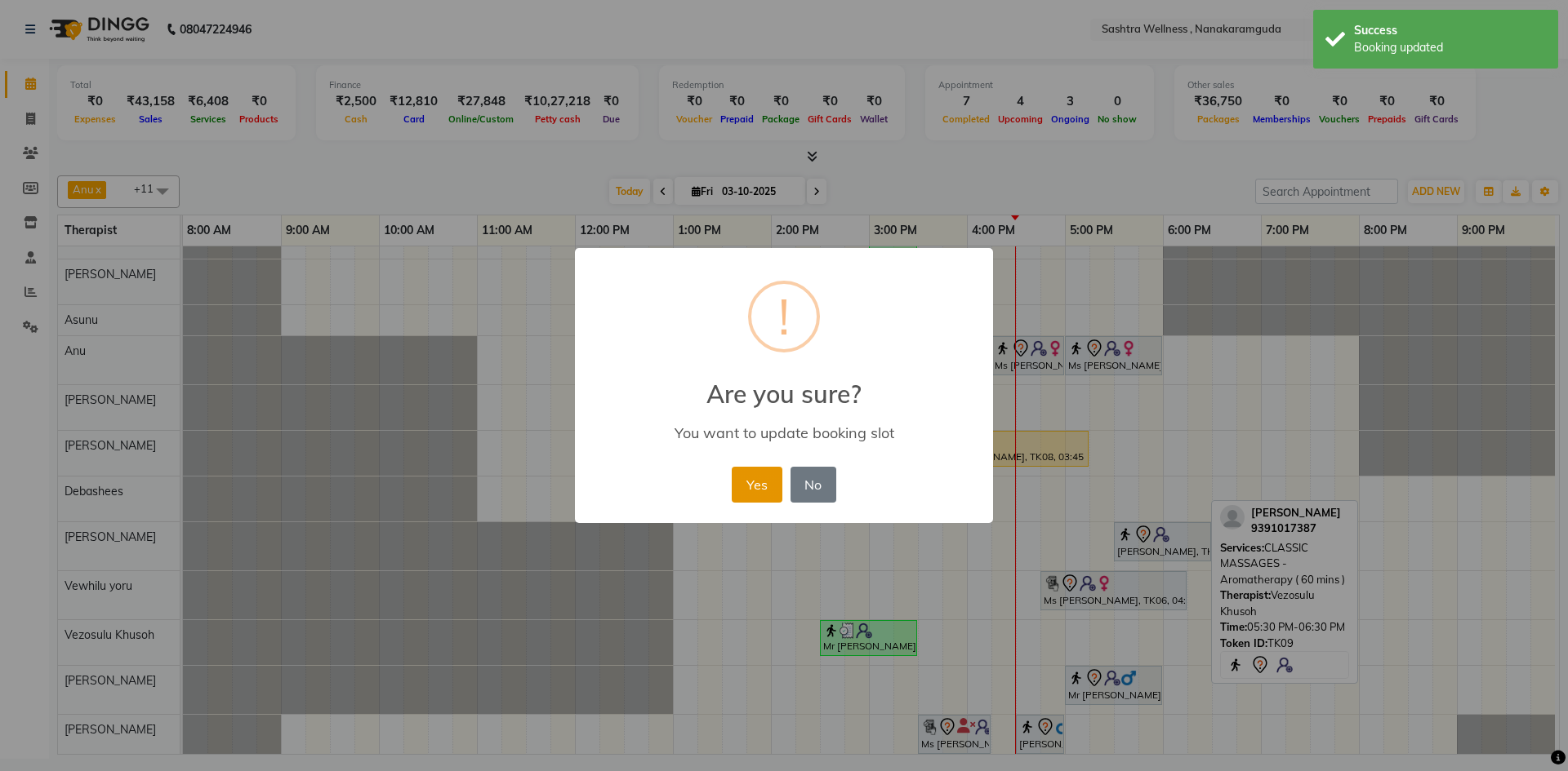
click at [758, 484] on button "Yes" at bounding box center [757, 485] width 50 height 36
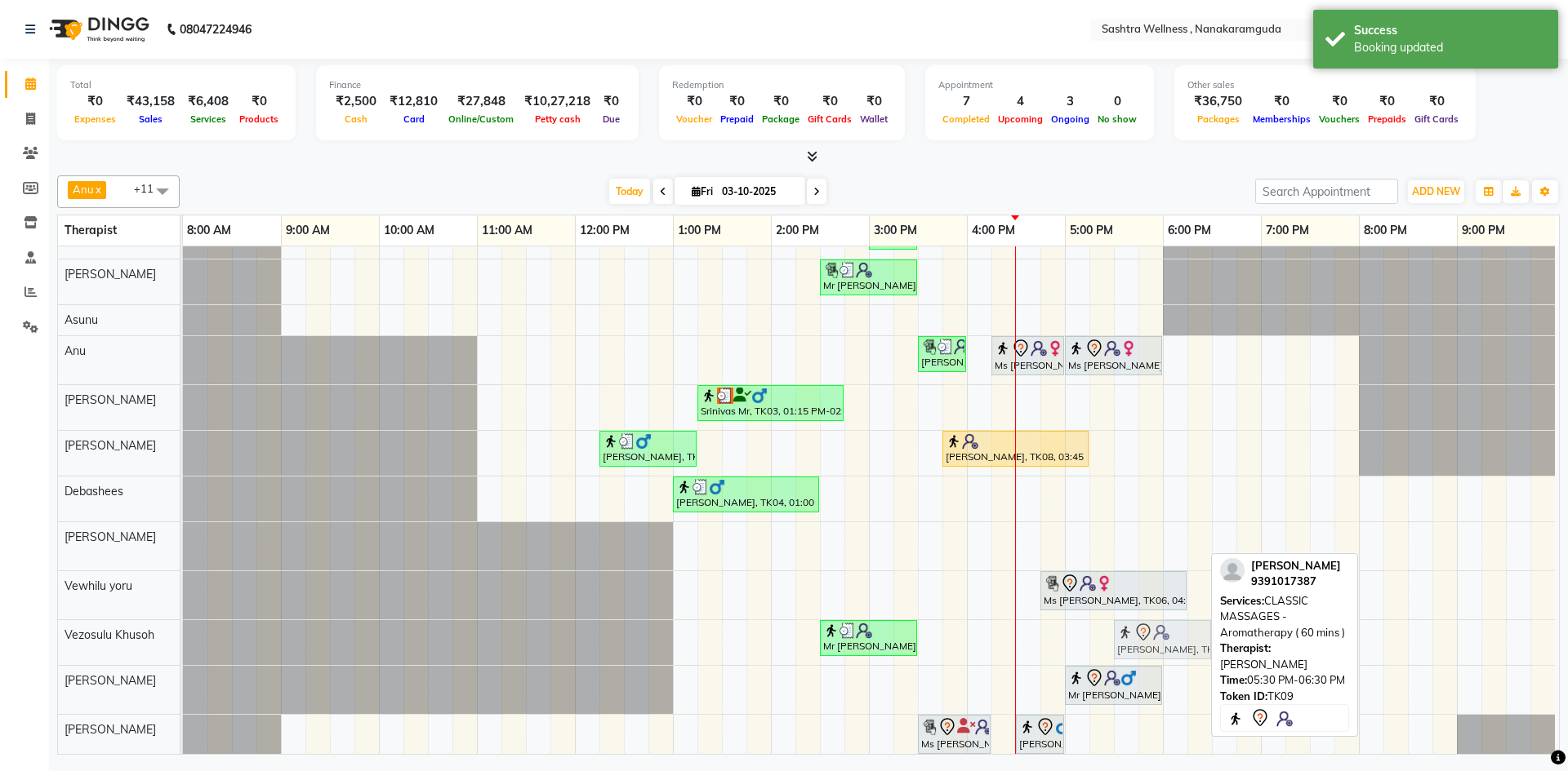
drag, startPoint x: 1140, startPoint y: 543, endPoint x: 1144, endPoint y: 626, distance: 83.1
click at [1144, 626] on tbody "sravanthi, TK01, 03:00 PM-03:30 PM, One Level Hair Cut Mr Vineet, TK05, 02:30 P…" at bounding box center [868, 488] width 1372 height 549
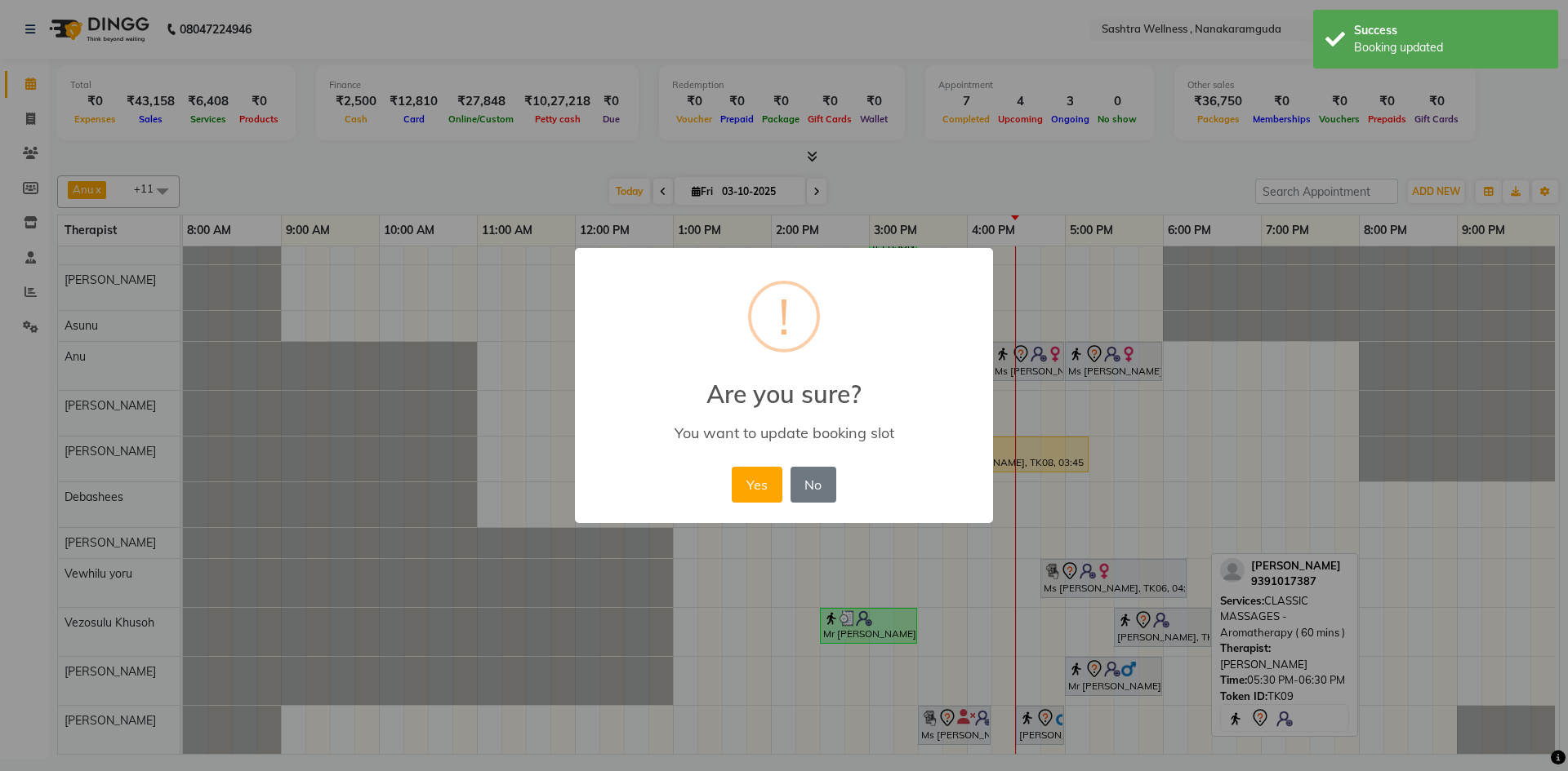
drag, startPoint x: 747, startPoint y: 478, endPoint x: 835, endPoint y: 528, distance: 101.2
click at [748, 479] on button "Yes" at bounding box center [757, 485] width 50 height 36
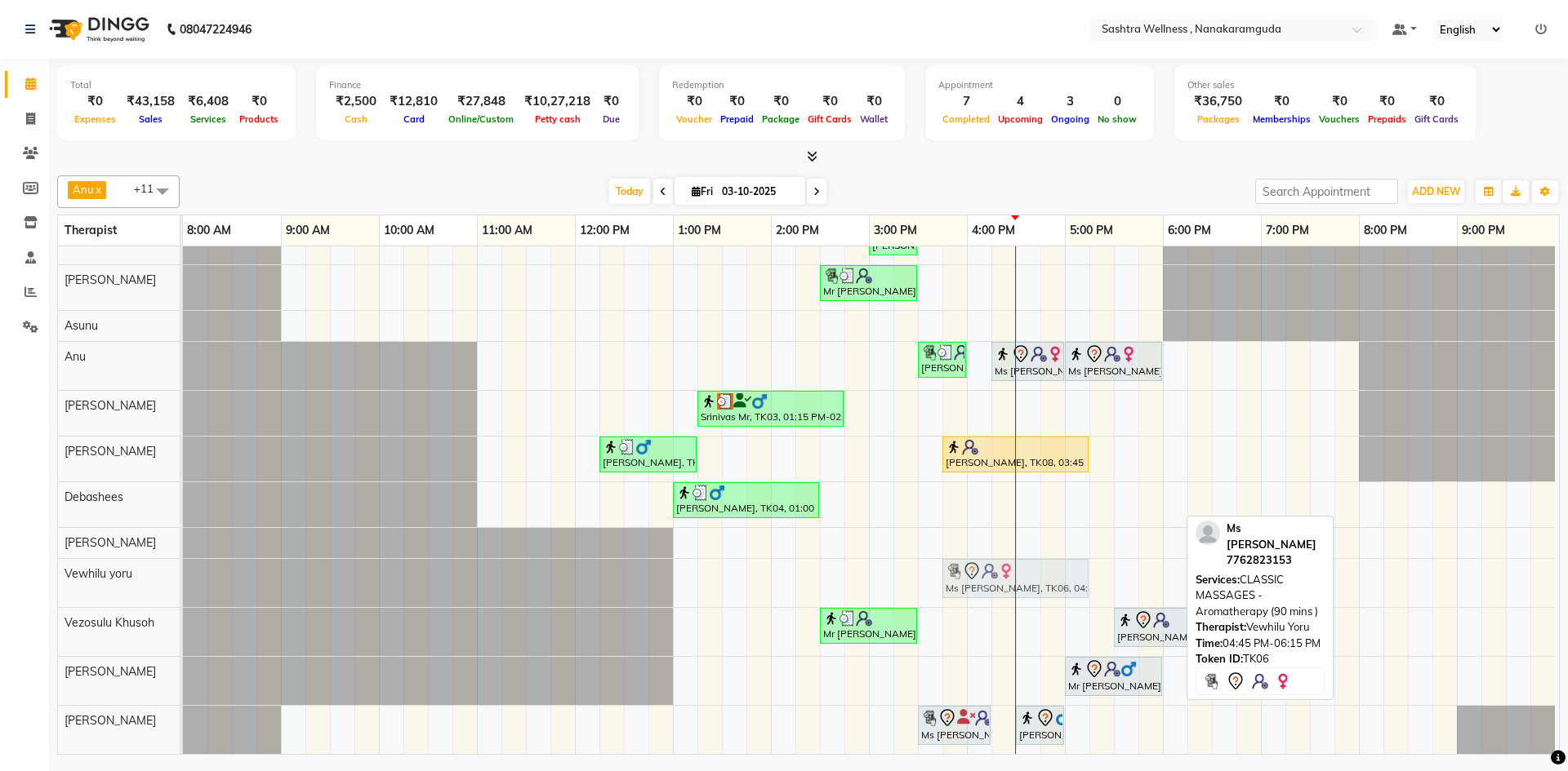
drag, startPoint x: 1082, startPoint y: 576, endPoint x: 982, endPoint y: 577, distance: 100.0
click at [183, 577] on div "Ms Vibha, TK06, 04:45 PM-06:15 PM, CLASSIC MASSAGES -Aromatherapy (90 mins ) Ms…" at bounding box center [183, 583] width 0 height 48
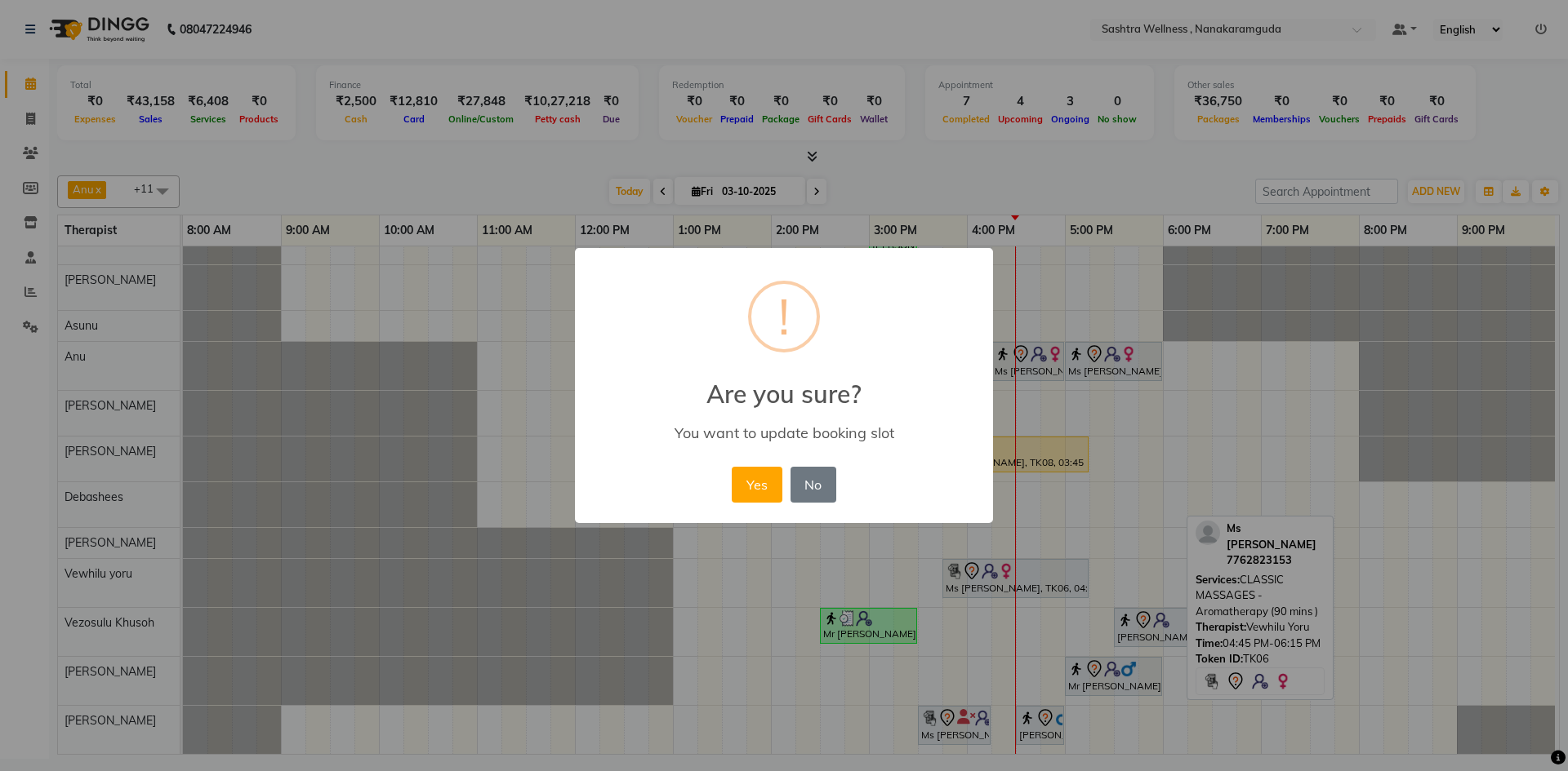
drag, startPoint x: 774, startPoint y: 485, endPoint x: 776, endPoint y: 492, distance: 7.3
click at [774, 486] on button "Yes" at bounding box center [757, 485] width 50 height 36
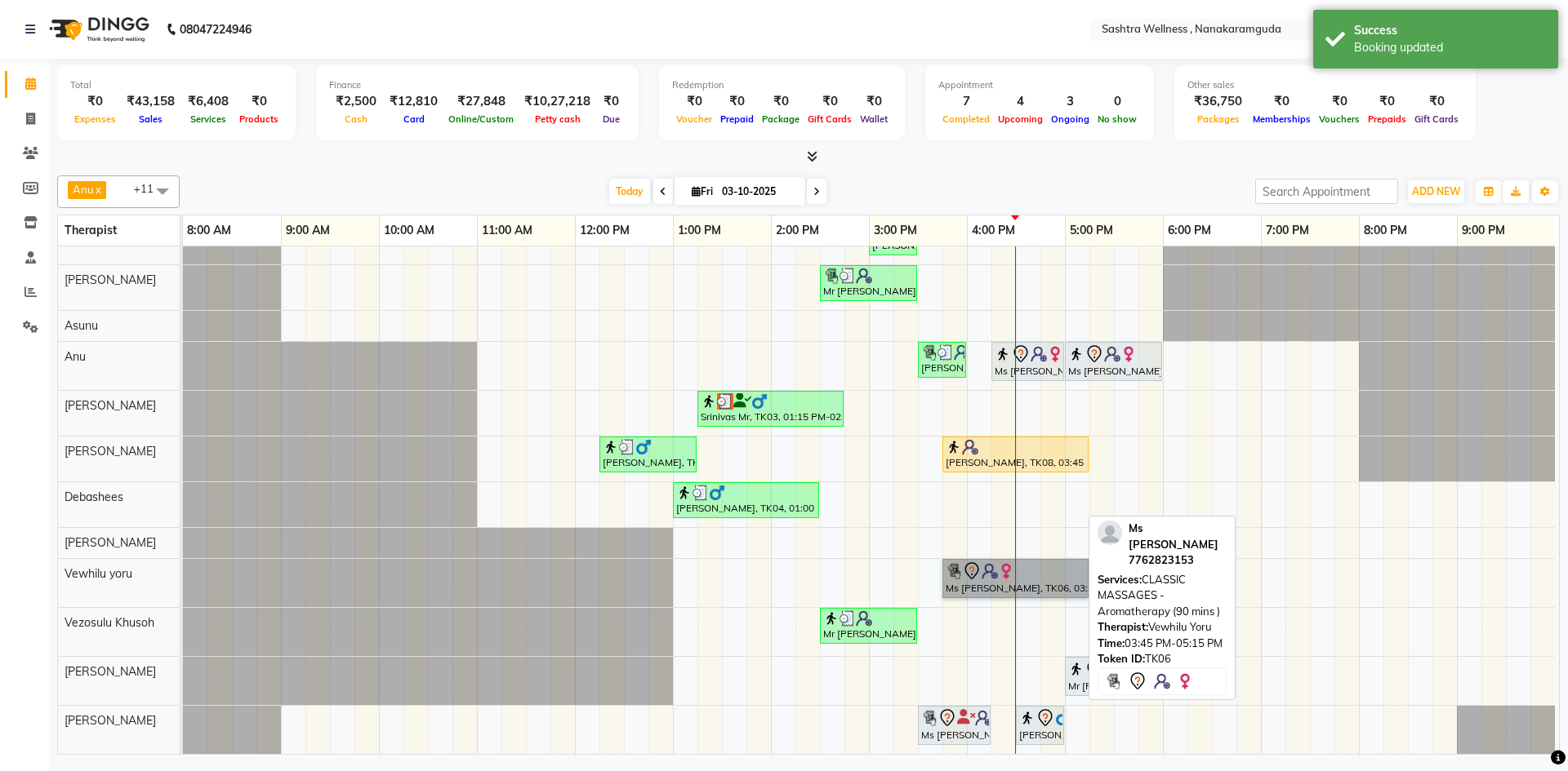
drag, startPoint x: 1006, startPoint y: 576, endPoint x: 1015, endPoint y: 578, distance: 9.2
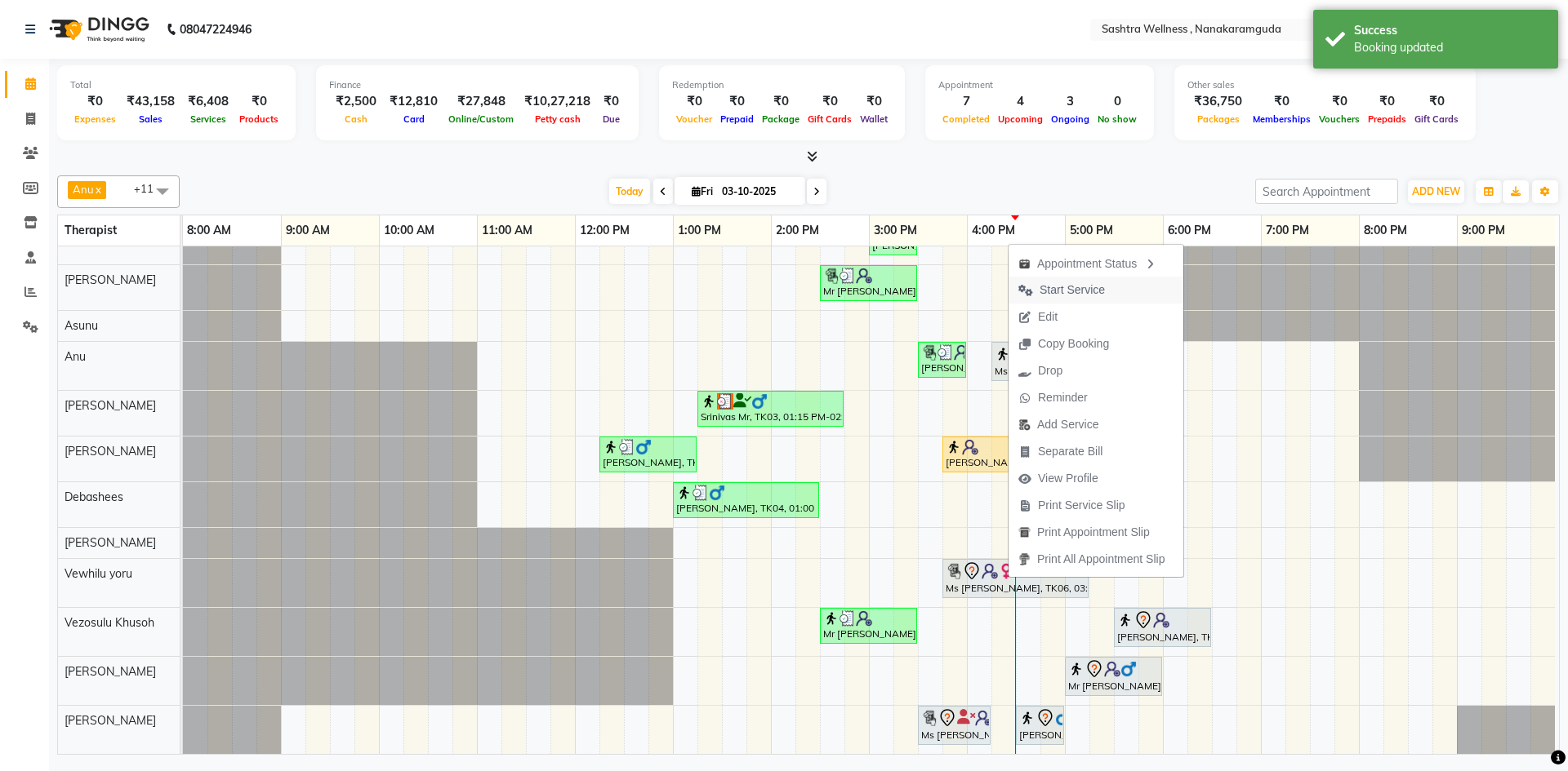
click at [1094, 288] on span "Start Service" at bounding box center [1071, 289] width 66 height 17
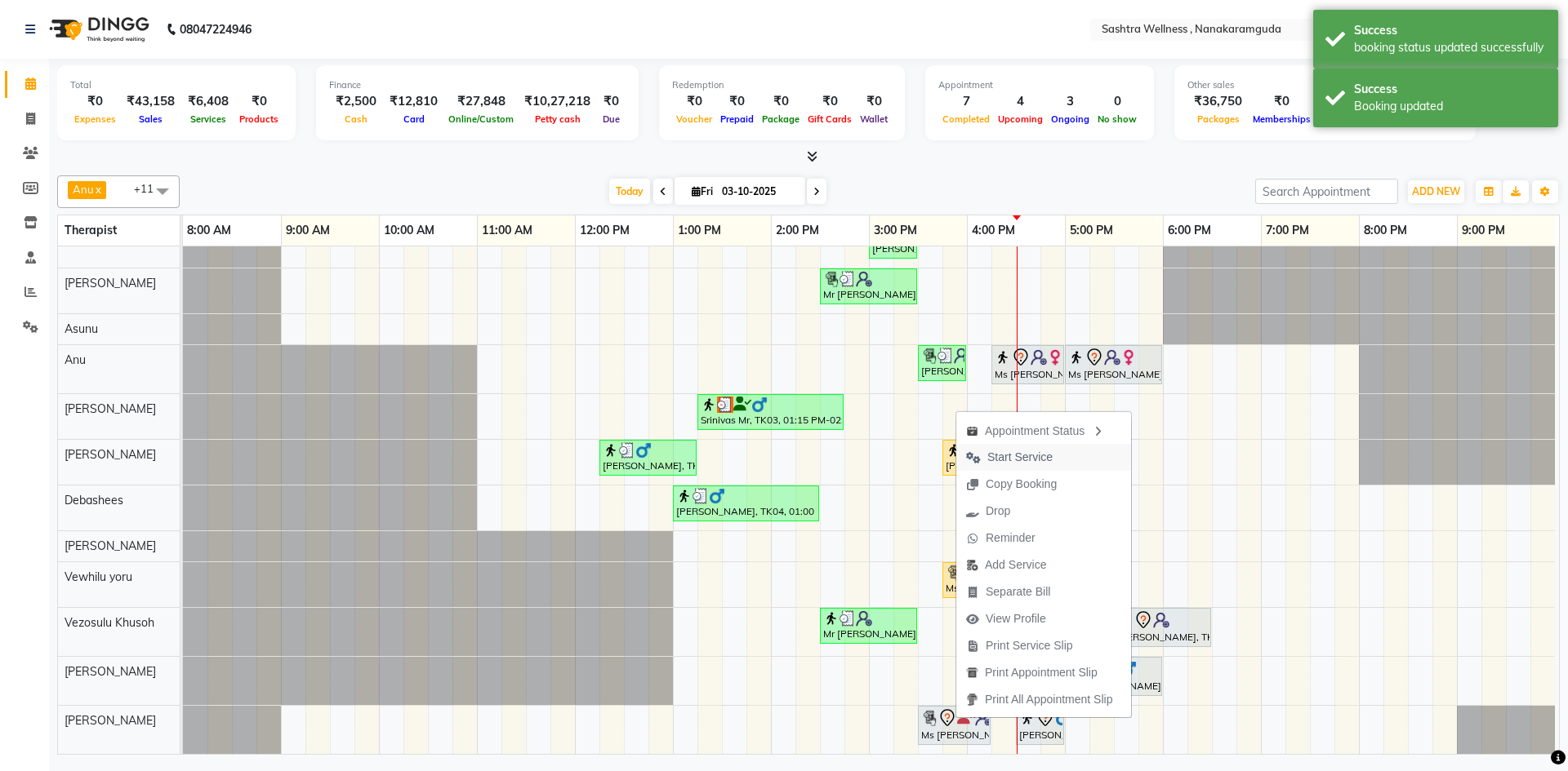
click at [1014, 465] on span "Start Service" at bounding box center [1019, 457] width 66 height 17
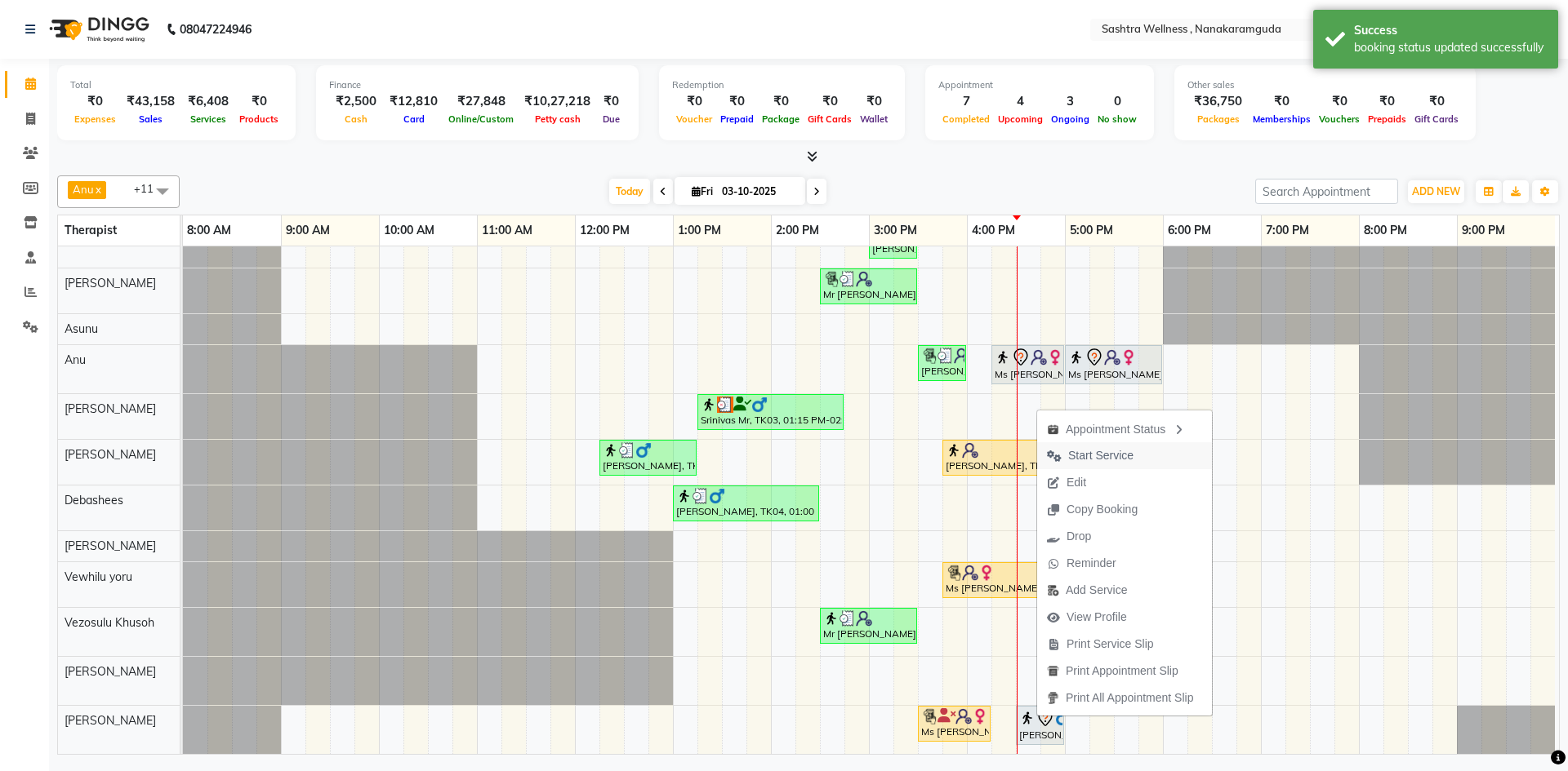
click at [1104, 458] on span "Start Service" at bounding box center [1101, 455] width 66 height 17
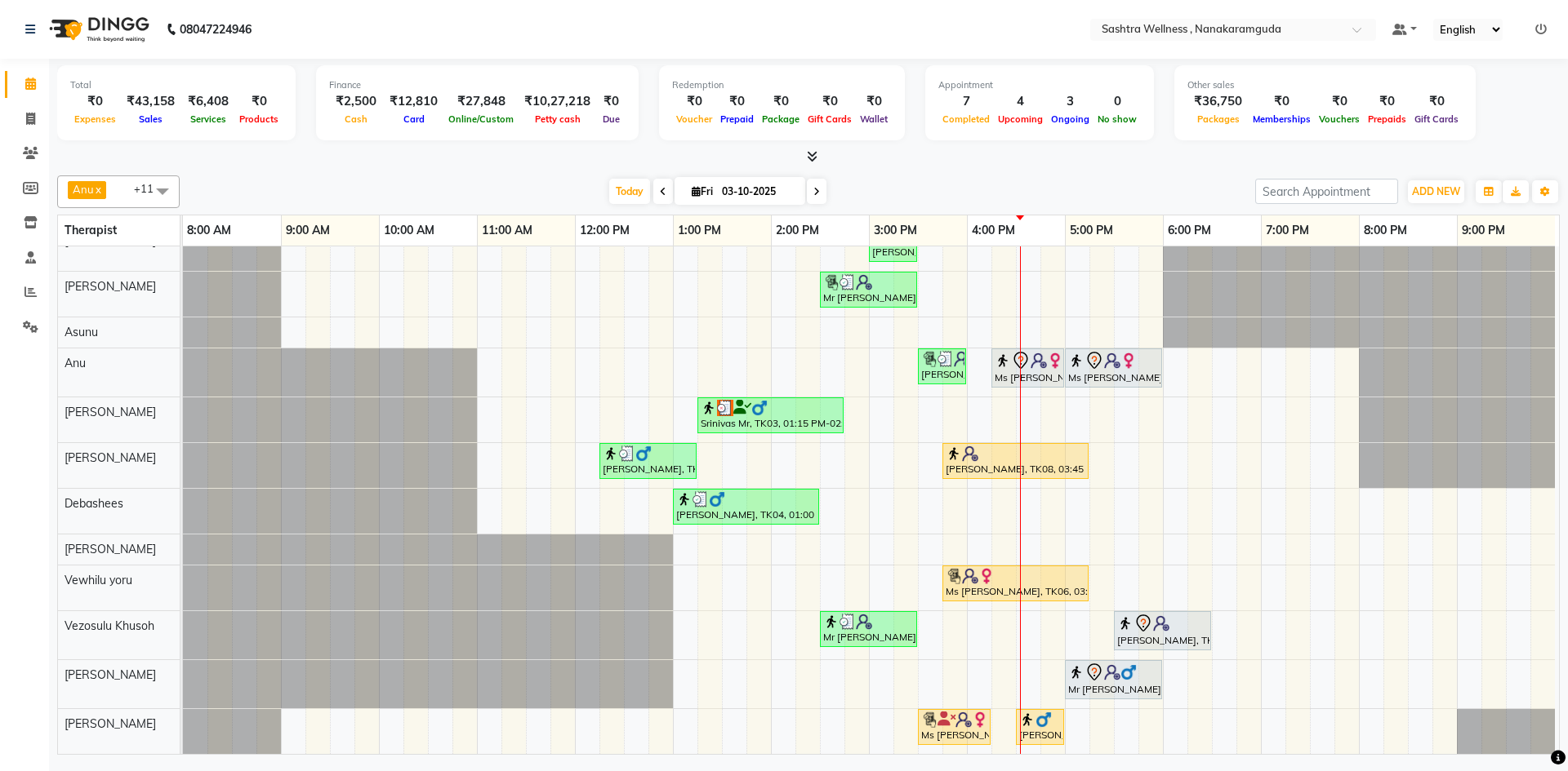
scroll to position [32, 0]
drag, startPoint x: 1500, startPoint y: 734, endPoint x: 1447, endPoint y: 741, distance: 53.5
click at [1447, 741] on div "sravanthi, TK01, 03:00 PM-03:30 PM, One Level Hair Cut Mr Vineet, TK05, 02:30 P…" at bounding box center [870, 490] width 1376 height 528
click at [1215, 533] on div "sravanthi, TK01, 03:00 PM-03:30 PM, One Level Hair Cut Mr Vineet, TK05, 02:30 P…" at bounding box center [870, 490] width 1376 height 528
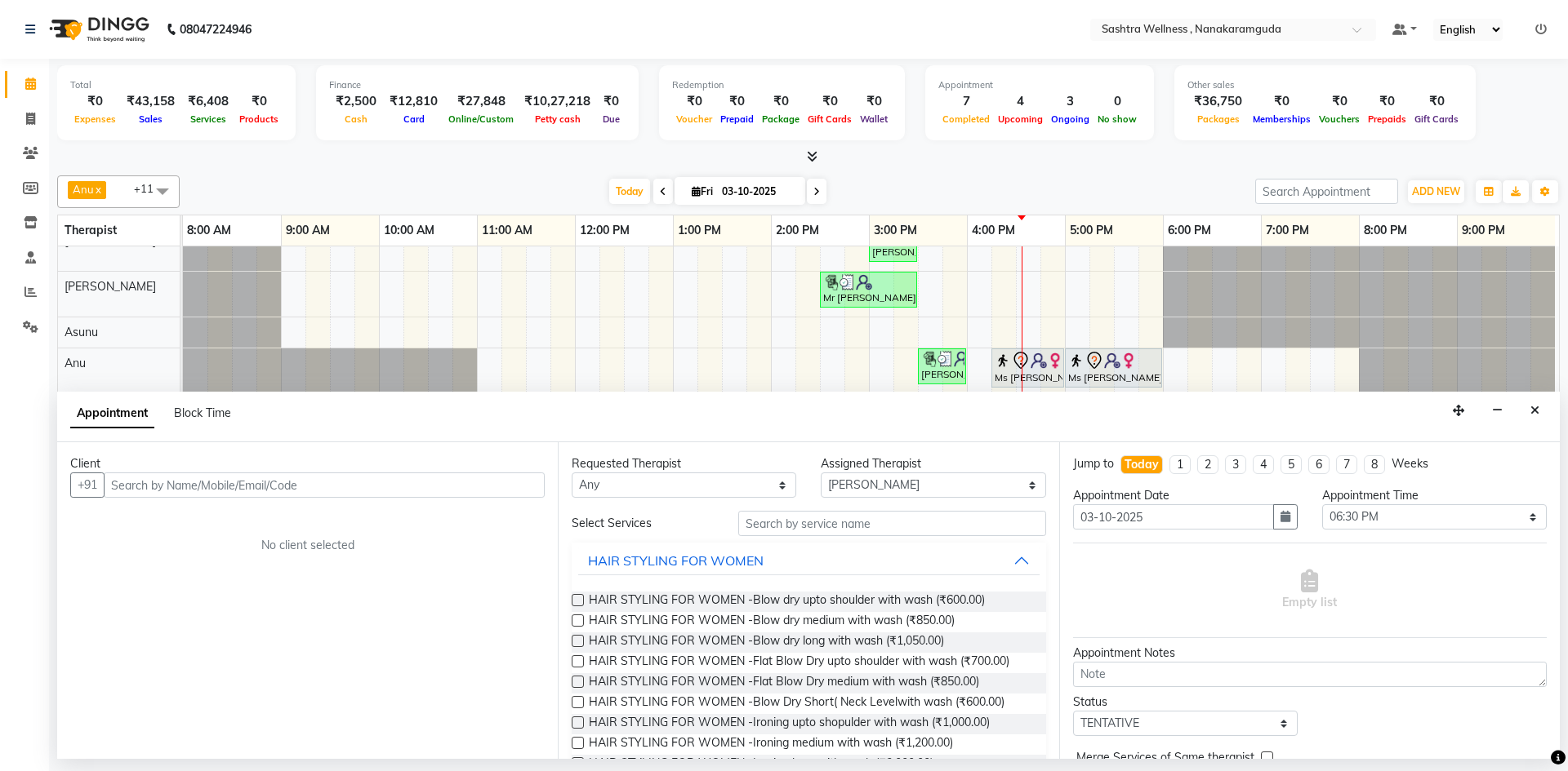
click at [219, 488] on input "text" at bounding box center [324, 486] width 441 height 26
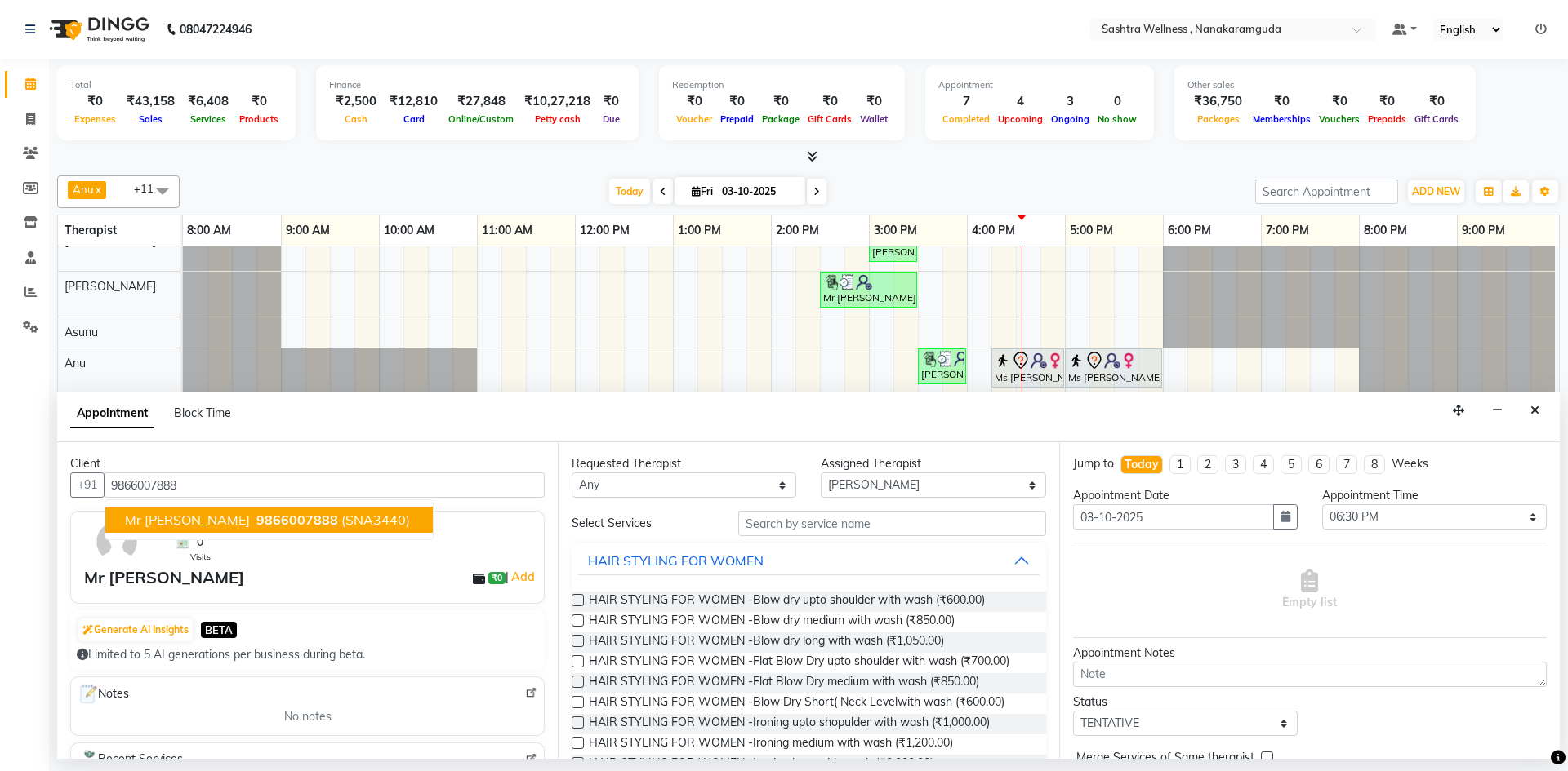
click at [274, 516] on span "9866007888" at bounding box center [296, 520] width 81 height 17
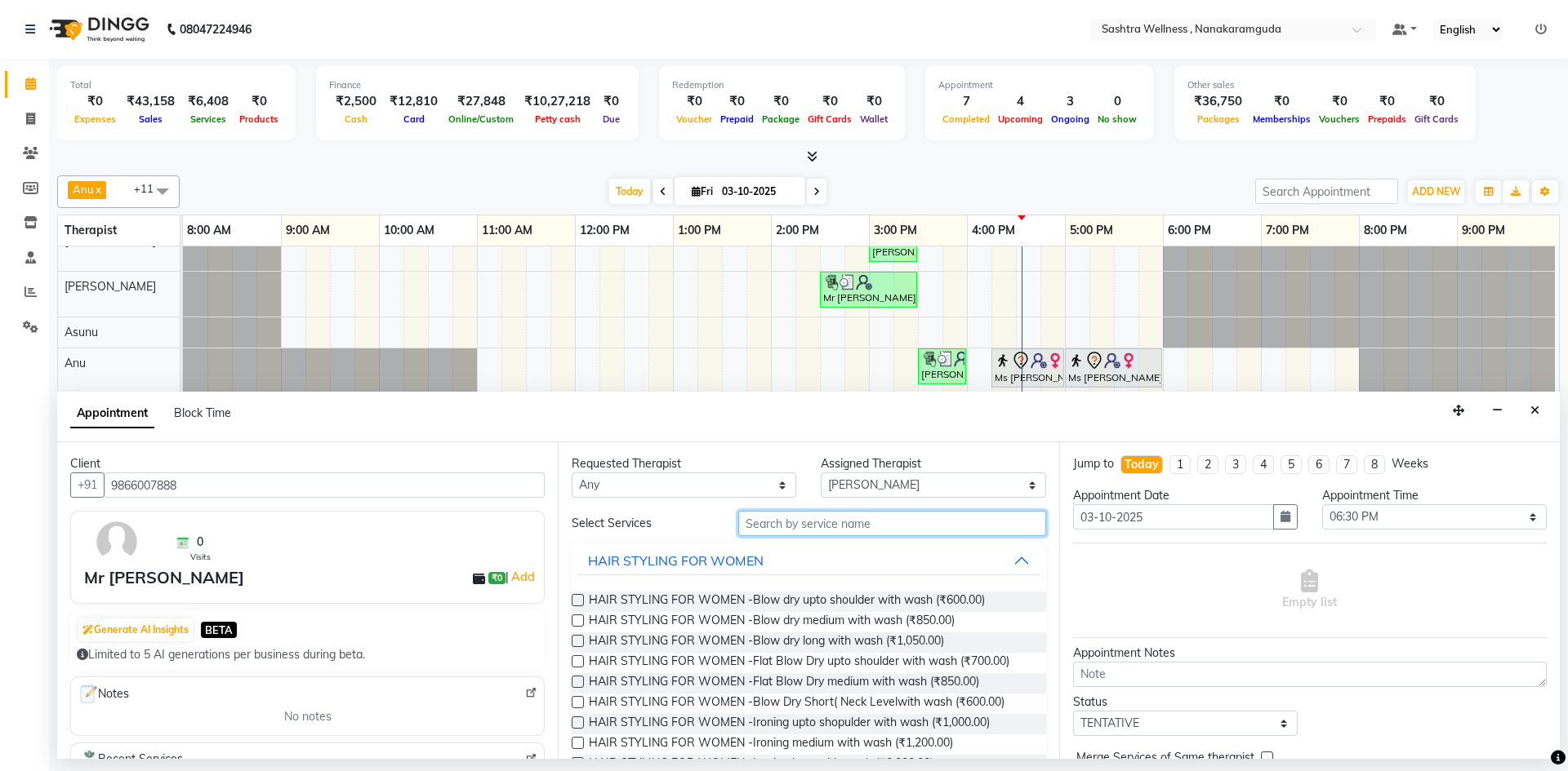
click at [889, 533] on input "text" at bounding box center [892, 524] width 308 height 26
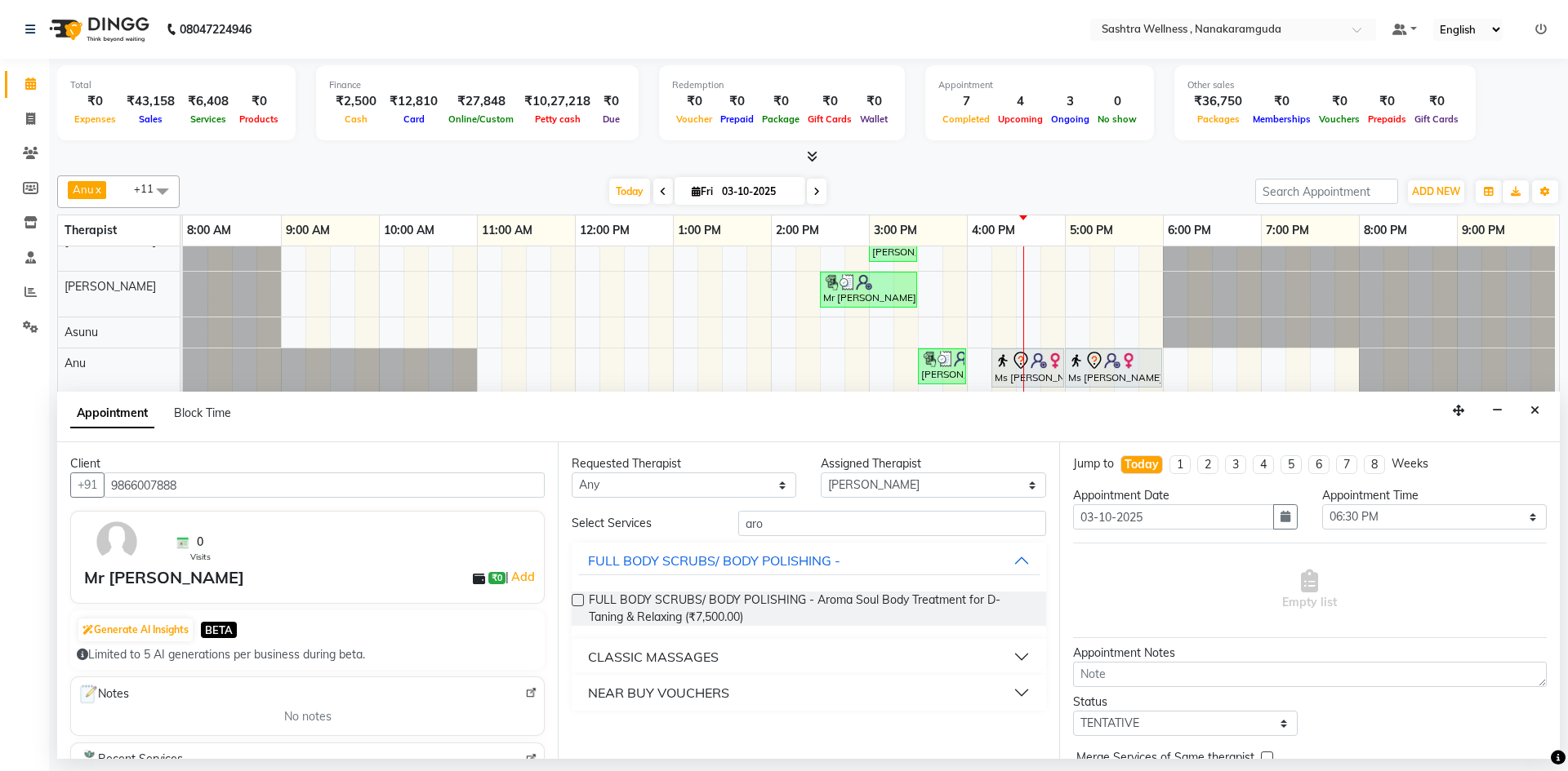
click at [868, 653] on button "CLASSIC MASSAGES" at bounding box center [808, 657] width 460 height 29
click at [883, 693] on span "CLASSIC MASSAGES -Aromatherapy ( 60 mins ) (₹2,200.00)" at bounding box center [747, 698] width 317 height 21
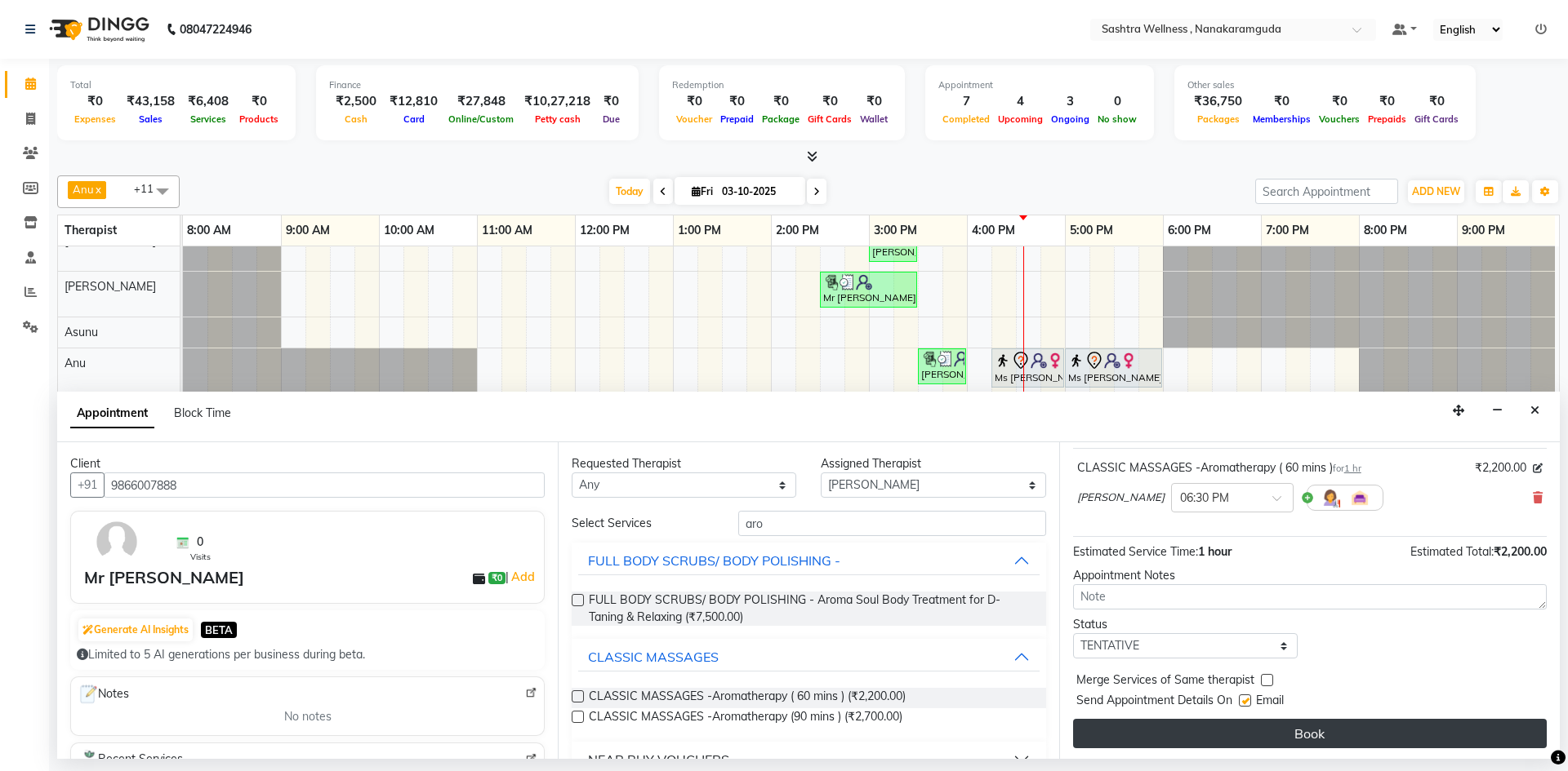
scroll to position [97, 0]
click at [1291, 723] on button "Book" at bounding box center [1310, 732] width 474 height 29
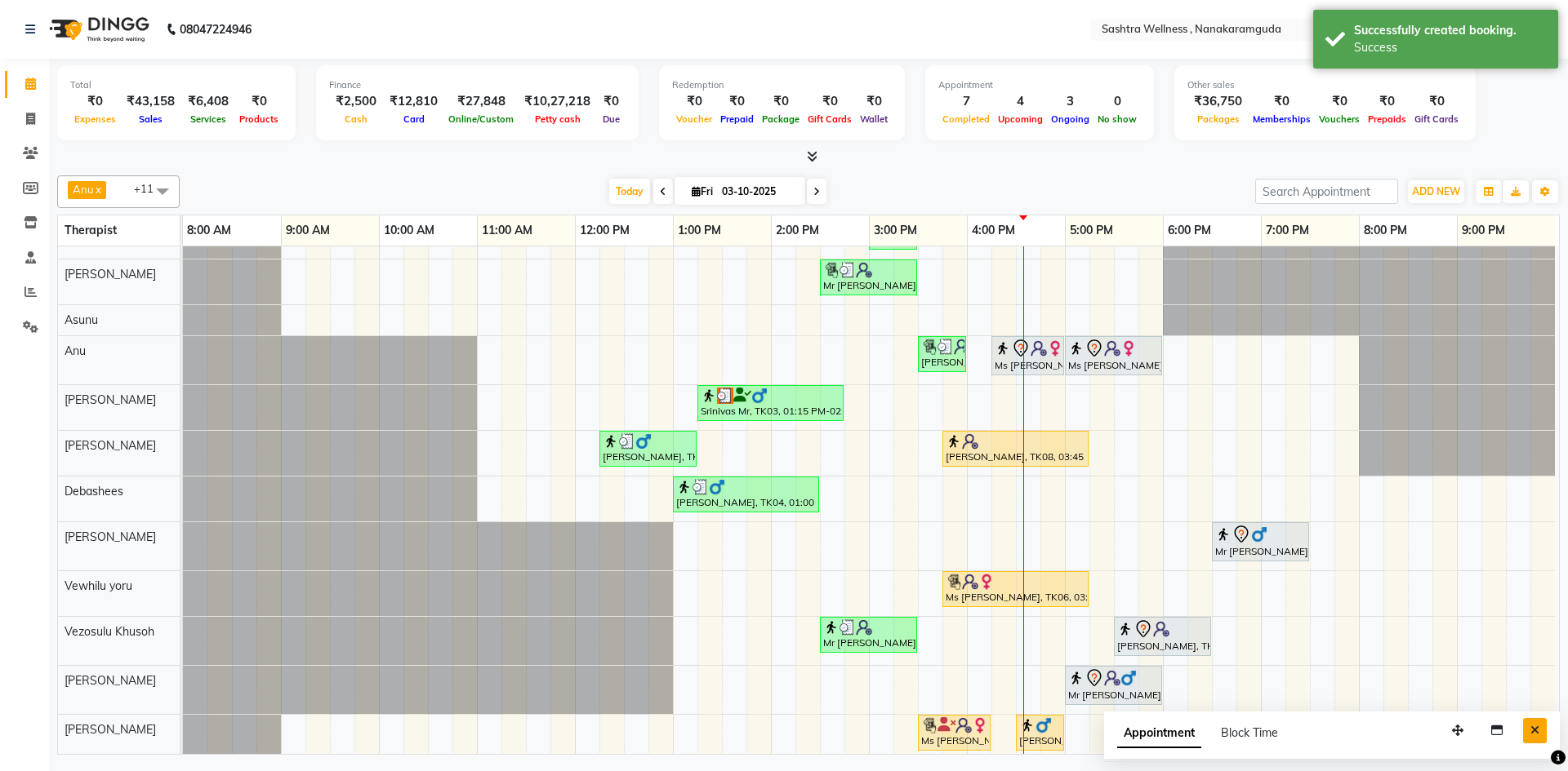
click at [1539, 733] on icon "Close" at bounding box center [1535, 731] width 9 height 12
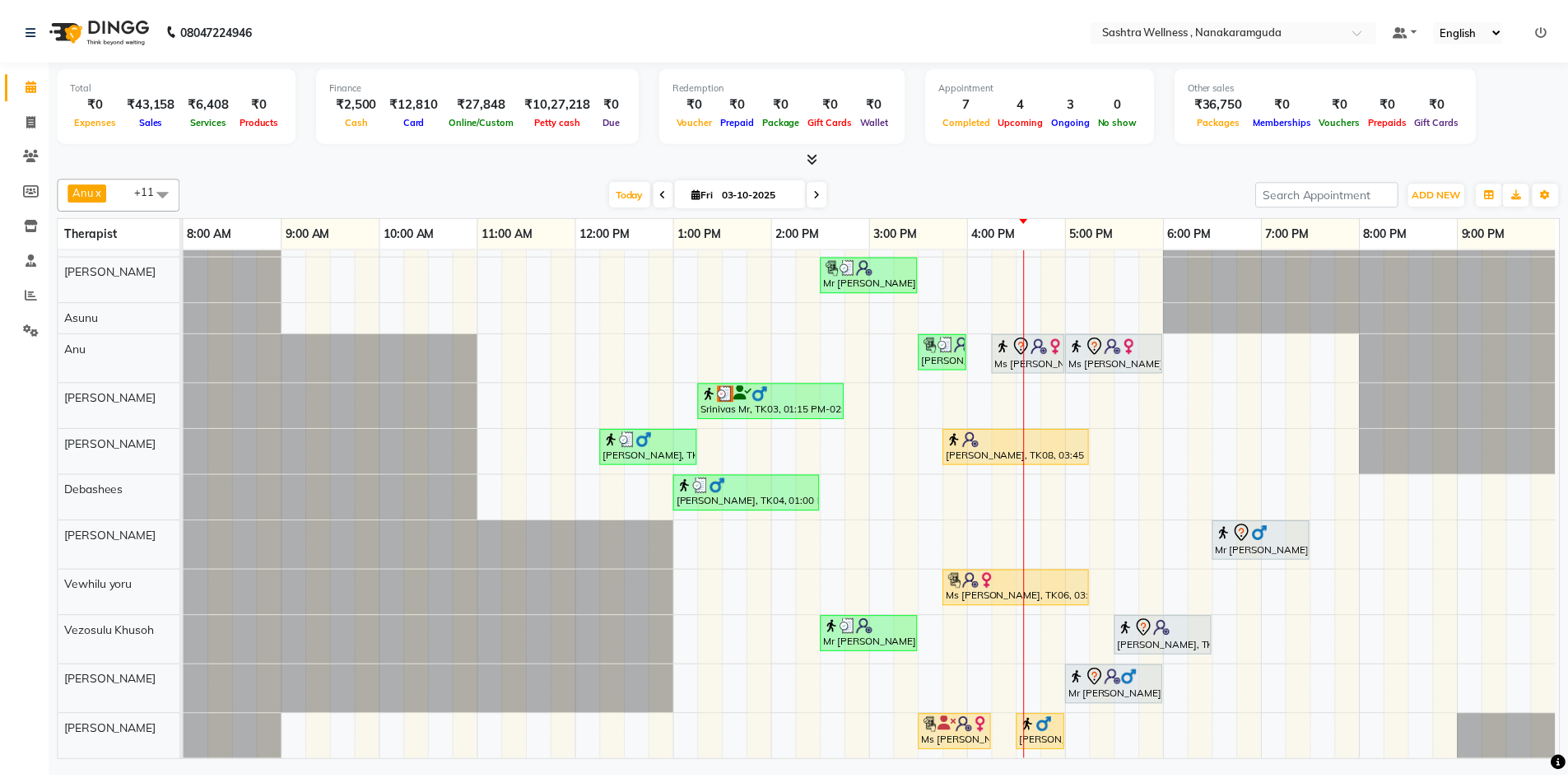
scroll to position [51, 0]
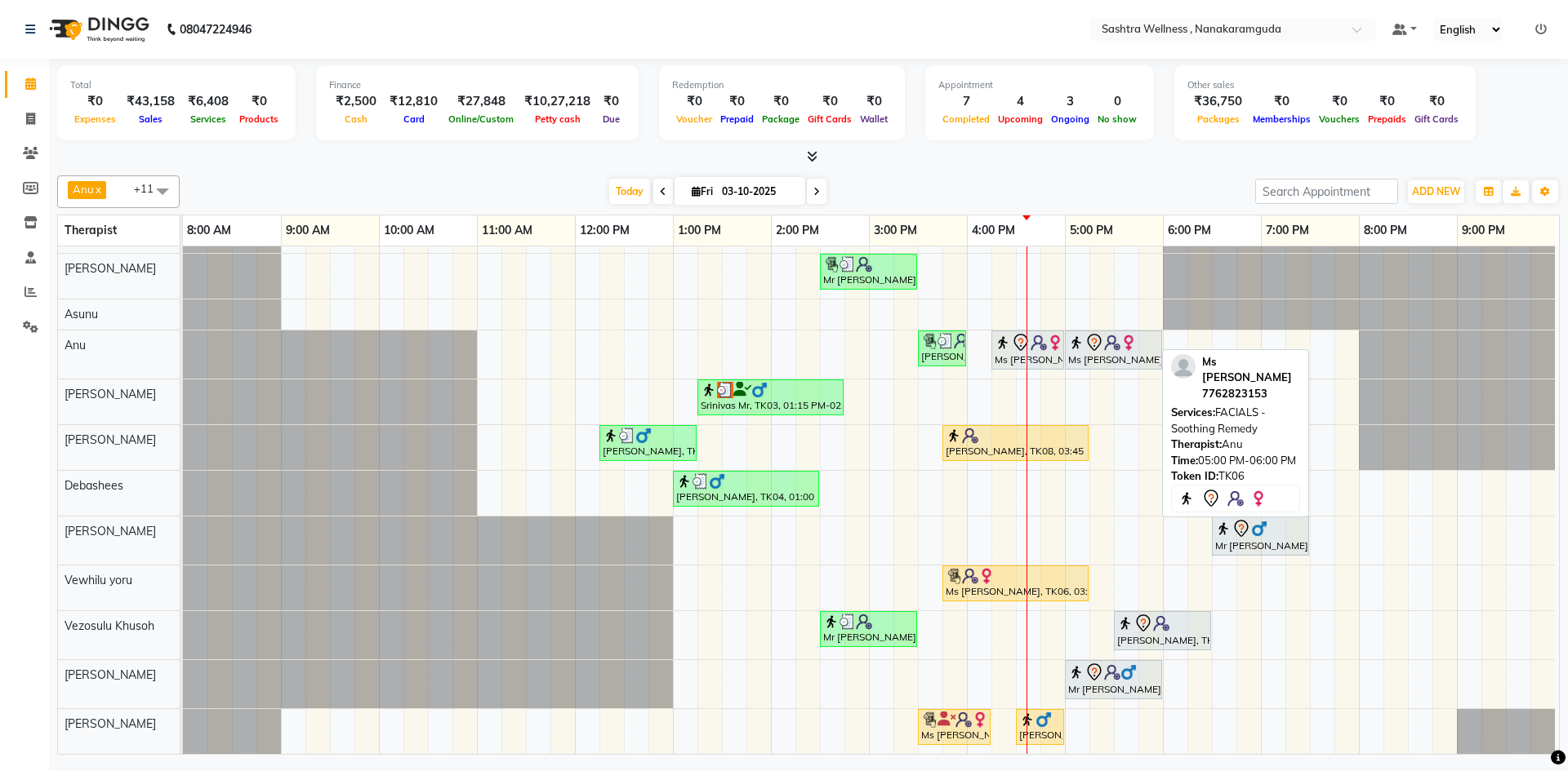
click at [1131, 334] on div at bounding box center [1114, 343] width 90 height 20
click at [1122, 351] on div "Ms Vibha, TK06, 05:00 PM-06:00 PM, FACIALS -Soothing Remedy" at bounding box center [1114, 350] width 94 height 34
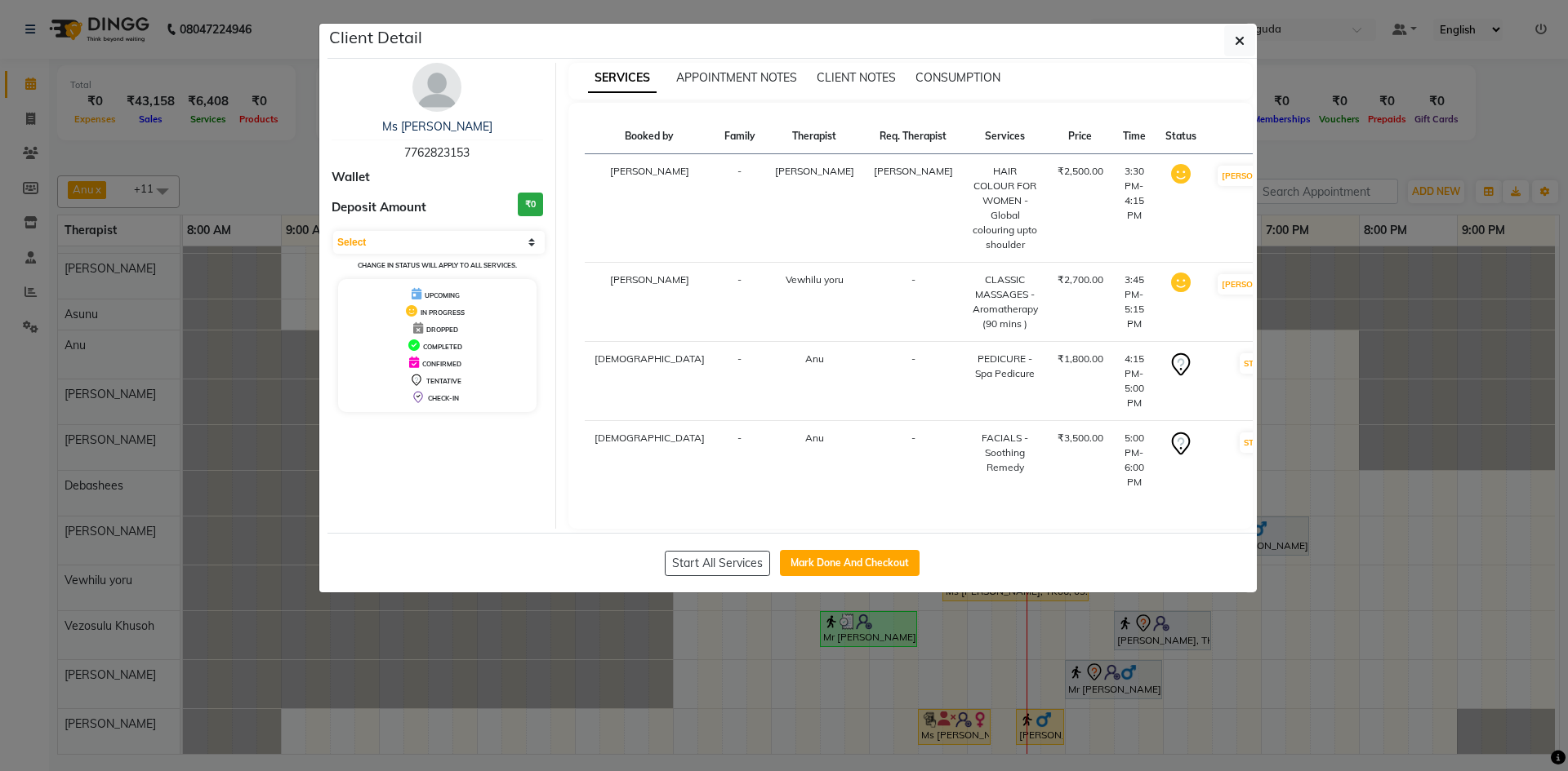
click at [908, 533] on div "Start All Services Mark Done And Checkout" at bounding box center [792, 562] width 929 height 60
click at [908, 550] on button "Mark Done And Checkout" at bounding box center [850, 563] width 139 height 26
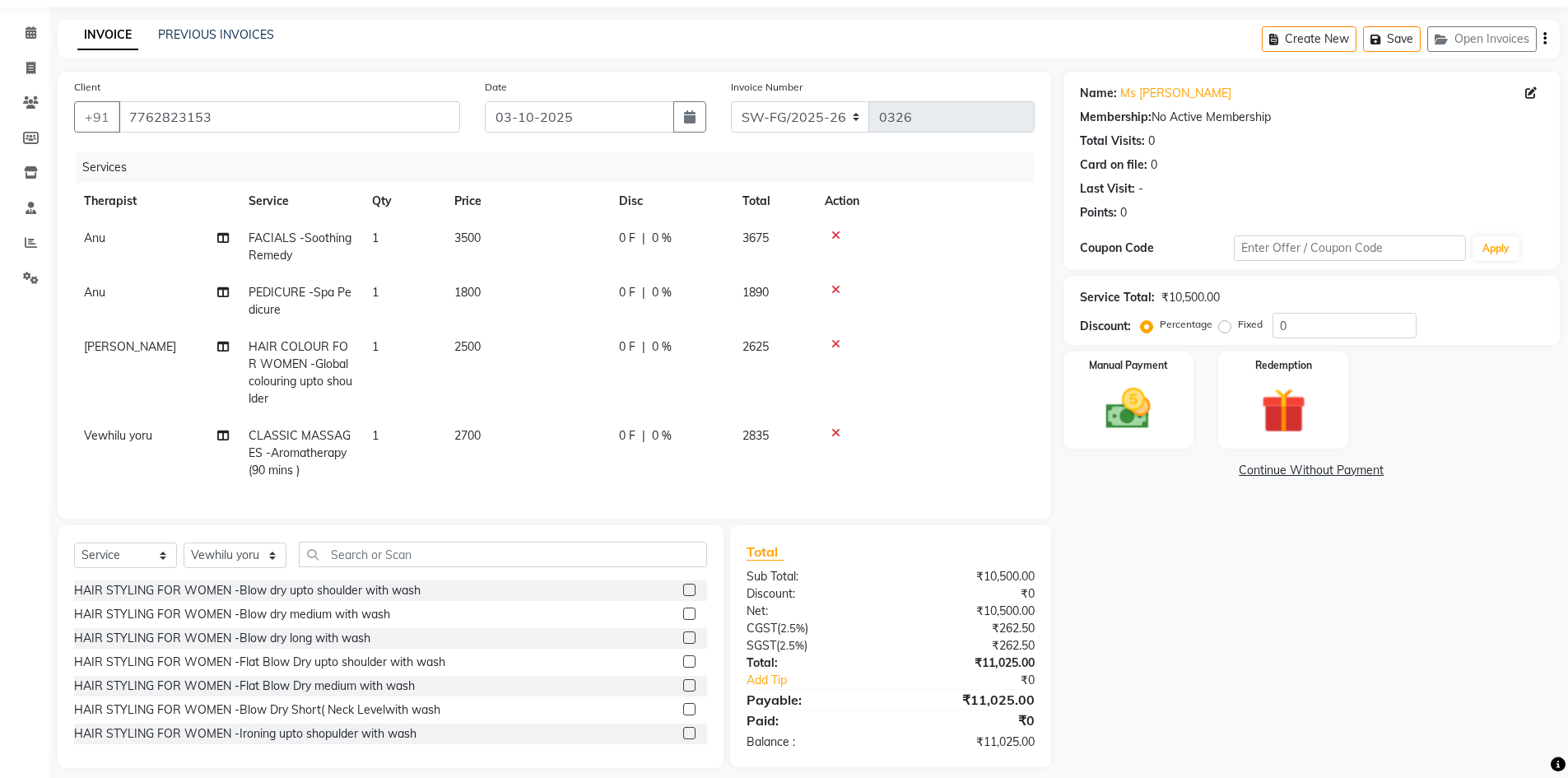
scroll to position [79, 0]
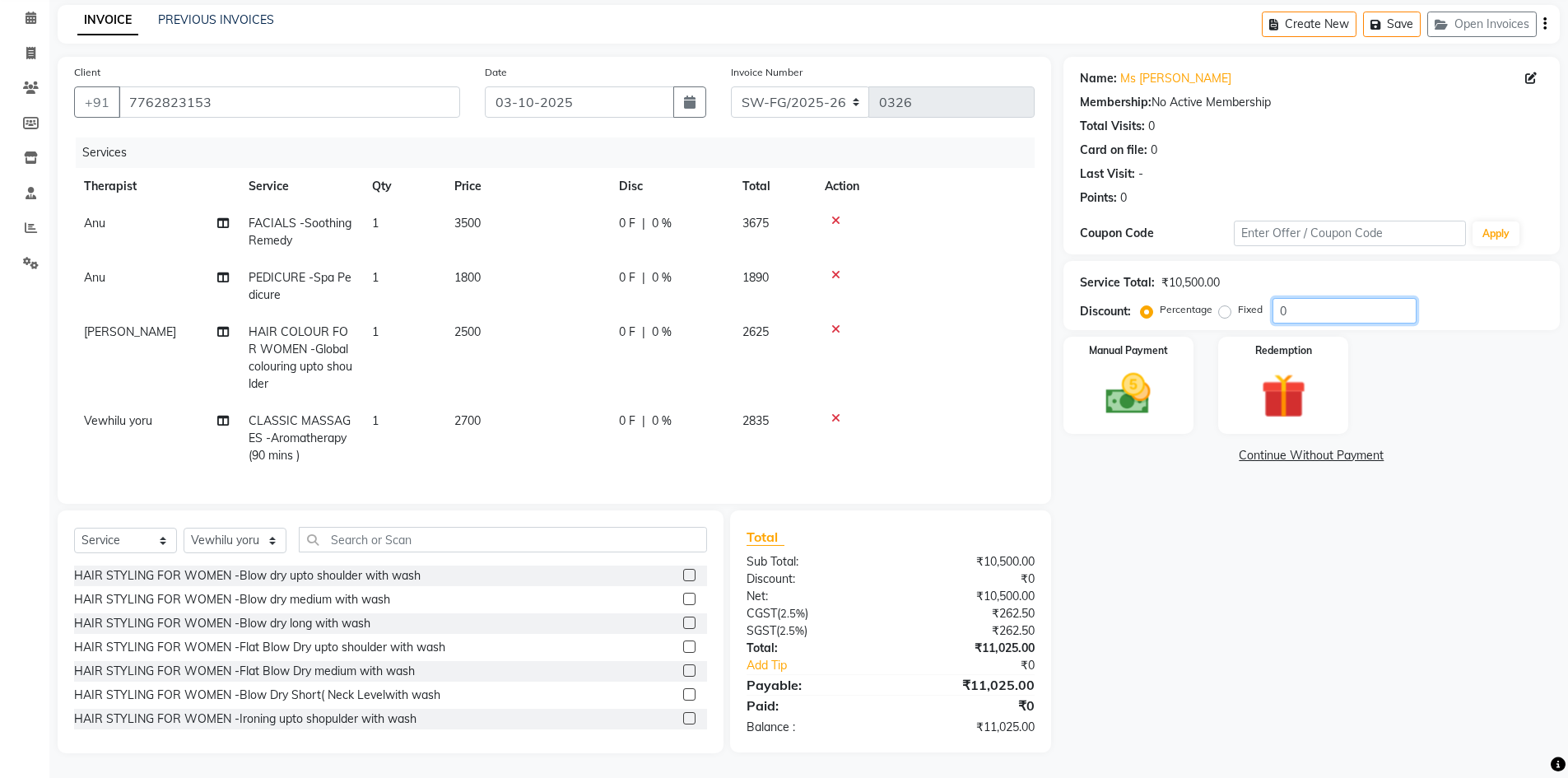
drag, startPoint x: 1369, startPoint y: 292, endPoint x: 1250, endPoint y: 267, distance: 121.6
click at [1250, 267] on div "Service Total: ₹10,500.00 Discount: Percentage Fixed 0" at bounding box center [1312, 295] width 464 height 56
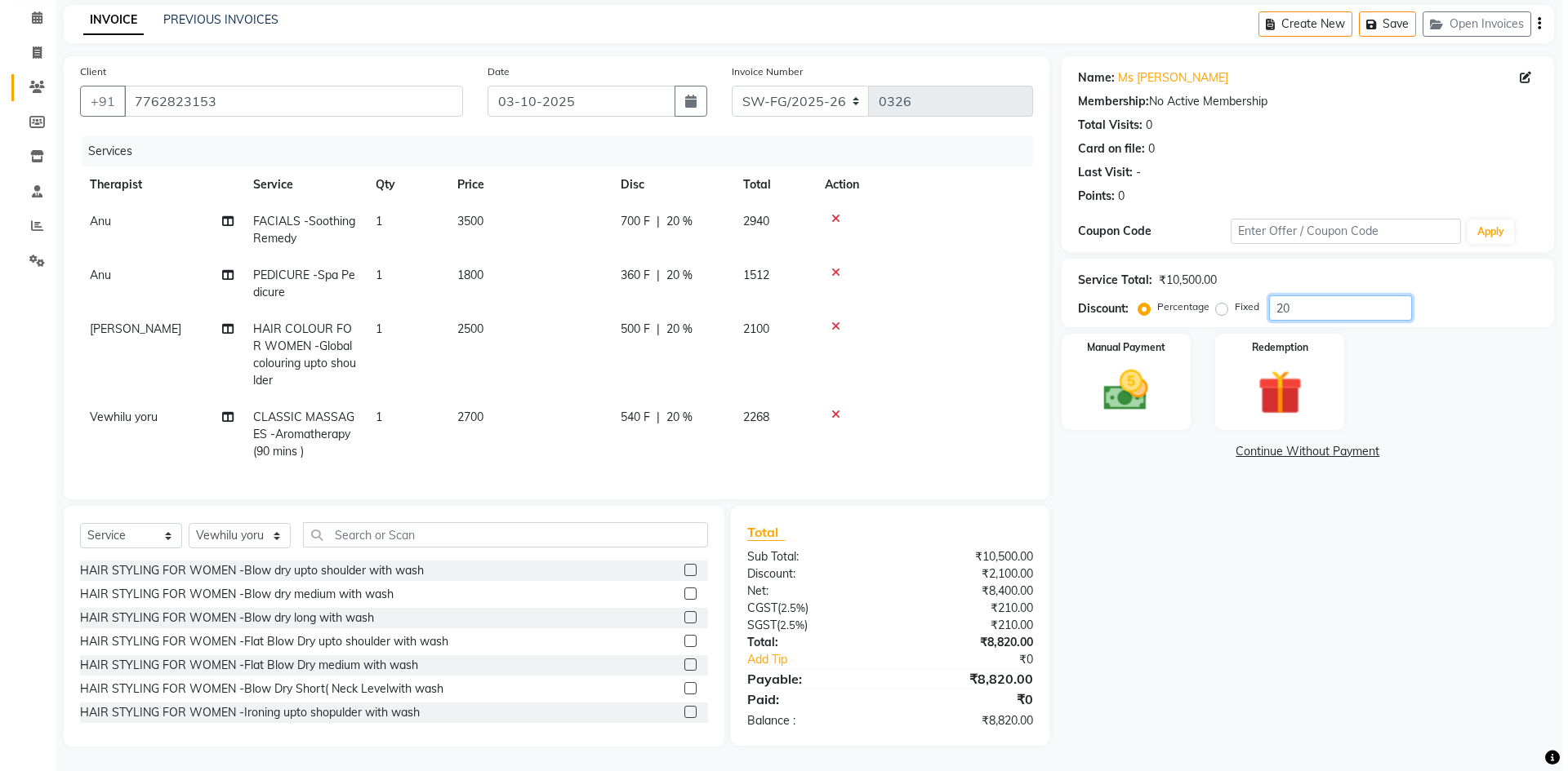
scroll to position [0, 0]
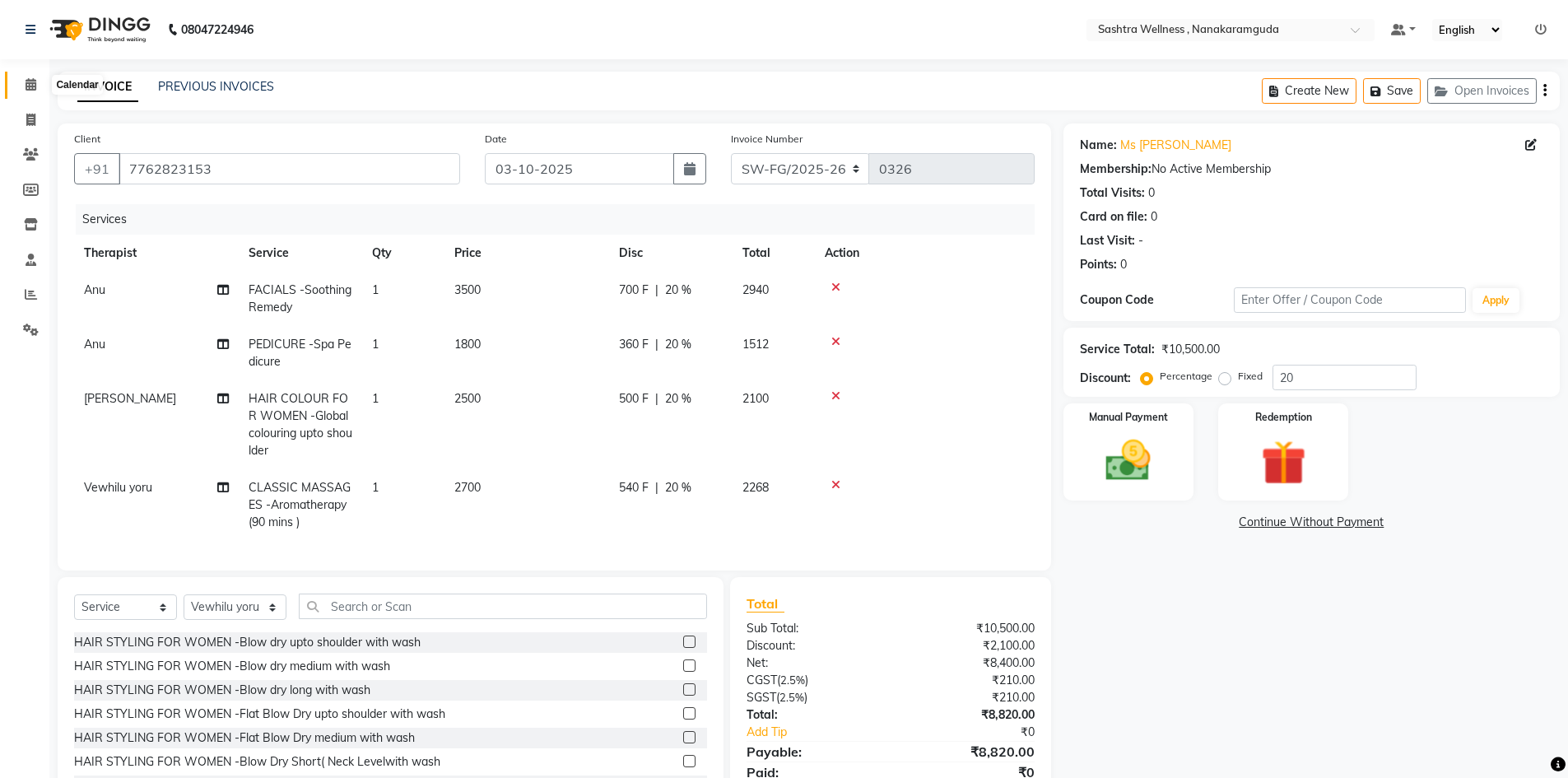
click at [29, 81] on icon at bounding box center [31, 84] width 11 height 12
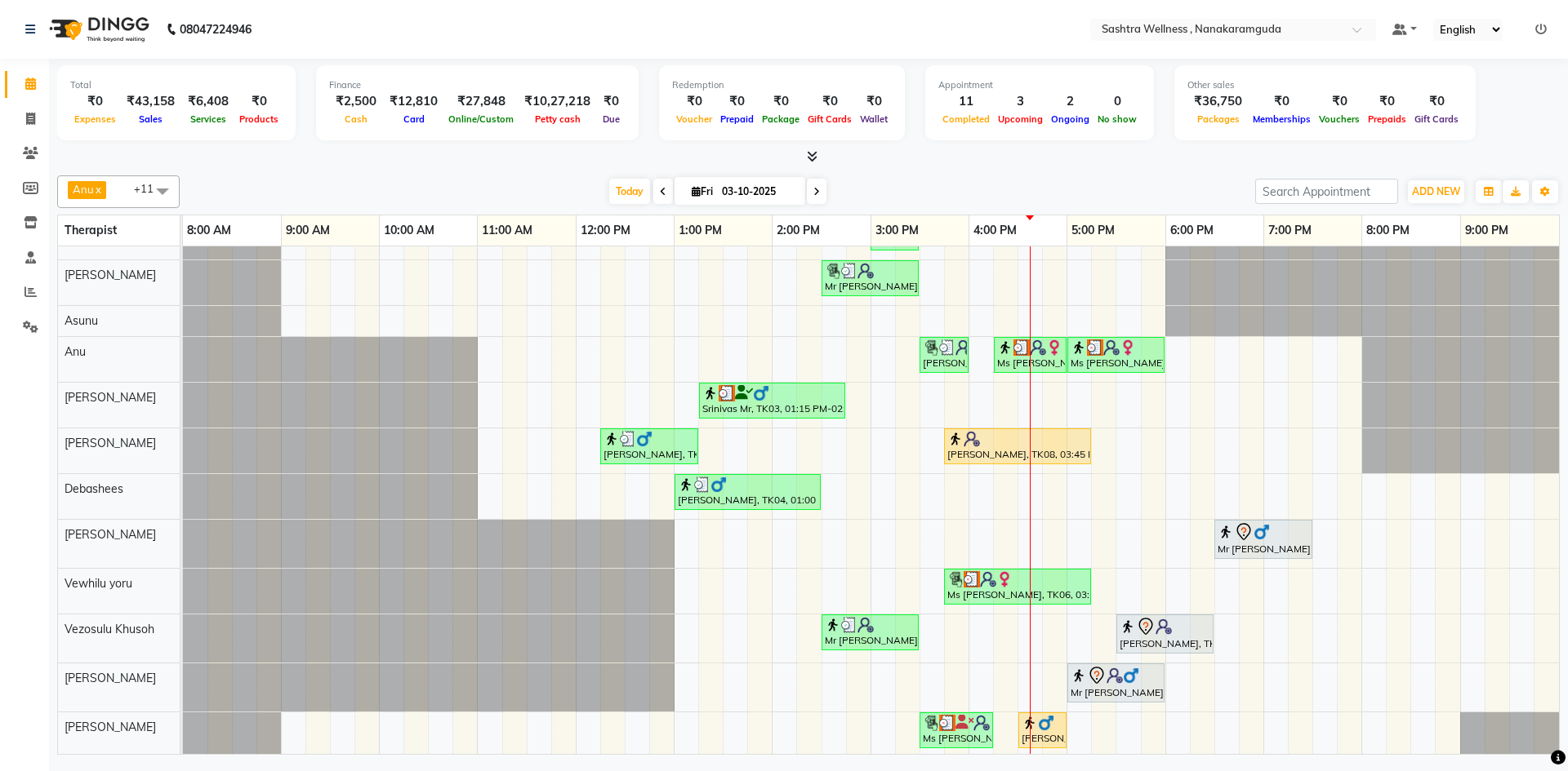
scroll to position [35, 0]
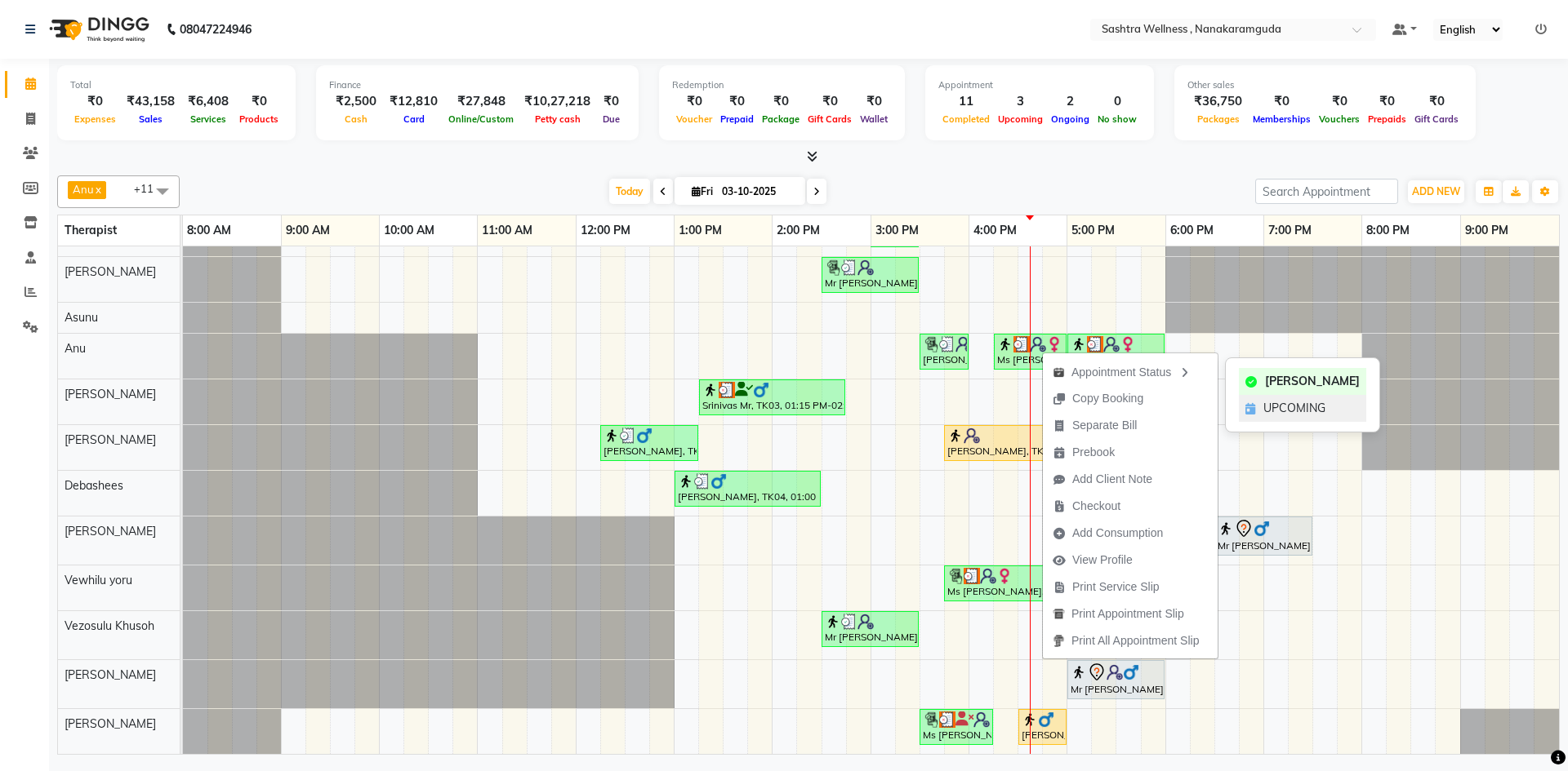
click at [1267, 410] on span "UPCOMING" at bounding box center [1293, 408] width 62 height 17
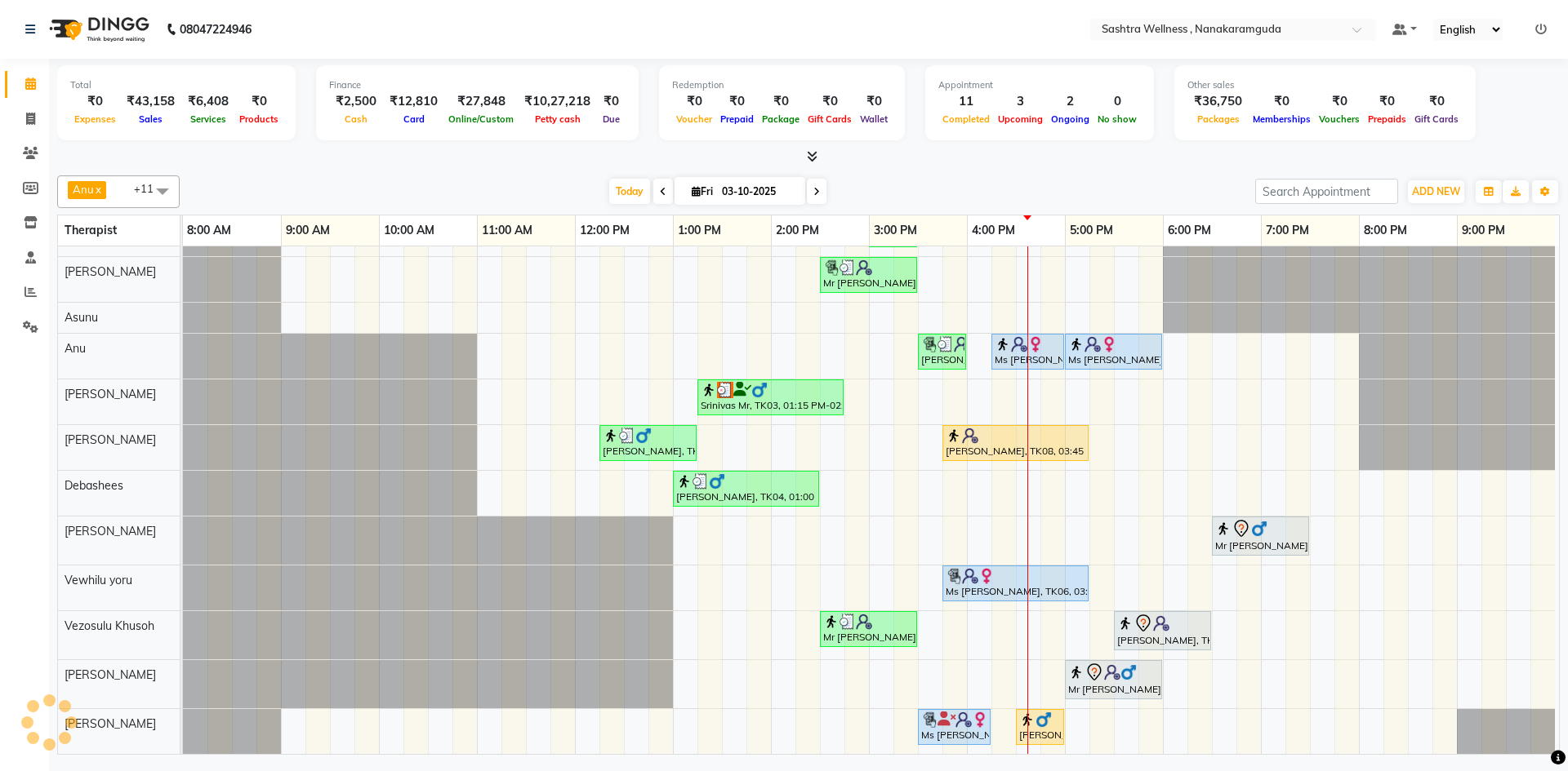
scroll to position [47, 0]
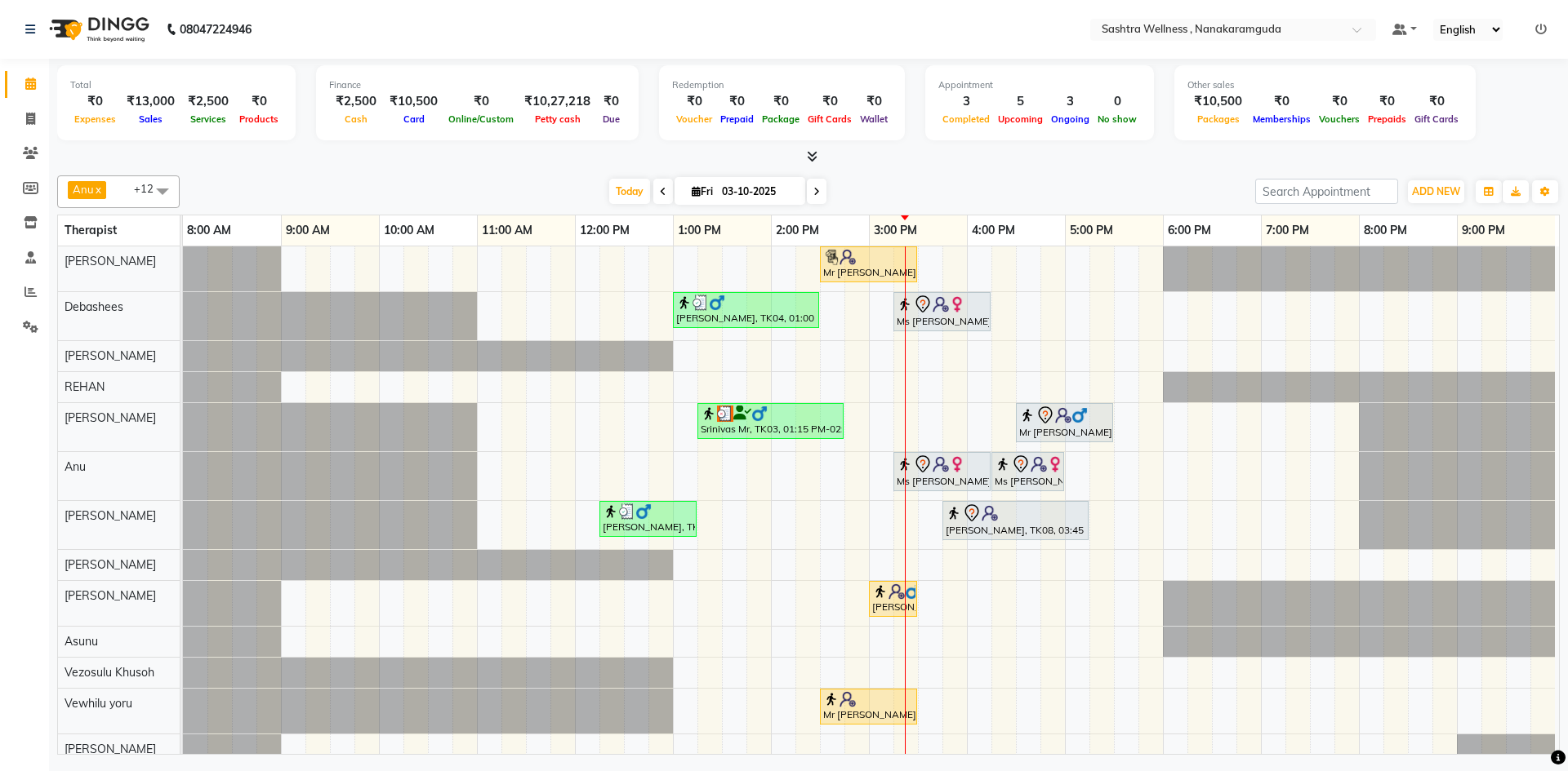
click at [183, 396] on div at bounding box center [183, 386] width 0 height 30
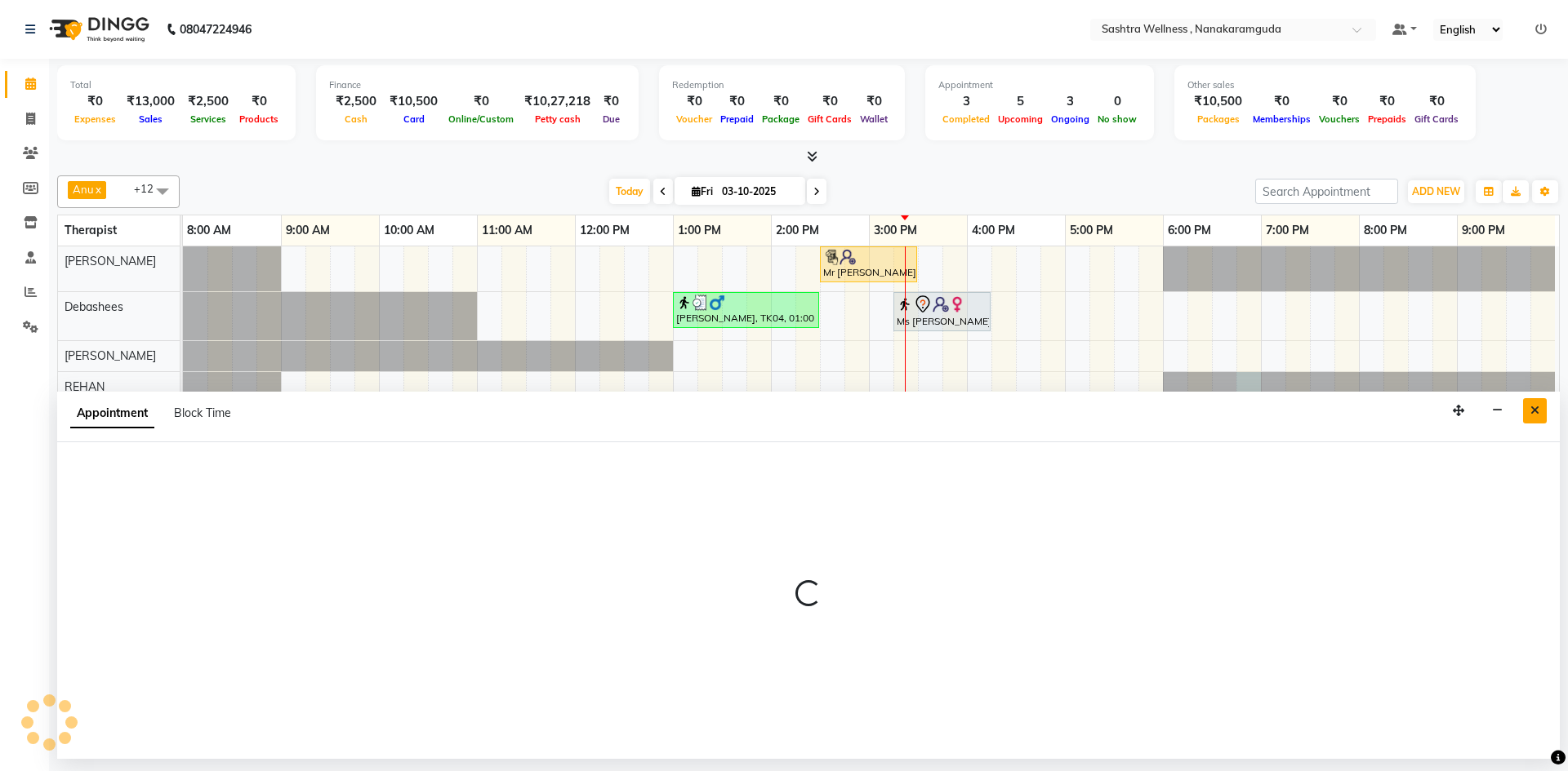
select select "86559"
select select "tentative"
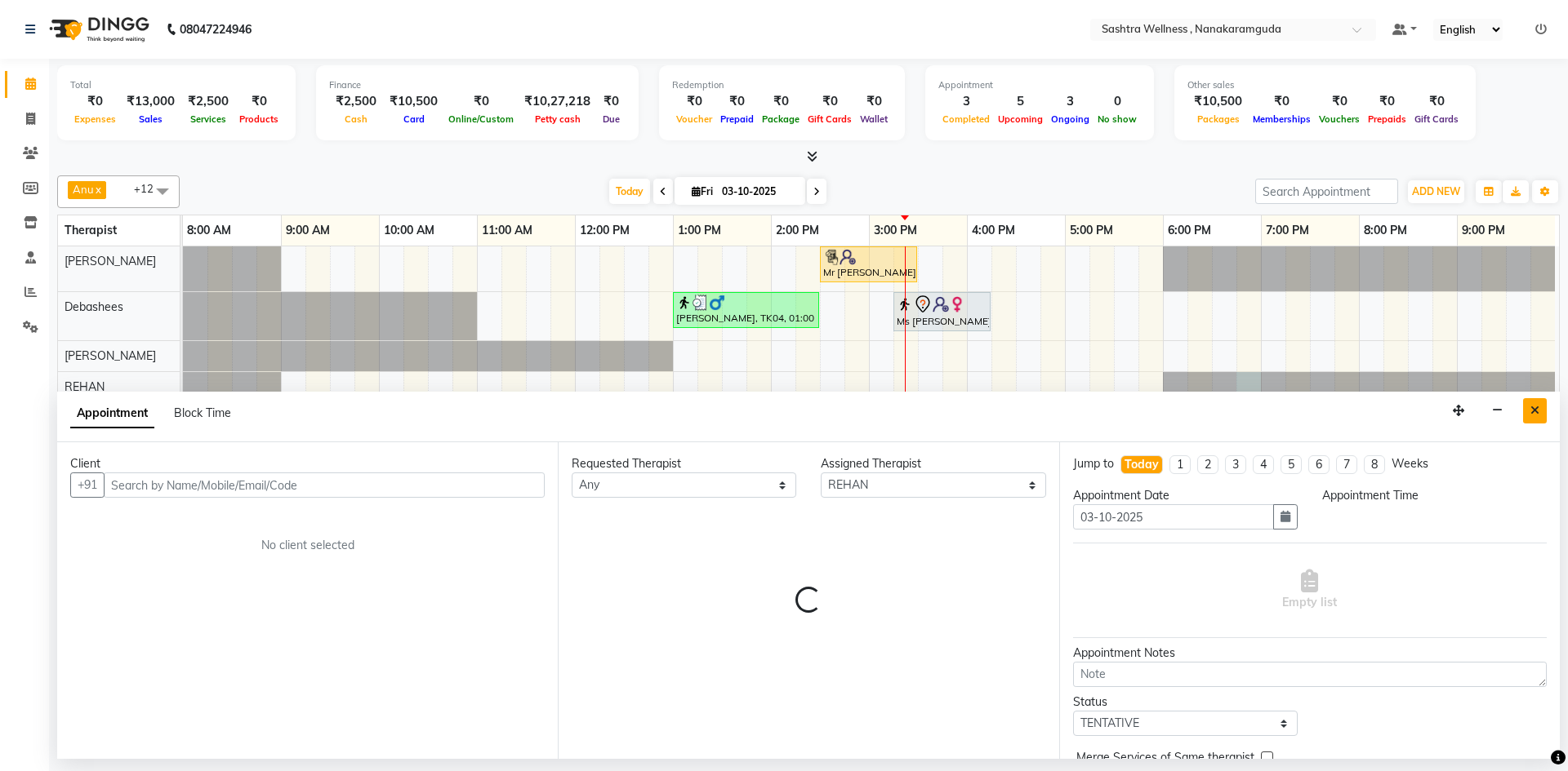
click at [1527, 415] on button "Close" at bounding box center [1535, 411] width 24 height 26
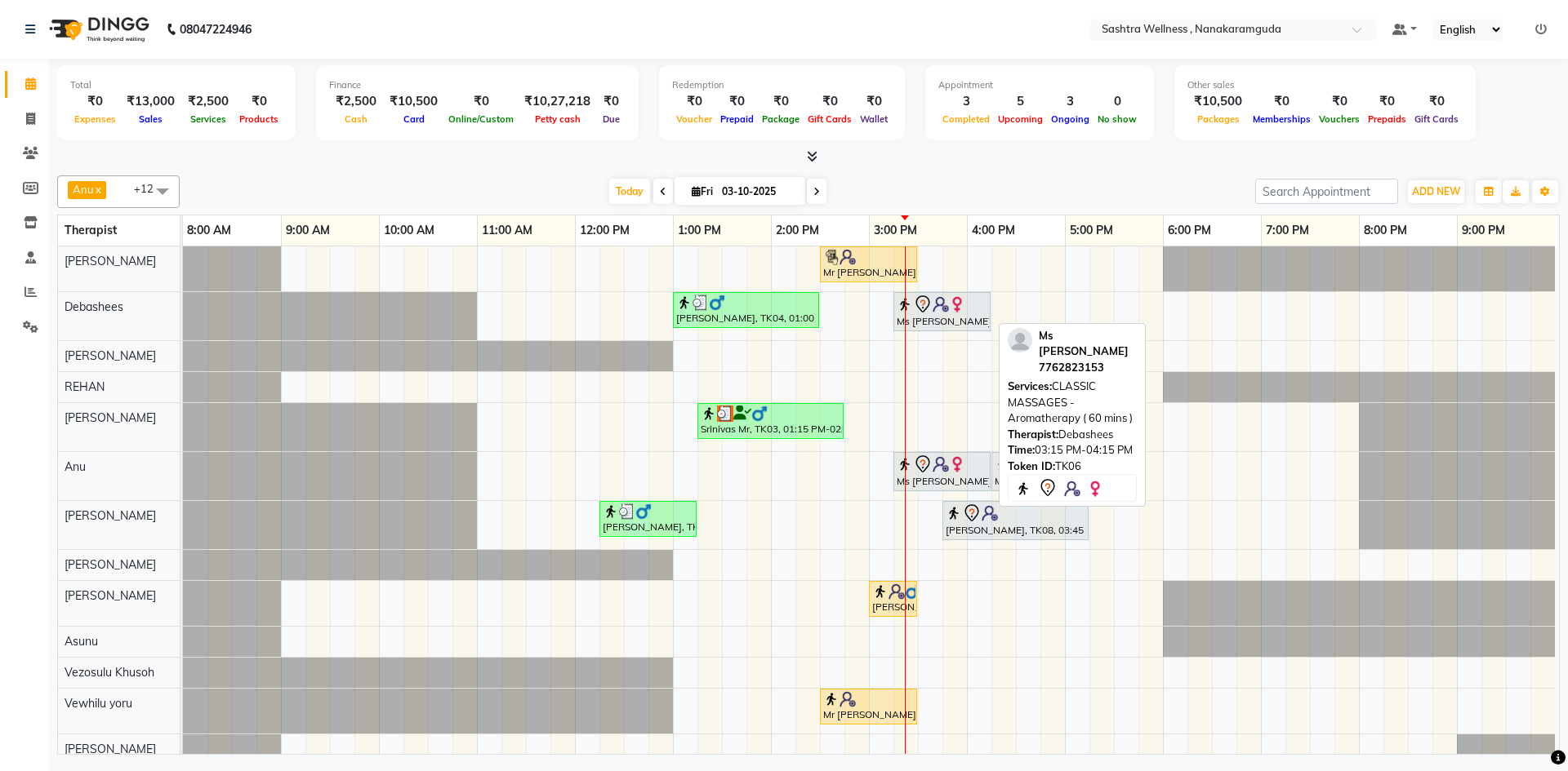
click at [946, 317] on div "Ms [PERSON_NAME], TK06, 03:15 PM-04:15 PM, CLASSIC MASSAGES -Aromatherapy ( 60 …" at bounding box center [942, 311] width 94 height 34
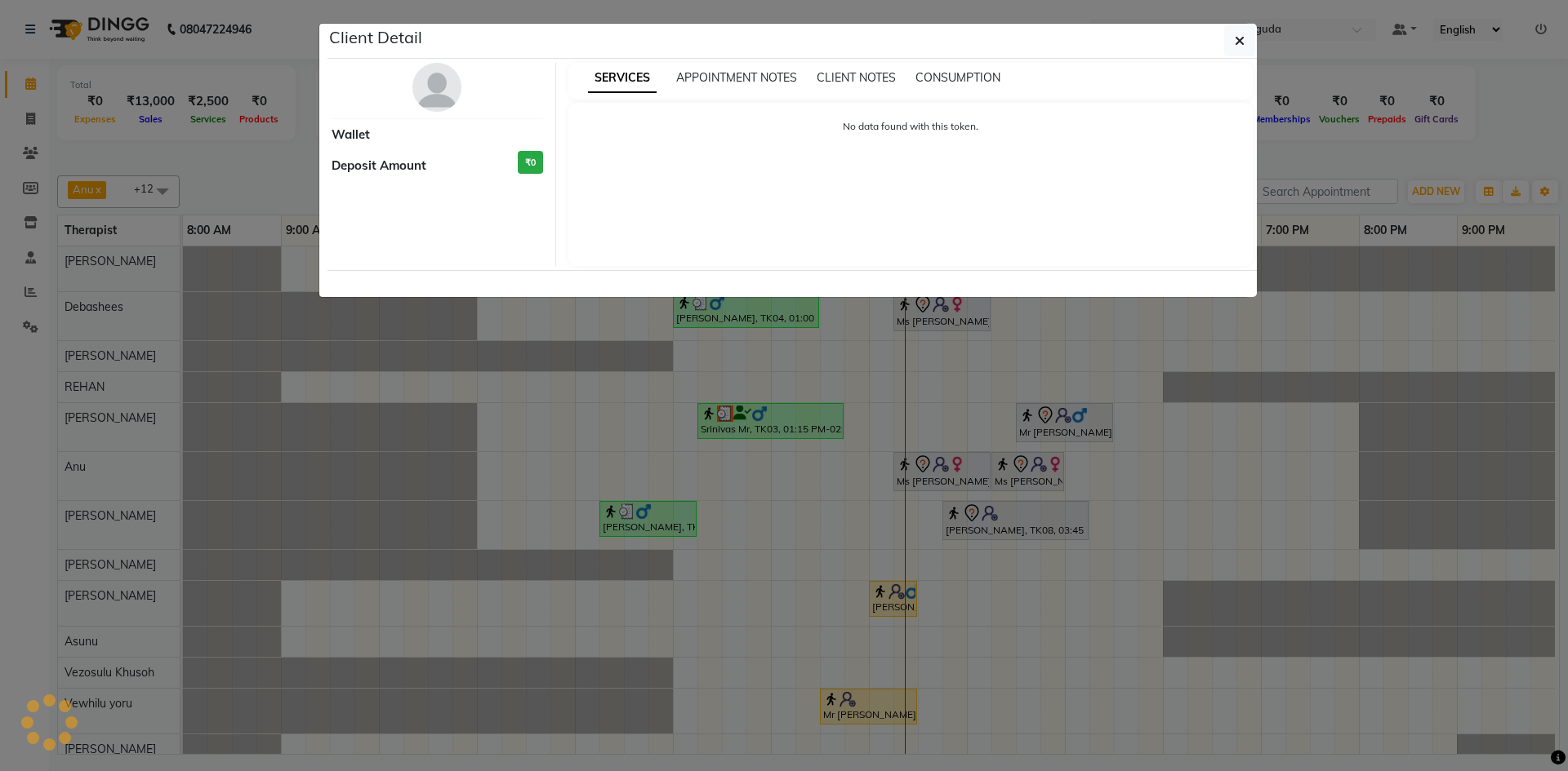
select select "7"
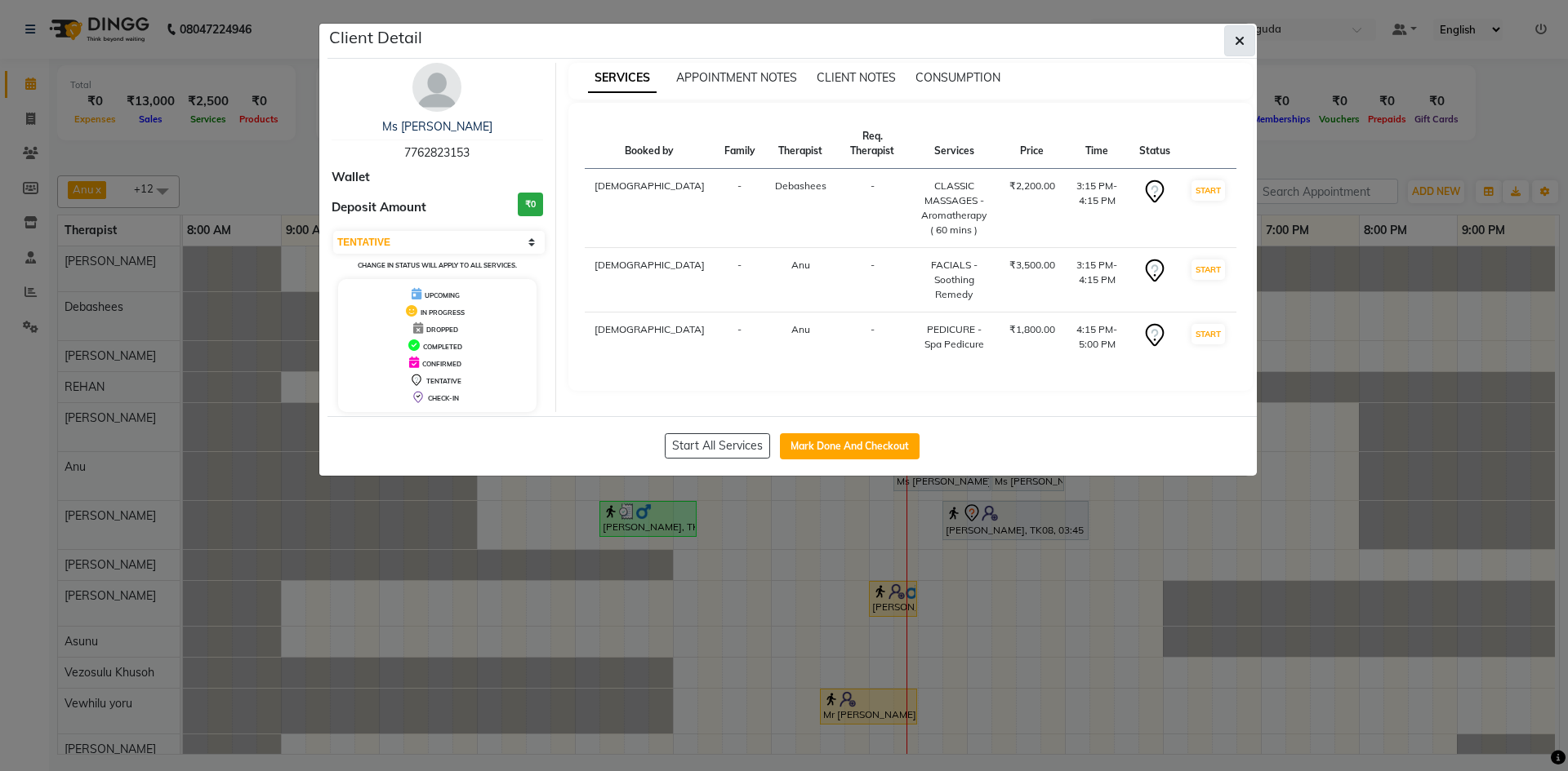
click at [1238, 36] on icon "button" at bounding box center [1239, 40] width 10 height 13
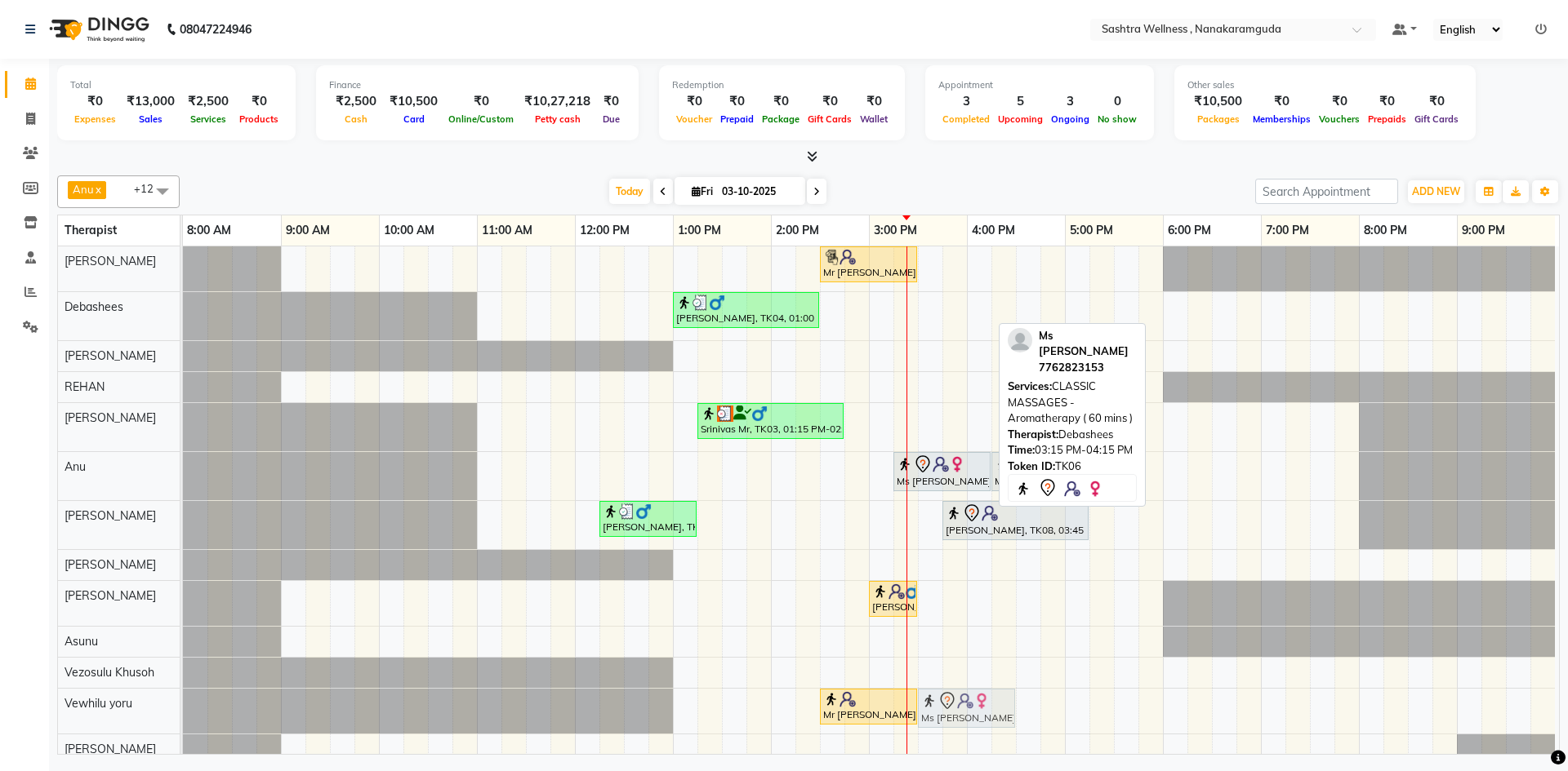
drag, startPoint x: 942, startPoint y: 307, endPoint x: 971, endPoint y: 687, distance: 381.1
click at [971, 687] on div "Mr [PERSON_NAME], TK05, 02:30 PM-03:30 PM, NEAR BUY VOUCHERS - Aroma Classic Fu…" at bounding box center [870, 505] width 1376 height 518
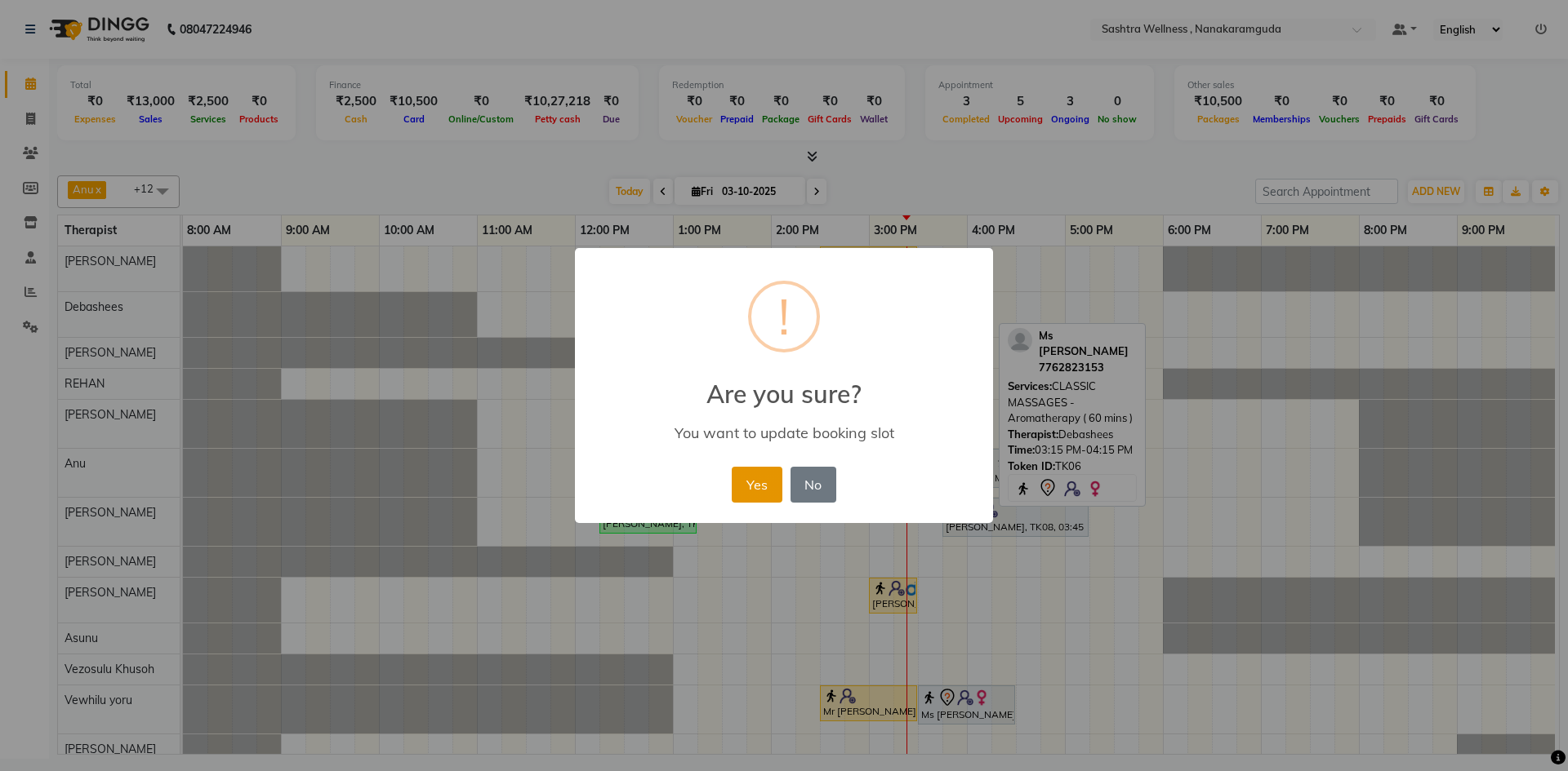
click at [763, 488] on button "Yes" at bounding box center [757, 485] width 50 height 36
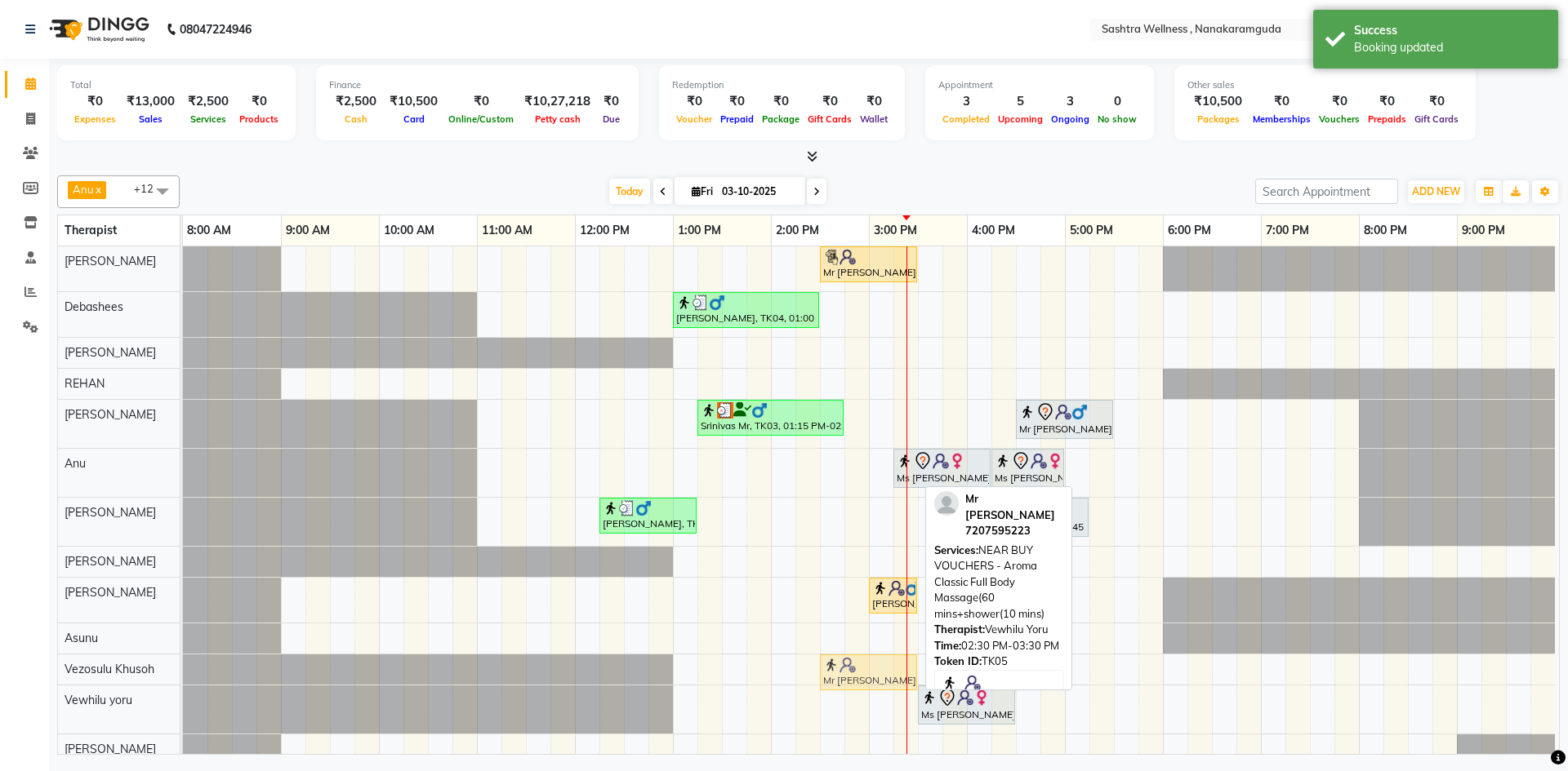
drag, startPoint x: 862, startPoint y: 700, endPoint x: 862, endPoint y: 682, distance: 18.0
click at [862, 669] on tbody "Mr [PERSON_NAME], TK05, 02:30 PM-03:30 PM, NEAR BUY VOUCHERS - Aroma Classic Fu…" at bounding box center [868, 505] width 1372 height 518
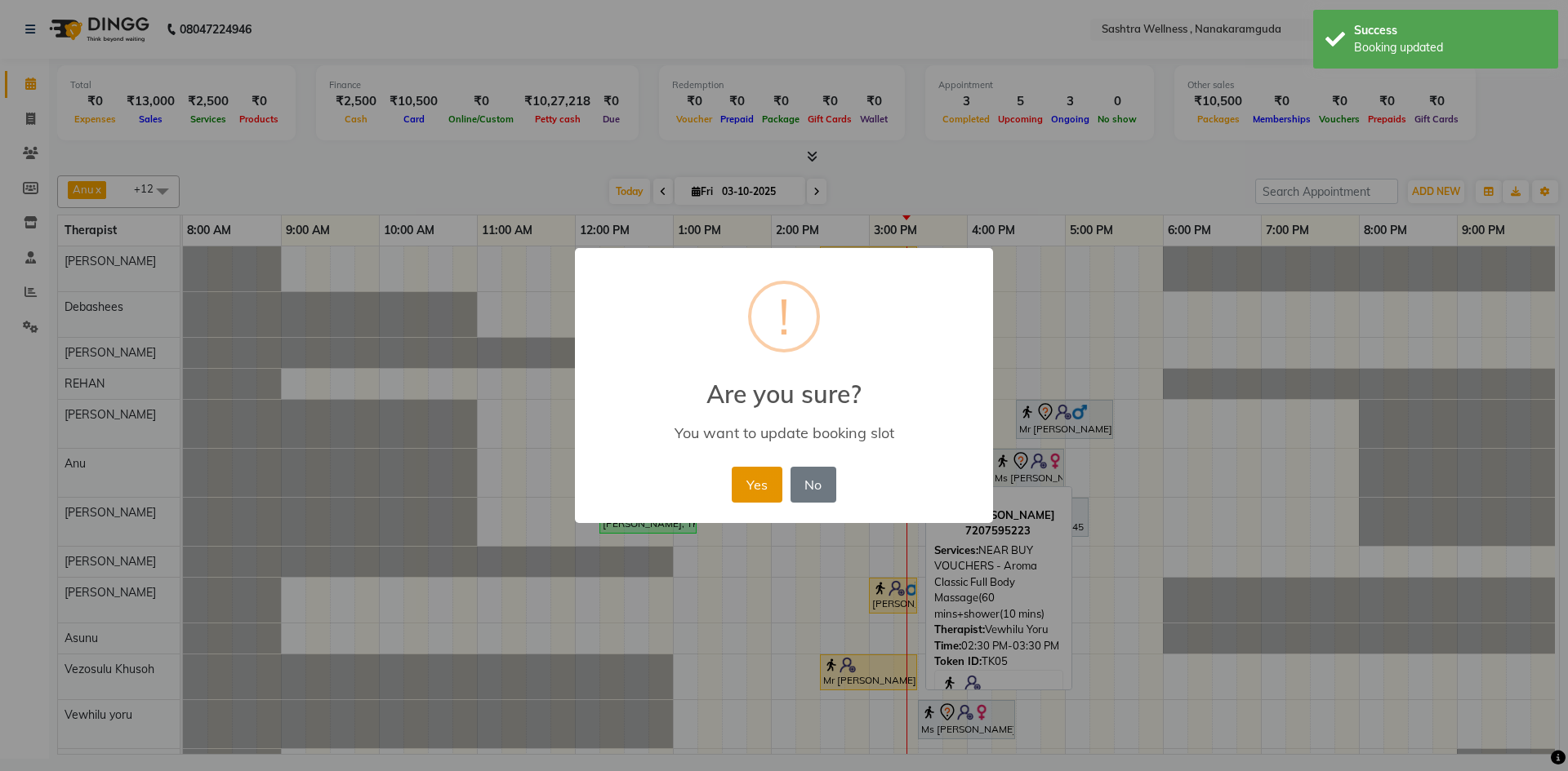
click at [761, 491] on button "Yes" at bounding box center [757, 485] width 50 height 36
